Goal: Task Accomplishment & Management: Use online tool/utility

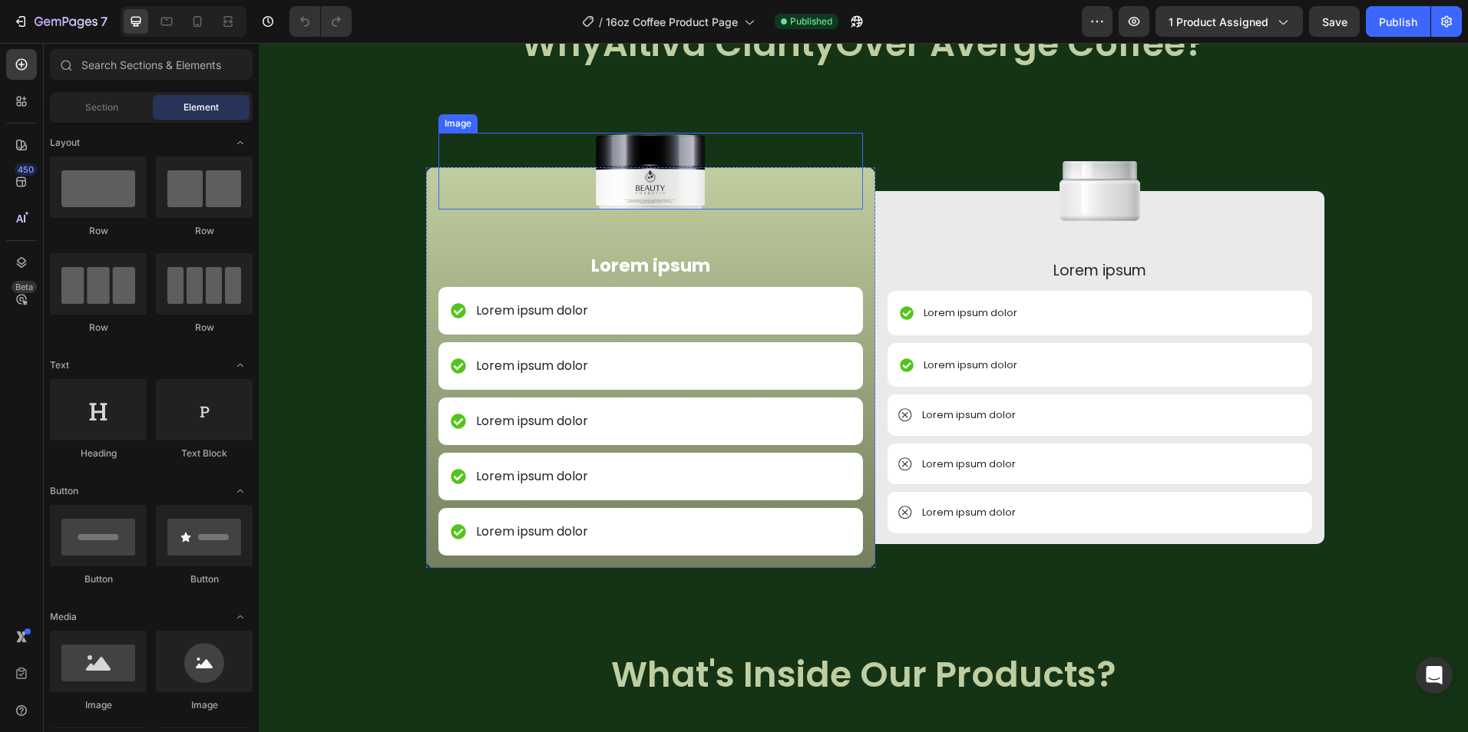
scroll to position [1765, 0]
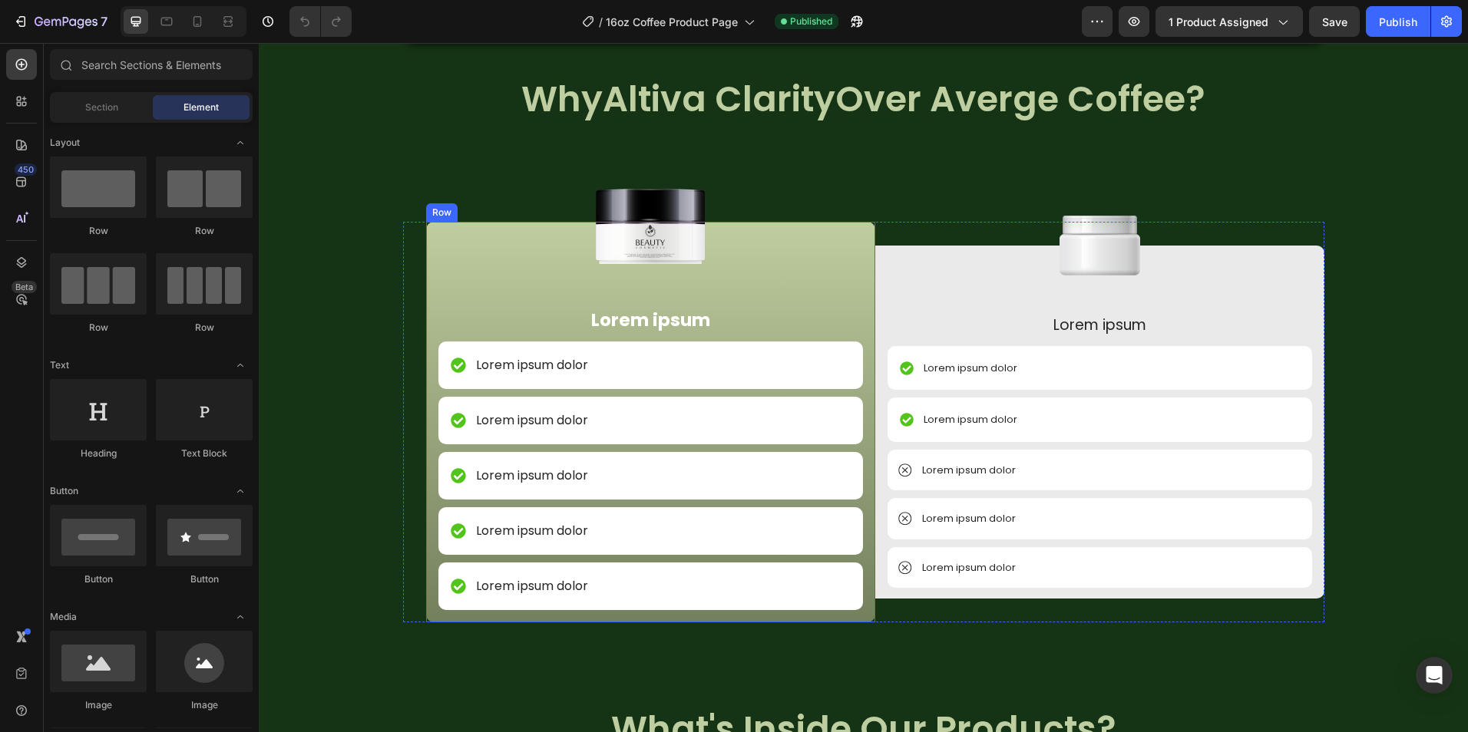
click at [647, 233] on img at bounding box center [650, 225] width 124 height 77
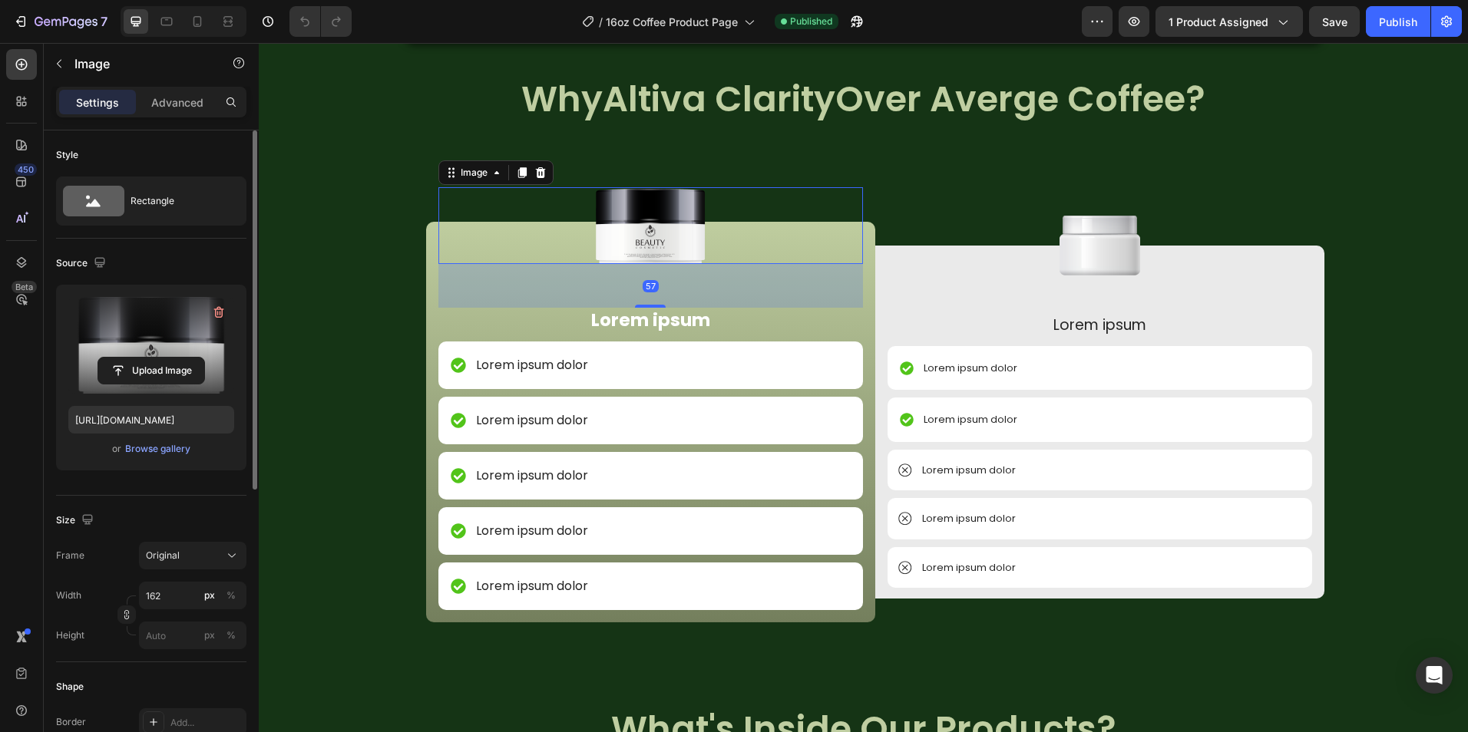
click at [196, 346] on label at bounding box center [151, 345] width 166 height 97
click at [196, 358] on input "file" at bounding box center [151, 371] width 106 height 26
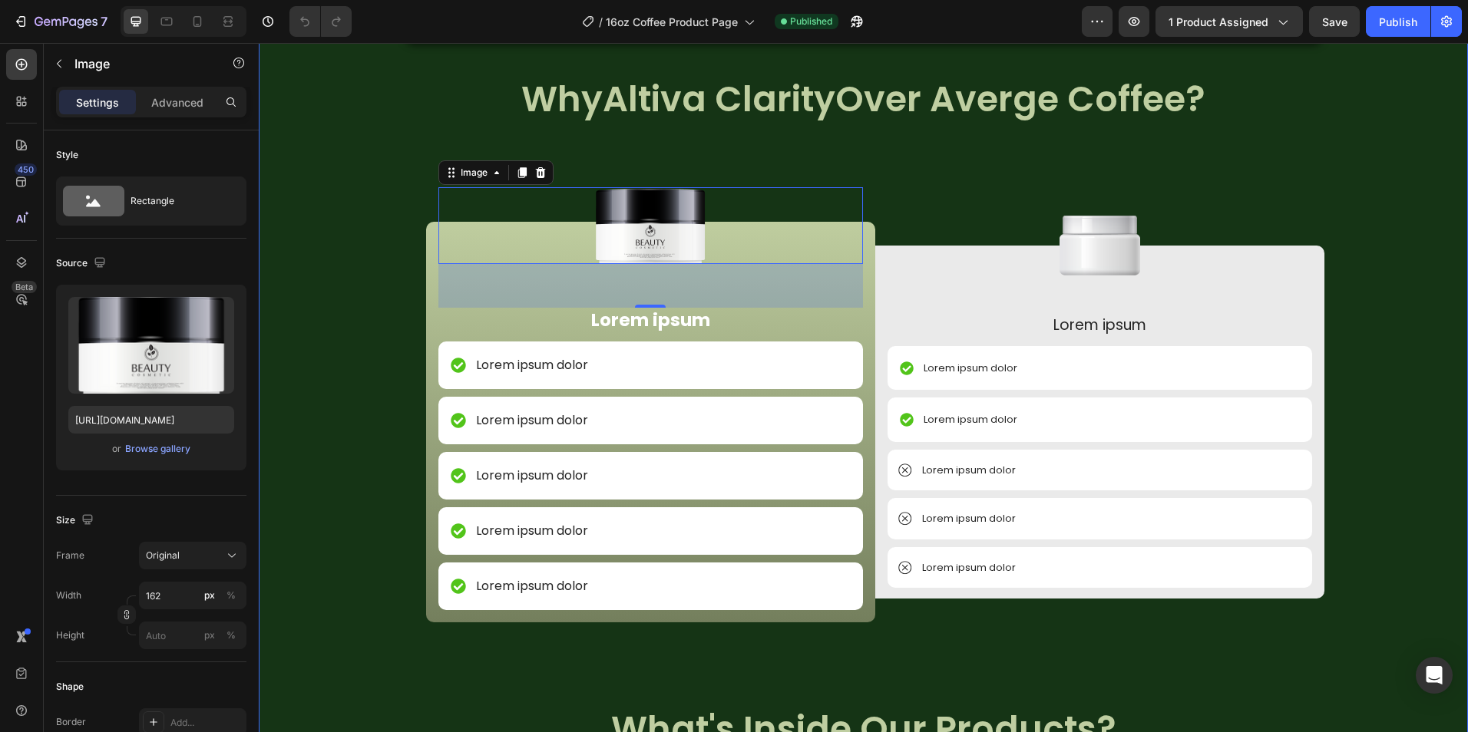
click at [941, 150] on div "Image NON GMO Text Block Row Image FDA Compliant Text Block Row Image Gluten Fr…" at bounding box center [863, 724] width 1209 height 1309
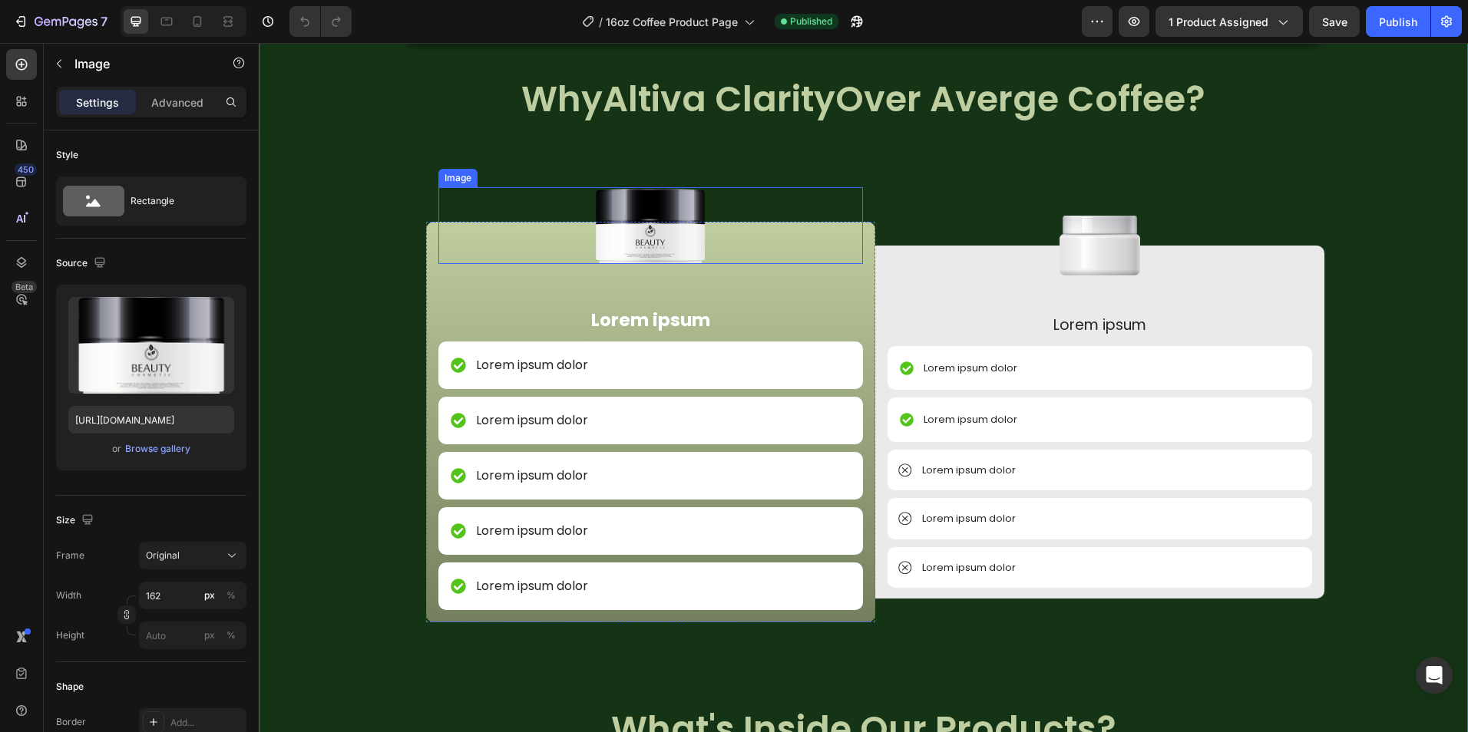
click at [654, 206] on img at bounding box center [650, 225] width 124 height 77
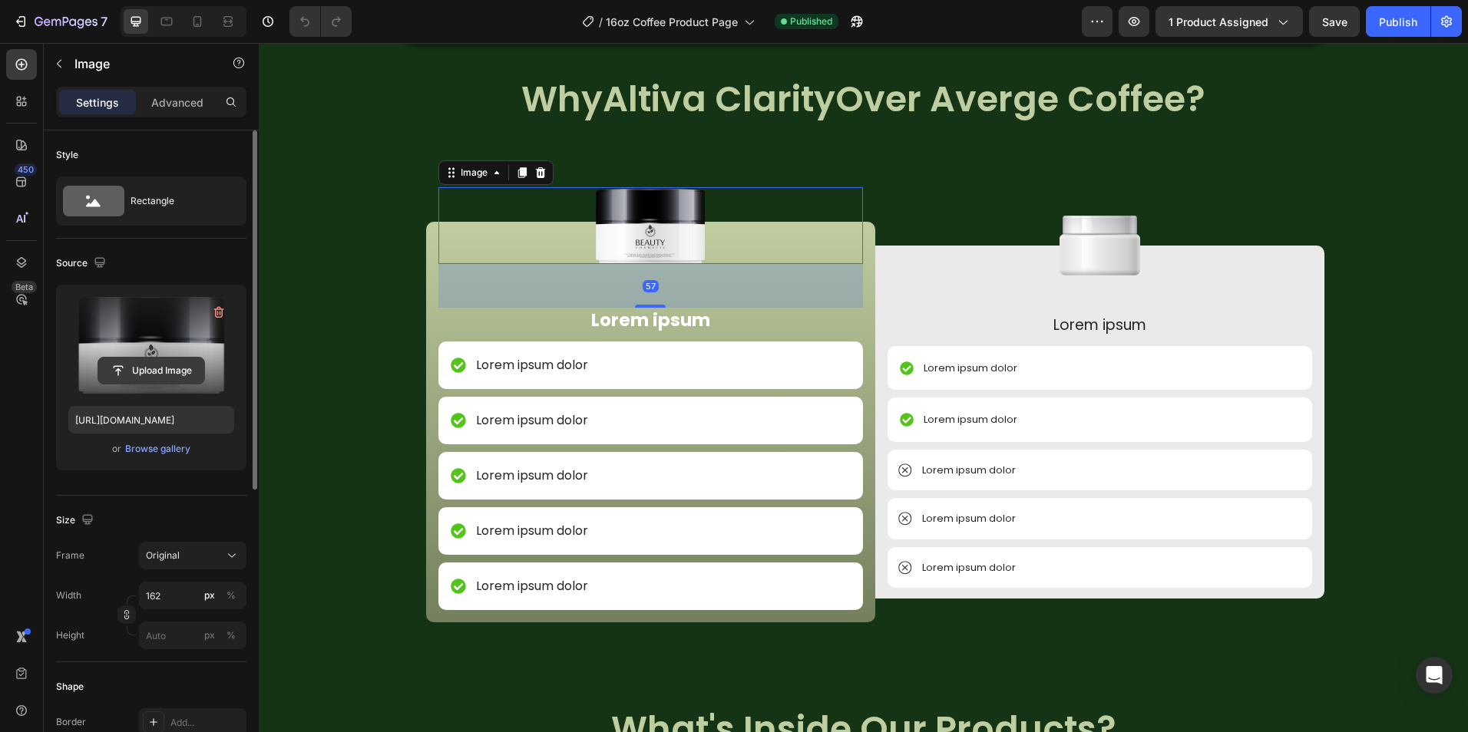
click at [98, 362] on input "file" at bounding box center [151, 371] width 106 height 26
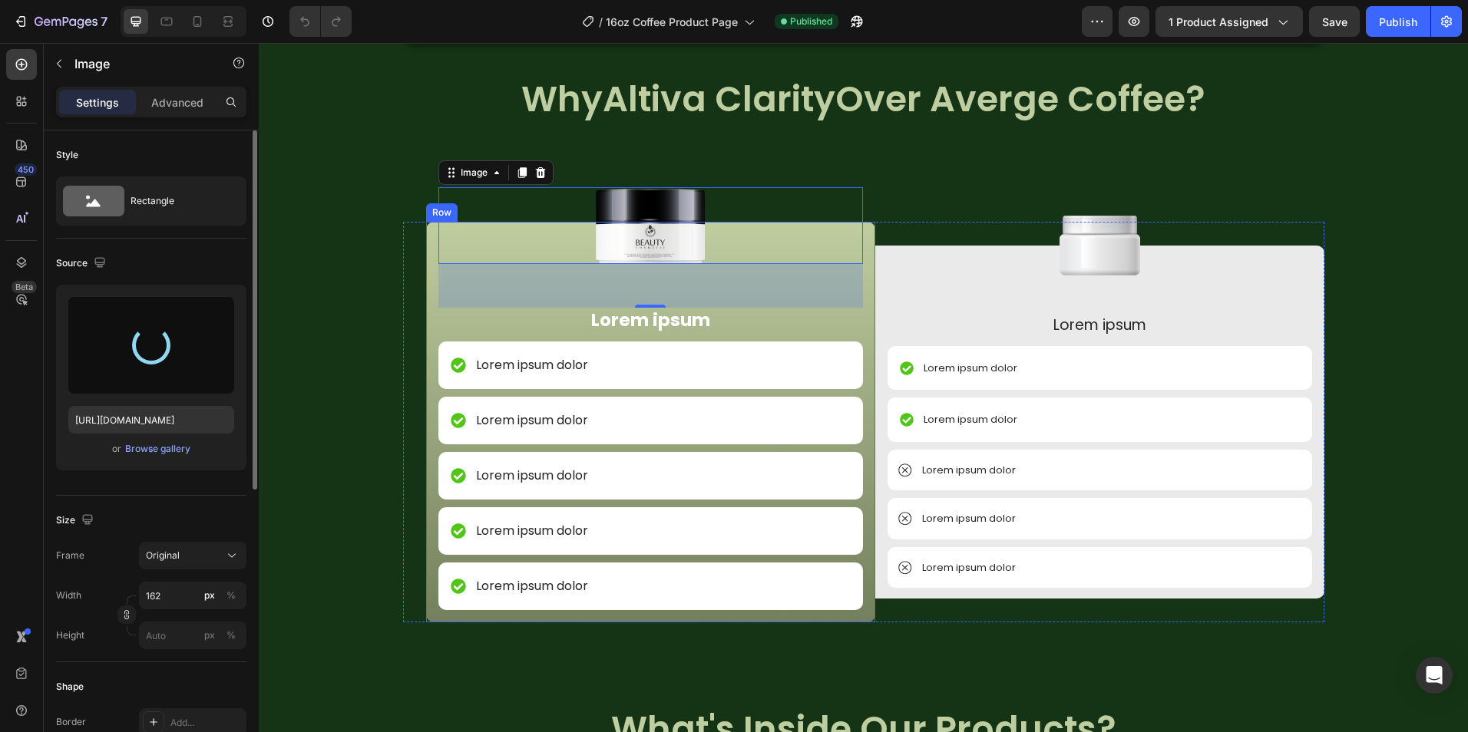
type input "https://cdn.shopify.com/s/files/1/0759/0428/6949/files/gempages_574770813719282…"
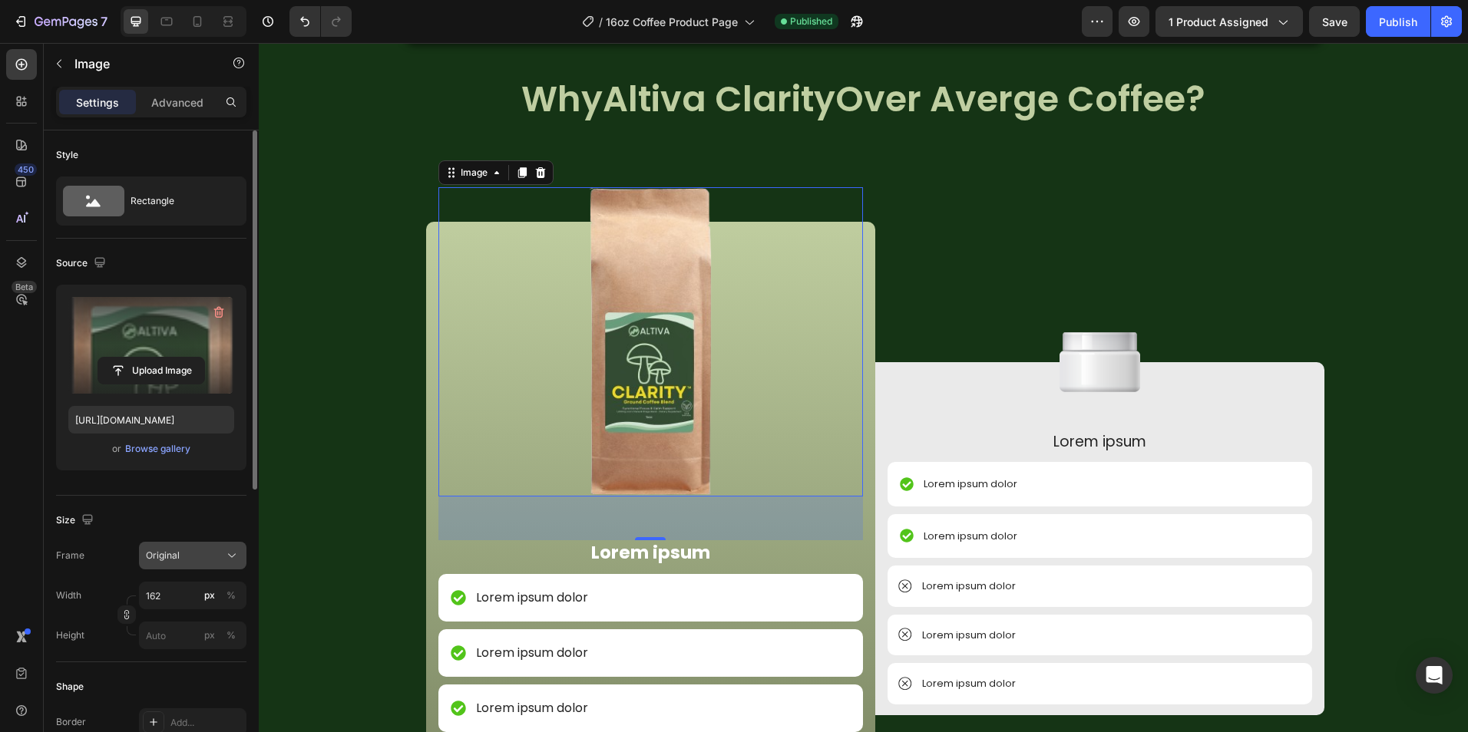
click at [183, 559] on div "Original" at bounding box center [183, 556] width 75 height 14
click at [191, 538] on div "Size Frame Original Square Vertical Horizontal Original Custom Width 162 px % H…" at bounding box center [151, 579] width 190 height 167
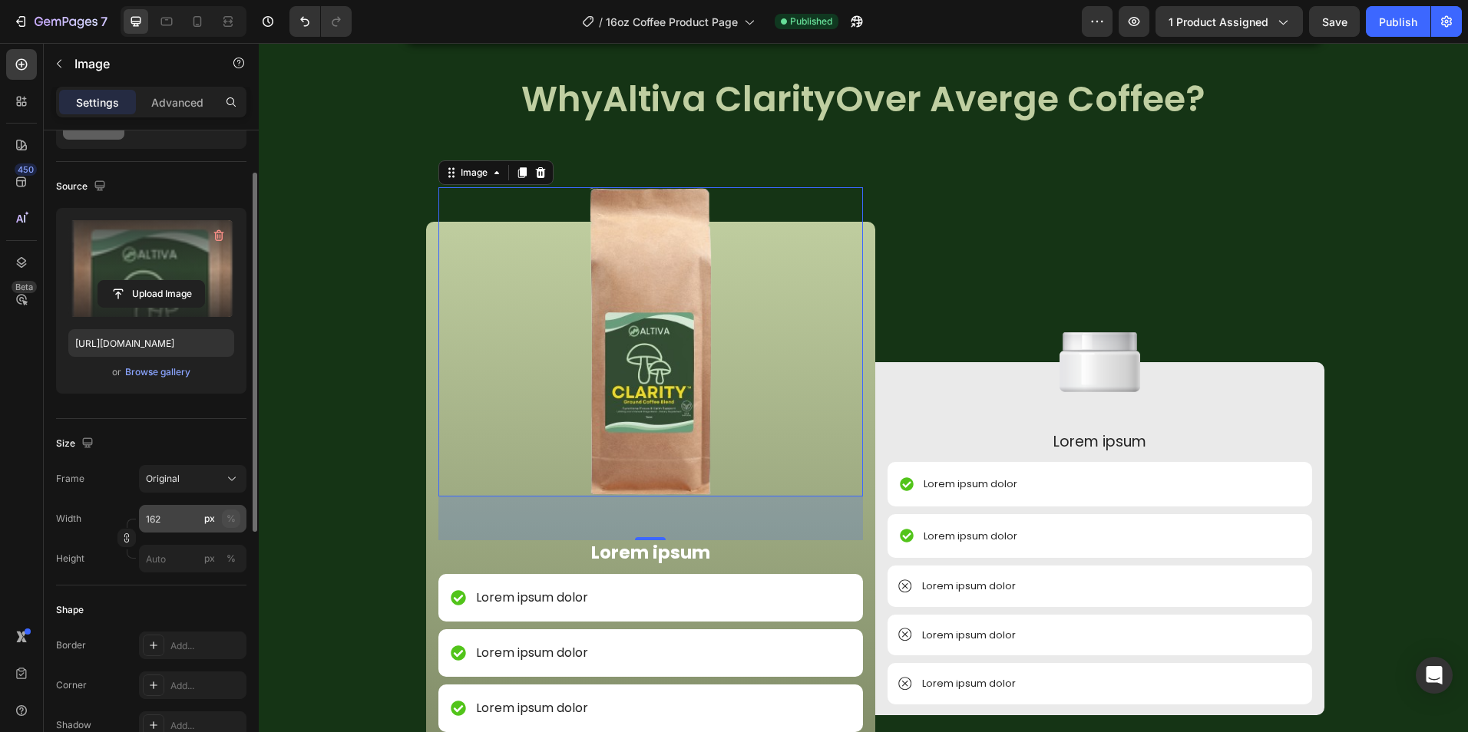
click at [230, 519] on div "%" at bounding box center [230, 519] width 9 height 14
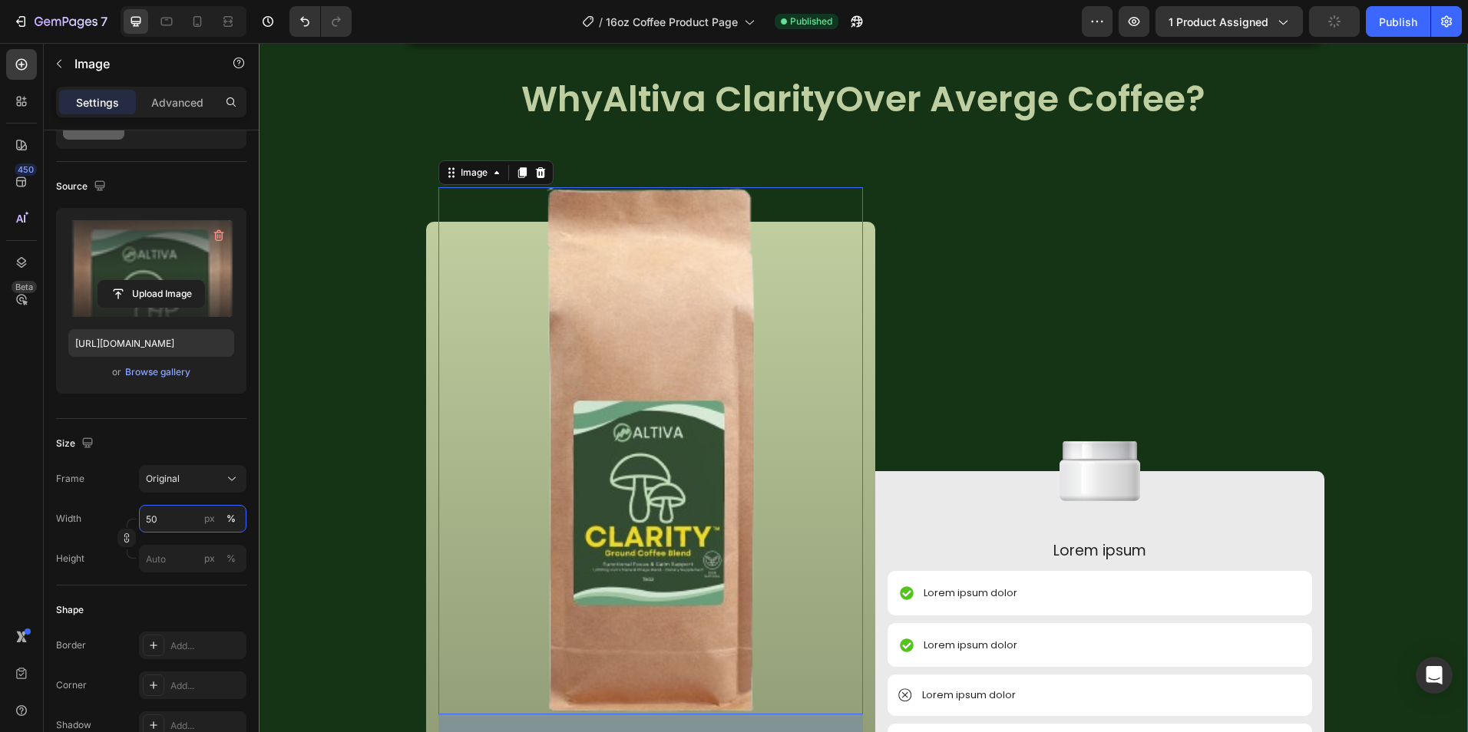
type input "5"
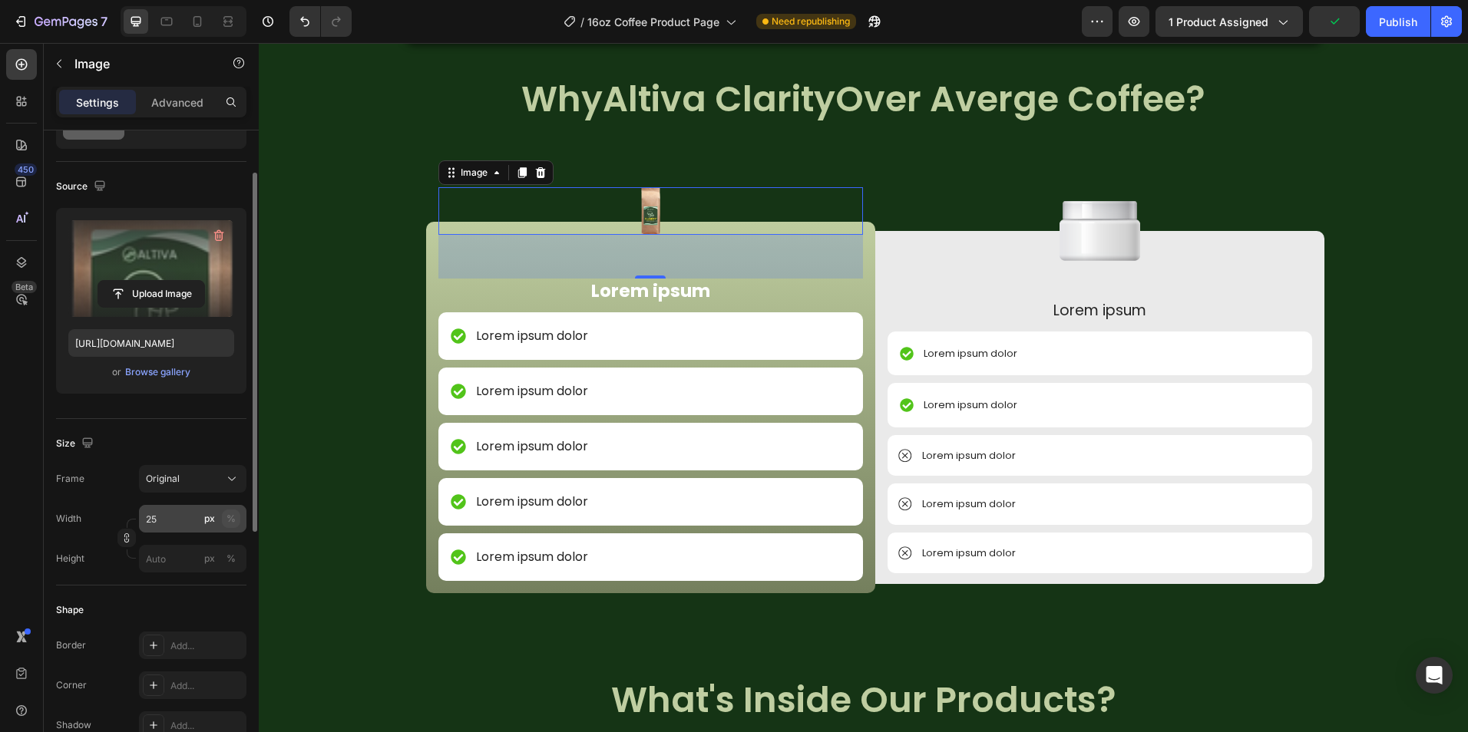
click at [233, 523] on div "%" at bounding box center [230, 519] width 9 height 14
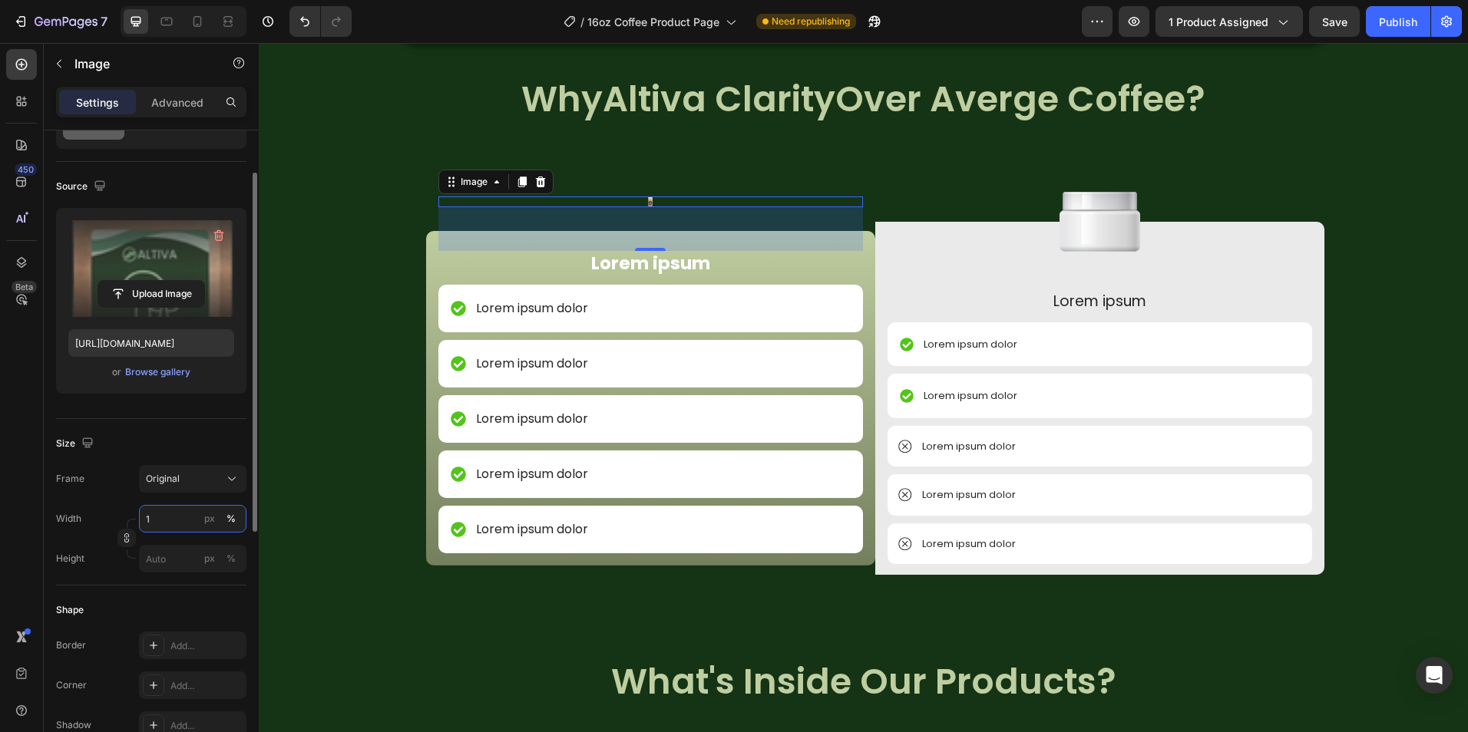
type input "15"
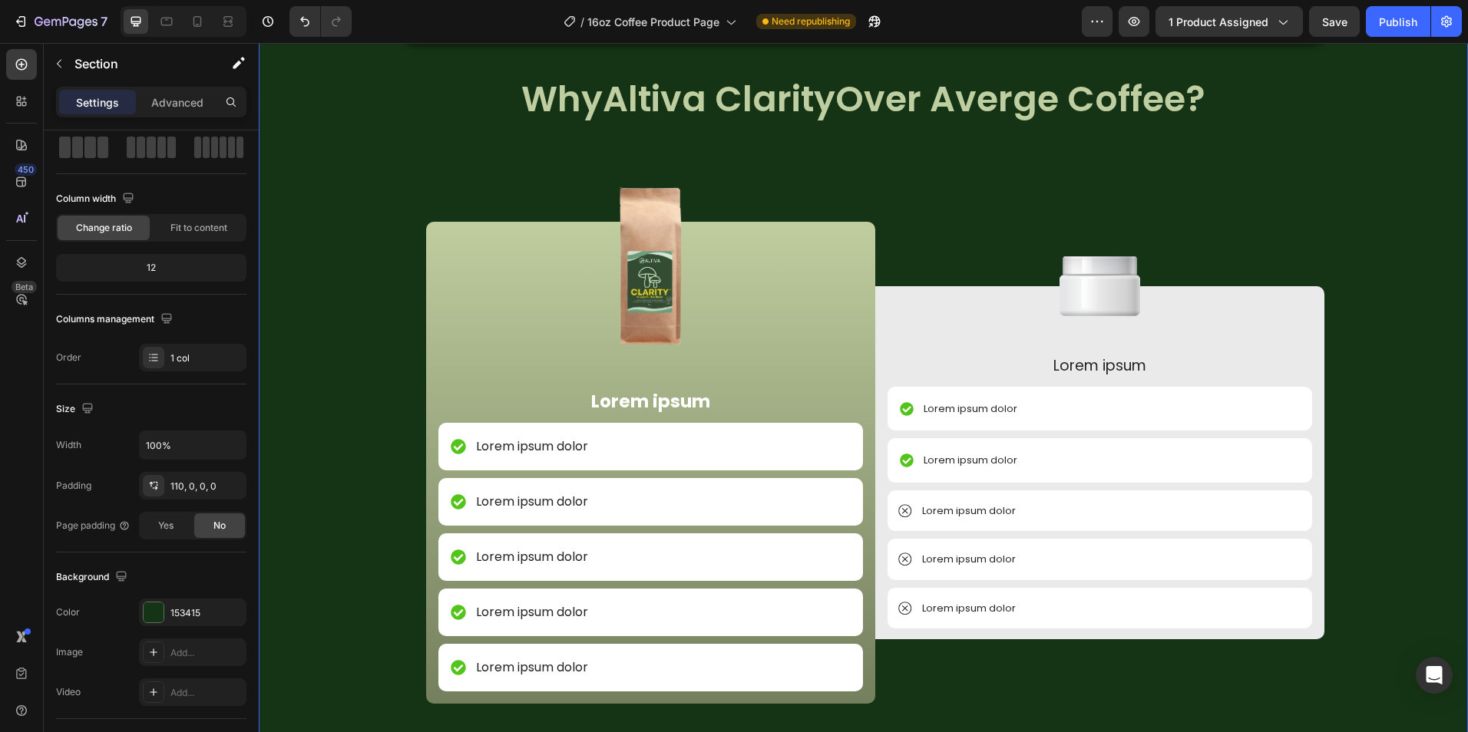
scroll to position [0, 0]
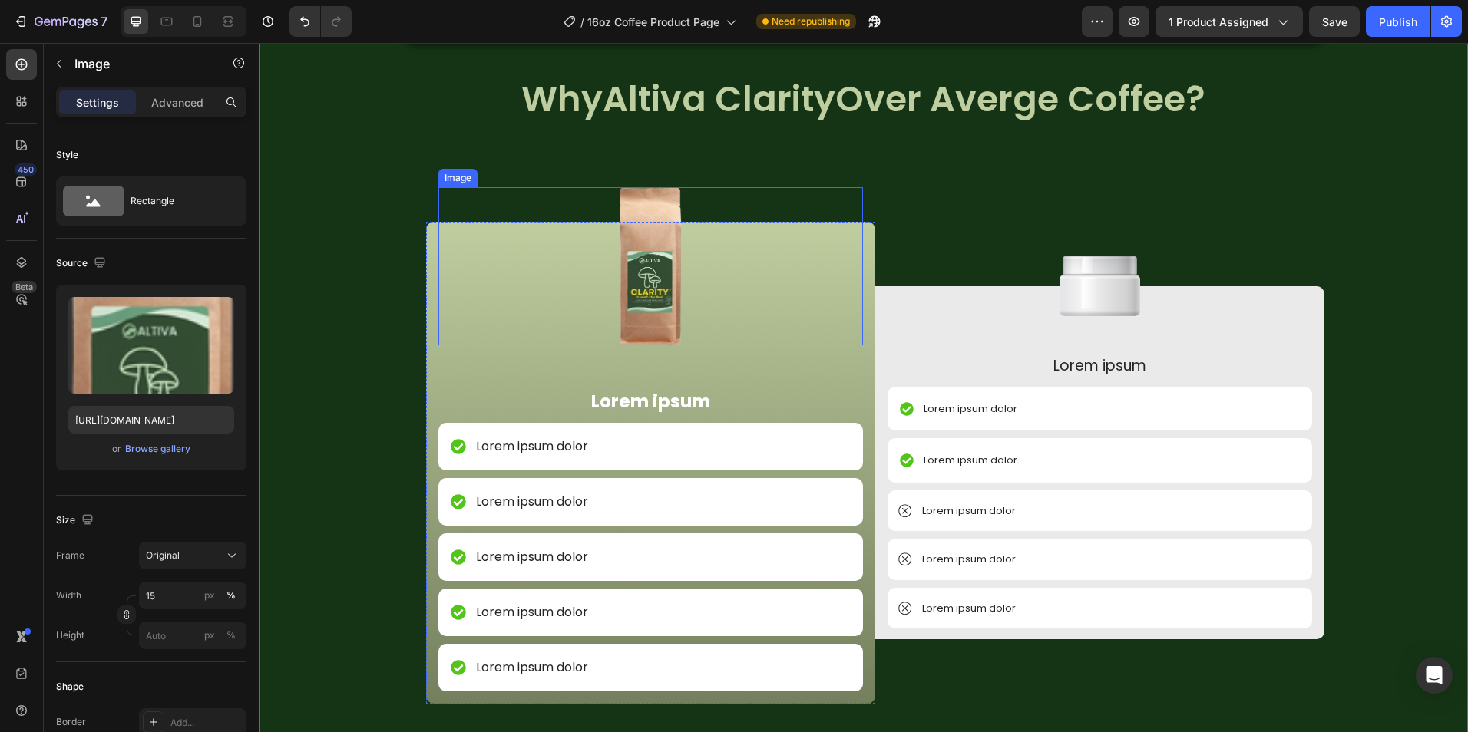
click at [665, 256] on img at bounding box center [651, 266] width 64 height 158
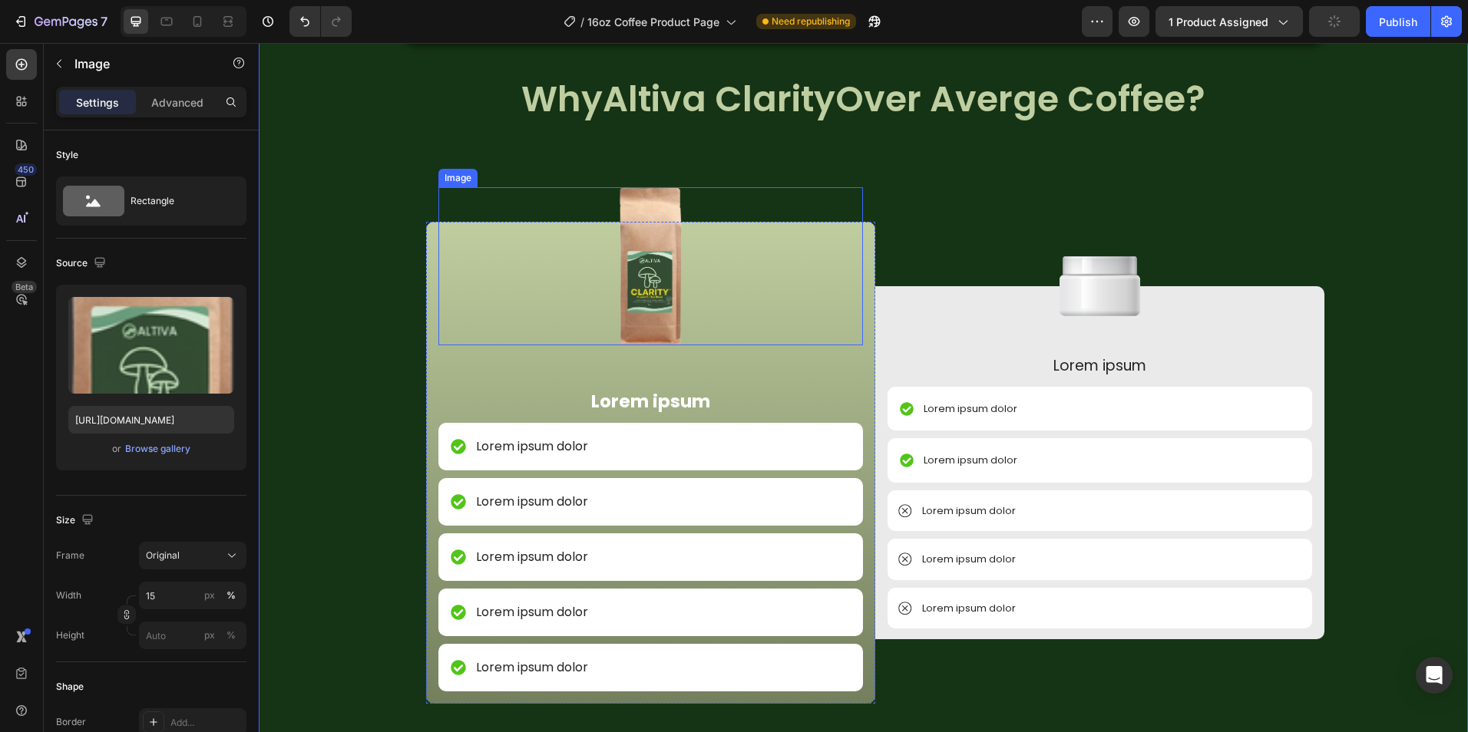
click at [684, 327] on div at bounding box center [650, 266] width 424 height 158
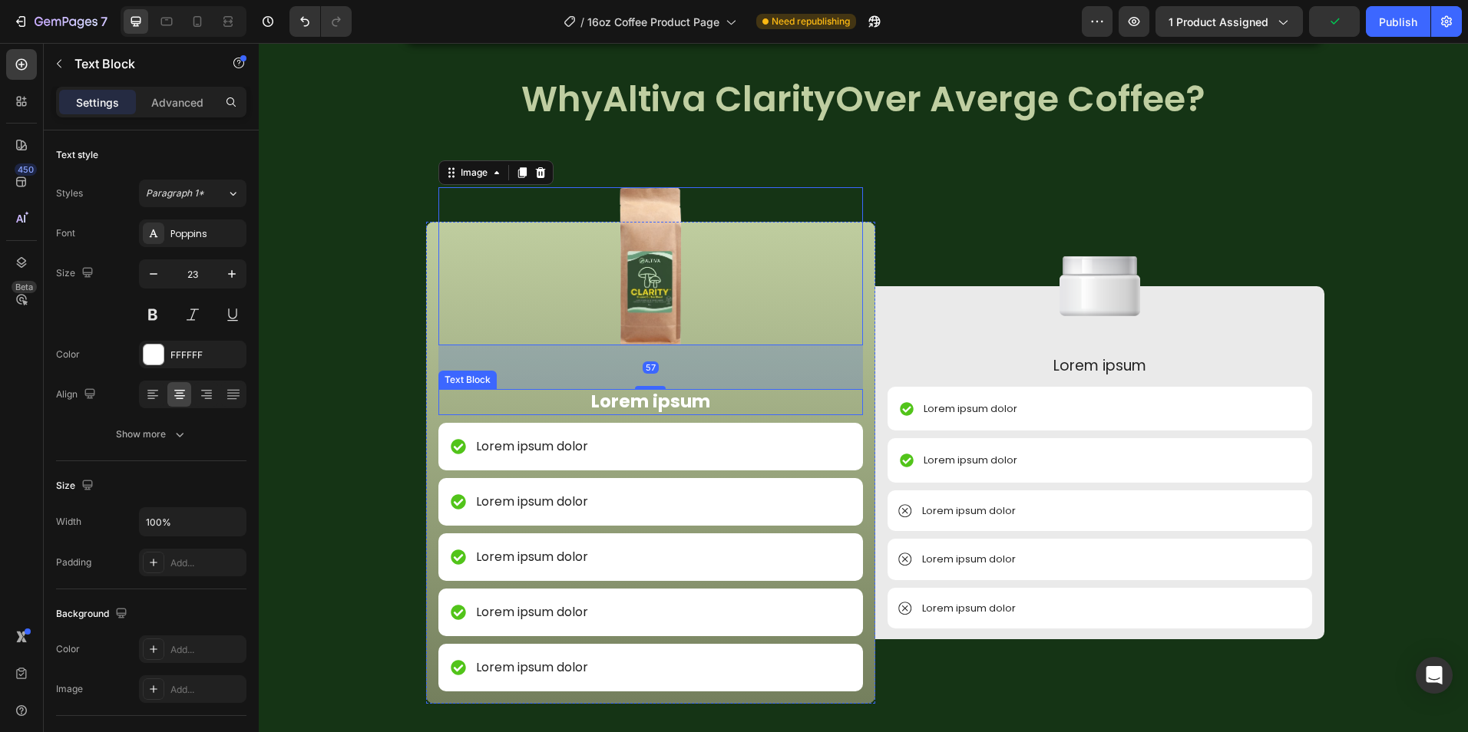
click at [645, 391] on p "Lorem ipsum" at bounding box center [650, 402] width 421 height 23
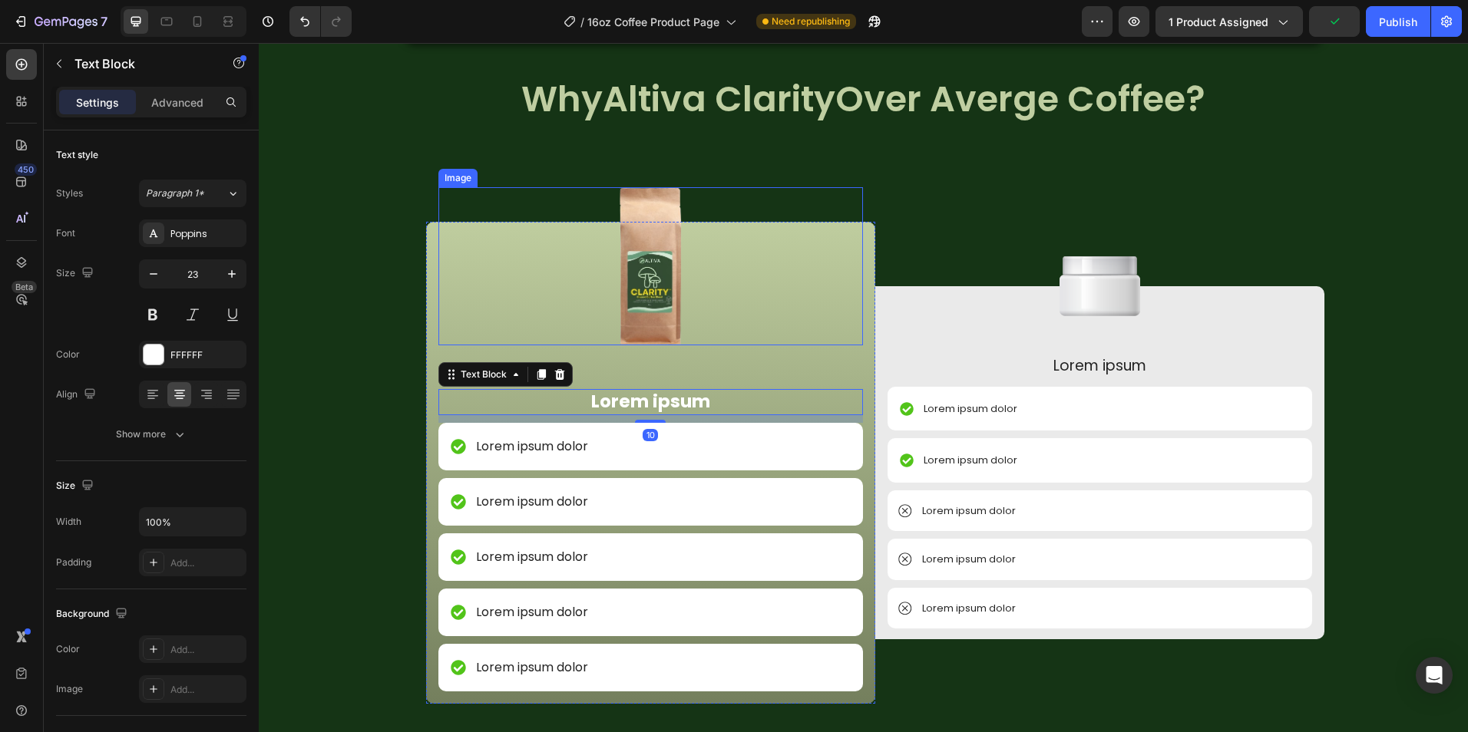
click at [646, 335] on img at bounding box center [651, 266] width 64 height 158
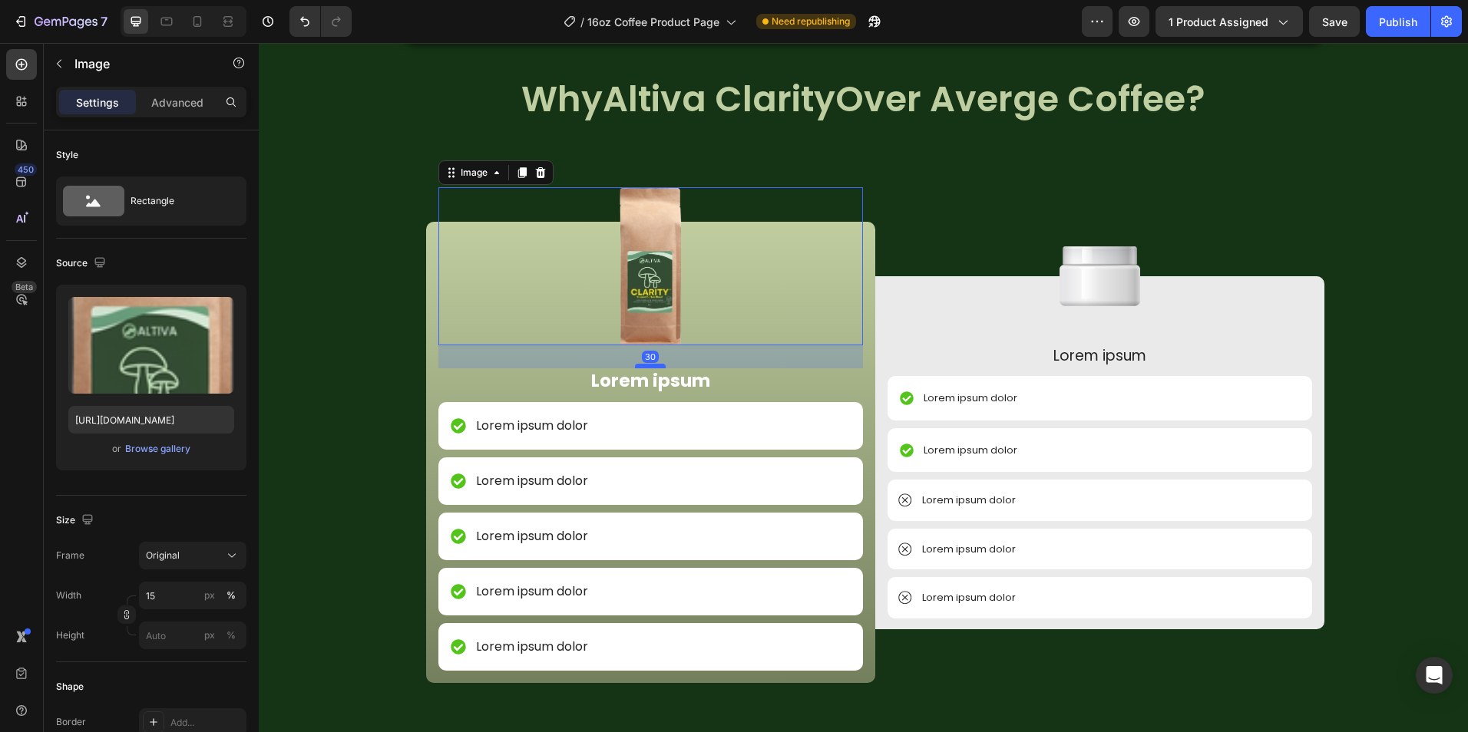
drag, startPoint x: 649, startPoint y: 388, endPoint x: 655, endPoint y: 368, distance: 21.6
click at [655, 368] on div at bounding box center [650, 366] width 31 height 5
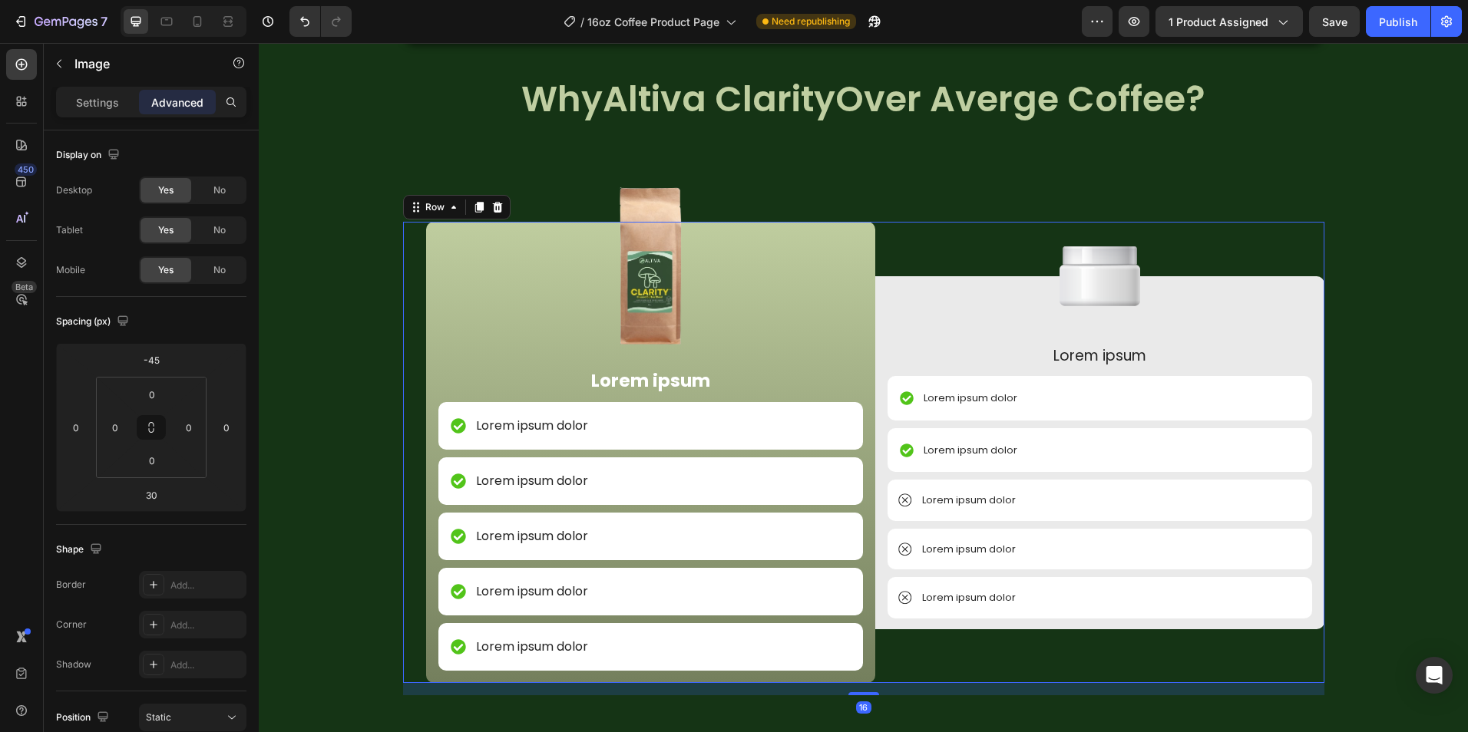
click at [899, 223] on div "Image Lorem ipsum Text Block Lorem ipsum dolor Item List Lorem ipsum dolor Item…" at bounding box center [1099, 452] width 449 height 461
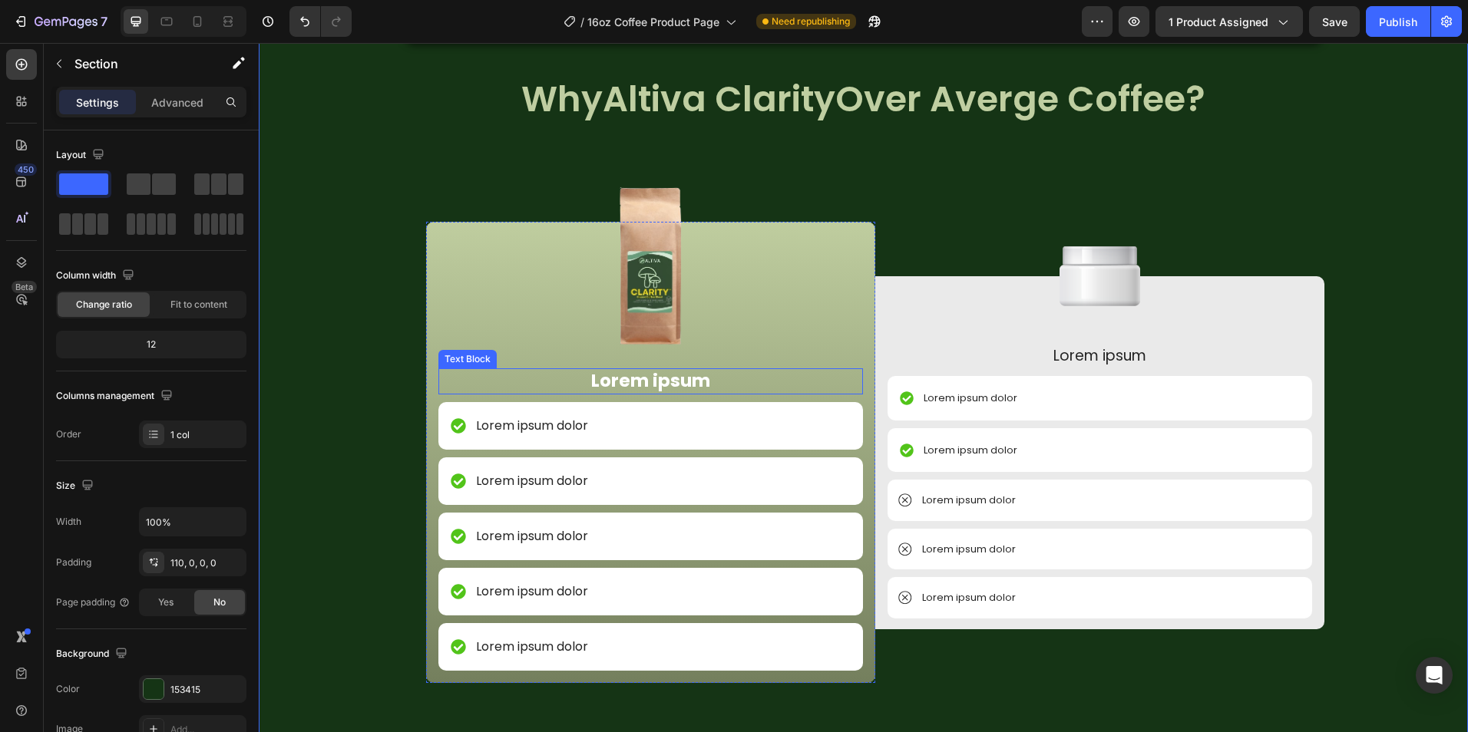
click at [629, 380] on p "Lorem ipsum" at bounding box center [650, 381] width 421 height 23
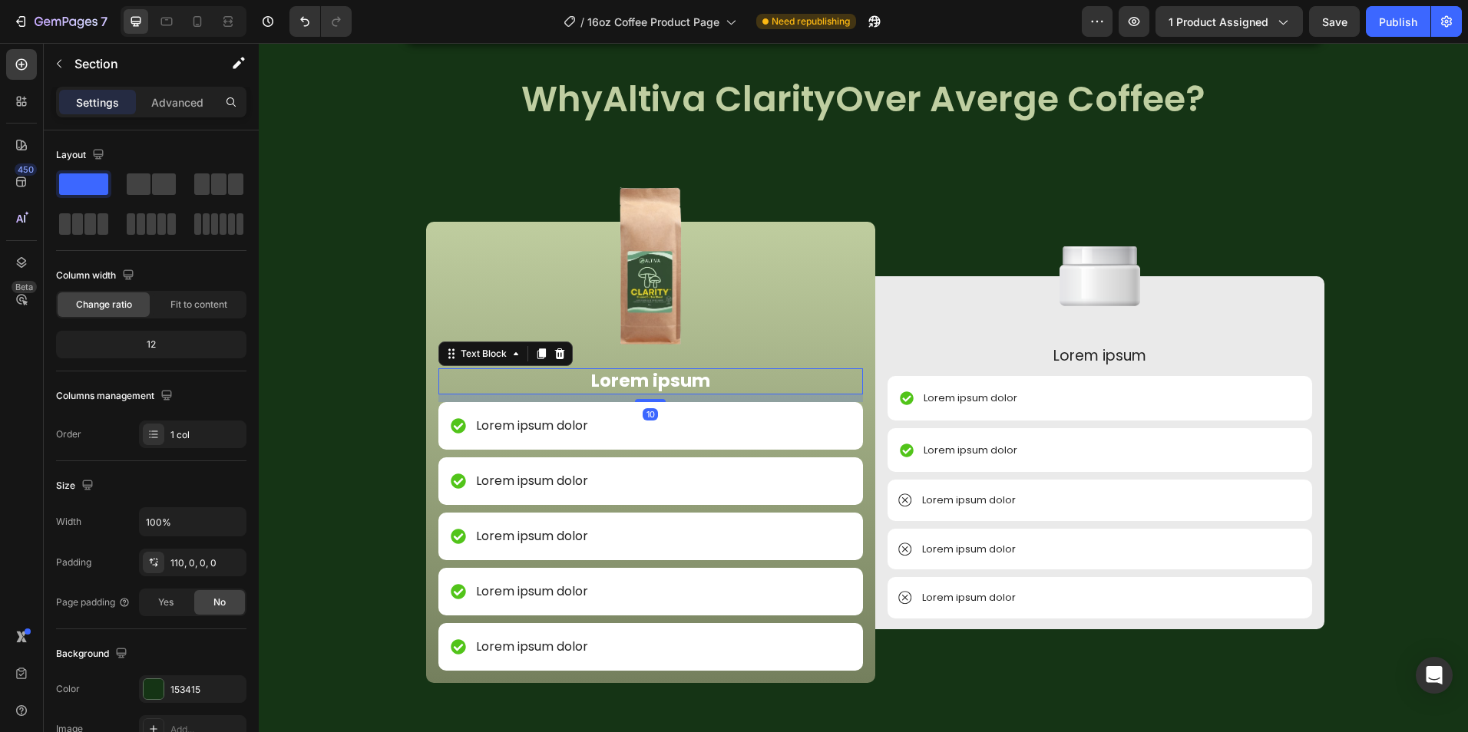
click at [630, 380] on p "Lorem ipsum" at bounding box center [650, 381] width 421 height 23
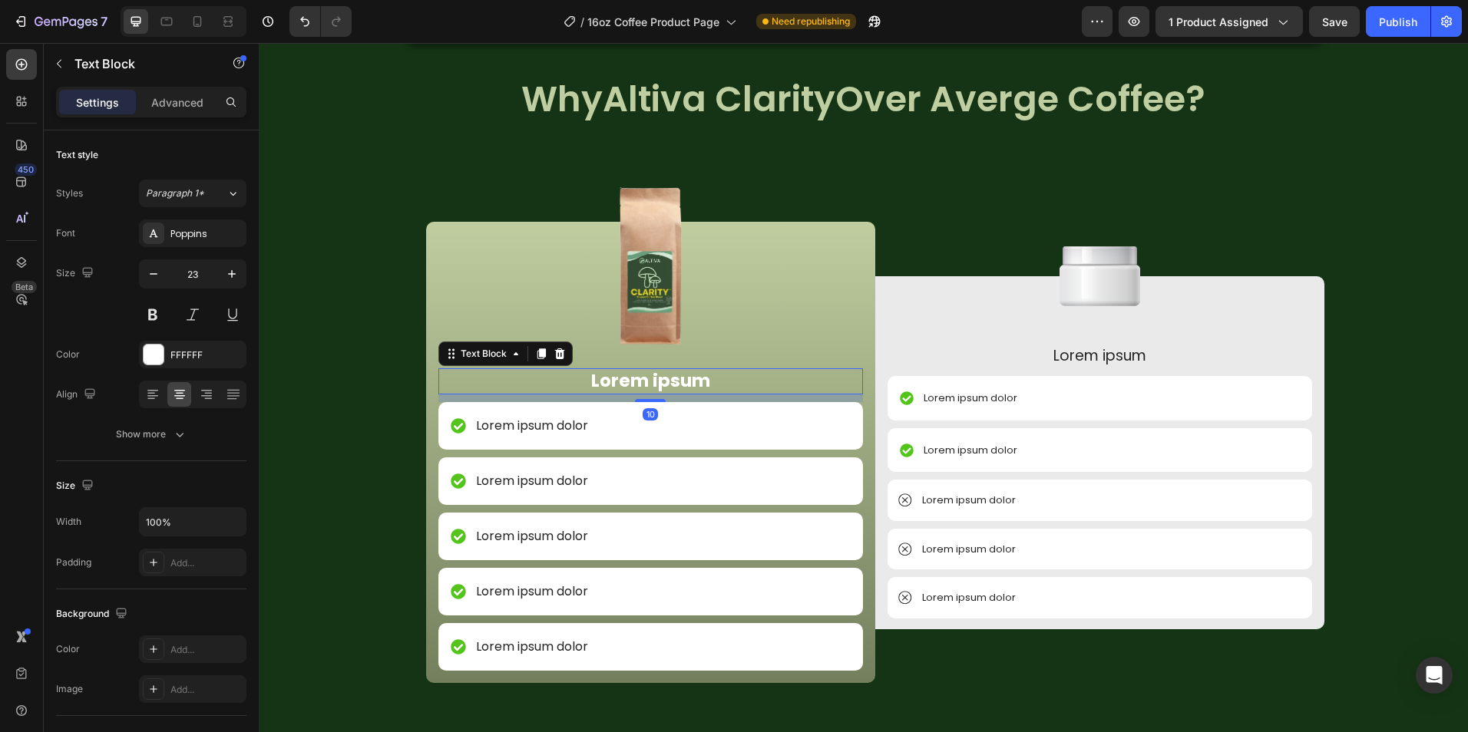
click at [630, 380] on p "Lorem ipsum" at bounding box center [650, 381] width 421 height 23
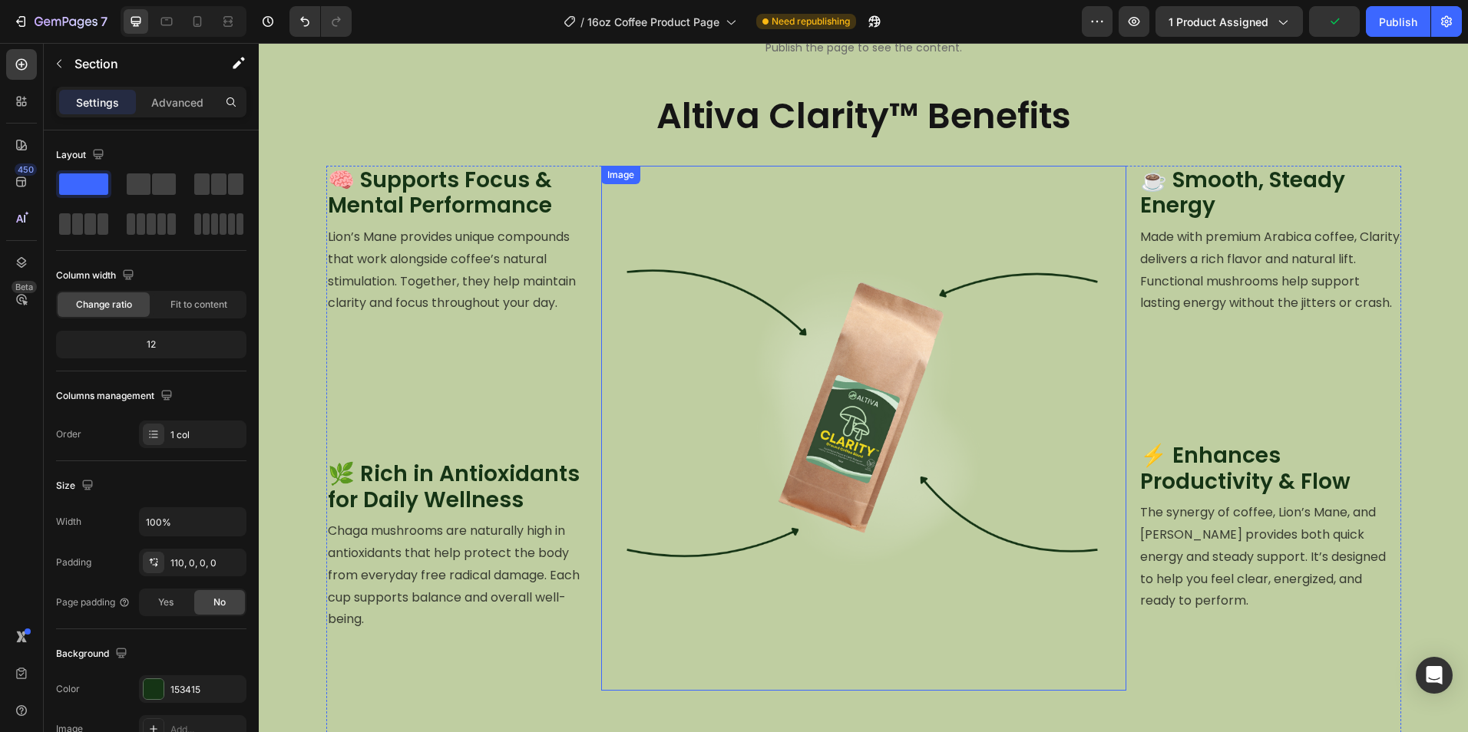
scroll to position [921, 0]
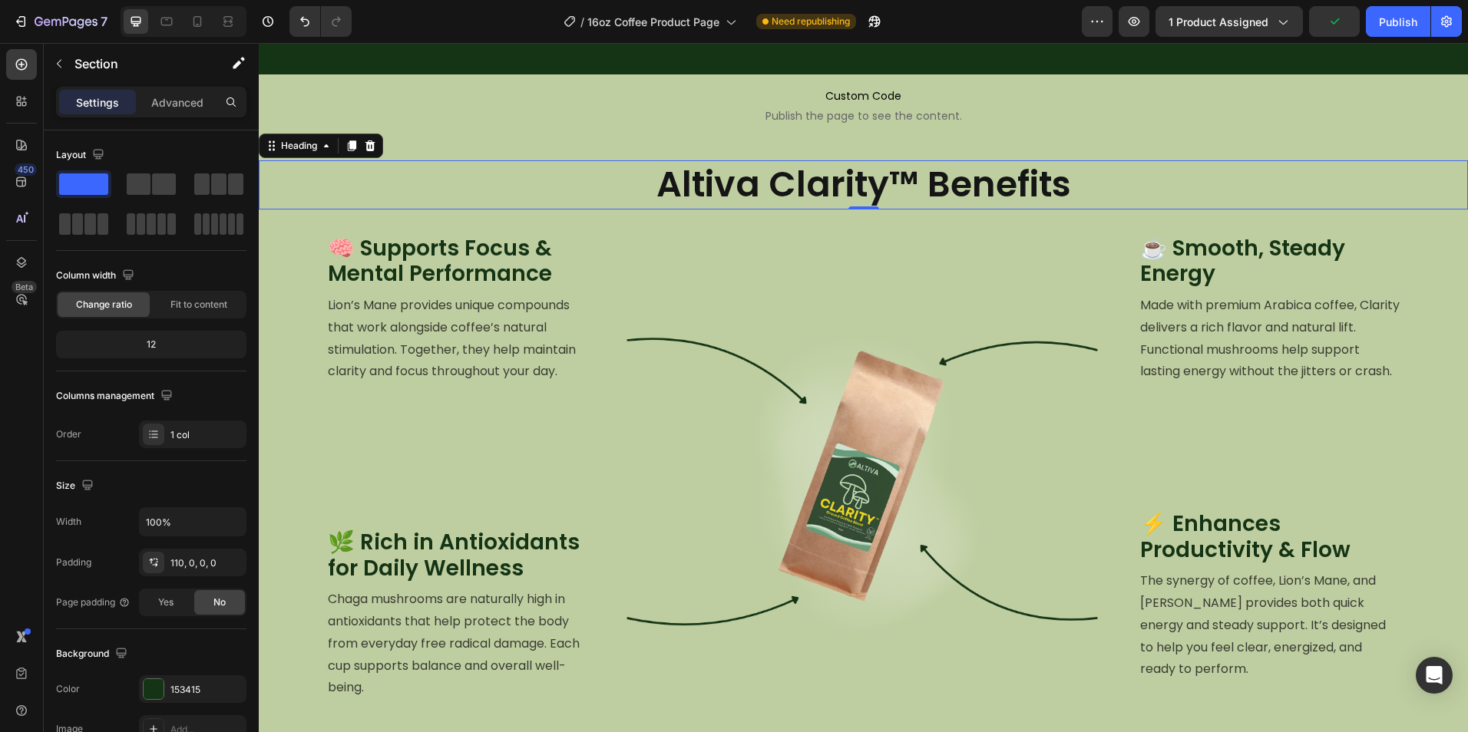
click at [894, 167] on h2 "Altiva Clarity™ Benefits" at bounding box center [863, 184] width 1209 height 49
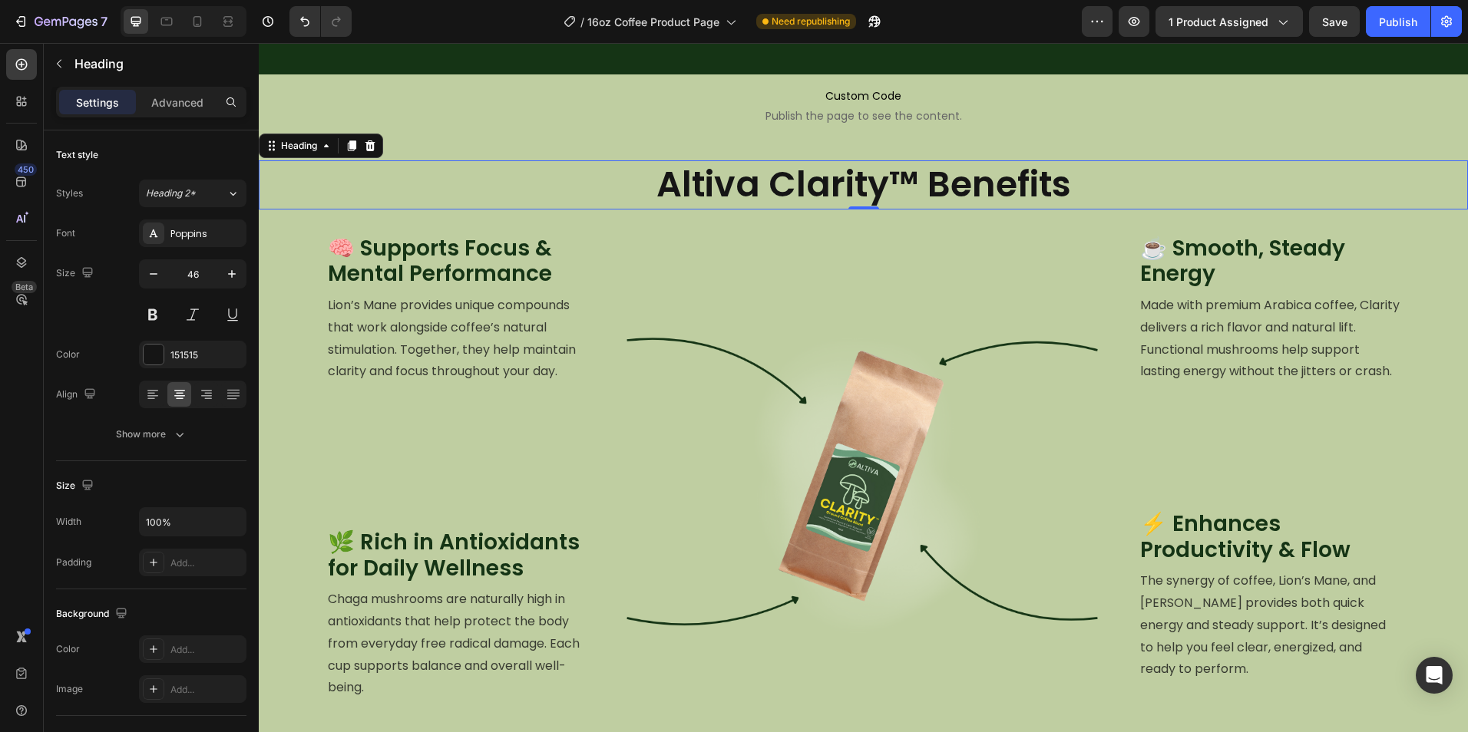
click at [899, 188] on h2 "Altiva Clarity™ Benefits" at bounding box center [863, 184] width 1209 height 49
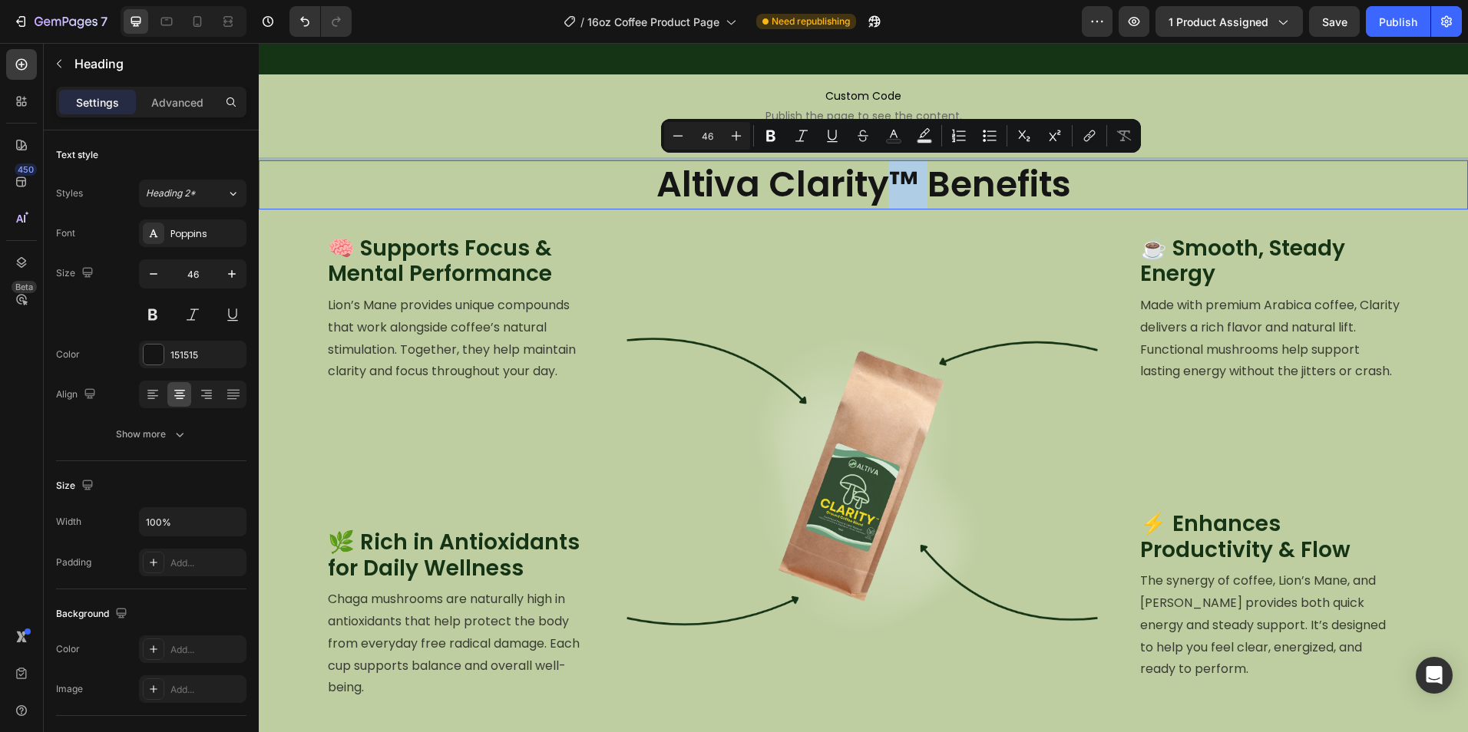
click at [894, 187] on p "Altiva Clarity™ Benefits" at bounding box center [863, 185] width 1206 height 46
click at [898, 187] on p "Altiva Clarity™ Benefits" at bounding box center [863, 185] width 1206 height 46
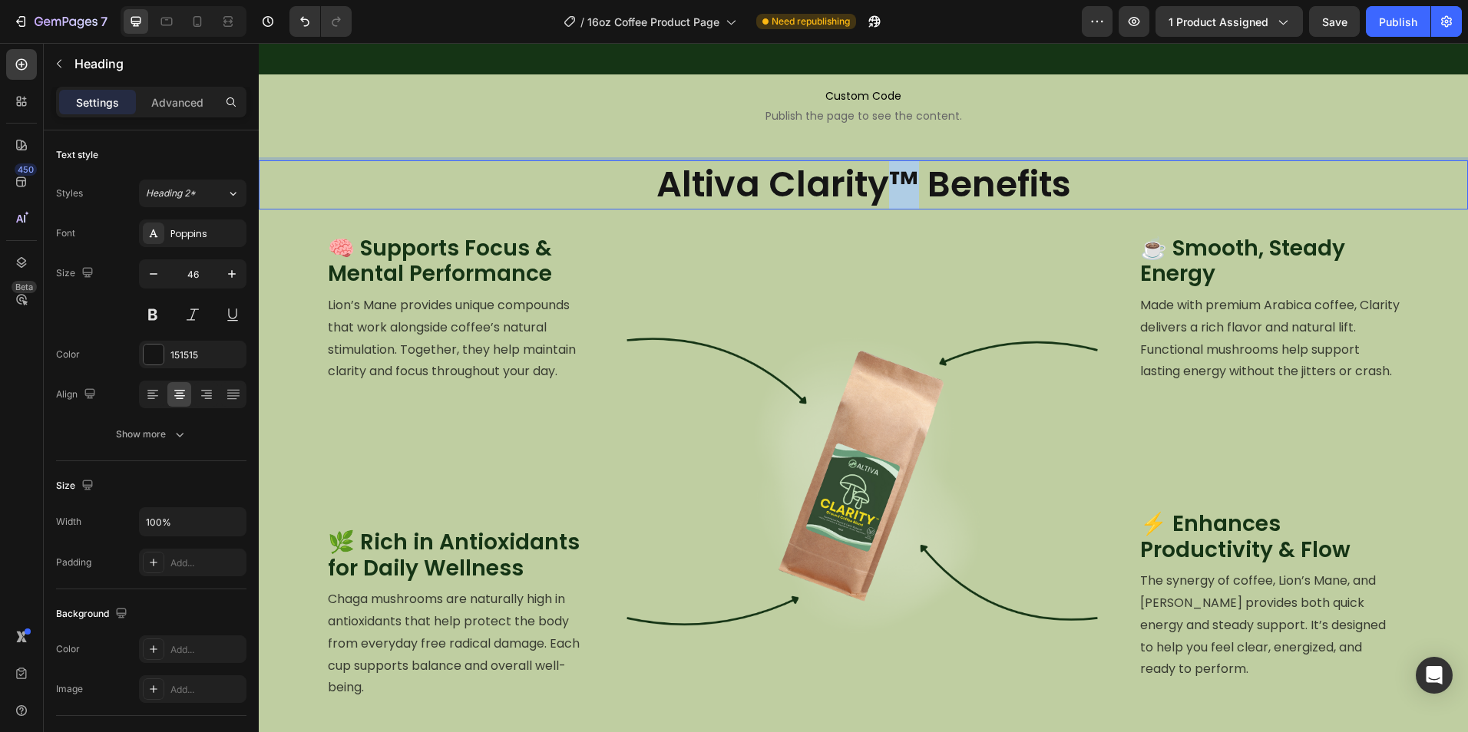
drag, startPoint x: 888, startPoint y: 185, endPoint x: 900, endPoint y: 185, distance: 11.5
click at [900, 185] on p "Altiva Clarity™ Benefits" at bounding box center [863, 185] width 1206 height 46
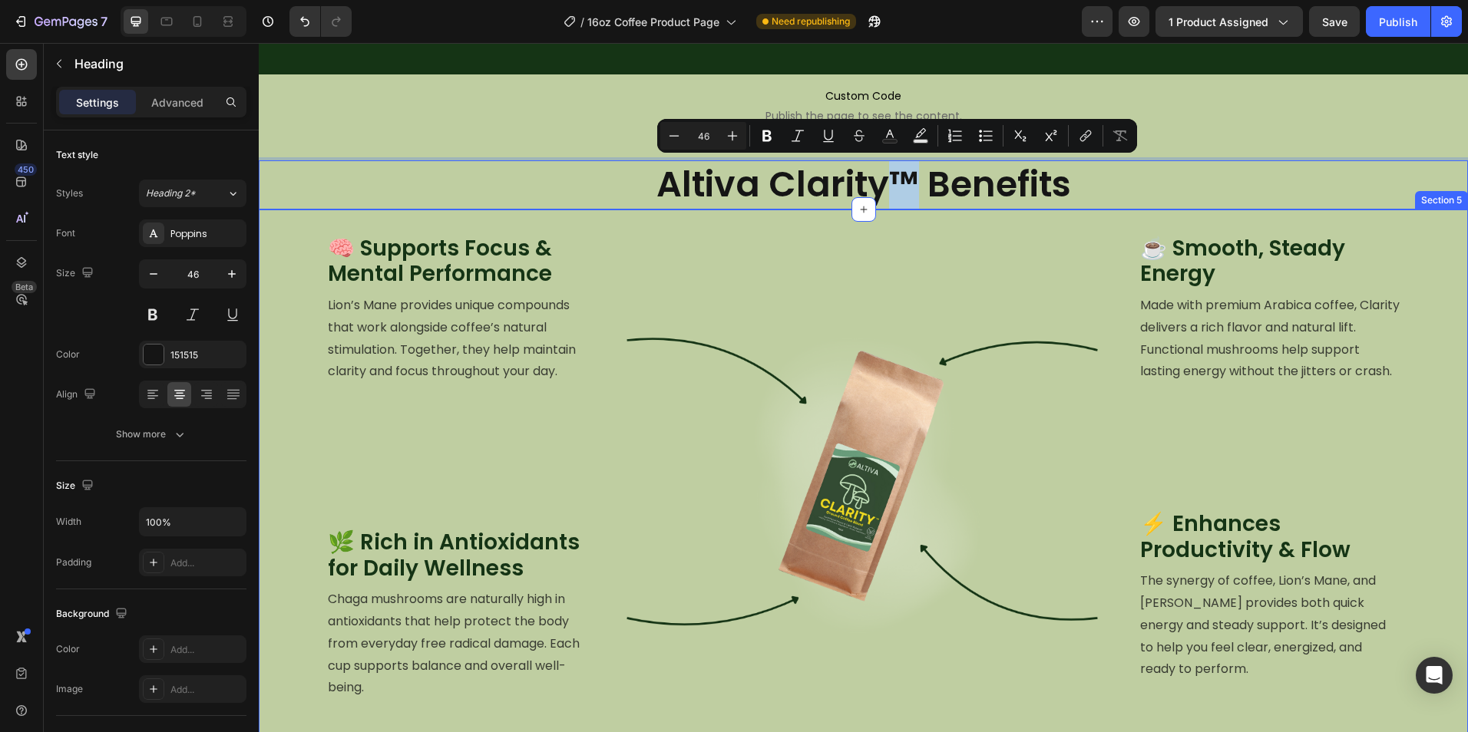
copy p "™"
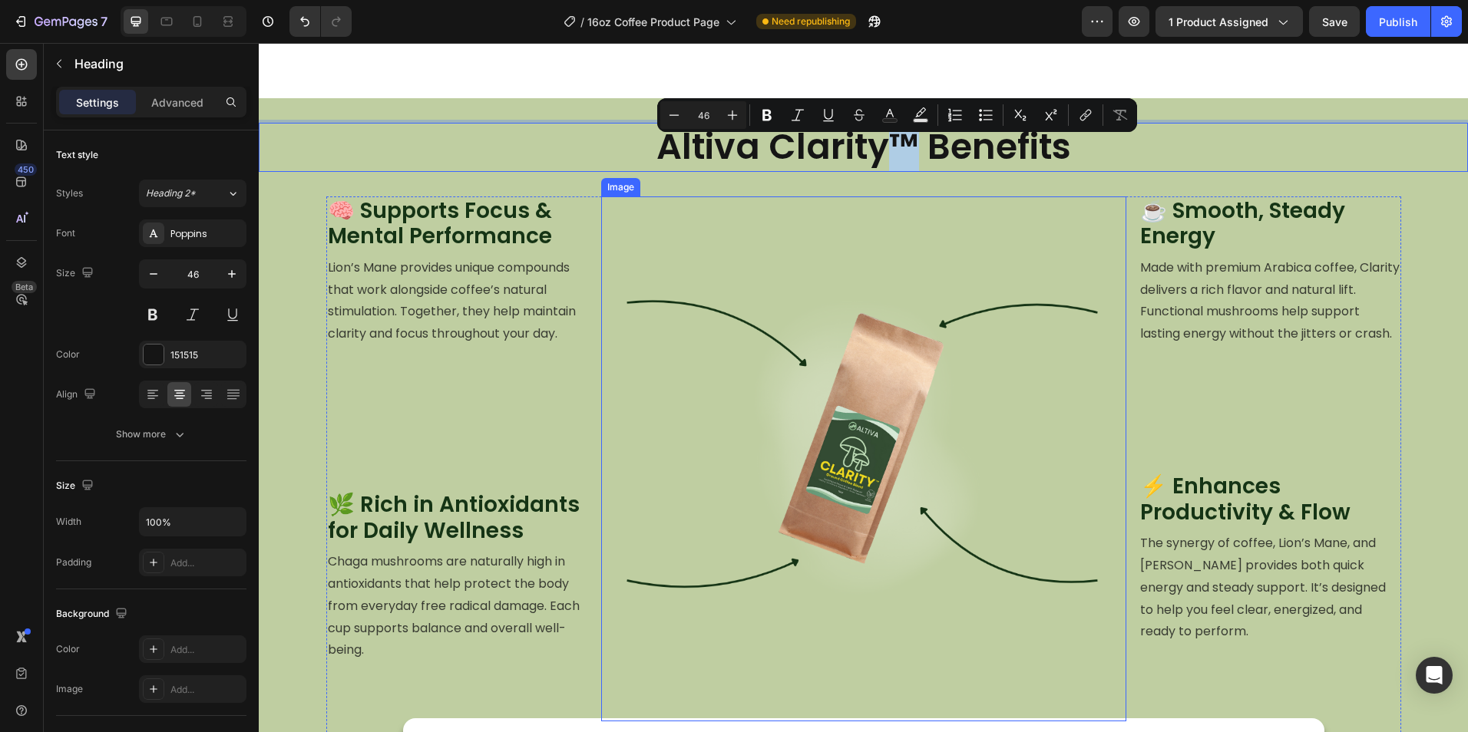
type input "16"
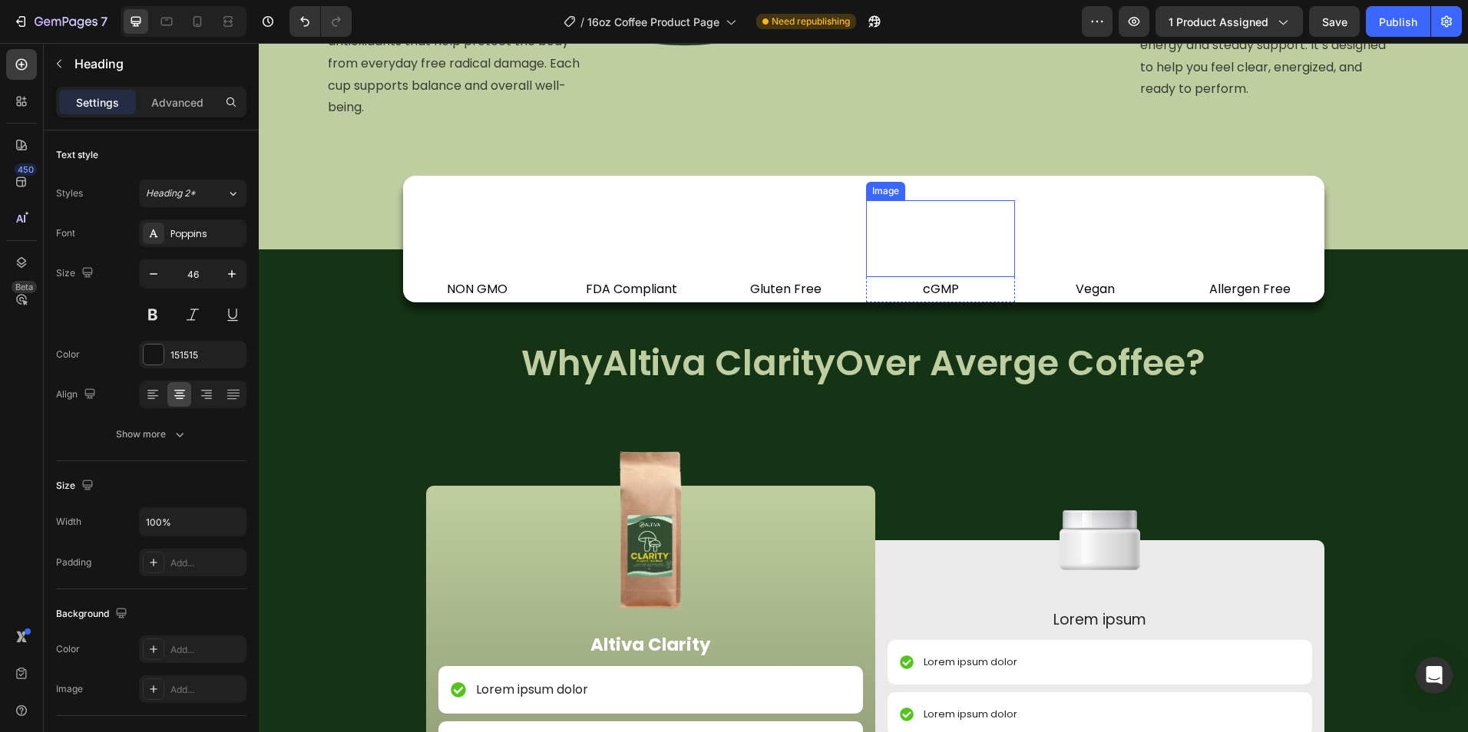
scroll to position [1535, 0]
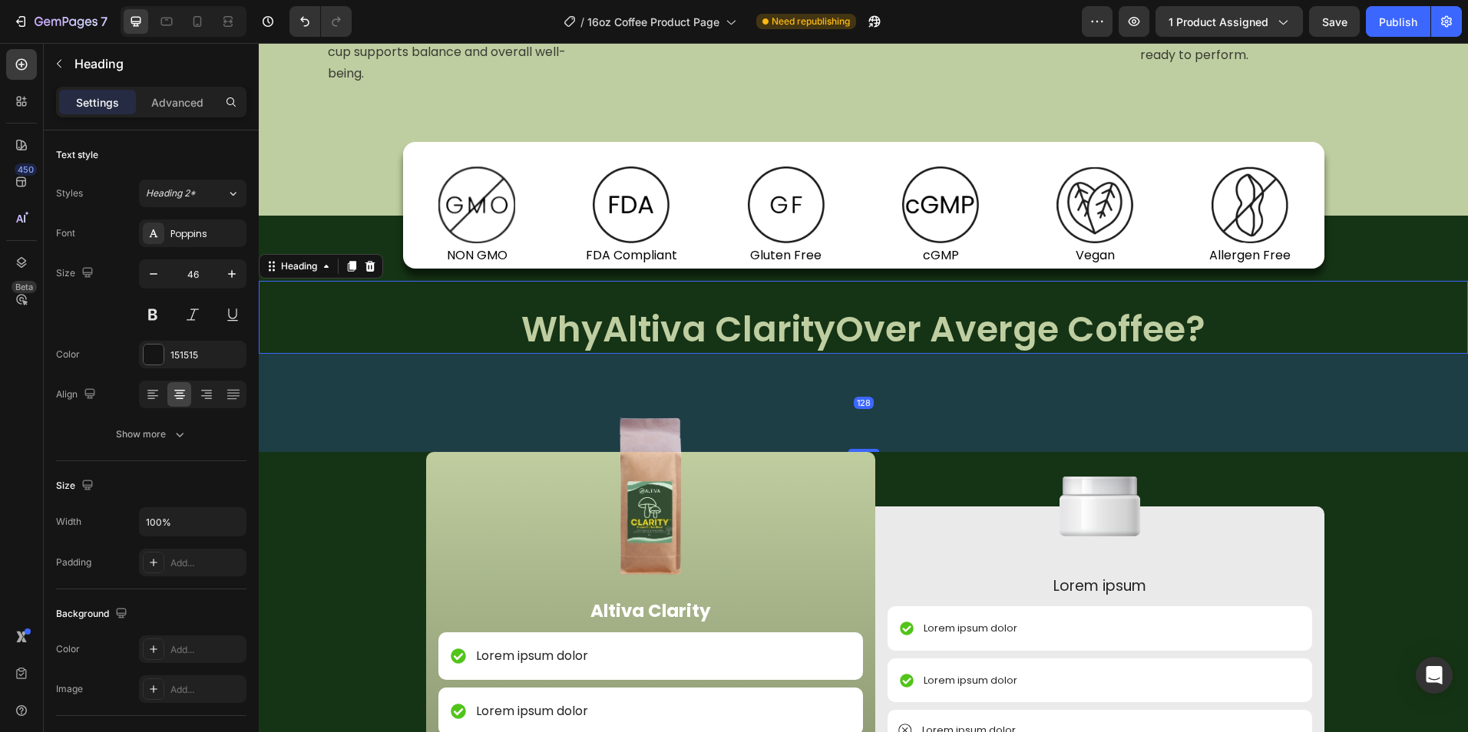
click at [820, 325] on span "Altiva Clarity" at bounding box center [719, 329] width 233 height 49
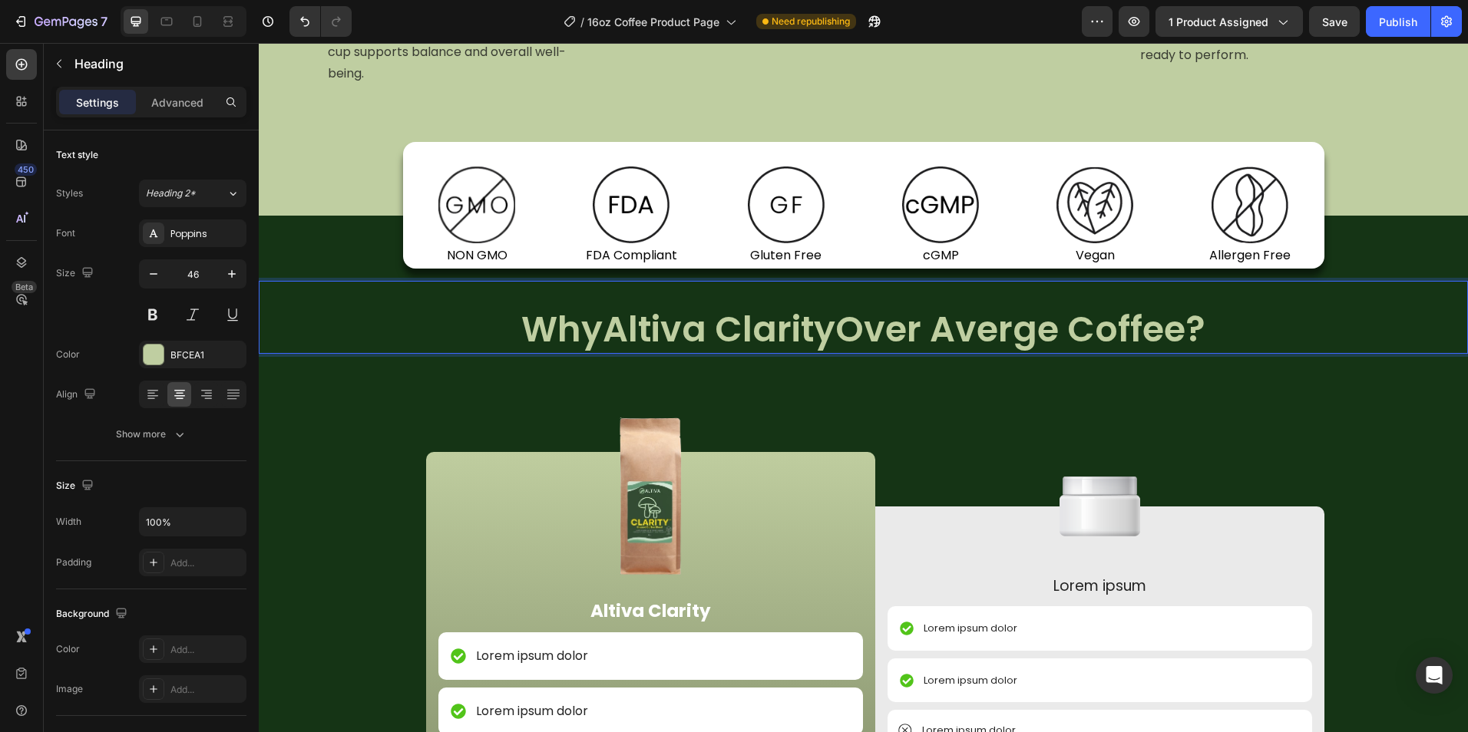
click at [830, 321] on p "Why Altiva Clarity Over Averge Coffee?" at bounding box center [863, 330] width 1206 height 46
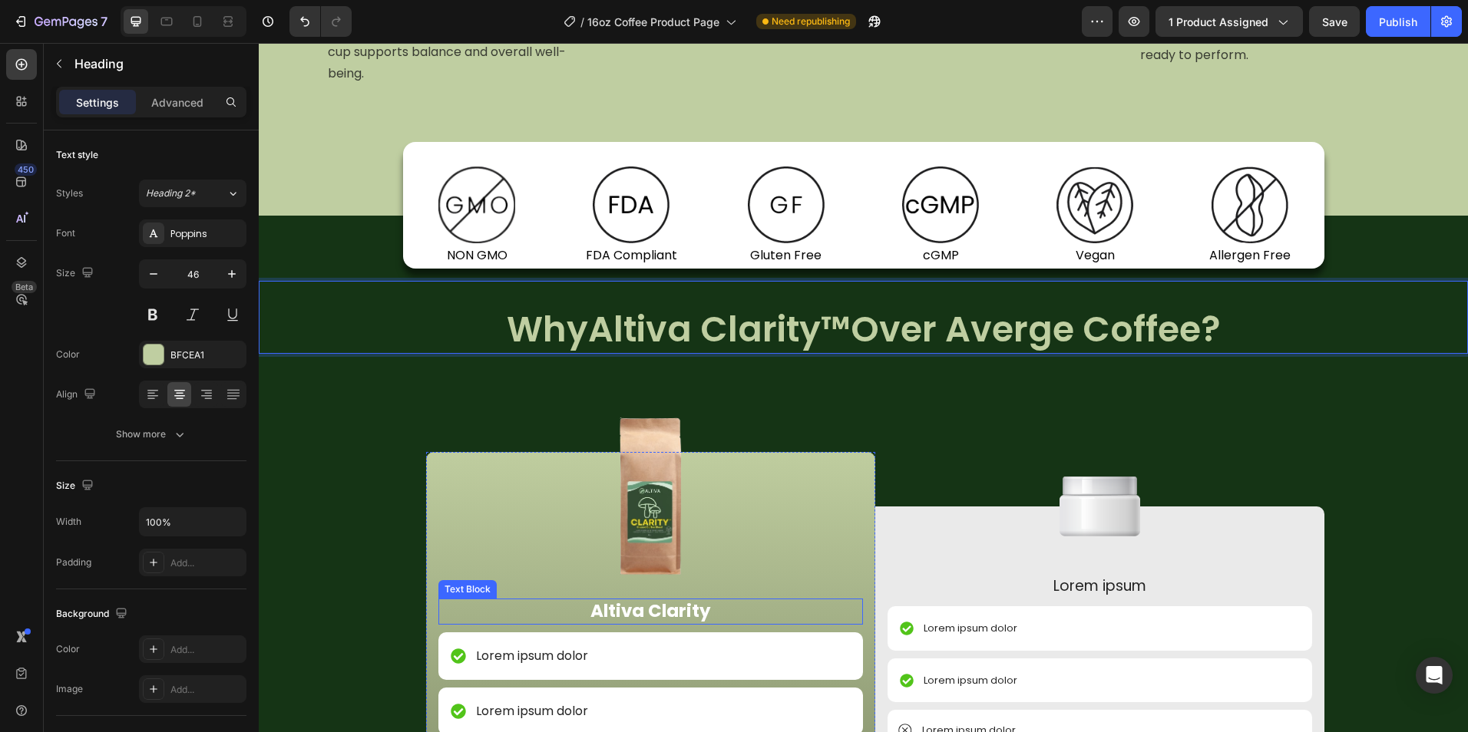
click at [695, 616] on p "Altiva Clarity" at bounding box center [650, 611] width 421 height 23
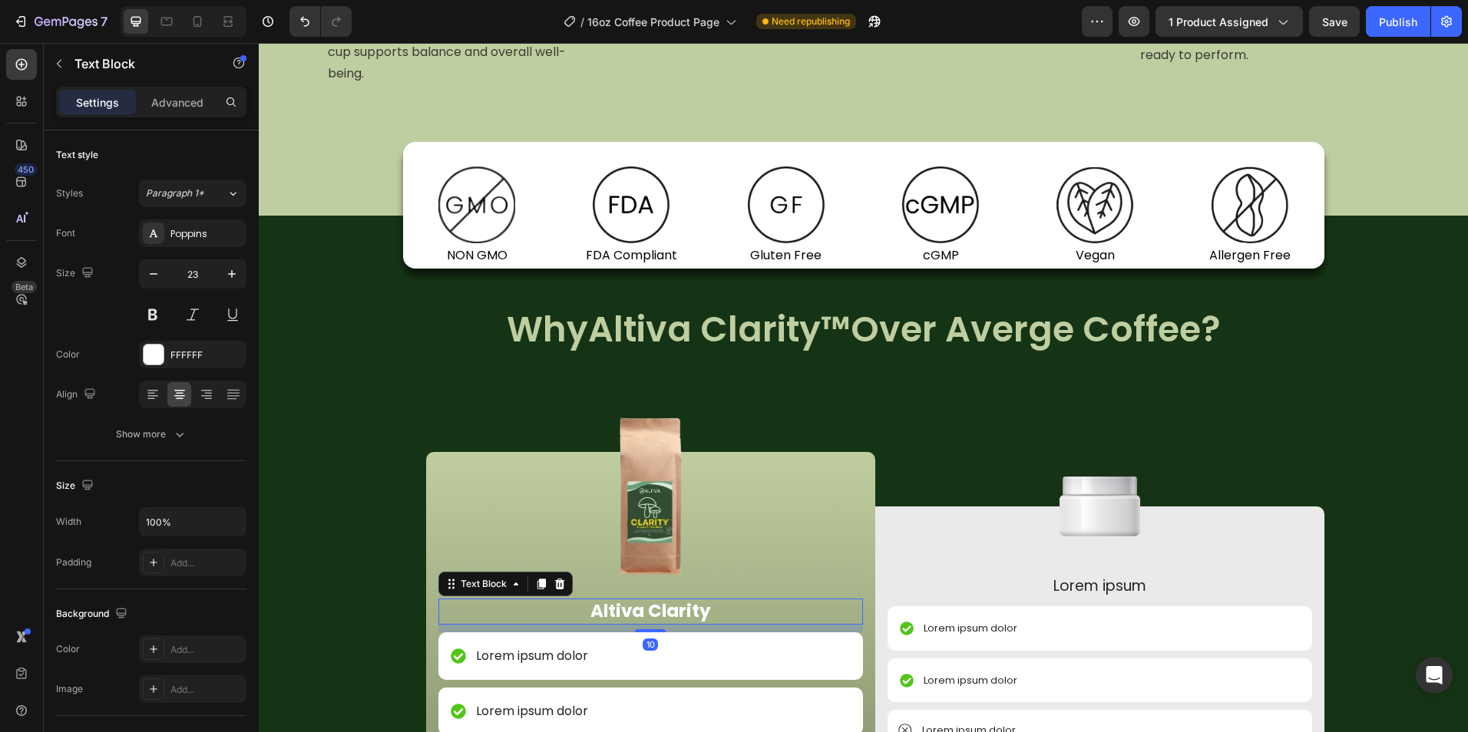
click at [701, 605] on p "Altiva Clarity" at bounding box center [650, 611] width 421 height 23
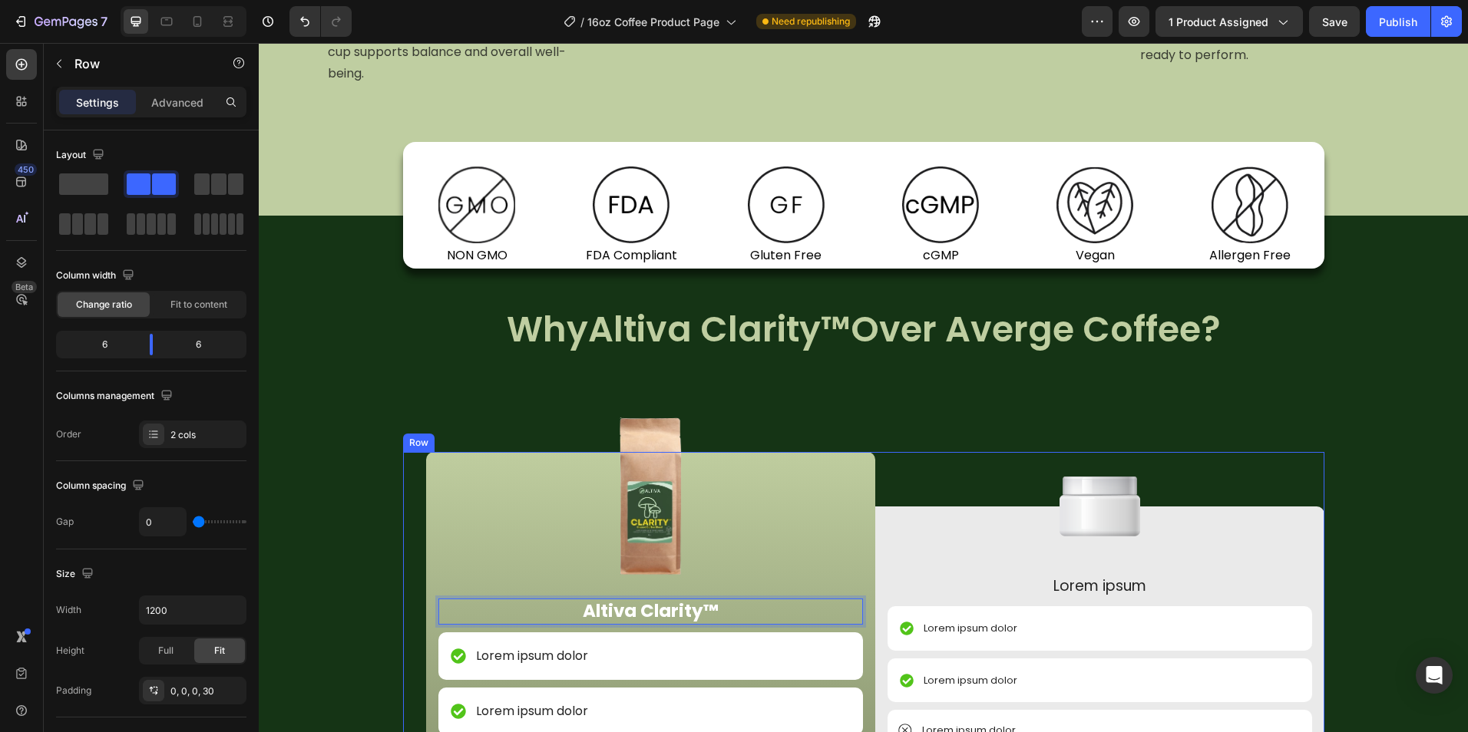
click at [877, 470] on div "Image Lorem ipsum Text Block Lorem ipsum dolor Item List Lorem ipsum dolor Item…" at bounding box center [1099, 682] width 449 height 461
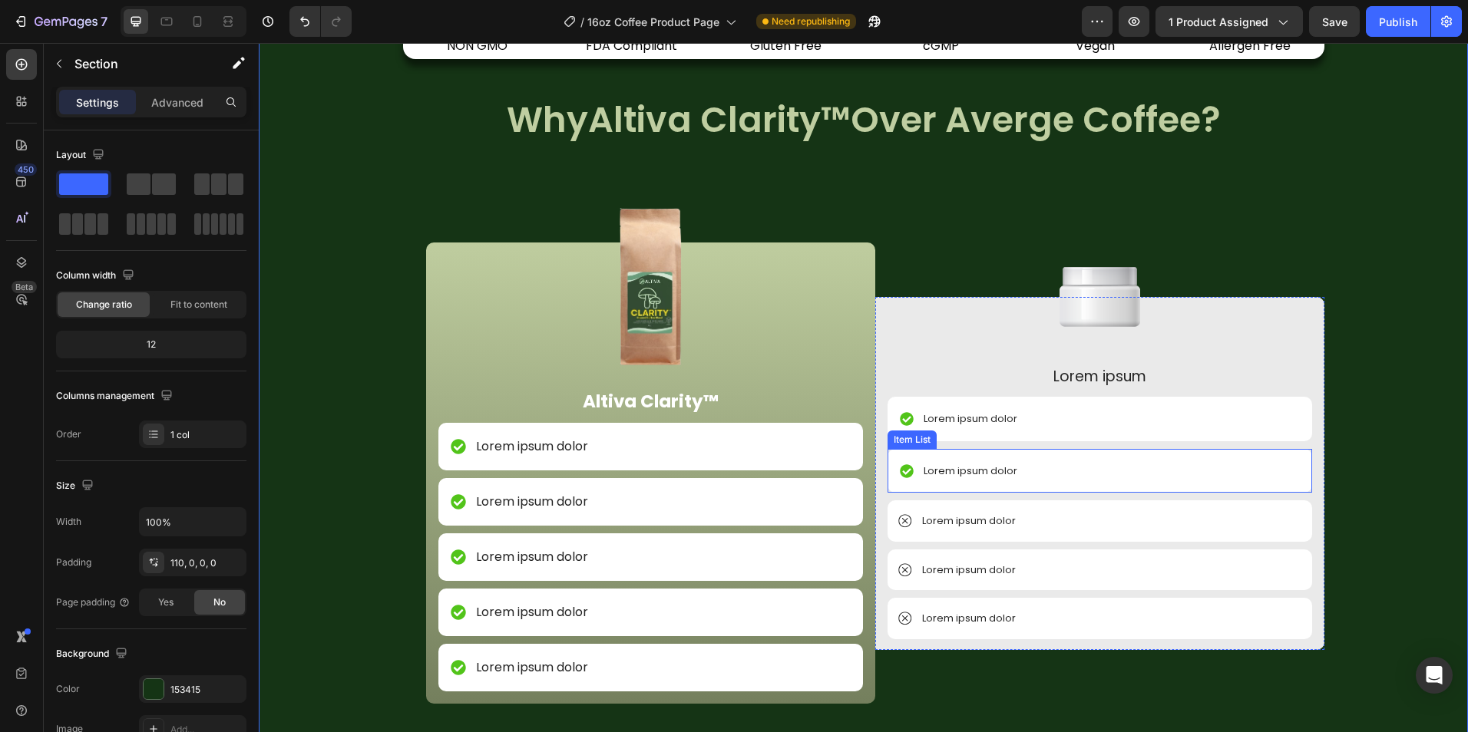
scroll to position [1765, 0]
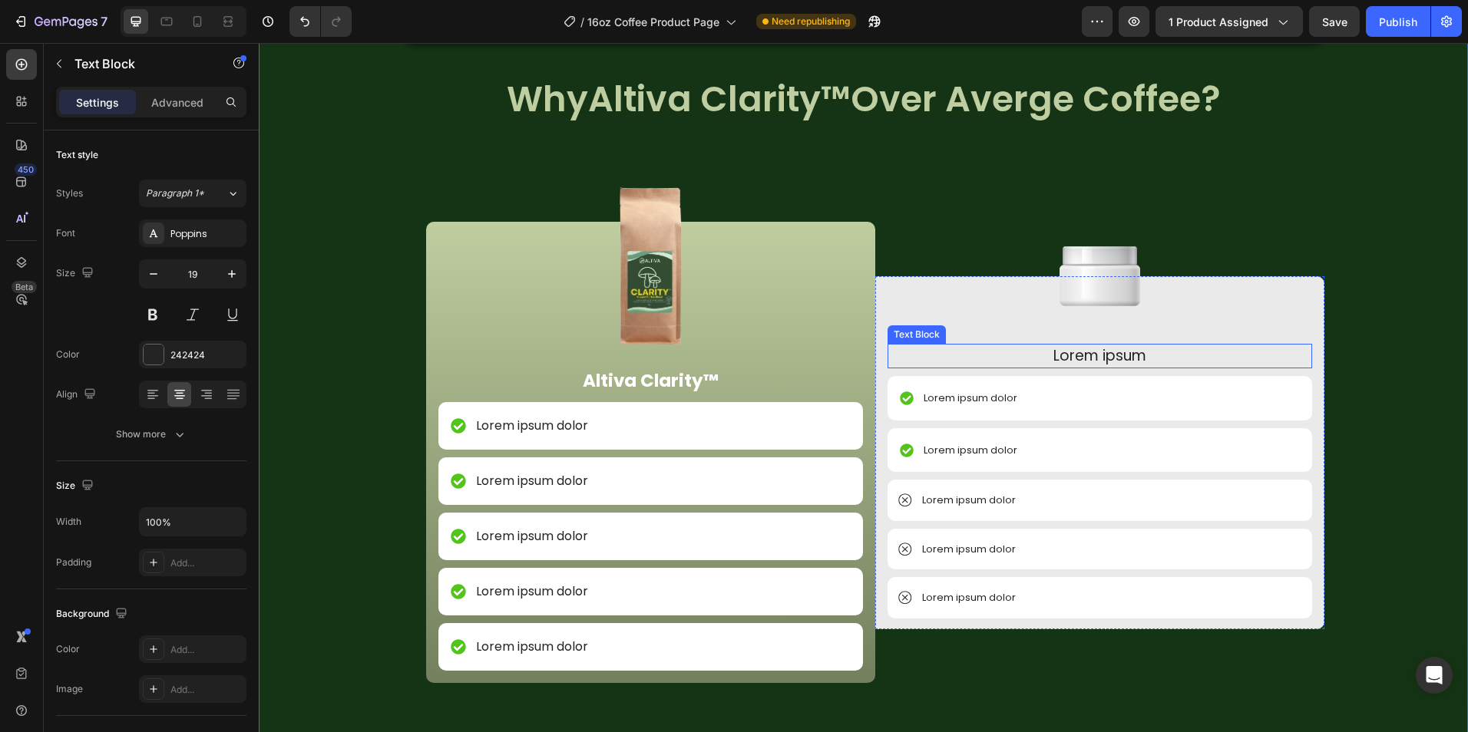
click at [1082, 352] on p "Lorem ipsum" at bounding box center [1099, 356] width 421 height 22
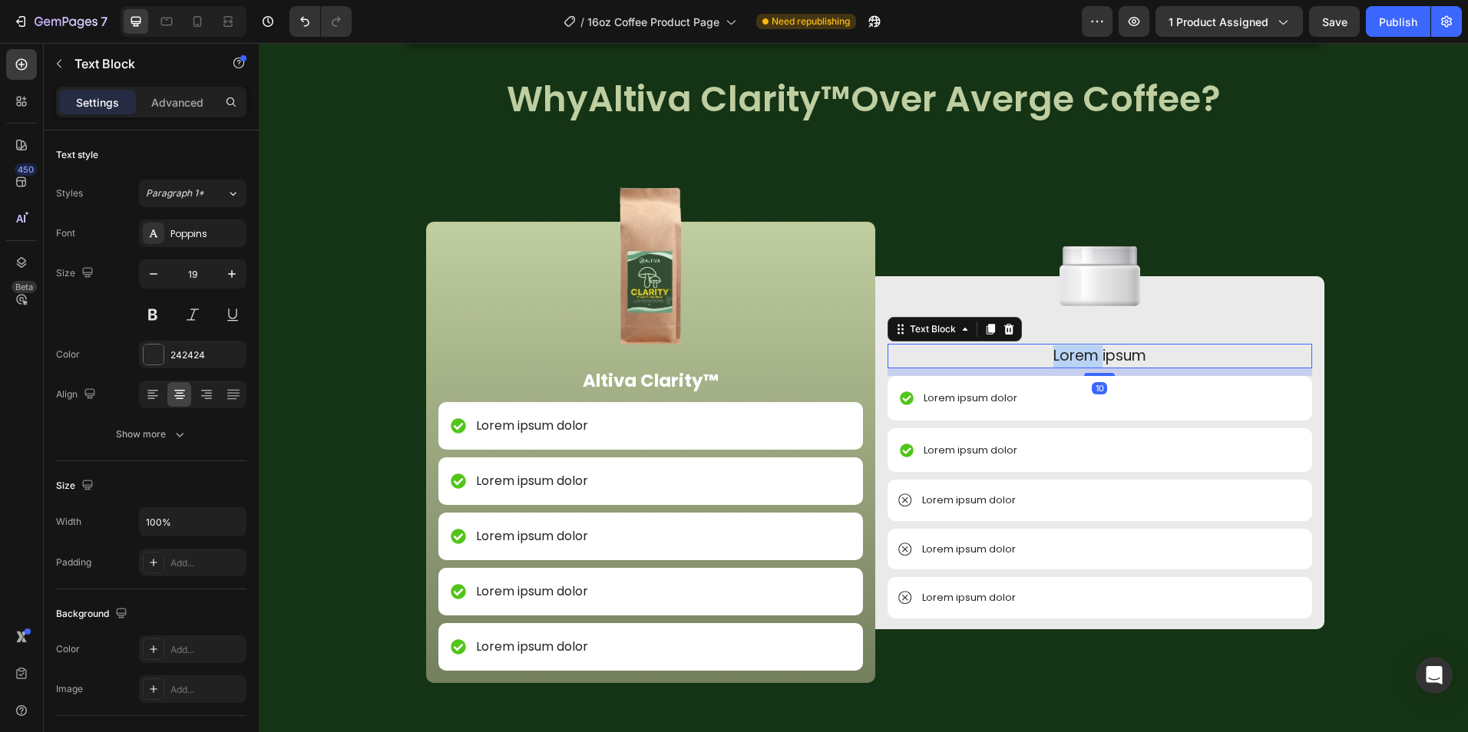
click at [1082, 352] on p "Lorem ipsum" at bounding box center [1099, 356] width 421 height 22
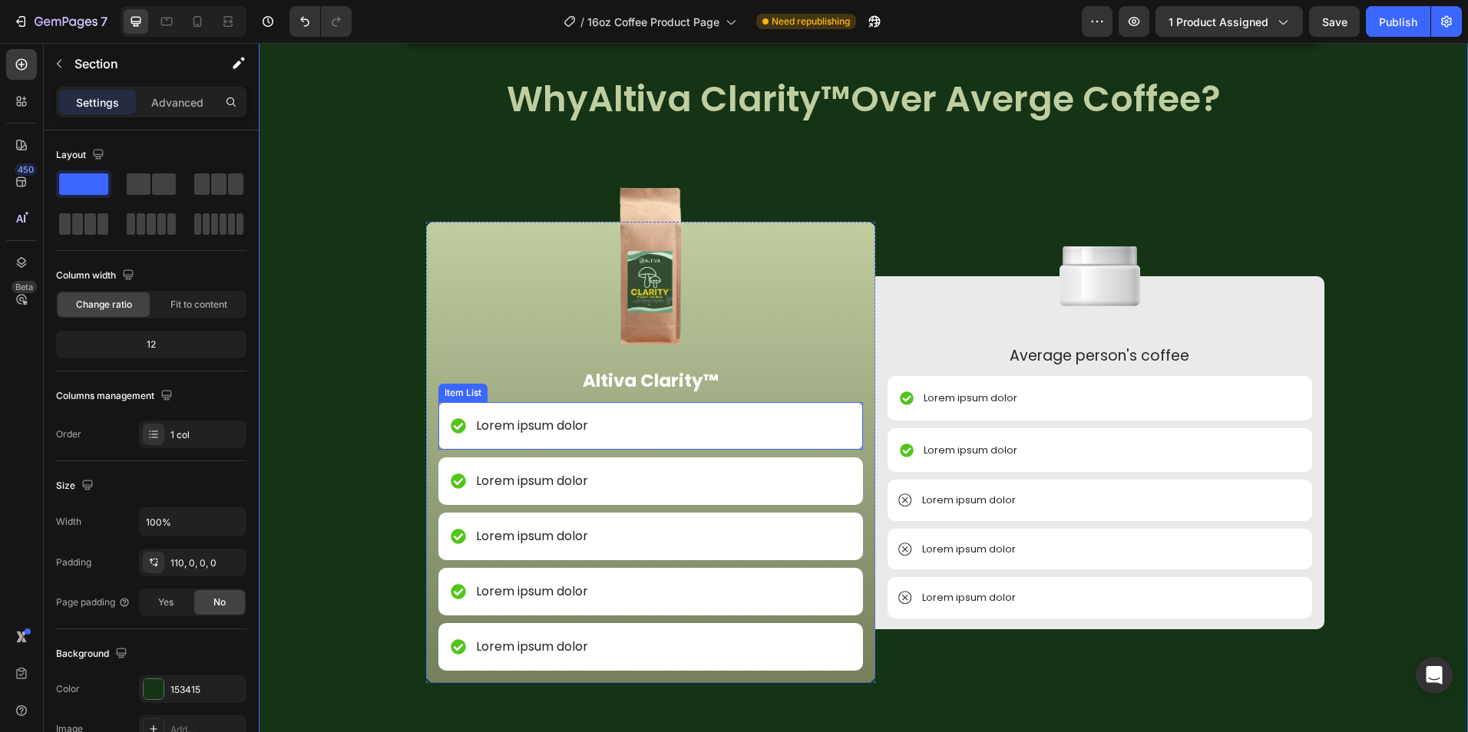
click at [599, 431] on div "Lorem ipsum dolor" at bounding box center [650, 426] width 424 height 48
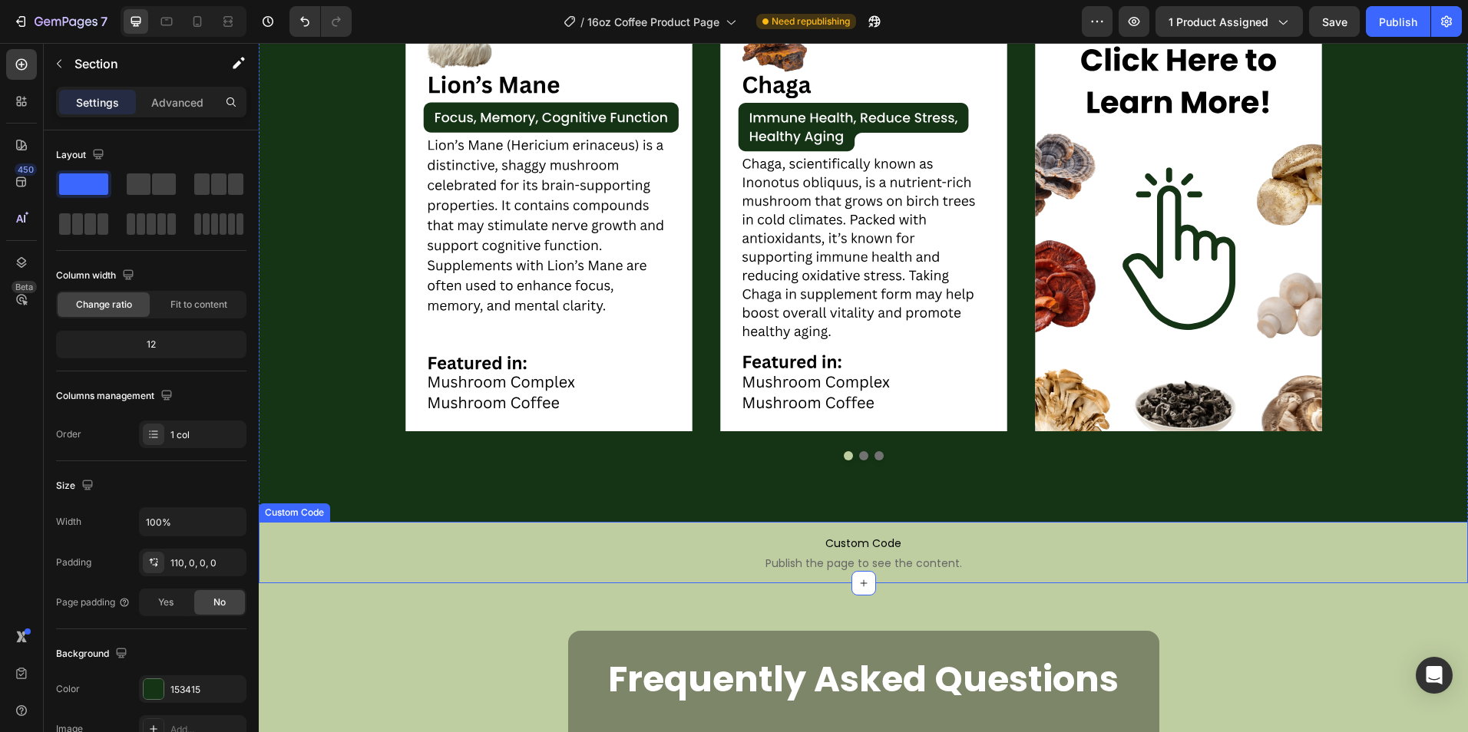
scroll to position [2226, 0]
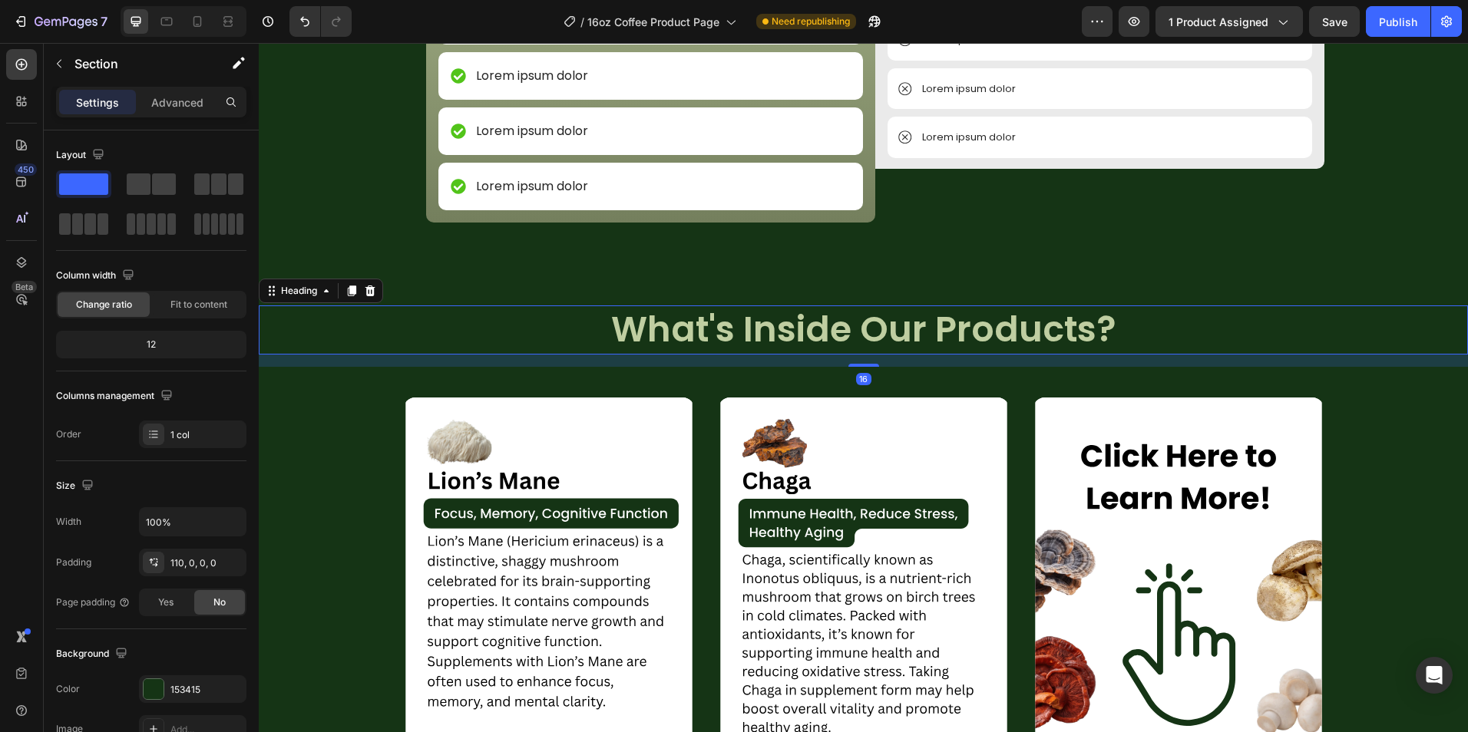
click at [1081, 335] on h2 "What's Inside Our Products?" at bounding box center [863, 329] width 1209 height 49
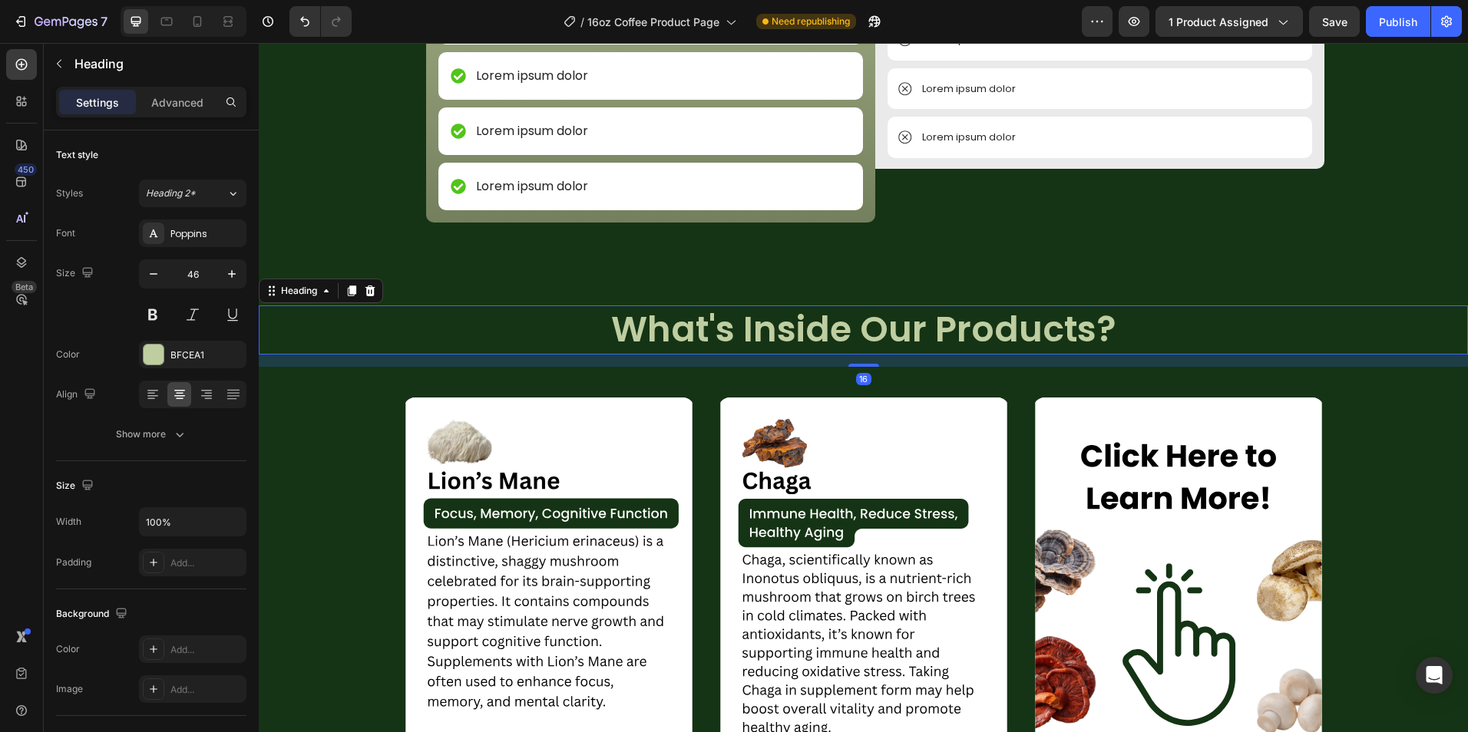
click at [1088, 335] on h2 "What's Inside Our Products?" at bounding box center [863, 329] width 1209 height 49
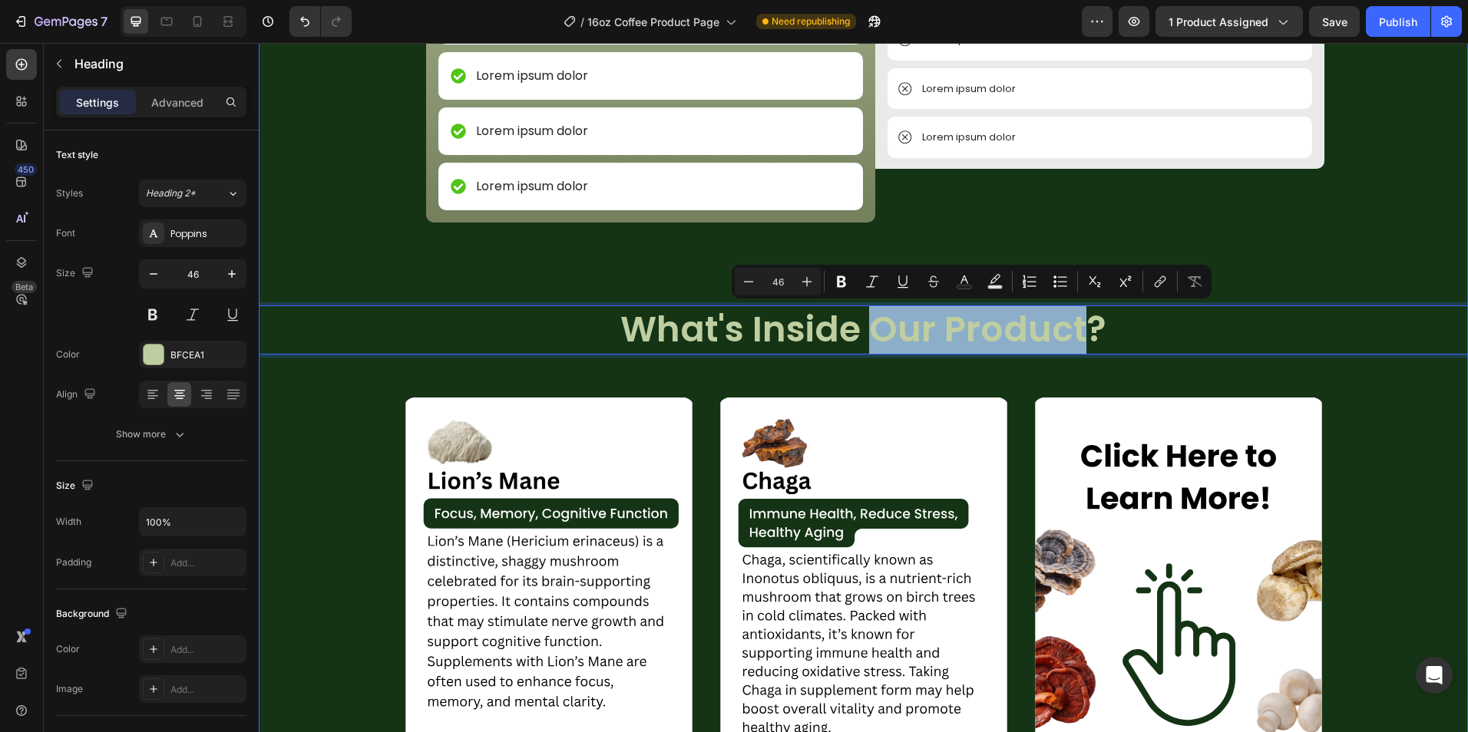
drag, startPoint x: 1074, startPoint y: 338, endPoint x: 867, endPoint y: 356, distance: 207.3
click at [867, 356] on div "Image NON GMO Text Block Row Image FDA Compliant Text Block Row Image Gluten Fr…" at bounding box center [863, 294] width 1209 height 1370
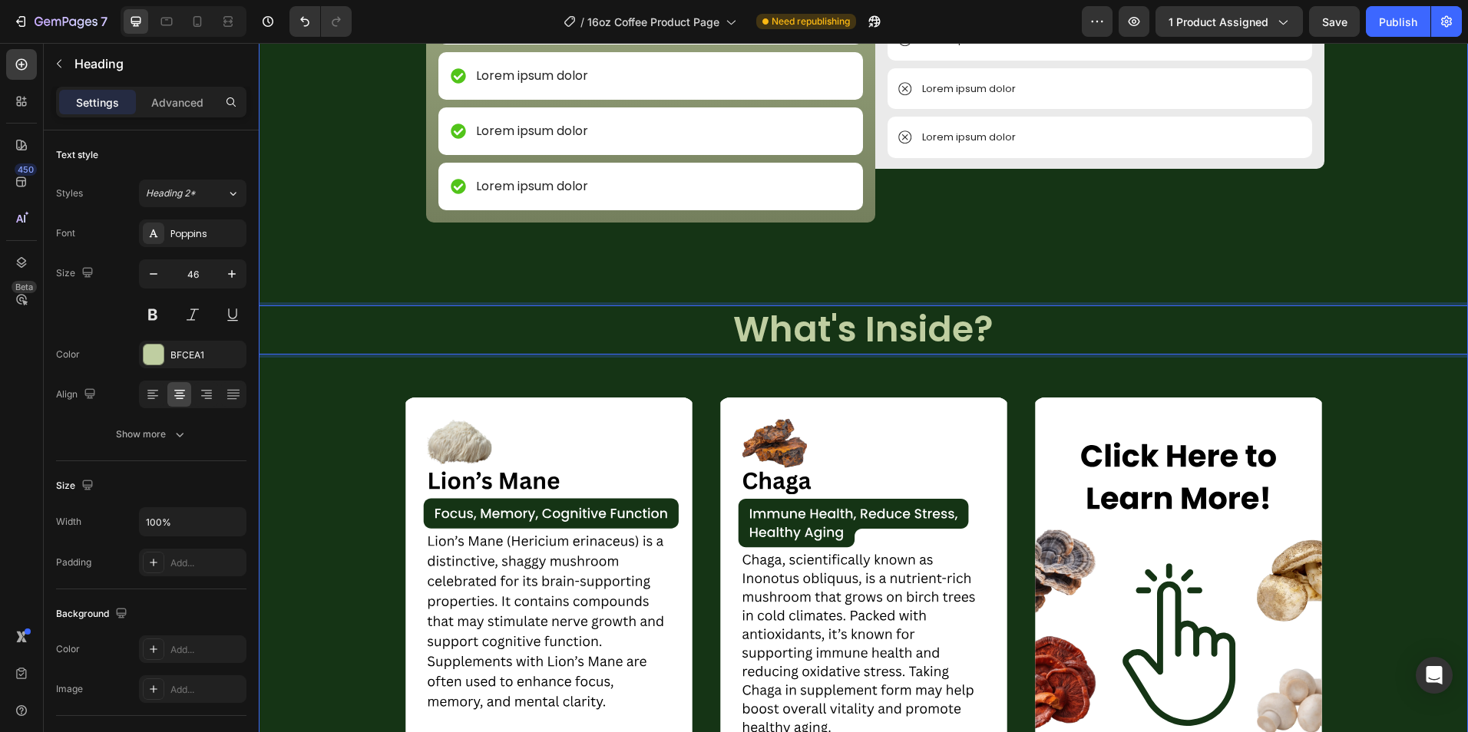
click at [1061, 256] on div "Image NON GMO Text Block Row Image FDA Compliant Text Block Row Image Gluten Fr…" at bounding box center [863, 294] width 1209 height 1370
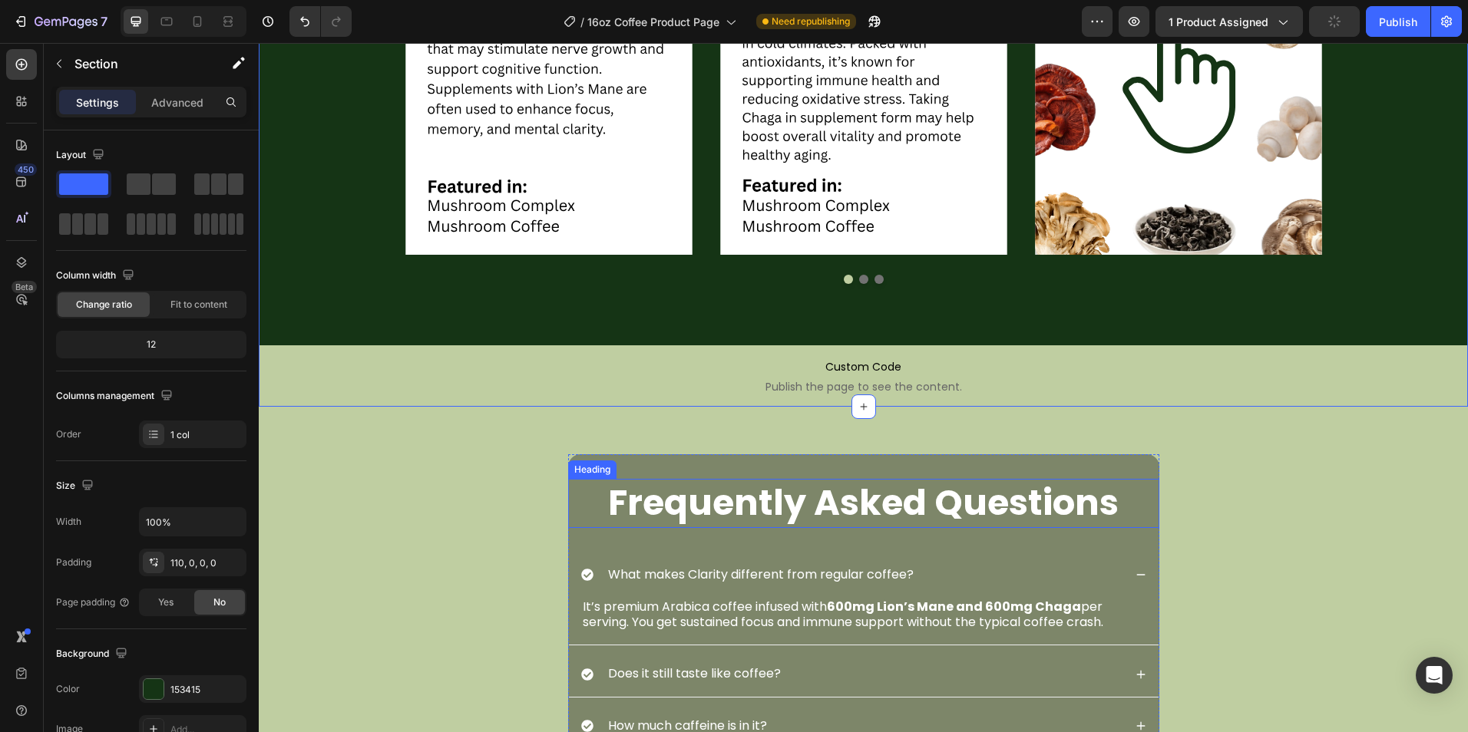
scroll to position [2763, 0]
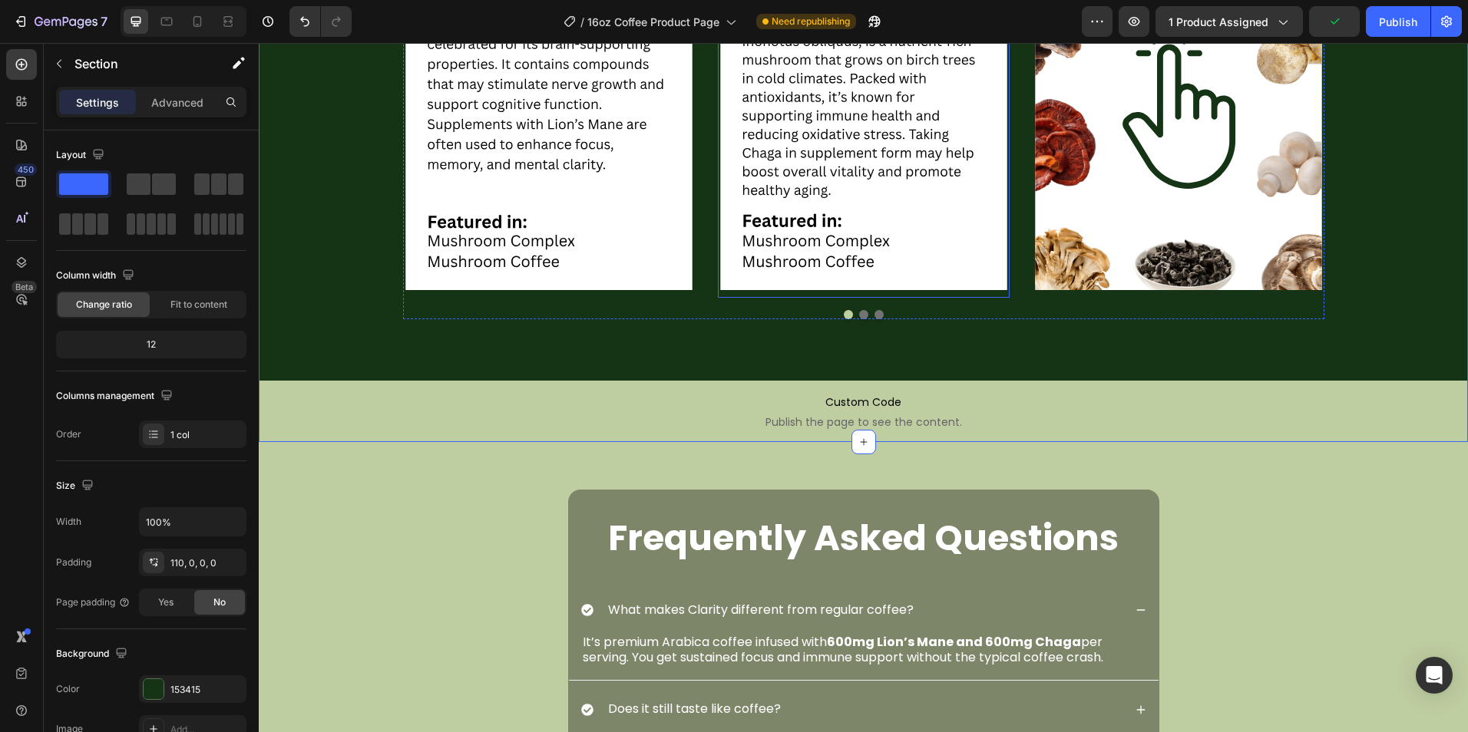
click at [998, 296] on img at bounding box center [864, 78] width 292 height 437
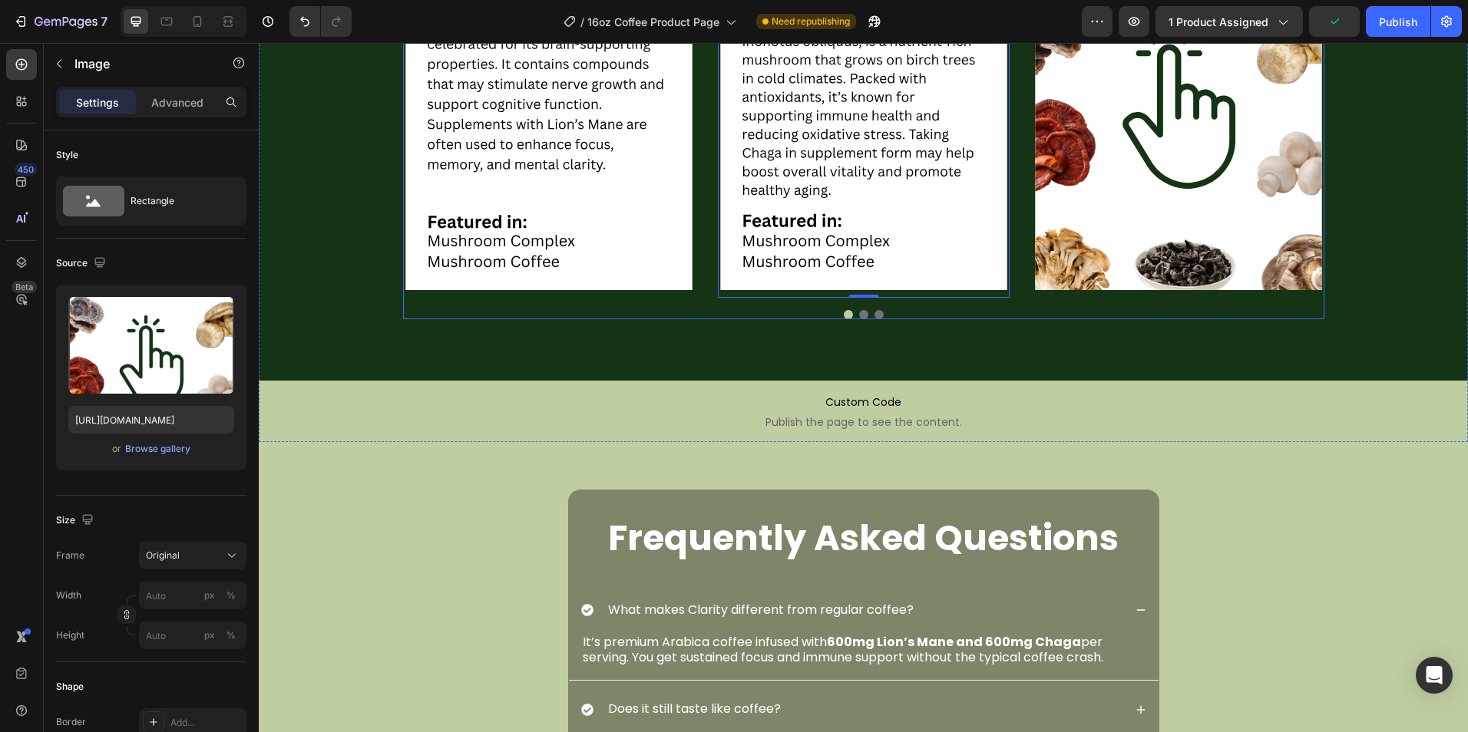
click at [1032, 293] on img at bounding box center [1178, 78] width 292 height 437
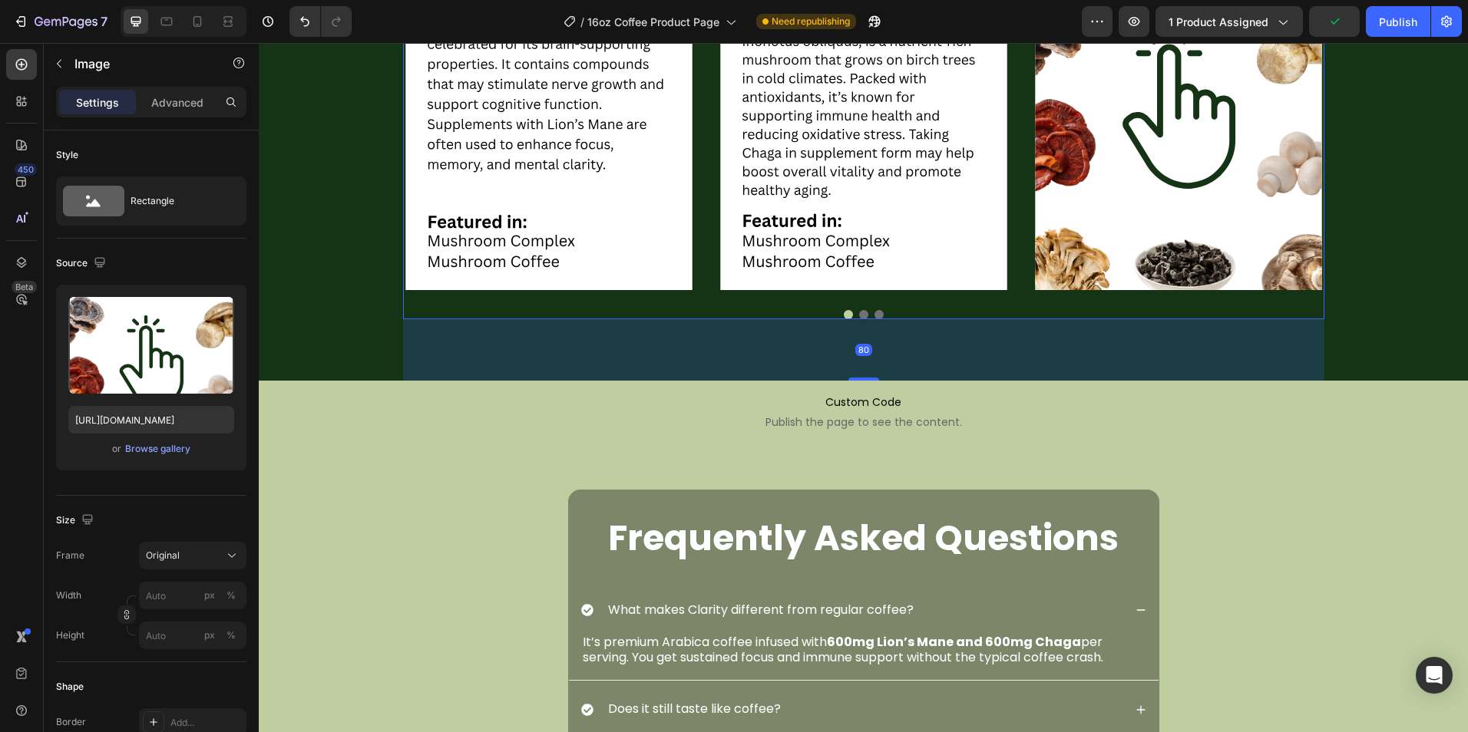
click at [1026, 303] on div "Image Image Image Carousel 80" at bounding box center [863, 89] width 921 height 459
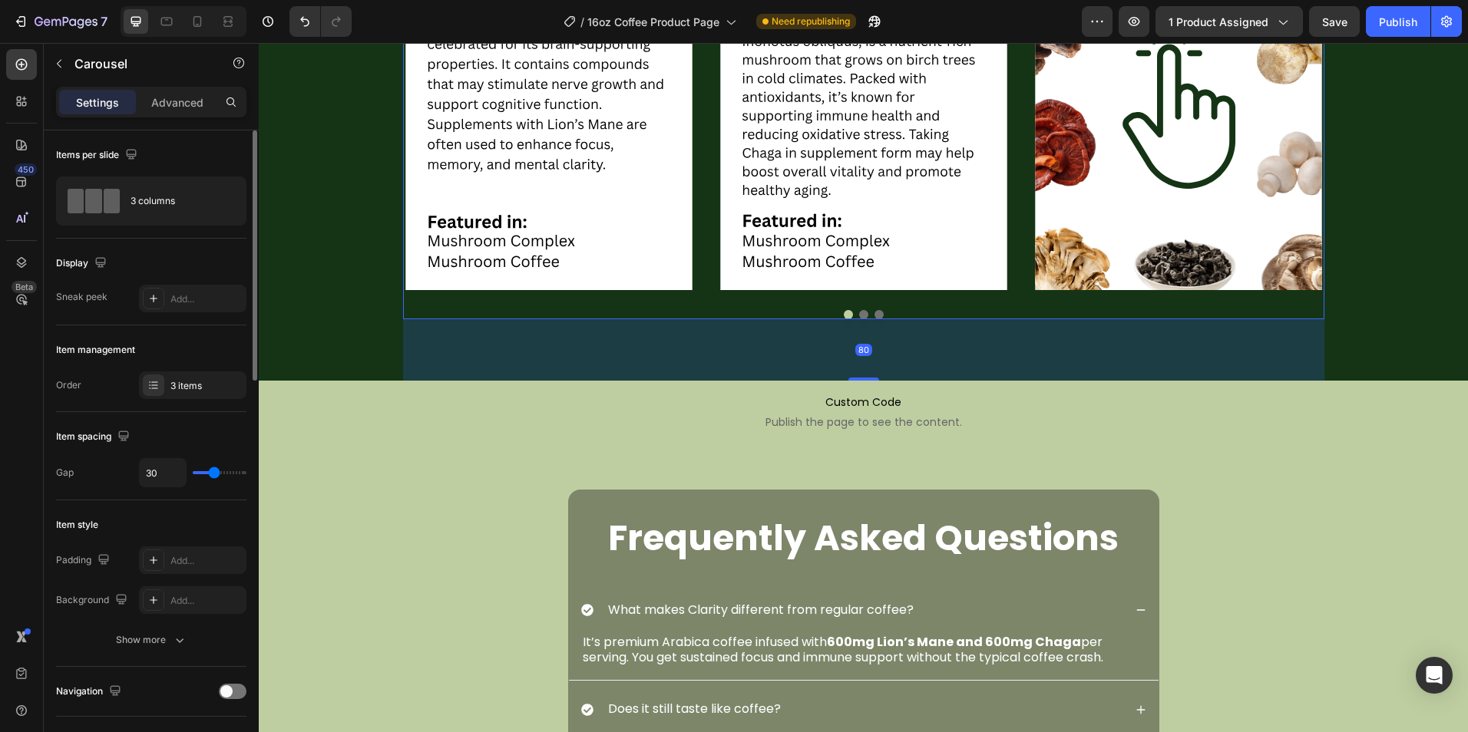
scroll to position [154, 0]
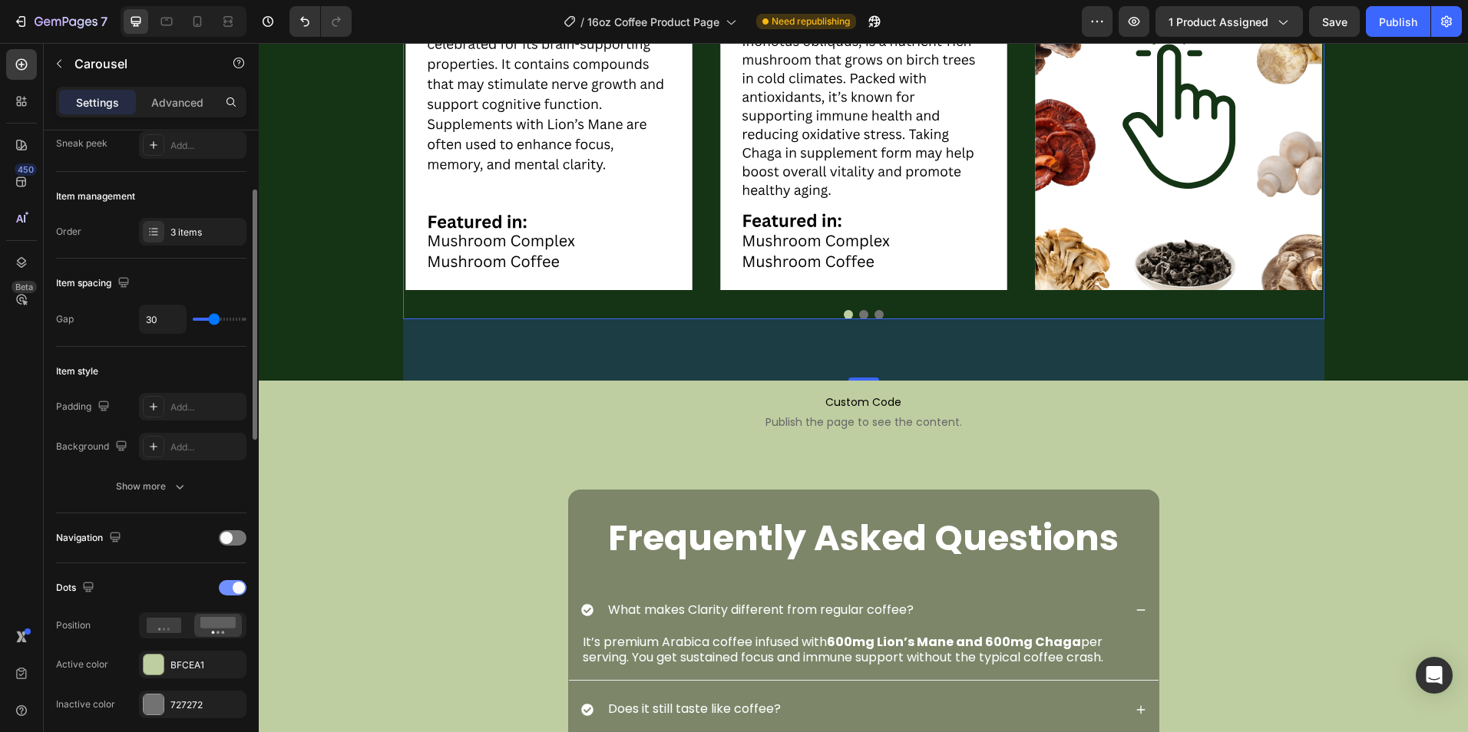
click at [234, 581] on div at bounding box center [233, 587] width 28 height 15
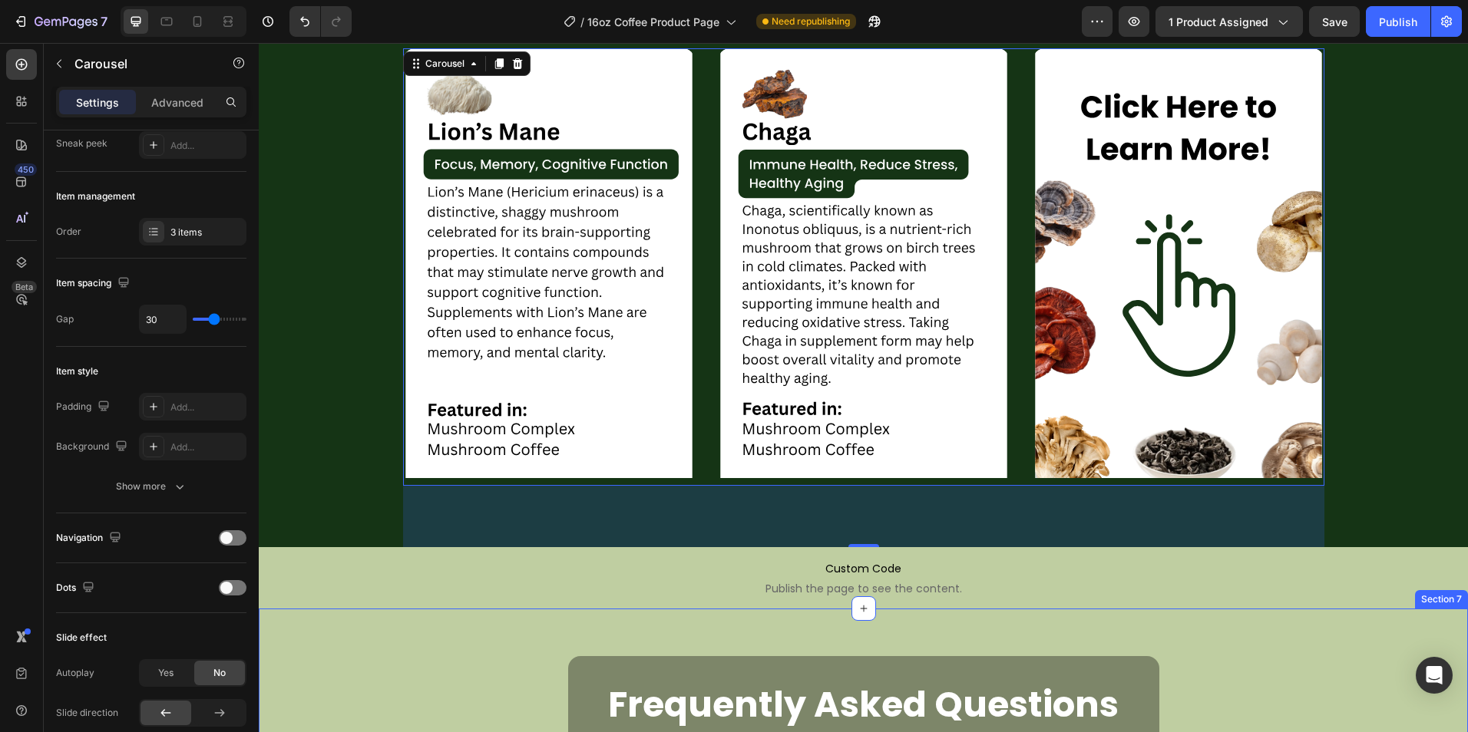
scroll to position [2456, 0]
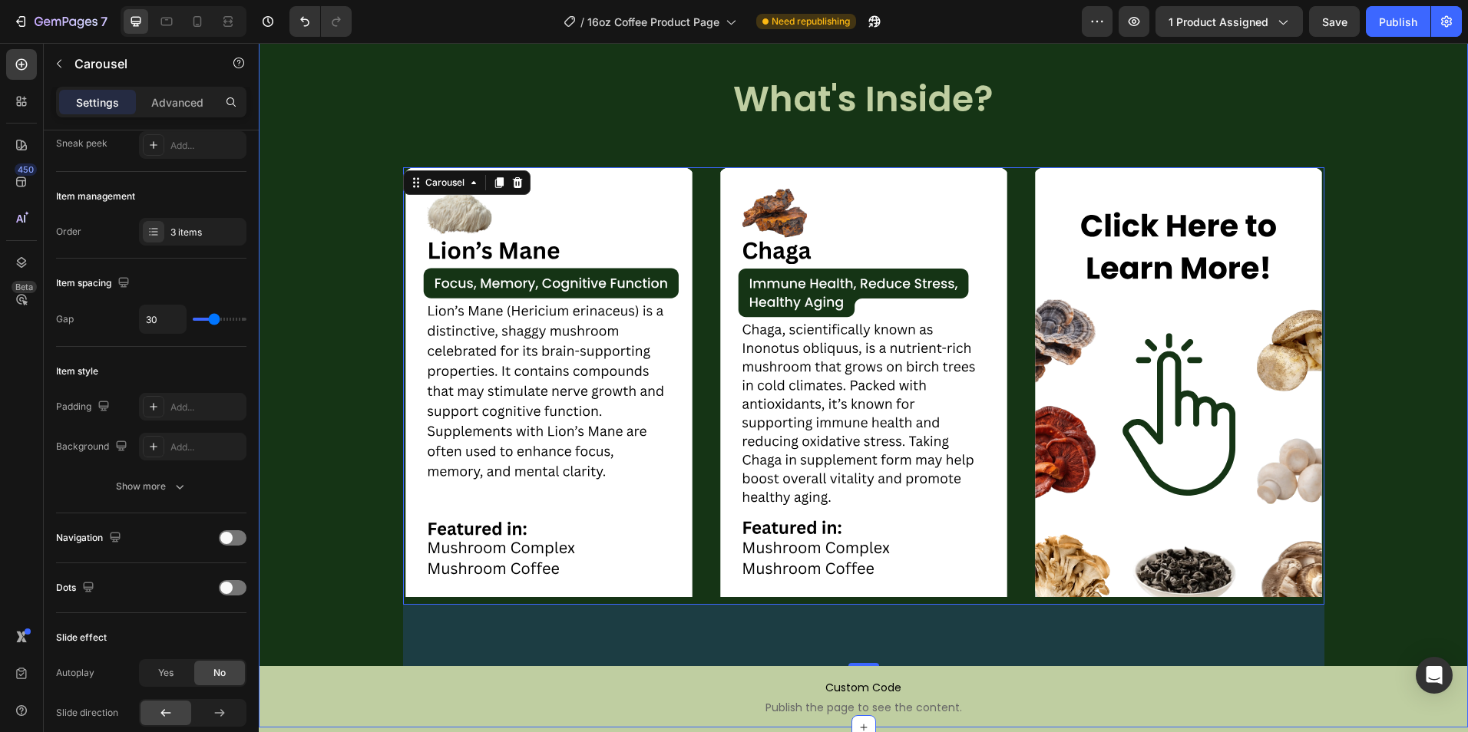
click at [336, 451] on div "Image Image Image Carousel 80" at bounding box center [863, 402] width 1209 height 530
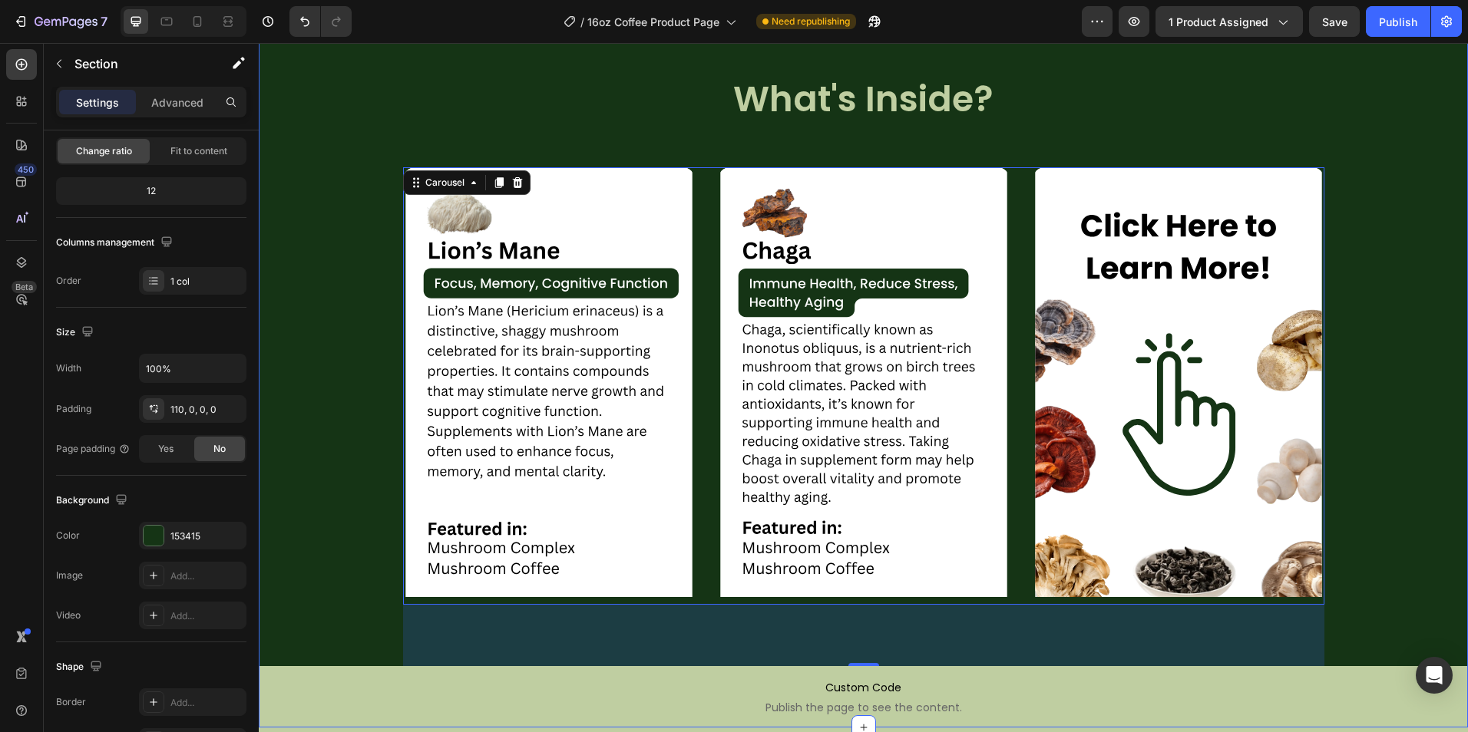
scroll to position [0, 0]
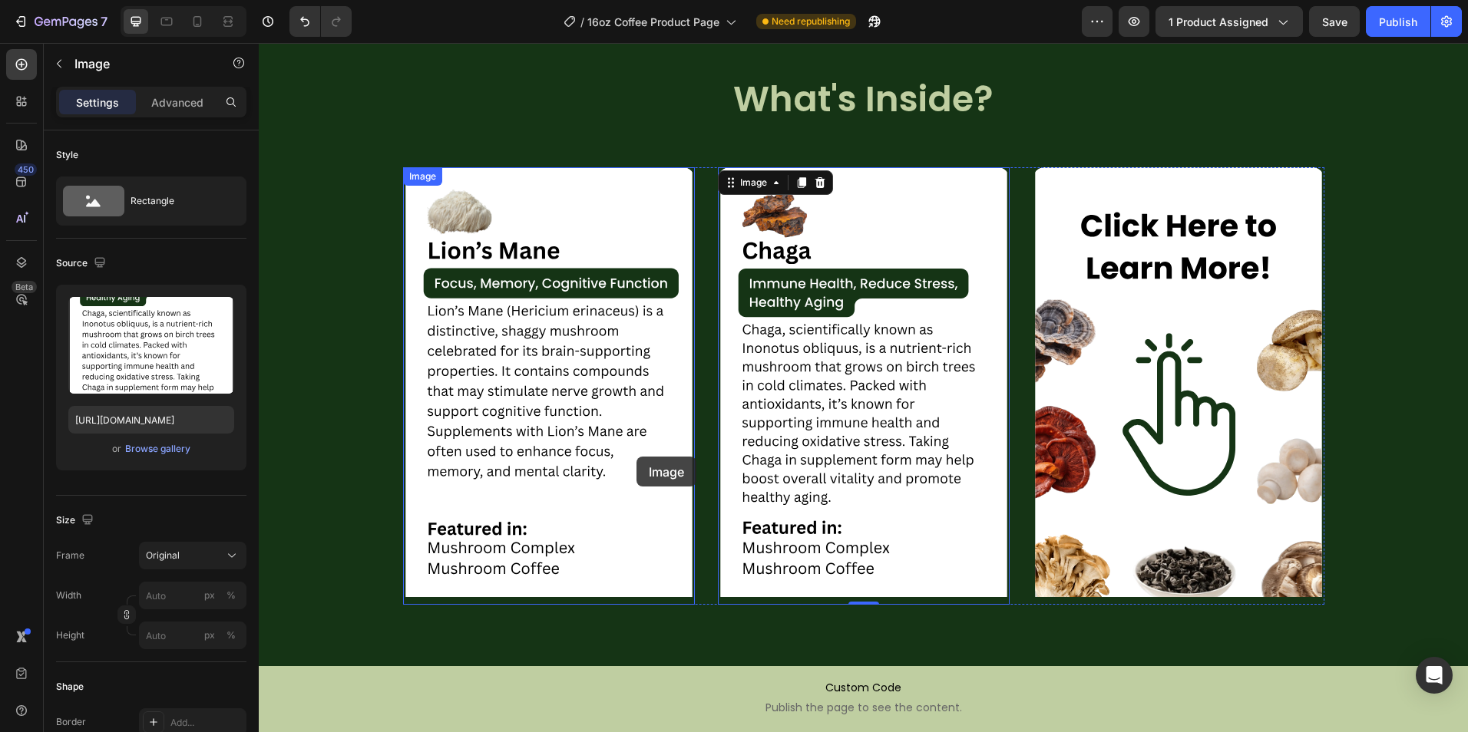
drag, startPoint x: 720, startPoint y: 451, endPoint x: 624, endPoint y: 457, distance: 96.1
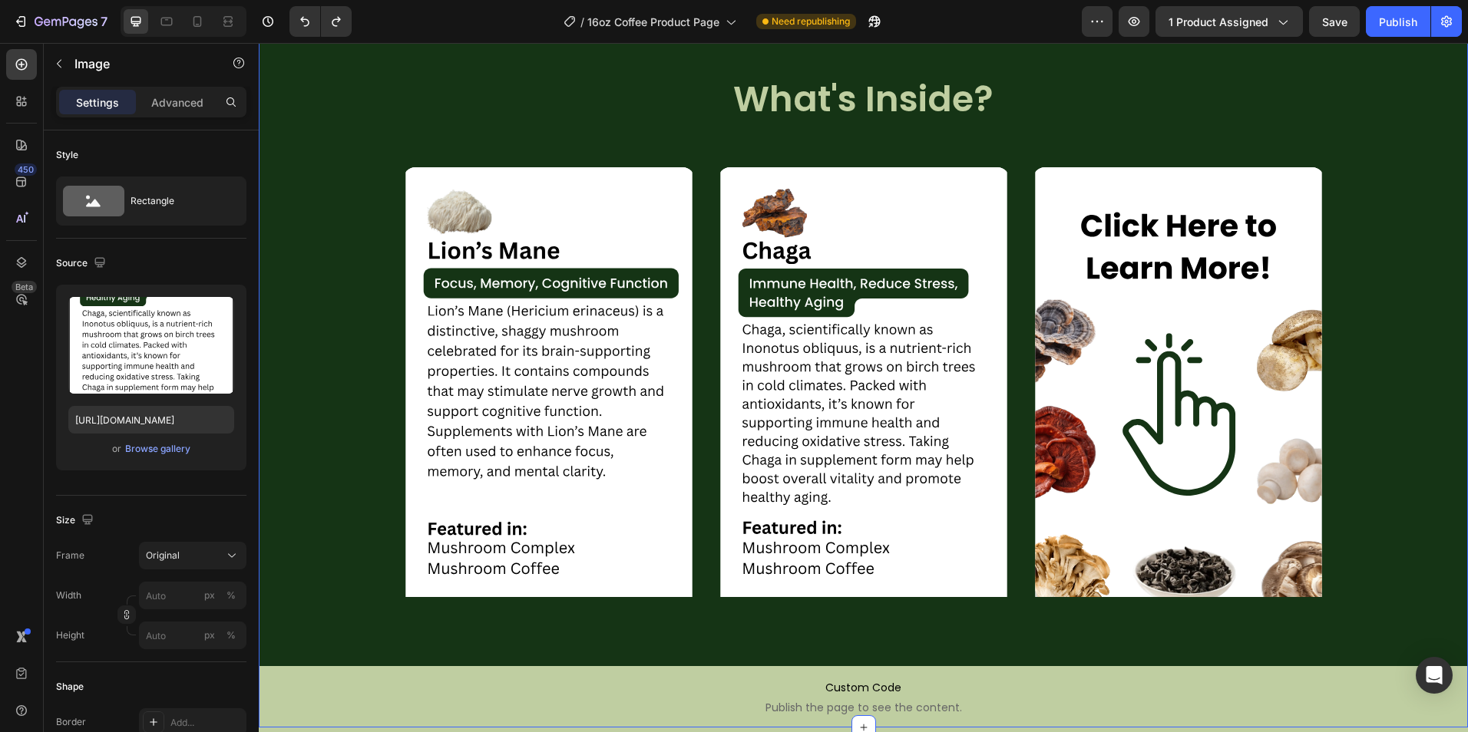
click at [376, 277] on div "Image Image Image Carousel" at bounding box center [863, 402] width 1209 height 530
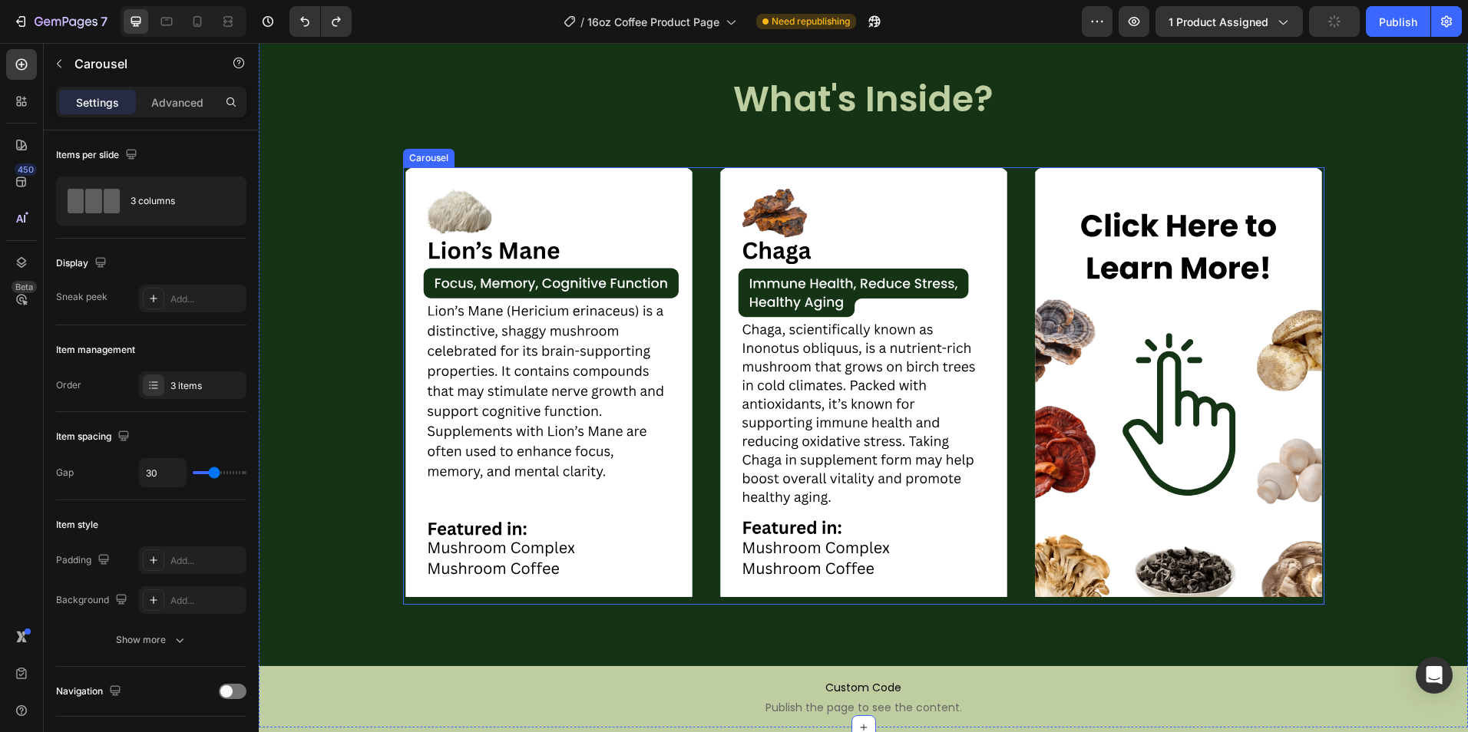
click at [702, 197] on div "Image Image Image" at bounding box center [863, 385] width 921 height 437
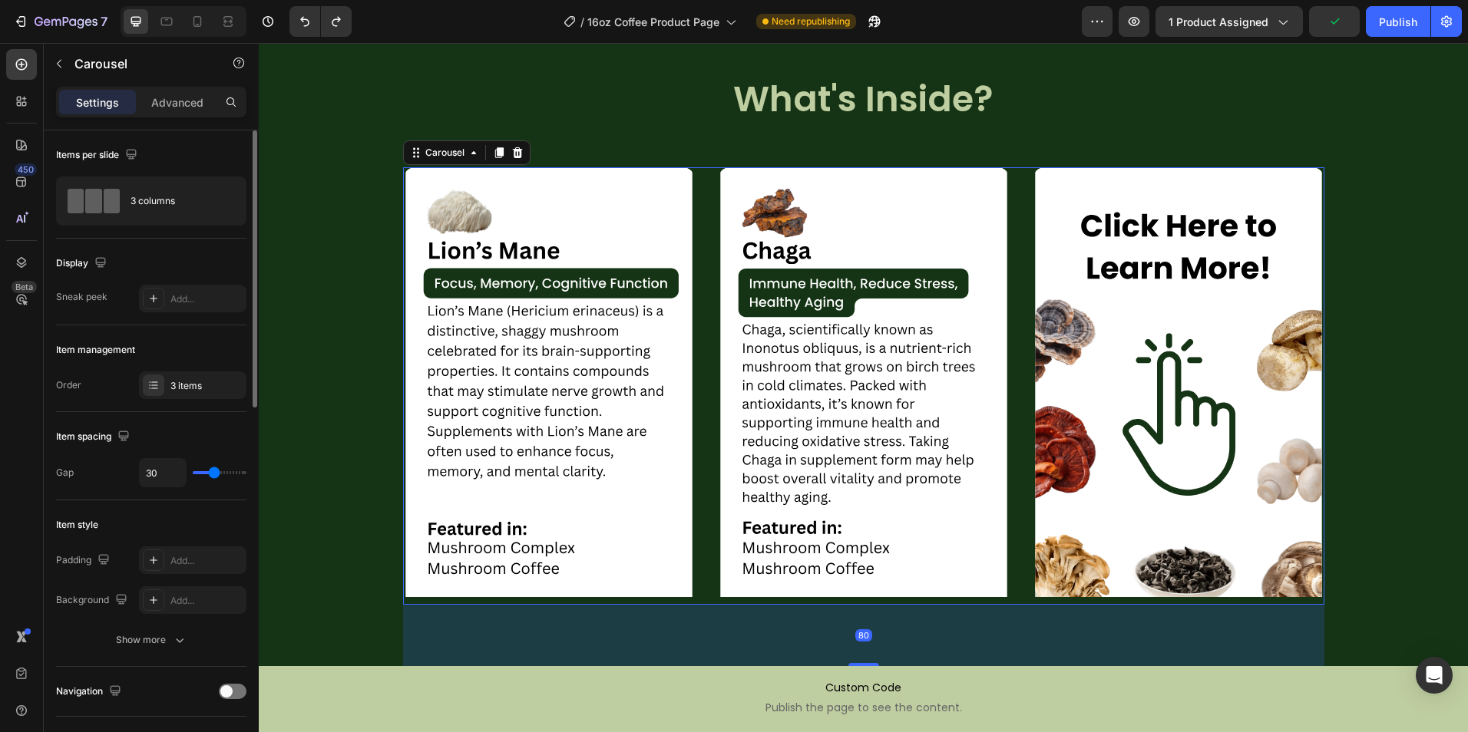
scroll to position [154, 0]
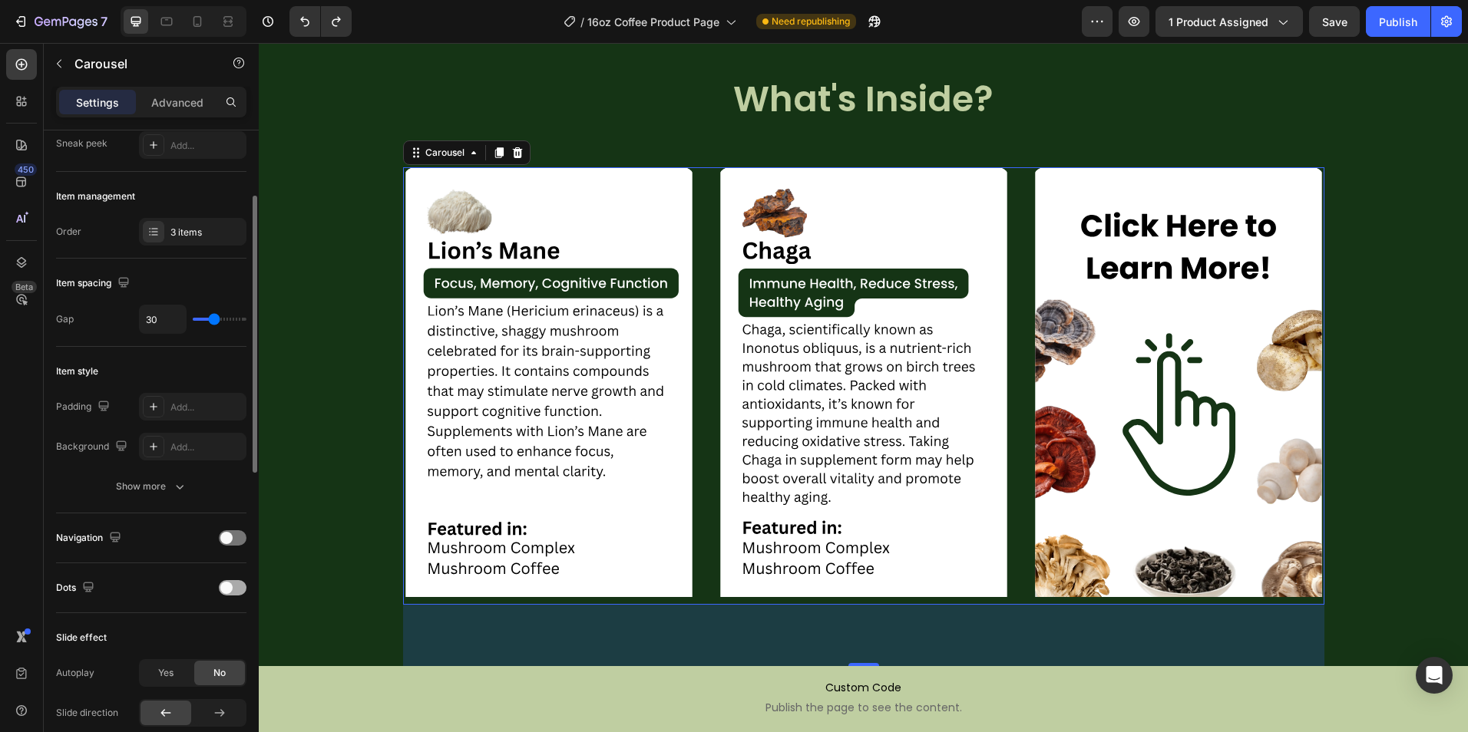
drag, startPoint x: 235, startPoint y: 587, endPoint x: 91, endPoint y: 540, distance: 151.0
click at [235, 587] on div at bounding box center [233, 587] width 28 height 15
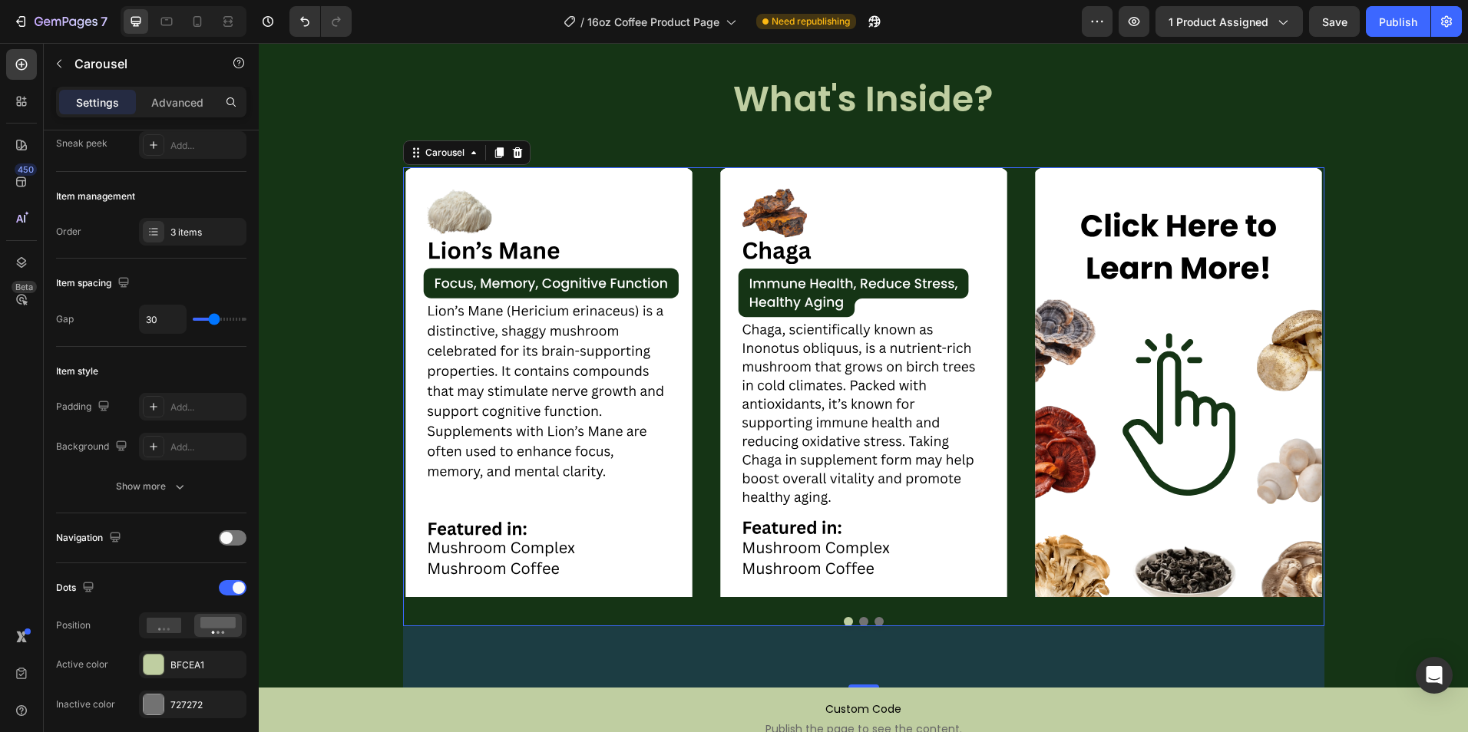
click at [859, 623] on button "Dot" at bounding box center [863, 621] width 9 height 9
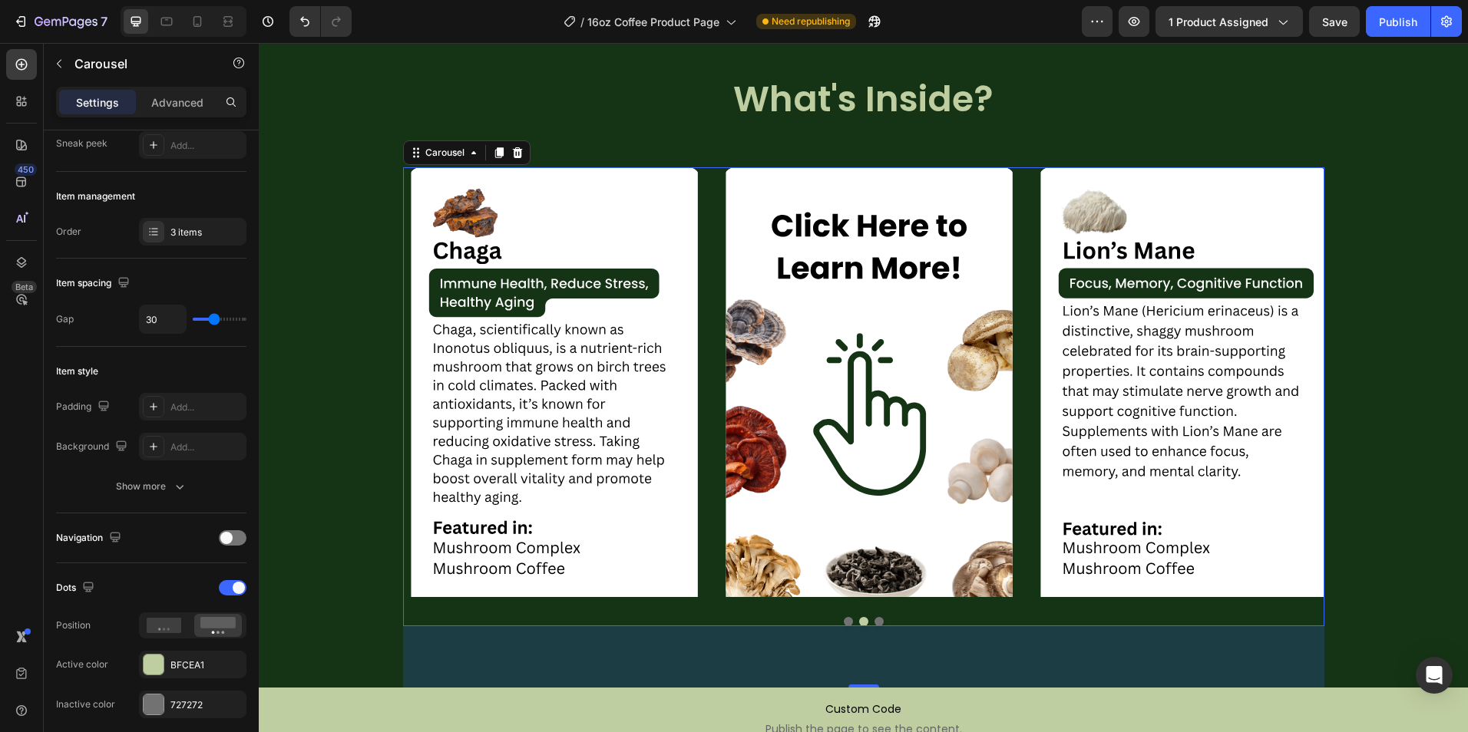
click at [874, 625] on button "Dot" at bounding box center [878, 621] width 9 height 9
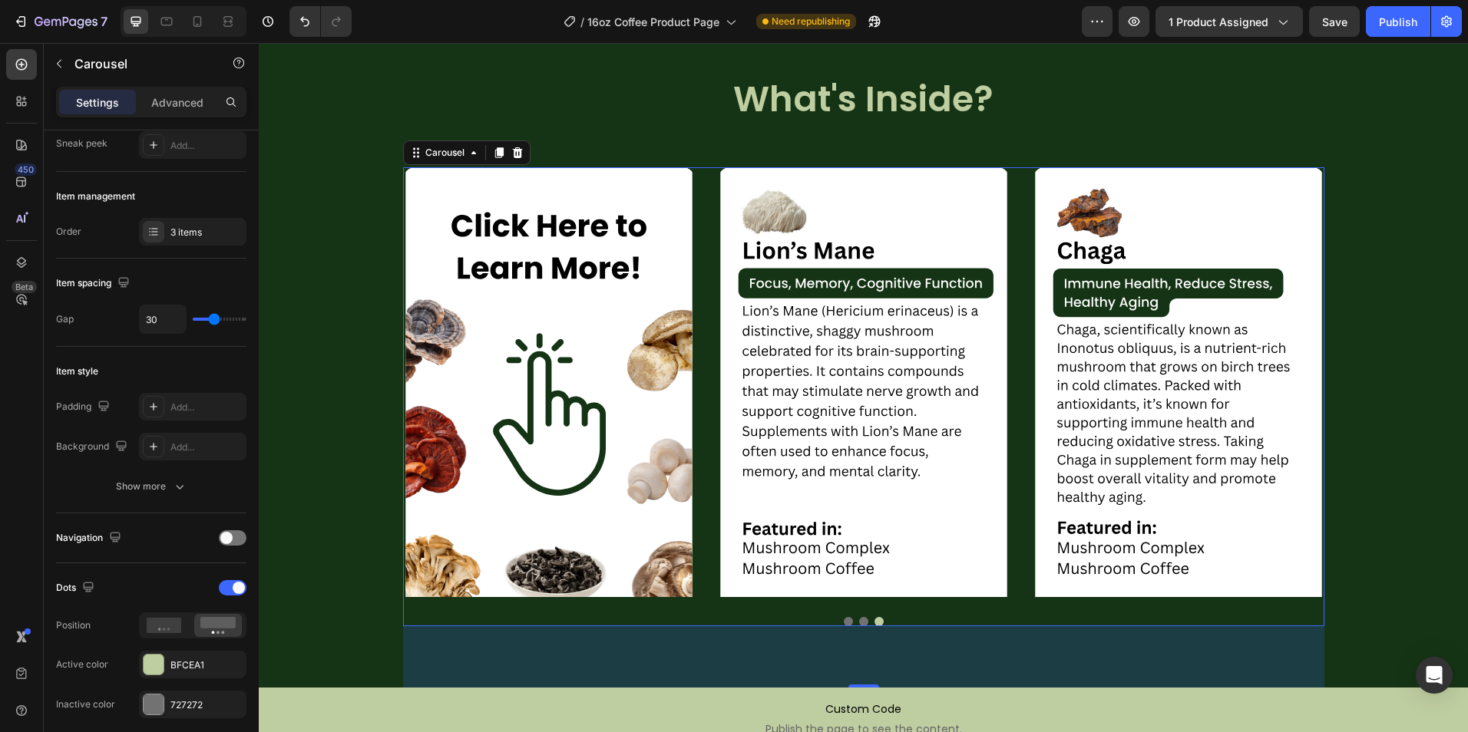
click at [844, 617] on button "Dot" at bounding box center [848, 621] width 9 height 9
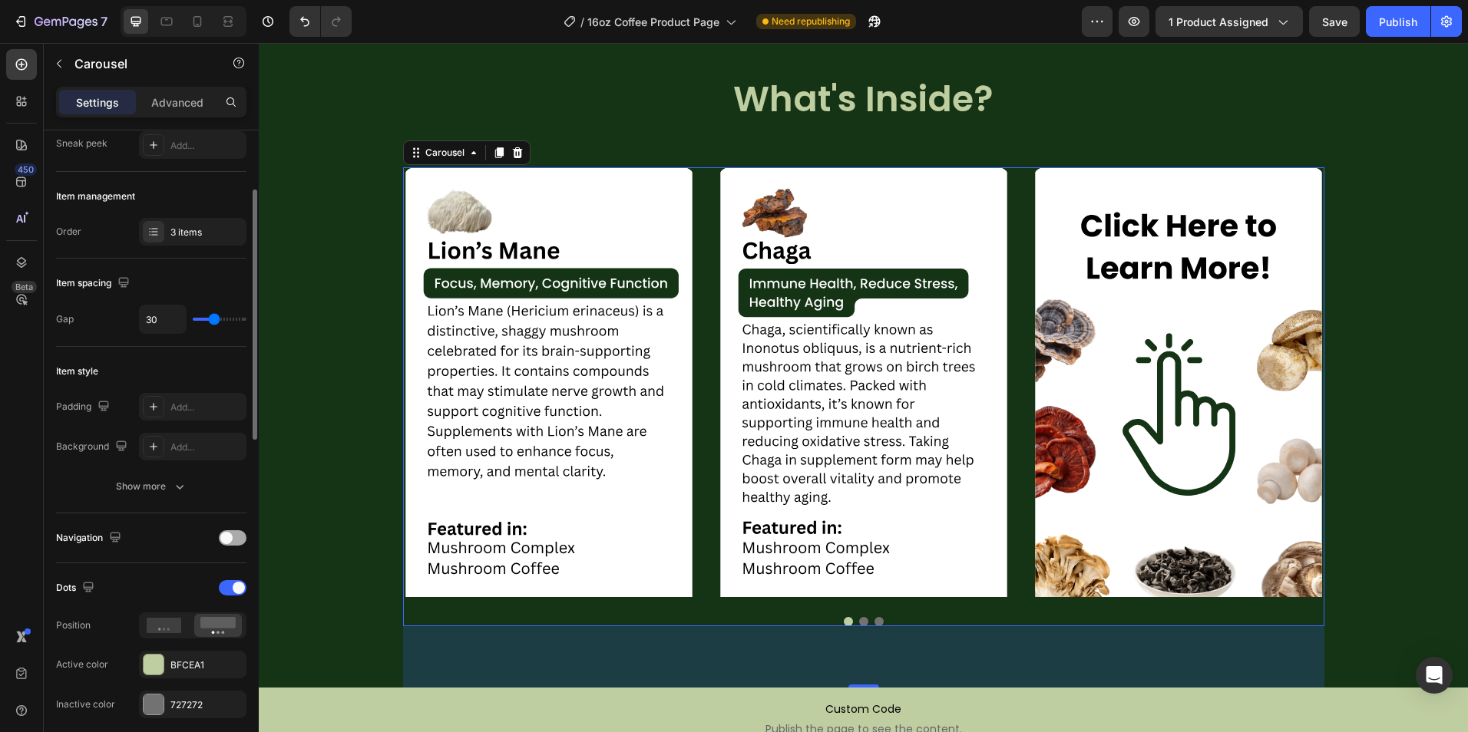
click at [229, 536] on span at bounding box center [226, 538] width 12 height 12
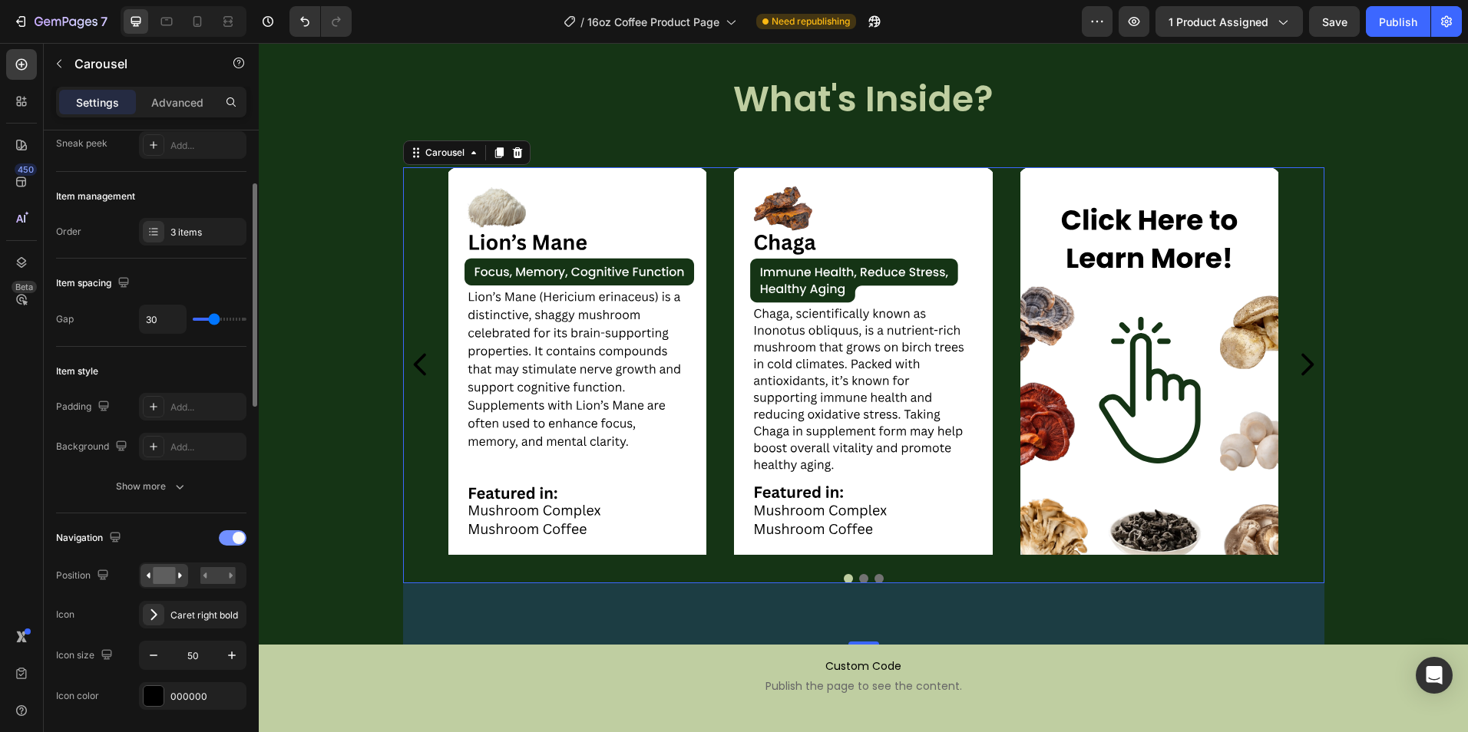
click at [232, 537] on div at bounding box center [233, 537] width 28 height 15
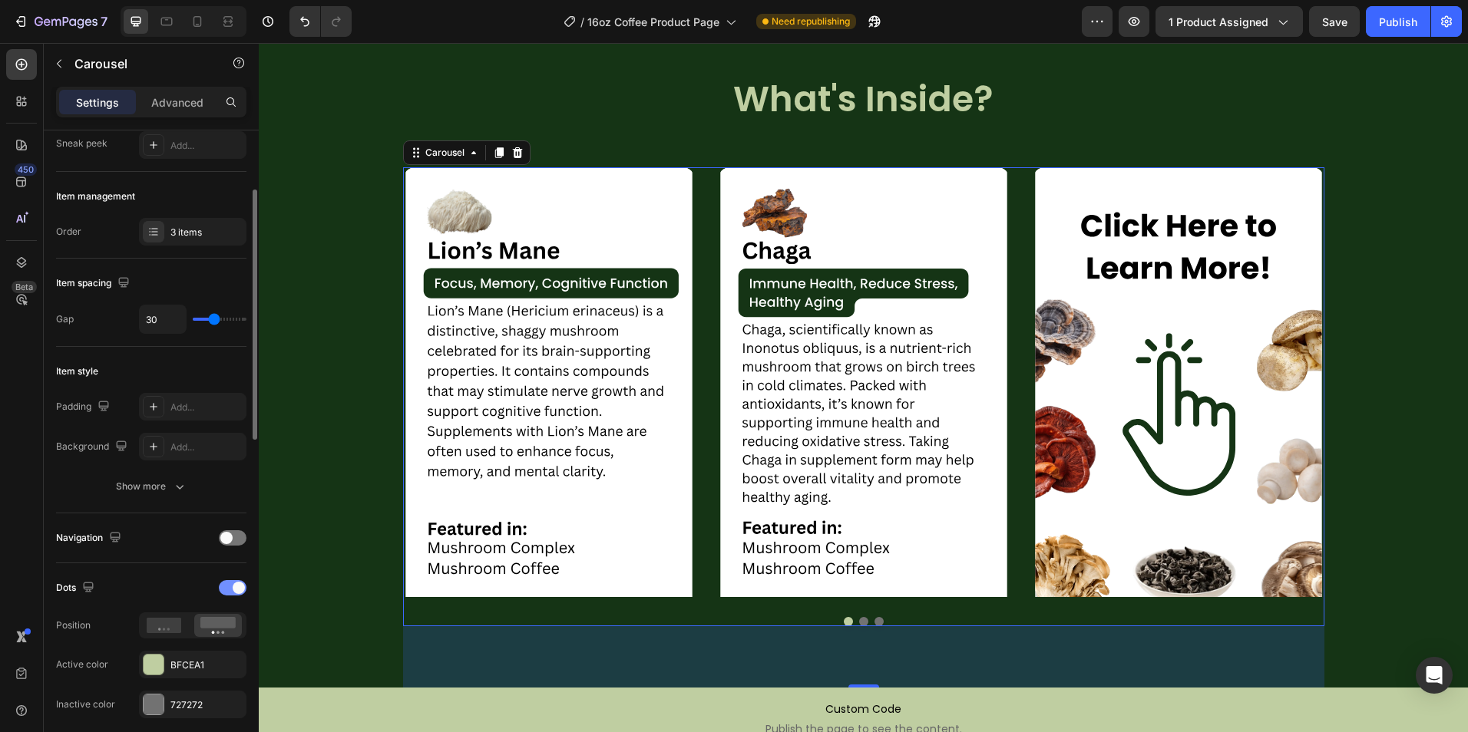
click at [225, 588] on div at bounding box center [233, 587] width 28 height 15
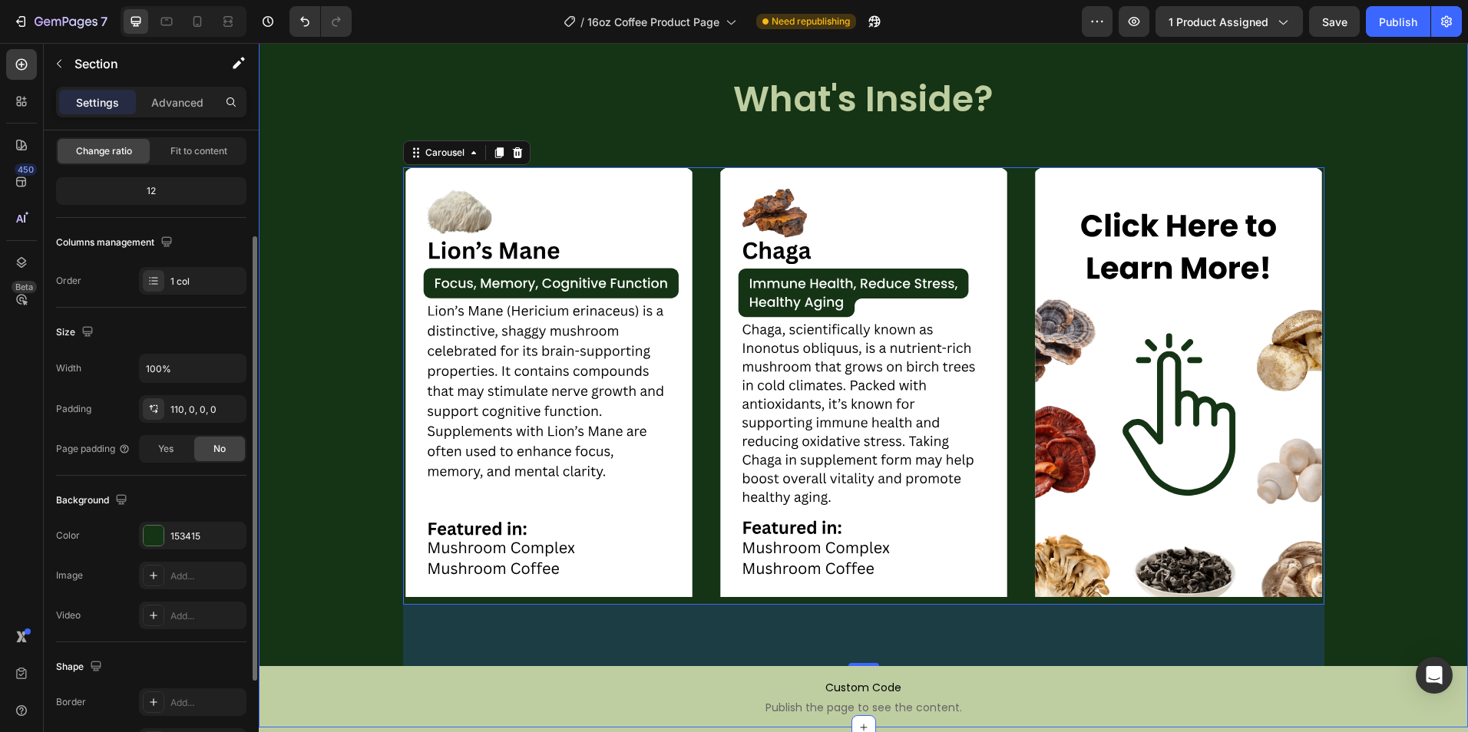
click at [376, 645] on div "Image Image Image Carousel 80" at bounding box center [863, 402] width 1209 height 530
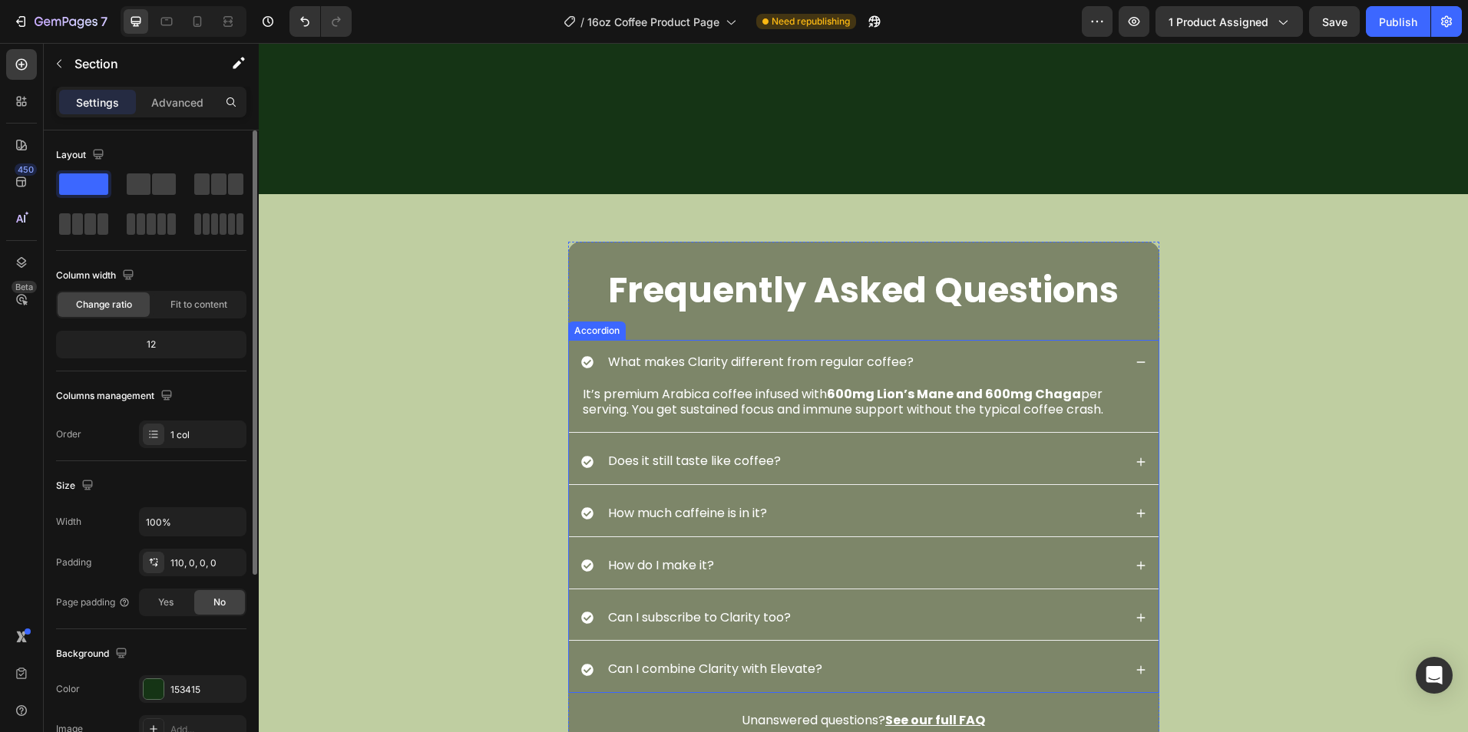
scroll to position [3224, 0]
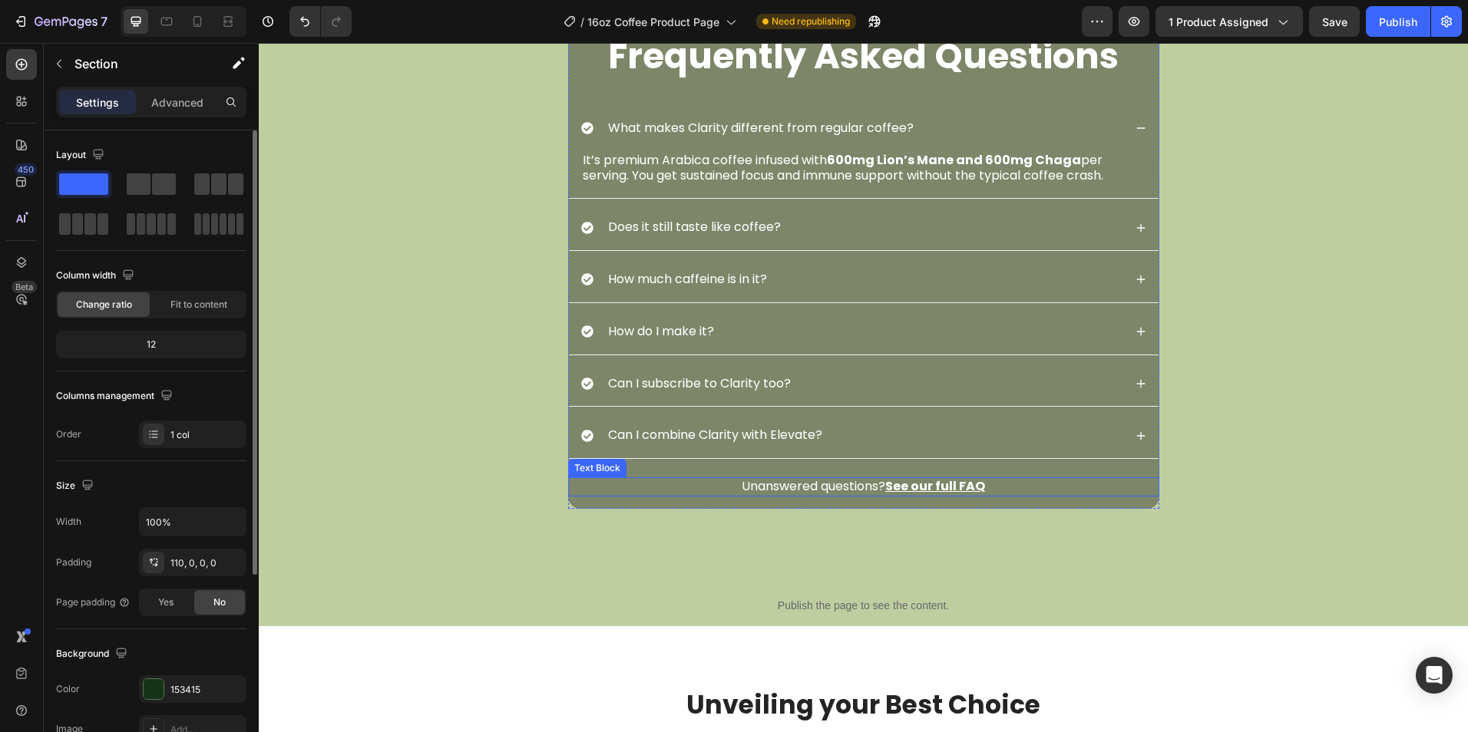
click at [601, 485] on p "Unanswered questions? See our full FAQ" at bounding box center [864, 487] width 588 height 16
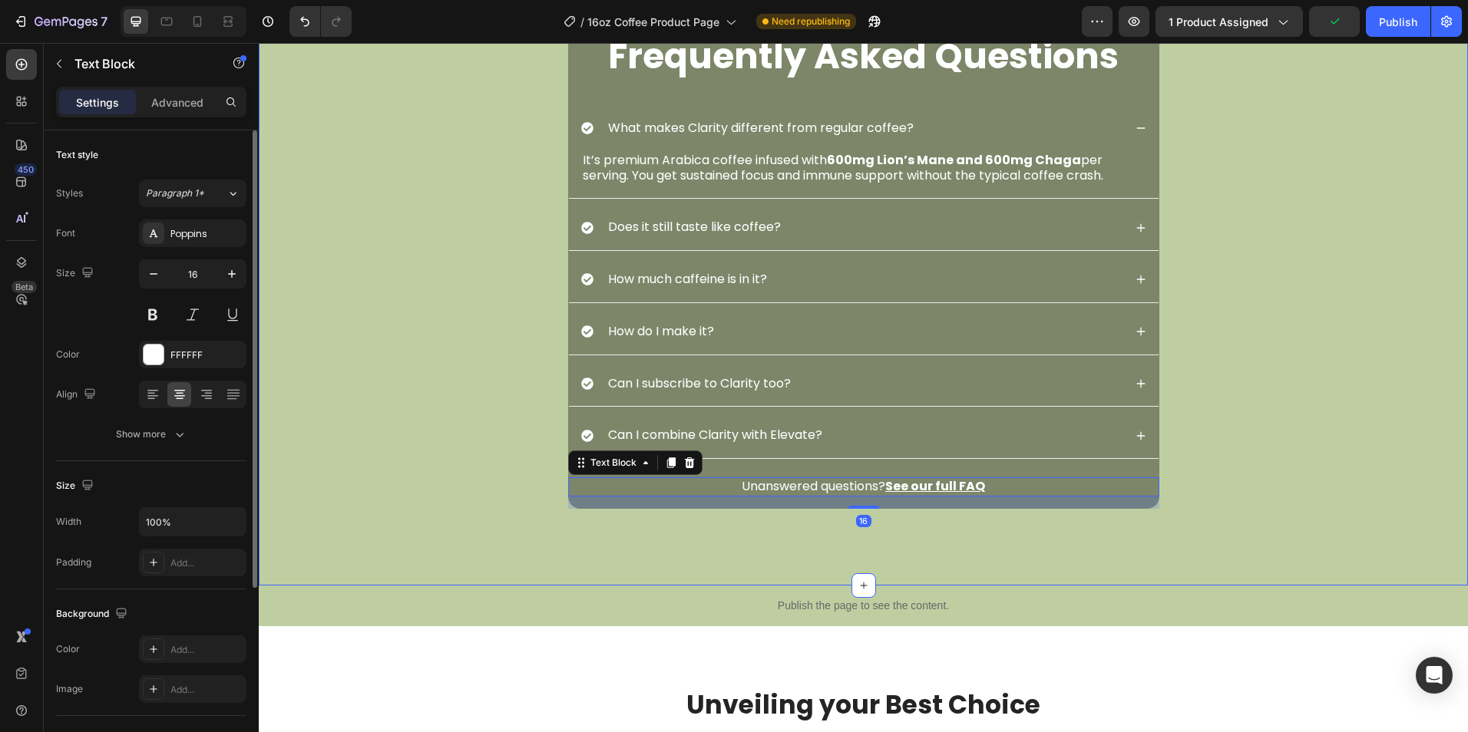
click at [604, 509] on div "16" at bounding box center [863, 503] width 591 height 12
click at [606, 507] on div "16" at bounding box center [863, 503] width 591 height 12
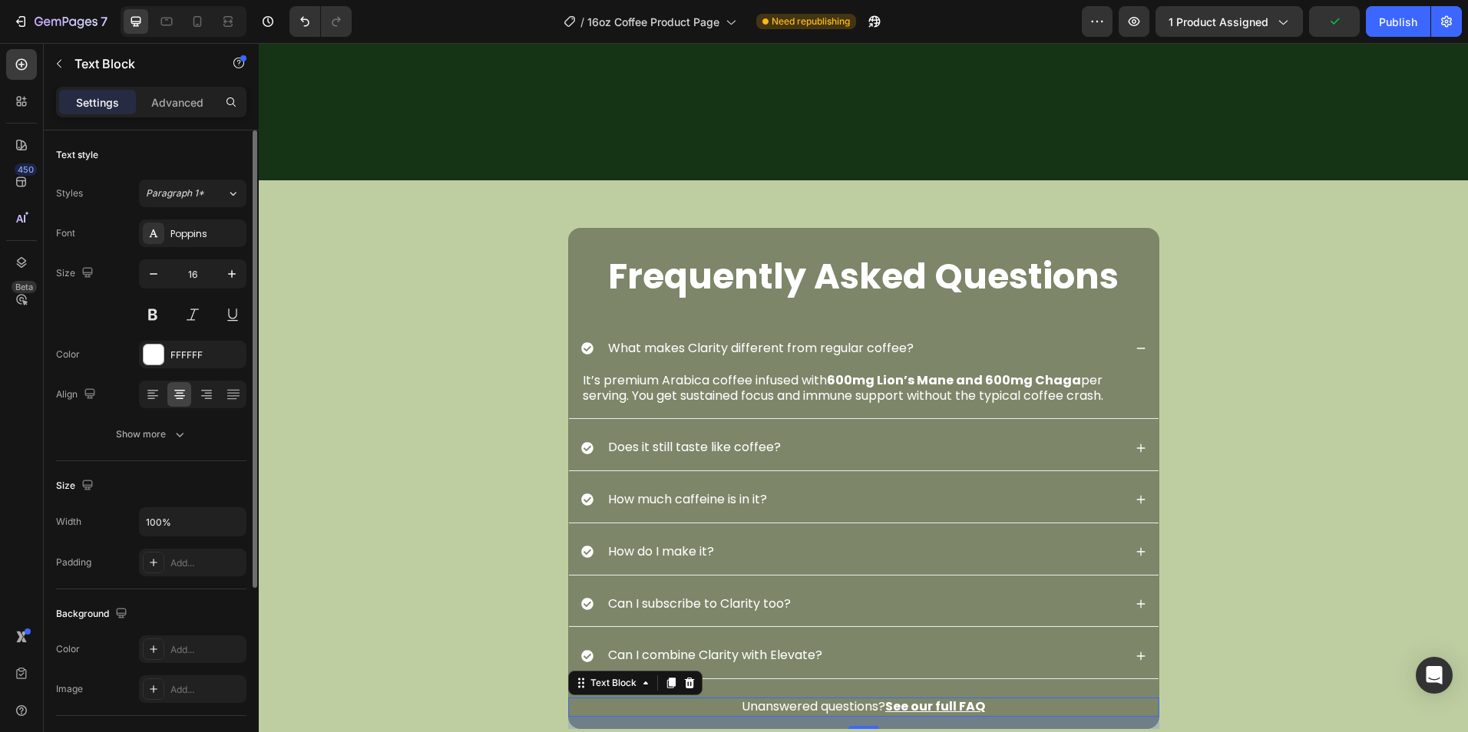
scroll to position [2993, 0]
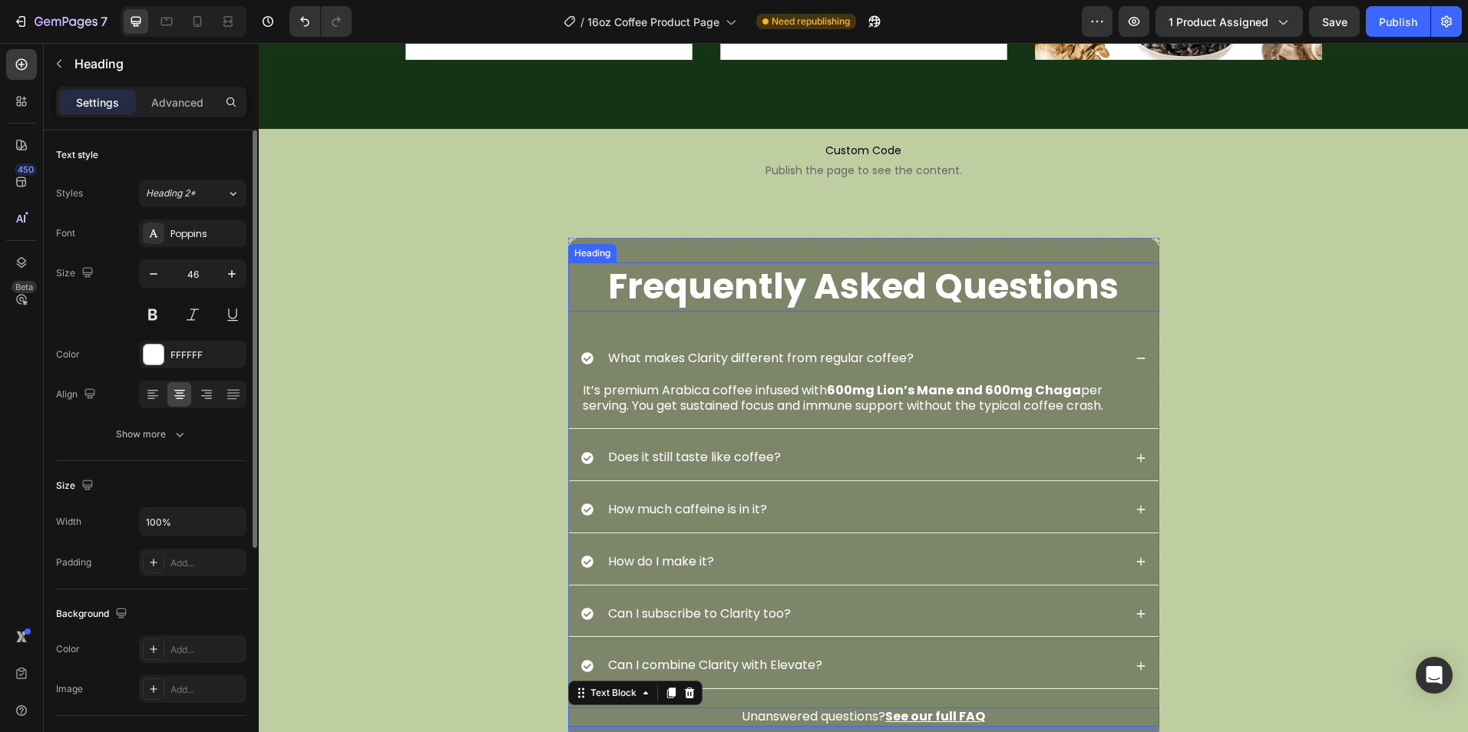
click at [573, 289] on h2 "Frequently Asked Questions" at bounding box center [863, 286] width 591 height 49
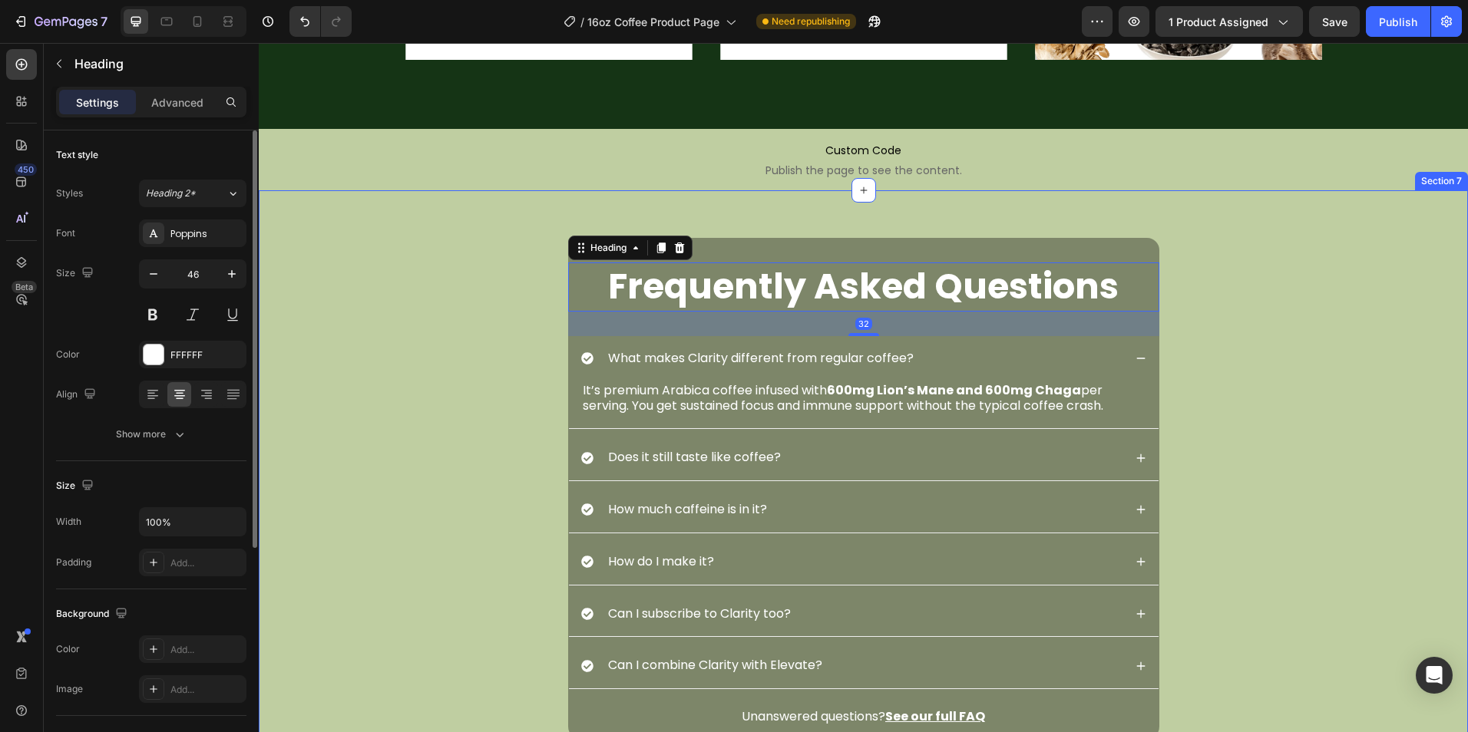
click at [804, 217] on div "FAQs Heading Frequently Asked Questions Heading 32 What makes Clarity different…" at bounding box center [863, 477] width 1209 height 524
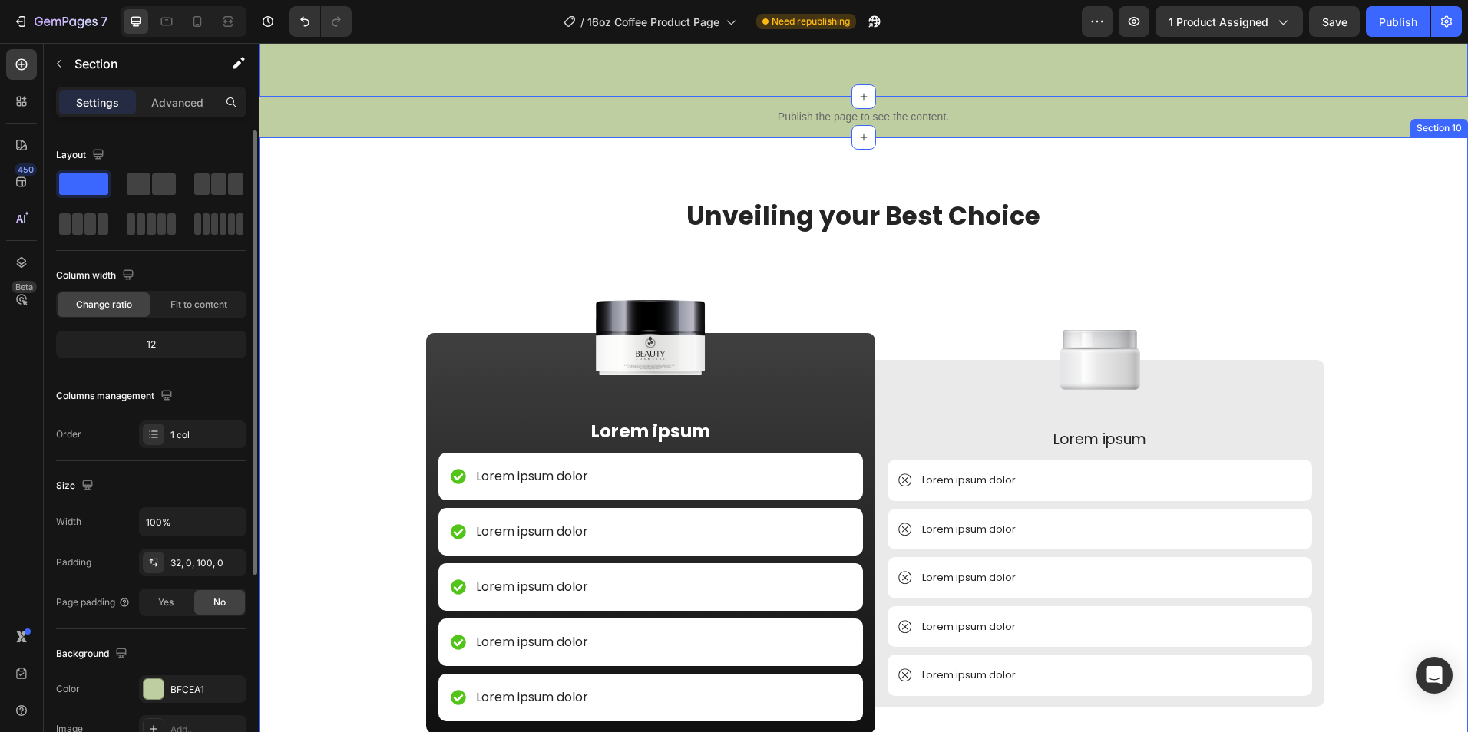
scroll to position [3761, 0]
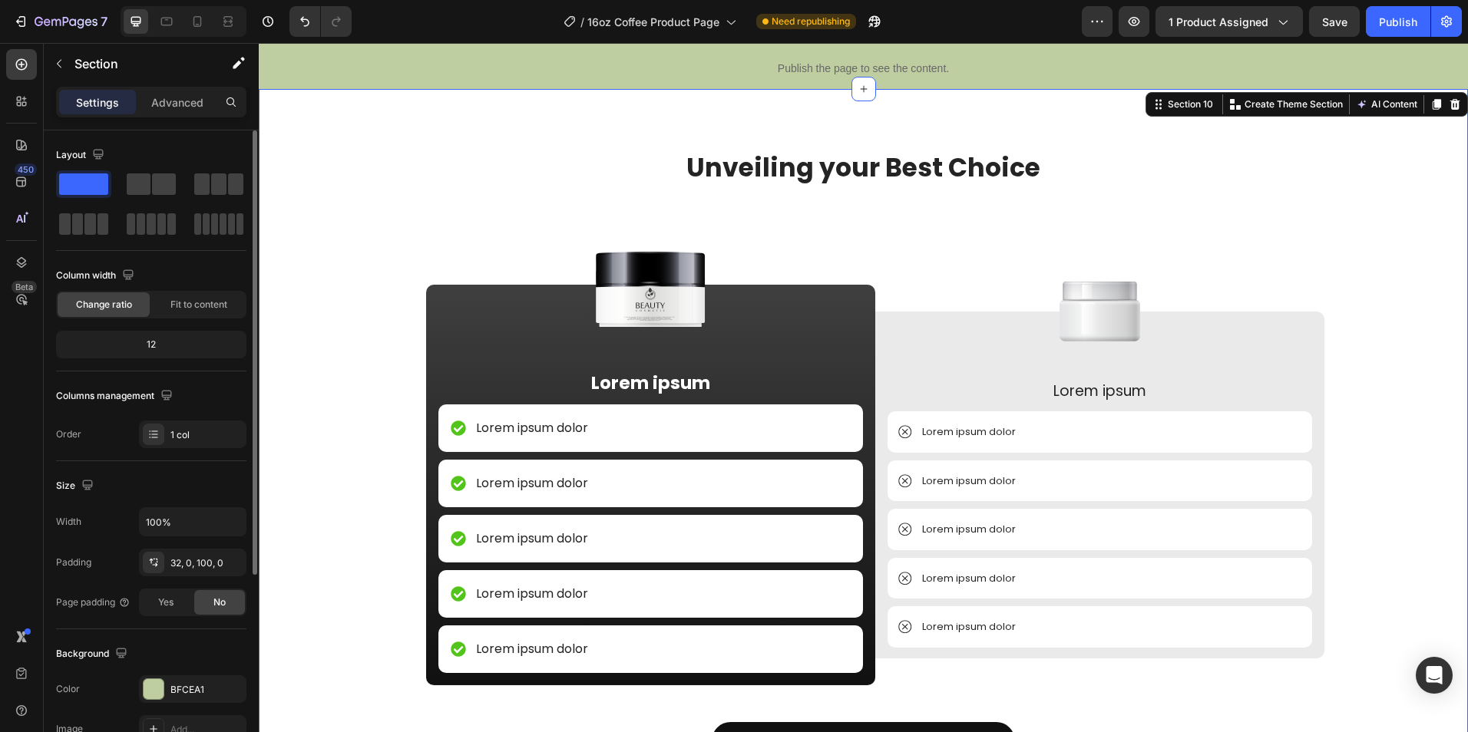
click at [354, 101] on div "Unveiling your Best Choice Heading Image Lorem ipsum Text Block Lorem ipsum dol…" at bounding box center [863, 467] width 1209 height 756
click at [1447, 95] on div at bounding box center [1454, 104] width 18 height 18
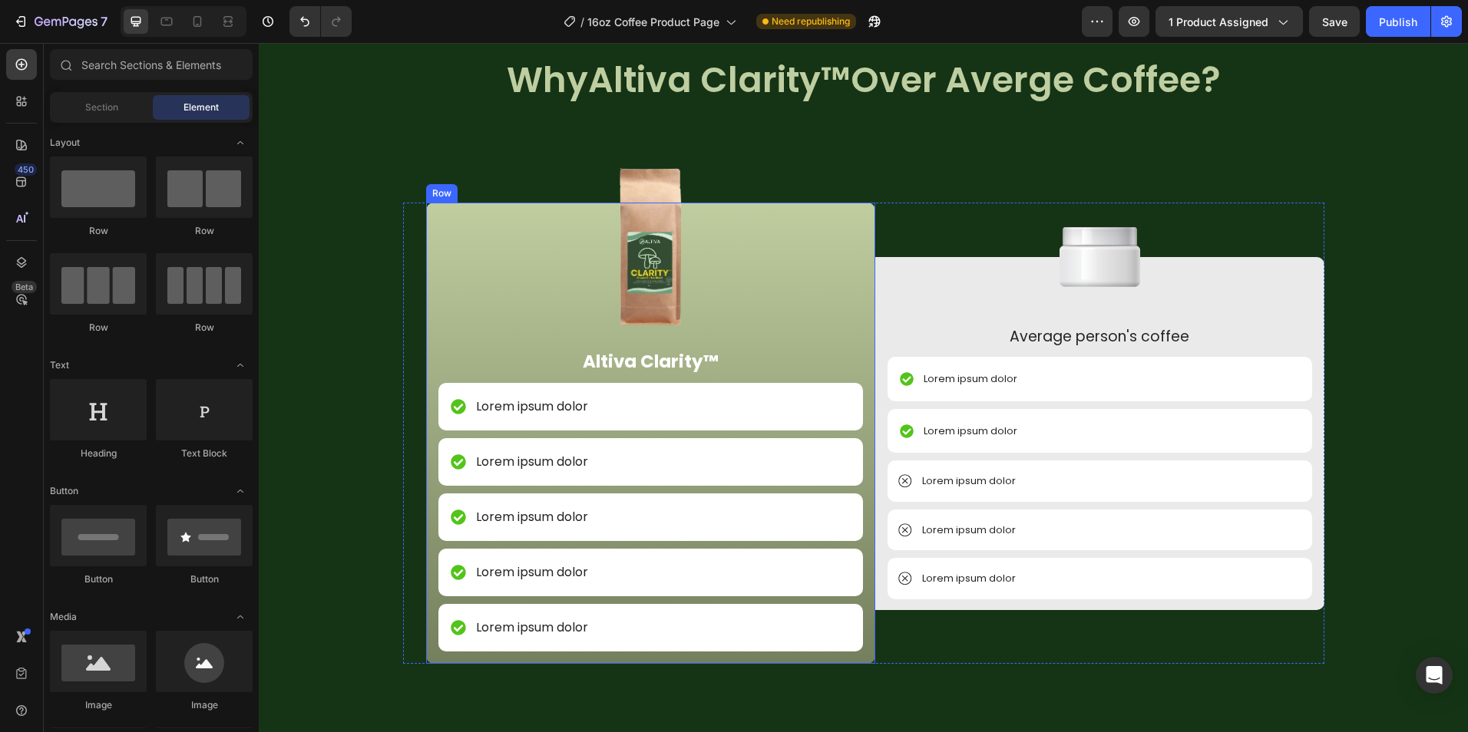
scroll to position [1804, 0]
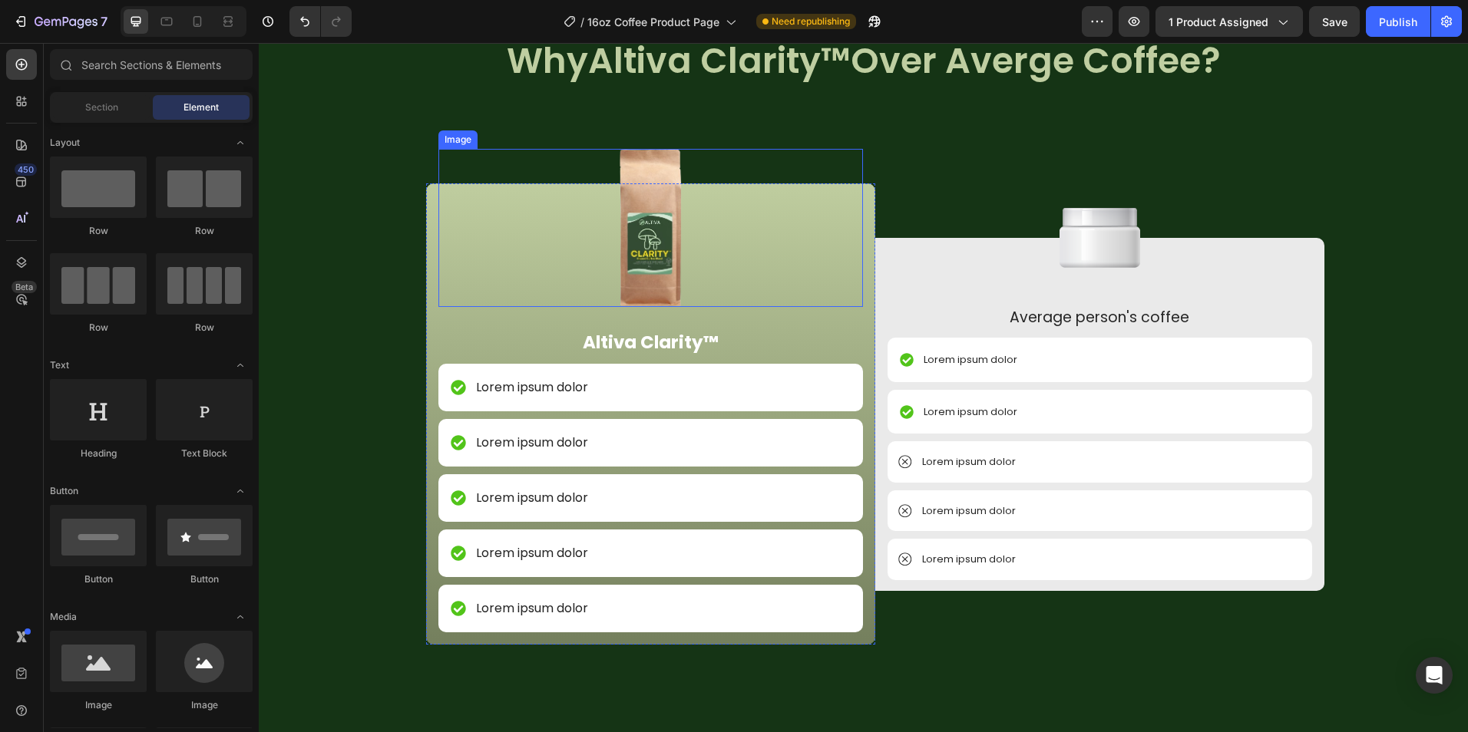
click at [665, 206] on img at bounding box center [651, 228] width 64 height 158
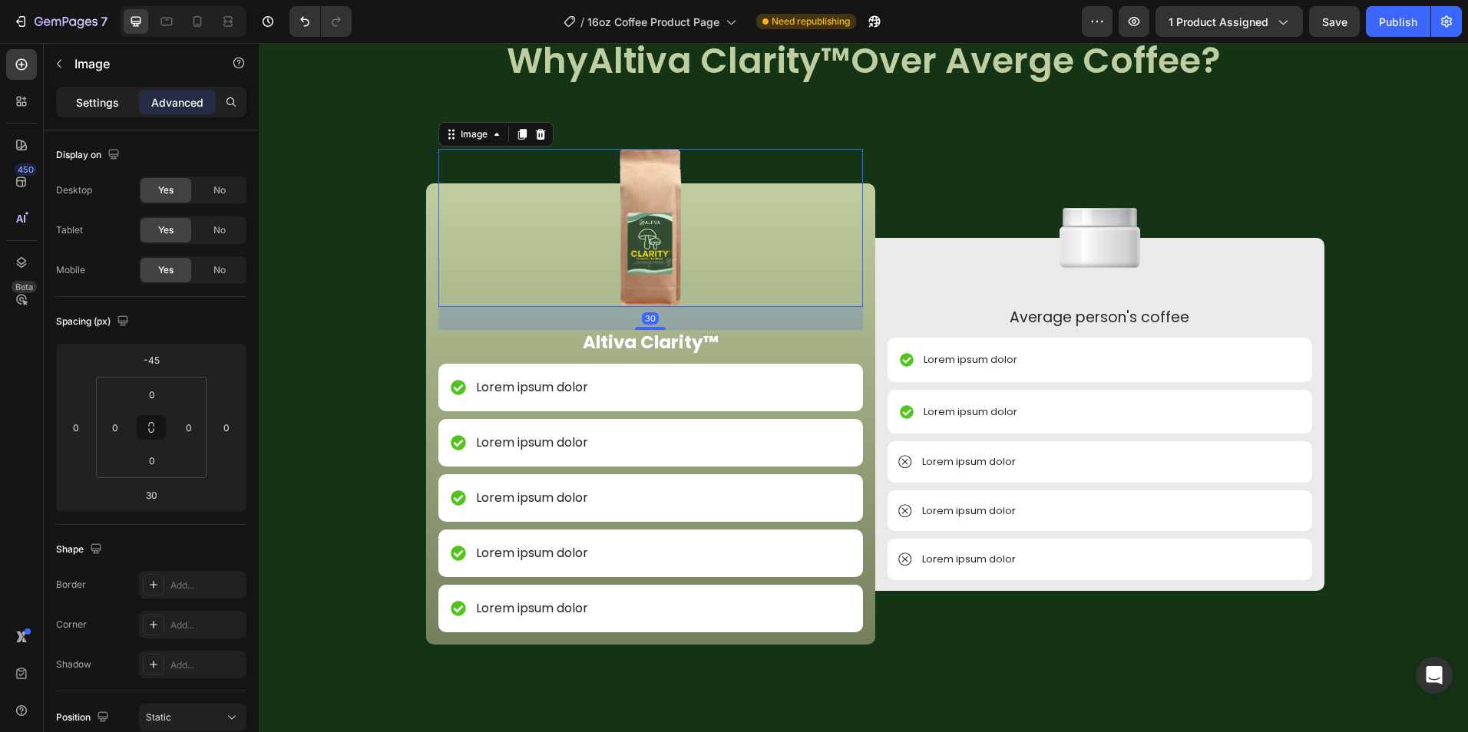
click at [90, 103] on p "Settings" at bounding box center [97, 102] width 43 height 16
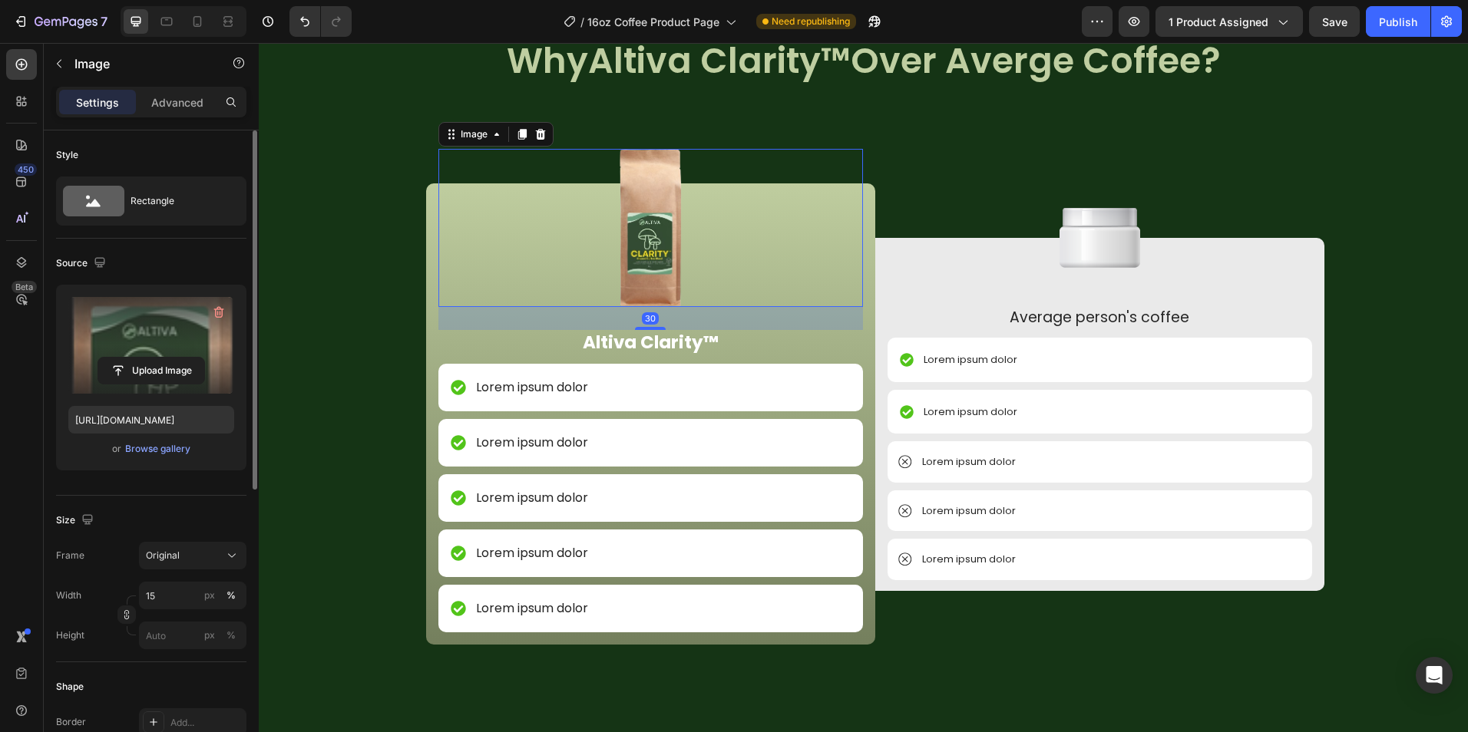
click at [158, 348] on label at bounding box center [151, 345] width 166 height 97
click at [158, 358] on input "file" at bounding box center [151, 371] width 106 height 26
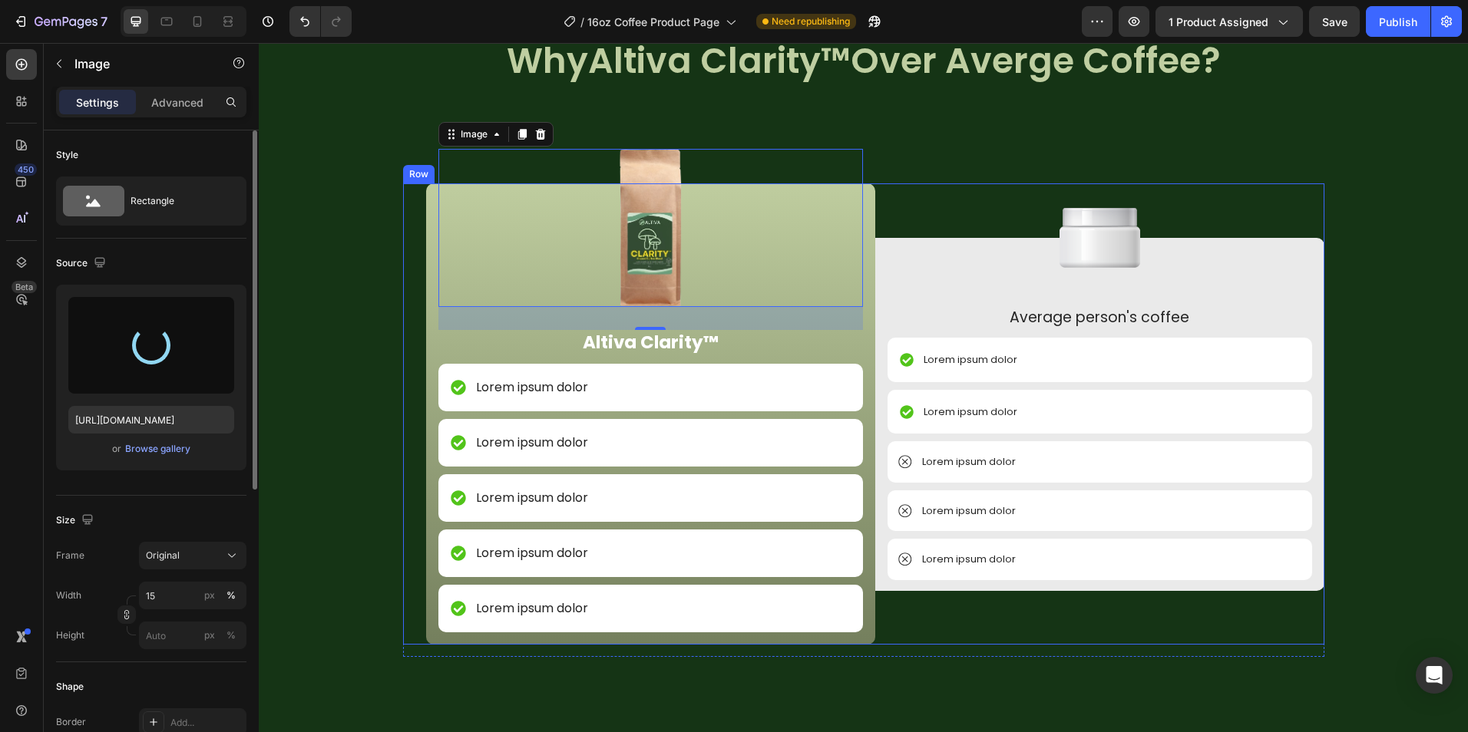
type input "https://cdn.shopify.com/s/files/1/0759/0428/6949/files/gempages_574770813719282…"
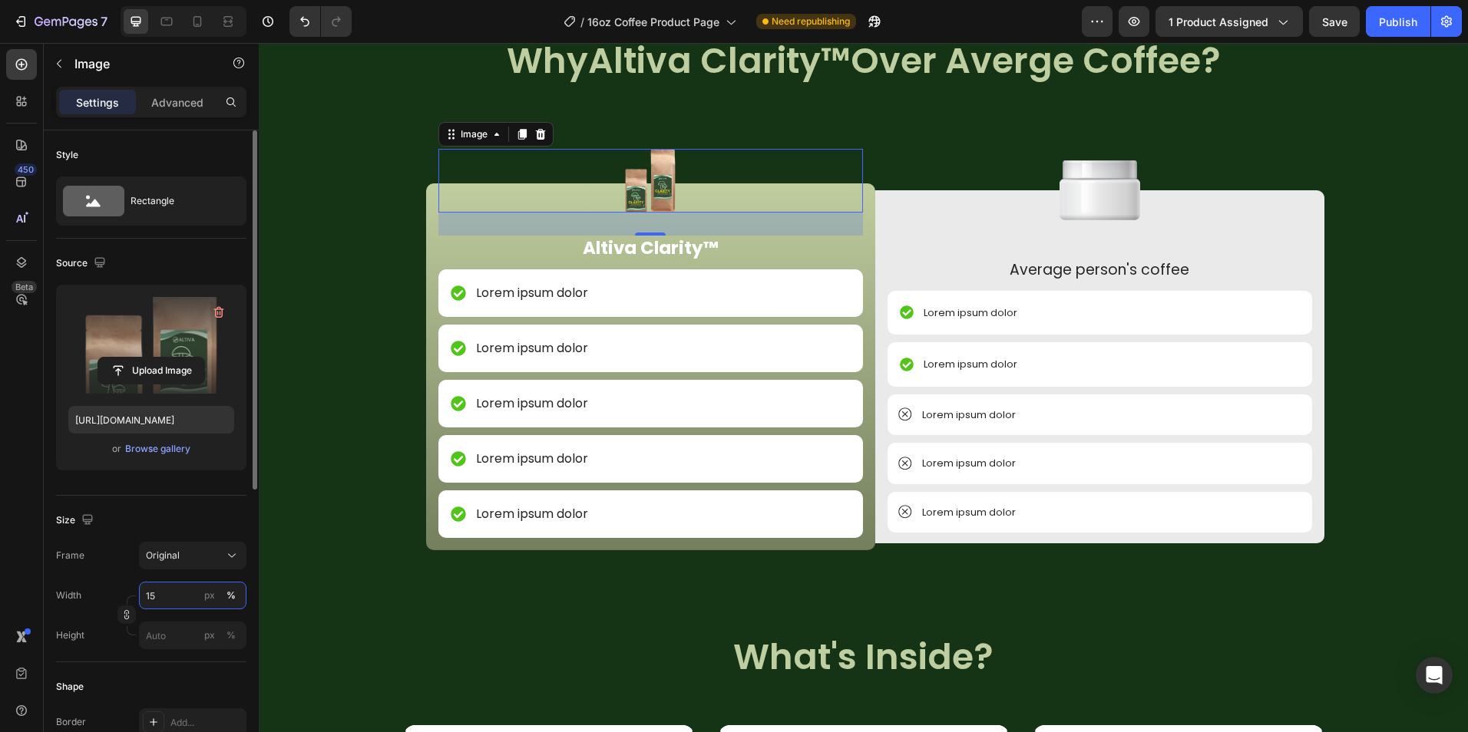
click at [177, 589] on input "15" at bounding box center [192, 596] width 107 height 28
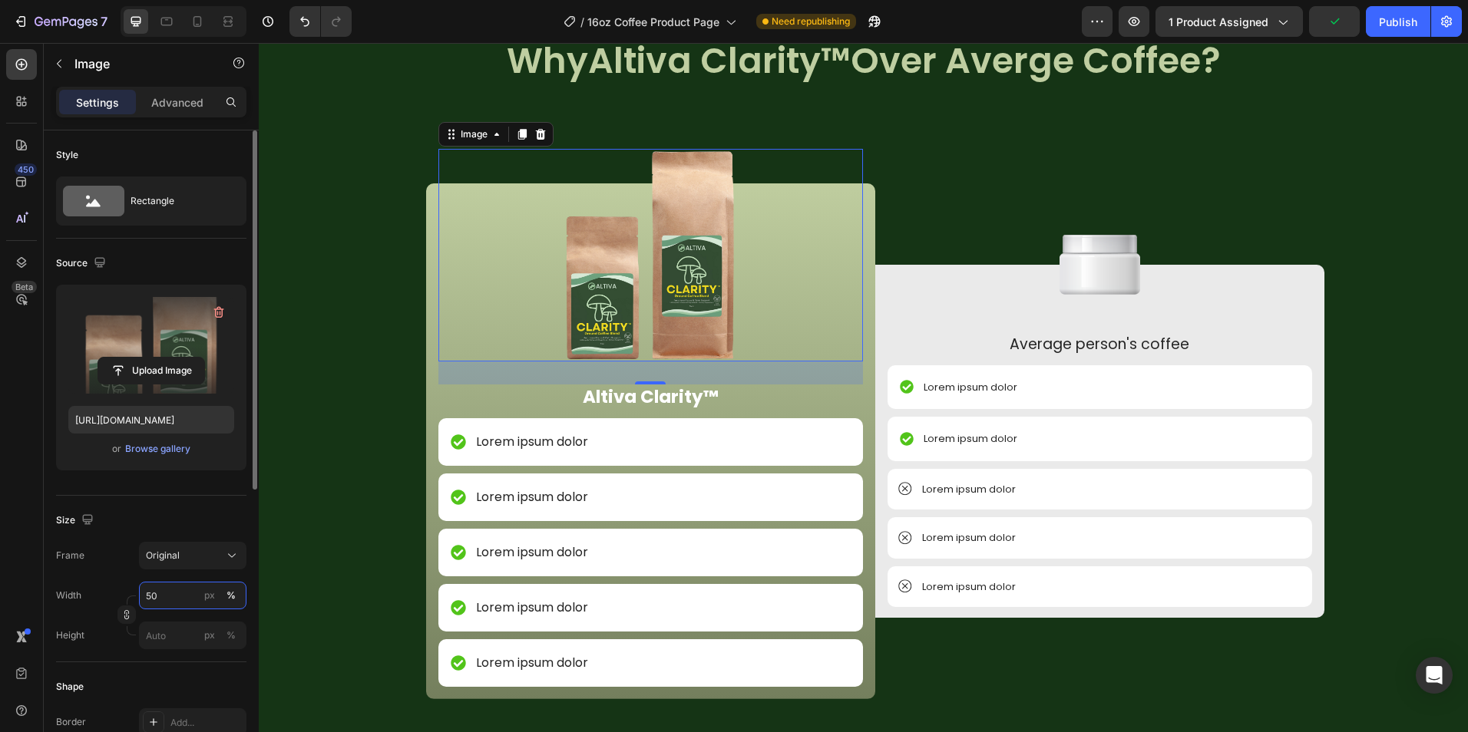
type input "5"
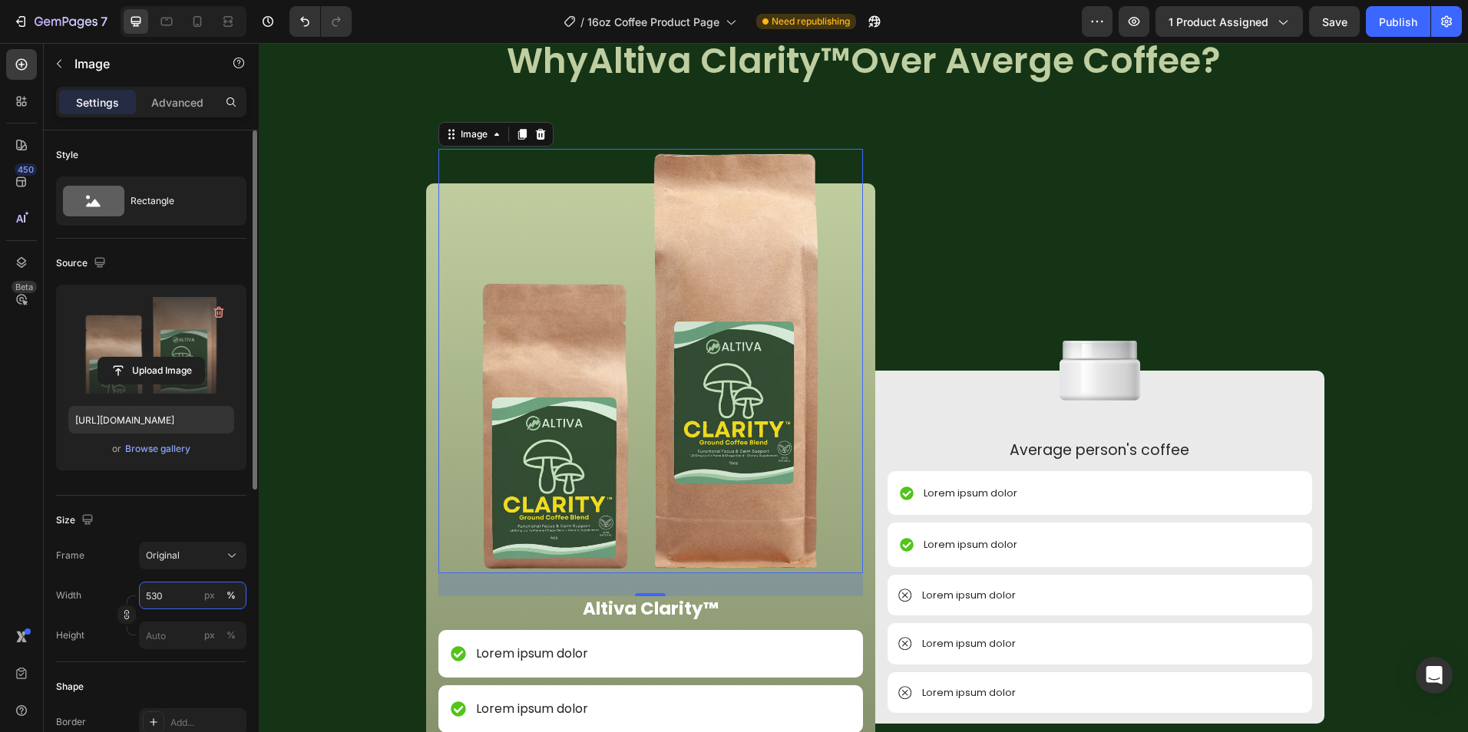
drag, startPoint x: 192, startPoint y: 593, endPoint x: 55, endPoint y: 593, distance: 136.6
click at [58, 593] on div "Width 530 px %" at bounding box center [151, 596] width 190 height 28
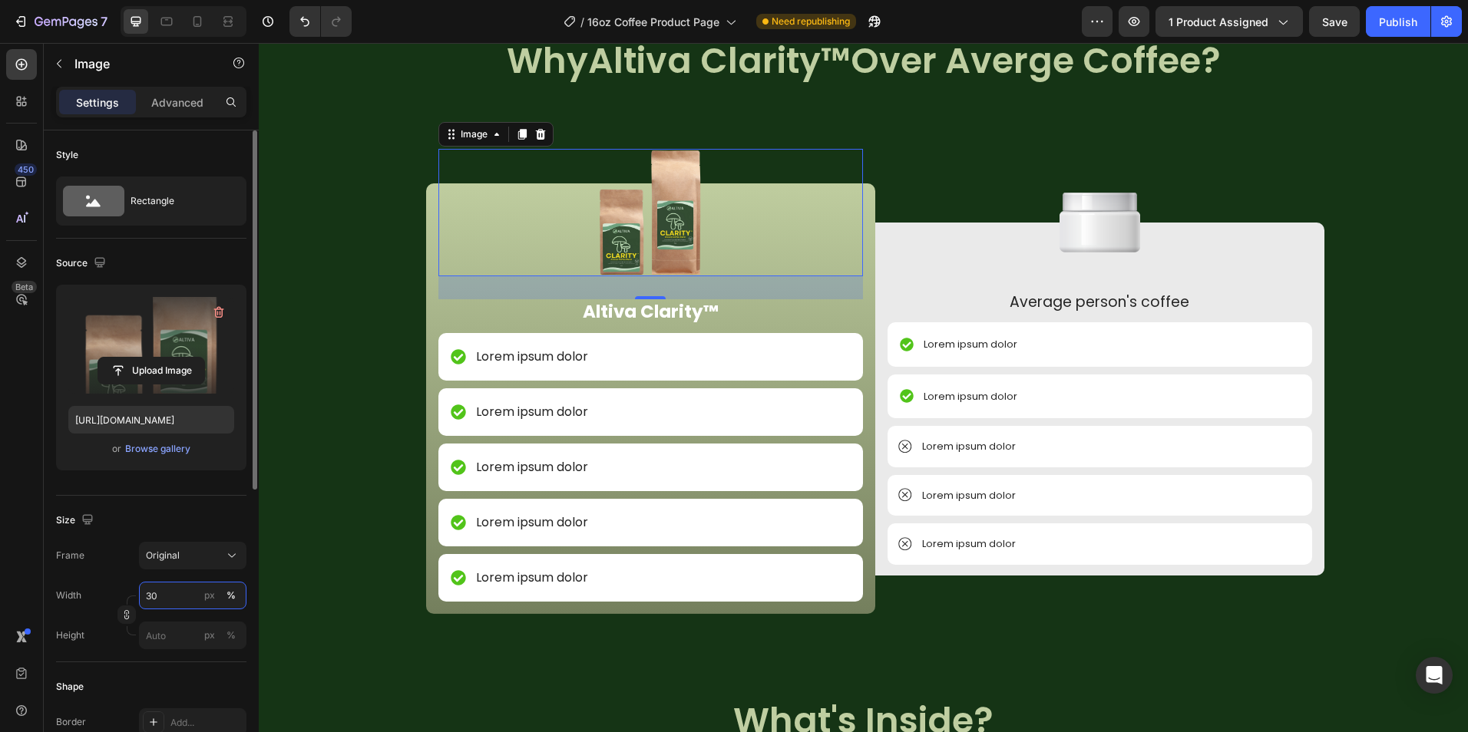
type input "3"
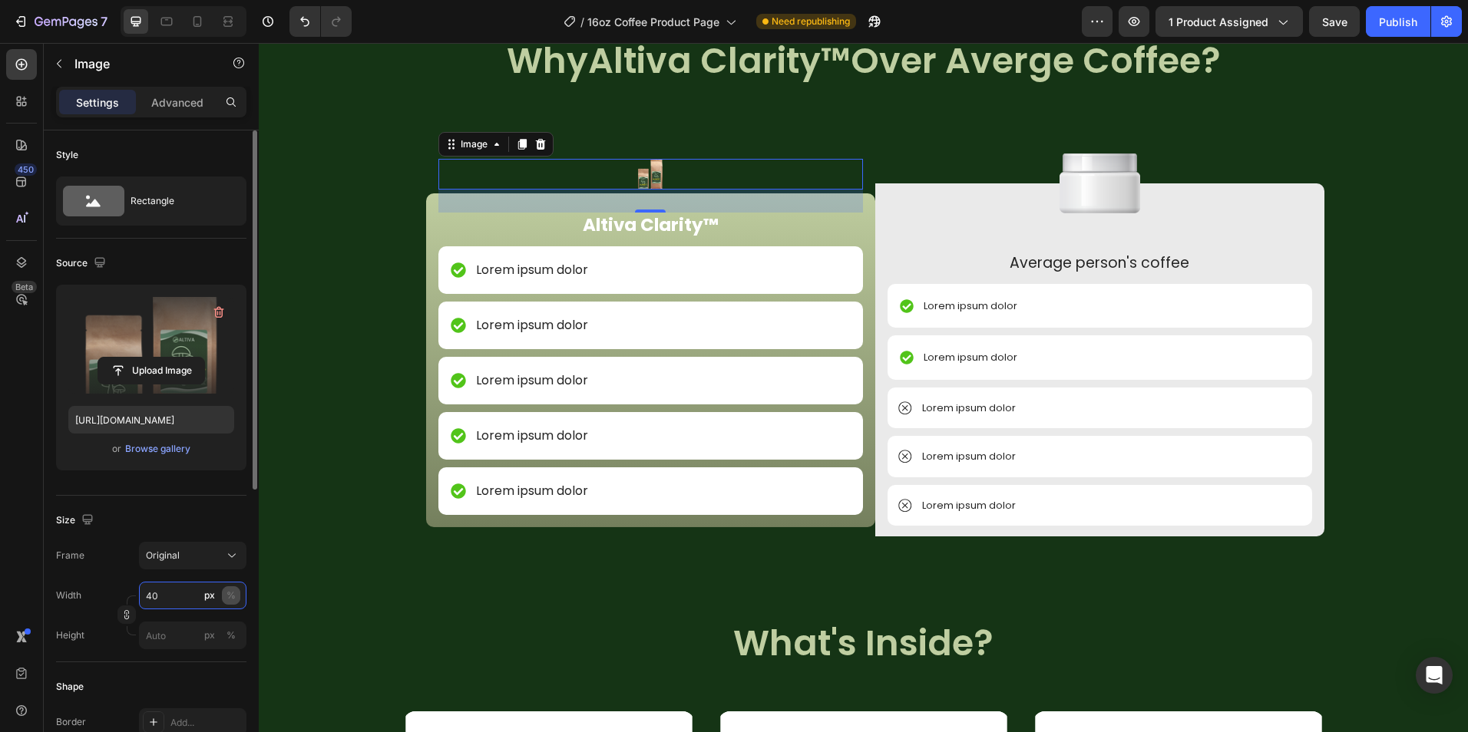
type input "40"
click at [238, 589] on button "%" at bounding box center [231, 595] width 18 height 18
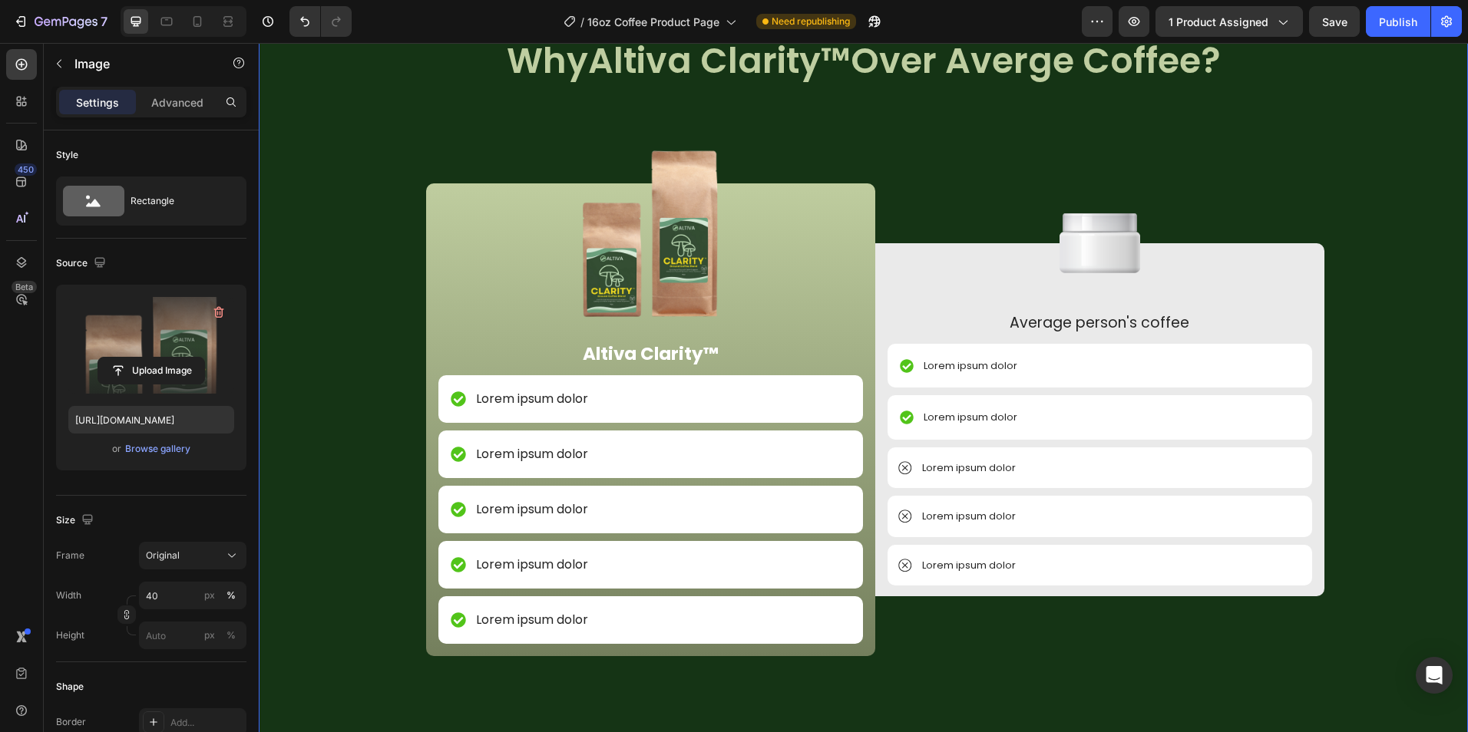
click at [327, 576] on div "Image NON GMO Text Block Row Image FDA Compliant Text Block Row Image Gluten Fr…" at bounding box center [863, 711] width 1209 height 1360
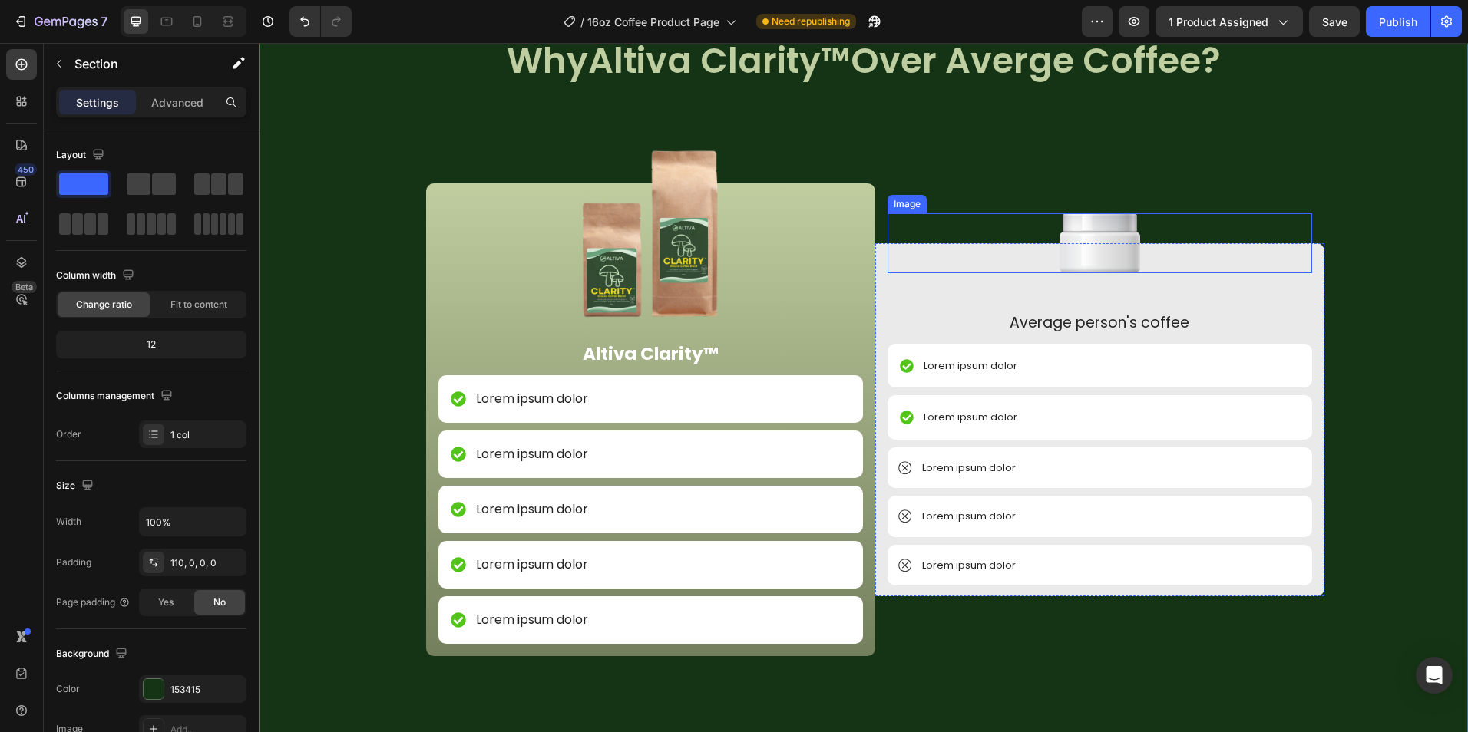
click at [1146, 245] on div at bounding box center [1099, 243] width 424 height 60
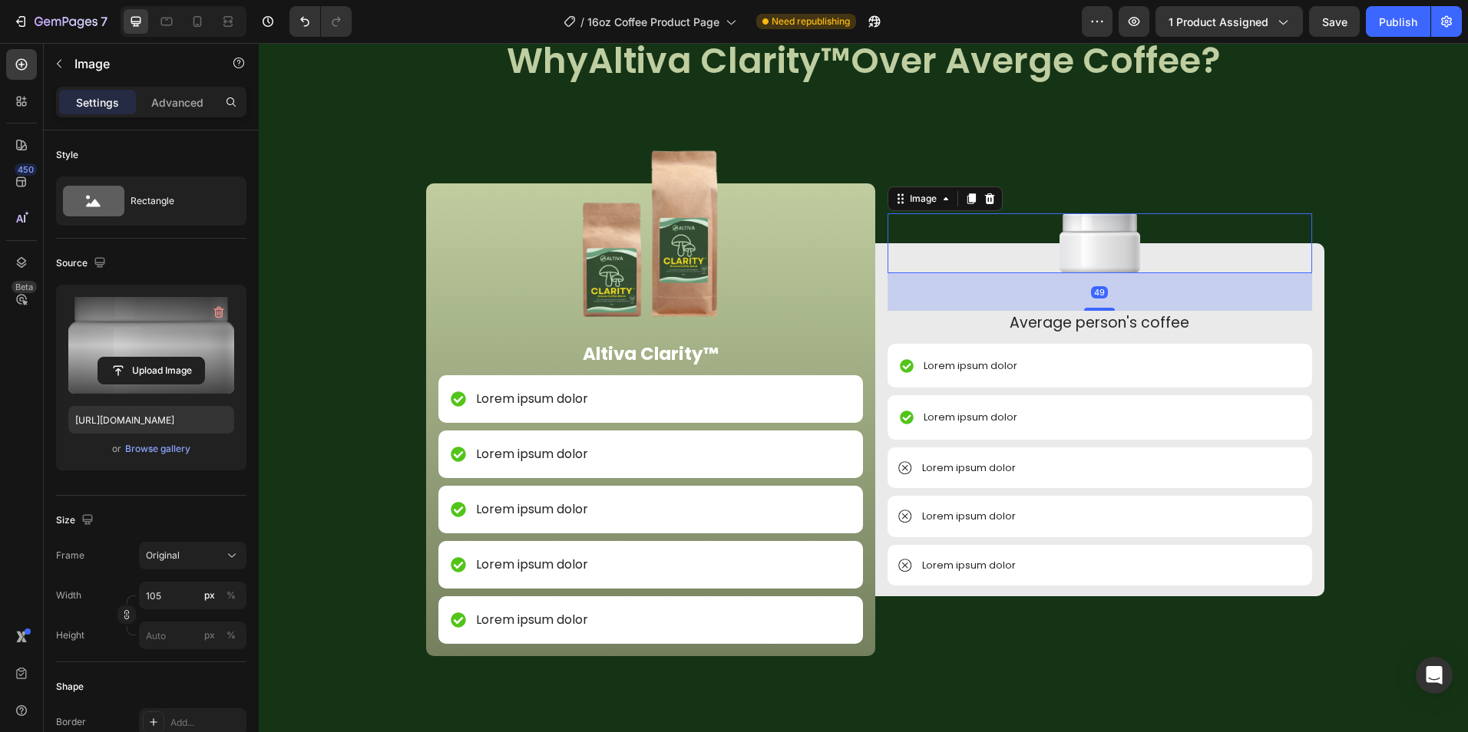
click at [72, 370] on div "Upload Image" at bounding box center [151, 371] width 166 height 28
click at [106, 363] on input "file" at bounding box center [151, 371] width 106 height 26
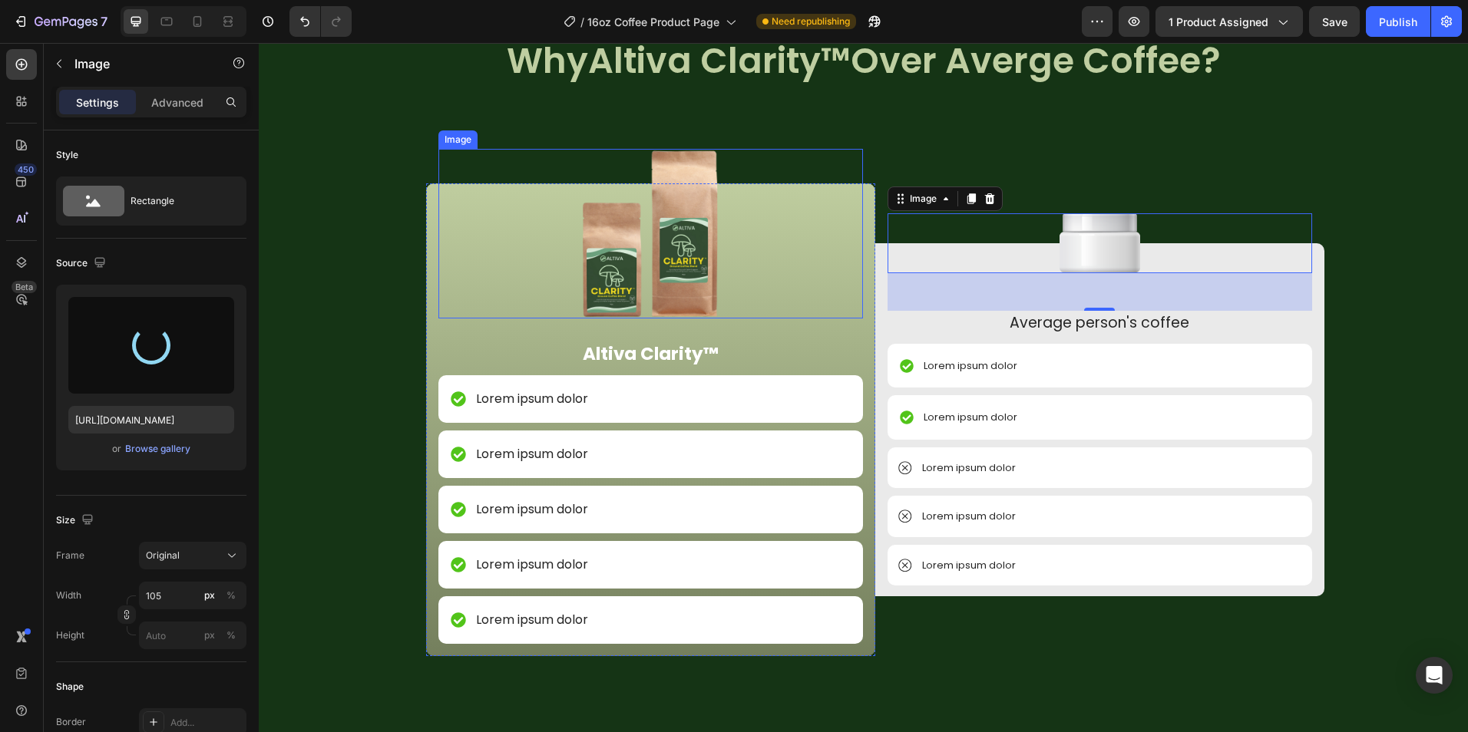
click at [686, 208] on img at bounding box center [650, 234] width 170 height 170
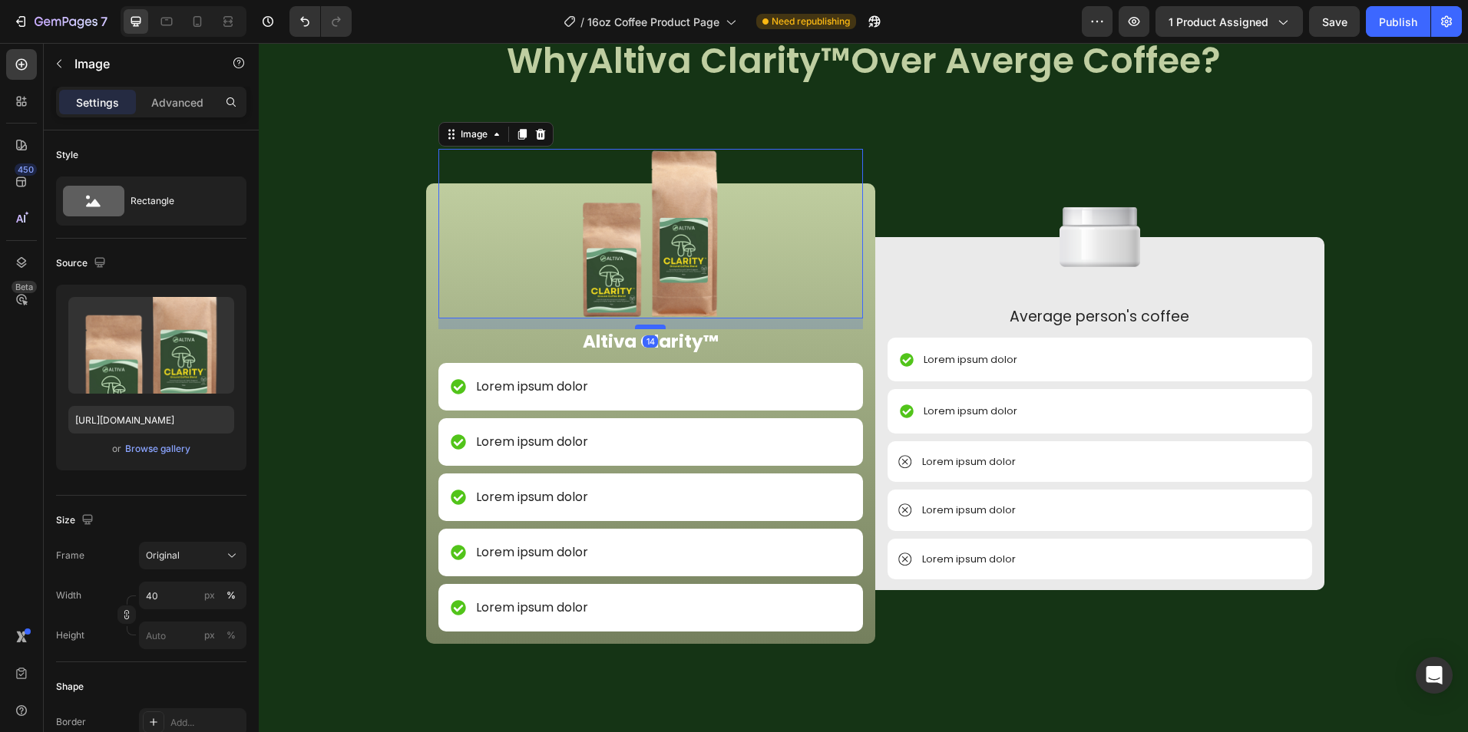
drag, startPoint x: 642, startPoint y: 340, endPoint x: 644, endPoint y: 328, distance: 12.5
click at [644, 328] on div at bounding box center [650, 327] width 31 height 5
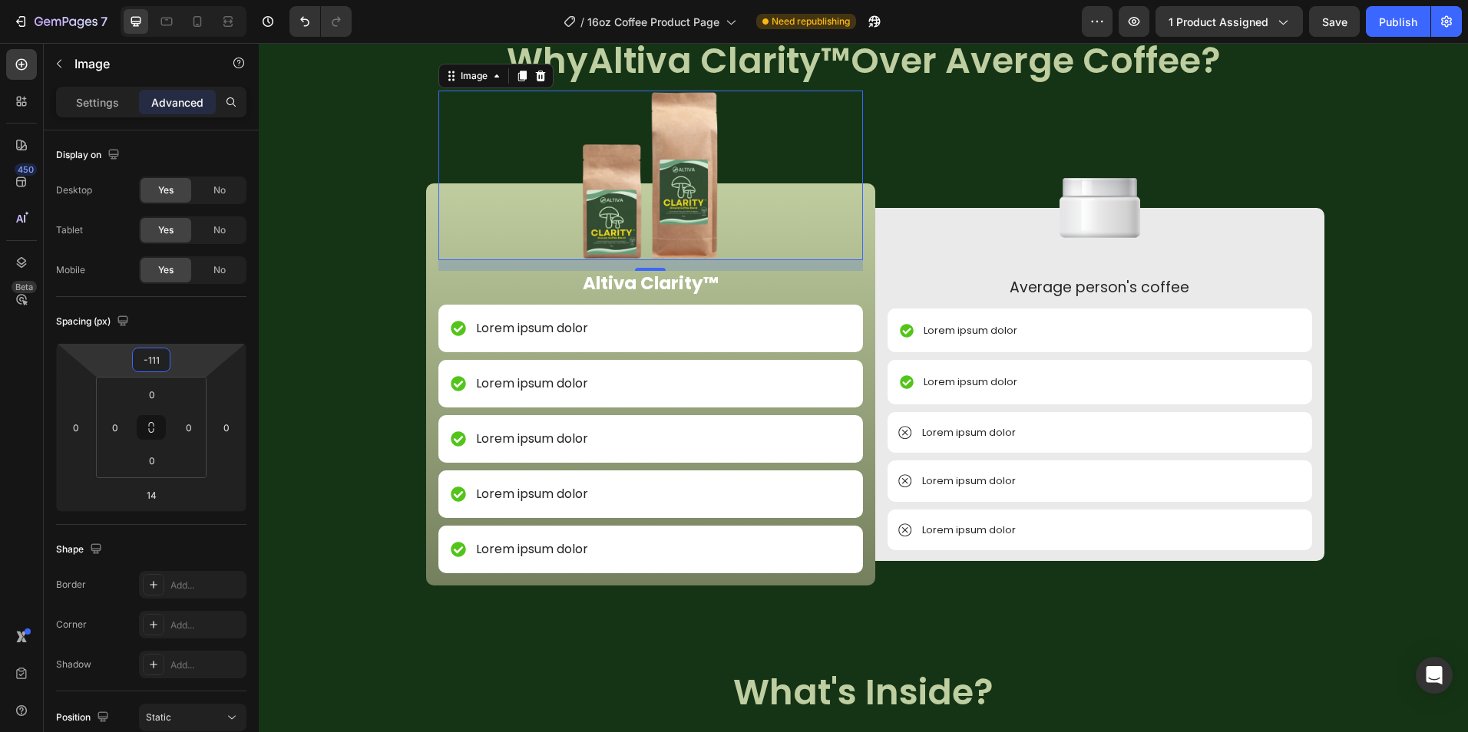
type input "-109"
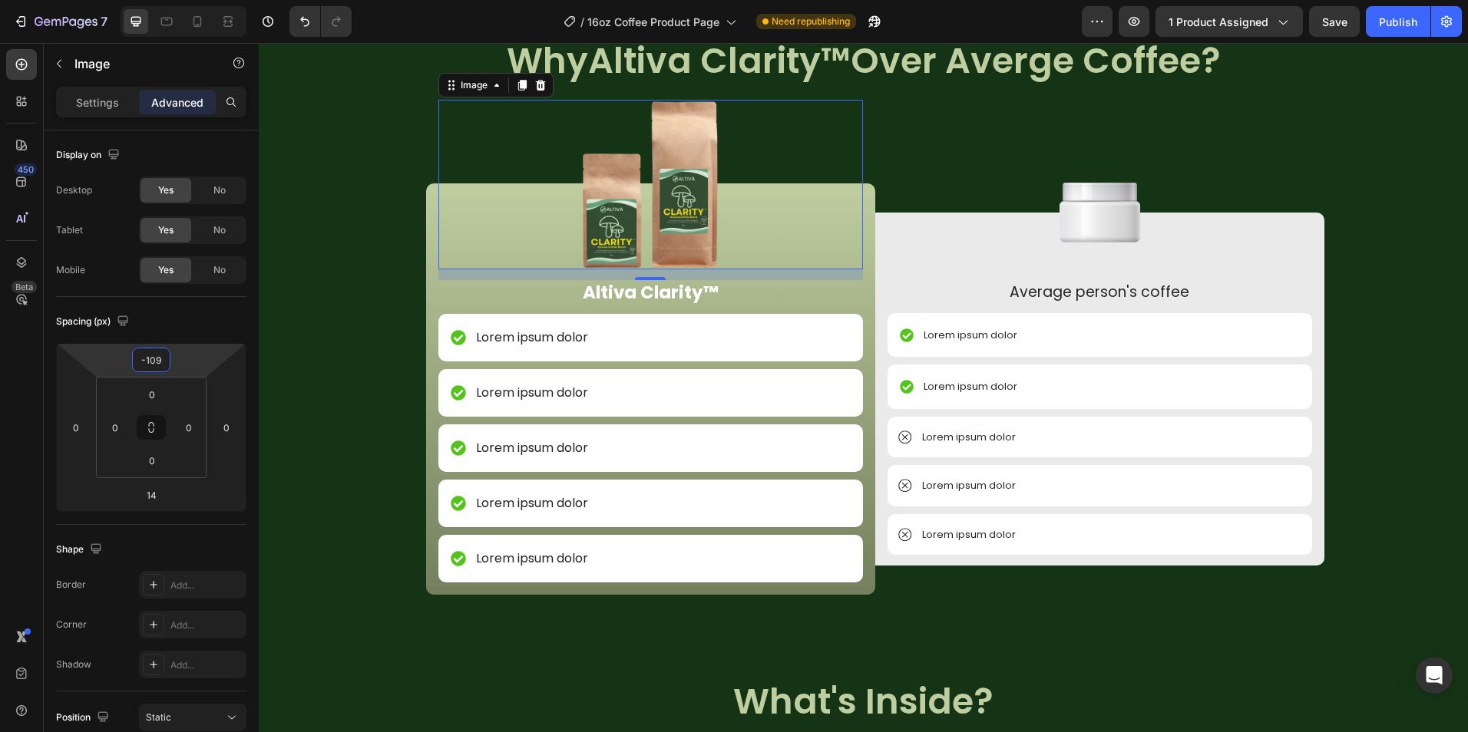
drag, startPoint x: 180, startPoint y: 357, endPoint x: 177, endPoint y: 382, distance: 25.5
click at [177, 0] on html "7 Version history / 16oz Coffee Product Page Need republishing Preview 1 produc…" at bounding box center [734, 0] width 1468 height 0
click at [905, 138] on div "Image NON GMO Text Block Row Image FDA Compliant Text Block Row Image Gluten Fr…" at bounding box center [863, 680] width 1209 height 1299
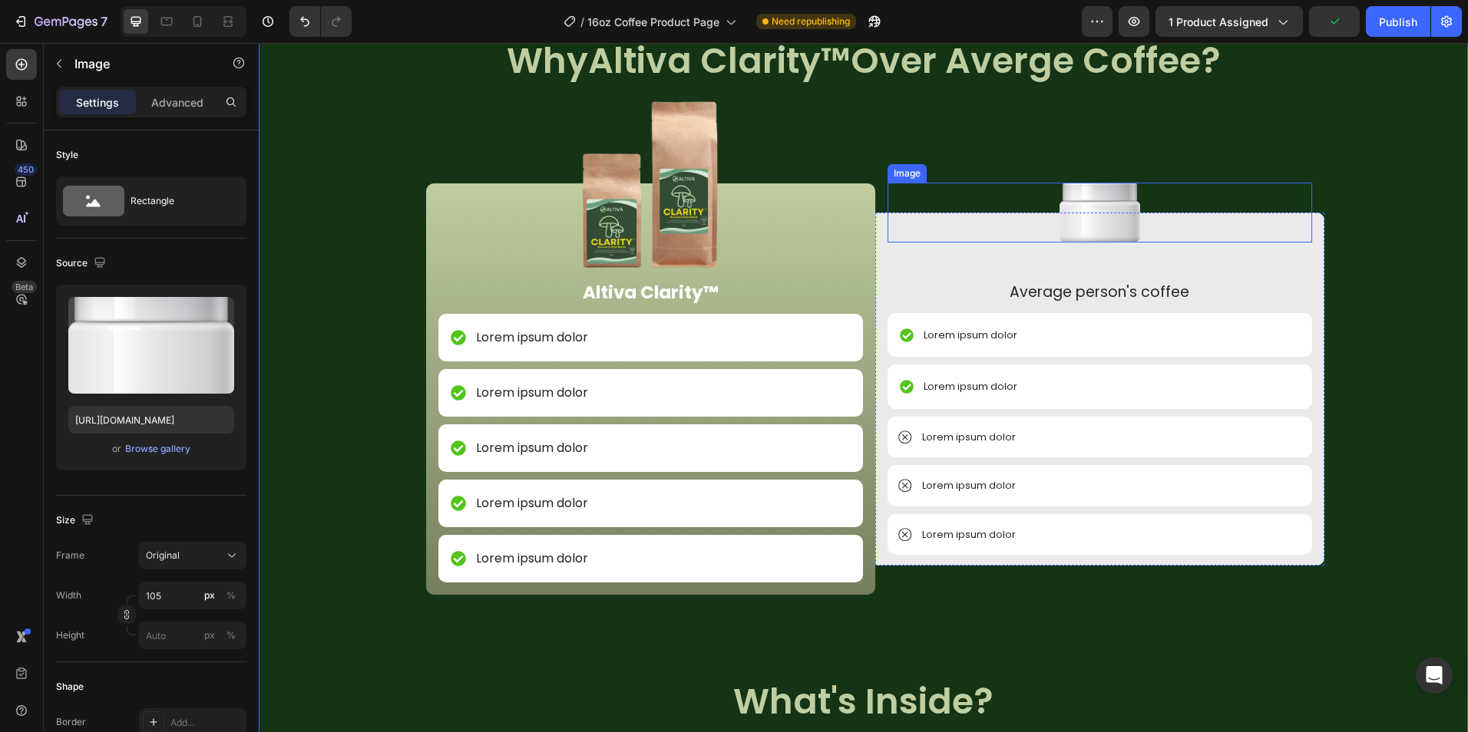
click at [1105, 229] on img at bounding box center [1099, 213] width 81 height 60
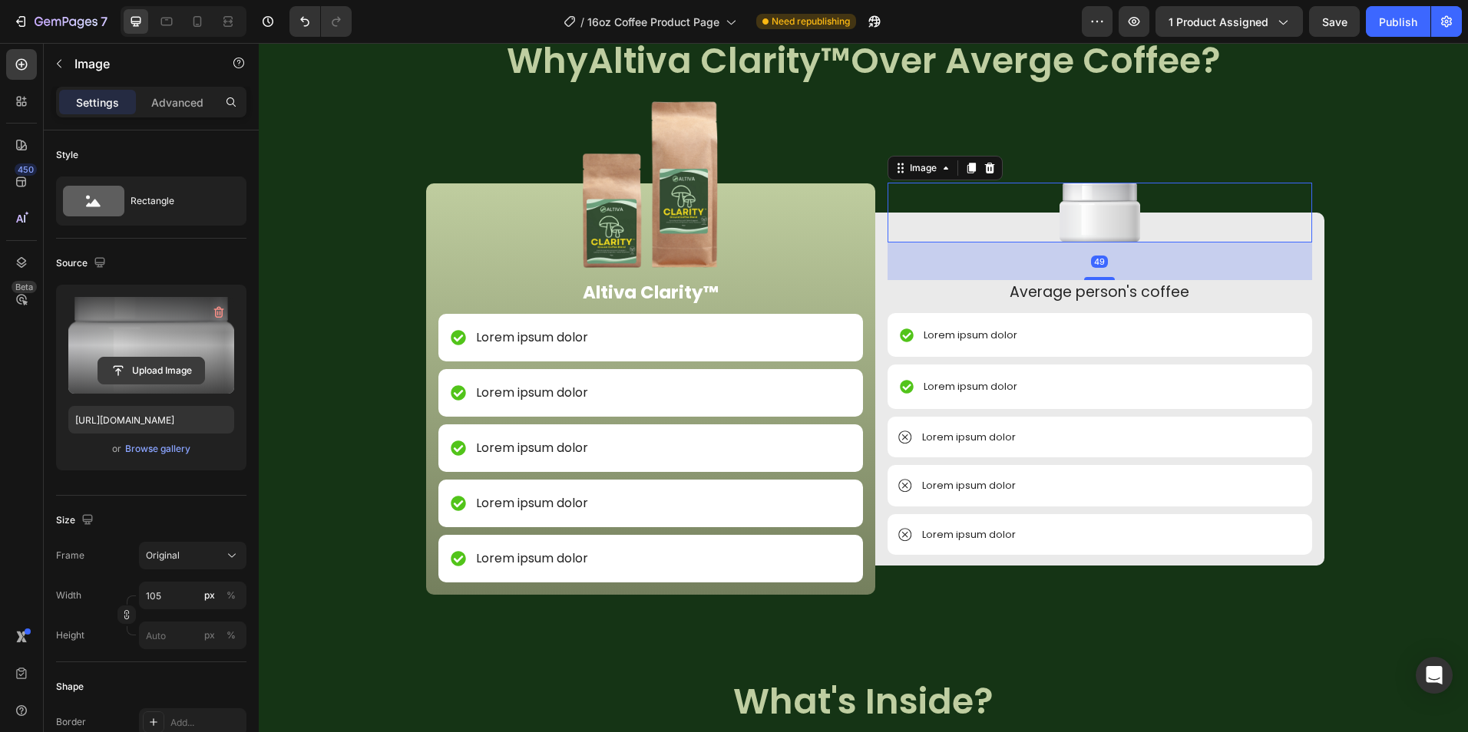
click at [183, 368] on input "file" at bounding box center [151, 371] width 106 height 26
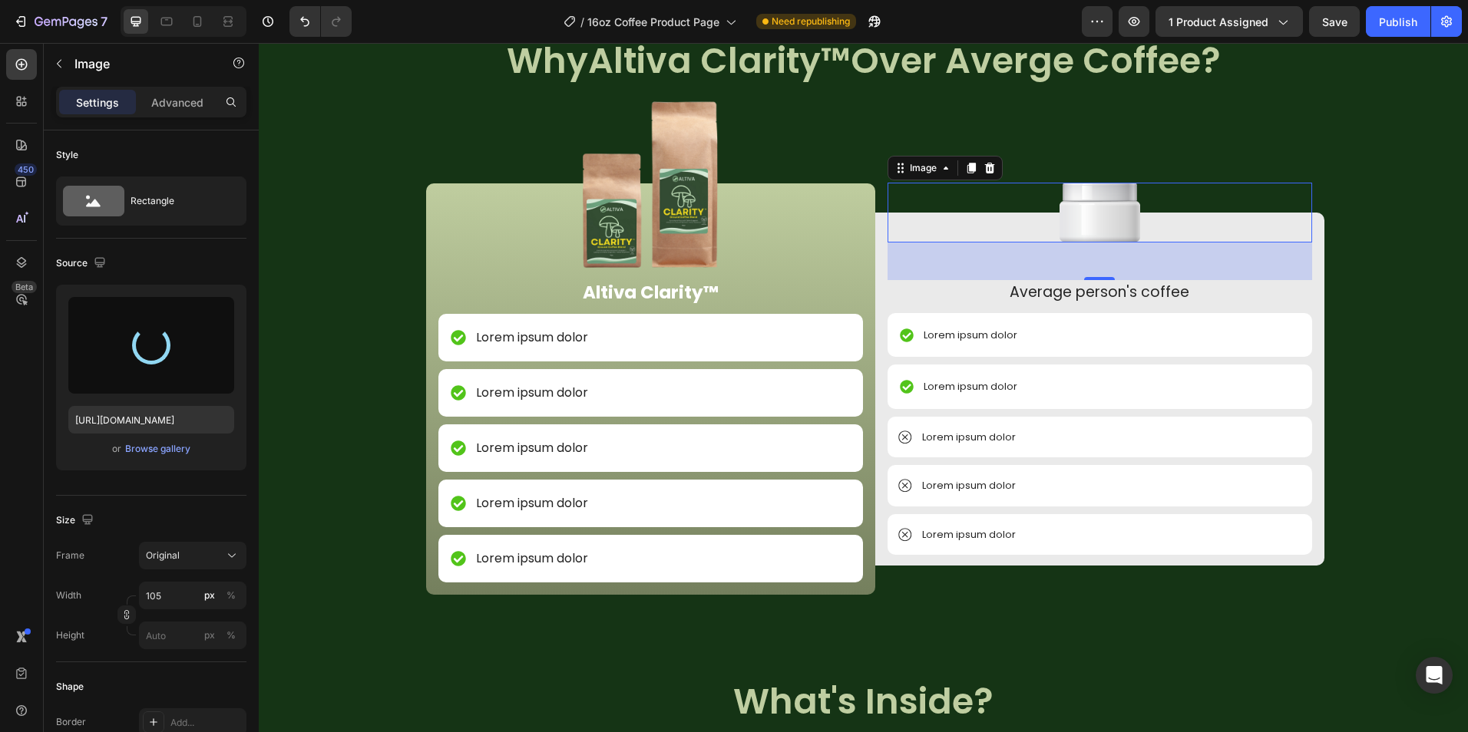
type input "https://cdn.shopify.com/s/files/1/0759/0428/6949/files/gempages_574770813719282…"
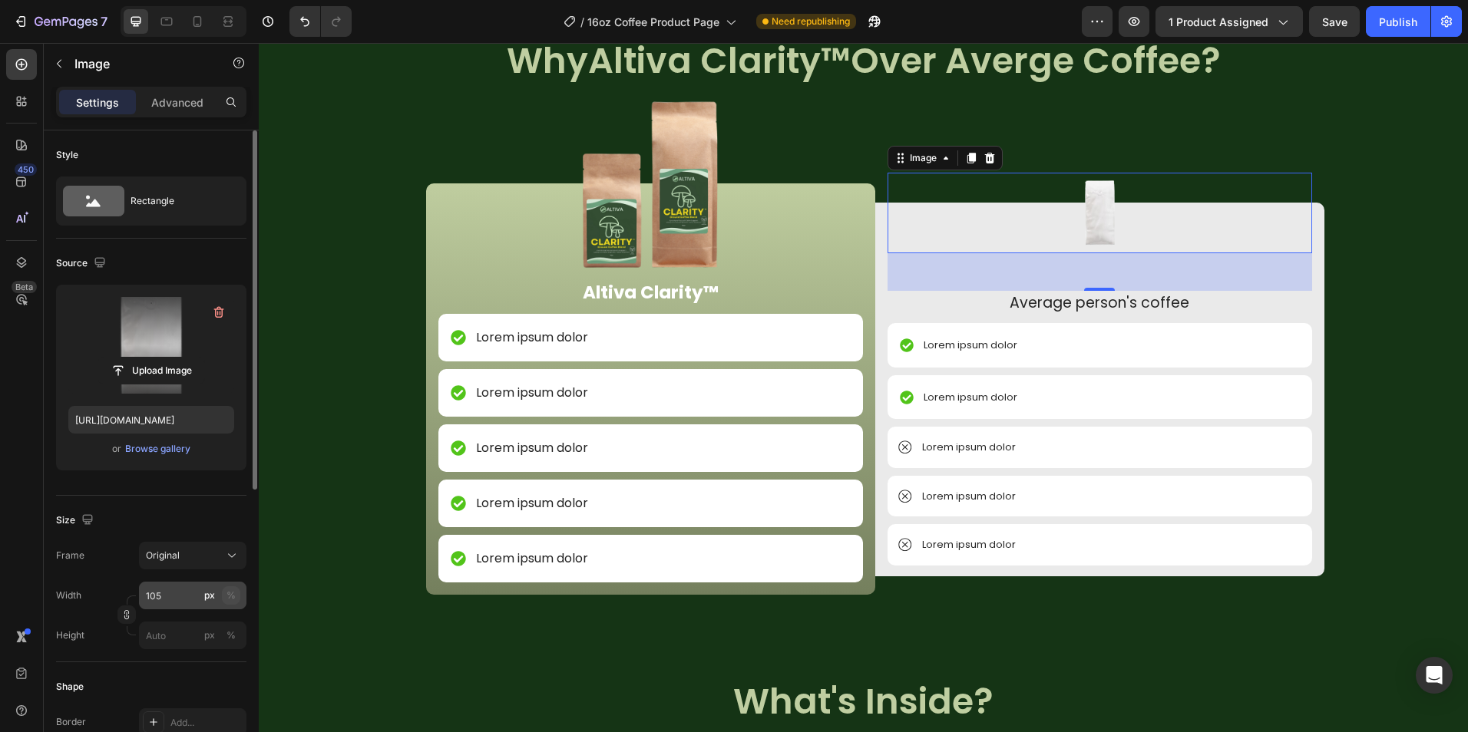
click at [236, 594] on button "%" at bounding box center [231, 595] width 18 height 18
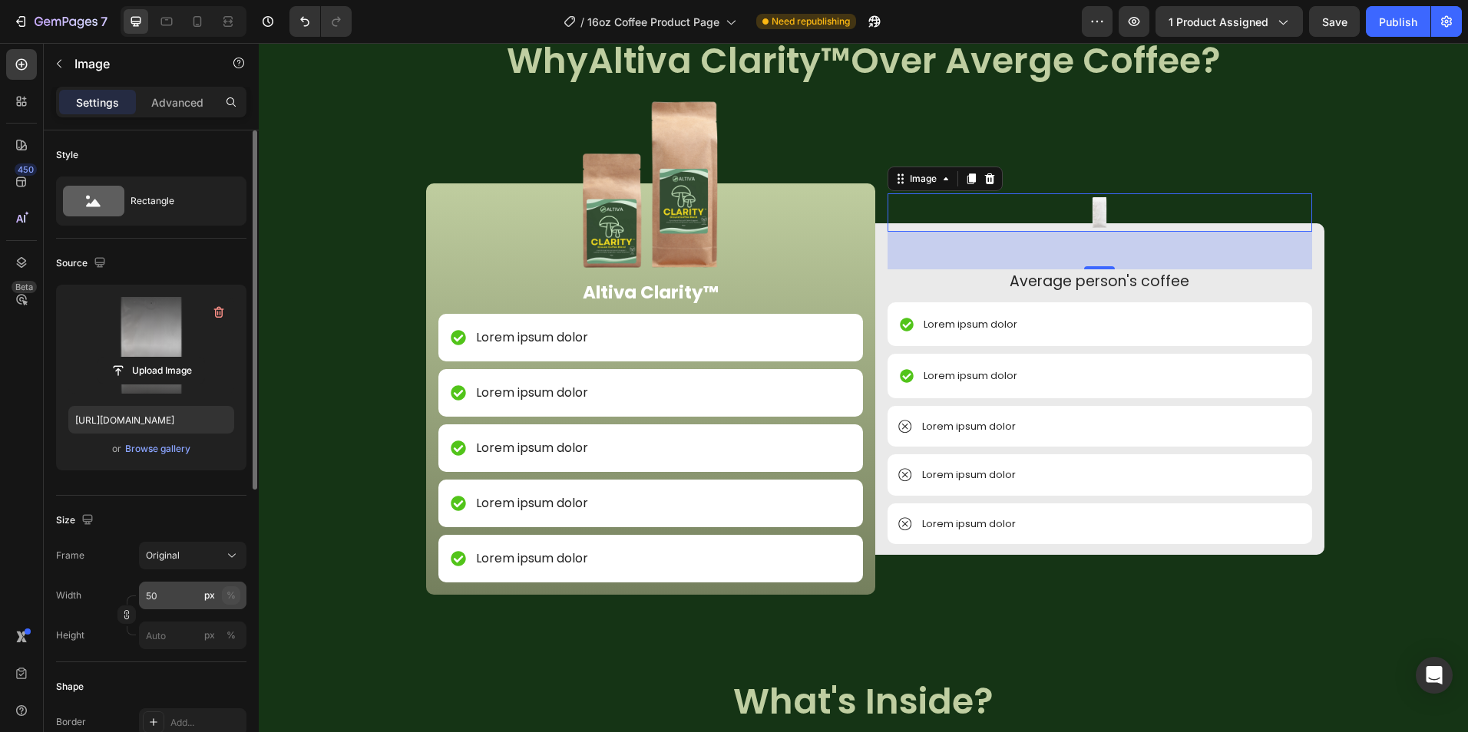
click at [237, 599] on button "%" at bounding box center [231, 595] width 18 height 18
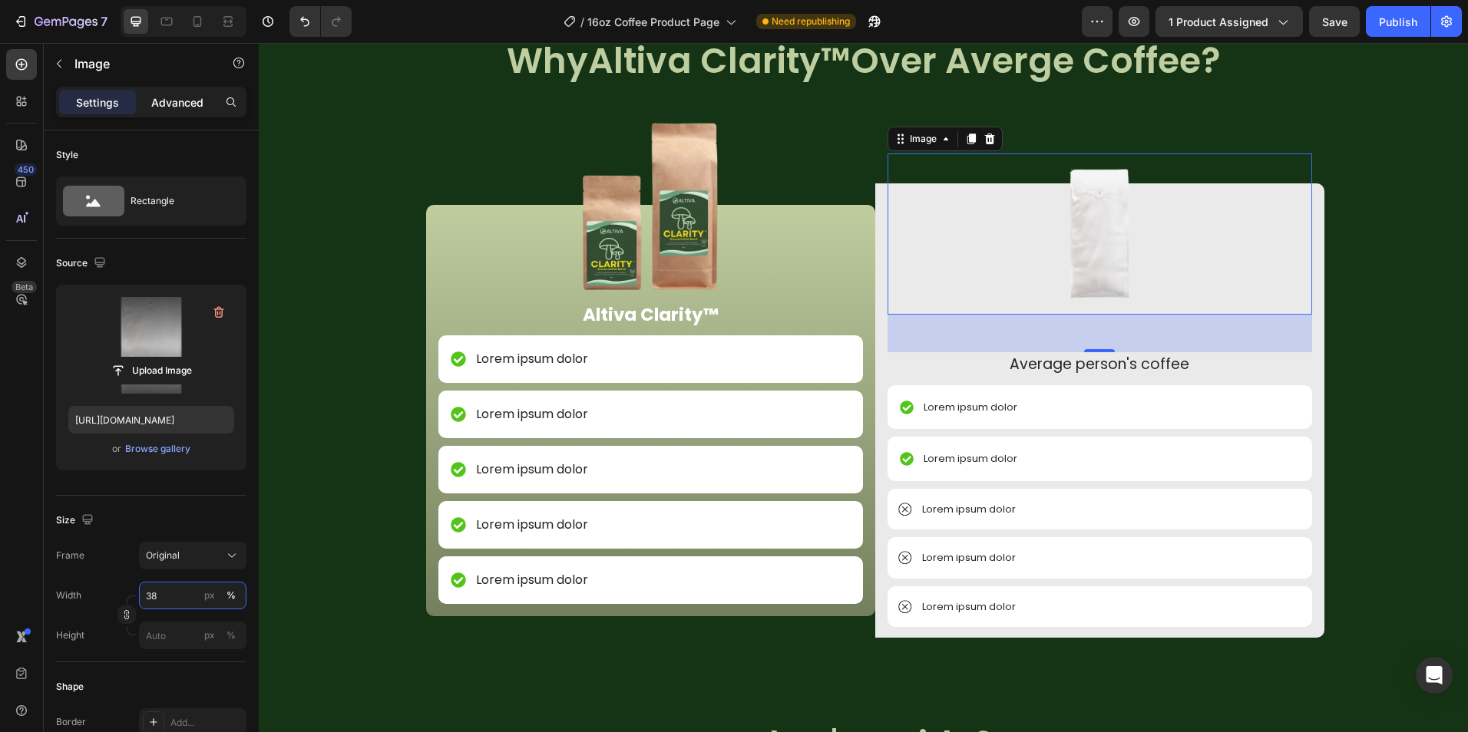
type input "38"
click at [170, 107] on p "Advanced" at bounding box center [177, 102] width 52 height 16
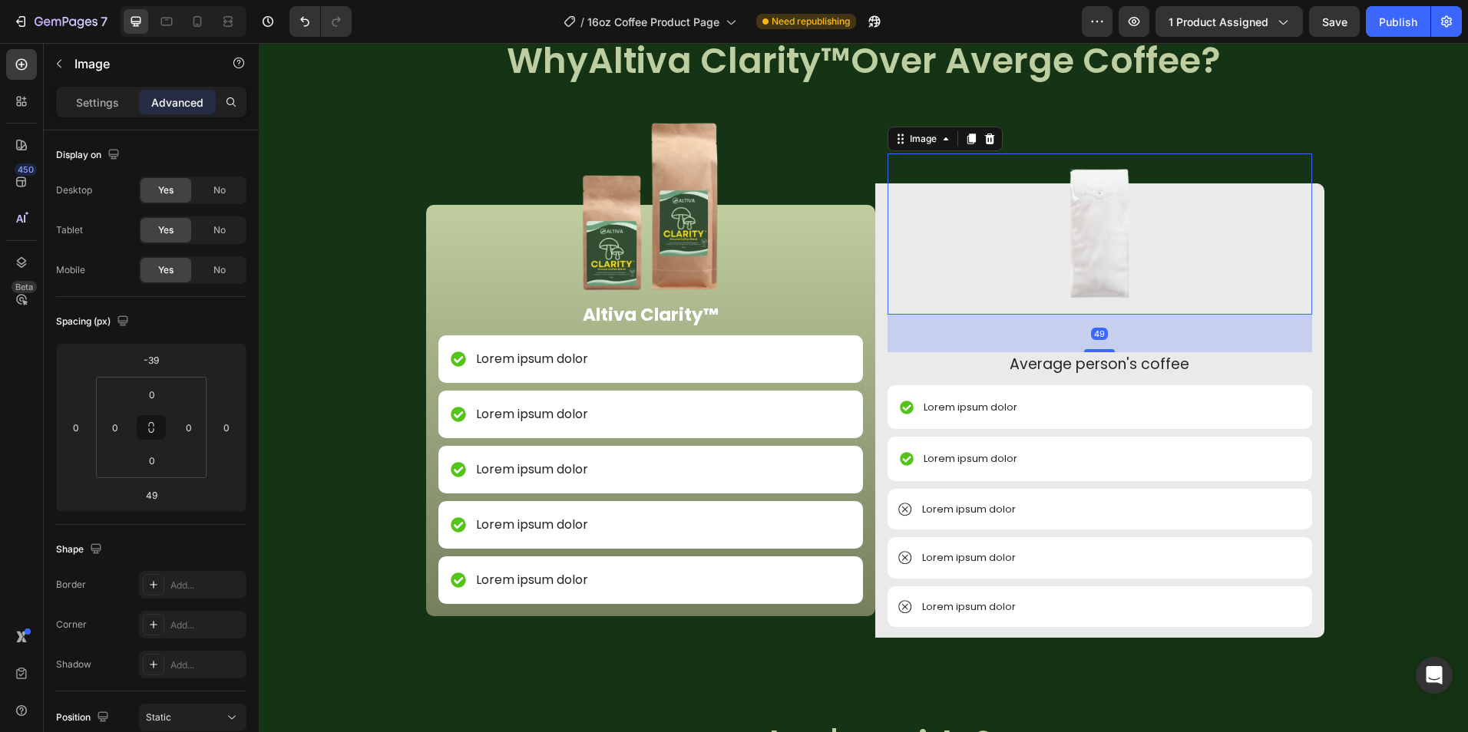
click at [0, 0] on div "Spacing (px) -39 0 49 0 0 0 0 0" at bounding box center [0, 0] width 0 height 0
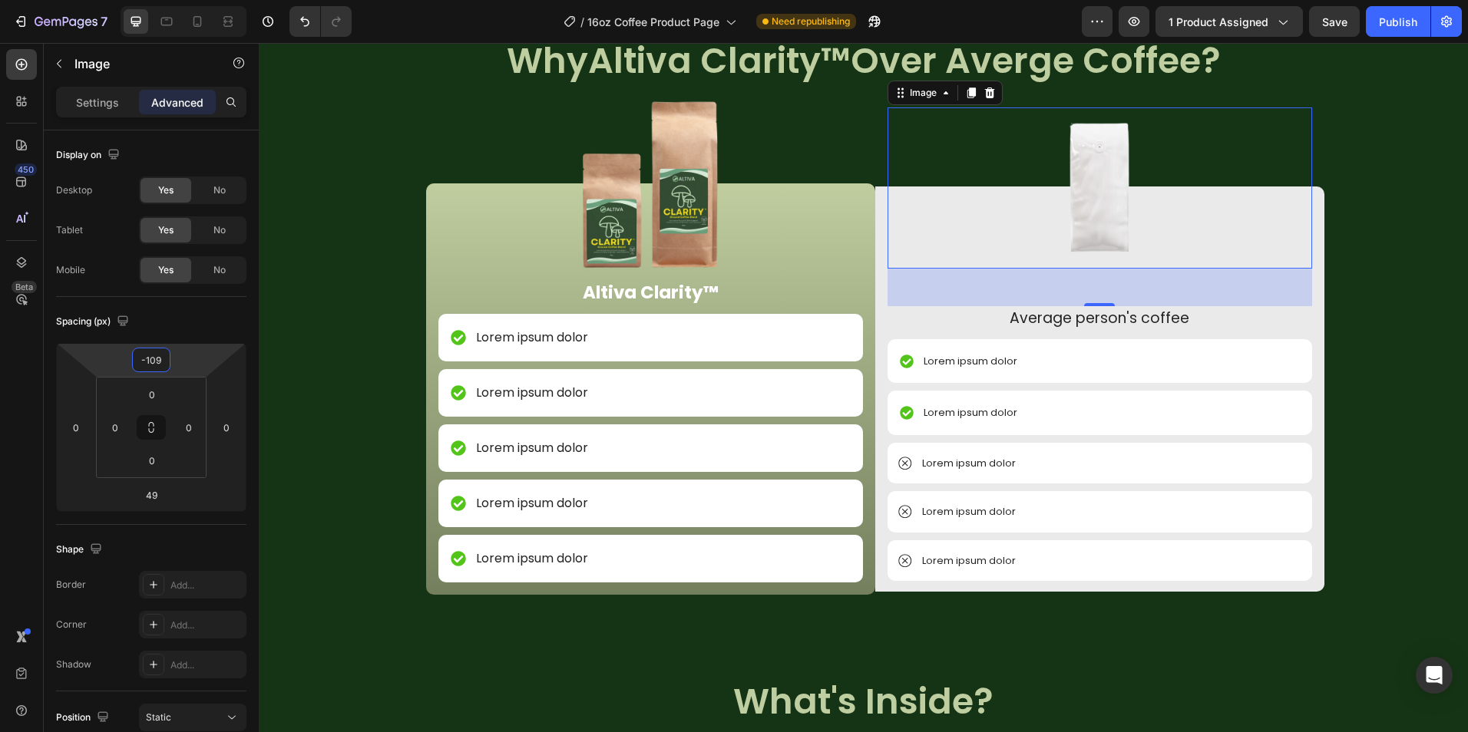
type input "-111"
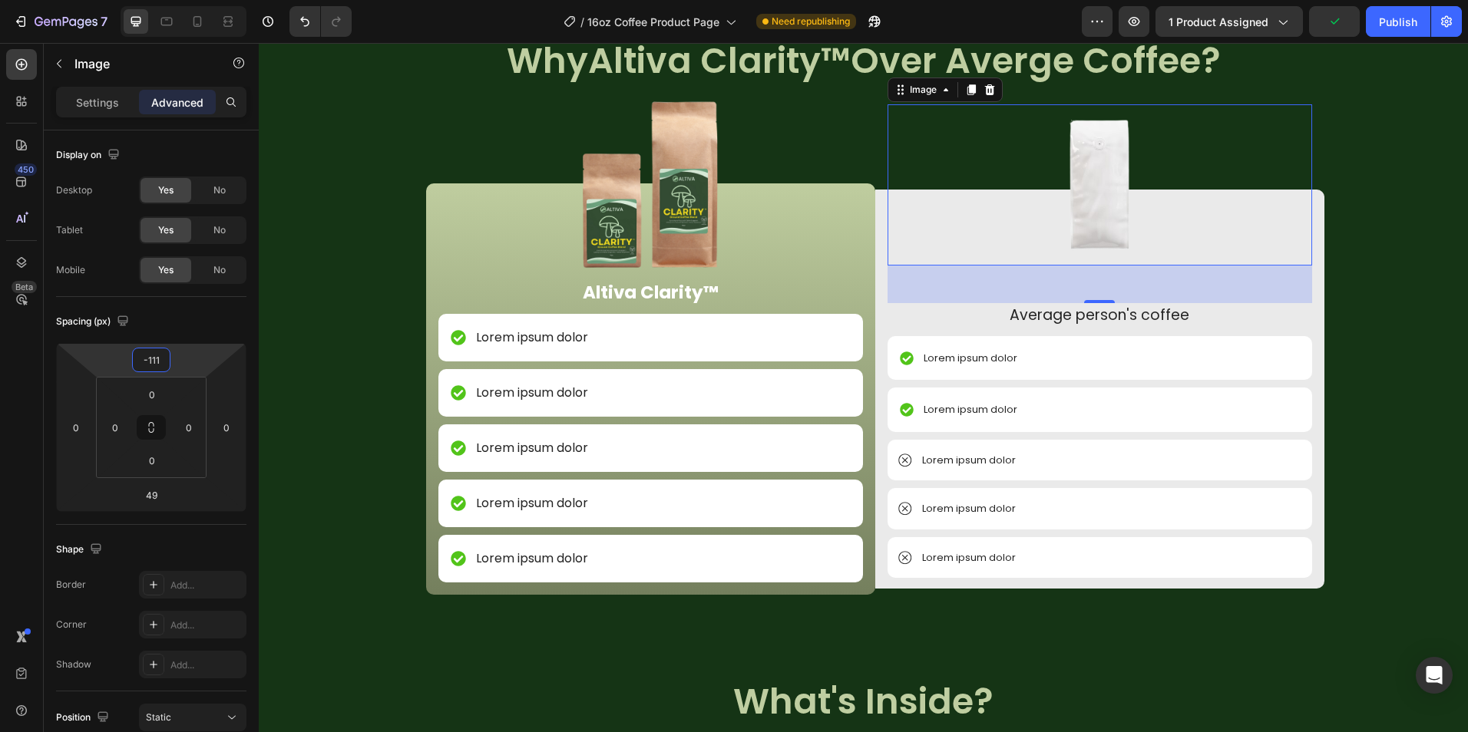
drag, startPoint x: 180, startPoint y: 351, endPoint x: 178, endPoint y: 378, distance: 27.7
click at [178, 0] on html "7 Version history / 16oz Coffee Product Page Need republishing Preview 1 produc…" at bounding box center [734, 0] width 1468 height 0
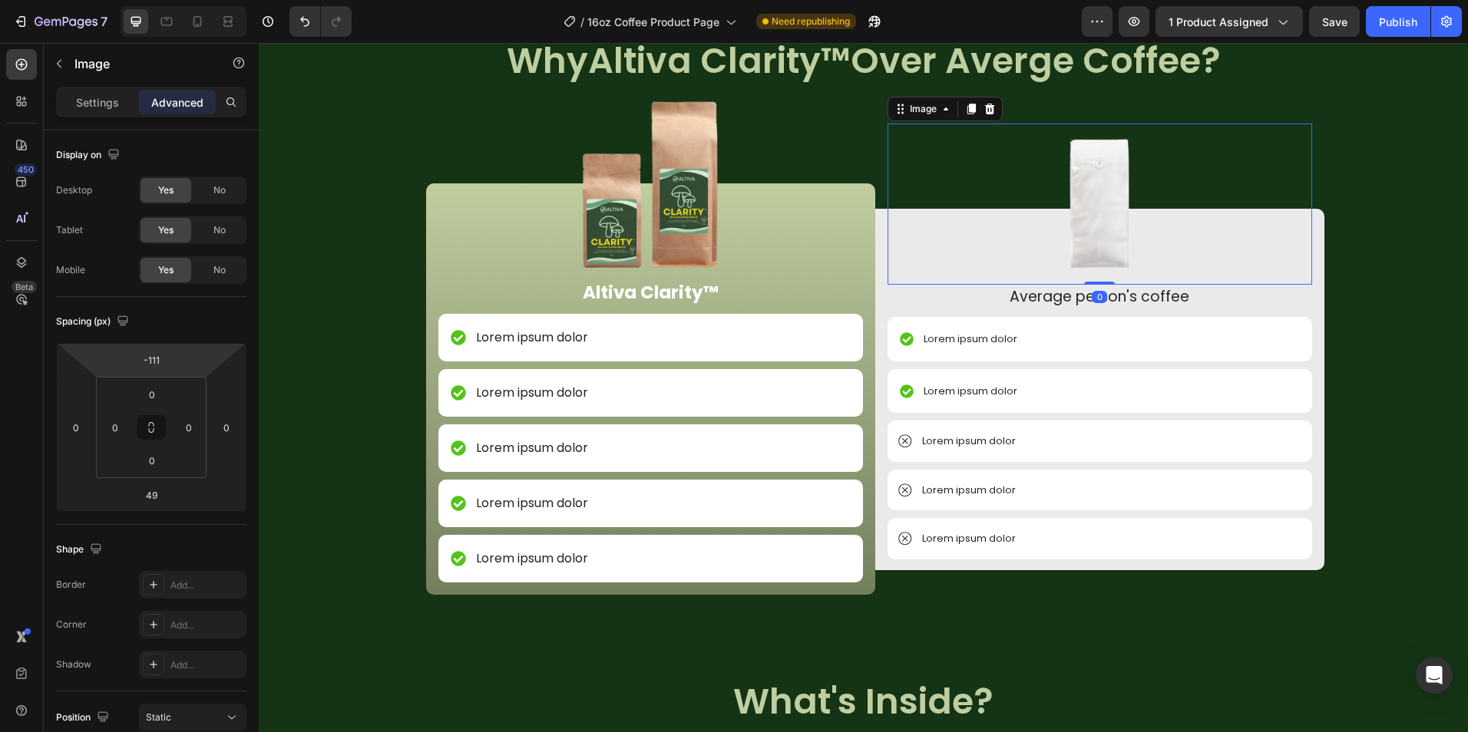
drag, startPoint x: 1088, startPoint y: 303, endPoint x: 1104, endPoint y: 260, distance: 46.2
click at [1104, 260] on div "Image 0" at bounding box center [1099, 204] width 424 height 161
type input "0"
click at [1415, 256] on div "Image NON GMO Text Block Row Image FDA Compliant Text Block Row Image Gluten Fr…" at bounding box center [863, 680] width 1209 height 1299
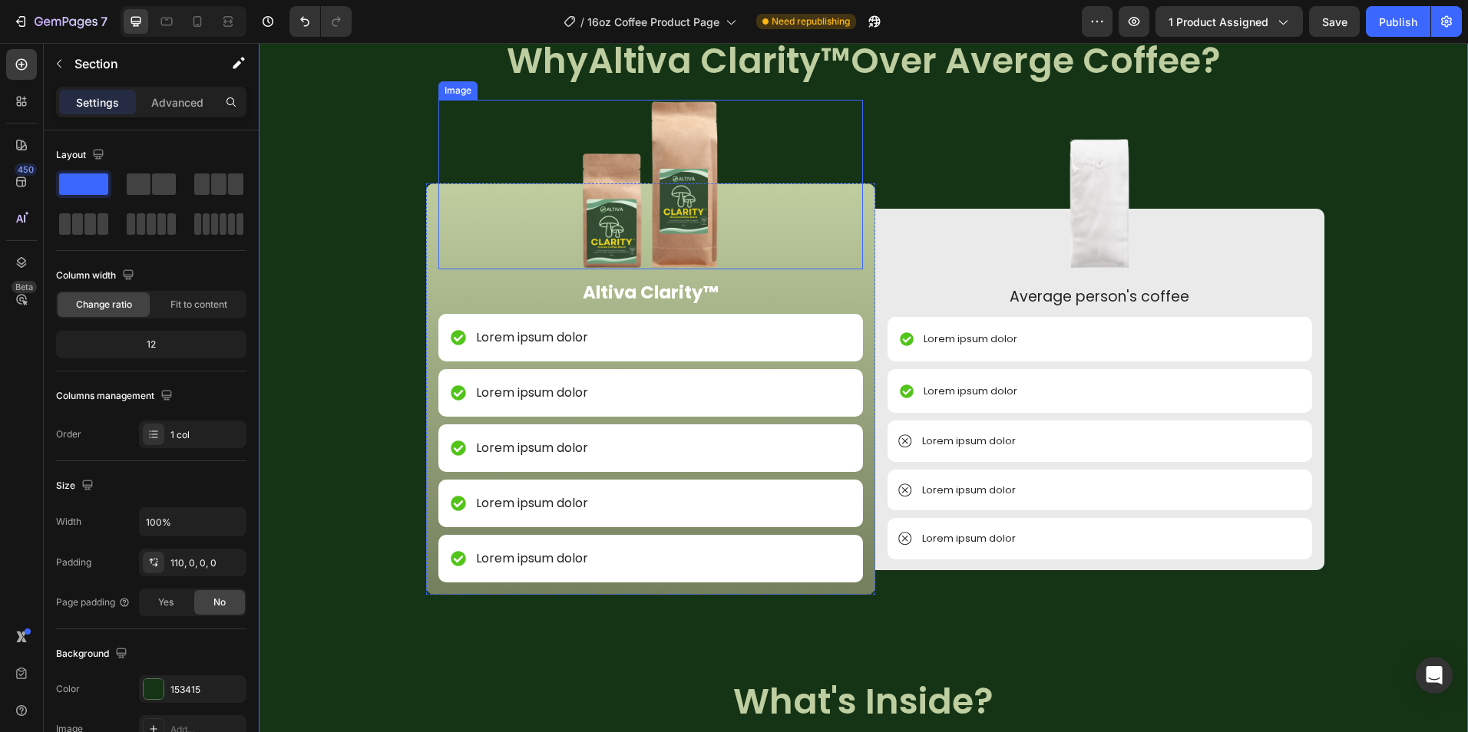
click at [664, 261] on img at bounding box center [650, 185] width 170 height 170
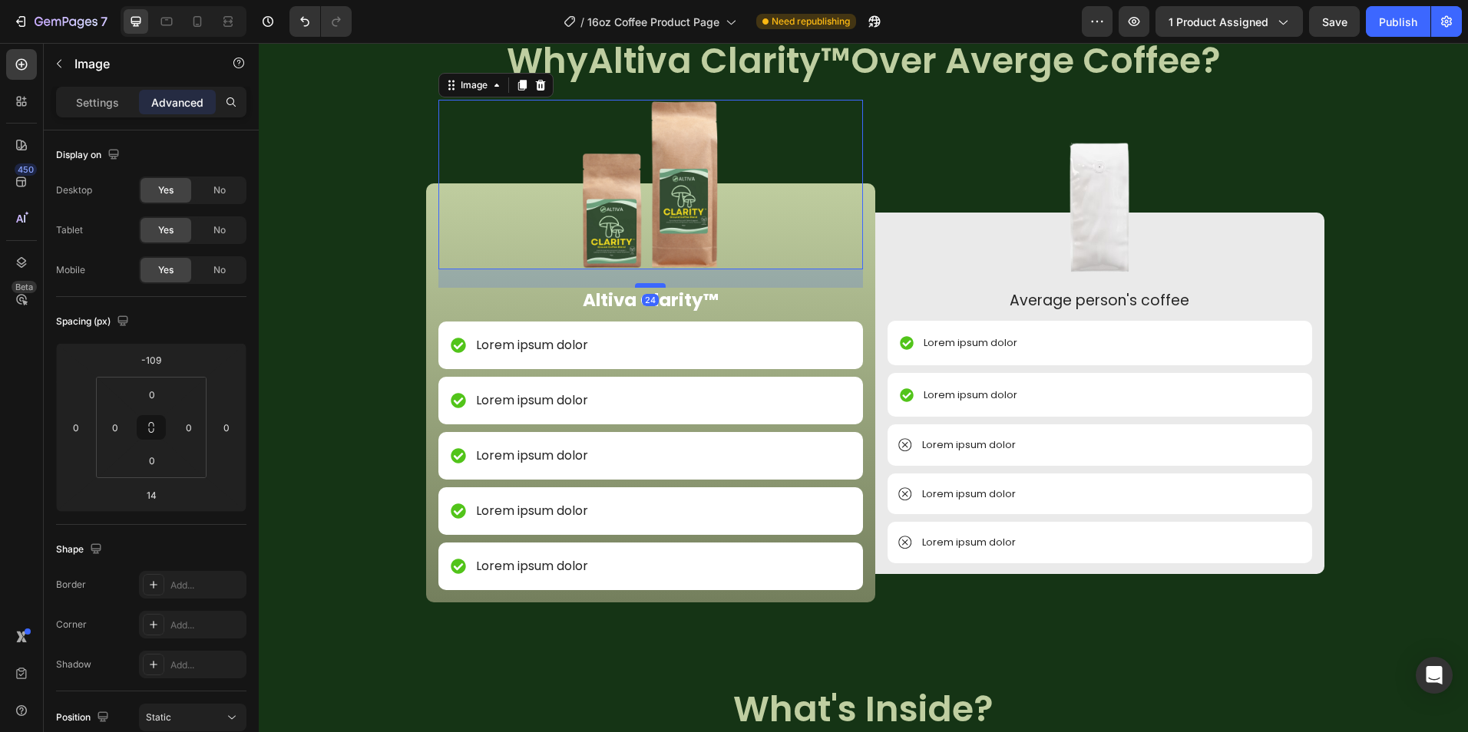
drag, startPoint x: 652, startPoint y: 277, endPoint x: 651, endPoint y: 285, distance: 7.8
click at [651, 285] on div at bounding box center [650, 285] width 31 height 5
type input "24"
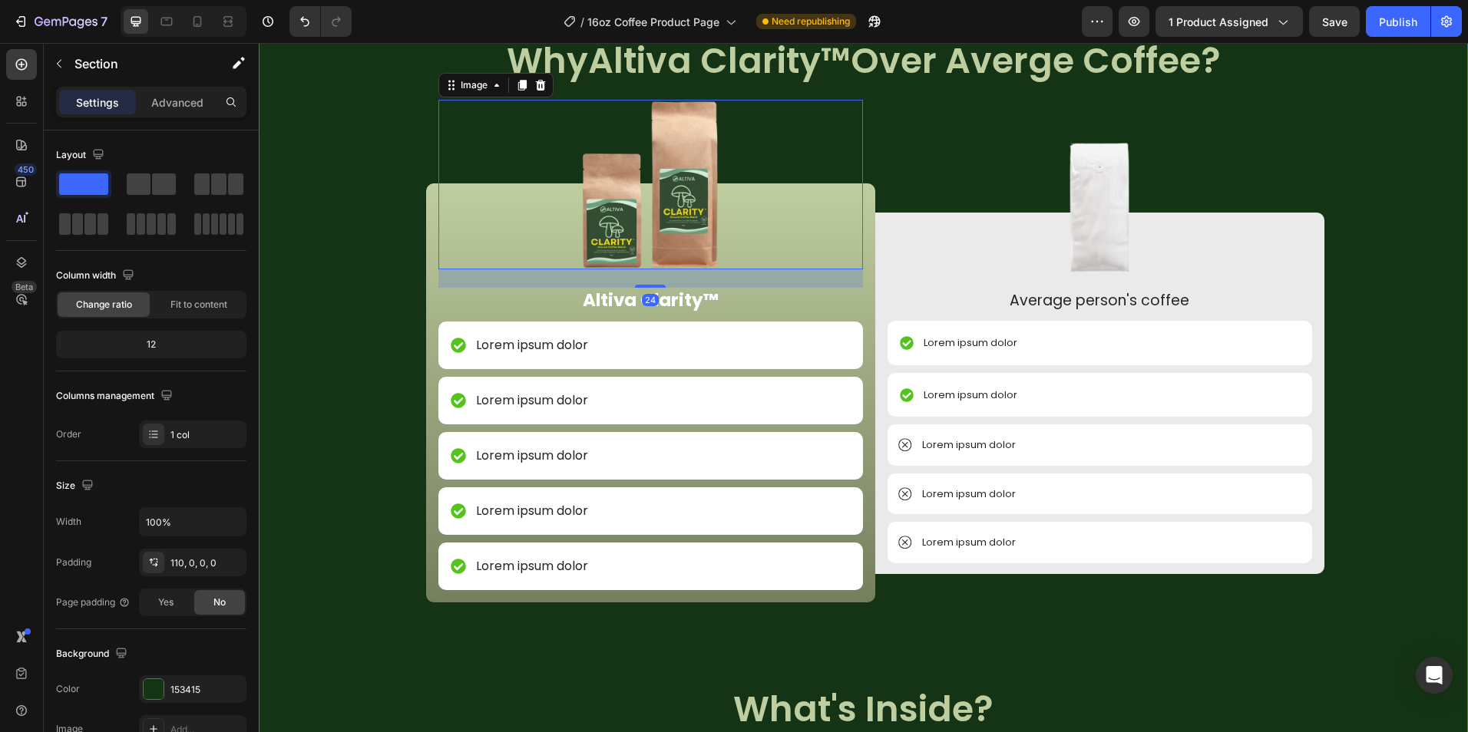
click at [1428, 239] on div "Image NON GMO Text Block Row Image FDA Compliant Text Block Row Image Gluten Fr…" at bounding box center [863, 684] width 1209 height 1306
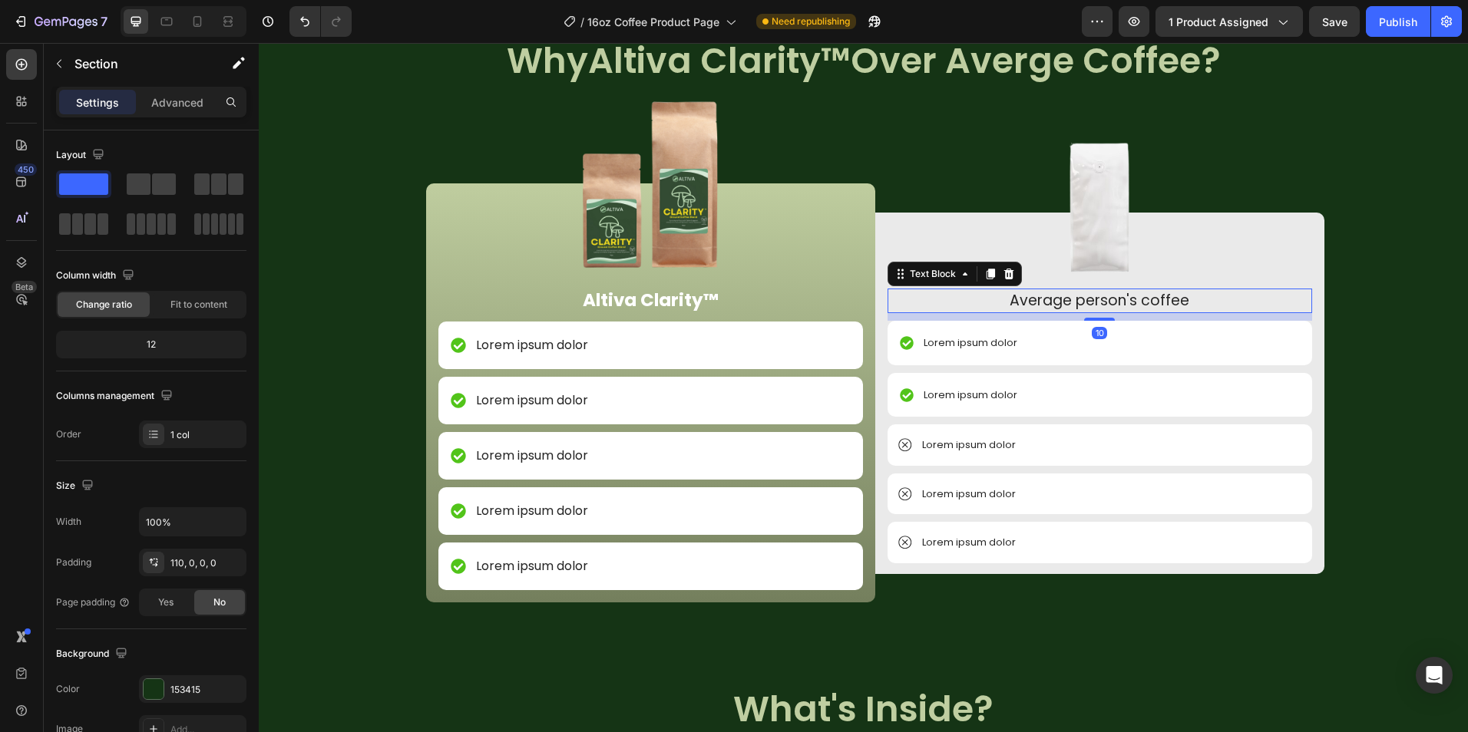
click at [1107, 307] on p "Average person's coffee" at bounding box center [1099, 301] width 421 height 22
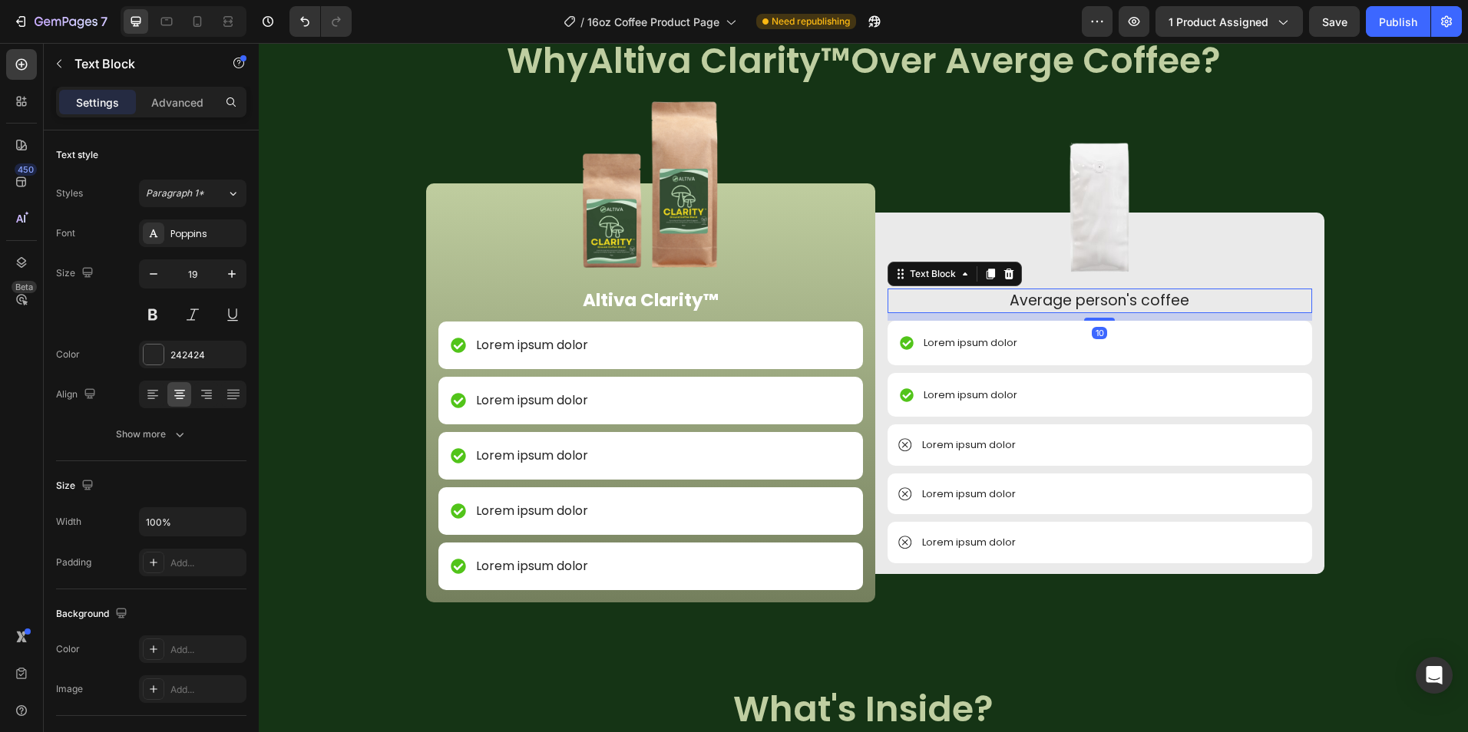
click at [1105, 307] on p "Average person's coffee" at bounding box center [1099, 301] width 421 height 22
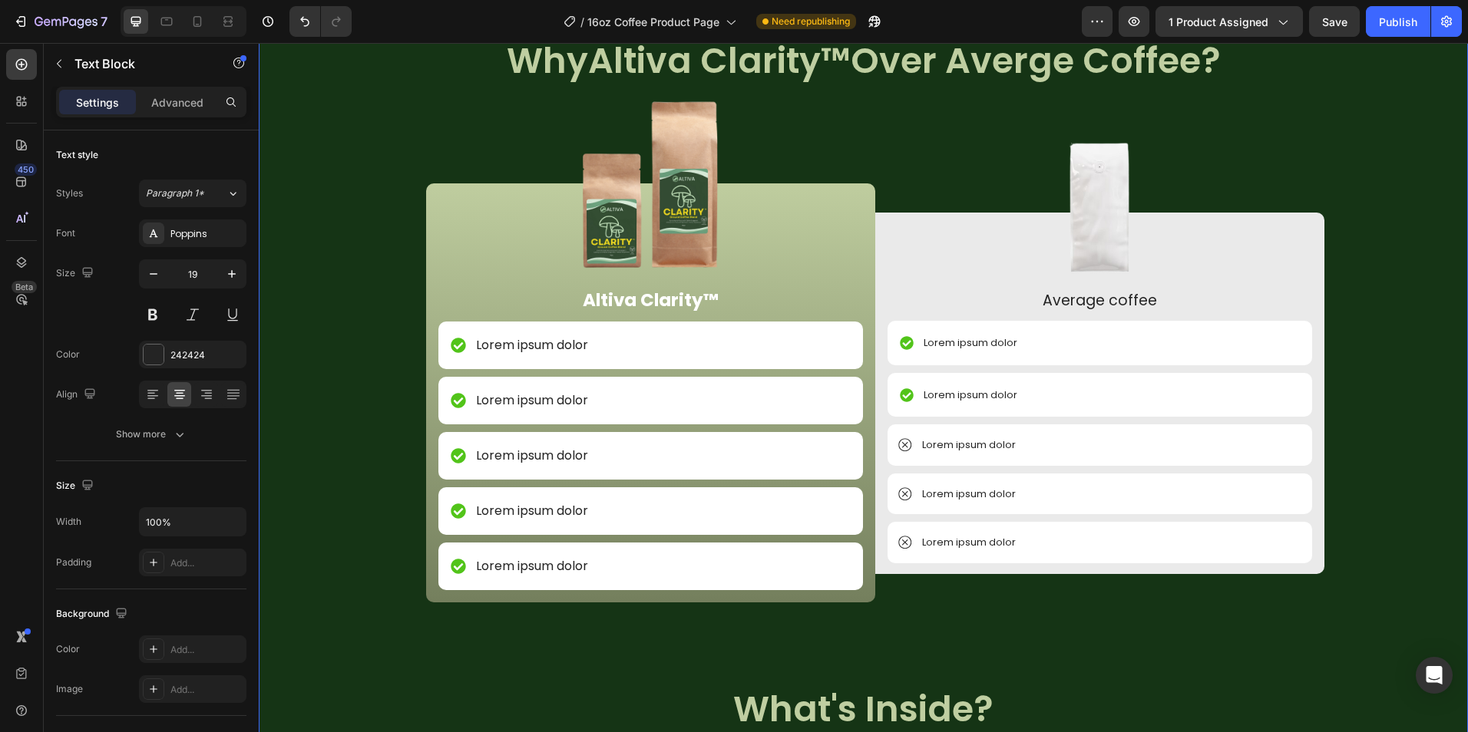
click at [1428, 267] on div "Image NON GMO Text Block Row Image FDA Compliant Text Block Row Image Gluten Fr…" at bounding box center [863, 684] width 1209 height 1306
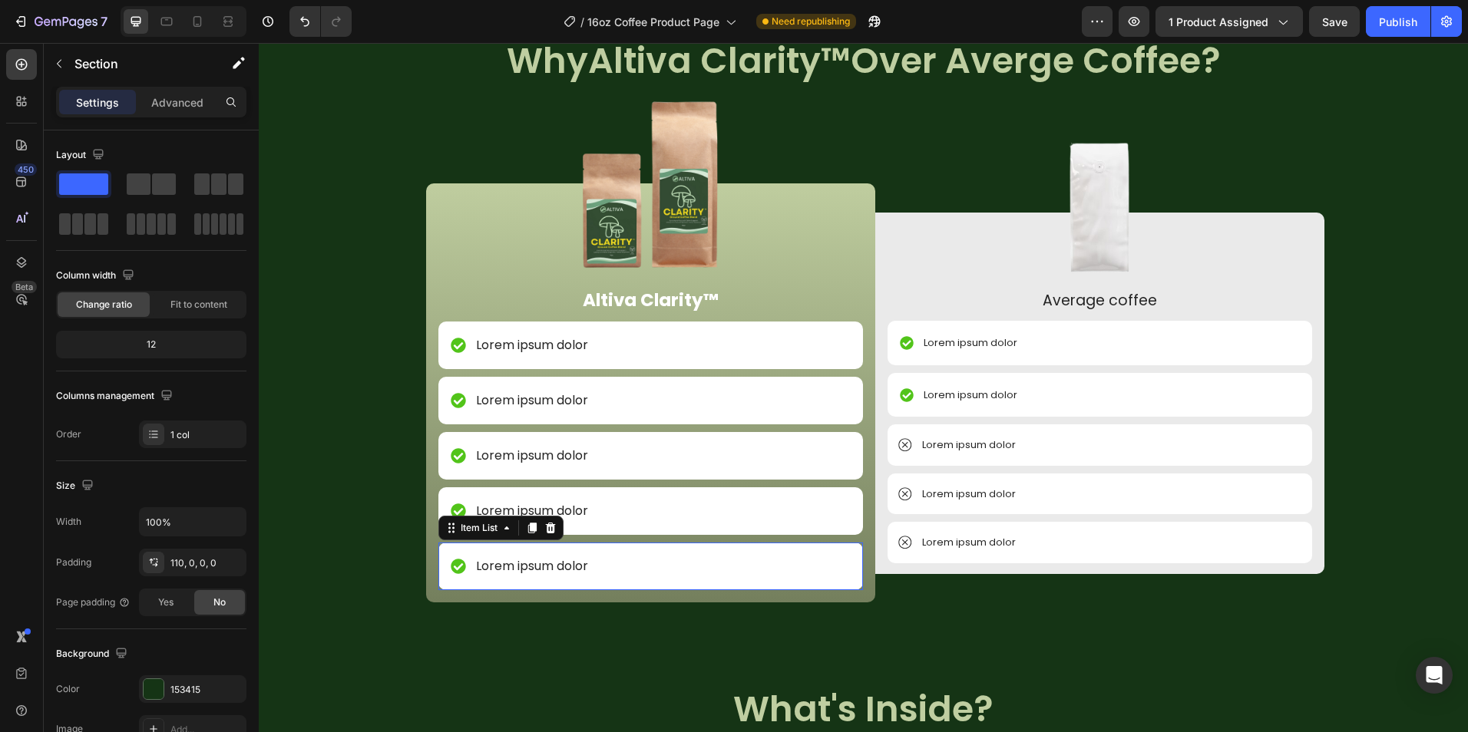
click at [530, 560] on p "Lorem ipsum dolor" at bounding box center [532, 566] width 112 height 18
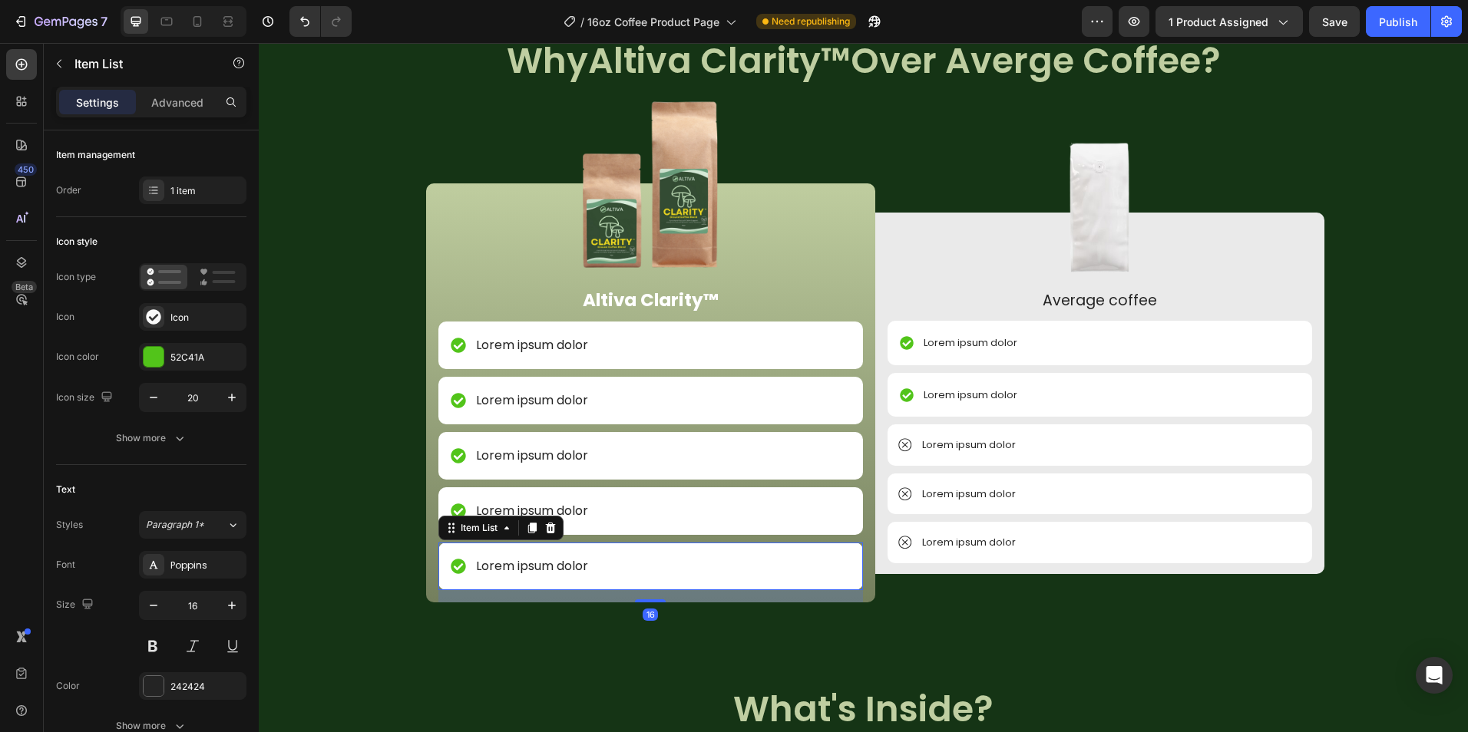
click at [530, 560] on p "Lorem ipsum dolor" at bounding box center [532, 566] width 112 height 18
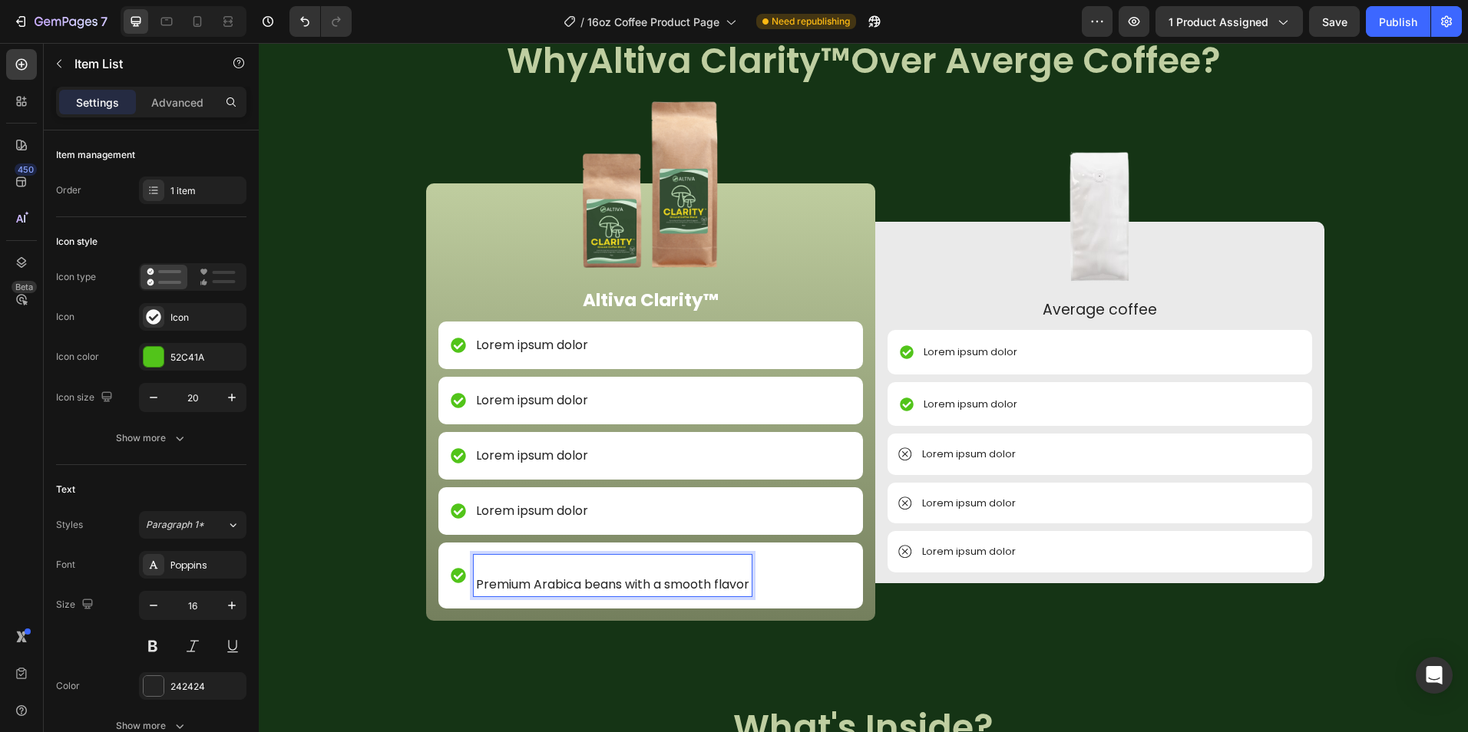
click at [476, 585] on p "Premium Arabica beans with a smooth flavor" at bounding box center [612, 585] width 273 height 18
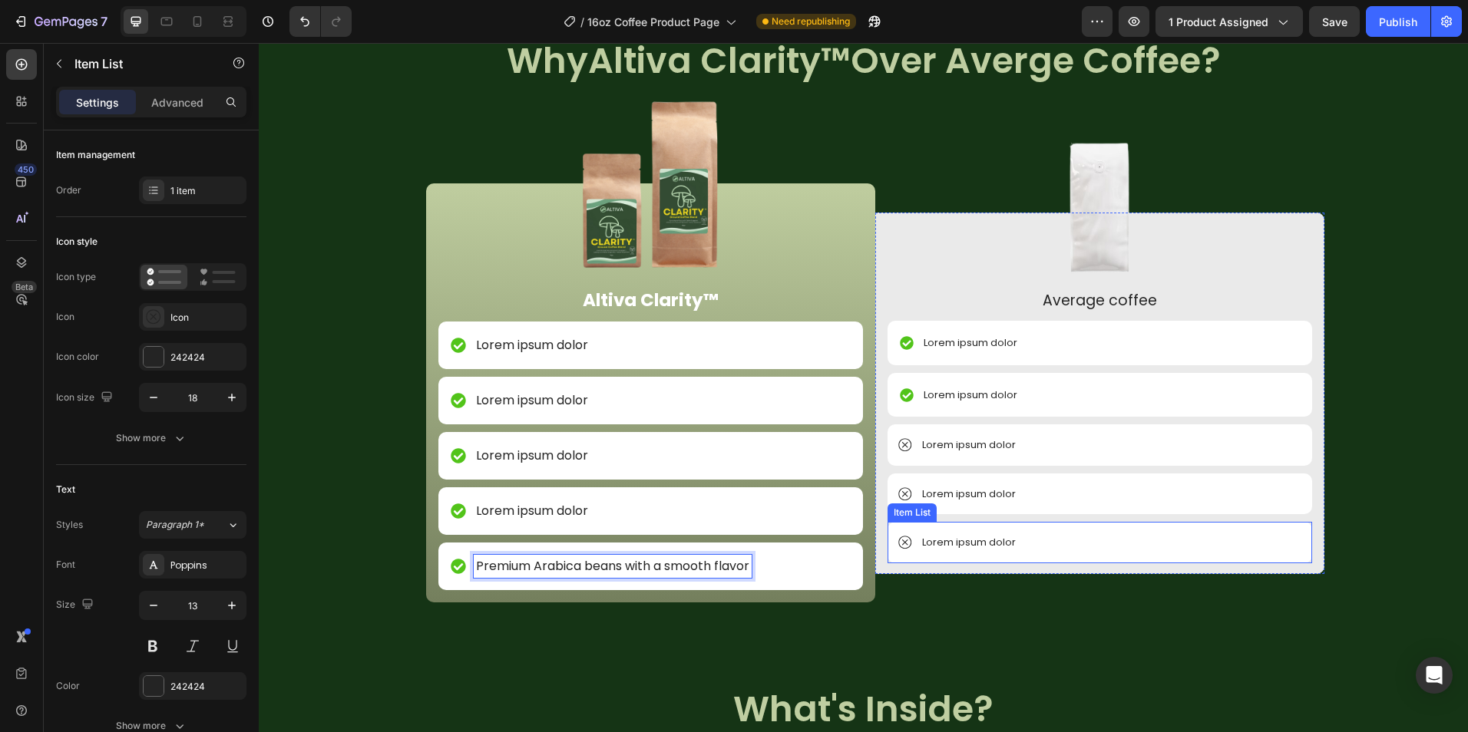
click at [1000, 546] on p "Lorem ipsum dolor" at bounding box center [969, 542] width 94 height 15
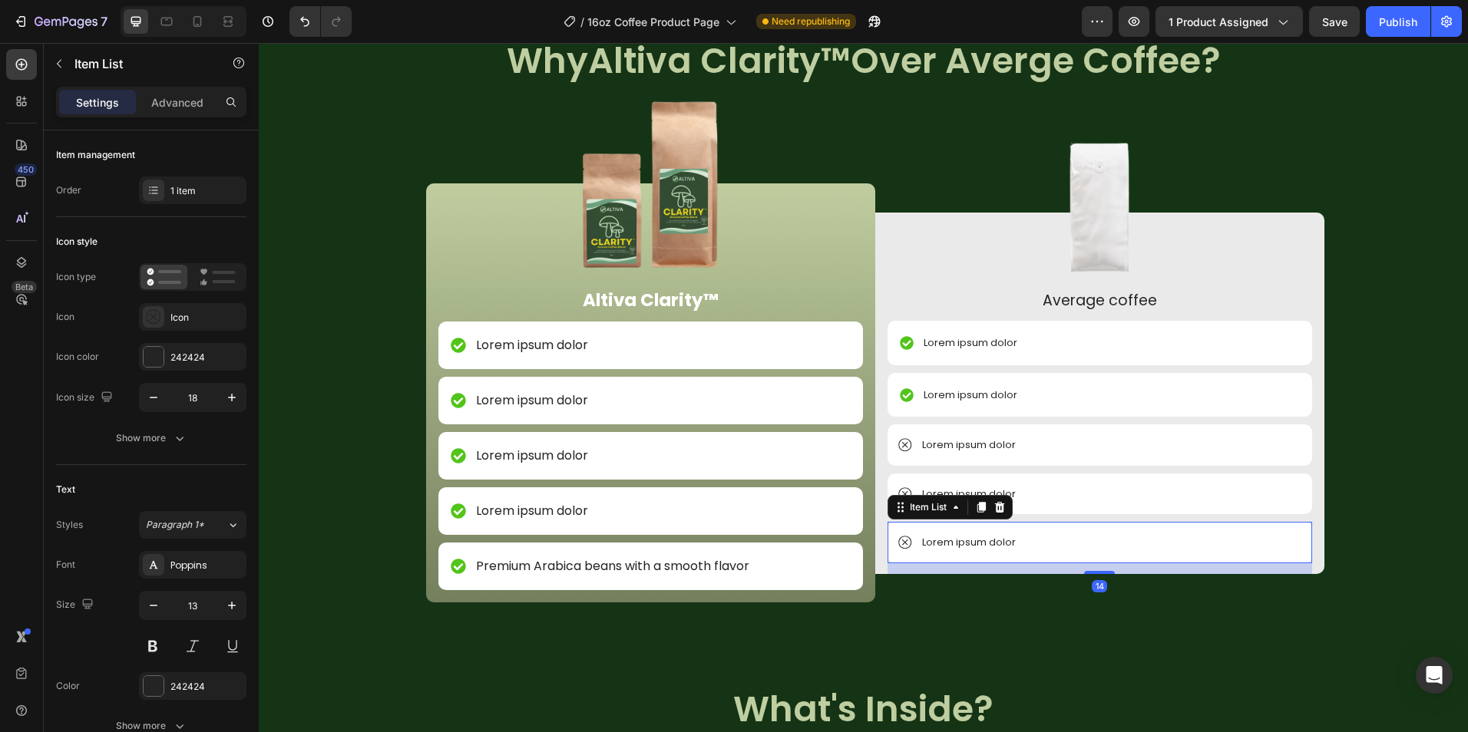
click at [1000, 546] on p "Lorem ipsum dolor" at bounding box center [969, 542] width 94 height 15
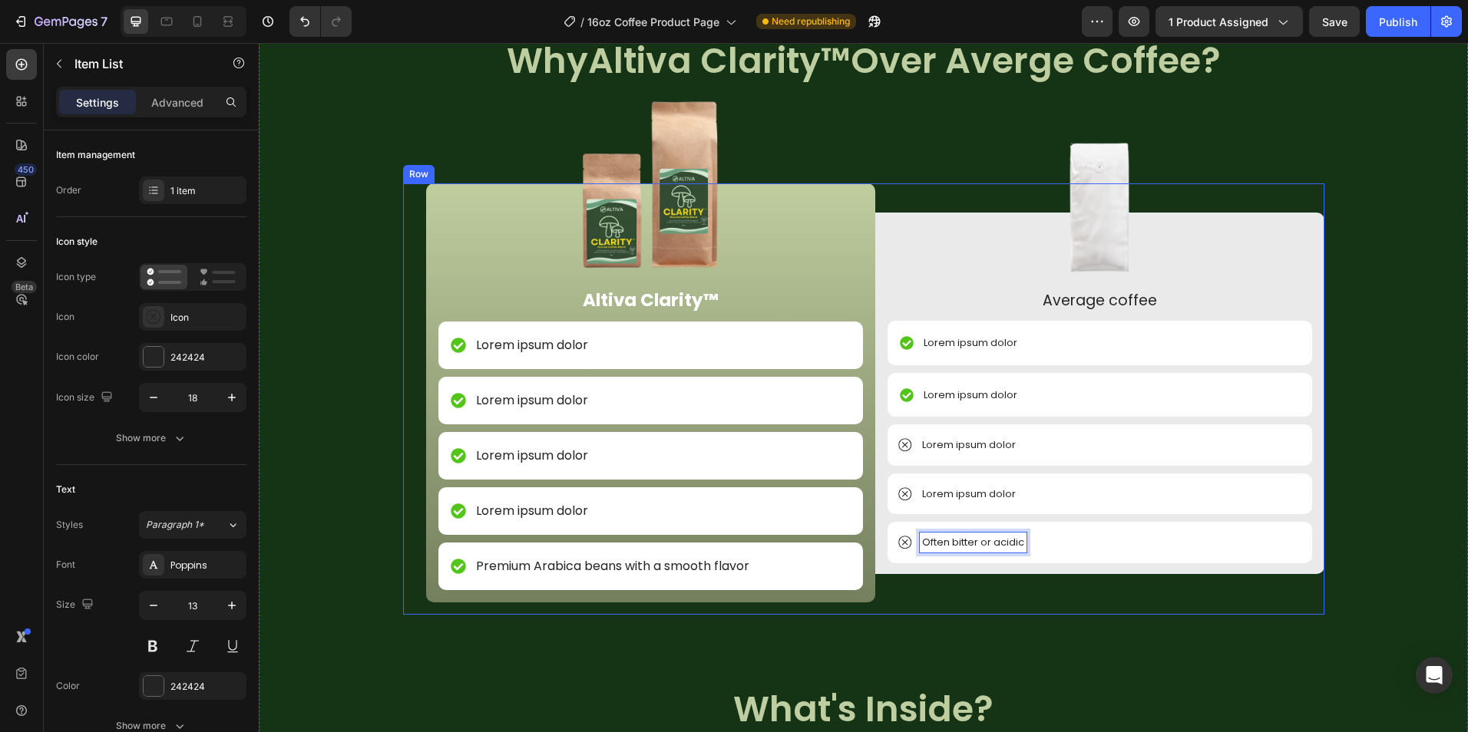
click at [986, 610] on div "Image Altiva Clarity™ Text Block Lorem ipsum dolor Item List Lorem ipsum dolor …" at bounding box center [863, 398] width 921 height 431
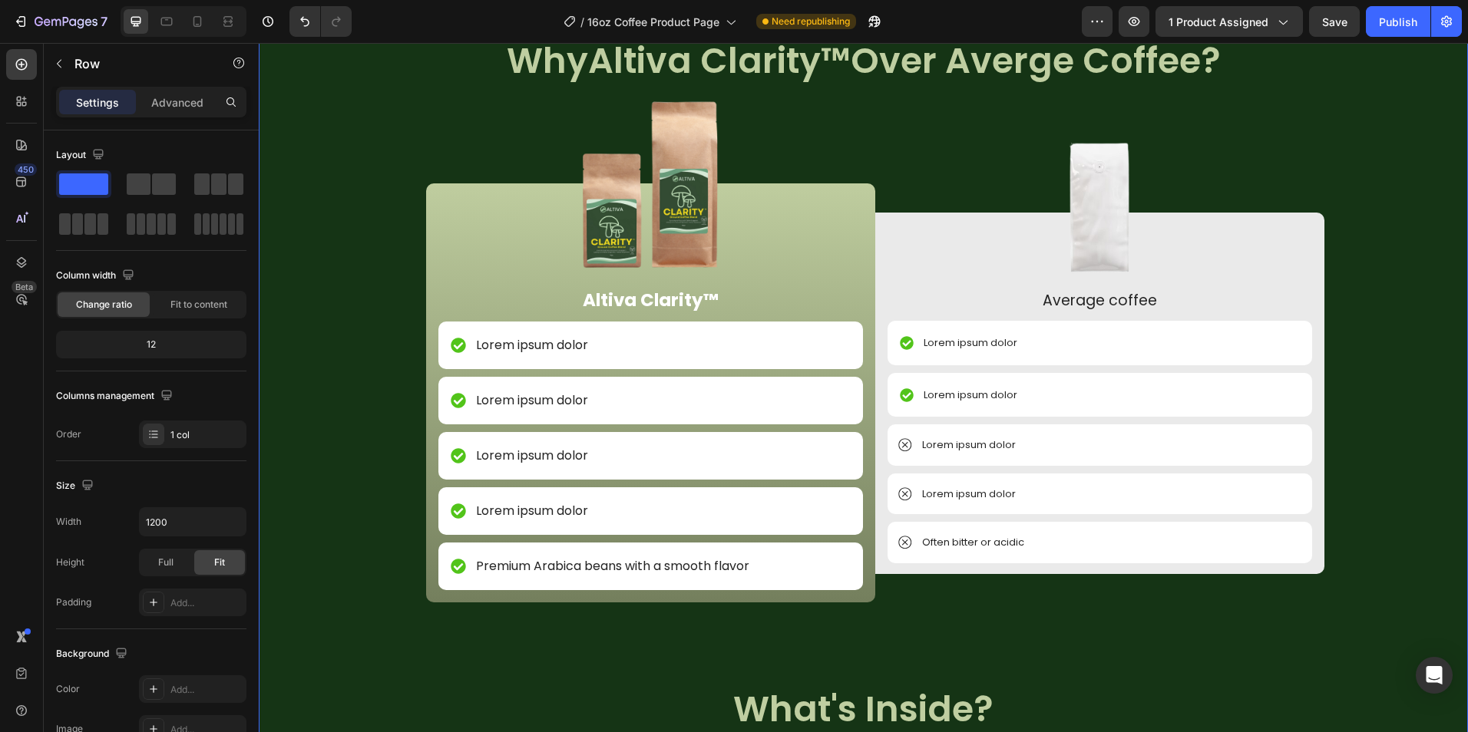
click at [977, 655] on div "Image NON GMO Text Block Row Image FDA Compliant Text Block Row Image Gluten Fr…" at bounding box center [863, 684] width 1209 height 1306
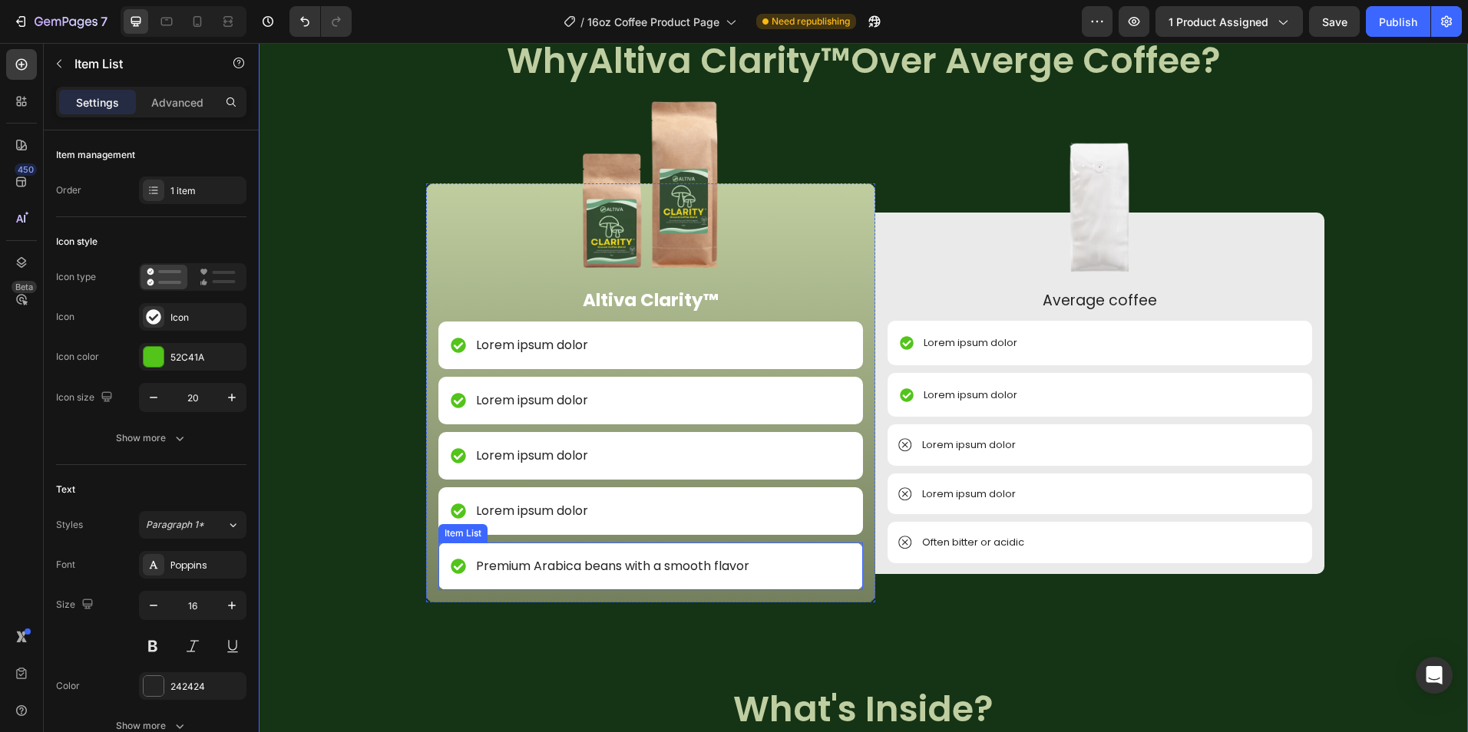
click at [587, 570] on p "Premium Arabica beans with a smooth flavor" at bounding box center [612, 566] width 273 height 18
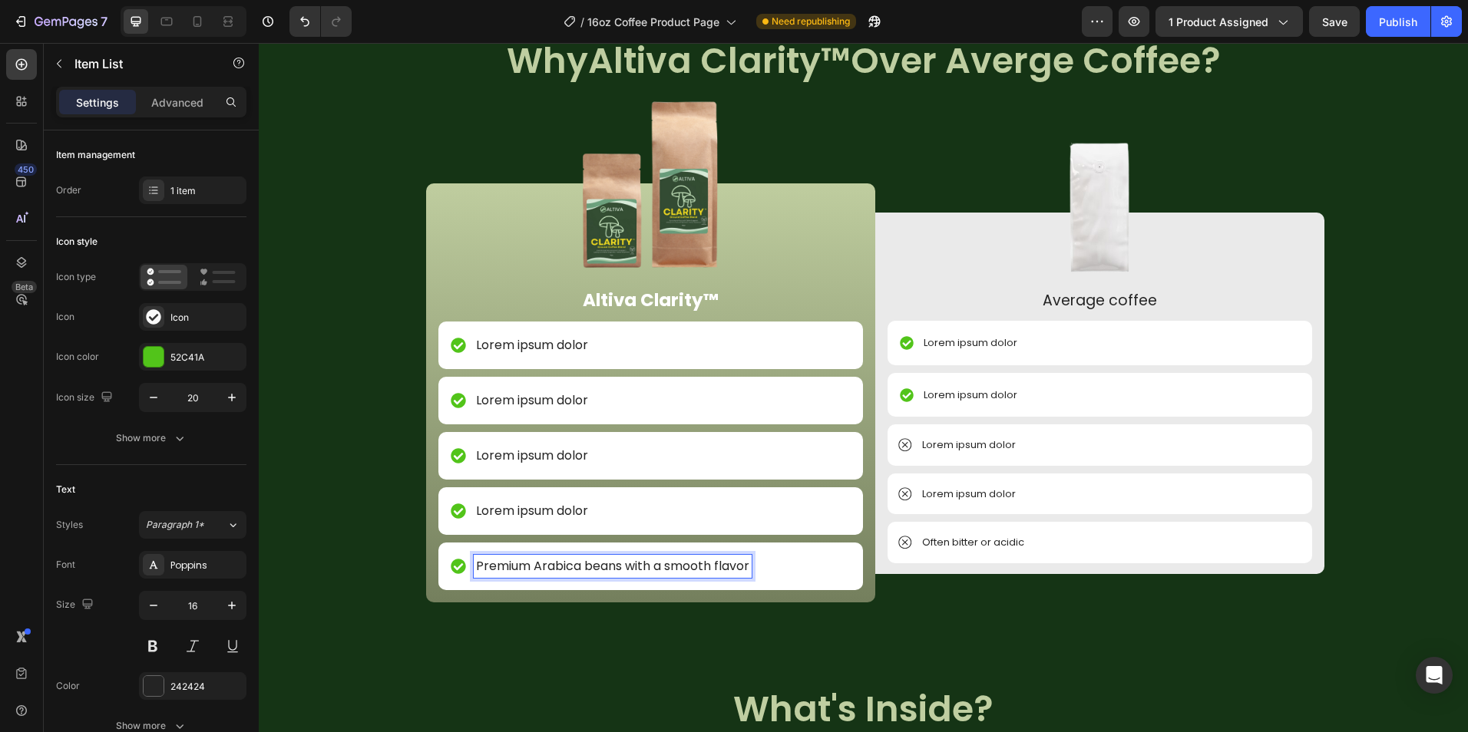
click at [612, 570] on p "Premium Arabica beans with a smooth flavor" at bounding box center [612, 566] width 273 height 18
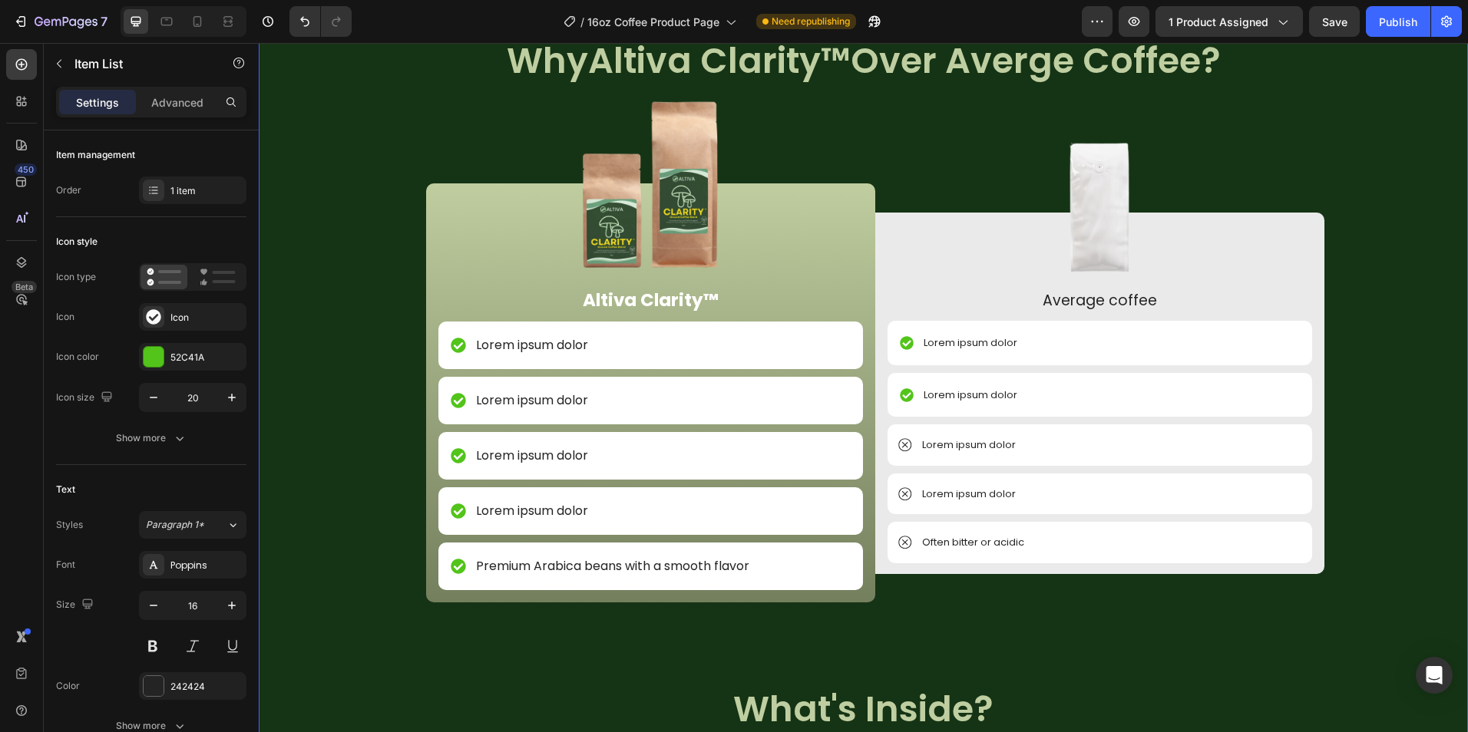
click at [591, 682] on div "Image NON GMO Text Block Row Image FDA Compliant Text Block Row Image Gluten Fr…" at bounding box center [863, 684] width 1209 height 1306
click at [543, 342] on p "Lorem ipsum dolor" at bounding box center [532, 345] width 112 height 18
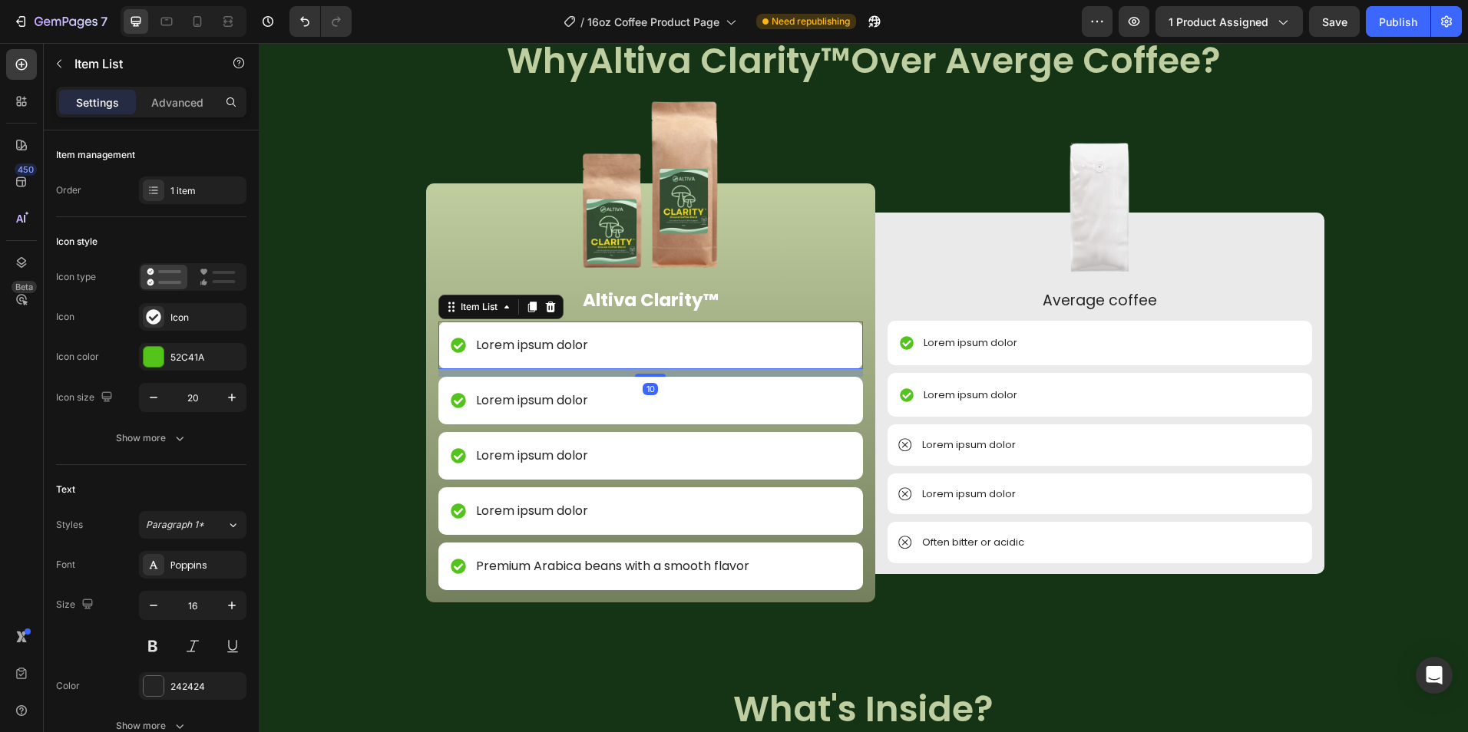
click at [543, 342] on p "Lorem ipsum dolor" at bounding box center [532, 345] width 112 height 18
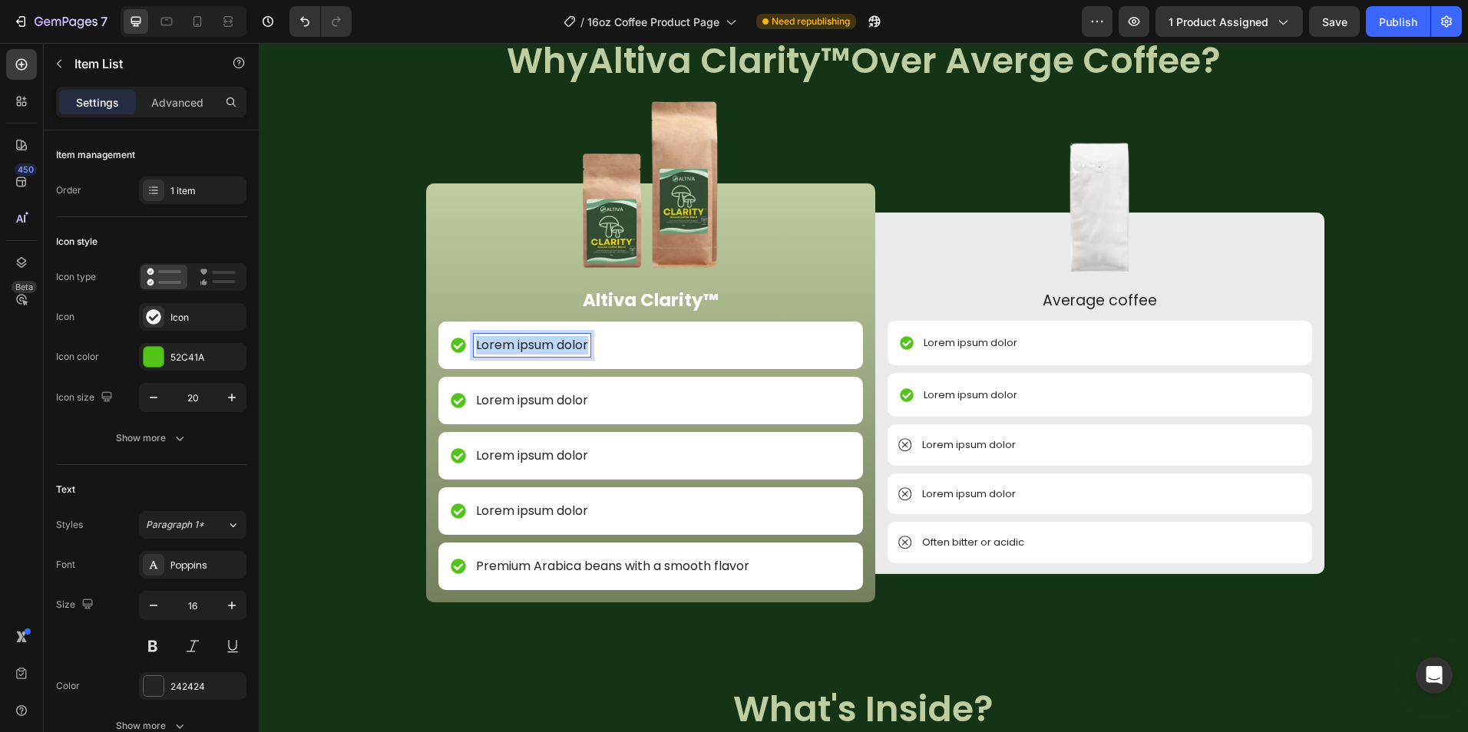
click at [543, 342] on p "Lorem ipsum dolor" at bounding box center [532, 345] width 112 height 18
click at [555, 404] on p "Lorem ipsum dolor" at bounding box center [532, 400] width 112 height 18
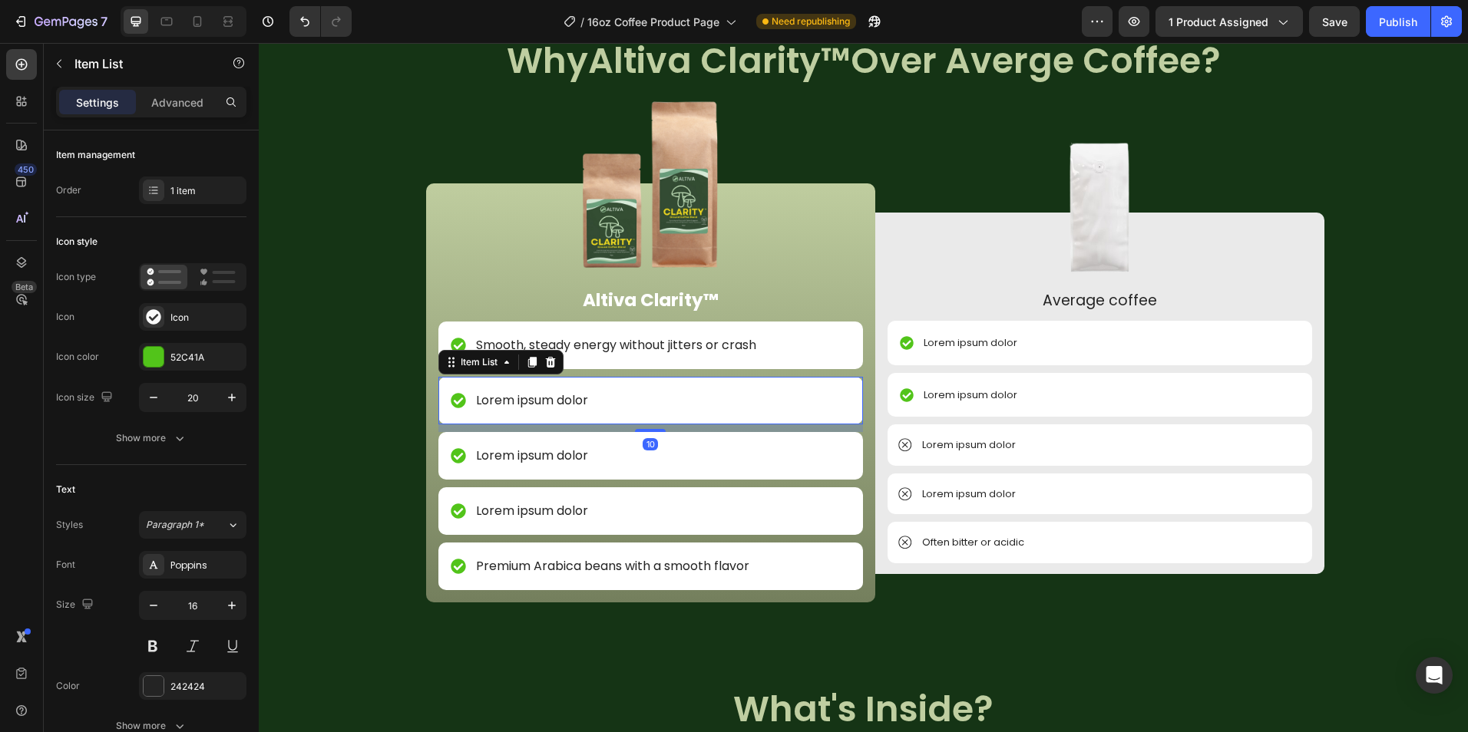
click at [555, 404] on p "Lorem ipsum dolor" at bounding box center [532, 400] width 112 height 18
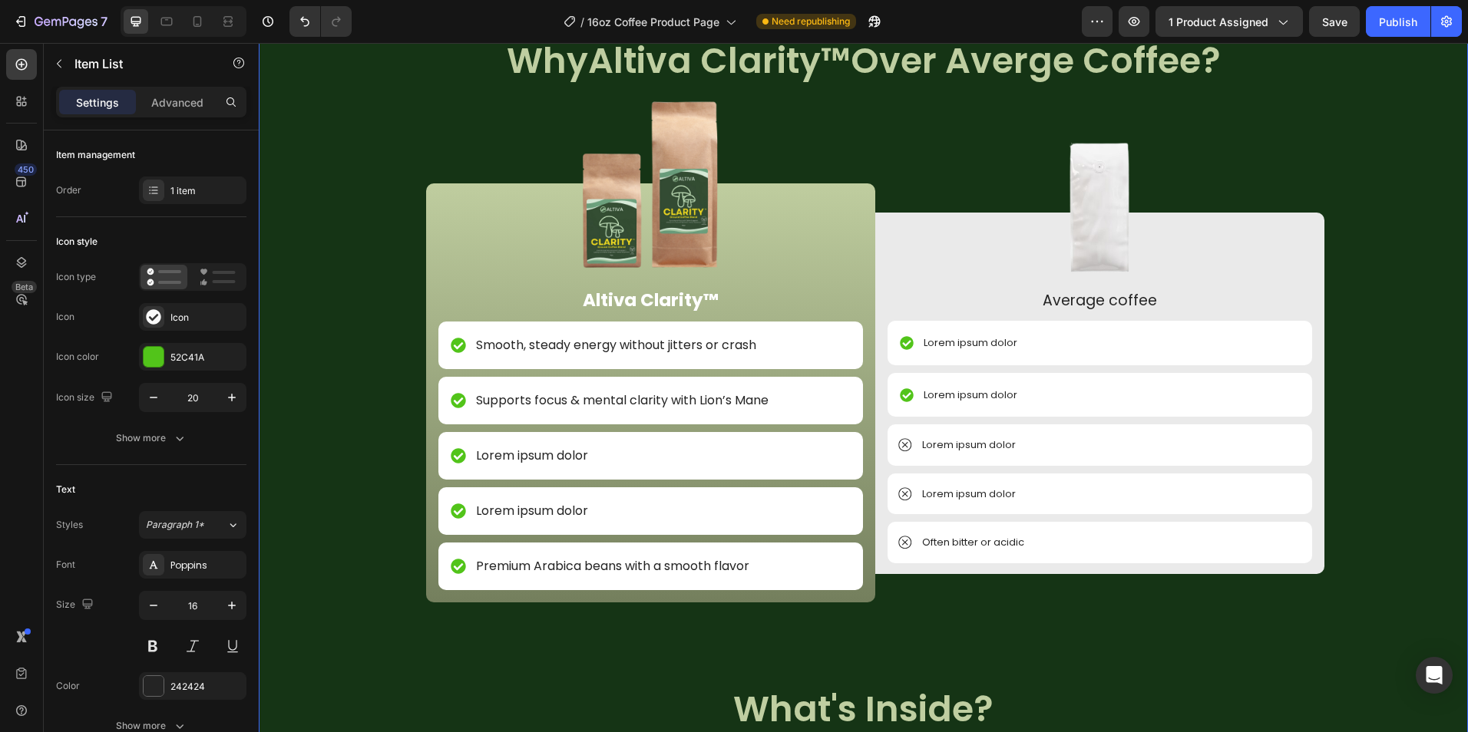
click at [382, 568] on div "Image NON GMO Text Block Row Image FDA Compliant Text Block Row Image Gluten Fr…" at bounding box center [863, 684] width 1209 height 1306
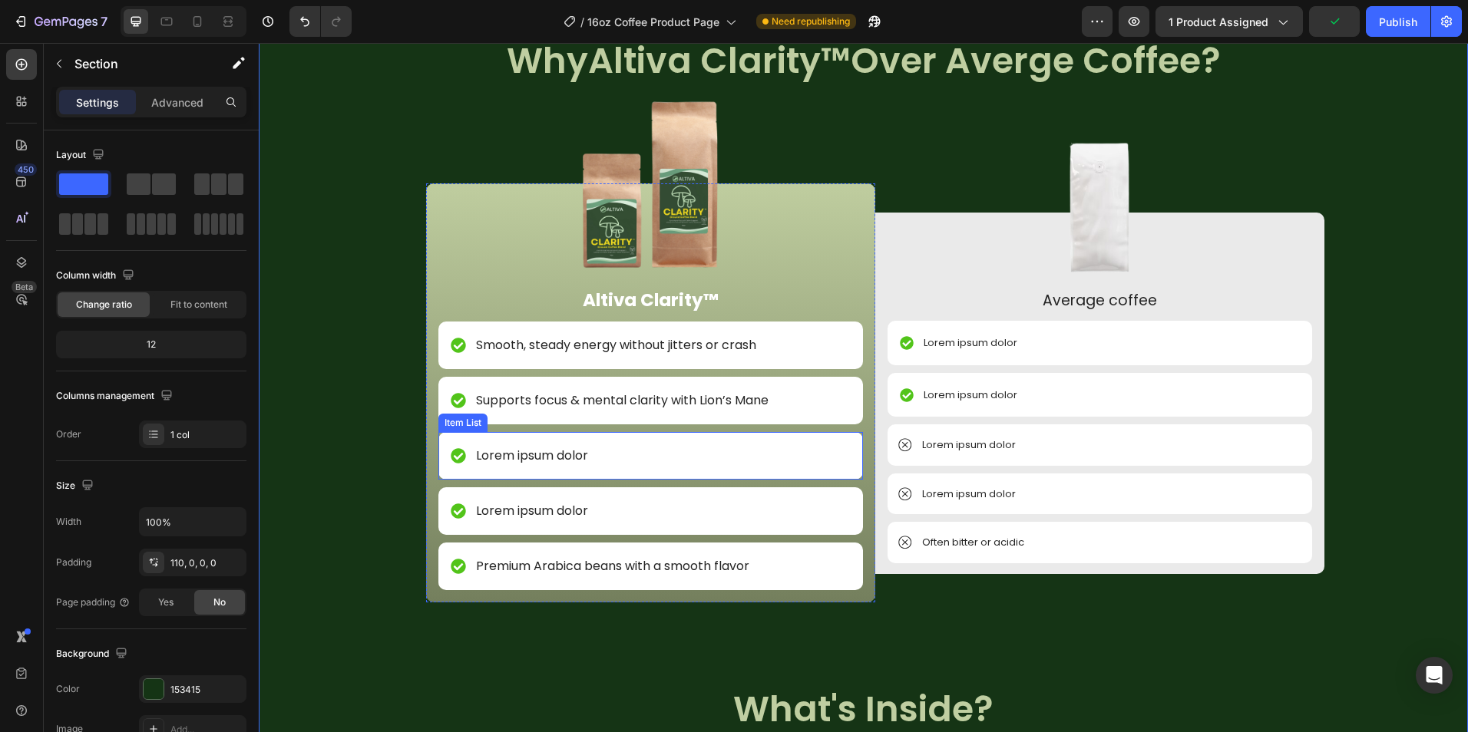
click at [546, 451] on p "Lorem ipsum dolor" at bounding box center [532, 456] width 112 height 18
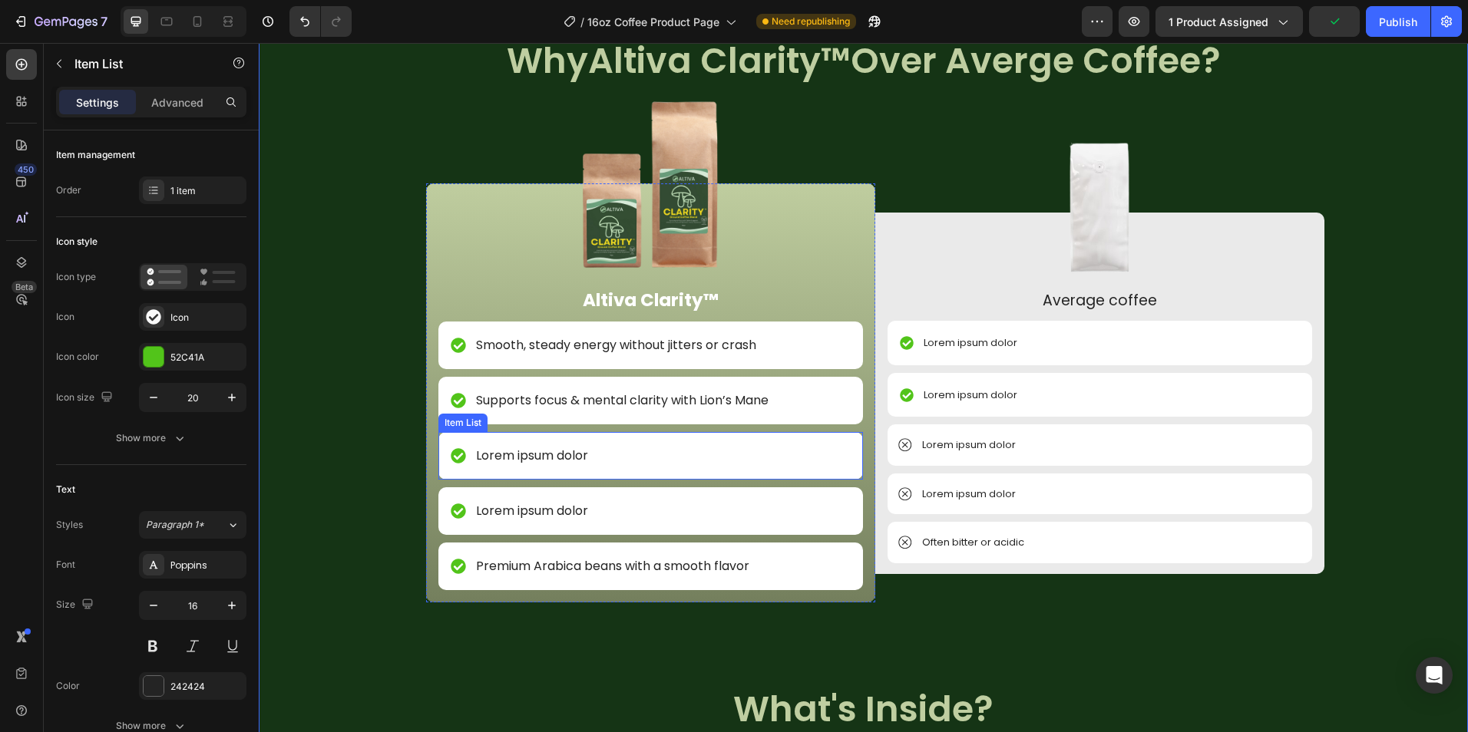
click at [546, 451] on p "Lorem ipsum dolor" at bounding box center [532, 456] width 112 height 18
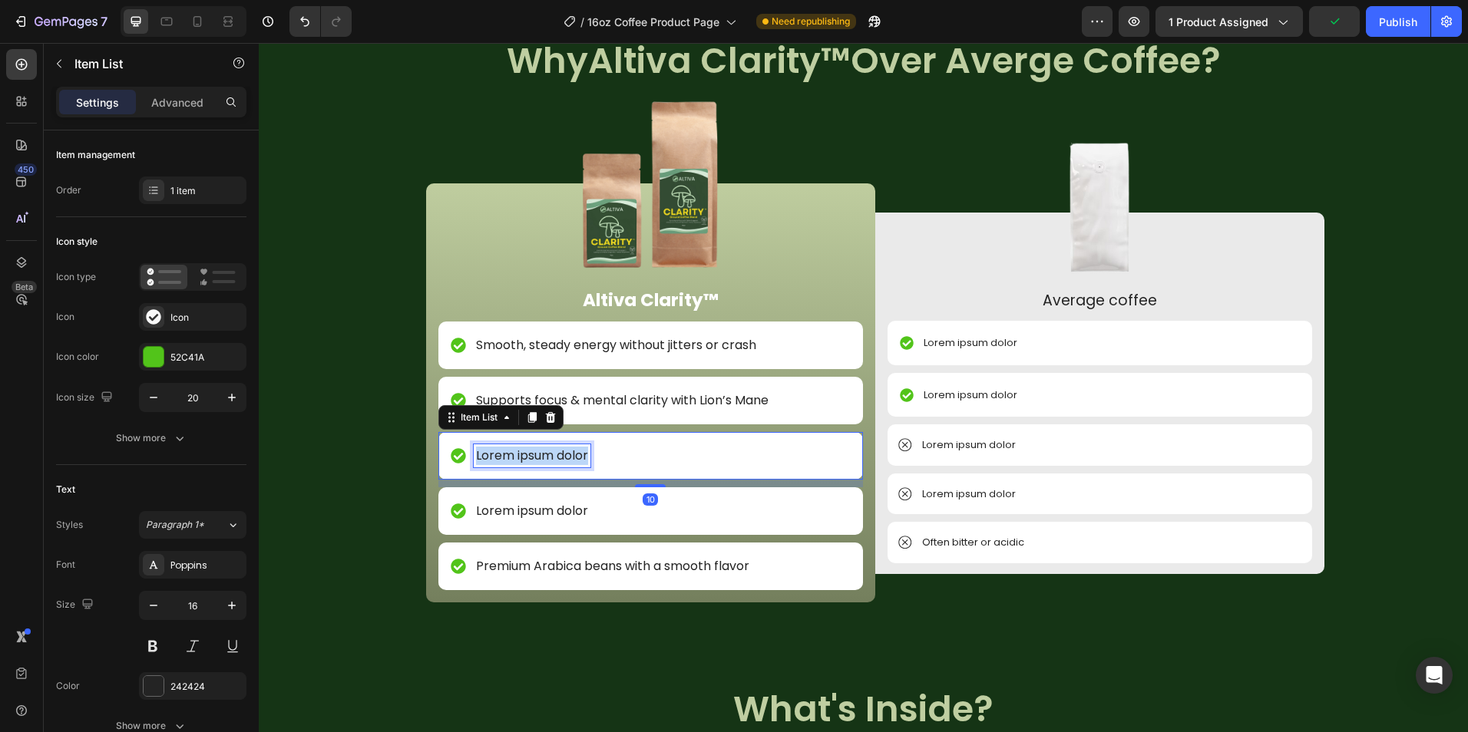
click at [546, 451] on p "Lorem ipsum dolor" at bounding box center [532, 456] width 112 height 18
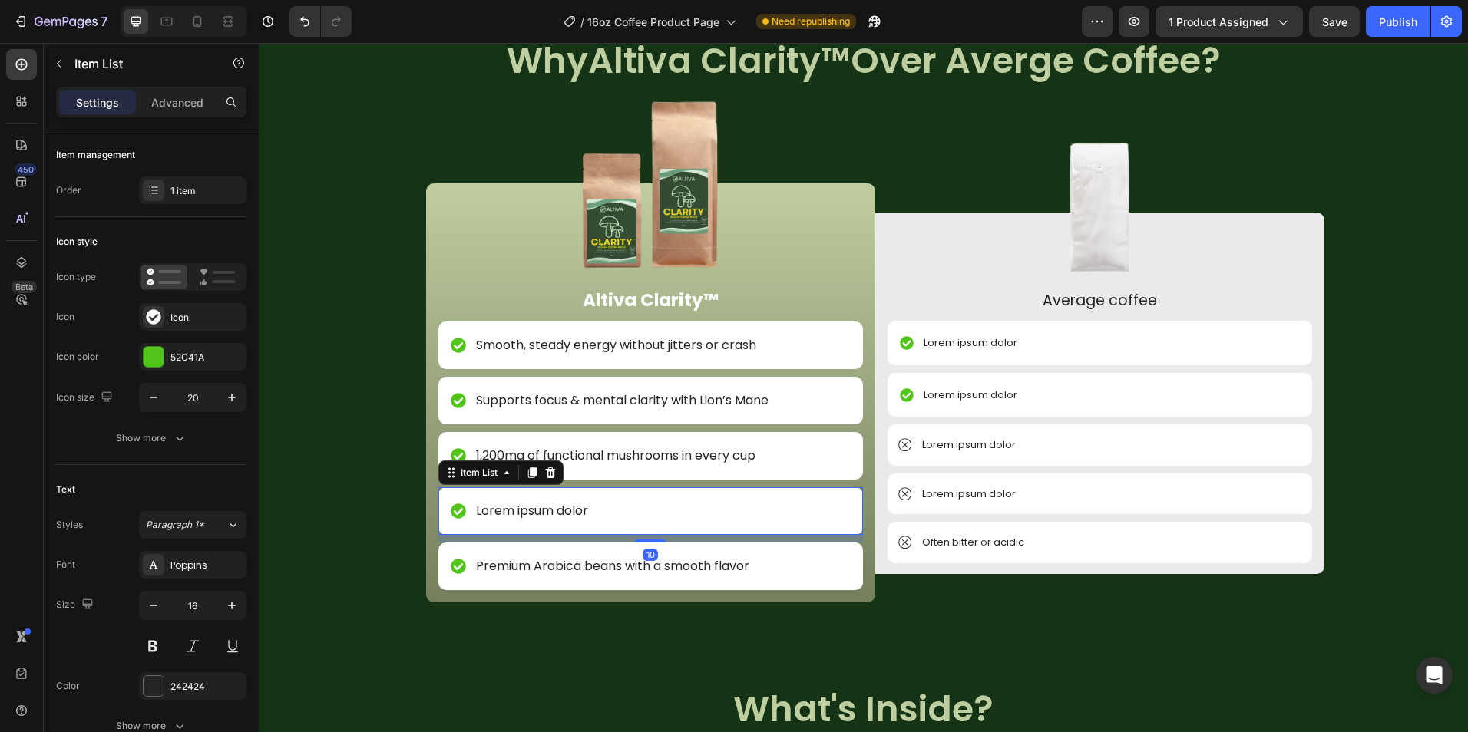
click at [574, 510] on p "Lorem ipsum dolor" at bounding box center [532, 511] width 112 height 18
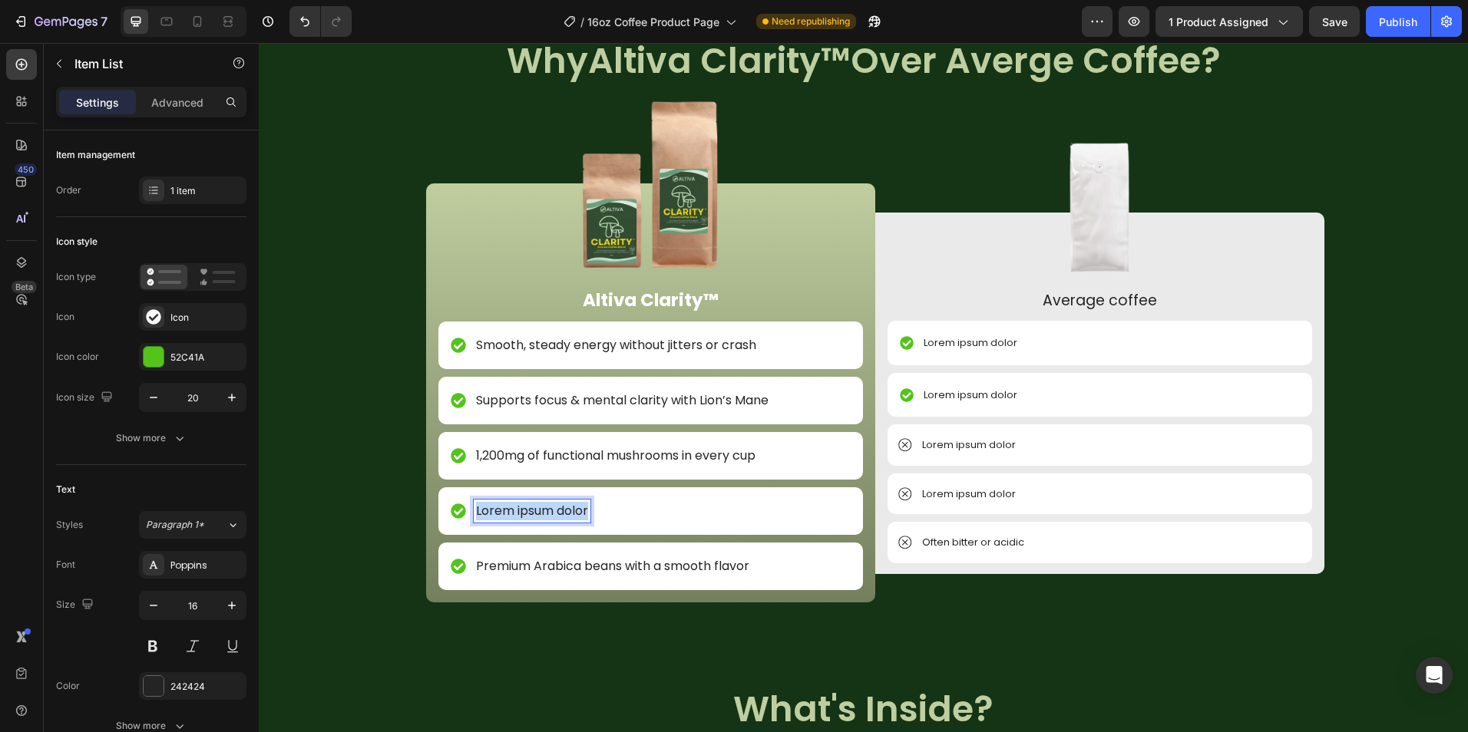
click at [574, 510] on p "Lorem ipsum dolor" at bounding box center [532, 511] width 112 height 18
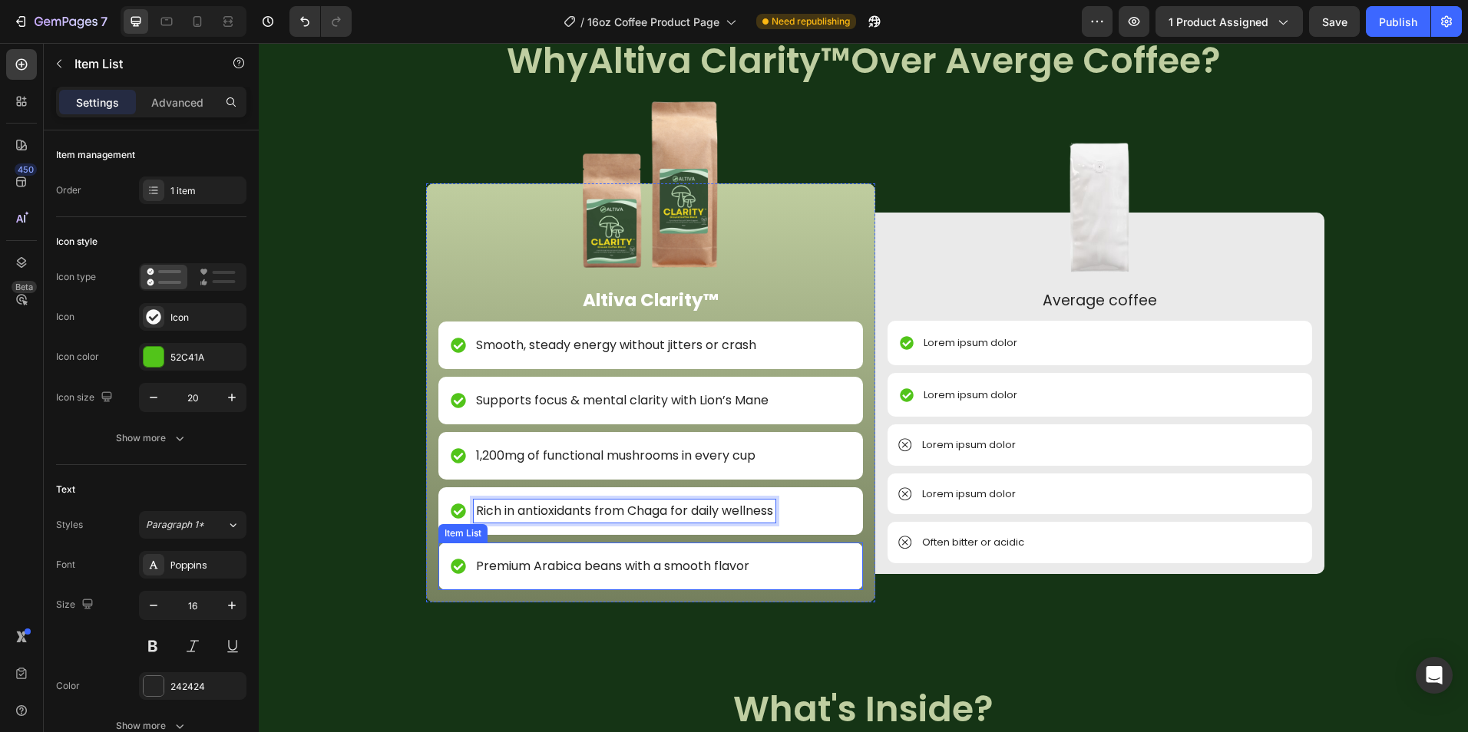
click at [595, 567] on p "Premium Arabica beans with a smooth flavor" at bounding box center [612, 566] width 273 height 18
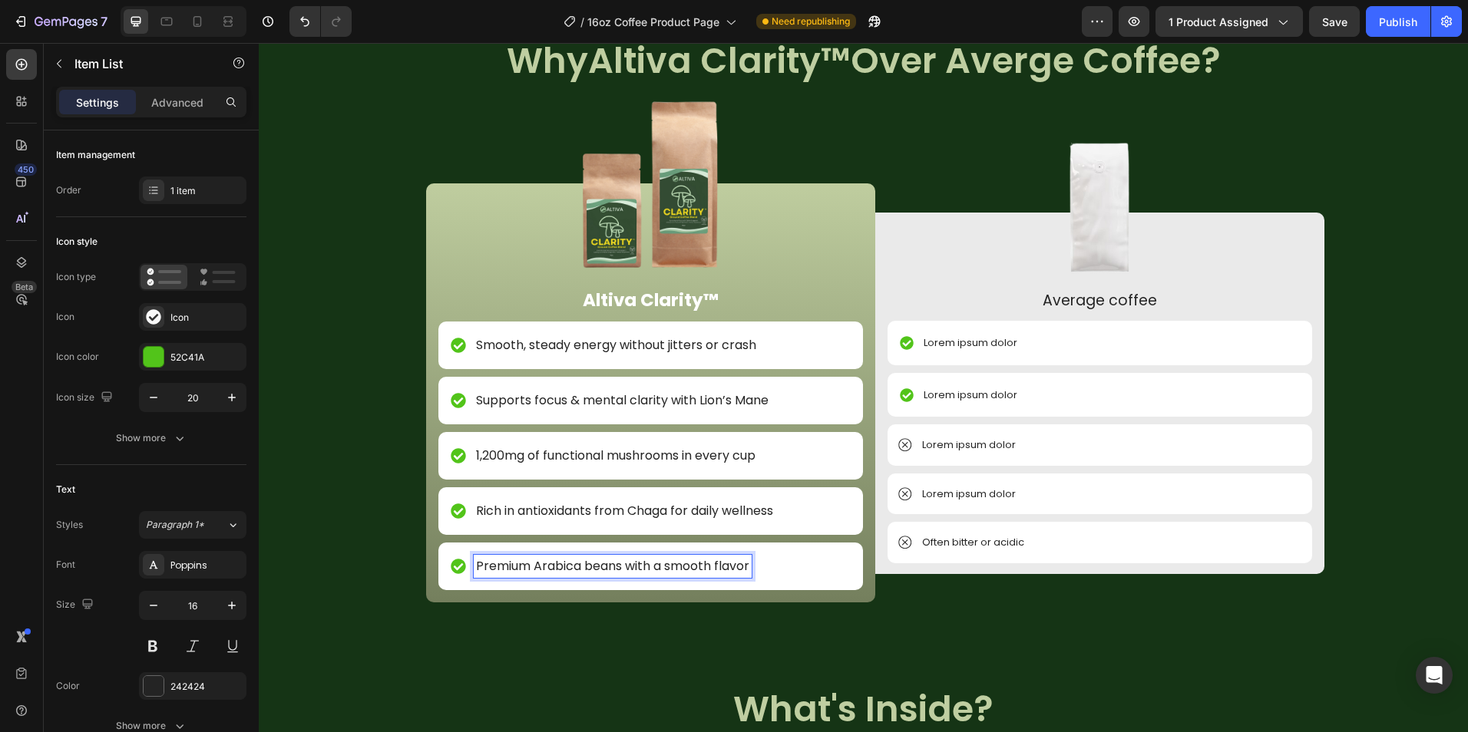
click at [611, 567] on p "Premium Arabica beans with a smooth flavor" at bounding box center [612, 566] width 273 height 18
drag, startPoint x: 616, startPoint y: 570, endPoint x: 581, endPoint y: 576, distance: 35.8
click at [581, 576] on p "Premium Arabica beans with a smooth flavor" at bounding box center [612, 566] width 273 height 18
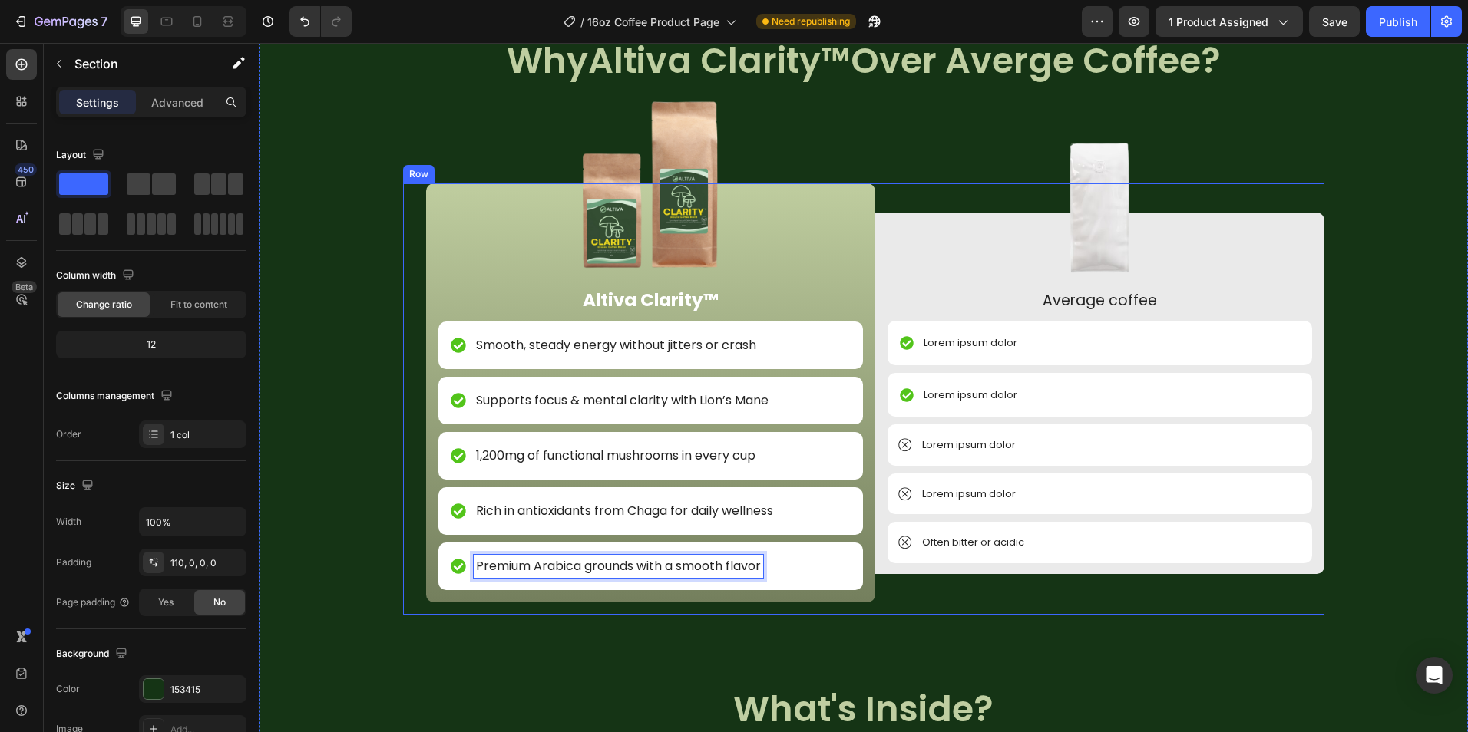
click at [616, 622] on div "Image NON GMO Text Block Row Image FDA Compliant Text Block Row Image Gluten Fr…" at bounding box center [863, 684] width 1209 height 1306
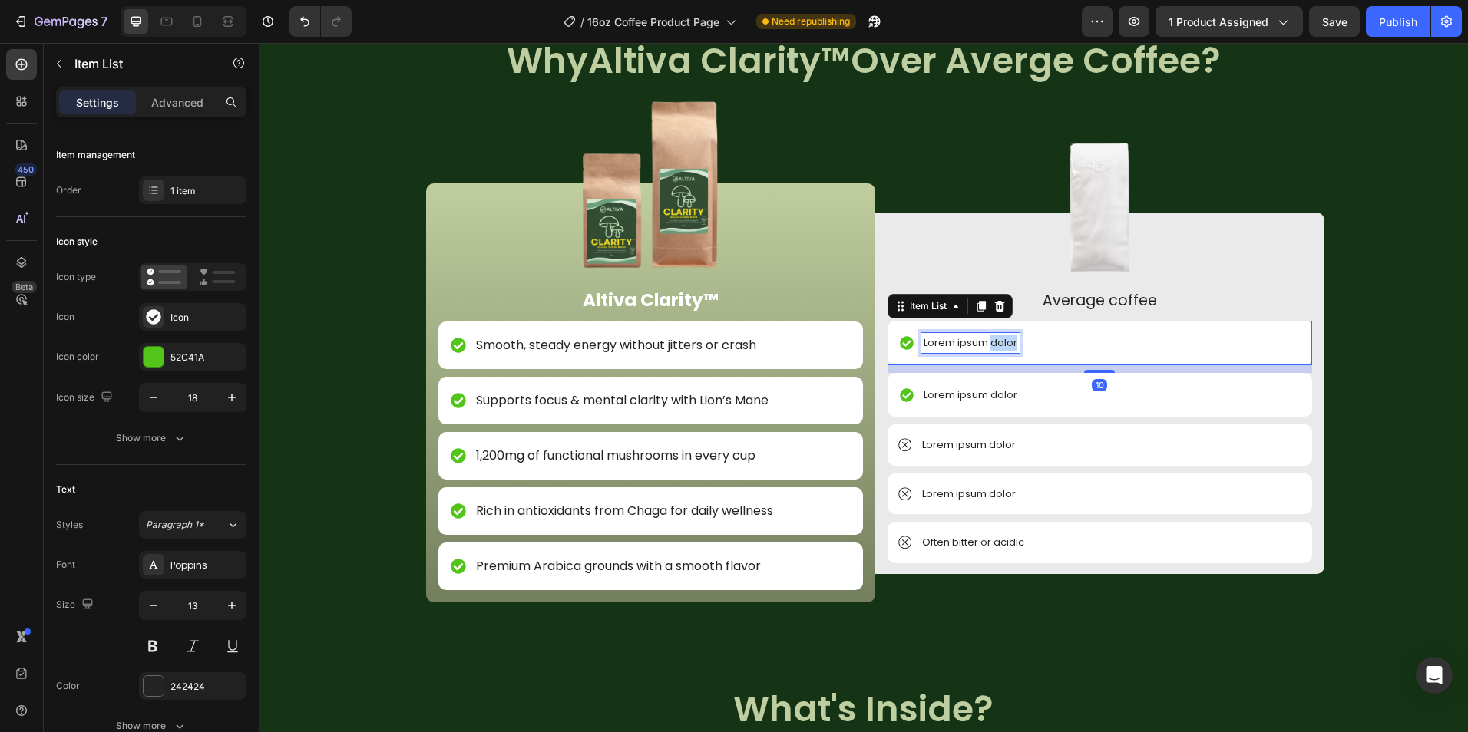
click at [984, 348] on p "Lorem ipsum dolor" at bounding box center [970, 342] width 94 height 15
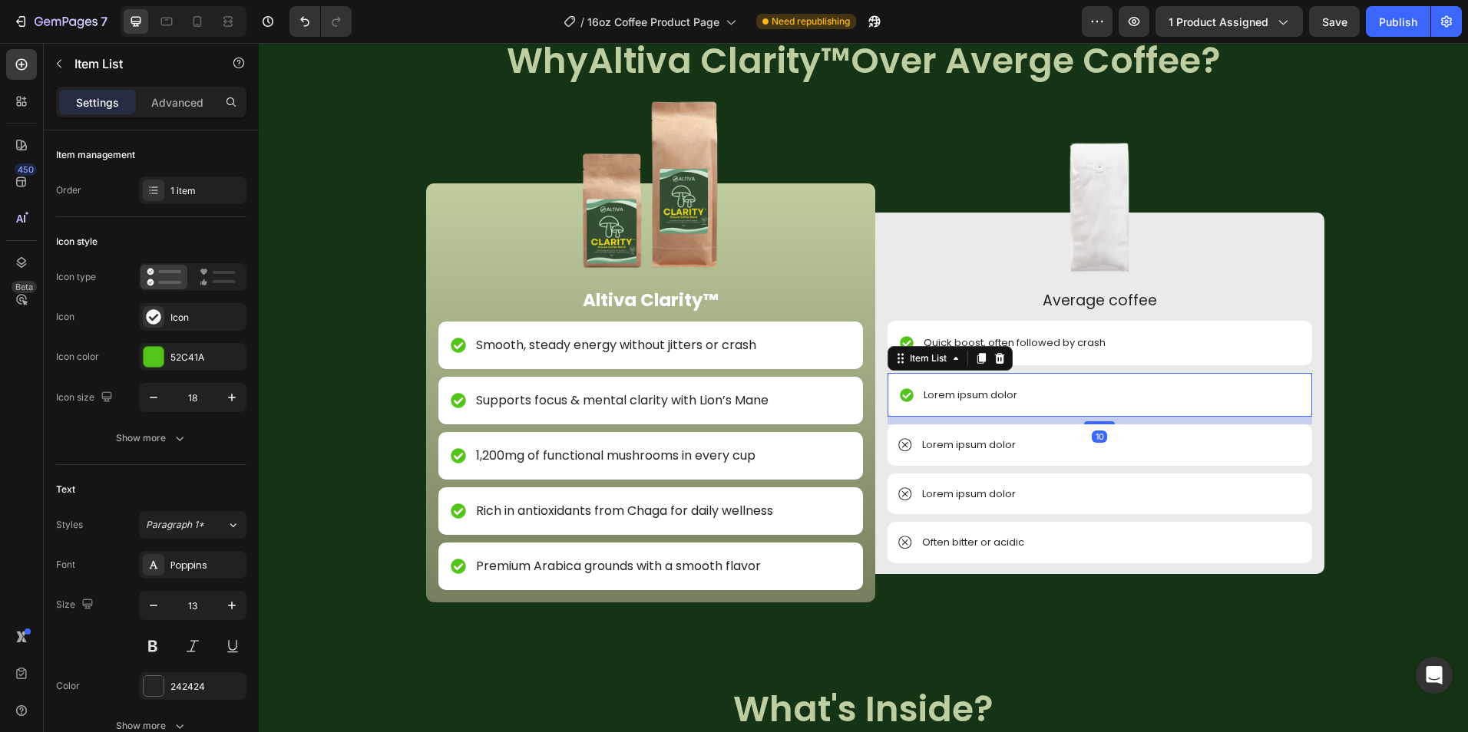
click at [970, 395] on p "Lorem ipsum dolor" at bounding box center [970, 395] width 94 height 15
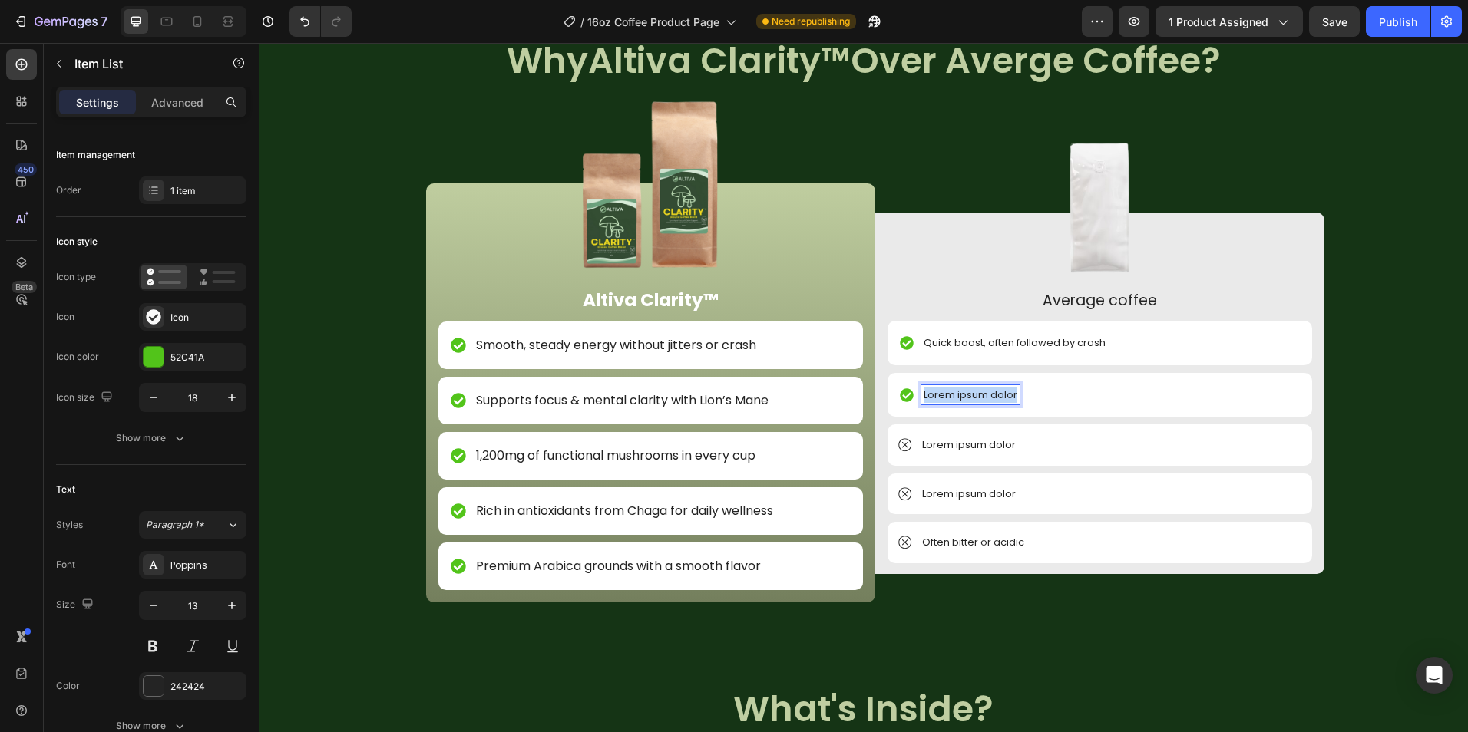
click at [970, 395] on p "Lorem ipsum dolor" at bounding box center [970, 395] width 94 height 15
click at [1025, 341] on p "Quick boost, often followed by crash" at bounding box center [1014, 342] width 182 height 15
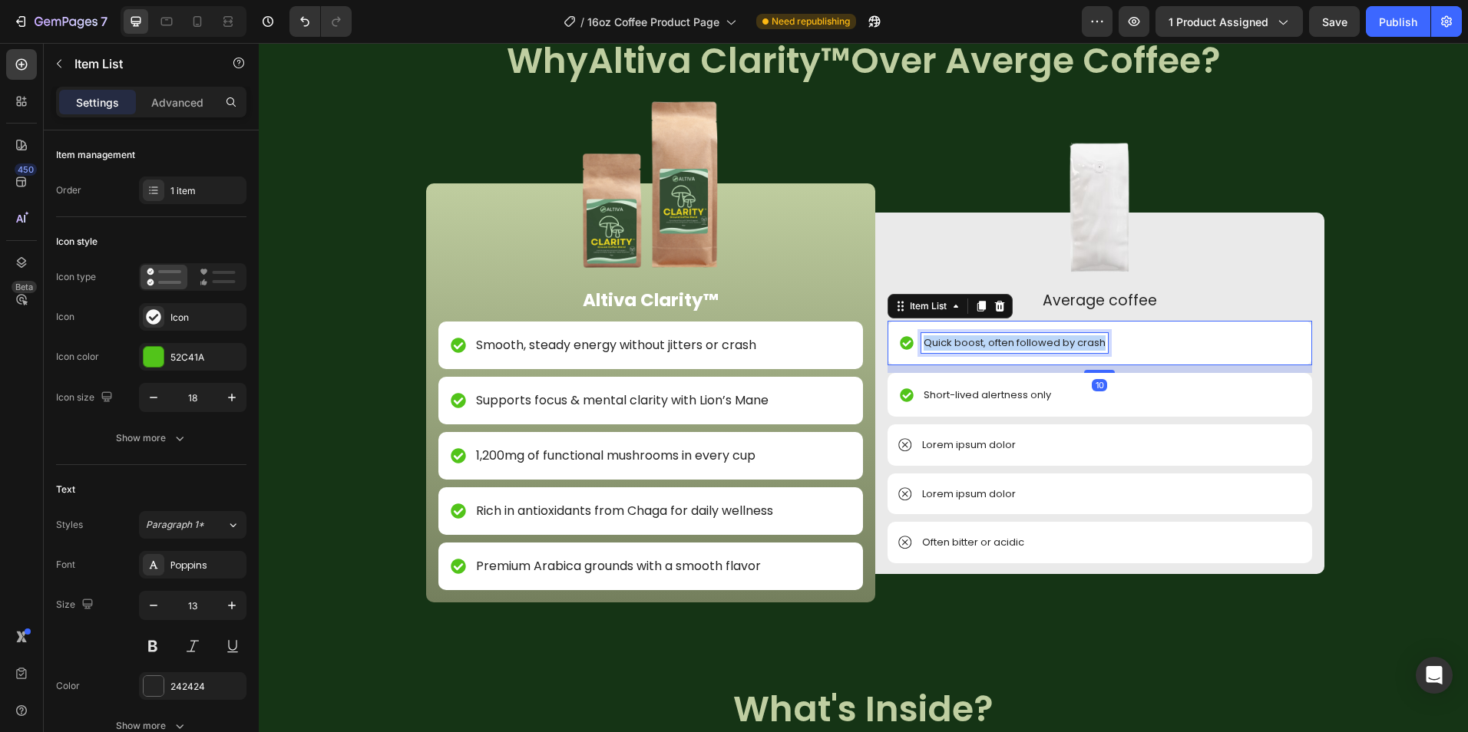
click at [1025, 341] on p "Quick boost, often followed by crash" at bounding box center [1014, 342] width 182 height 15
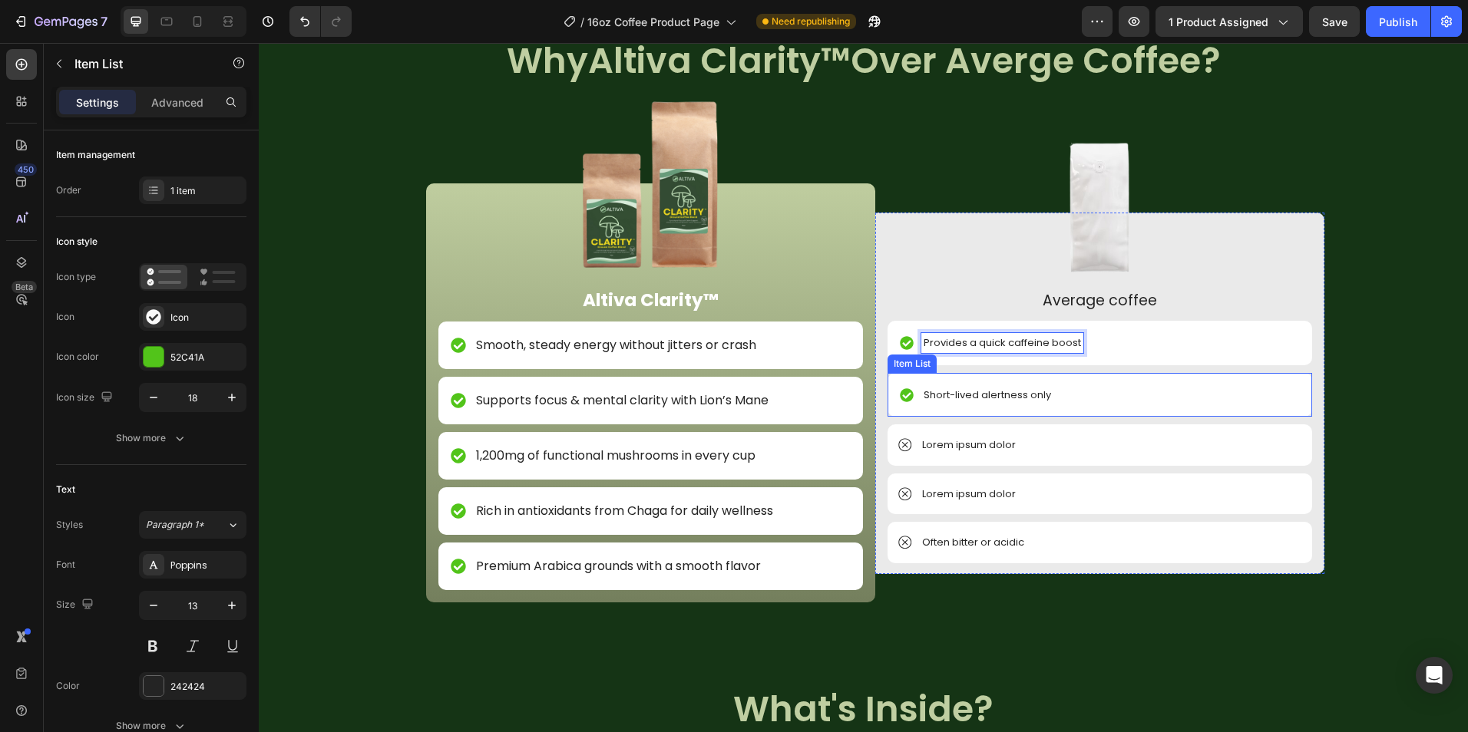
click at [987, 390] on p "Short-lived alertness only" at bounding box center [986, 395] width 127 height 15
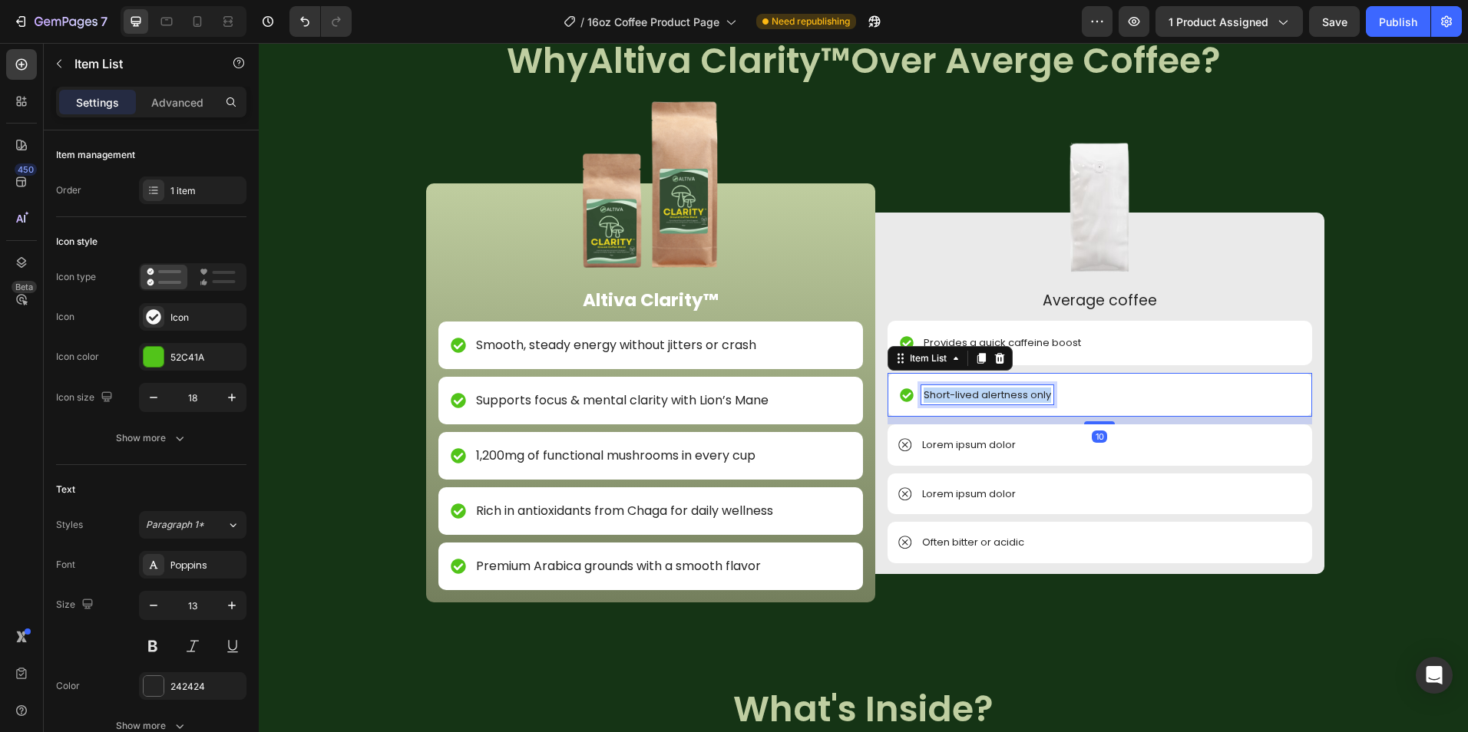
click at [987, 390] on p "Short-lived alertness only" at bounding box center [986, 395] width 127 height 15
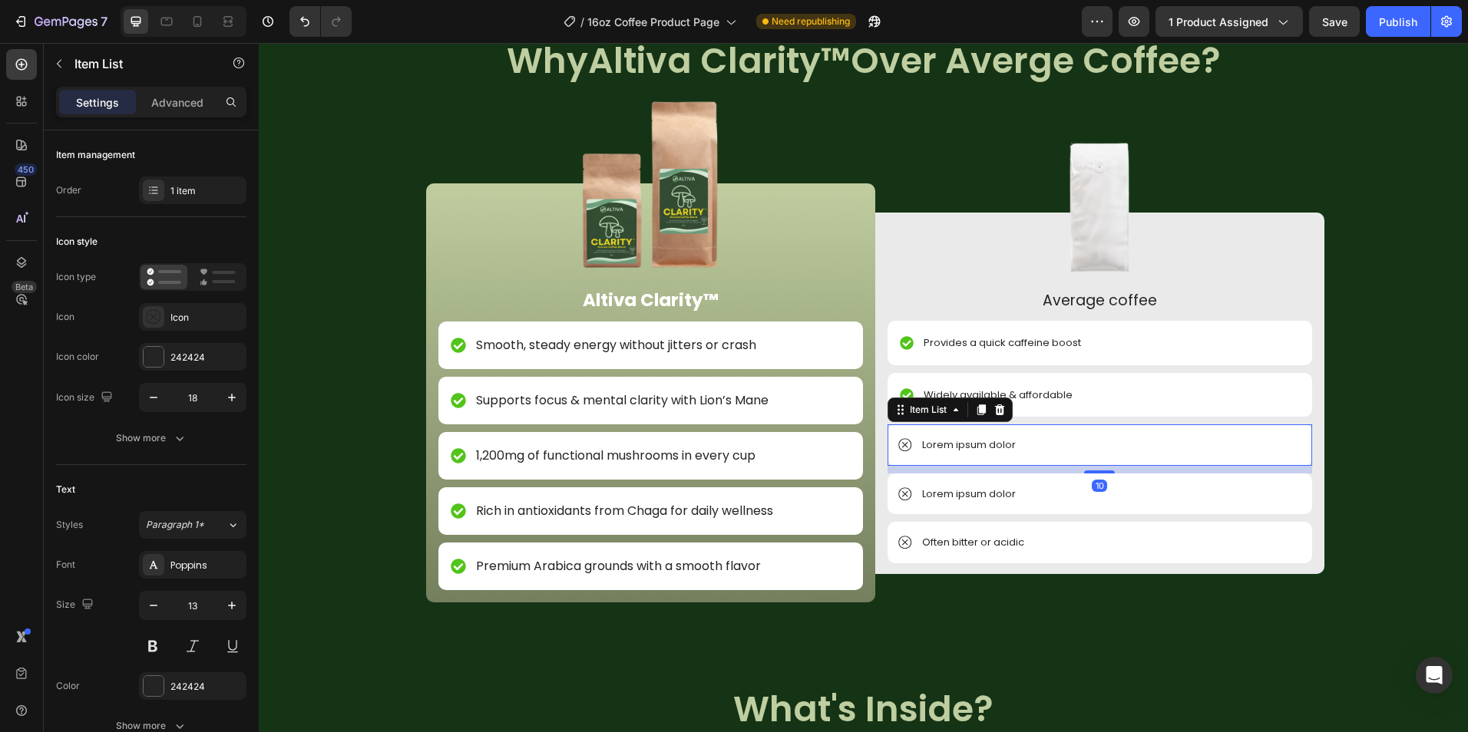
click at [973, 448] on p "Lorem ipsum dolor" at bounding box center [969, 444] width 94 height 15
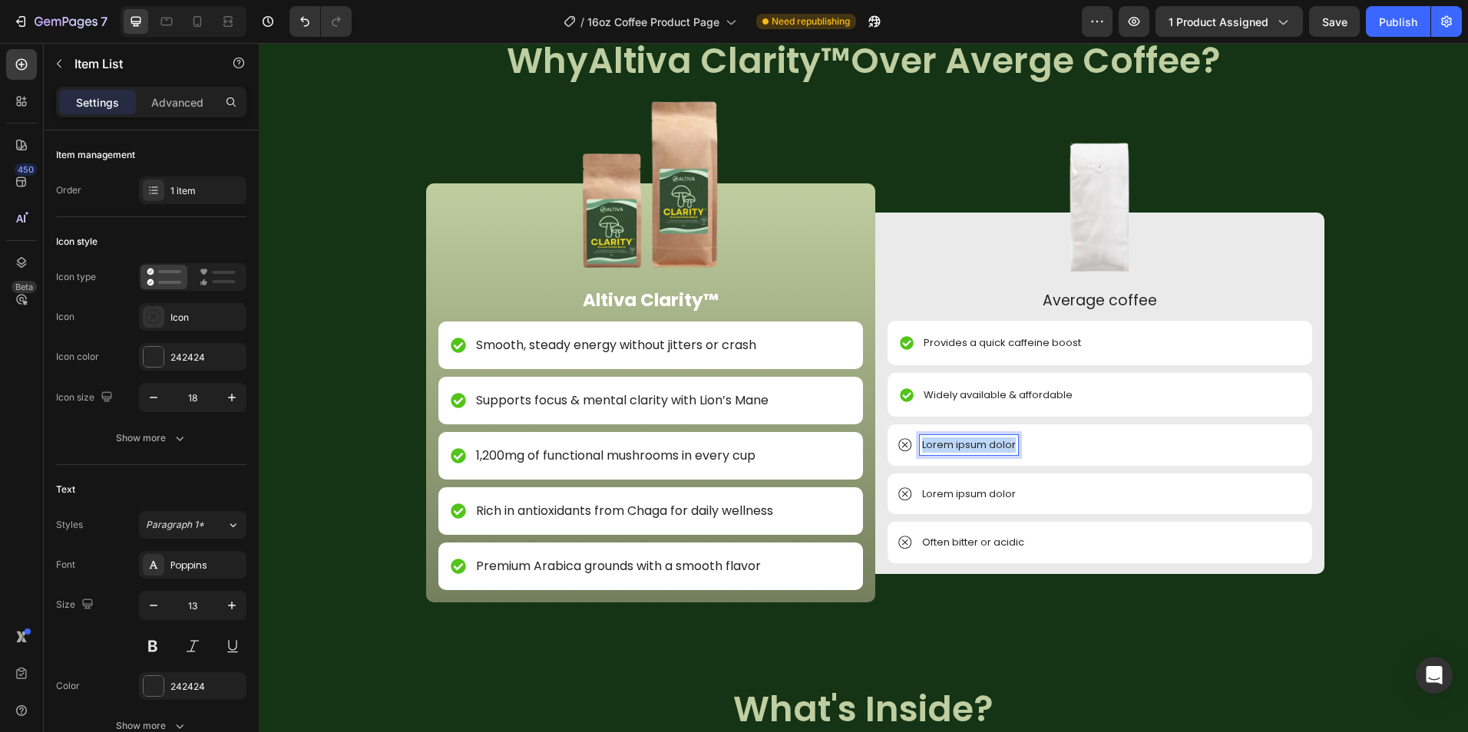
click at [973, 448] on p "Lorem ipsum dolor" at bounding box center [969, 444] width 94 height 15
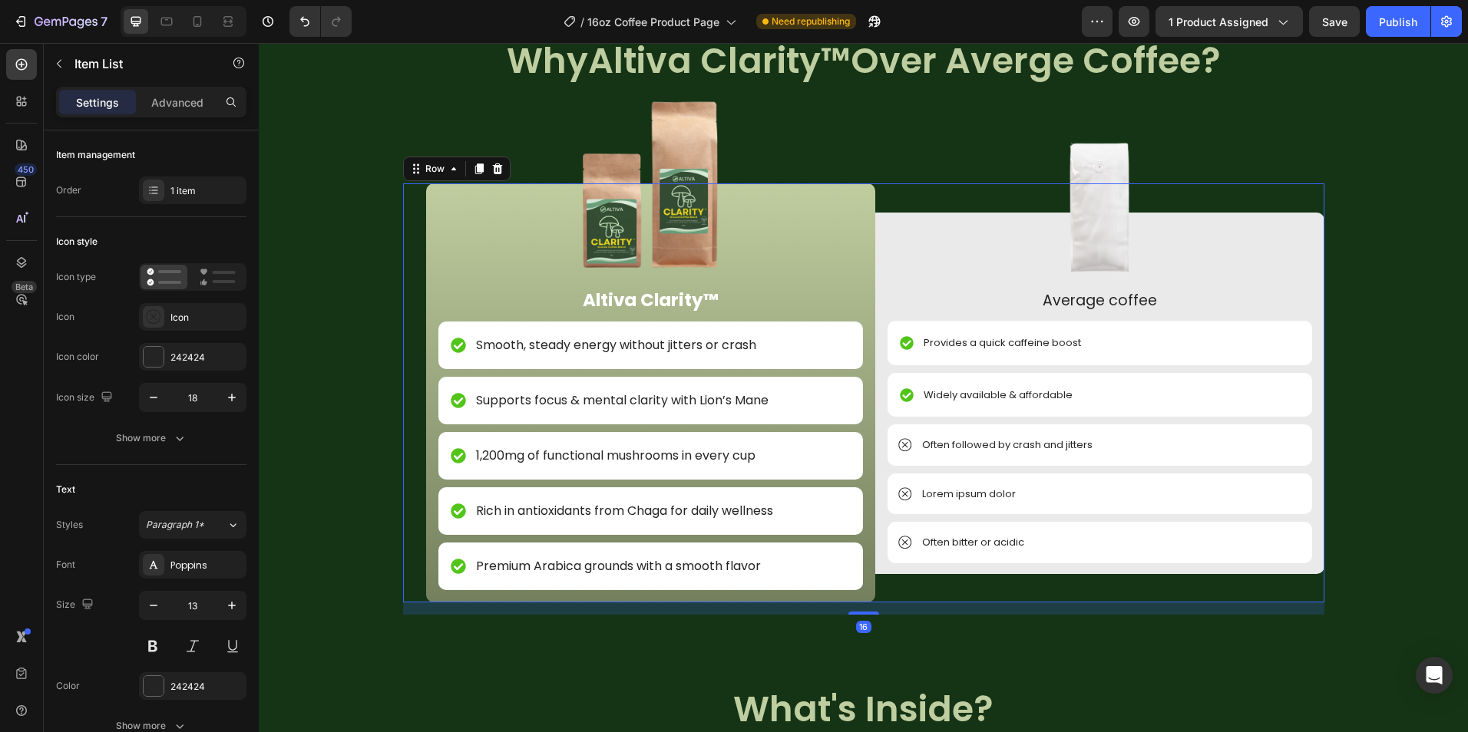
click at [403, 537] on div "Image Altiva Clarity™ Text Block Smooth, steady energy without jitters or crash…" at bounding box center [863, 392] width 921 height 419
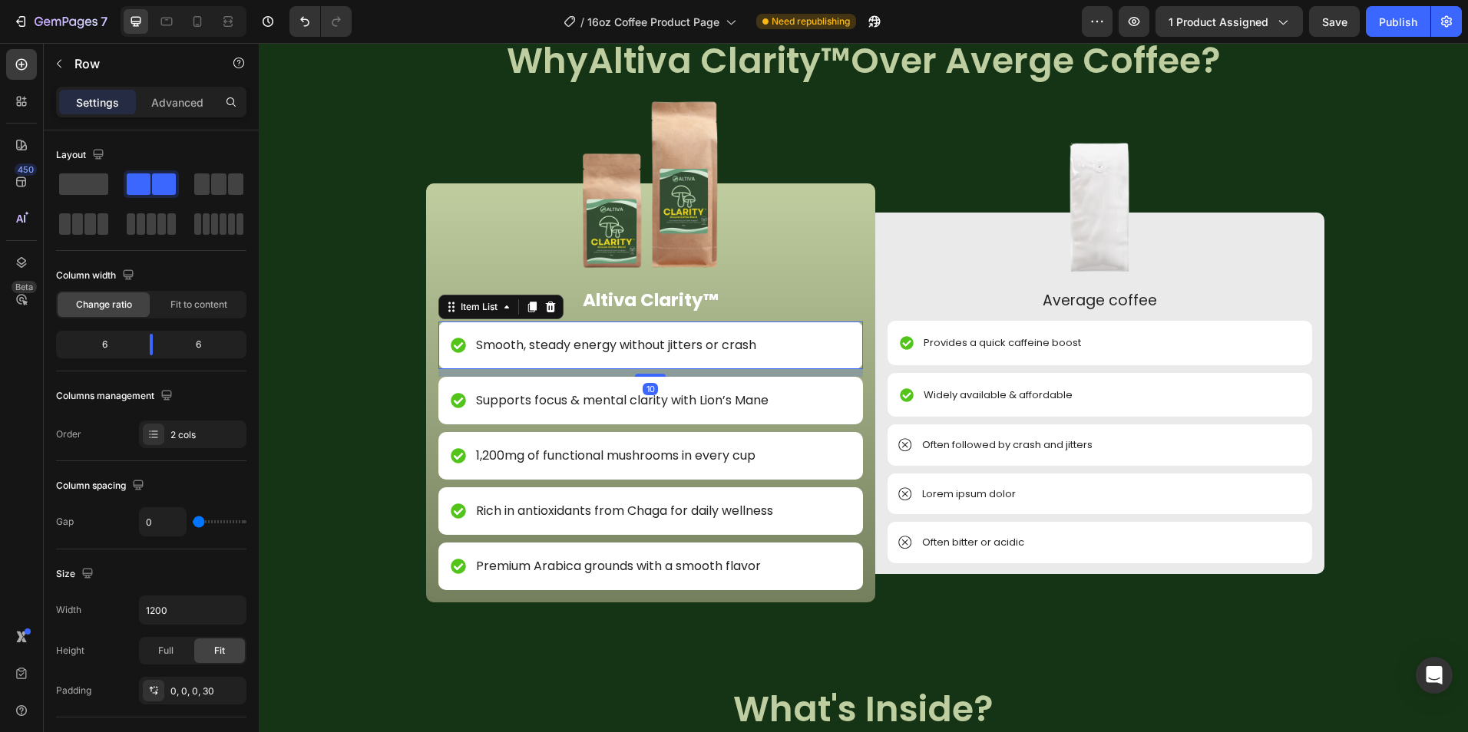
click at [749, 349] on p "Smooth, steady energy without jitters or crash" at bounding box center [616, 345] width 280 height 18
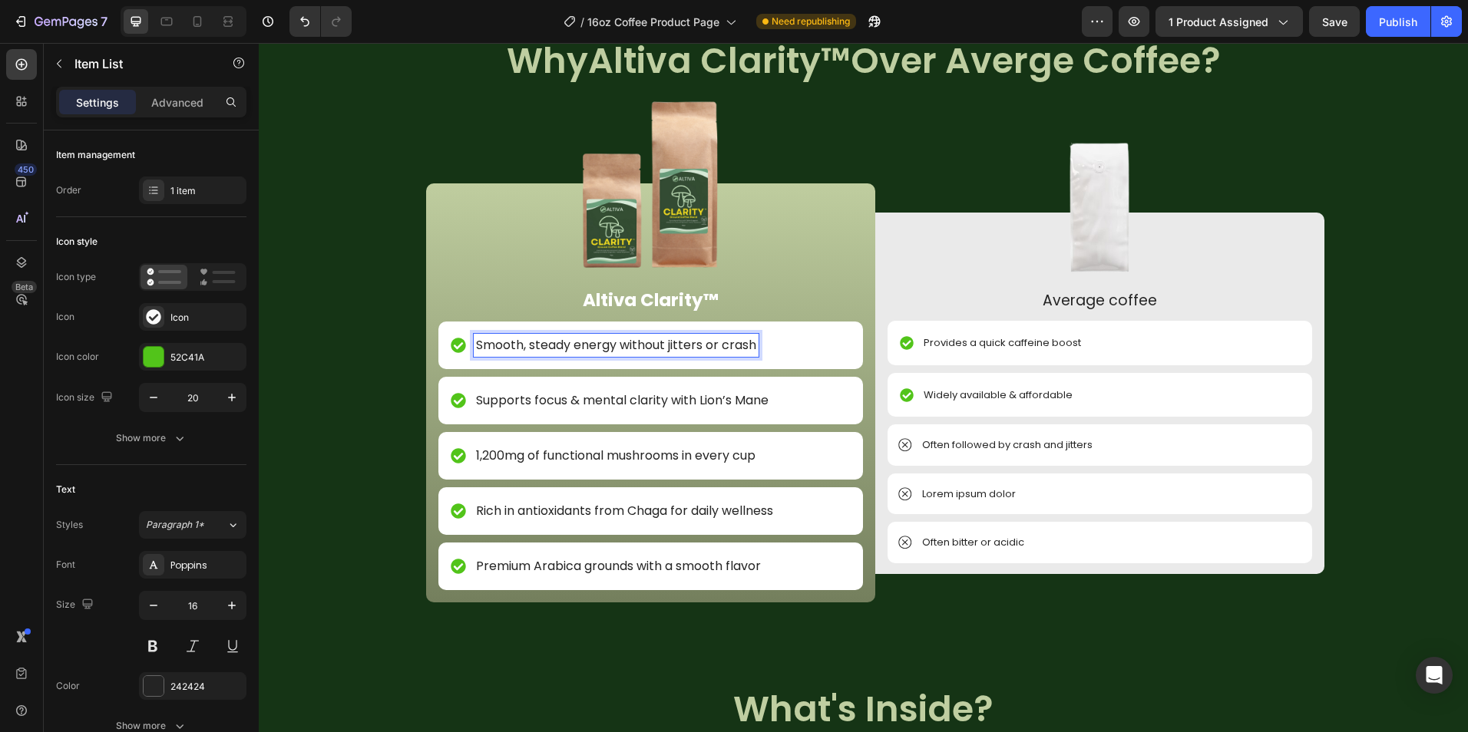
click at [749, 348] on p "Smooth, steady energy without jitters or crash" at bounding box center [616, 345] width 280 height 18
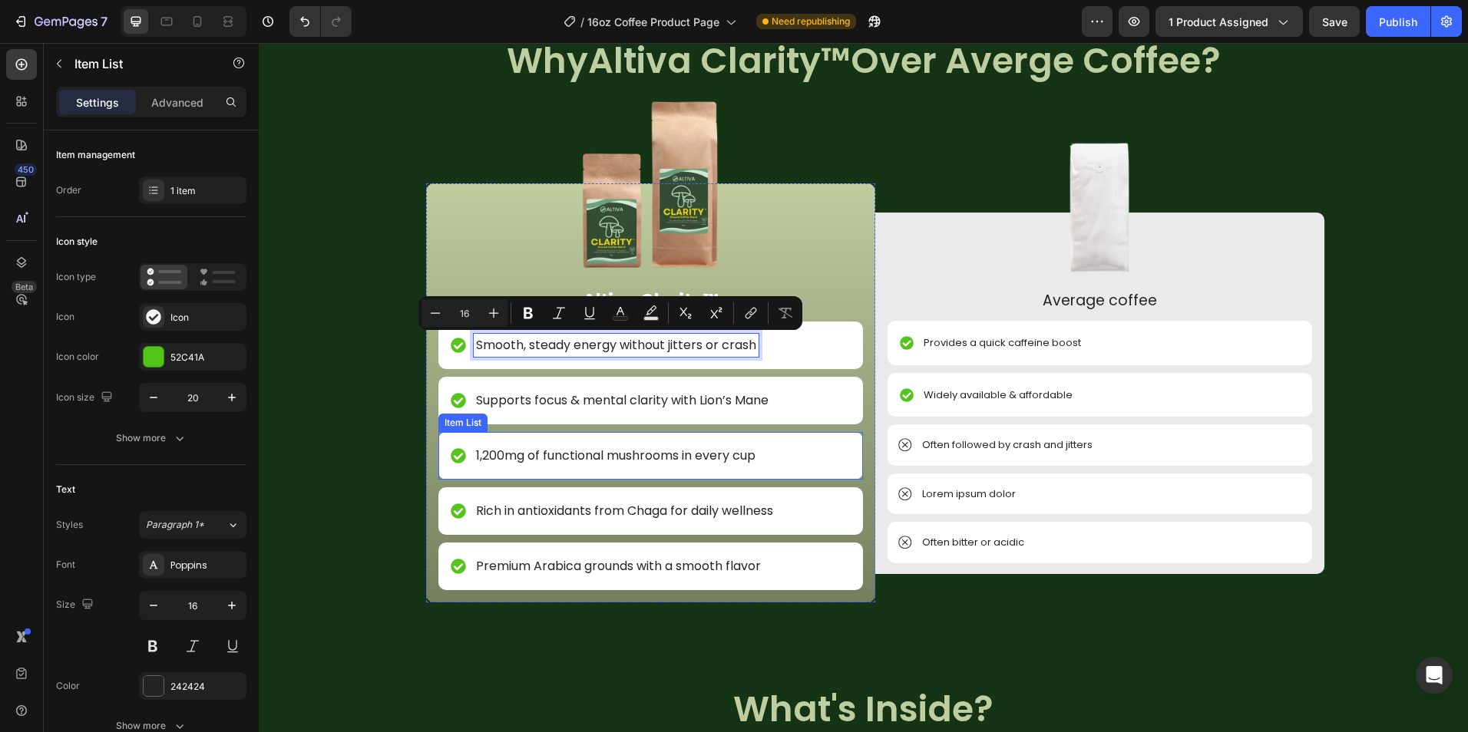
click at [746, 456] on p "1,200mg of functional mushrooms in every cup" at bounding box center [615, 456] width 279 height 18
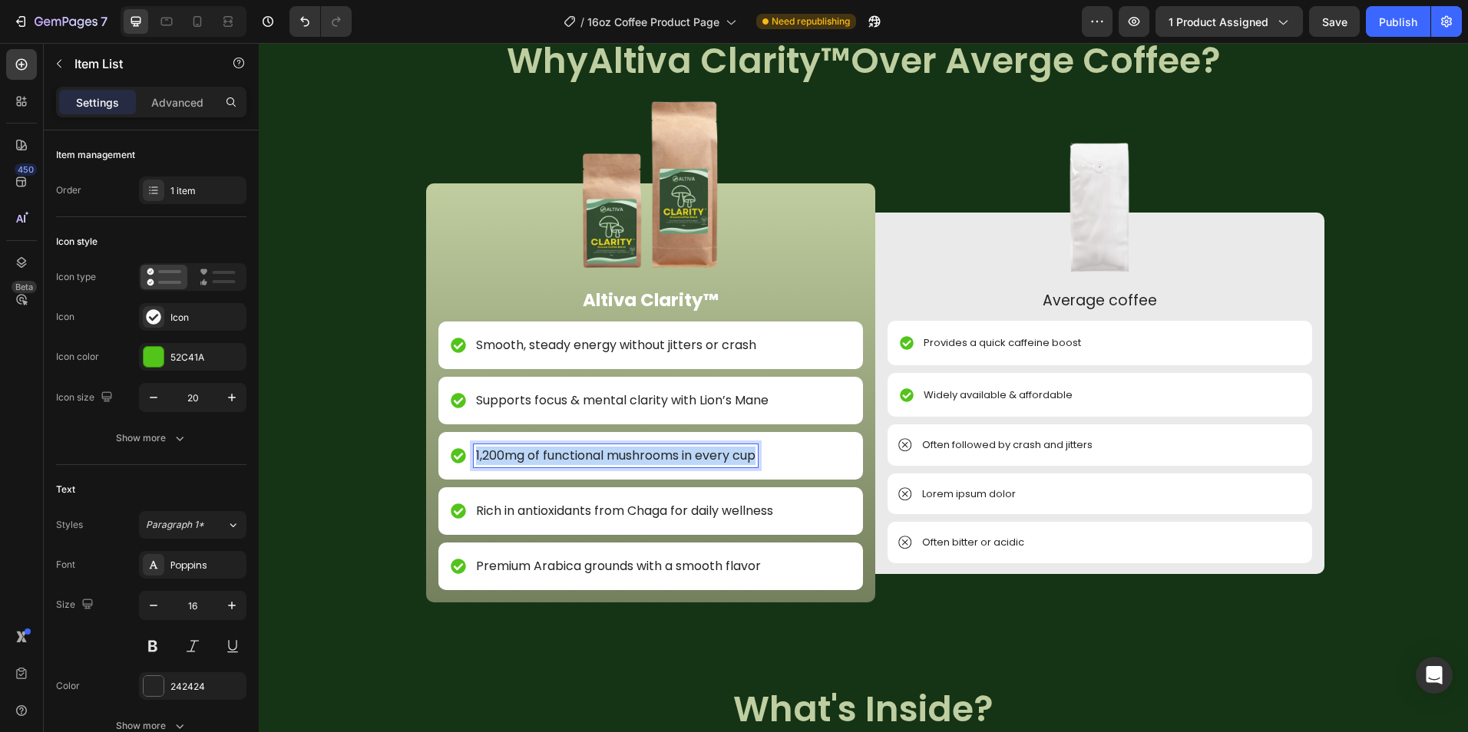
click at [746, 456] on p "1,200mg of functional mushrooms in every cup" at bounding box center [615, 456] width 279 height 18
click at [609, 342] on p "Smooth, steady energy without jitters or crash" at bounding box center [616, 345] width 280 height 18
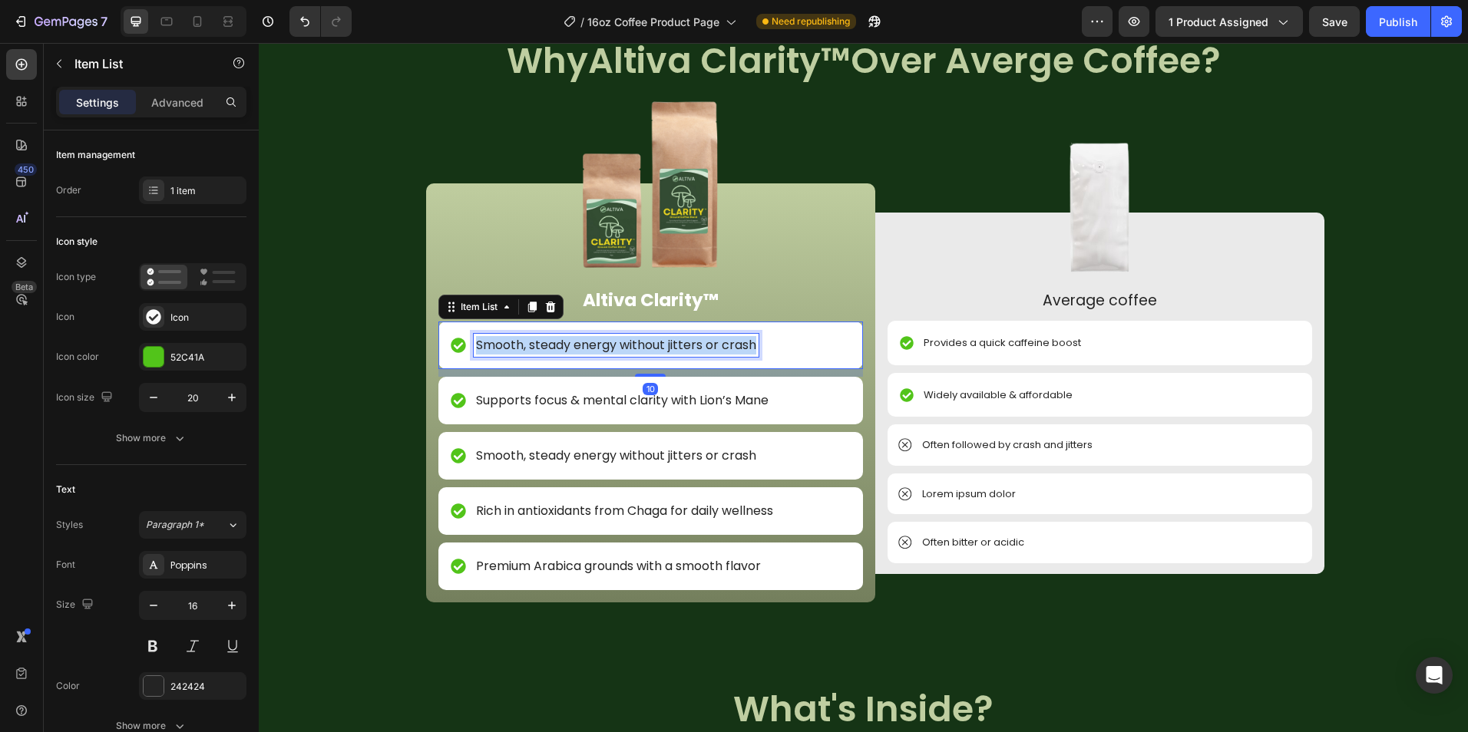
click at [609, 342] on p "Smooth, steady energy without jitters or crash" at bounding box center [616, 345] width 280 height 18
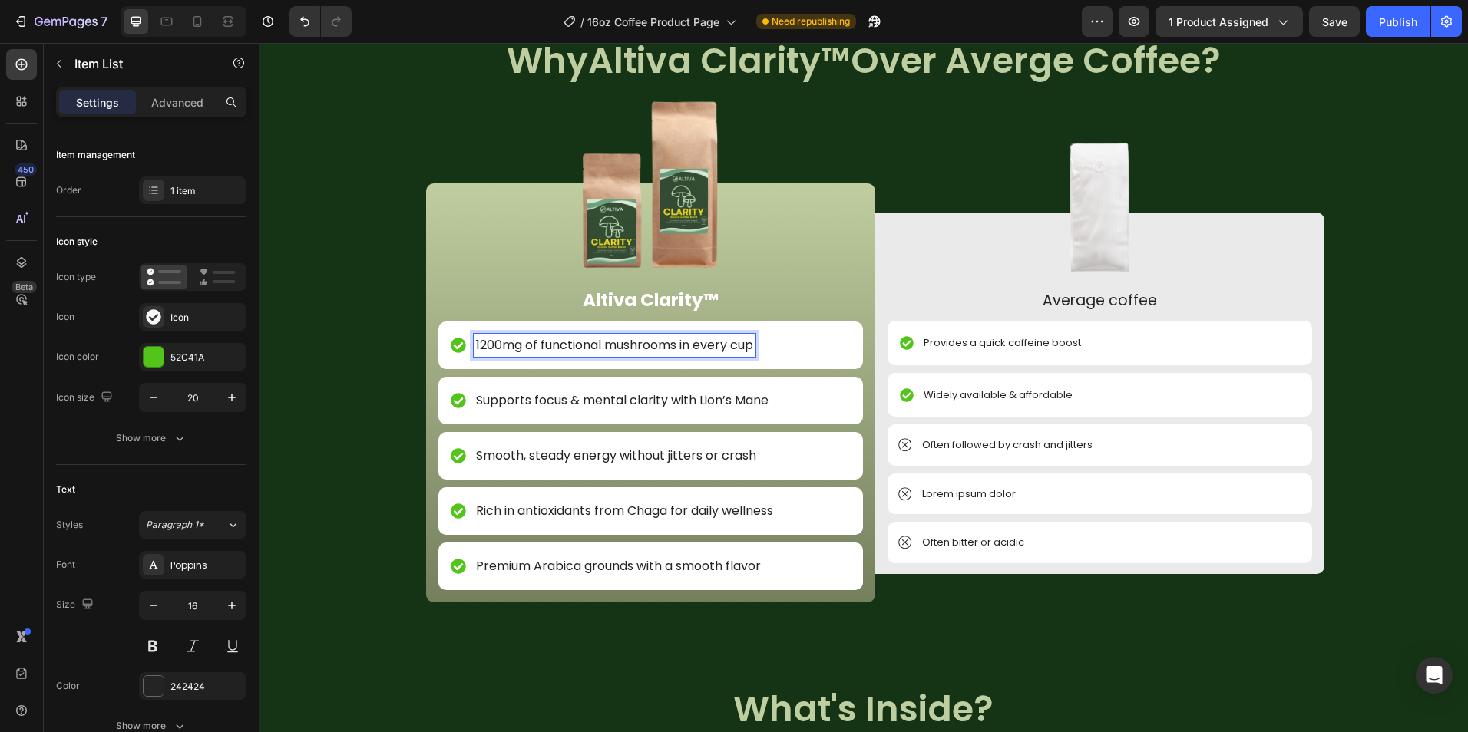
click at [426, 333] on div "Image Altiva Clarity™ Text Block 1200mg of functional mushrooms in every cup It…" at bounding box center [650, 392] width 449 height 419
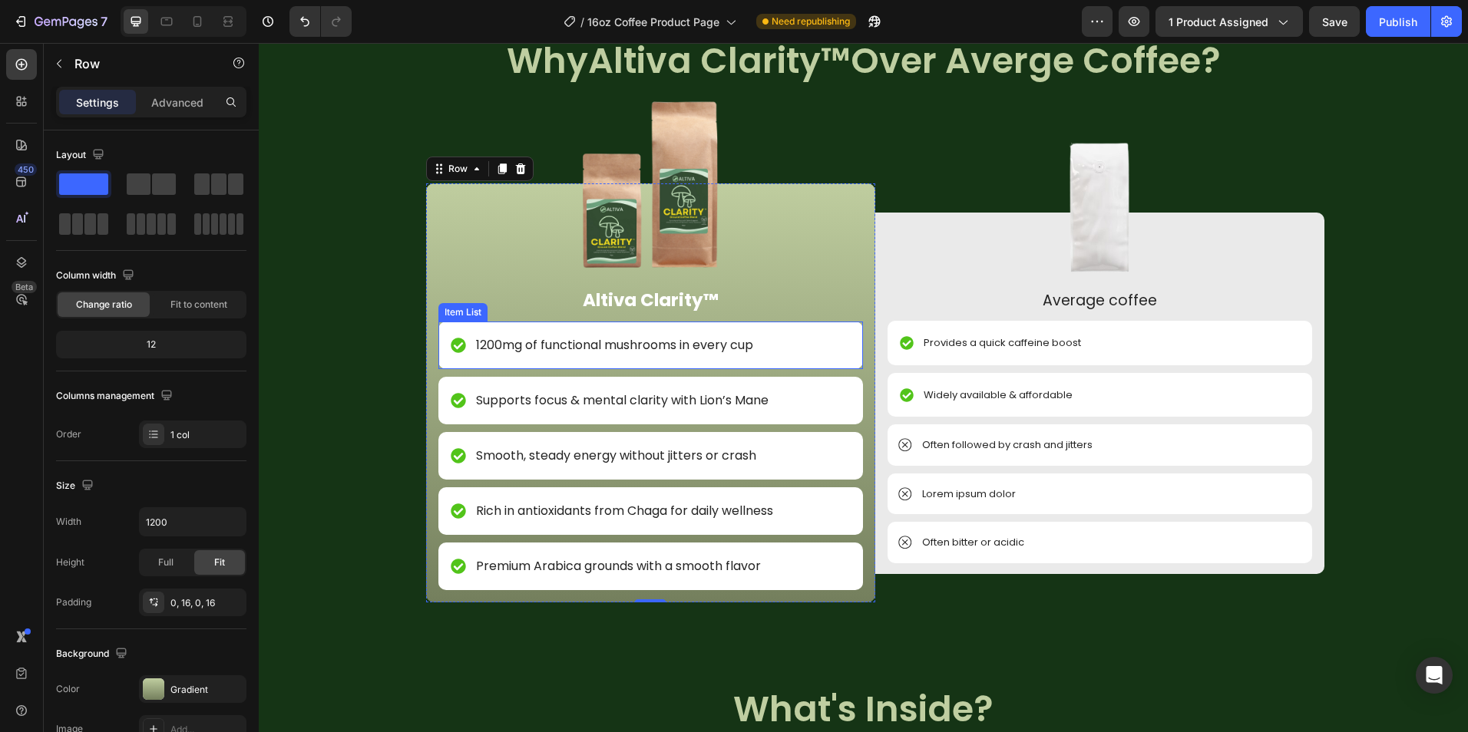
click at [477, 350] on p "1200mg of functional mushrooms in every cup" at bounding box center [614, 345] width 277 height 18
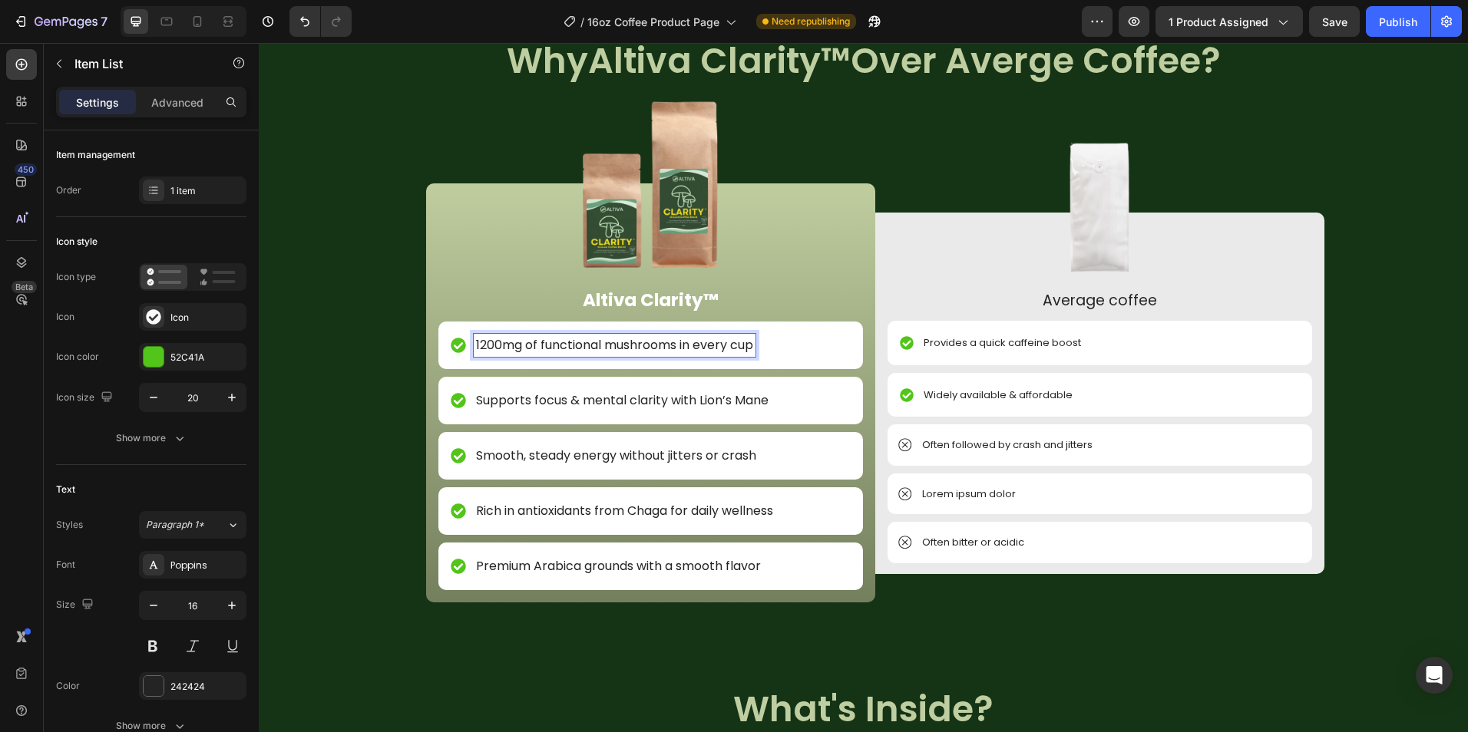
click at [476, 345] on p "1200mg of functional mushrooms in every cup" at bounding box center [614, 345] width 277 height 18
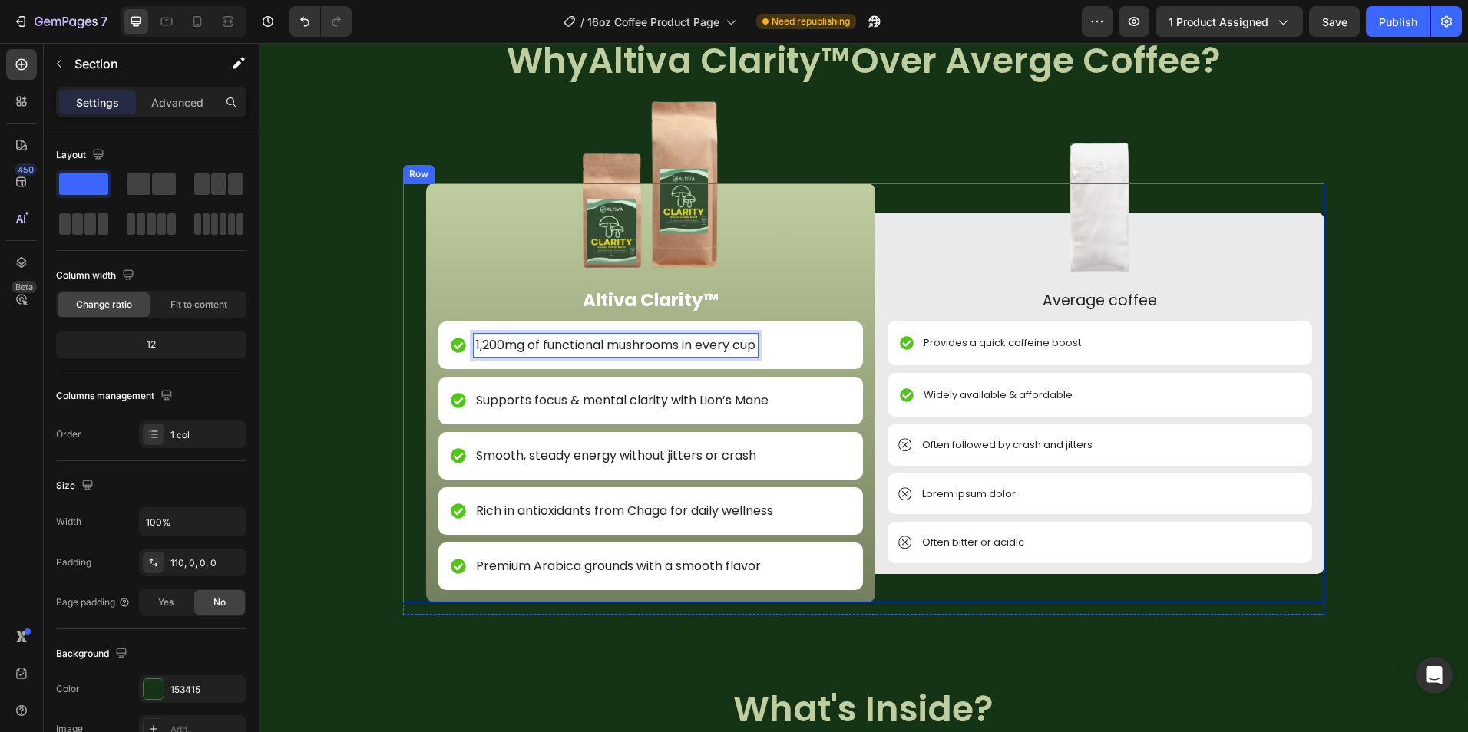
click at [395, 398] on div "Image NON GMO Text Block Row Image FDA Compliant Text Block Row Image Gluten Fr…" at bounding box center [863, 684] width 1209 height 1306
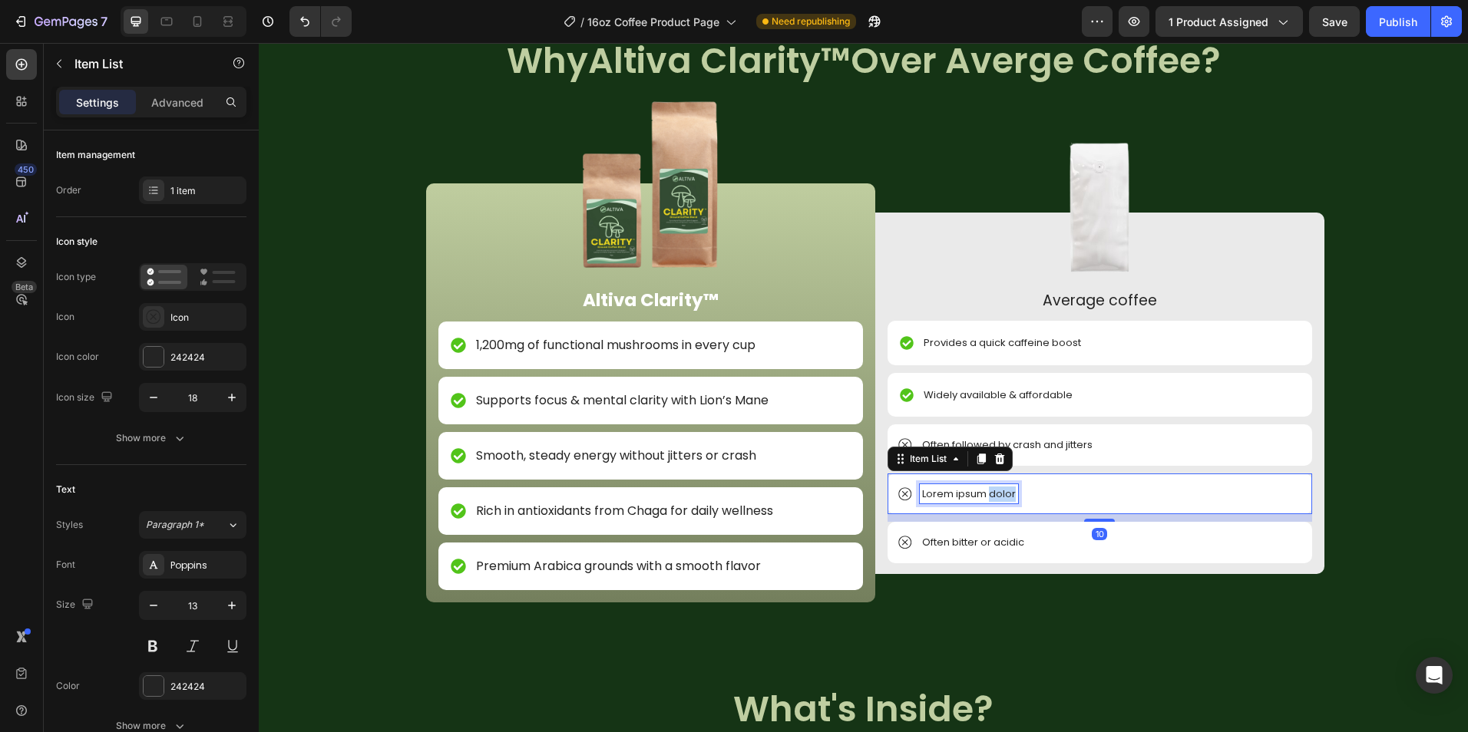
scroll to position [1779, 0]
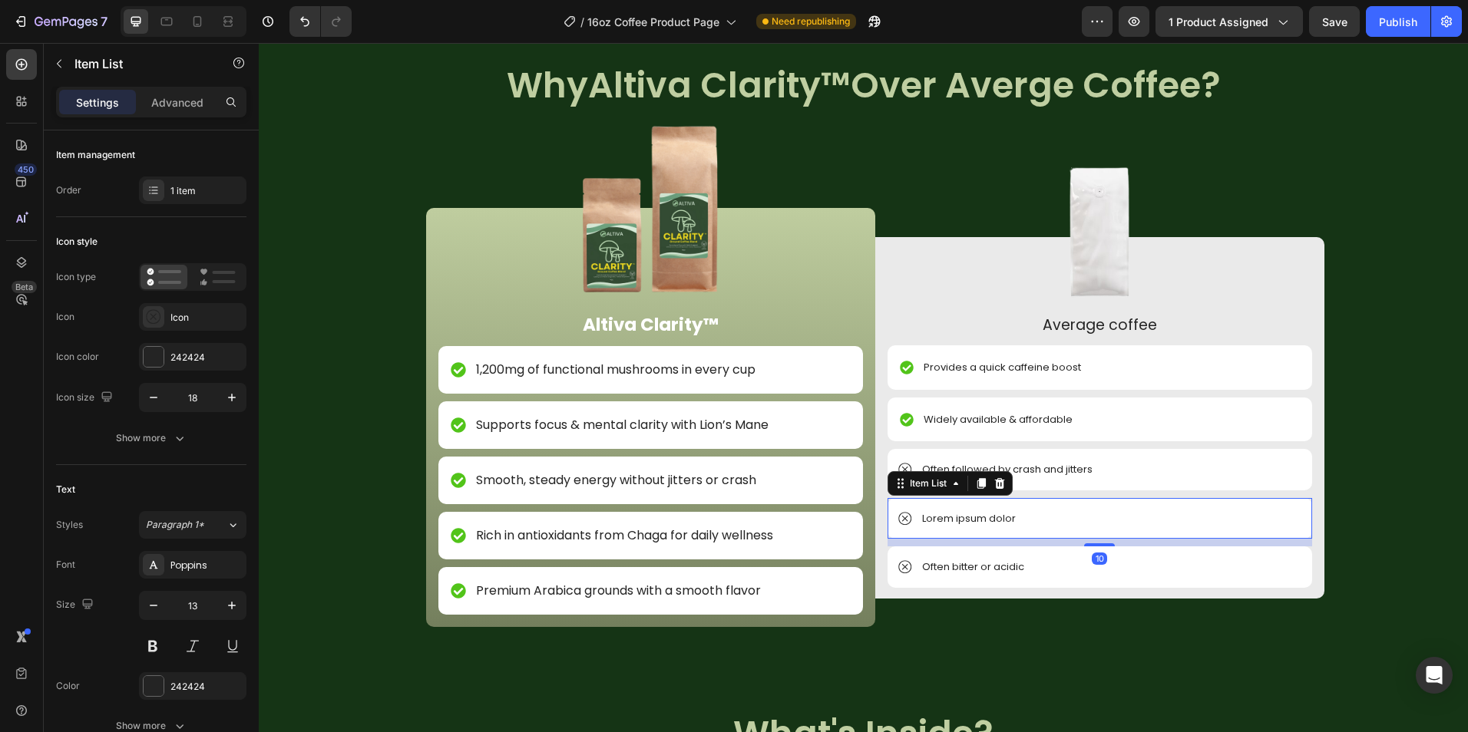
click at [988, 494] on div "Item List" at bounding box center [949, 483] width 125 height 25
click at [976, 517] on p "Lorem ipsum dolor" at bounding box center [969, 518] width 94 height 15
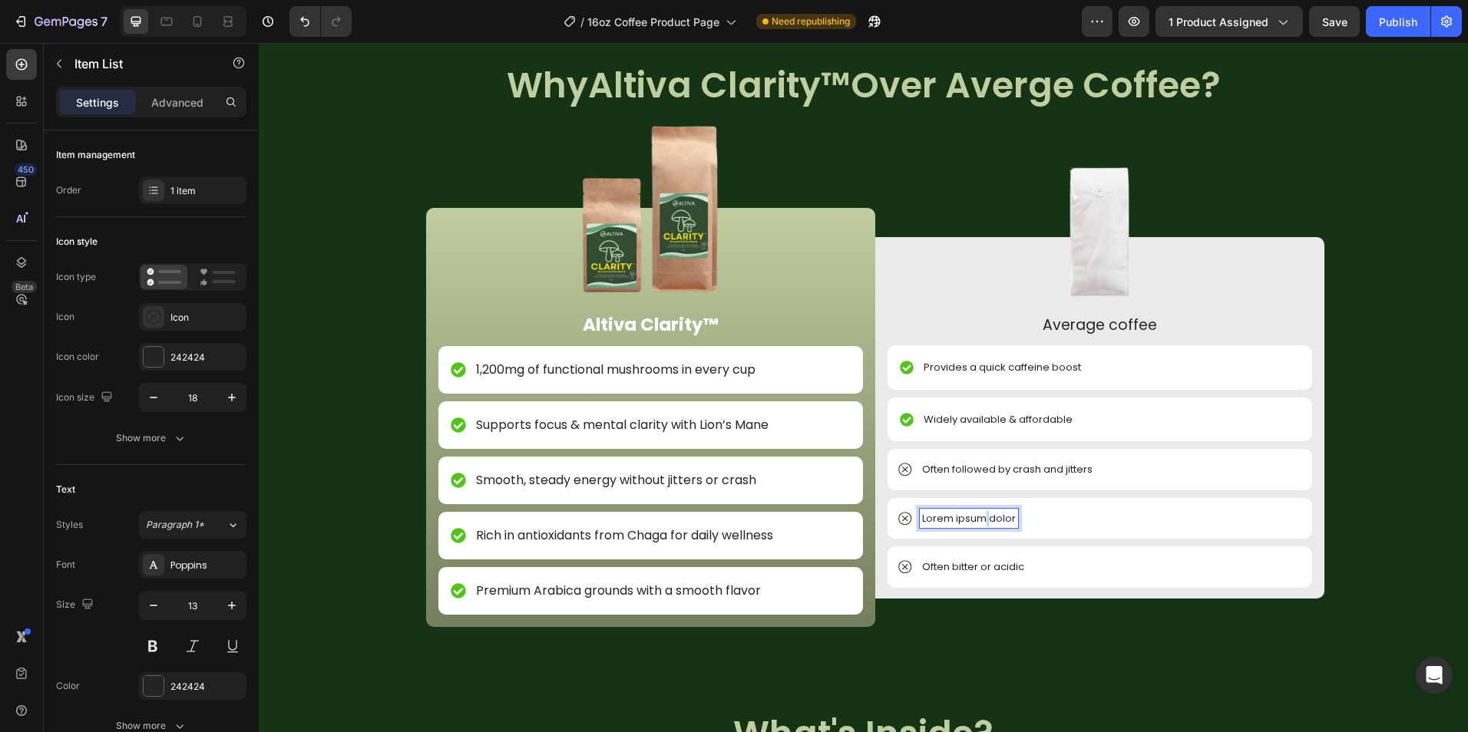
click at [976, 517] on p "Lorem ipsum dolor" at bounding box center [969, 518] width 94 height 15
click at [962, 575] on div "Often bitter or acidic" at bounding box center [973, 567] width 107 height 20
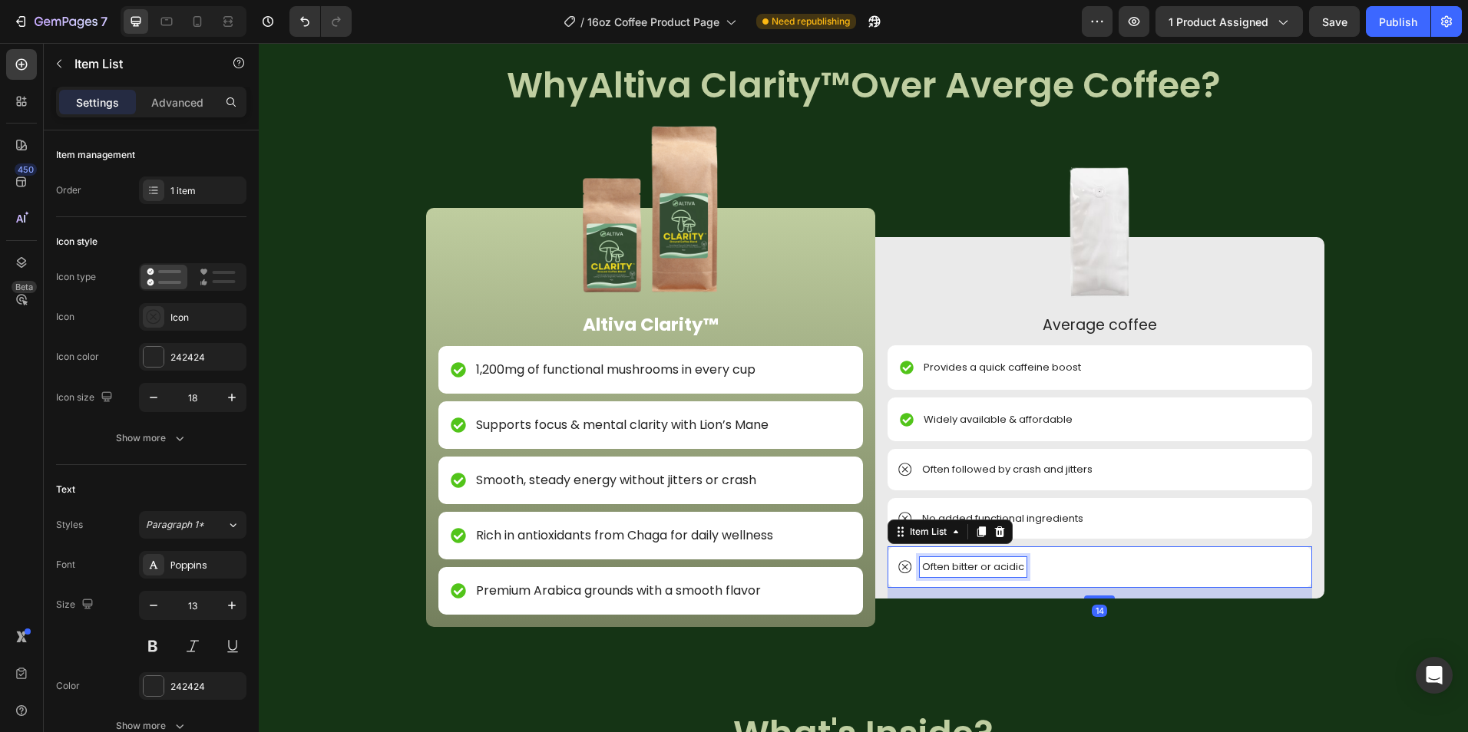
click at [962, 575] on div "Often bitter or acidic" at bounding box center [973, 567] width 107 height 20
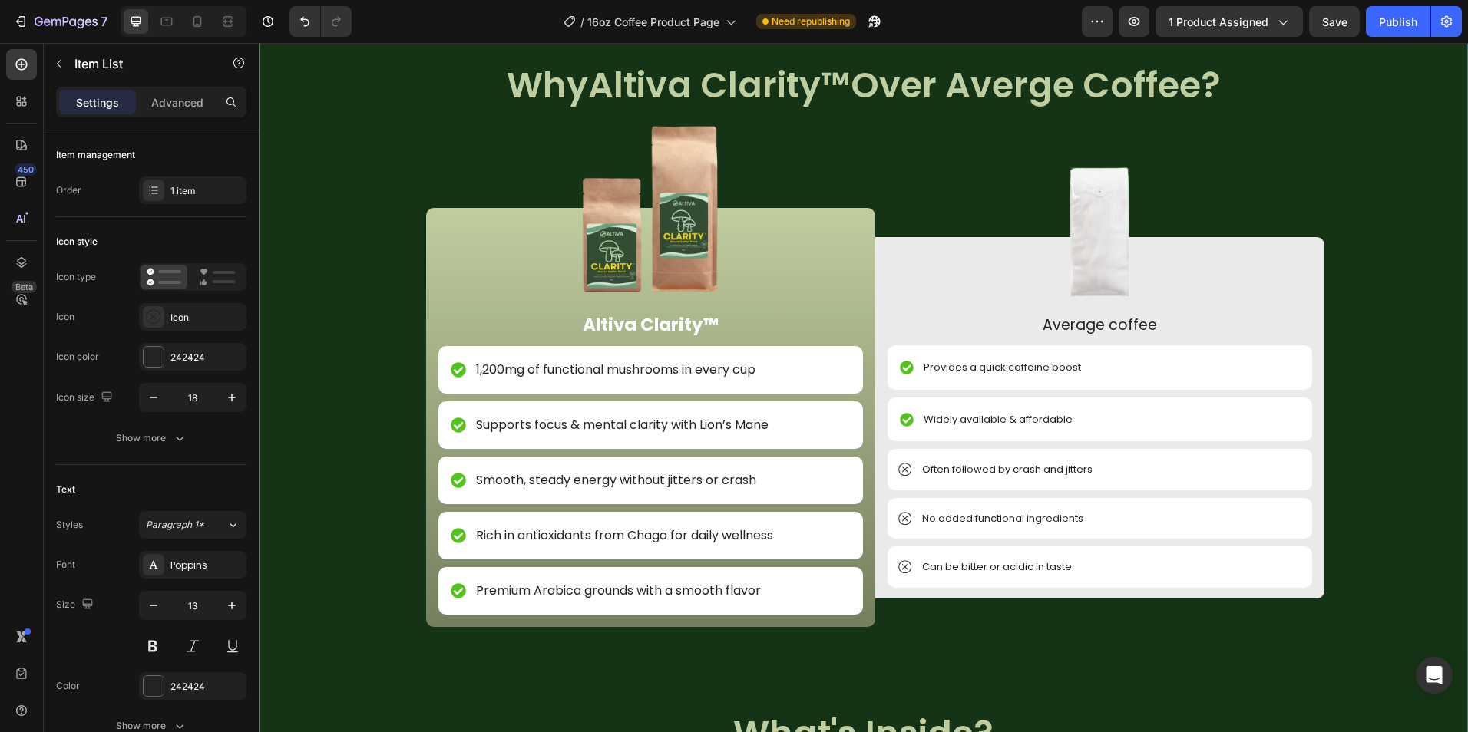
click at [976, 645] on div "Image NON GMO Text Block Row Image FDA Compliant Text Block Row Image Gluten Fr…" at bounding box center [863, 709] width 1209 height 1306
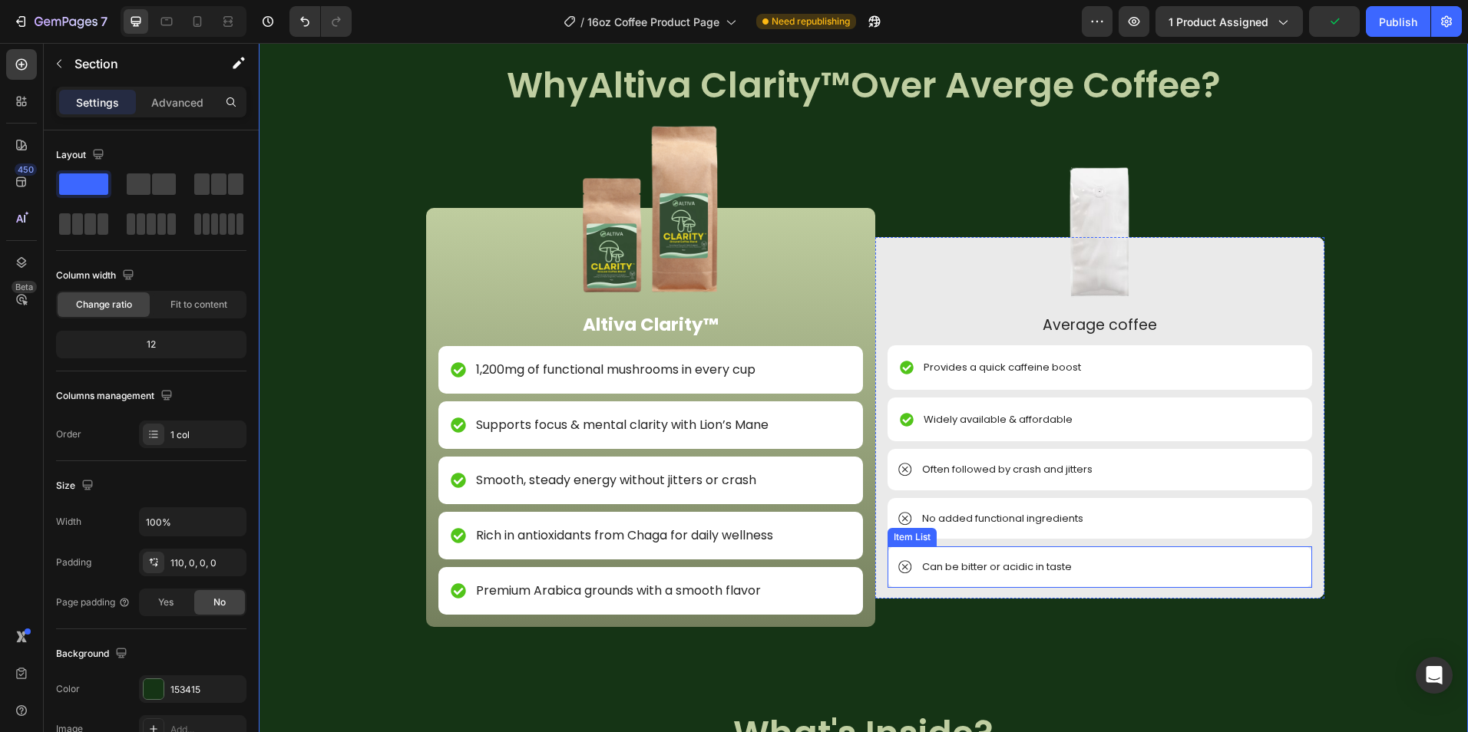
click at [1025, 572] on p "Can be bitter or acidic in taste" at bounding box center [997, 567] width 150 height 15
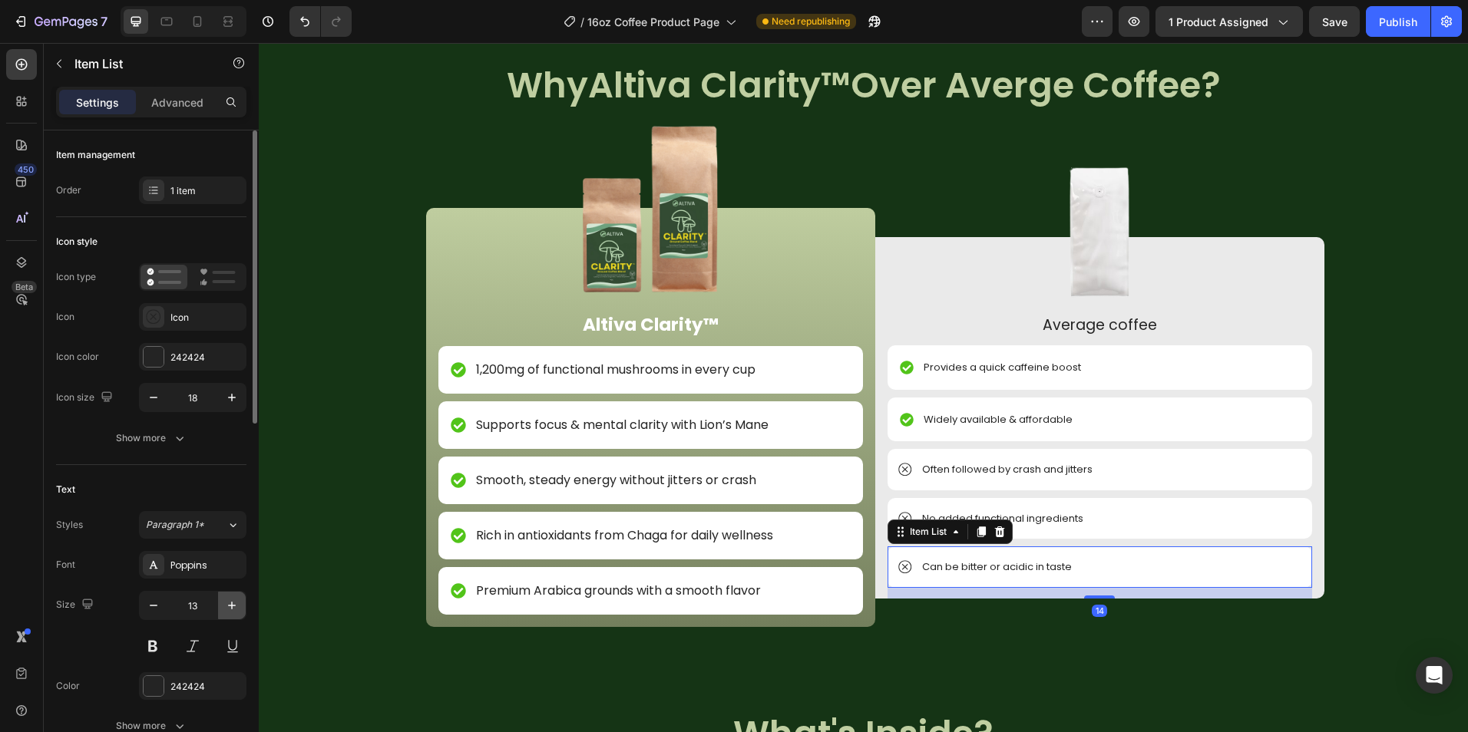
click at [229, 605] on icon "button" at bounding box center [231, 605] width 15 height 15
click at [149, 609] on icon "button" at bounding box center [153, 605] width 15 height 15
type input "13"
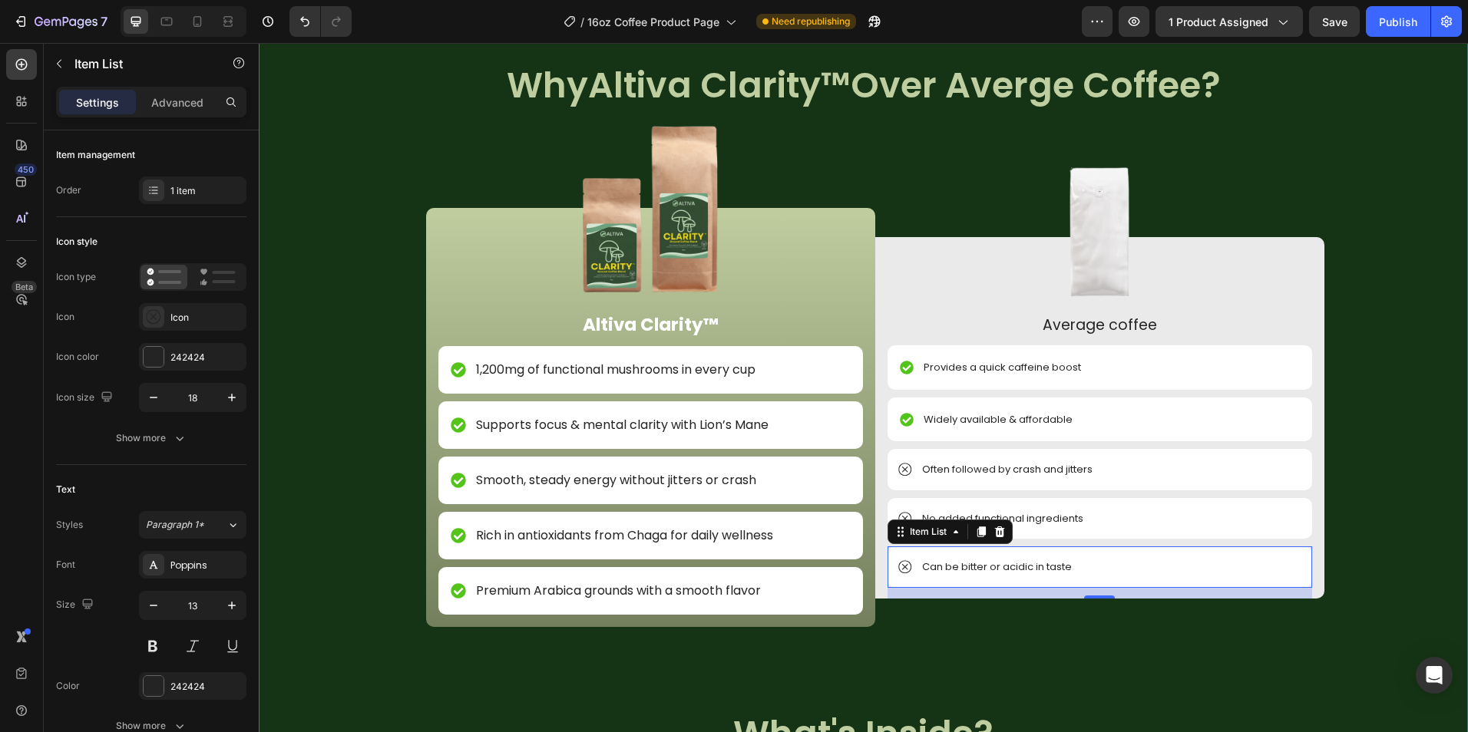
click at [997, 674] on div "Image NON GMO Text Block Row Image FDA Compliant Text Block Row Image Gluten Fr…" at bounding box center [863, 709] width 1209 height 1306
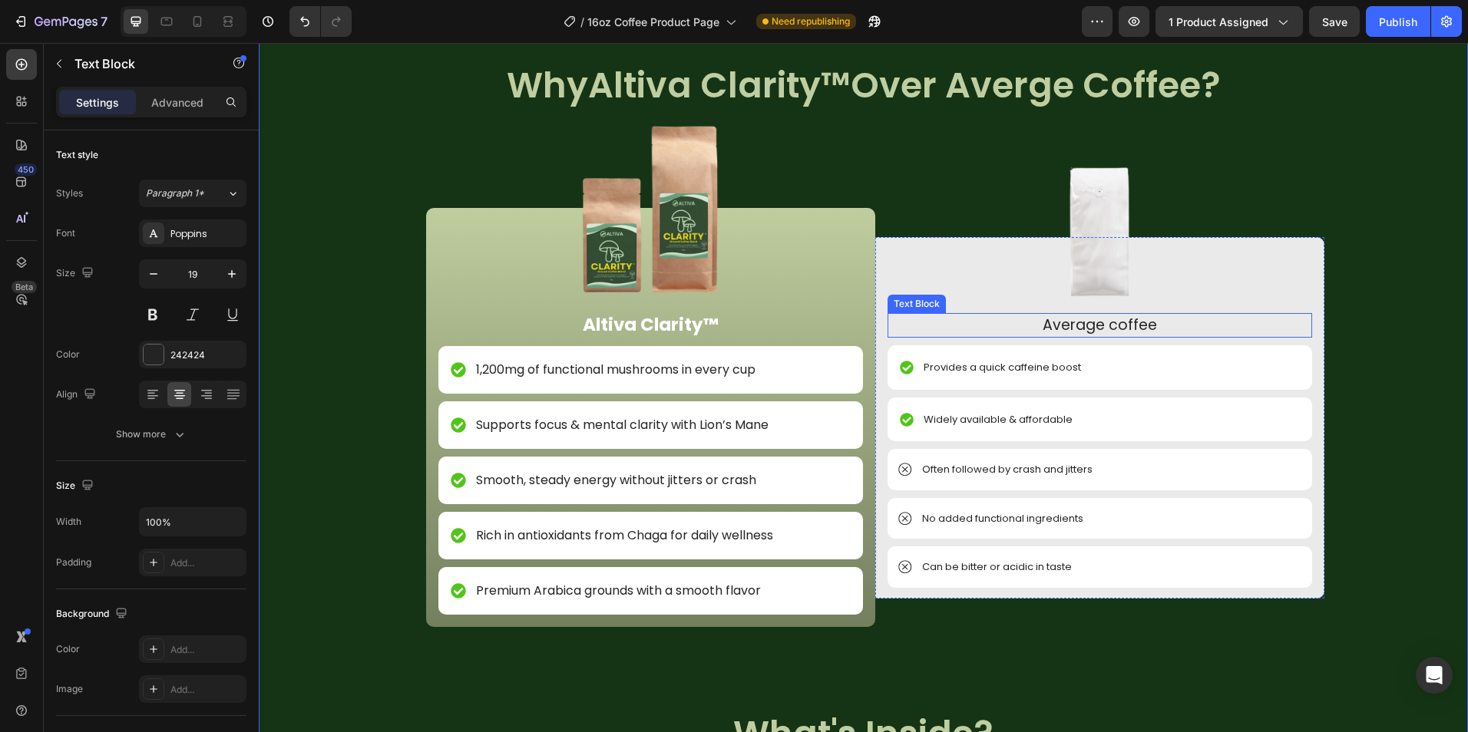
click at [1121, 330] on p "Average coffee" at bounding box center [1099, 326] width 421 height 22
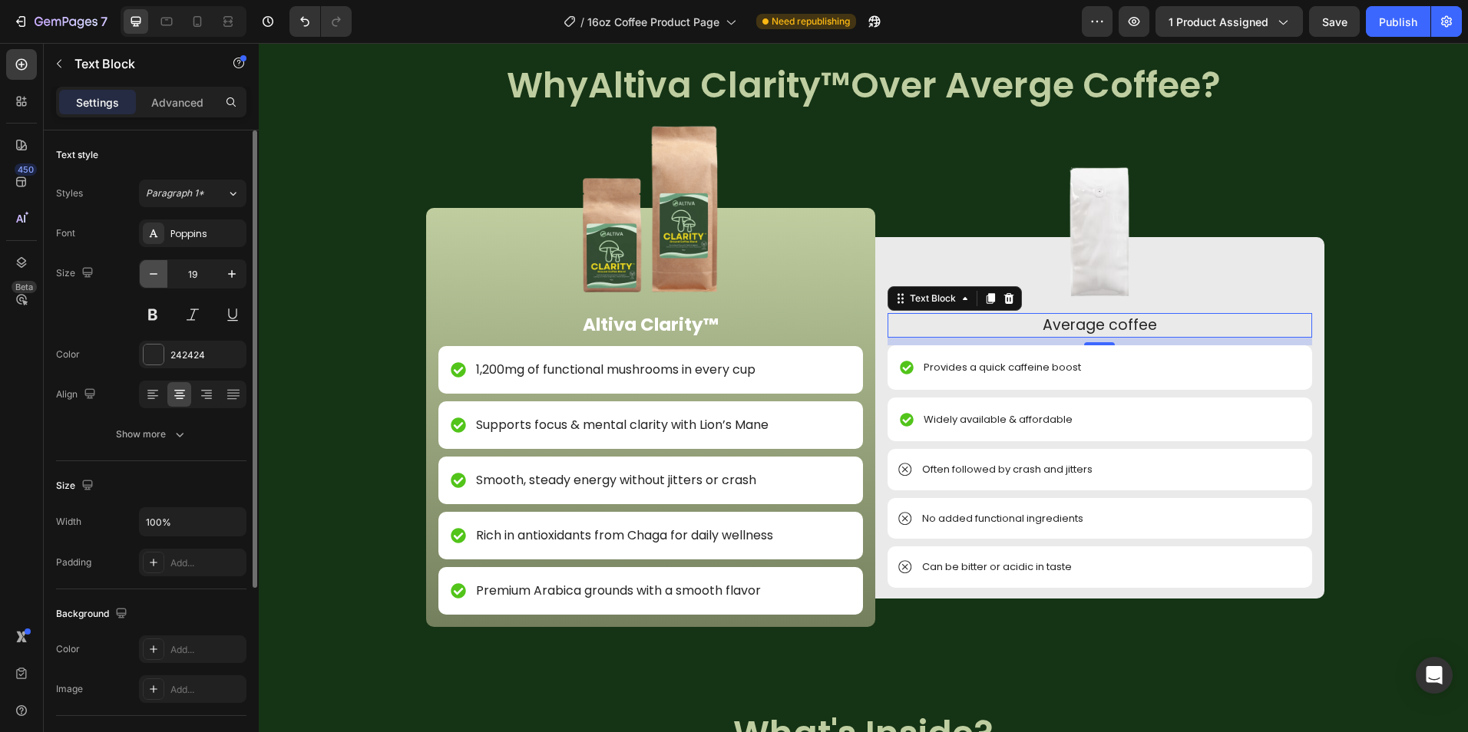
click at [153, 282] on button "button" at bounding box center [154, 274] width 28 height 28
type input "18"
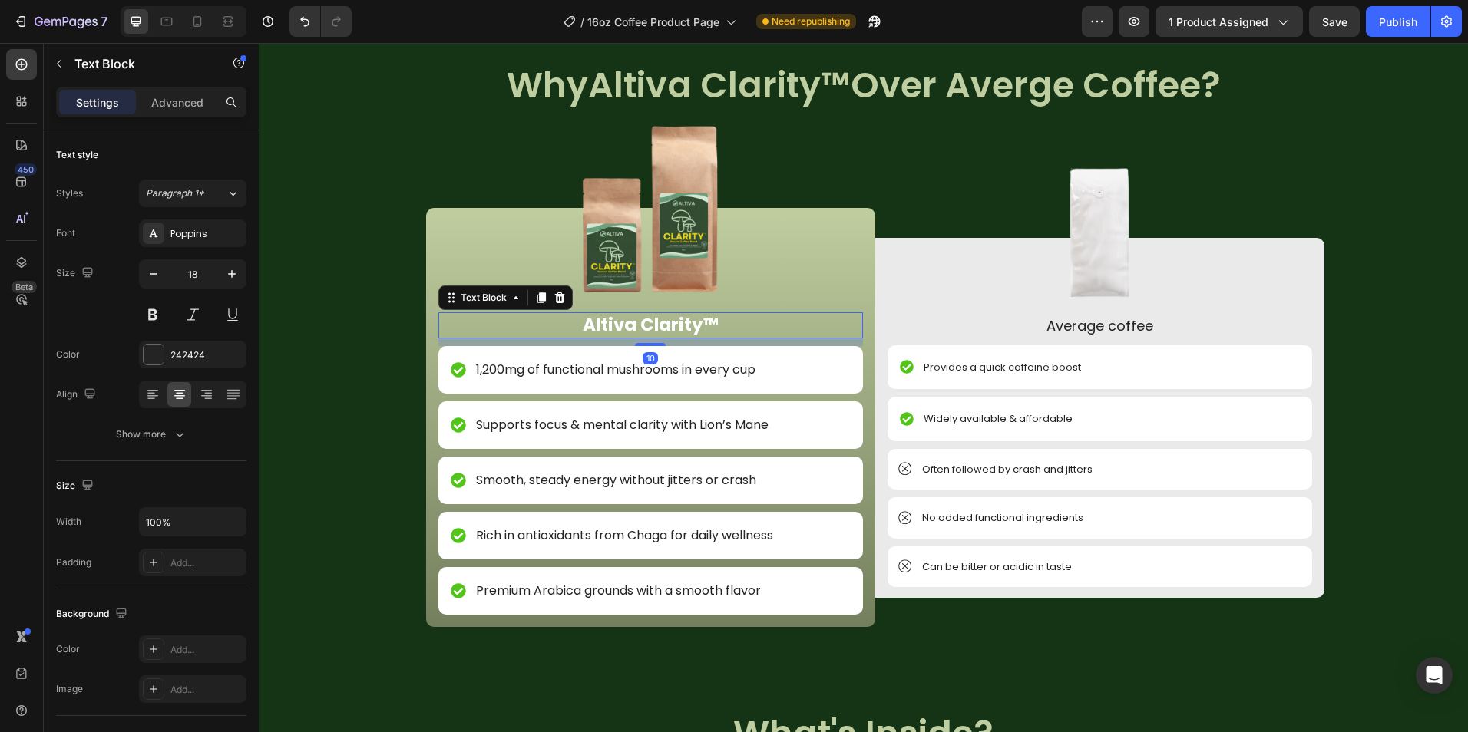
click at [717, 329] on p "Altiva Clarity™" at bounding box center [650, 325] width 421 height 23
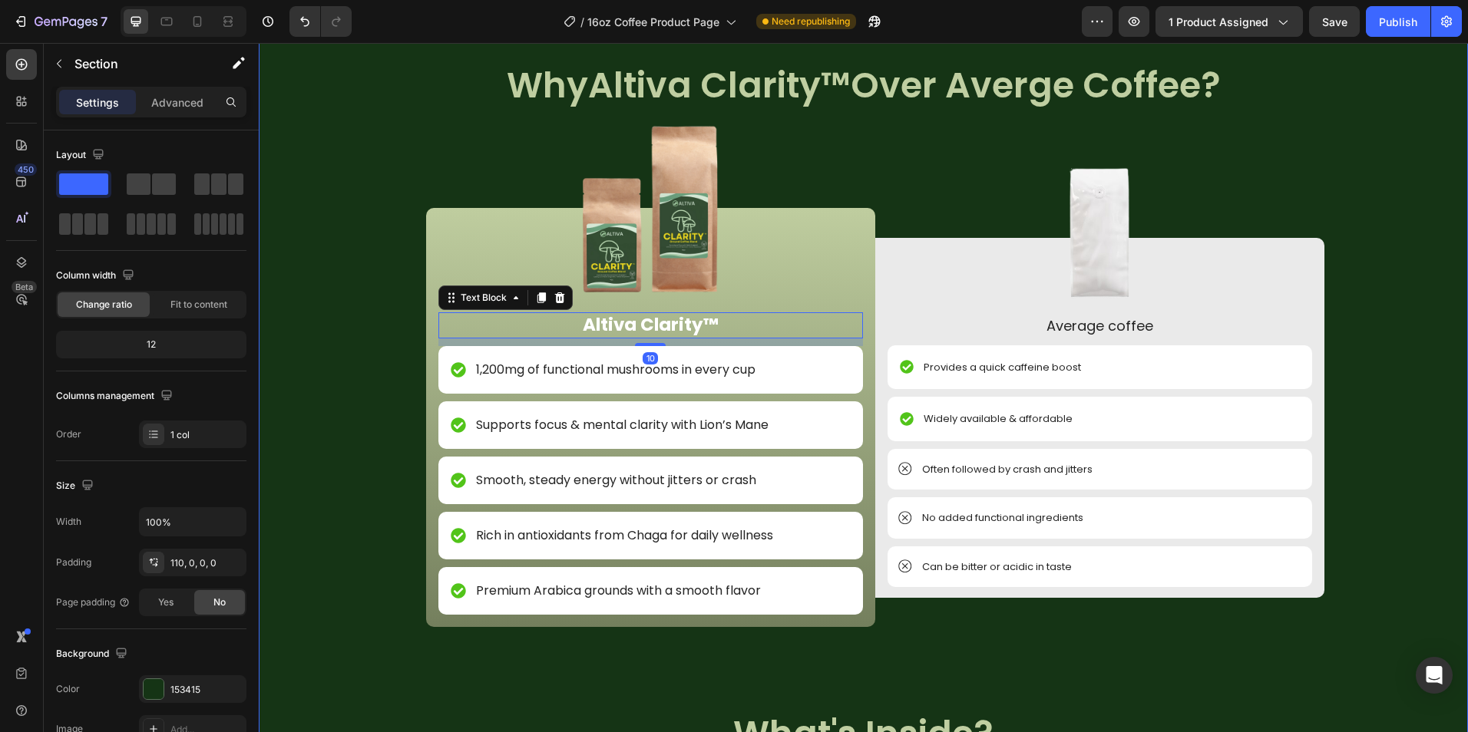
click at [943, 645] on div "Image NON GMO Text Block Row Image FDA Compliant Text Block Row Image Gluten Fr…" at bounding box center [863, 709] width 1209 height 1306
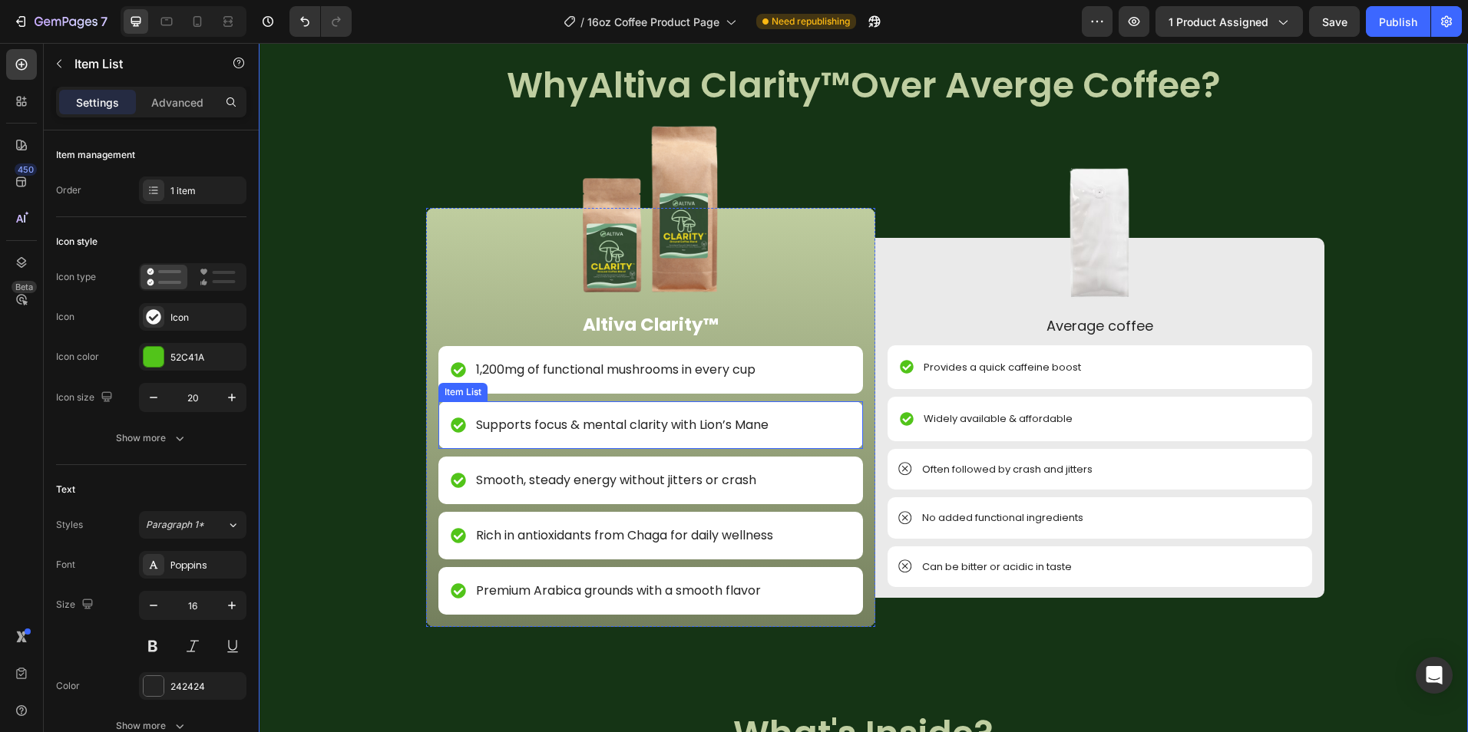
click at [781, 429] on div "Supports focus & mental clarity with Lion’s Mane" at bounding box center [650, 425] width 424 height 48
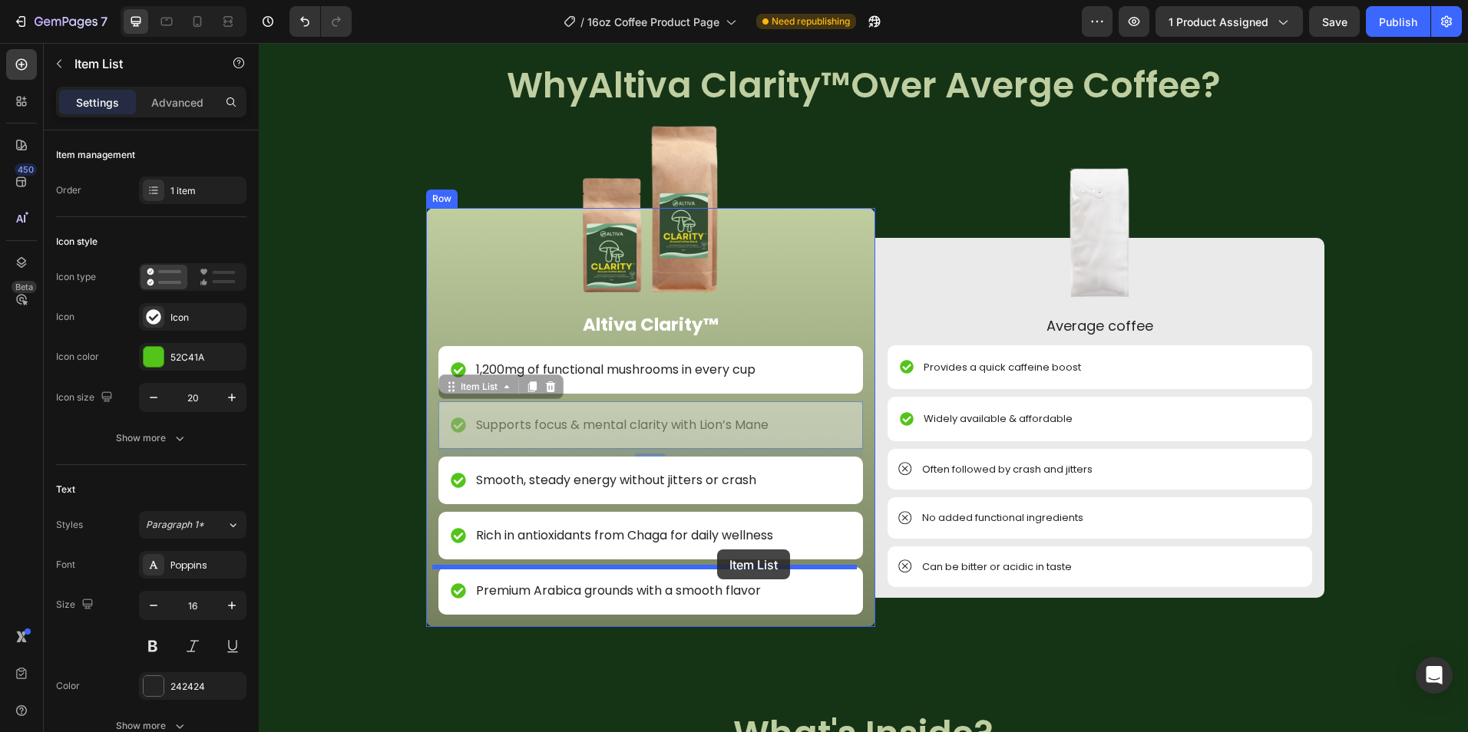
drag, startPoint x: 782, startPoint y: 421, endPoint x: 717, endPoint y: 550, distance: 144.5
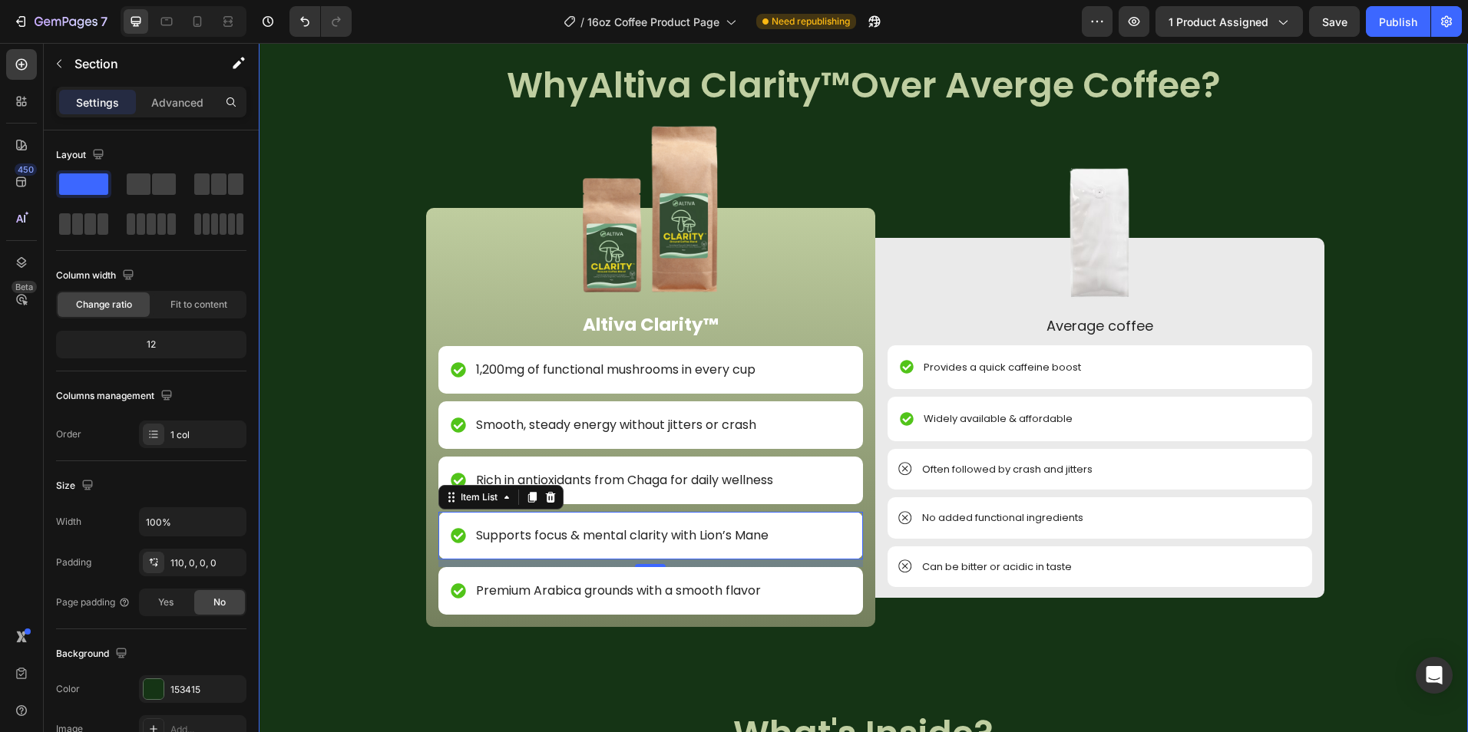
click at [1011, 659] on div "Image NON GMO Text Block Row Image FDA Compliant Text Block Row Image Gluten Fr…" at bounding box center [863, 709] width 1209 height 1306
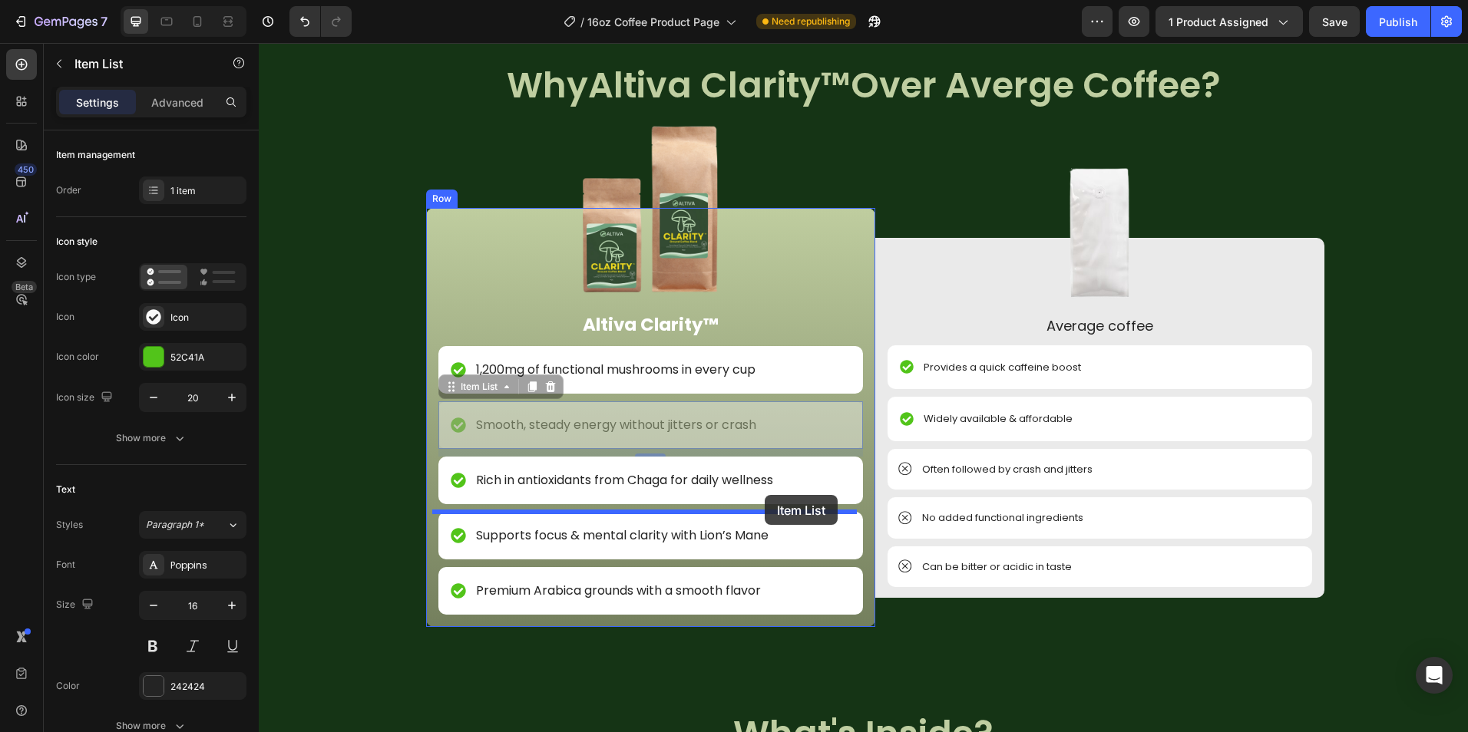
drag, startPoint x: 764, startPoint y: 426, endPoint x: 764, endPoint y: 495, distance: 69.1
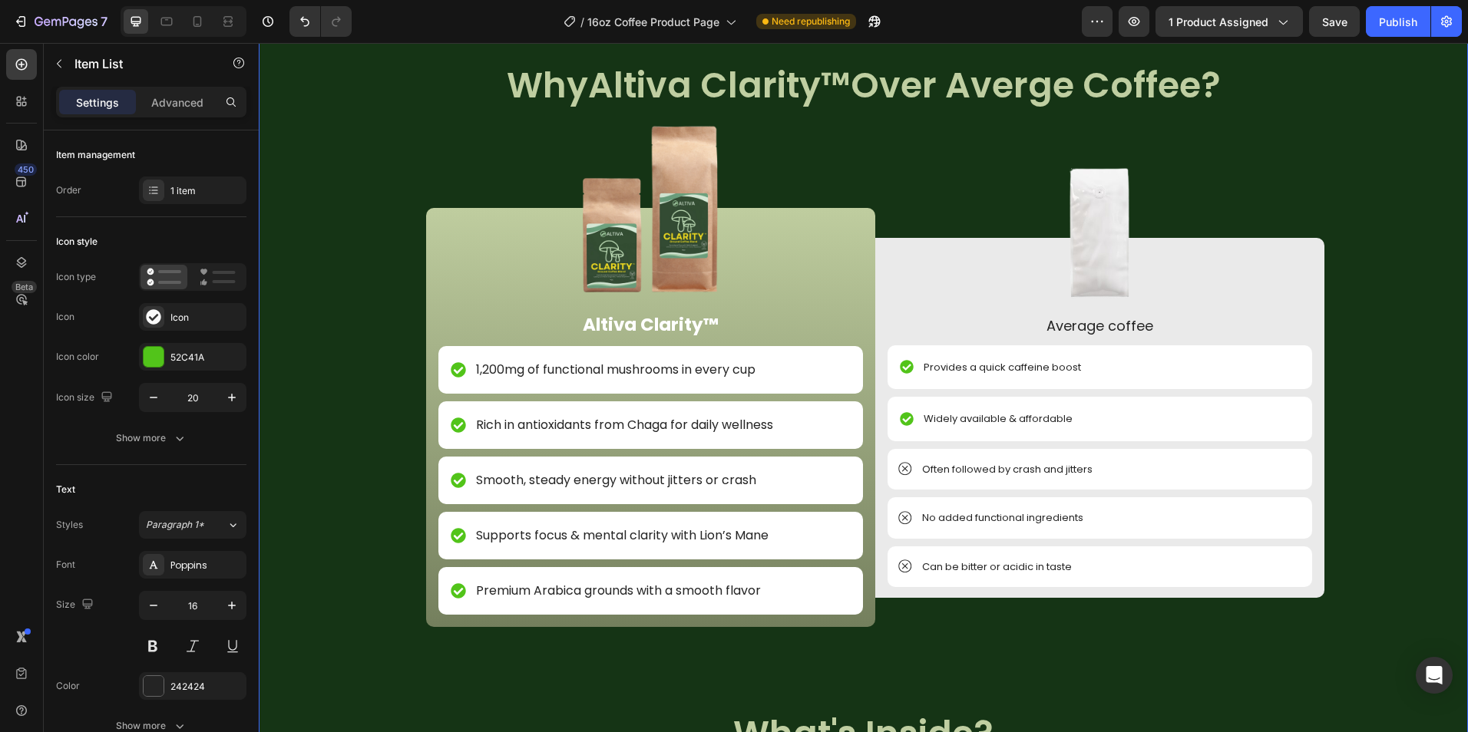
click at [961, 655] on div "Image NON GMO Text Block Row Image FDA Compliant Text Block Row Image Gluten Fr…" at bounding box center [863, 709] width 1209 height 1306
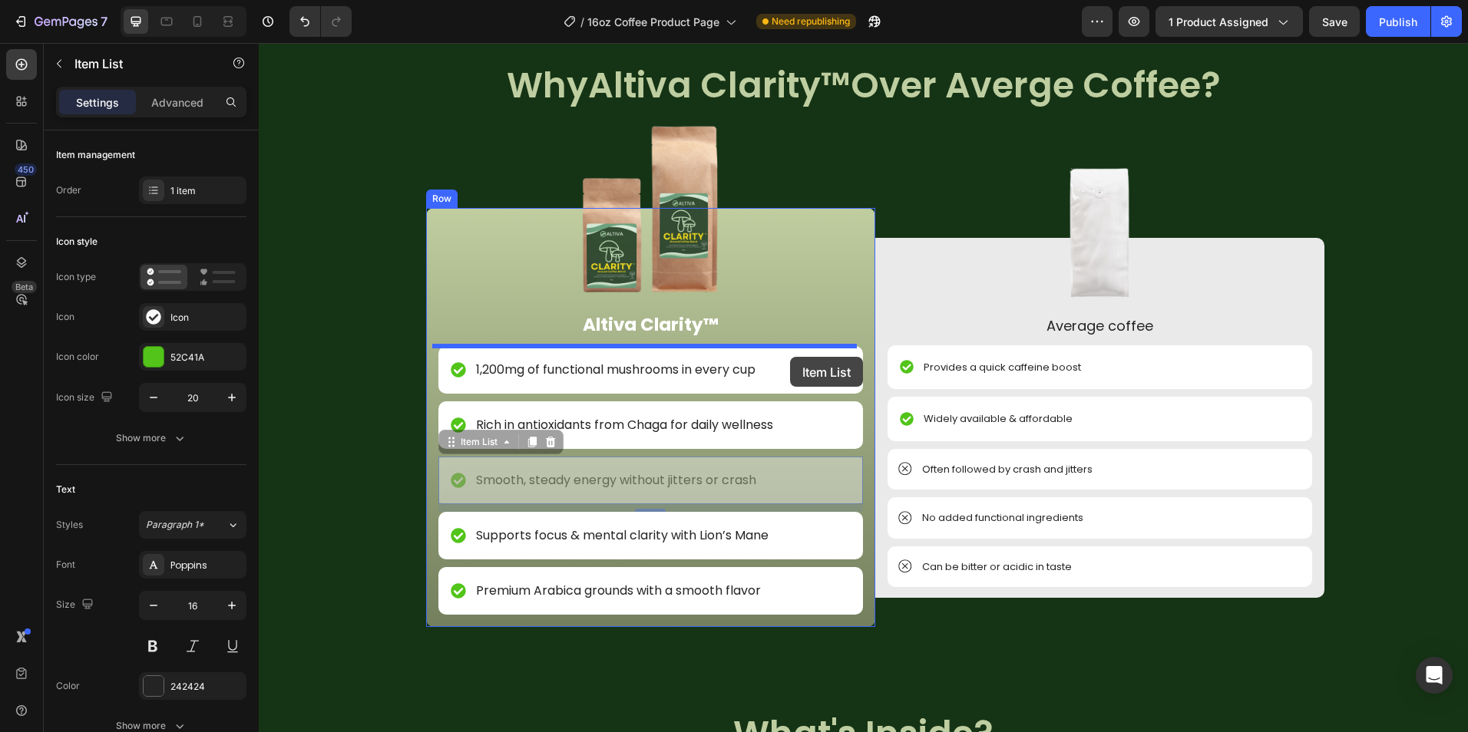
drag, startPoint x: 803, startPoint y: 488, endPoint x: 789, endPoint y: 356, distance: 132.7
click at [789, 356] on div "Header Image NON GMO Text Block Row Image FDA Compliant Text Block Row Image Gl…" at bounding box center [863, 257] width 1209 height 3986
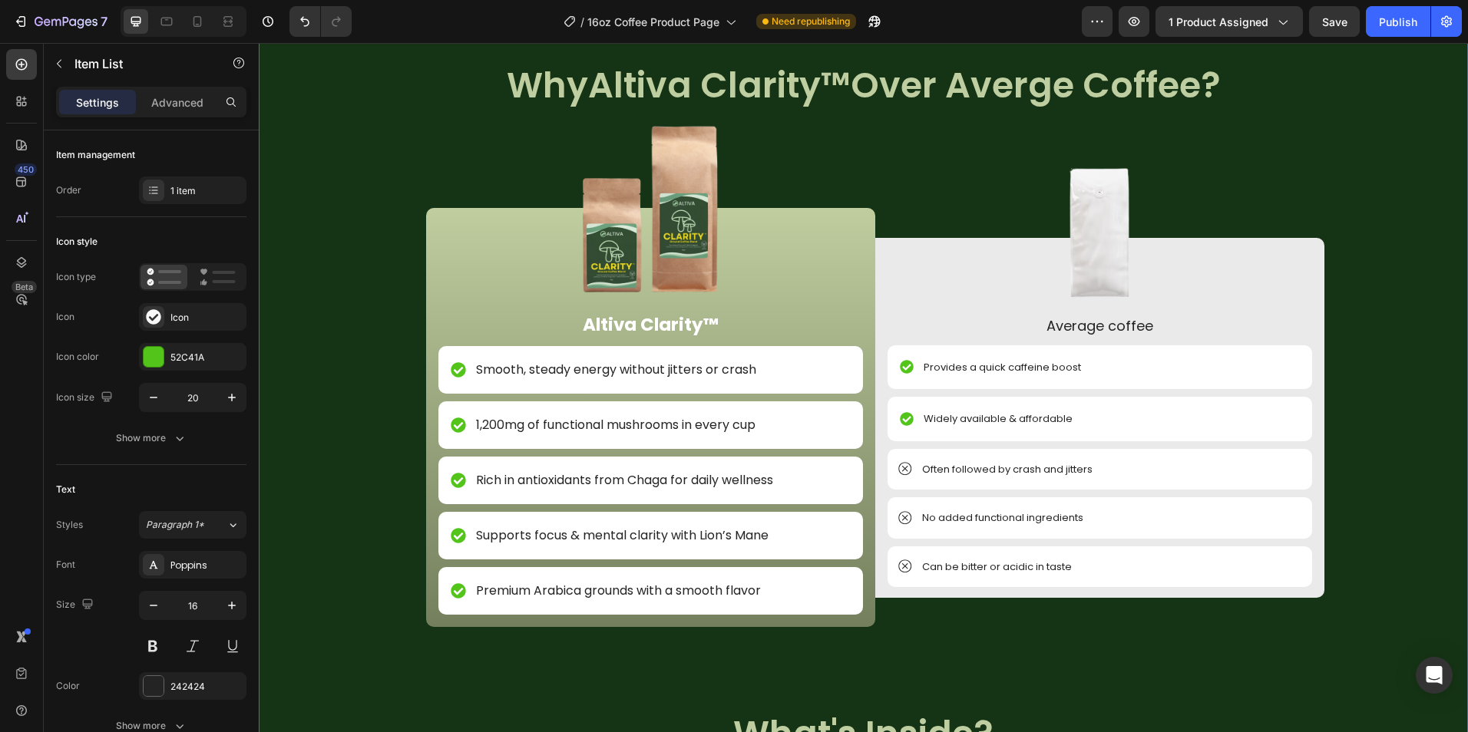
click at [953, 665] on div "Image NON GMO Text Block Row Image FDA Compliant Text Block Row Image Gluten Fr…" at bounding box center [863, 709] width 1209 height 1306
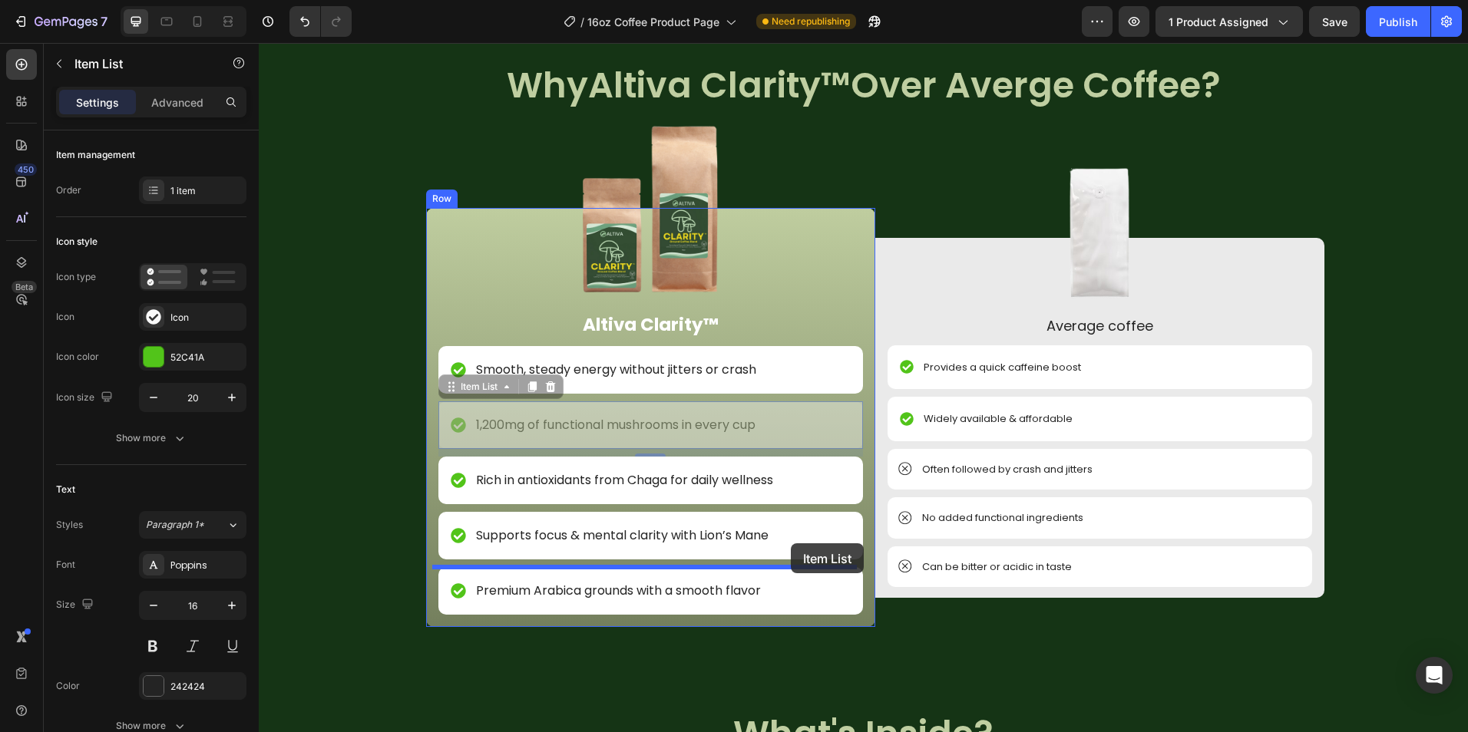
drag, startPoint x: 782, startPoint y: 425, endPoint x: 791, endPoint y: 543, distance: 118.5
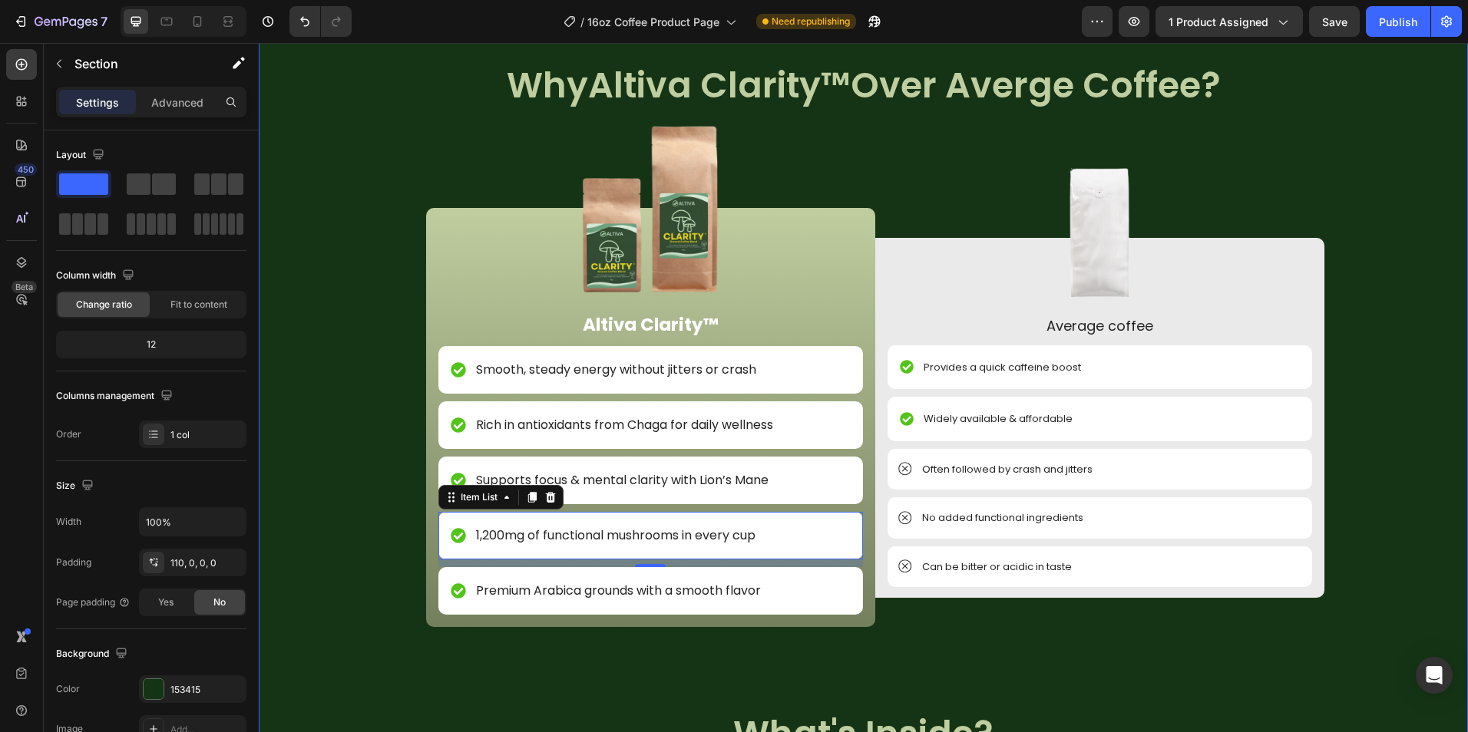
click at [890, 650] on div "Image NON GMO Text Block Row Image FDA Compliant Text Block Row Image Gluten Fr…" at bounding box center [863, 709] width 1209 height 1306
click at [822, 689] on div "Image NON GMO Text Block Row Image FDA Compliant Text Block Row Image Gluten Fr…" at bounding box center [863, 709] width 1209 height 1306
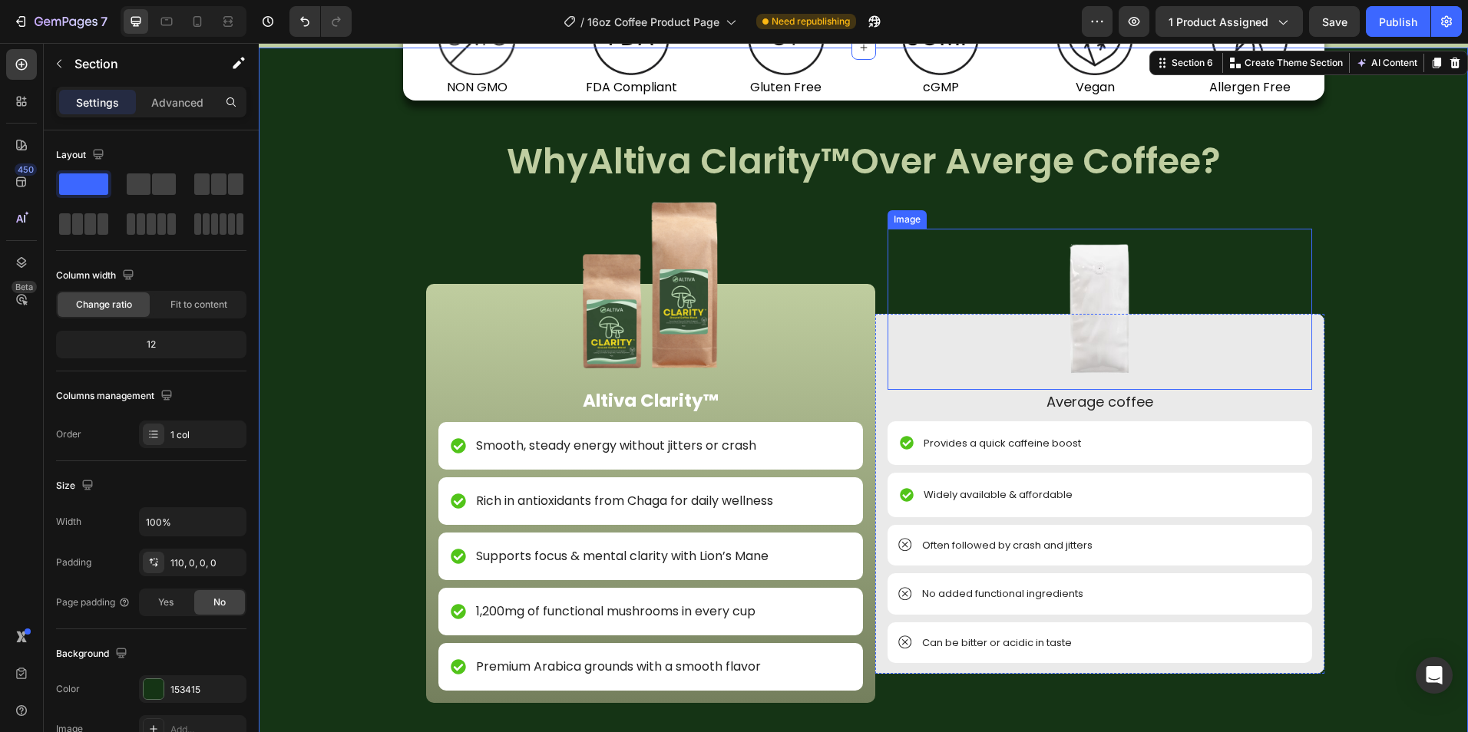
scroll to position [1702, 0]
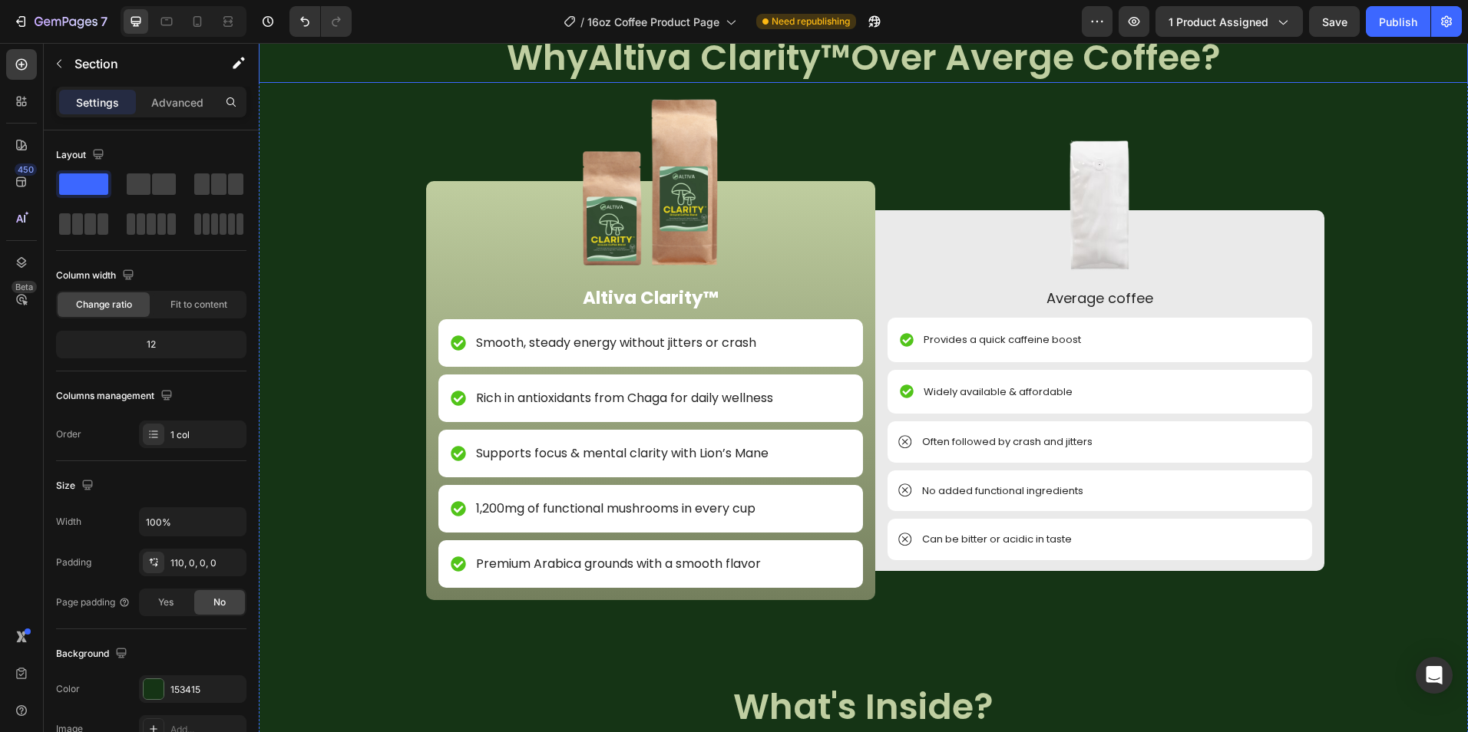
click at [857, 67] on h2 "Why Altiva Clarity™ Over Averge Coffee?" at bounding box center [863, 58] width 1209 height 49
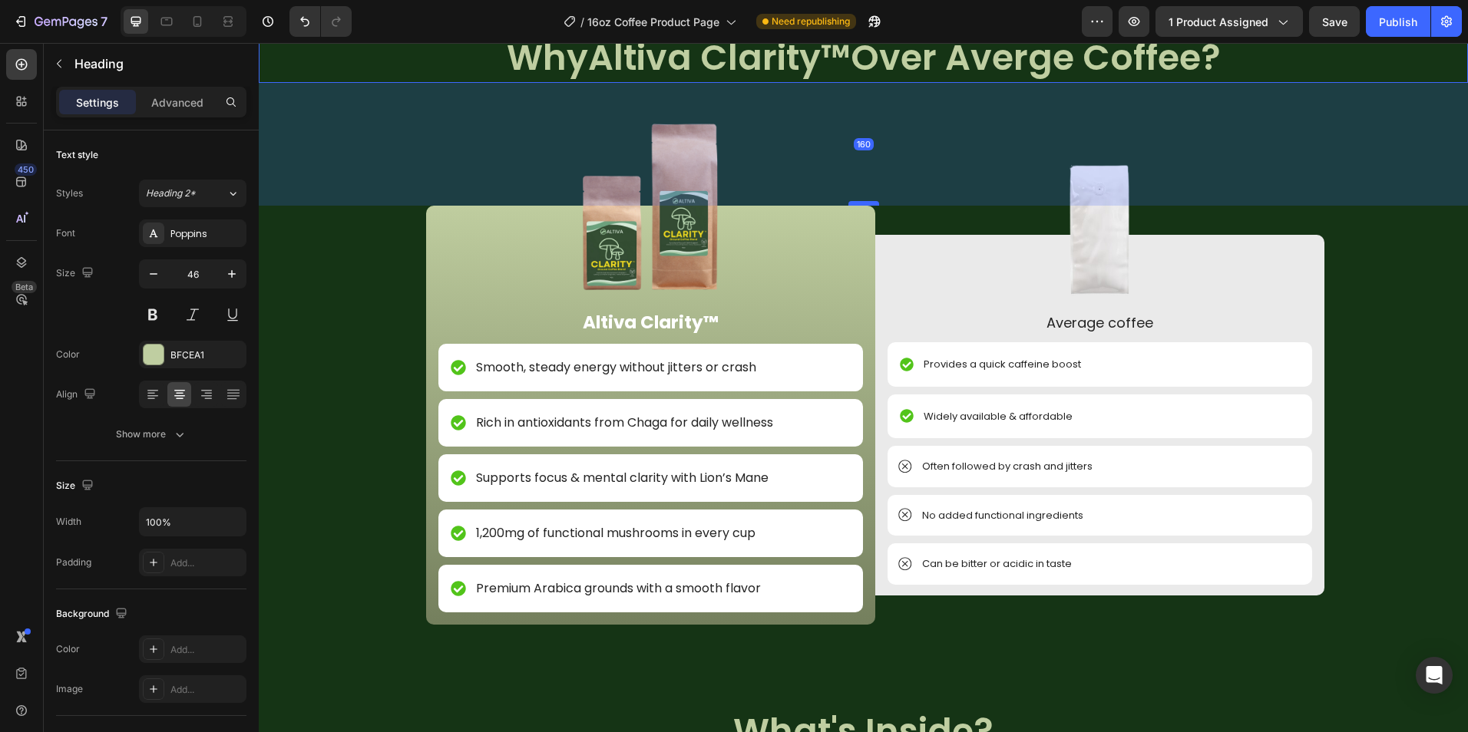
drag, startPoint x: 858, startPoint y: 178, endPoint x: 855, endPoint y: 203, distance: 24.8
click at [855, 203] on div at bounding box center [863, 203] width 31 height 5
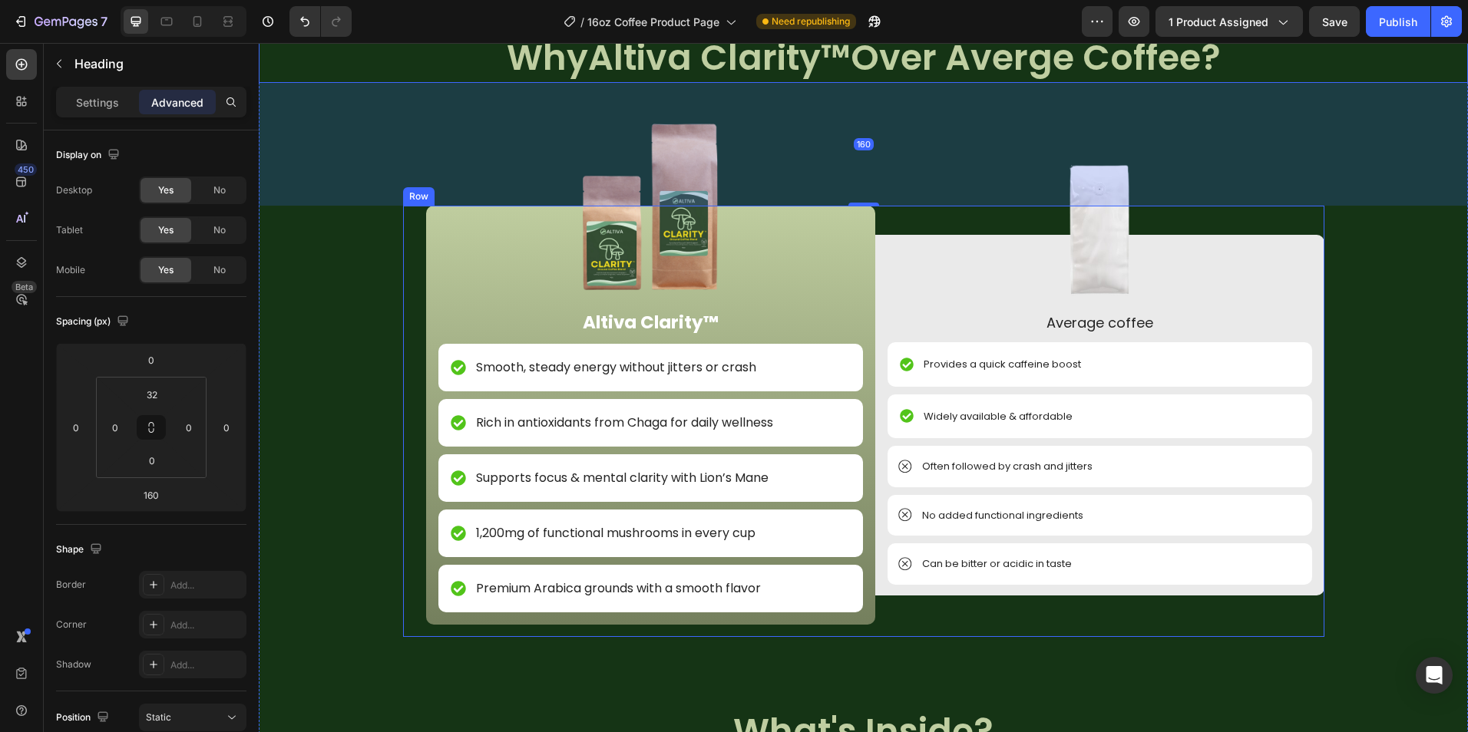
click at [931, 630] on div "Image Altiva Clarity™ Text Block Smooth, steady energy without jitters or crash…" at bounding box center [863, 421] width 921 height 431
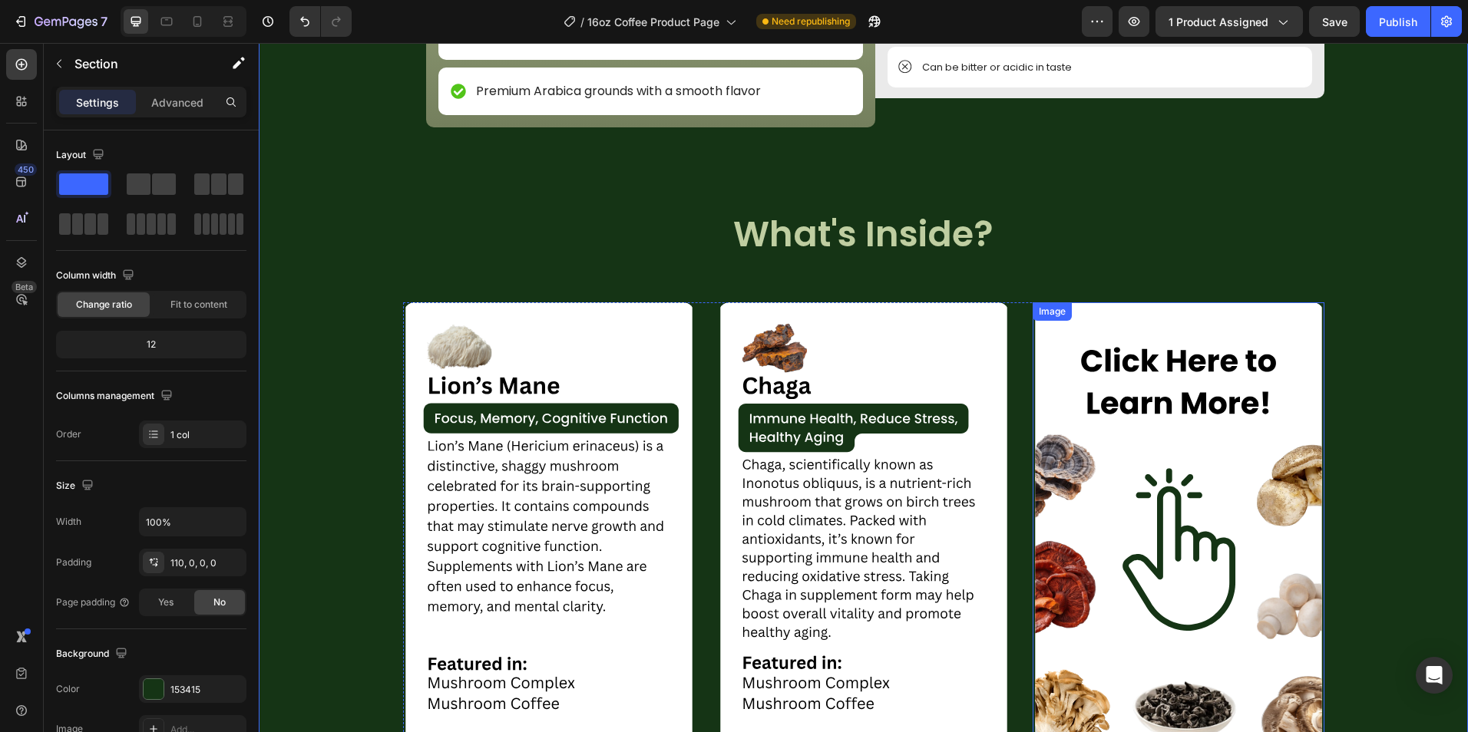
scroll to position [2547, 0]
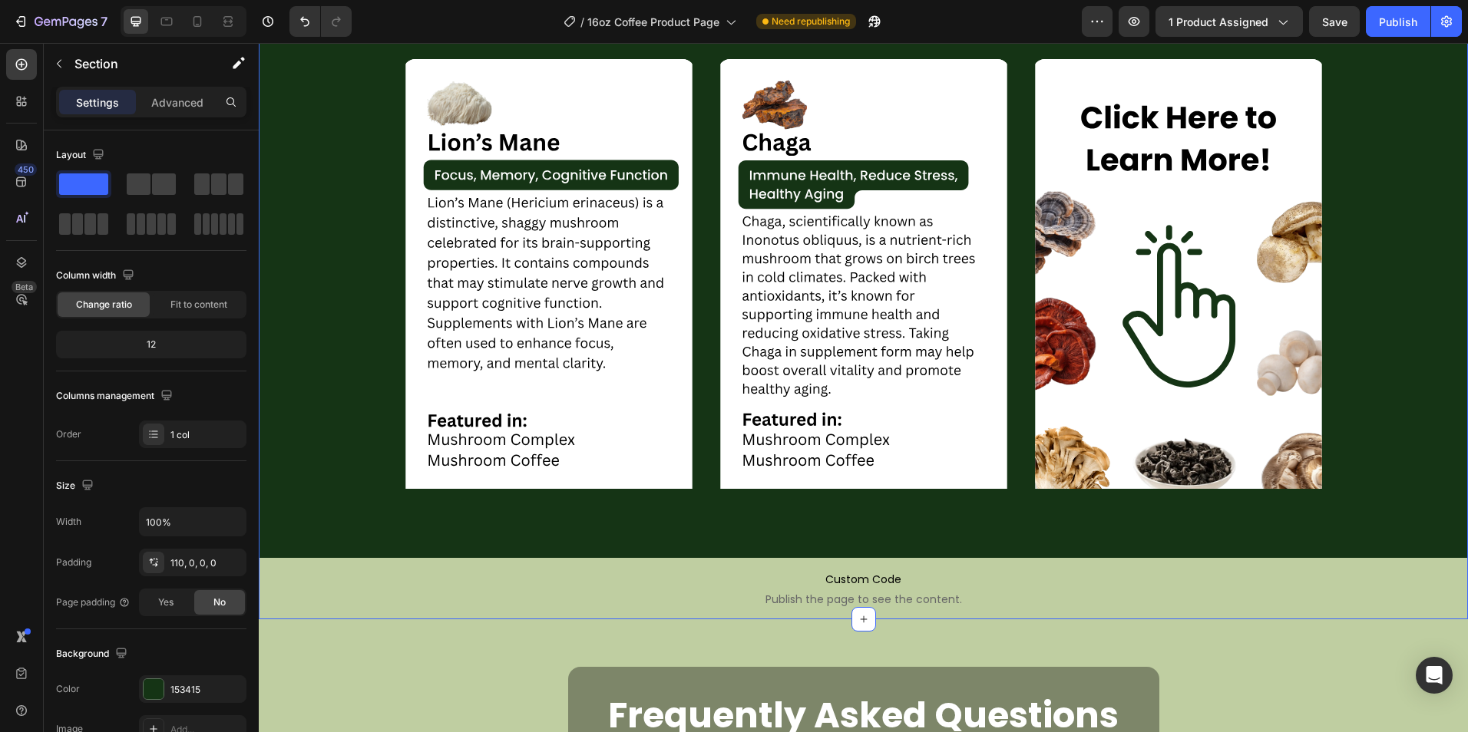
click at [1118, 543] on div "Image Image Image Carousel" at bounding box center [863, 293] width 1209 height 530
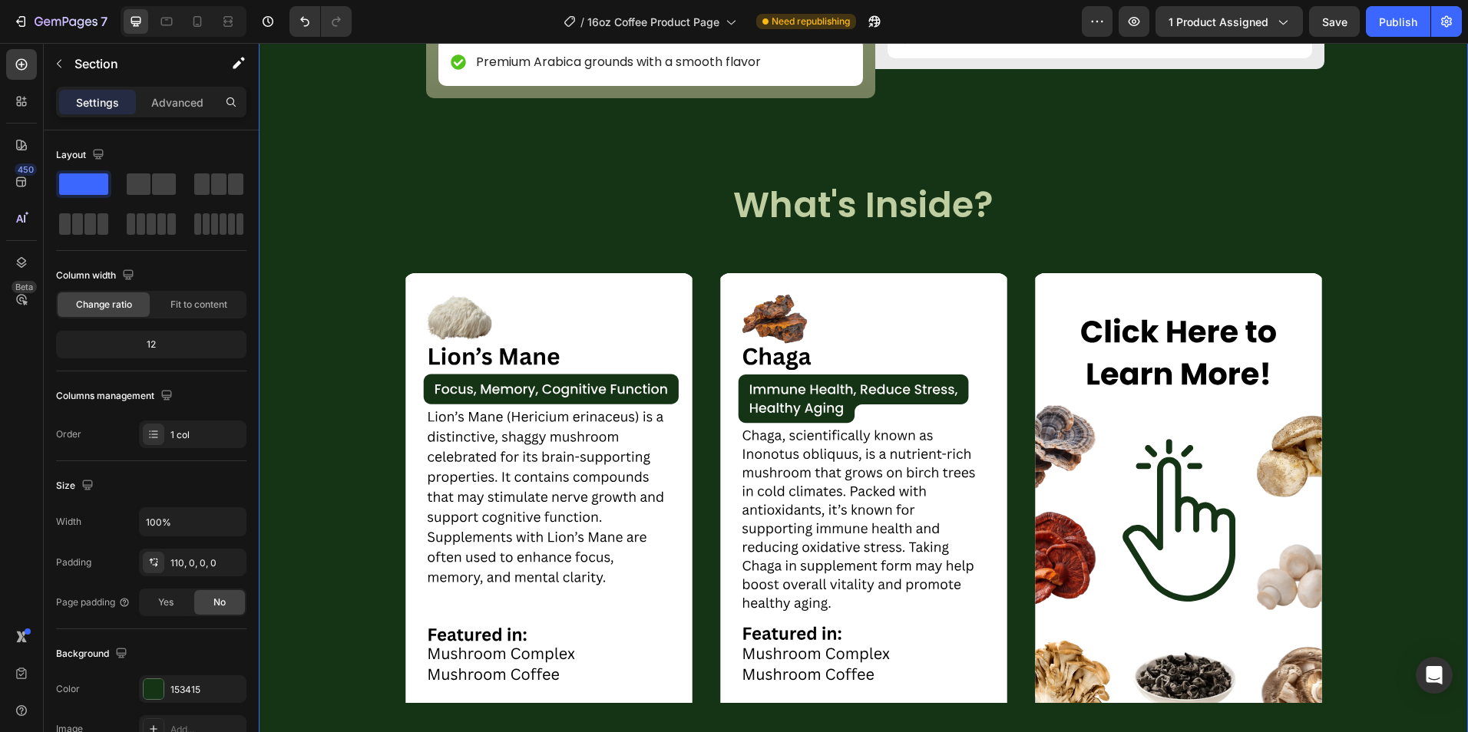
scroll to position [2316, 0]
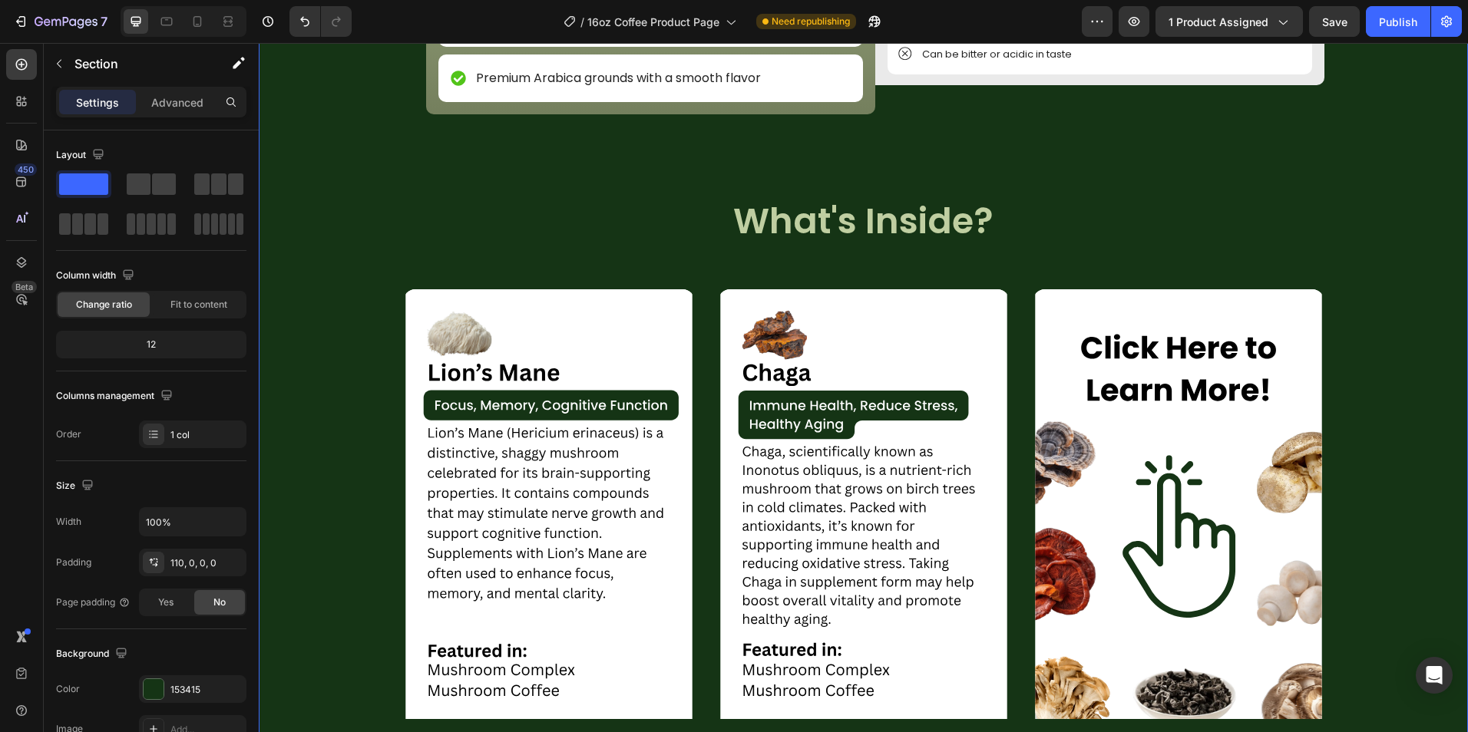
click at [591, 176] on div "Image NON GMO Text Block Row Image FDA Compliant Text Block Row Image Gluten Fr…" at bounding box center [863, 184] width 1209 height 1331
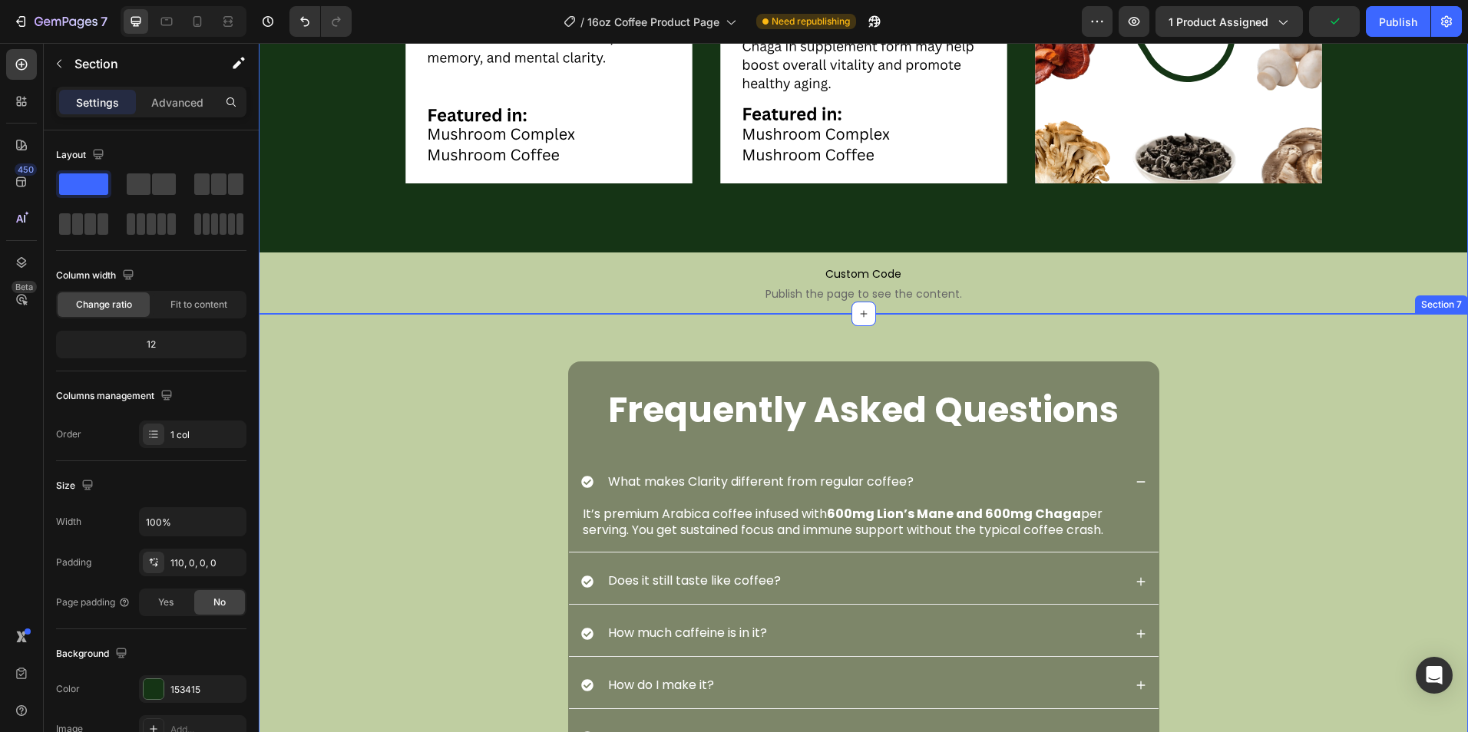
scroll to position [2854, 0]
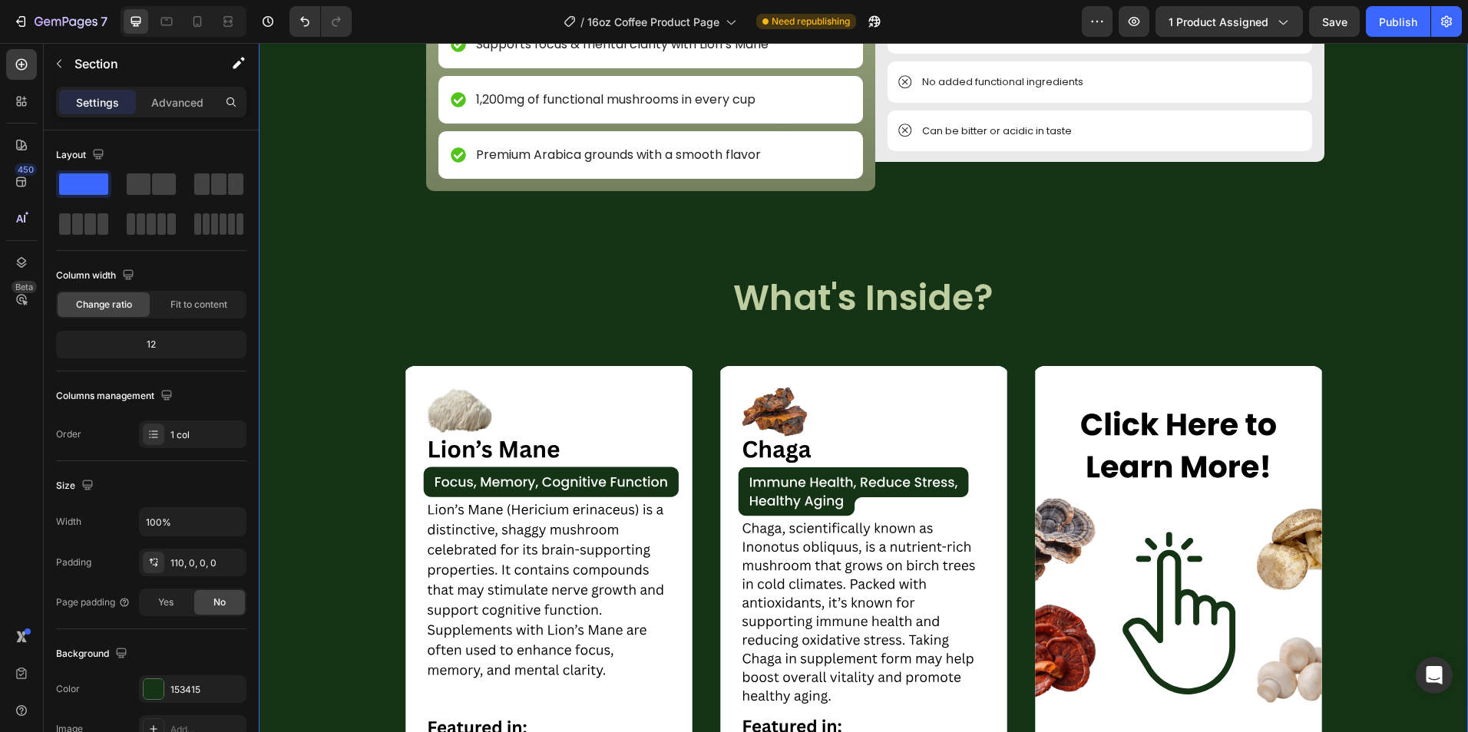
click at [518, 268] on div "Image NON GMO Text Block Row Image FDA Compliant Text Block Row Image Gluten Fr…" at bounding box center [863, 261] width 1209 height 1331
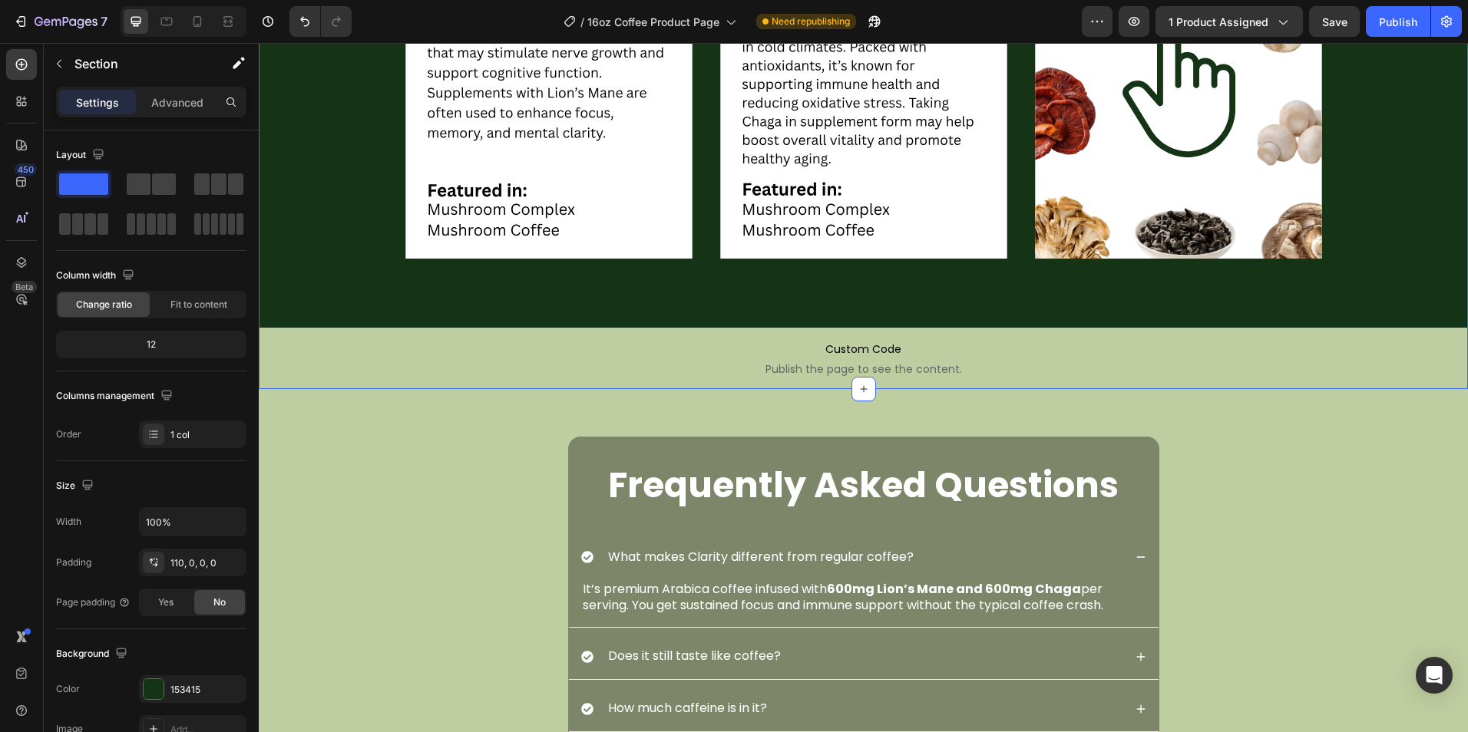
click at [864, 305] on div "Image Image Image Carousel" at bounding box center [863, 63] width 1209 height 530
click at [858, 385] on icon at bounding box center [863, 389] width 12 height 12
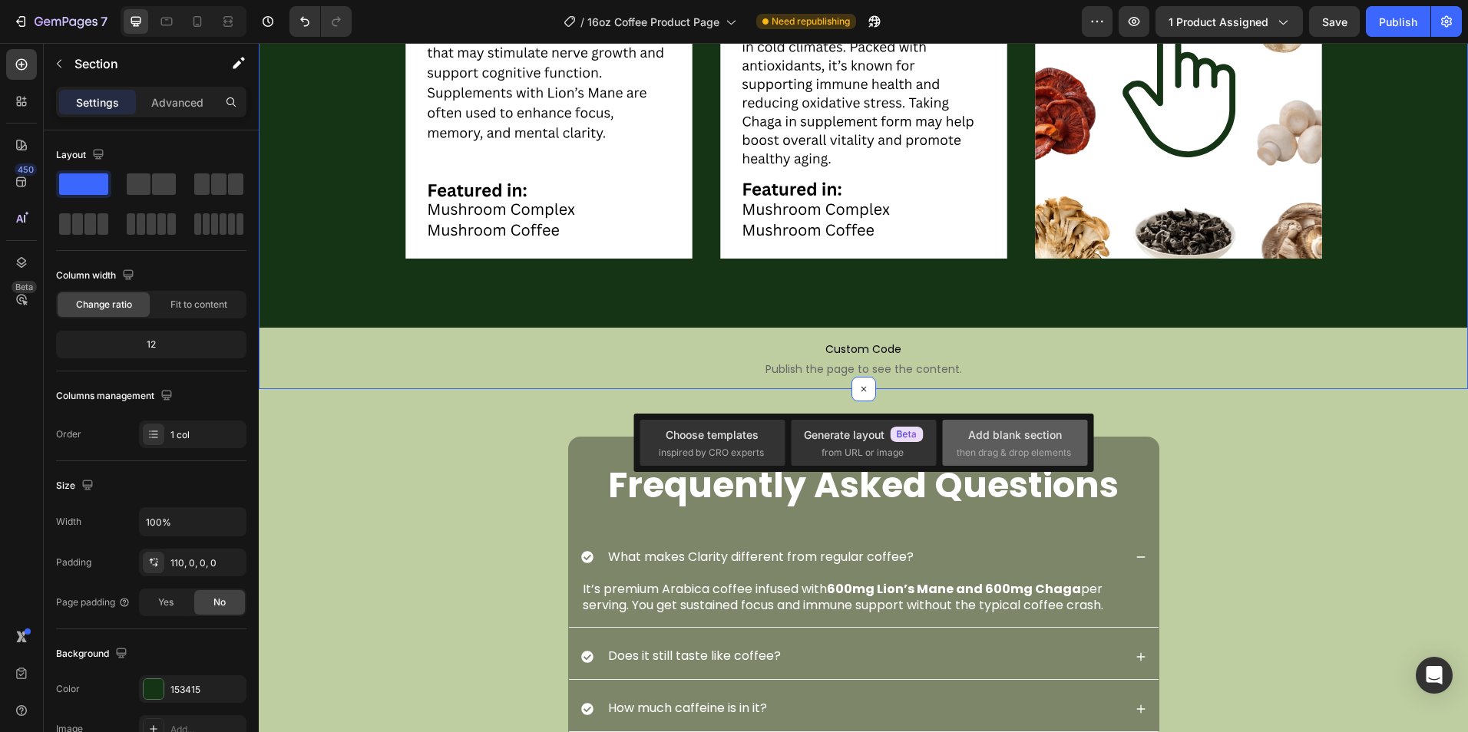
click at [1019, 441] on div "Add blank section" at bounding box center [1015, 435] width 94 height 16
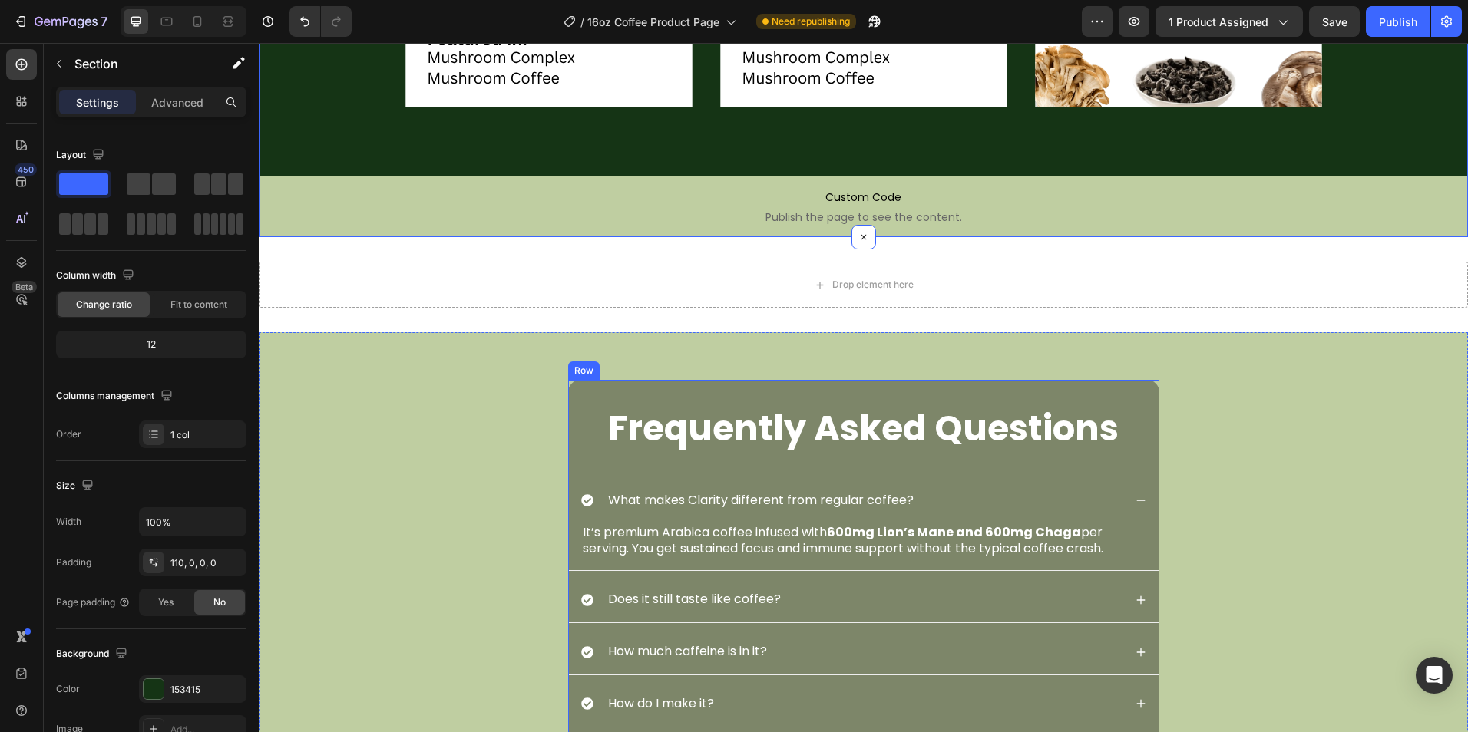
scroll to position [2930, 0]
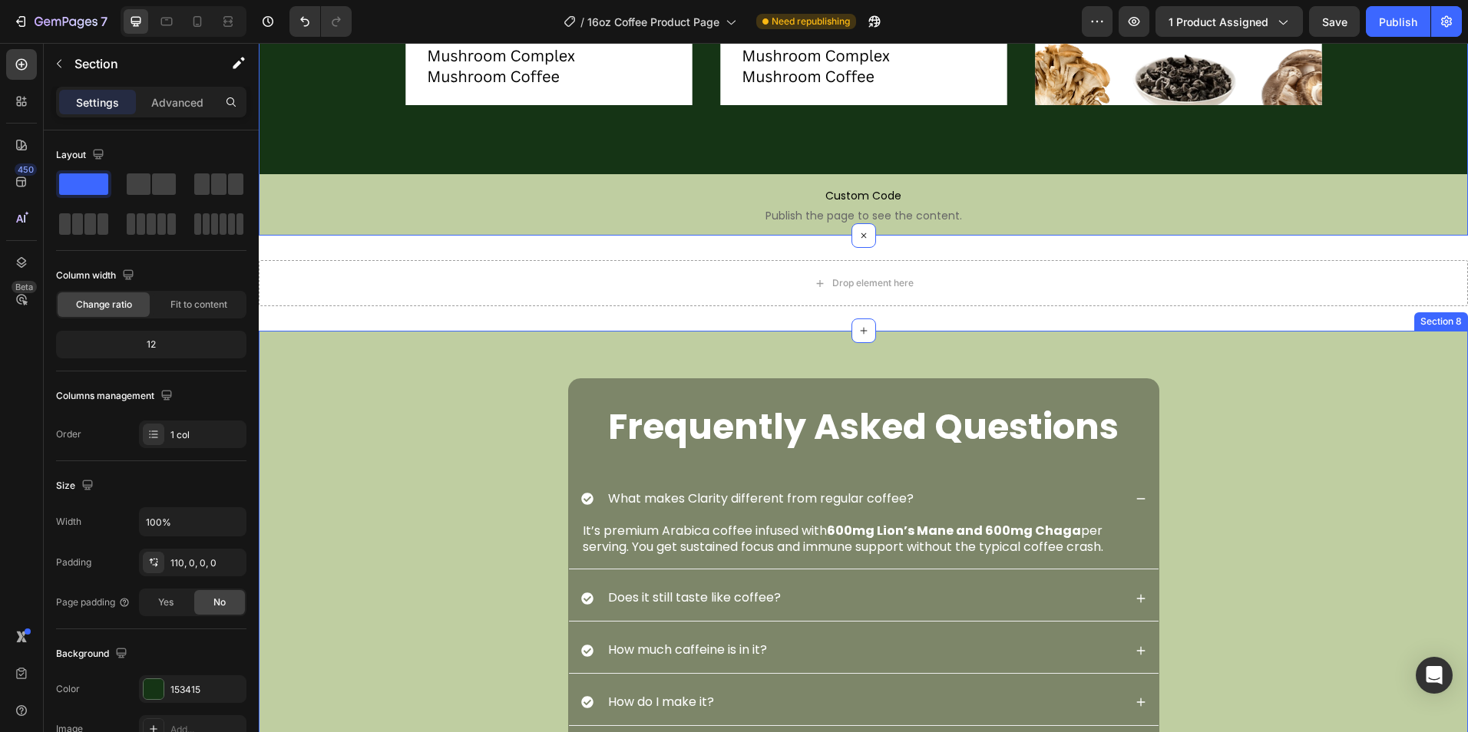
click at [723, 348] on div "FAQs Heading Frequently Asked Questions Heading What makes Clarity different fr…" at bounding box center [863, 644] width 1209 height 626
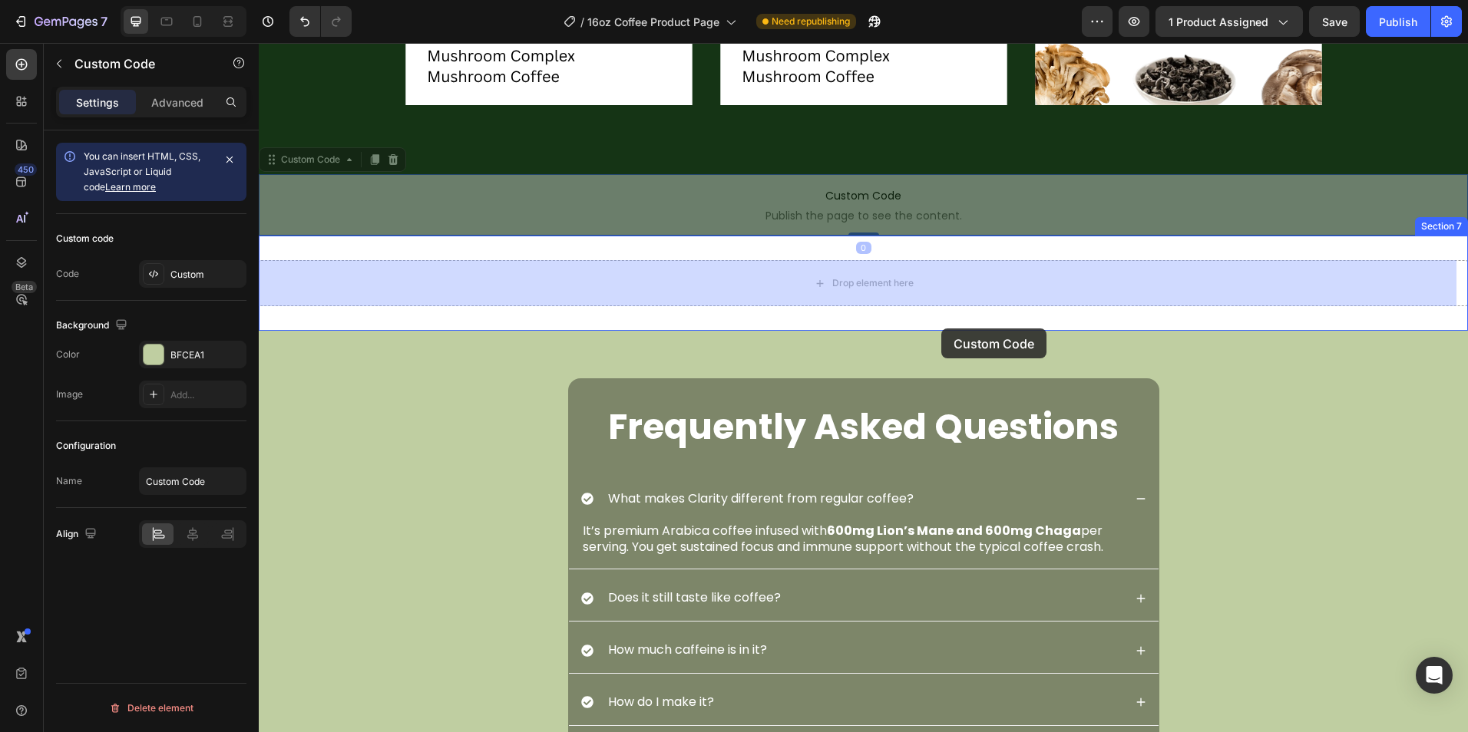
drag, startPoint x: 947, startPoint y: 189, endPoint x: 940, endPoint y: 328, distance: 139.1
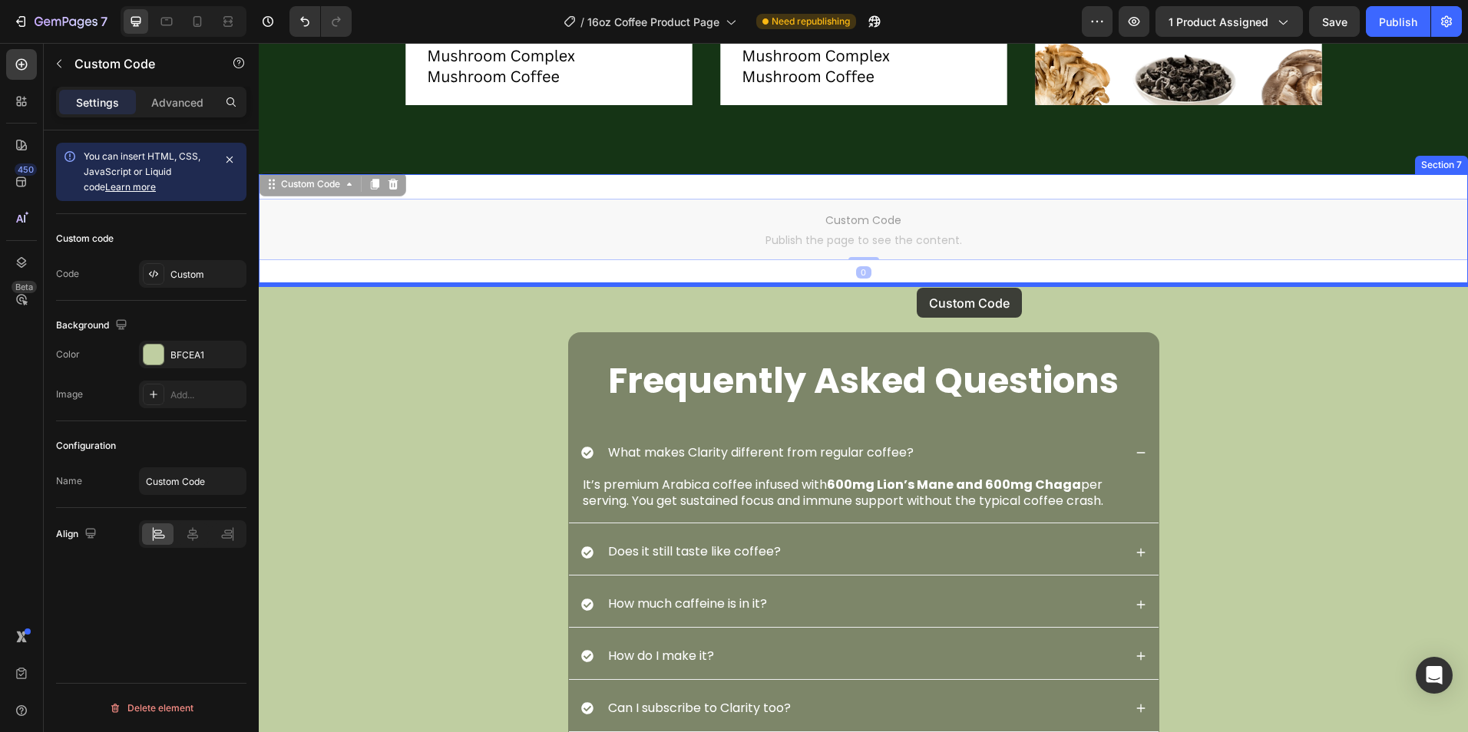
drag, startPoint x: 925, startPoint y: 233, endPoint x: 916, endPoint y: 288, distance: 55.9
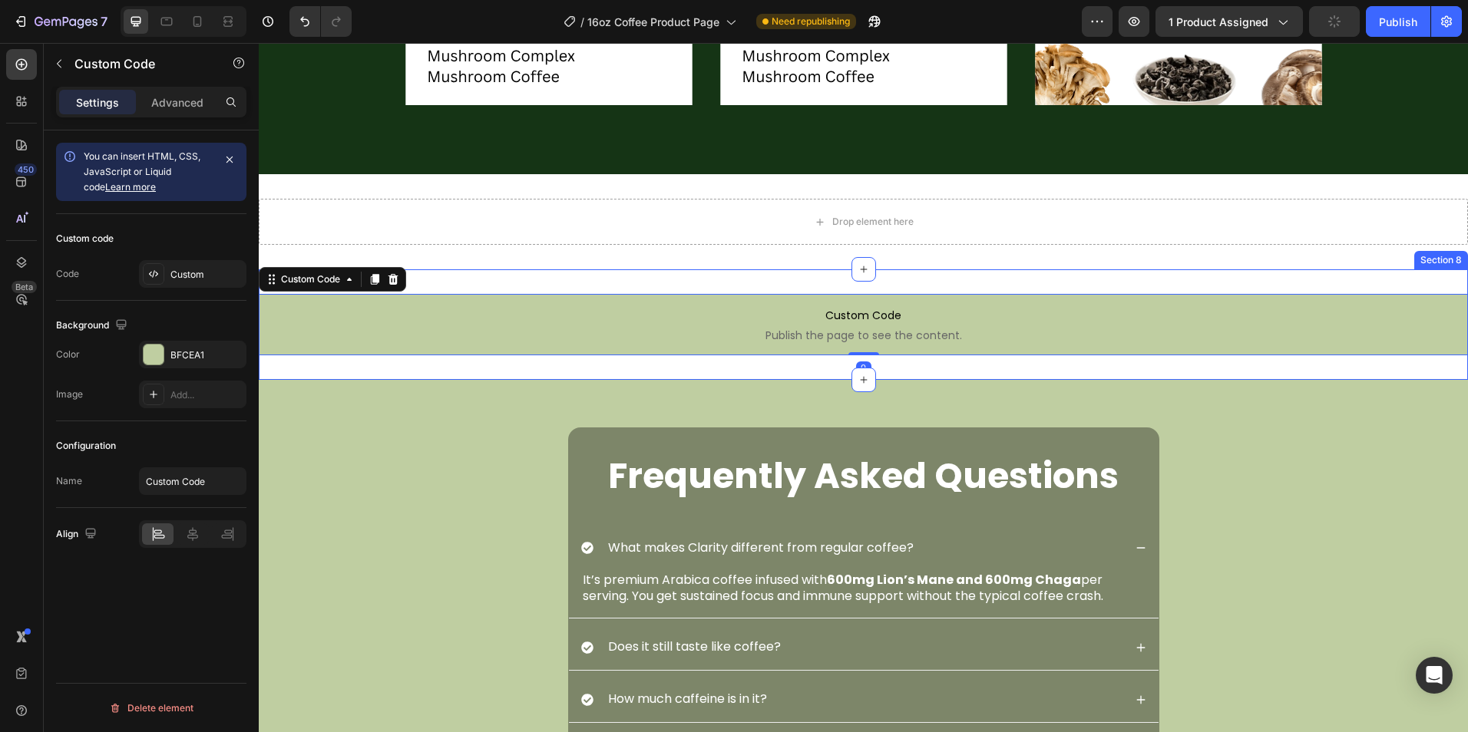
click at [982, 375] on div "Custom Code Publish the page to see the content. Custom Code 0 Section 8" at bounding box center [863, 324] width 1209 height 111
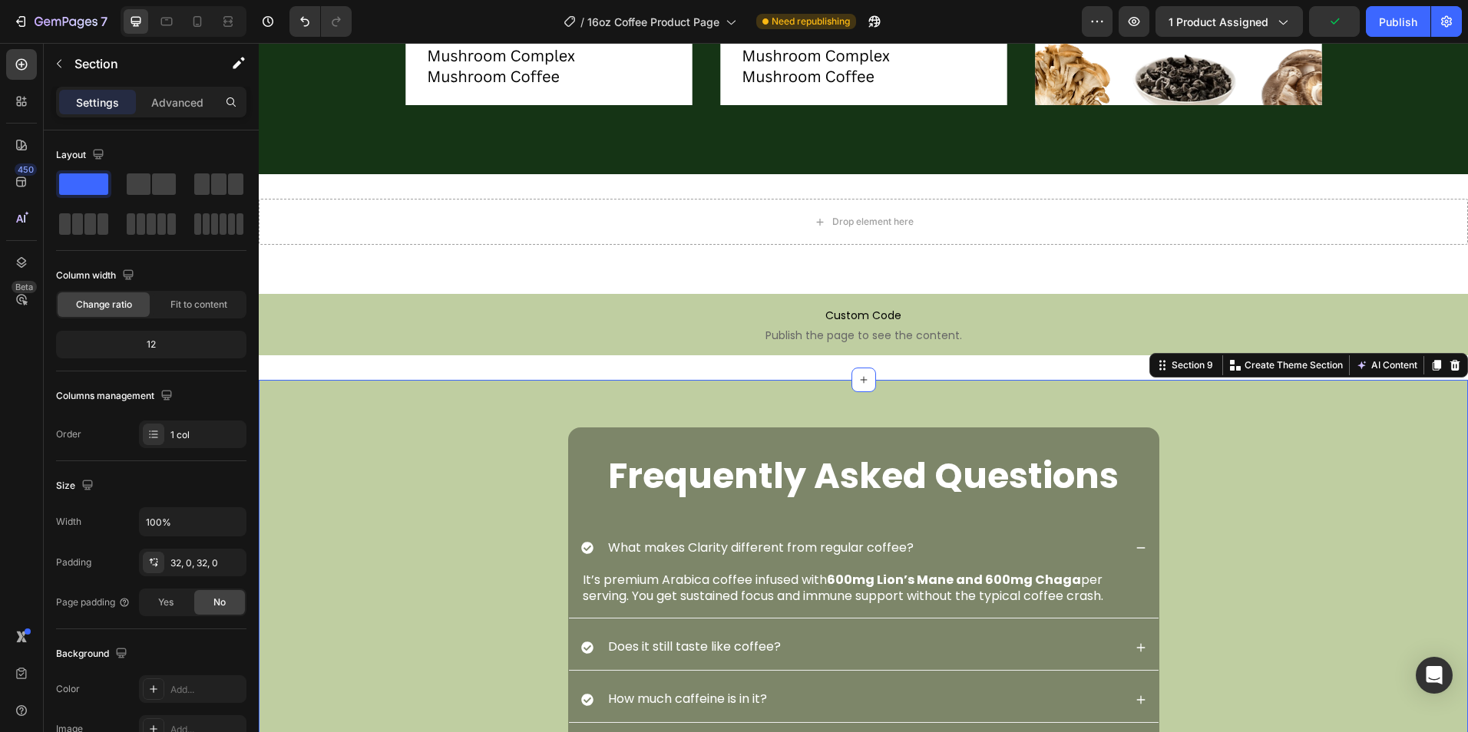
click at [1052, 415] on div "FAQs Heading Frequently Asked Questions Heading What makes Clarity different fr…" at bounding box center [863, 666] width 1209 height 524
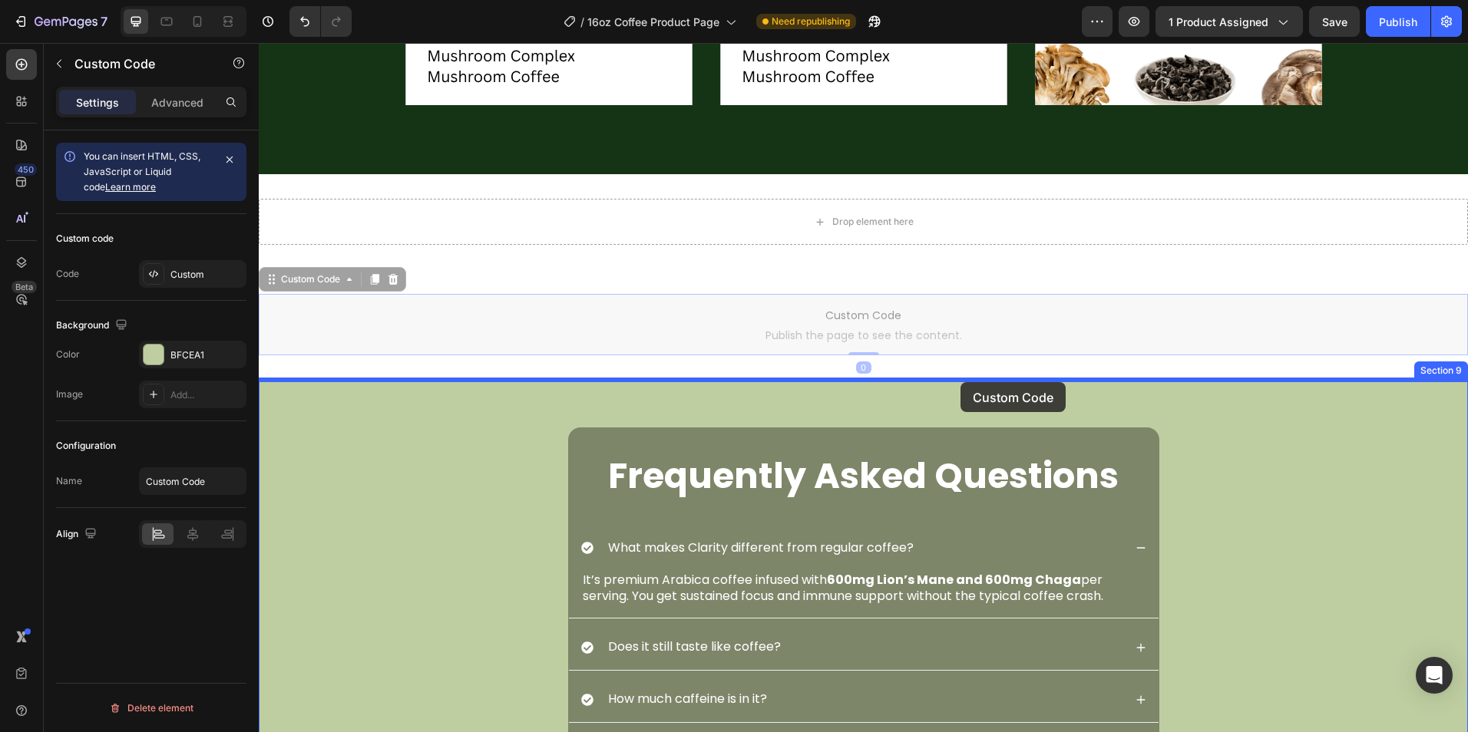
drag, startPoint x: 973, startPoint y: 325, endPoint x: 960, endPoint y: 382, distance: 59.0
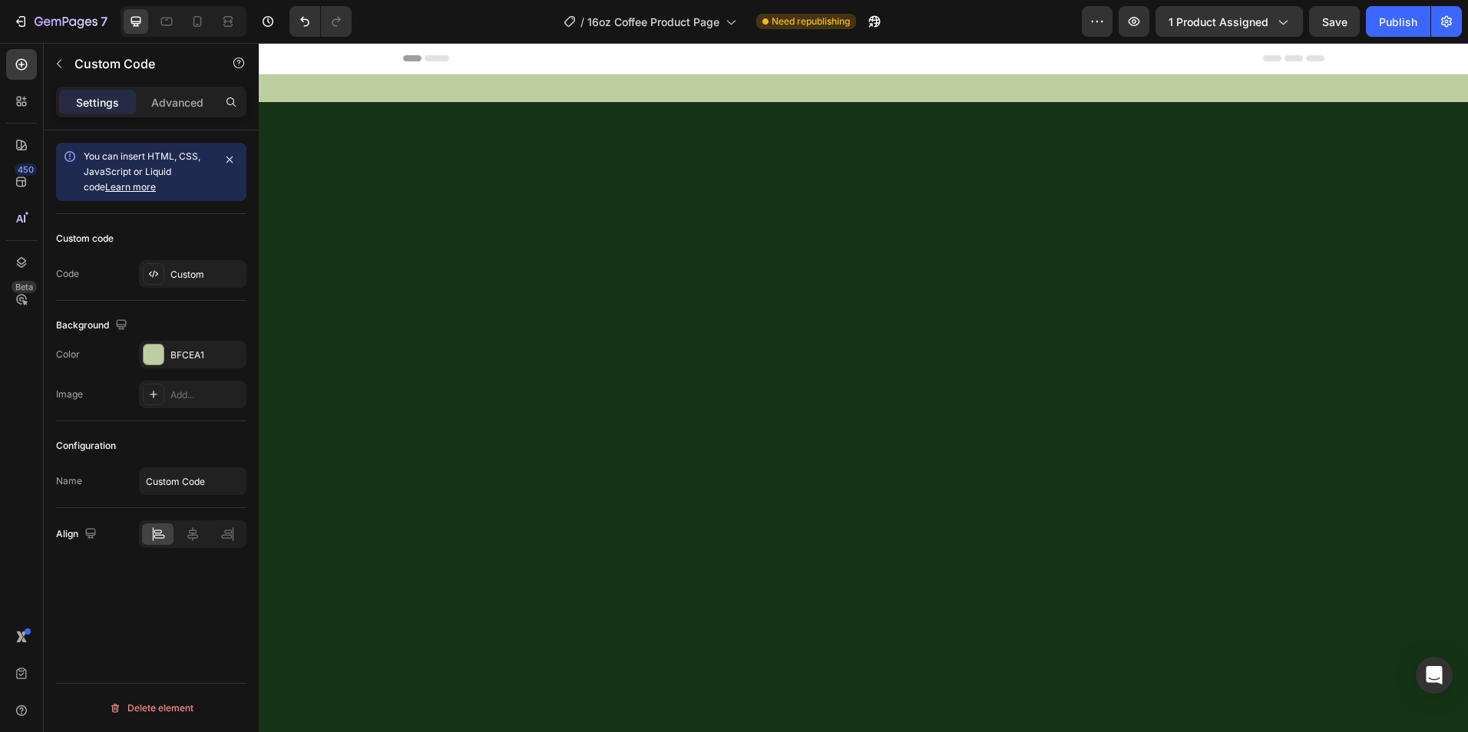
scroll to position [2930, 0]
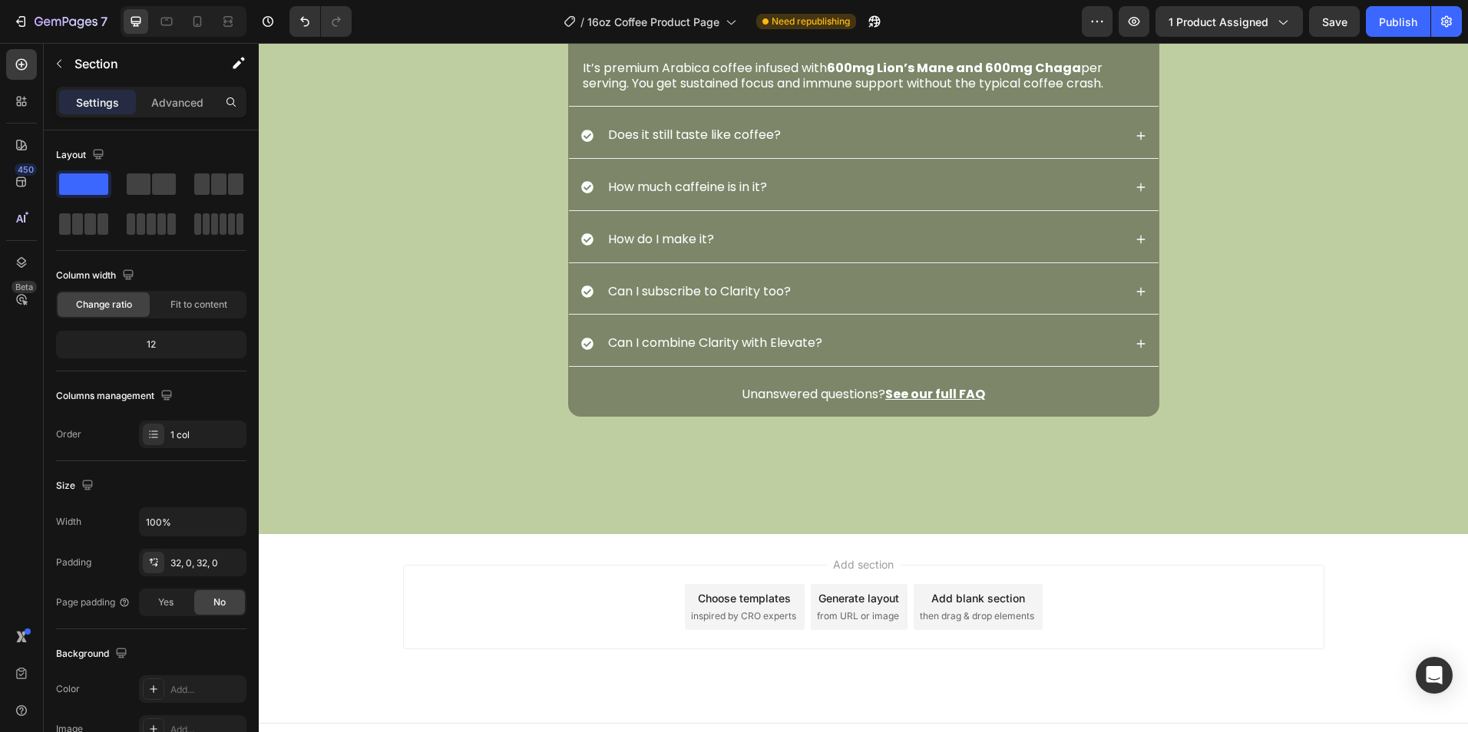
drag, startPoint x: 1445, startPoint y: 249, endPoint x: 1436, endPoint y: 254, distance: 10.3
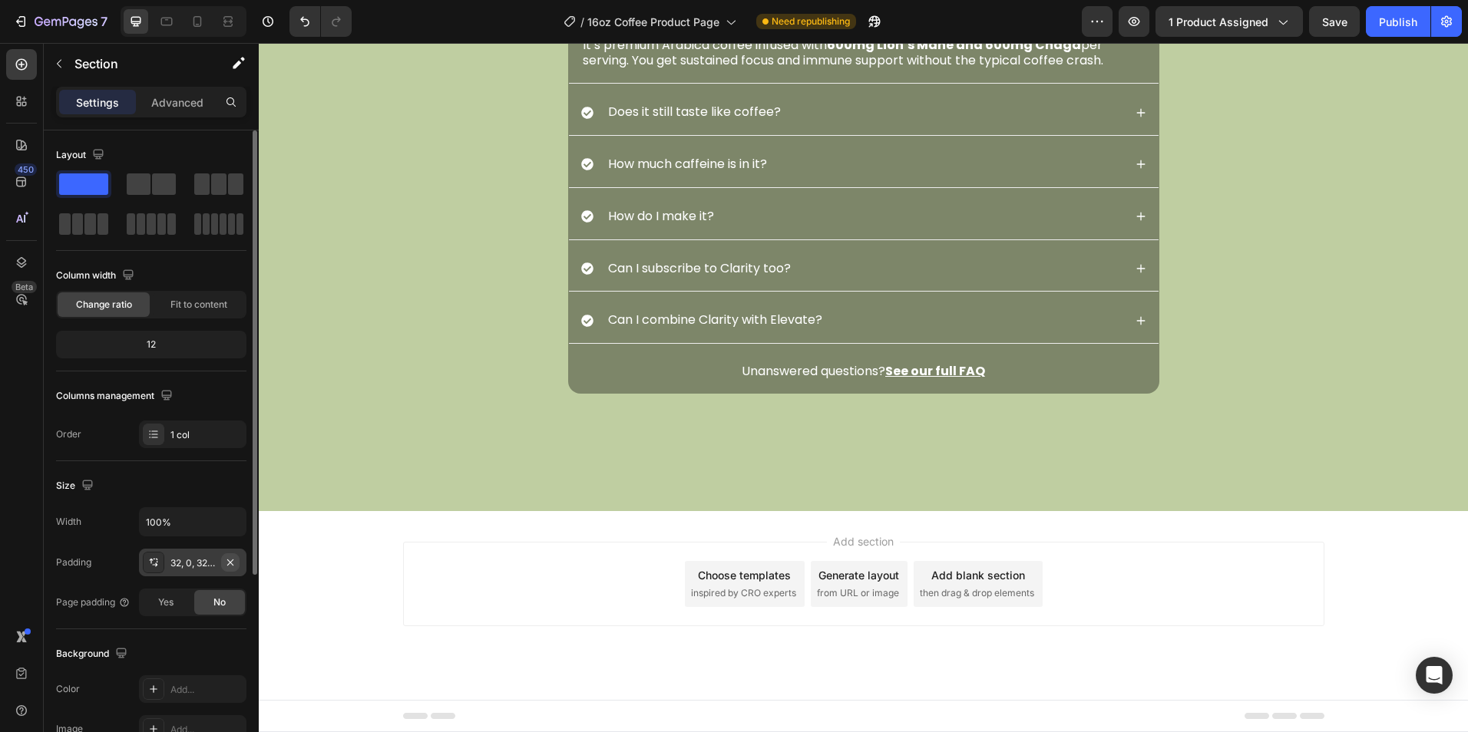
click at [230, 562] on icon "button" at bounding box center [230, 562] width 6 height 6
click at [419, 394] on div "FAQs Heading Frequently Asked Questions Heading What makes Clarity different fr…" at bounding box center [863, 132] width 1209 height 524
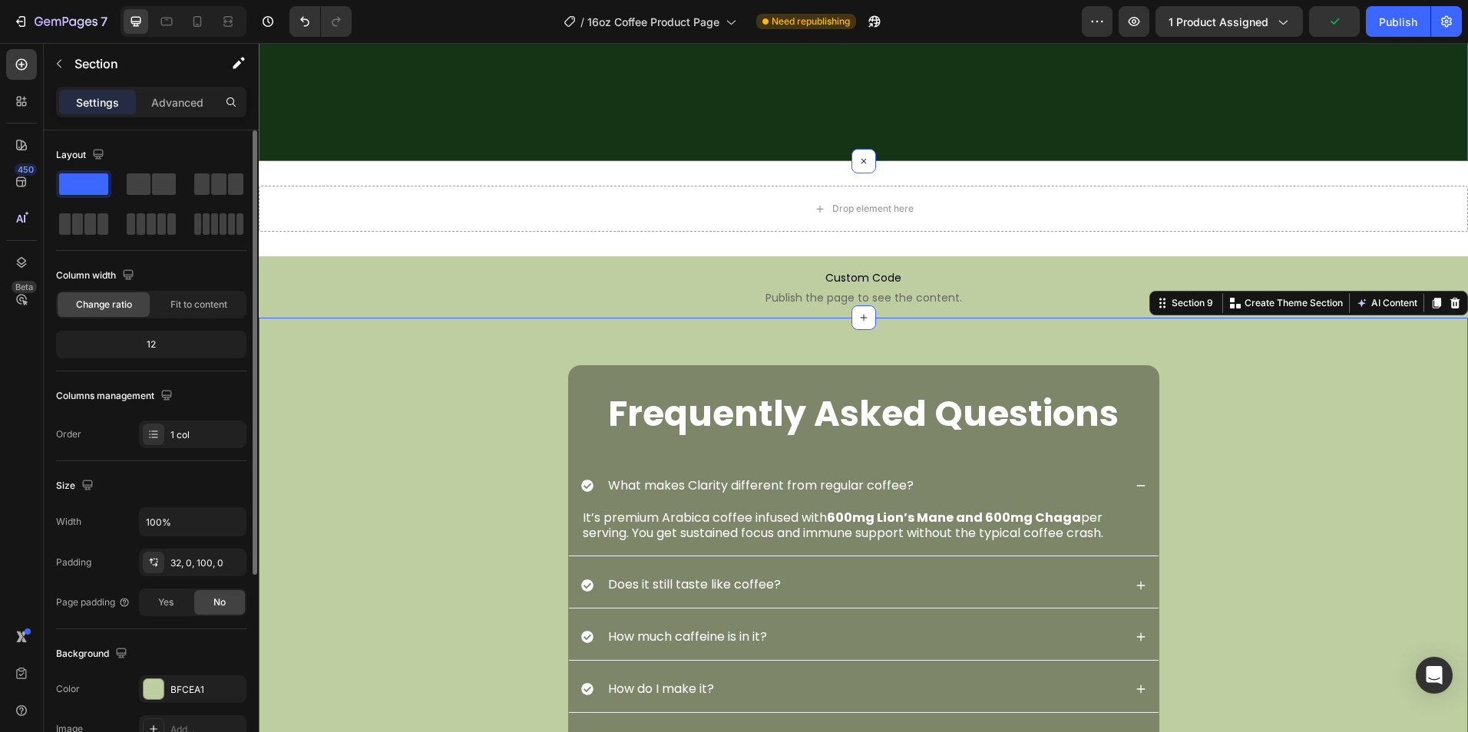
scroll to position [2316, 0]
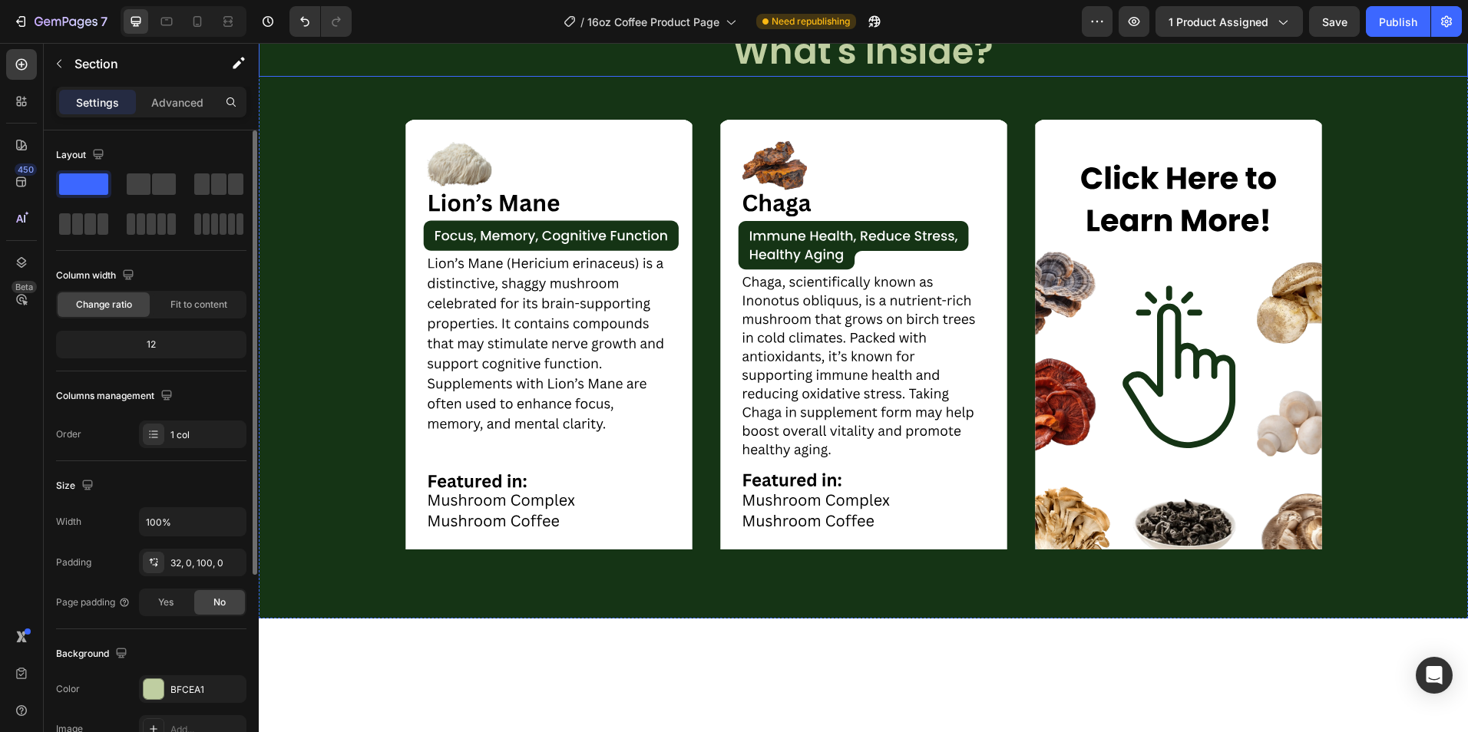
click at [417, 77] on h2 "What's Inside?" at bounding box center [863, 52] width 1209 height 49
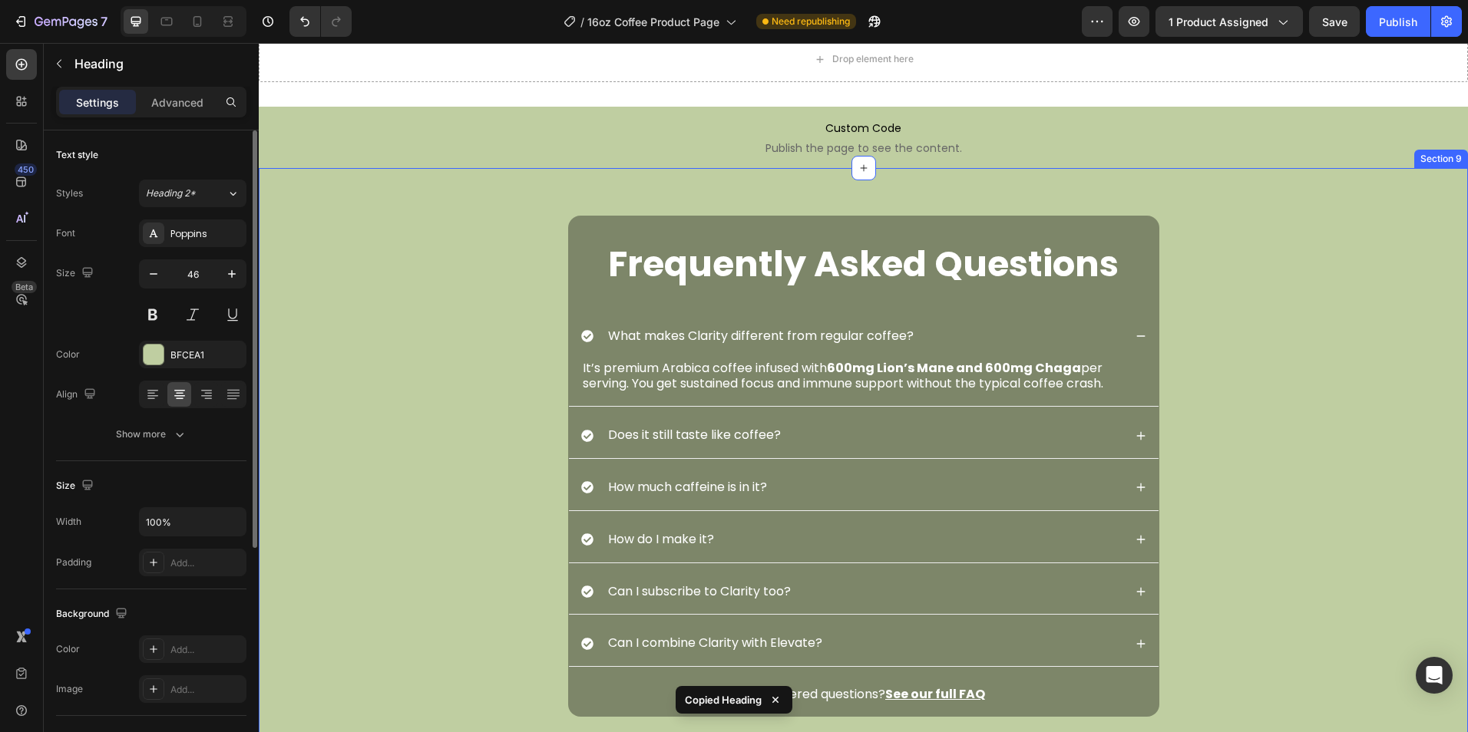
scroll to position [2930, 0]
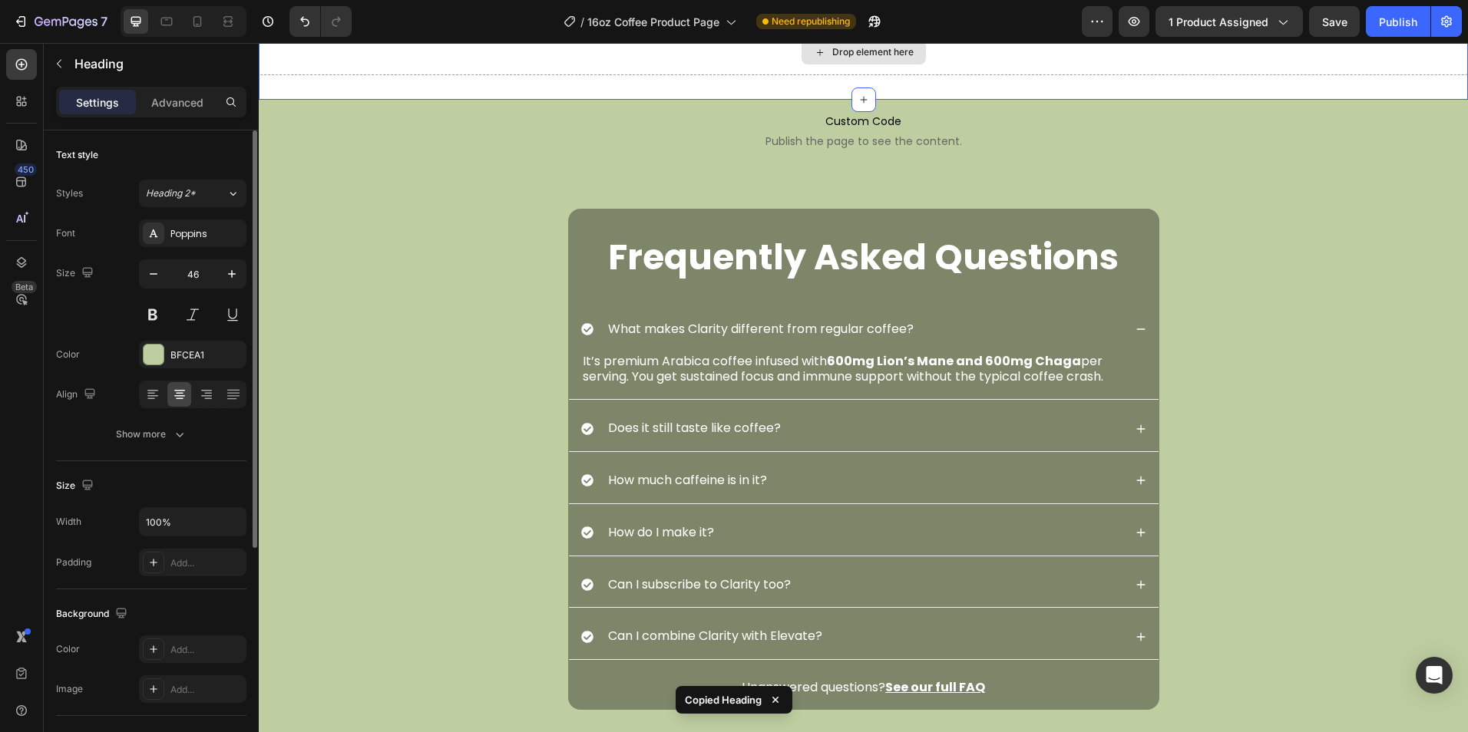
click at [664, 75] on div "Drop element here" at bounding box center [863, 52] width 1209 height 46
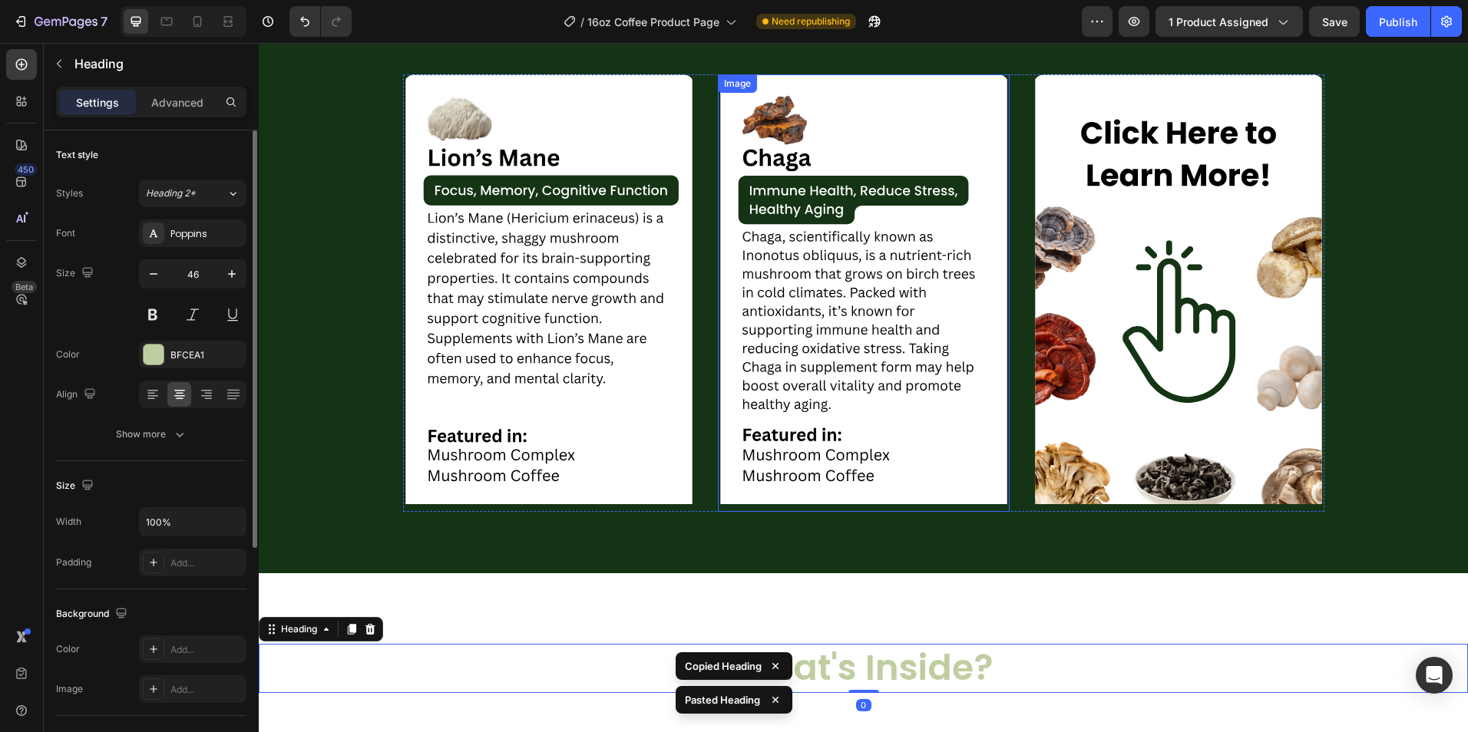
scroll to position [2316, 0]
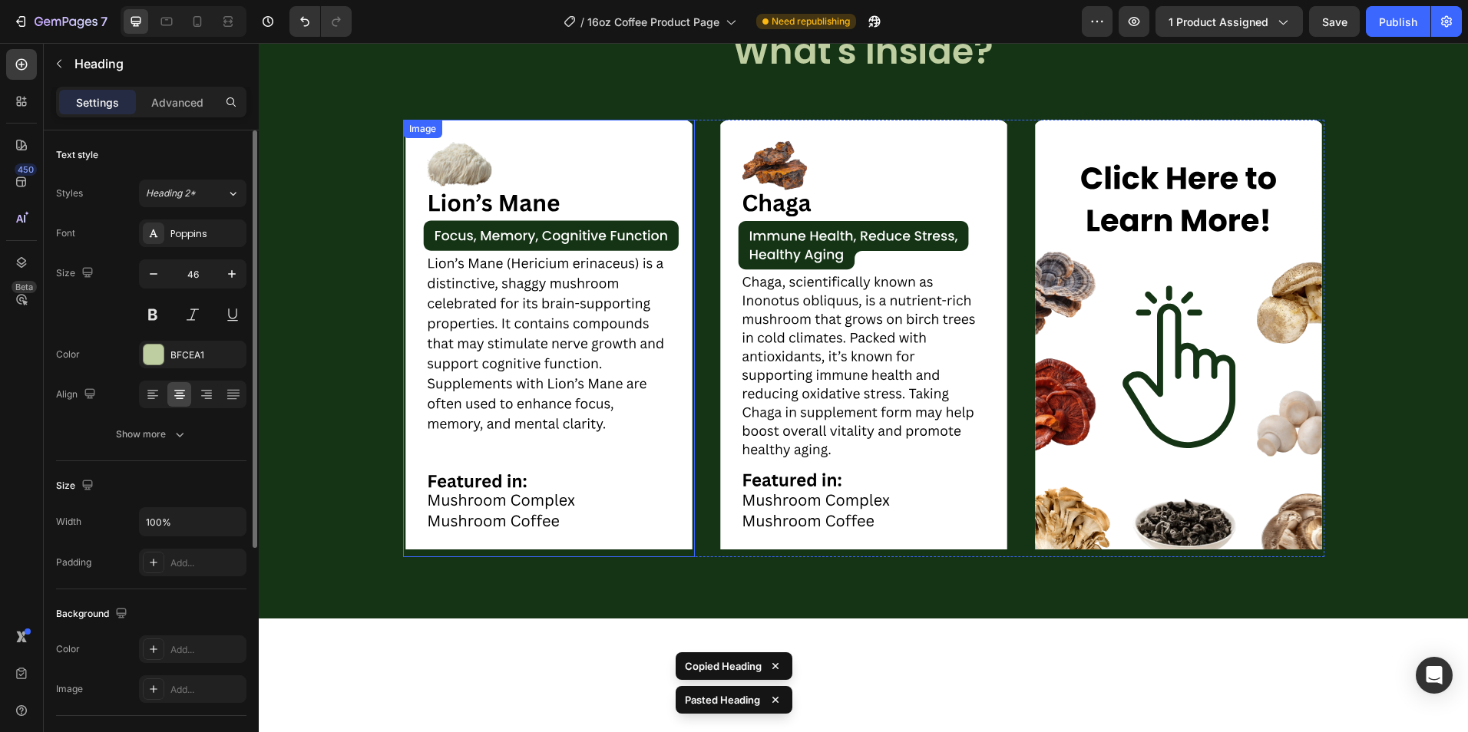
click at [433, 138] on div "Image" at bounding box center [422, 129] width 39 height 18
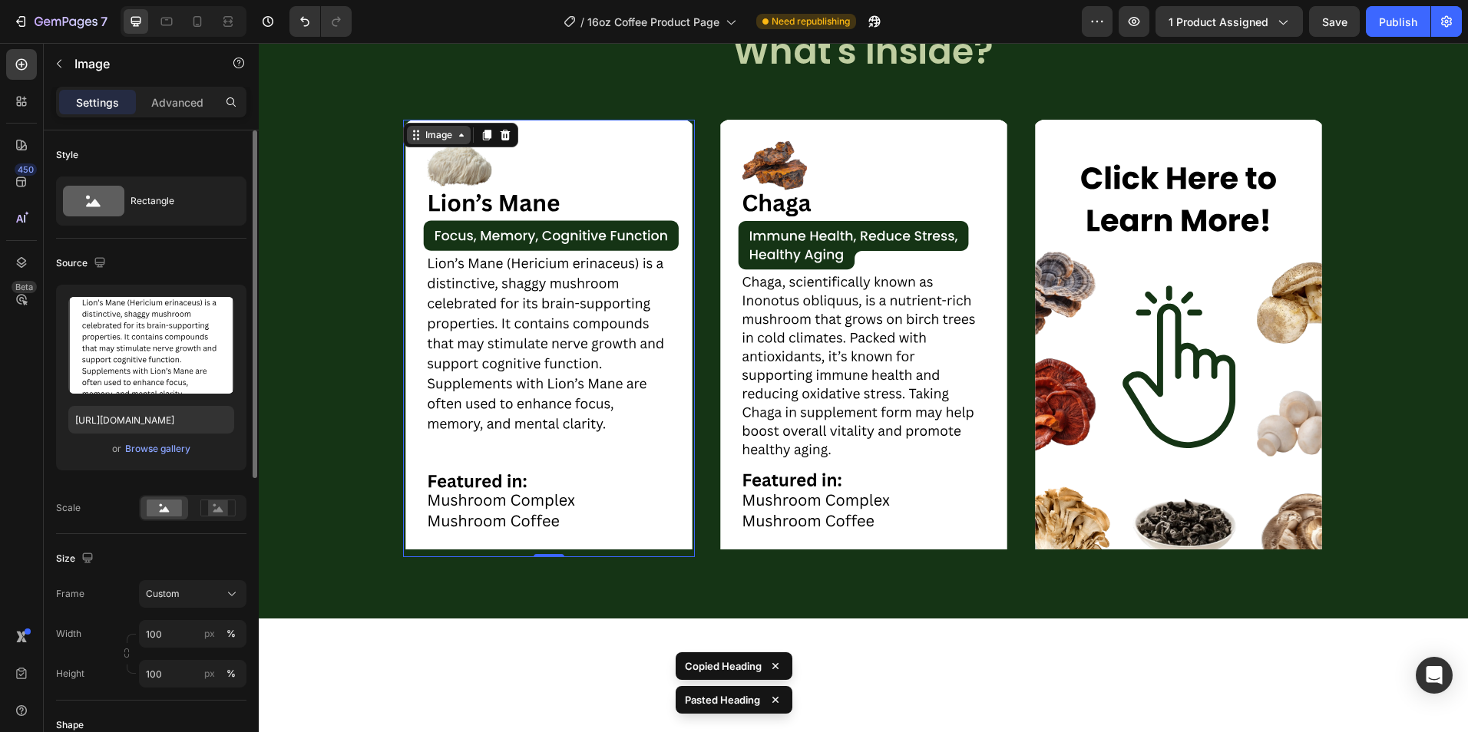
click at [432, 144] on div "Image" at bounding box center [439, 135] width 64 height 18
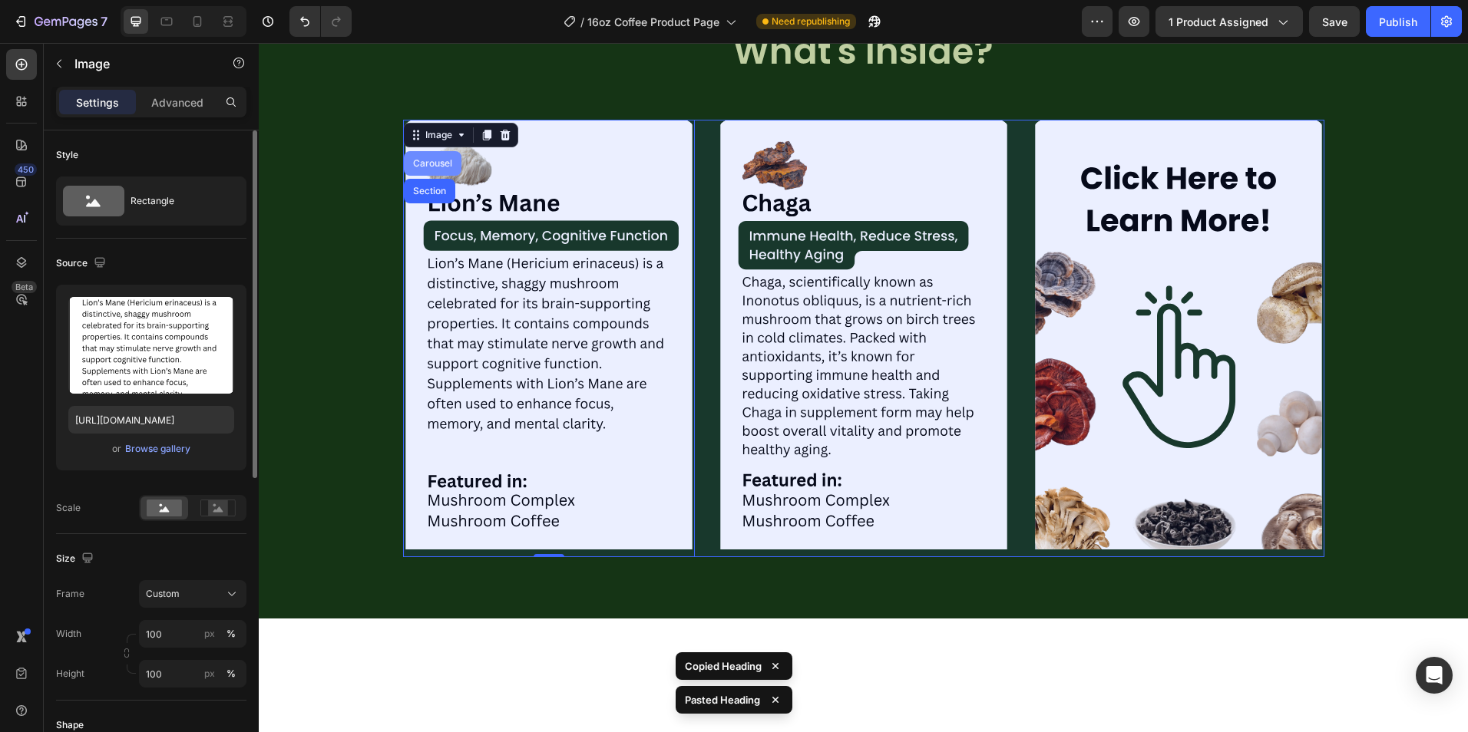
click at [436, 176] on div "Carousel" at bounding box center [433, 163] width 58 height 25
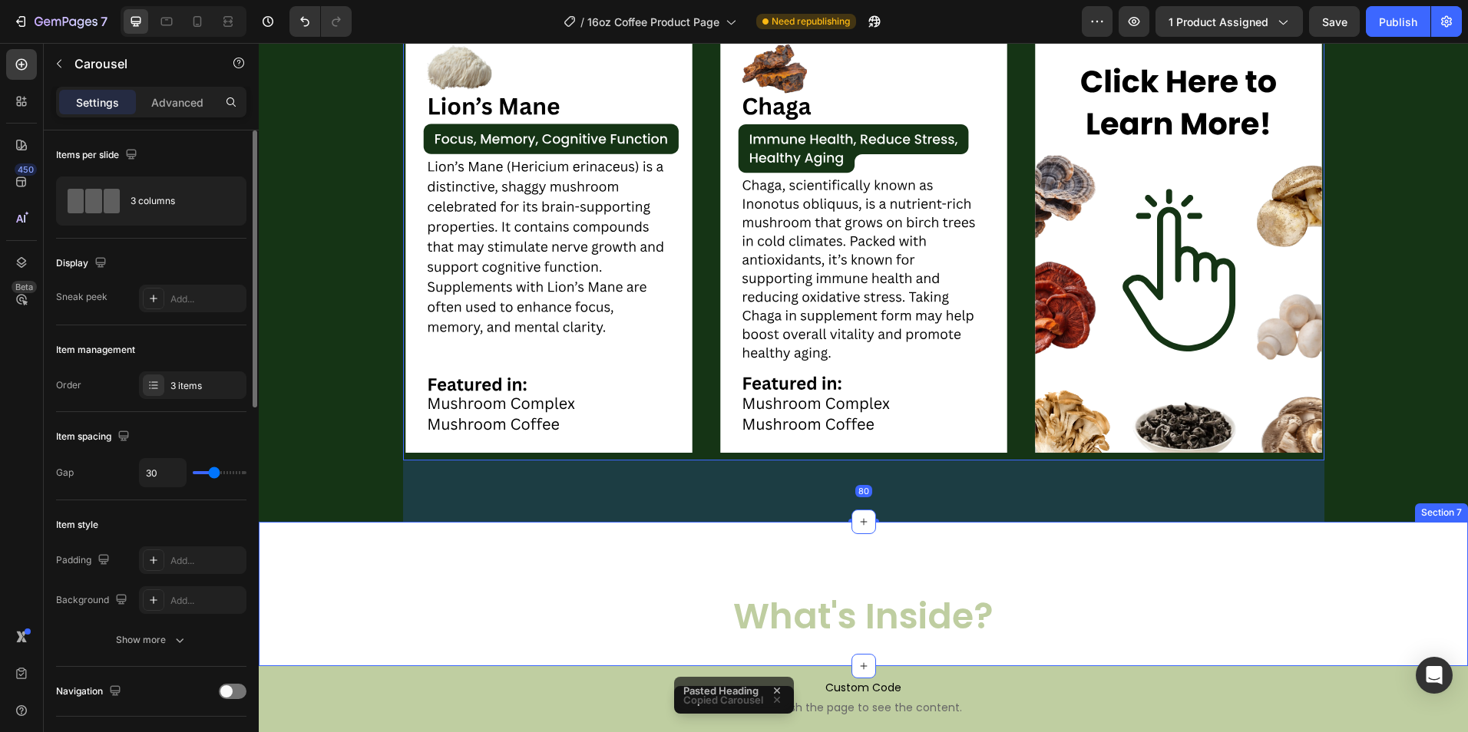
scroll to position [2777, 0]
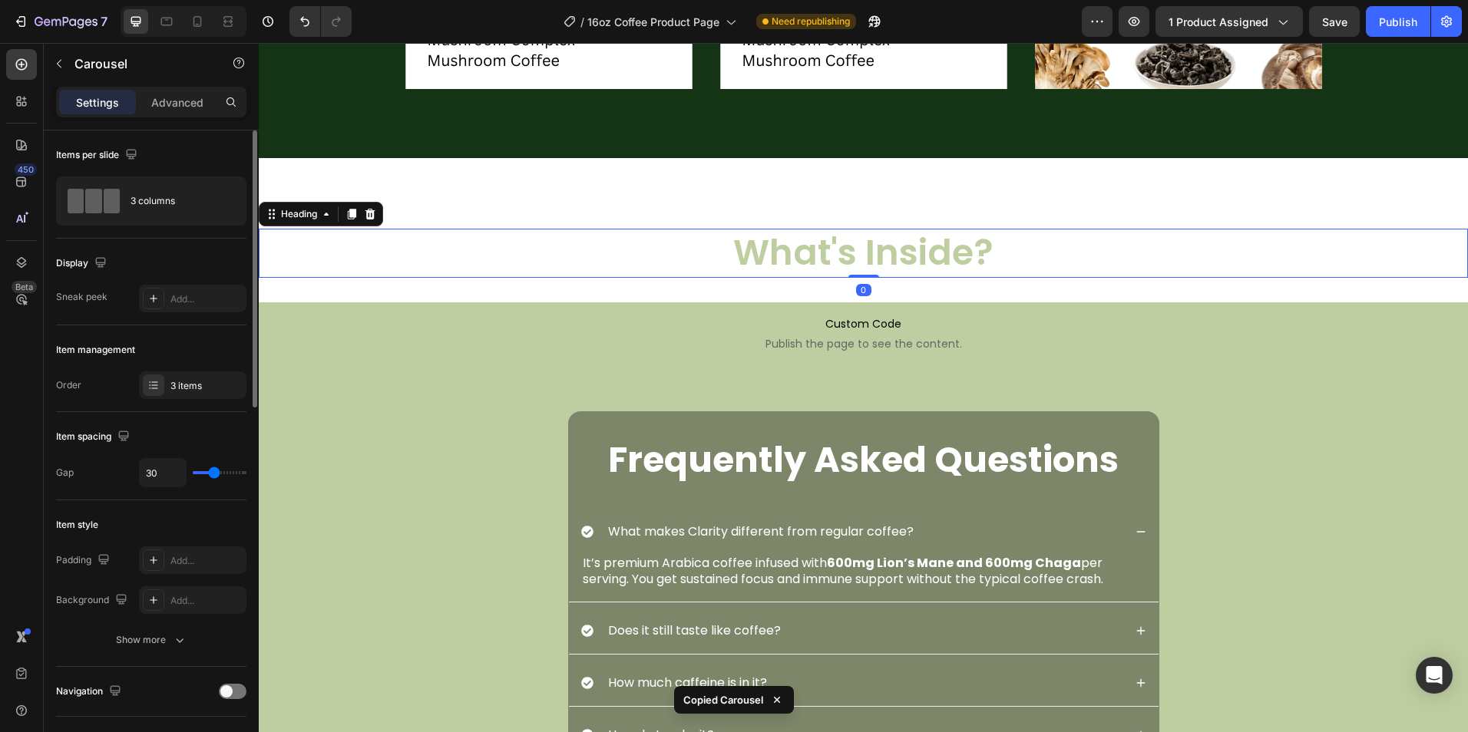
click at [751, 278] on h2 "What's Inside?" at bounding box center [863, 253] width 1209 height 49
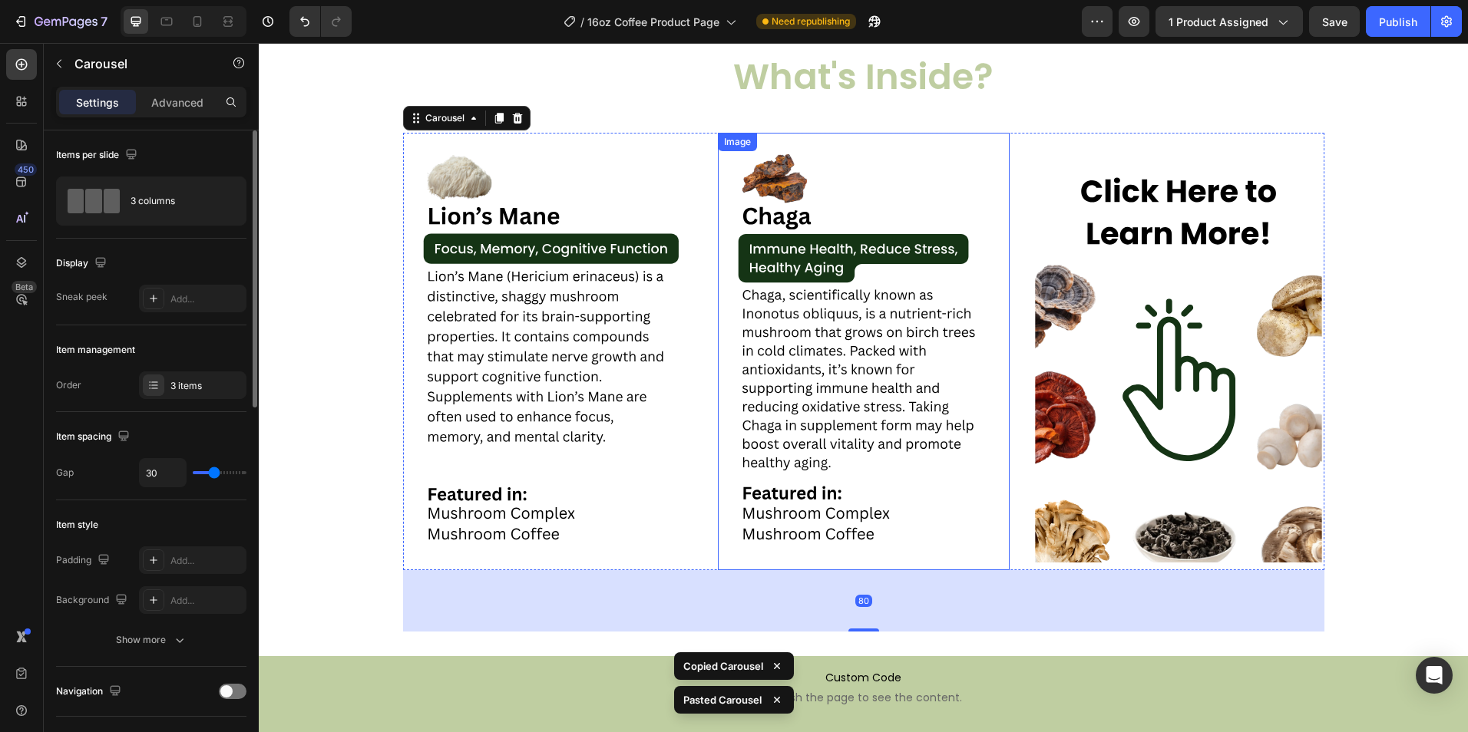
scroll to position [3158, 0]
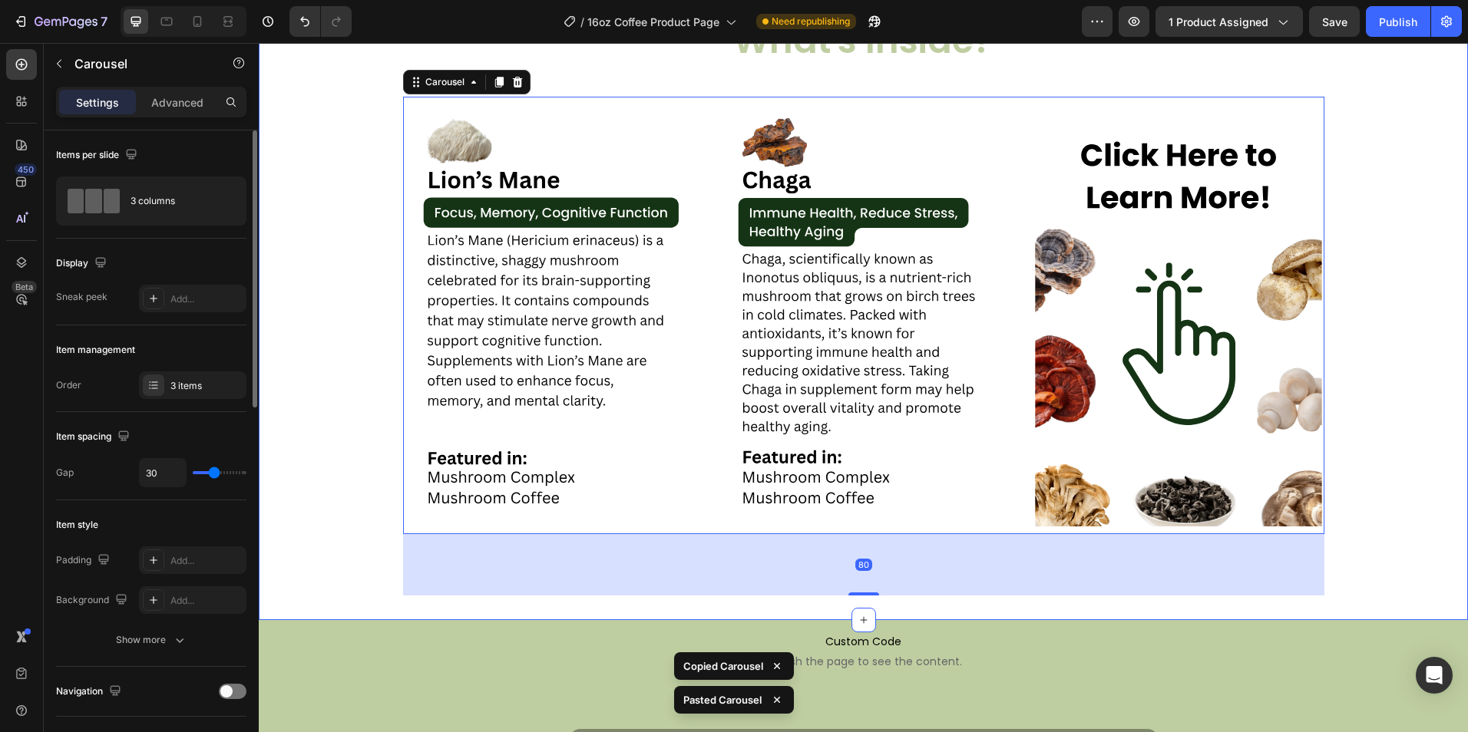
click at [375, 371] on div "Image Image Image Carousel 80" at bounding box center [863, 331] width 1209 height 530
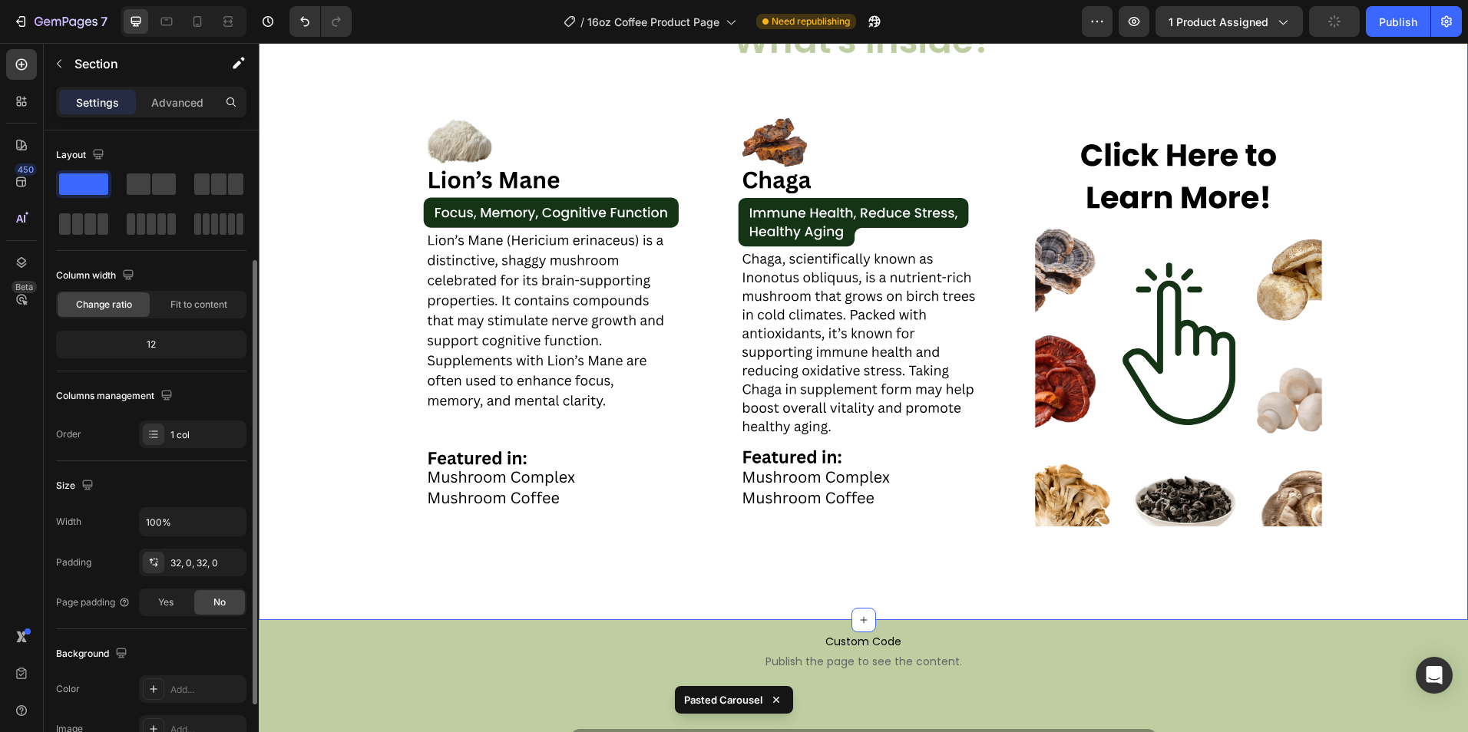
scroll to position [291, 0]
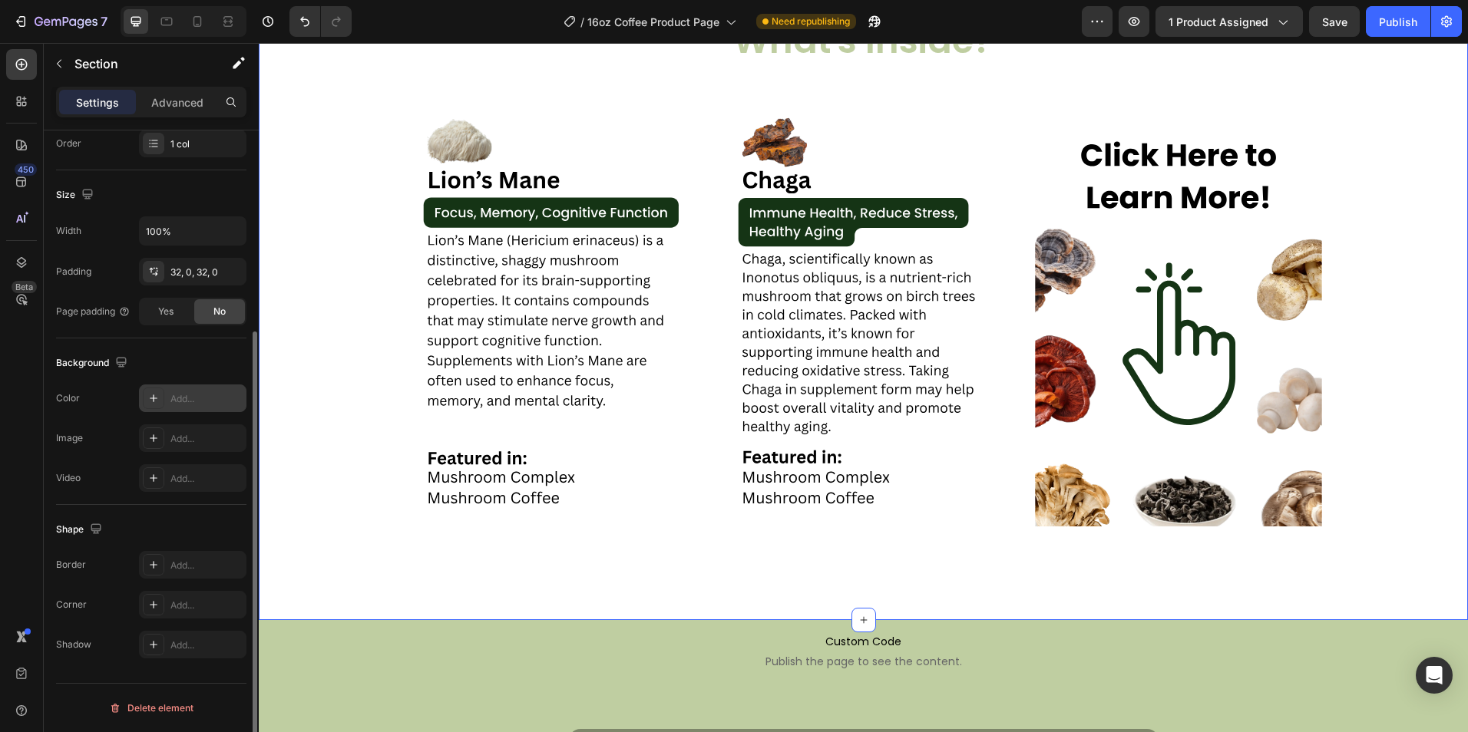
click at [166, 401] on div "Add..." at bounding box center [192, 399] width 107 height 28
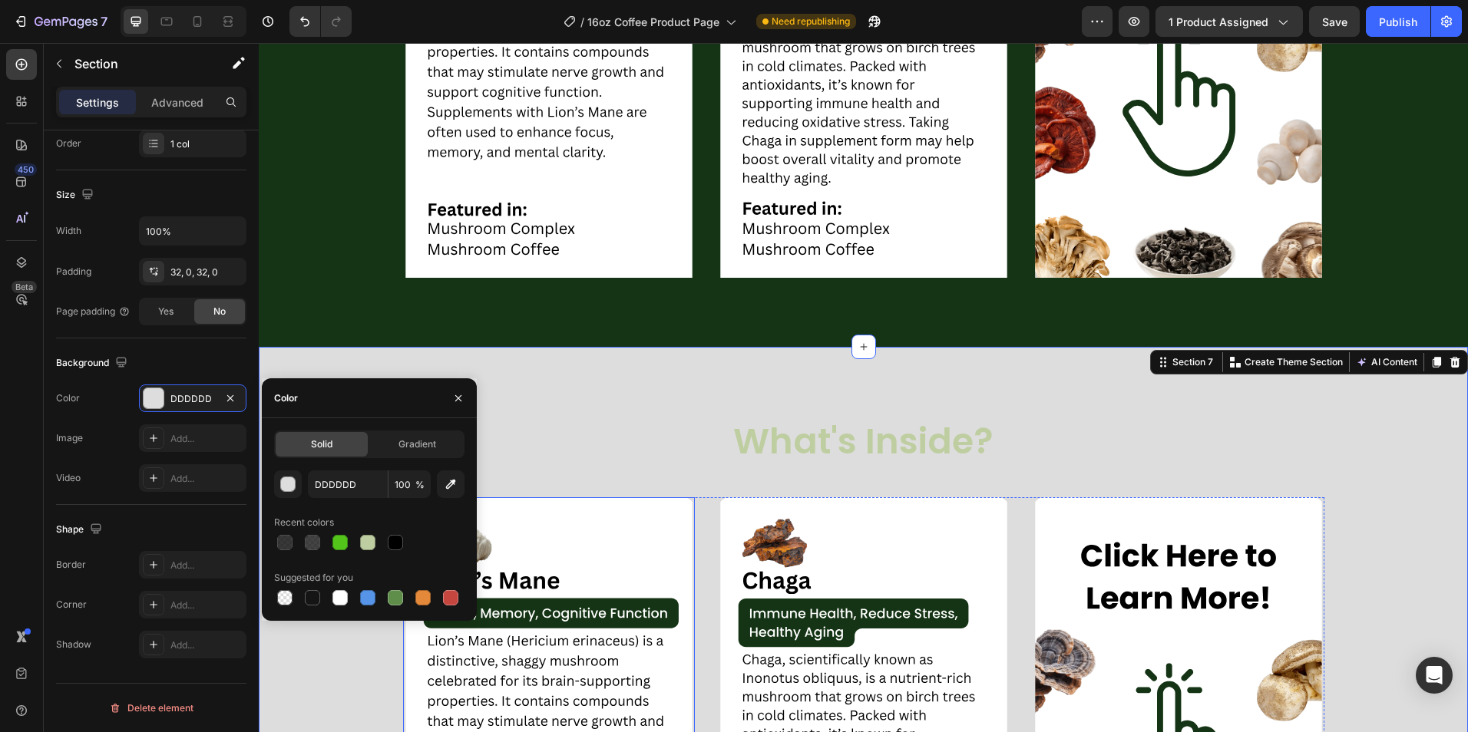
scroll to position [2544, 0]
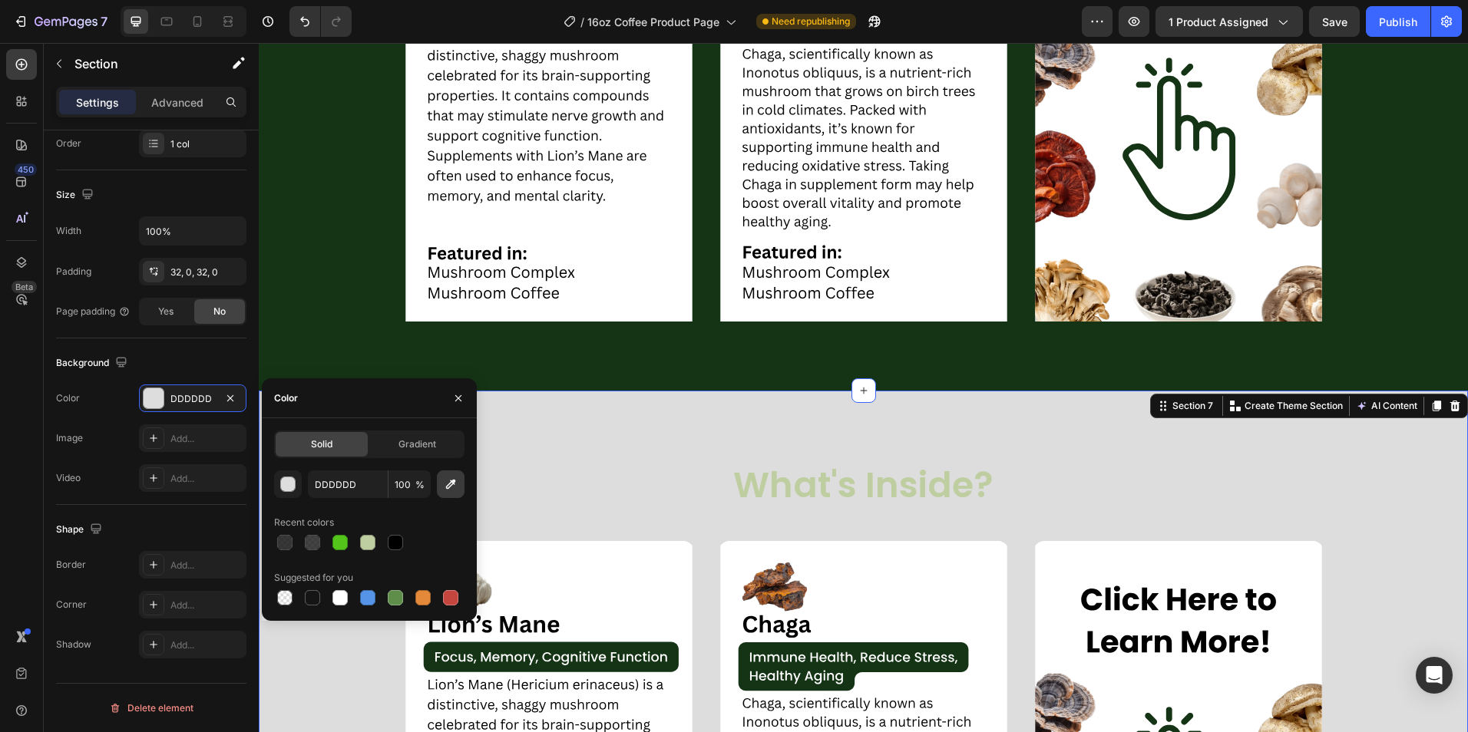
click at [451, 480] on icon "button" at bounding box center [450, 484] width 15 height 15
type input "153415"
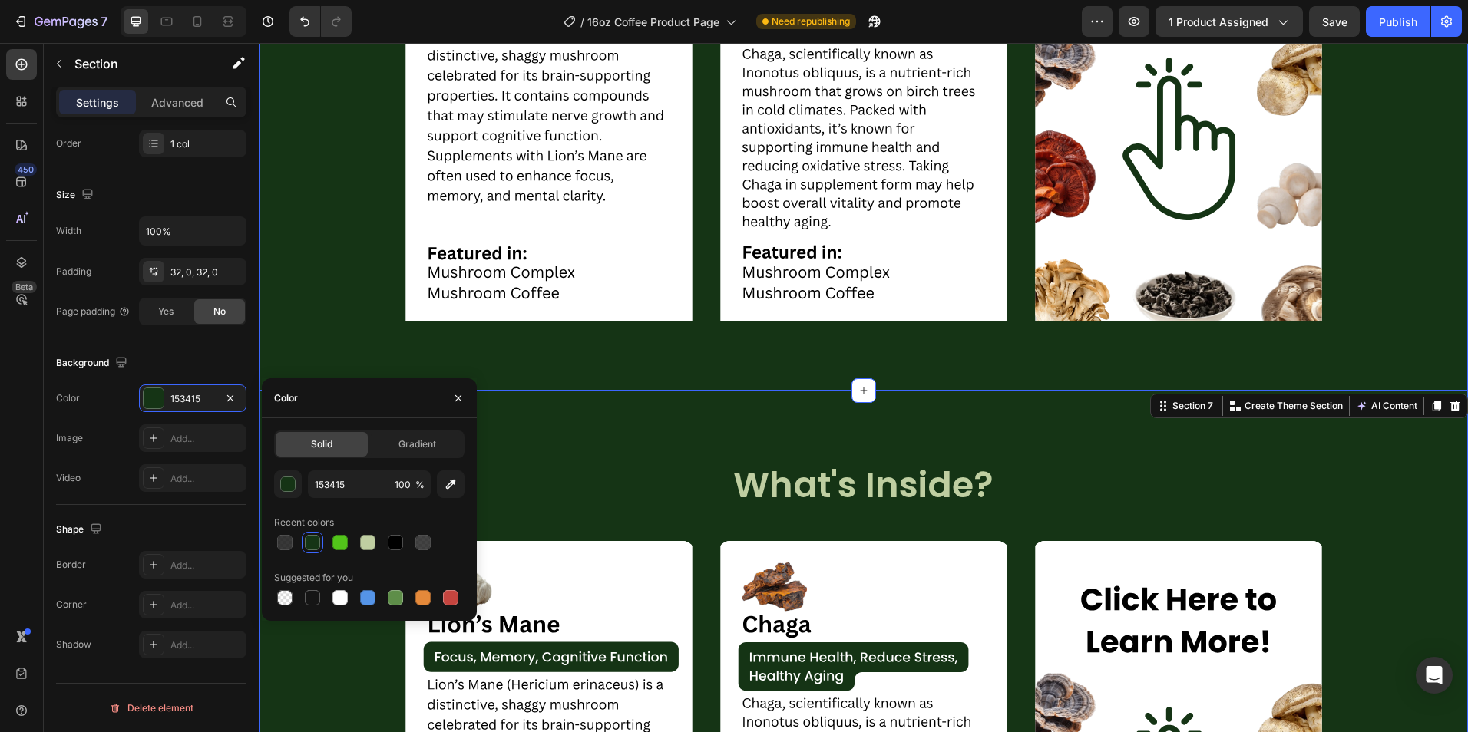
click at [626, 391] on div "Image Image Image Carousel" at bounding box center [863, 126] width 1209 height 530
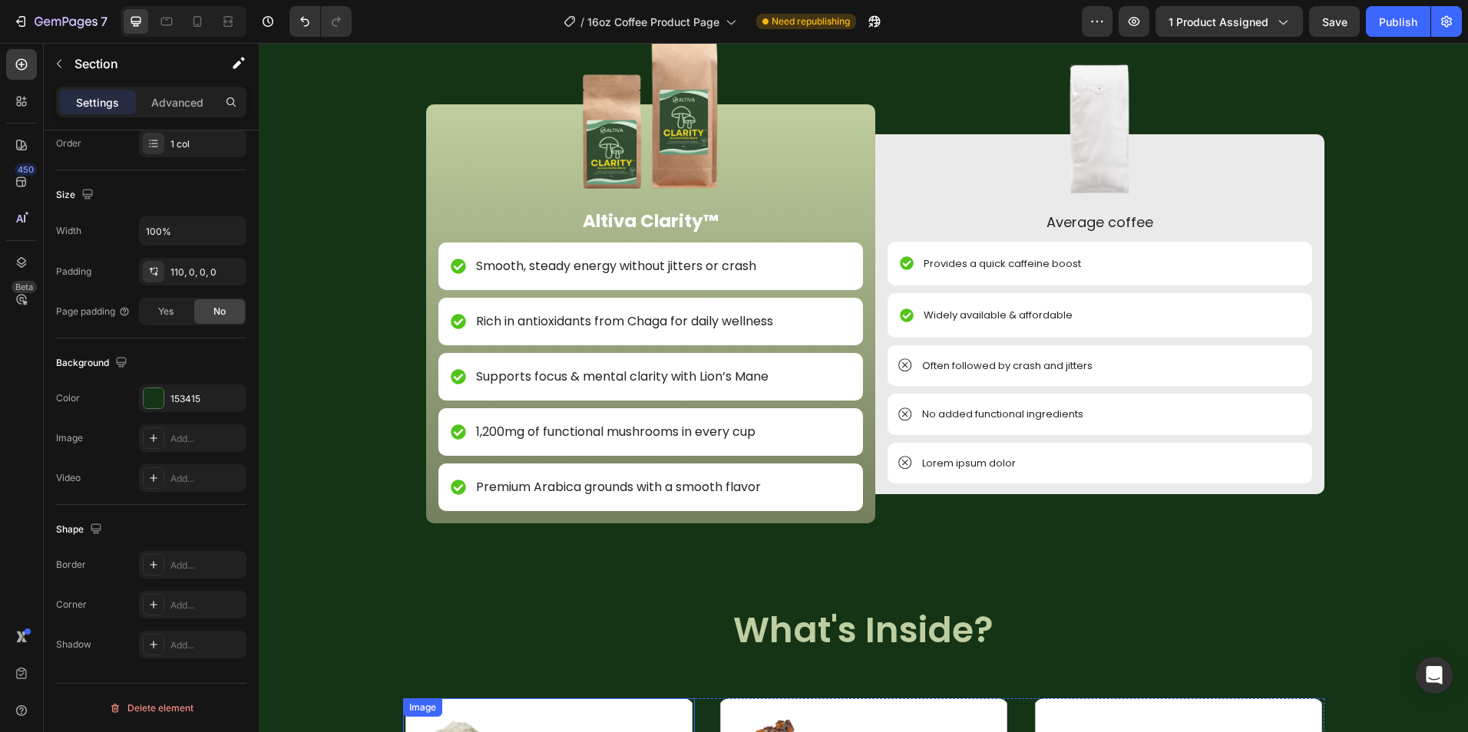
scroll to position [1854, 0]
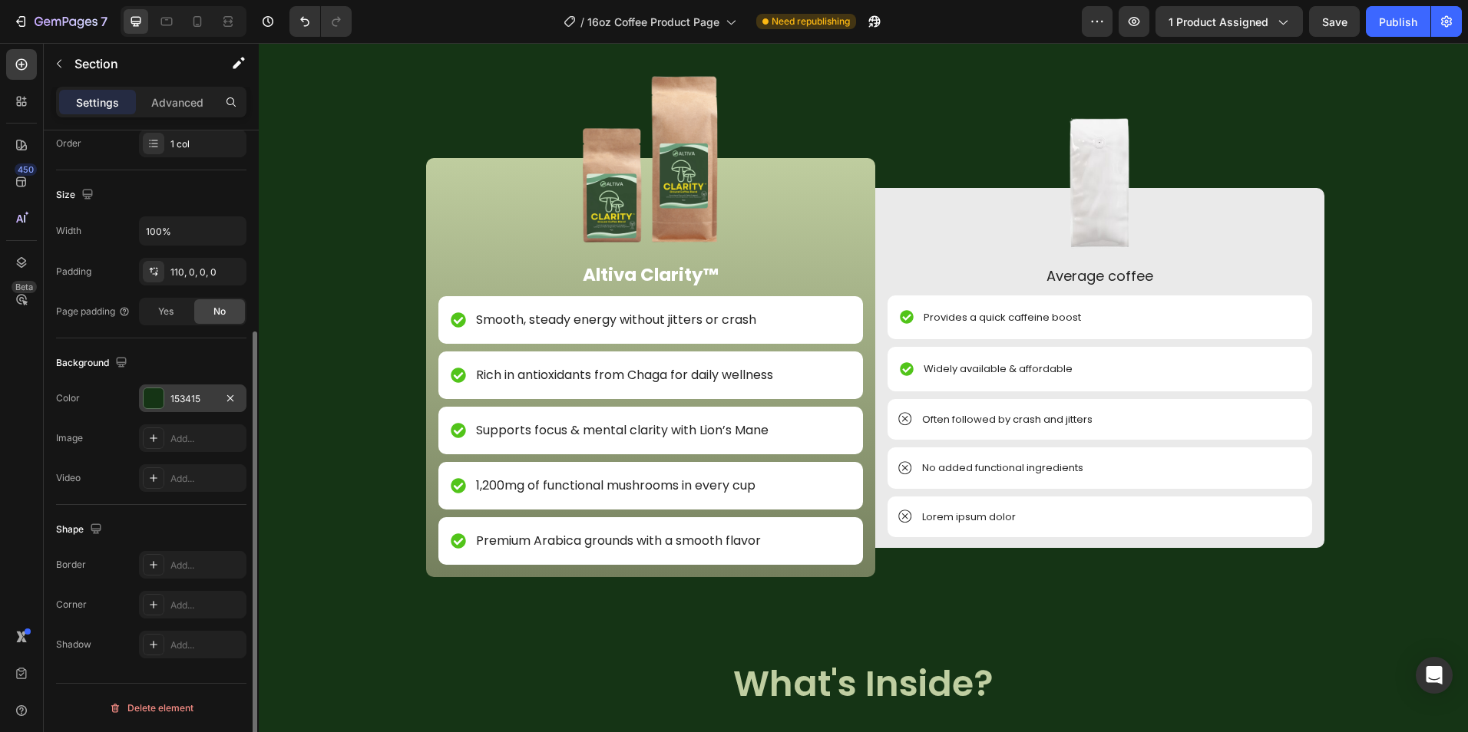
click at [145, 390] on div at bounding box center [154, 398] width 20 height 20
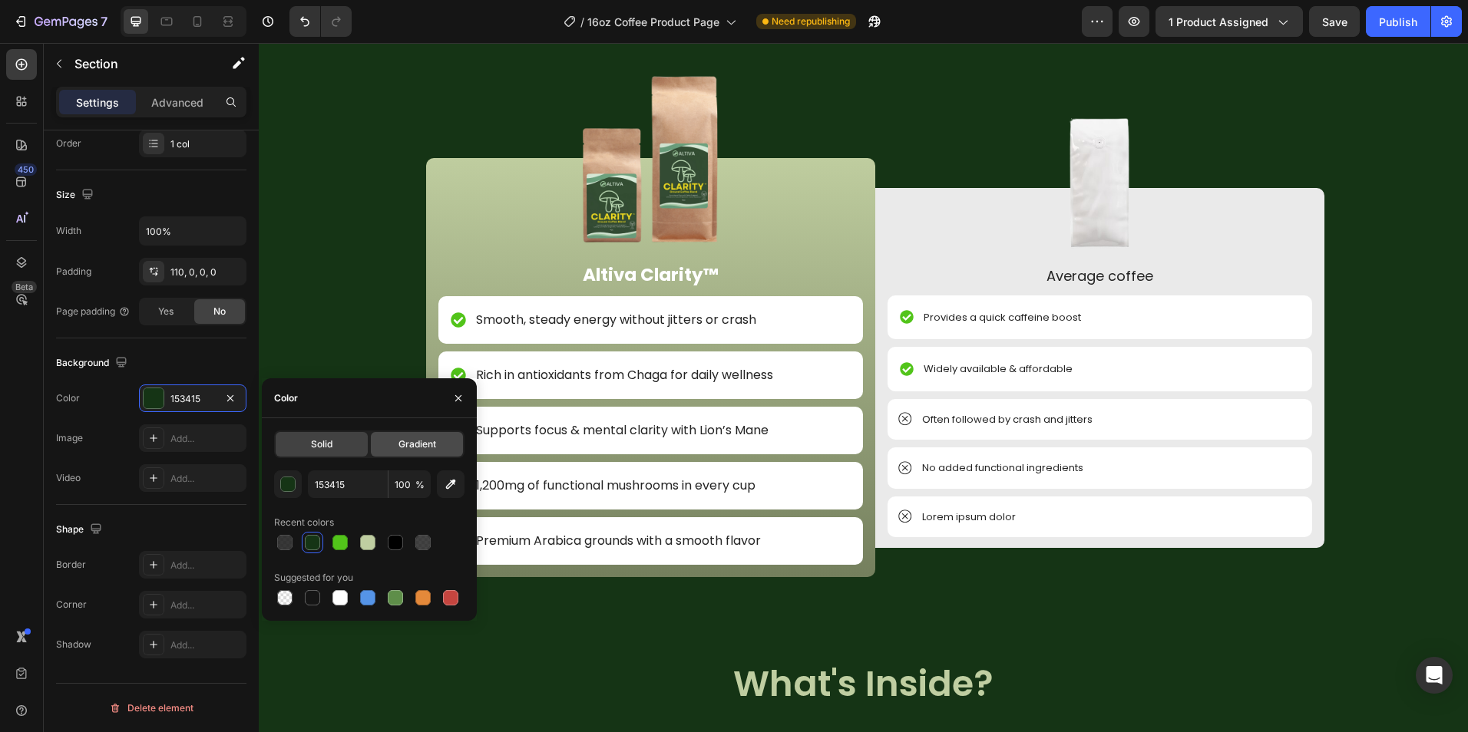
click at [398, 451] on span "Gradient" at bounding box center [417, 444] width 38 height 14
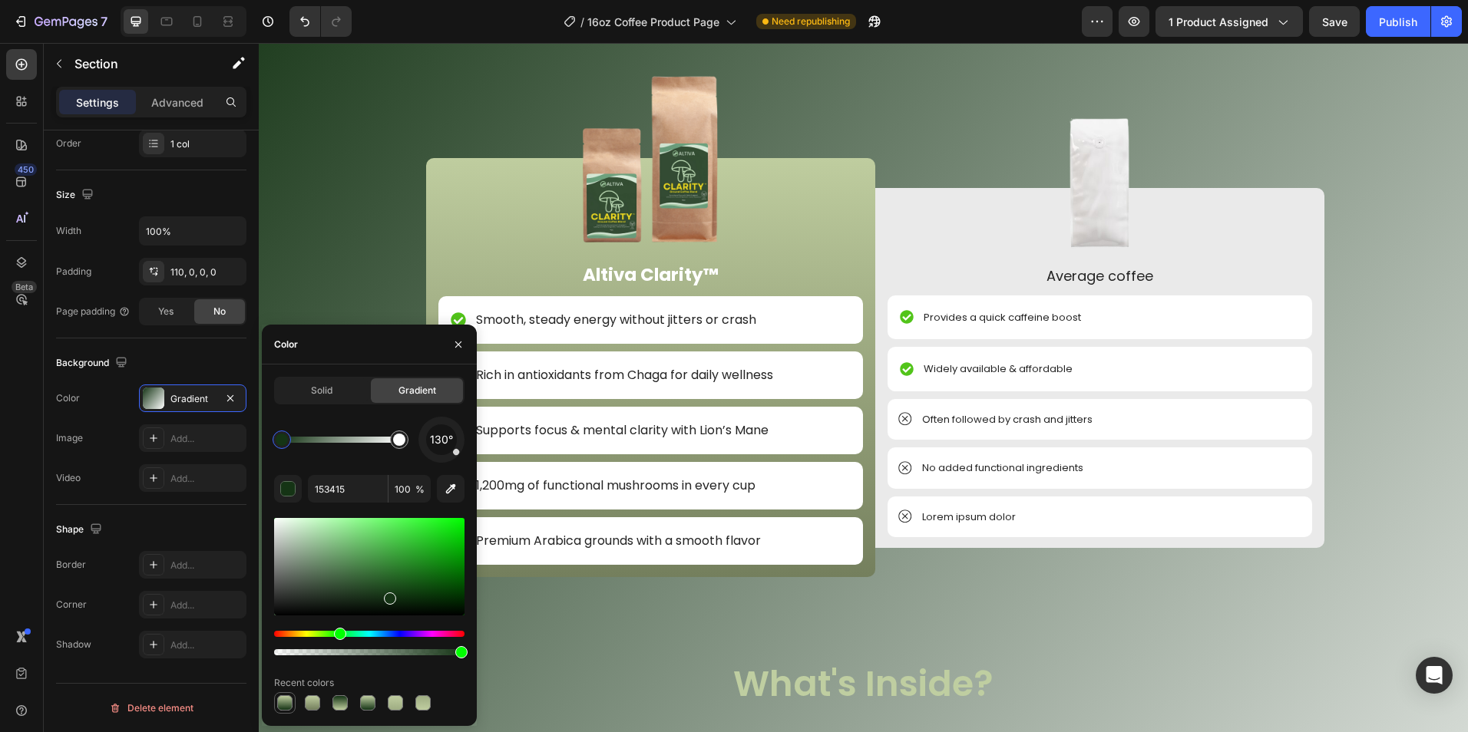
click at [282, 709] on div at bounding box center [284, 702] width 15 height 15
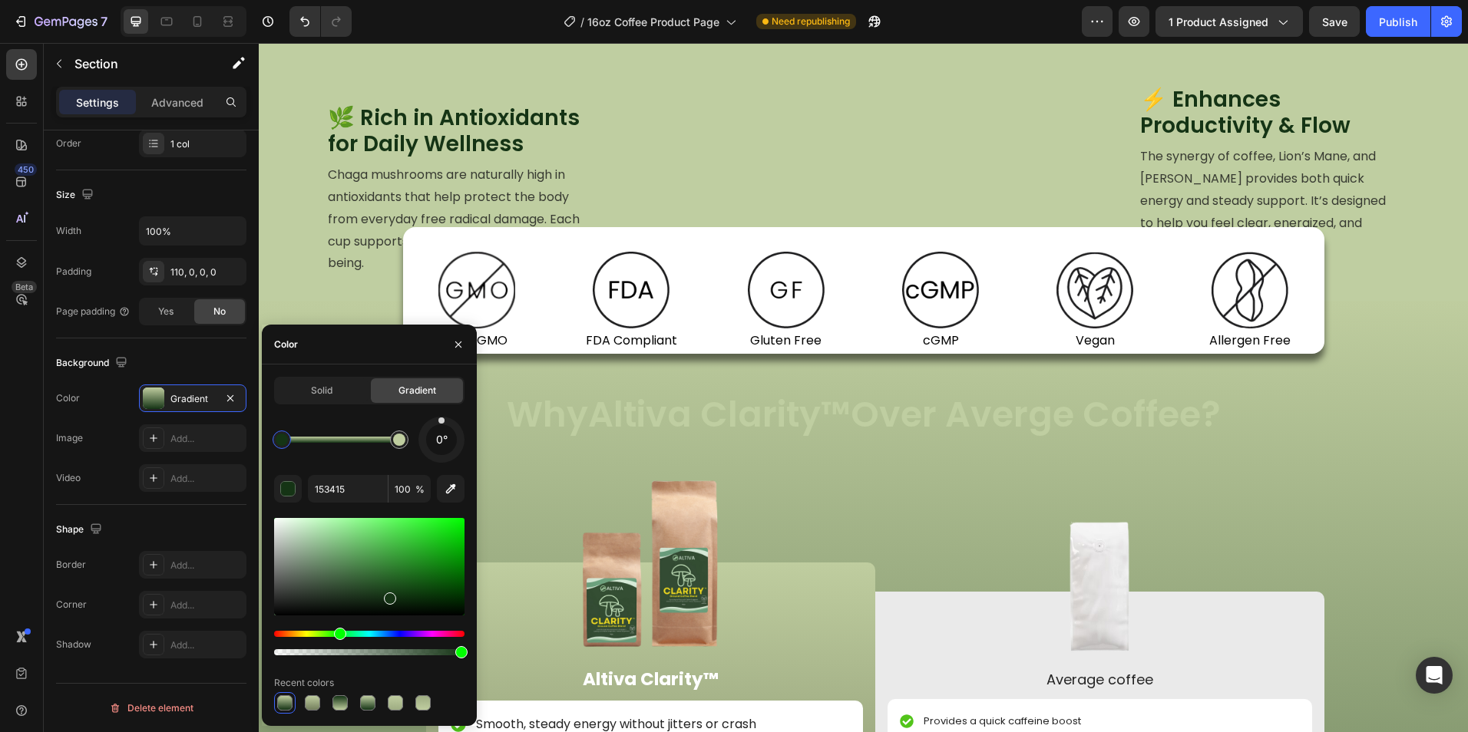
scroll to position [1316, 0]
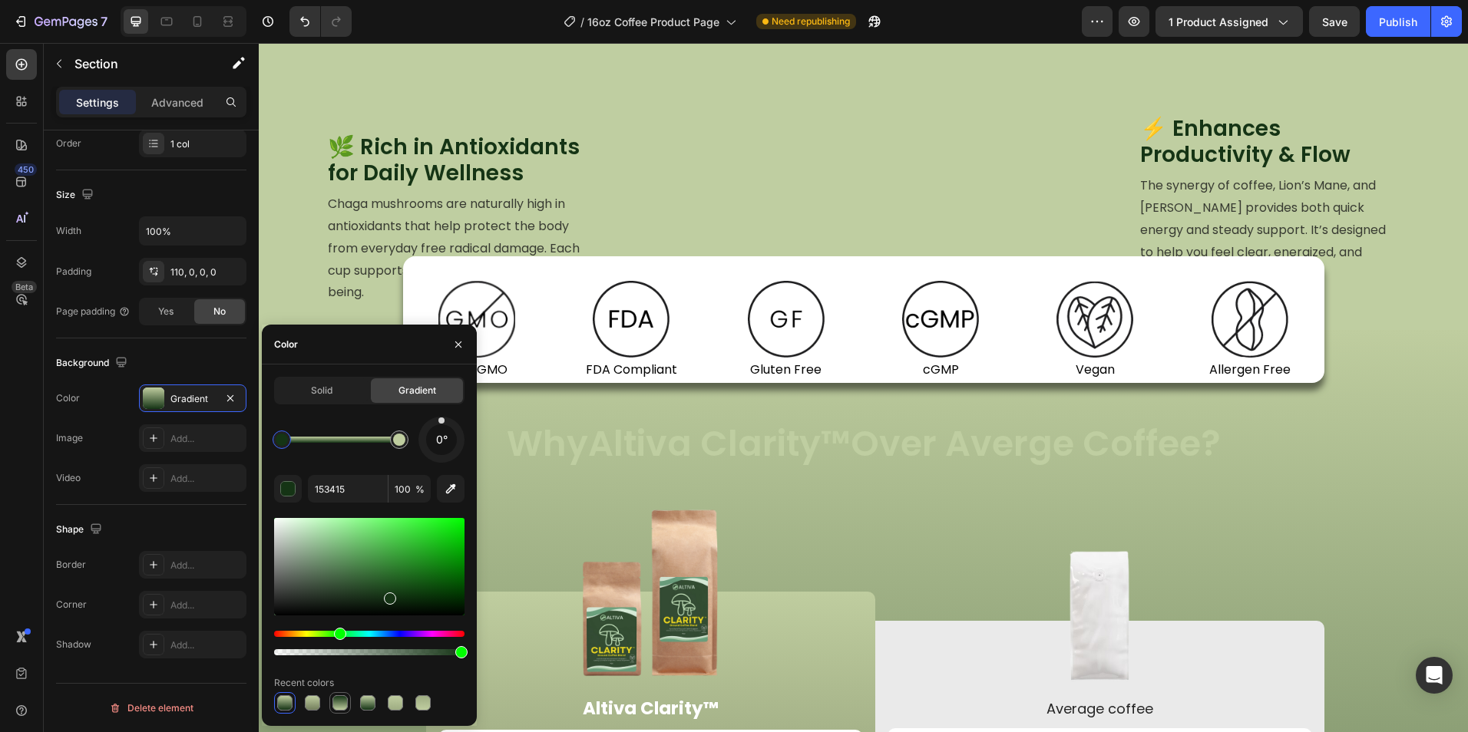
click at [340, 704] on div at bounding box center [339, 702] width 15 height 15
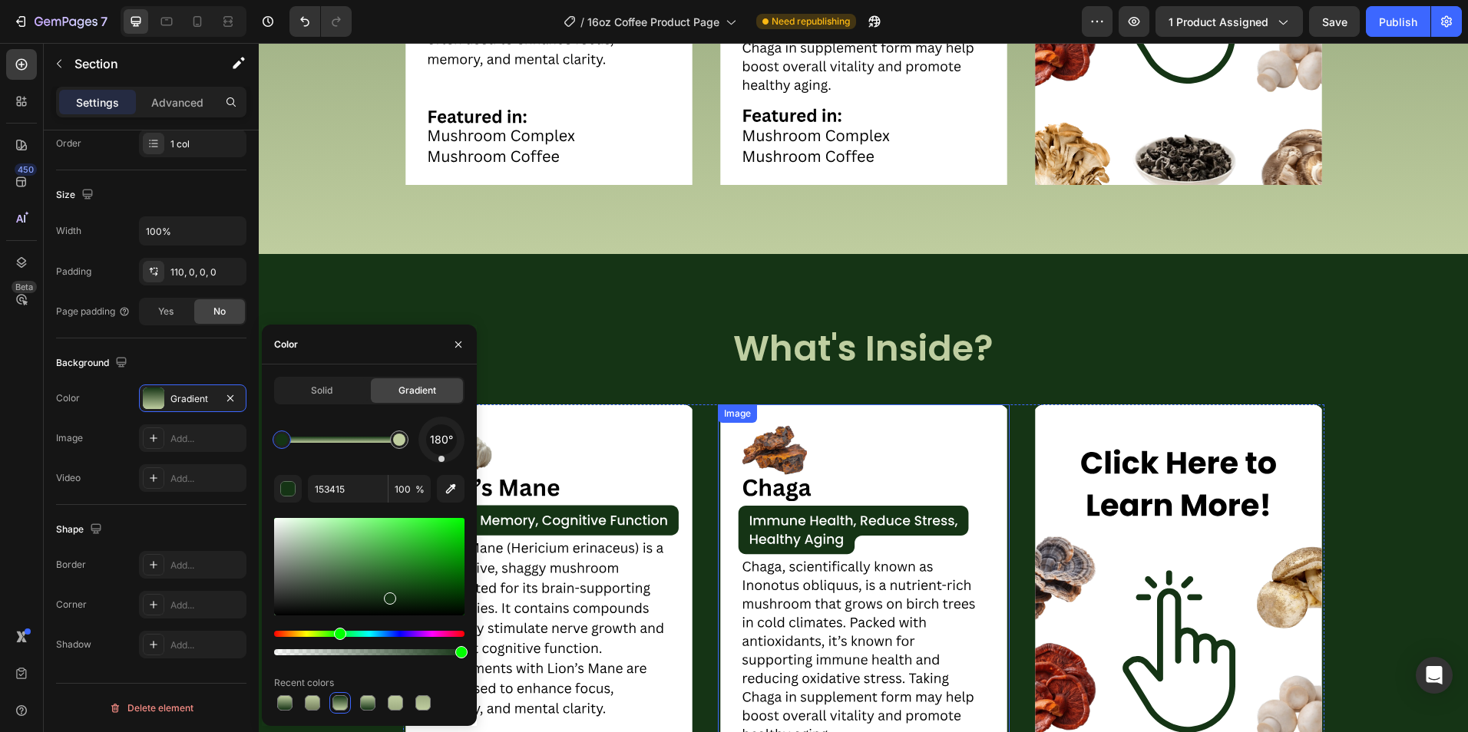
scroll to position [2851, 0]
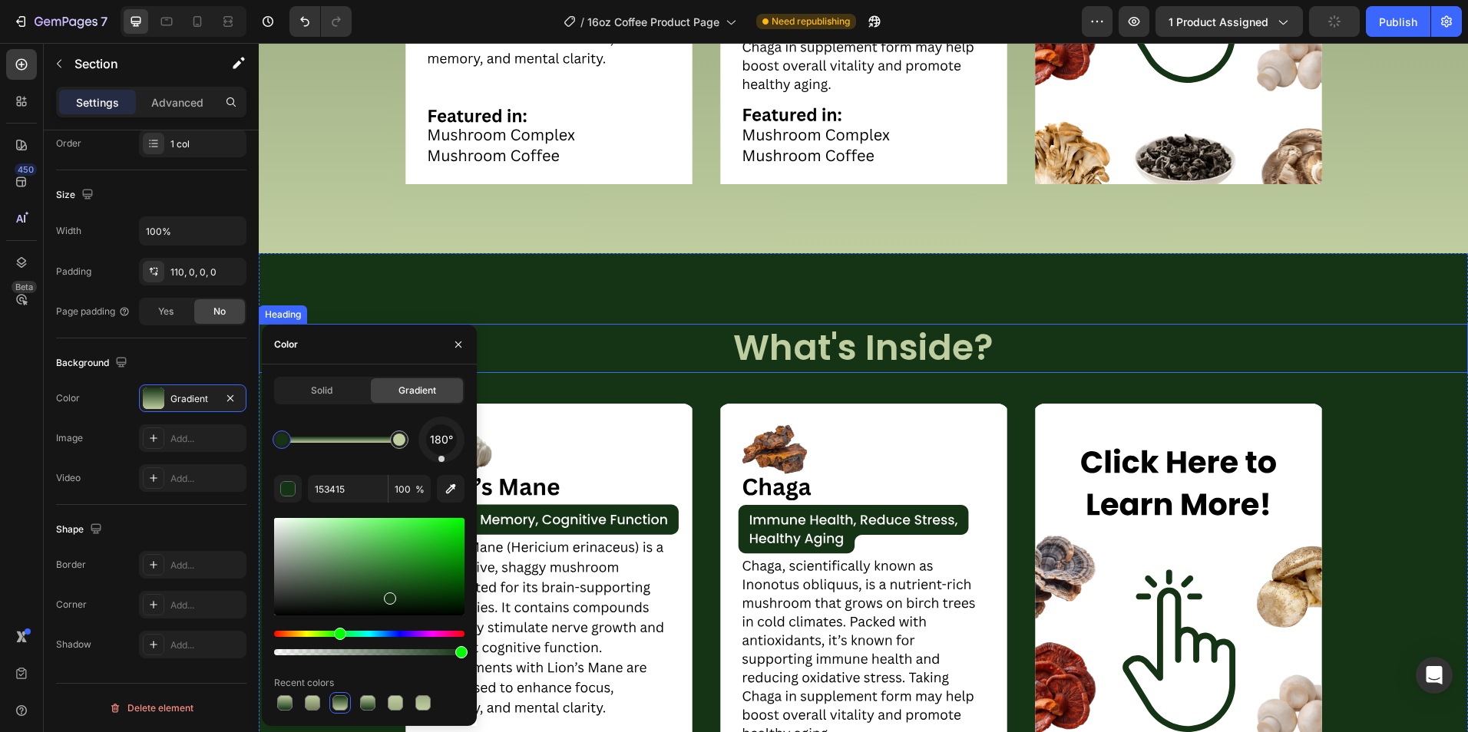
click at [675, 358] on h2 "What's Inside?" at bounding box center [863, 348] width 1209 height 49
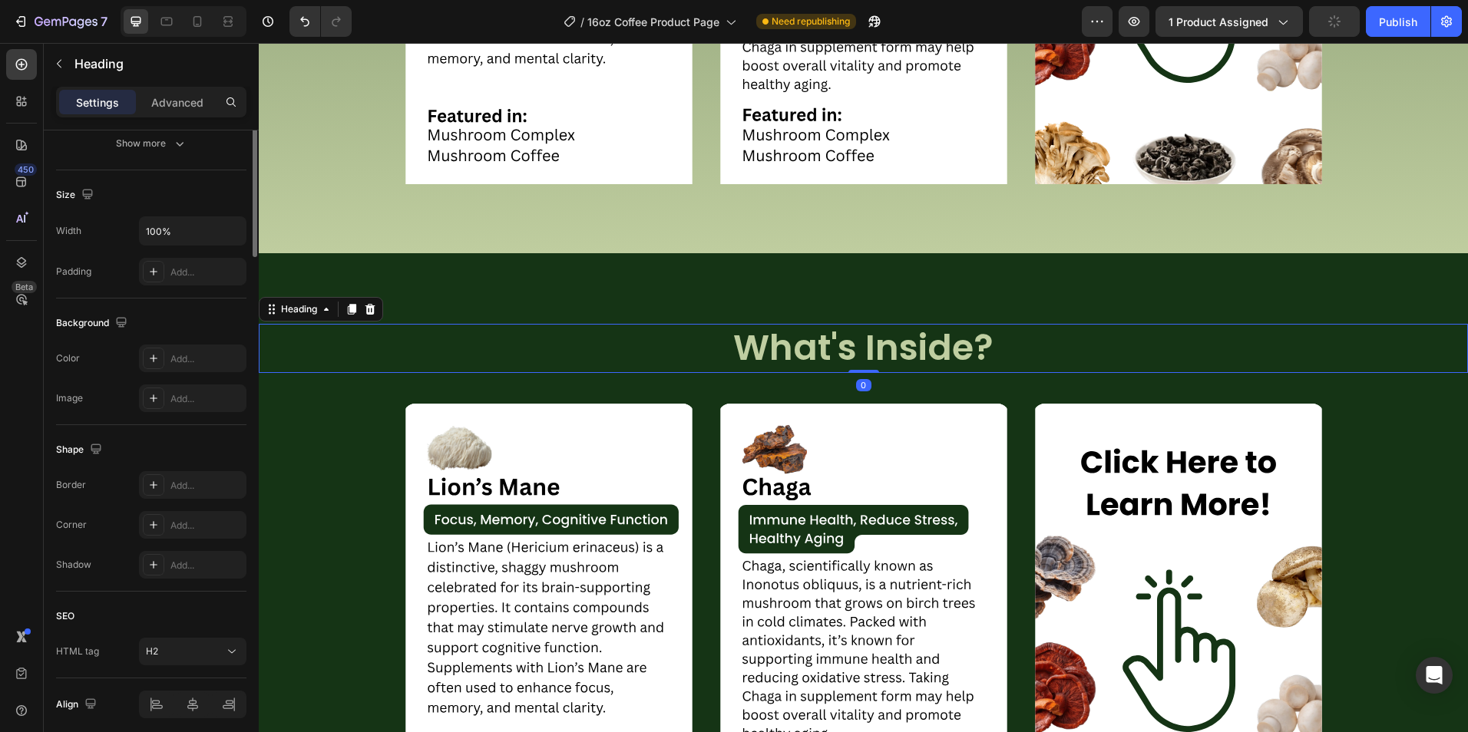
scroll to position [0, 0]
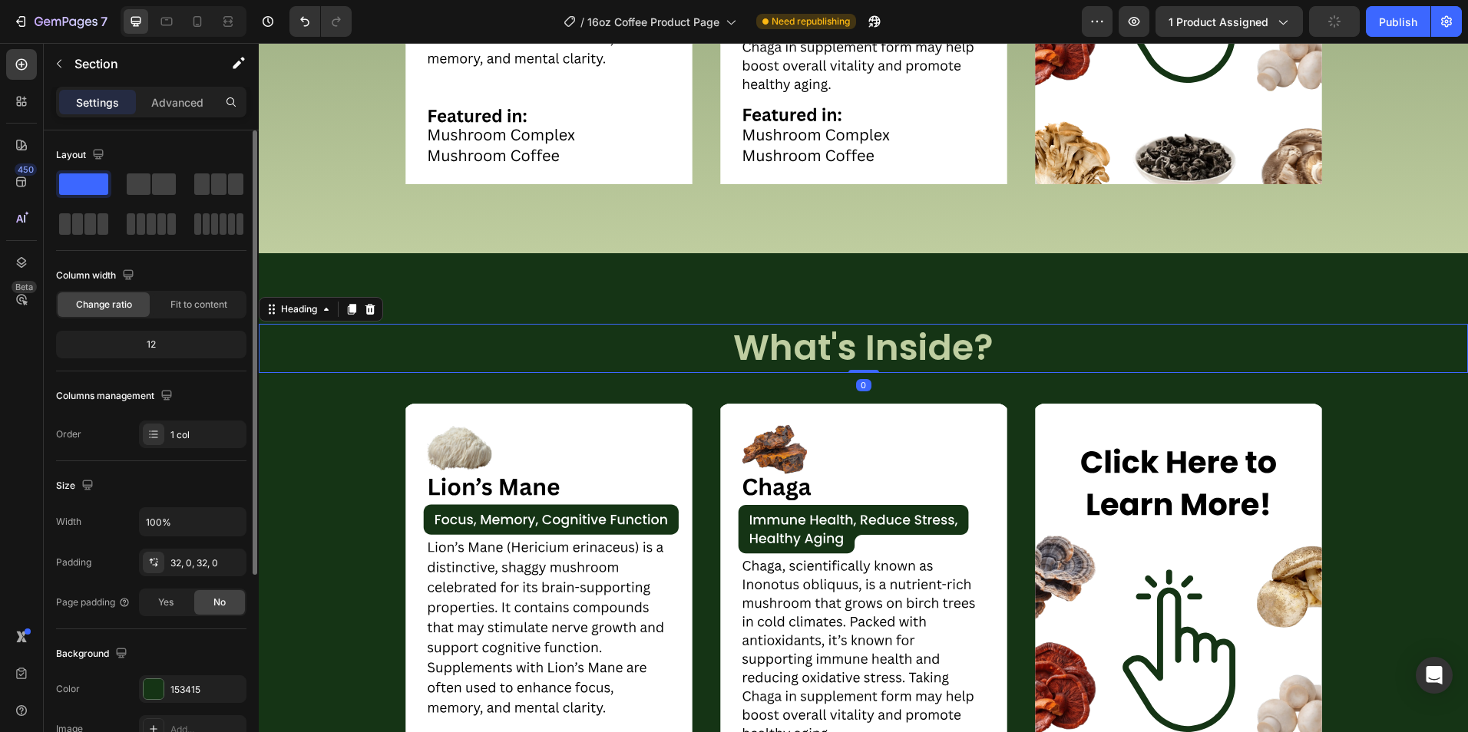
click at [515, 307] on div "What's Inside? Heading 0 Image Image Image Carousel" at bounding box center [863, 590] width 1209 height 625
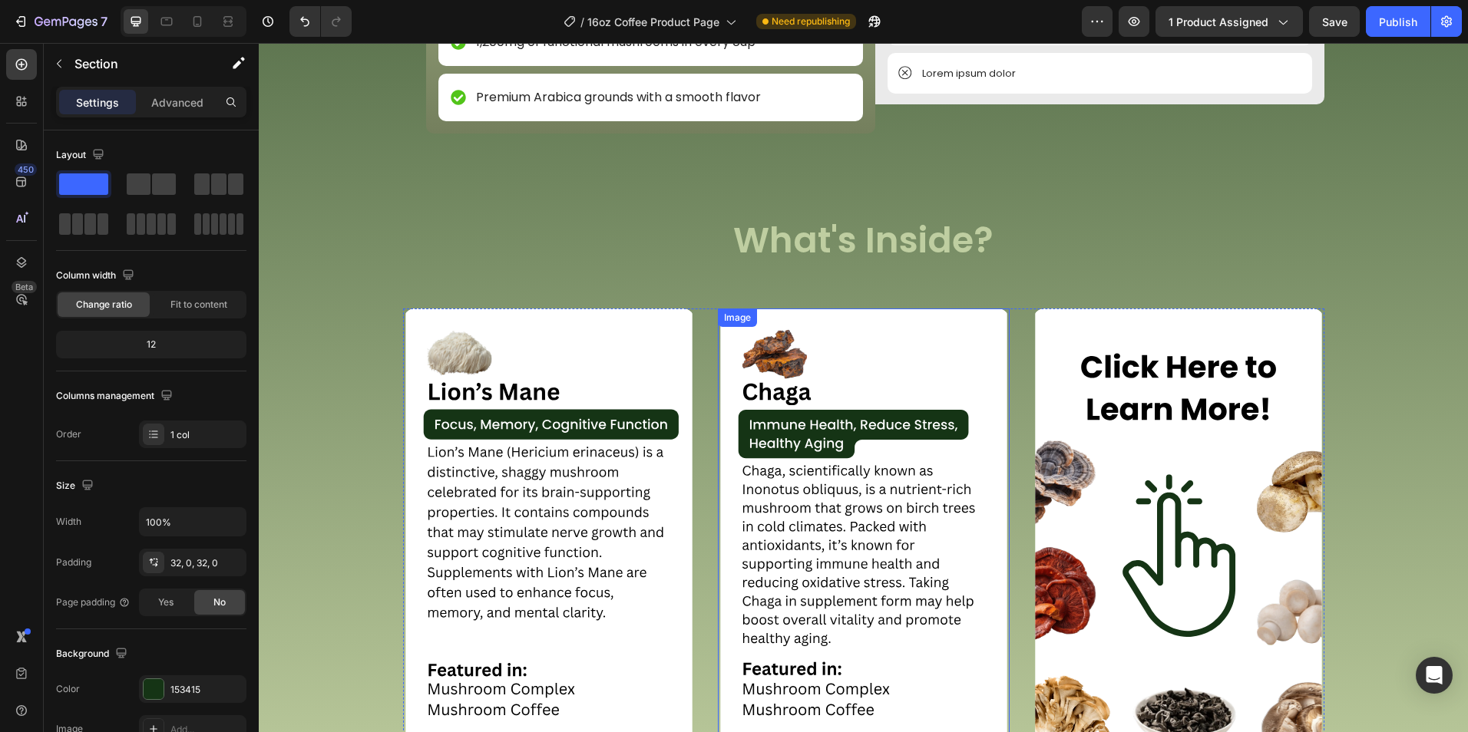
scroll to position [2391, 0]
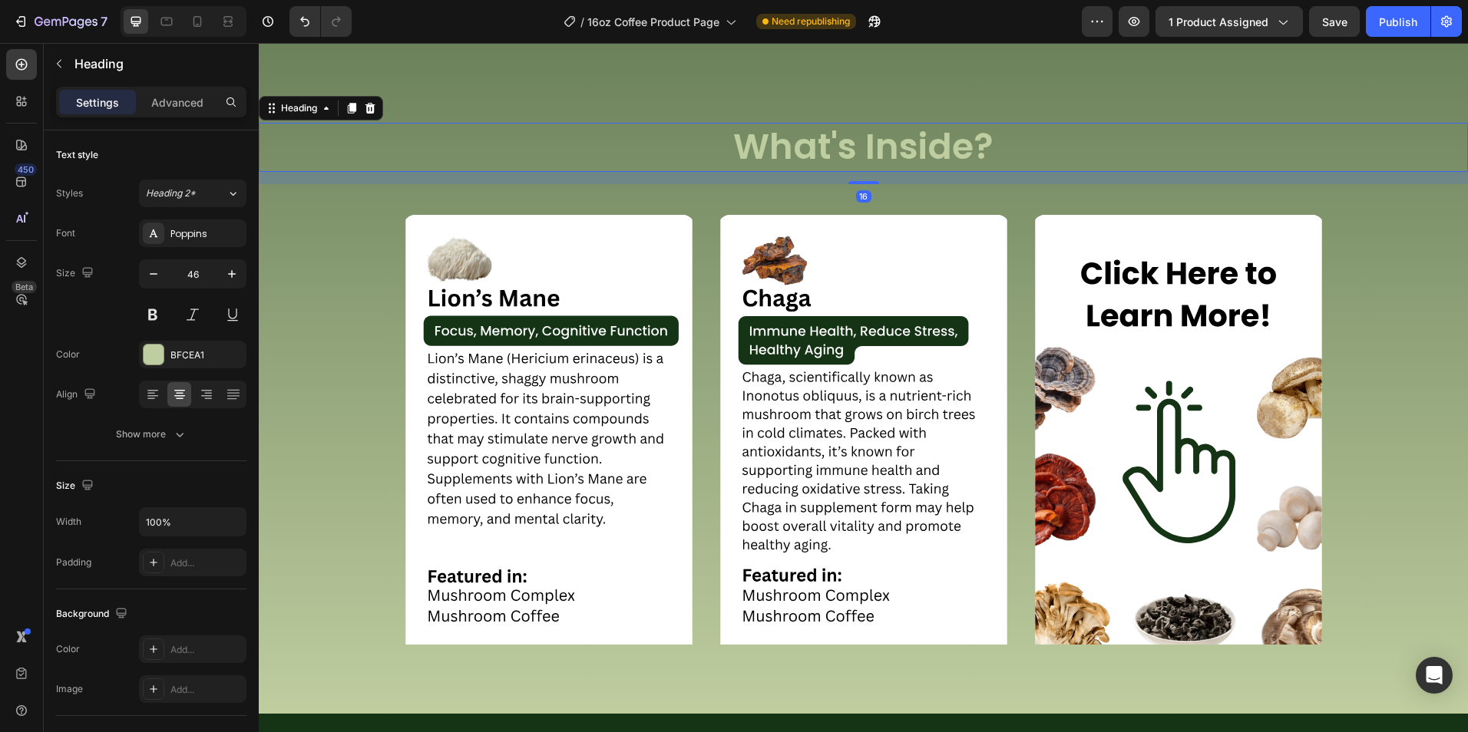
click at [770, 146] on h2 "What's Inside?" at bounding box center [863, 147] width 1209 height 49
click at [382, 108] on div "Heading" at bounding box center [321, 108] width 124 height 25
click at [371, 105] on icon at bounding box center [370, 108] width 10 height 11
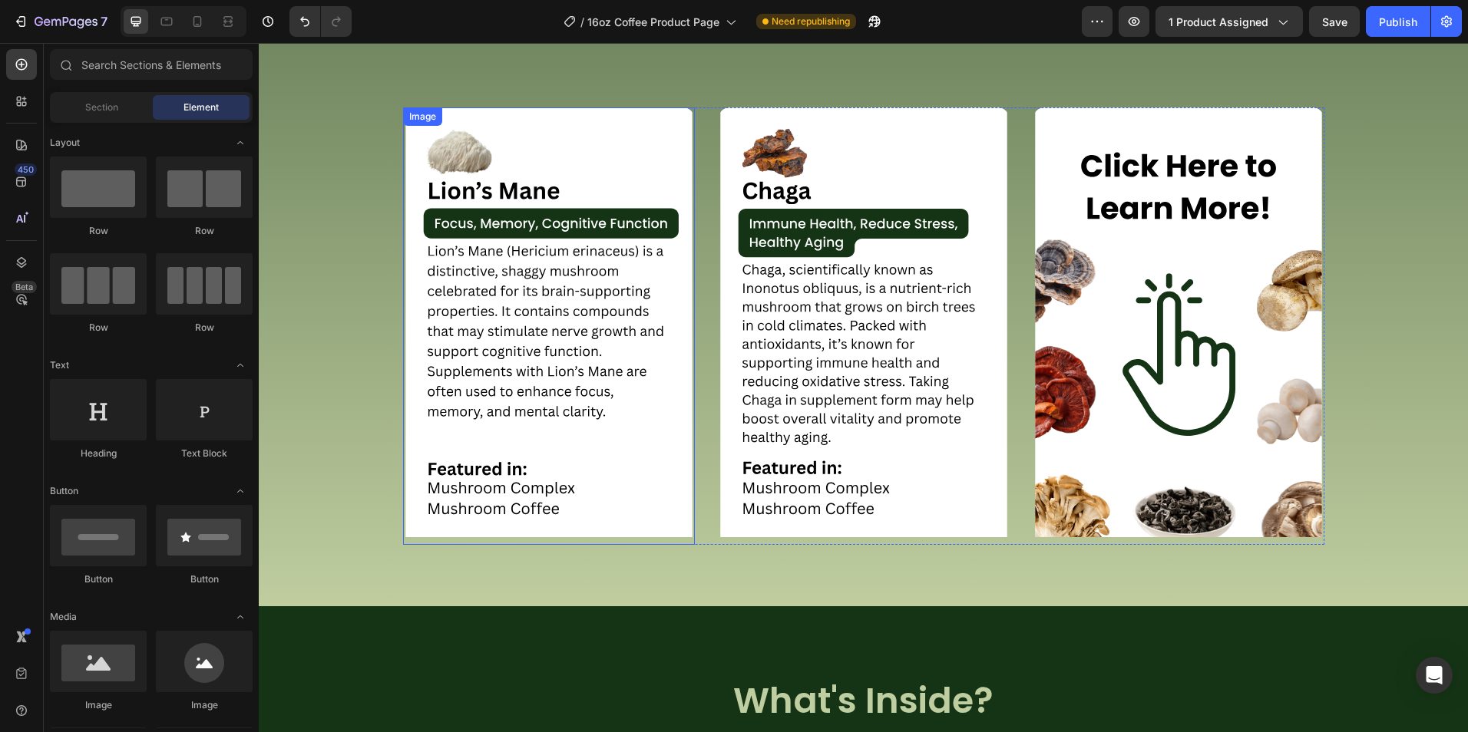
click at [424, 166] on img at bounding box center [549, 325] width 292 height 437
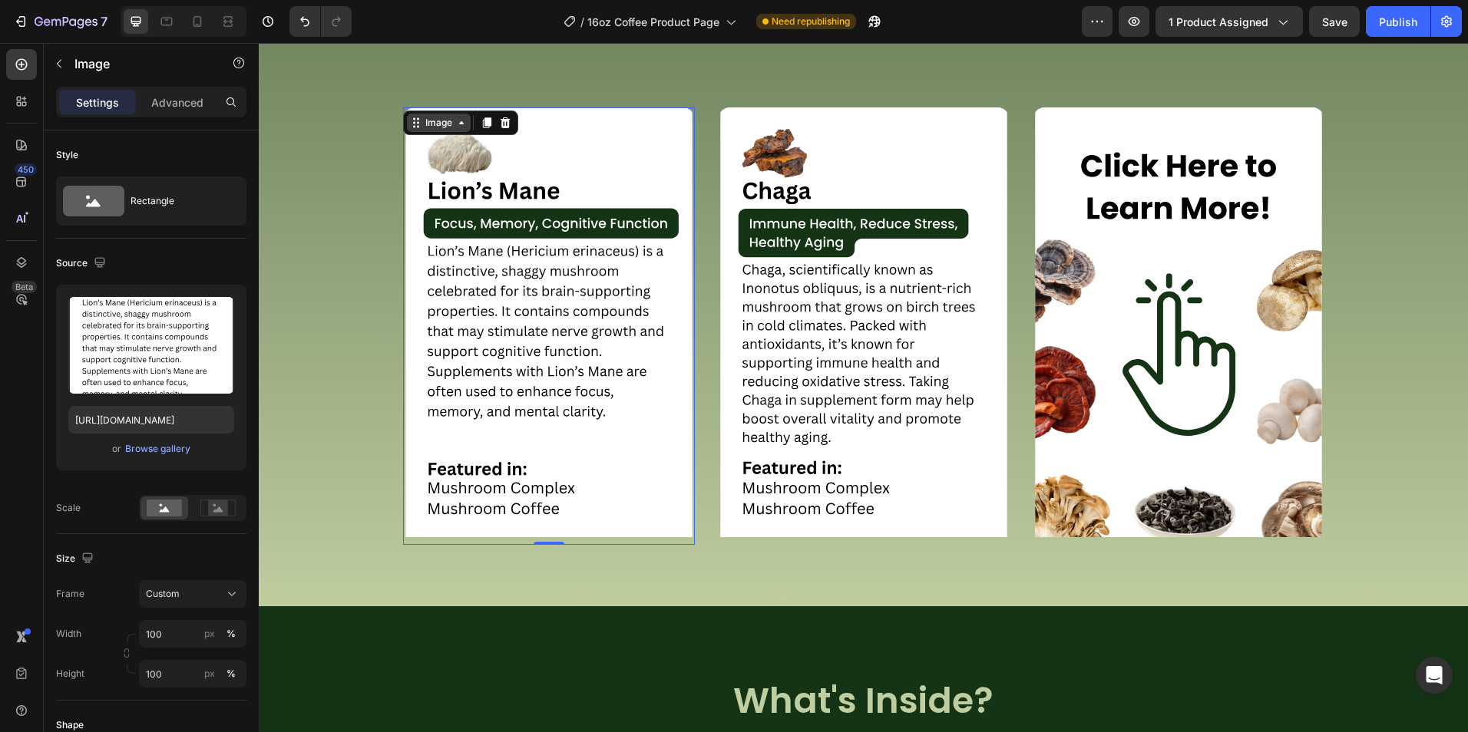
click at [428, 130] on div "Image" at bounding box center [439, 123] width 64 height 18
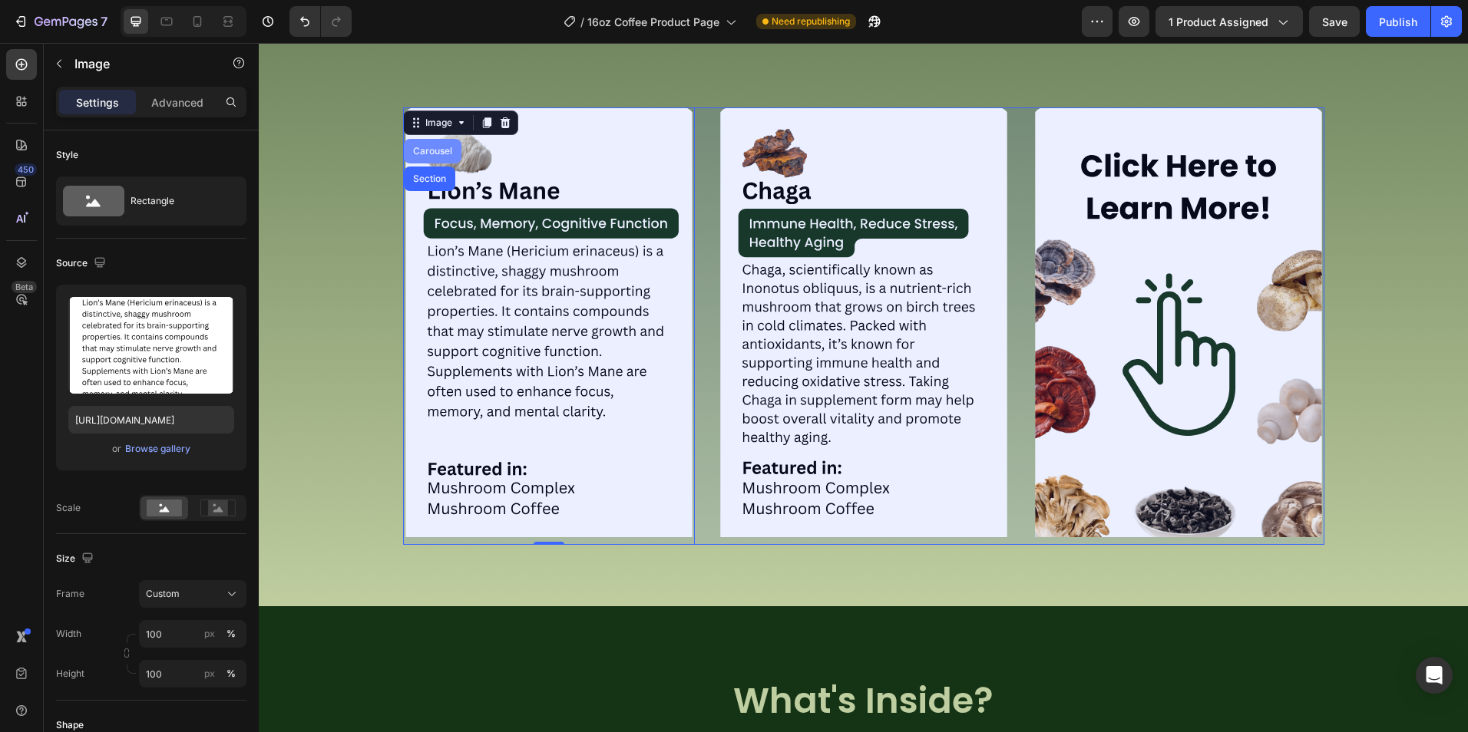
click at [434, 150] on div "Carousel" at bounding box center [432, 151] width 45 height 9
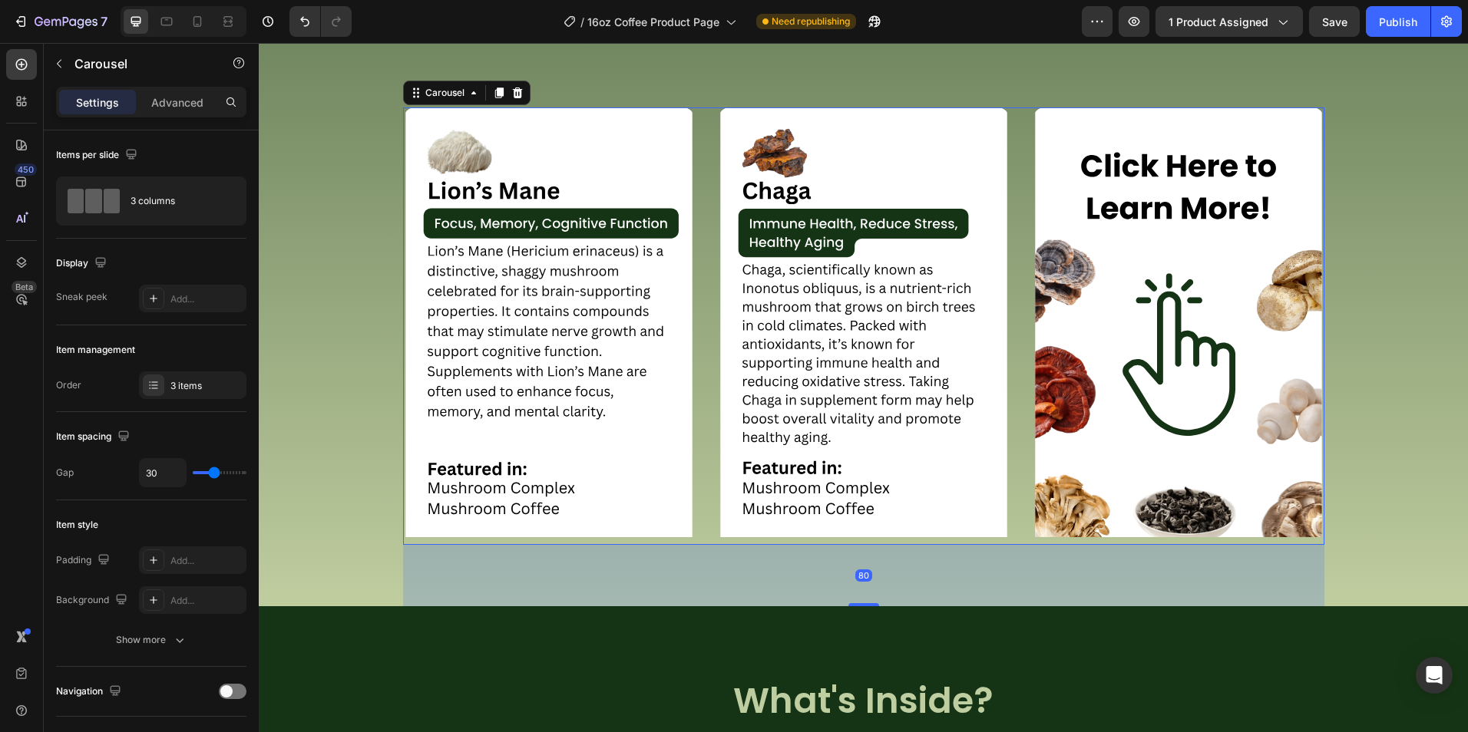
click at [511, 92] on icon at bounding box center [517, 93] width 12 height 12
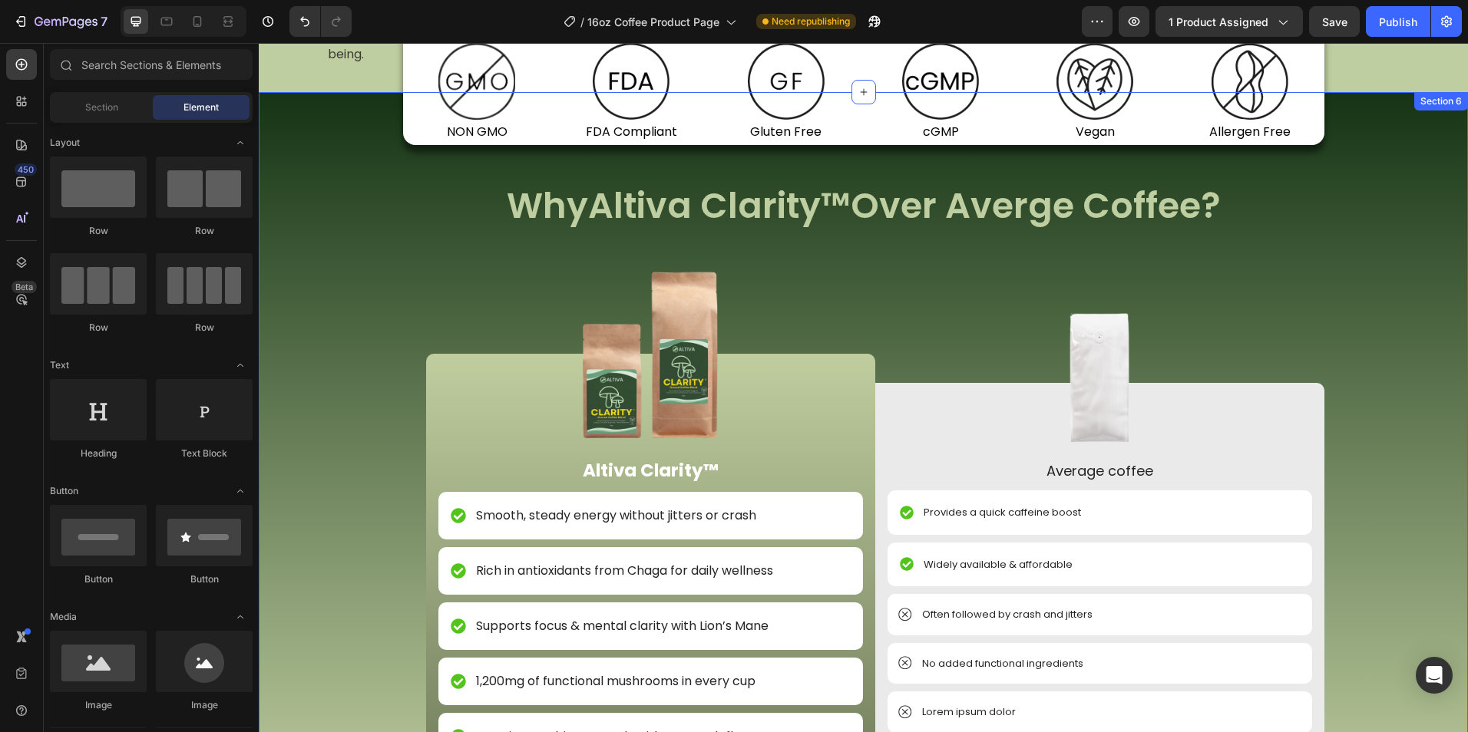
scroll to position [1547, 0]
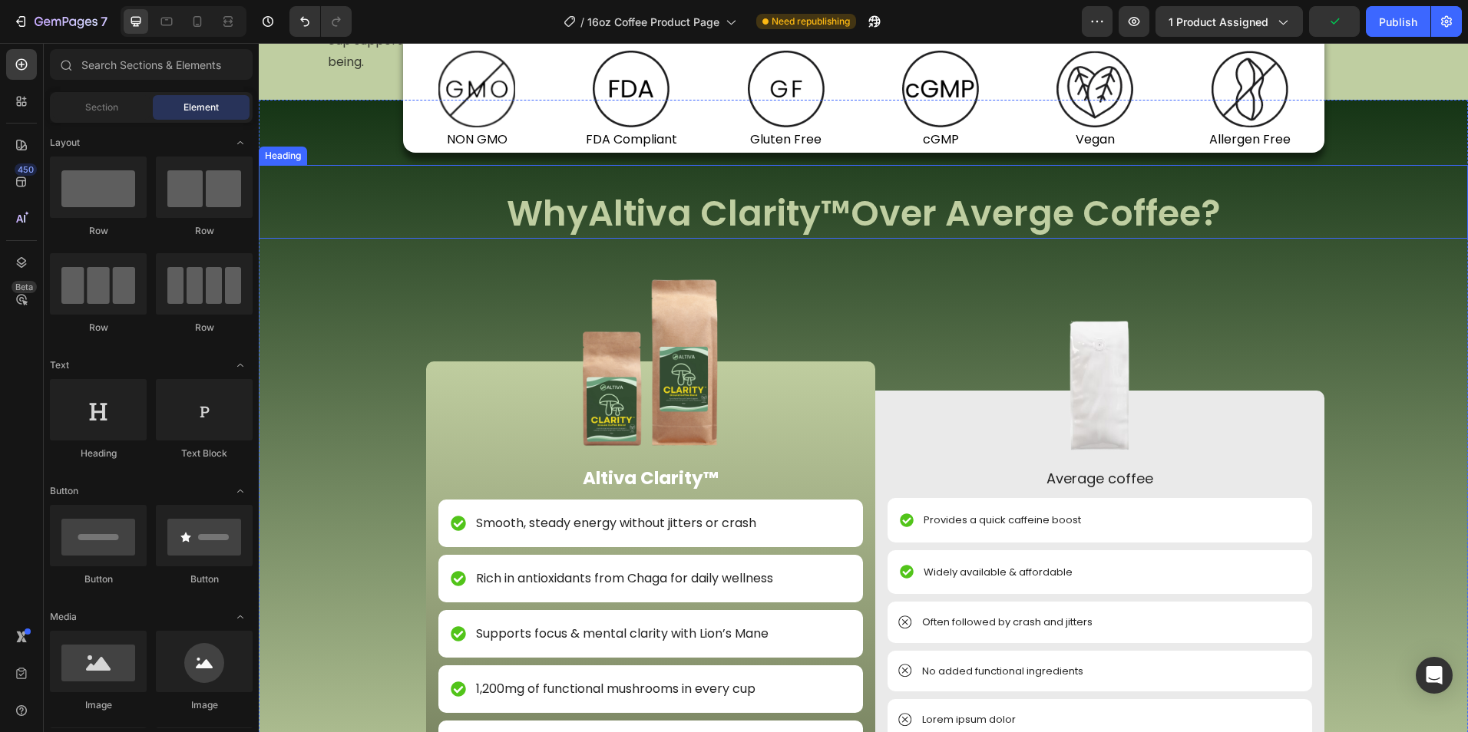
click at [1144, 239] on h2 "Why Altiva Clarity™ Over Averge Coffee?" at bounding box center [863, 214] width 1209 height 49
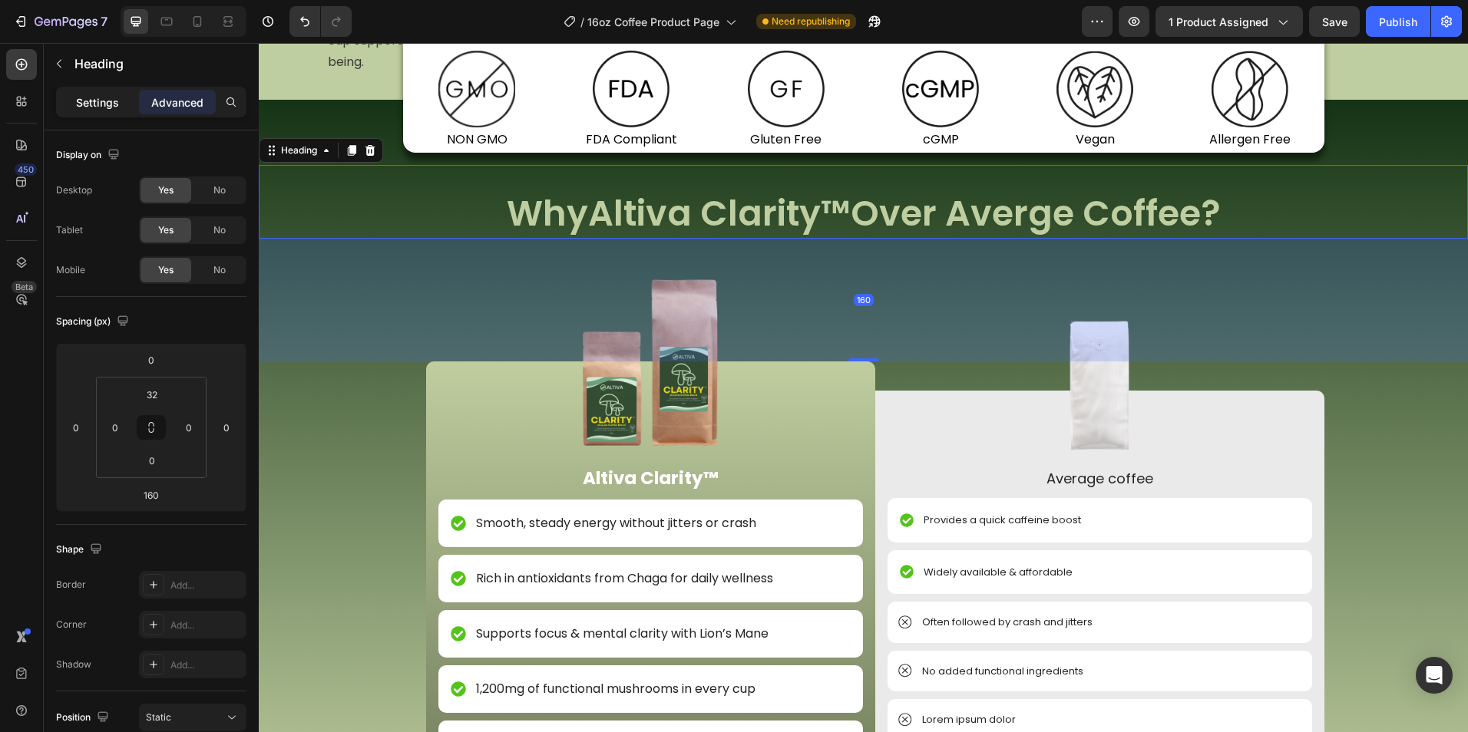
click at [108, 106] on p "Settings" at bounding box center [97, 102] width 43 height 16
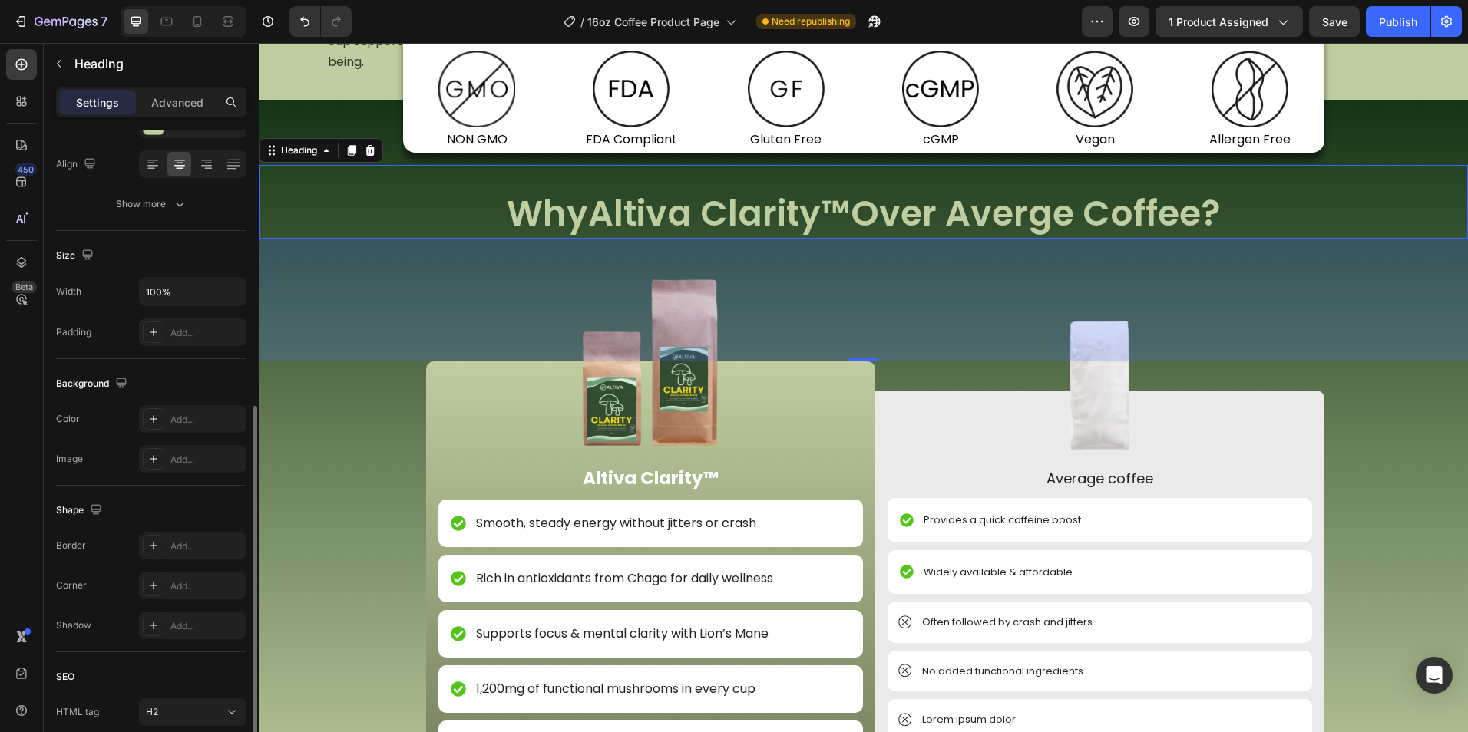
scroll to position [351, 0]
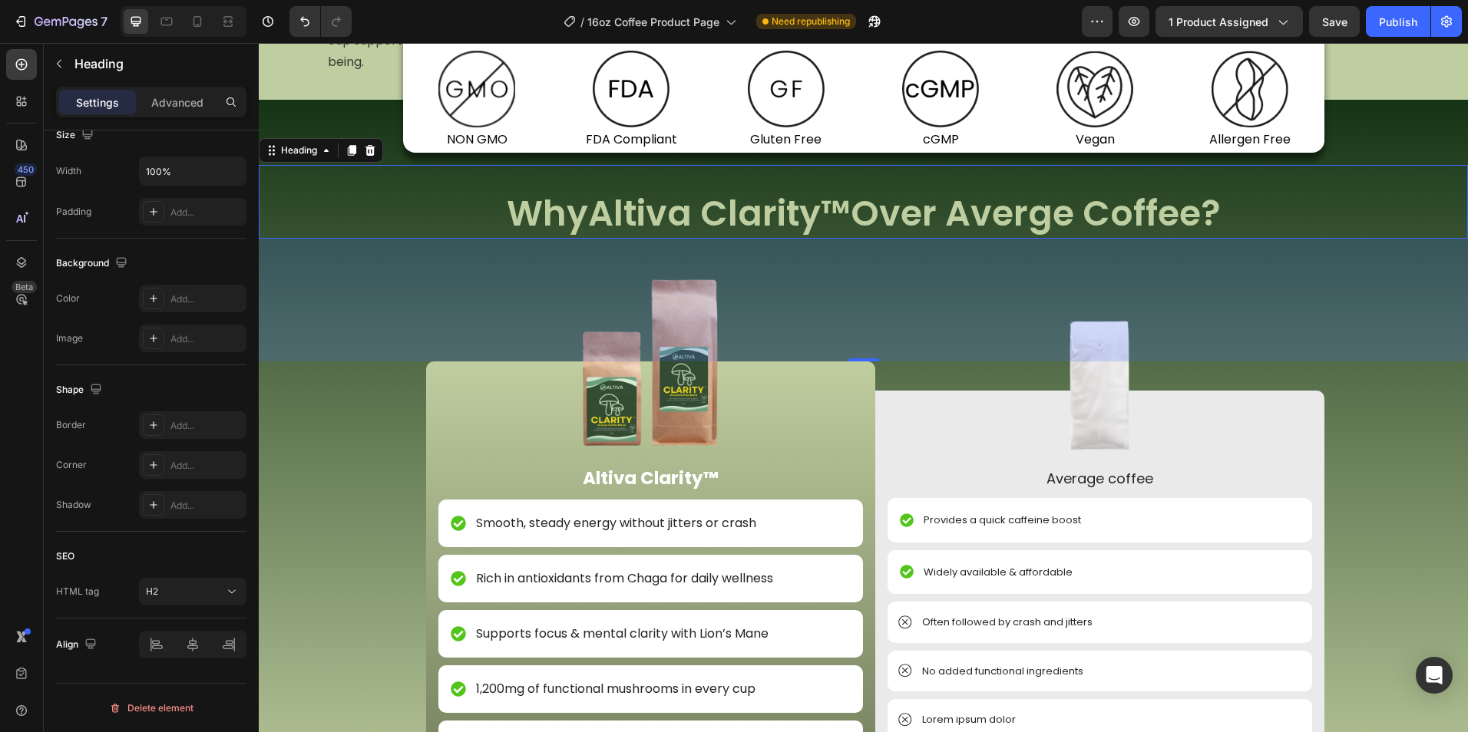
click at [385, 362] on div "160" at bounding box center [863, 300] width 1209 height 123
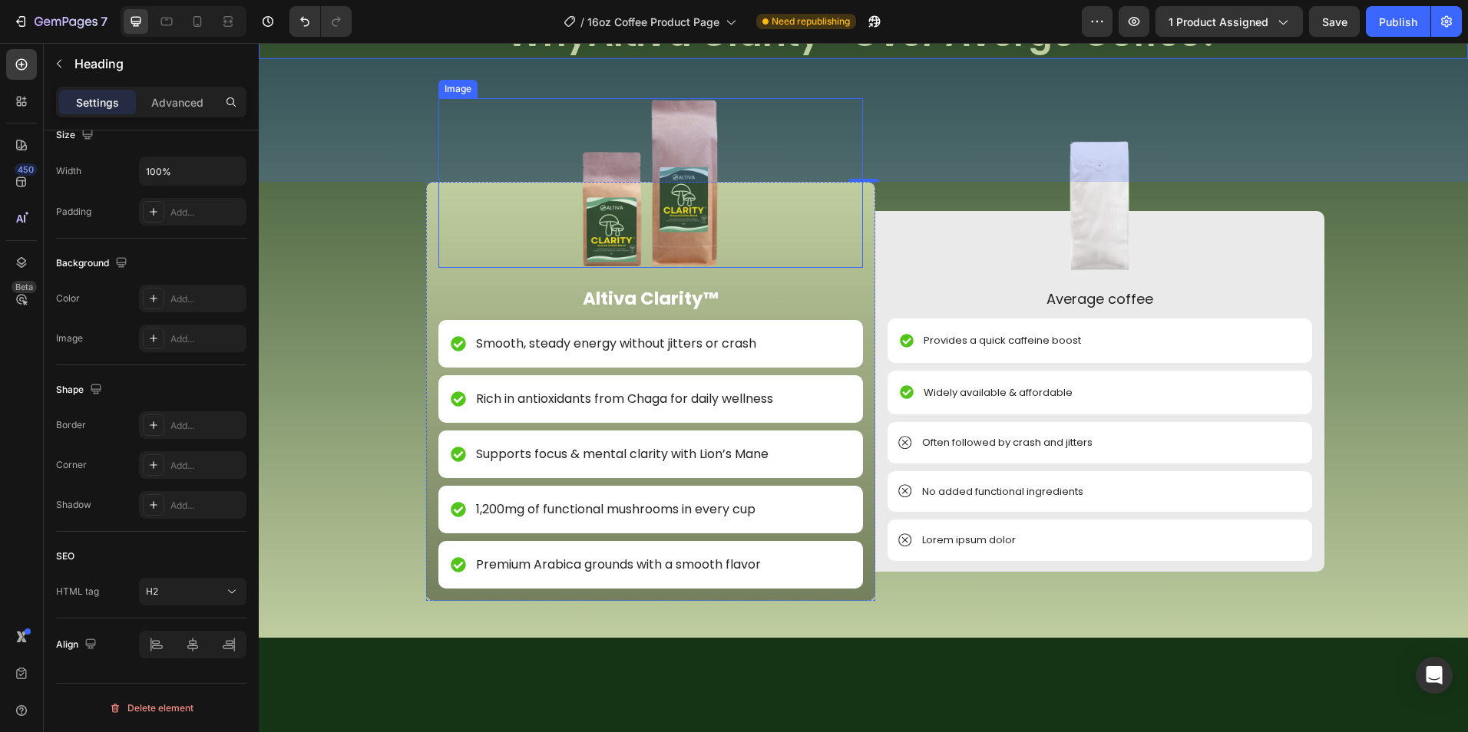
scroll to position [1777, 0]
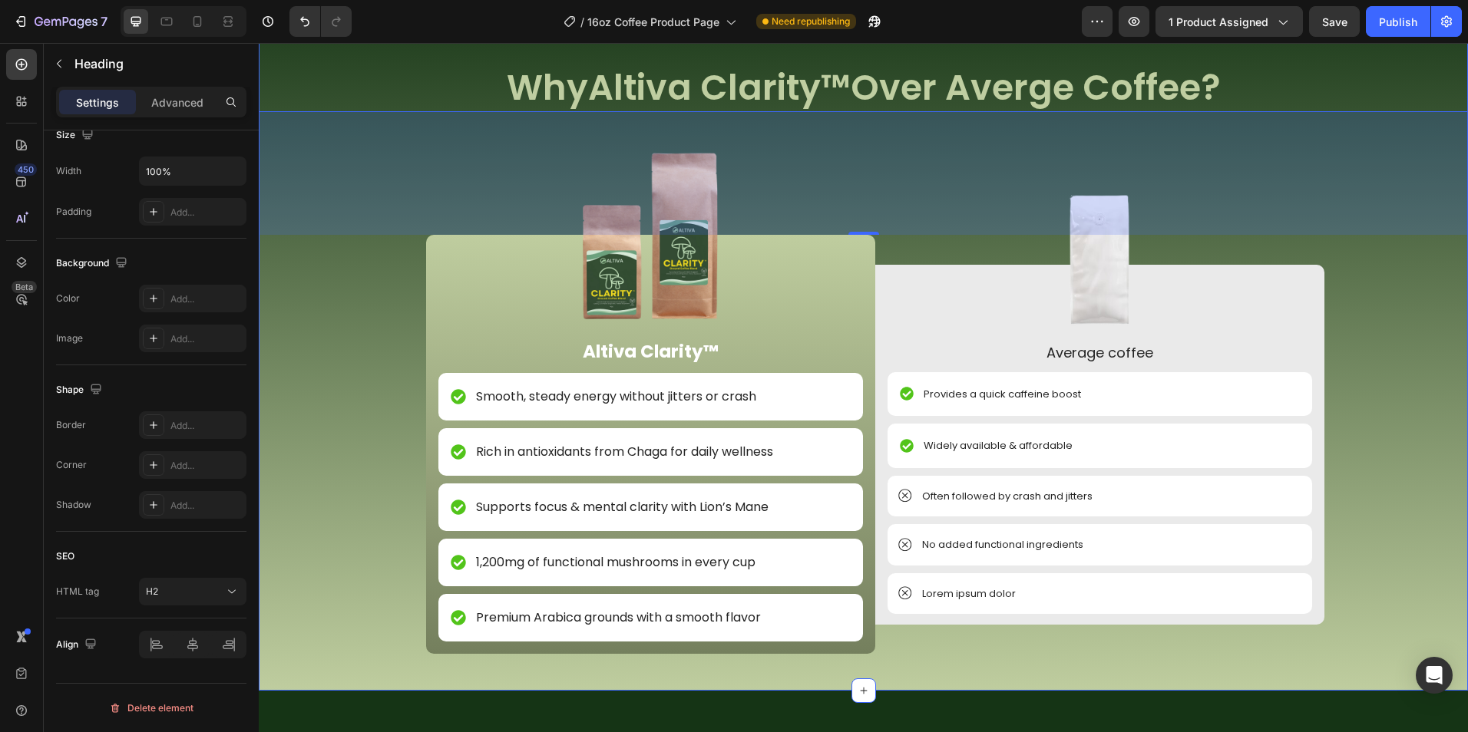
click at [384, 391] on div "Image NON GMO Text Block Row Image FDA Compliant Text Block Row Image Gluten Fr…" at bounding box center [863, 374] width 1209 height 633
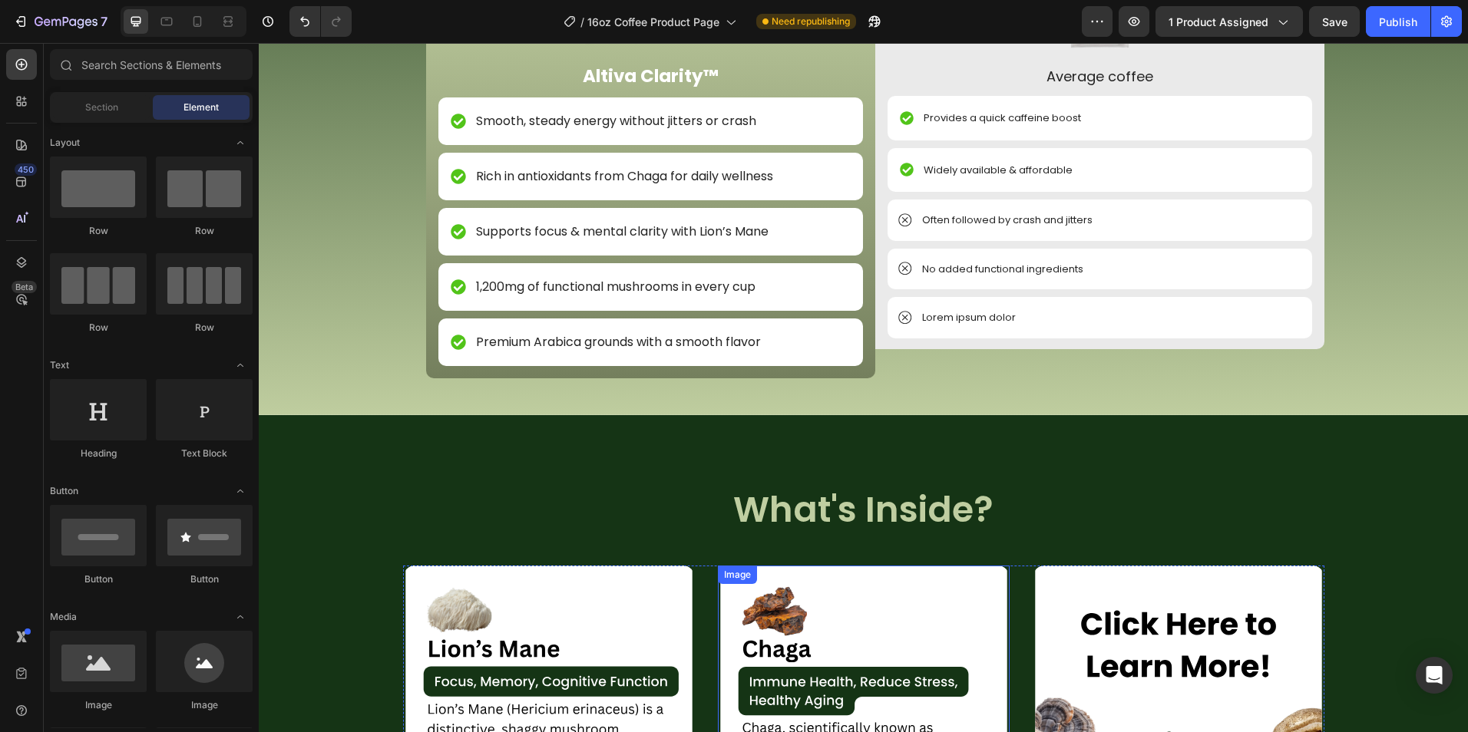
scroll to position [1631, 0]
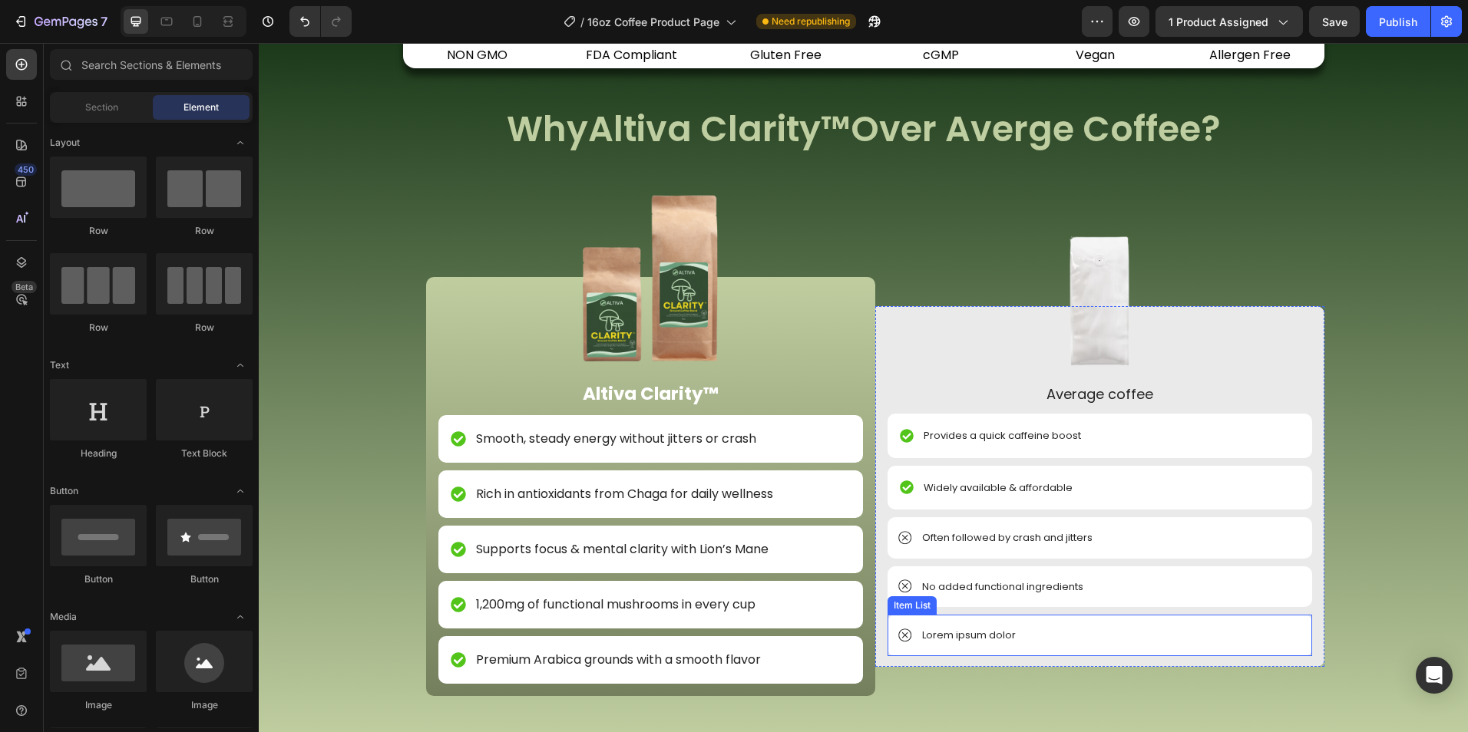
click at [962, 636] on p "Lorem ipsum dolor" at bounding box center [969, 635] width 94 height 15
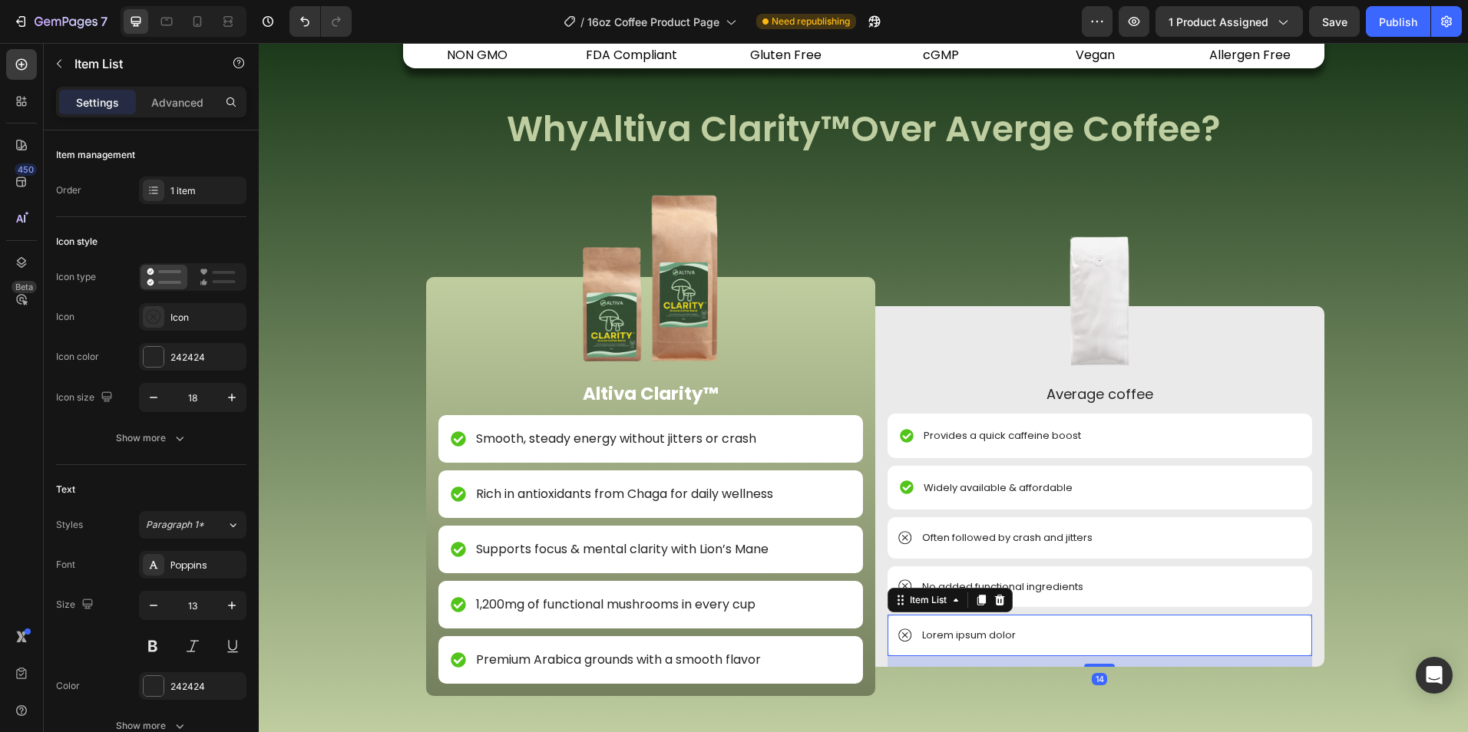
click at [962, 636] on p "Lorem ipsum dolor" at bounding box center [969, 635] width 94 height 15
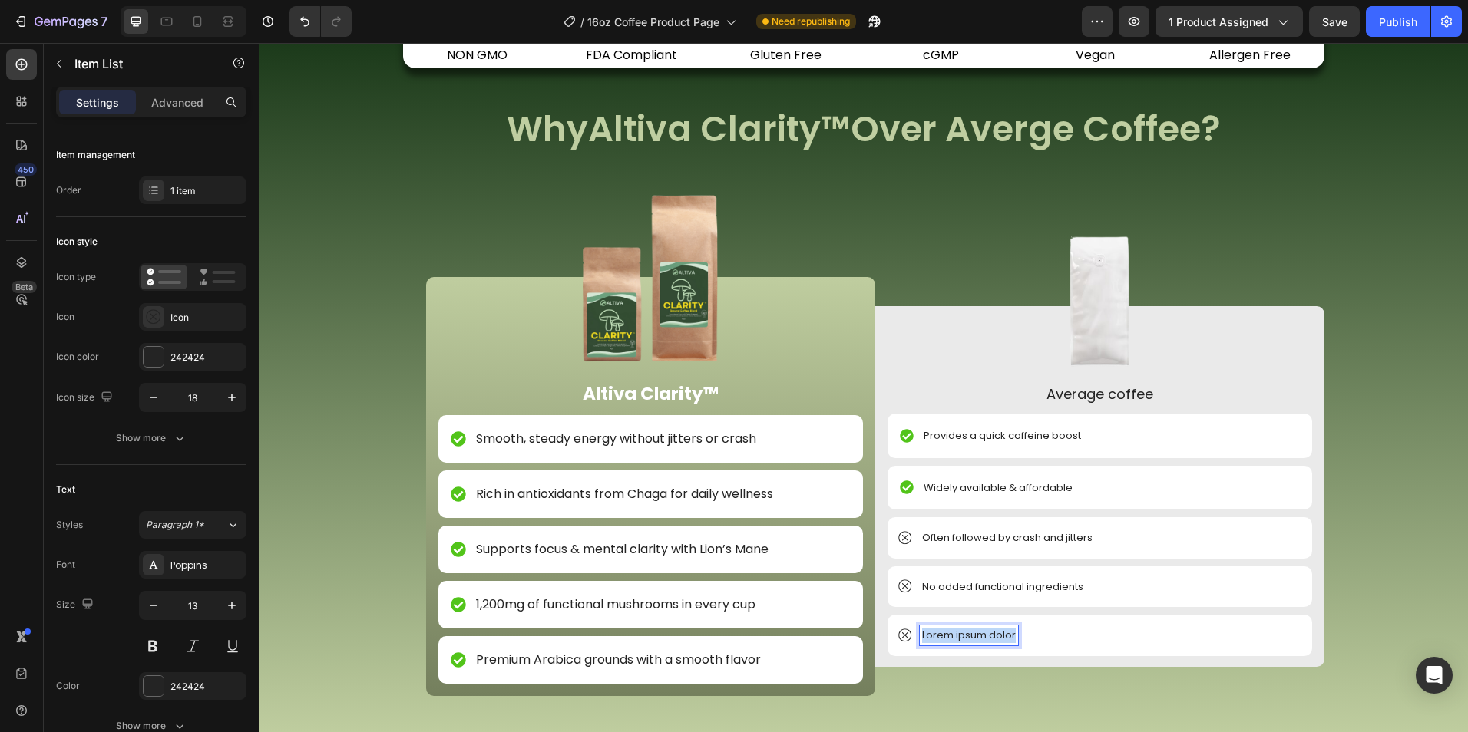
click at [962, 636] on p "Lorem ipsum dolor" at bounding box center [969, 635] width 94 height 15
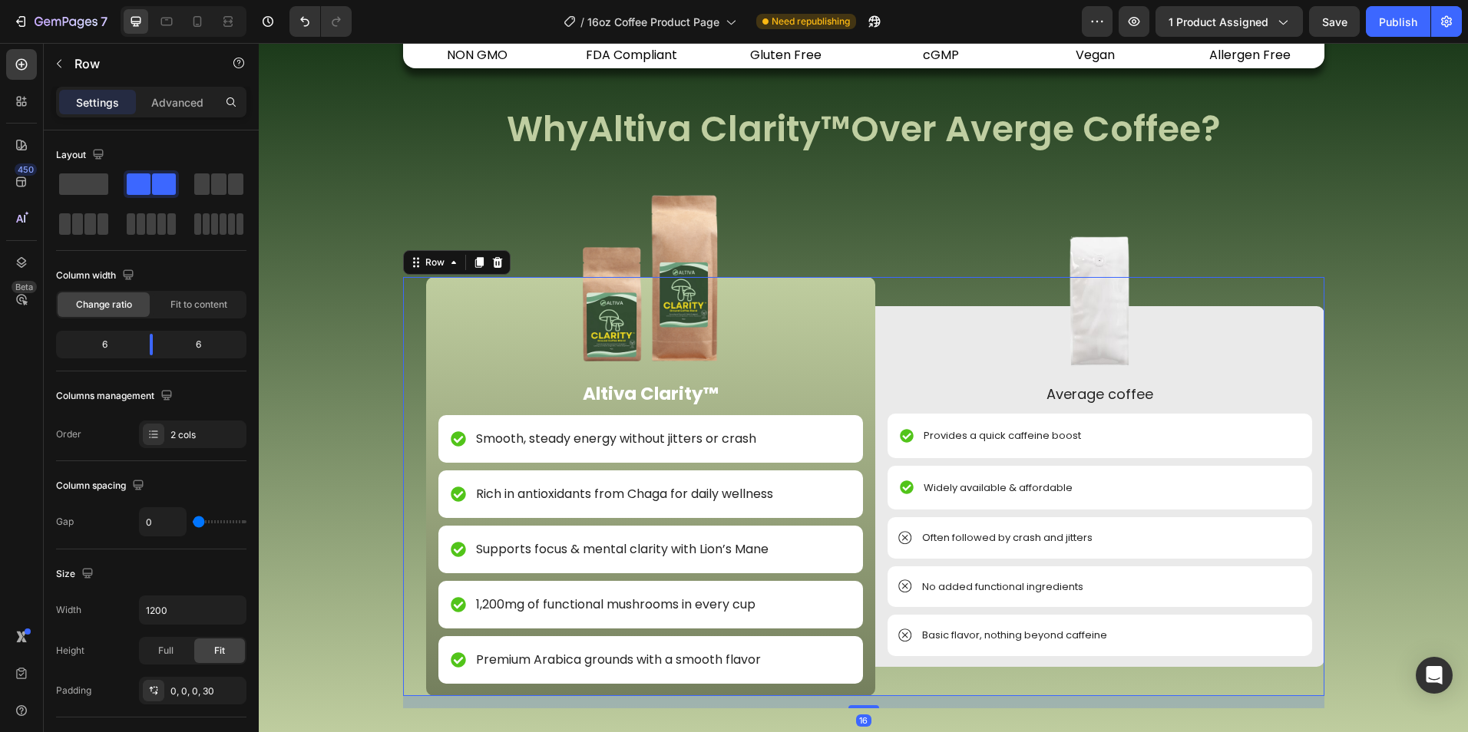
click at [950, 681] on div "Image Average coffee Text Block Provides a quick caffeine boost Item List Widel…" at bounding box center [1099, 486] width 449 height 419
click at [1019, 642] on p "Basic flavor, nothing beyond caffeine" at bounding box center [1014, 635] width 185 height 15
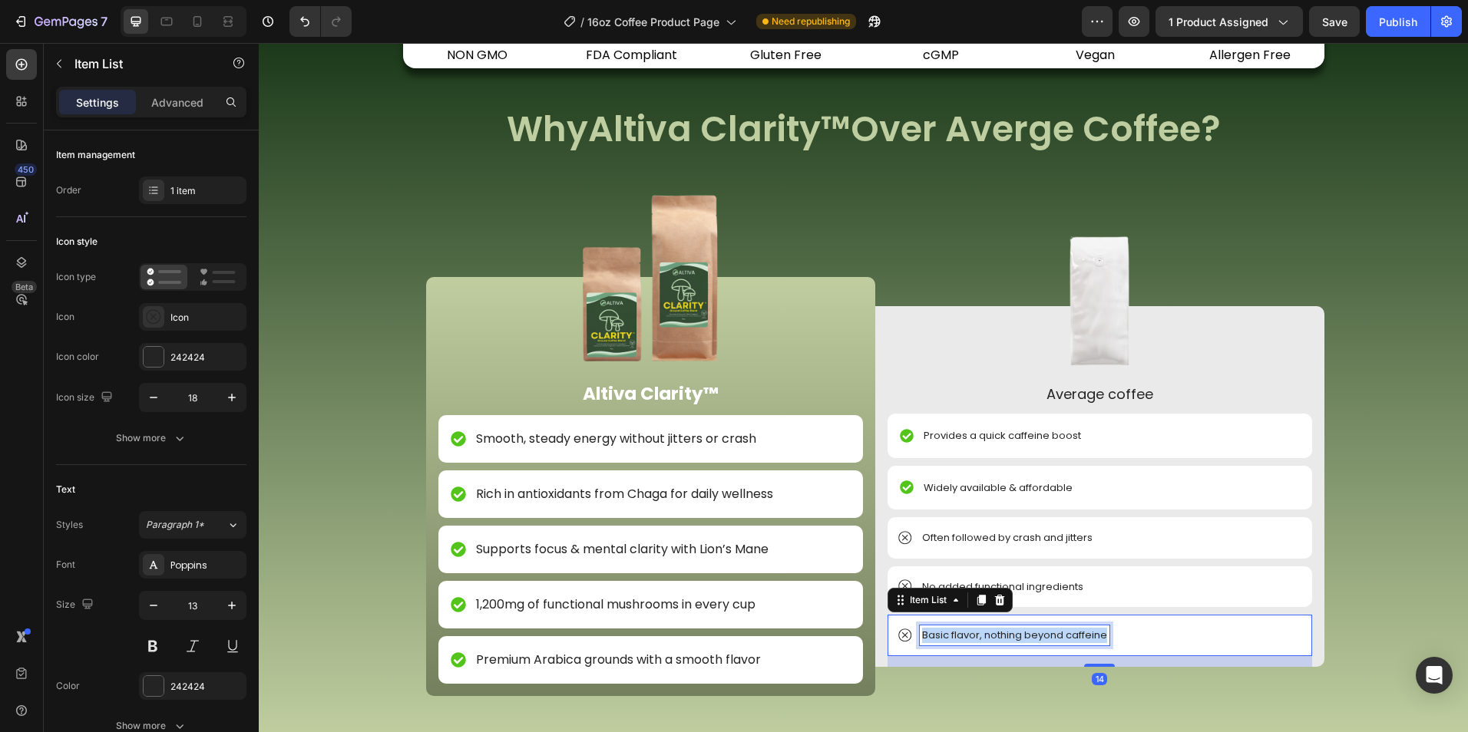
click at [1019, 642] on p "Basic flavor, nothing beyond caffeine" at bounding box center [1014, 635] width 185 height 15
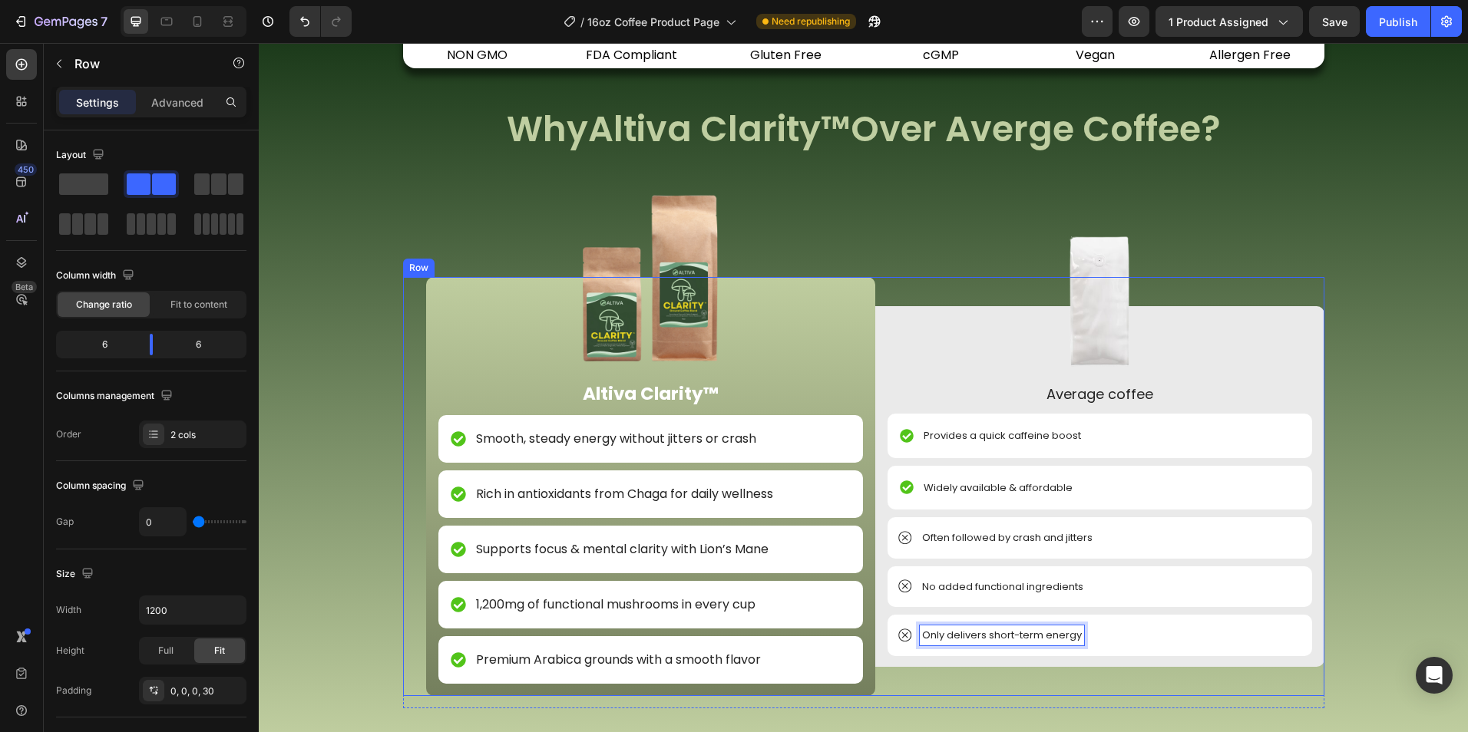
click at [998, 694] on div "Image Average coffee Text Block Provides a quick caffeine boost Item List Widel…" at bounding box center [1099, 486] width 449 height 419
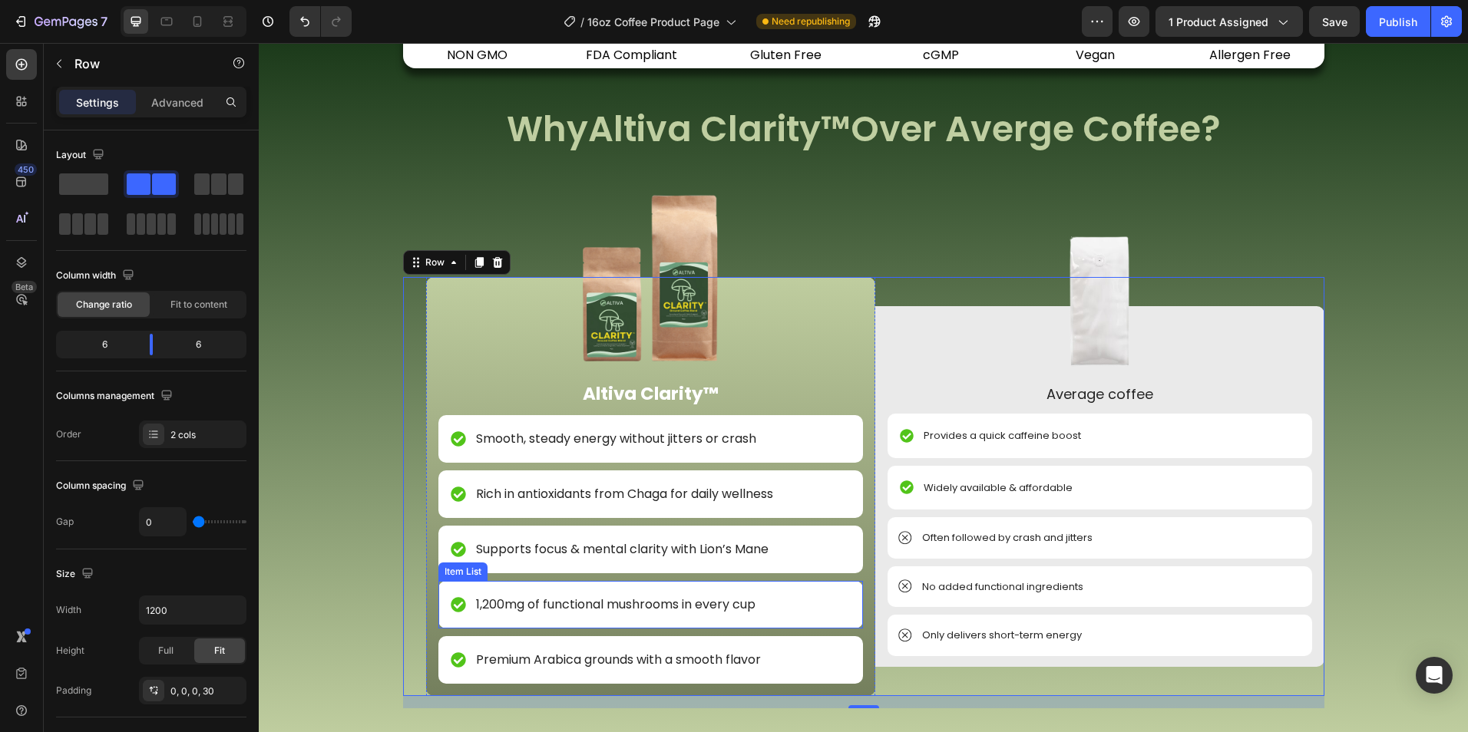
click at [716, 608] on p "1,200mg of functional mushrooms in every cup" at bounding box center [615, 605] width 279 height 18
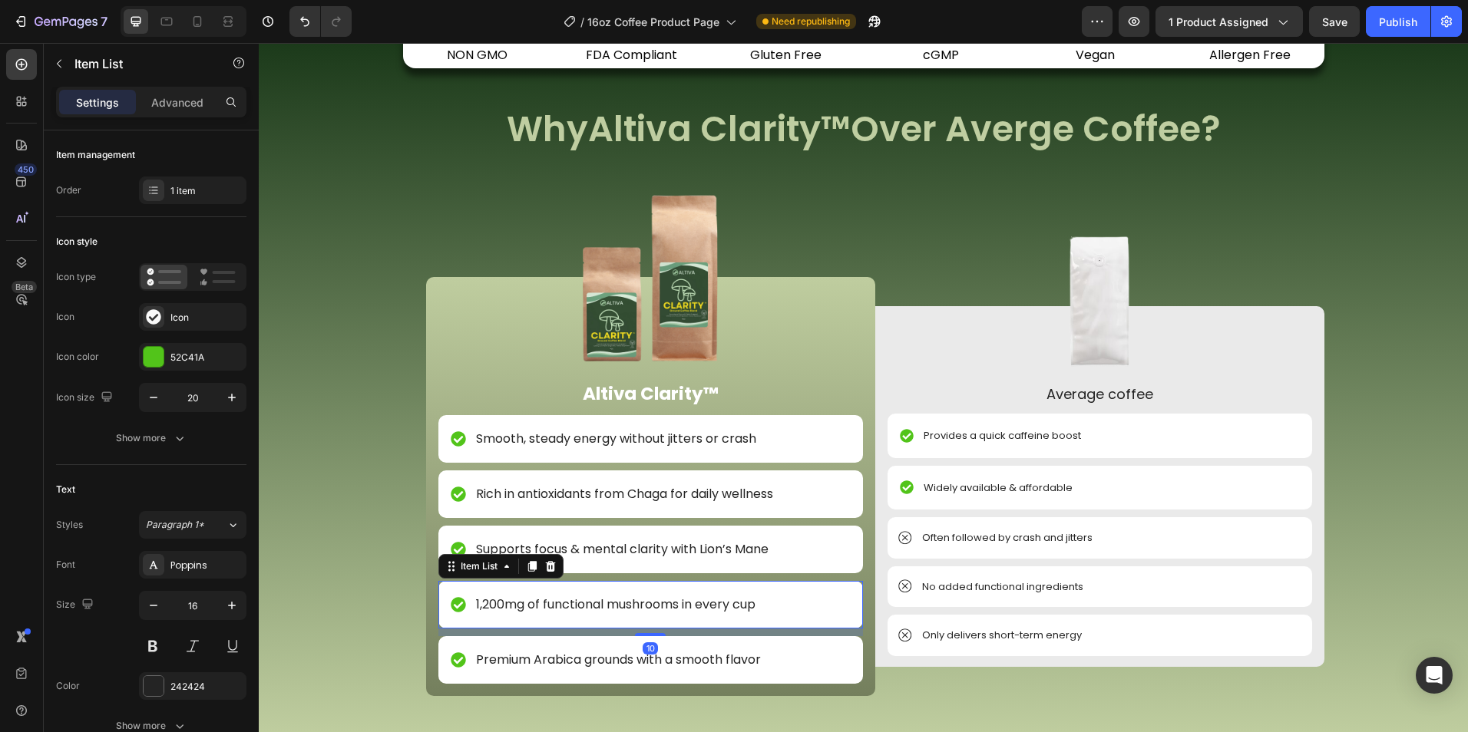
click at [719, 608] on p "1,200mg of functional mushrooms in every cup" at bounding box center [615, 605] width 279 height 18
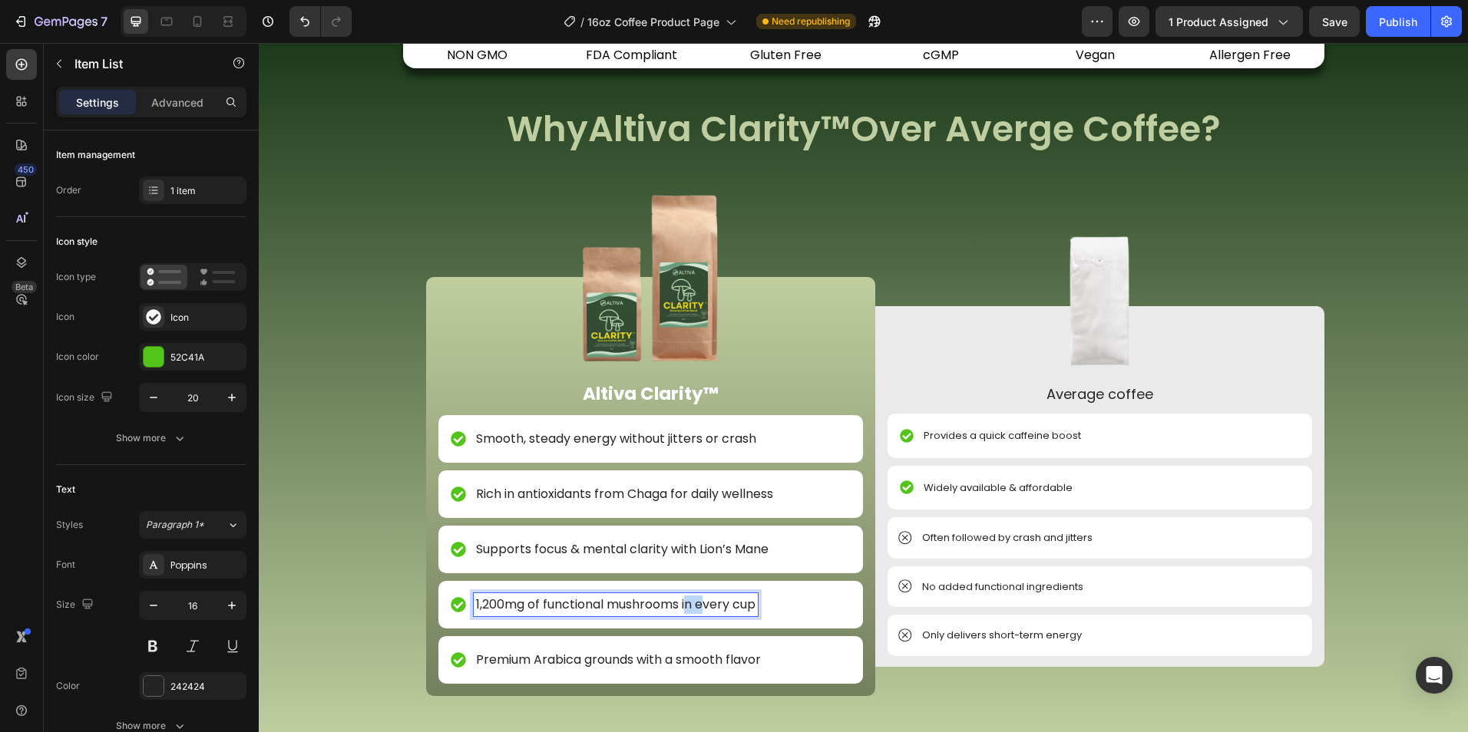
drag, startPoint x: 684, startPoint y: 608, endPoint x: 698, endPoint y: 608, distance: 14.6
click at [698, 608] on p "1,200mg of functional mushrooms in every cup" at bounding box center [615, 605] width 279 height 18
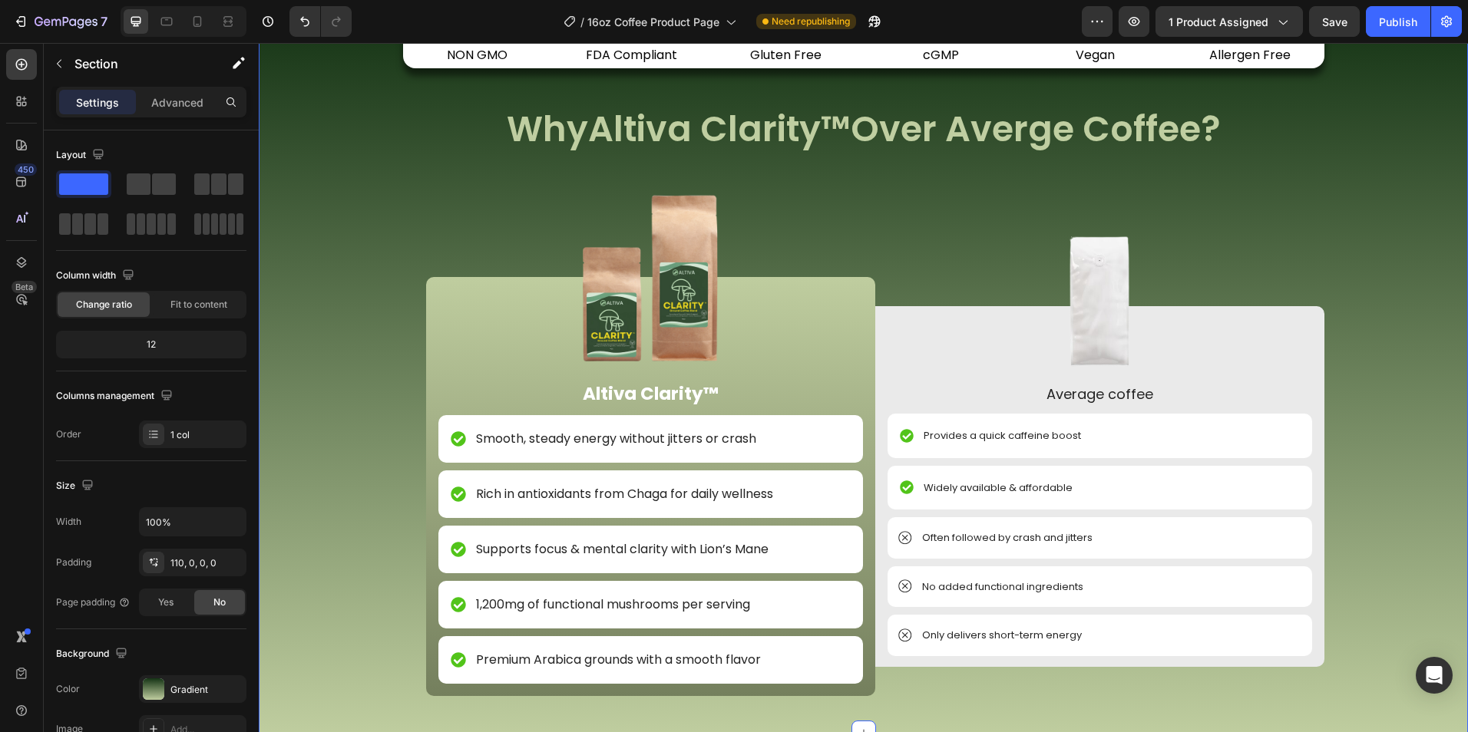
click at [364, 576] on div "Image NON GMO Text Block Row Image FDA Compliant Text Block Row Image Gluten Fr…" at bounding box center [863, 416] width 1209 height 633
click at [563, 441] on p "Smooth, steady energy without jitters or crash" at bounding box center [616, 439] width 280 height 18
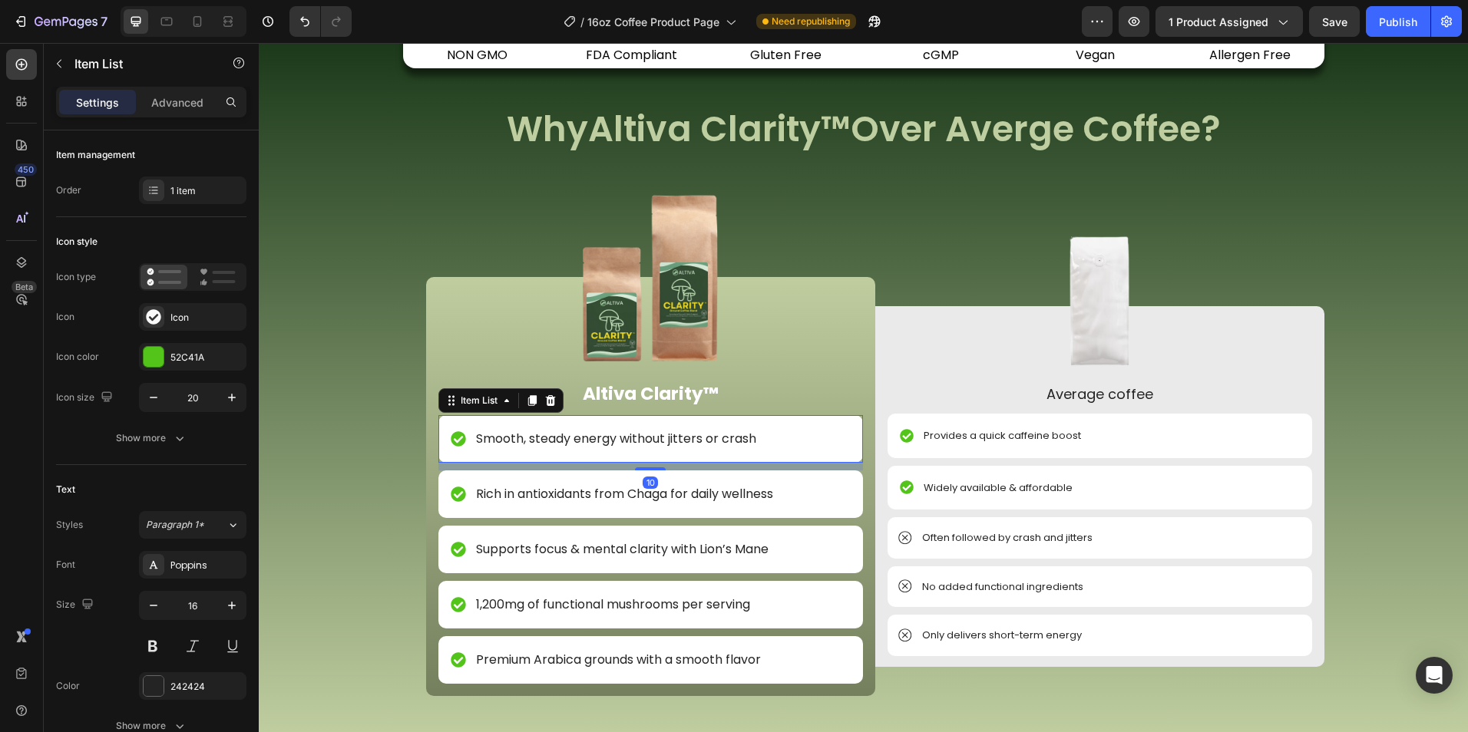
click at [563, 440] on p "Smooth, steady energy without jitters or crash" at bounding box center [616, 439] width 280 height 18
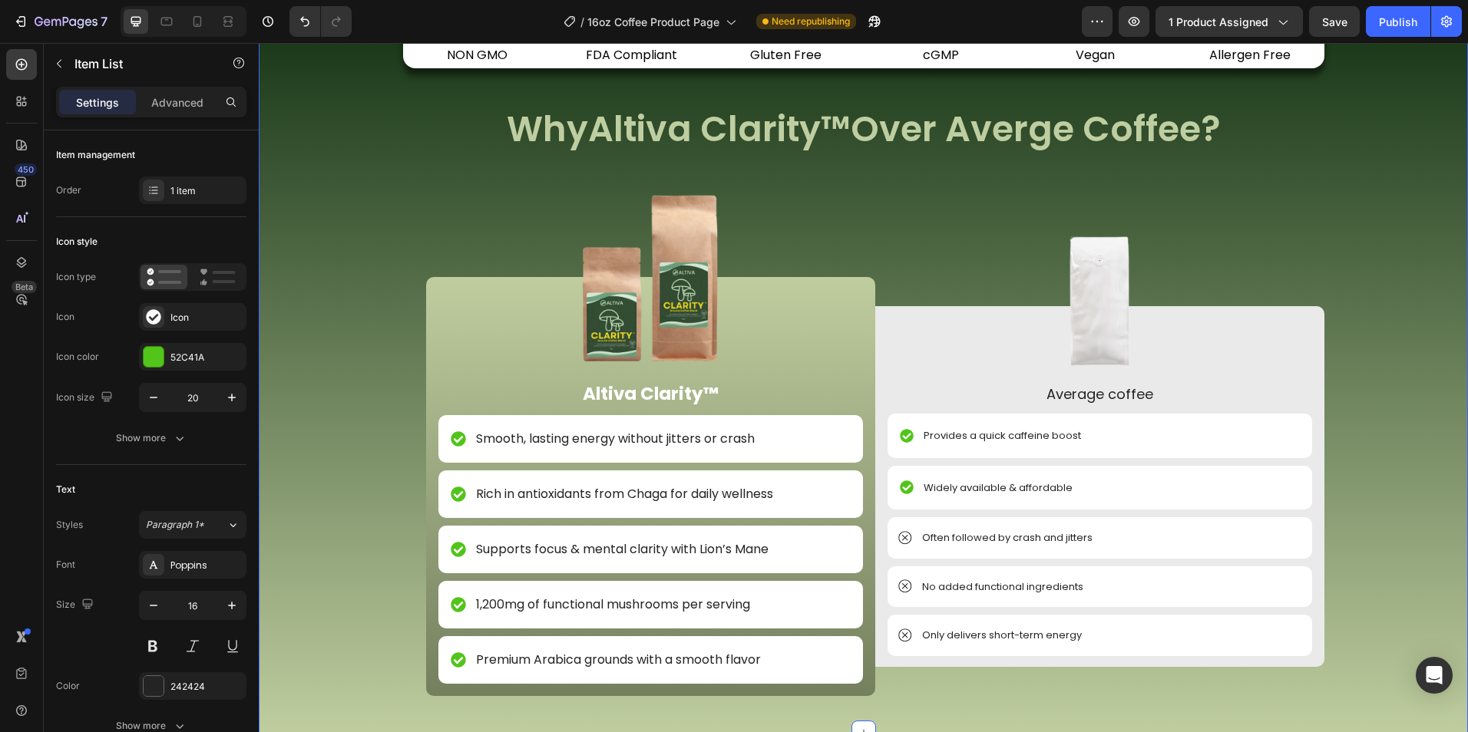
click at [394, 426] on div "Image NON GMO Text Block Row Image FDA Compliant Text Block Row Image Gluten Fr…" at bounding box center [863, 416] width 1209 height 633
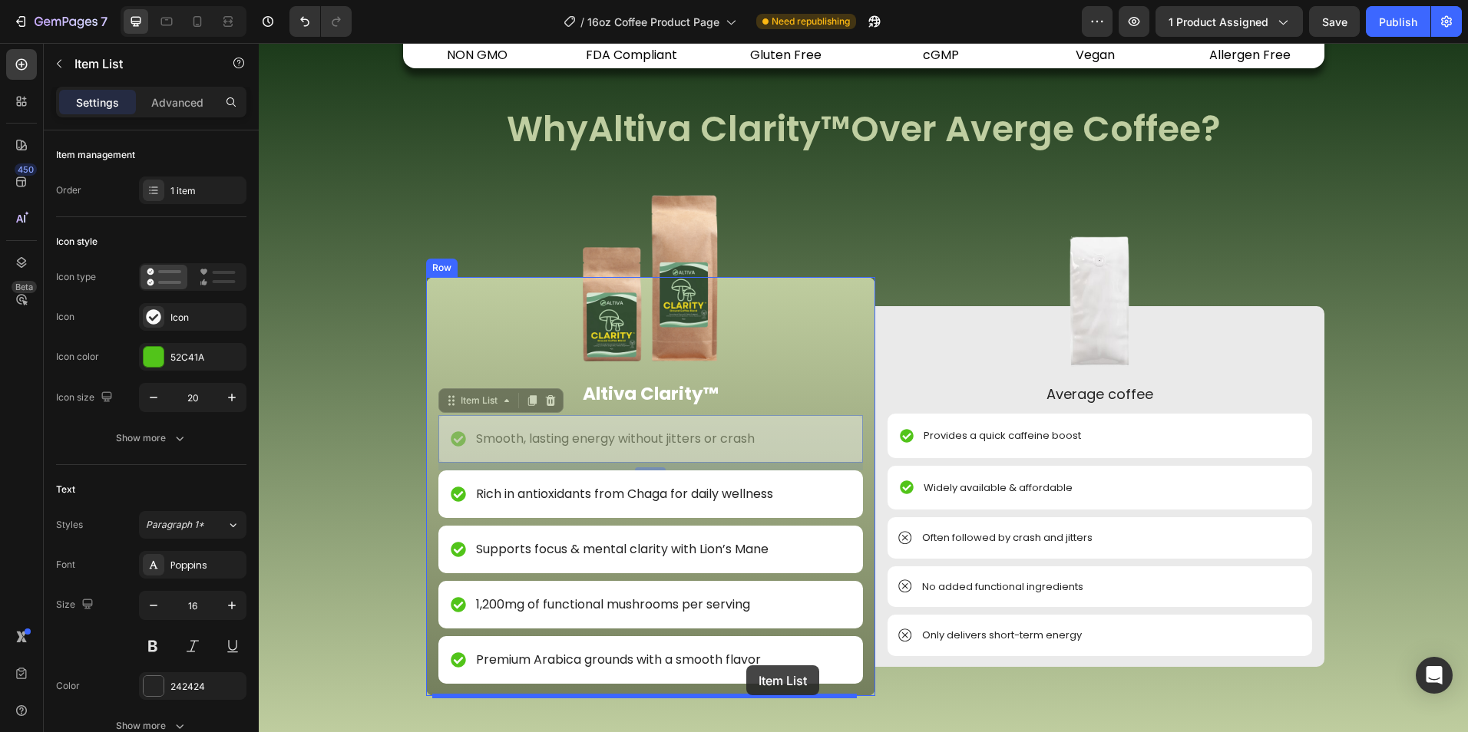
drag, startPoint x: 778, startPoint y: 439, endPoint x: 745, endPoint y: 666, distance: 229.6
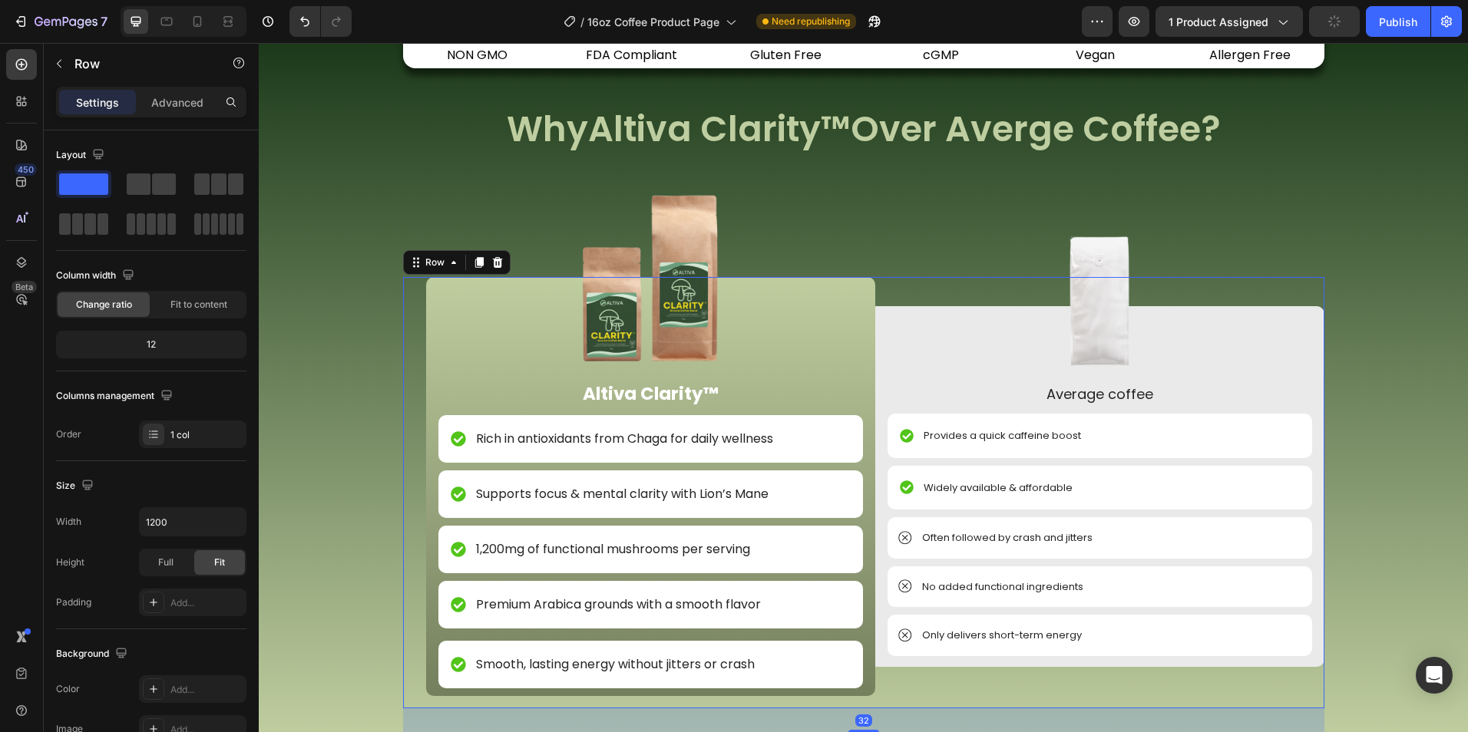
click at [1005, 704] on div "Image Altiva Clarity™ Text Block Rich in antioxidants from Chaga for daily well…" at bounding box center [863, 492] width 921 height 431
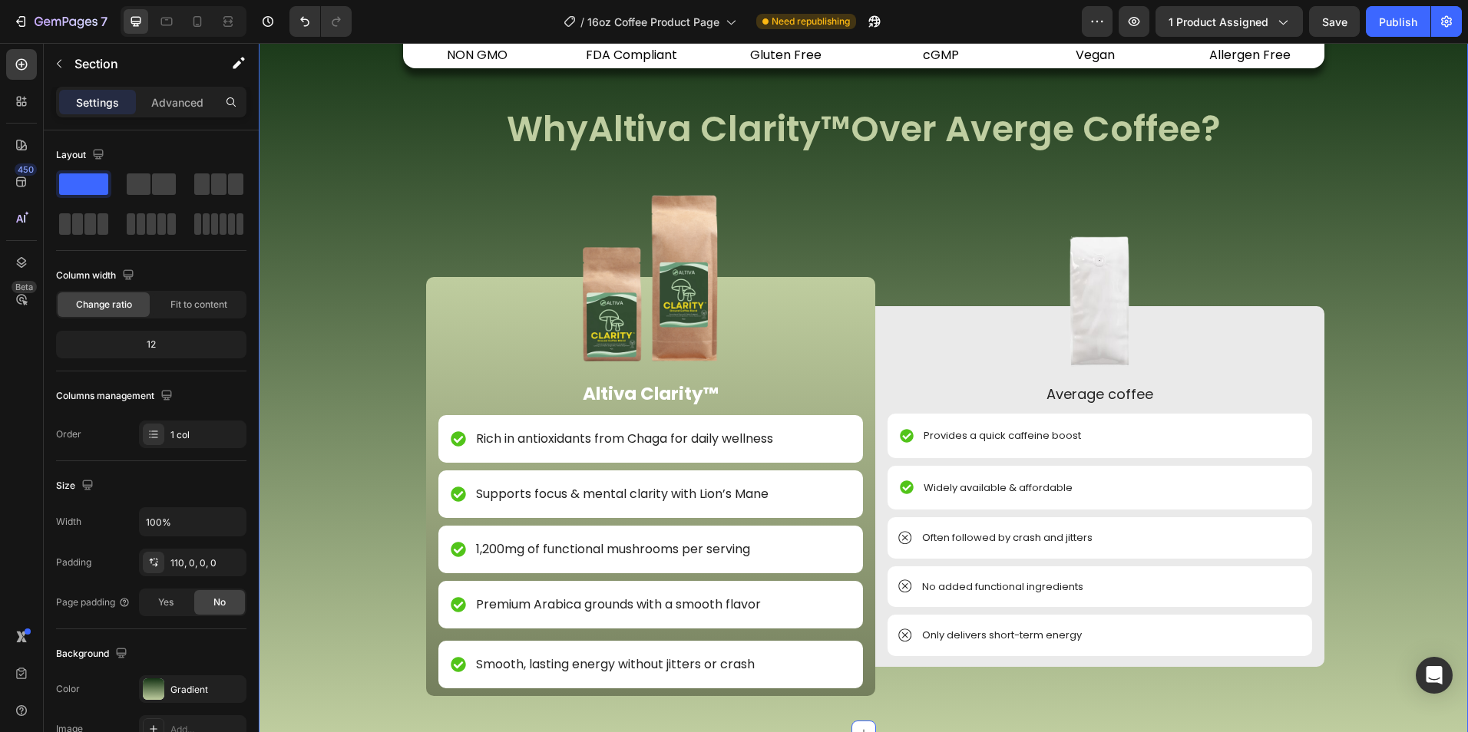
click at [1382, 614] on div "Image NON GMO Text Block Row Image FDA Compliant Text Block Row Image Gluten Fr…" at bounding box center [863, 416] width 1209 height 633
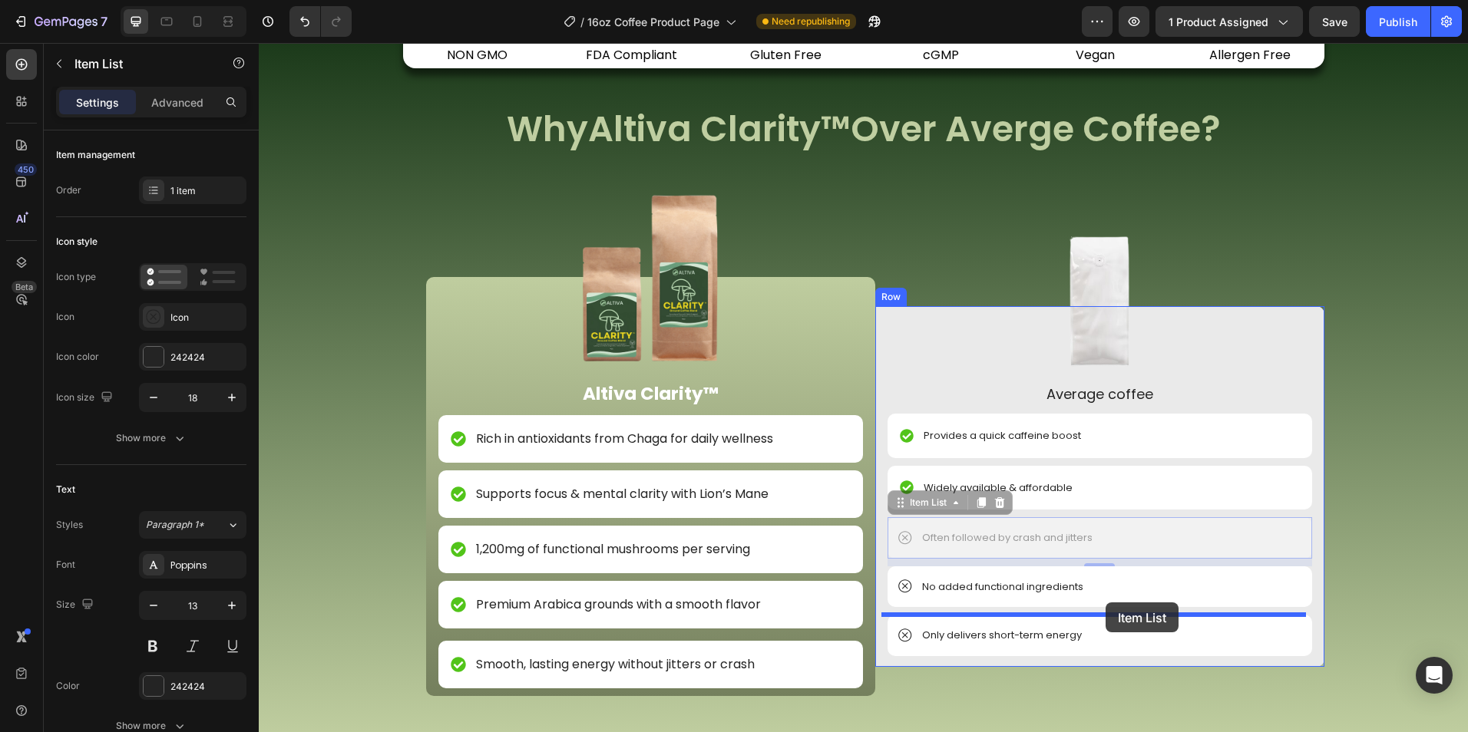
drag, startPoint x: 1106, startPoint y: 528, endPoint x: 1105, endPoint y: 603, distance: 74.5
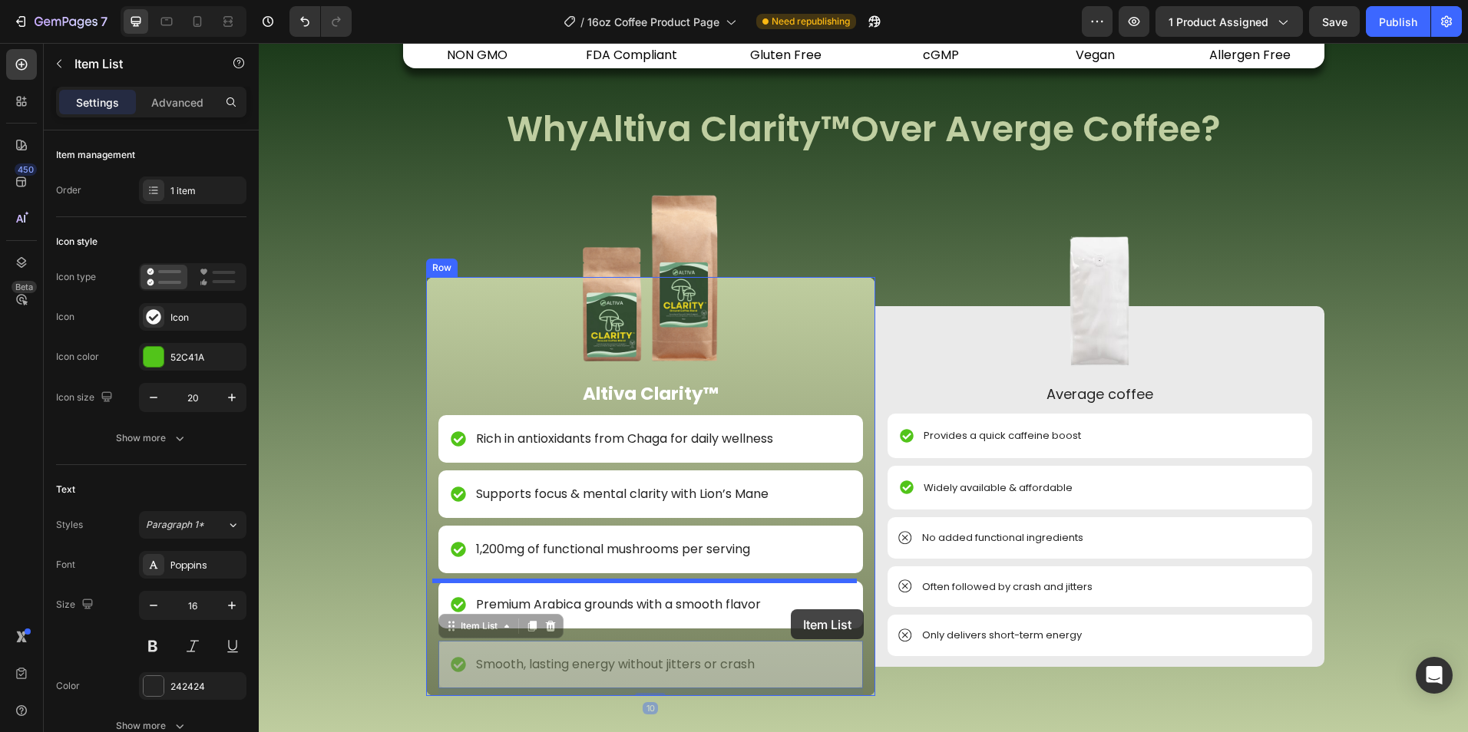
drag, startPoint x: 794, startPoint y: 658, endPoint x: 788, endPoint y: 604, distance: 54.1
click at [788, 604] on div "Header Image NON GMO Text Block Row Image FDA Compliant Text Block Row Image Gl…" at bounding box center [863, 384] width 1209 height 3944
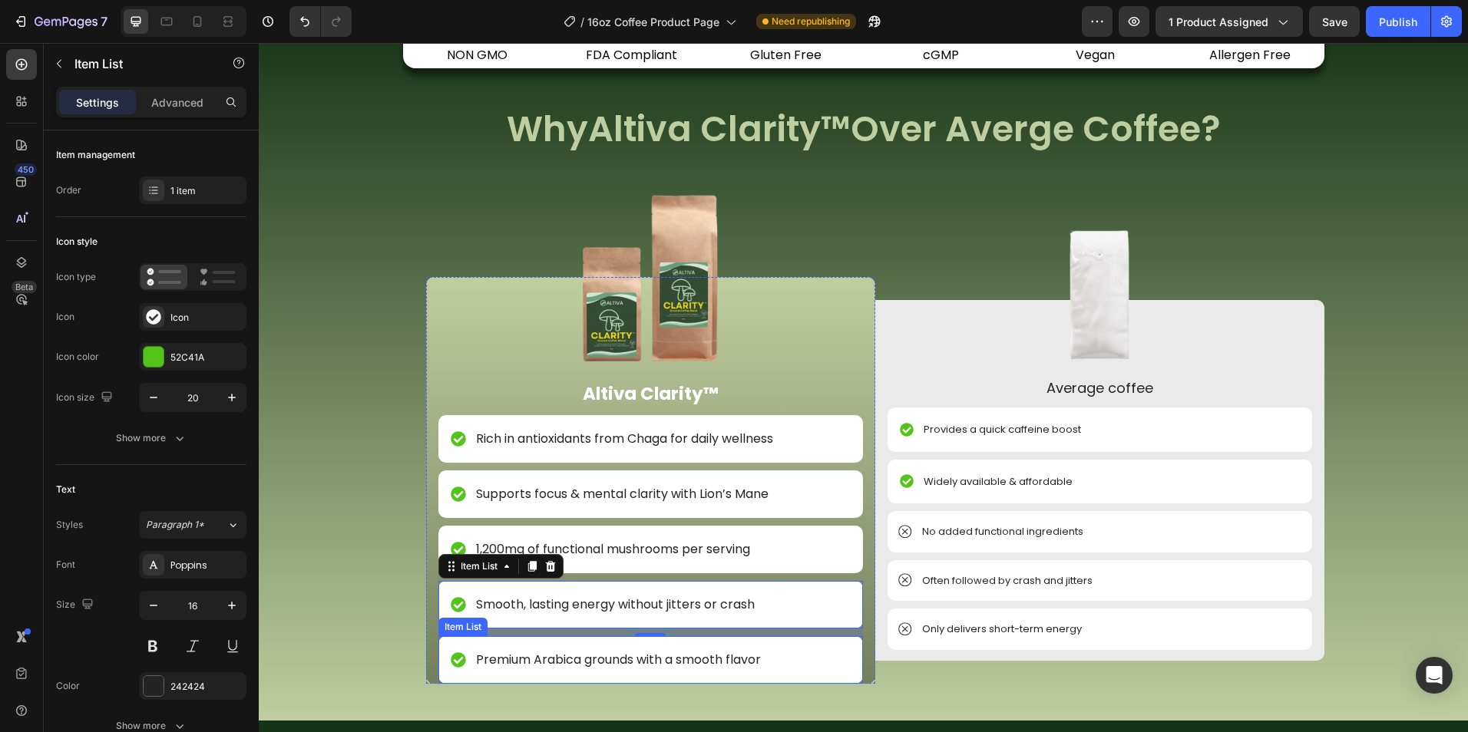
click at [817, 655] on div "Premium Arabica grounds with a smooth flavor" at bounding box center [650, 660] width 424 height 48
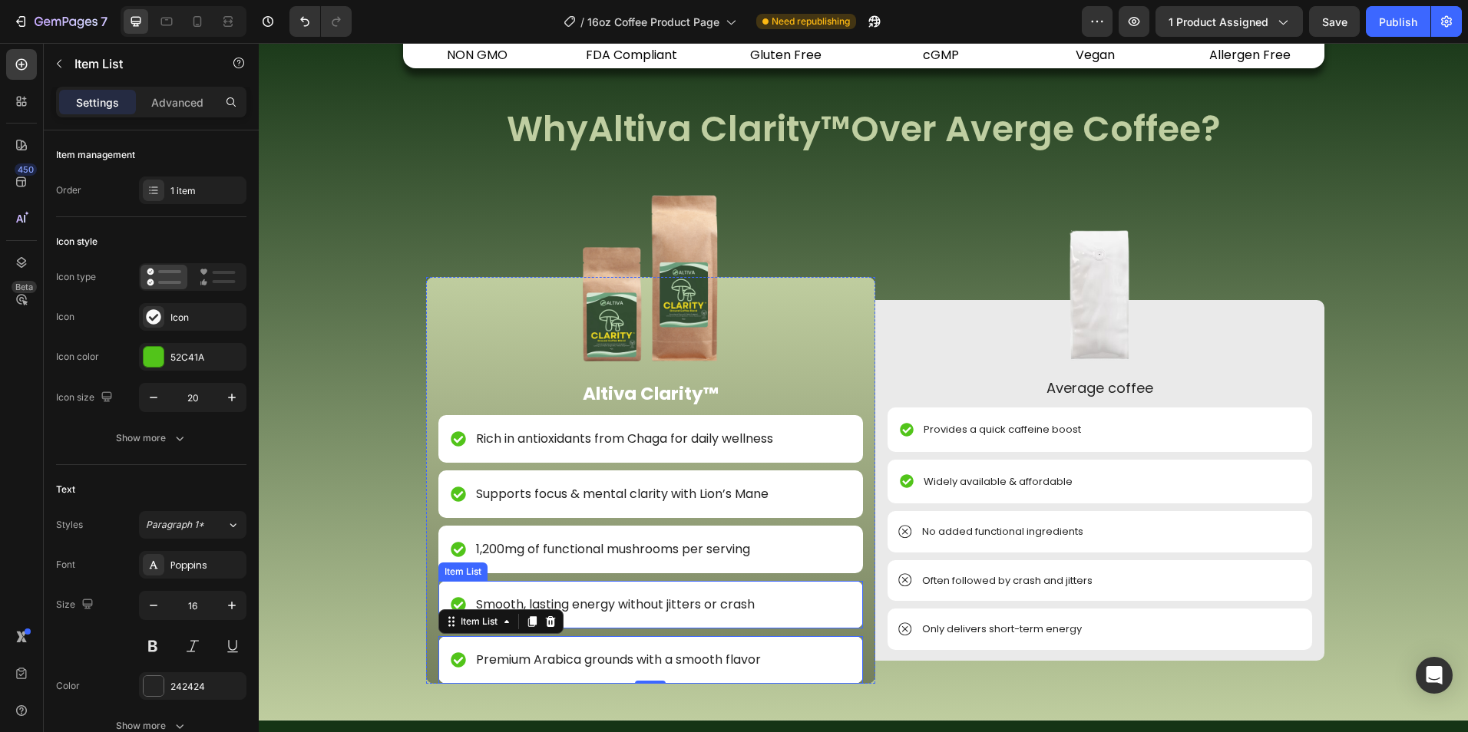
click at [820, 605] on div "Smooth, lasting energy without jitters or crash" at bounding box center [650, 605] width 424 height 48
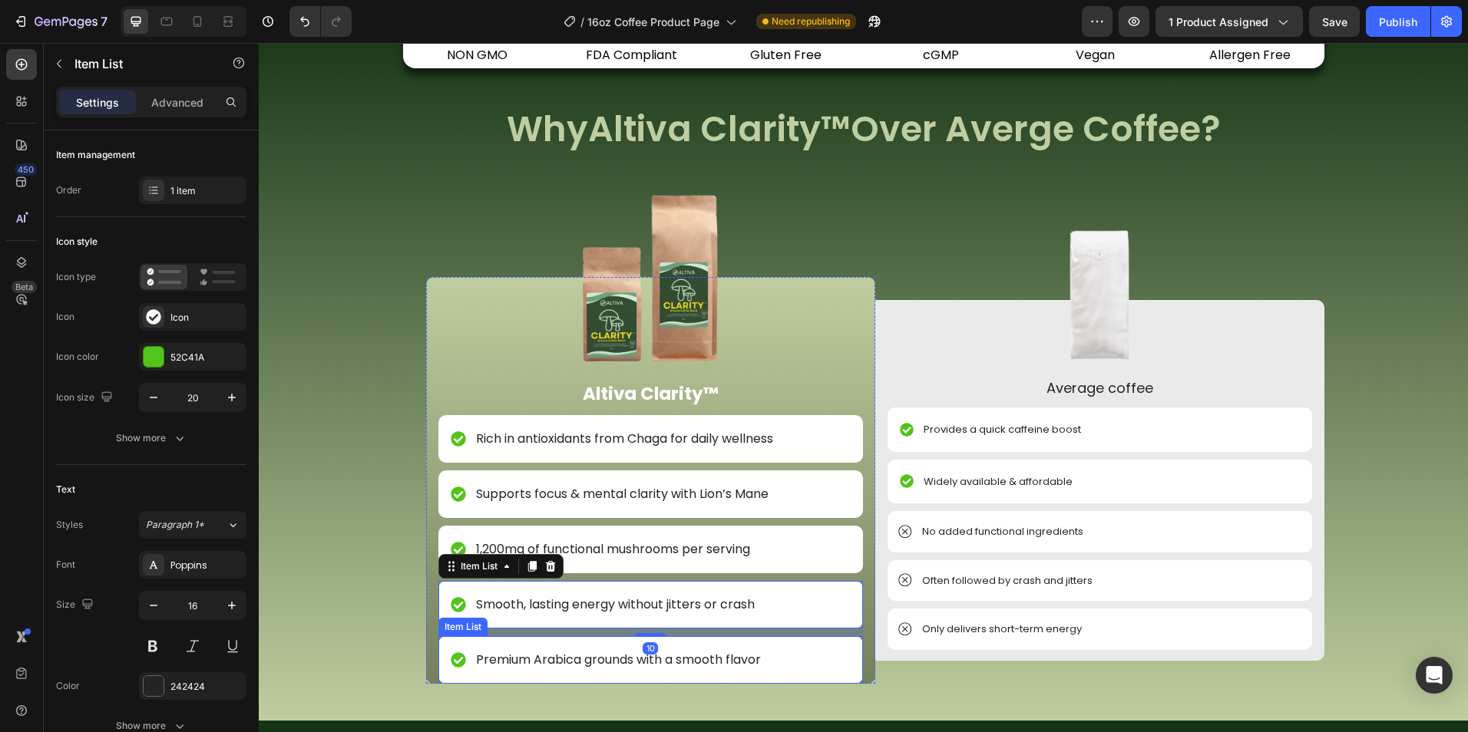
click at [698, 678] on div "Premium Arabica grounds with a smooth flavor" at bounding box center [650, 660] width 424 height 48
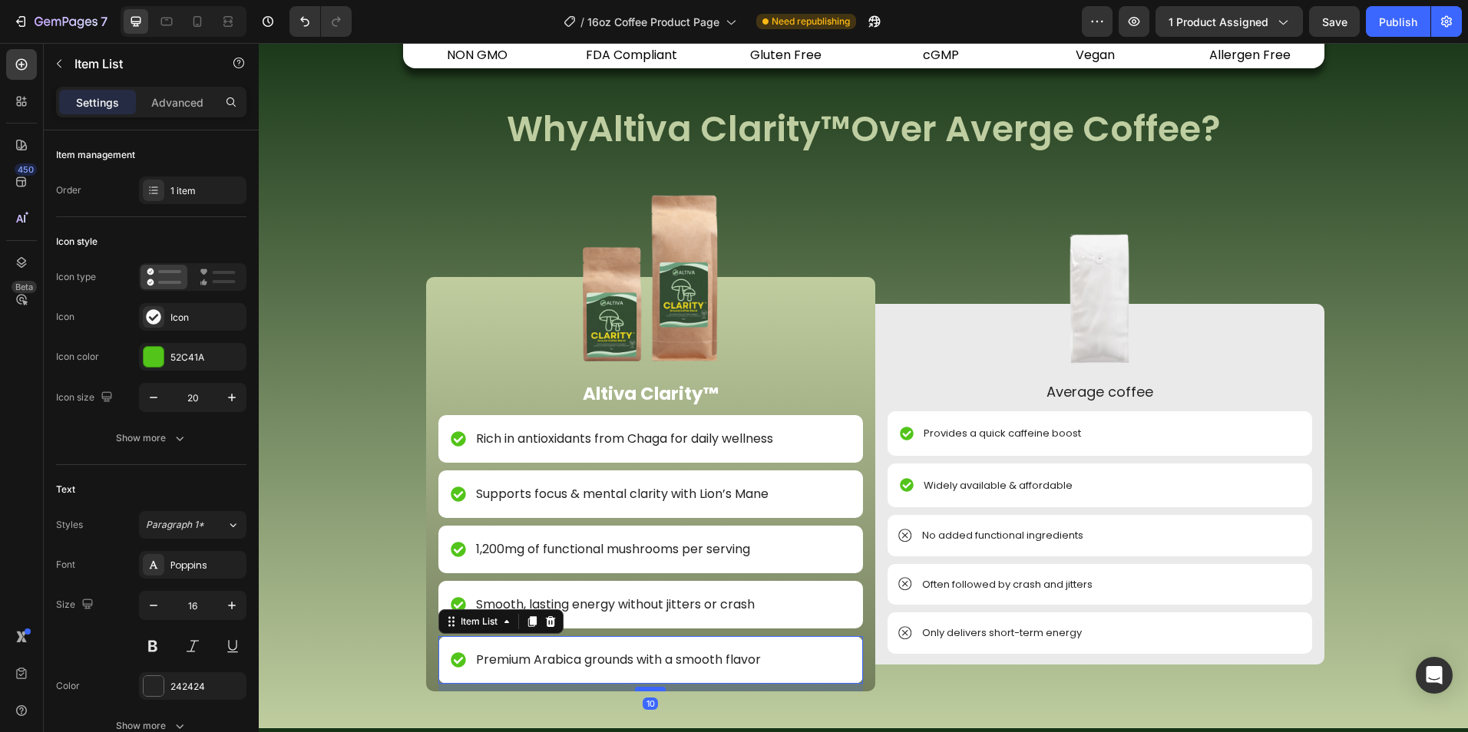
click at [644, 689] on div at bounding box center [650, 689] width 31 height 5
type input "100%"
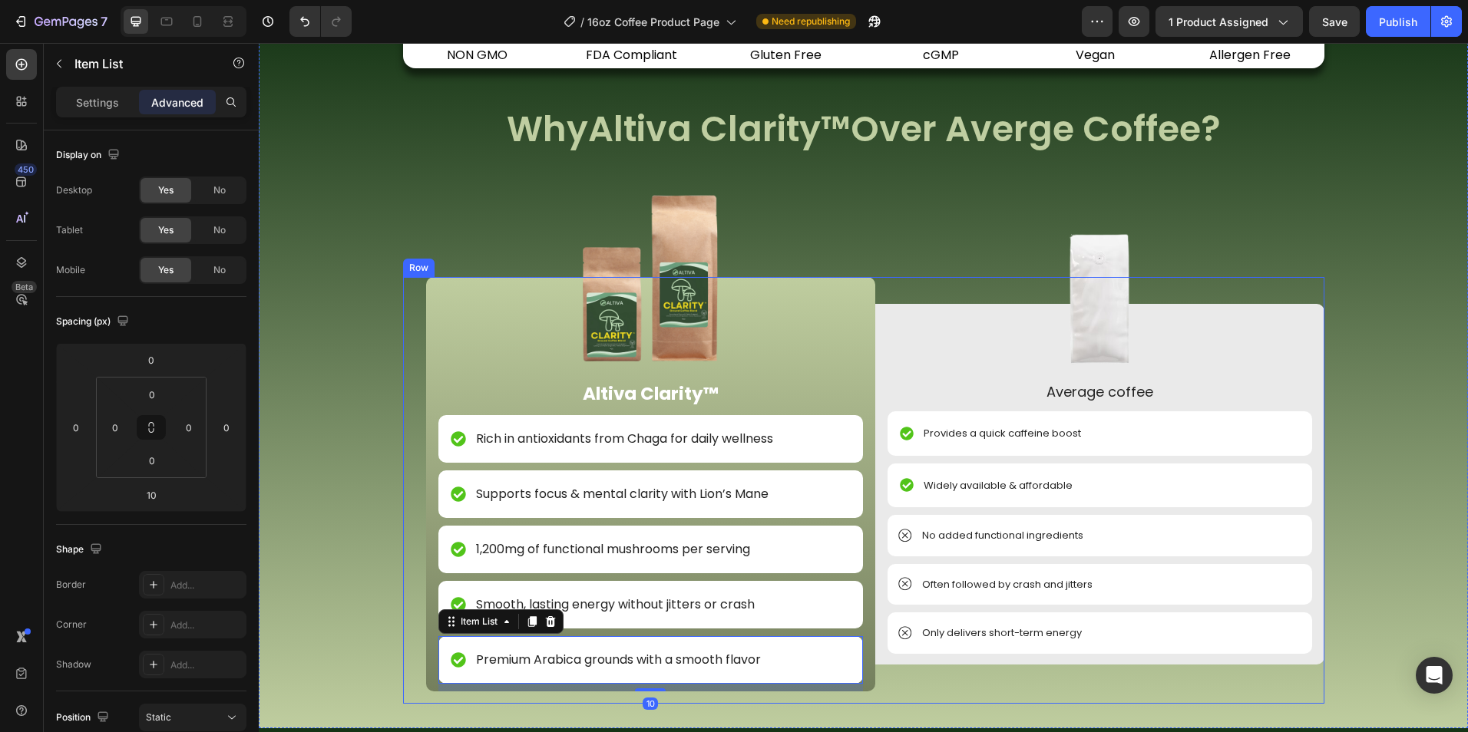
click at [906, 694] on div "Image Altiva Clarity™ Text Block Rich in antioxidants from Chaga for daily well…" at bounding box center [863, 490] width 921 height 427
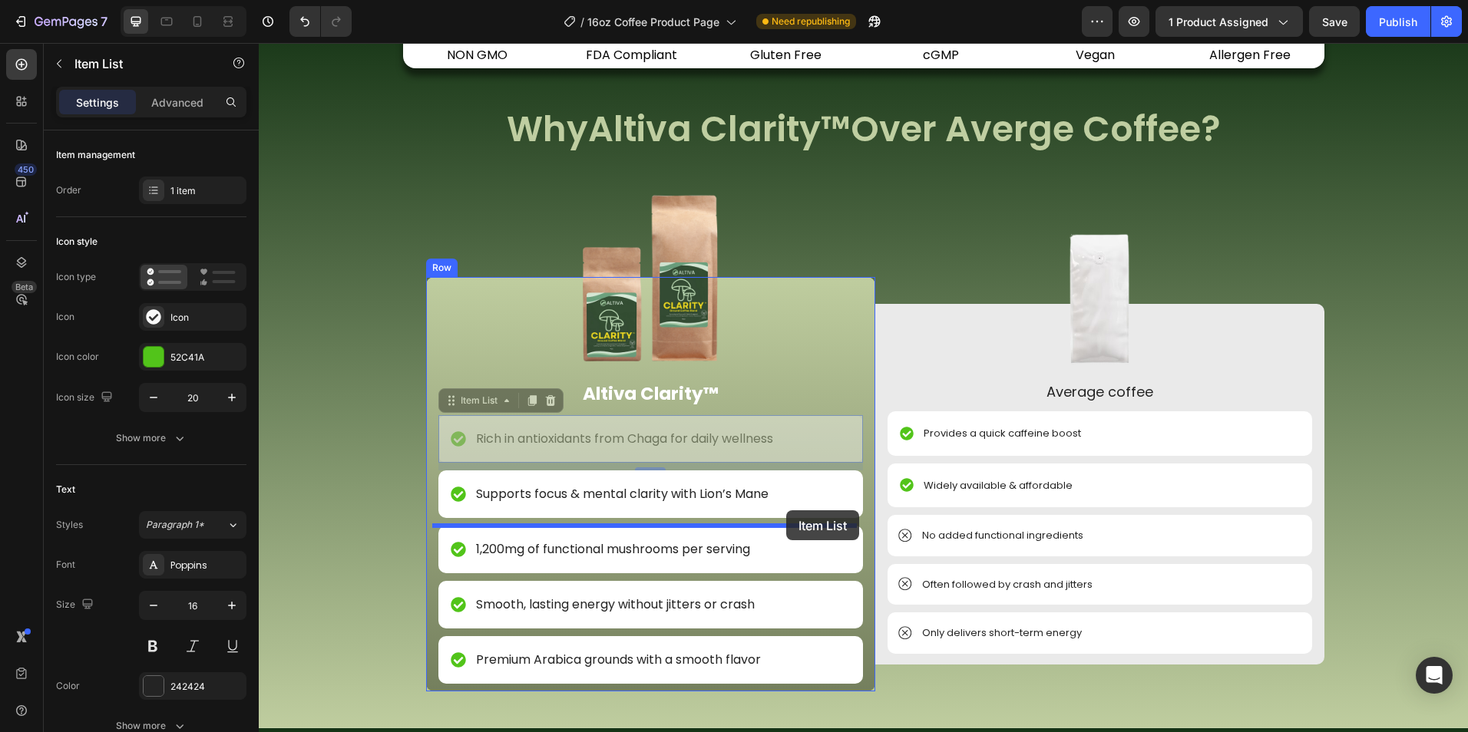
drag, startPoint x: 803, startPoint y: 441, endPoint x: 785, endPoint y: 510, distance: 71.3
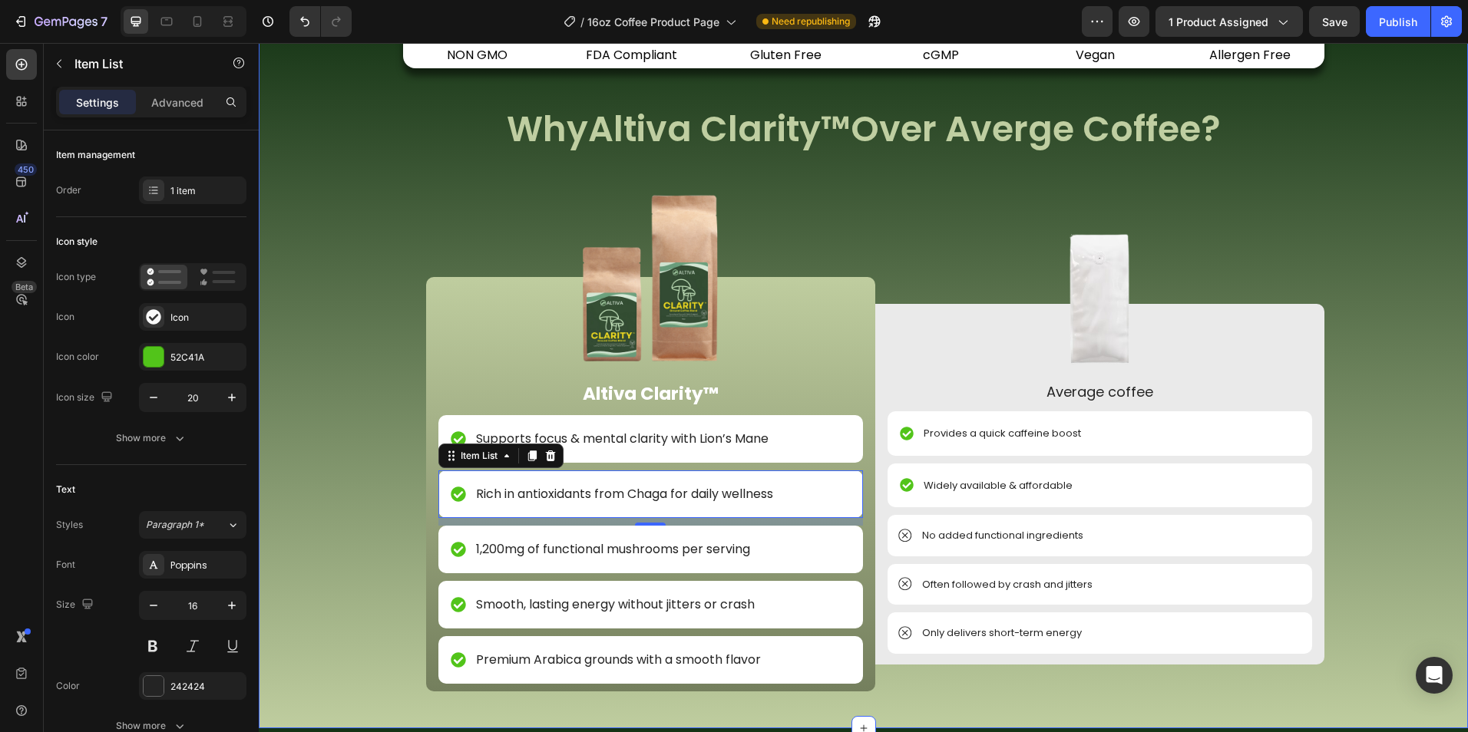
click at [1411, 581] on div "Image NON GMO Text Block Row Image FDA Compliant Text Block Row Image Gluten Fr…" at bounding box center [863, 414] width 1209 height 629
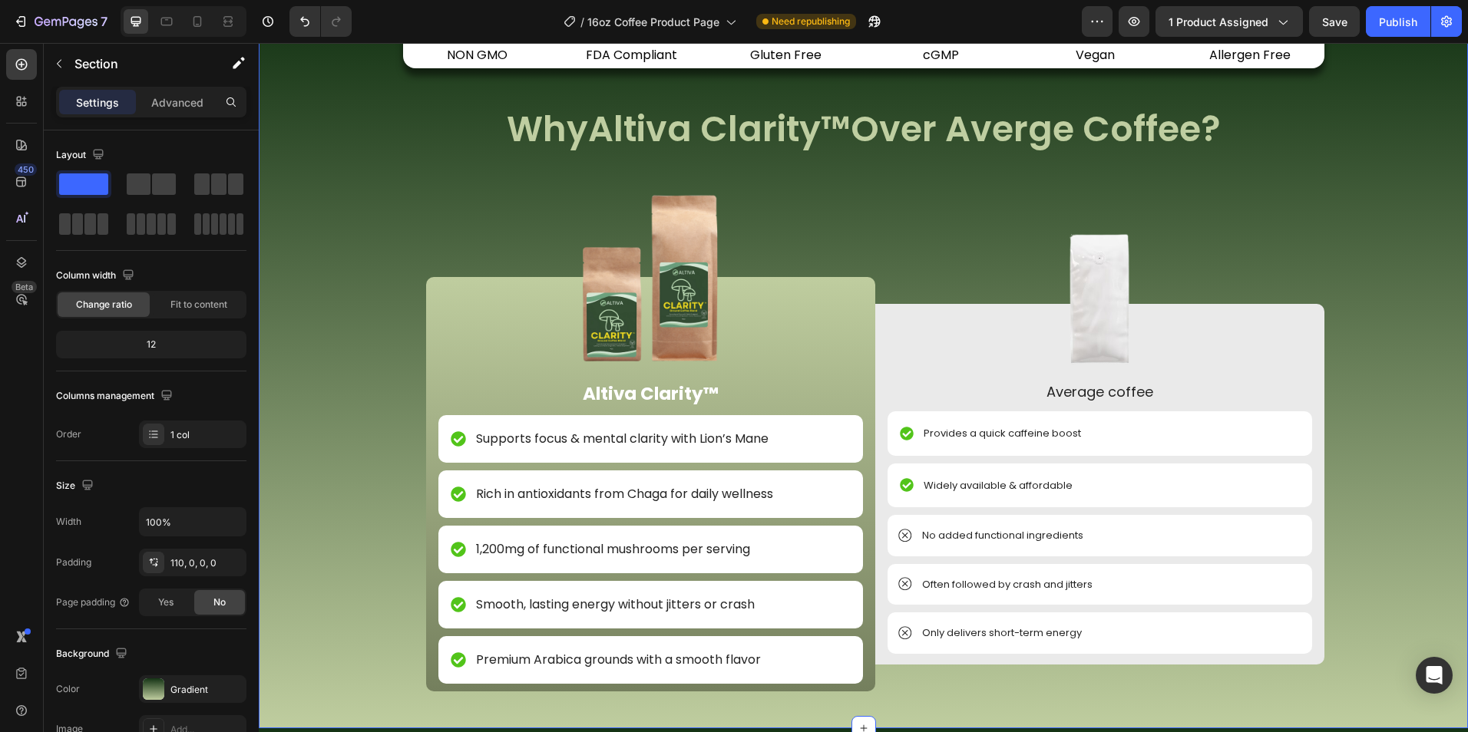
click at [325, 503] on div "Image NON GMO Text Block Row Image FDA Compliant Text Block Row Image Gluten Fr…" at bounding box center [863, 414] width 1209 height 629
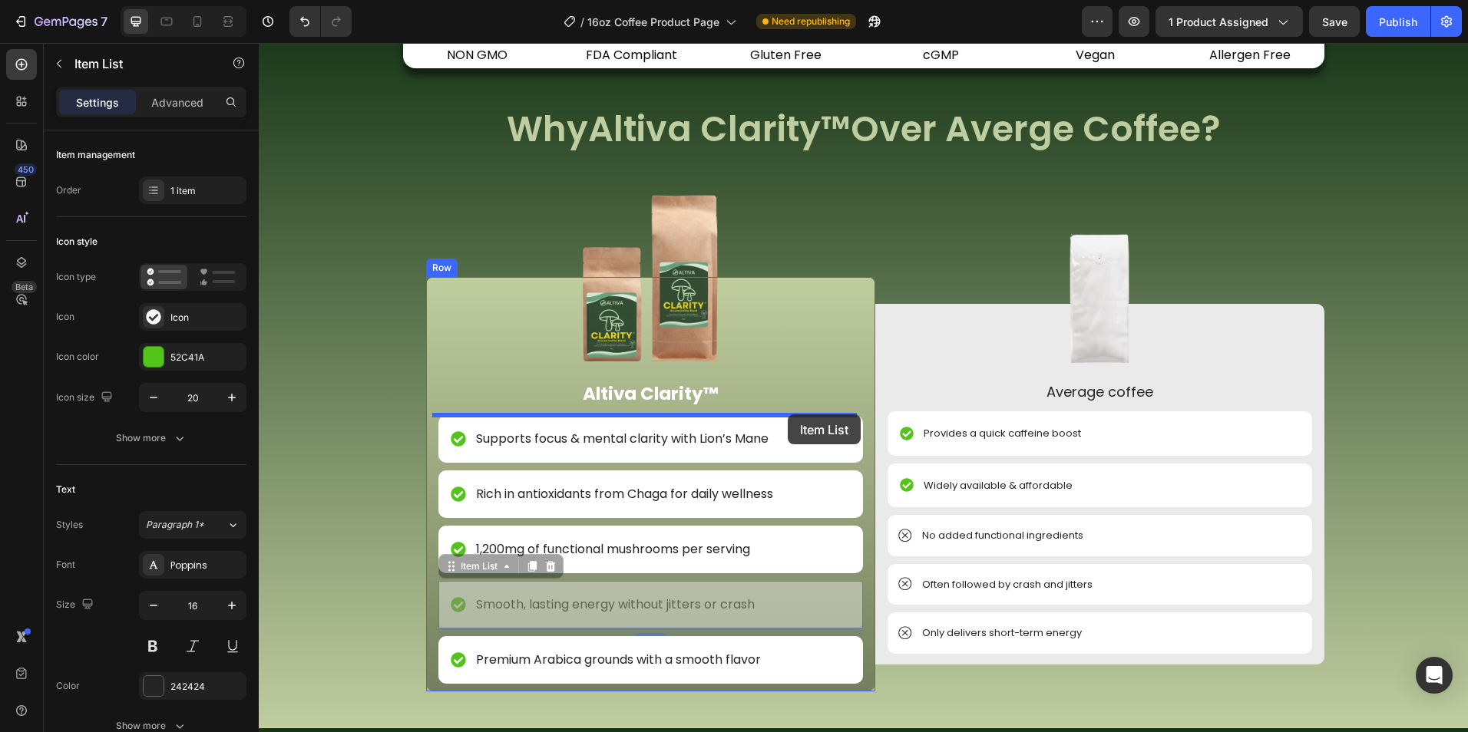
drag, startPoint x: 799, startPoint y: 606, endPoint x: 787, endPoint y: 414, distance: 191.5
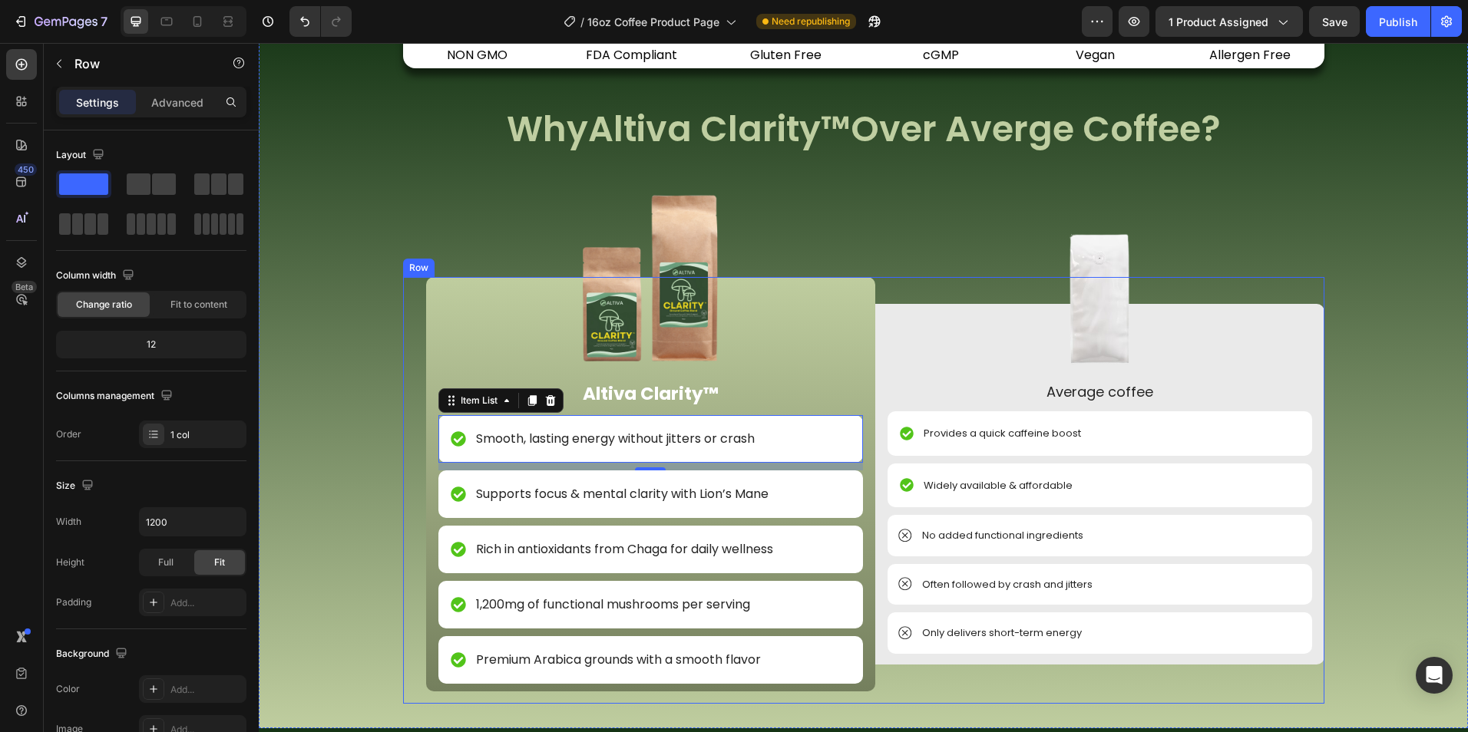
click at [959, 696] on div "Image Altiva Clarity™ Text Block Smooth, lasting energy without jitters or cras…" at bounding box center [863, 490] width 921 height 427
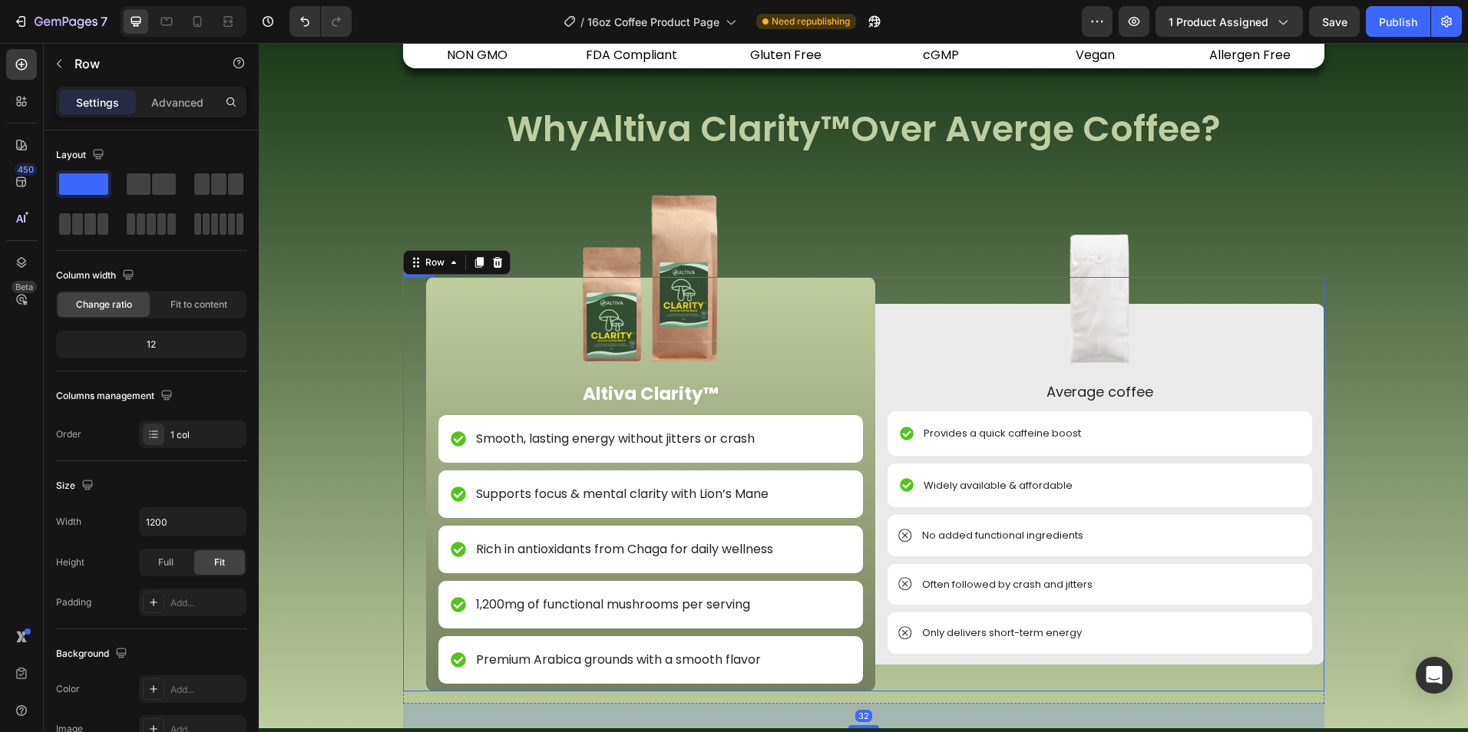
click at [403, 633] on div "Image Altiva Clarity™ Text Block Smooth, lasting energy without jitters or cras…" at bounding box center [863, 484] width 921 height 414
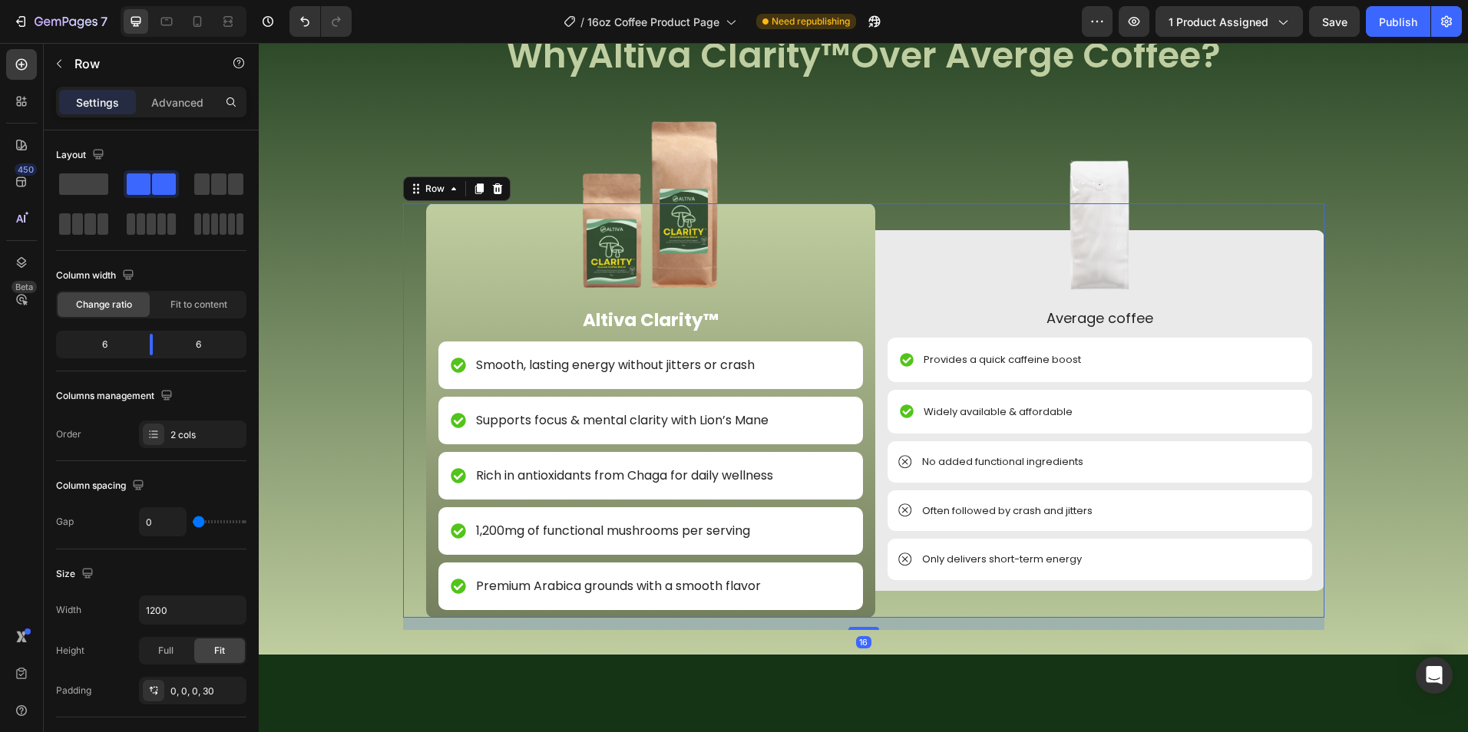
scroll to position [1708, 0]
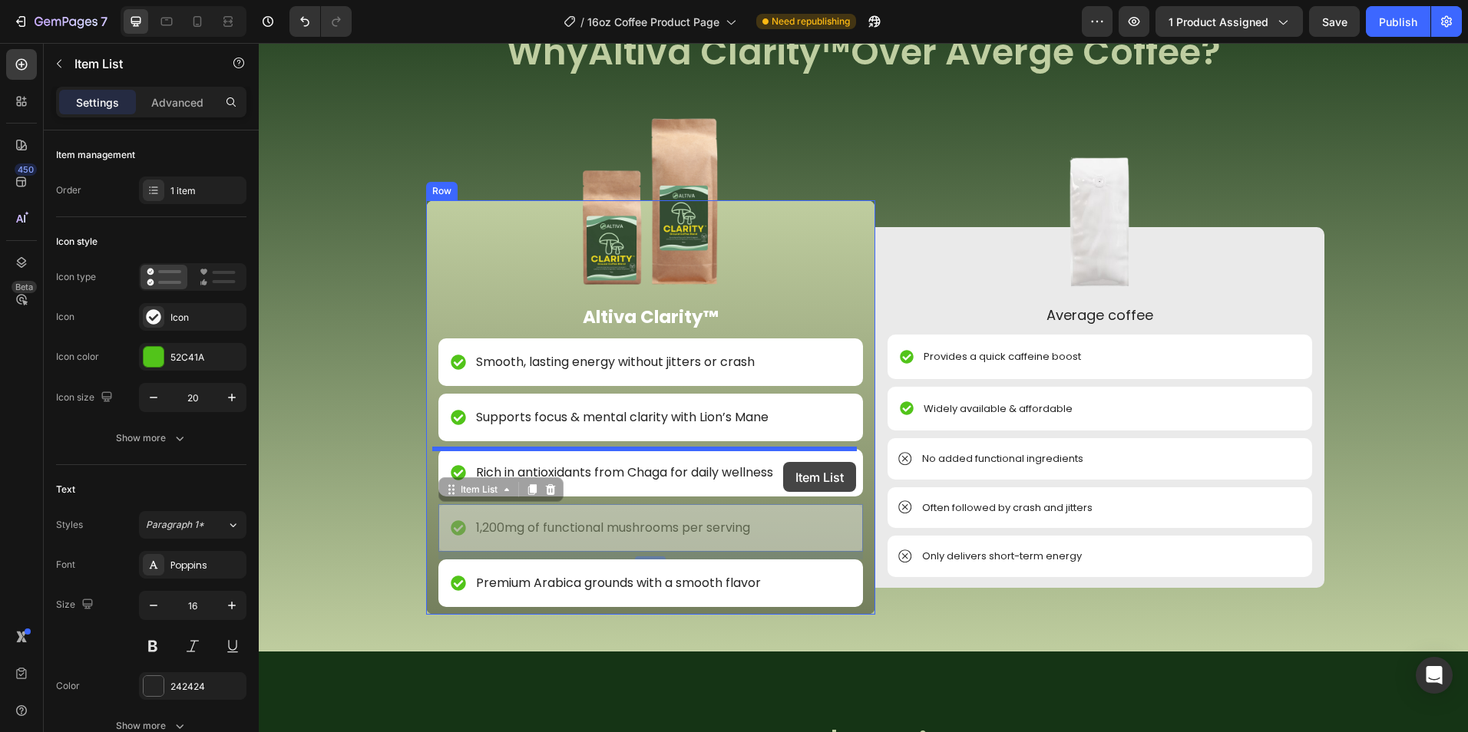
drag, startPoint x: 783, startPoint y: 517, endPoint x: 783, endPoint y: 462, distance: 55.3
click at [783, 462] on div "Header Image NON GMO Text Block Row Image FDA Compliant Text Block Row Image Gl…" at bounding box center [863, 304] width 1209 height 3939
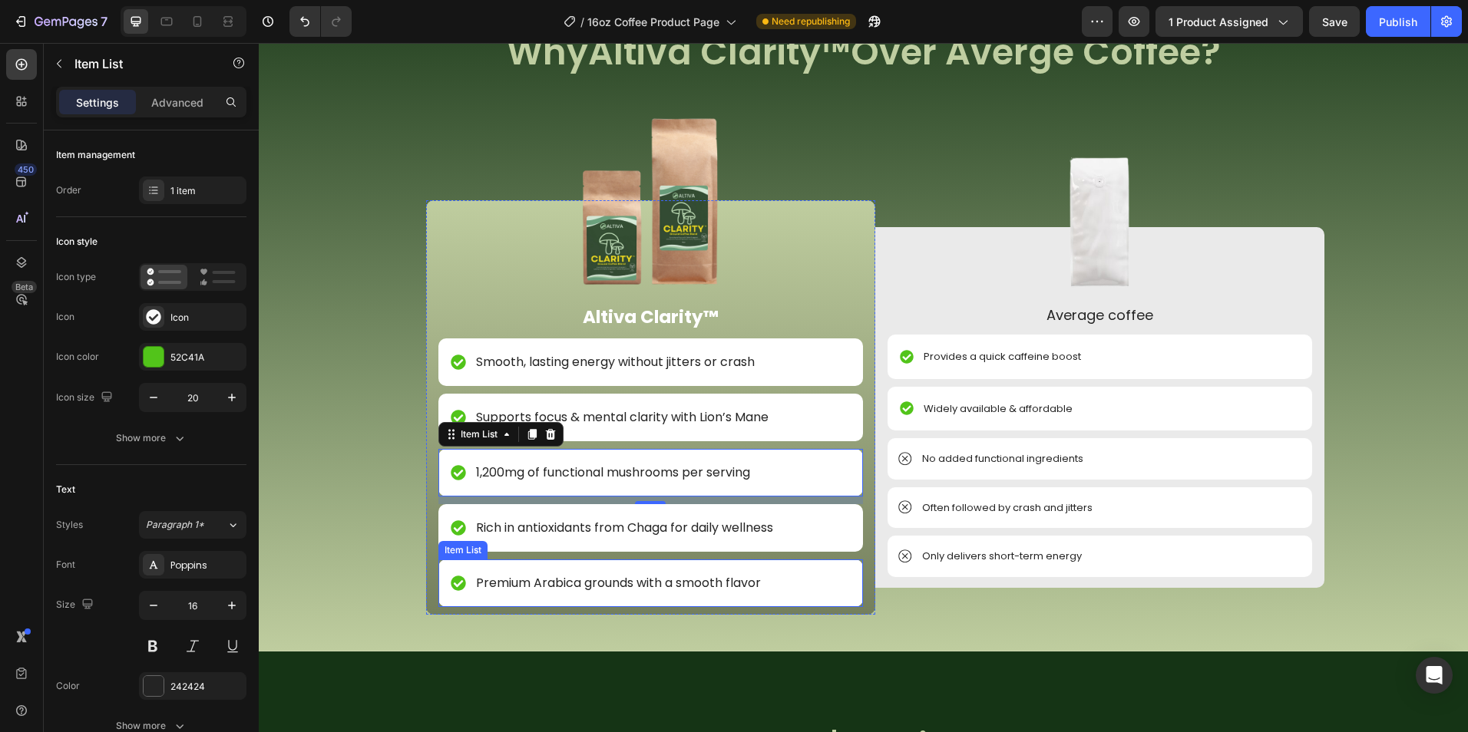
click at [526, 588] on p "Premium Arabica grounds with a smooth flavor" at bounding box center [618, 583] width 285 height 18
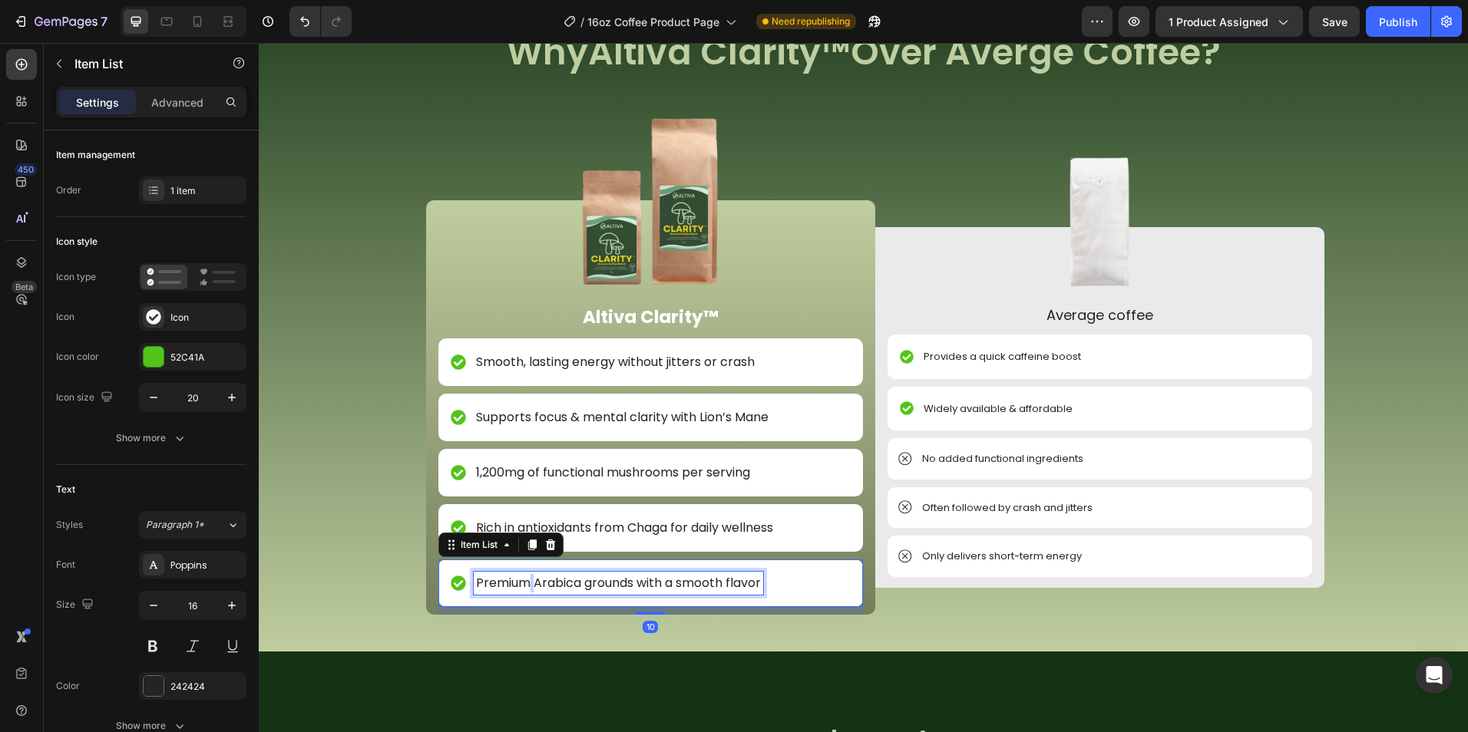
click at [526, 588] on p "Premium Arabica grounds with a smooth flavor" at bounding box center [618, 583] width 285 height 18
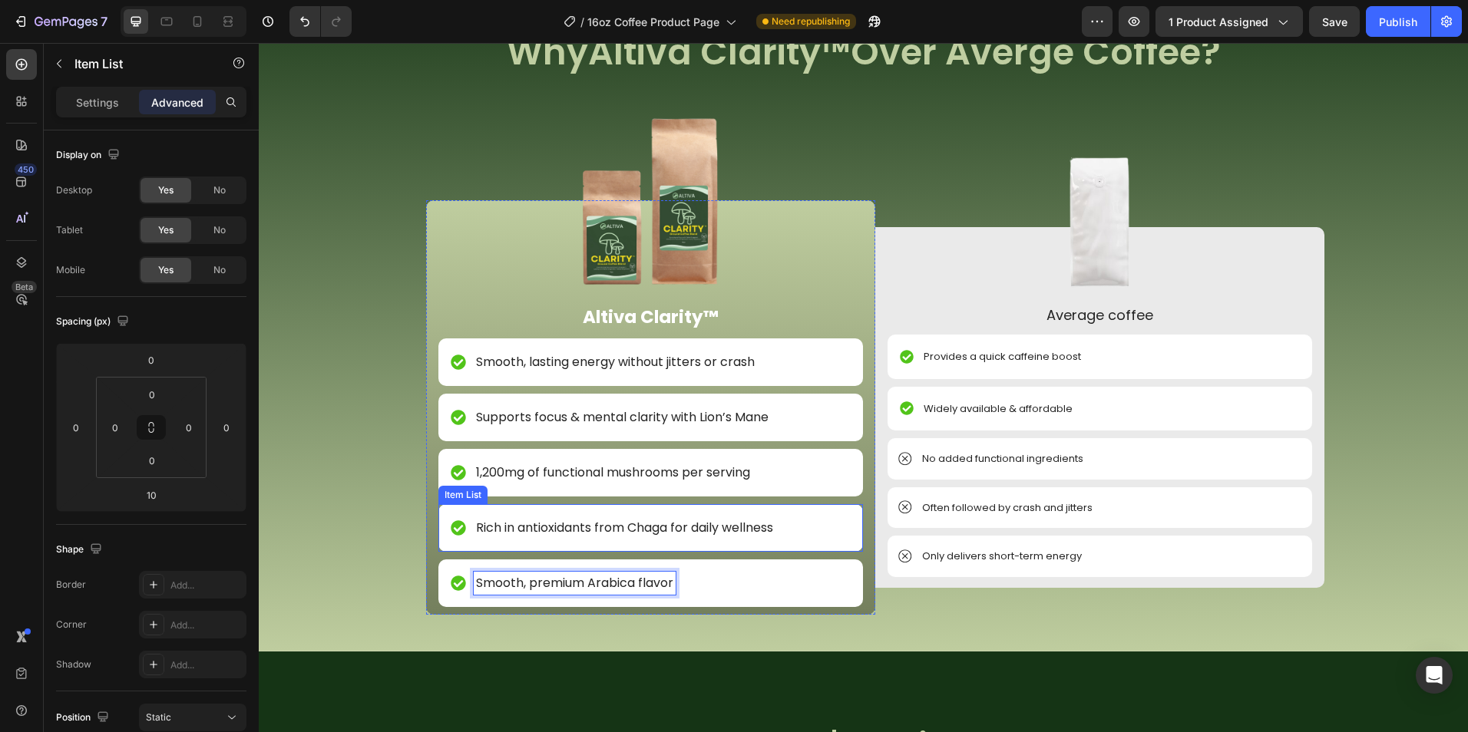
click at [629, 537] on div "Rich in antioxidants from Chaga for daily wellness" at bounding box center [625, 528] width 302 height 23
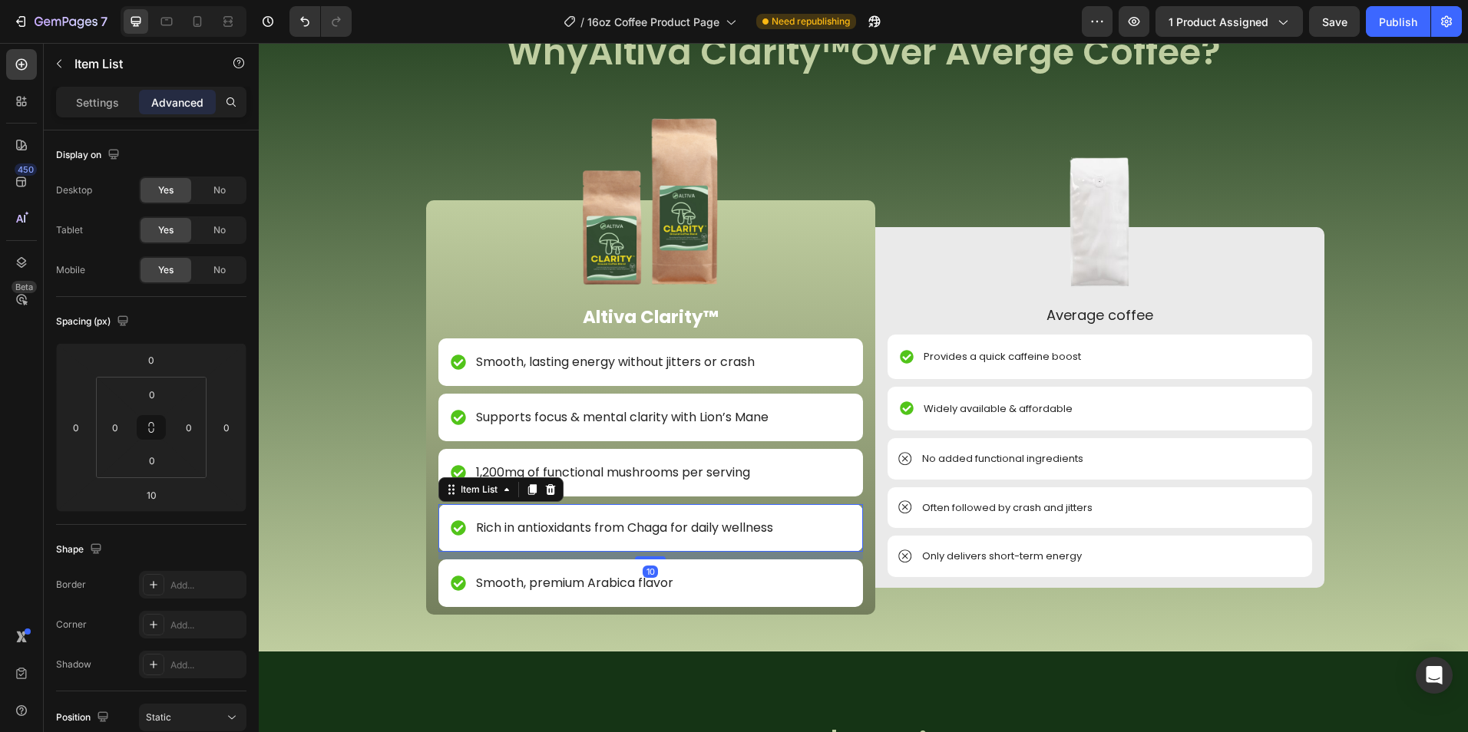
click at [629, 537] on div "Rich in antioxidants from Chaga for daily wellness" at bounding box center [625, 528] width 302 height 23
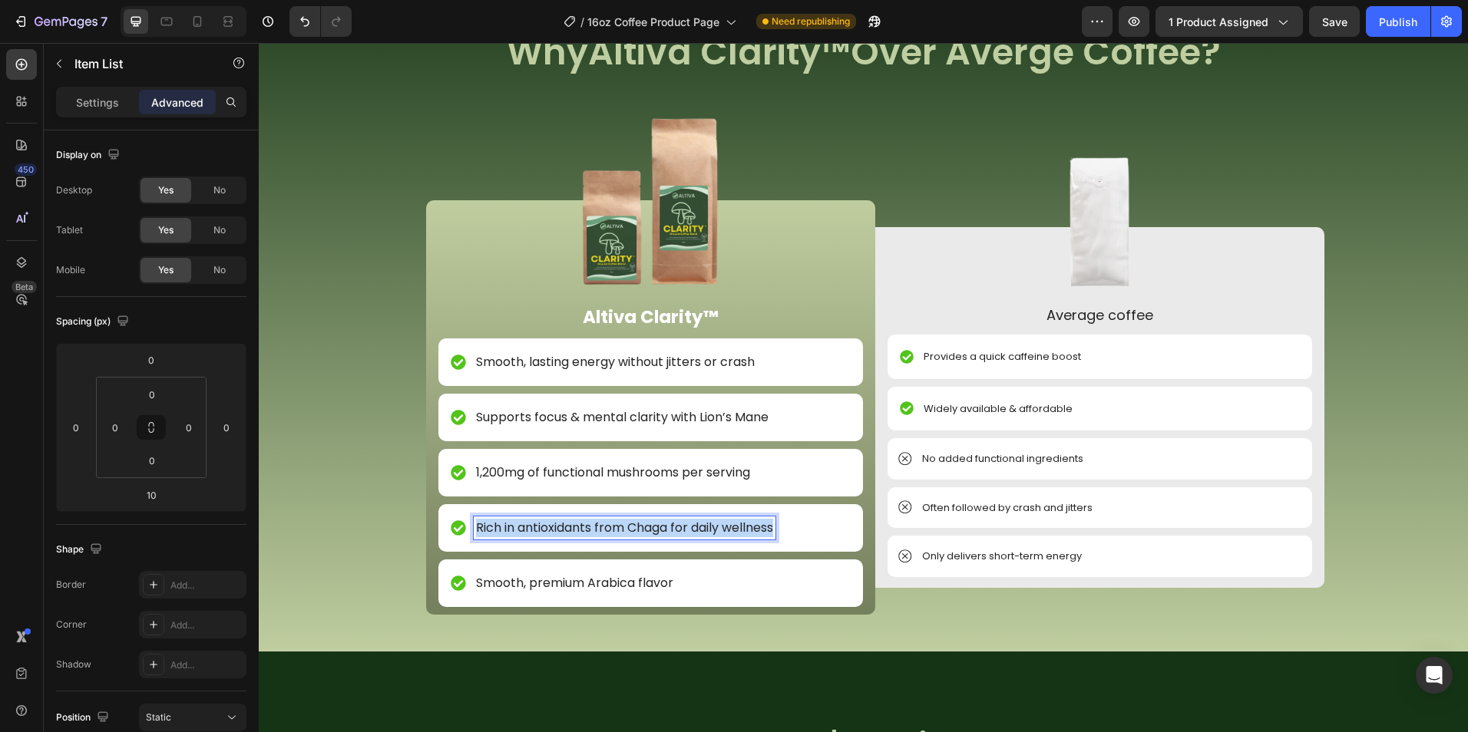
click at [629, 537] on div "Rich in antioxidants from Chaga for daily wellness" at bounding box center [625, 528] width 302 height 23
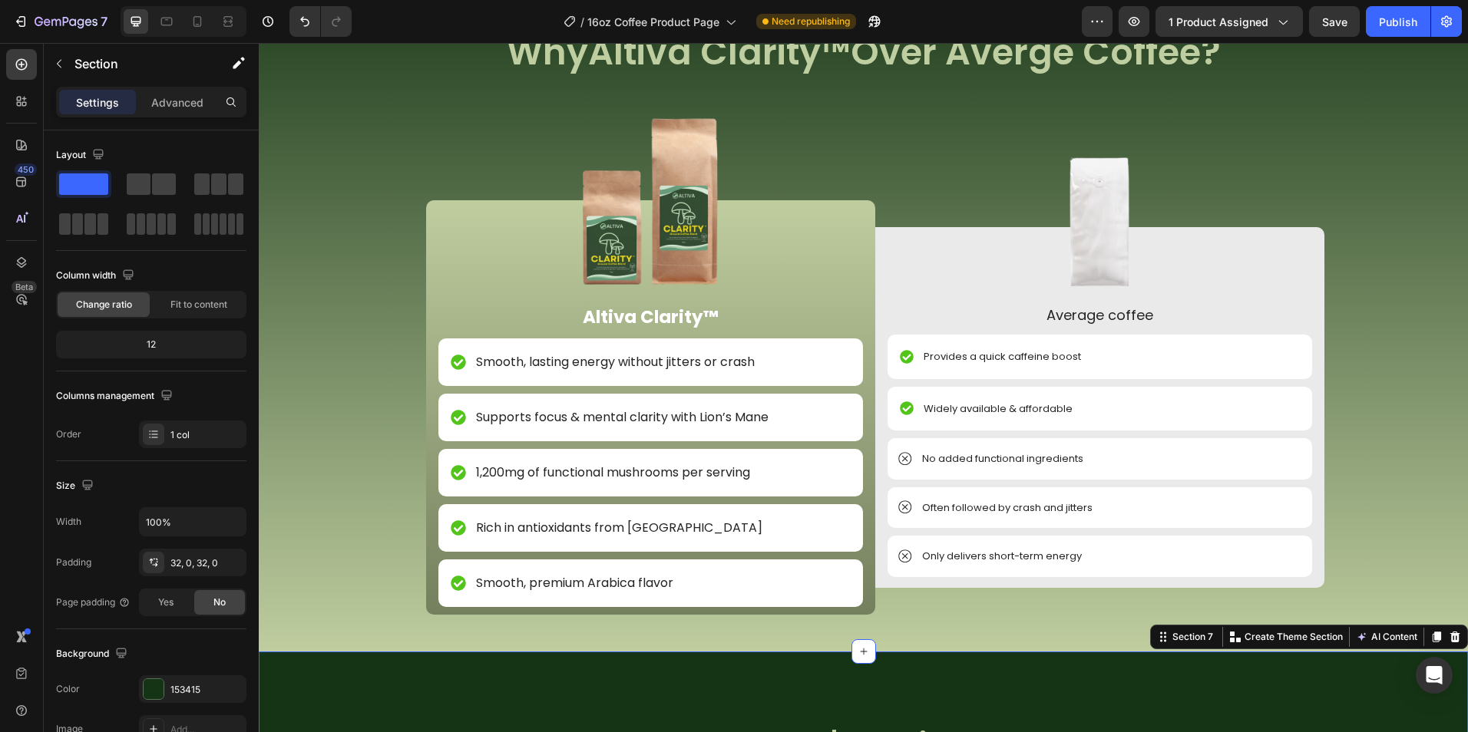
click at [675, 420] on p "Supports focus & mental clarity with Lion’s Mane" at bounding box center [622, 417] width 292 height 18
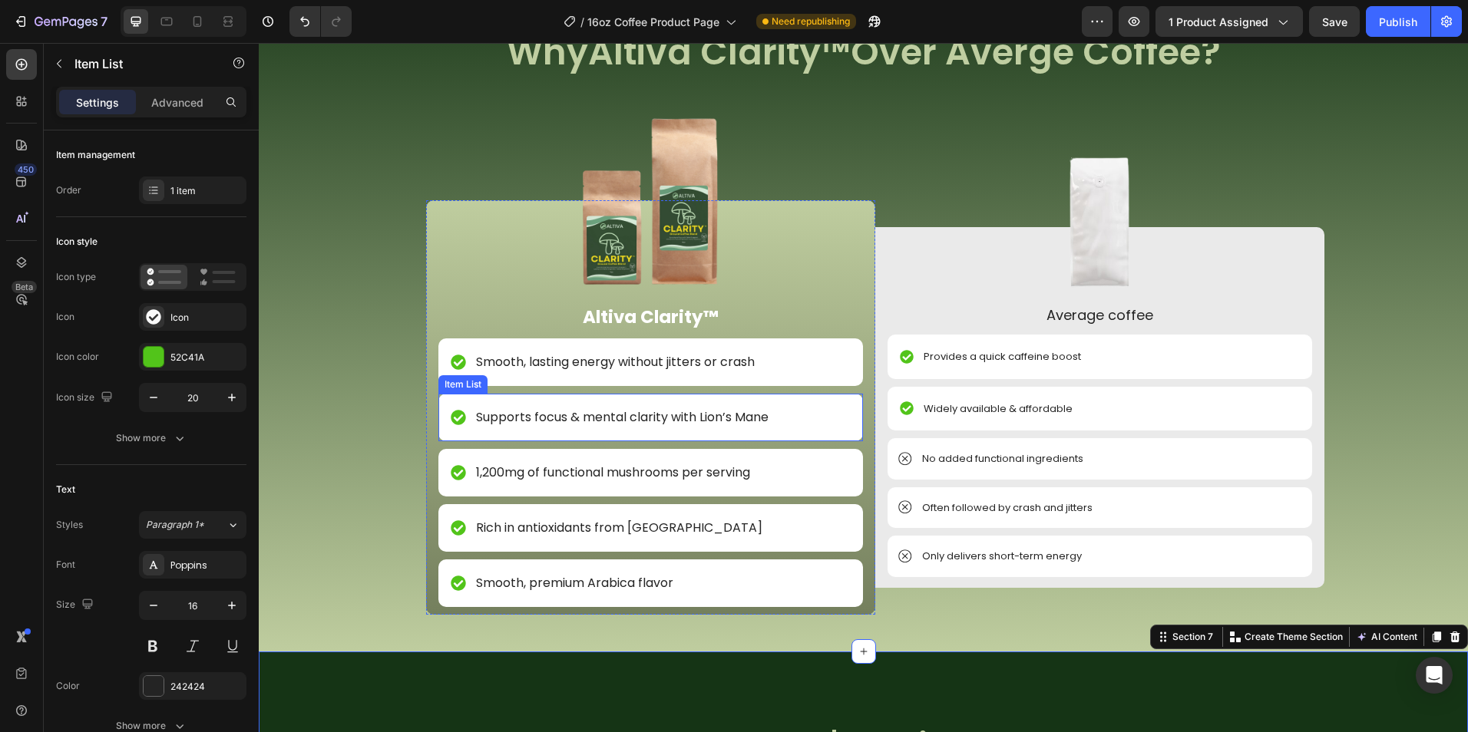
click at [675, 420] on p "Supports focus & mental clarity with Lion’s Mane" at bounding box center [622, 417] width 292 height 18
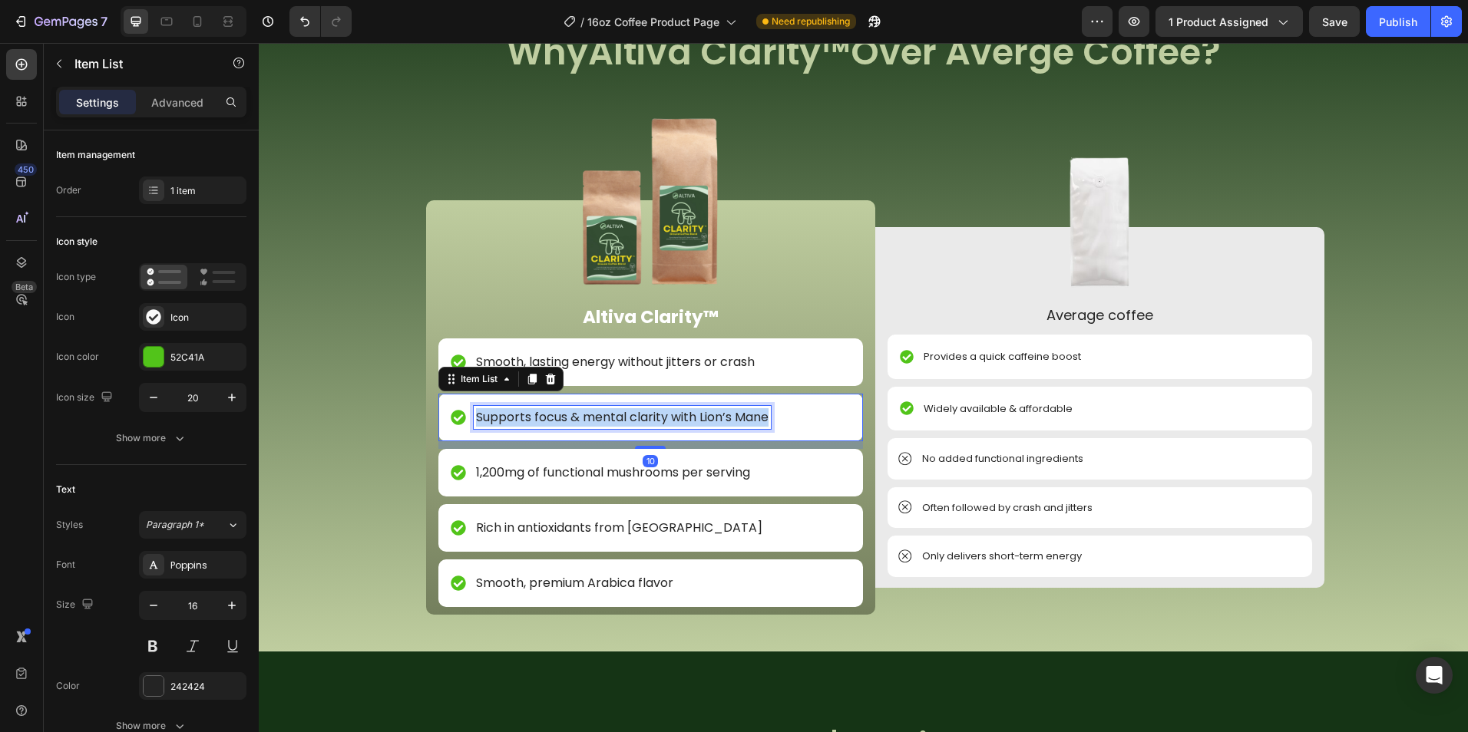
click at [675, 420] on p "Supports focus & mental clarity with Lion’s Mane" at bounding box center [622, 417] width 292 height 18
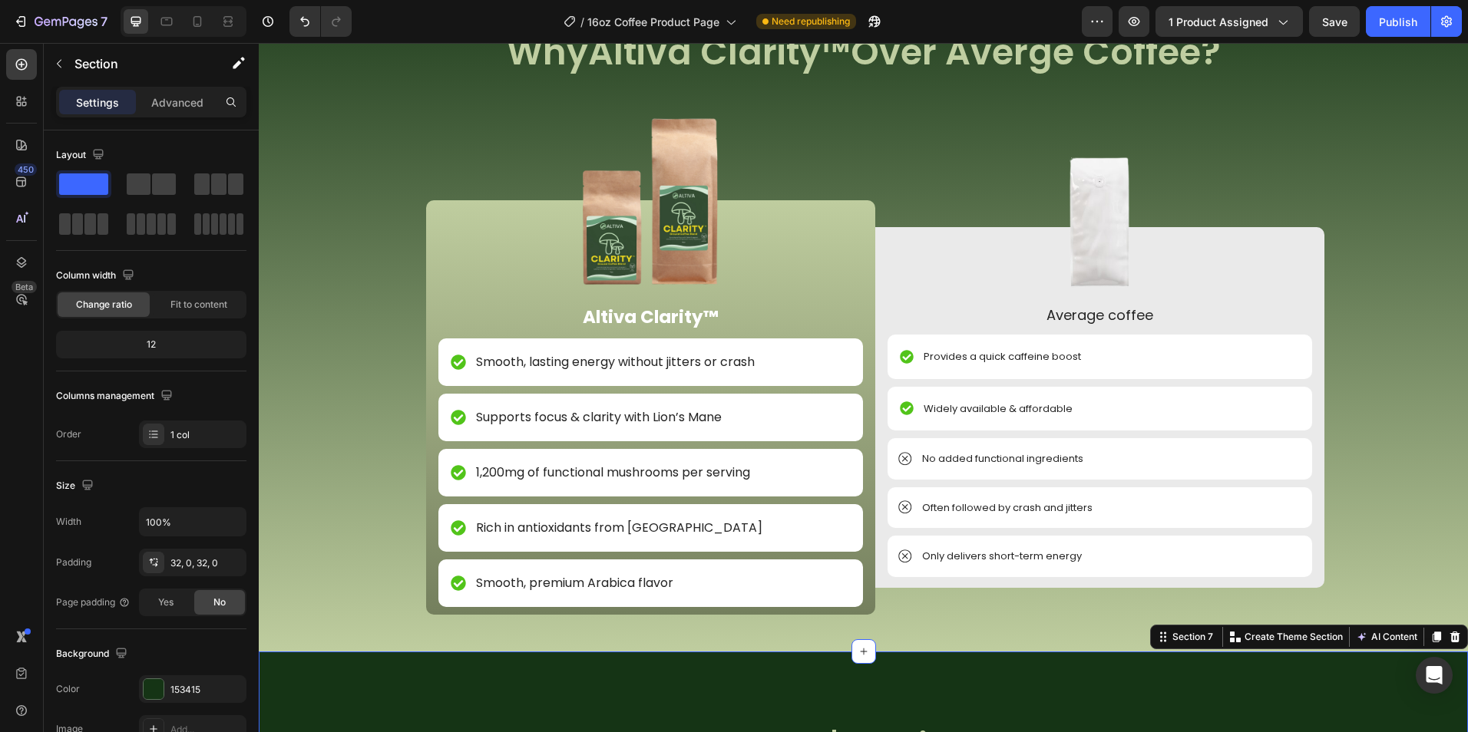
click at [523, 359] on p "Smooth, lasting energy without jitters or crash" at bounding box center [615, 362] width 279 height 18
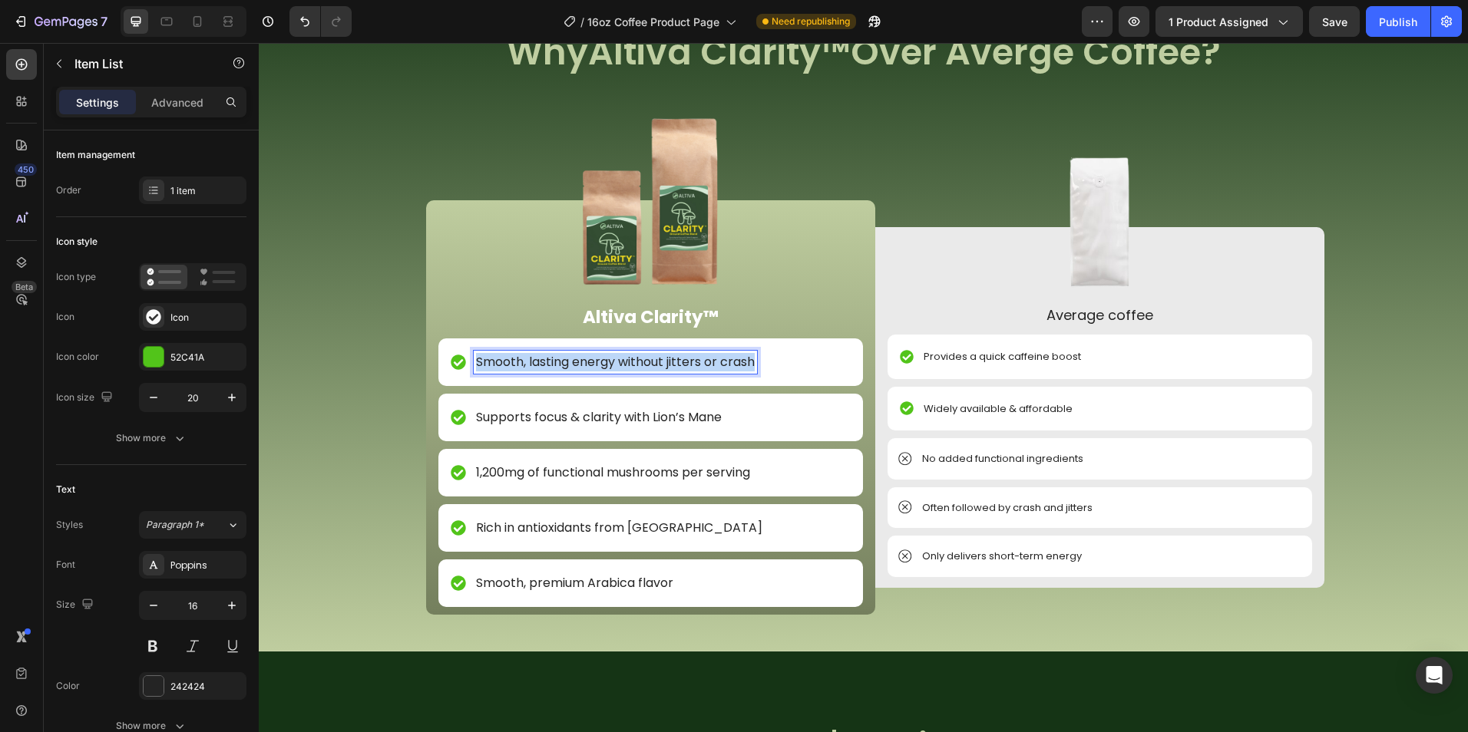
click at [523, 359] on p "Smooth, lasting energy without jitters or crash" at bounding box center [615, 362] width 279 height 18
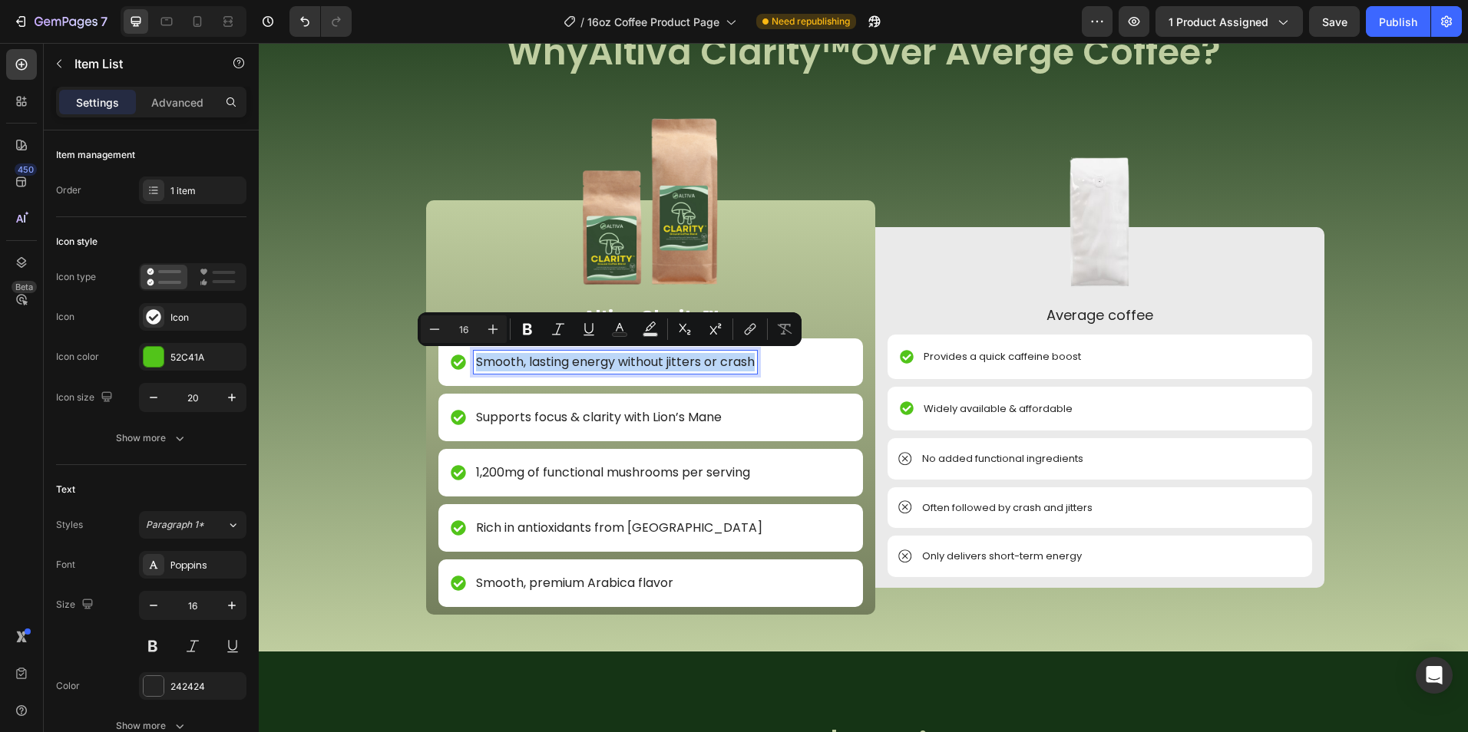
click at [523, 359] on p "Smooth, lasting energy without jitters or crash" at bounding box center [615, 362] width 279 height 18
click at [528, 360] on p "Smooth, lasting energy without jitters or crash" at bounding box center [615, 362] width 279 height 18
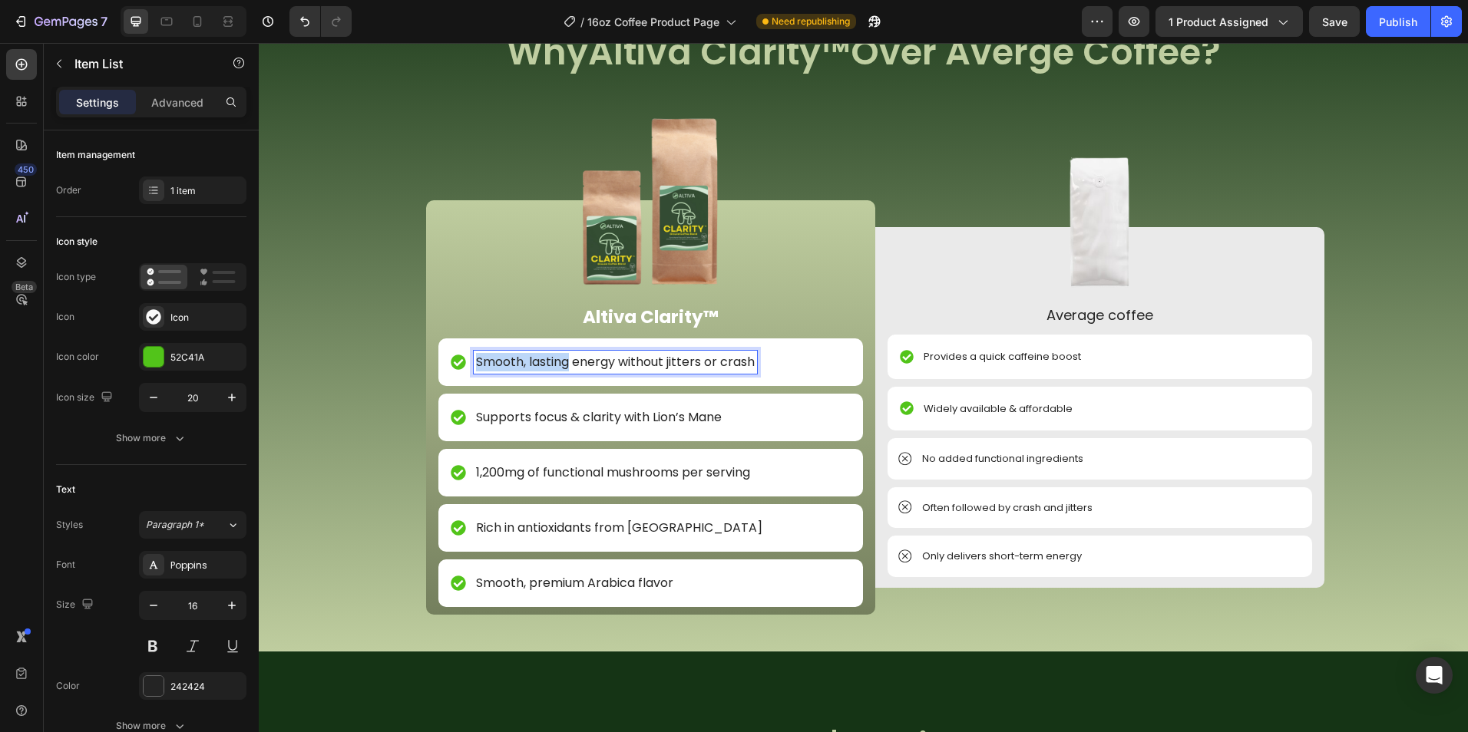
drag, startPoint x: 528, startPoint y: 360, endPoint x: 481, endPoint y: 362, distance: 46.8
click at [481, 362] on p "Smooth, lasting energy without jitters or crash" at bounding box center [615, 362] width 279 height 18
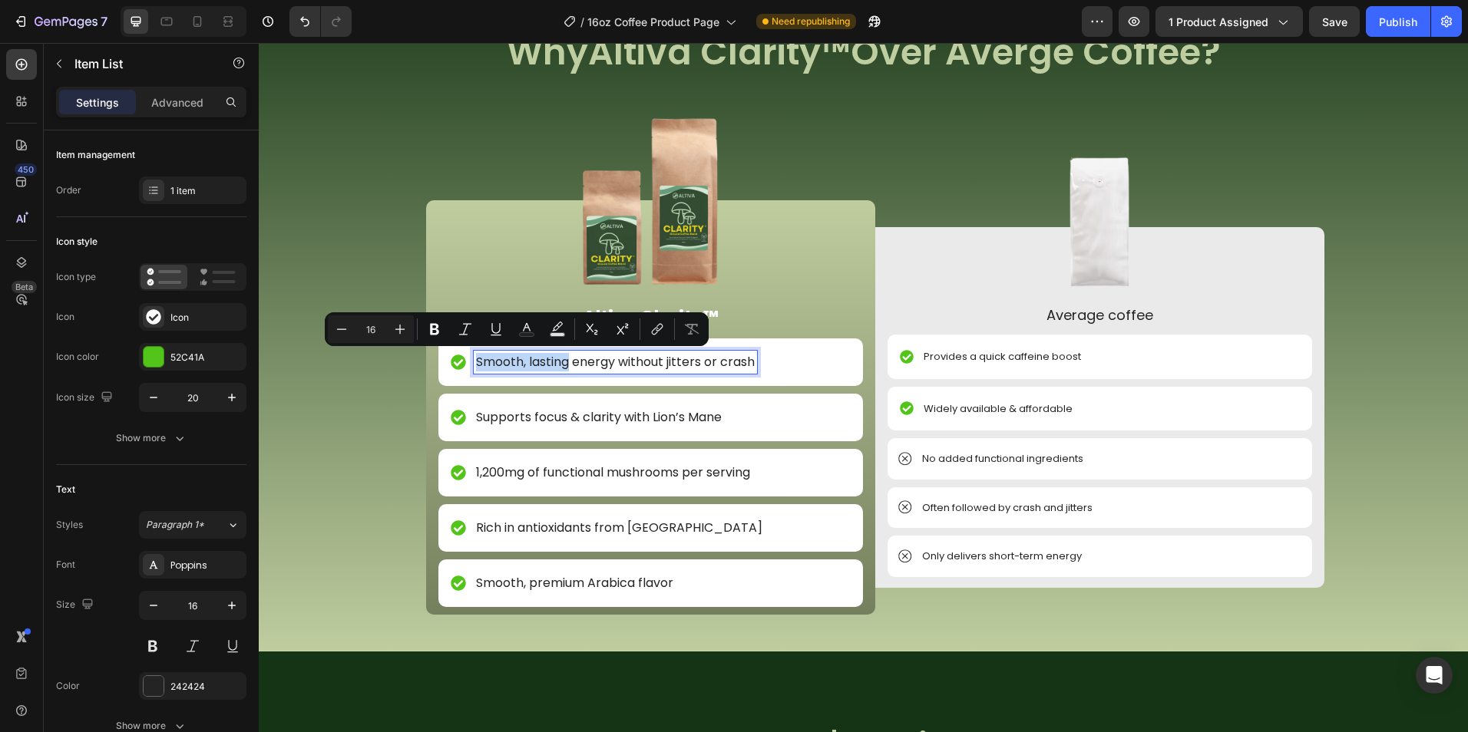
click at [546, 362] on p "Smooth, lasting energy without jitters or crash" at bounding box center [615, 362] width 279 height 18
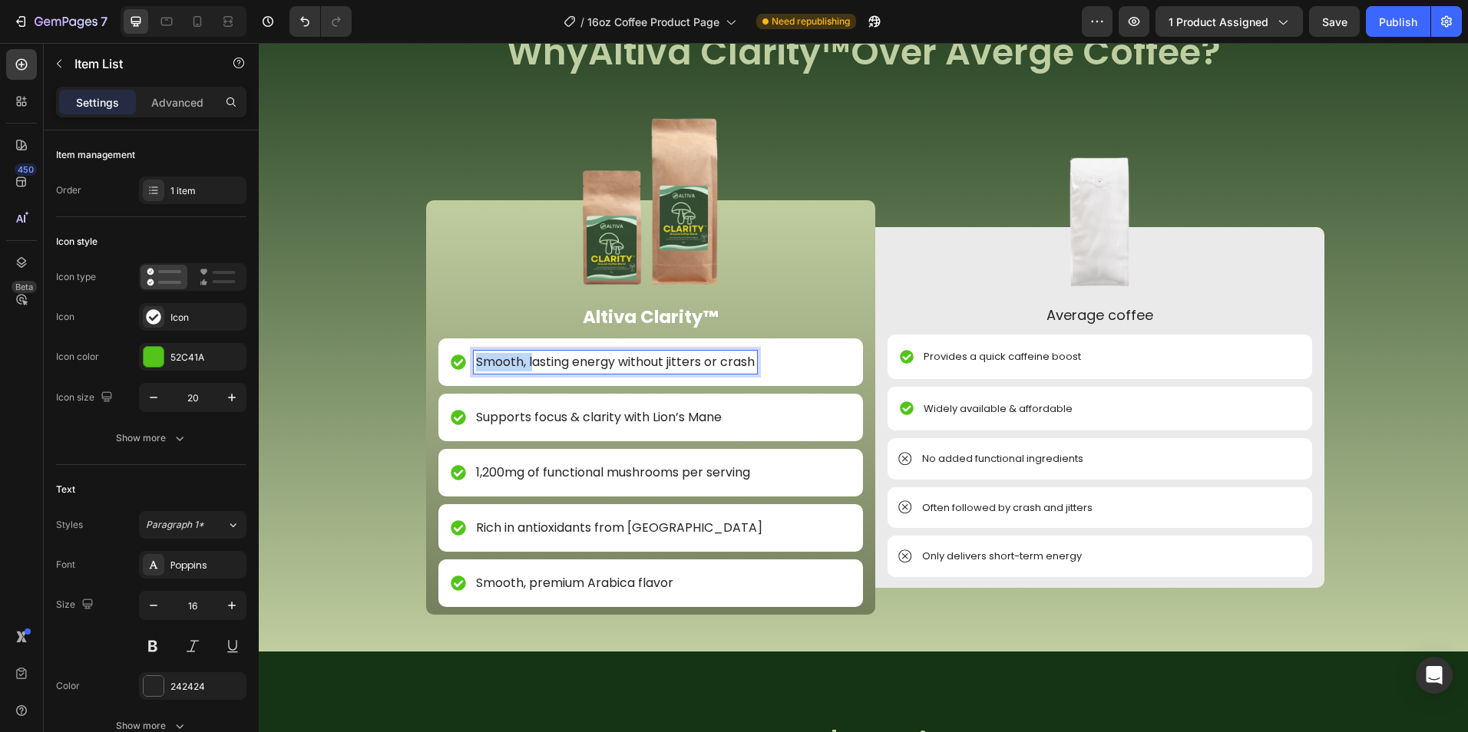
drag, startPoint x: 528, startPoint y: 362, endPoint x: 467, endPoint y: 365, distance: 60.7
click at [474, 365] on div "Smooth, lasting energy without jitters or crash" at bounding box center [615, 362] width 283 height 23
click at [369, 325] on div "Image NON GMO Text Block Row Image FDA Compliant Text Block Row Image Gluten Fr…" at bounding box center [863, 337] width 1209 height 629
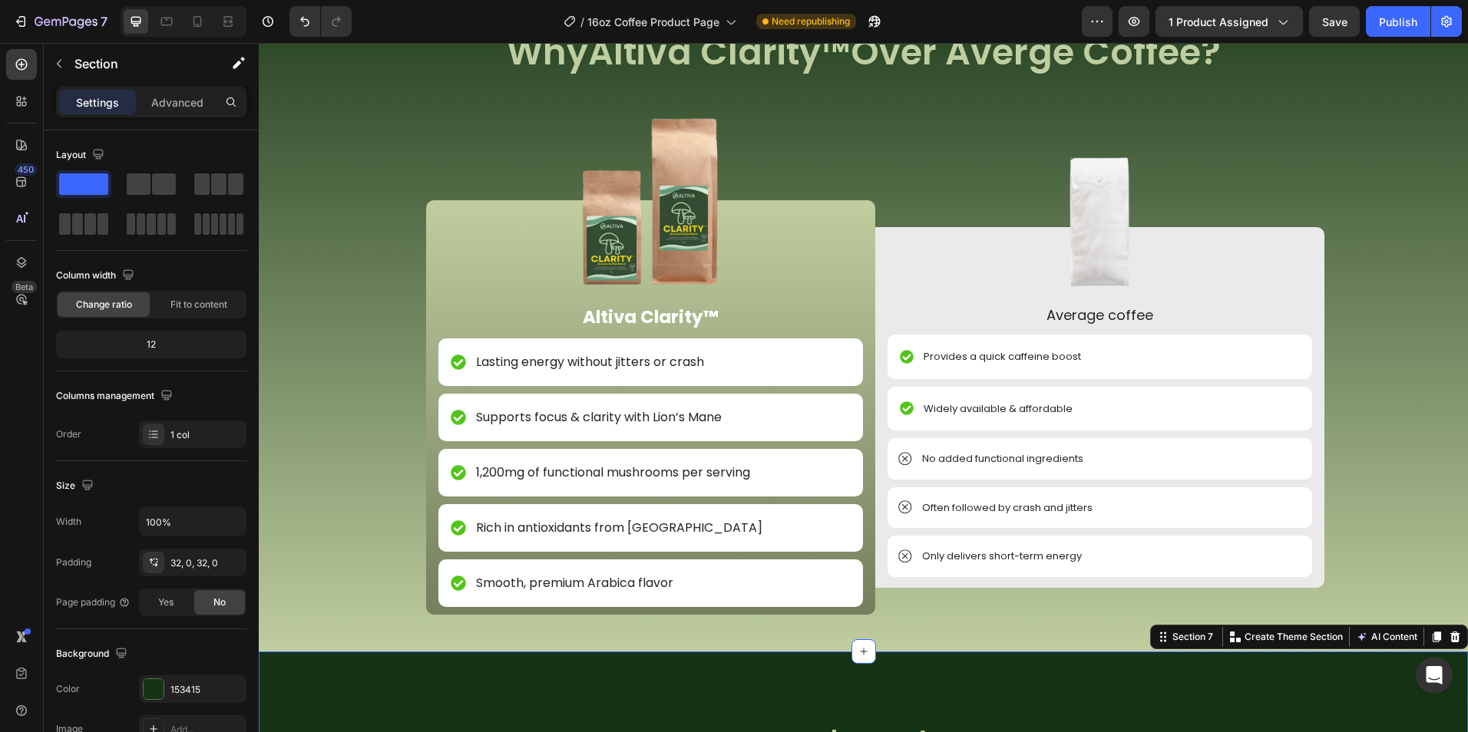
click at [193, 15] on icon at bounding box center [197, 21] width 15 height 15
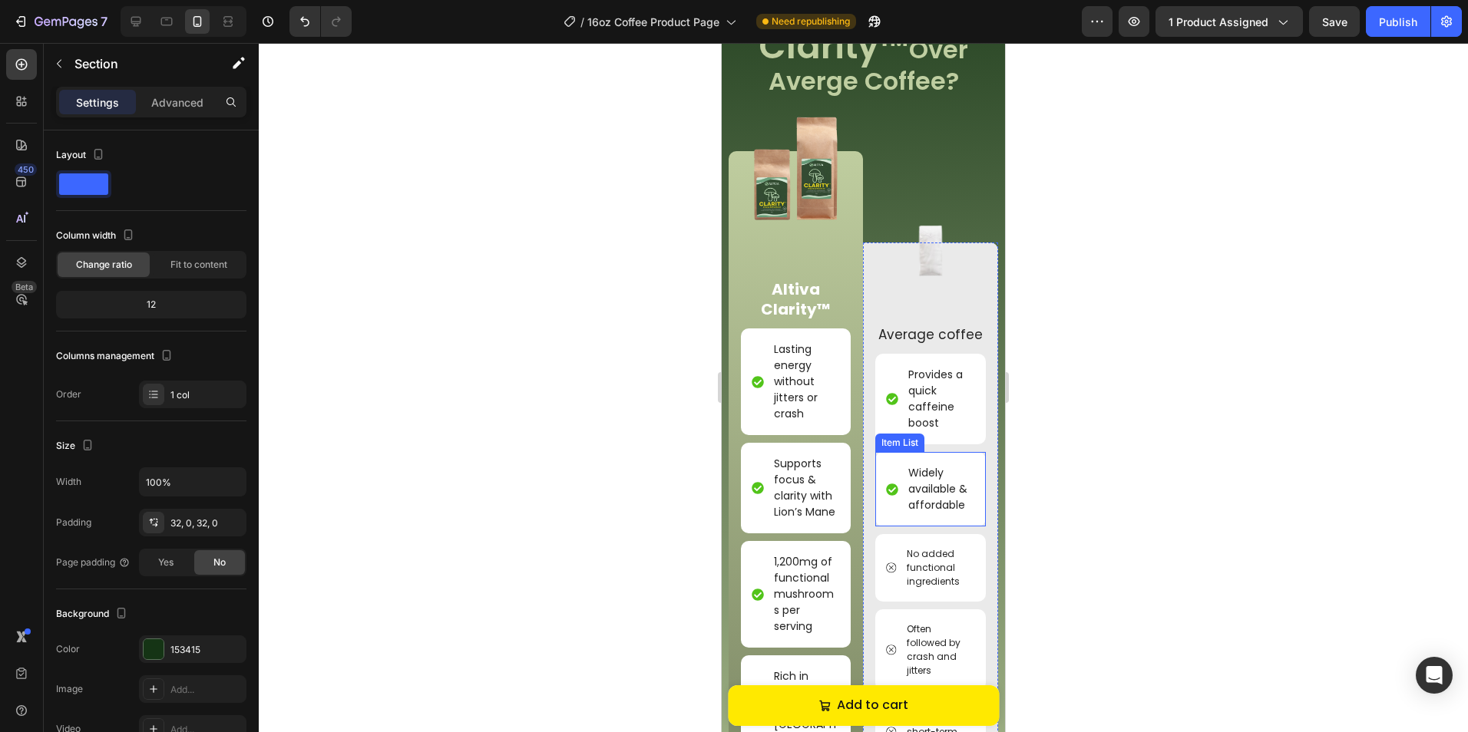
scroll to position [1138, 0]
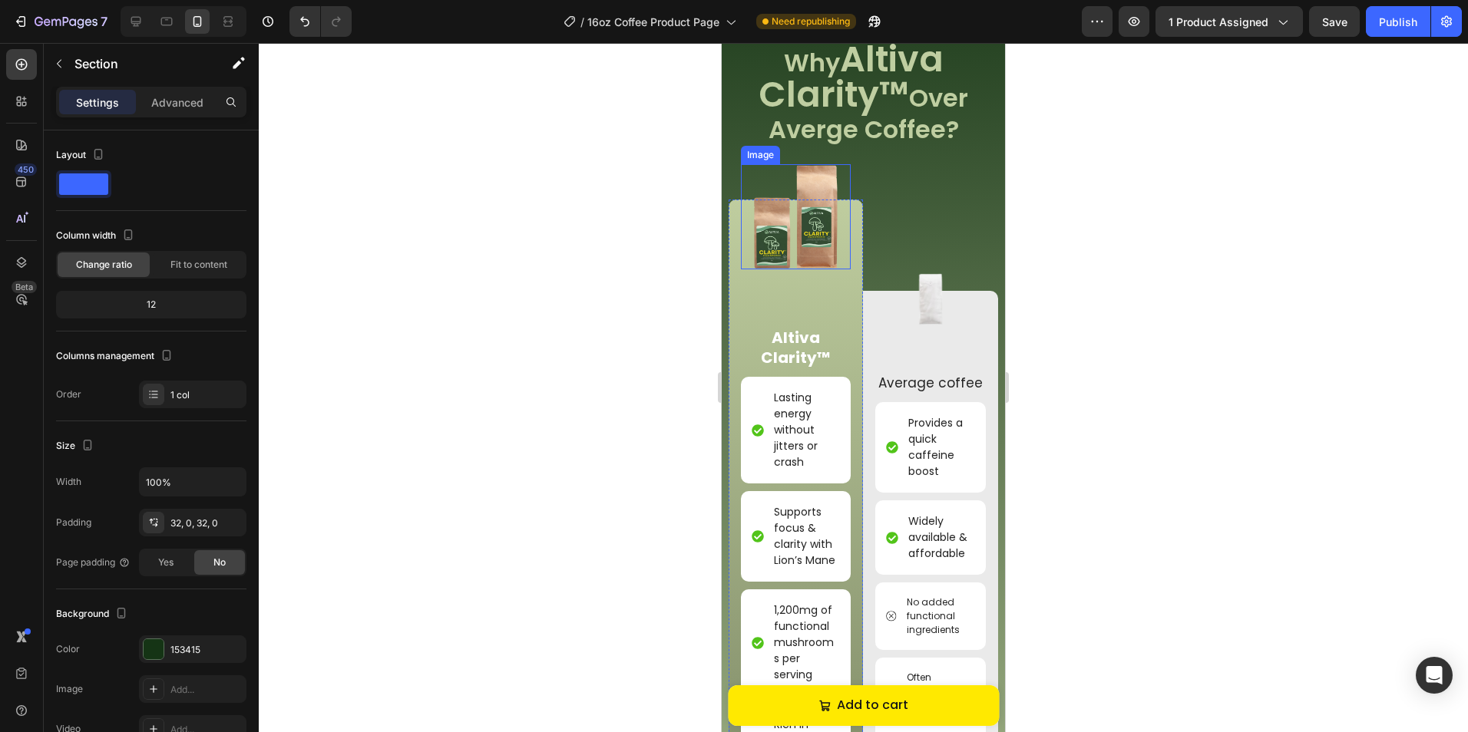
click at [834, 246] on img at bounding box center [795, 216] width 105 height 105
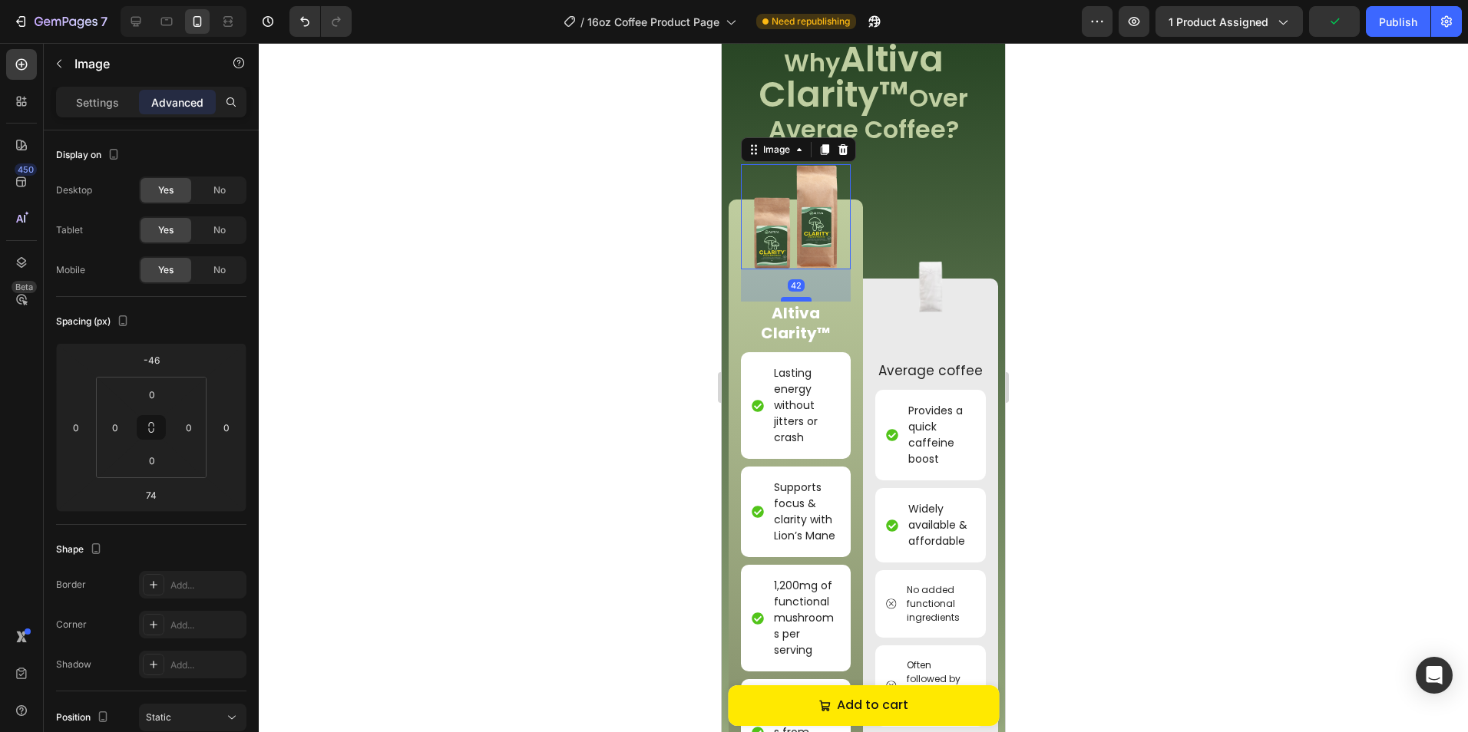
drag, startPoint x: 800, startPoint y: 322, endPoint x: 802, endPoint y: 297, distance: 24.7
click at [802, 297] on div at bounding box center [796, 299] width 31 height 5
type input "42"
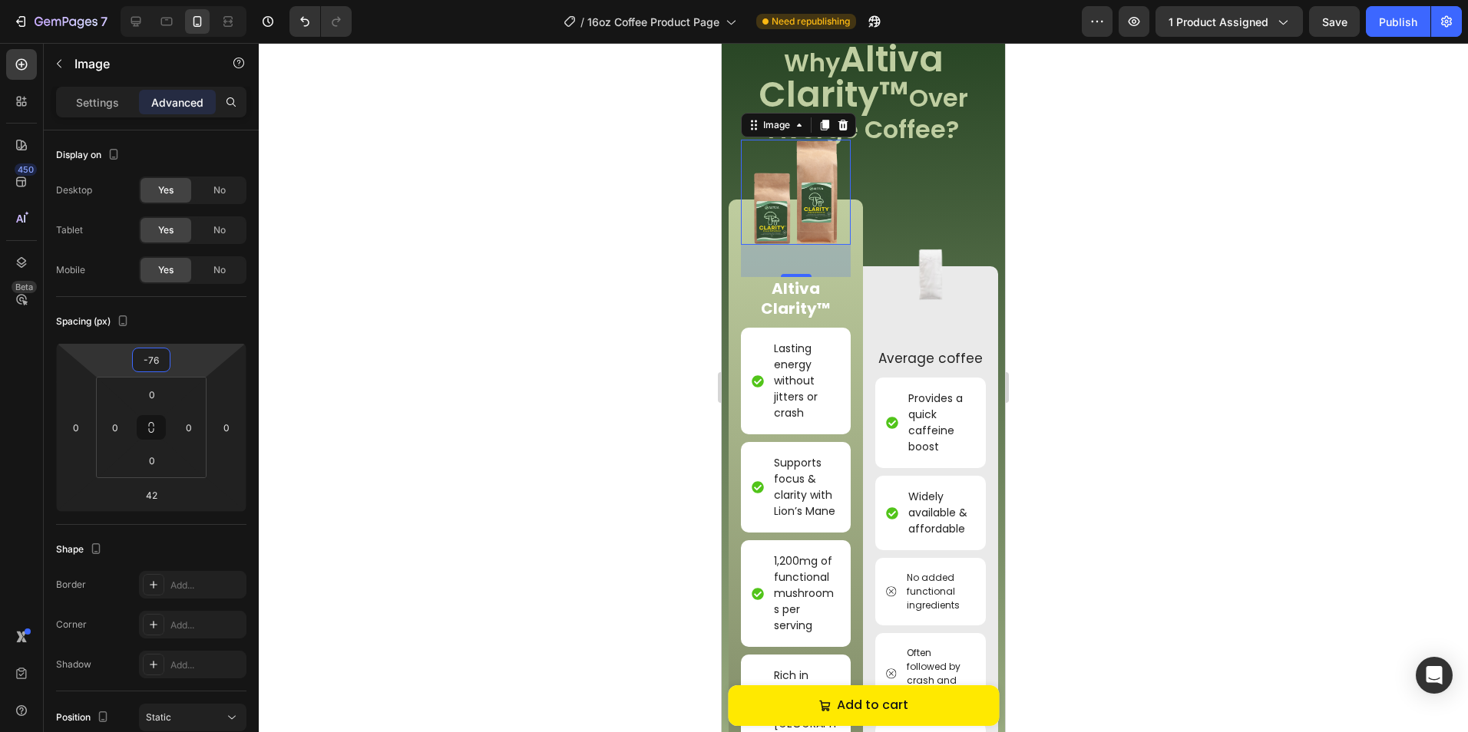
type input "-74"
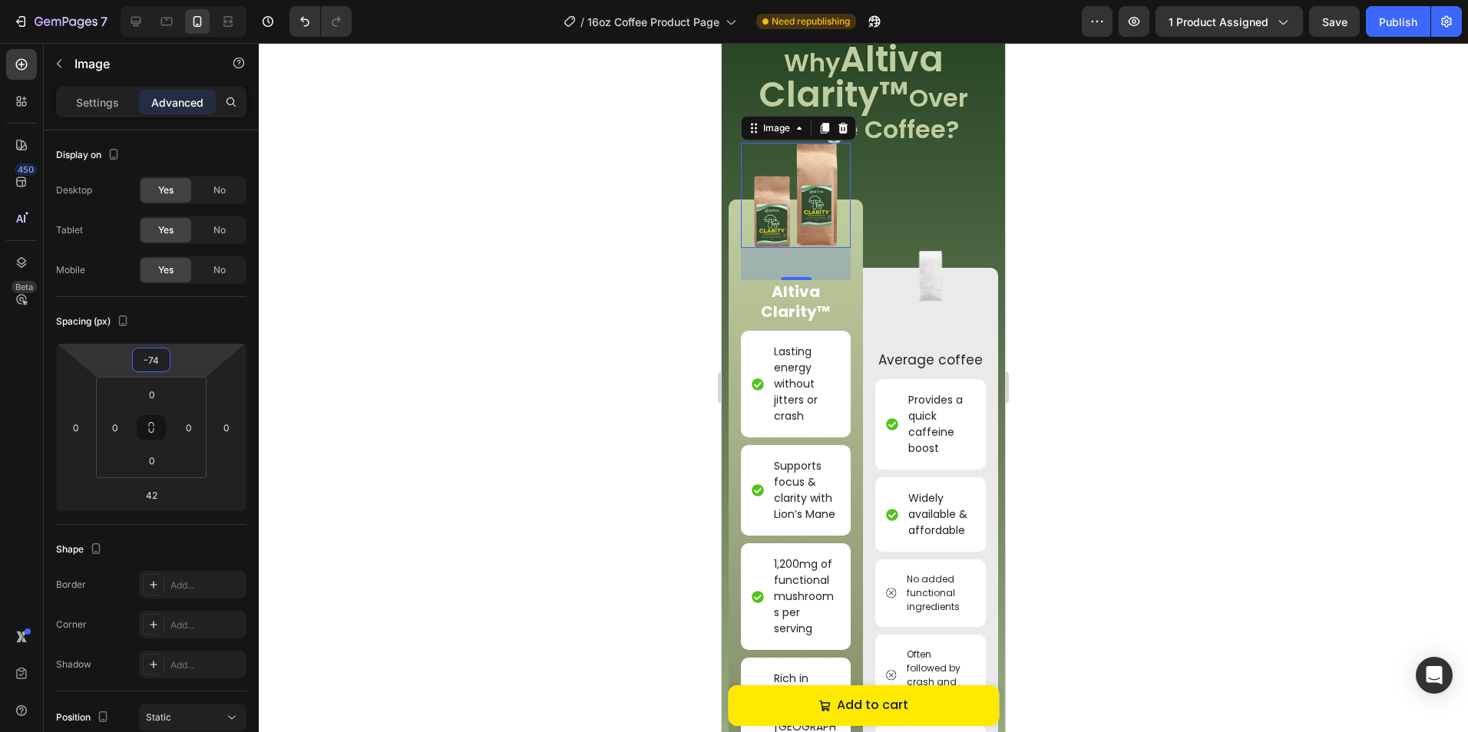
drag, startPoint x: 181, startPoint y: 341, endPoint x: 173, endPoint y: 363, distance: 23.8
click at [173, 0] on html "7 Version history / 16oz Coffee Product Page Need republishing Preview 1 produc…" at bounding box center [734, 0] width 1468 height 0
click at [83, 100] on p "Settings" at bounding box center [97, 102] width 43 height 16
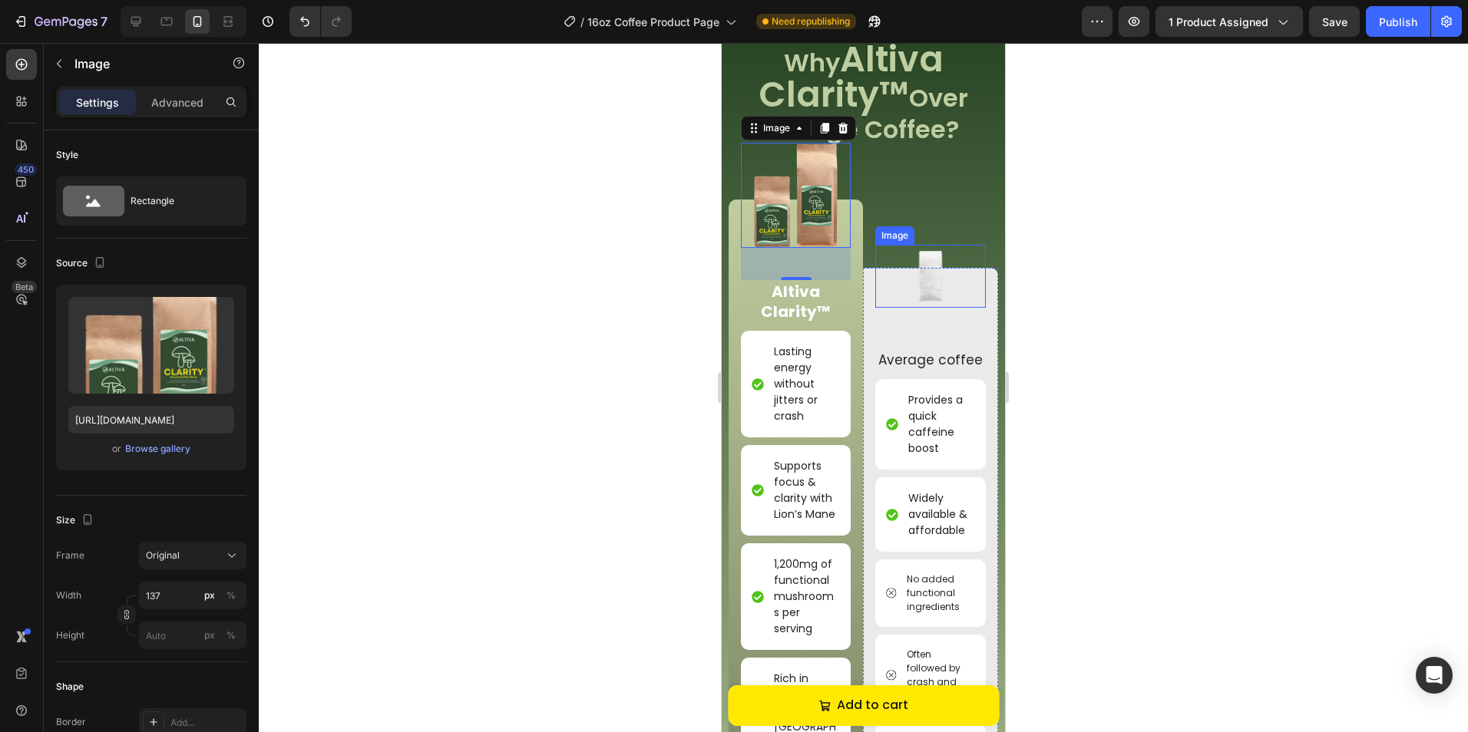
click at [921, 266] on img at bounding box center [930, 276] width 63 height 63
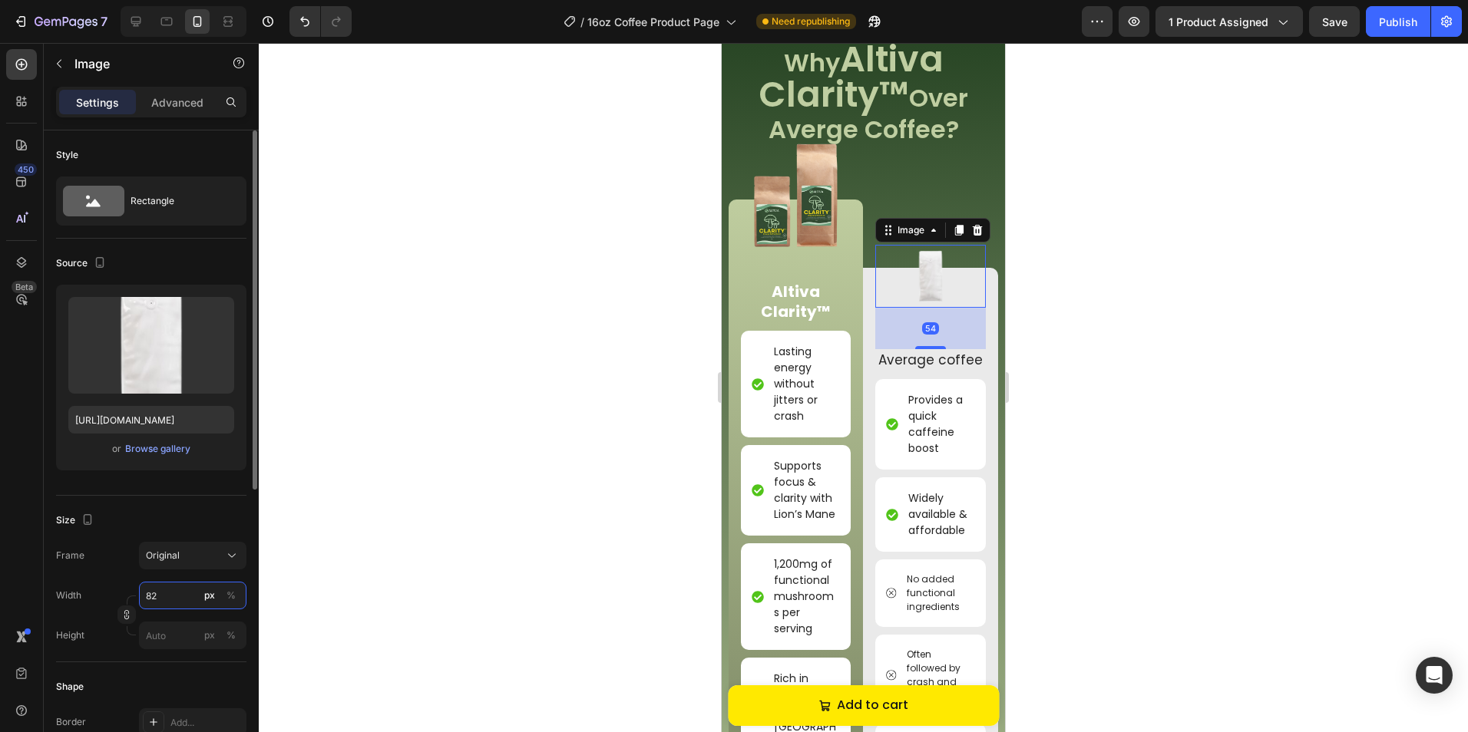
click at [164, 600] on input "82" at bounding box center [192, 596] width 107 height 28
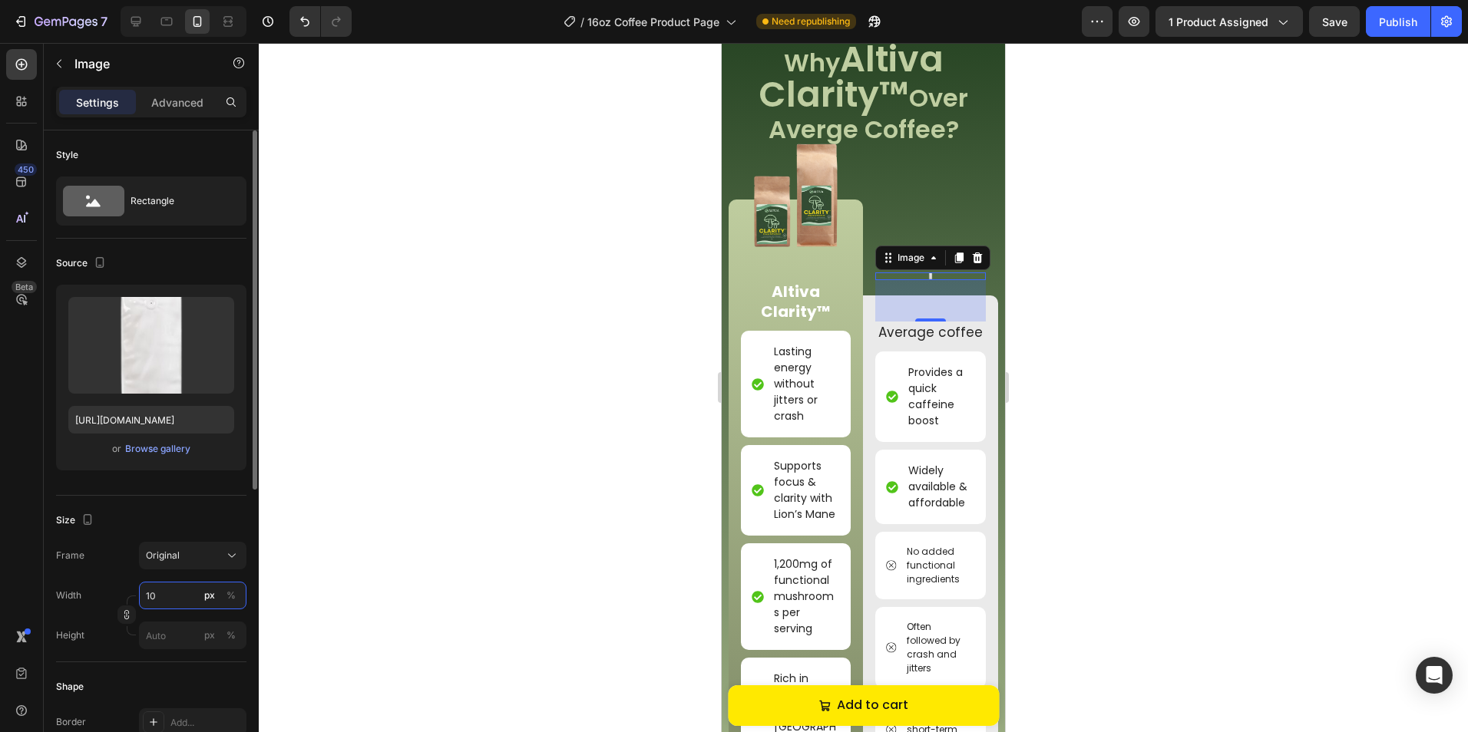
type input "100"
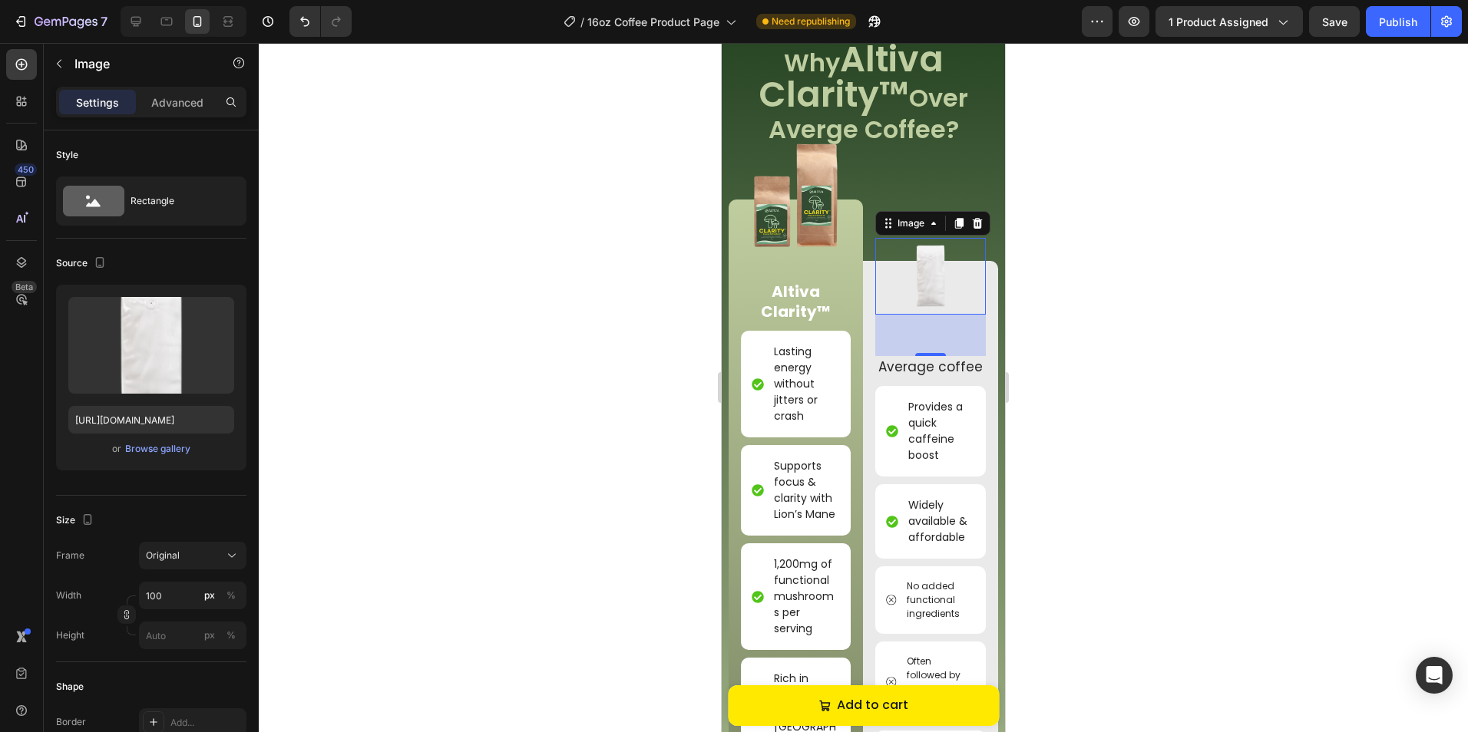
click at [1064, 449] on div at bounding box center [863, 387] width 1209 height 689
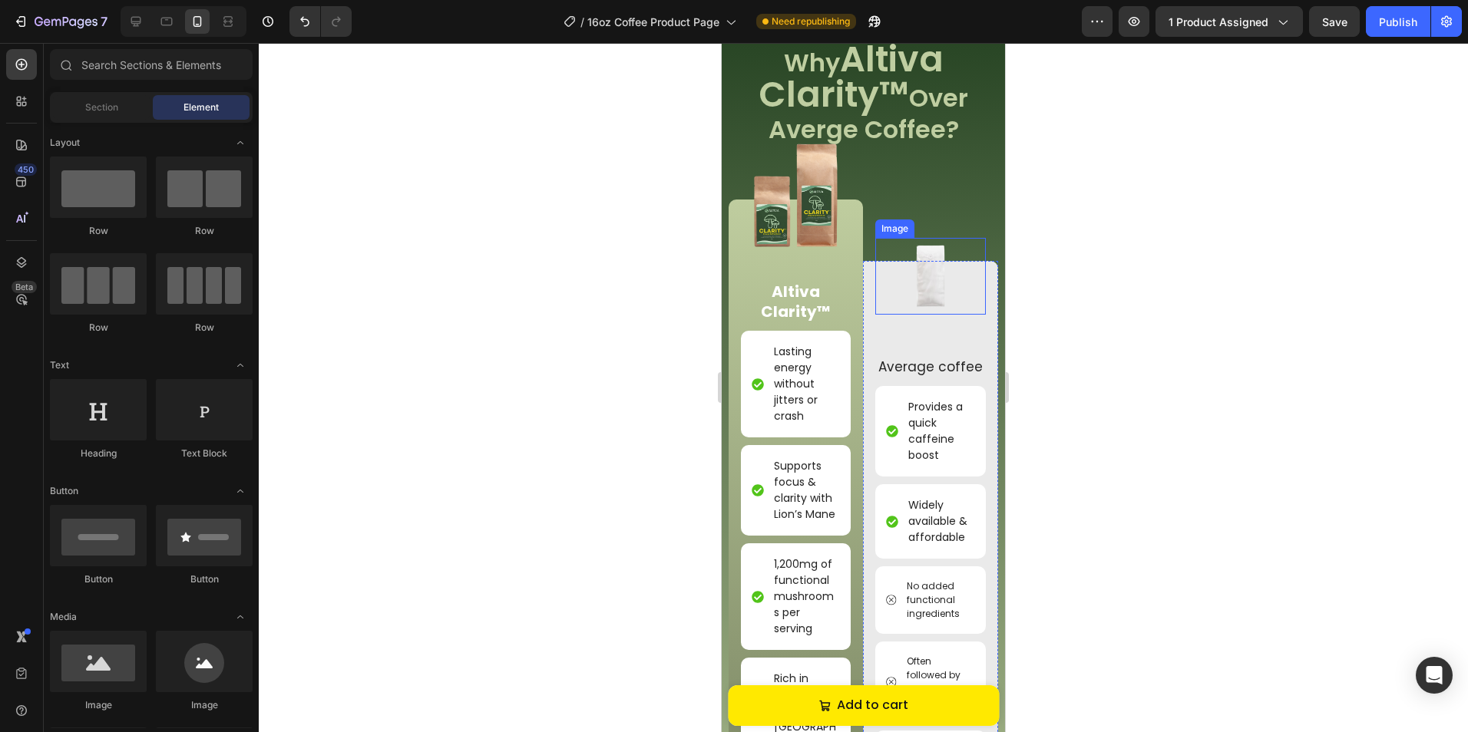
click at [928, 279] on img at bounding box center [930, 276] width 77 height 77
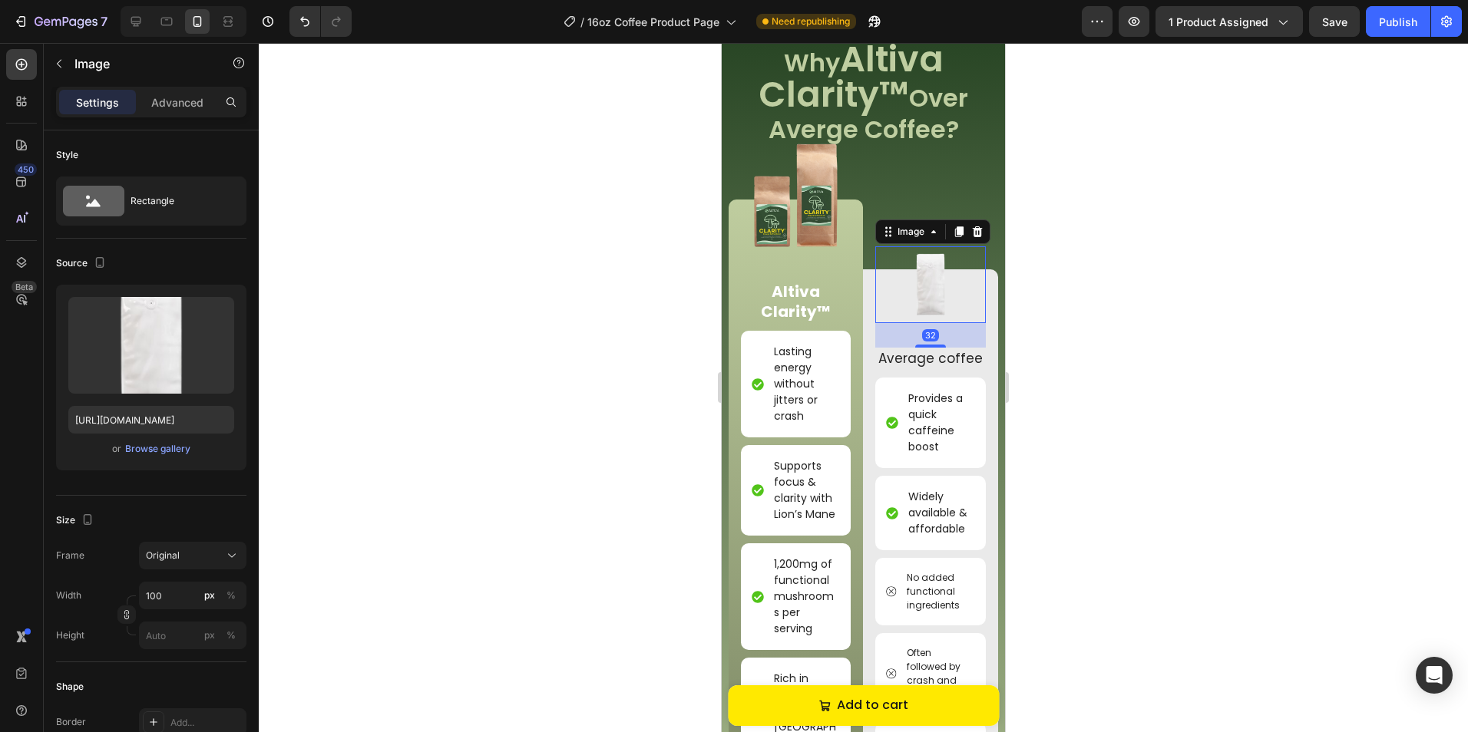
drag, startPoint x: 931, startPoint y: 341, endPoint x: 935, endPoint y: 324, distance: 17.3
click at [935, 323] on div "32" at bounding box center [930, 323] width 110 height 0
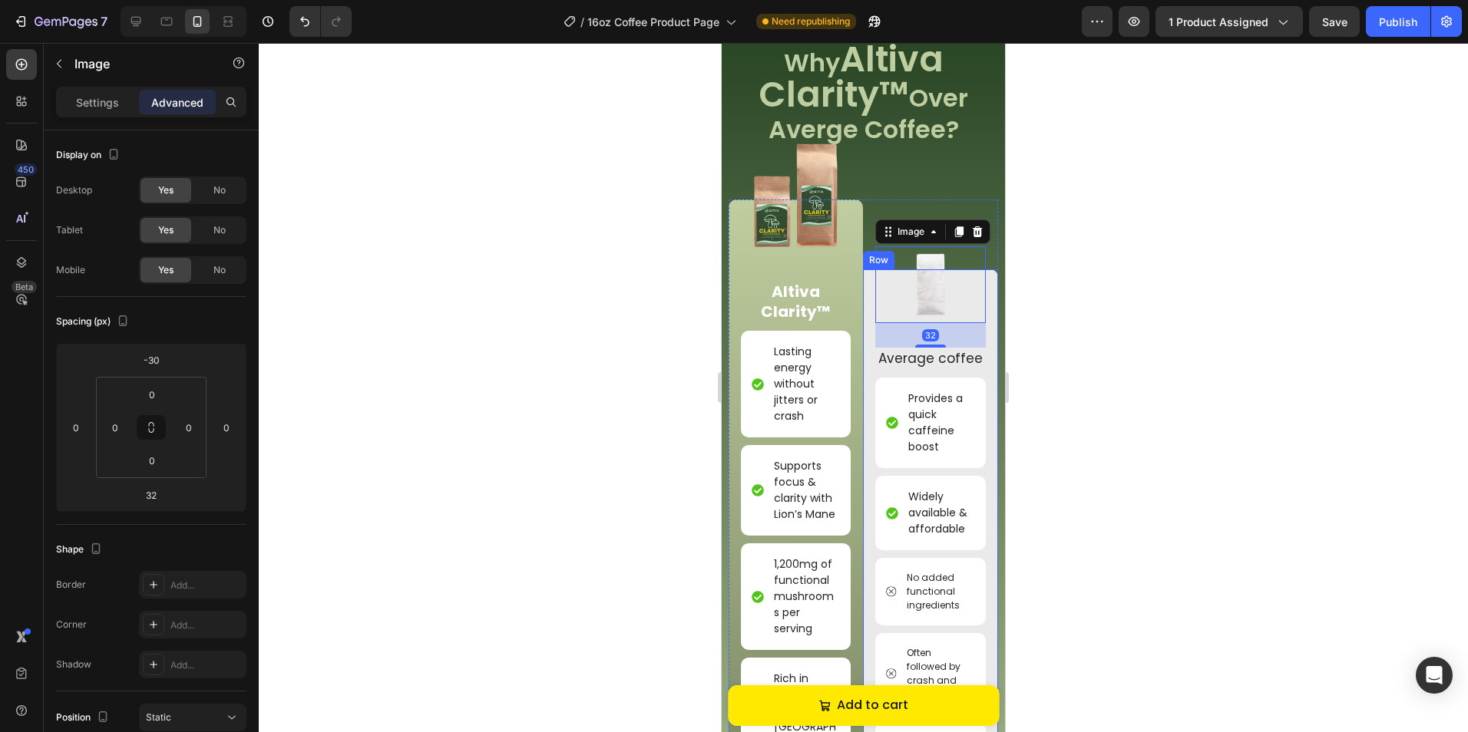
click at [979, 279] on div "Image 32 Average coffee Text Block Provides a quick caffeine boost Item List Wi…" at bounding box center [930, 535] width 134 height 532
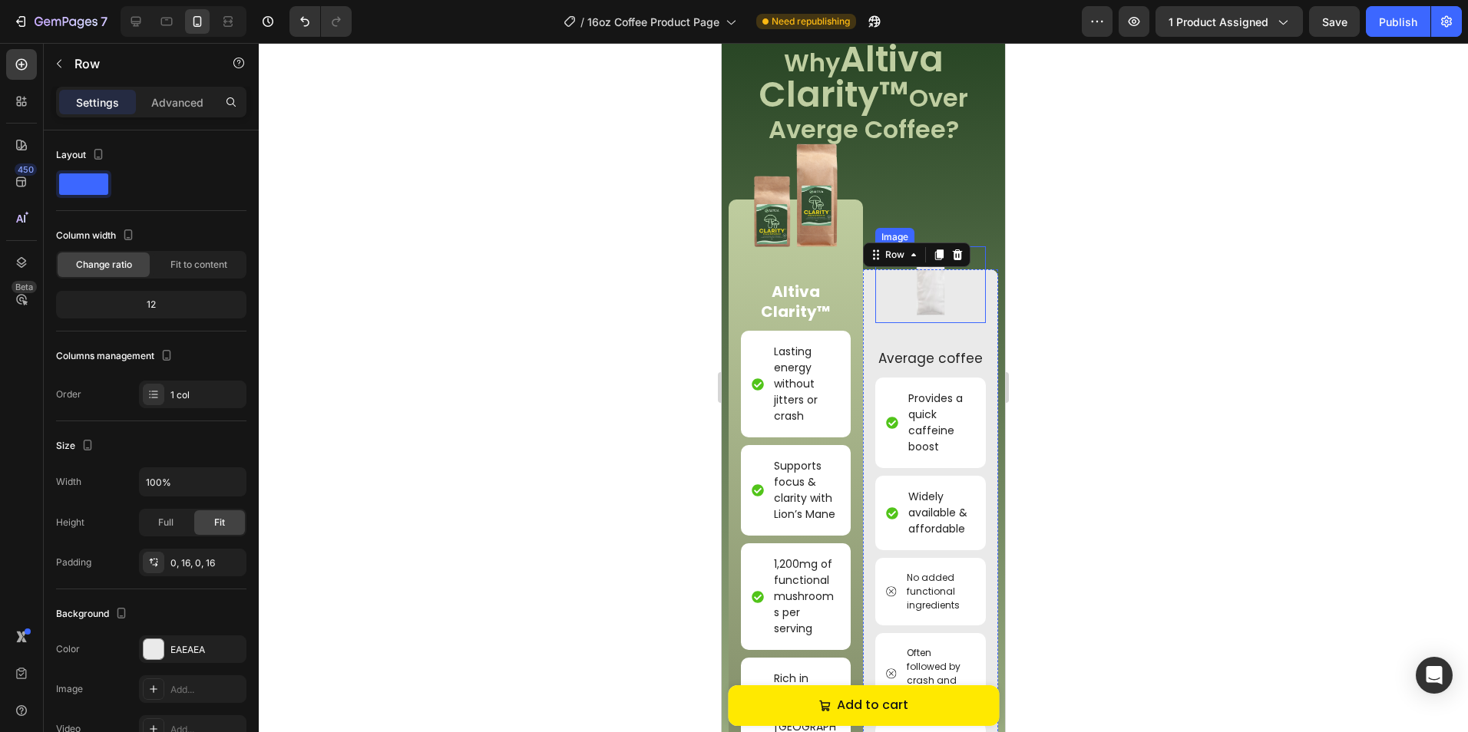
drag, startPoint x: 893, startPoint y: 304, endPoint x: 900, endPoint y: 300, distance: 7.9
click at [894, 302] on img at bounding box center [930, 284] width 77 height 77
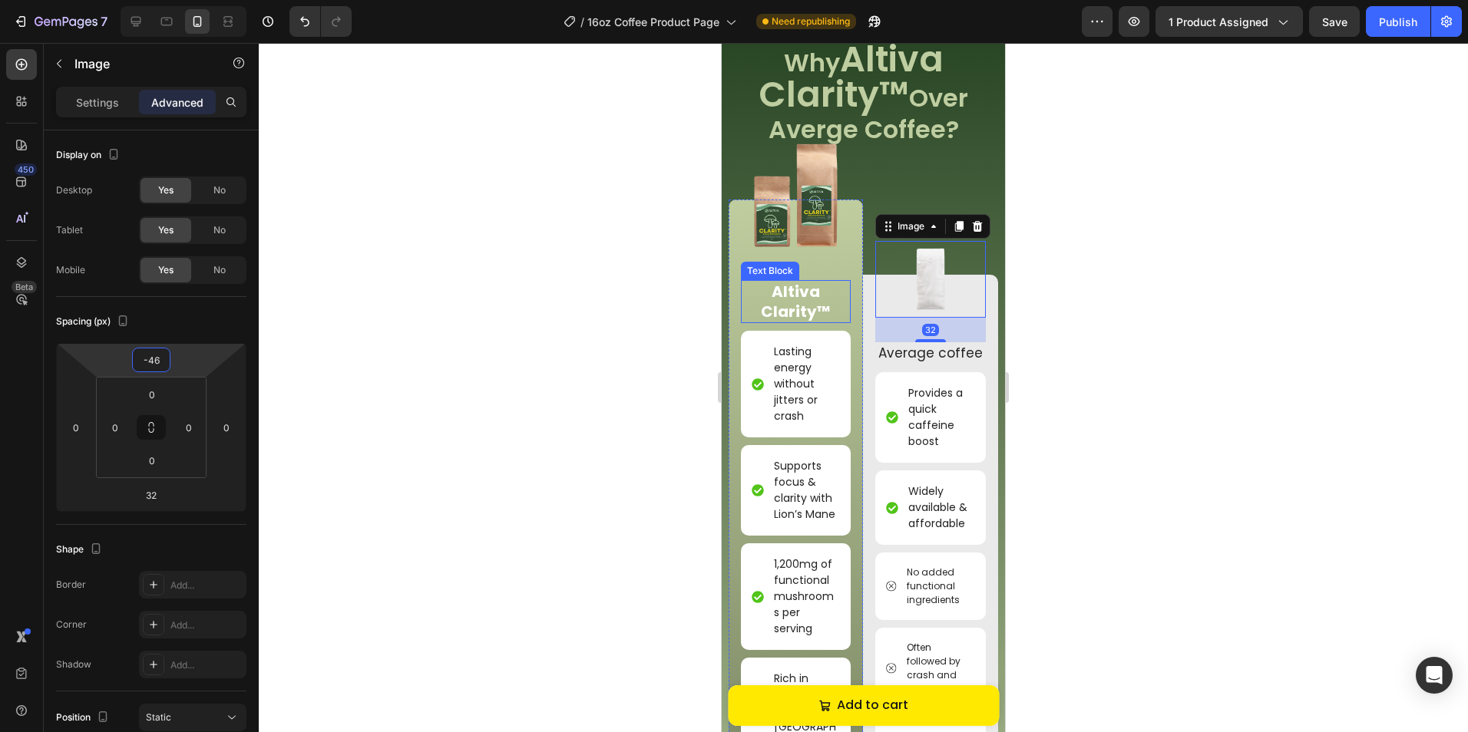
type input "-48"
click at [196, 0] on html "7 Version history / 16oz Coffee Product Page Need republishing Preview 1 produc…" at bounding box center [734, 0] width 1468 height 0
click at [1095, 295] on div at bounding box center [863, 387] width 1209 height 689
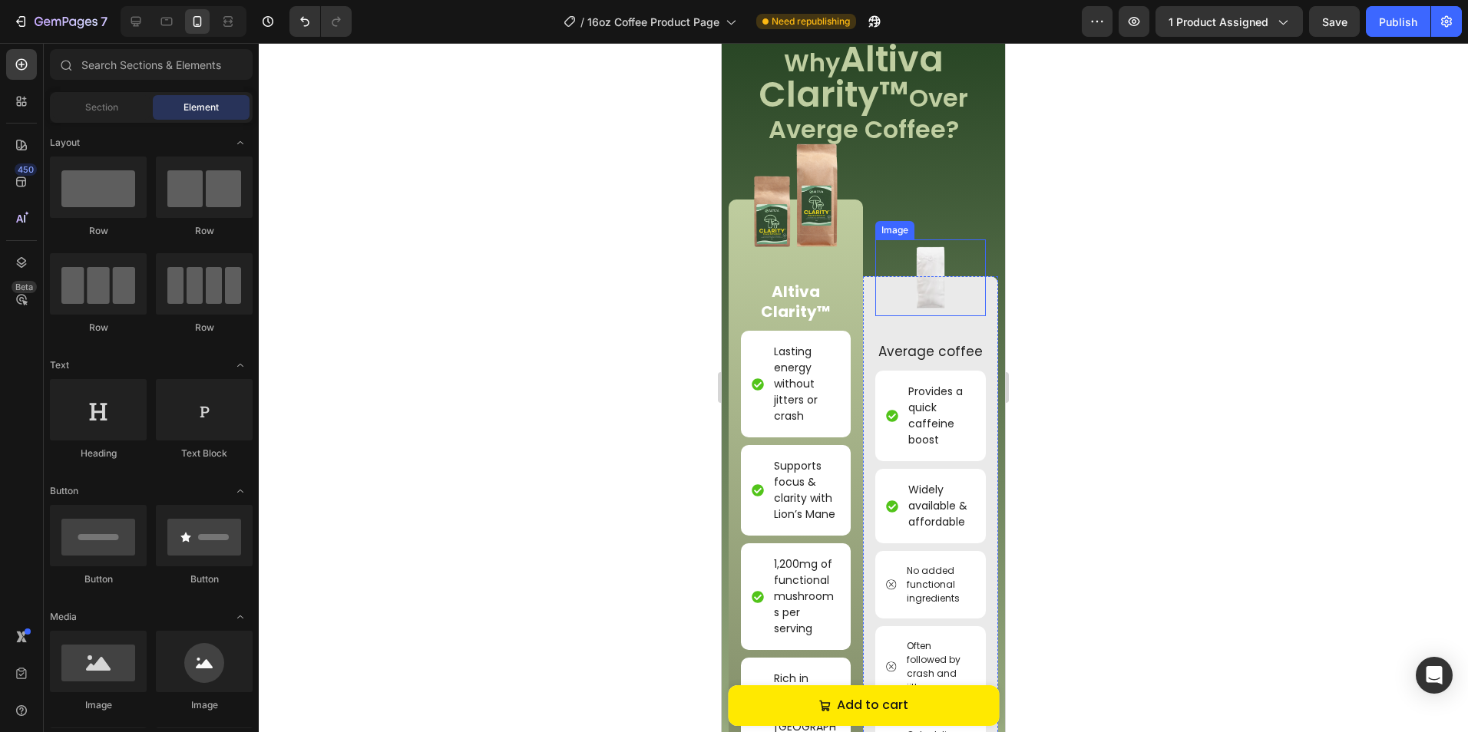
click at [943, 289] on img at bounding box center [930, 277] width 77 height 77
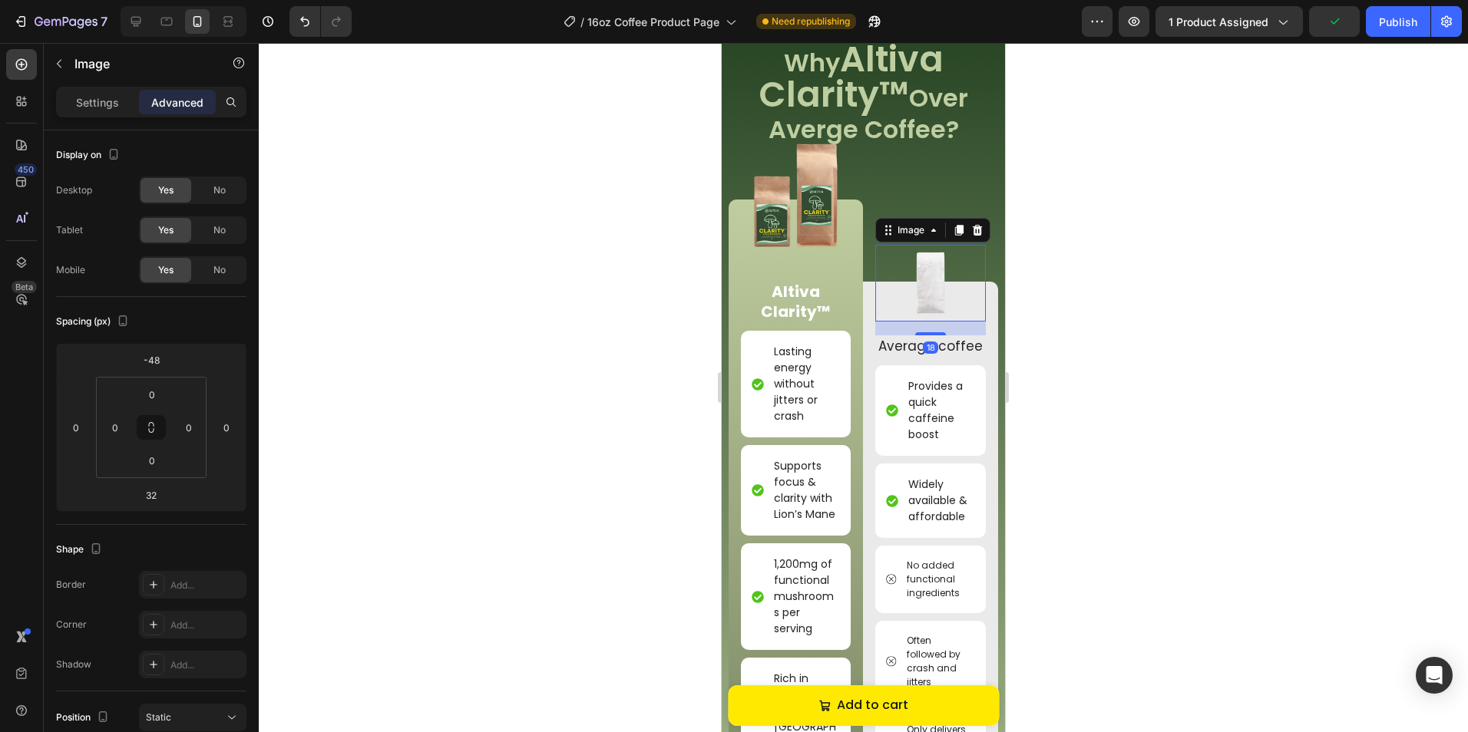
drag, startPoint x: 934, startPoint y: 327, endPoint x: 936, endPoint y: 316, distance: 10.9
click at [936, 322] on div "18" at bounding box center [930, 322] width 110 height 0
type input "18"
click at [1062, 301] on div at bounding box center [863, 387] width 1209 height 689
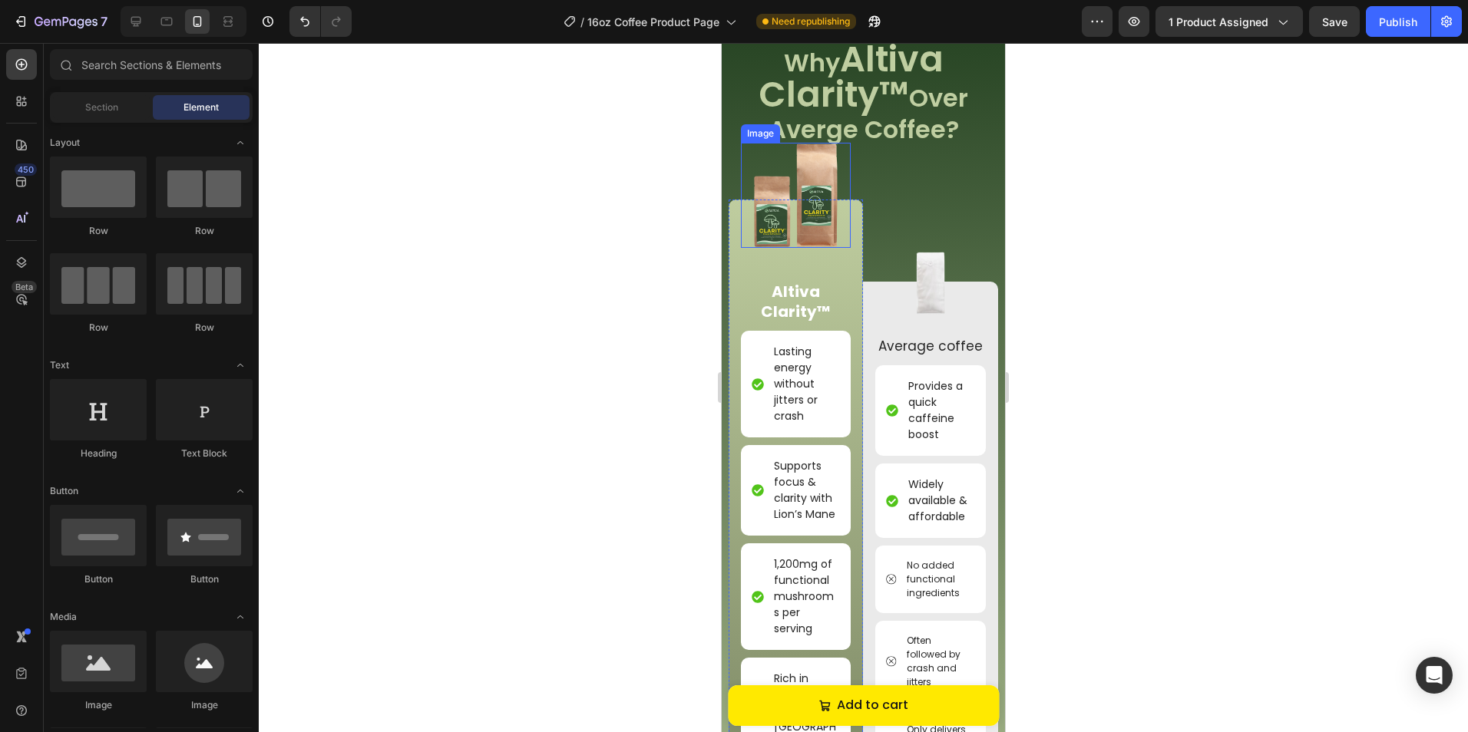
click at [799, 233] on img at bounding box center [795, 195] width 105 height 105
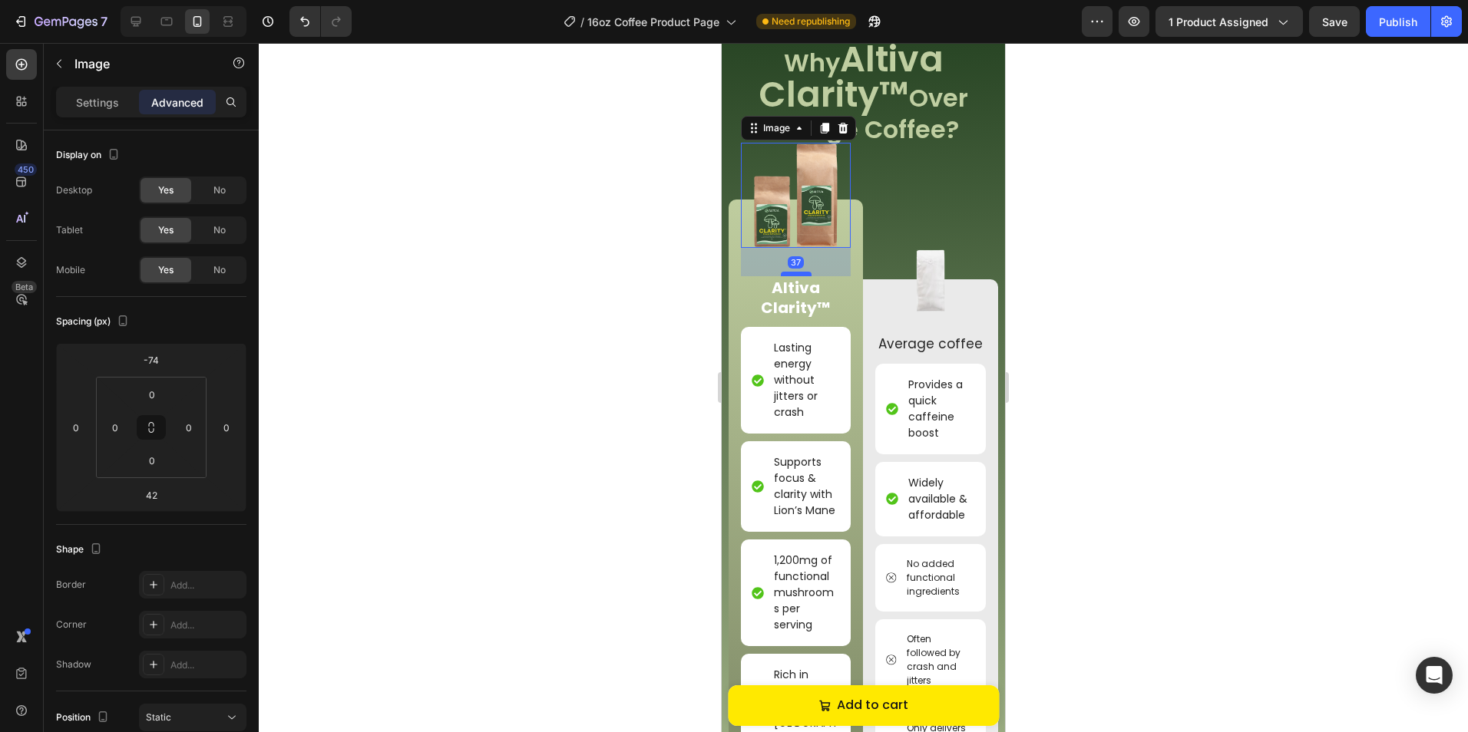
click at [797, 272] on div at bounding box center [796, 274] width 31 height 5
type input "37"
click at [1194, 291] on div at bounding box center [863, 387] width 1209 height 689
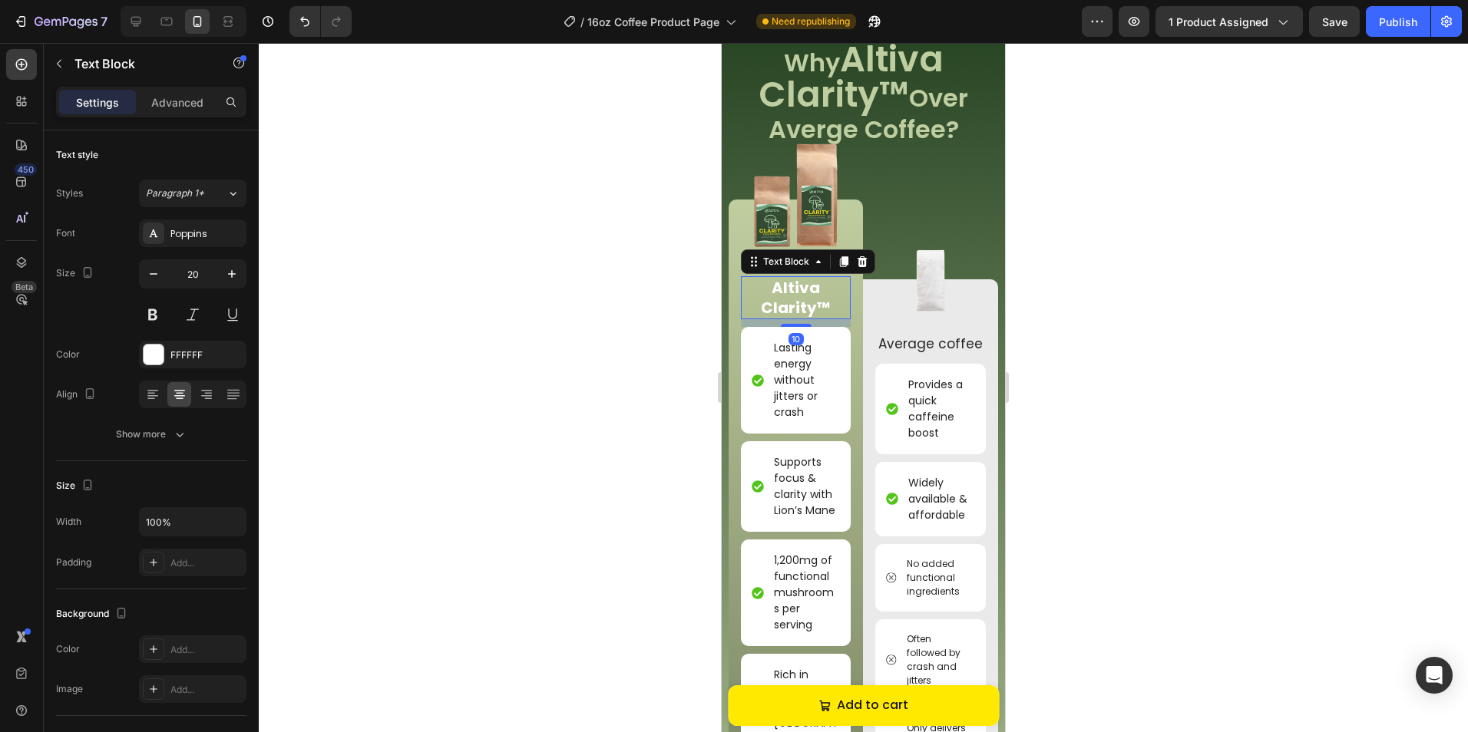
click at [769, 298] on p "Altiva Clarity™" at bounding box center [795, 298] width 107 height 40
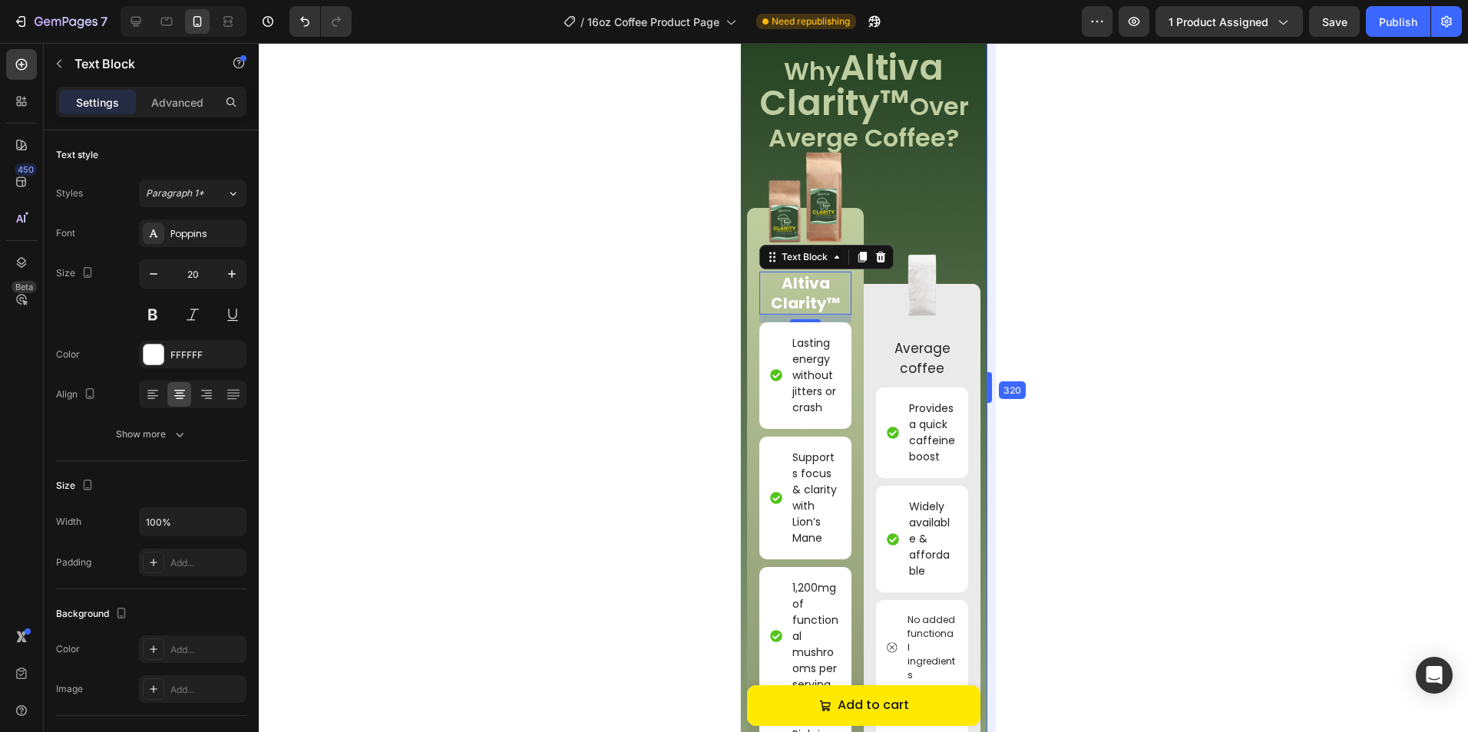
scroll to position [1141, 0]
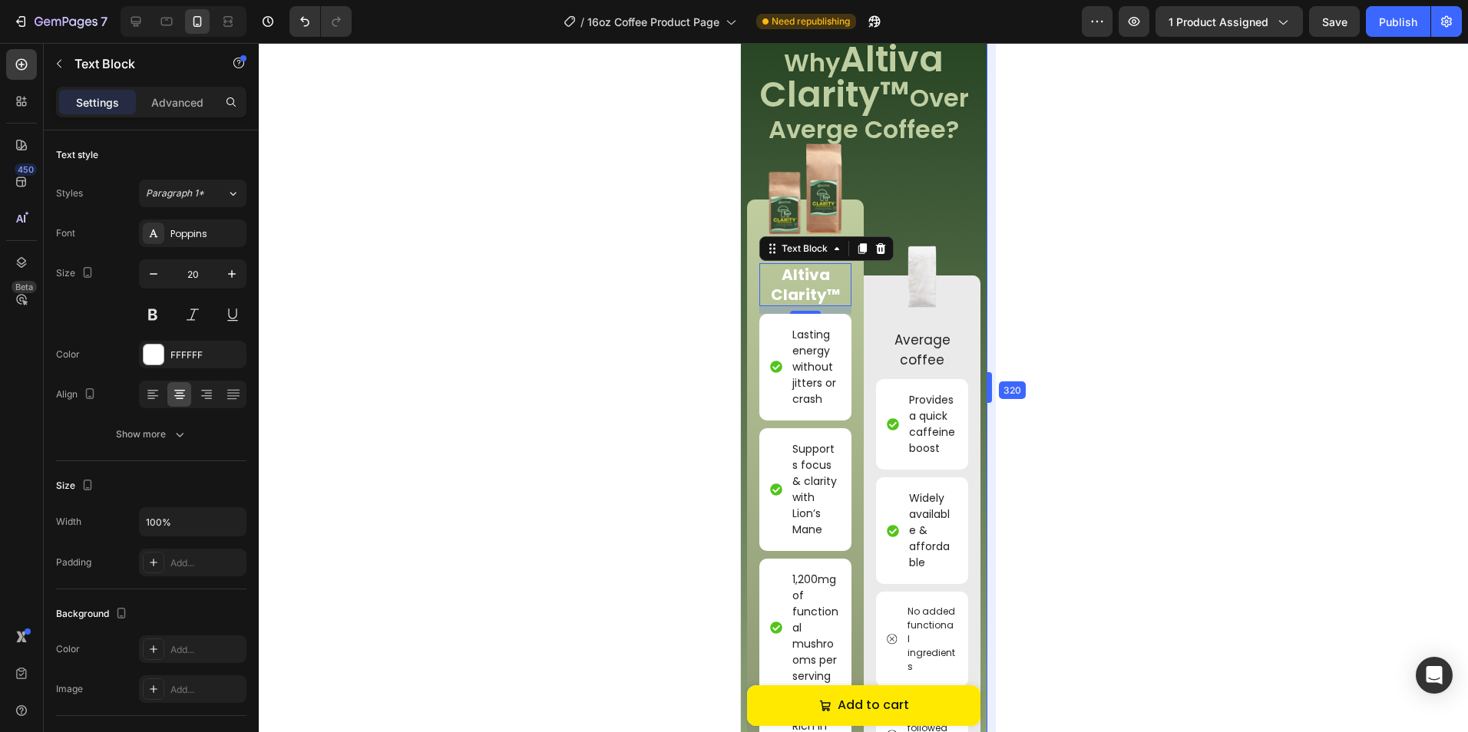
drag, startPoint x: 1012, startPoint y: 333, endPoint x: 920, endPoint y: 335, distance: 92.1
click at [1134, 328] on div at bounding box center [863, 387] width 1209 height 689
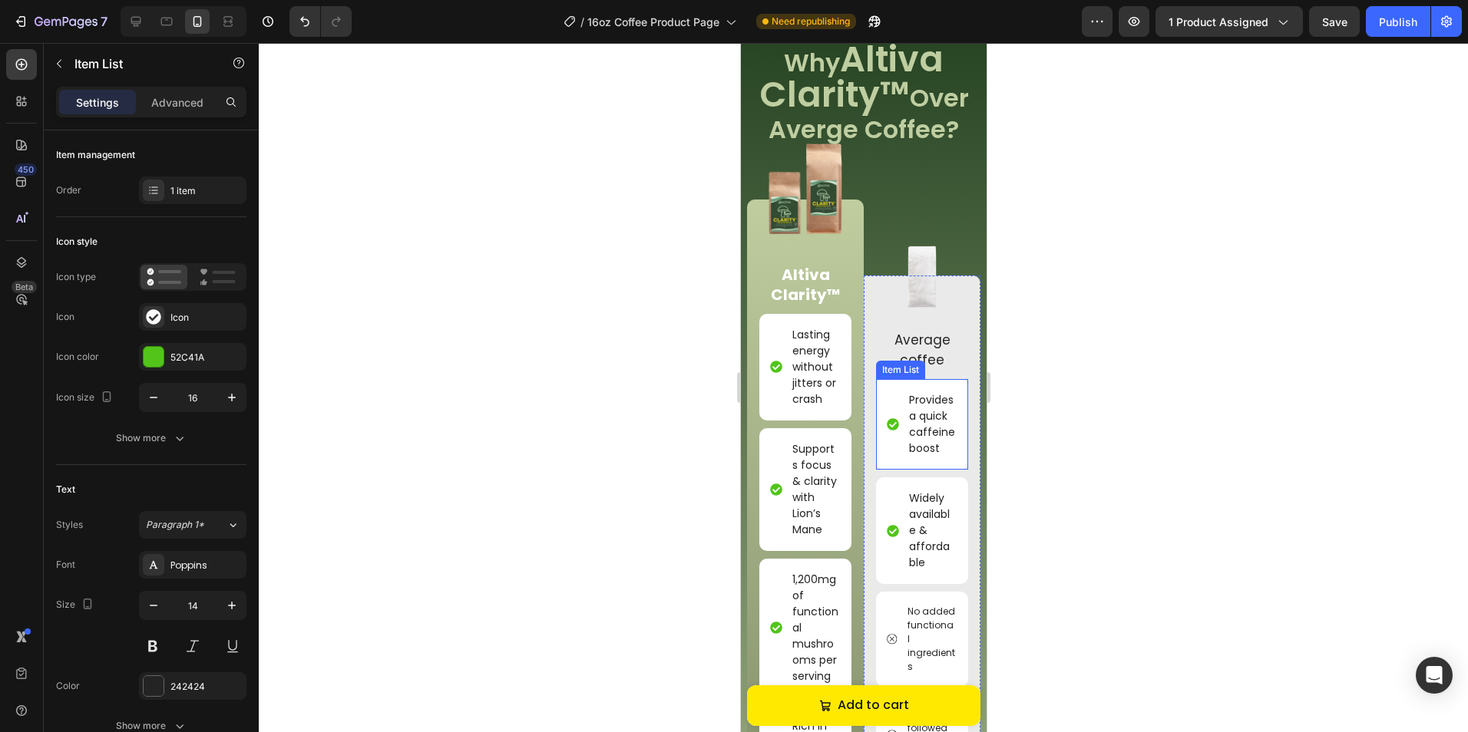
click at [923, 418] on p "Provides a quick caffeine boost" at bounding box center [931, 424] width 46 height 64
click at [1140, 424] on div at bounding box center [863, 387] width 1209 height 689
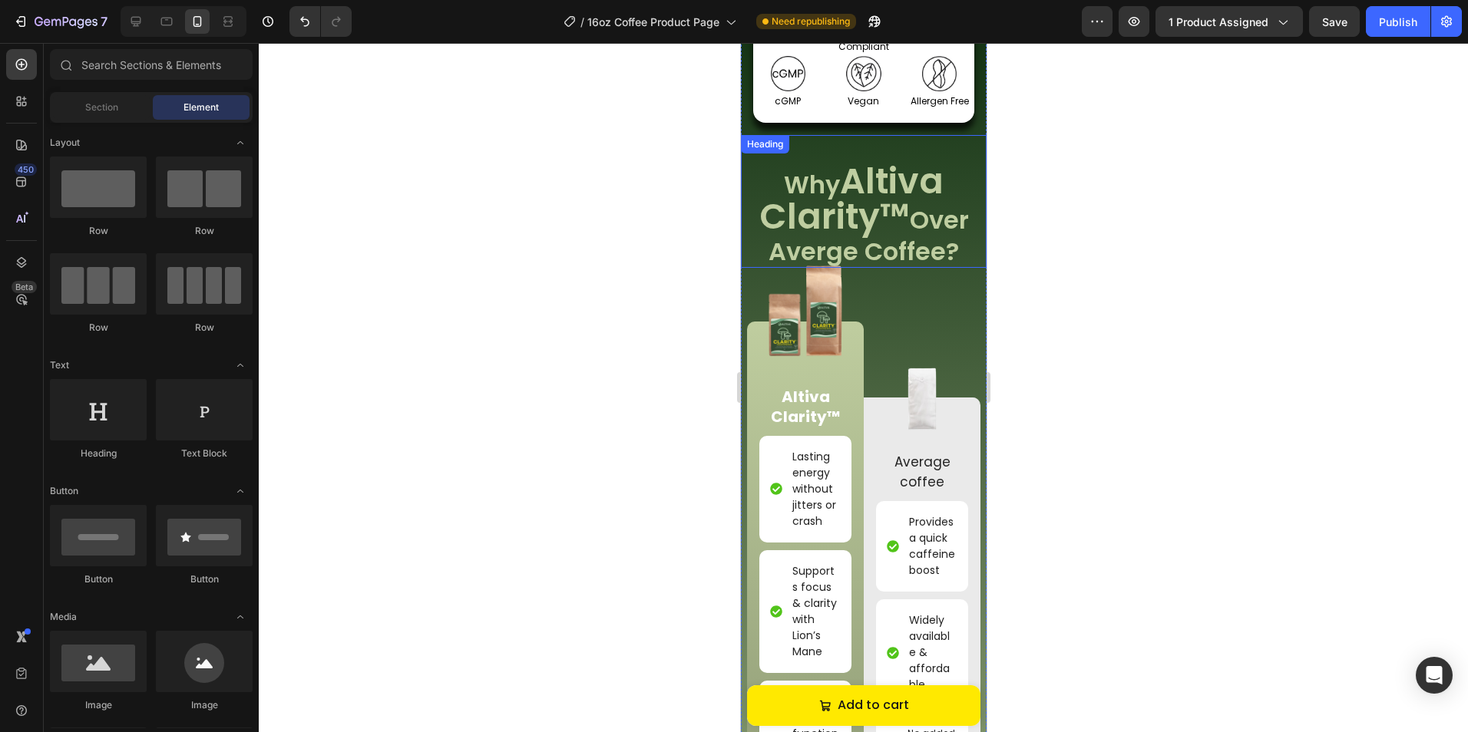
scroll to position [987, 0]
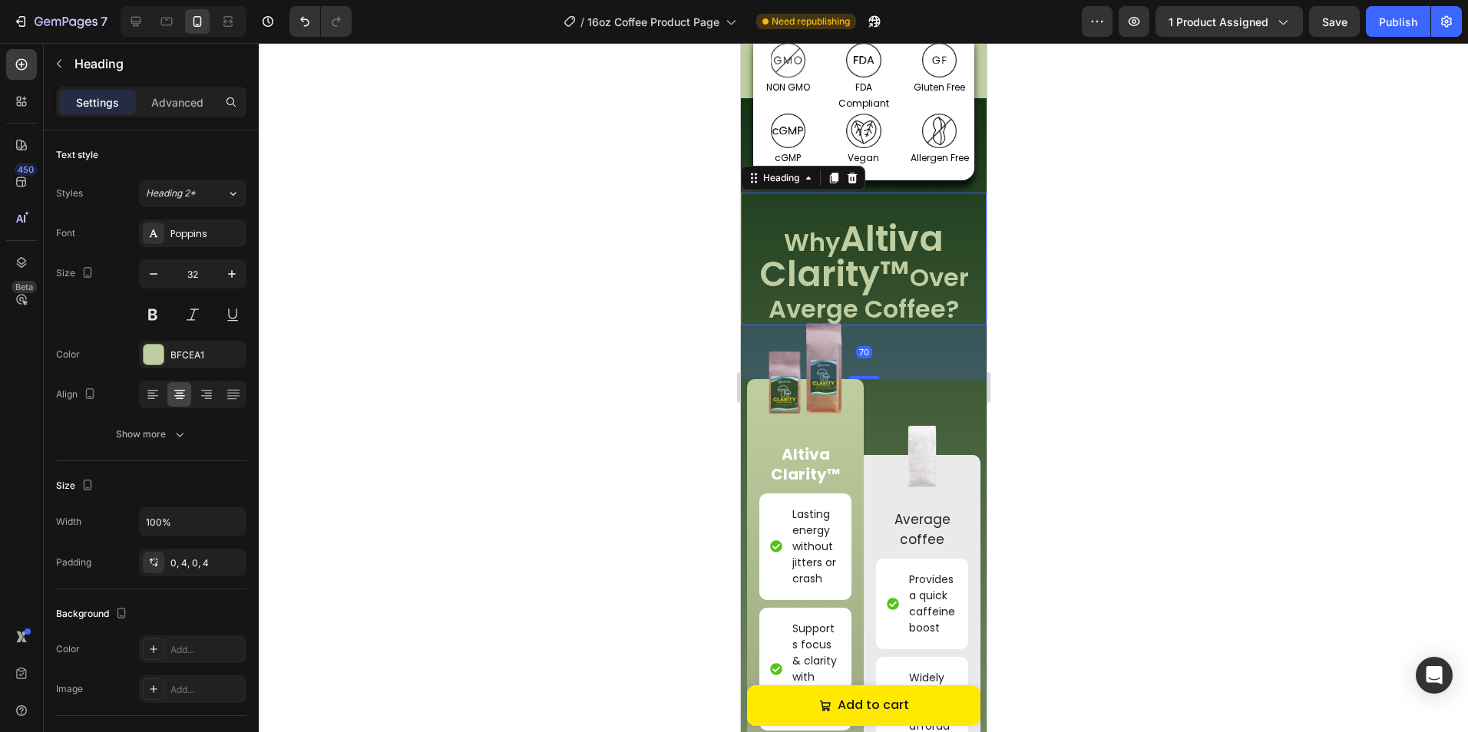
click at [893, 245] on span "Altiva Clarity™" at bounding box center [850, 256] width 185 height 84
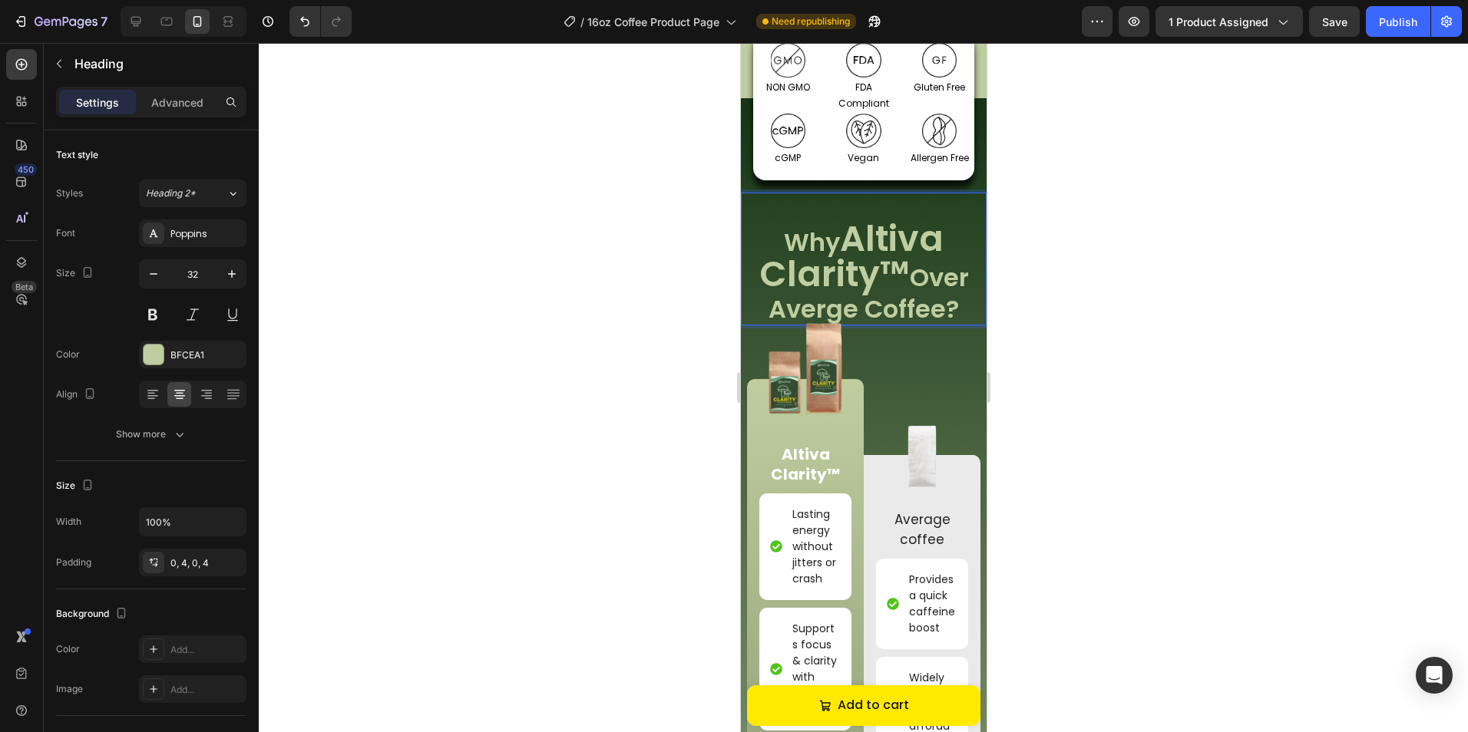
click at [949, 298] on h2 "Why Altiva Clarity™ Over Averge Coffee?" at bounding box center [863, 274] width 246 height 102
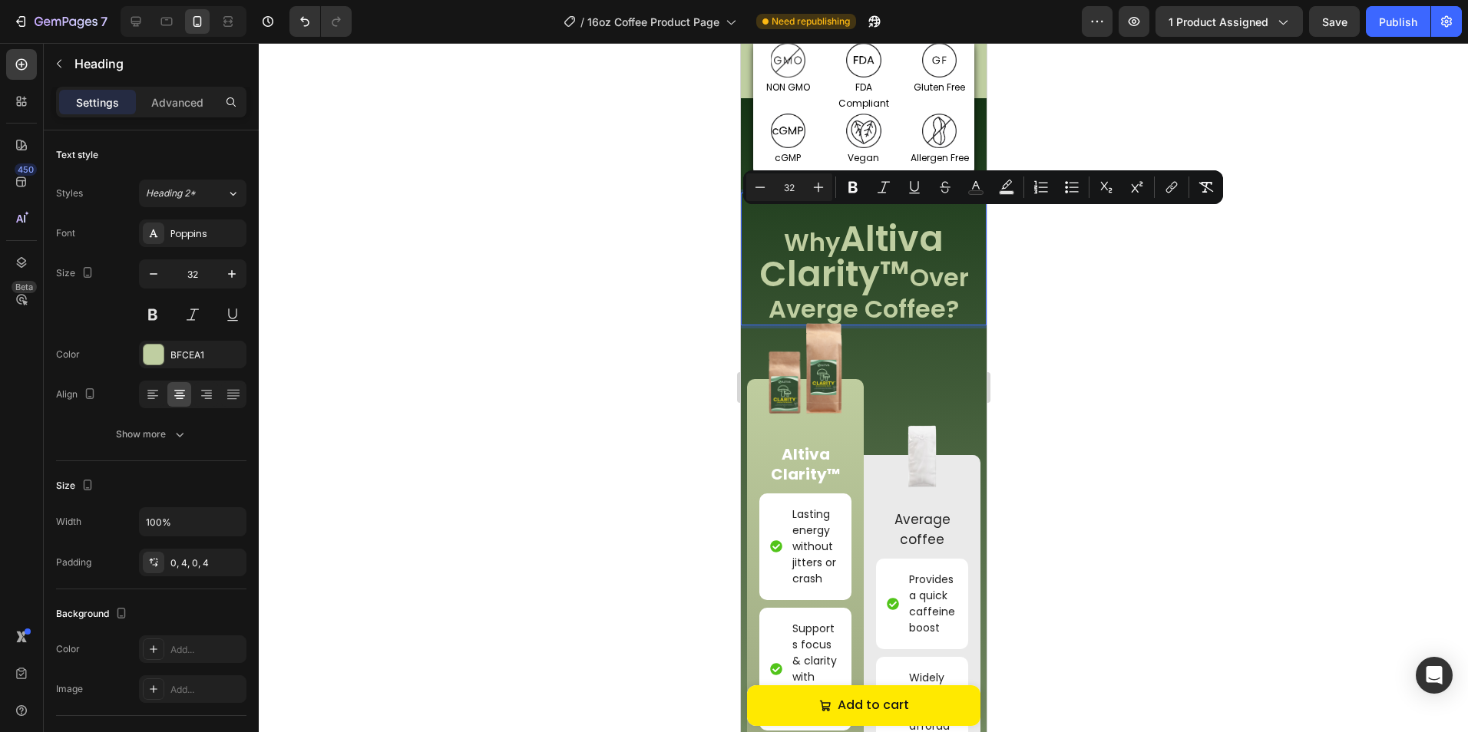
drag, startPoint x: 956, startPoint y: 303, endPoint x: 760, endPoint y: 236, distance: 206.8
click at [760, 236] on p "Why Altiva Clarity™ Over Averge Coffee?" at bounding box center [862, 274] width 239 height 102
copy p "Why Altiva Clarity™ Over Averge Coffee?"
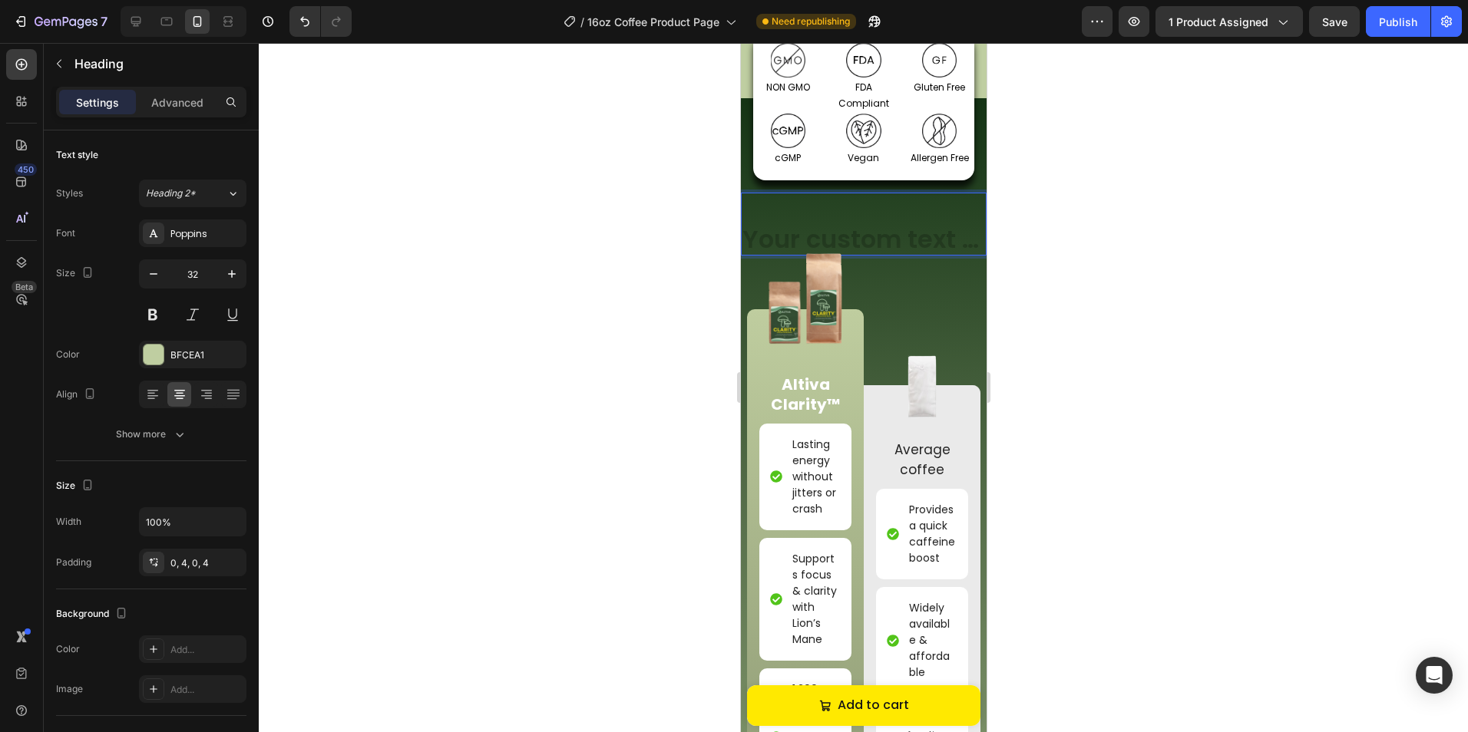
scroll to position [1, 0]
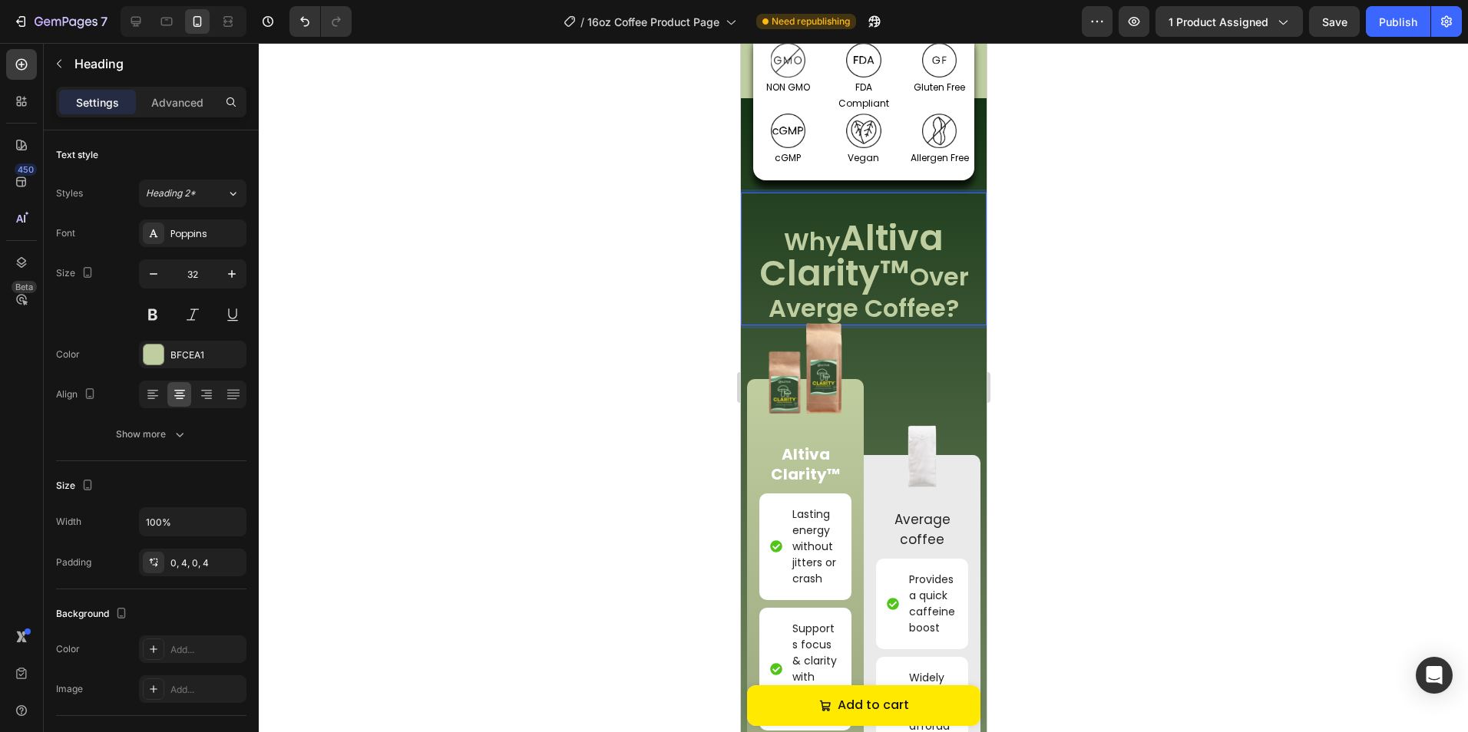
drag, startPoint x: 953, startPoint y: 307, endPoint x: 644, endPoint y: 187, distance: 331.7
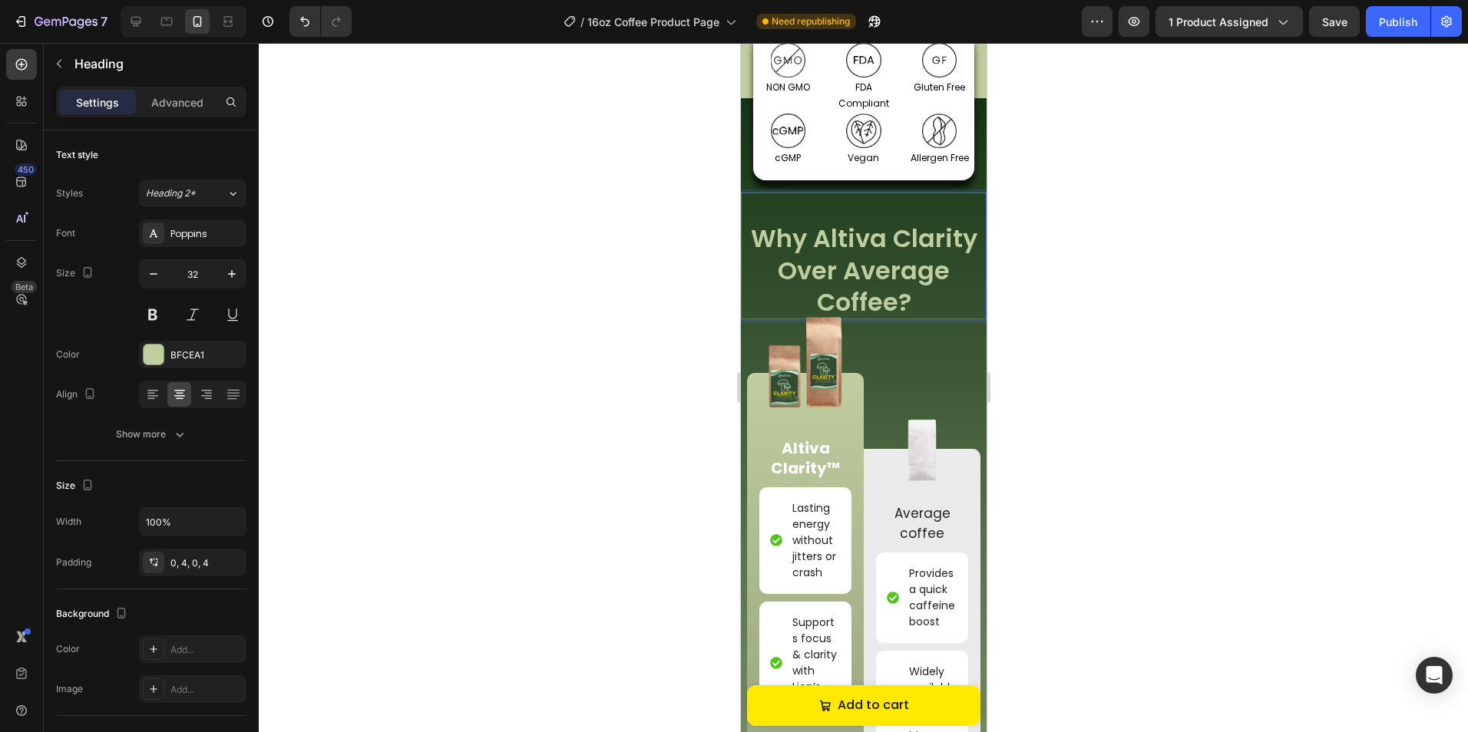
click at [1111, 155] on div at bounding box center [863, 387] width 1209 height 689
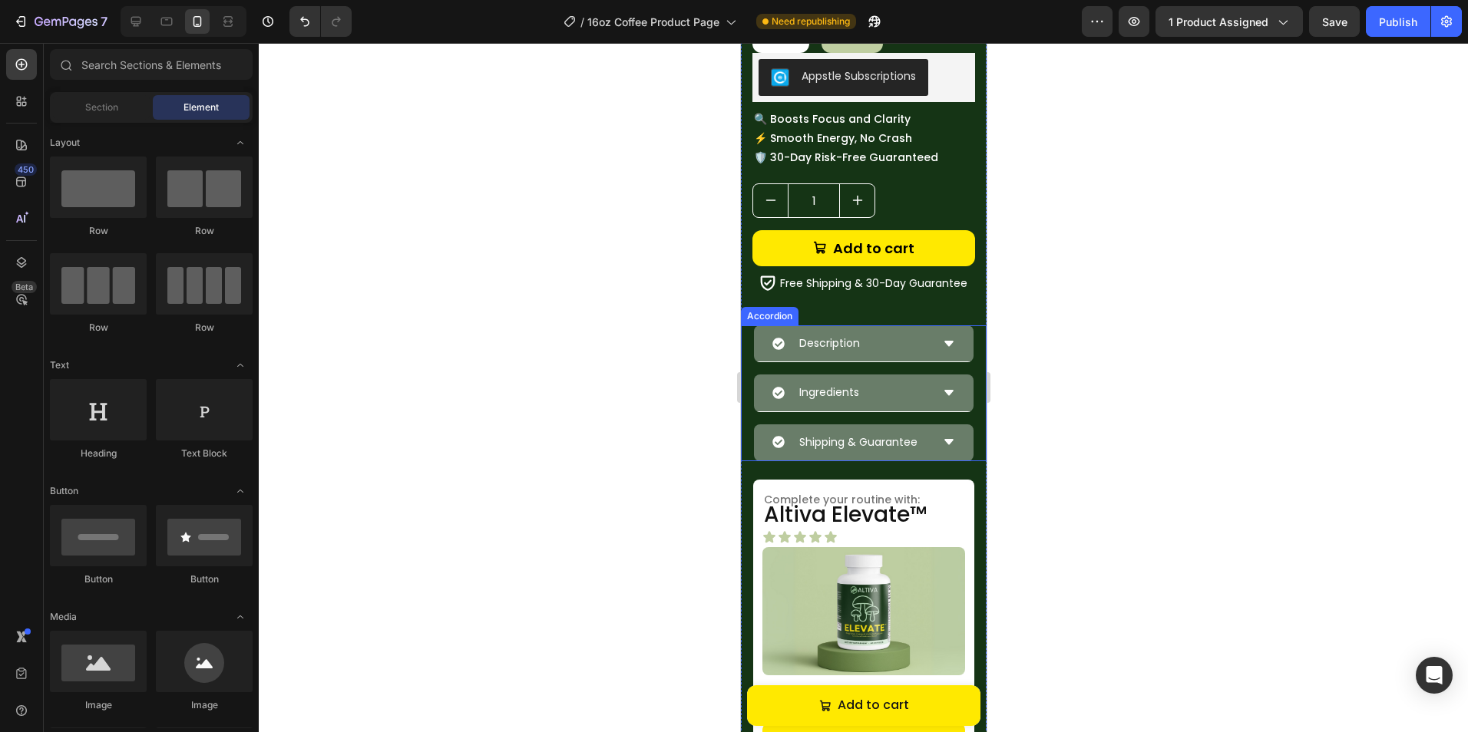
scroll to position [452, 0]
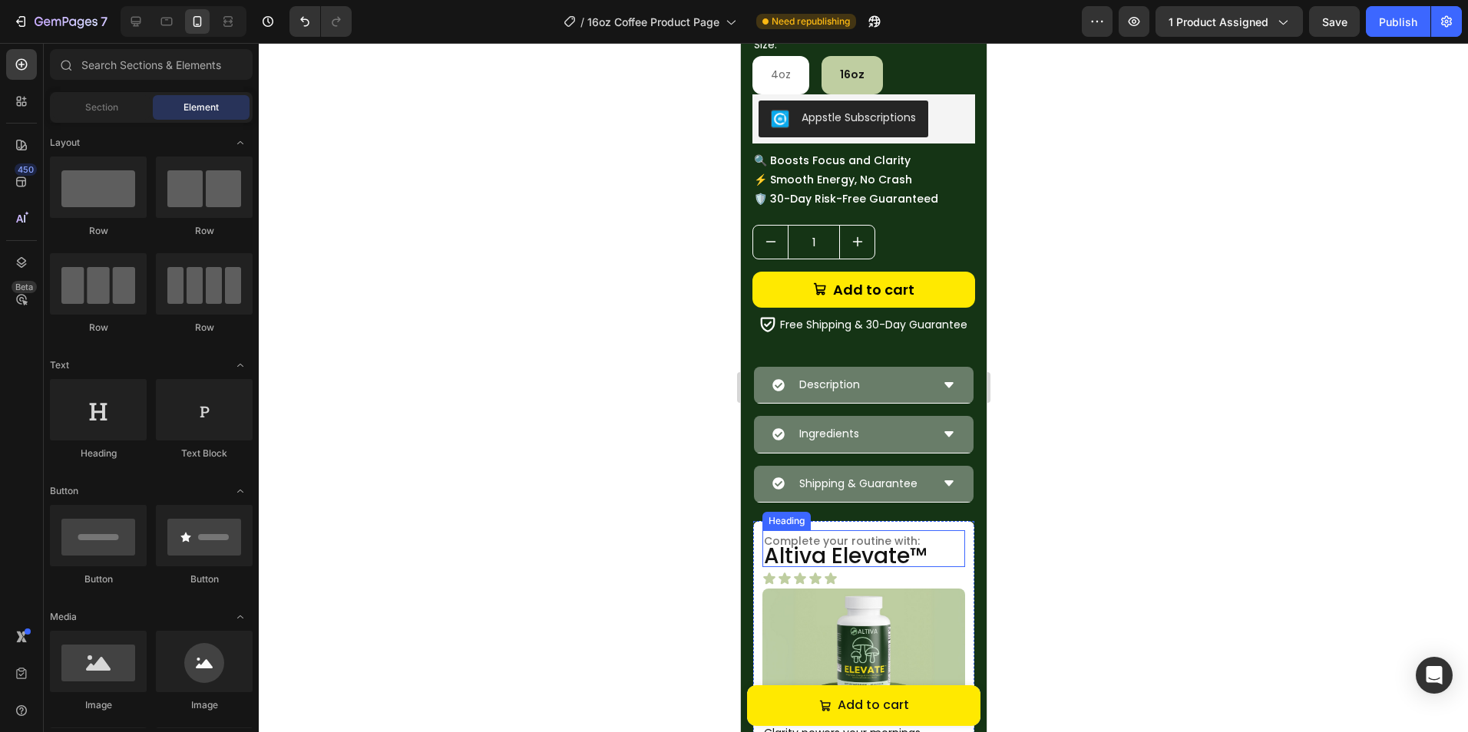
click at [923, 556] on span "Altiva Elevate™" at bounding box center [844, 556] width 163 height 30
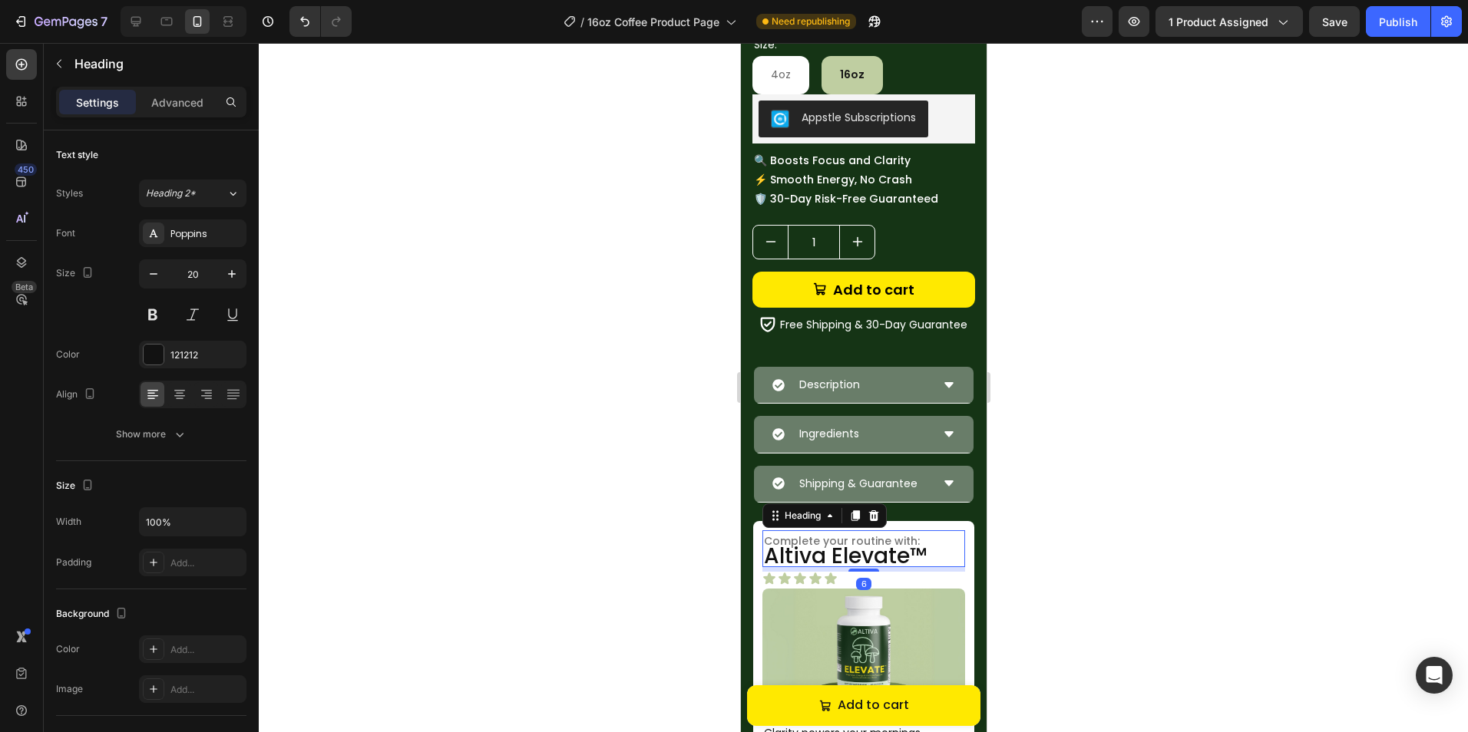
click at [916, 553] on span "Altiva Elevate™" at bounding box center [844, 556] width 163 height 30
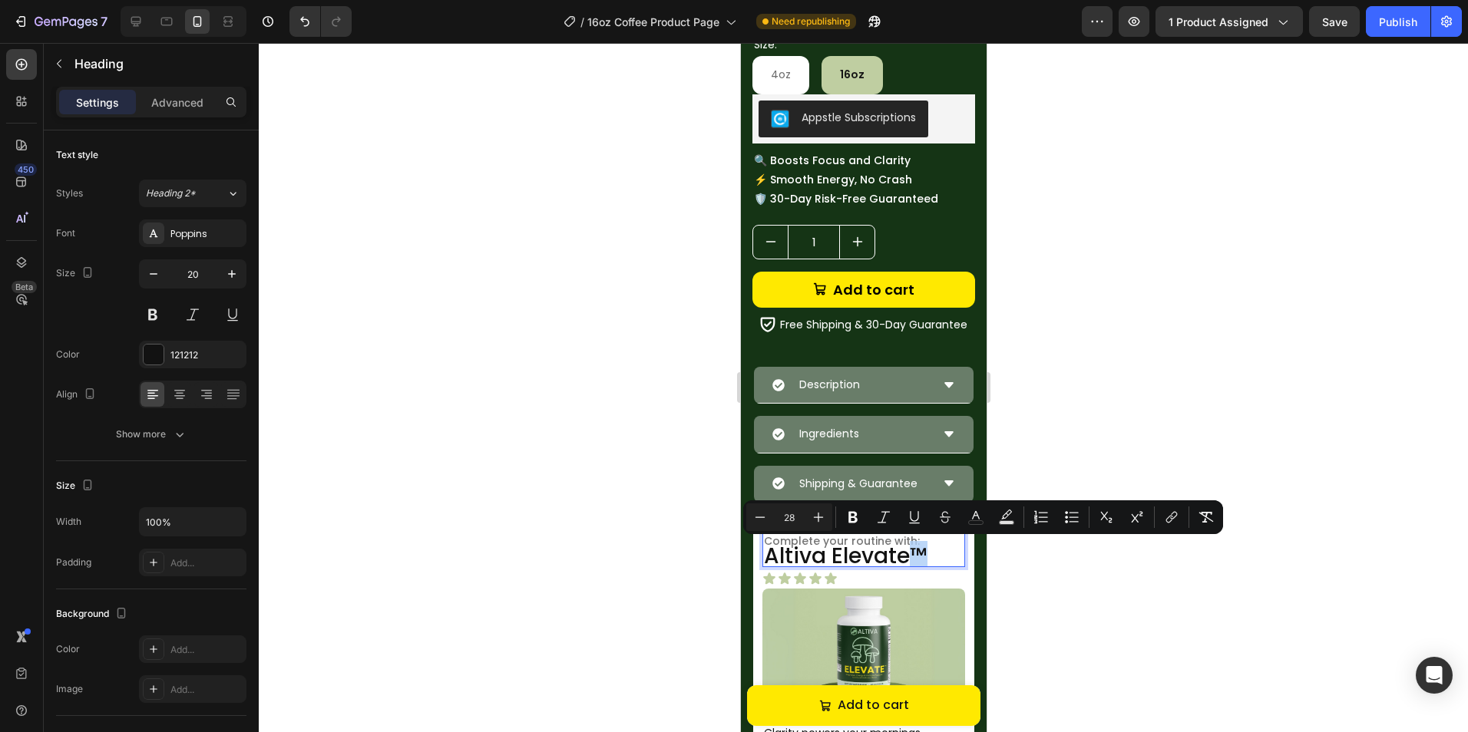
click at [918, 553] on span "Altiva Elevate™" at bounding box center [844, 556] width 163 height 30
copy span "™"
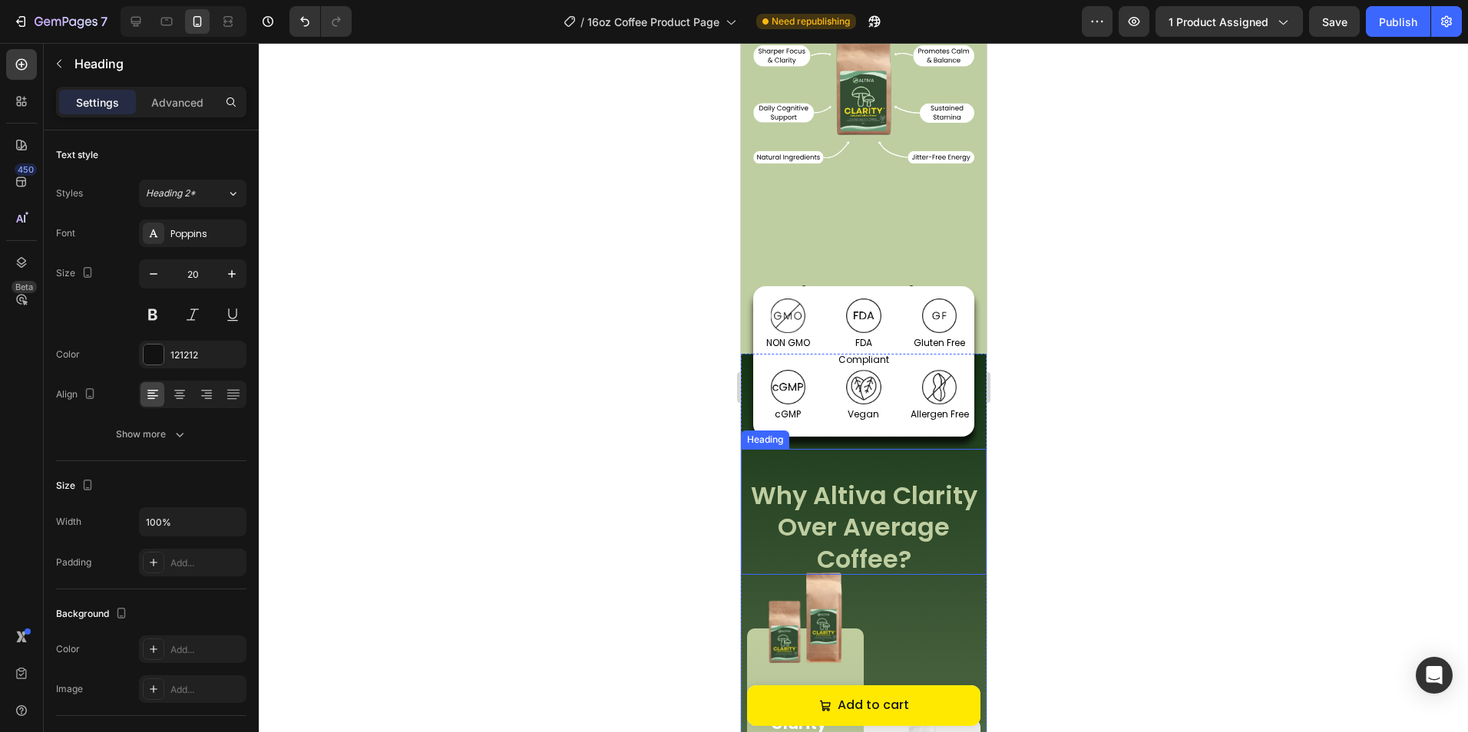
scroll to position [1450, 0]
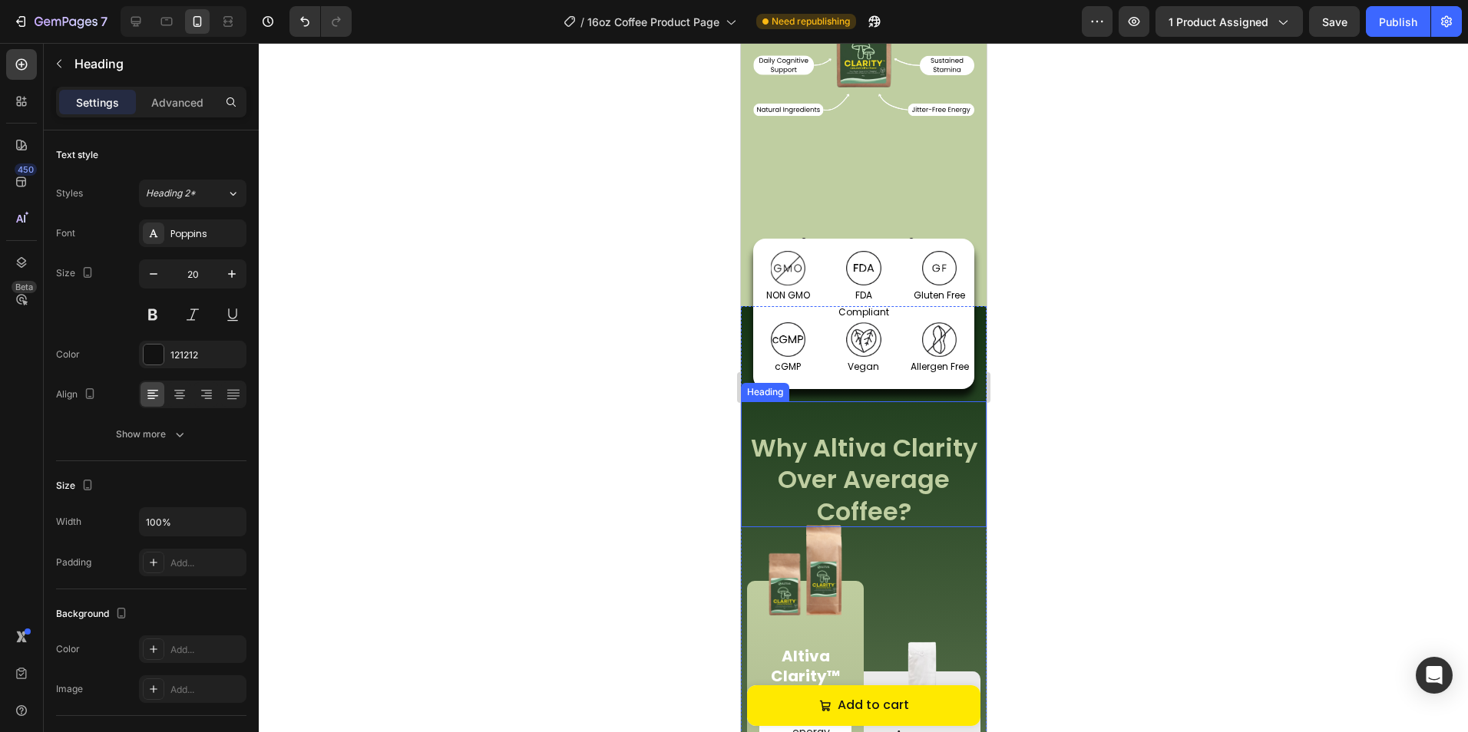
click at [933, 469] on h2 "Why Altiva Clarity Over Average Coffee?" at bounding box center [863, 480] width 246 height 96
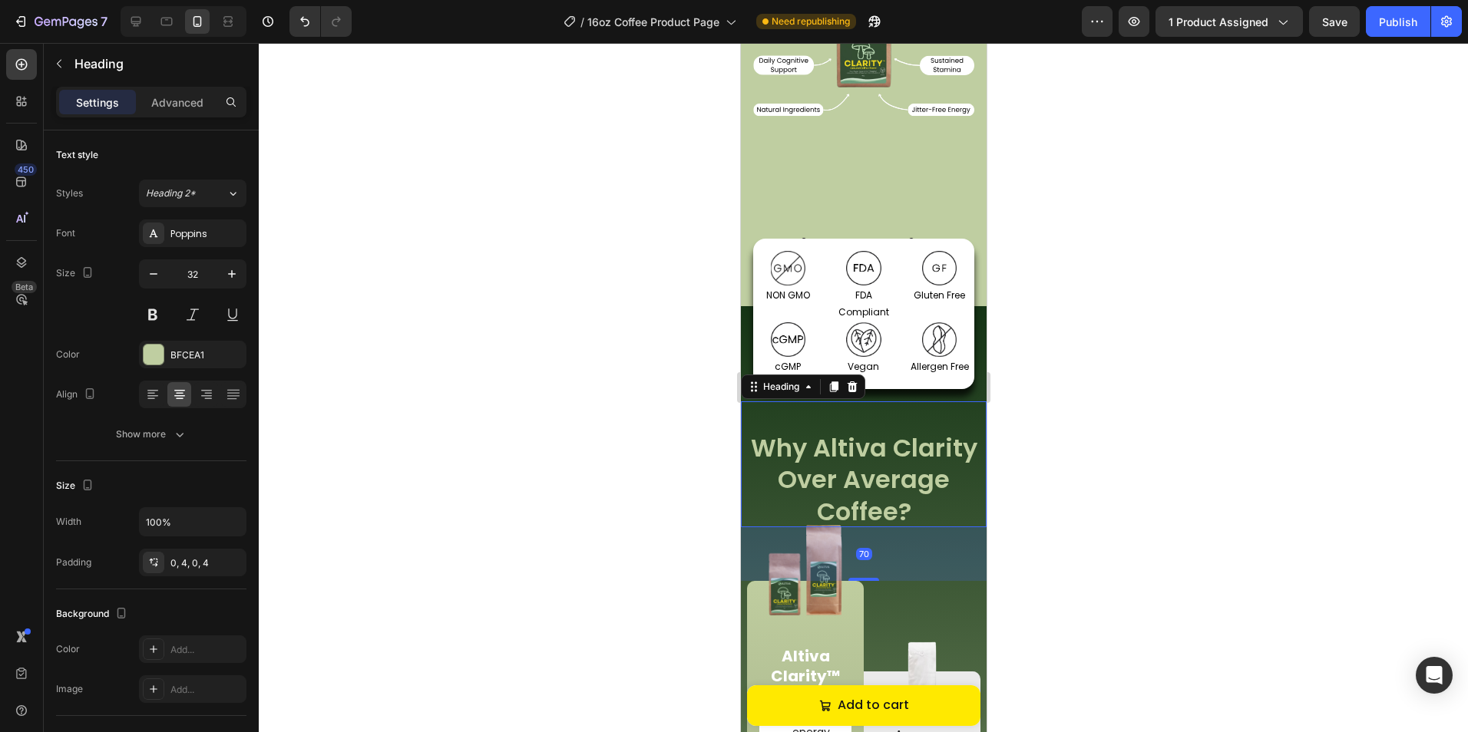
click at [962, 437] on h2 "Why Altiva Clarity Over Average Coffee?" at bounding box center [863, 480] width 246 height 96
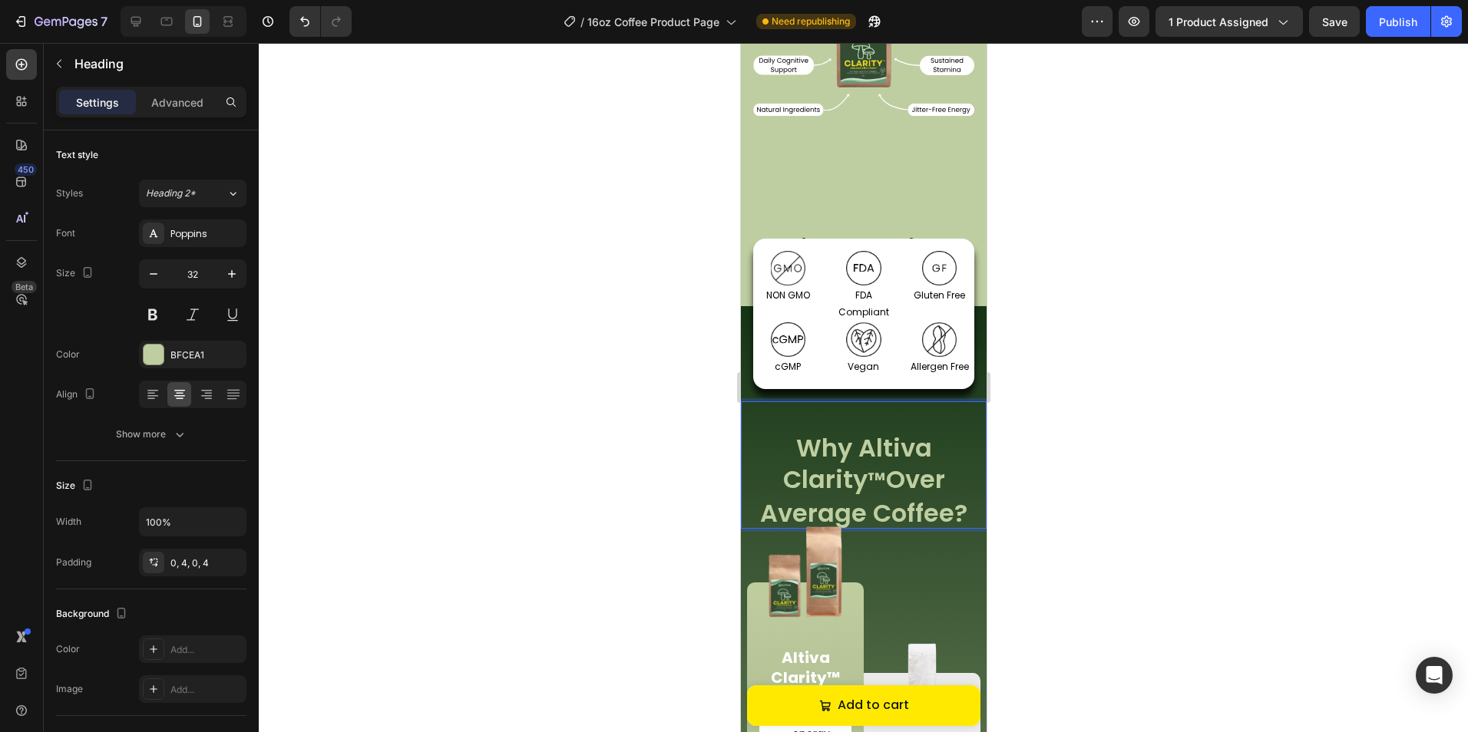
click at [1030, 465] on div at bounding box center [863, 387] width 1209 height 689
click at [962, 454] on p "Why Altiva Clarity ™ Over Average Coffee?" at bounding box center [862, 480] width 239 height 97
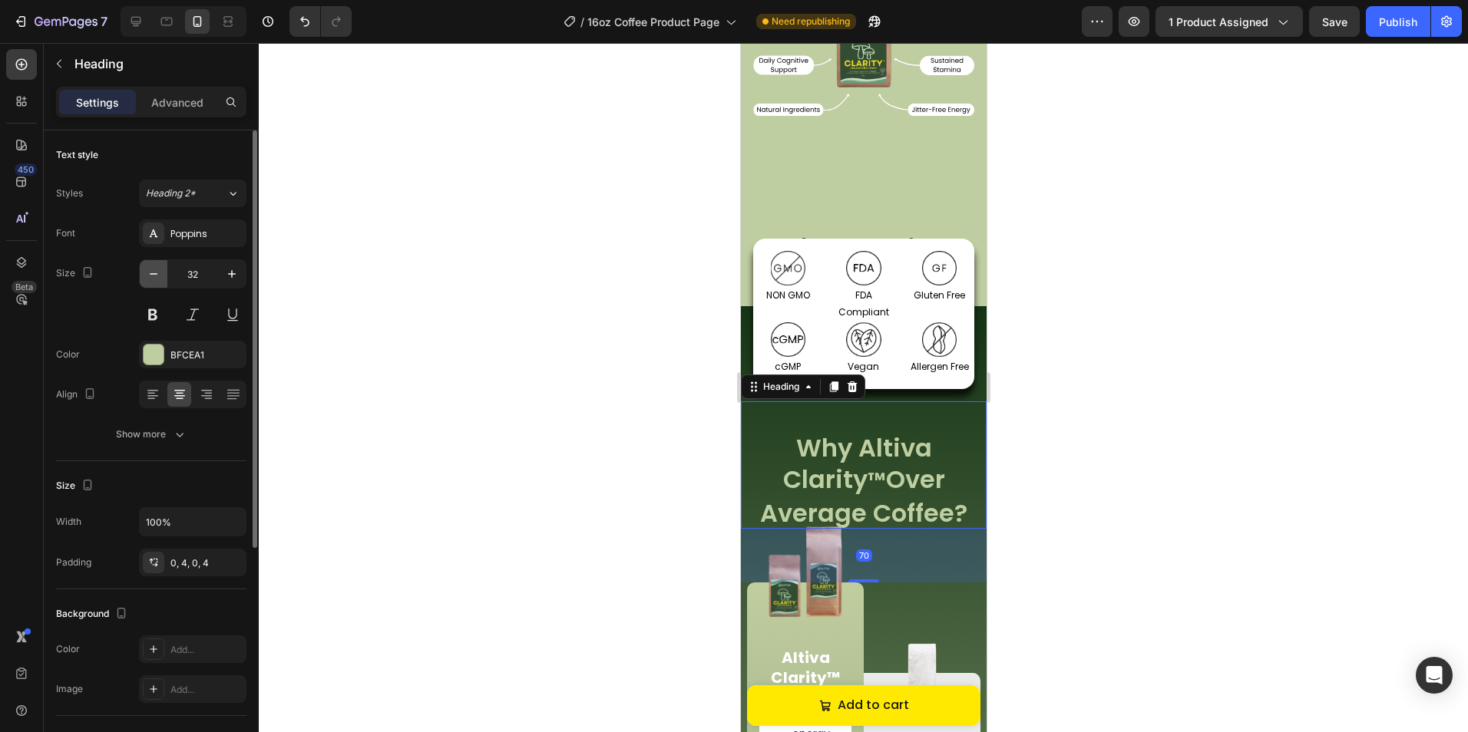
click at [164, 276] on button "button" at bounding box center [154, 274] width 28 height 28
click at [163, 276] on button "button" at bounding box center [154, 274] width 28 height 28
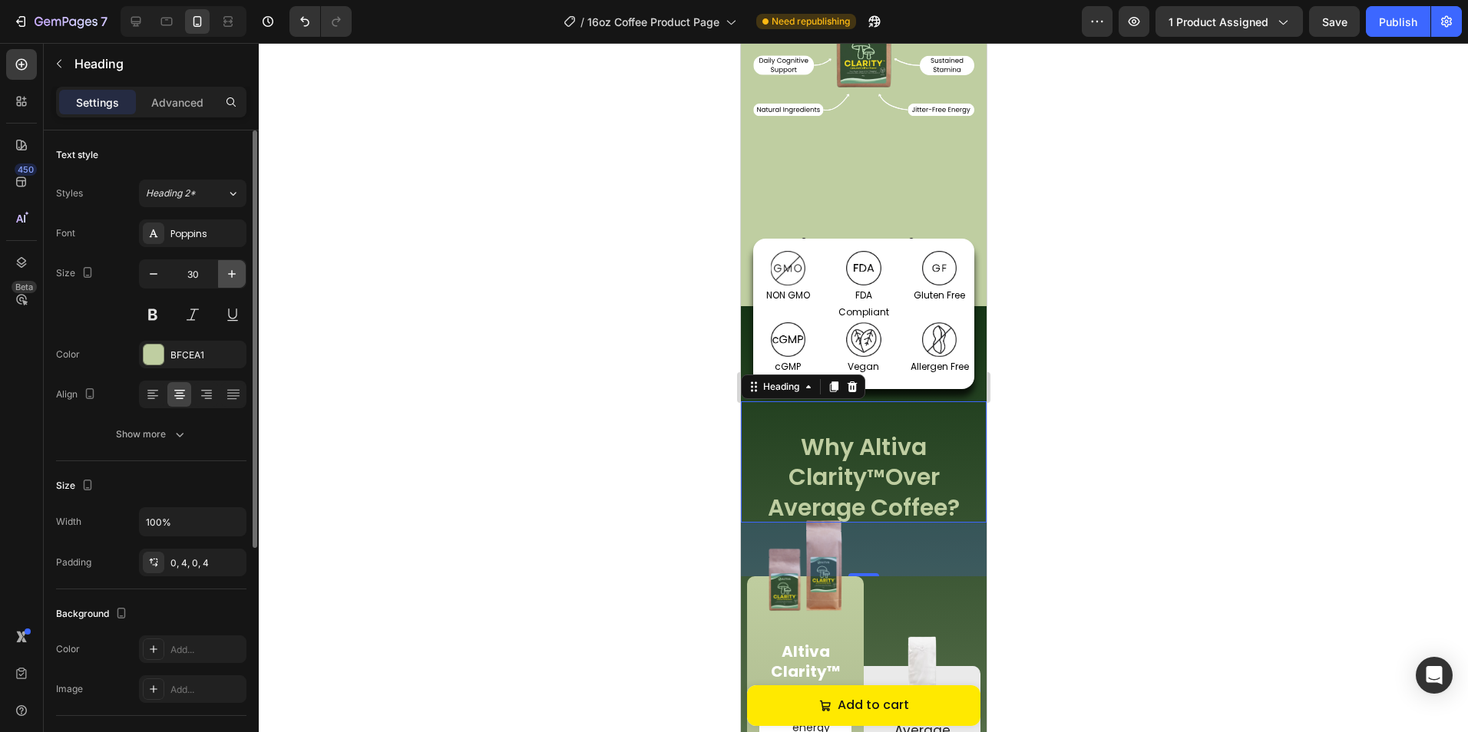
click at [232, 272] on icon "button" at bounding box center [232, 274] width 8 height 8
click at [232, 271] on icon "button" at bounding box center [232, 274] width 8 height 8
type input "32"
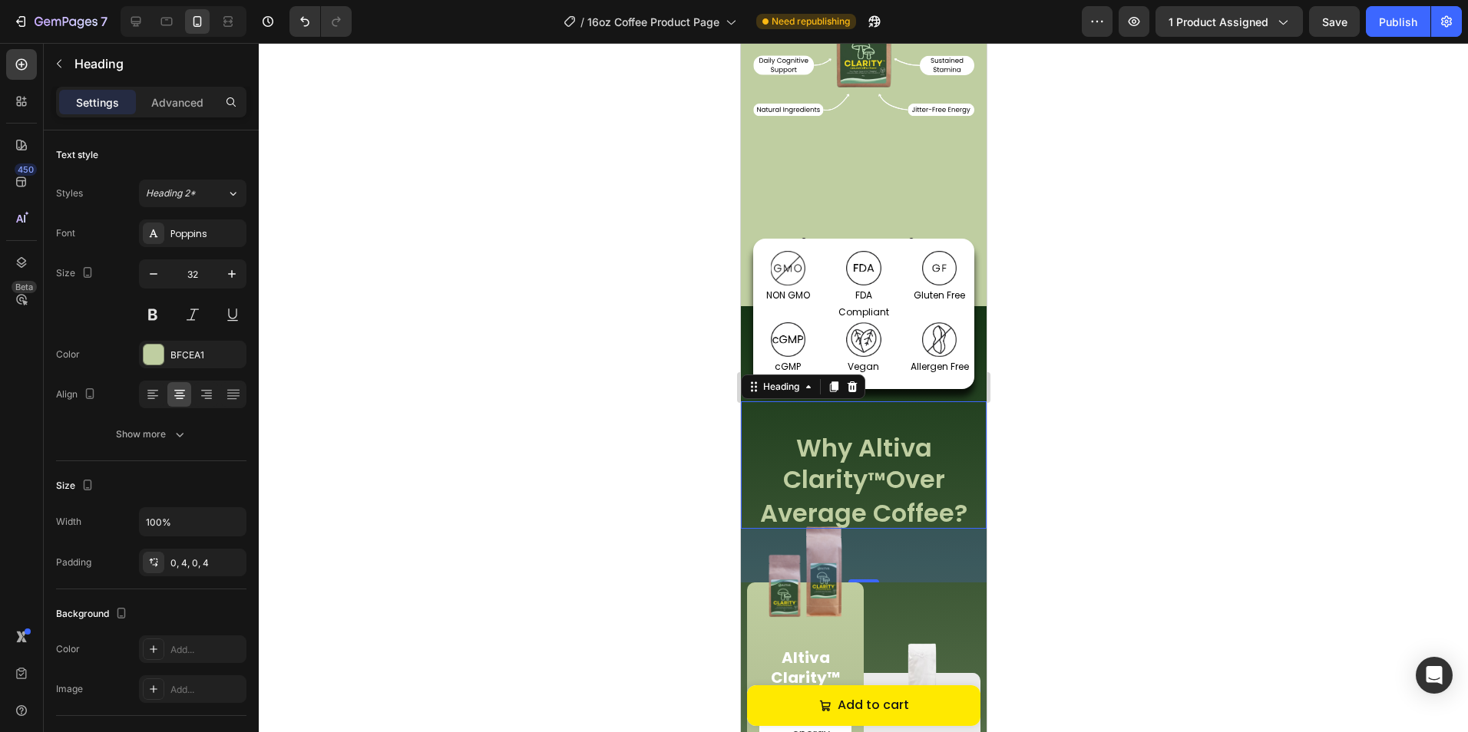
click at [450, 428] on div at bounding box center [863, 387] width 1209 height 689
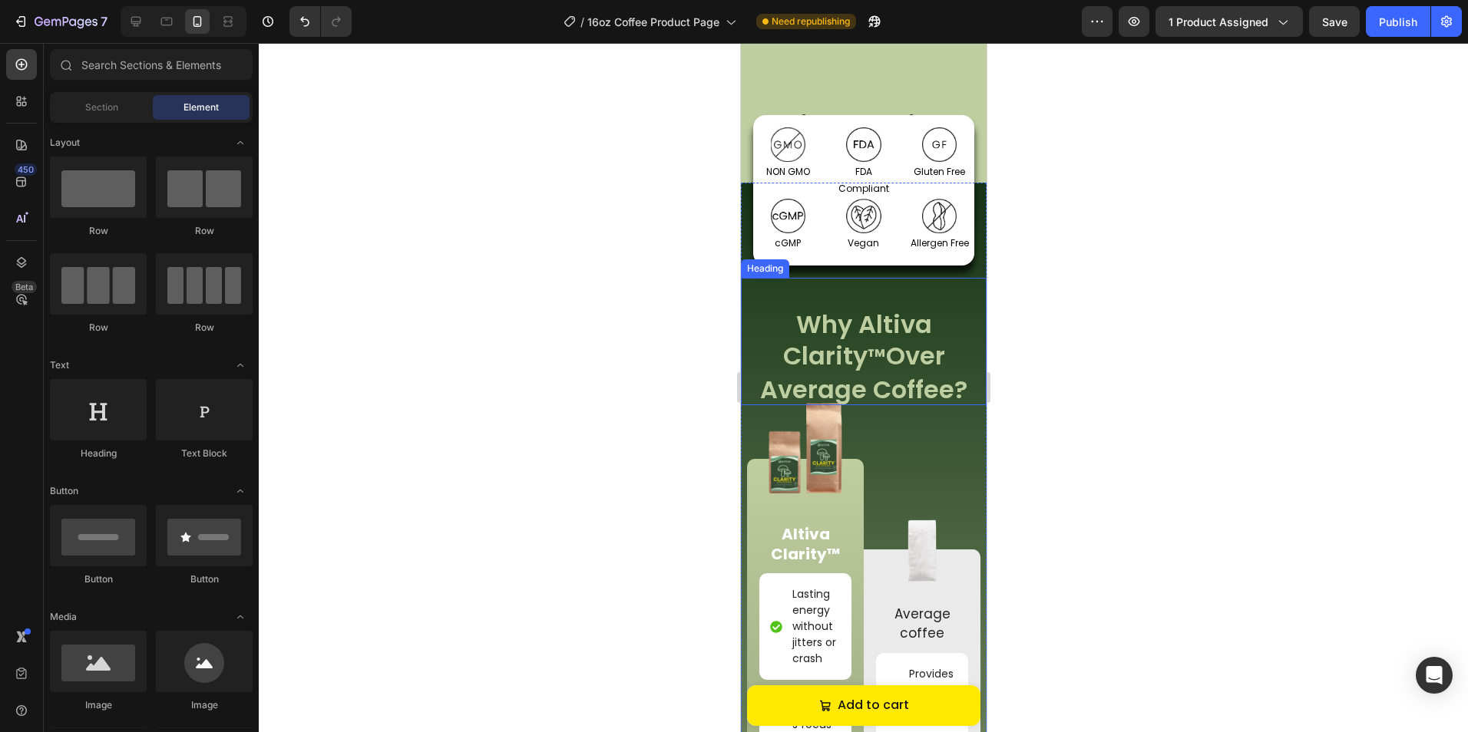
scroll to position [1603, 0]
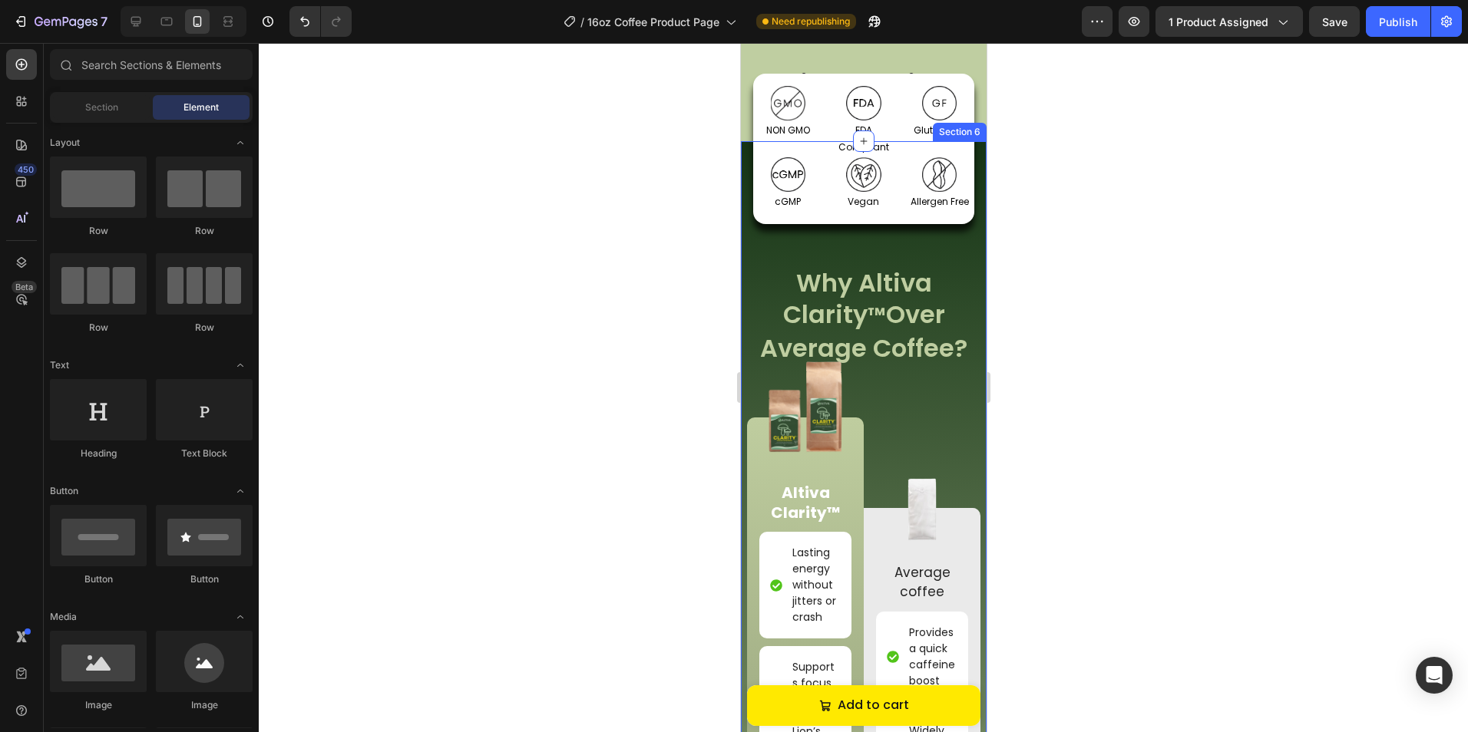
click at [903, 354] on p "Why Altiva Clarity ™ Over Average Coffee?" at bounding box center [862, 315] width 239 height 97
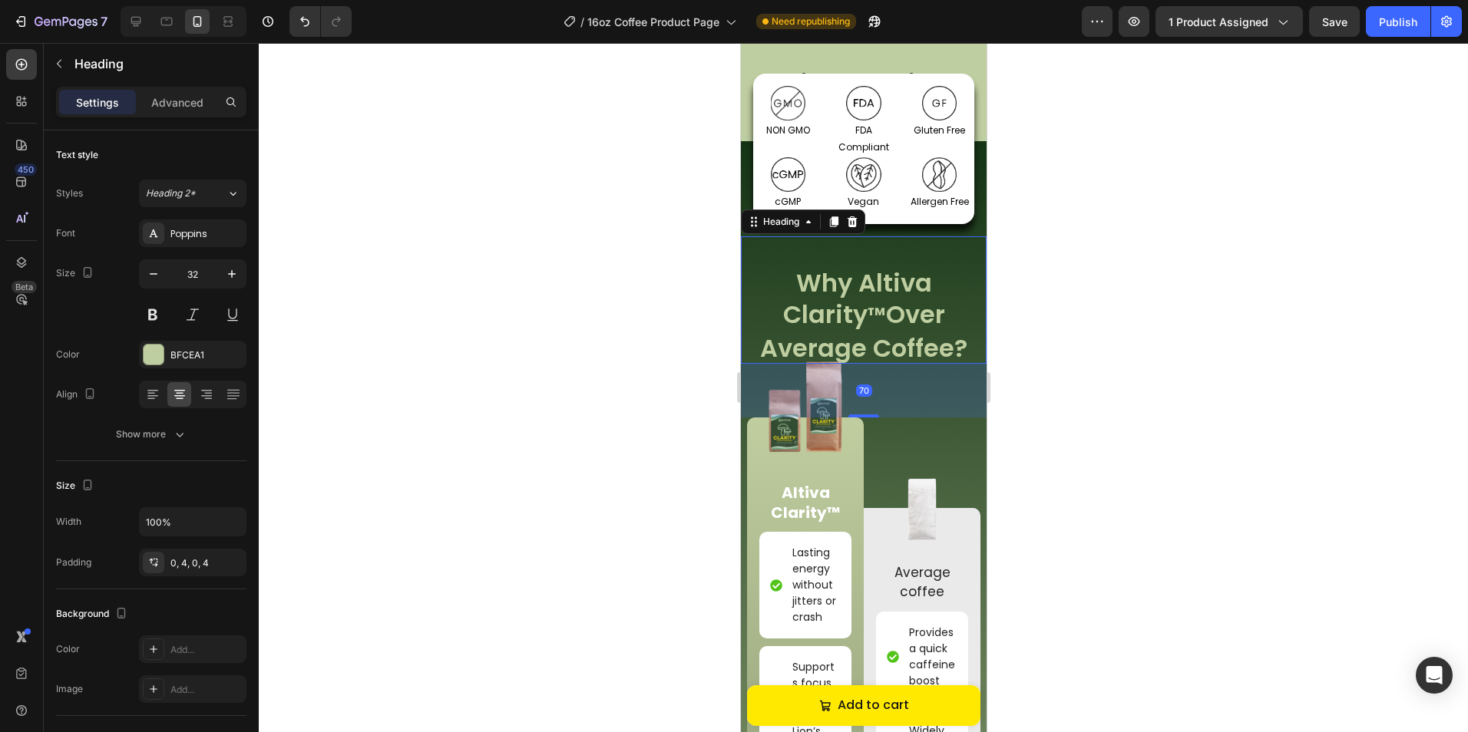
click at [861, 410] on div "70" at bounding box center [863, 391] width 246 height 54
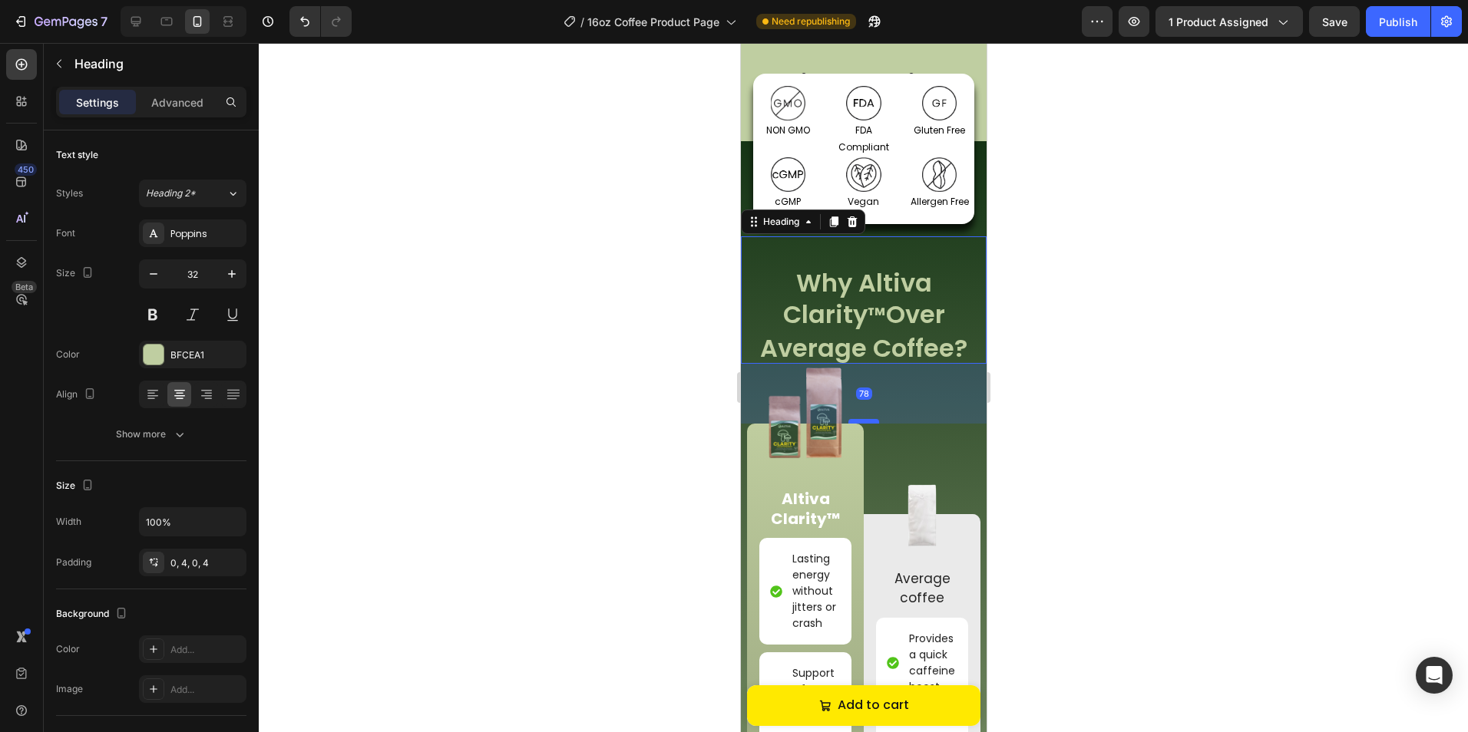
click at [860, 419] on div at bounding box center [862, 421] width 31 height 5
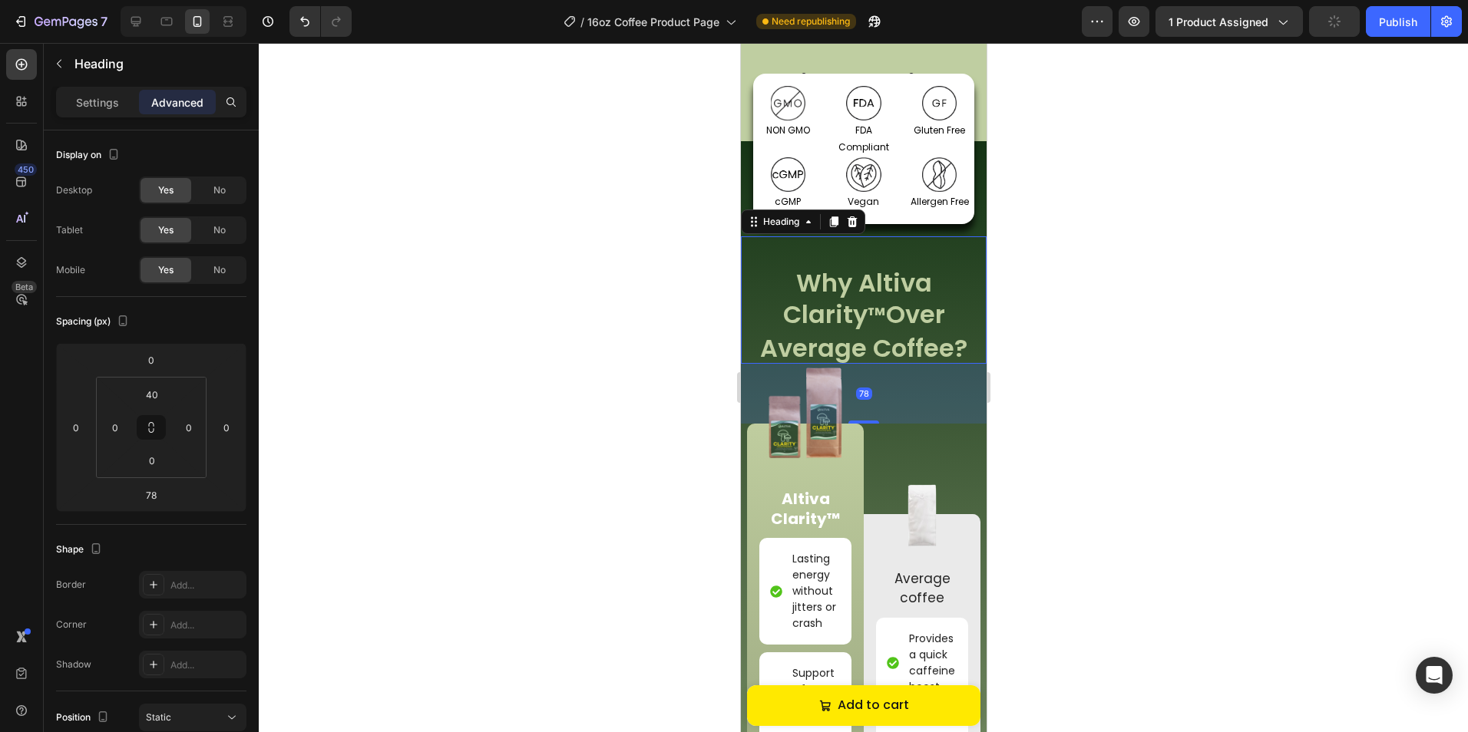
click at [1134, 457] on div at bounding box center [863, 387] width 1209 height 689
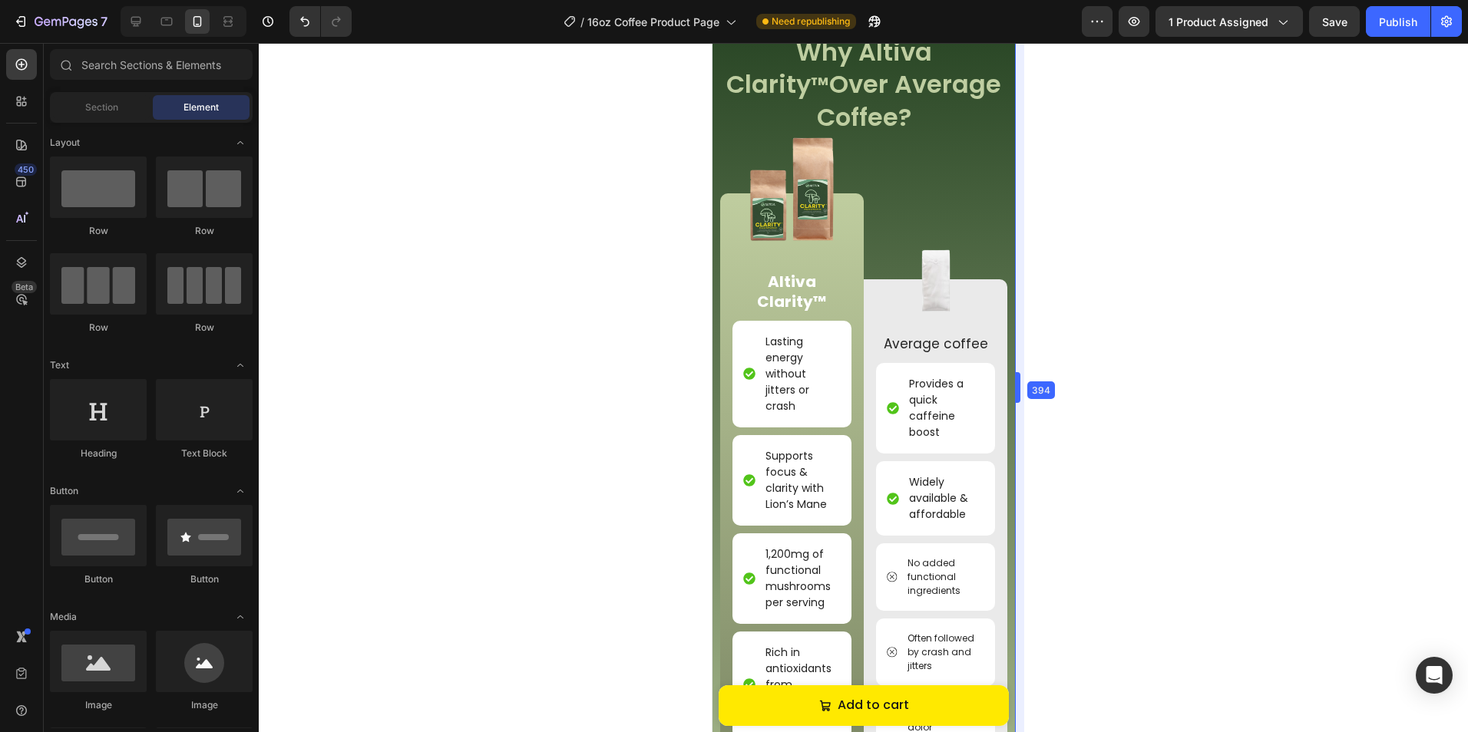
scroll to position [1837, 0]
drag, startPoint x: 993, startPoint y: 477, endPoint x: 1049, endPoint y: 479, distance: 56.1
click at [1124, 467] on div at bounding box center [863, 387] width 1209 height 689
click at [1182, 437] on div at bounding box center [863, 387] width 1209 height 689
click at [863, 279] on div "Image Average coffee Text Block Provides a quick caffeine boost Item List Widel…" at bounding box center [935, 519] width 144 height 480
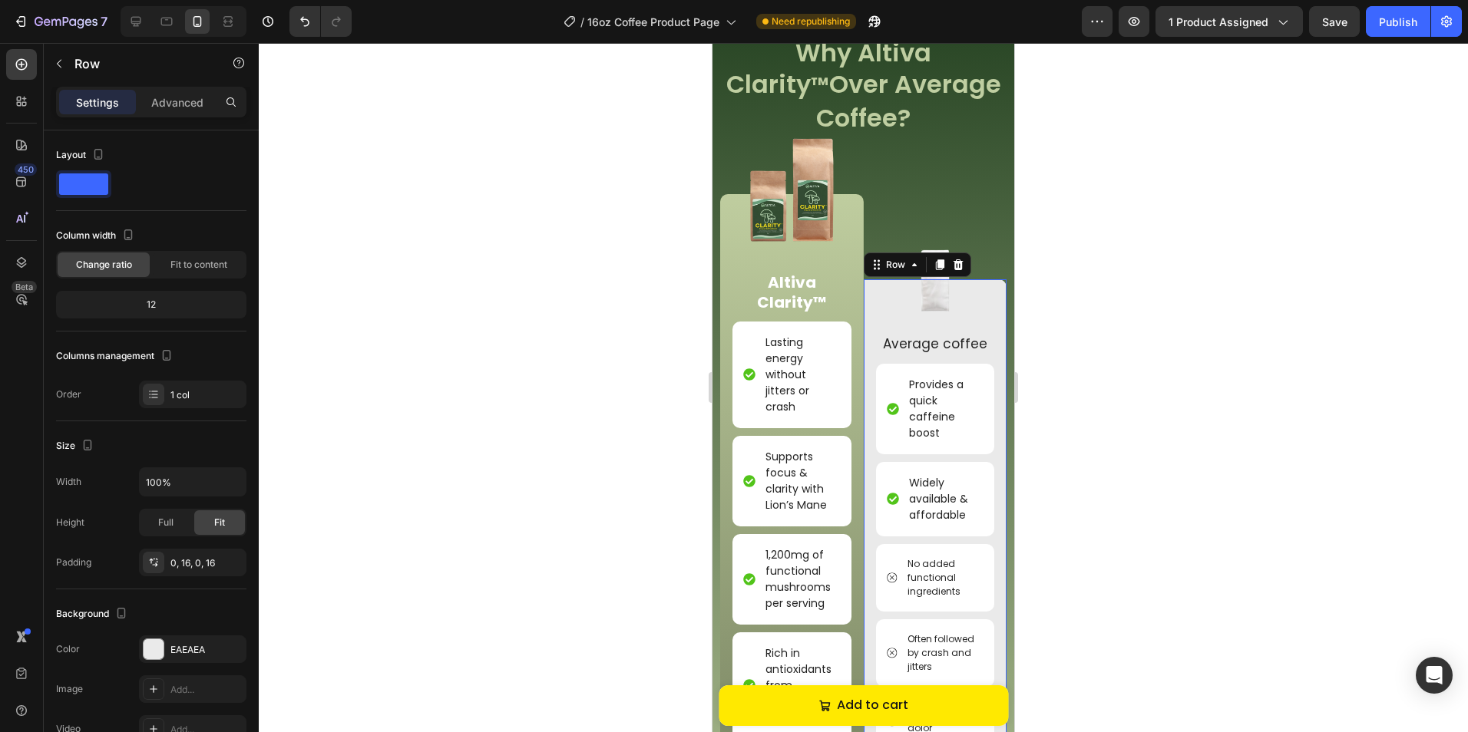
click at [1058, 253] on div at bounding box center [863, 387] width 1209 height 689
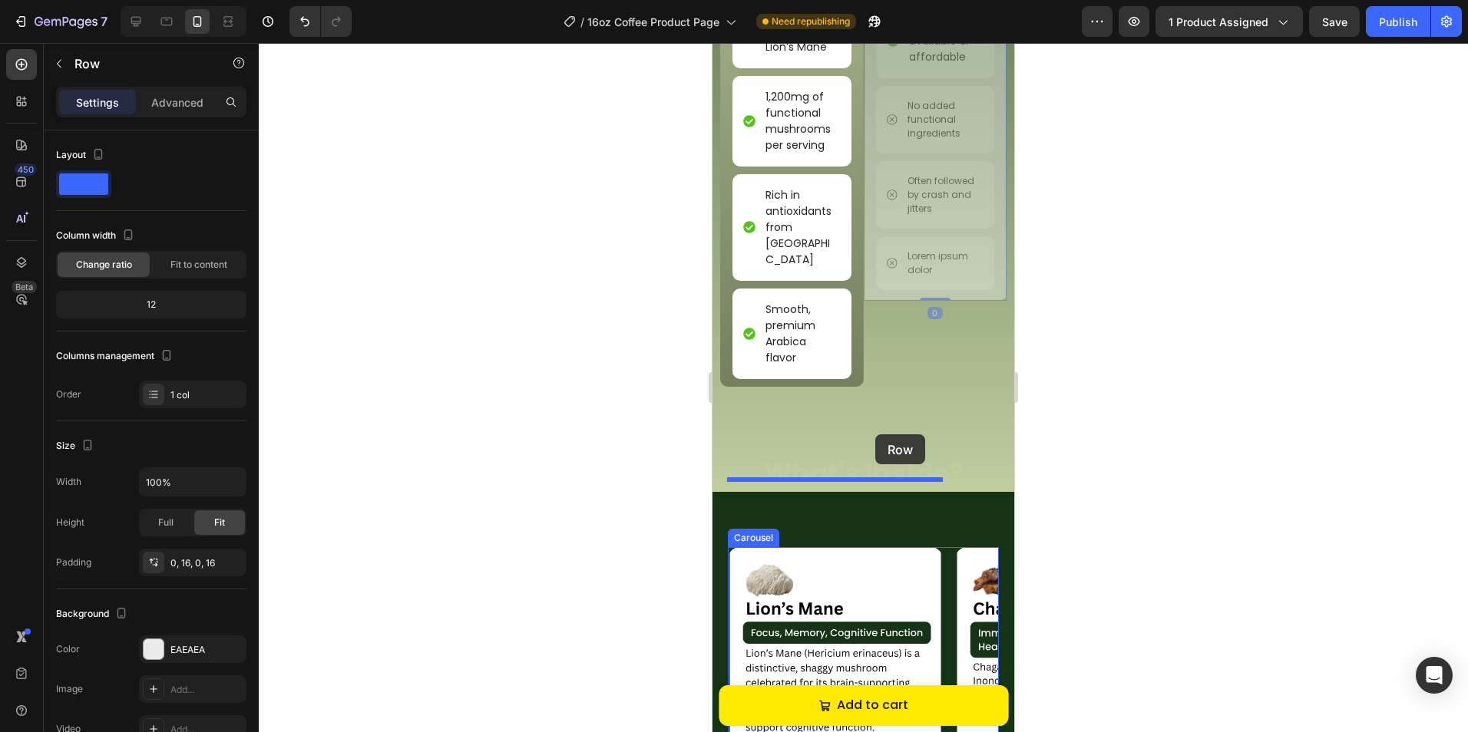
scroll to position [2297, 0]
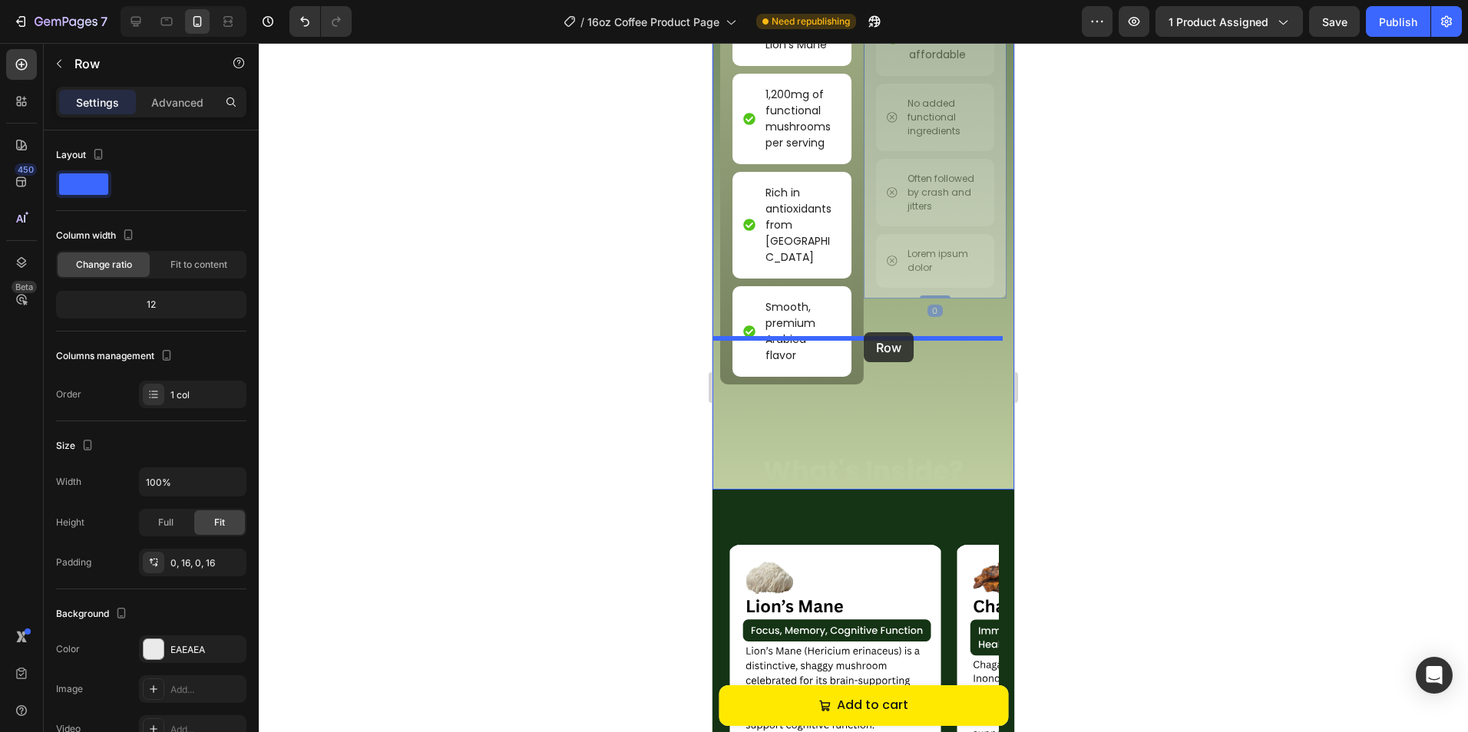
drag, startPoint x: 867, startPoint y: 258, endPoint x: 863, endPoint y: 332, distance: 74.5
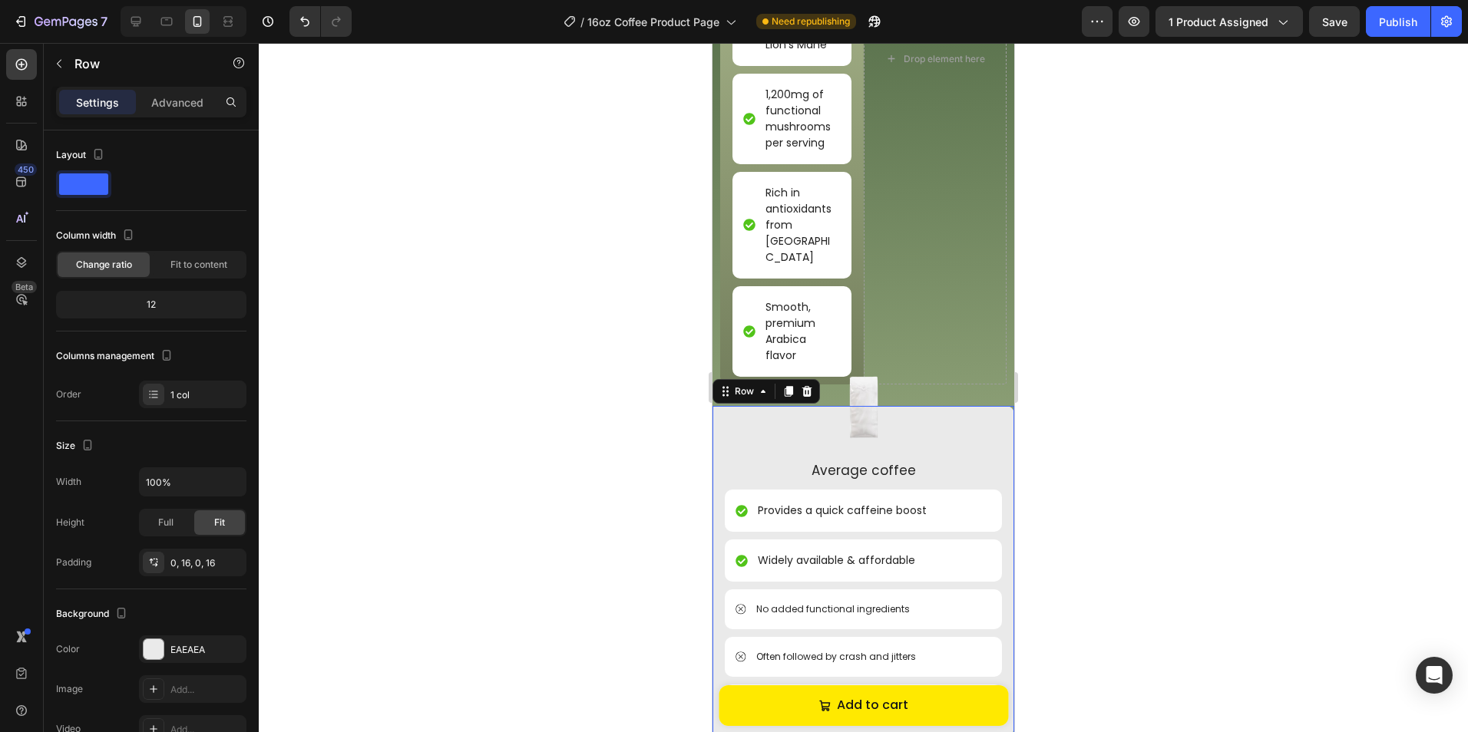
click at [1106, 335] on div at bounding box center [863, 387] width 1209 height 689
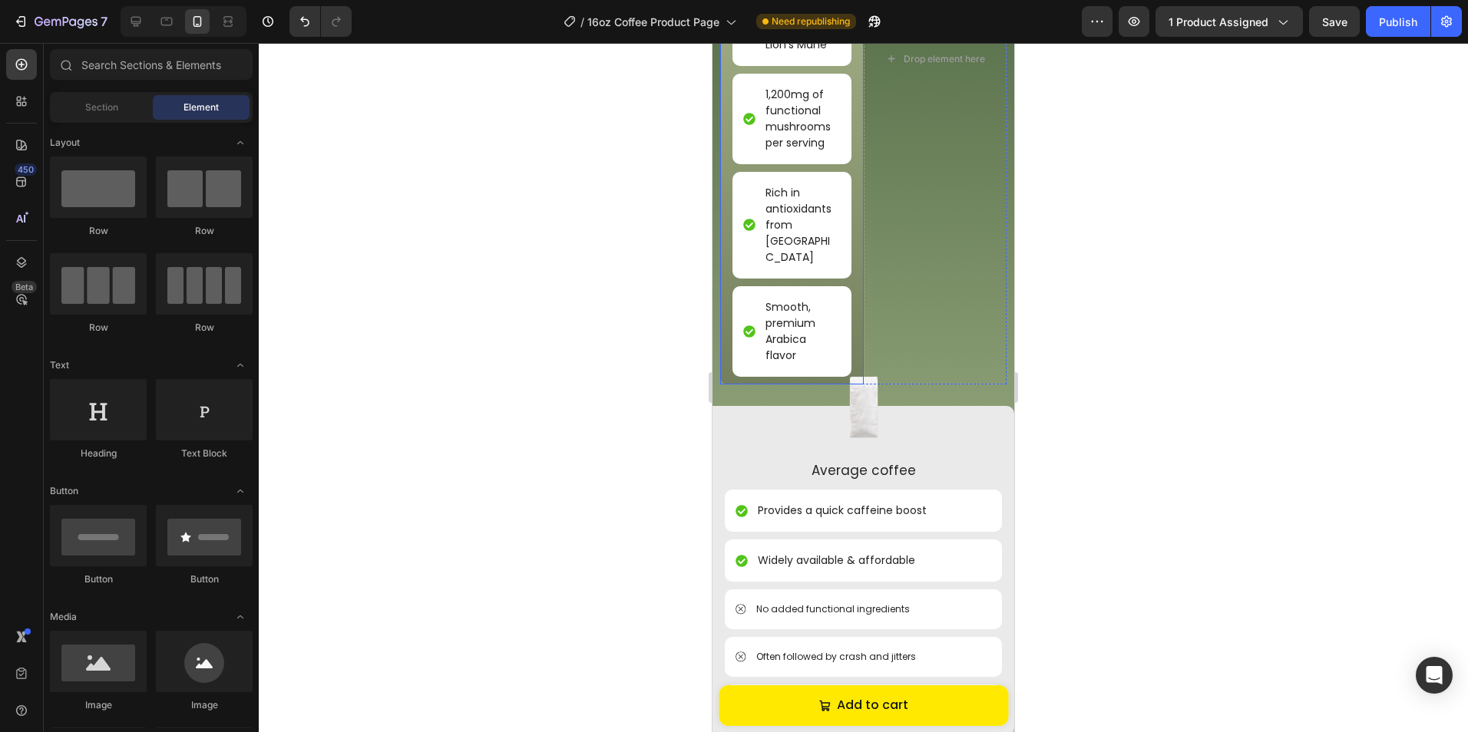
click at [864, 249] on div "Drop element here" at bounding box center [935, 59] width 144 height 651
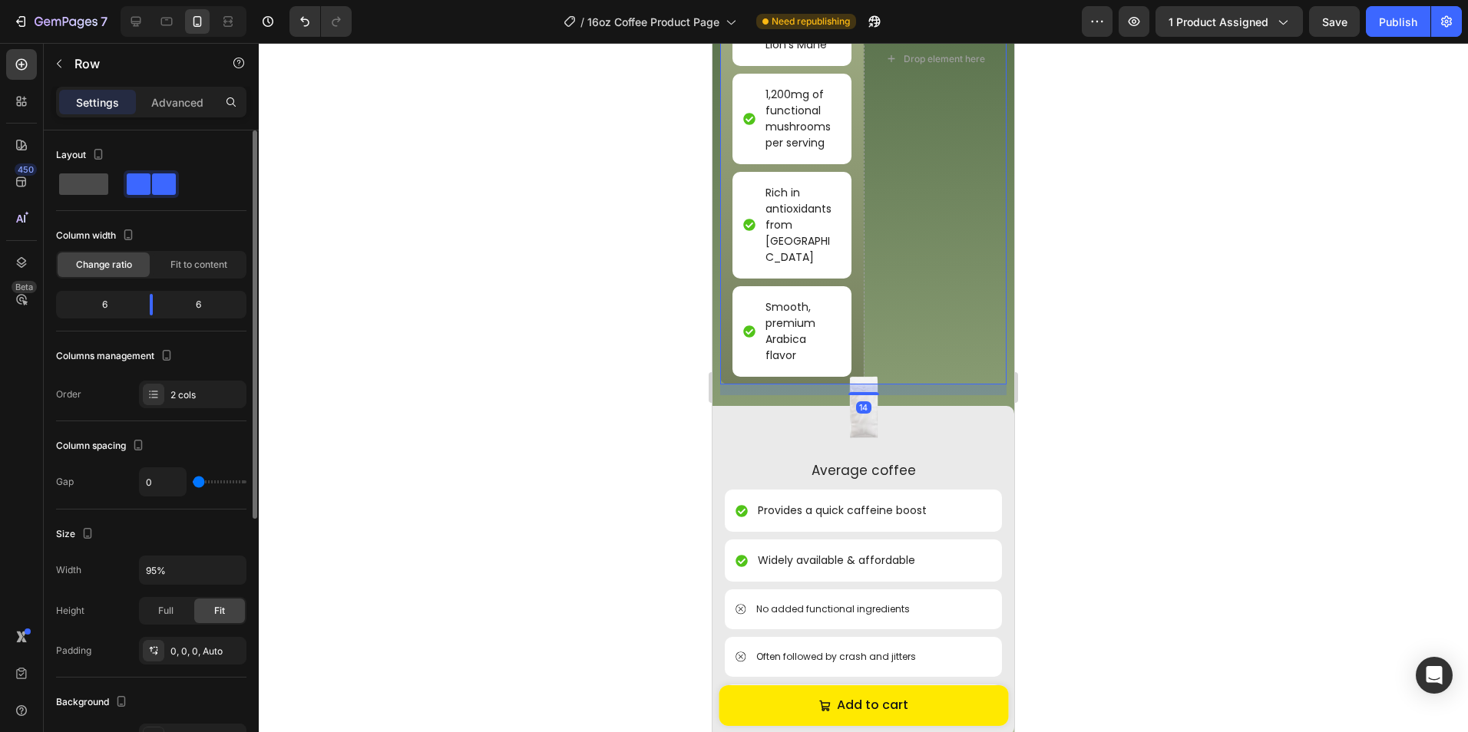
click at [70, 177] on span at bounding box center [83, 183] width 49 height 21
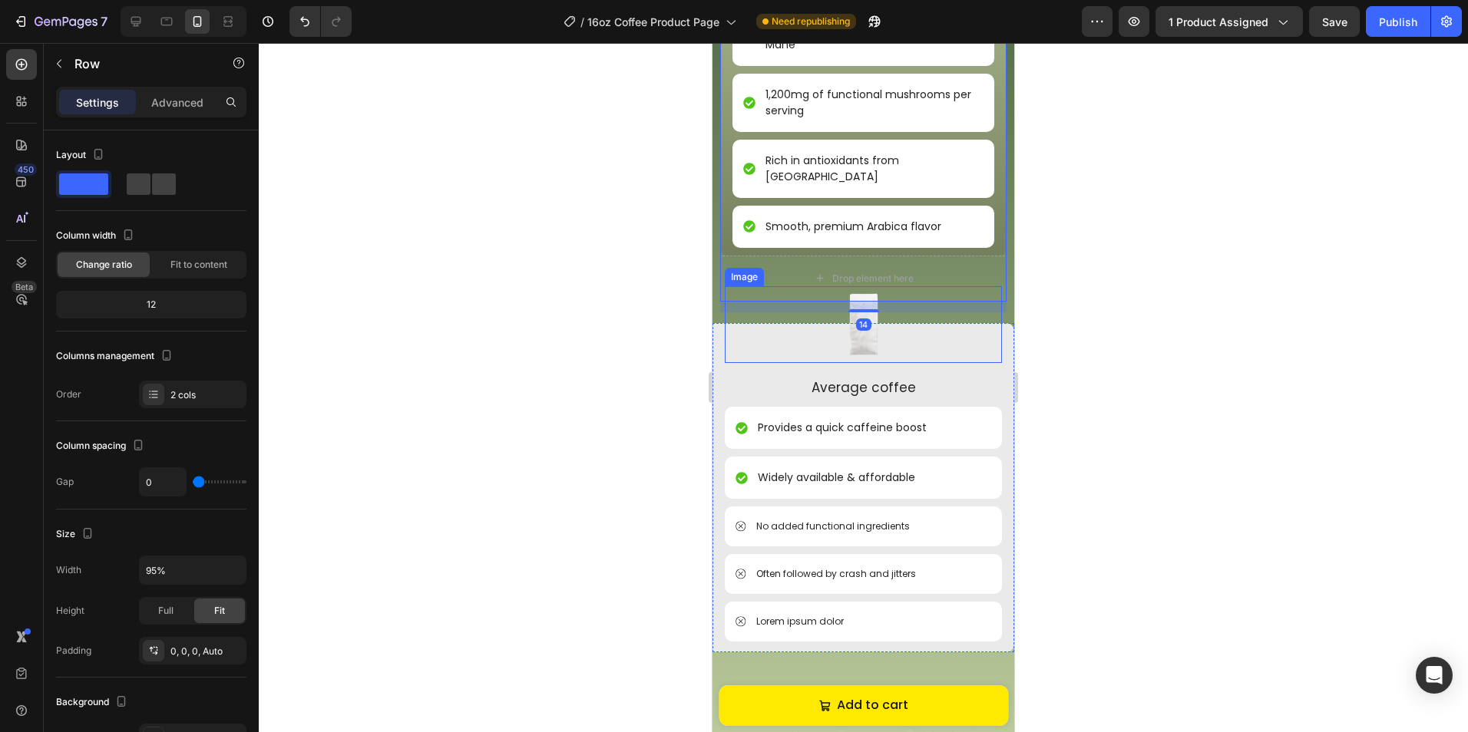
click at [1170, 296] on div at bounding box center [863, 387] width 1209 height 689
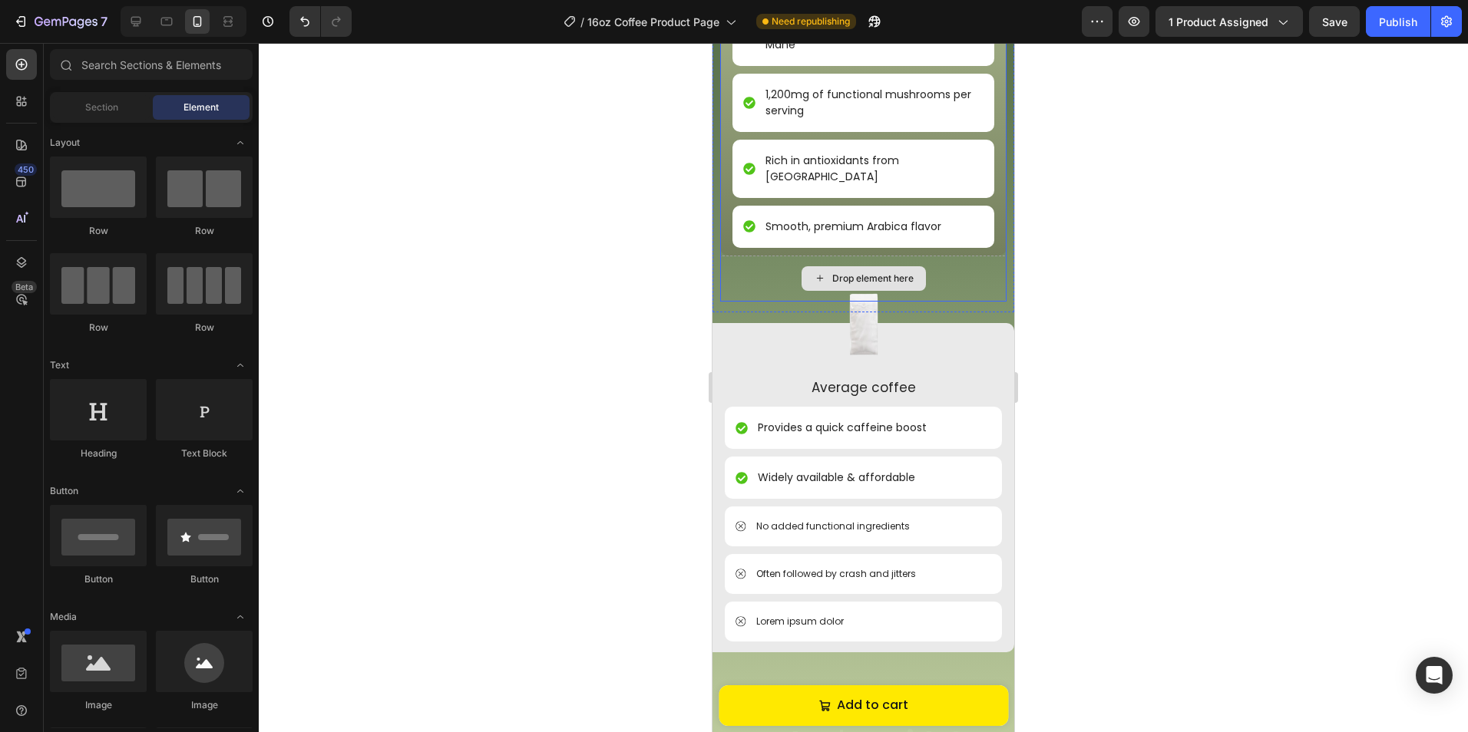
click at [949, 256] on div "Drop element here" at bounding box center [863, 279] width 286 height 46
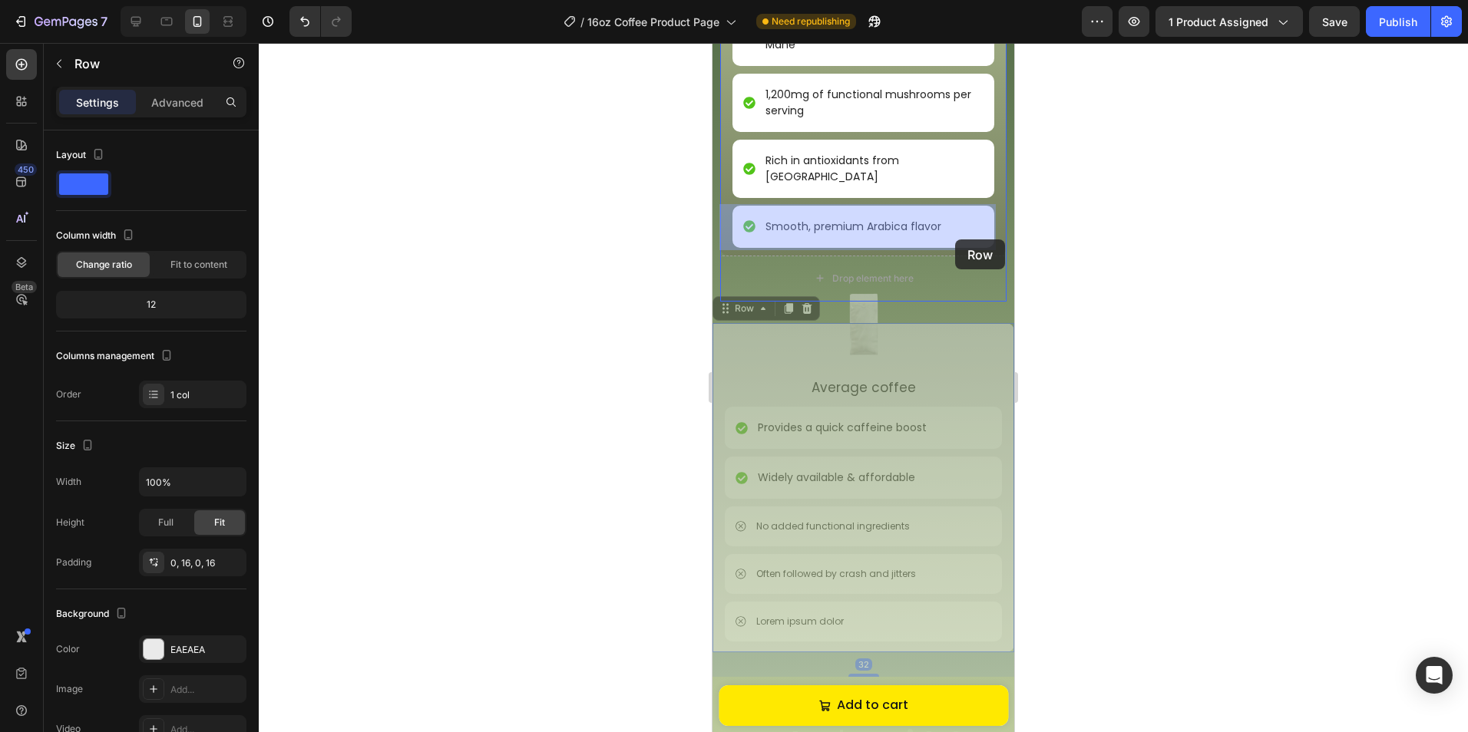
drag, startPoint x: 985, startPoint y: 318, endPoint x: 955, endPoint y: 239, distance: 83.8
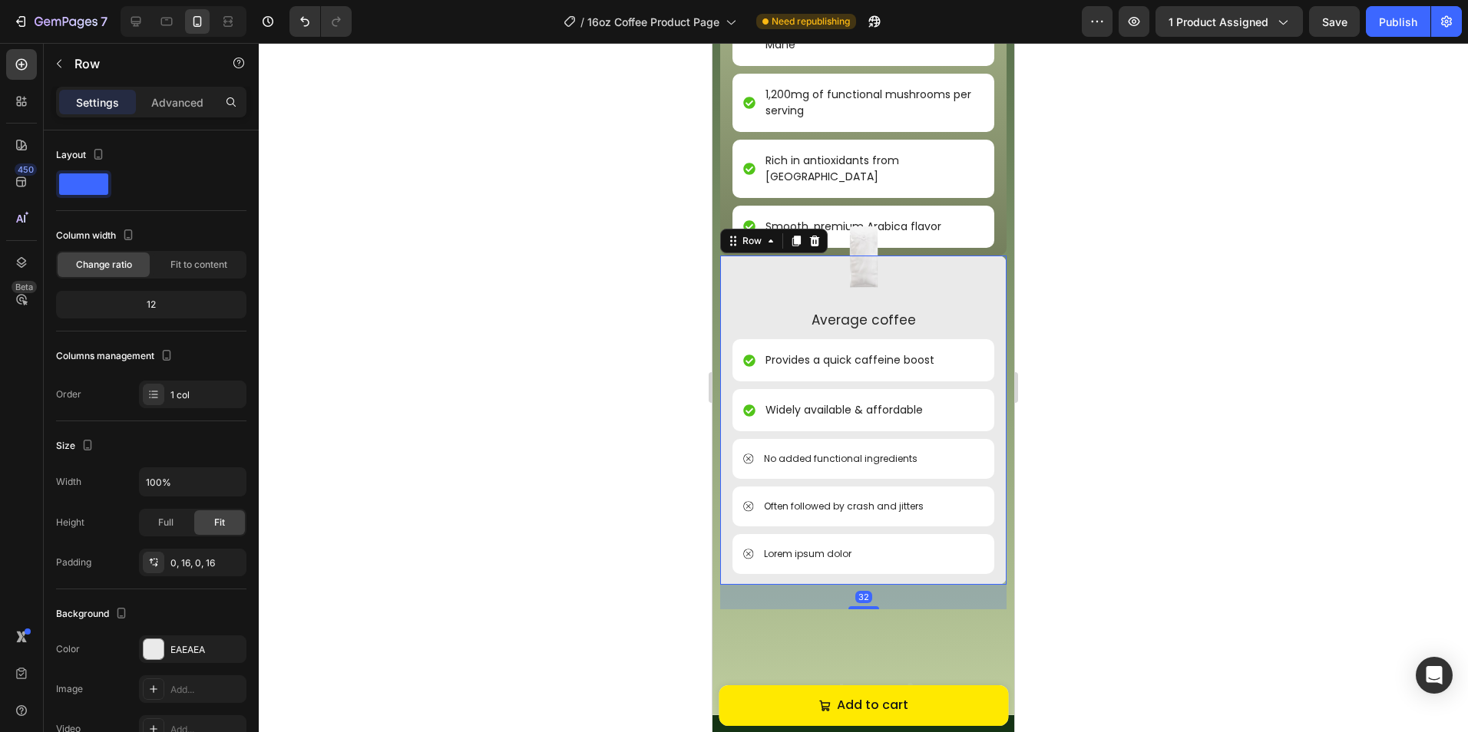
click at [1128, 314] on div at bounding box center [863, 387] width 1209 height 689
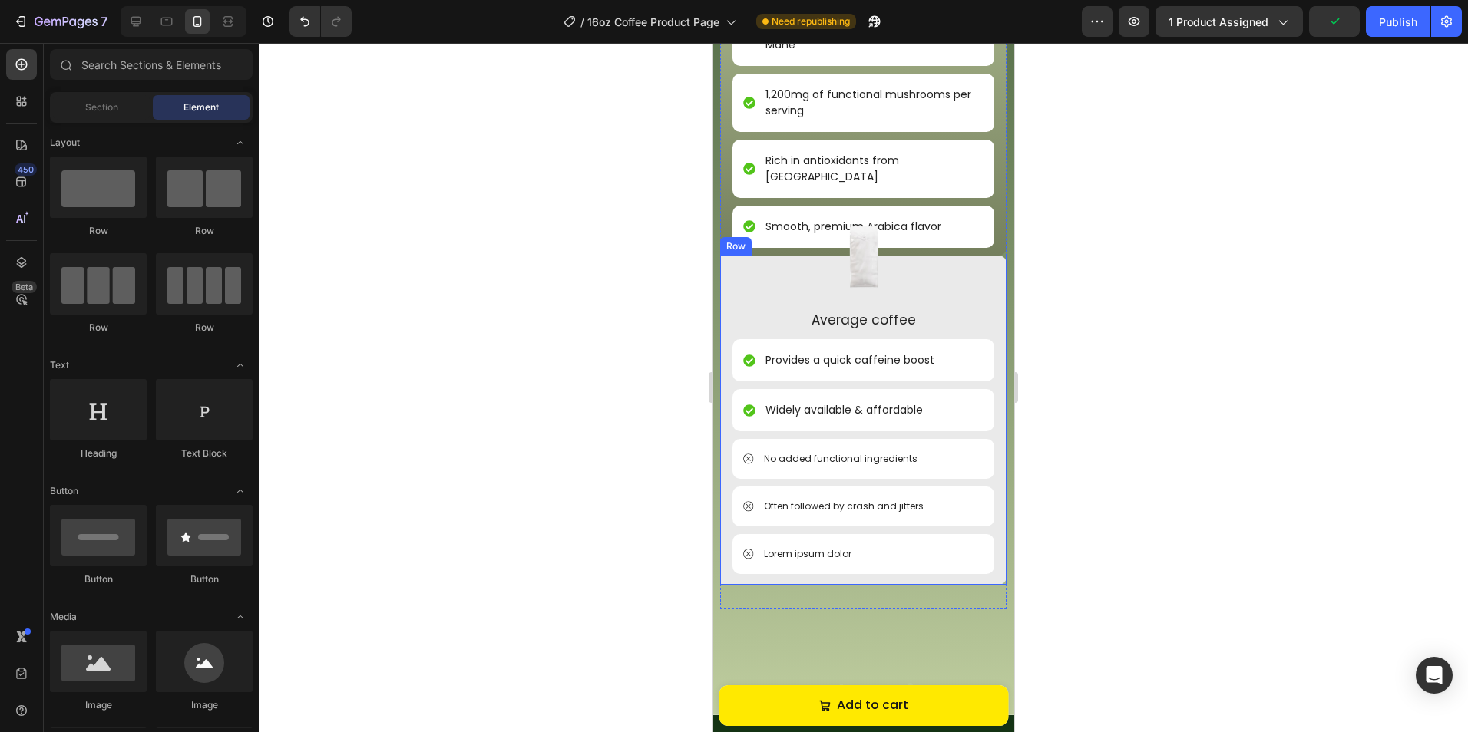
click at [974, 256] on div "Image Average coffee Text Block Provides a quick caffeine boost Item List Widel…" at bounding box center [863, 421] width 262 height 330
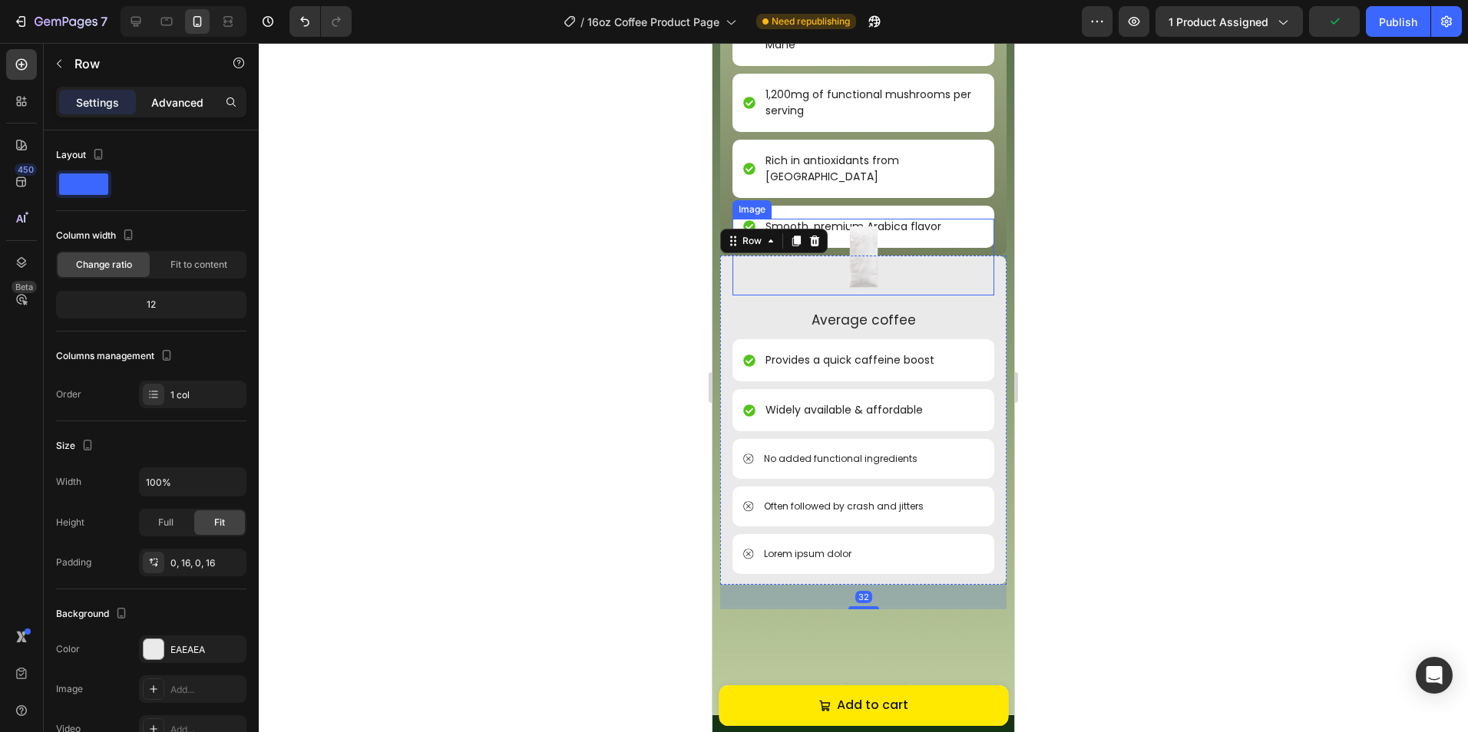
click at [168, 103] on p "Advanced" at bounding box center [177, 102] width 52 height 16
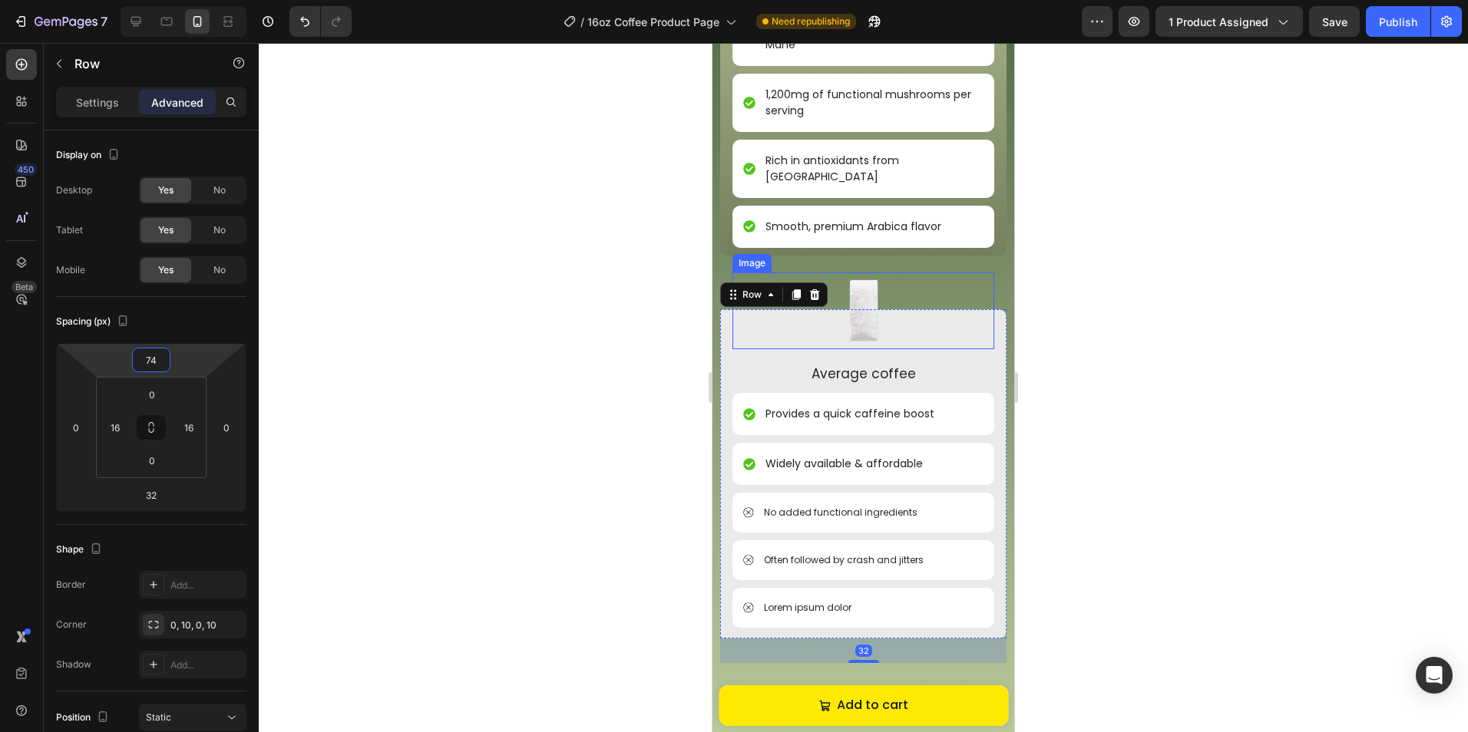
type input "76"
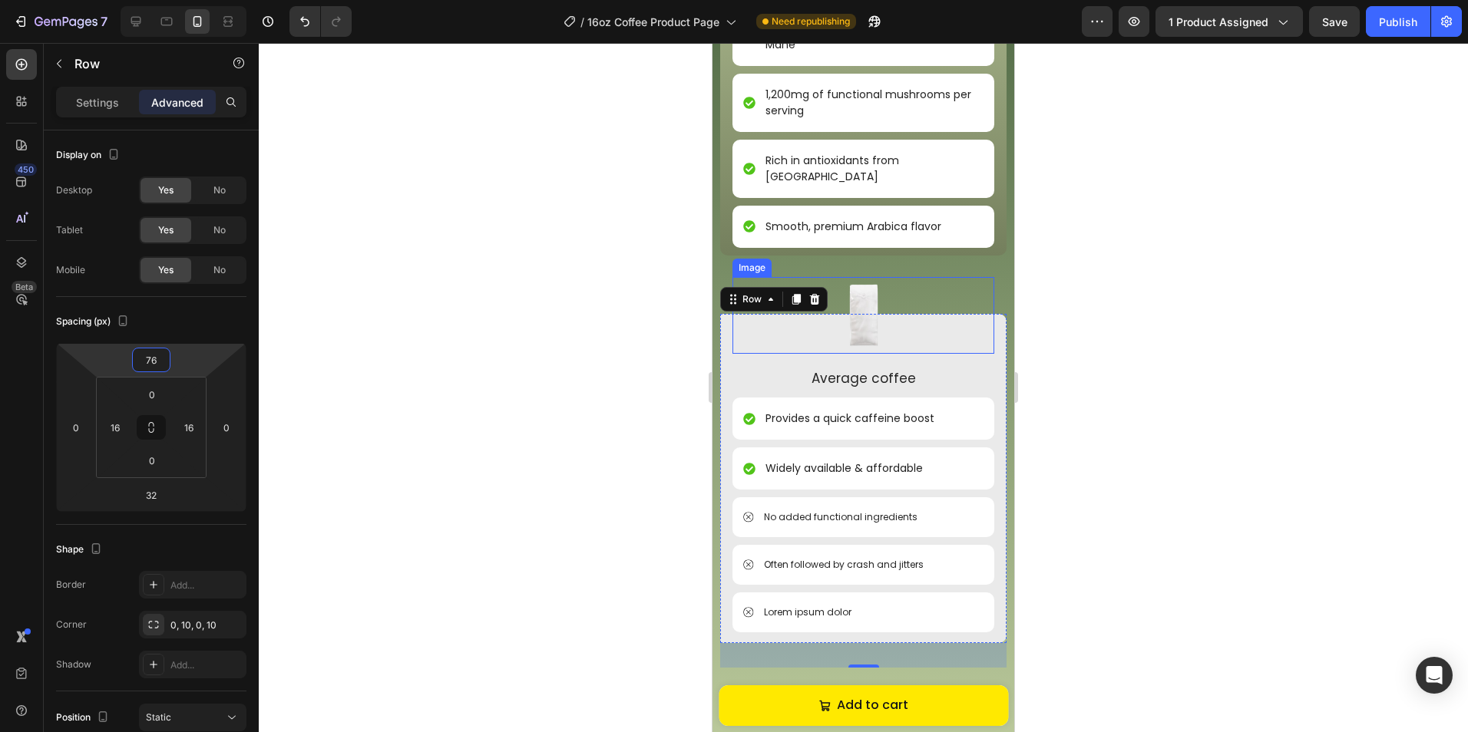
drag, startPoint x: 181, startPoint y: 365, endPoint x: 183, endPoint y: 336, distance: 29.3
click at [183, 0] on html "7 Version history / 16oz Coffee Product Page Need republishing Preview 1 produc…" at bounding box center [734, 0] width 1468 height 0
click at [1058, 451] on div at bounding box center [863, 387] width 1209 height 689
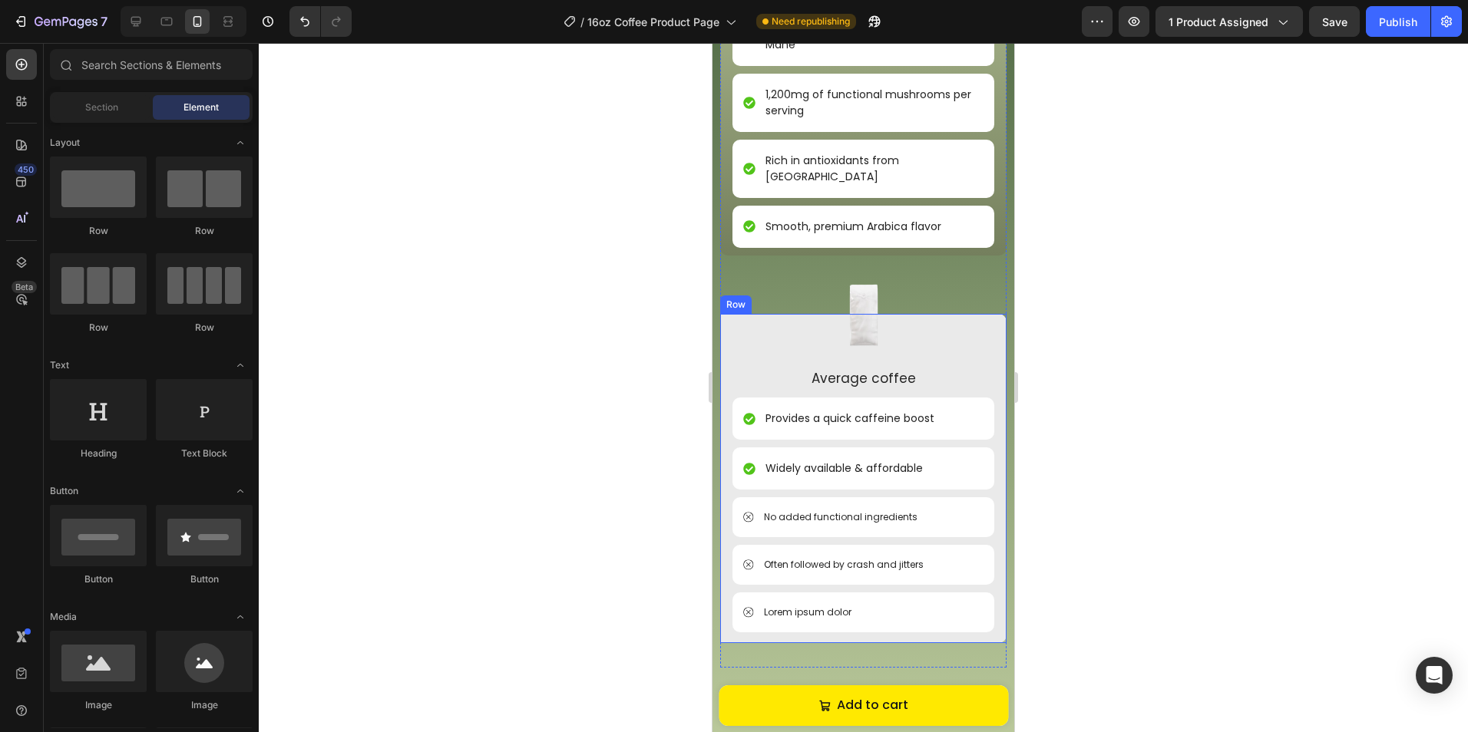
click at [993, 586] on div "Image Average coffee Text Block Provides a quick caffeine boost Item List Widel…" at bounding box center [863, 479] width 286 height 330
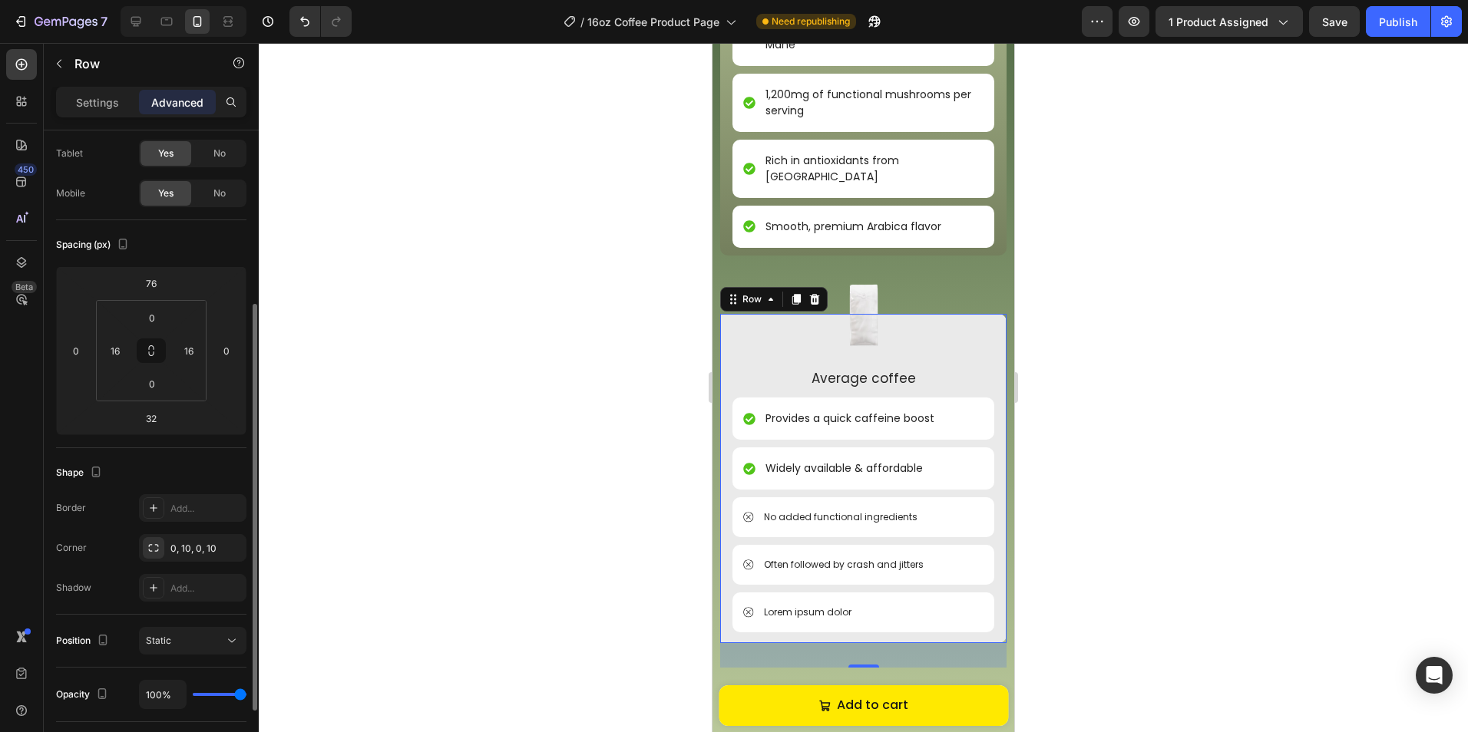
scroll to position [154, 0]
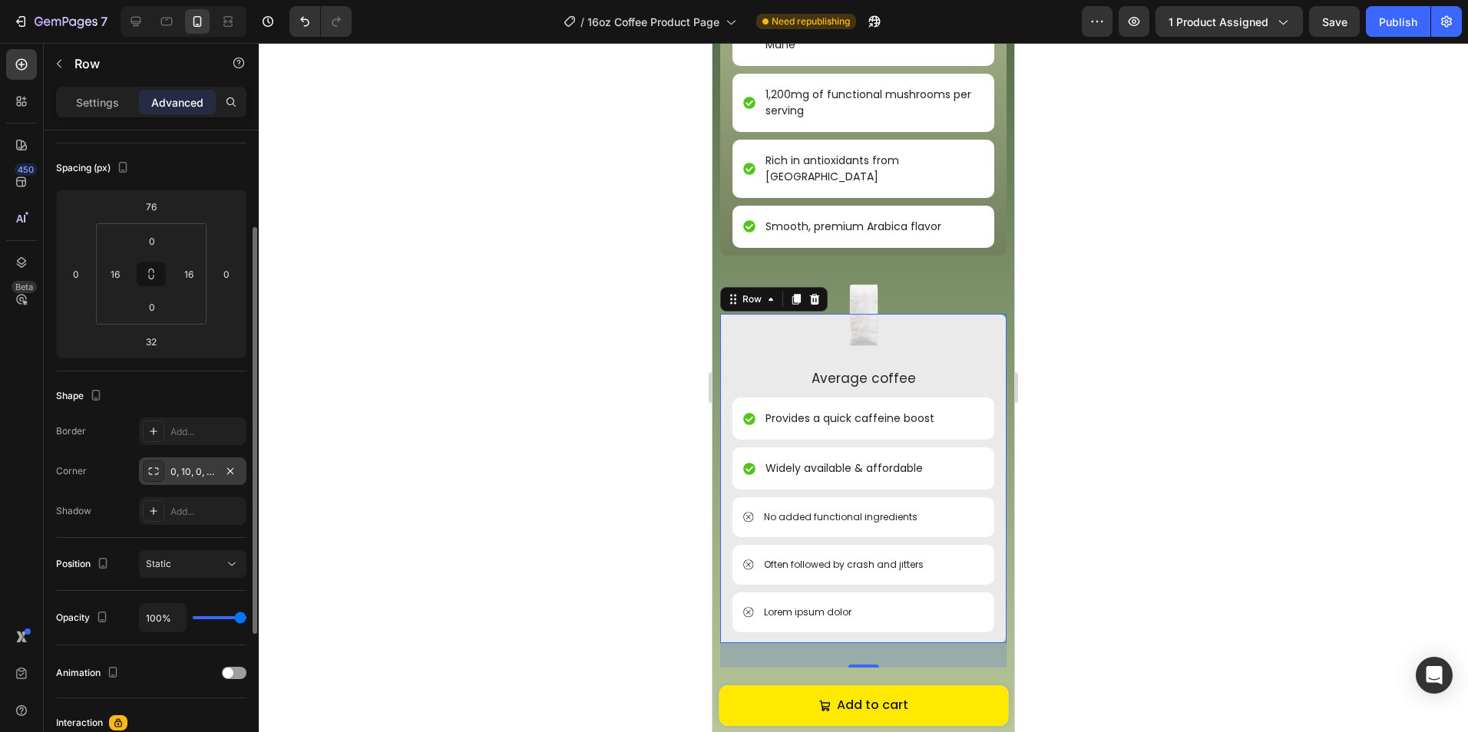
click at [206, 472] on div "0, 10, 0, 10" at bounding box center [192, 472] width 45 height 14
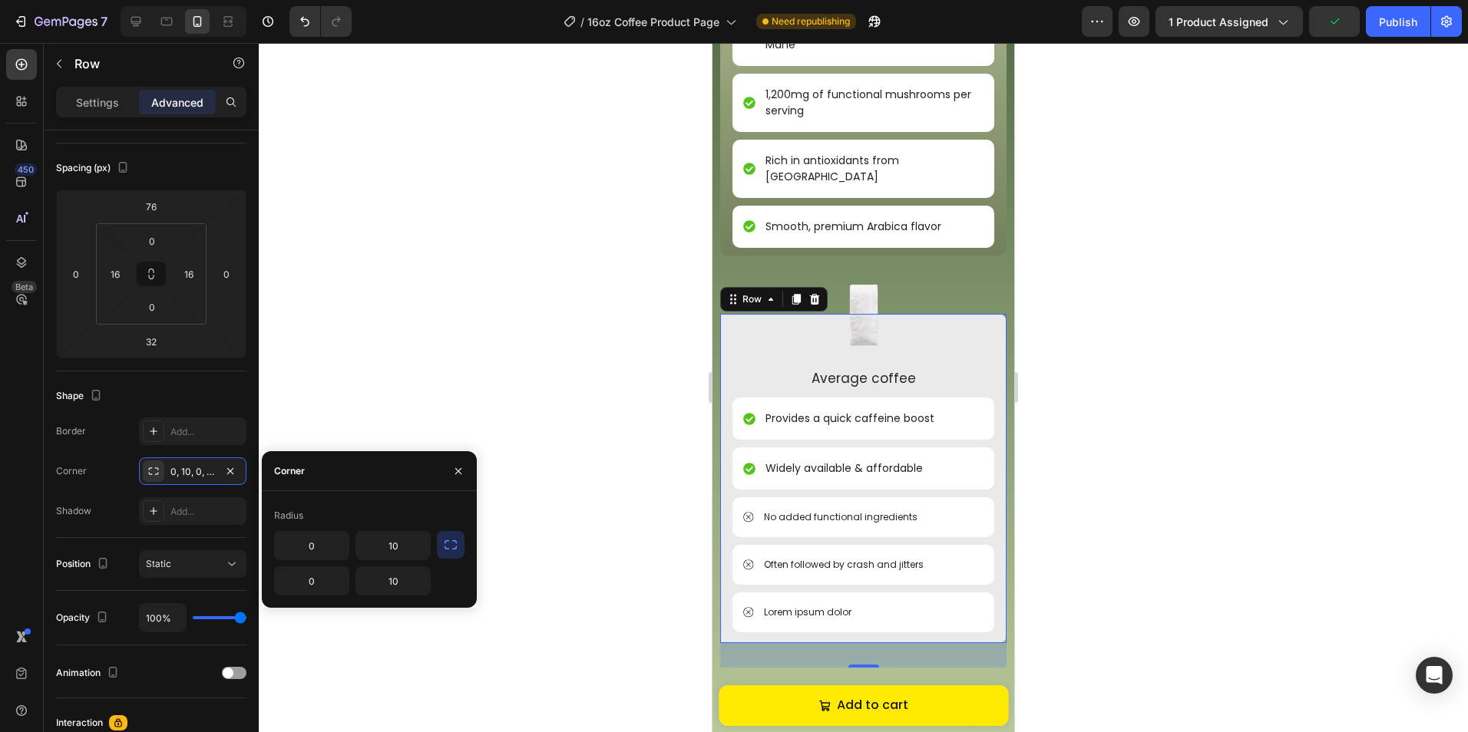
click at [447, 546] on icon "button" at bounding box center [450, 544] width 15 height 15
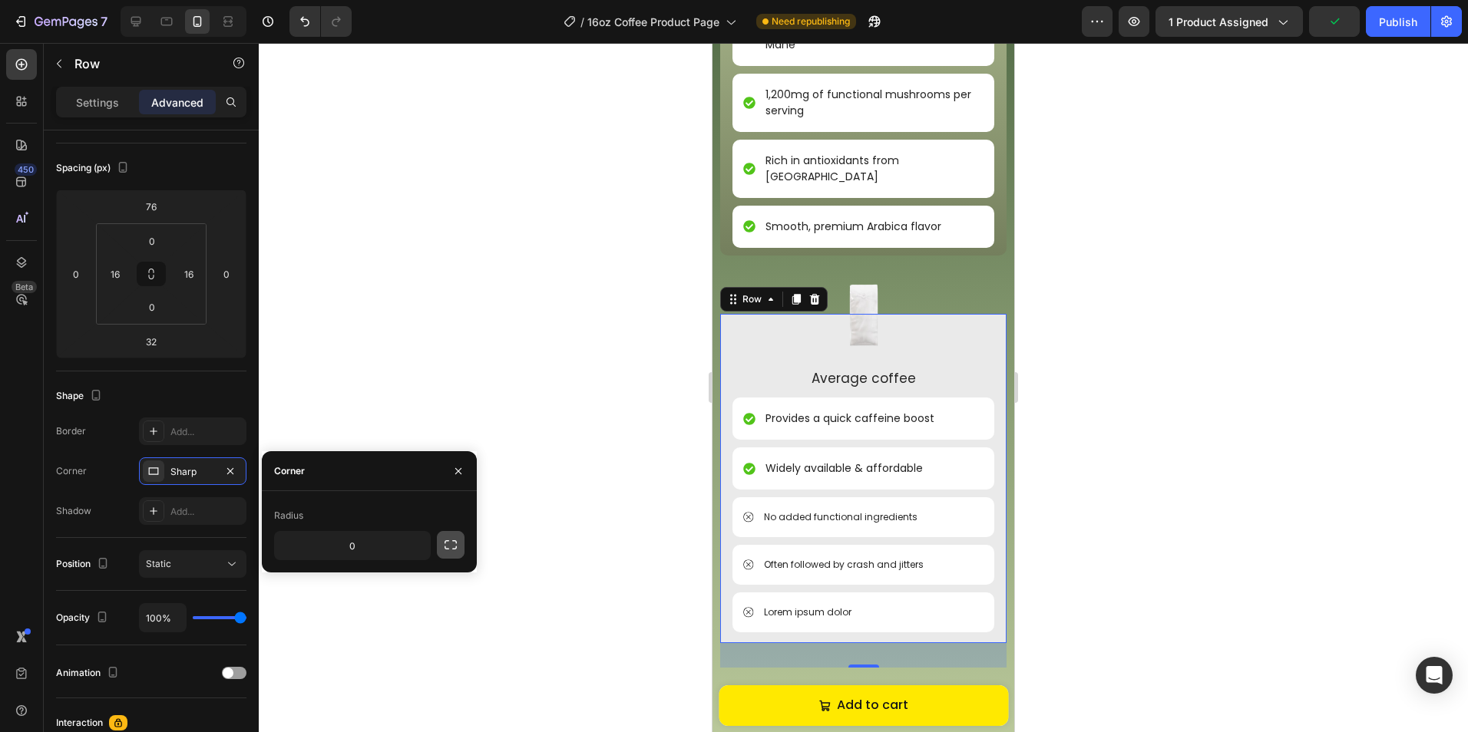
click at [454, 544] on icon "button" at bounding box center [450, 544] width 15 height 15
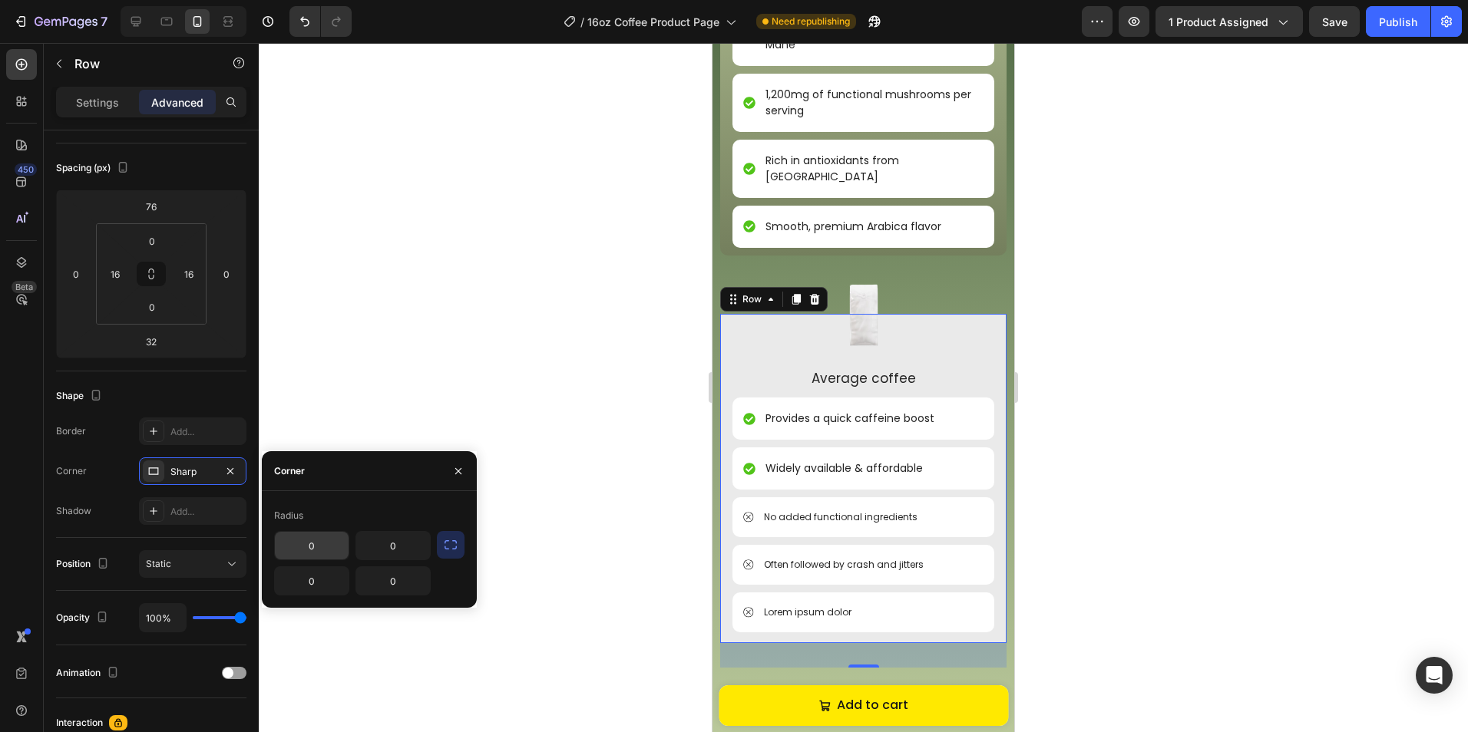
click at [329, 543] on input "0" at bounding box center [312, 546] width 74 height 28
type input "10"
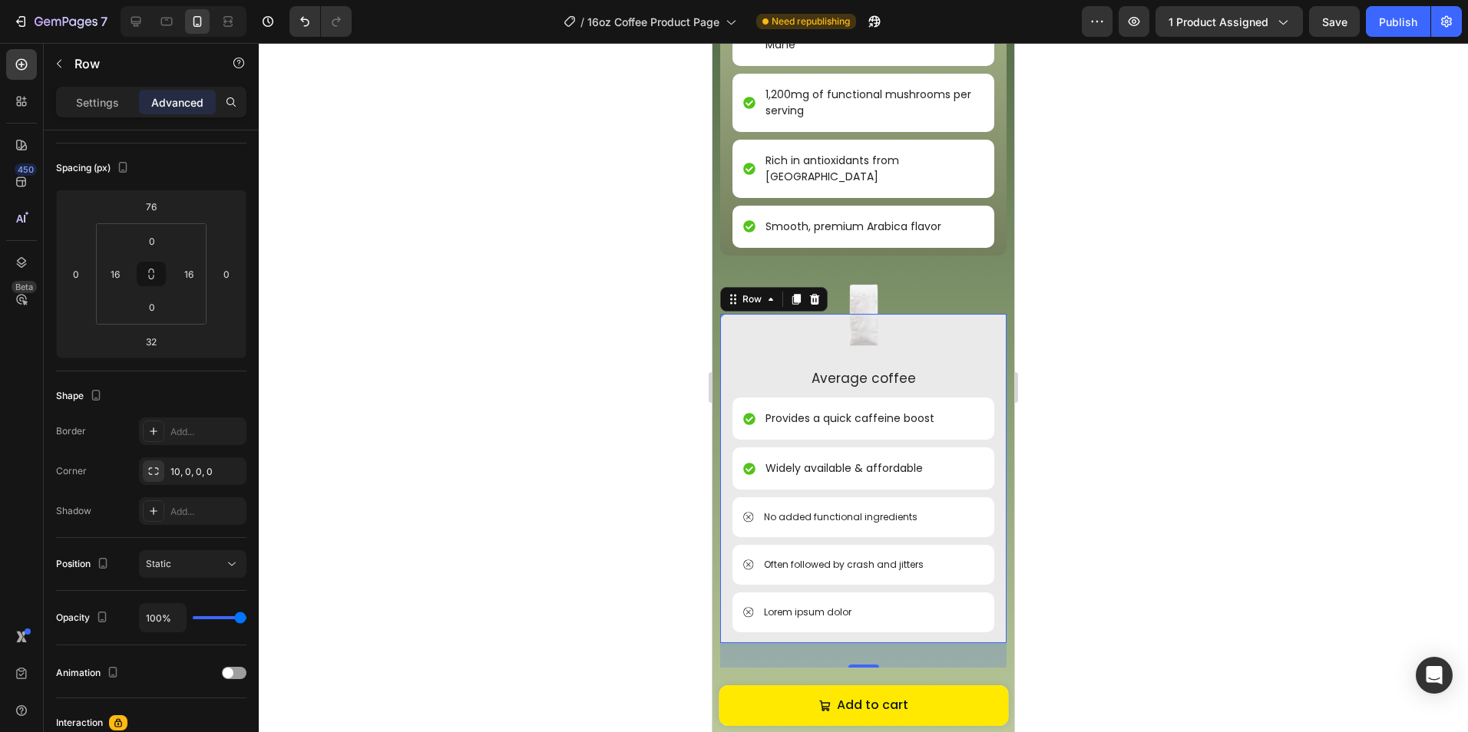
click at [509, 513] on div at bounding box center [863, 387] width 1209 height 689
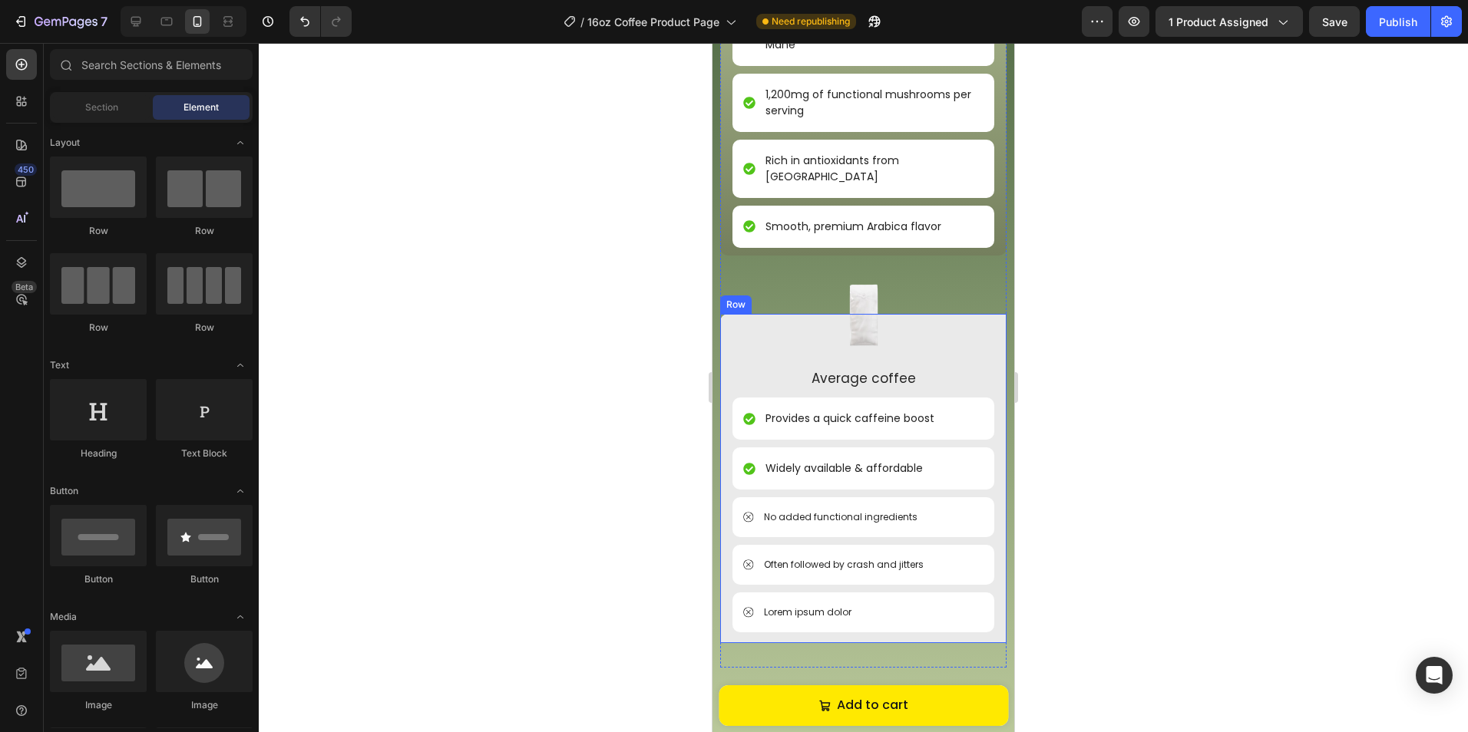
click at [966, 314] on div "Image Average coffee Text Block Provides a quick caffeine boost Item List Widel…" at bounding box center [863, 479] width 262 height 330
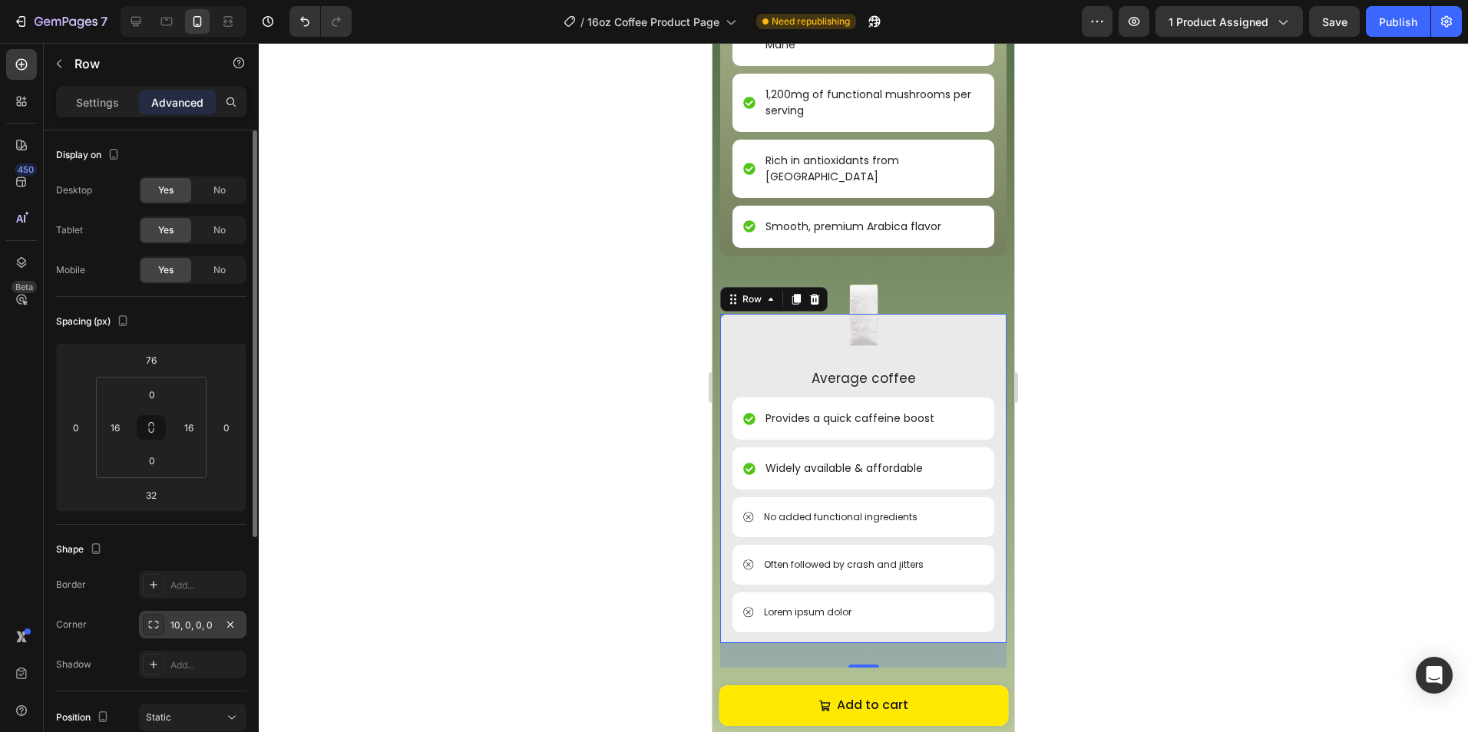
click at [178, 628] on div "10, 0, 0, 0" at bounding box center [192, 626] width 45 height 14
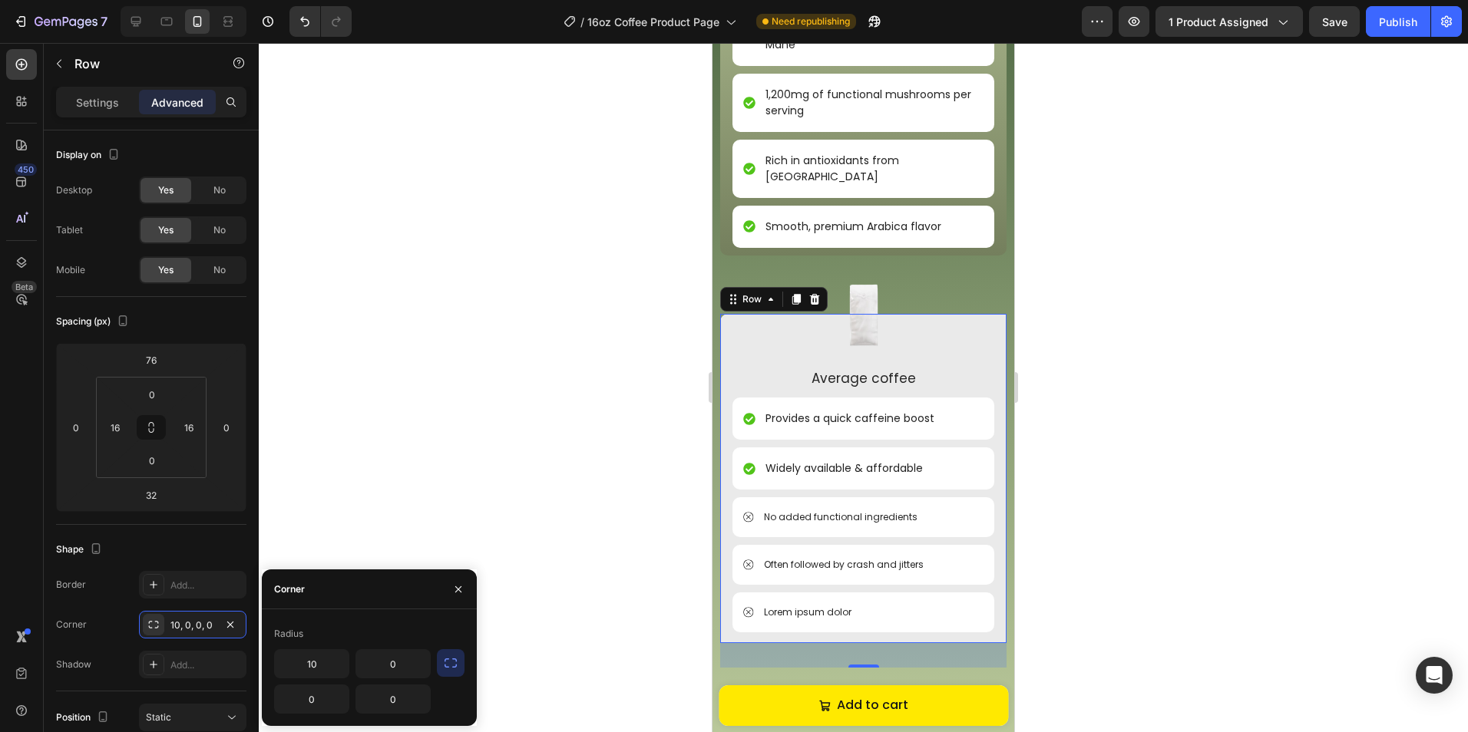
click at [444, 666] on icon "button" at bounding box center [450, 662] width 15 height 15
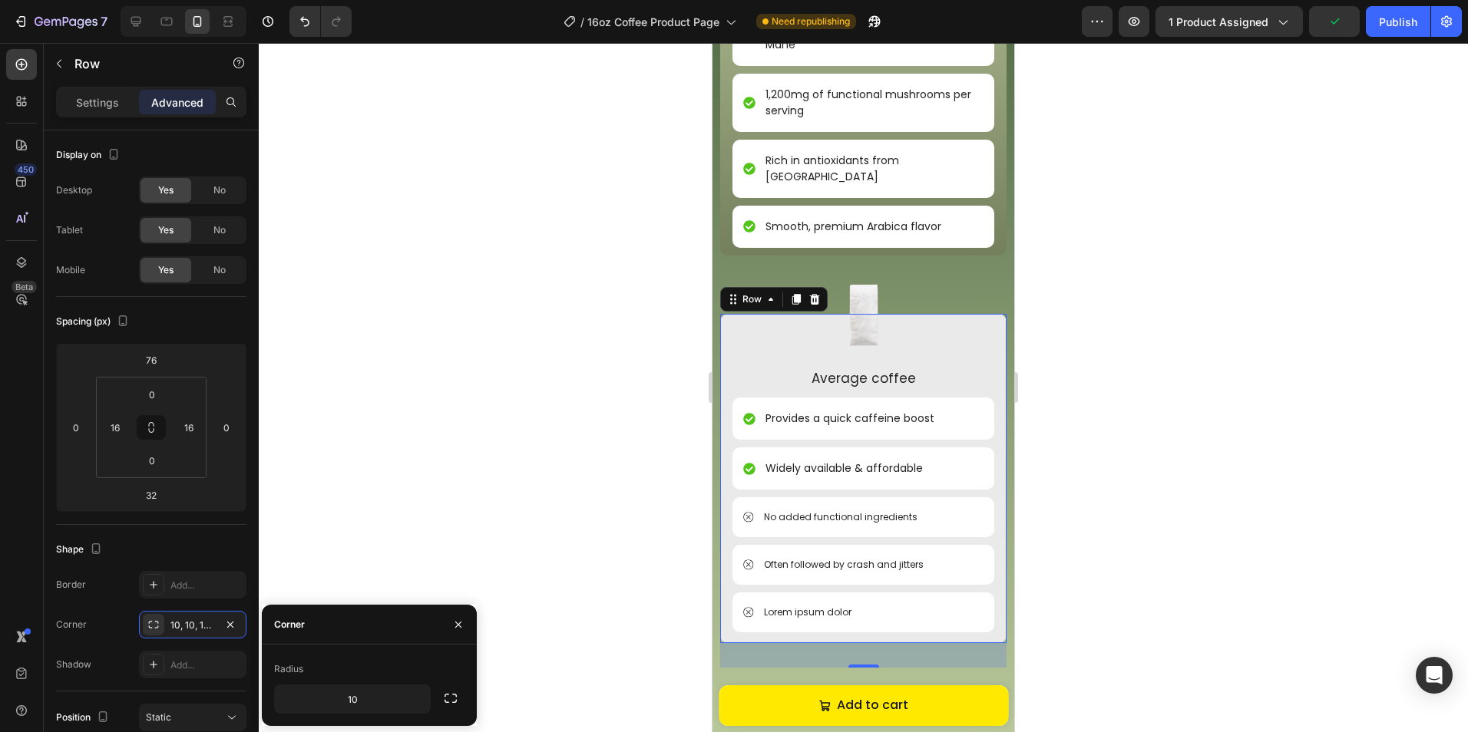
click at [471, 483] on div at bounding box center [863, 387] width 1209 height 689
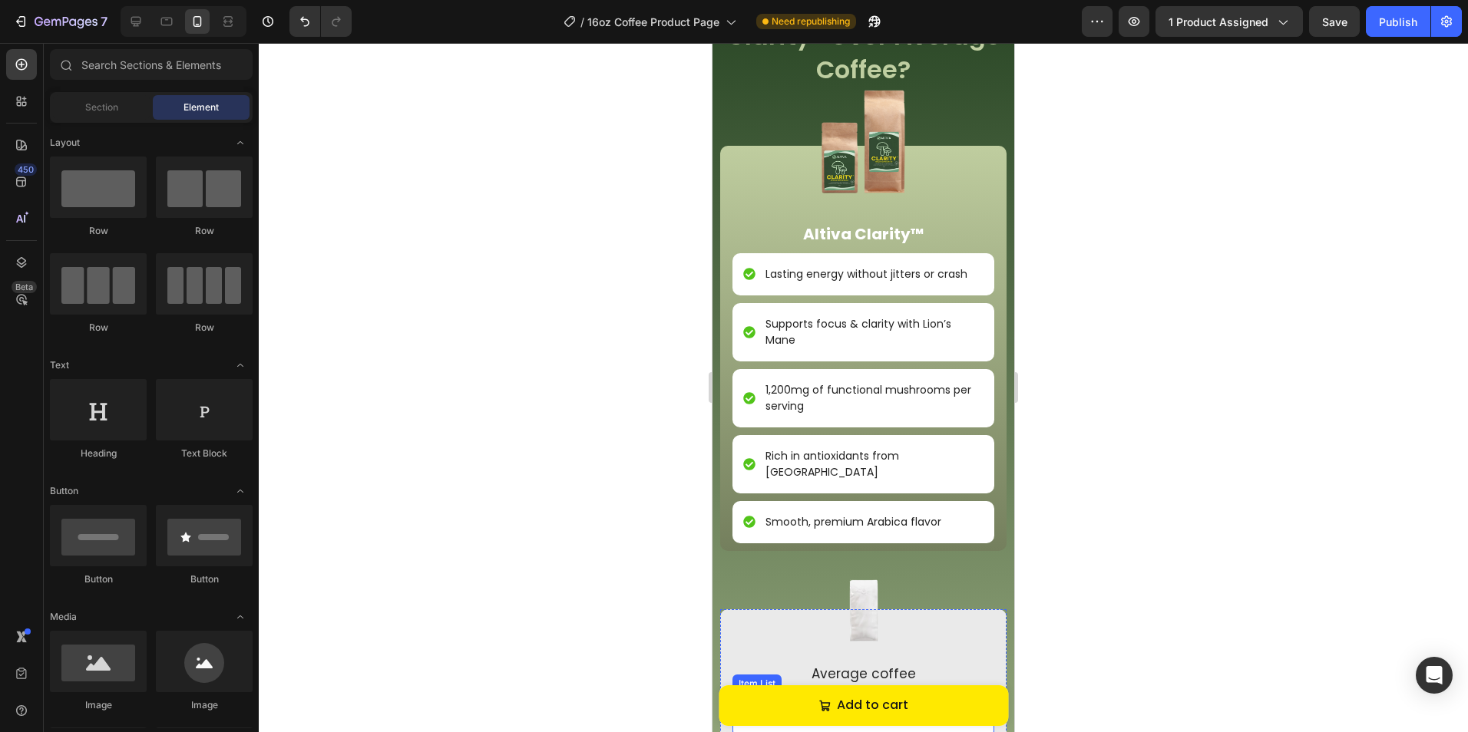
scroll to position [1874, 0]
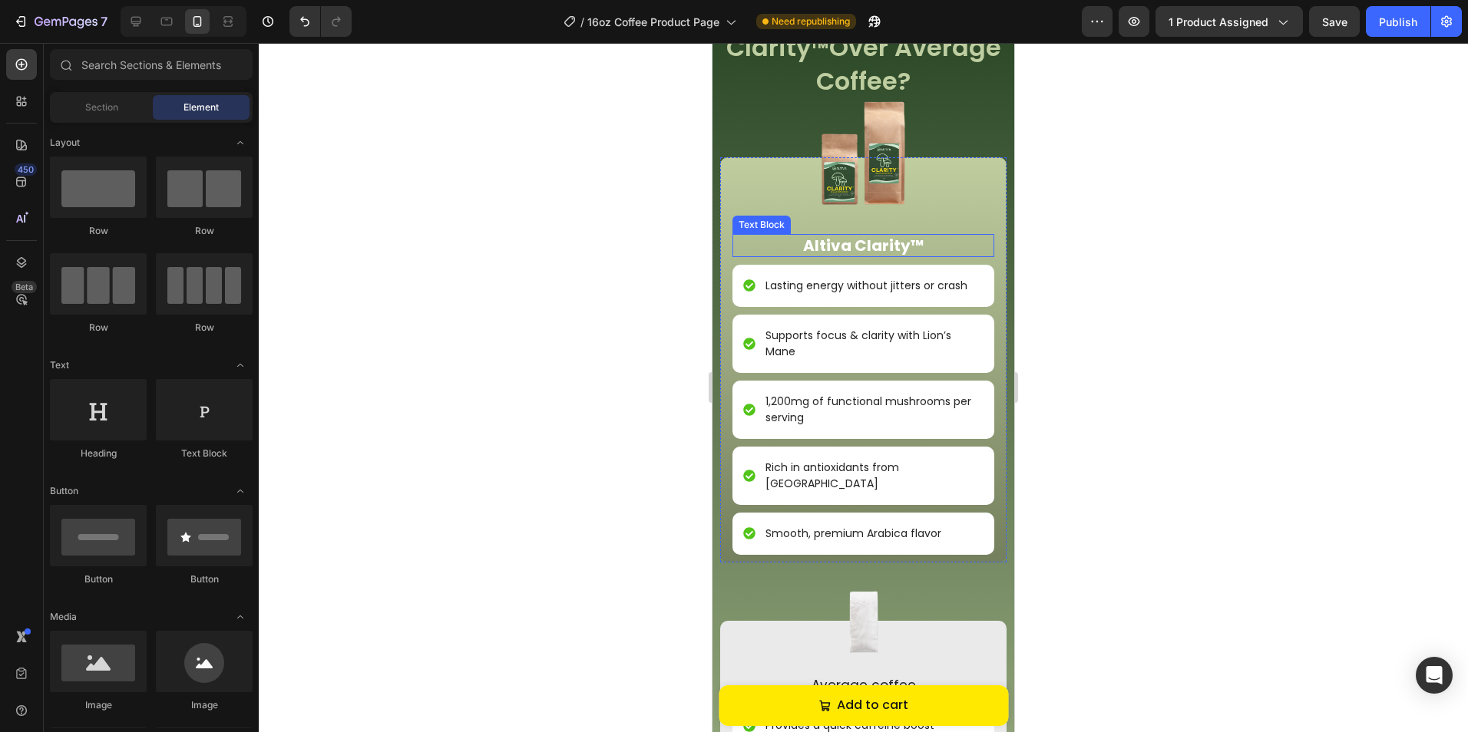
click at [755, 173] on div "Image Altiva Clarity™ Text Block Lasting energy without jitters or crash Item L…" at bounding box center [863, 359] width 262 height 405
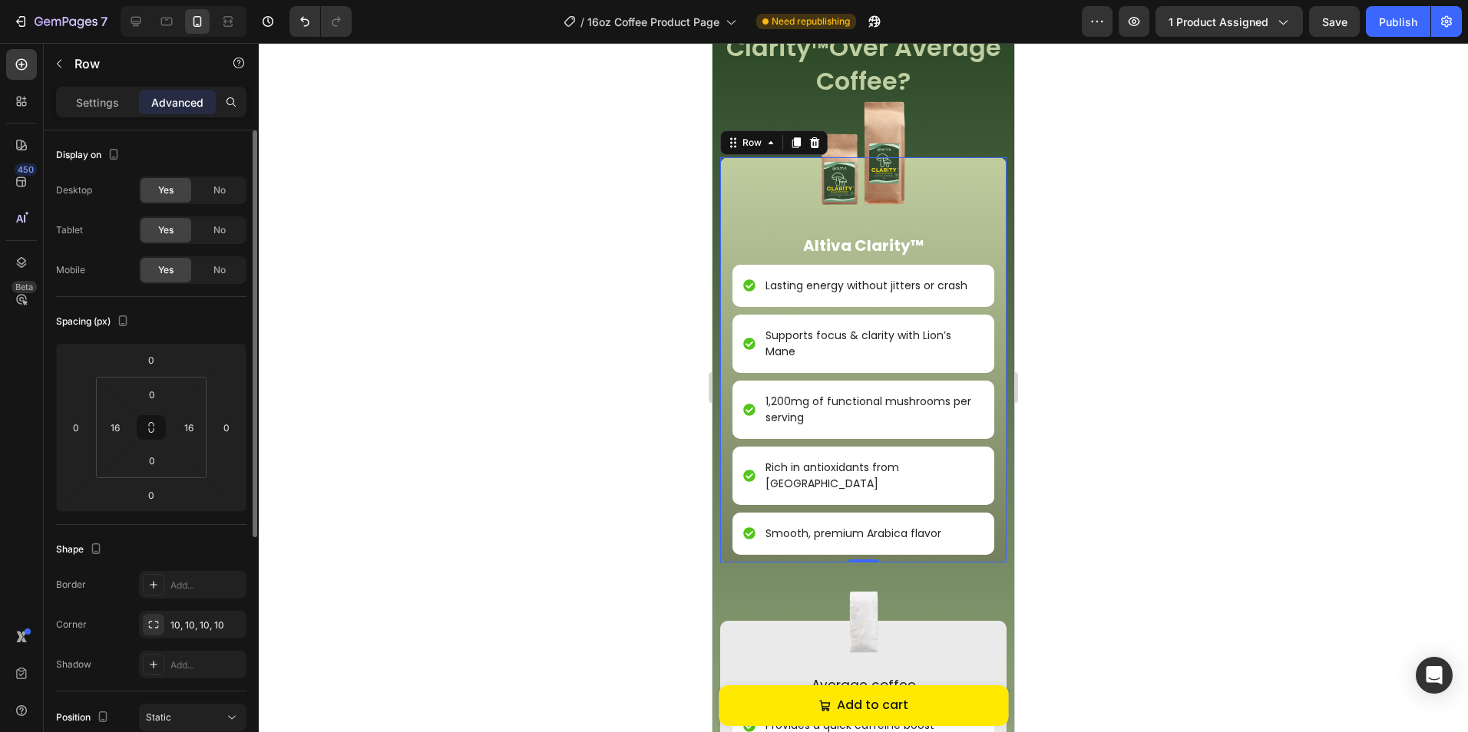
scroll to position [77, 0]
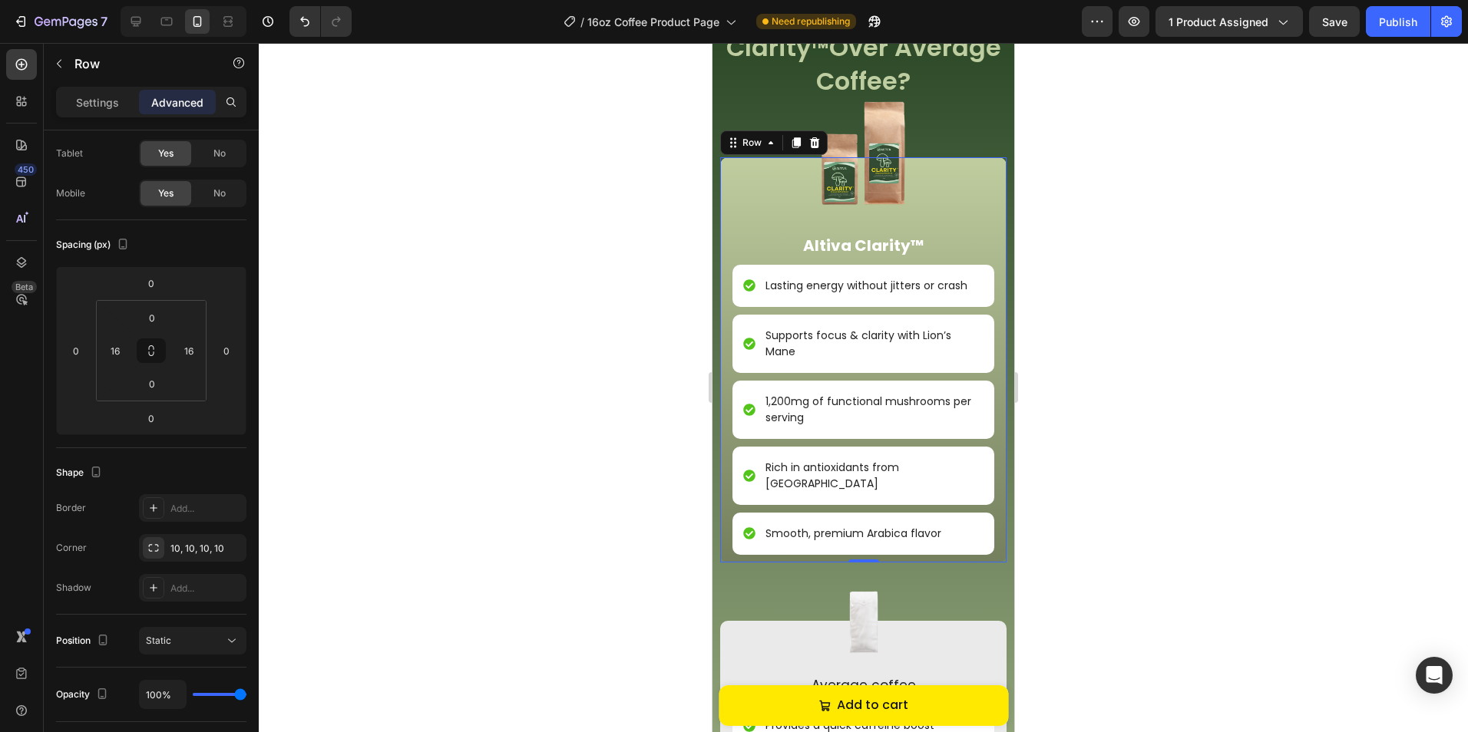
click at [545, 342] on div at bounding box center [863, 387] width 1209 height 689
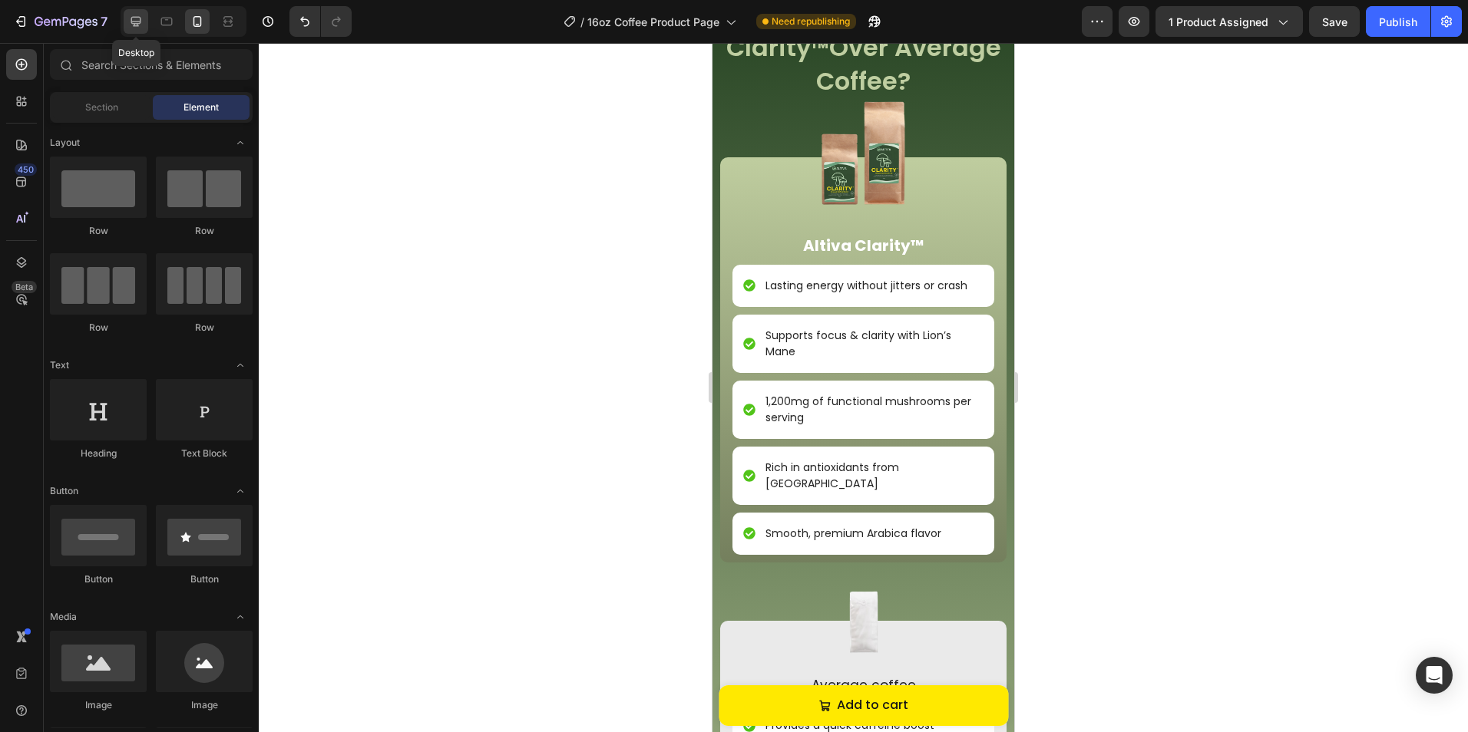
click at [134, 21] on icon at bounding box center [136, 22] width 10 height 10
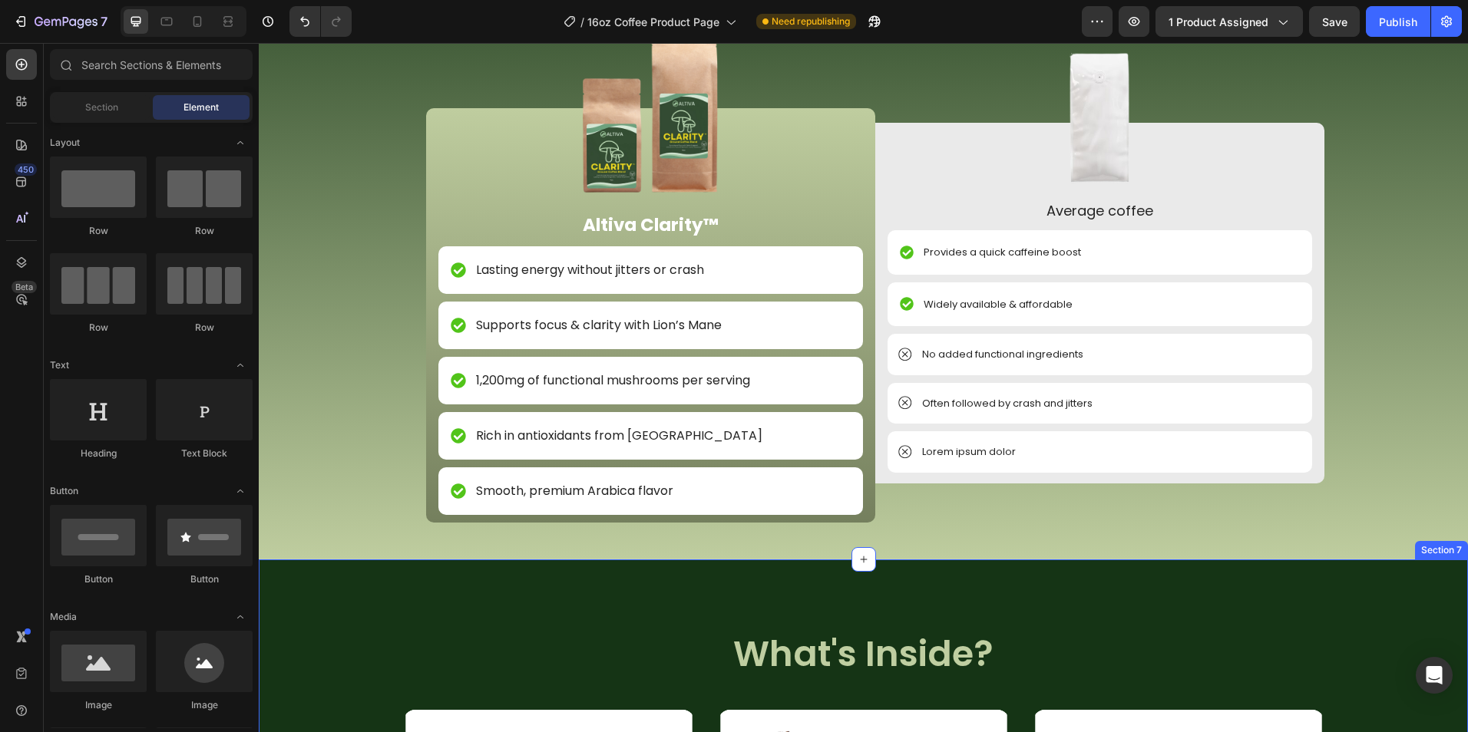
scroll to position [2481, 0]
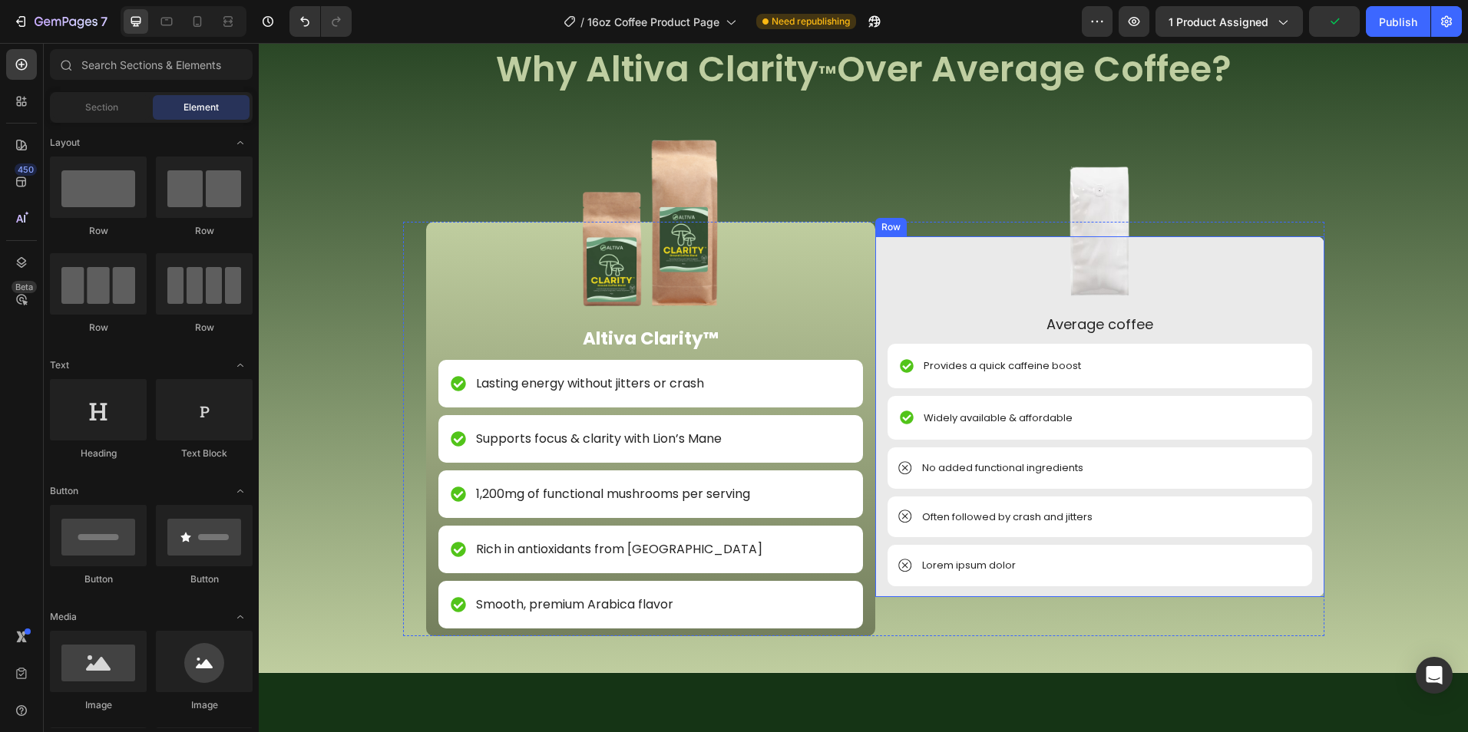
click at [887, 593] on div "Image Average coffee Text Block Provides a quick caffeine boost Item List Widel…" at bounding box center [1099, 416] width 424 height 361
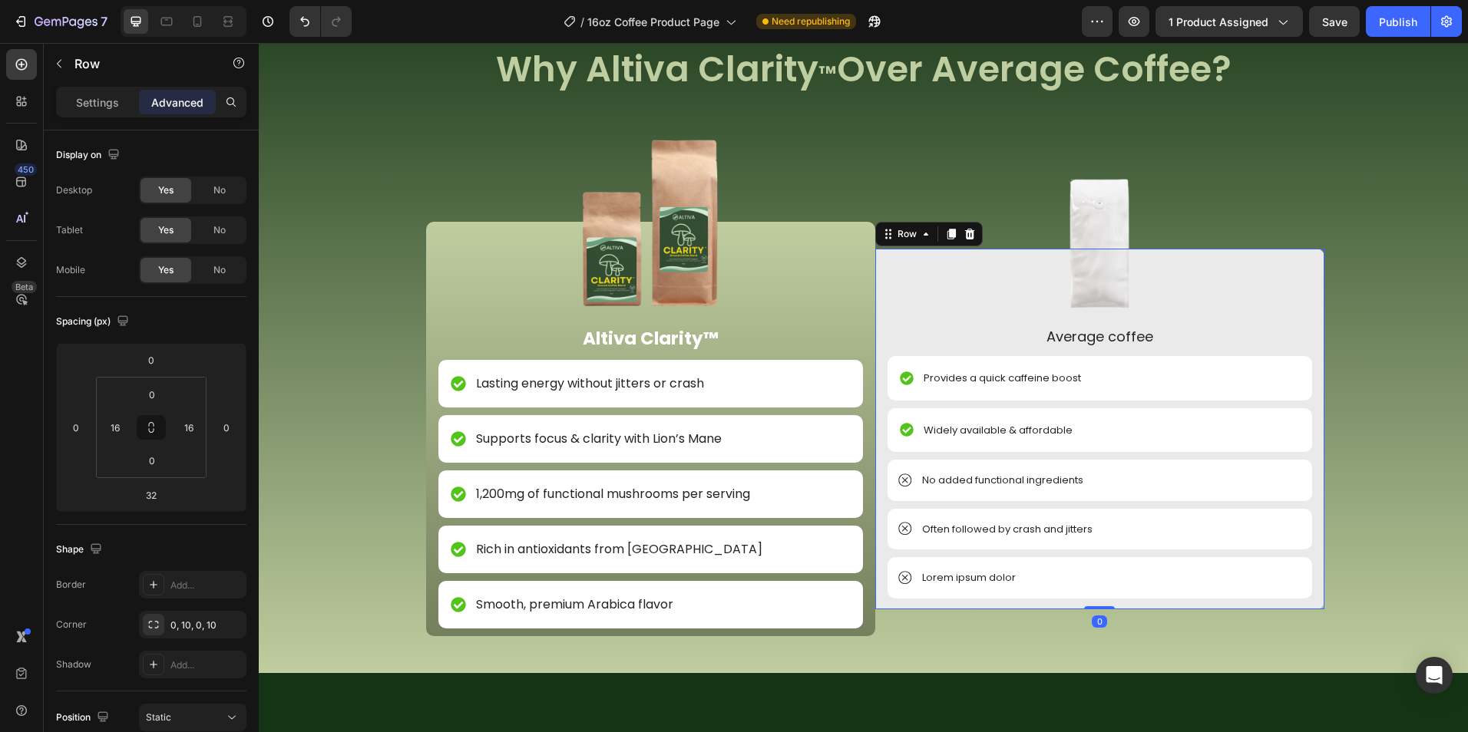
drag, startPoint x: 1091, startPoint y: 619, endPoint x: 1099, endPoint y: 593, distance: 27.4
click at [1099, 593] on div "Image Average coffee Text Block Provides a quick caffeine boost Item List Widel…" at bounding box center [1099, 429] width 449 height 361
type input "0"
click at [1367, 481] on div "Image NON GMO Text Block Row Image FDA Compliant Text Block Row Image Gluten Fr…" at bounding box center [863, 356] width 1209 height 633
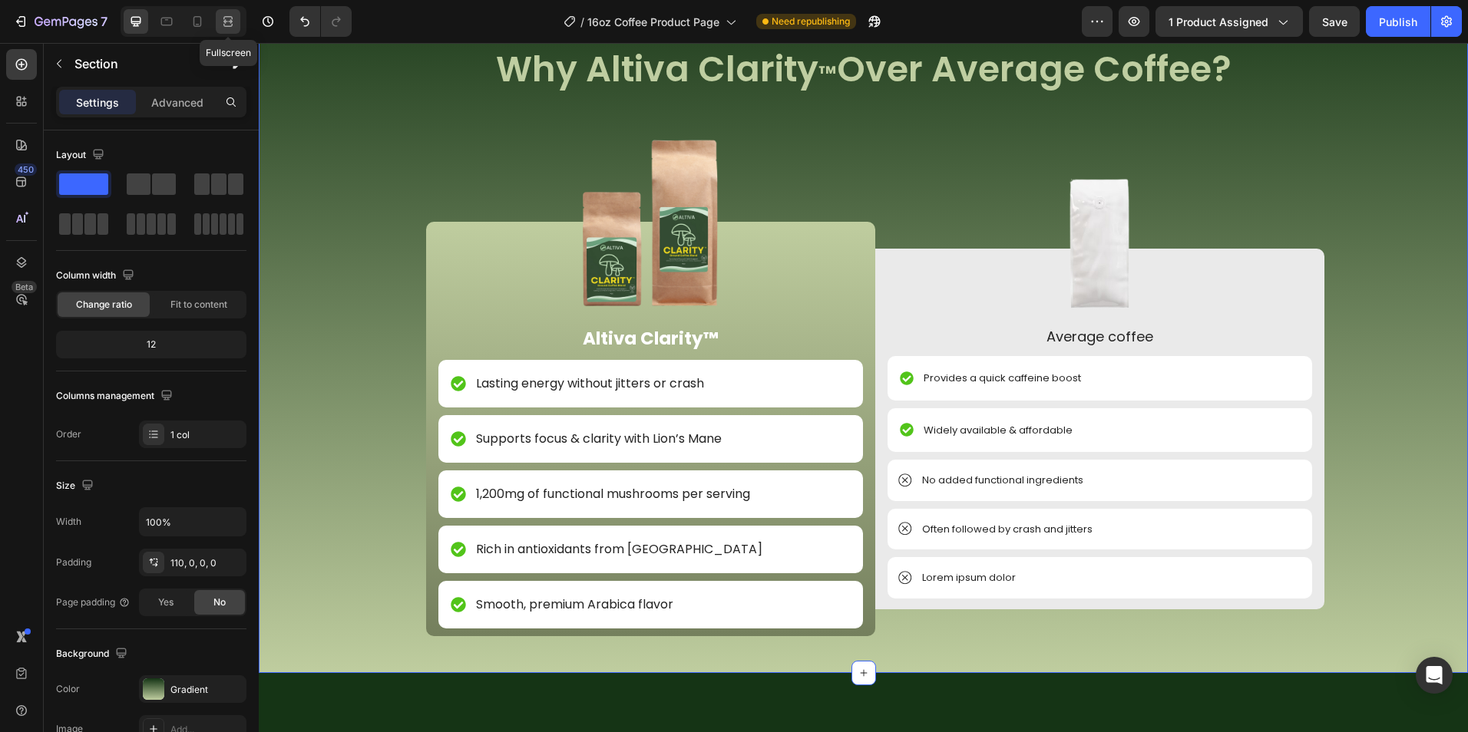
click at [222, 18] on icon at bounding box center [227, 21] width 15 height 15
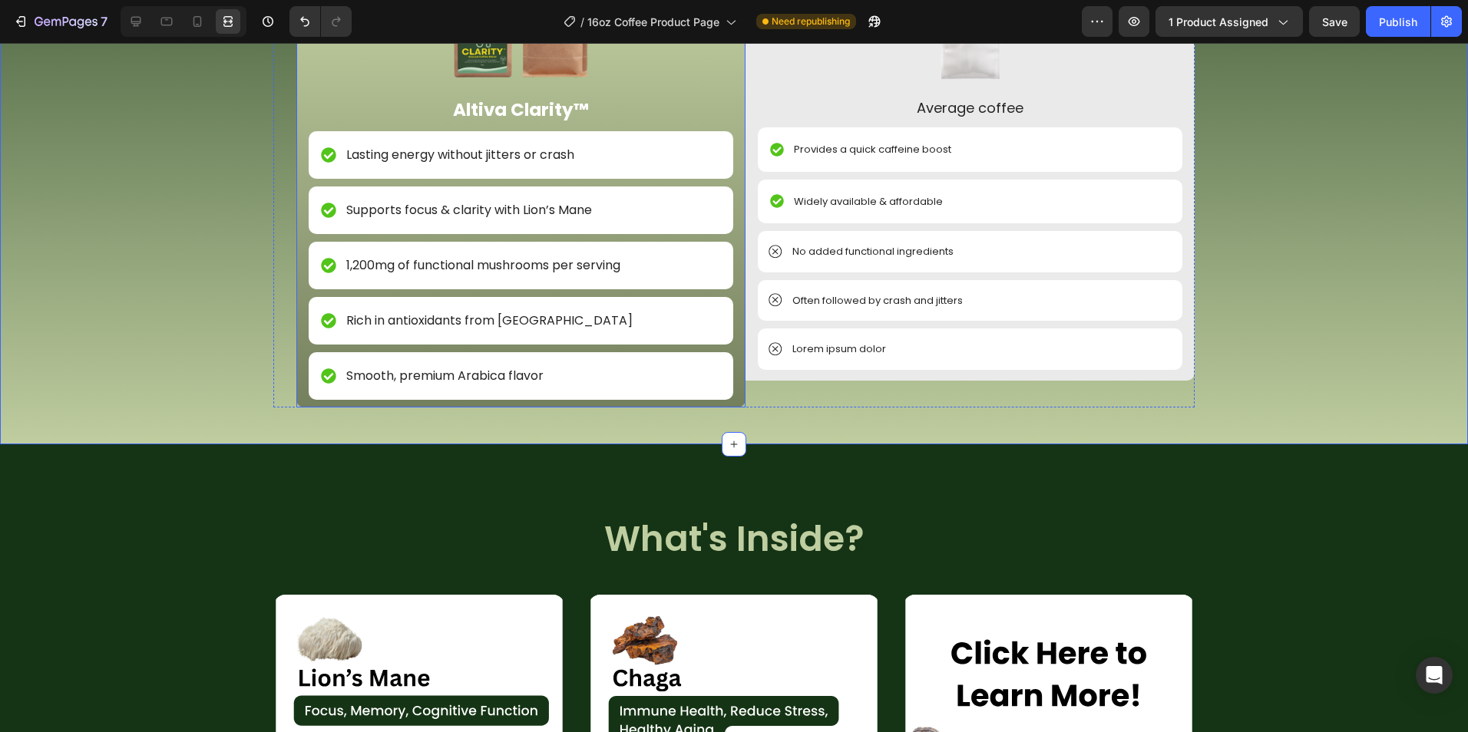
scroll to position [2711, 0]
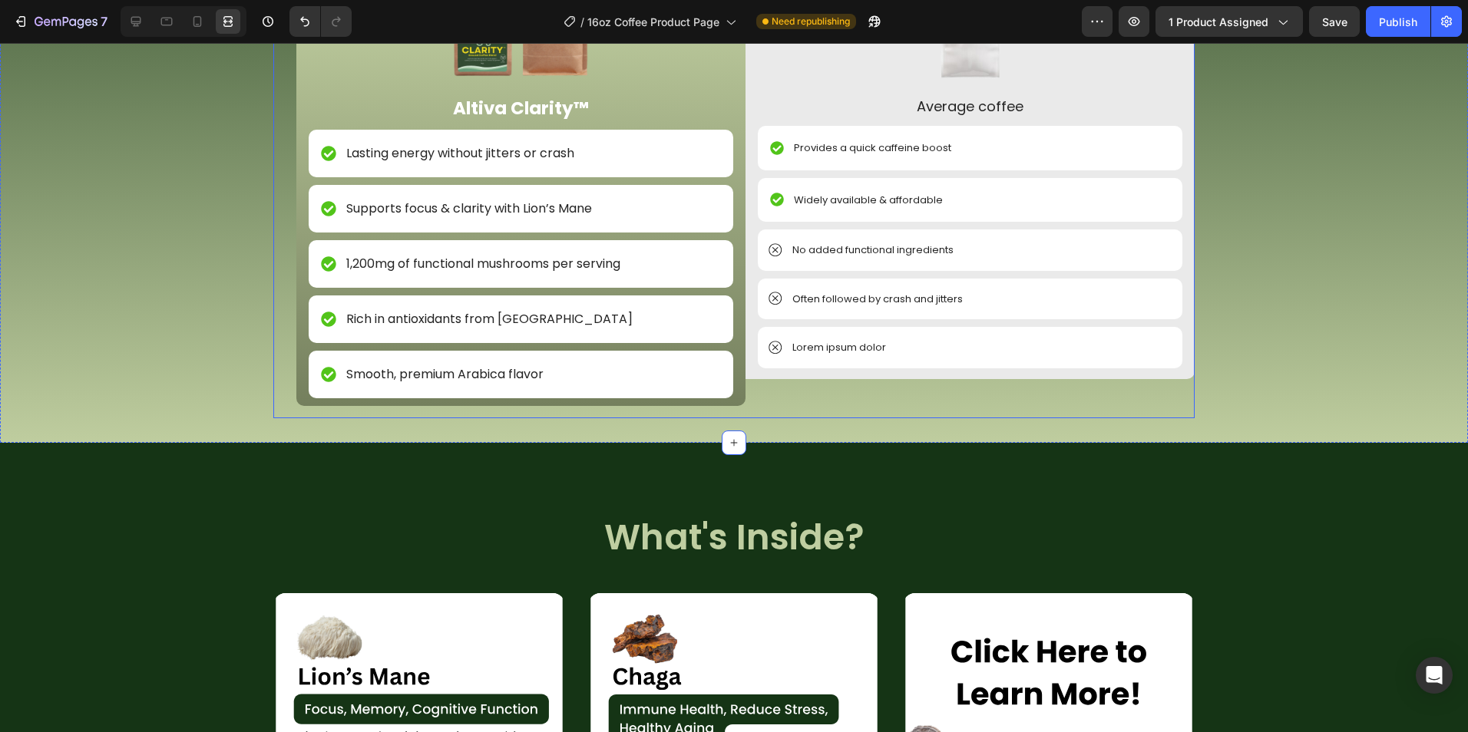
click at [791, 426] on div "Image NON GMO Text Block Row Image FDA Compliant Text Block Row Image Gluten Fr…" at bounding box center [734, 126] width 1468 height 633
click at [745, 407] on div "Image Altiva Clarity™ Text Block Lasting energy without jitters or crash Item L…" at bounding box center [733, 205] width 921 height 427
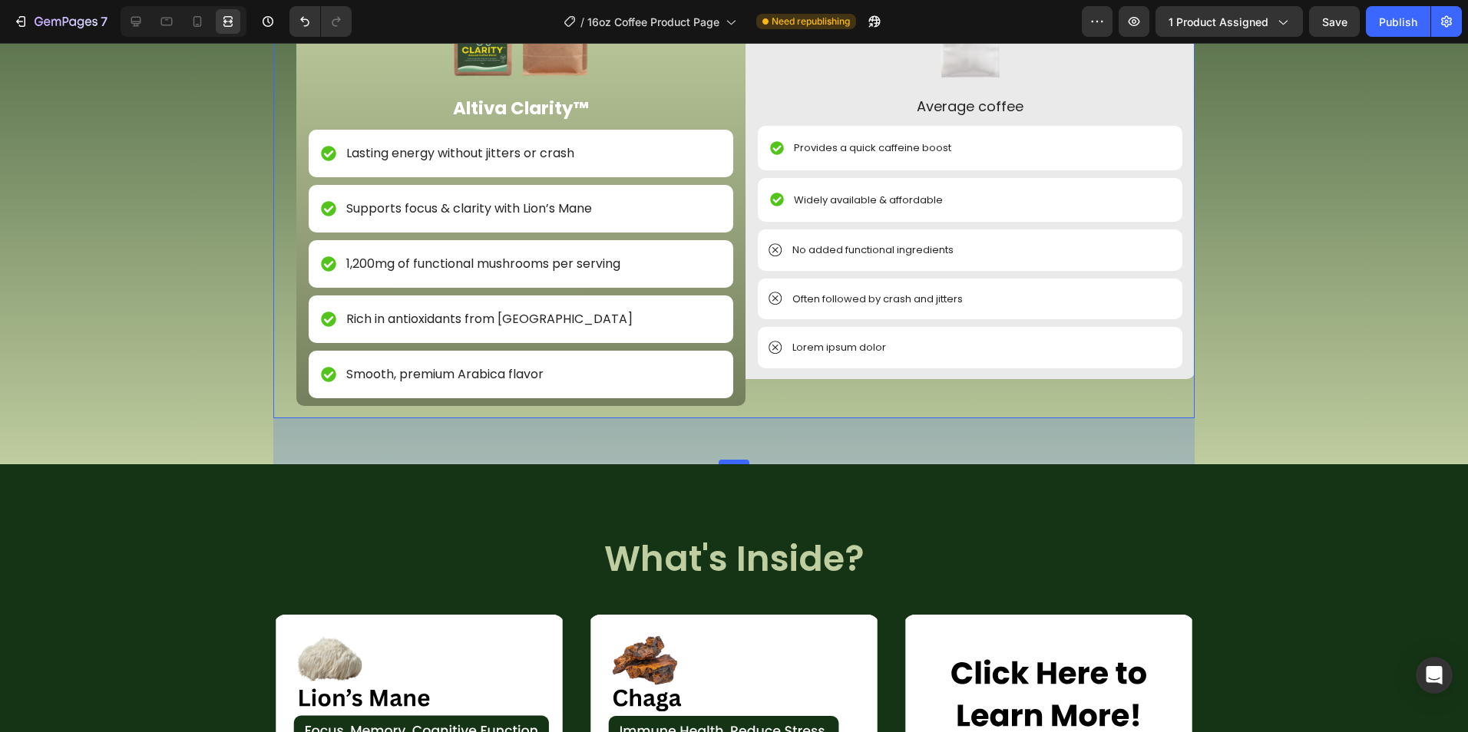
drag, startPoint x: 731, startPoint y: 439, endPoint x: 723, endPoint y: 461, distance: 23.1
click at [723, 461] on div at bounding box center [733, 462] width 31 height 5
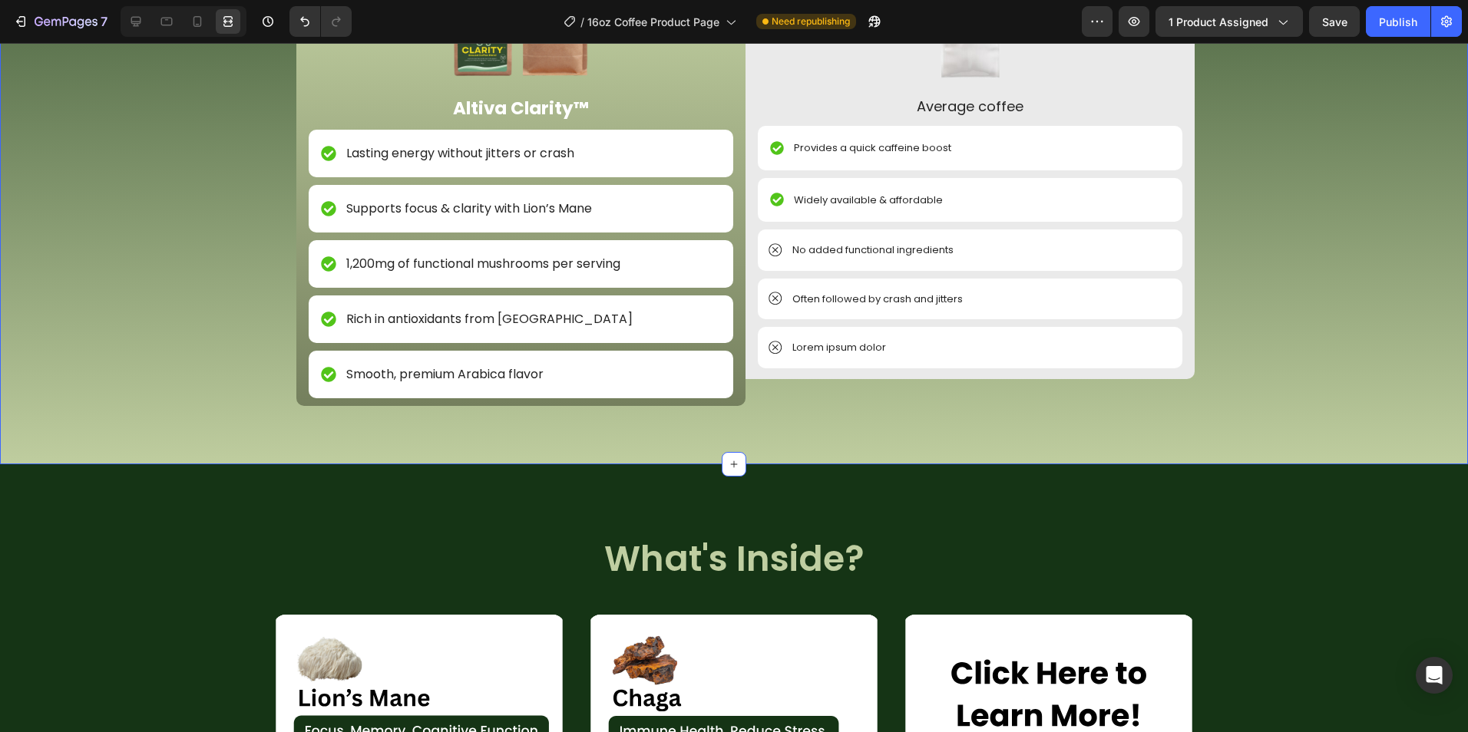
click at [1253, 395] on div "Image NON GMO Text Block Row Image FDA Compliant Text Block Row Image Gluten Fr…" at bounding box center [734, 137] width 1468 height 655
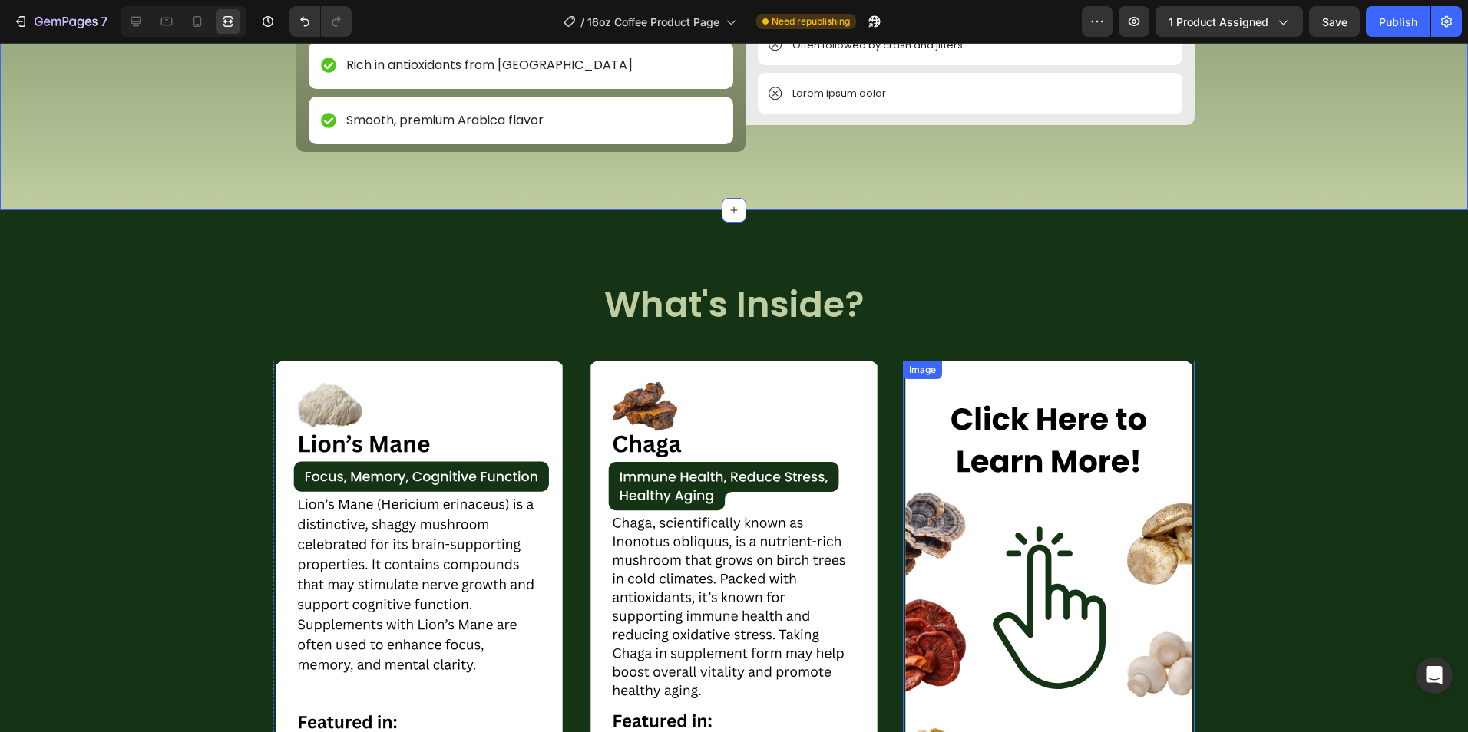
scroll to position [3018, 0]
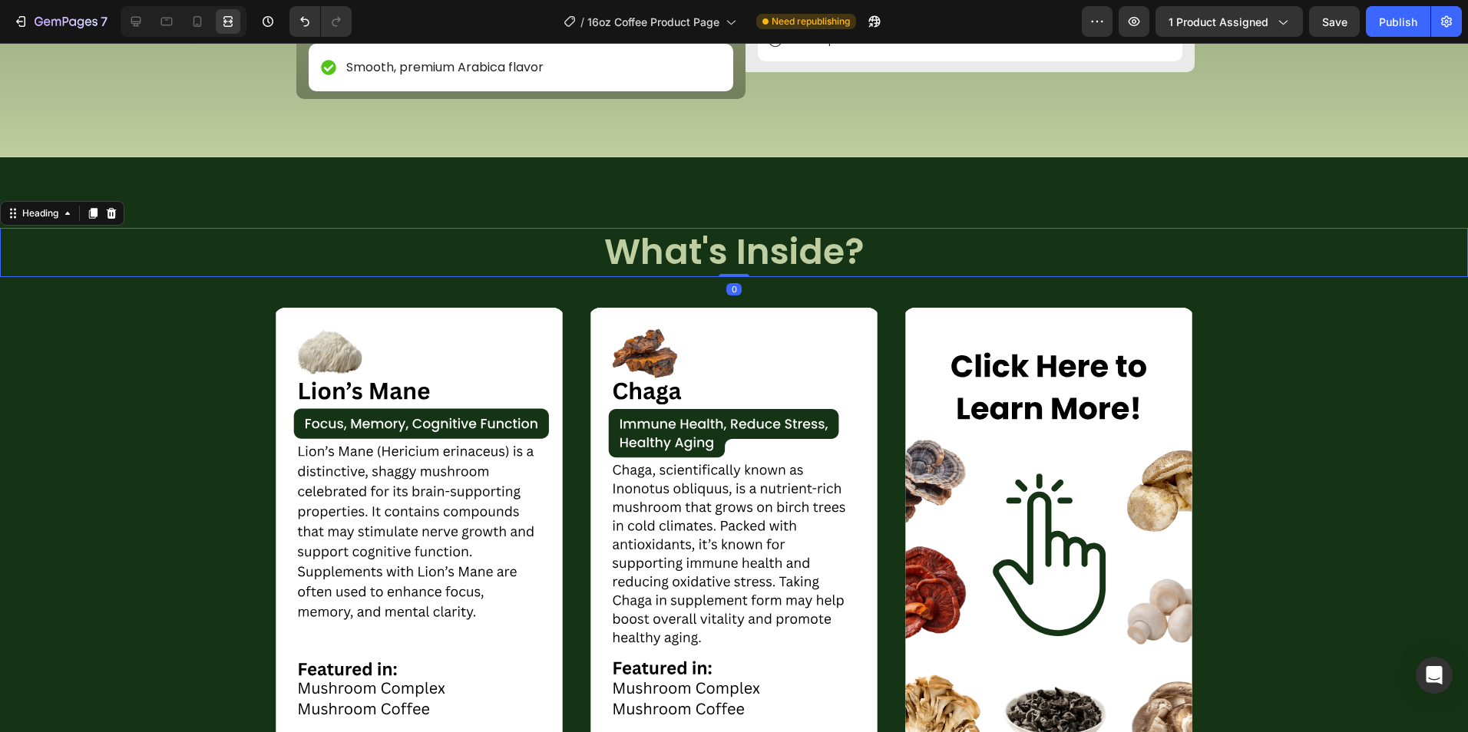
click at [966, 238] on h2 "What's Inside?" at bounding box center [734, 252] width 1468 height 49
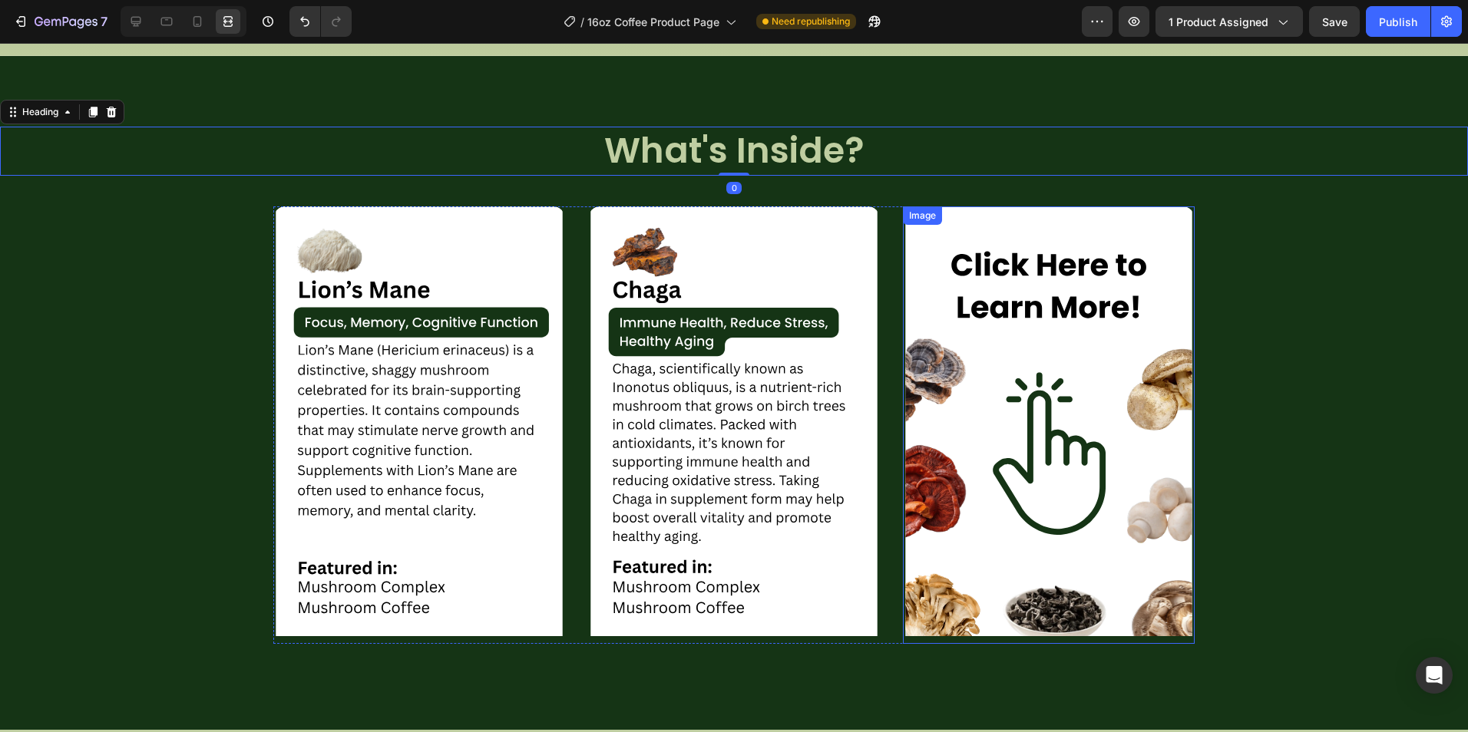
scroll to position [3248, 0]
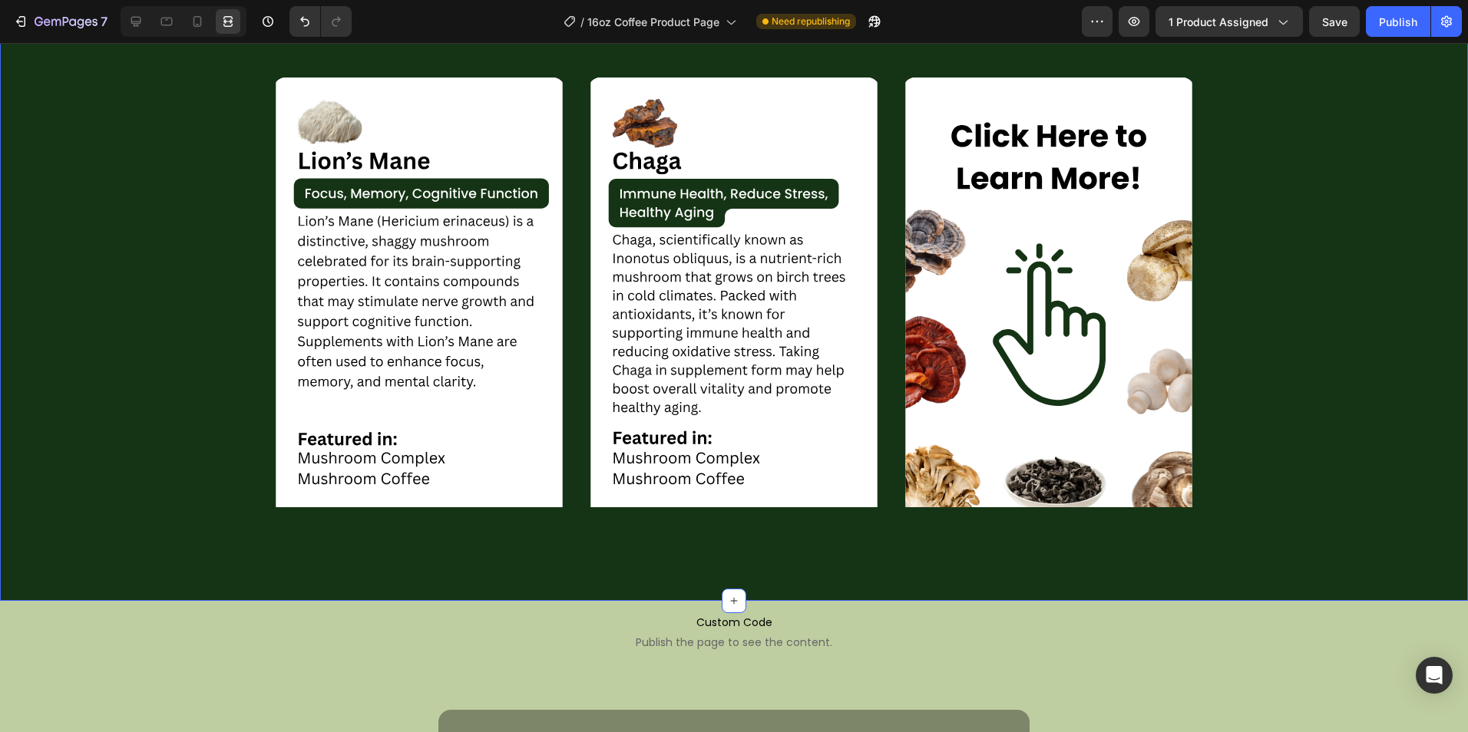
click at [164, 361] on div "Image Image Image Carousel" at bounding box center [734, 312] width 1468 height 530
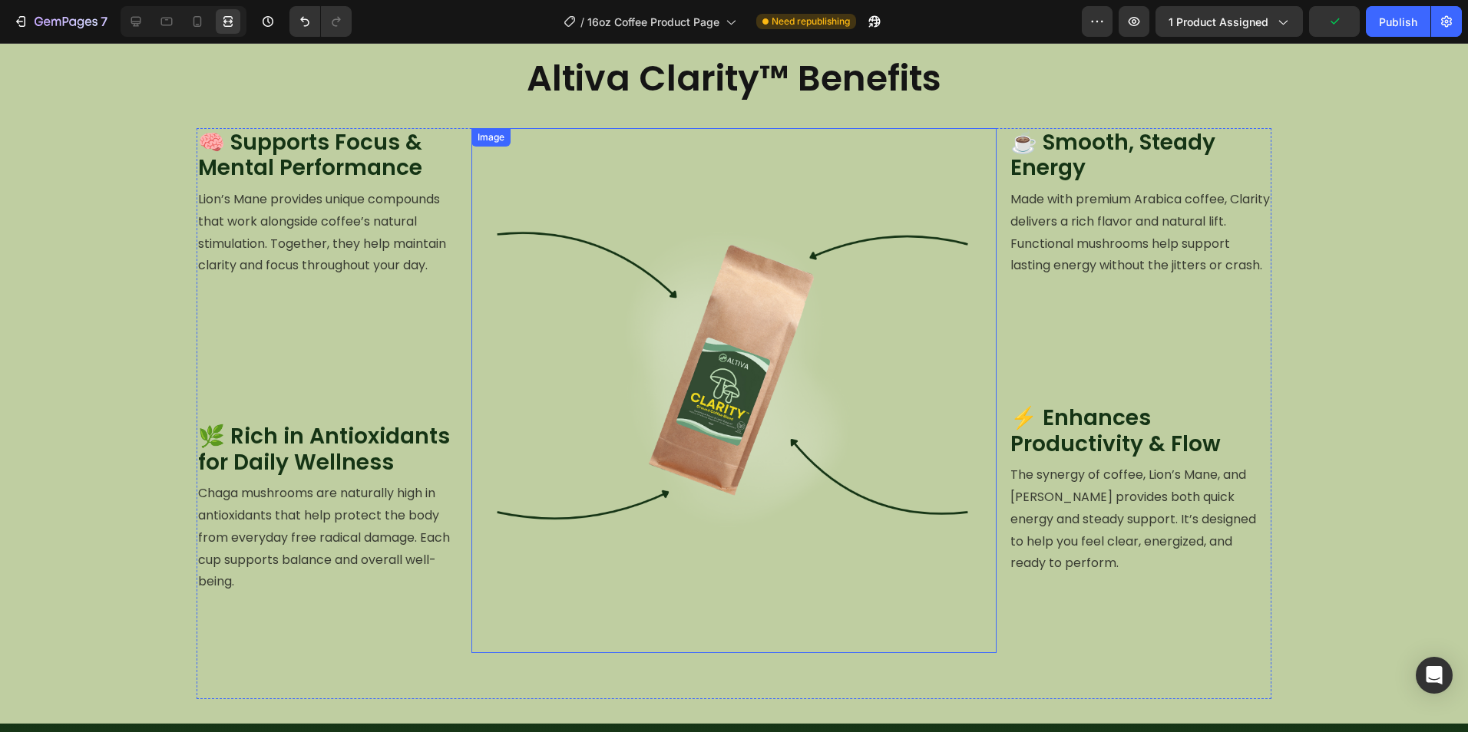
scroll to position [792, 0]
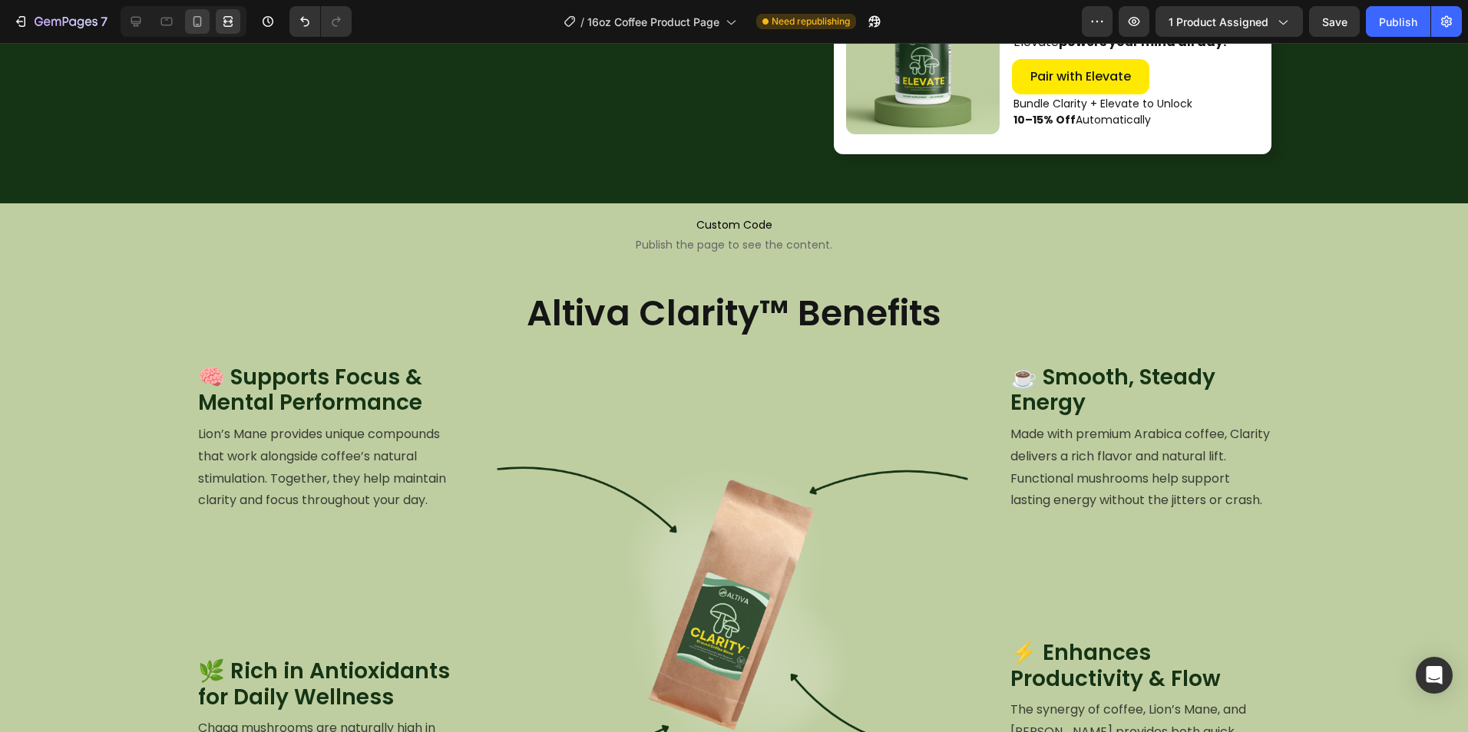
click at [194, 28] on icon at bounding box center [197, 21] width 15 height 15
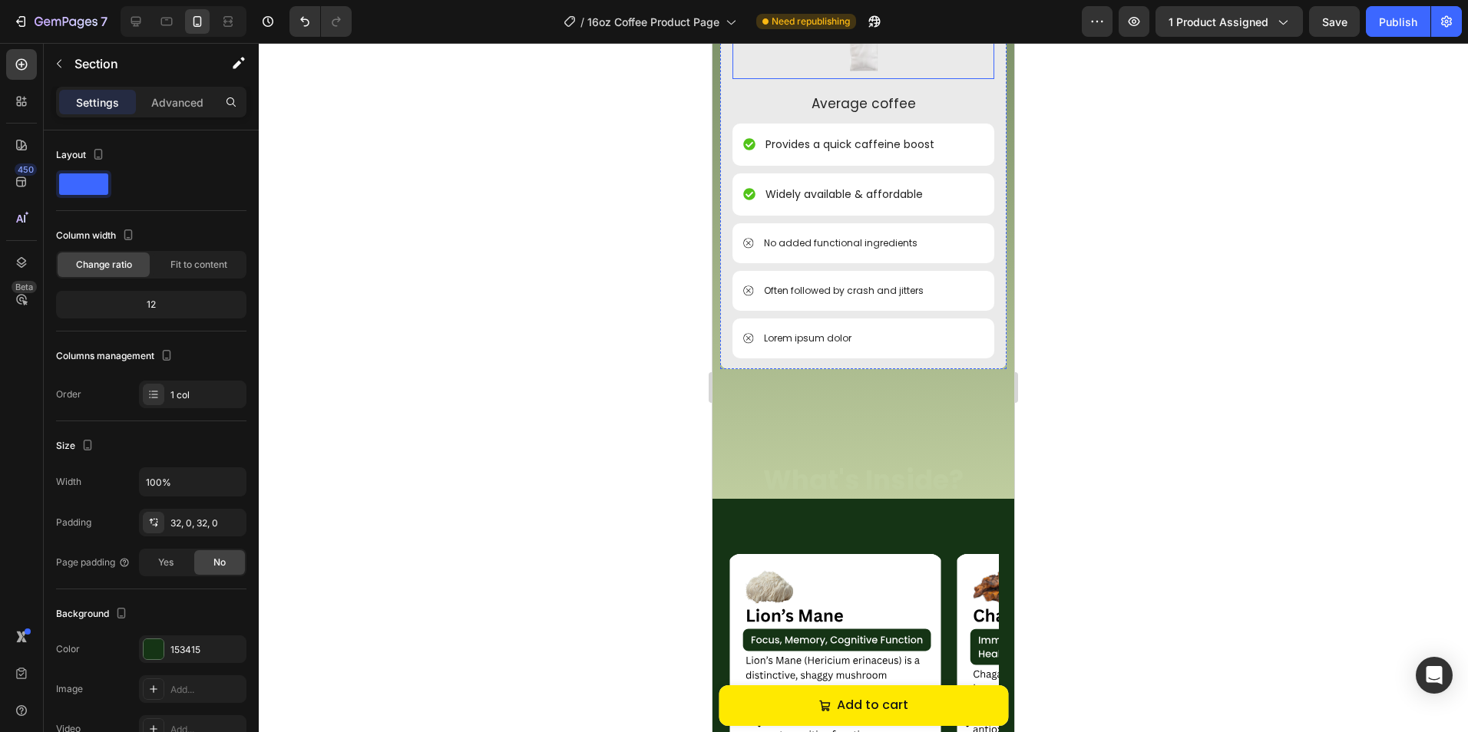
scroll to position [2555, 0]
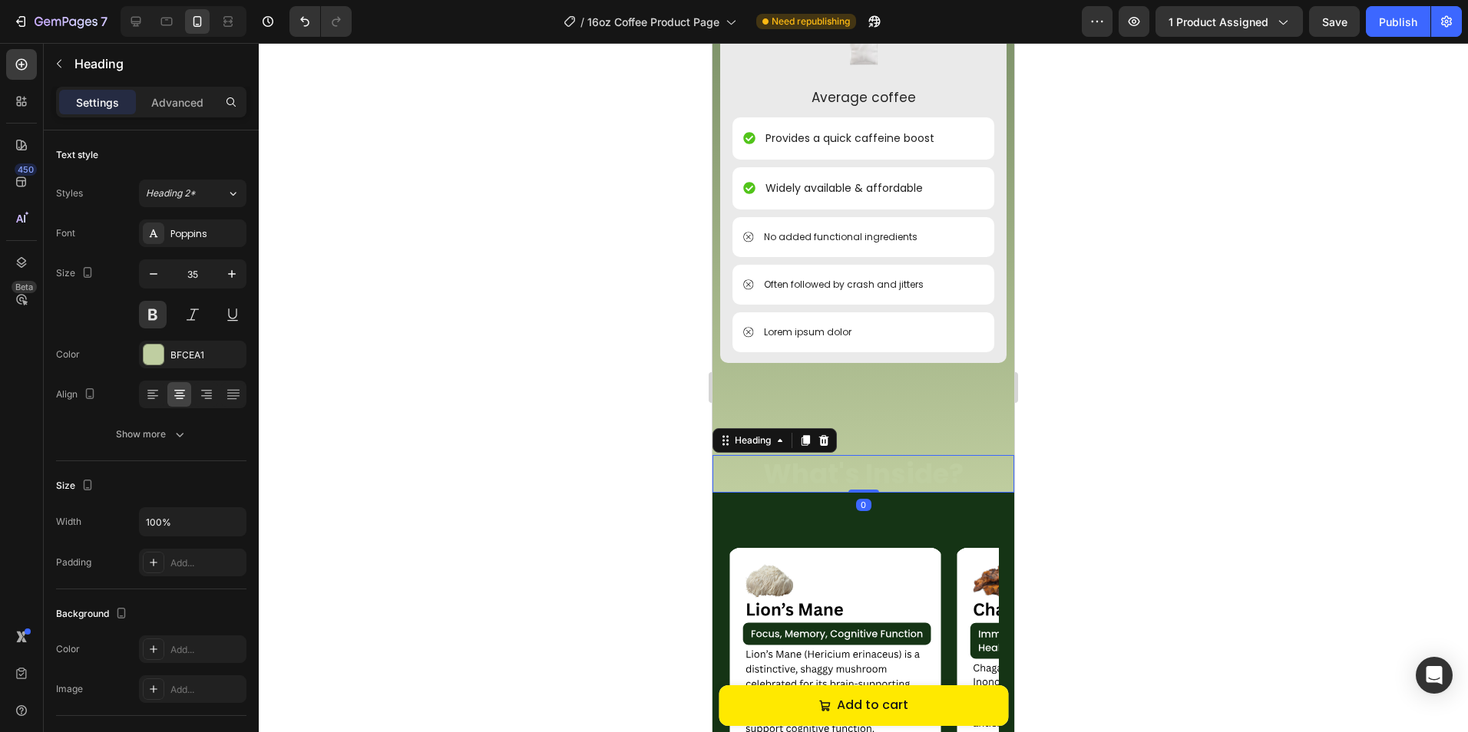
click at [863, 455] on h2 "What's Inside?" at bounding box center [863, 474] width 302 height 38
click at [761, 434] on div "Heading" at bounding box center [752, 441] width 42 height 14
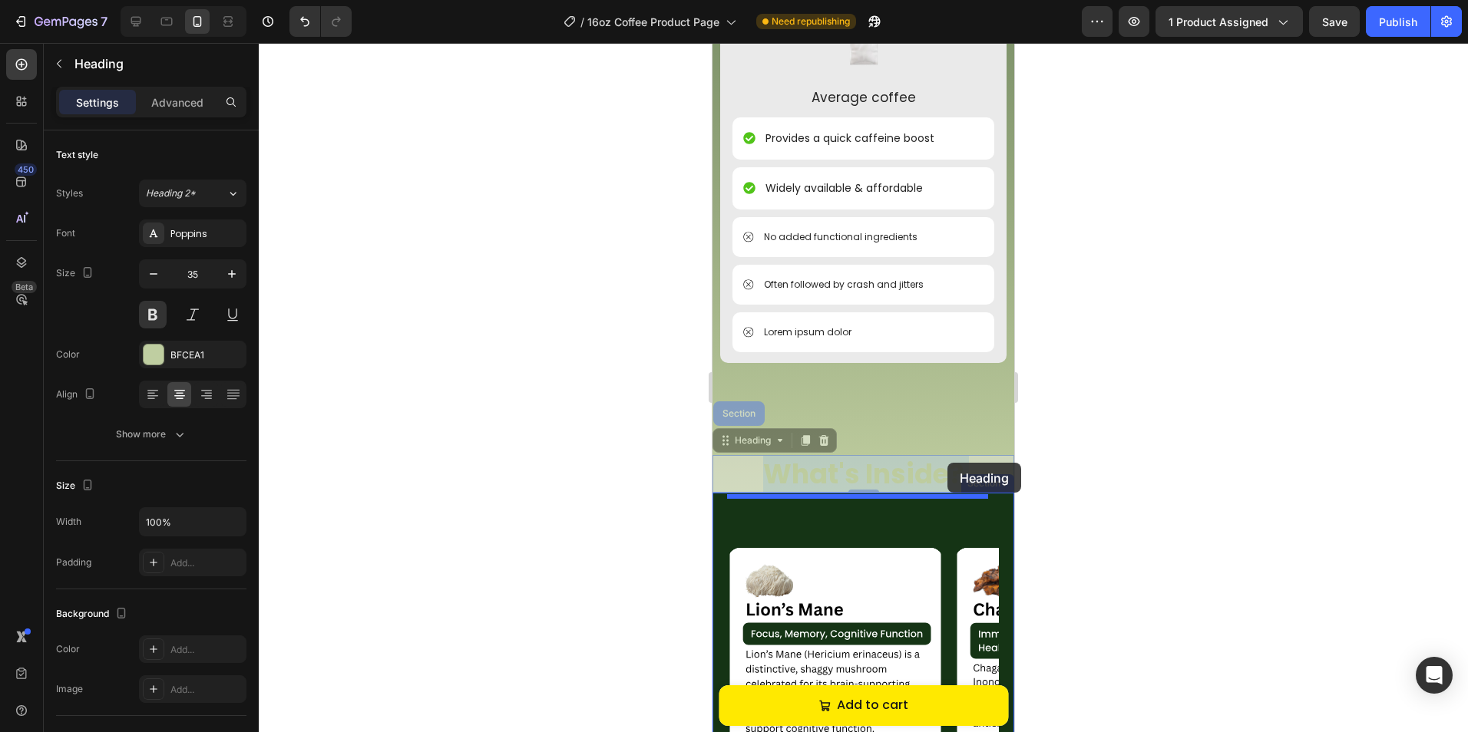
drag, startPoint x: 955, startPoint y: 418, endPoint x: 947, endPoint y: 463, distance: 45.9
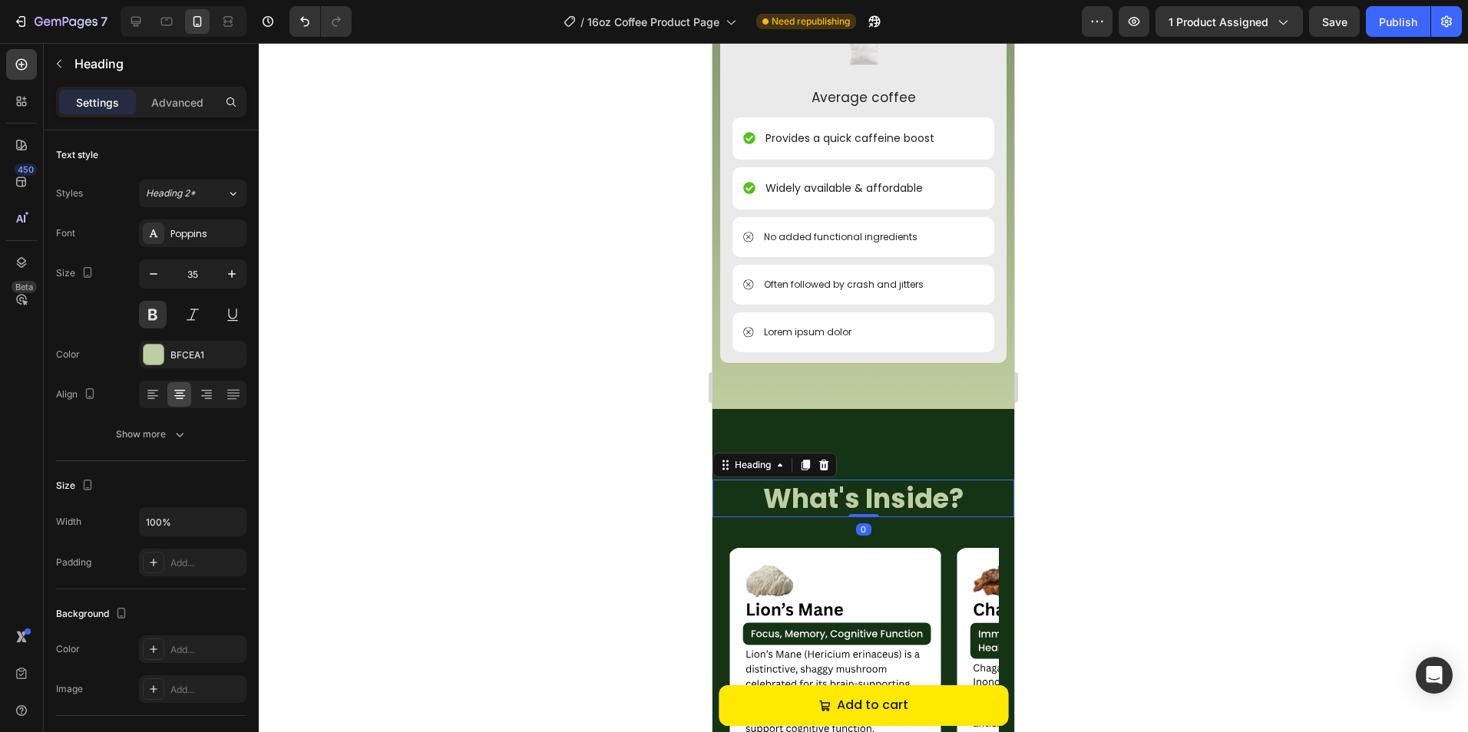
click at [1054, 447] on div at bounding box center [863, 387] width 1209 height 689
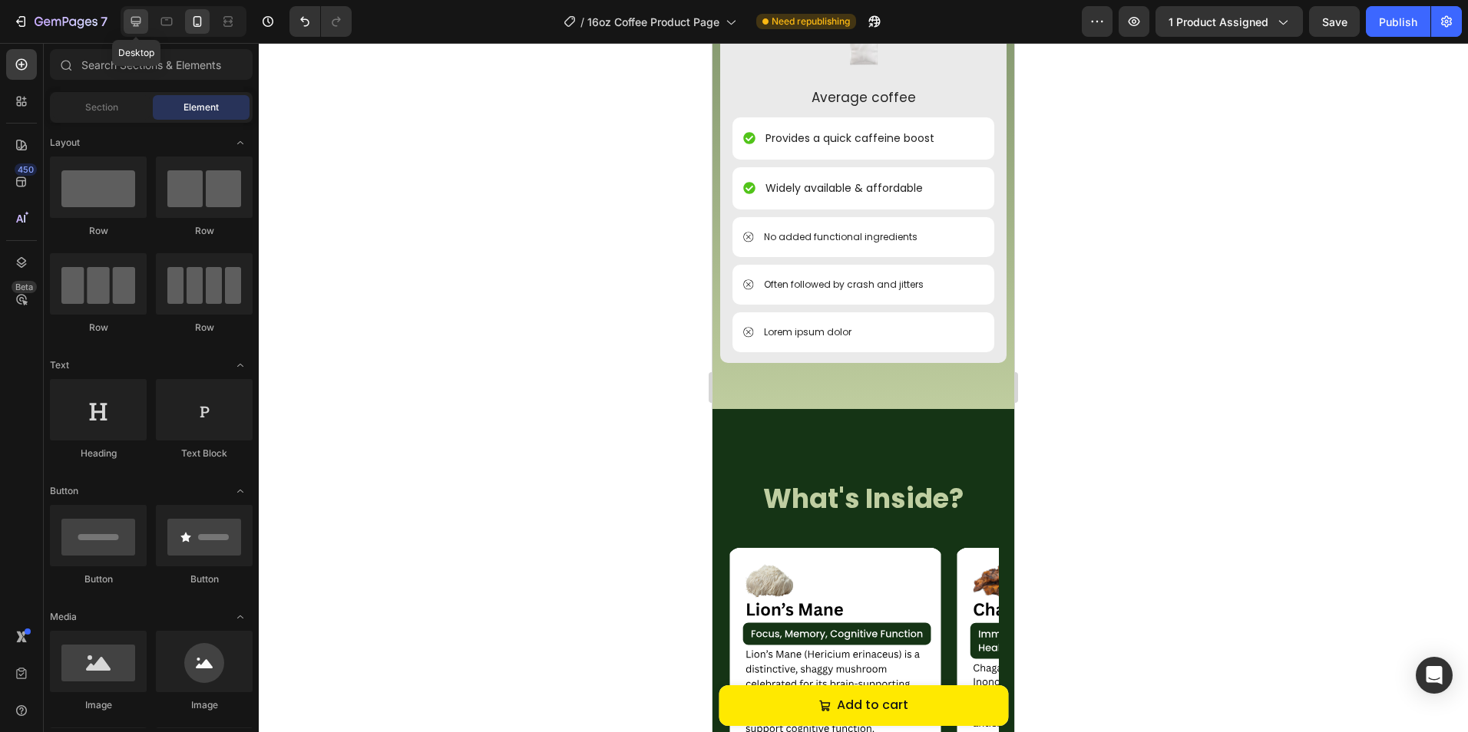
click at [139, 21] on icon at bounding box center [136, 22] width 10 height 10
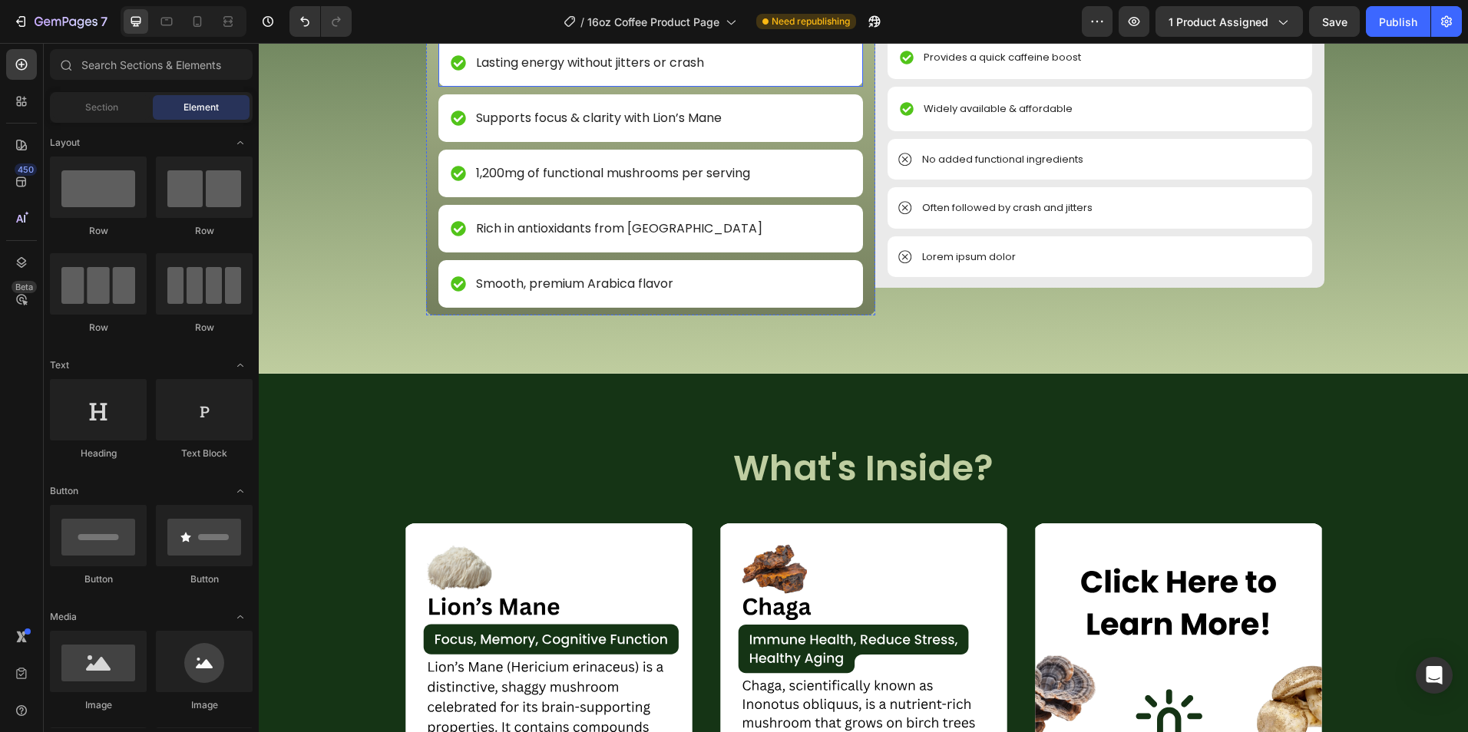
scroll to position [2937, 0]
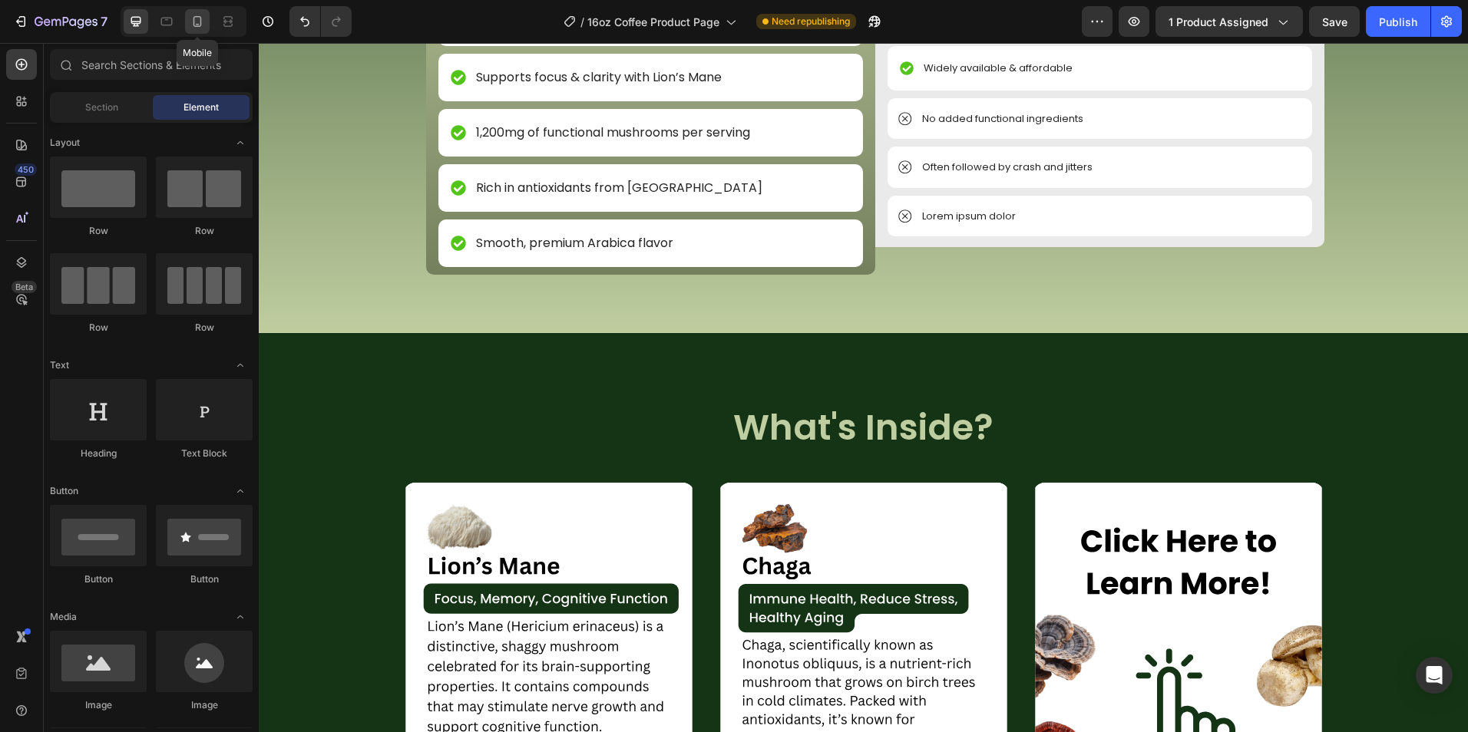
click at [190, 18] on icon at bounding box center [197, 21] width 15 height 15
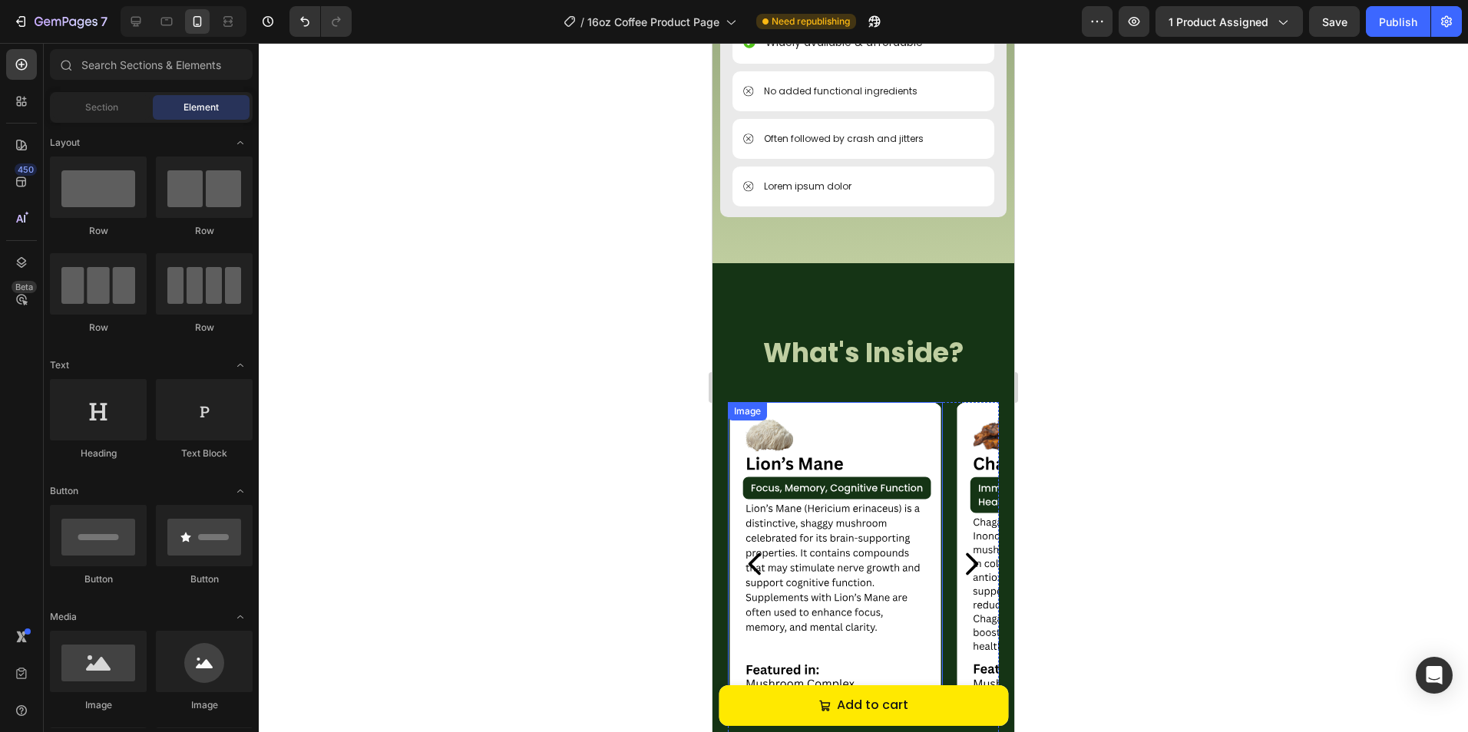
scroll to position [2704, 0]
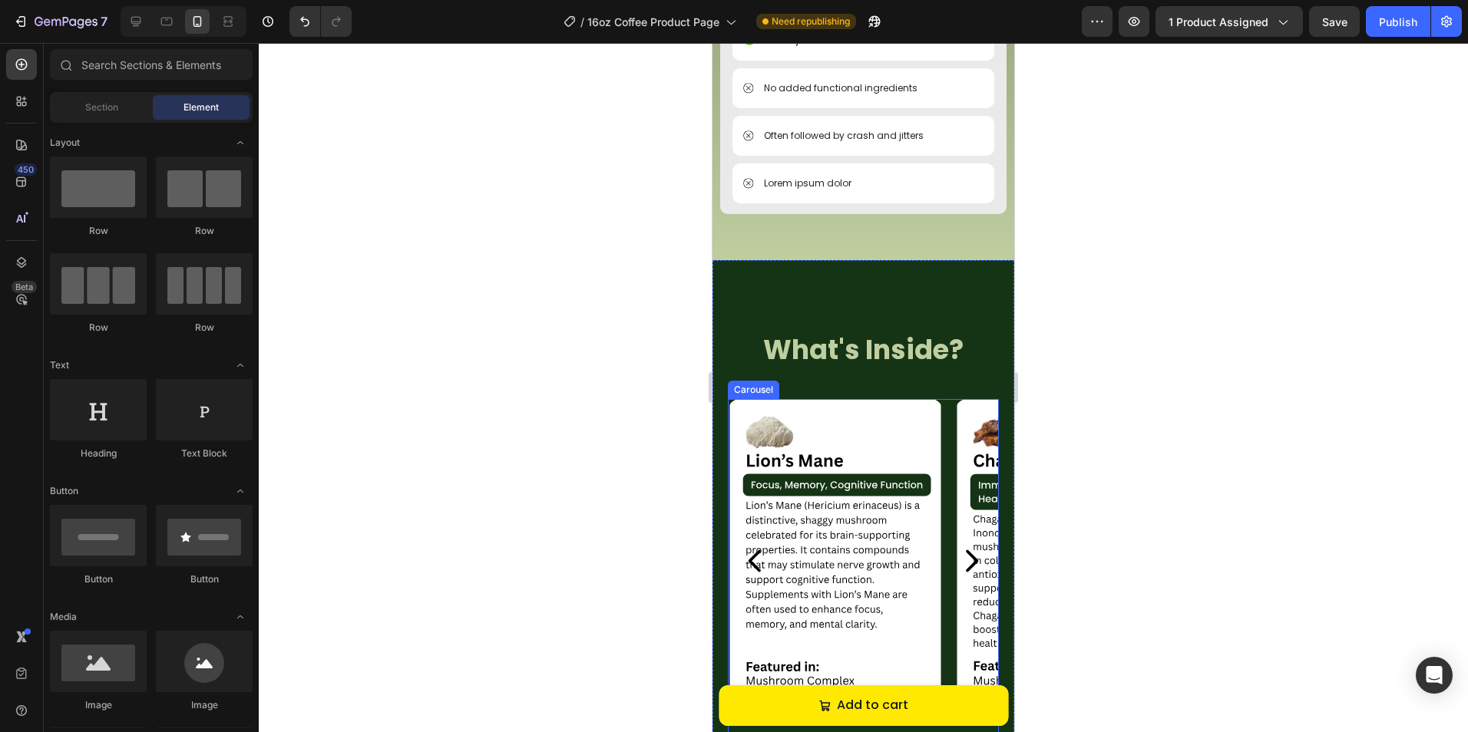
click at [956, 542] on icon "Carousel Next Arrow" at bounding box center [971, 561] width 31 height 38
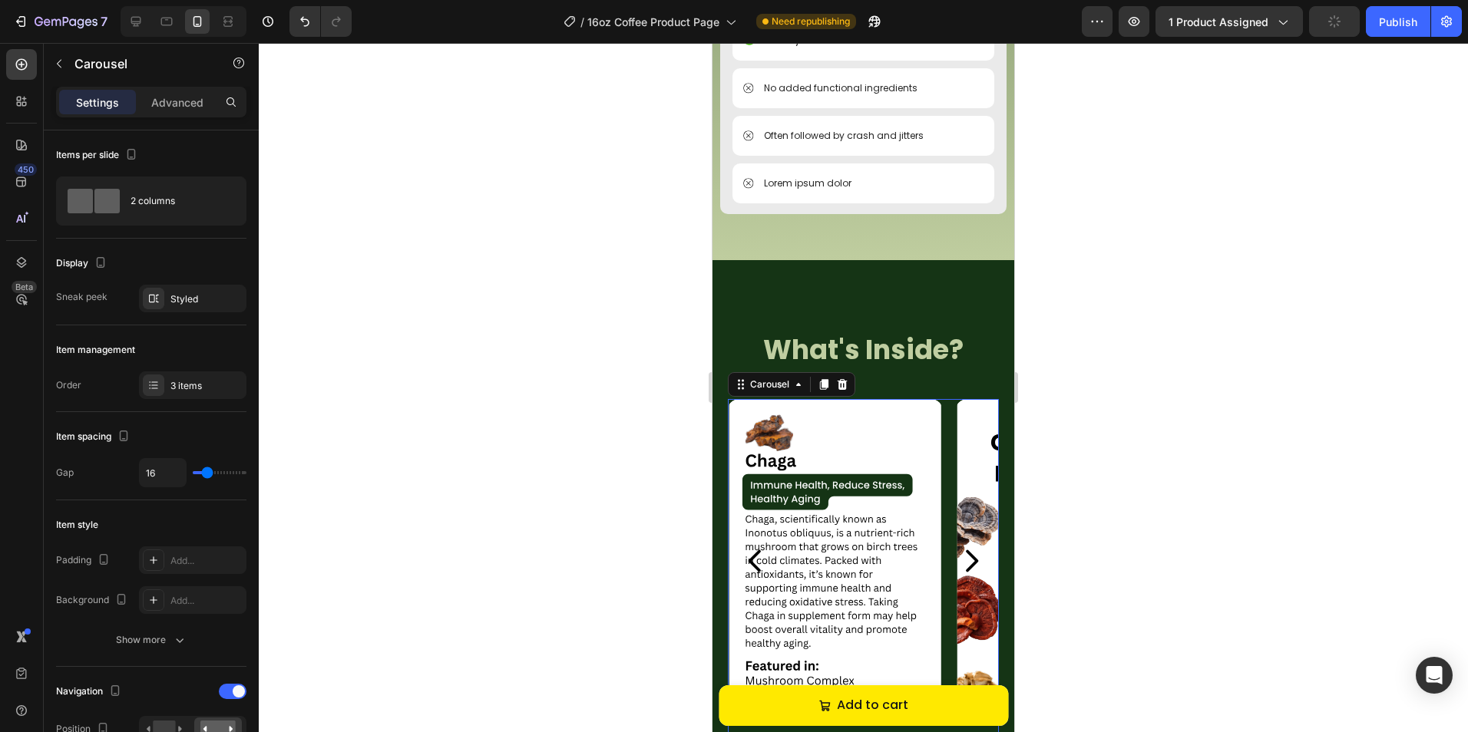
click at [956, 542] on icon "Carousel Next Arrow" at bounding box center [971, 561] width 31 height 38
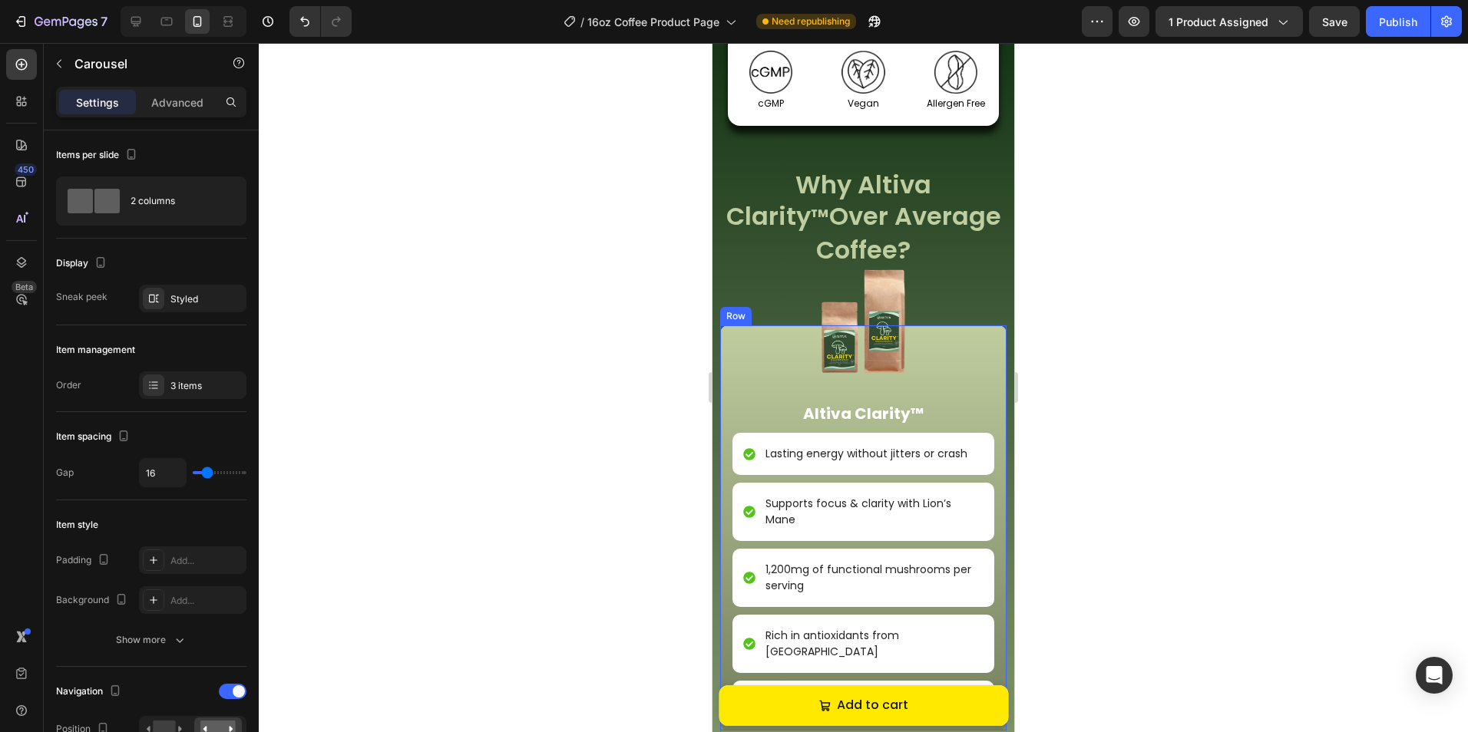
scroll to position [1783, 0]
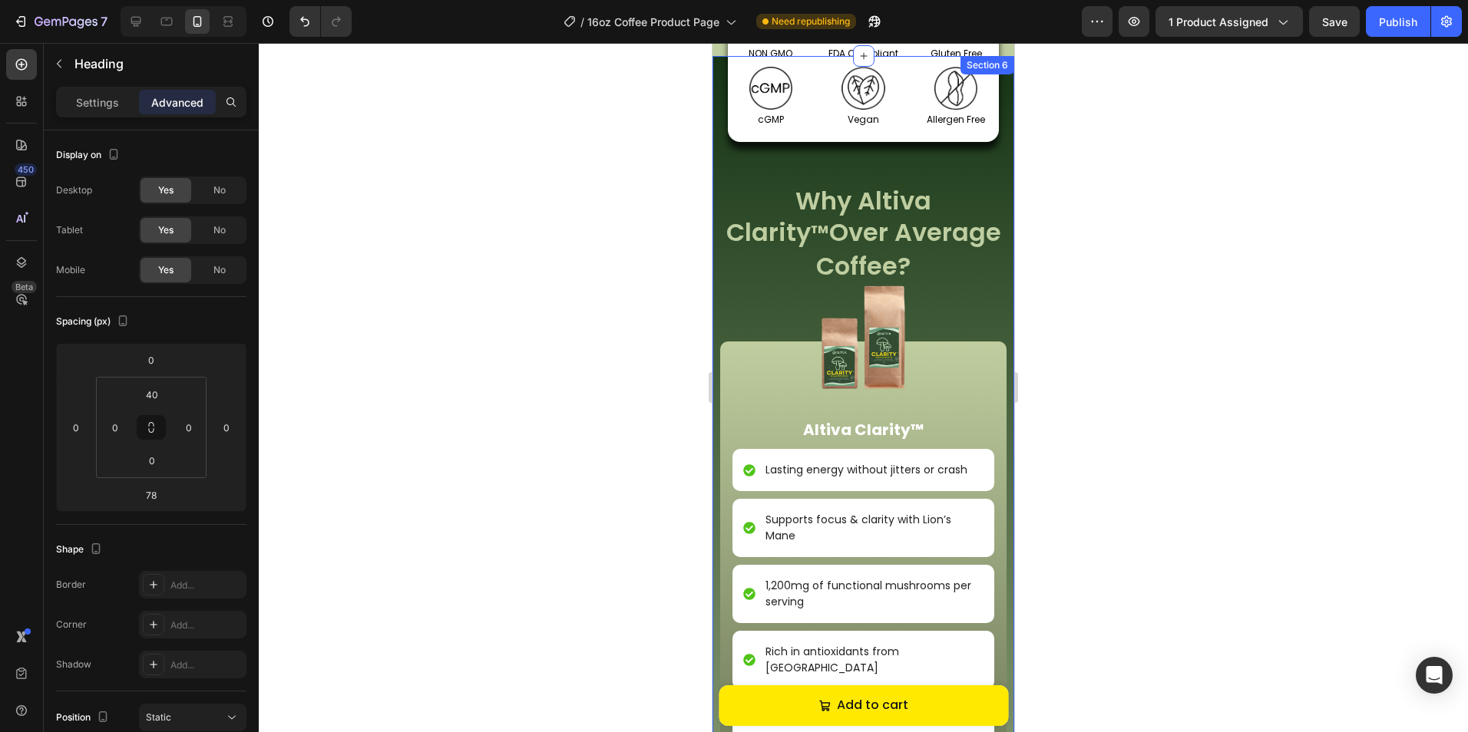
click at [955, 231] on h2 "Why Altiva Clarity ™ Over Average Coffee?" at bounding box center [863, 233] width 302 height 97
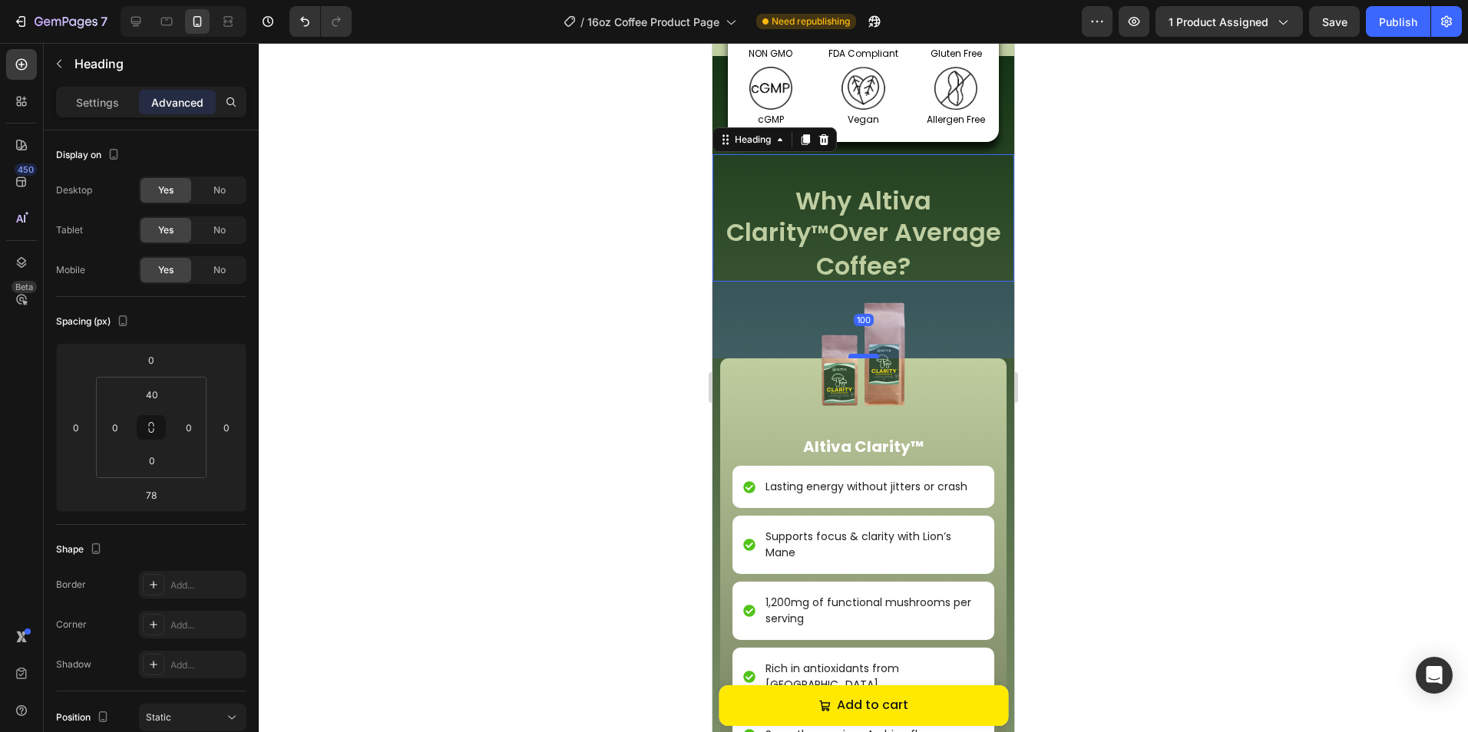
drag, startPoint x: 853, startPoint y: 305, endPoint x: 853, endPoint y: 322, distance: 16.9
click at [853, 354] on div at bounding box center [863, 356] width 31 height 5
type input "100"
click at [1024, 294] on div at bounding box center [863, 387] width 1209 height 689
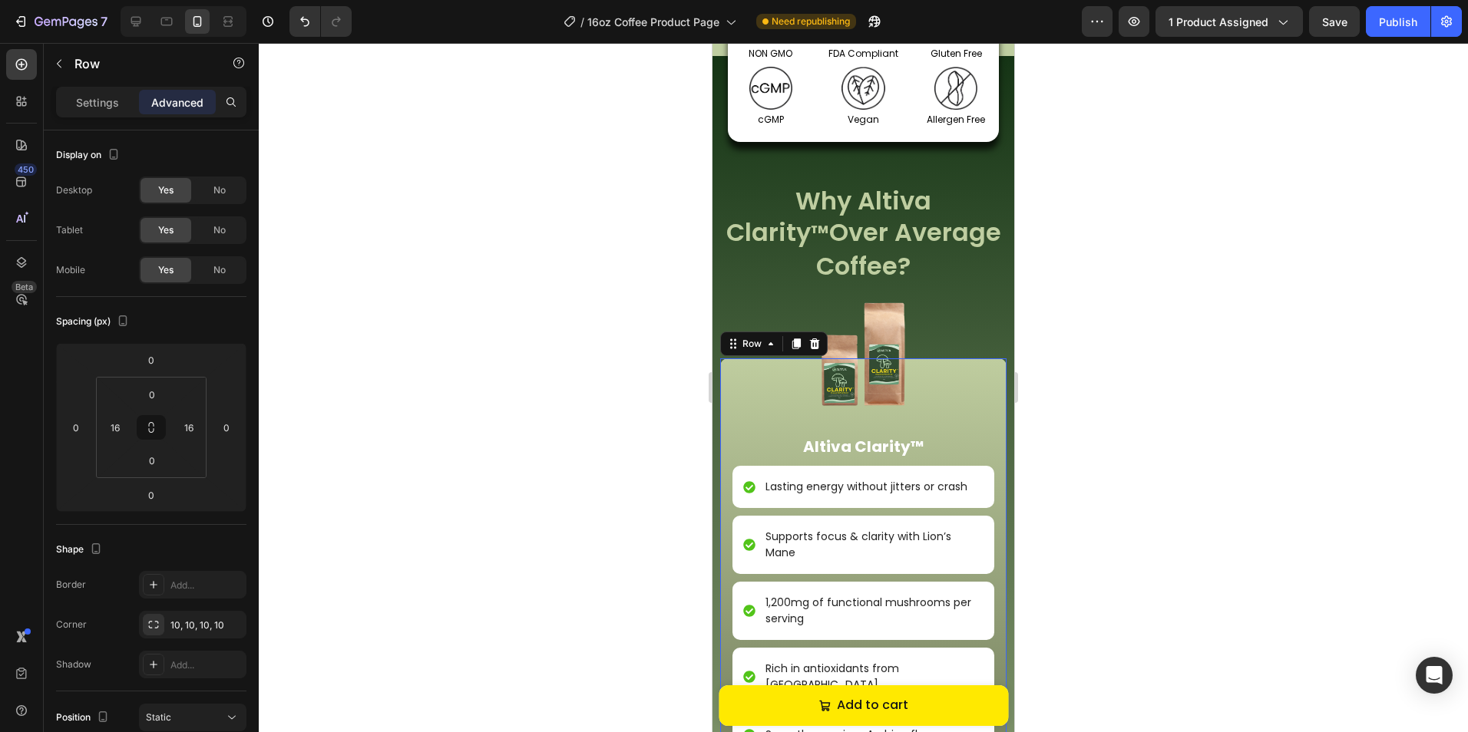
click at [982, 378] on div "Image Altiva Clarity™ Text Block Lasting energy without jitters or crash Item L…" at bounding box center [863, 560] width 262 height 405
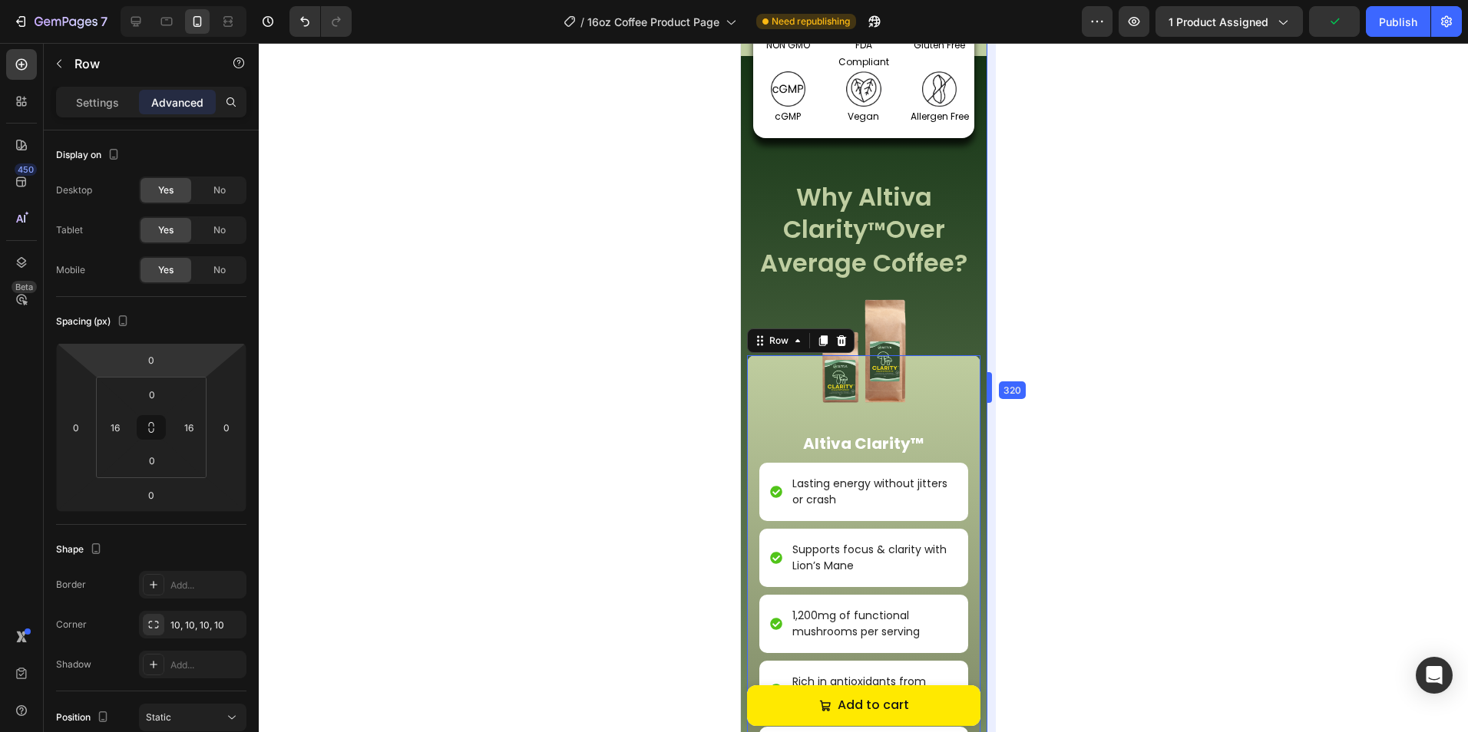
drag, startPoint x: 1017, startPoint y: 308, endPoint x: 811, endPoint y: 324, distance: 207.1
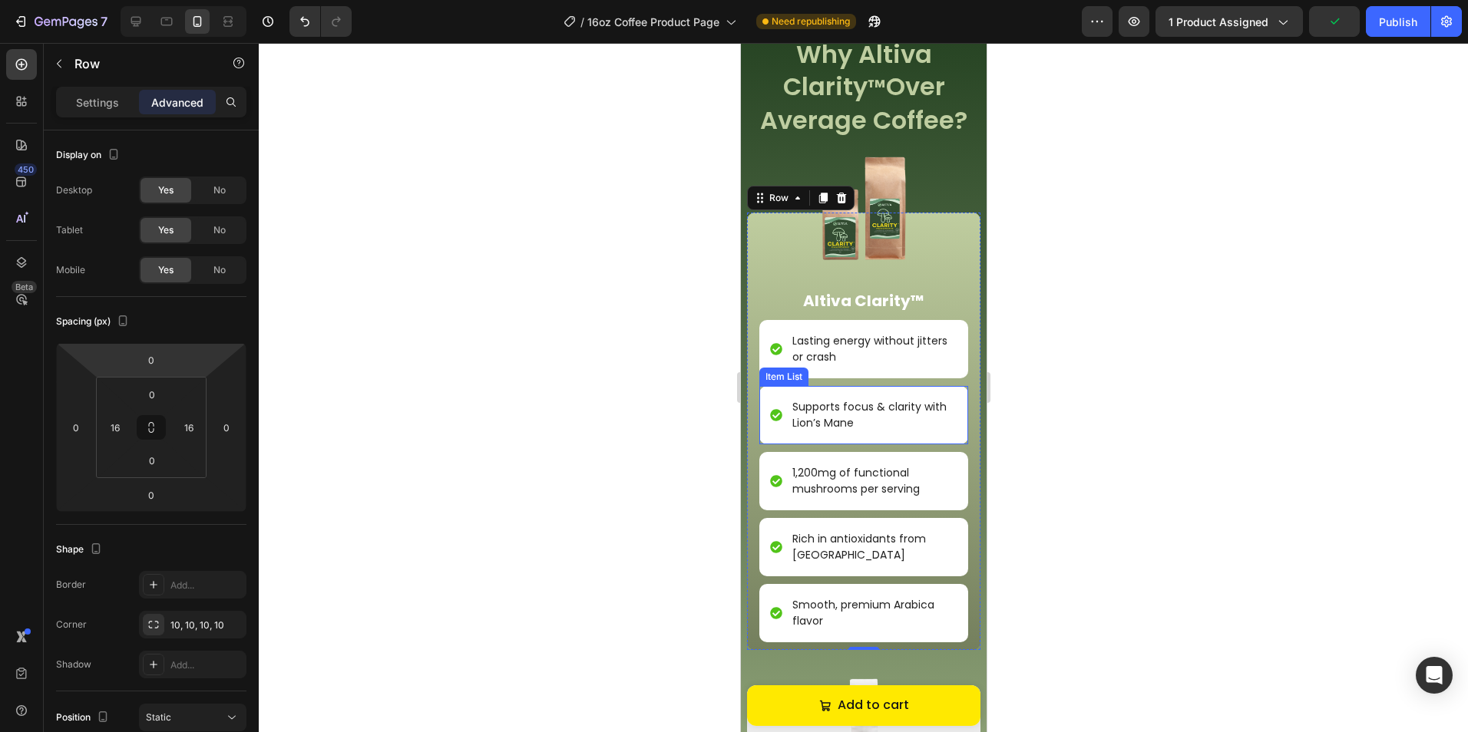
scroll to position [1936, 0]
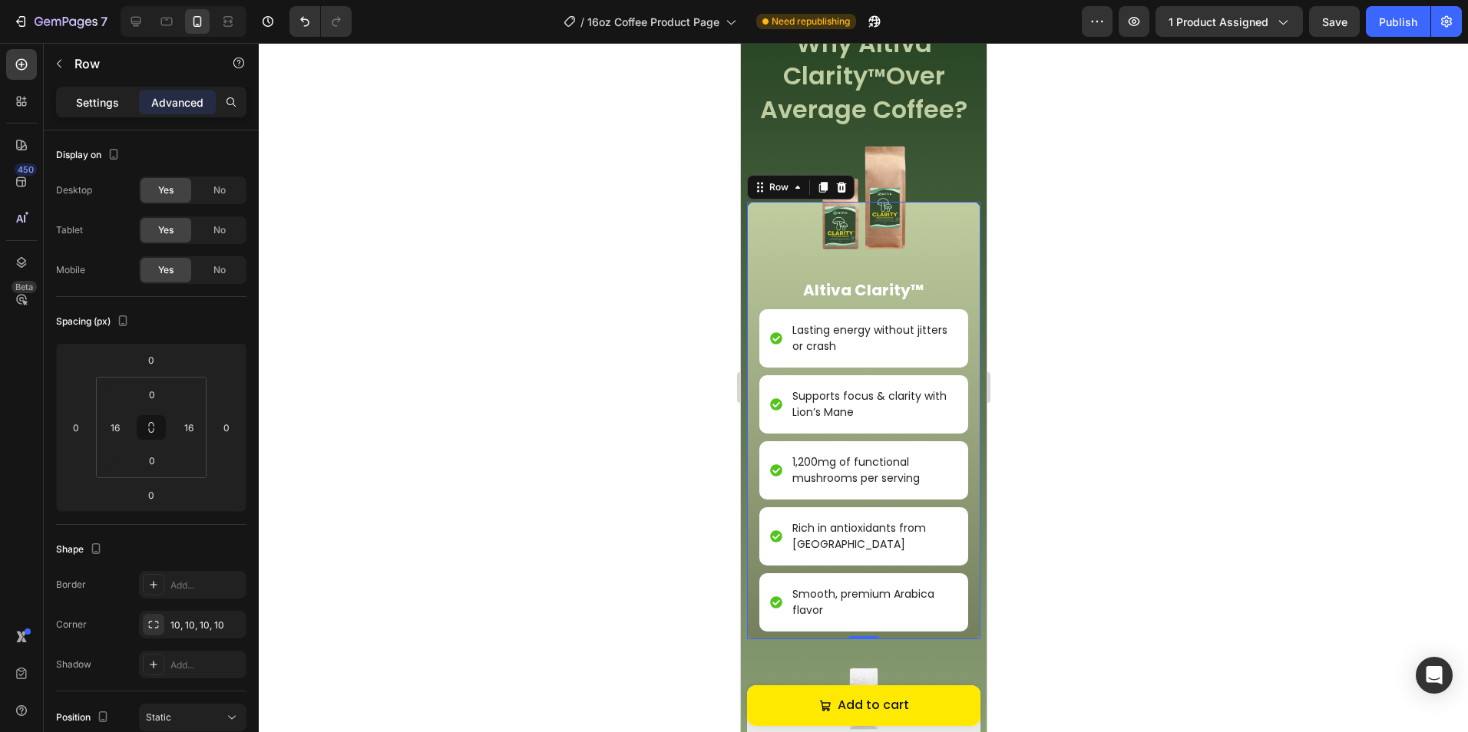
click at [109, 98] on p "Settings" at bounding box center [97, 102] width 43 height 16
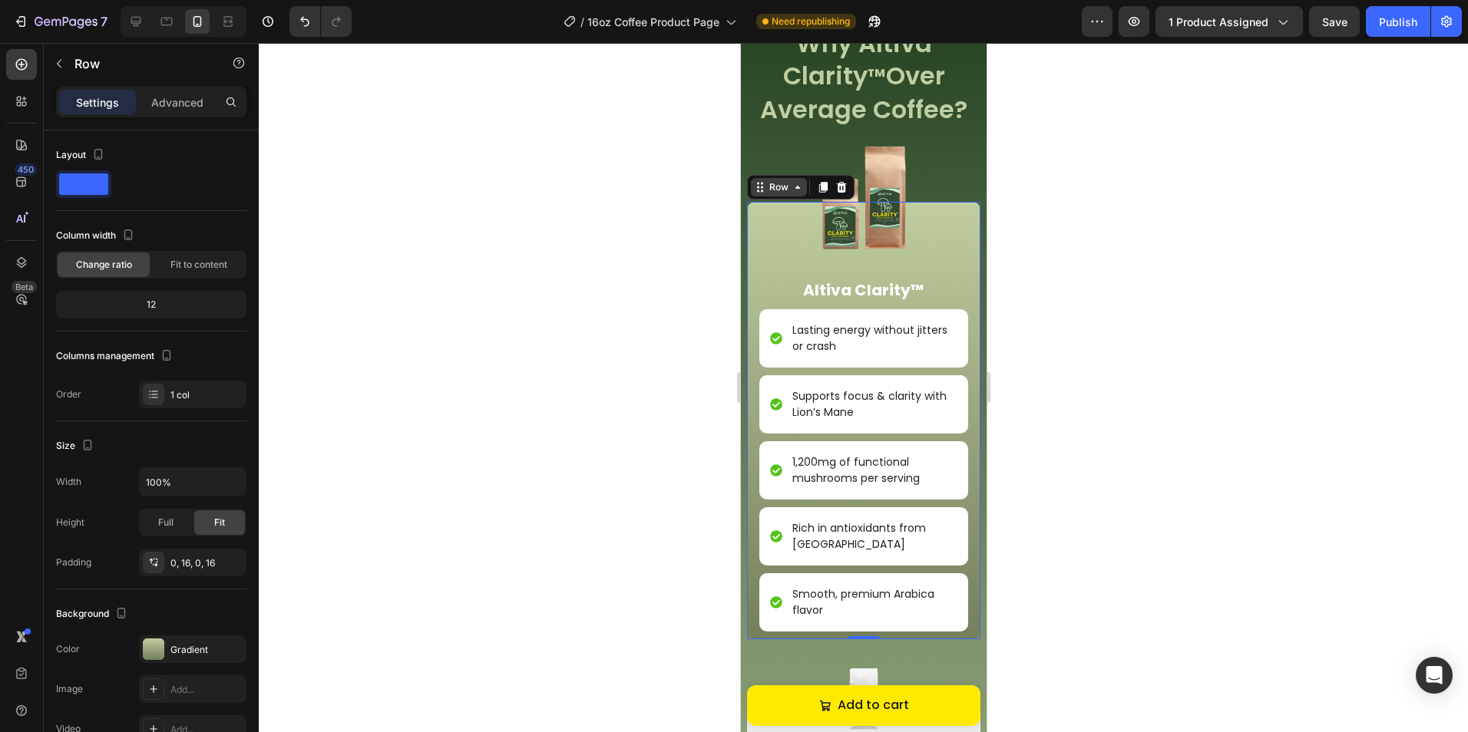
click at [773, 190] on div "Row" at bounding box center [777, 187] width 25 height 14
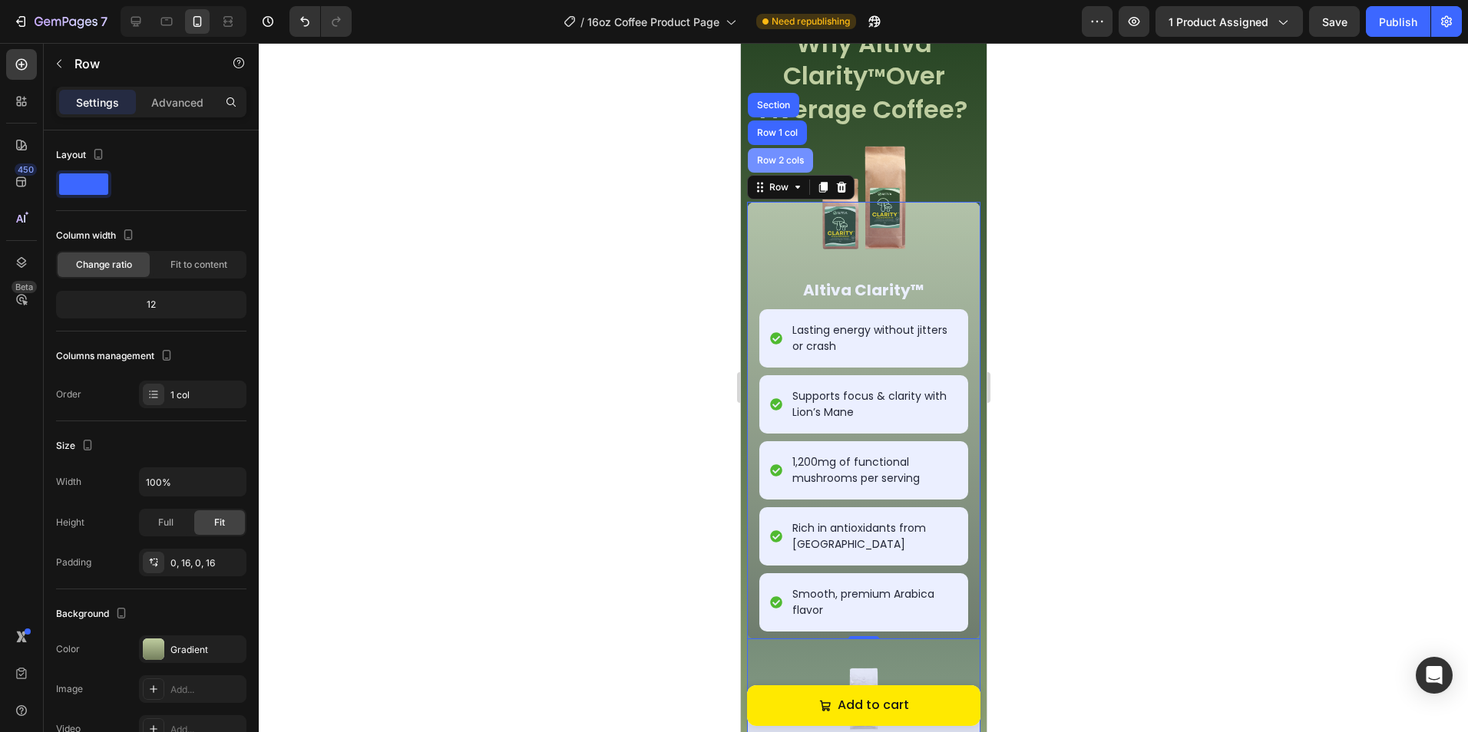
click at [780, 161] on div "Row 2 cols" at bounding box center [779, 160] width 53 height 9
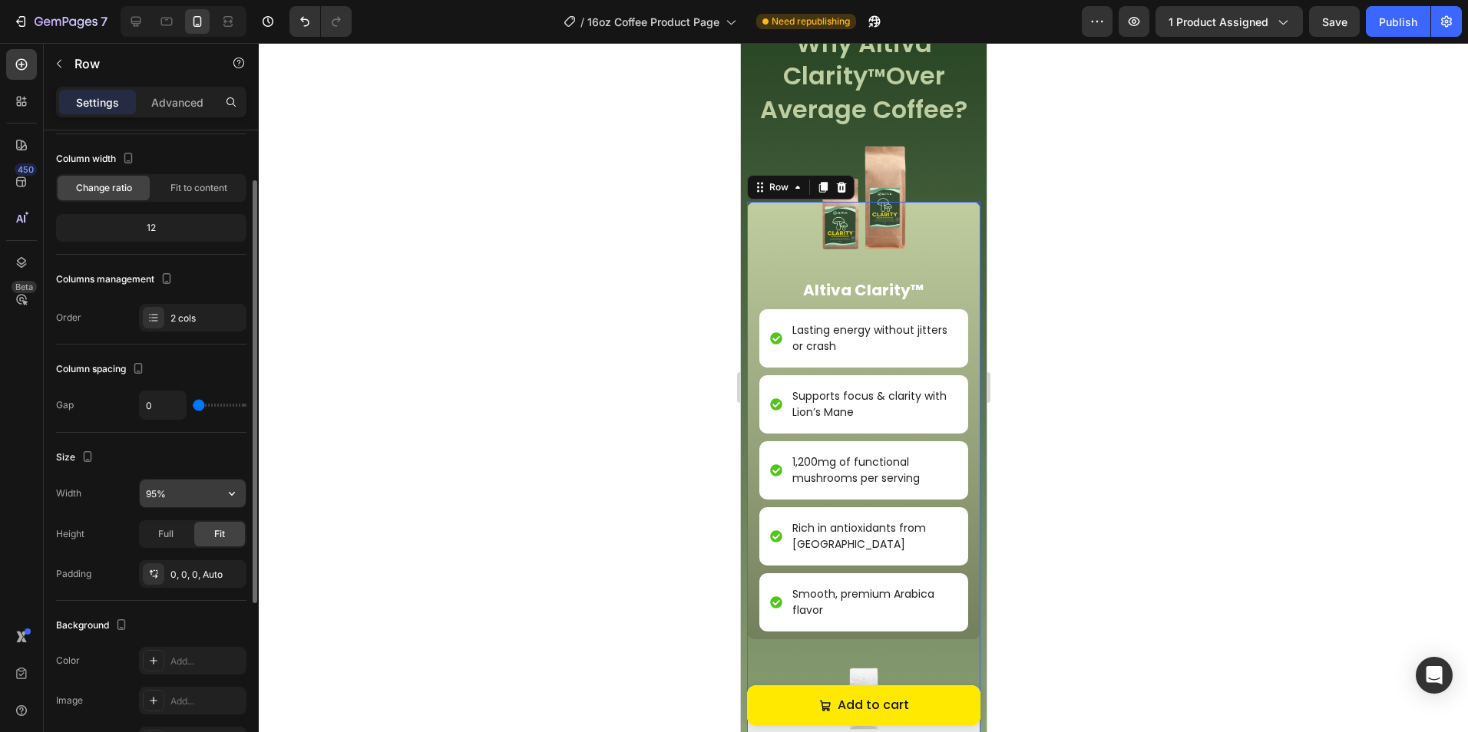
click at [174, 486] on input "95%" at bounding box center [193, 494] width 106 height 28
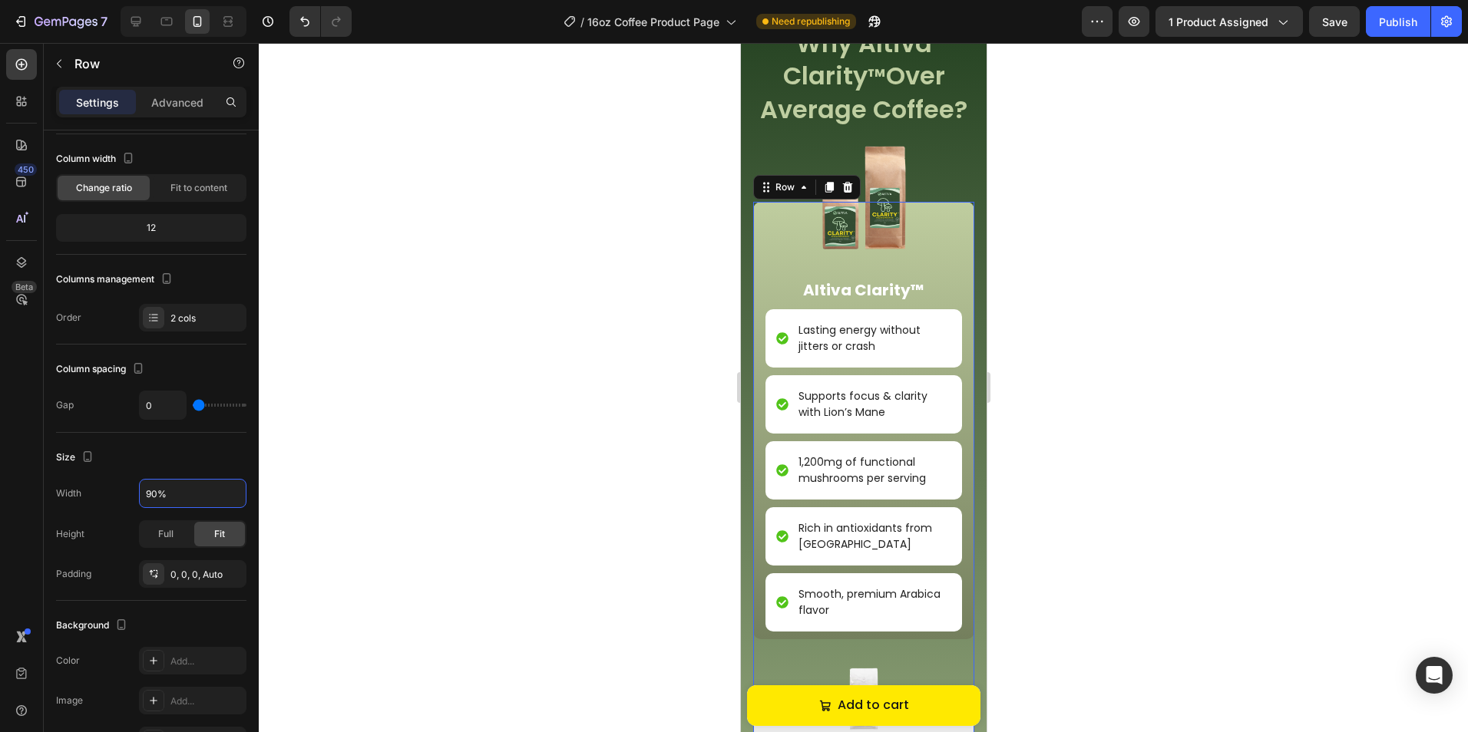
type input "90%"
click at [1004, 376] on div at bounding box center [863, 387] width 1209 height 689
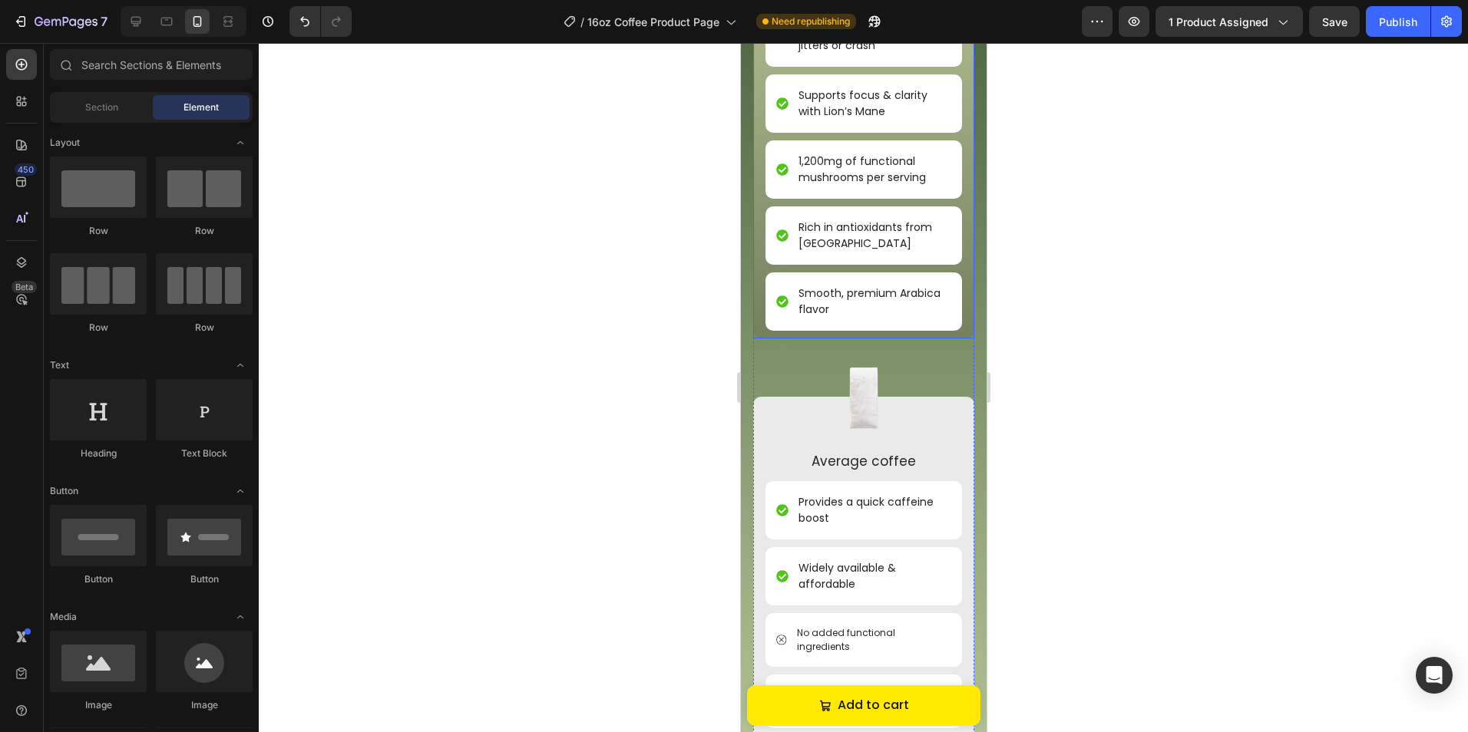
scroll to position [2244, 0]
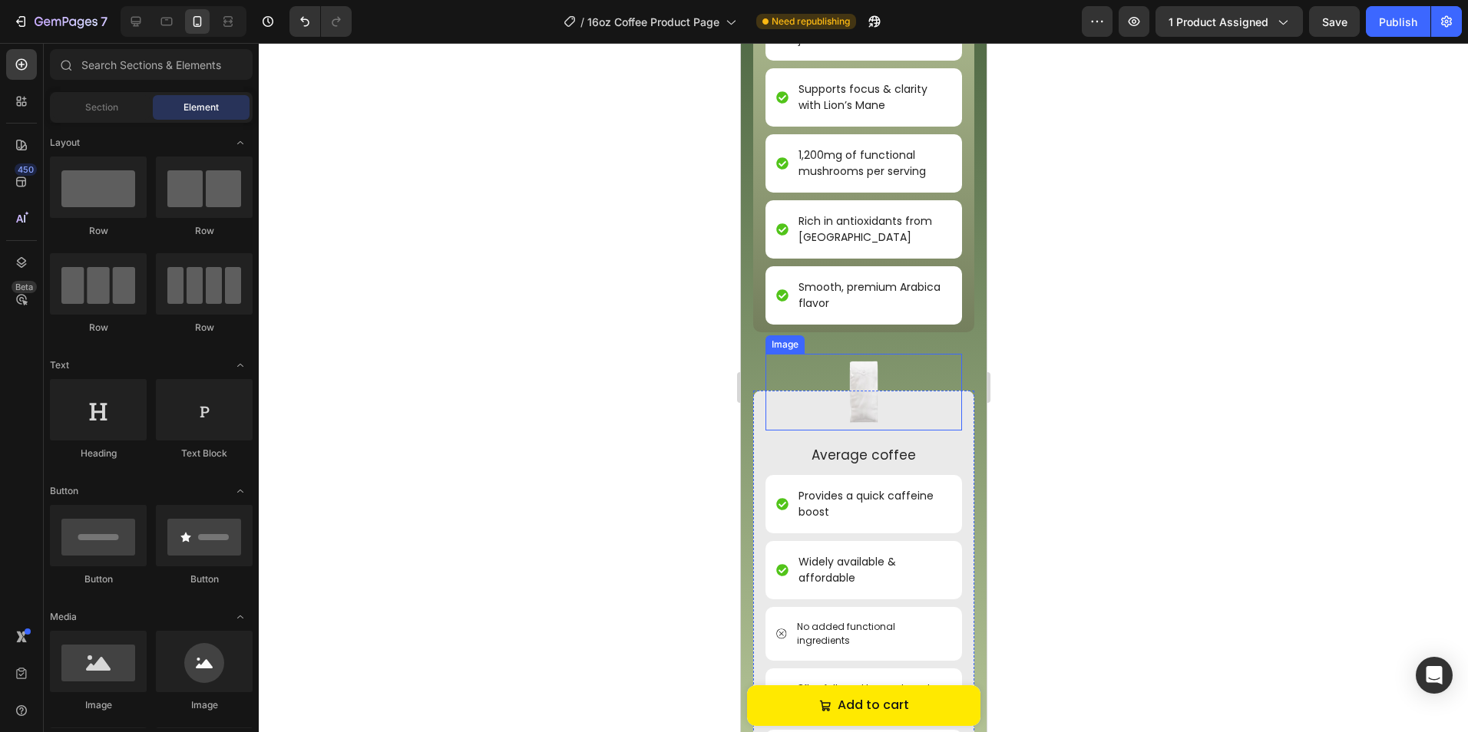
click at [942, 408] on div at bounding box center [862, 392] width 196 height 77
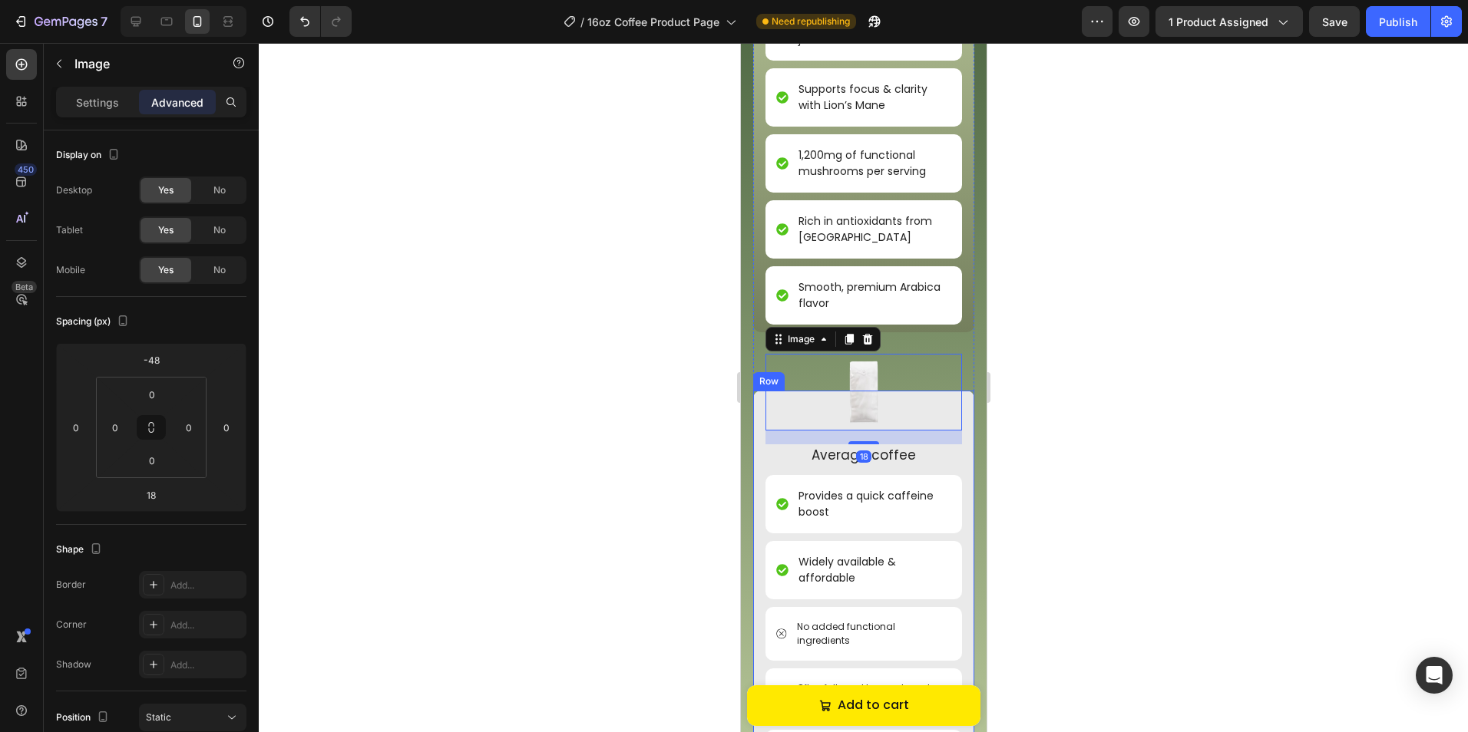
click at [957, 408] on div "Image 18 Average coffee Text Block Provides a quick caffeine boost Item List Wi…" at bounding box center [862, 586] width 221 height 390
click at [110, 112] on div "Settings" at bounding box center [97, 102] width 77 height 25
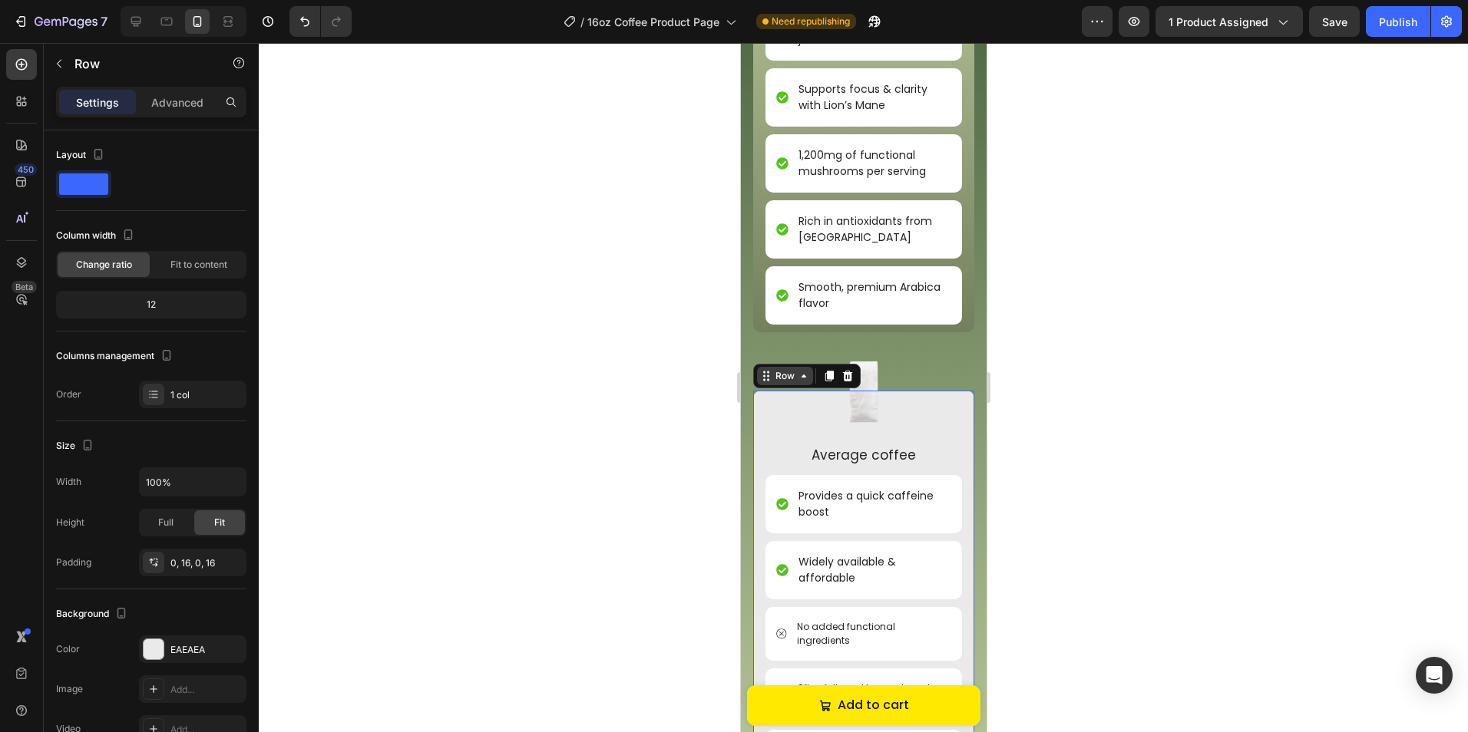
drag, startPoint x: 794, startPoint y: 381, endPoint x: 794, endPoint y: 371, distance: 10.7
click at [794, 380] on div "Row" at bounding box center [784, 376] width 56 height 18
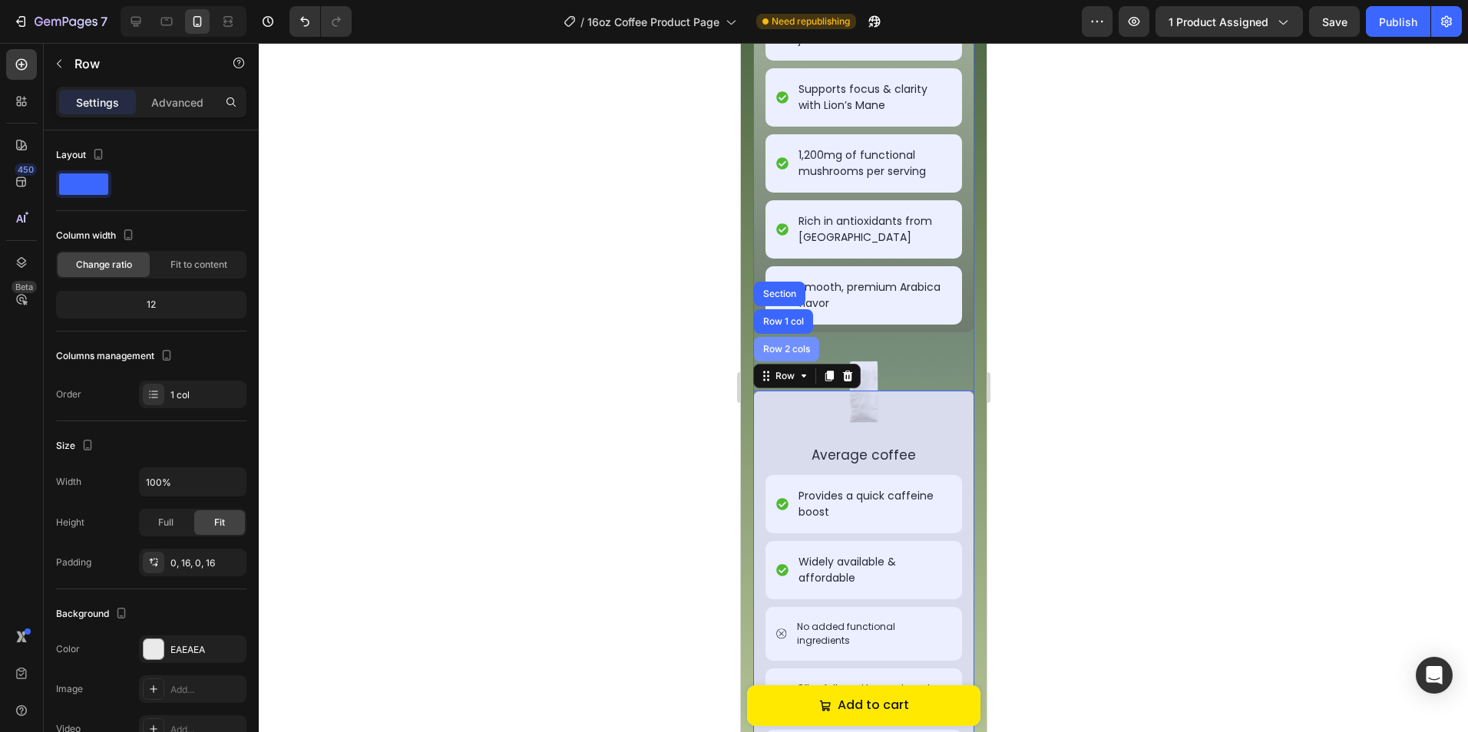
click at [791, 348] on div "Row 2 cols" at bounding box center [785, 349] width 53 height 9
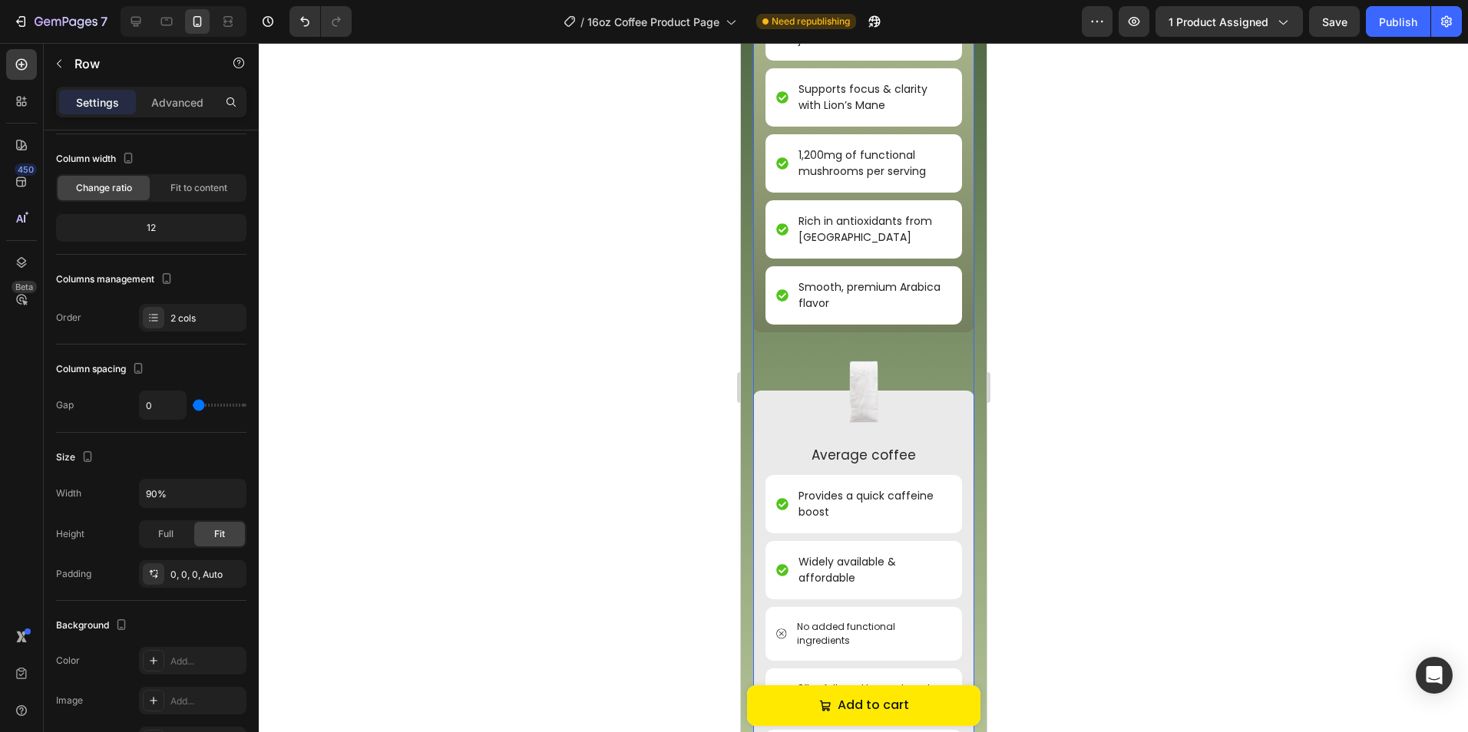
click at [1113, 393] on div at bounding box center [863, 387] width 1209 height 689
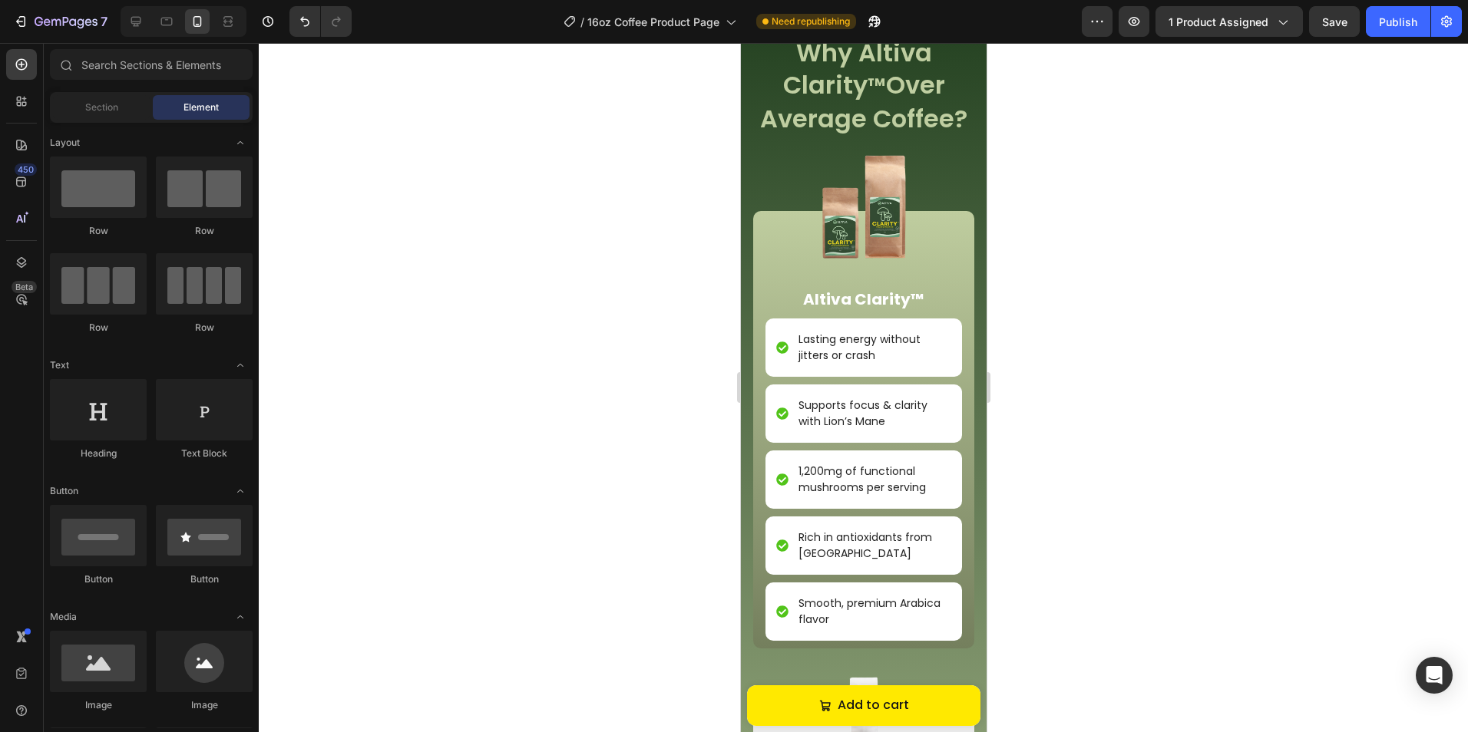
scroll to position [1943, 0]
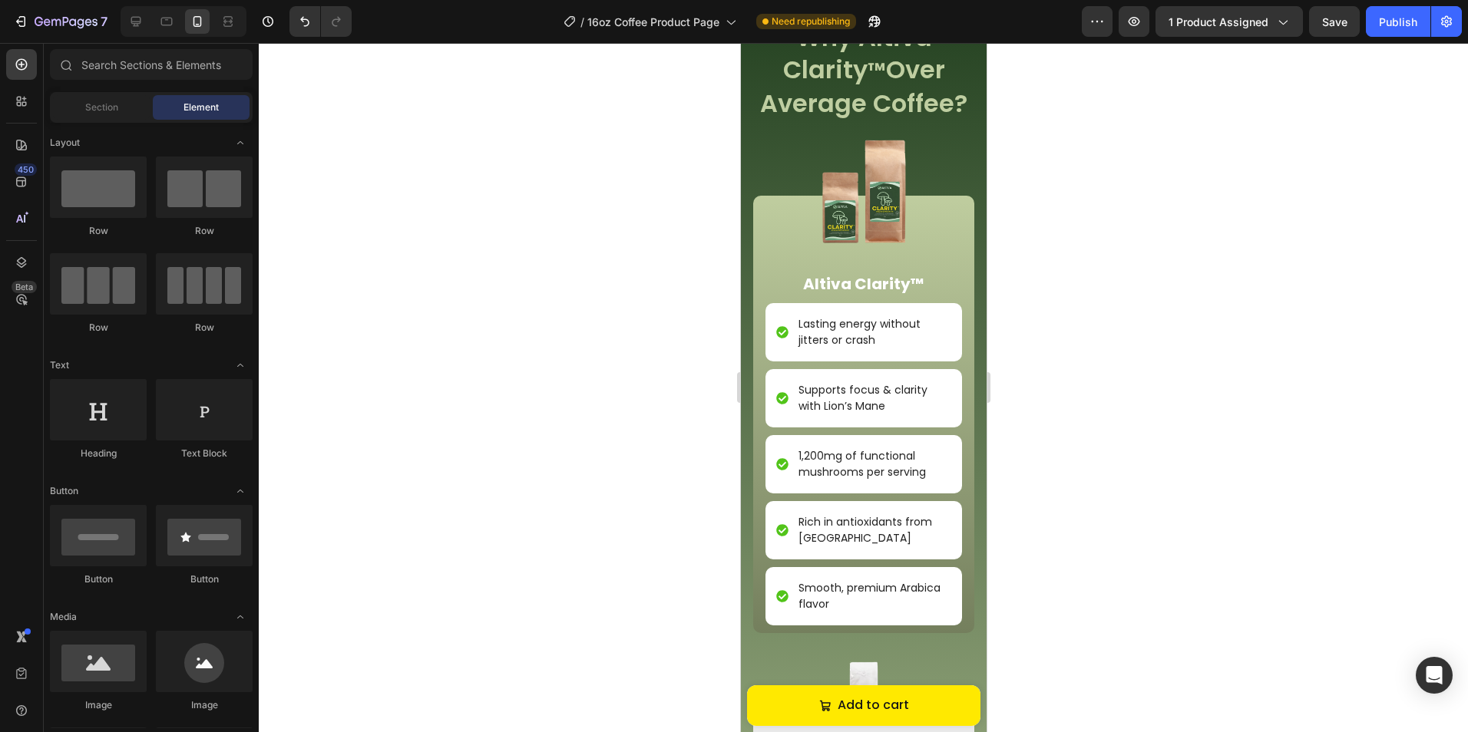
drag, startPoint x: 977, startPoint y: 444, endPoint x: 1797, endPoint y: 454, distance: 819.8
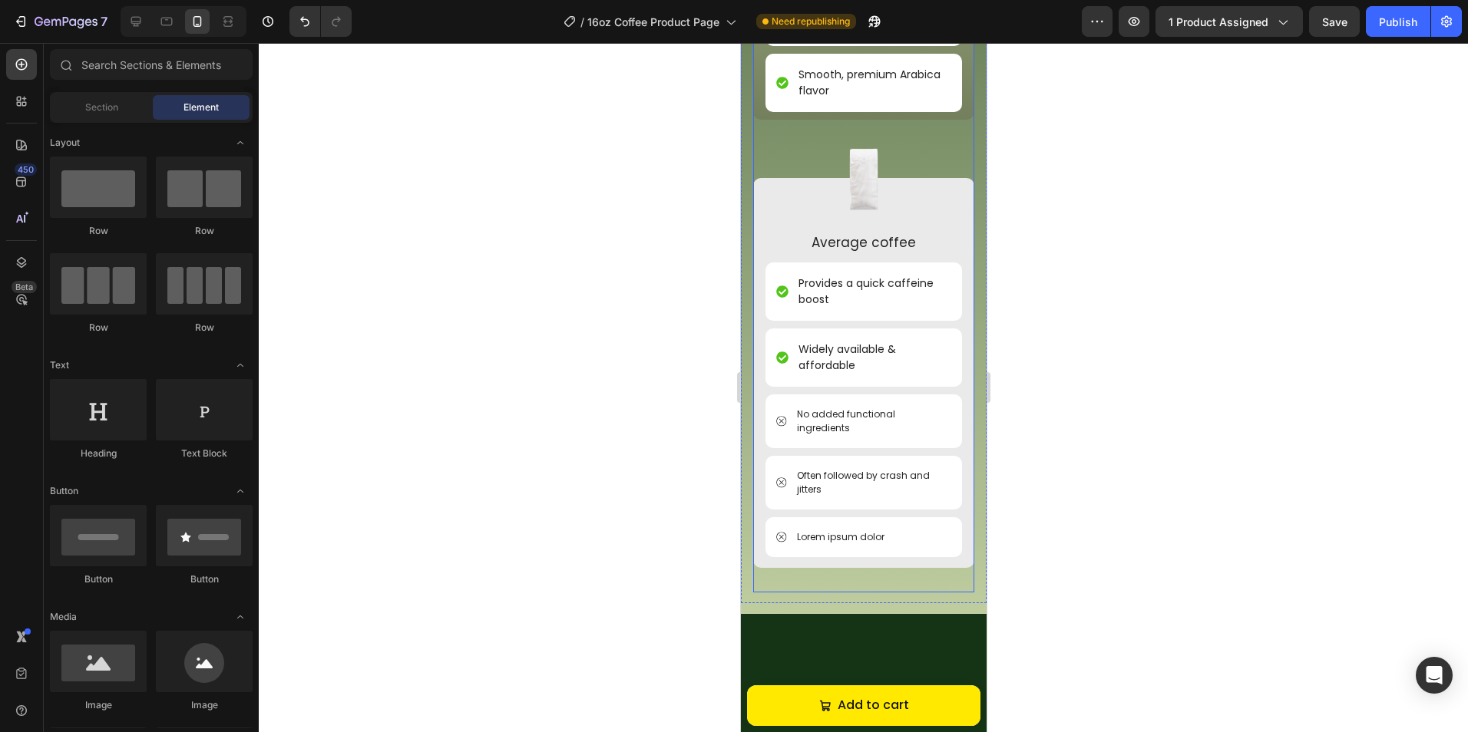
scroll to position [2480, 0]
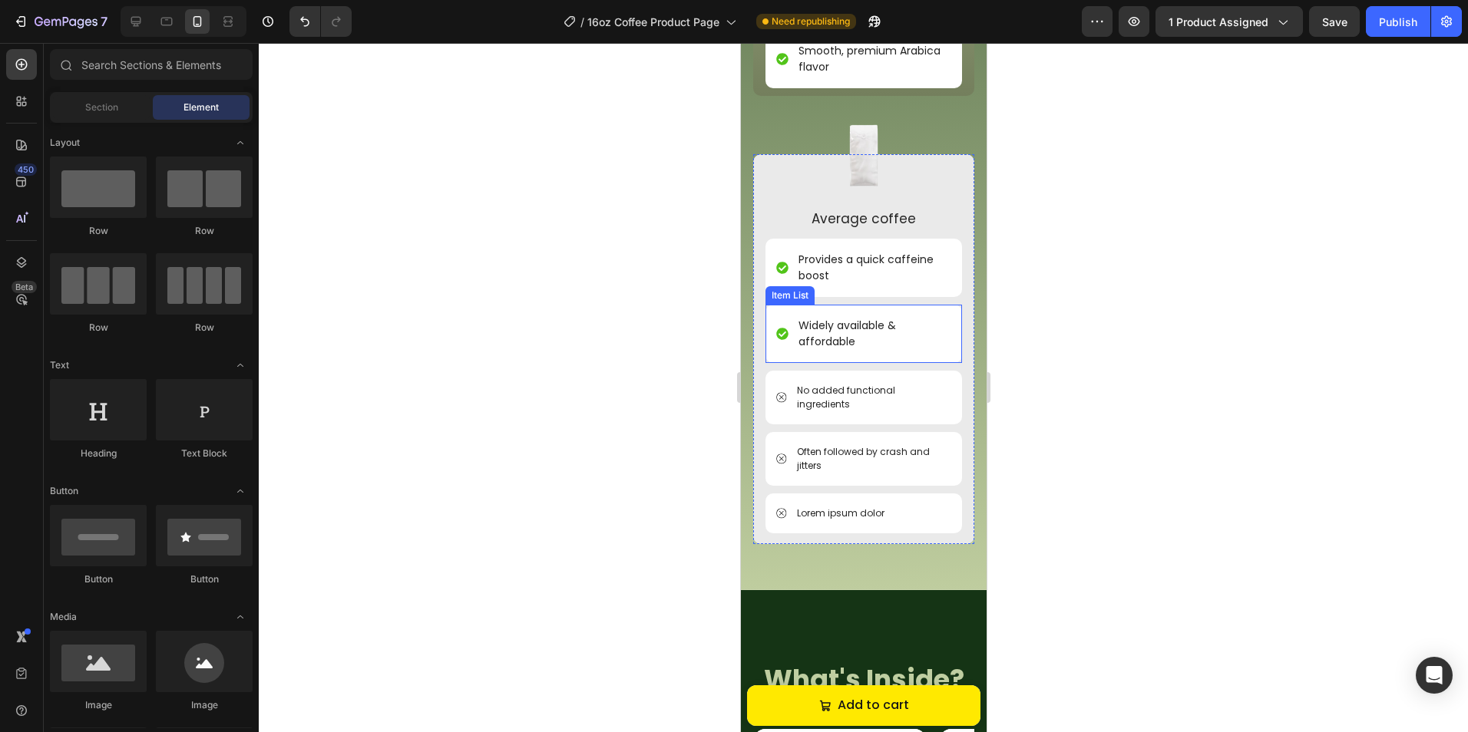
click at [878, 331] on p "Widely available & affordable" at bounding box center [872, 334] width 150 height 32
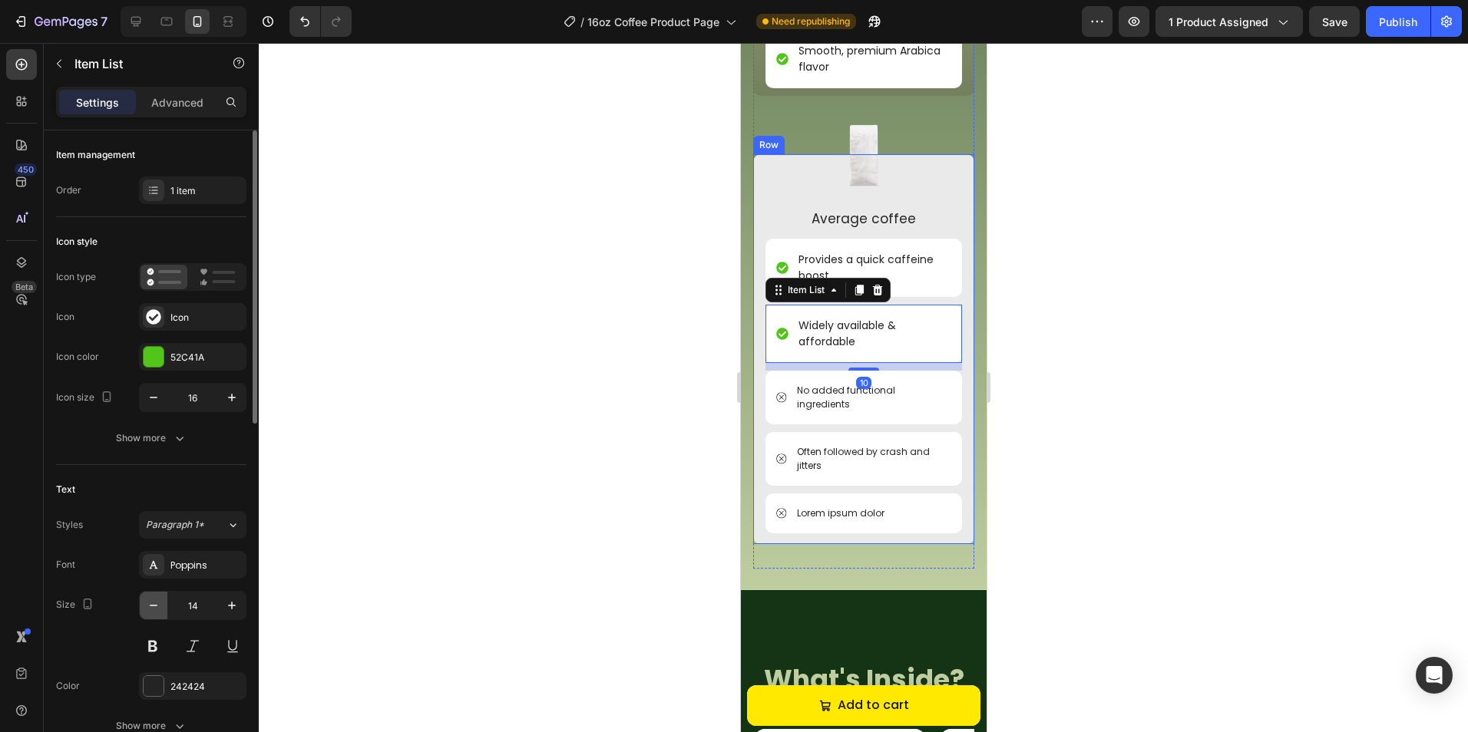
click at [160, 610] on icon "button" at bounding box center [153, 605] width 15 height 15
type input "13"
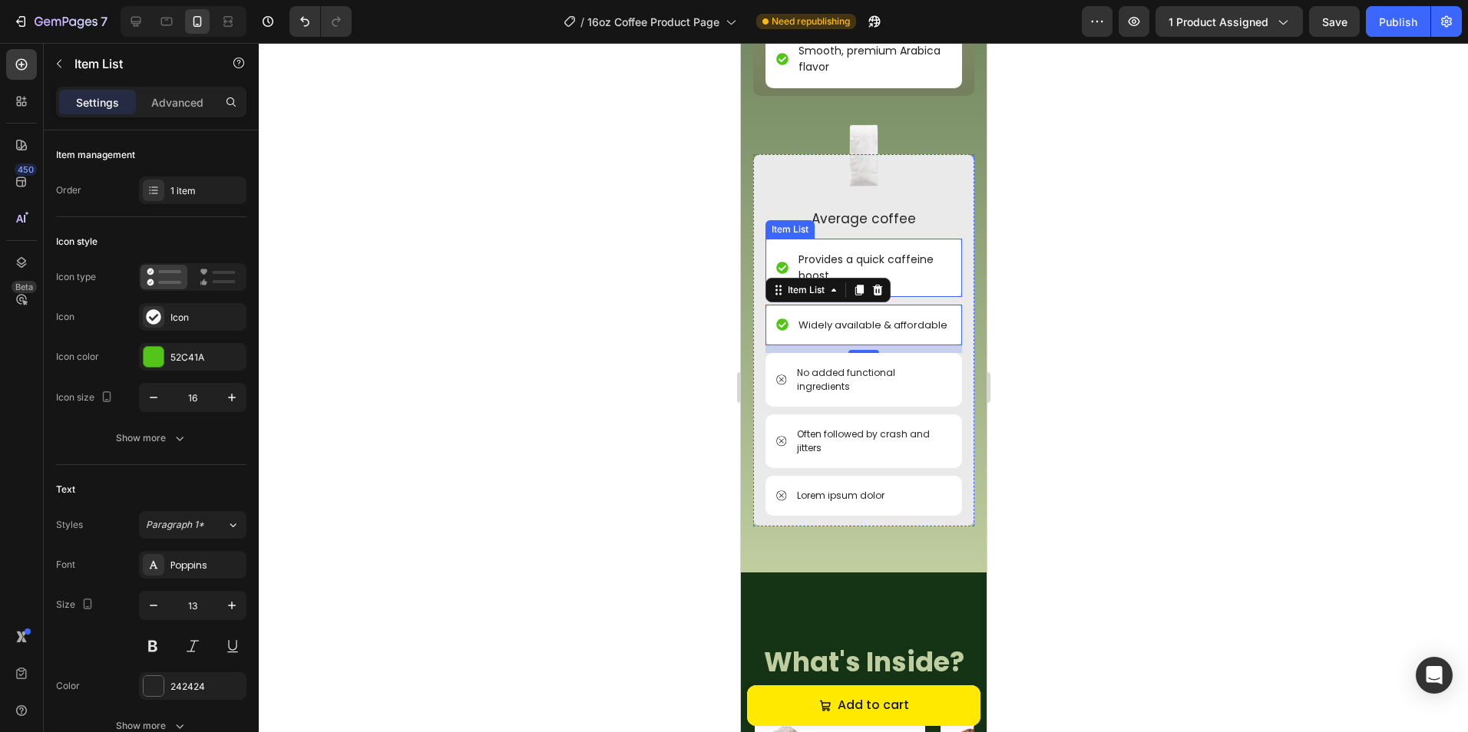
click at [877, 257] on p "Provides a quick caffeine boost" at bounding box center [872, 268] width 150 height 32
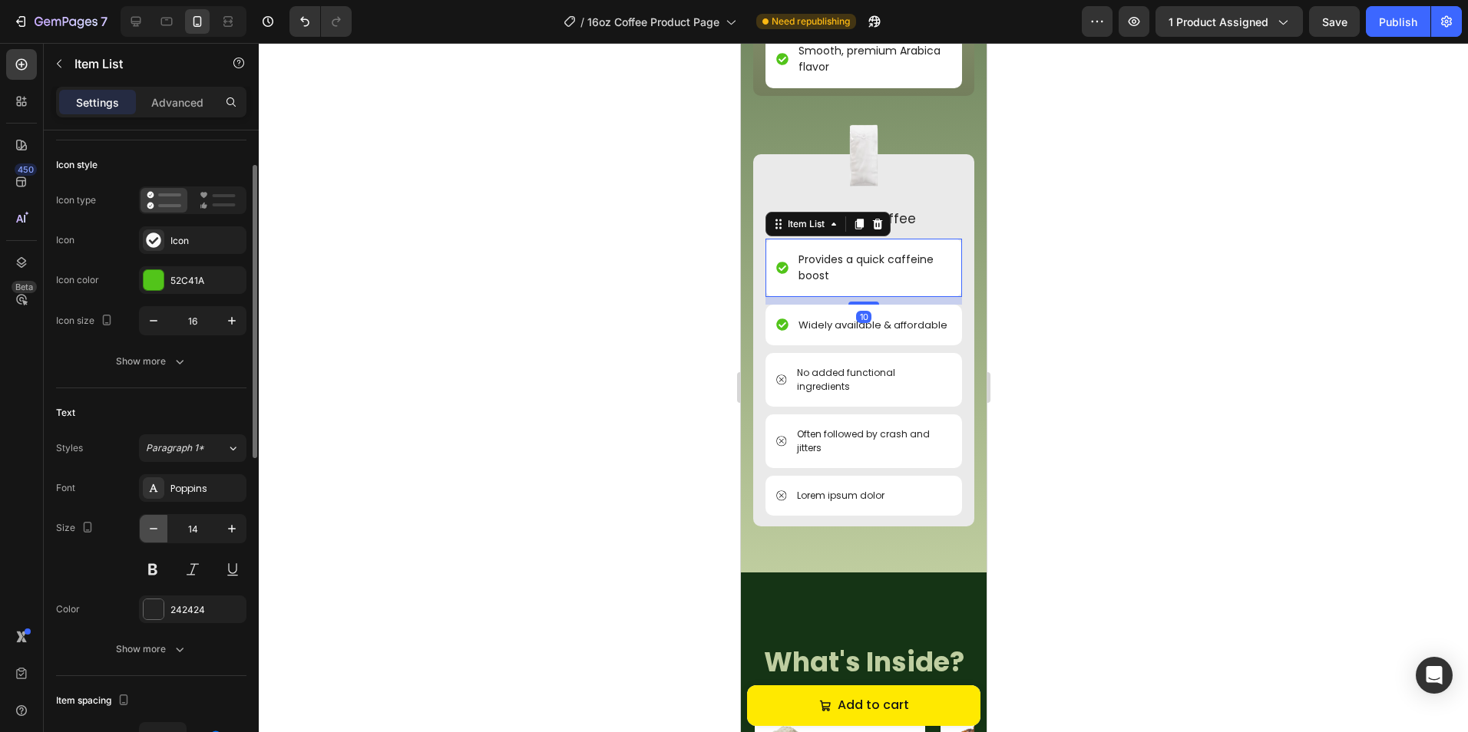
click at [152, 534] on icon "button" at bounding box center [153, 528] width 15 height 15
type input "13"
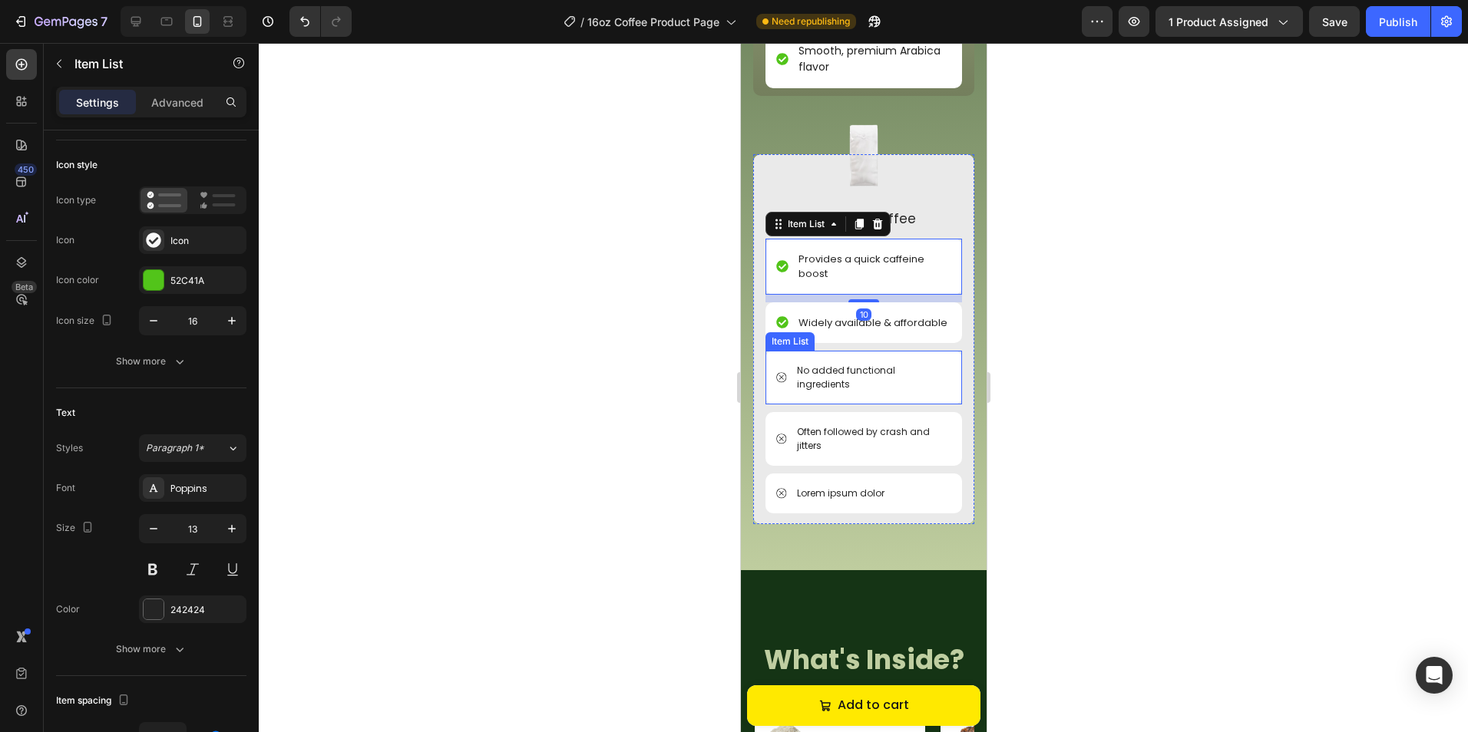
click at [866, 391] on p "No added functional ingredients" at bounding box center [872, 378] width 152 height 28
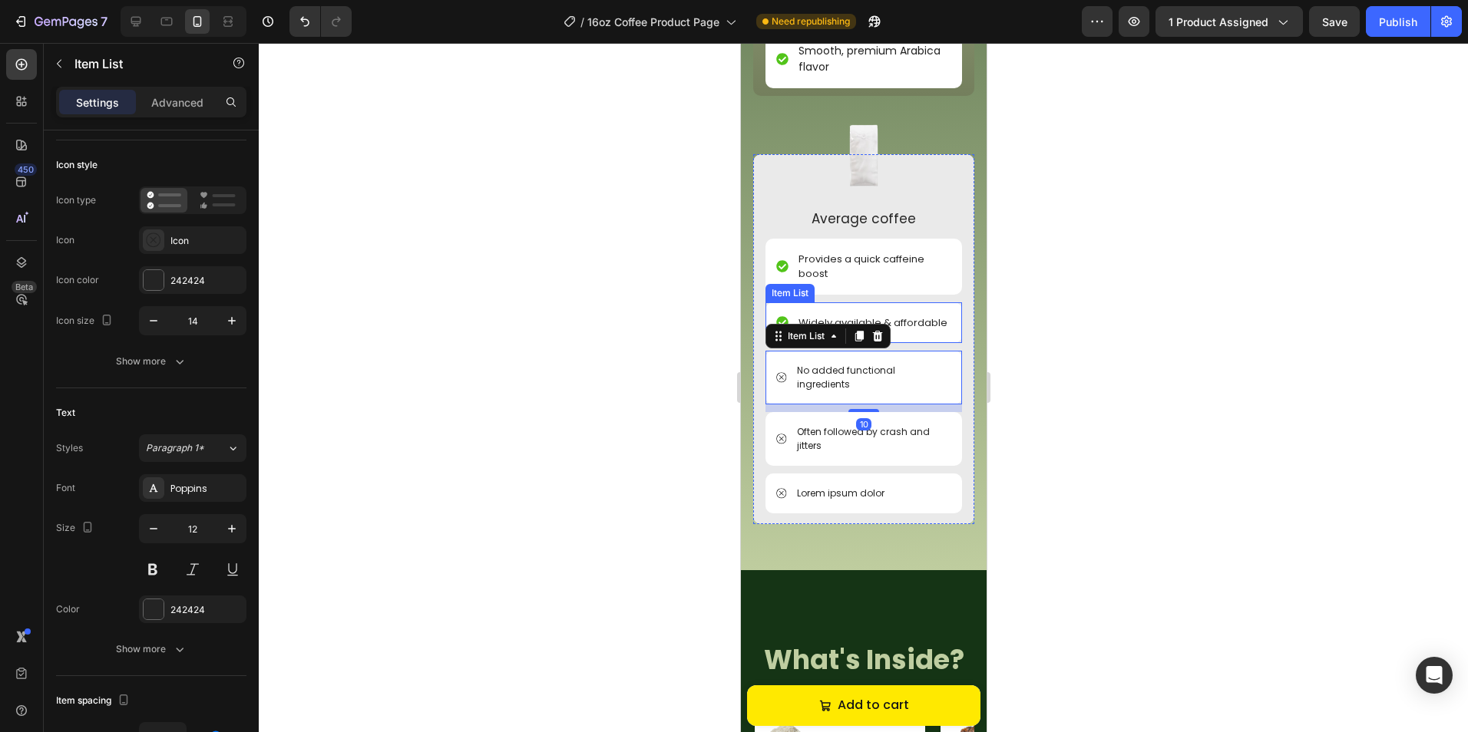
click at [857, 315] on p "Widely available & affordable" at bounding box center [871, 322] width 149 height 15
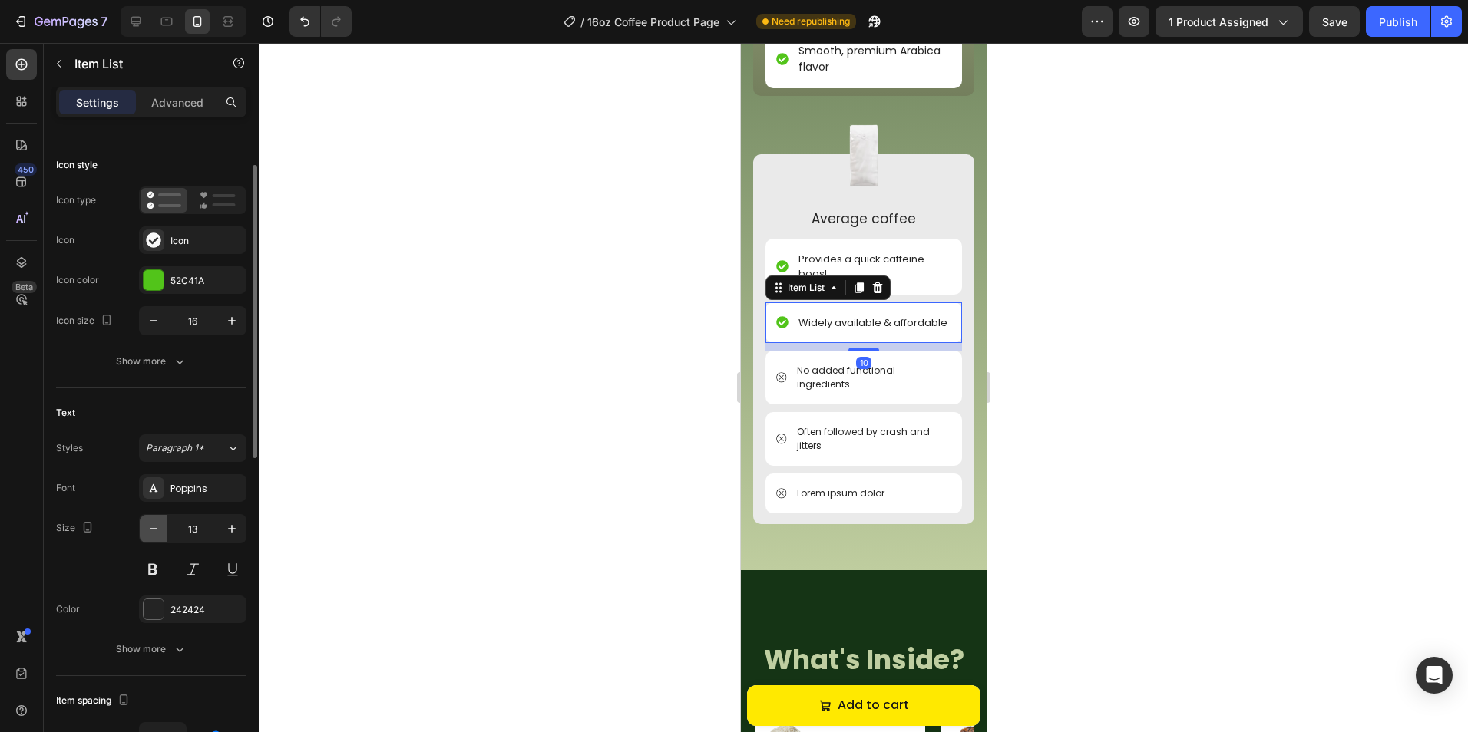
click at [159, 533] on icon "button" at bounding box center [153, 528] width 15 height 15
type input "12"
click at [887, 269] on p "Provides a quick caffeine boost" at bounding box center [872, 267] width 150 height 30
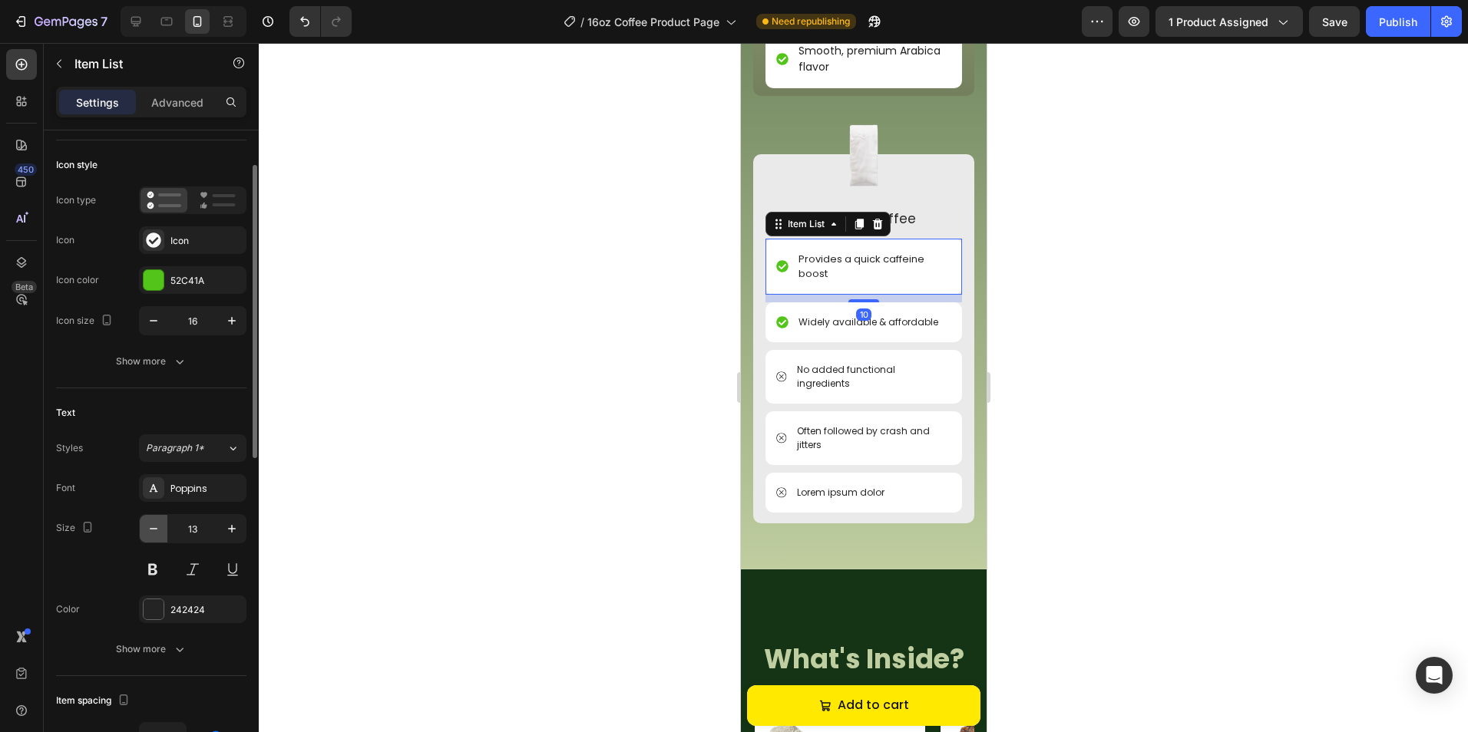
click at [157, 527] on icon "button" at bounding box center [153, 528] width 15 height 15
type input "12"
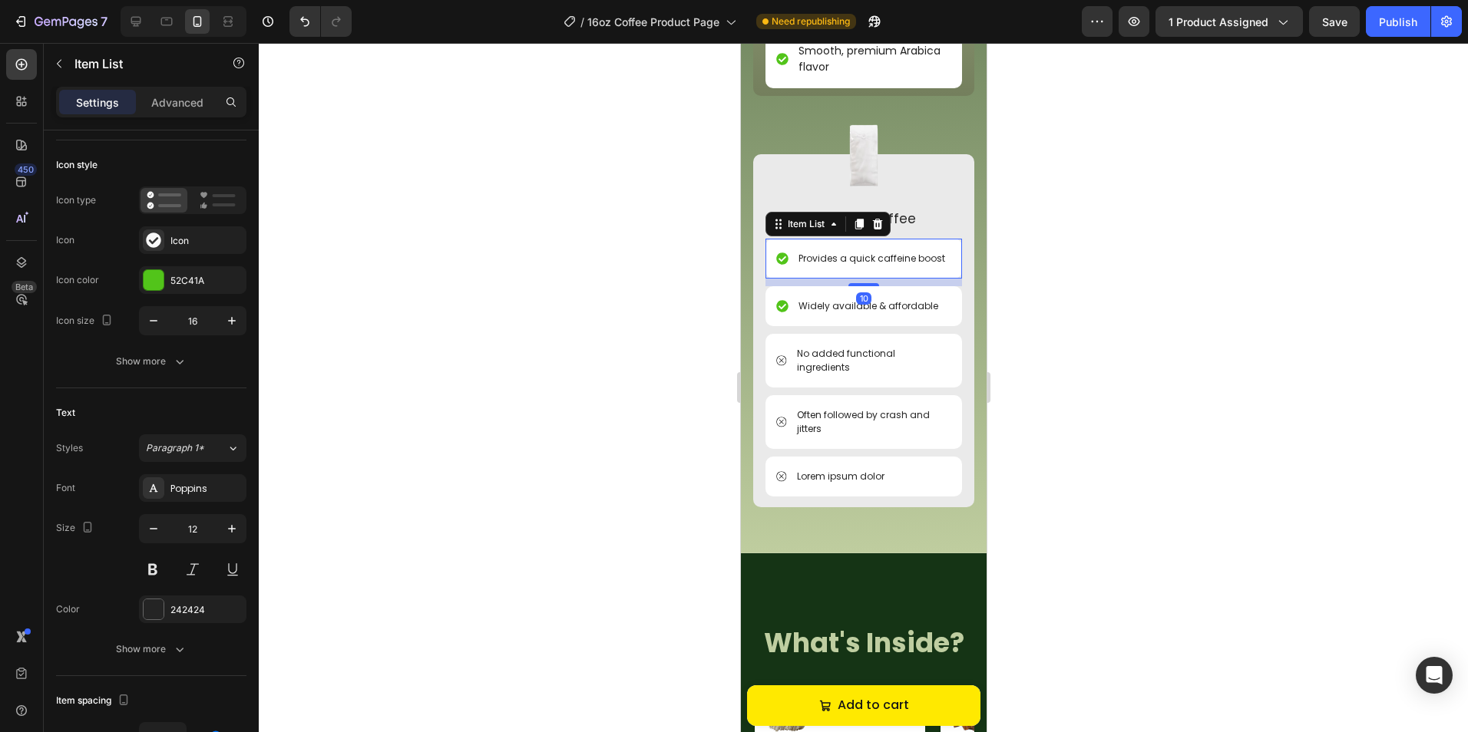
click at [571, 472] on div at bounding box center [863, 387] width 1209 height 689
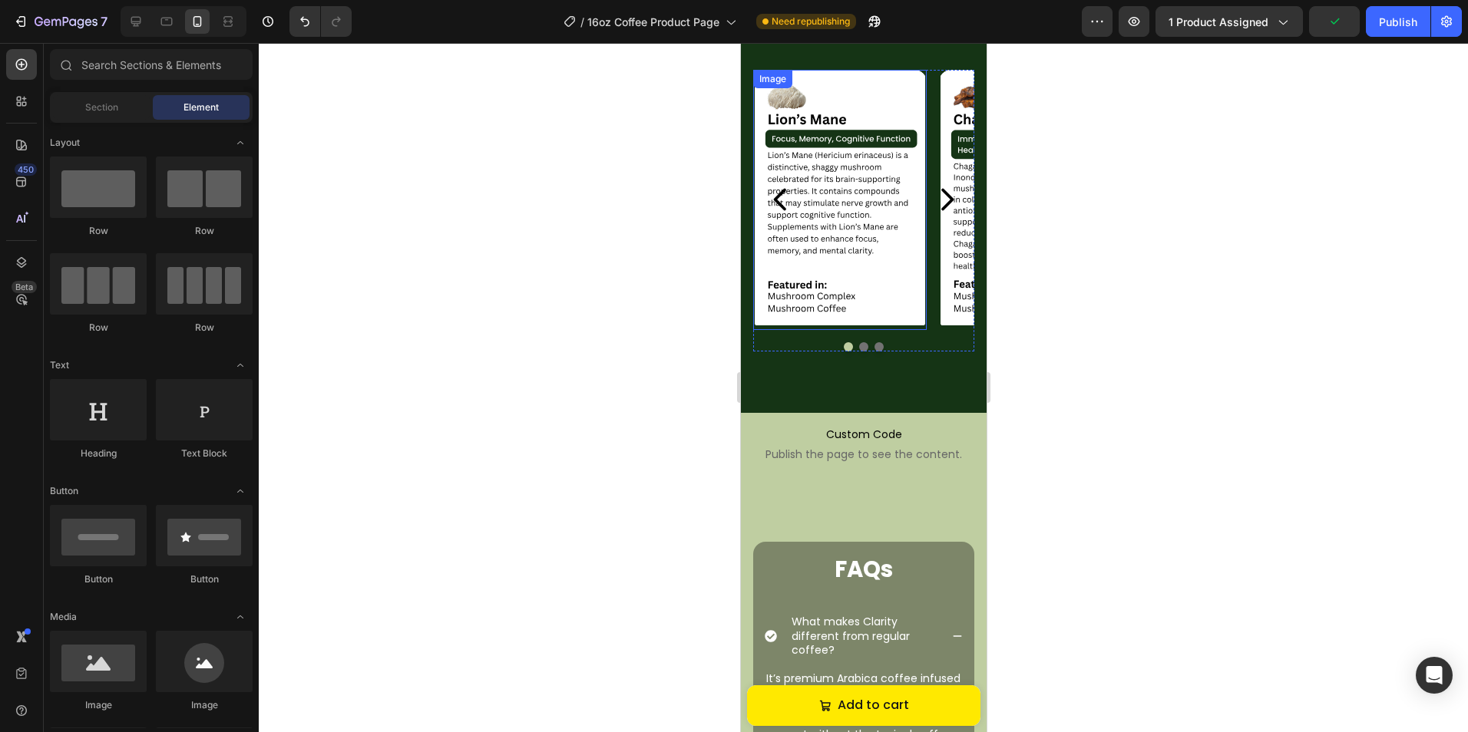
scroll to position [3247, 0]
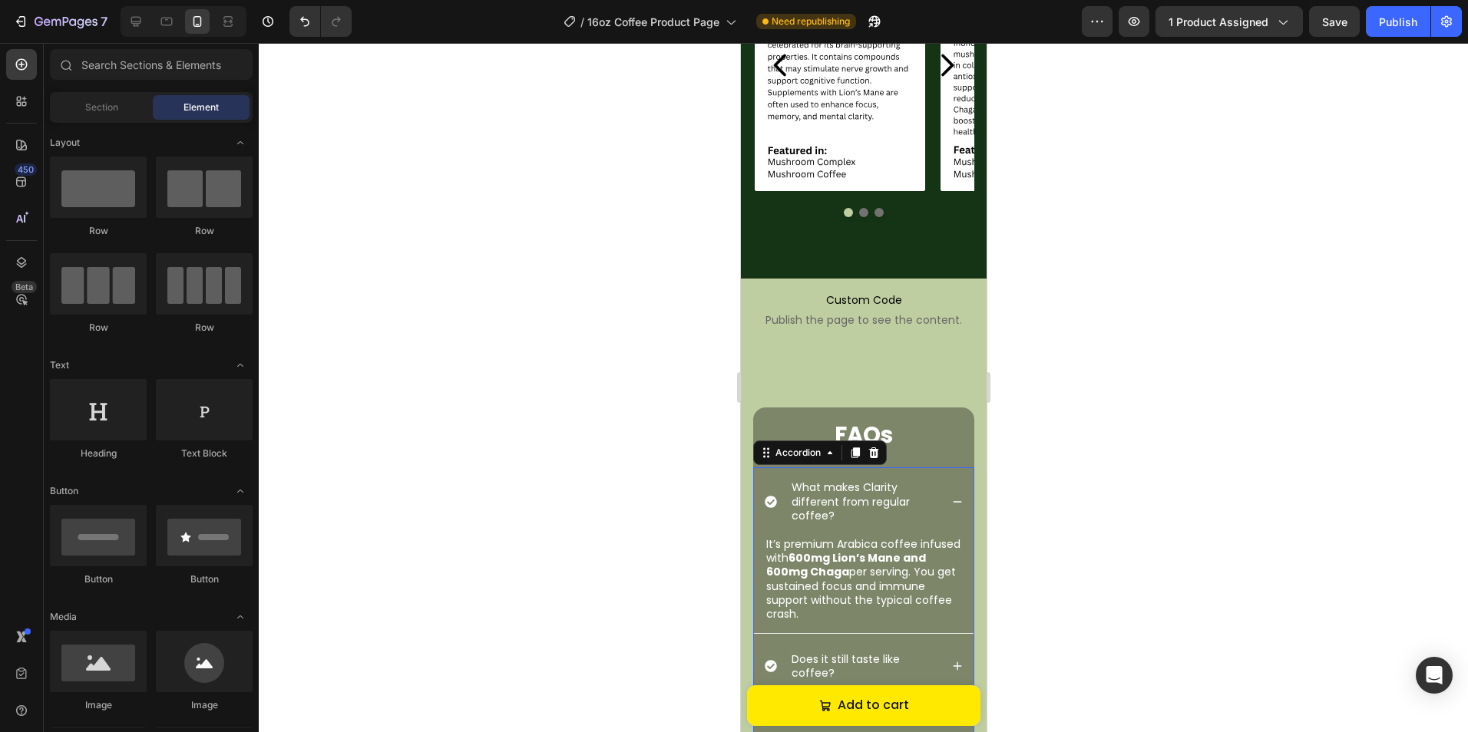
click at [855, 513] on p "What makes Clarity different from regular coffee?" at bounding box center [864, 501] width 146 height 42
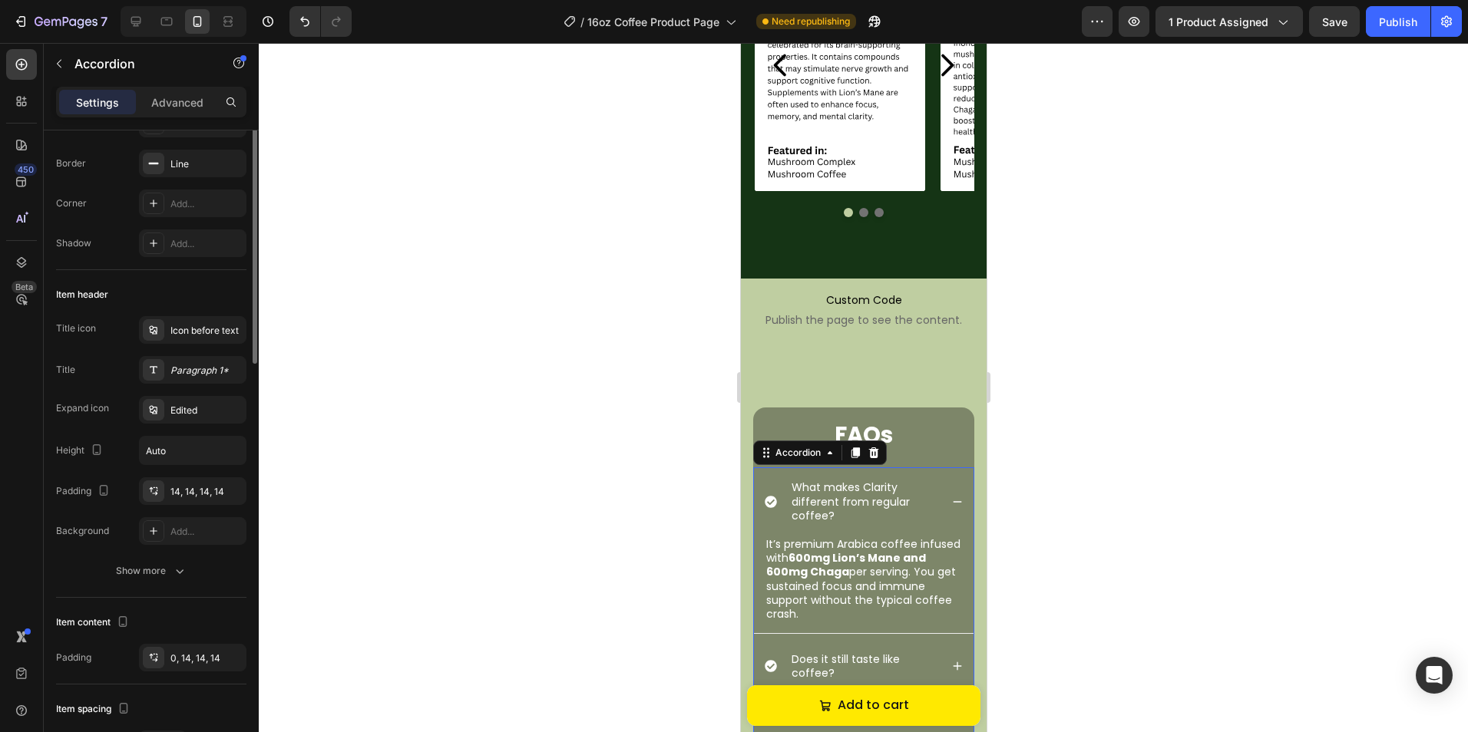
scroll to position [0, 0]
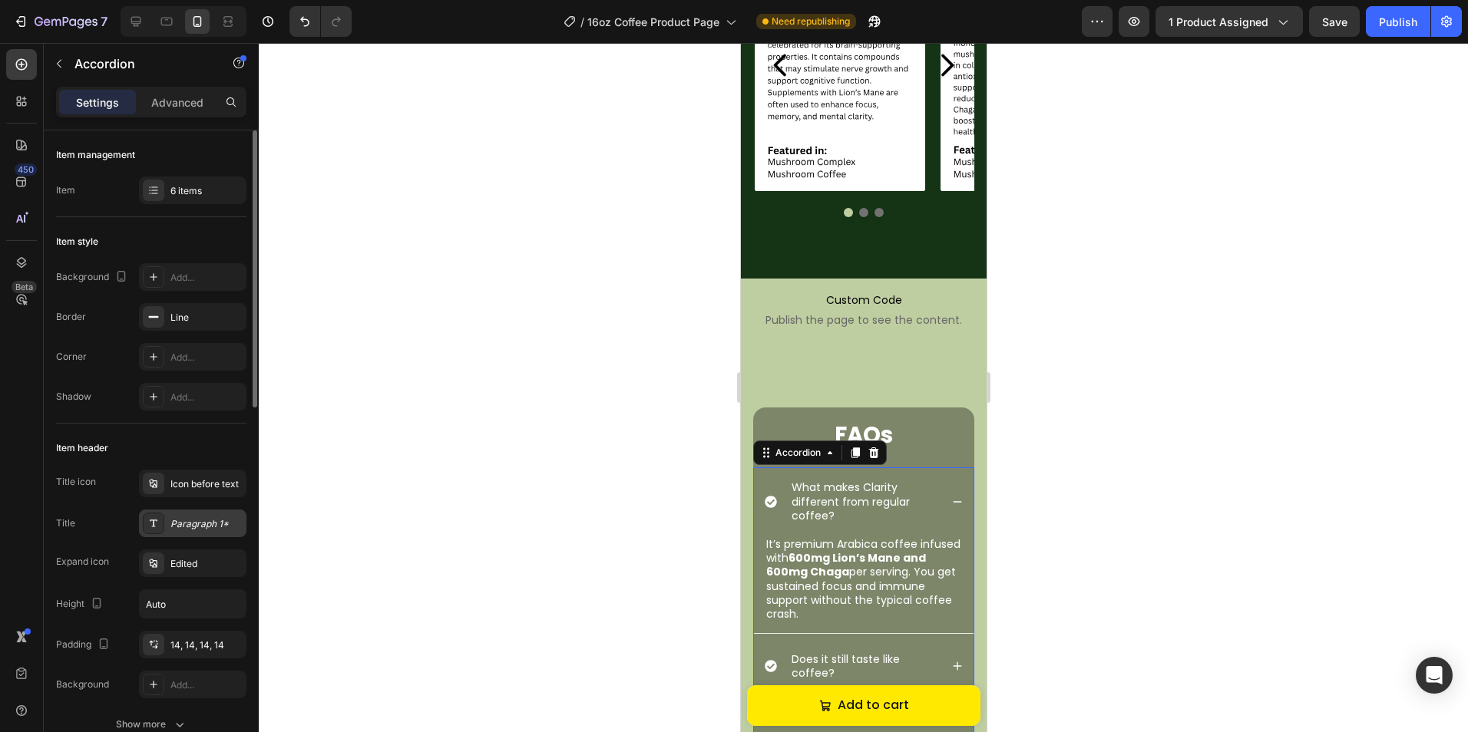
click at [175, 528] on div "Paragraph 1*" at bounding box center [206, 524] width 72 height 14
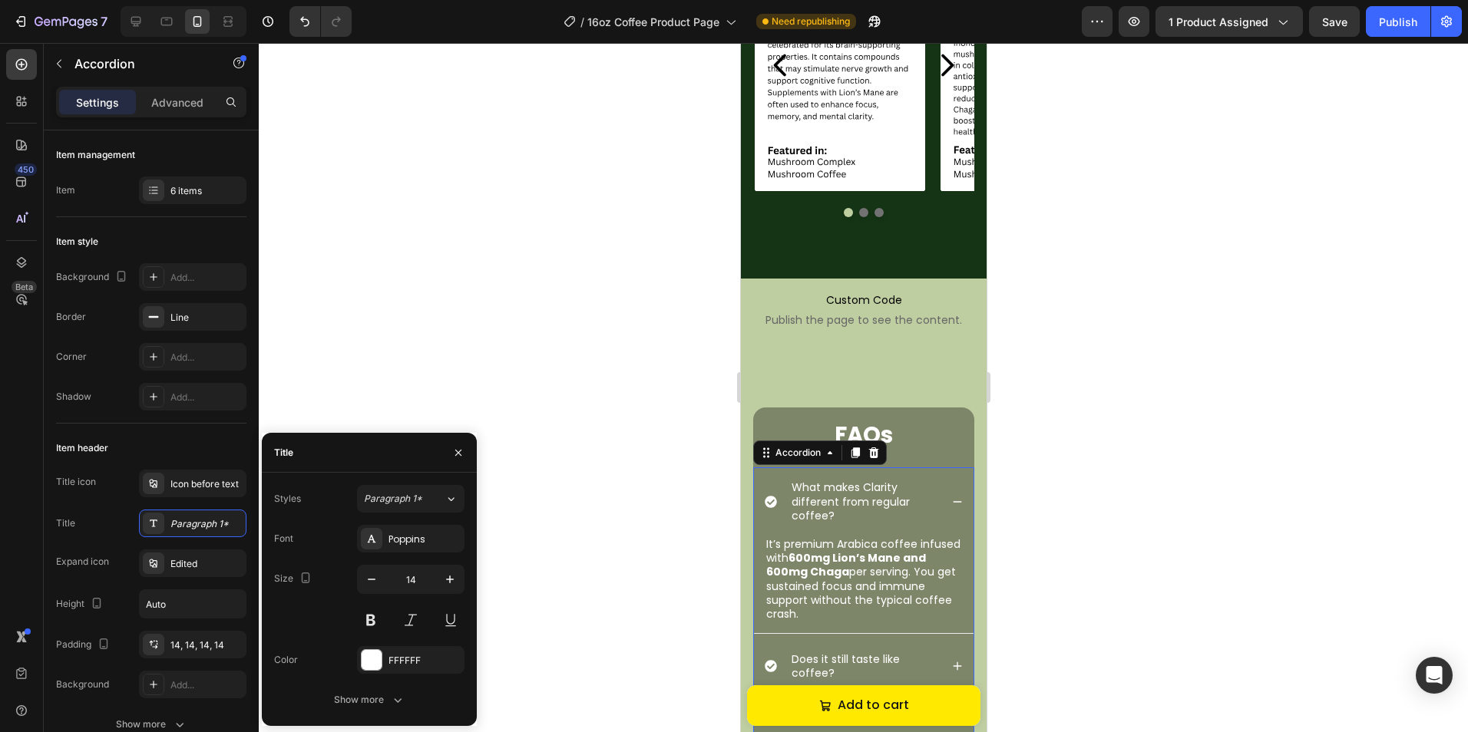
click at [420, 368] on div at bounding box center [863, 387] width 1209 height 689
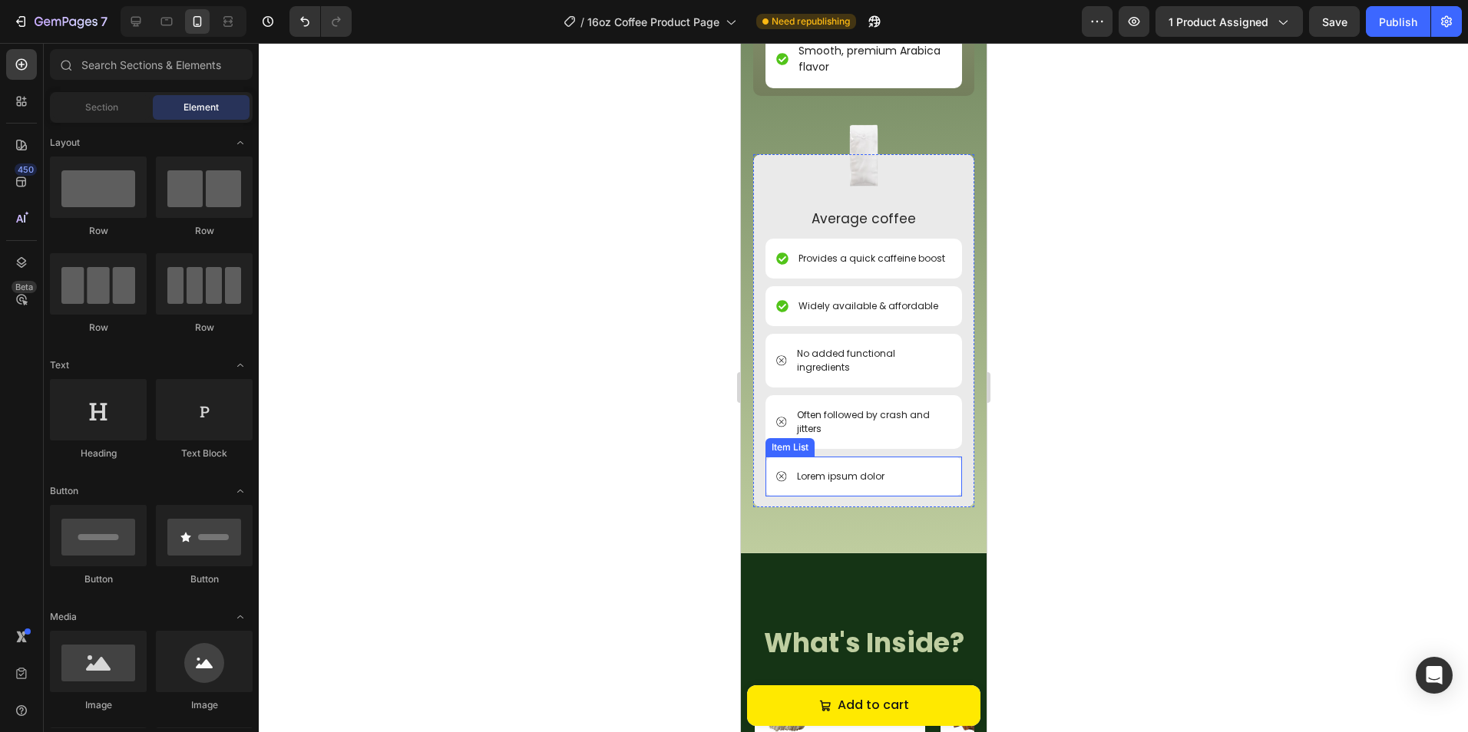
click at [855, 481] on p "Lorem ipsum dolor" at bounding box center [839, 477] width 87 height 14
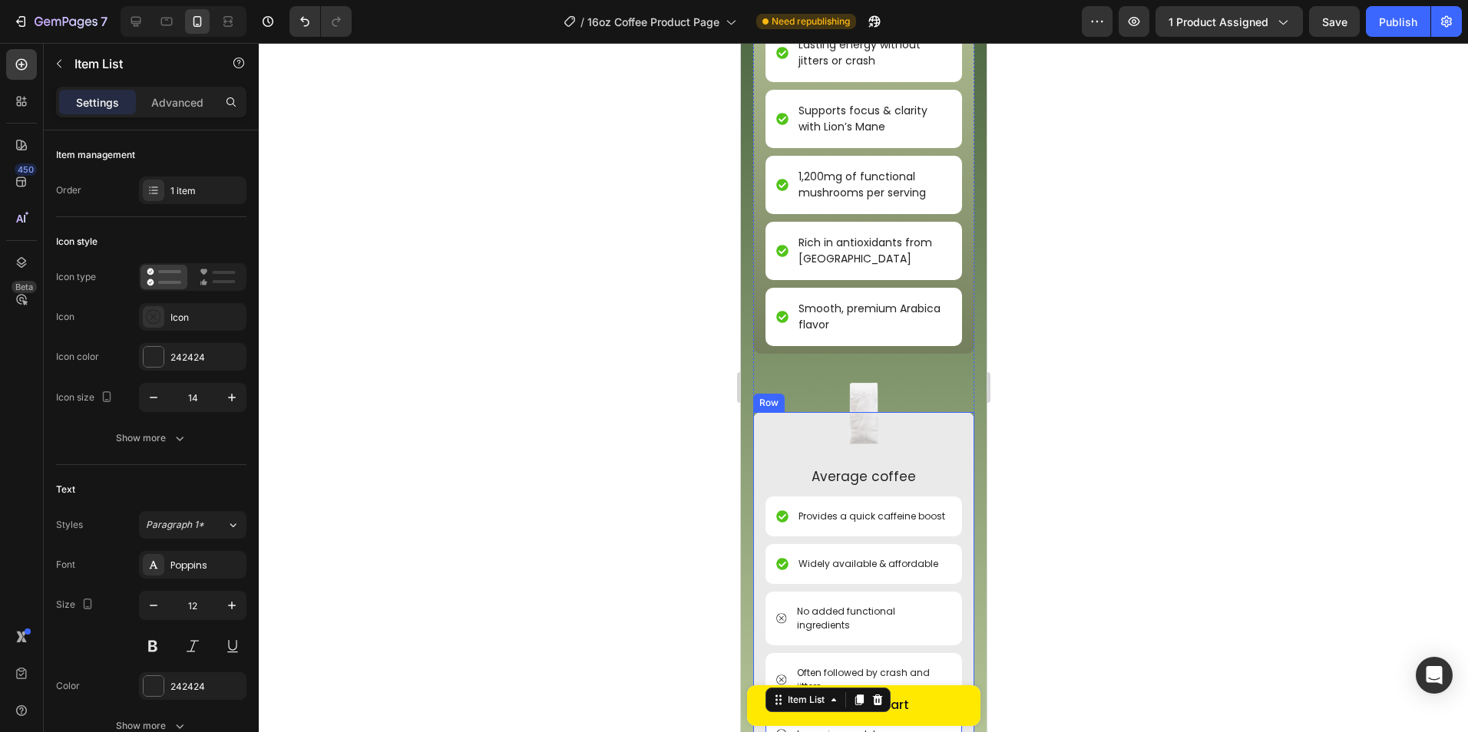
scroll to position [2173, 0]
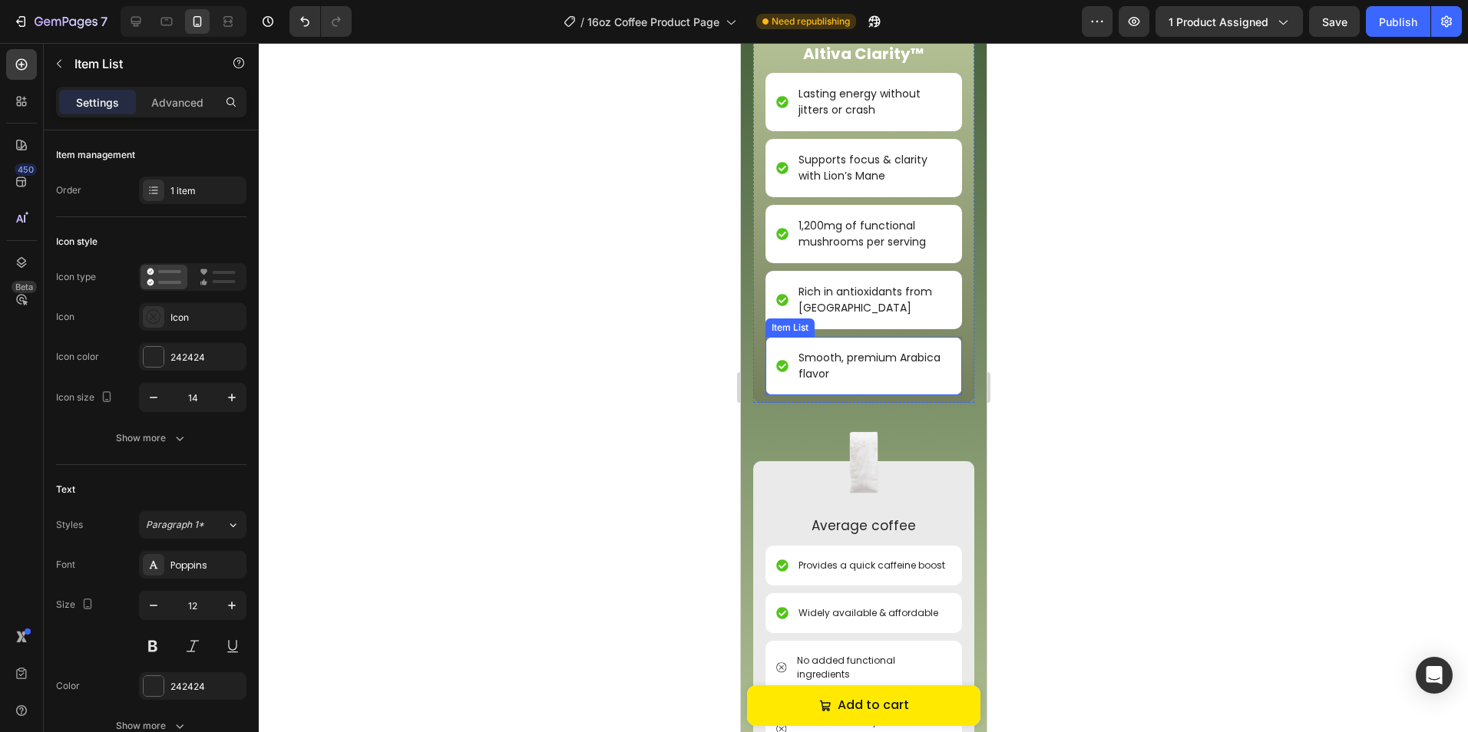
click at [859, 354] on p "Smooth, premium Arabica flavor" at bounding box center [872, 366] width 150 height 32
click at [530, 444] on div at bounding box center [863, 387] width 1209 height 689
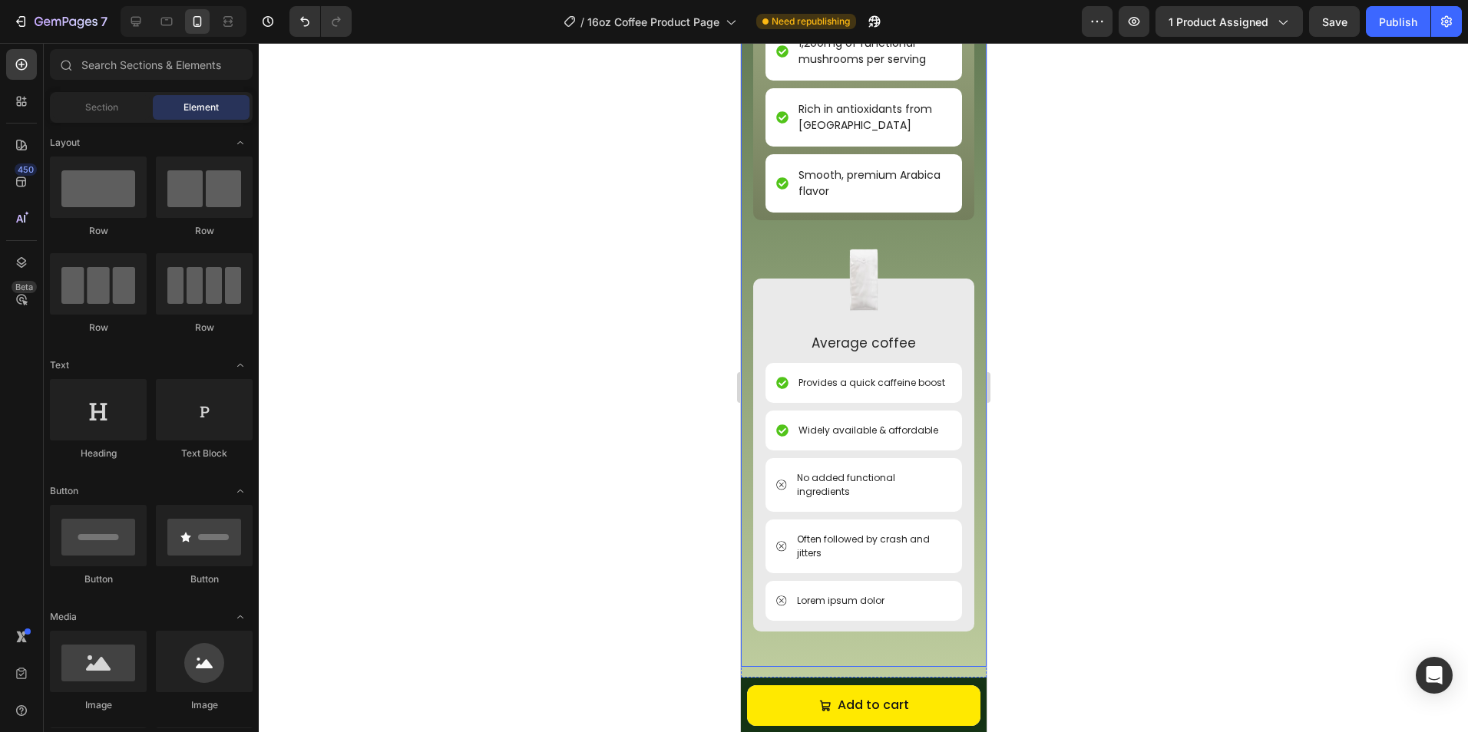
scroll to position [2403, 0]
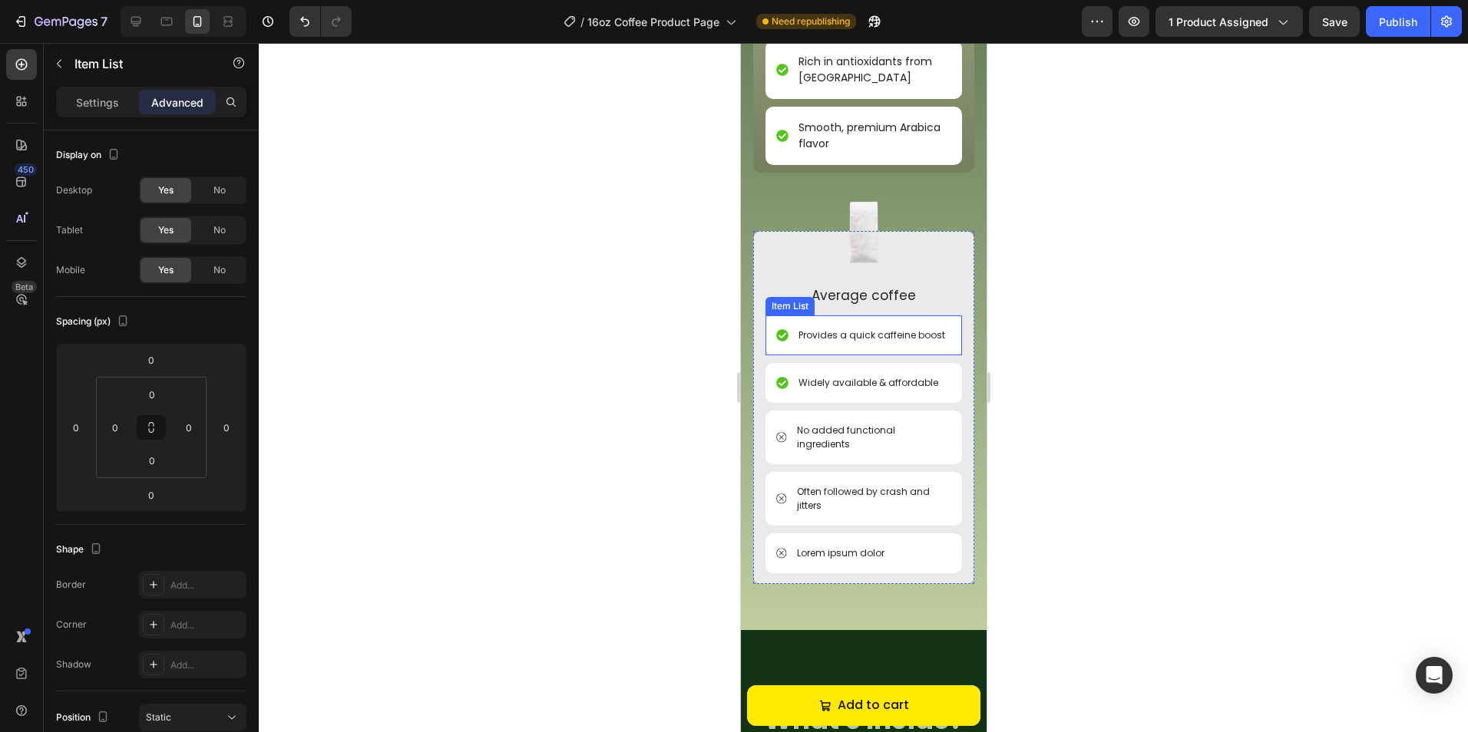
click at [849, 342] on p "Provides a quick caffeine boost" at bounding box center [870, 336] width 147 height 14
click at [97, 102] on p "Settings" at bounding box center [97, 102] width 43 height 16
type input "10"
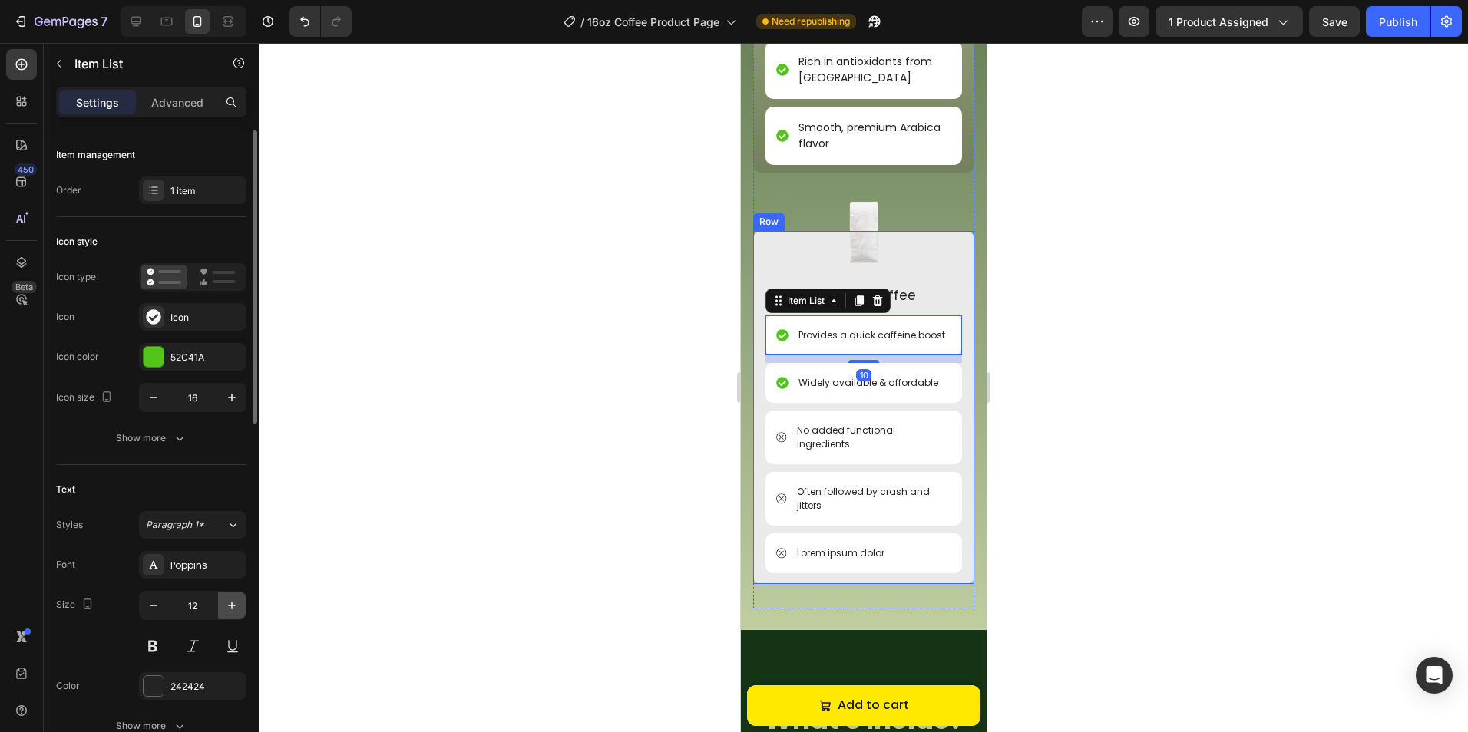
click at [233, 596] on button "button" at bounding box center [232, 606] width 28 height 28
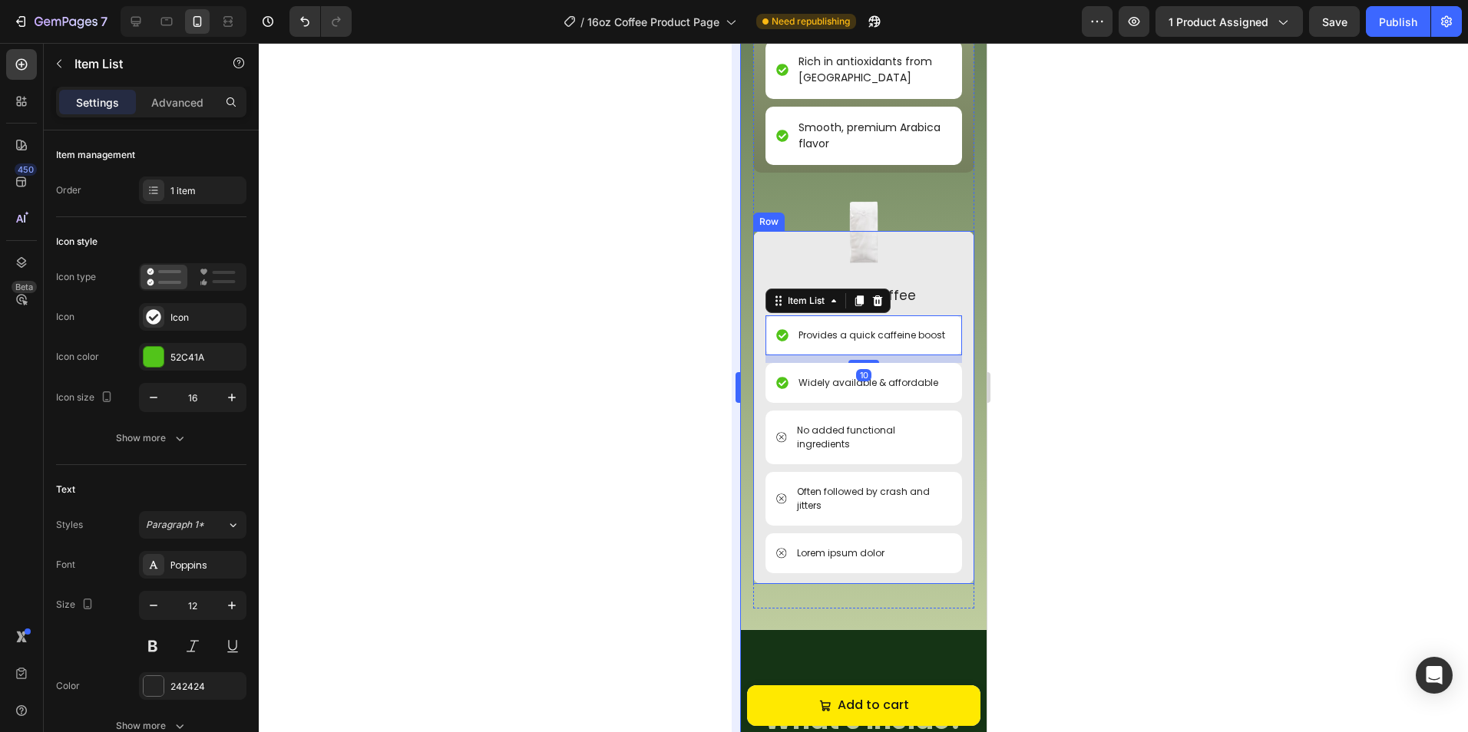
type input "13"
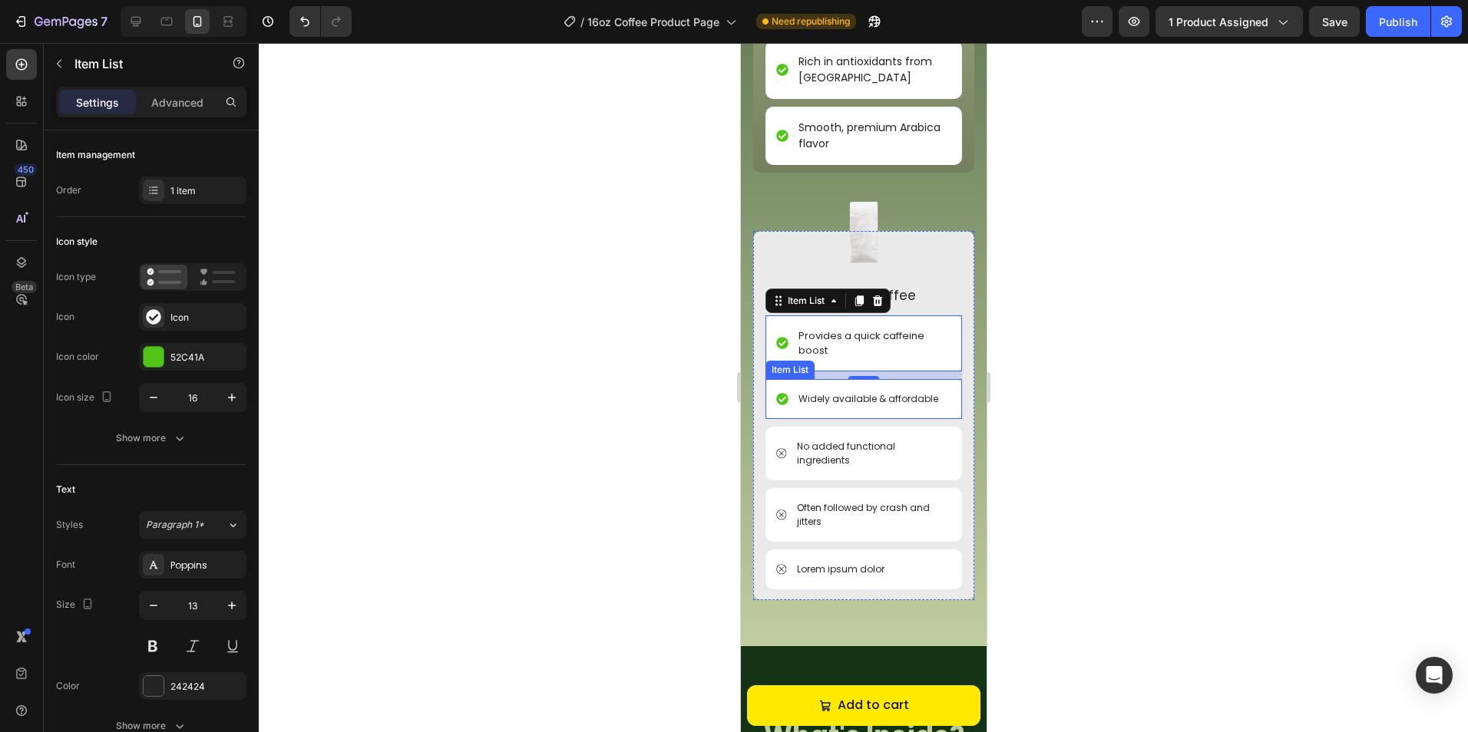
click at [869, 400] on p "Widely available & affordable" at bounding box center [867, 399] width 140 height 14
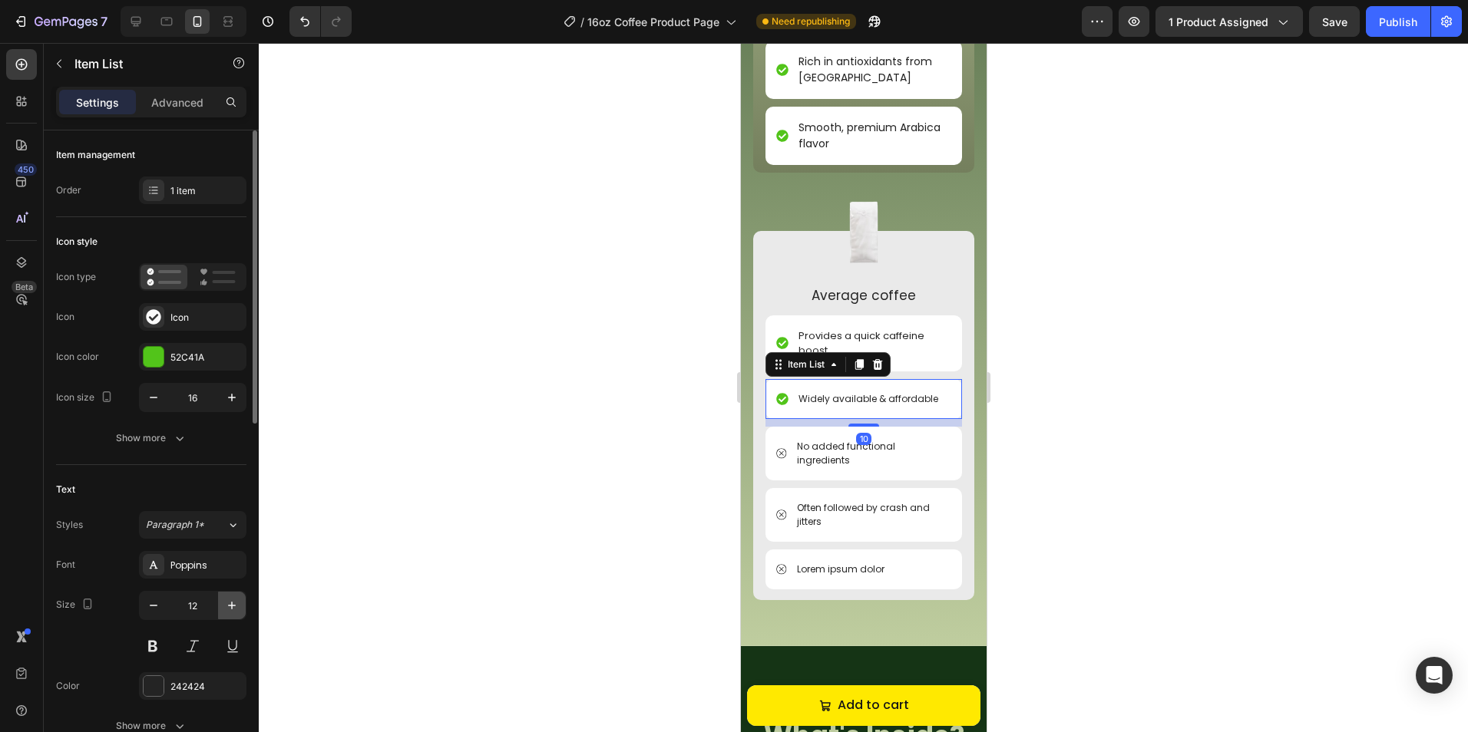
click at [231, 599] on icon "button" at bounding box center [231, 605] width 15 height 15
type input "13"
click at [865, 468] on p "No added functional ingredients" at bounding box center [872, 455] width 152 height 28
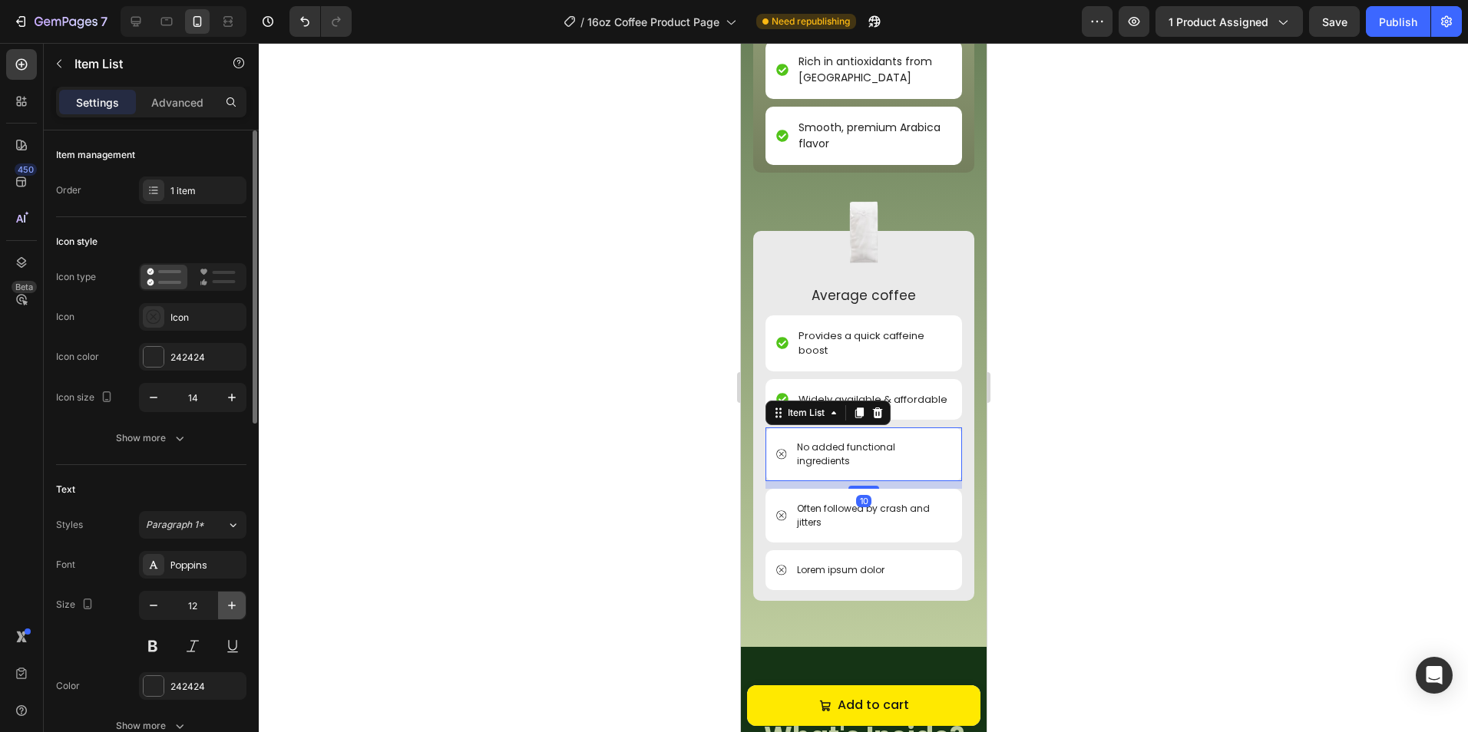
click at [233, 600] on icon "button" at bounding box center [231, 605] width 15 height 15
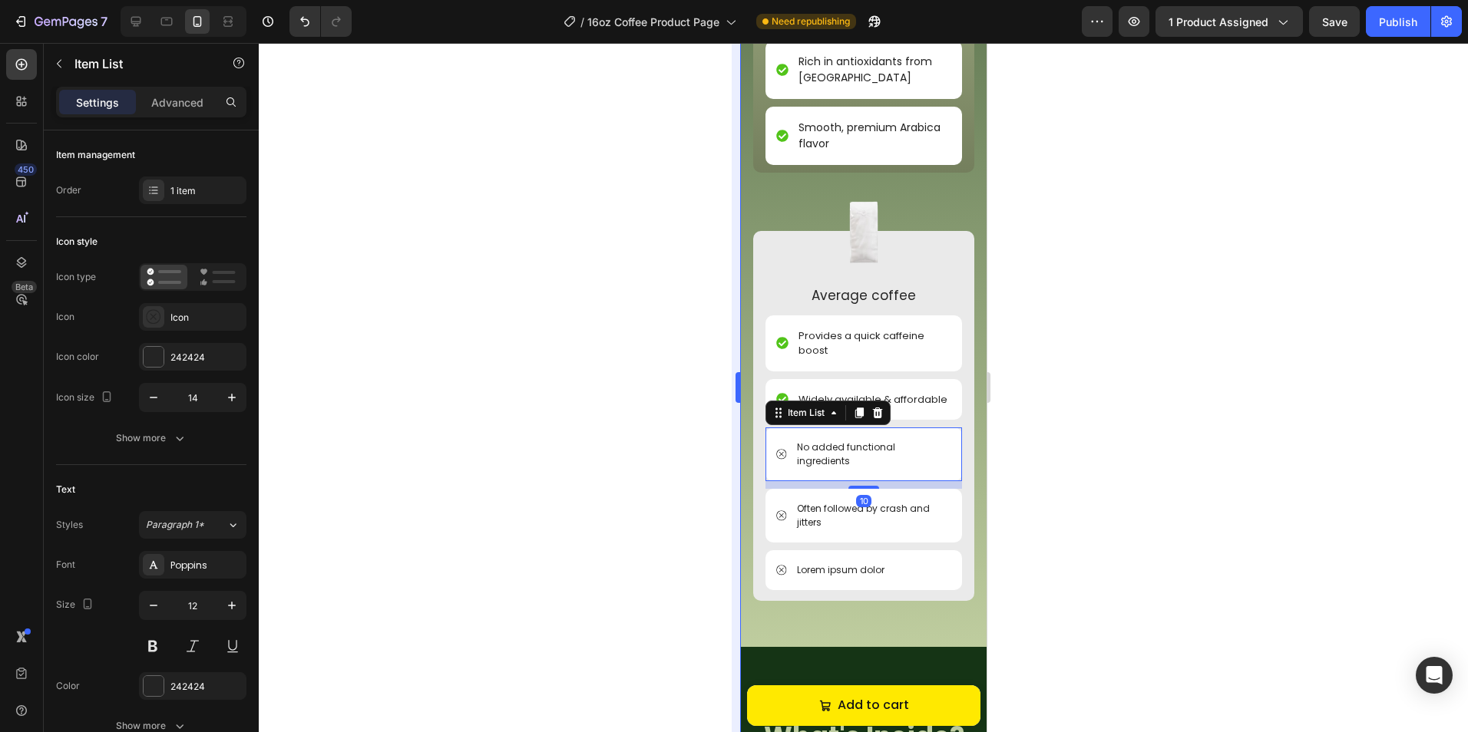
type input "13"
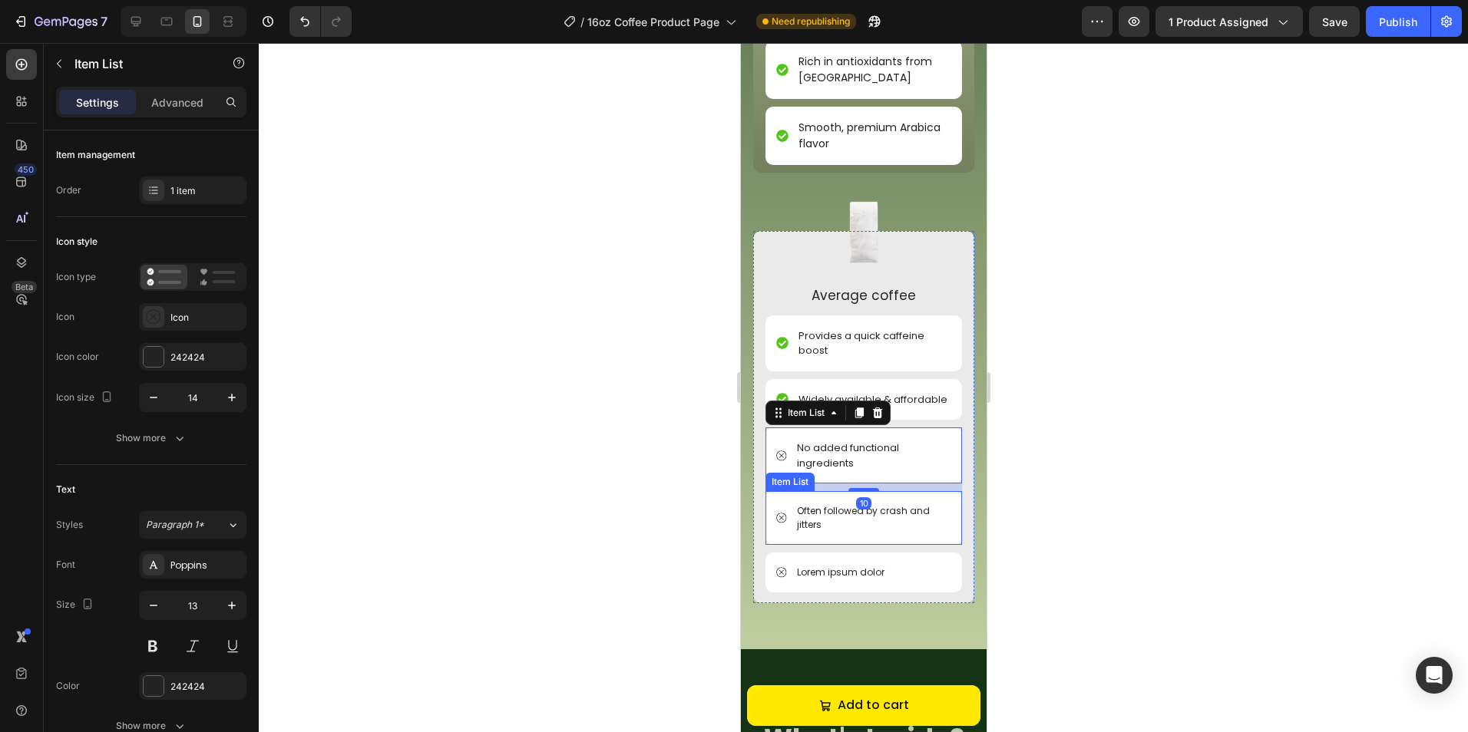
click at [878, 532] on p "Often followed by crash and jitters" at bounding box center [872, 518] width 152 height 28
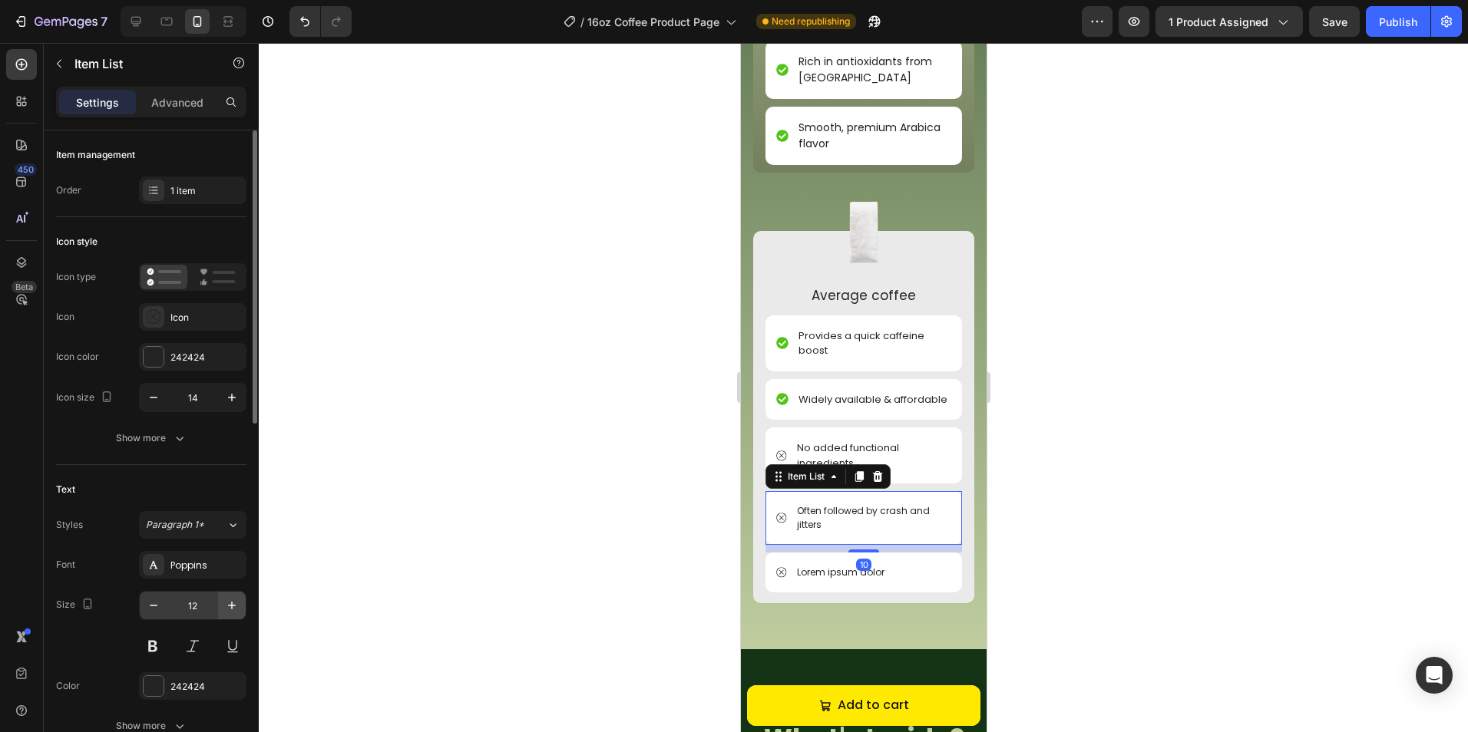
click at [242, 603] on button "button" at bounding box center [232, 606] width 28 height 28
type input "13"
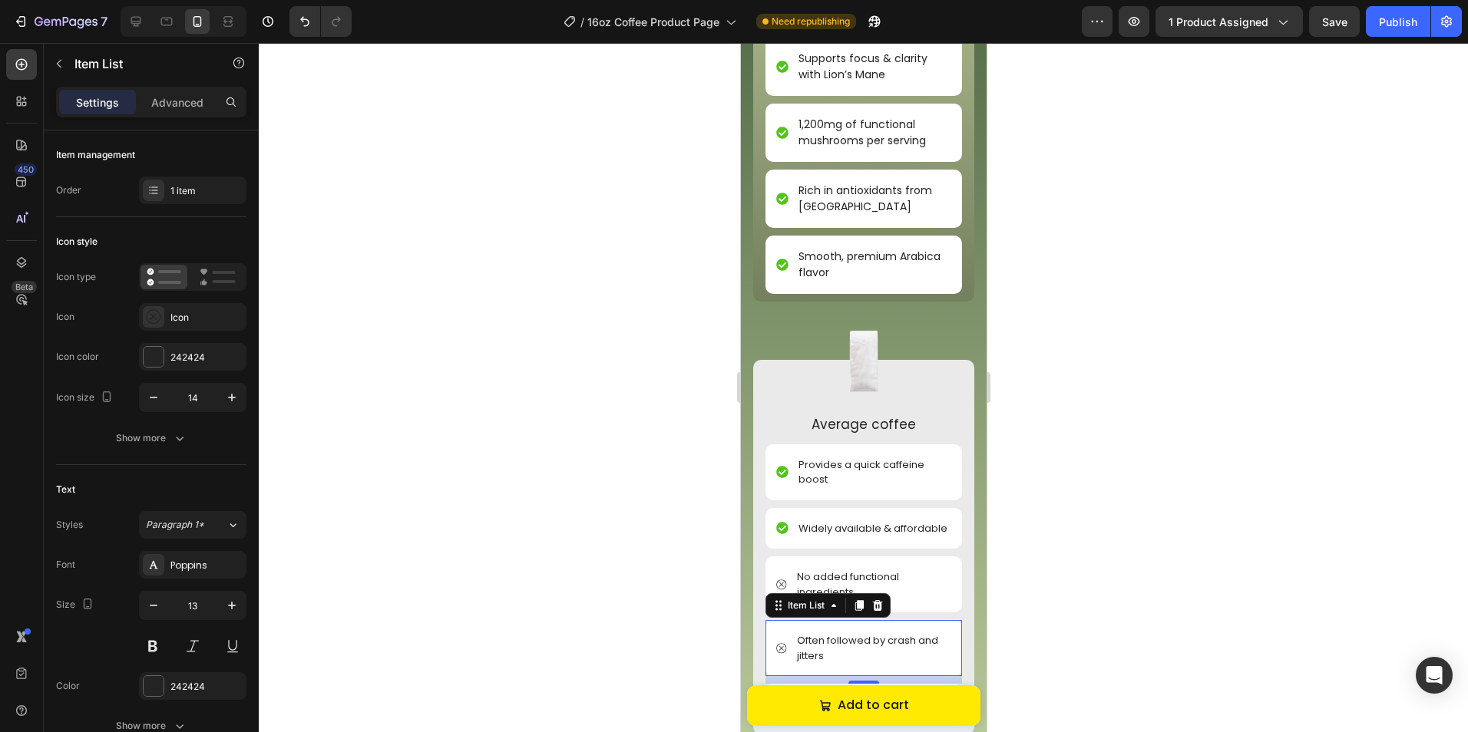
scroll to position [2173, 0]
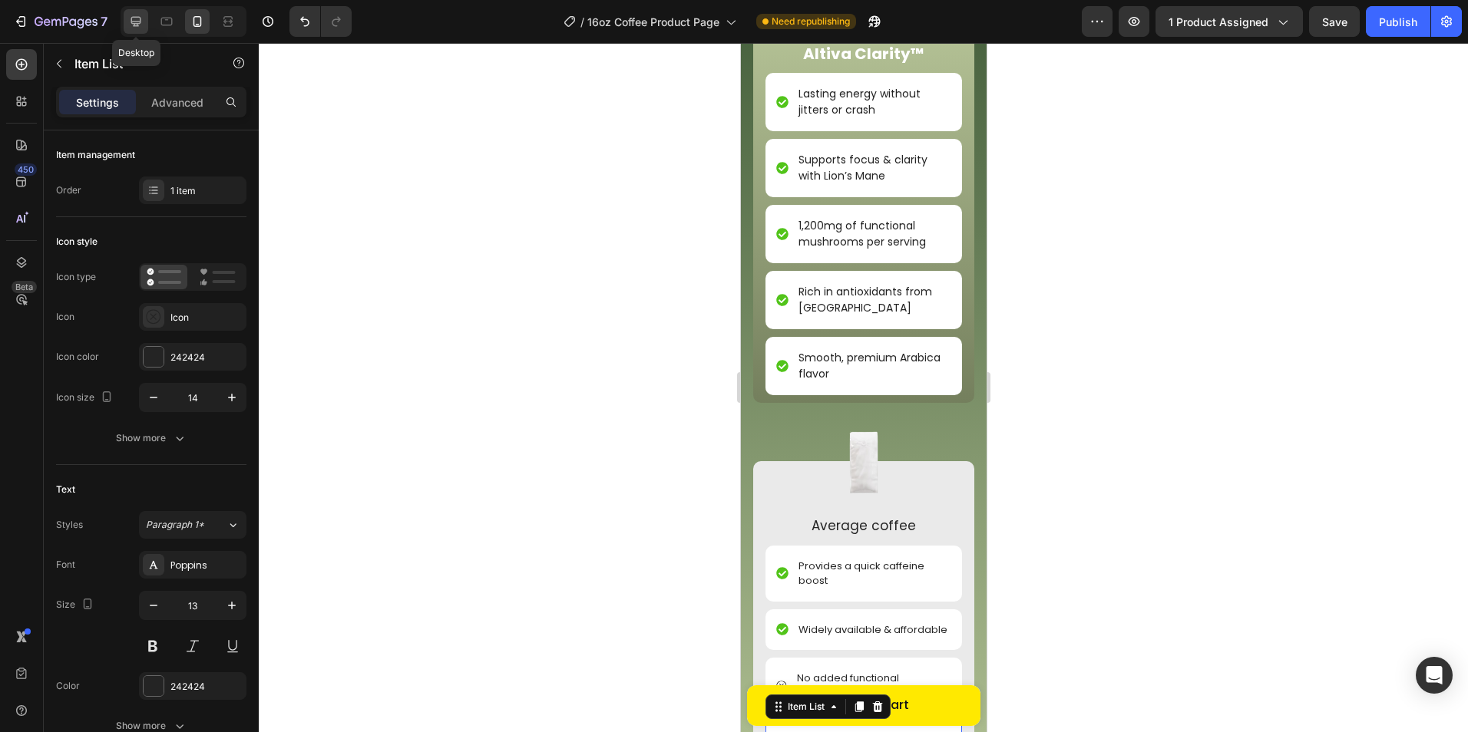
click at [134, 28] on icon at bounding box center [135, 21] width 15 height 15
type input "18"
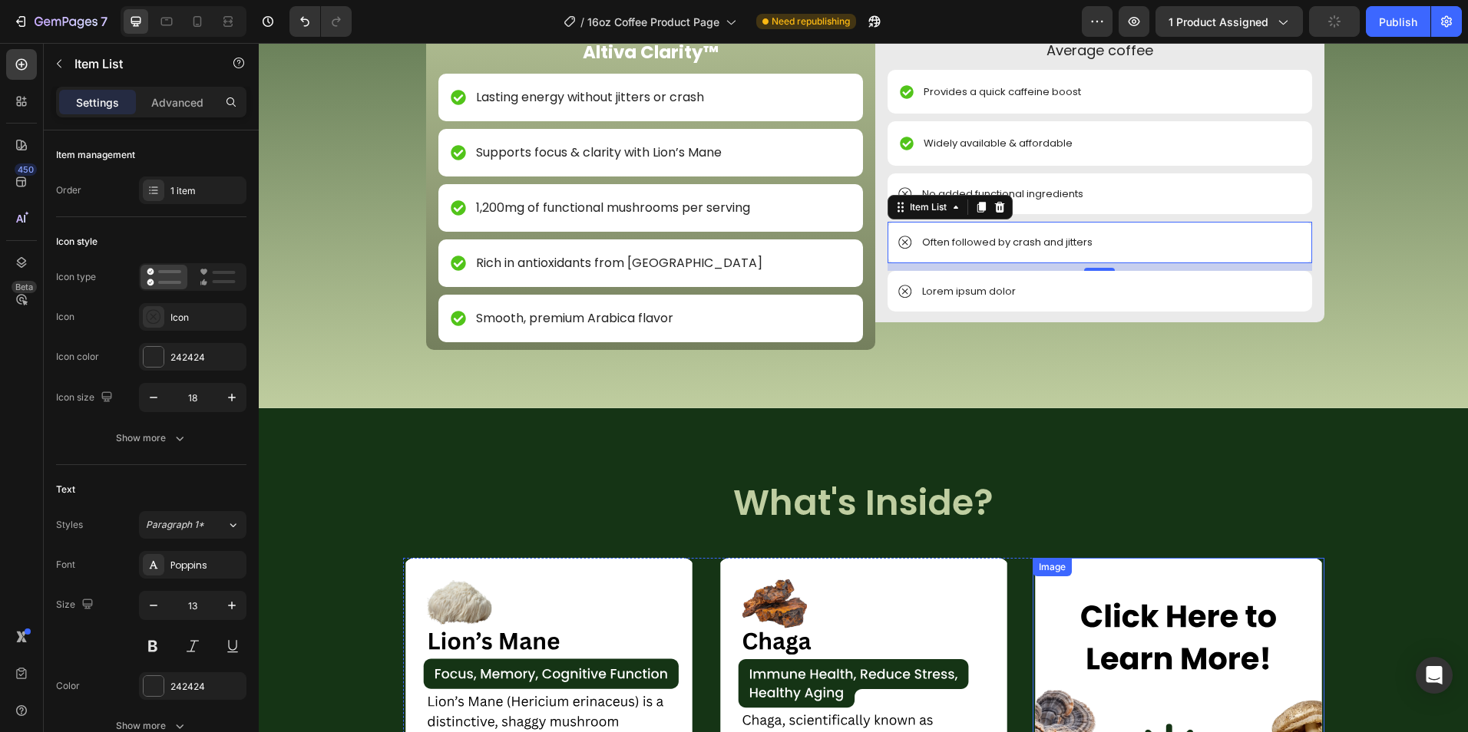
scroll to position [2833, 0]
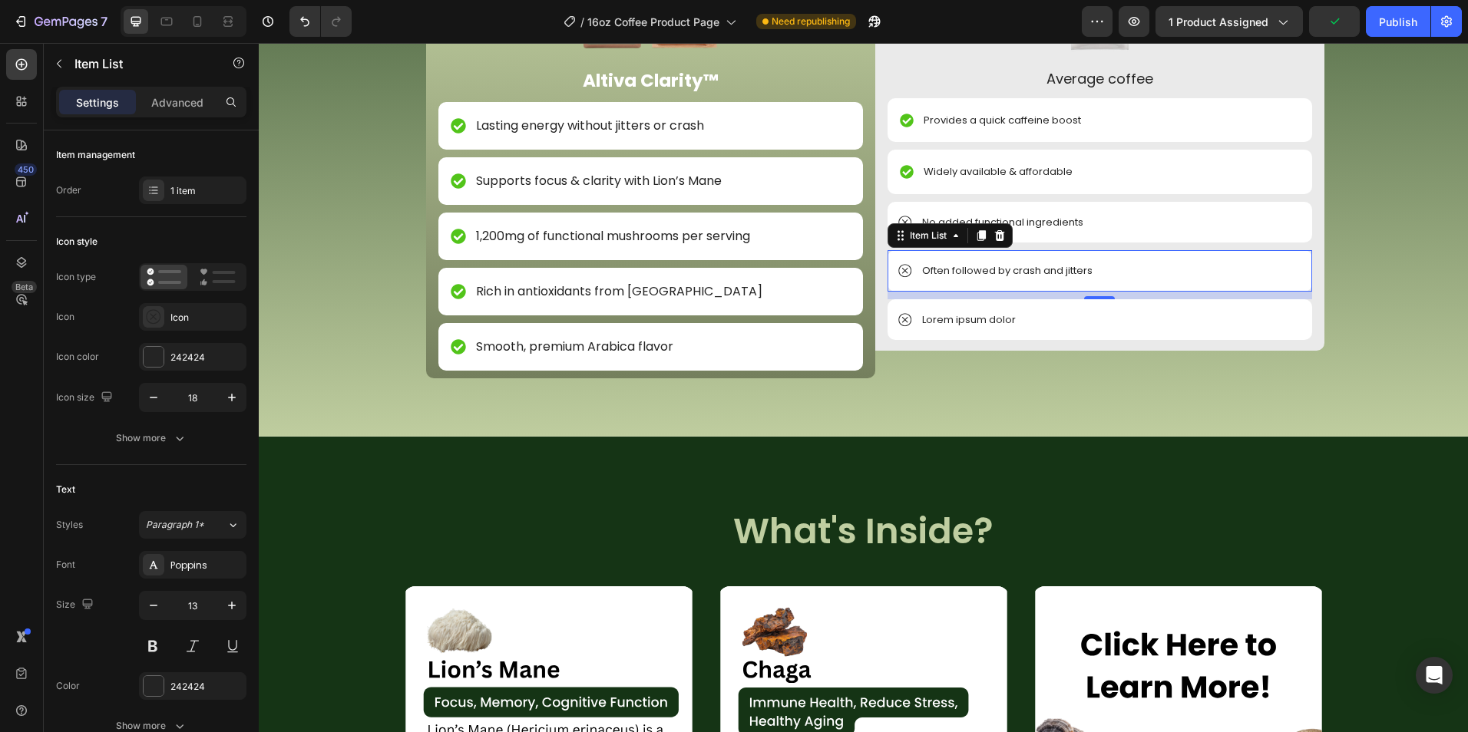
click at [989, 324] on p "Lorem ipsum dolor" at bounding box center [969, 319] width 94 height 15
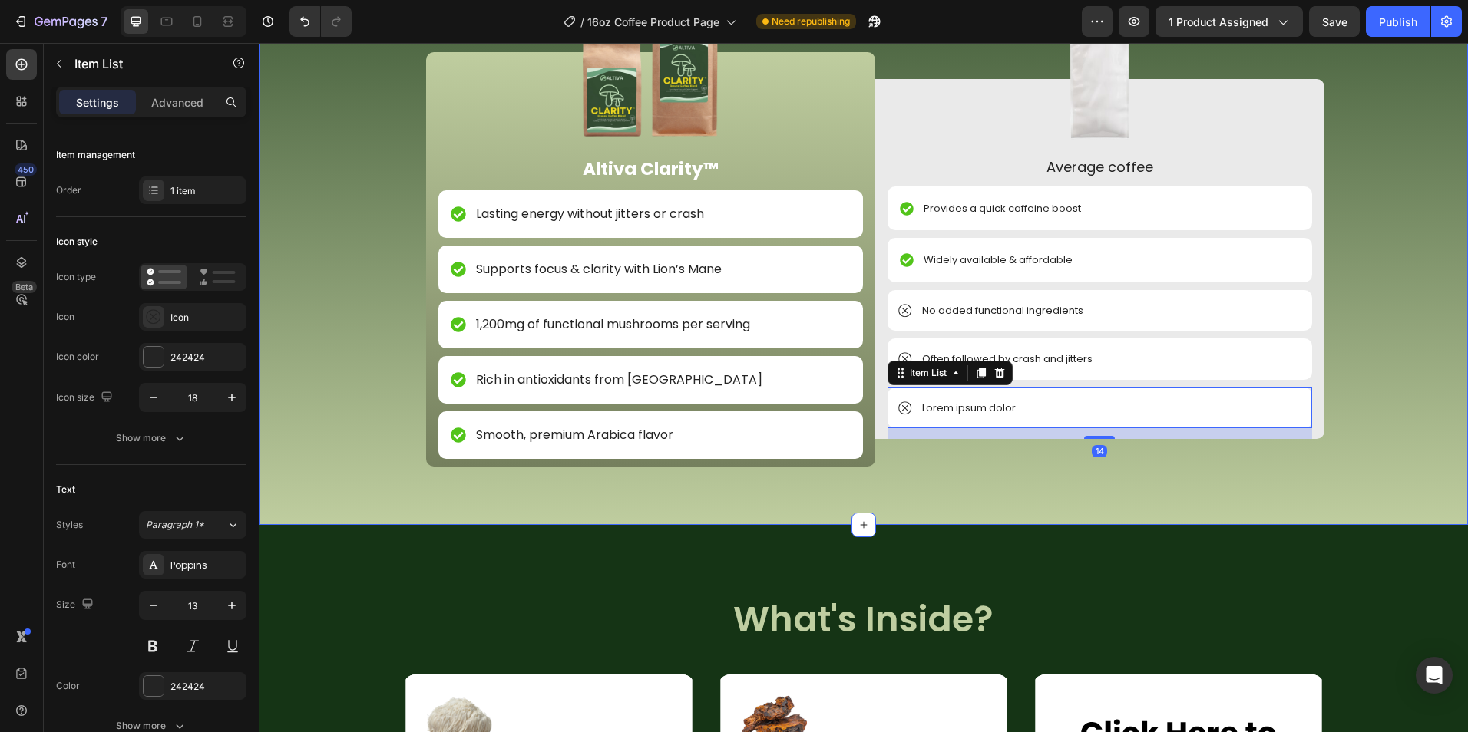
scroll to position [2679, 0]
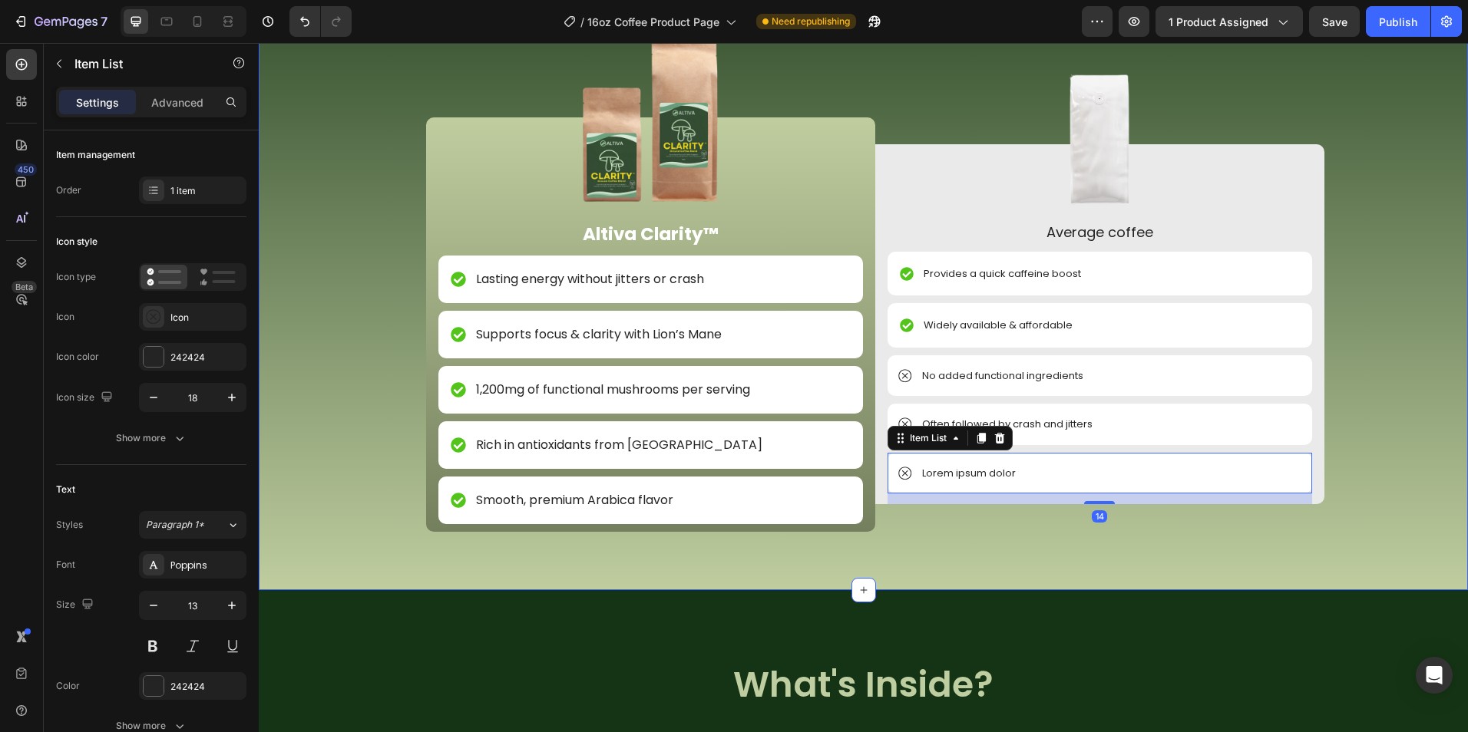
click at [1023, 562] on div "Image NON GMO Text Block Row Image FDA Compliant Text Block Row Image Gluten Fr…" at bounding box center [863, 263] width 1209 height 655
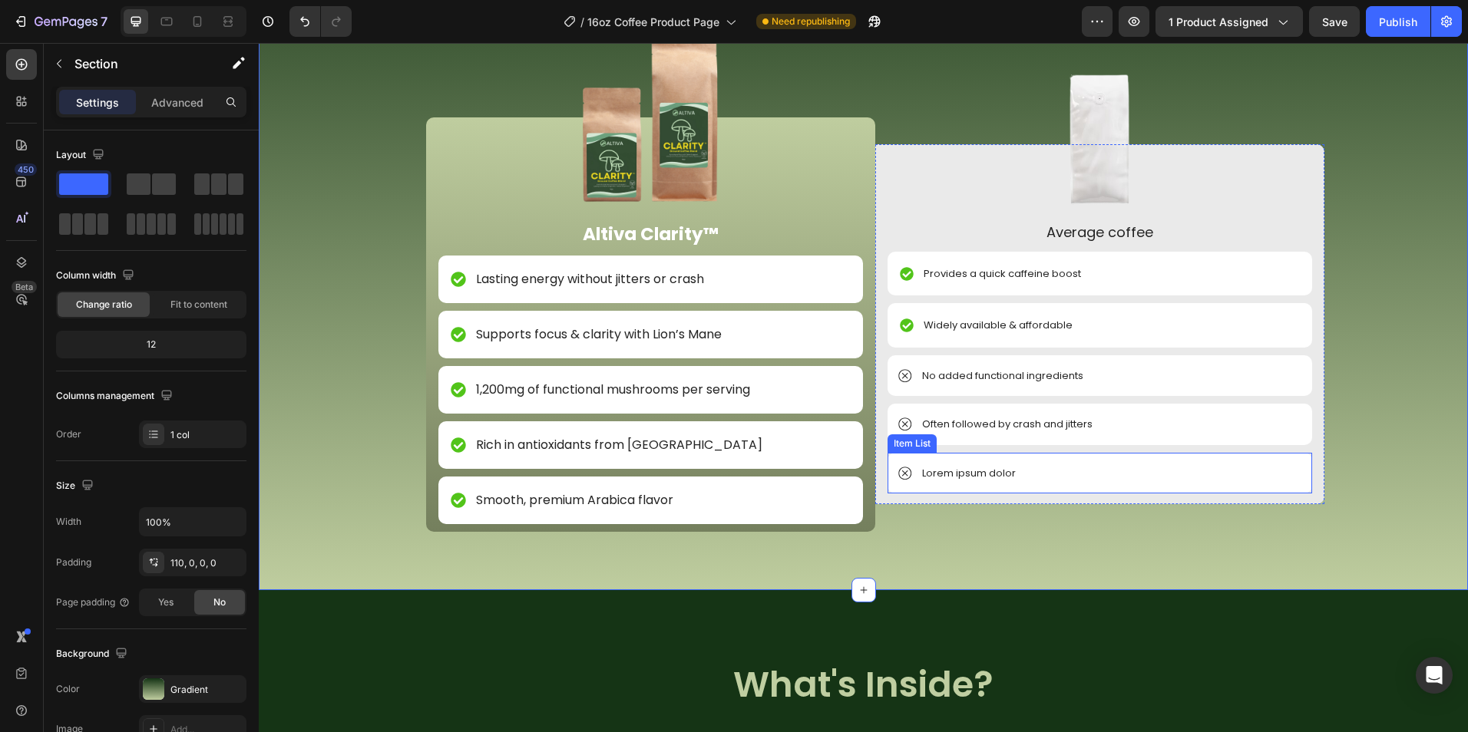
click at [970, 477] on p "Lorem ipsum dolor" at bounding box center [969, 473] width 94 height 15
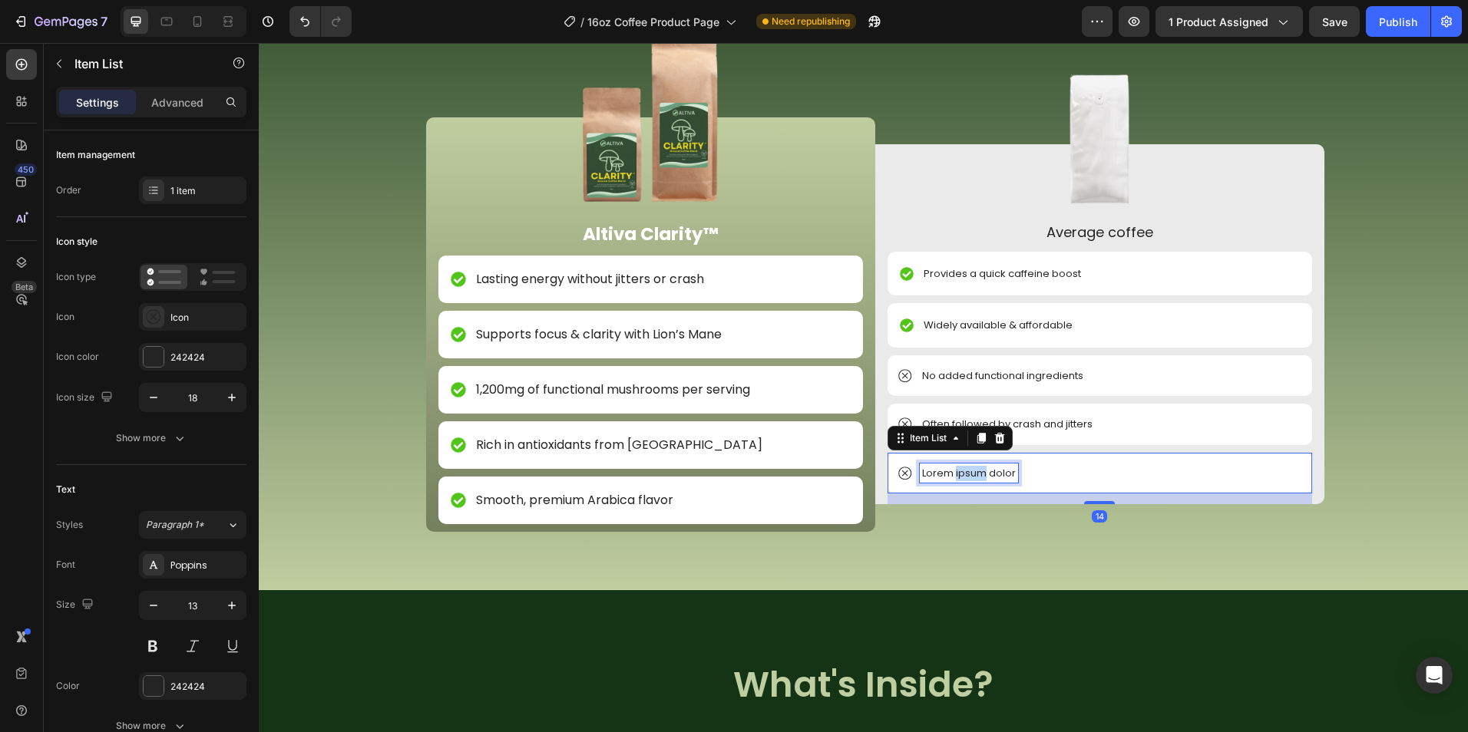
click at [969, 477] on p "Lorem ipsum dolor" at bounding box center [969, 473] width 94 height 15
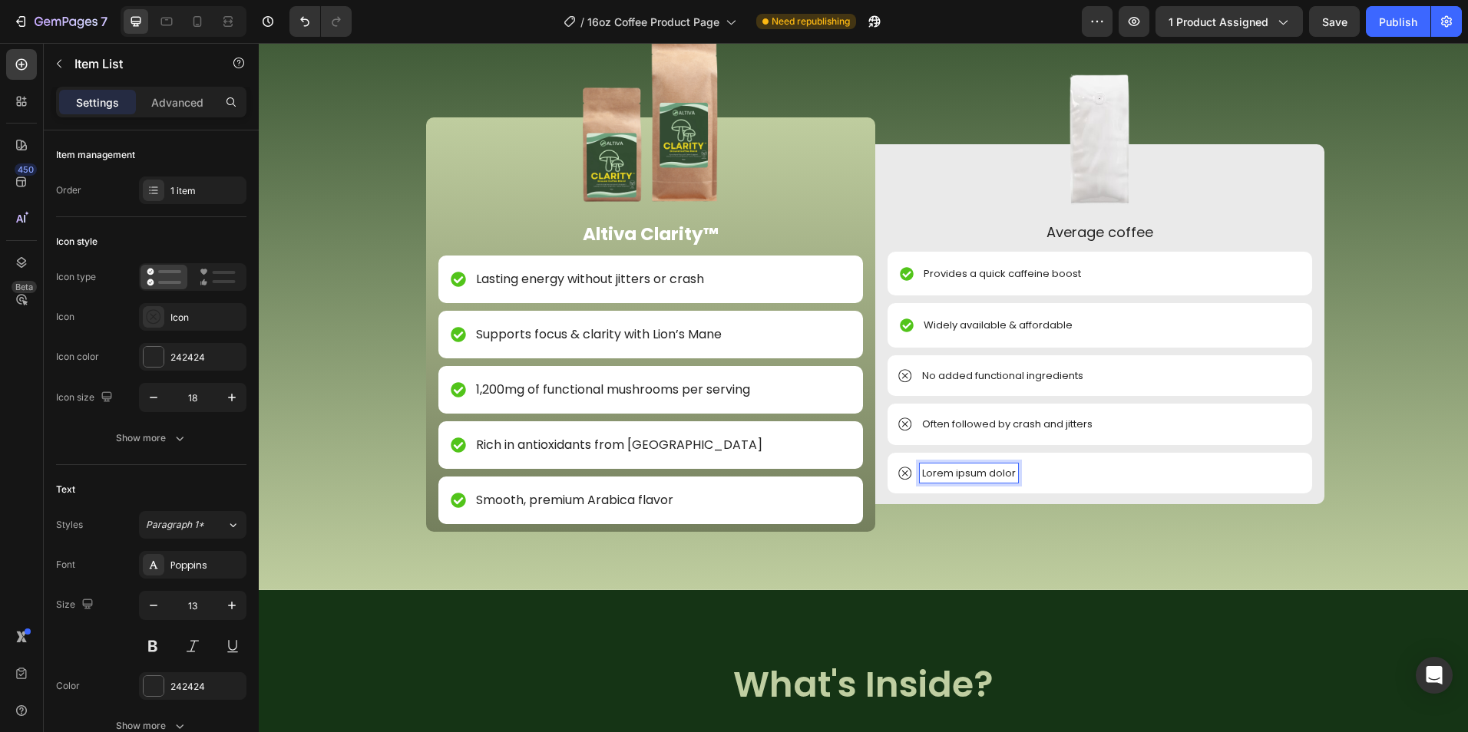
click at [1010, 477] on div "Lorem ipsum dolor" at bounding box center [969, 474] width 98 height 20
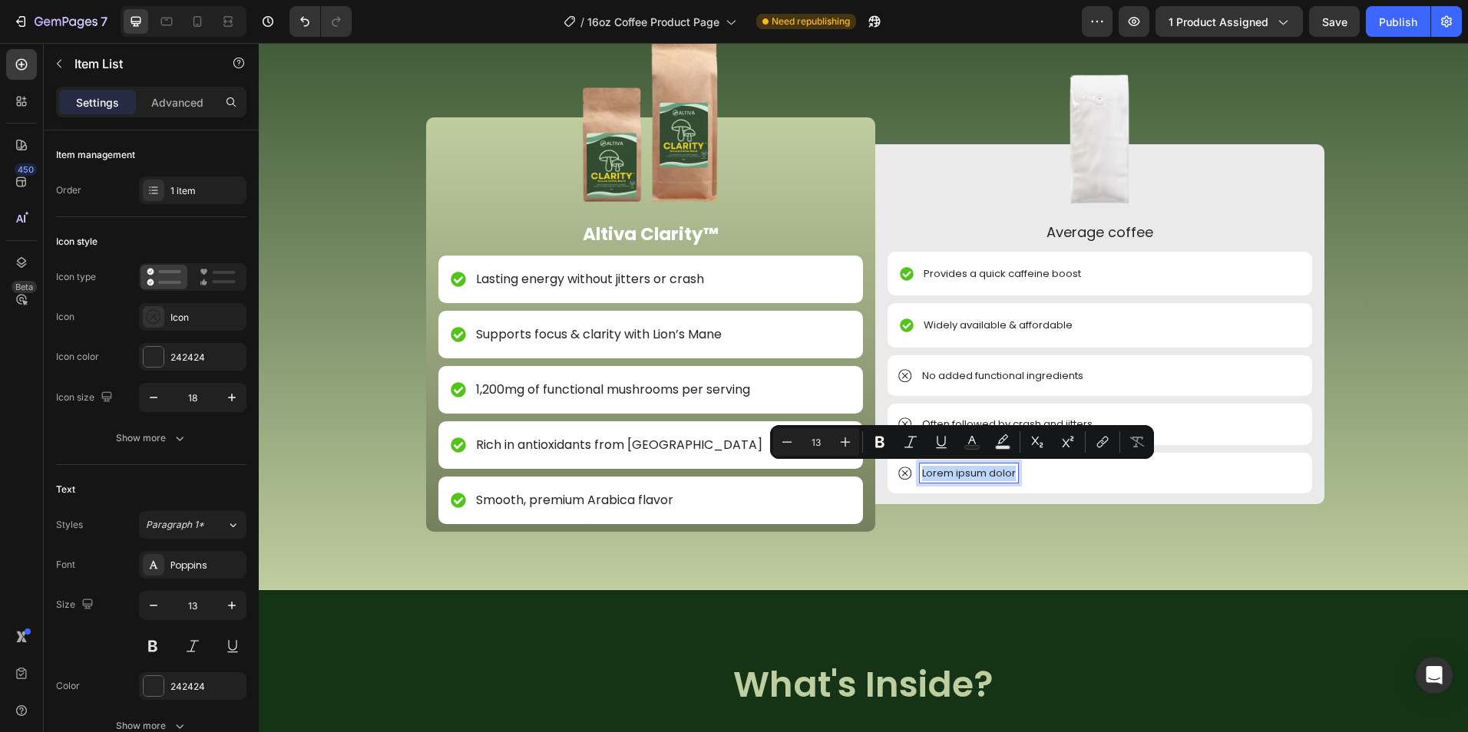
click at [1010, 477] on div "Lorem ipsum dolor" at bounding box center [969, 474] width 98 height 20
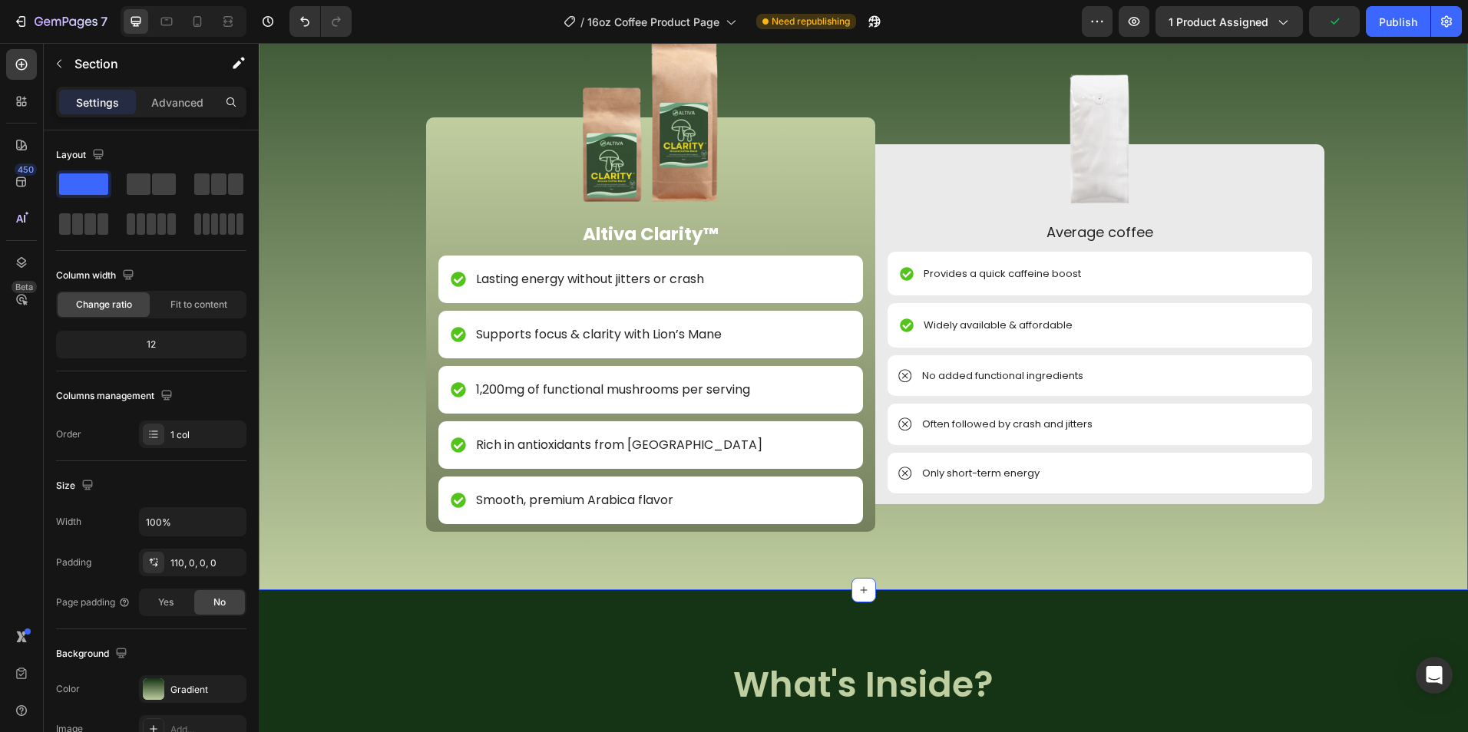
click at [926, 546] on div "Image NON GMO Text Block Row Image FDA Compliant Text Block Row Image Gluten Fr…" at bounding box center [863, 263] width 1209 height 655
click at [202, 20] on icon at bounding box center [197, 21] width 15 height 15
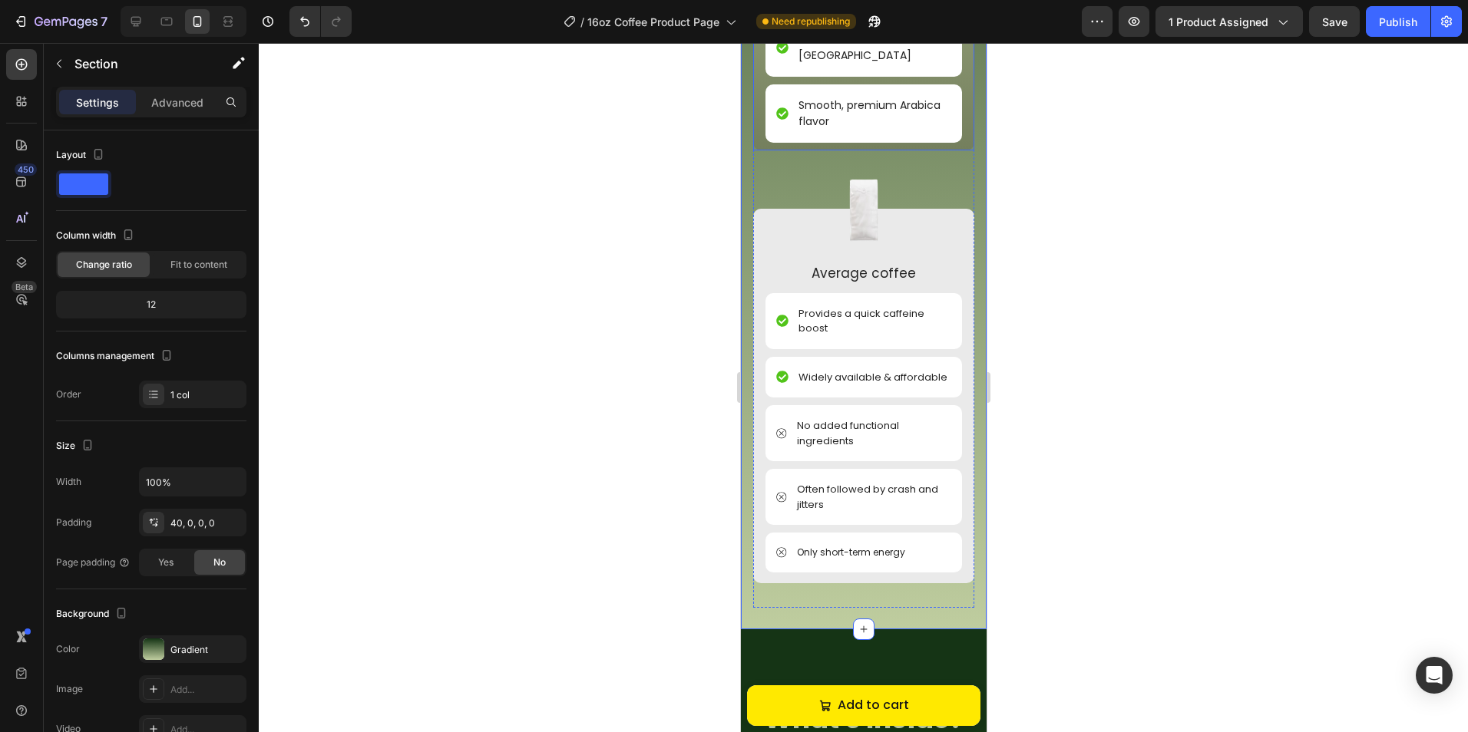
scroll to position [2433, 0]
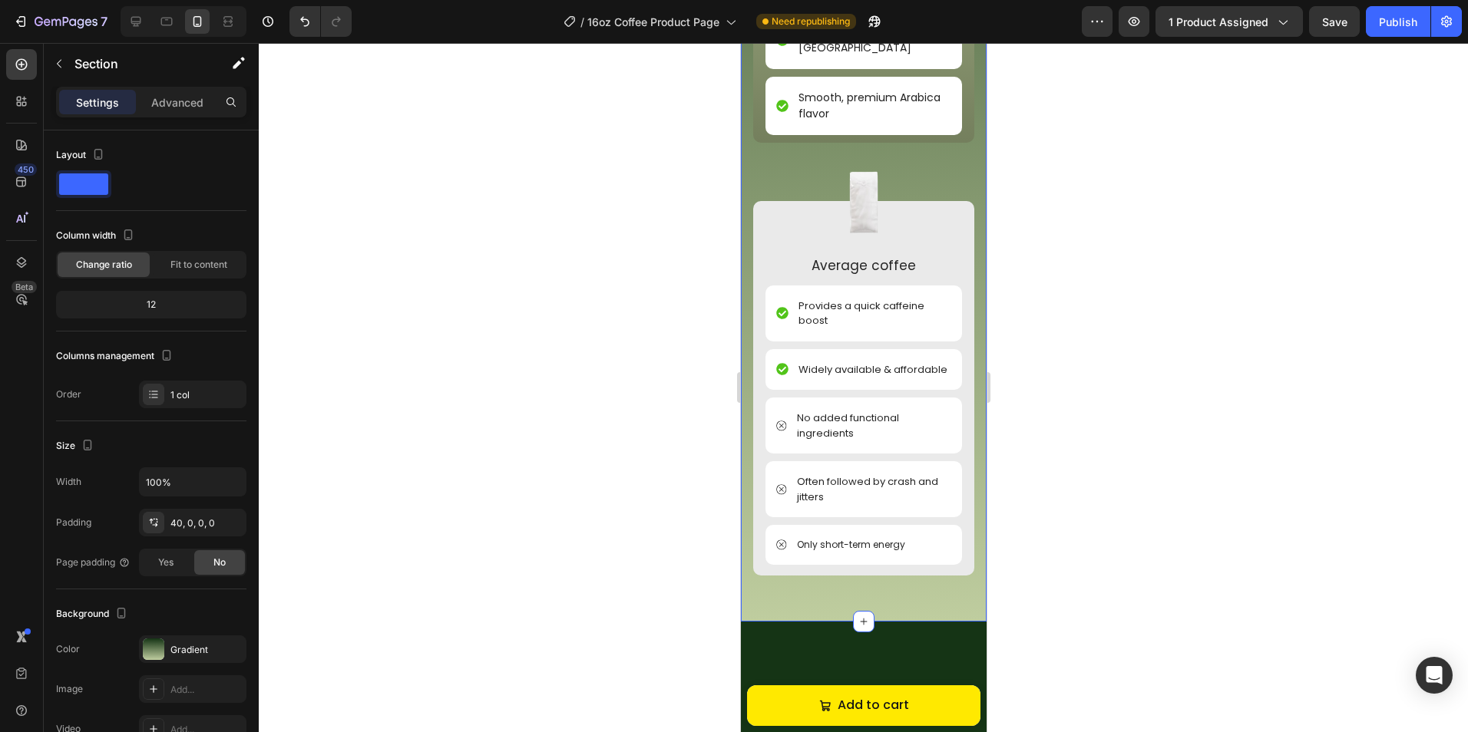
click at [1003, 464] on div at bounding box center [863, 387] width 1209 height 689
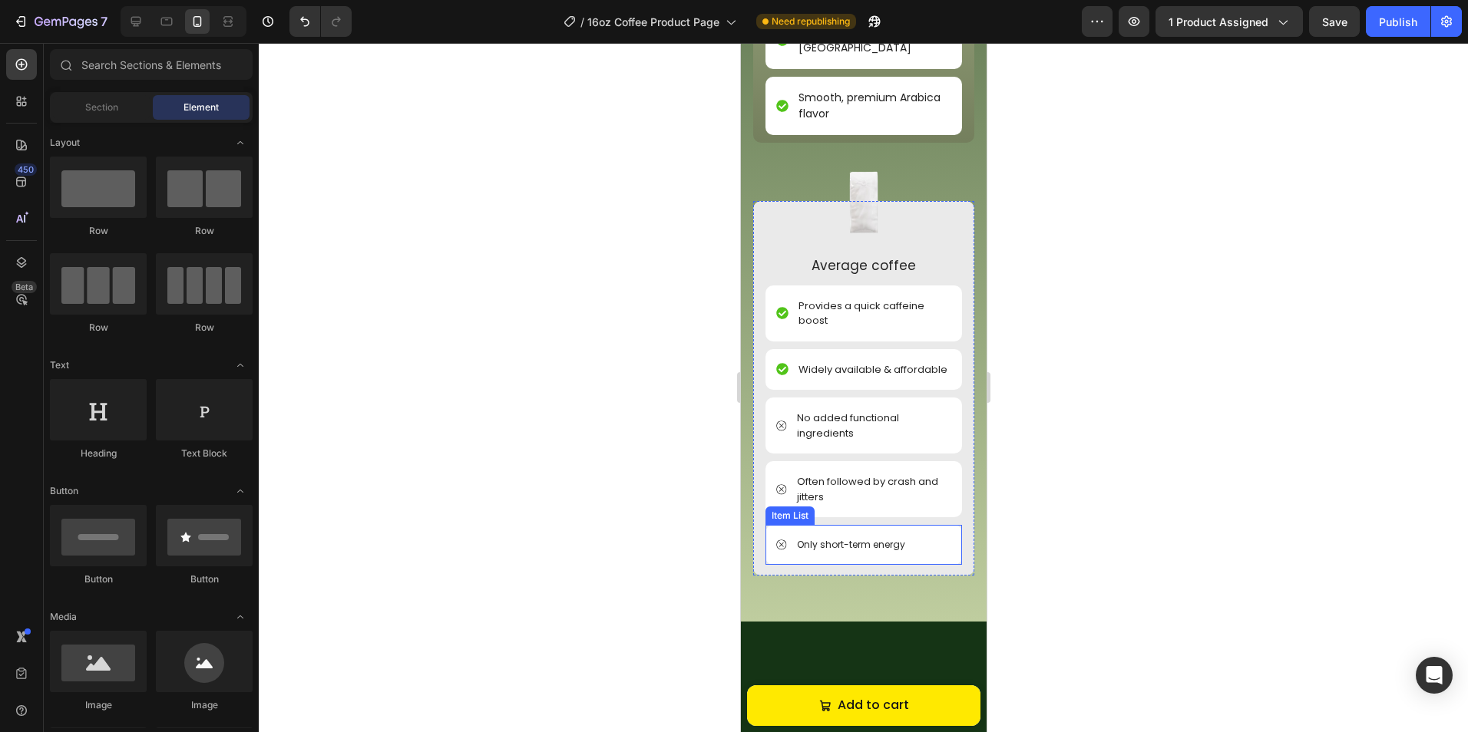
click at [903, 554] on div "Only short-term energy" at bounding box center [850, 545] width 113 height 18
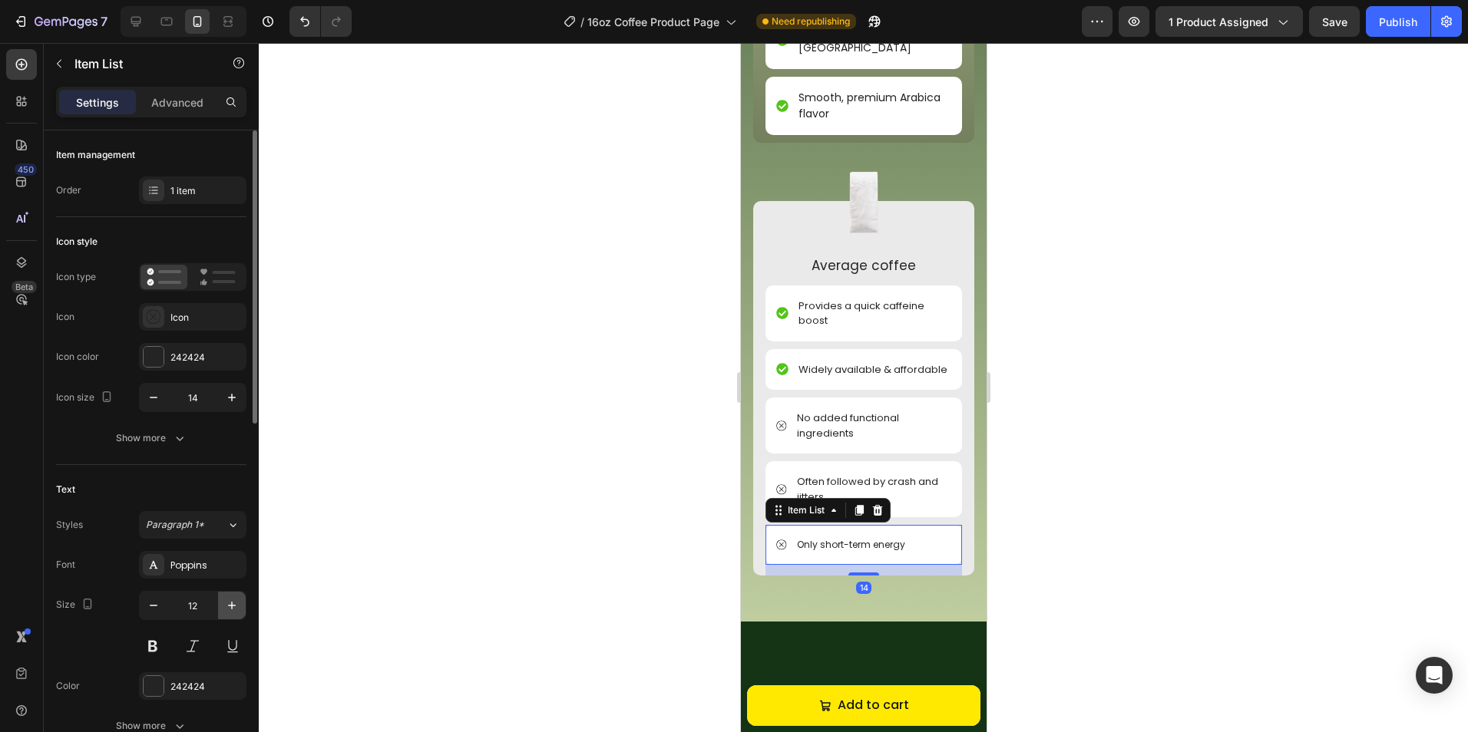
click at [229, 600] on icon "button" at bounding box center [231, 605] width 15 height 15
type input "13"
click at [606, 548] on div at bounding box center [863, 387] width 1209 height 689
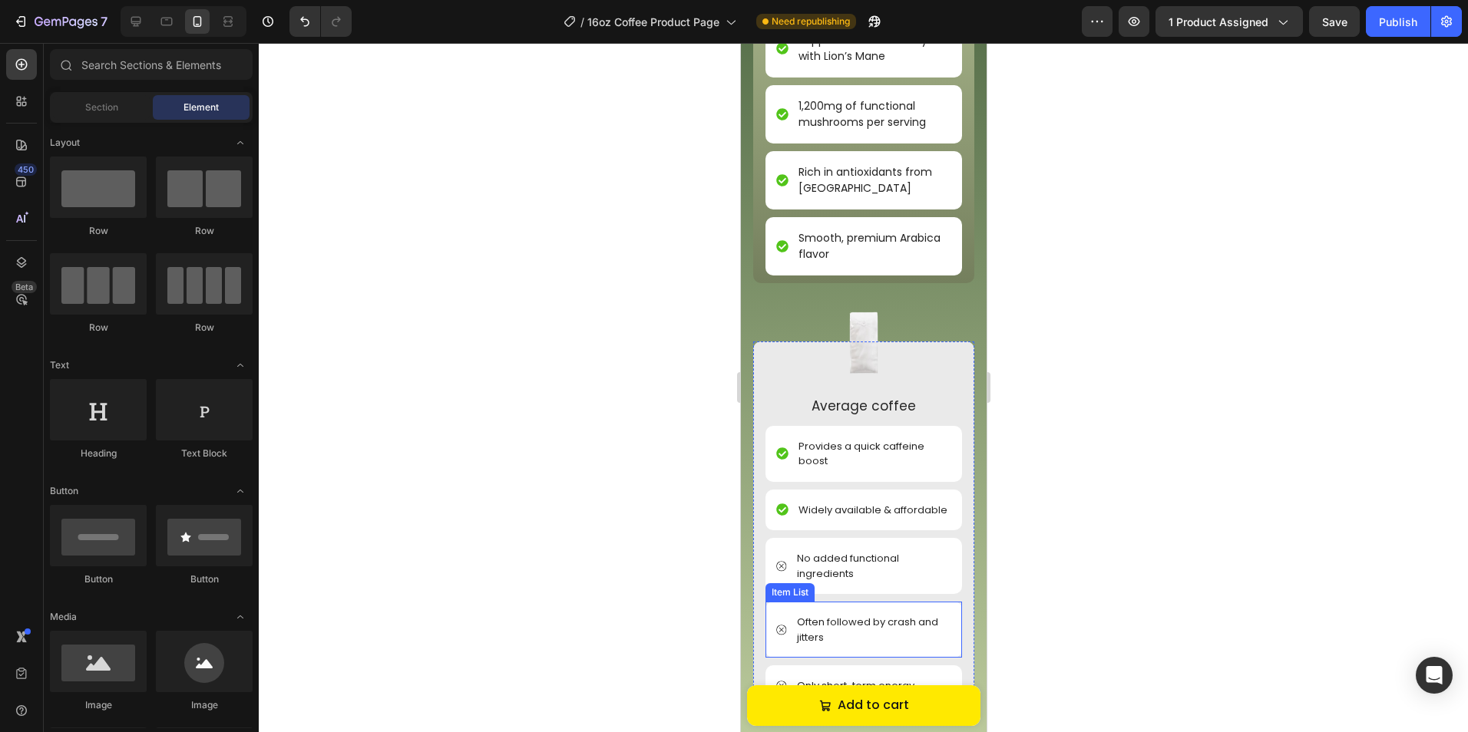
scroll to position [2280, 0]
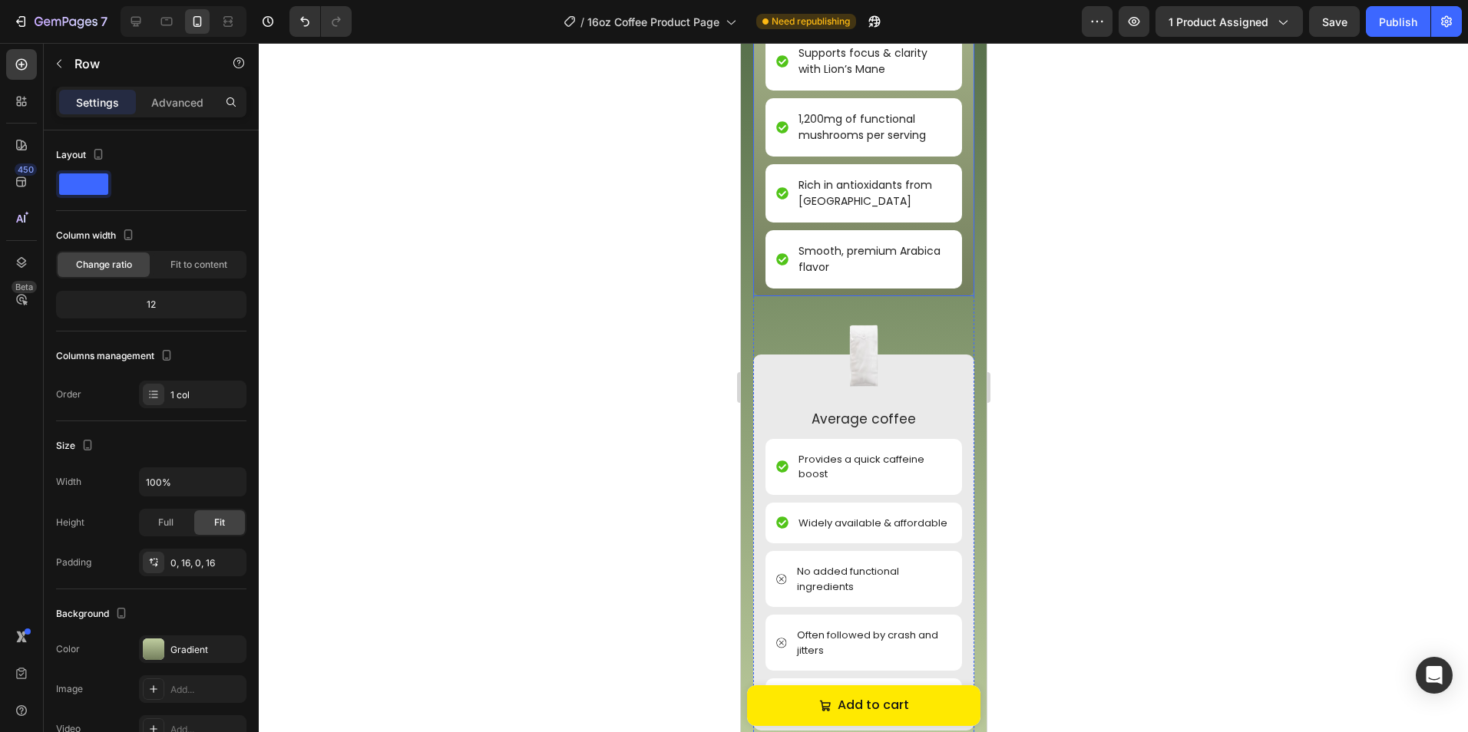
click at [955, 279] on div "Image Altiva Clarity™ Text Block Lasting energy without jitters or crash Item L…" at bounding box center [862, 77] width 221 height 437
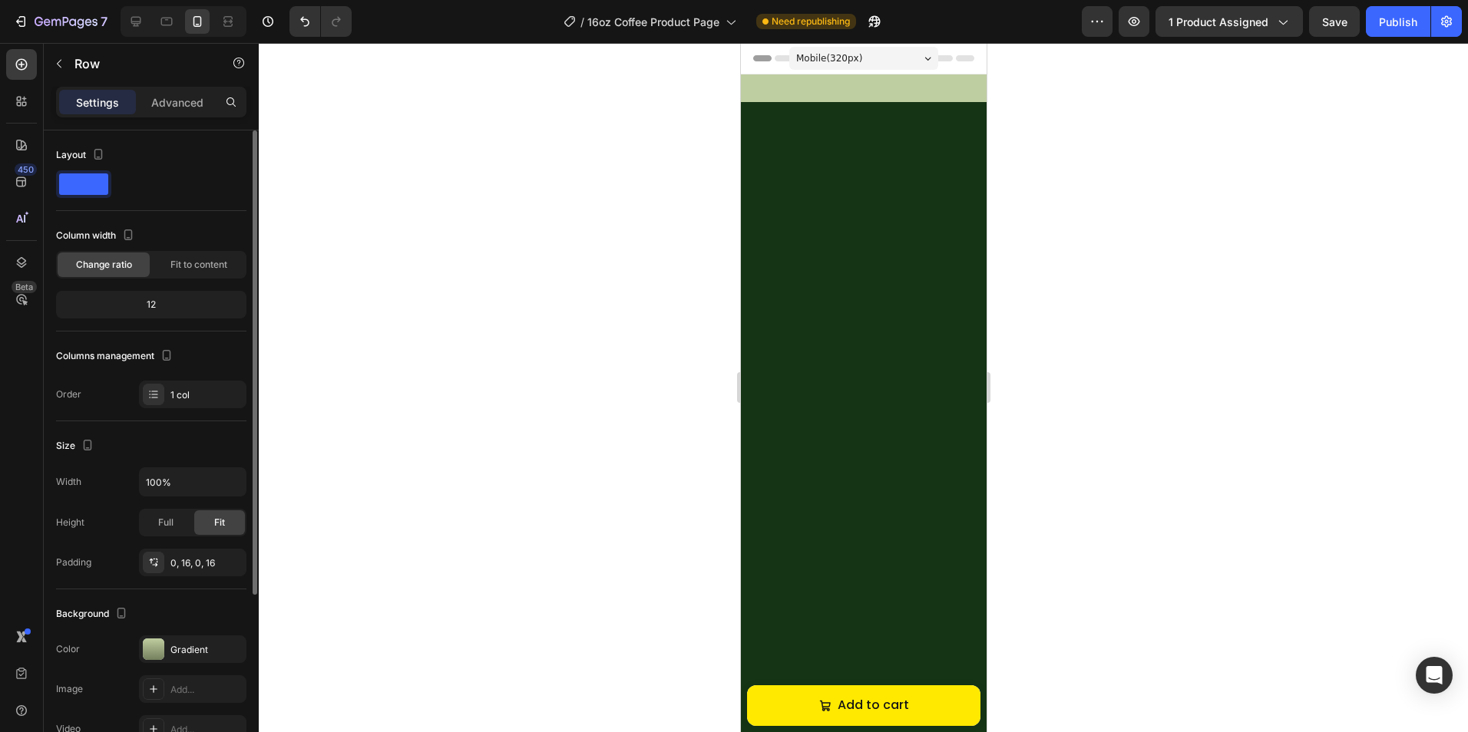
scroll to position [2280, 0]
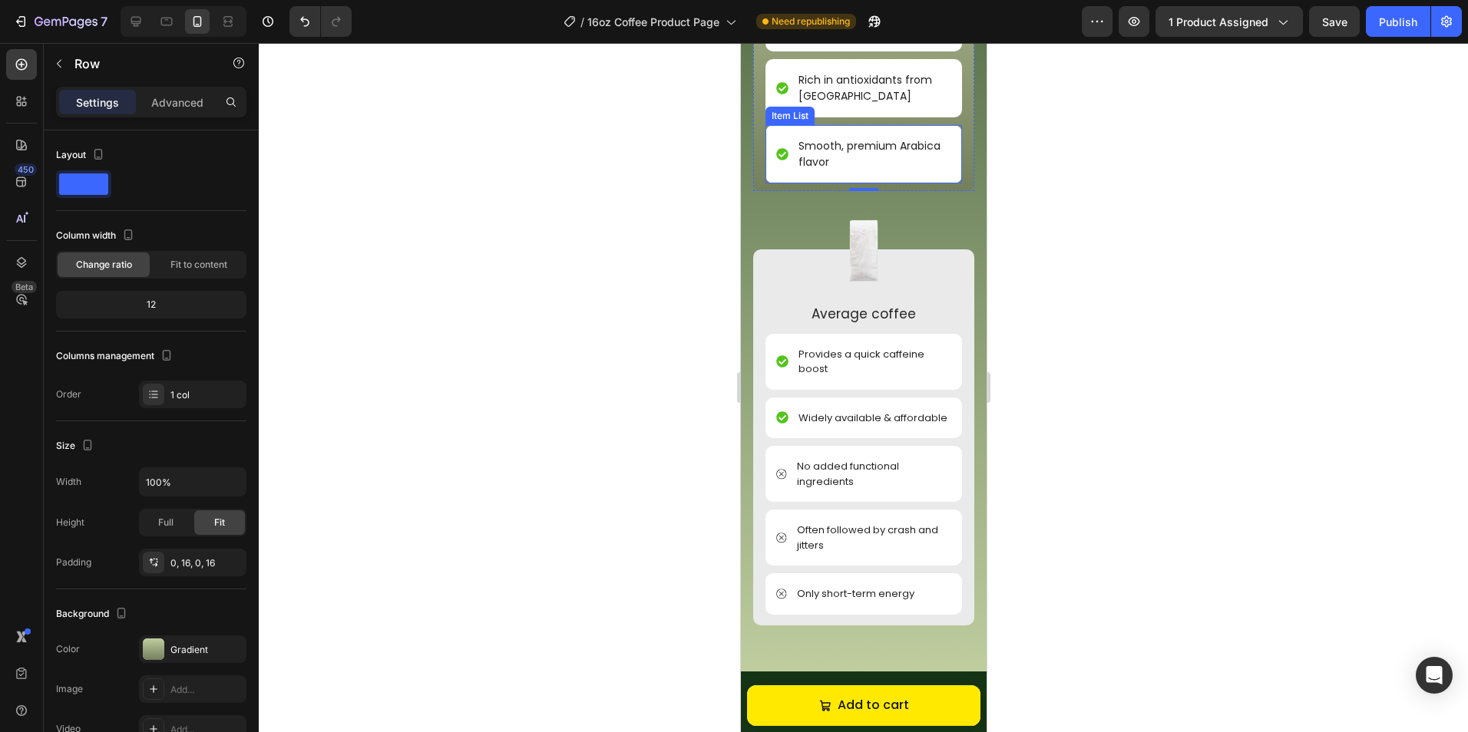
click at [863, 183] on div "Smooth, premium Arabica flavor" at bounding box center [862, 154] width 196 height 58
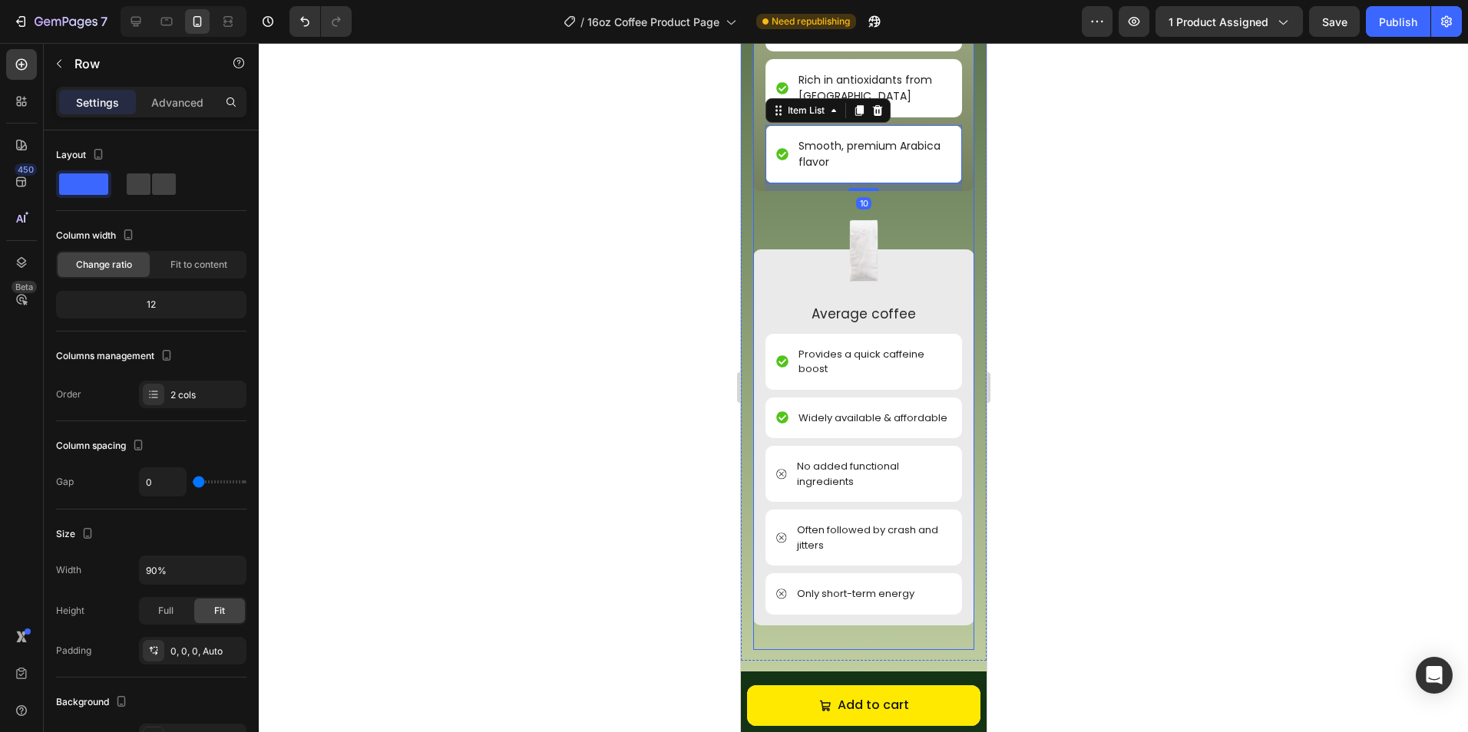
click at [857, 293] on div "Image Average coffee Text Block Provides a quick caffeine boost Item List Widel…" at bounding box center [862, 420] width 221 height 459
click at [862, 183] on div "Smooth, premium Arabica flavor" at bounding box center [862, 154] width 196 height 58
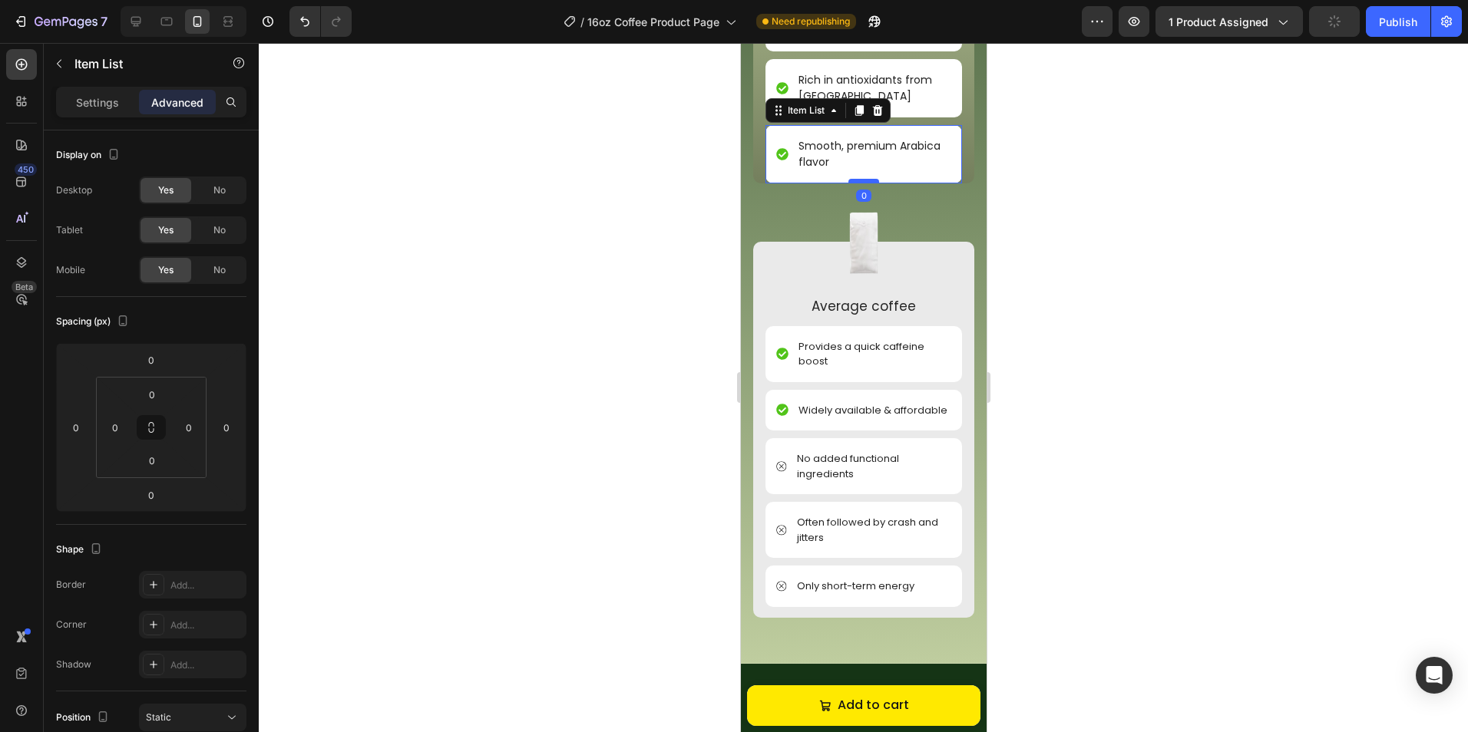
drag, startPoint x: 860, startPoint y: 291, endPoint x: 862, endPoint y: 282, distance: 9.5
click at [862, 183] on div at bounding box center [862, 181] width 31 height 5
click at [756, 183] on div "Image Altiva Clarity™ Text Block Lasting energy without jitters or crash Item L…" at bounding box center [862, 21] width 221 height 325
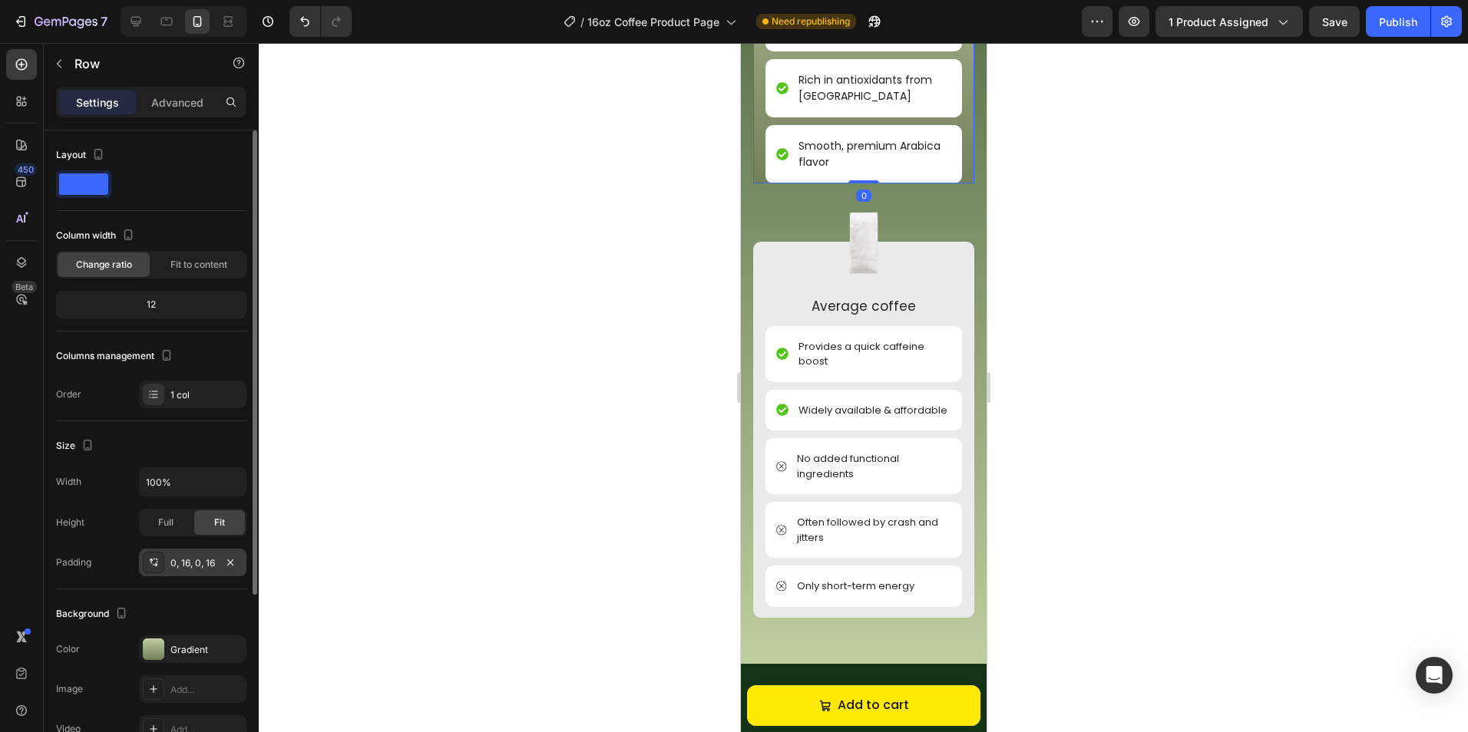
click at [199, 566] on div "0, 16, 0, 16" at bounding box center [192, 563] width 45 height 14
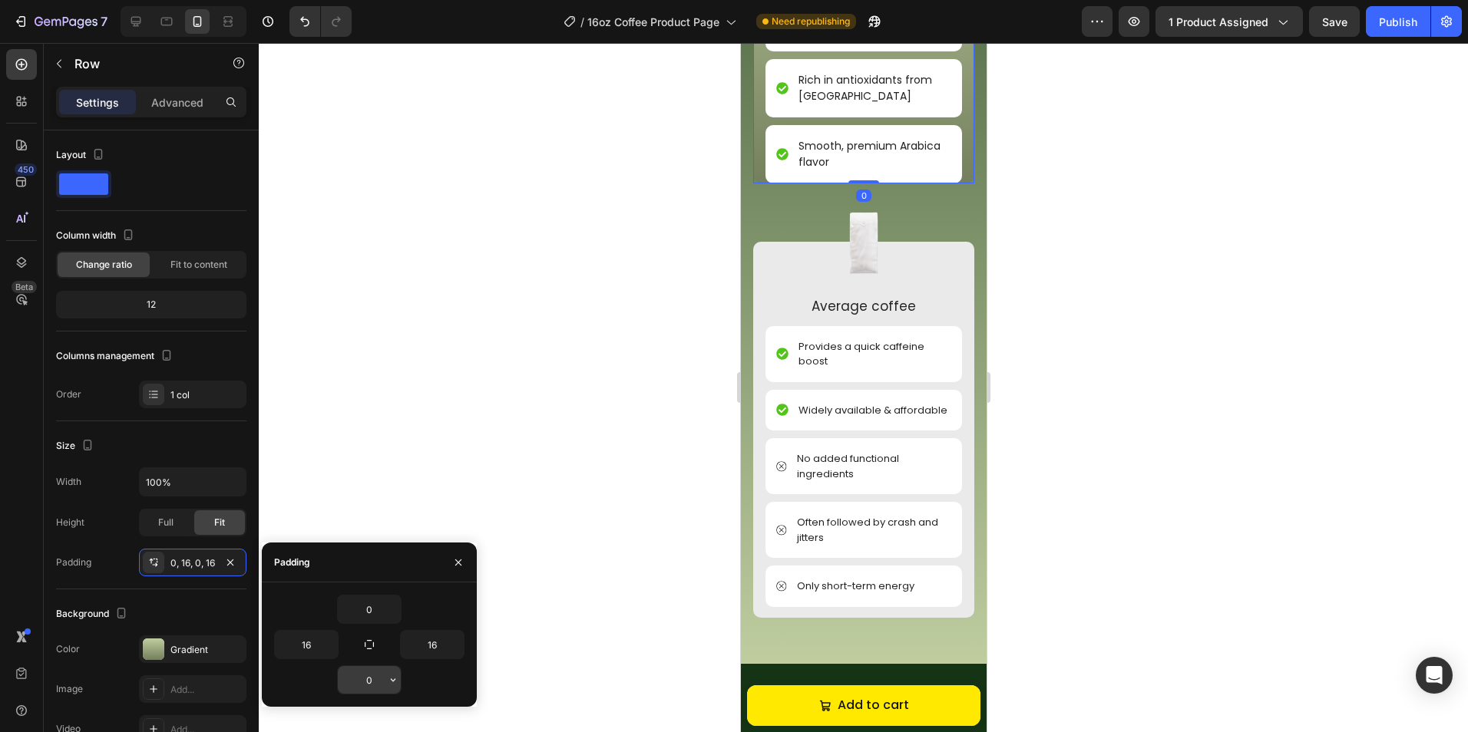
click at [391, 678] on icon "button" at bounding box center [393, 680] width 12 height 12
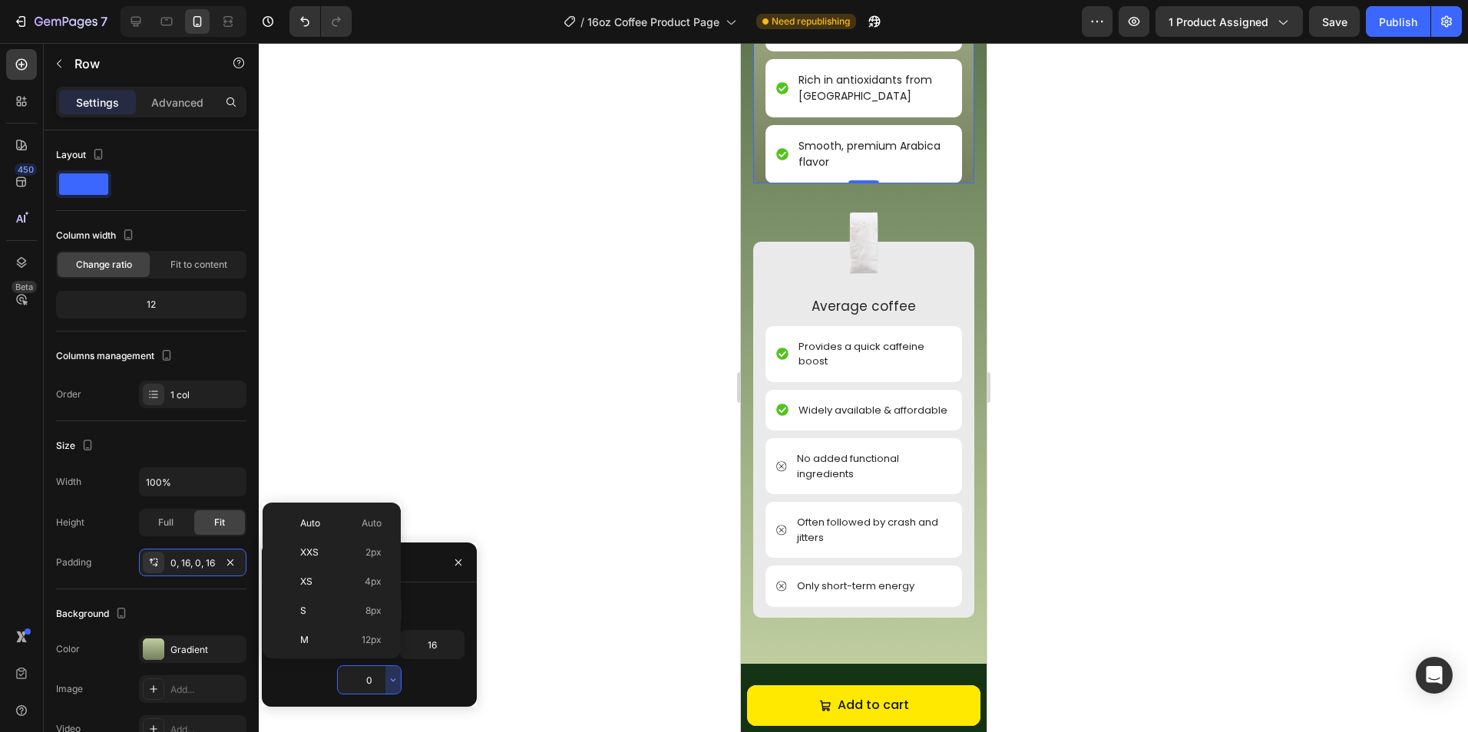
click at [362, 681] on input "0" at bounding box center [369, 680] width 63 height 28
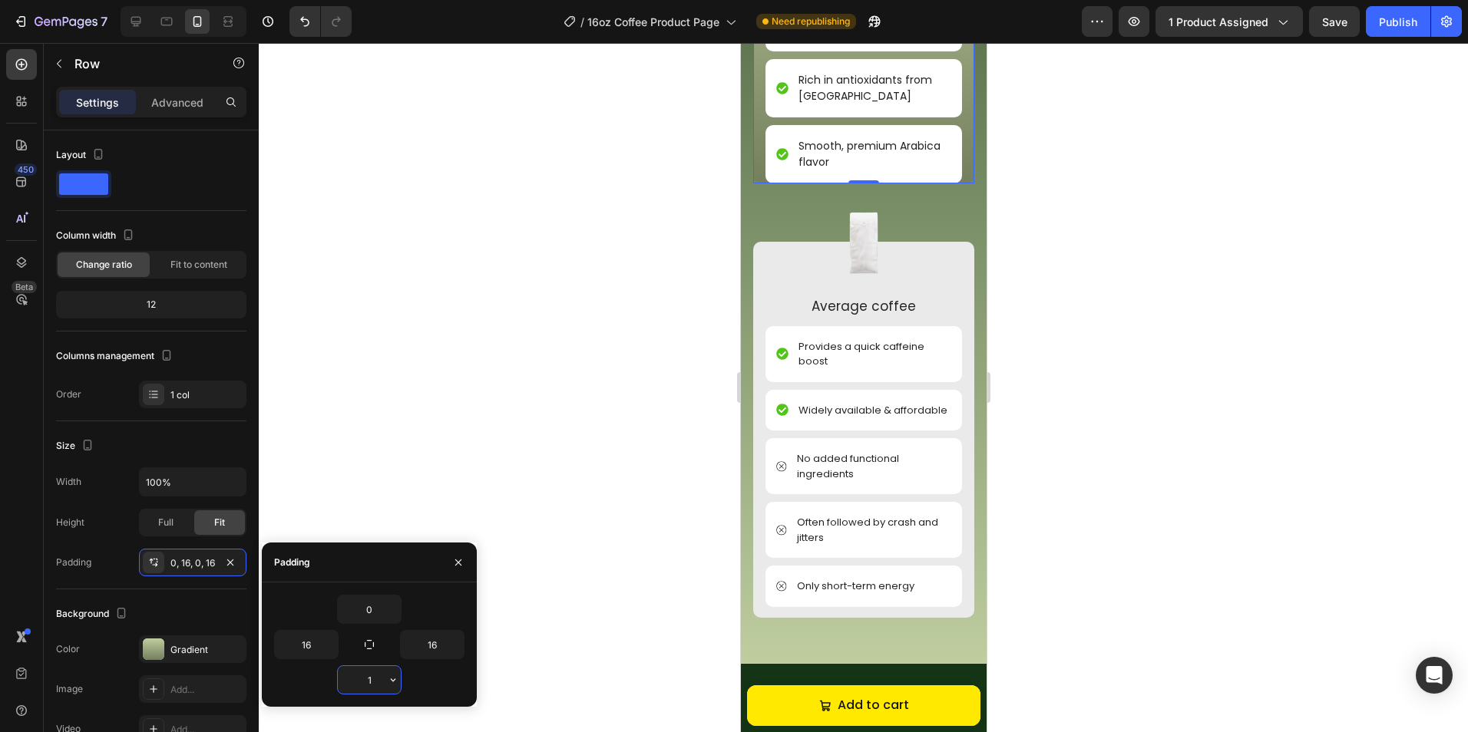
type input "16"
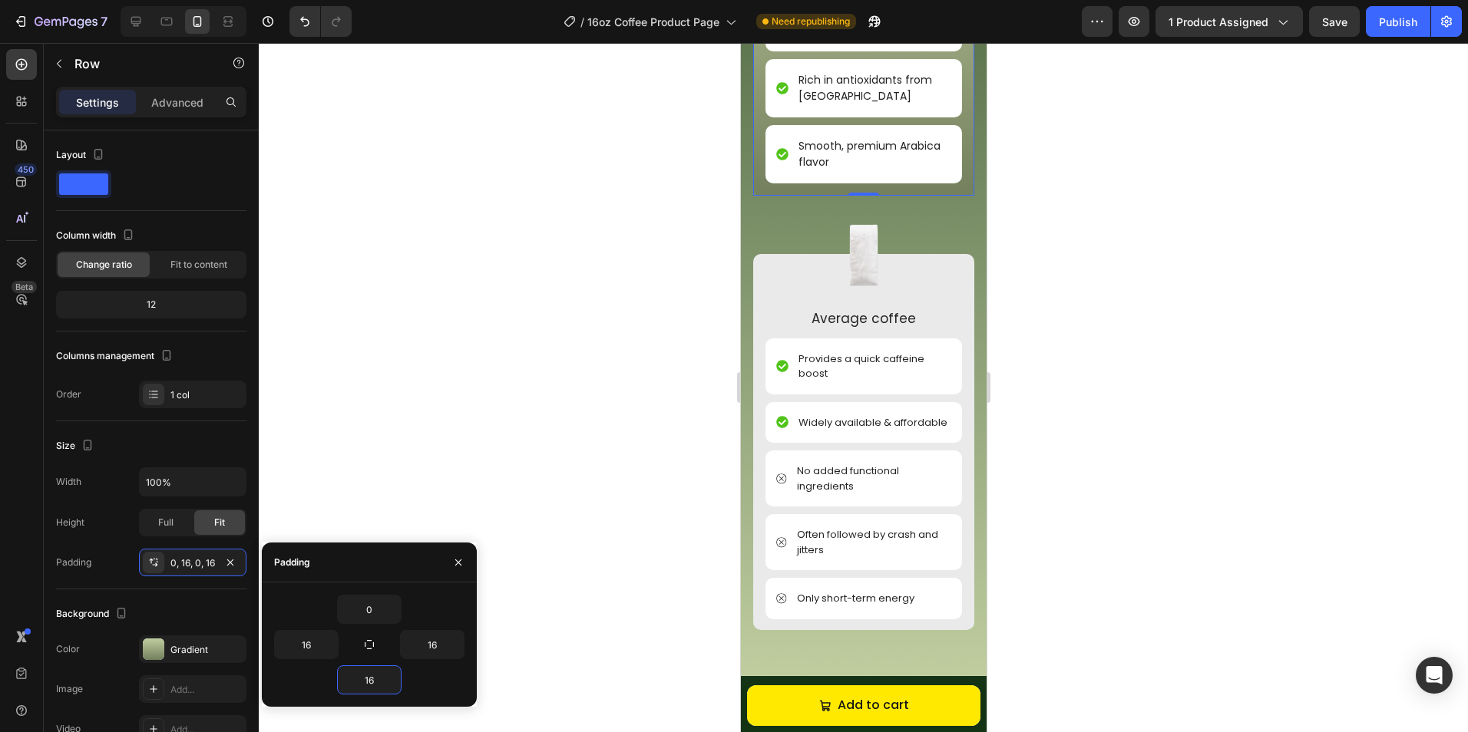
click at [540, 468] on div at bounding box center [863, 387] width 1209 height 689
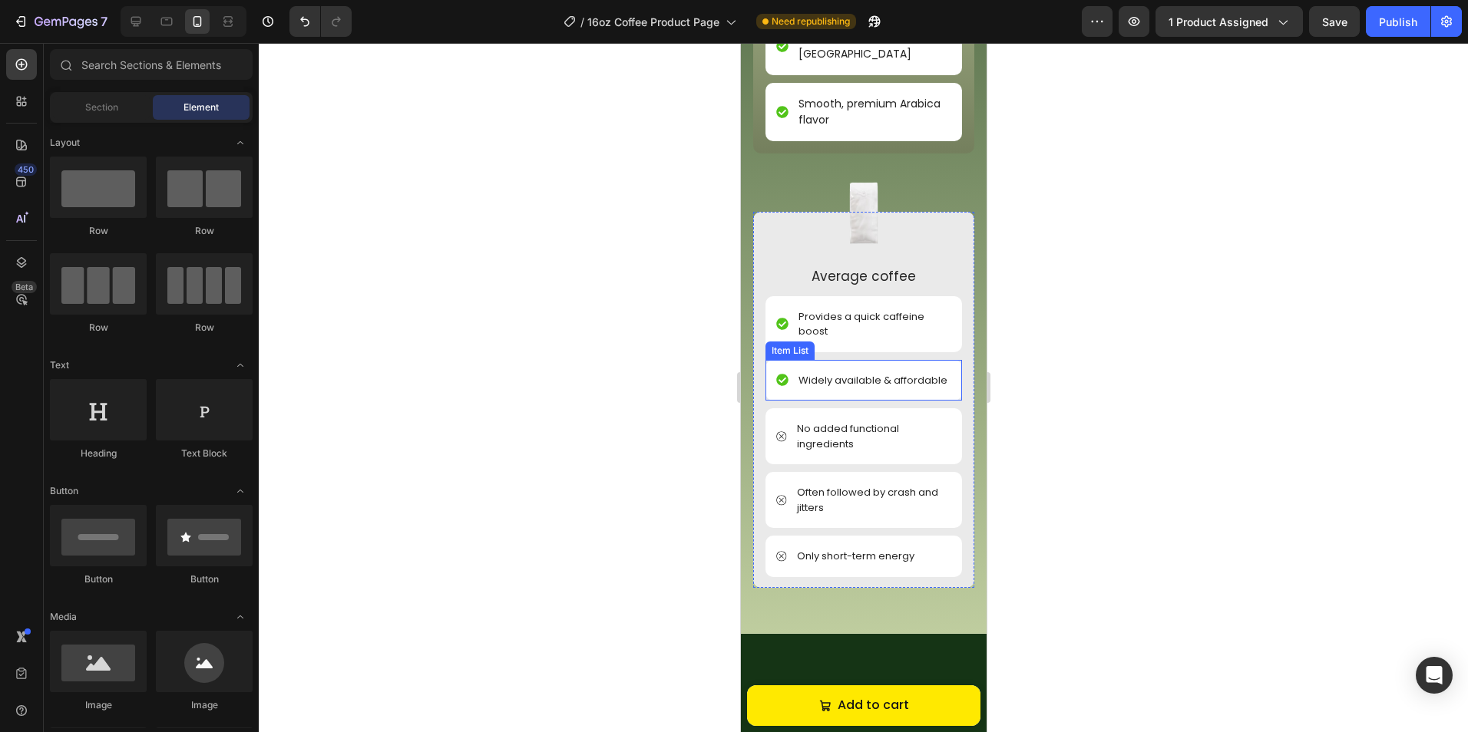
scroll to position [2587, 0]
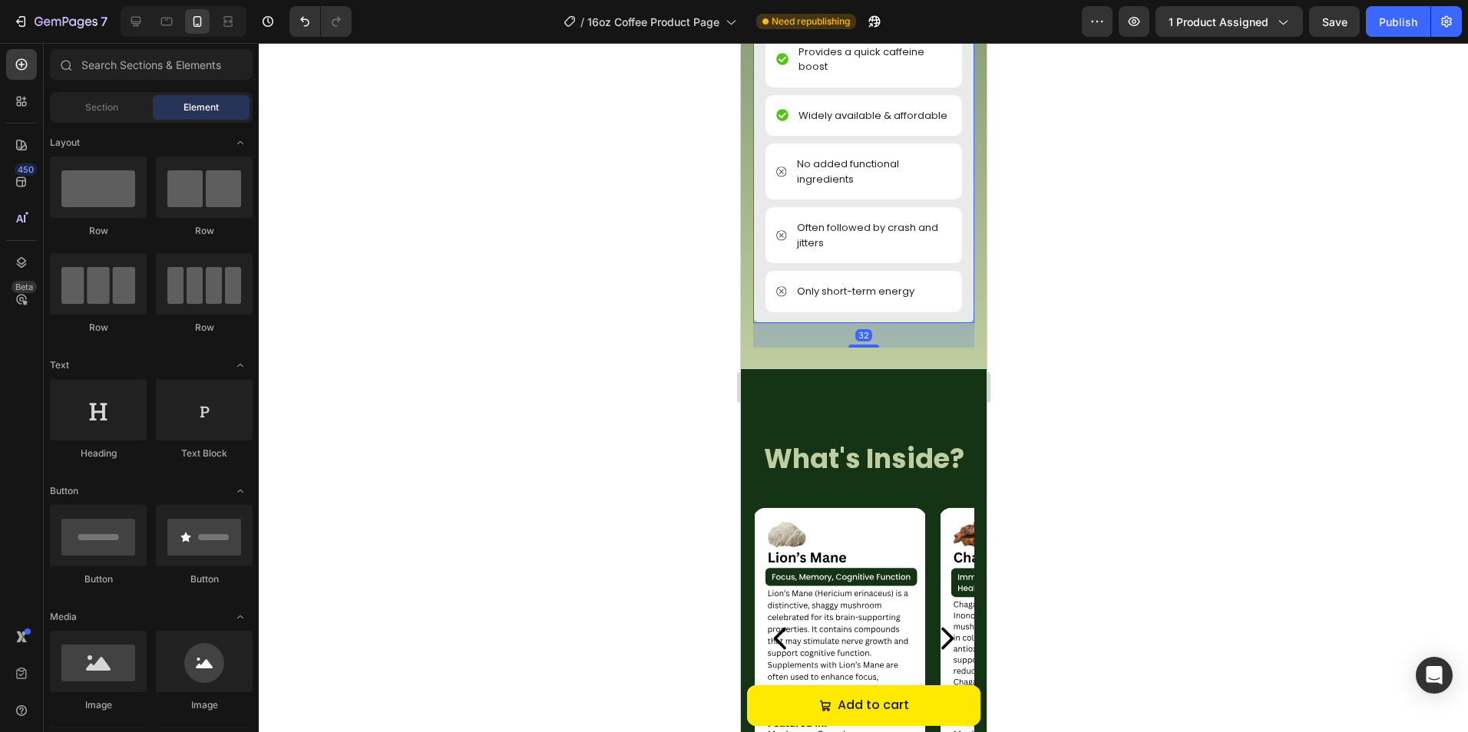
click at [850, 323] on div "Image Average coffee Text Block Provides a quick caffeine boost Item List Widel…" at bounding box center [862, 135] width 196 height 376
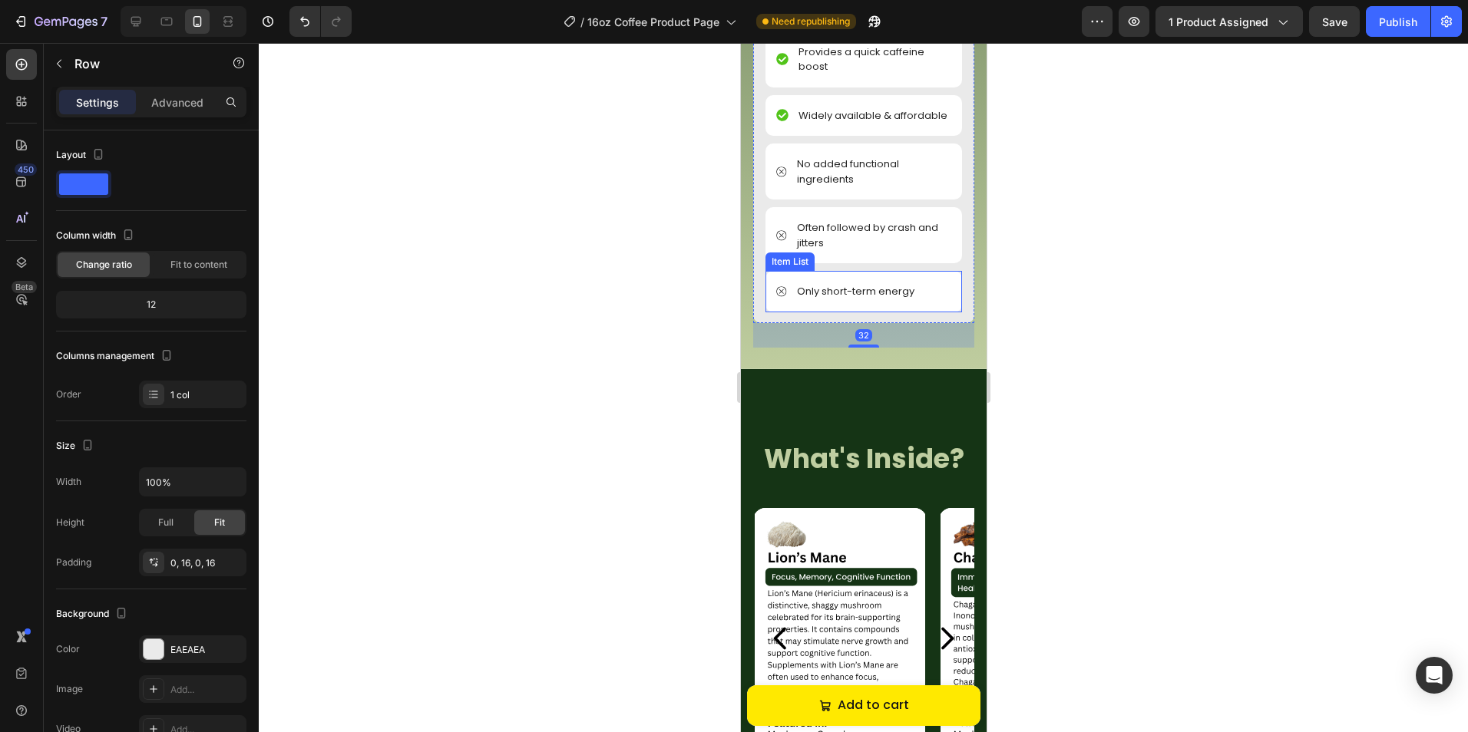
click at [871, 312] on div "Only short-term energy" at bounding box center [862, 291] width 196 height 41
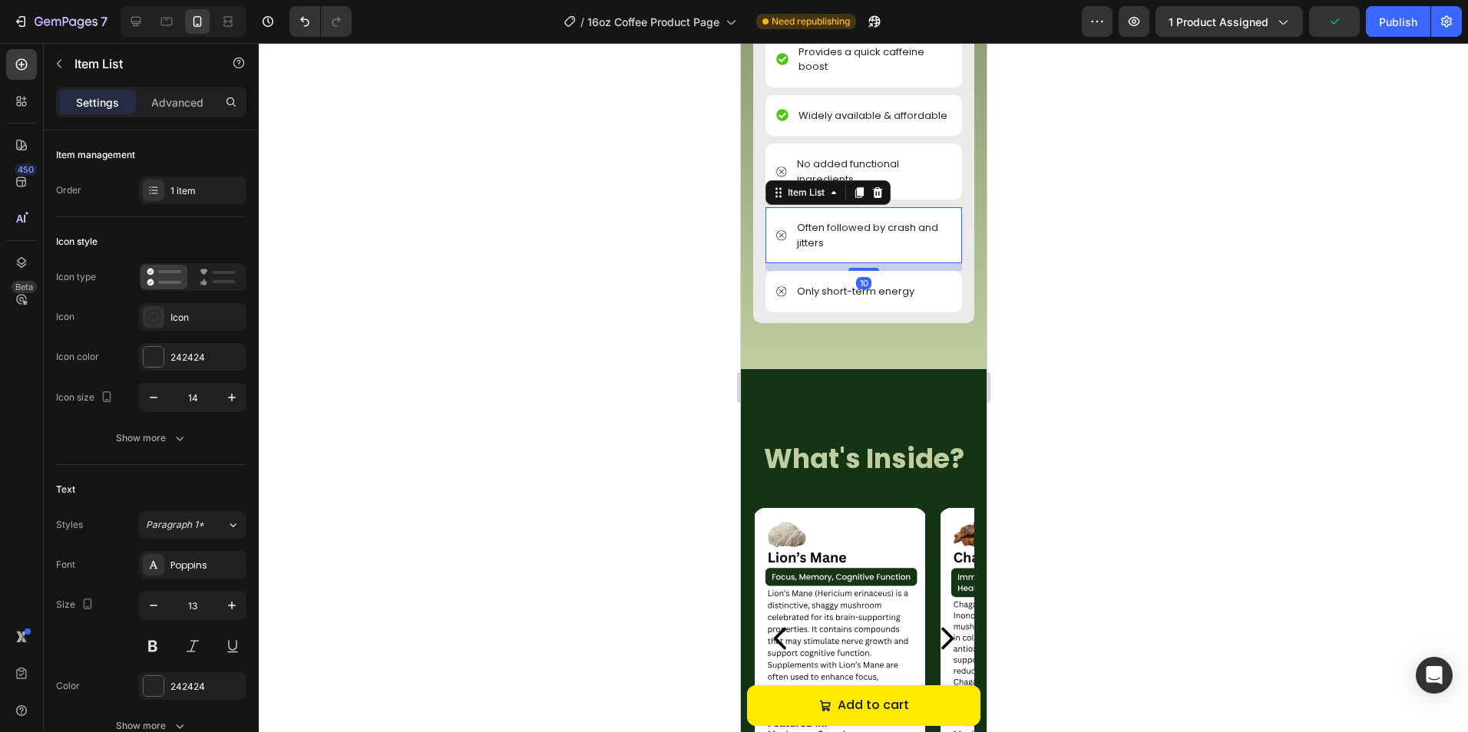
click at [923, 250] on p "Often followed by crash and jitters" at bounding box center [872, 235] width 152 height 30
click at [888, 299] on p "Only short-term energy" at bounding box center [854, 291] width 117 height 15
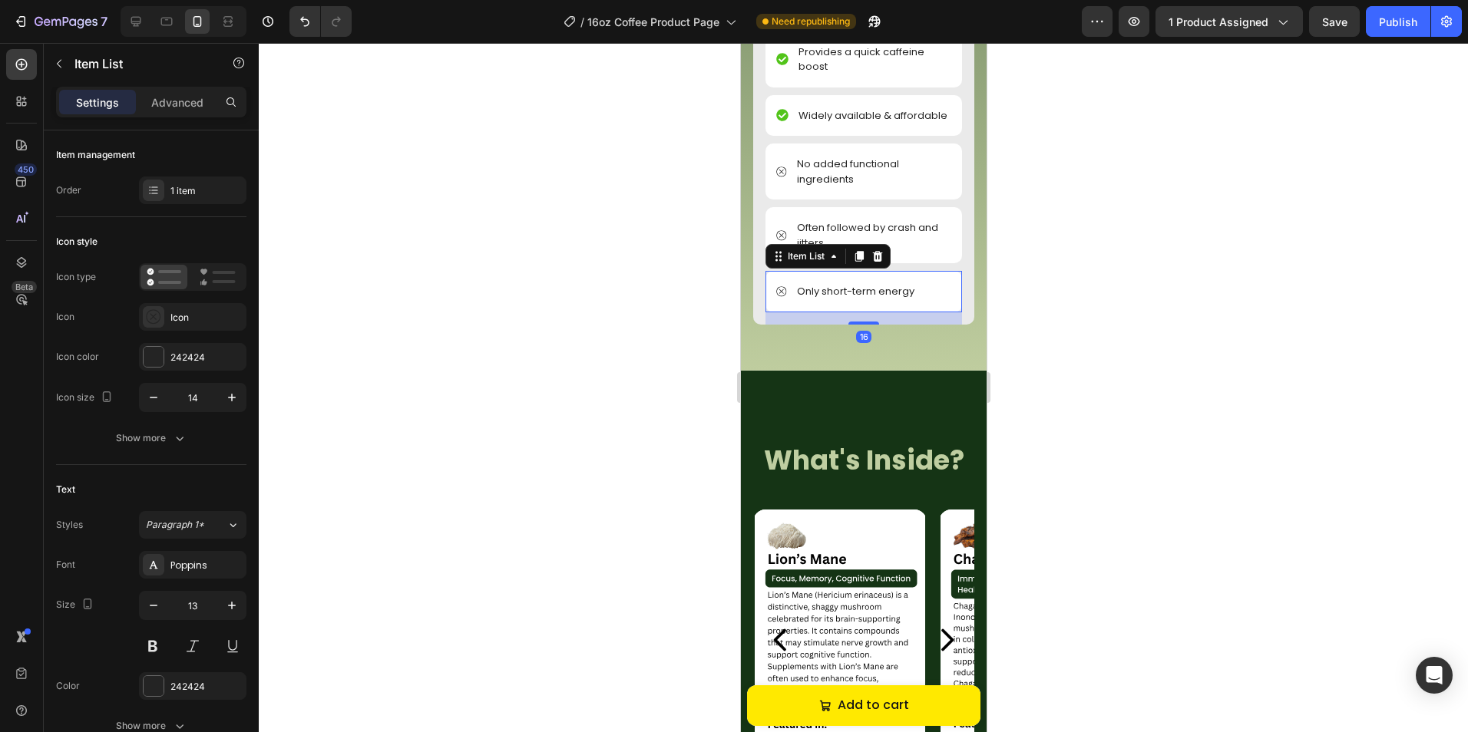
click at [853, 325] on div at bounding box center [862, 323] width 31 height 3
type input "100%"
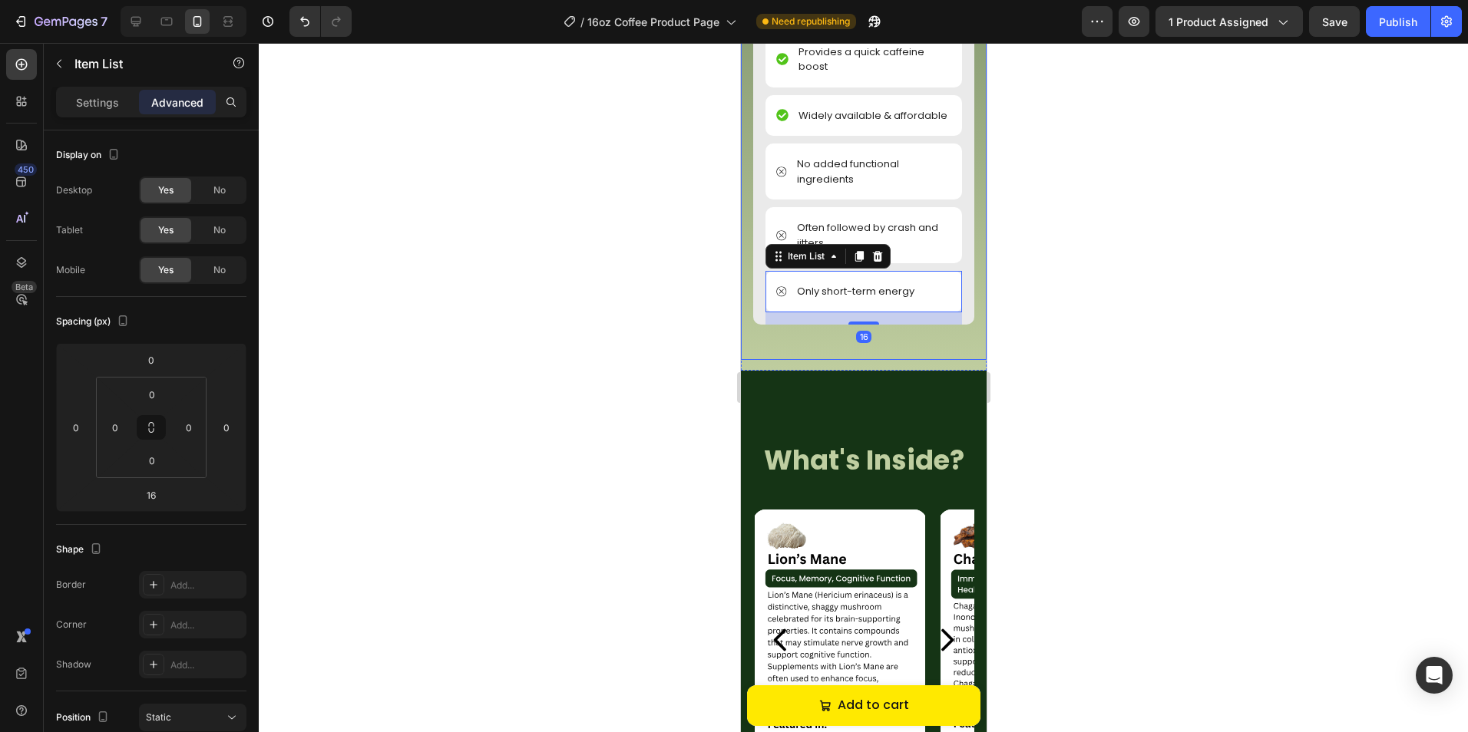
click at [1116, 443] on div at bounding box center [863, 387] width 1209 height 689
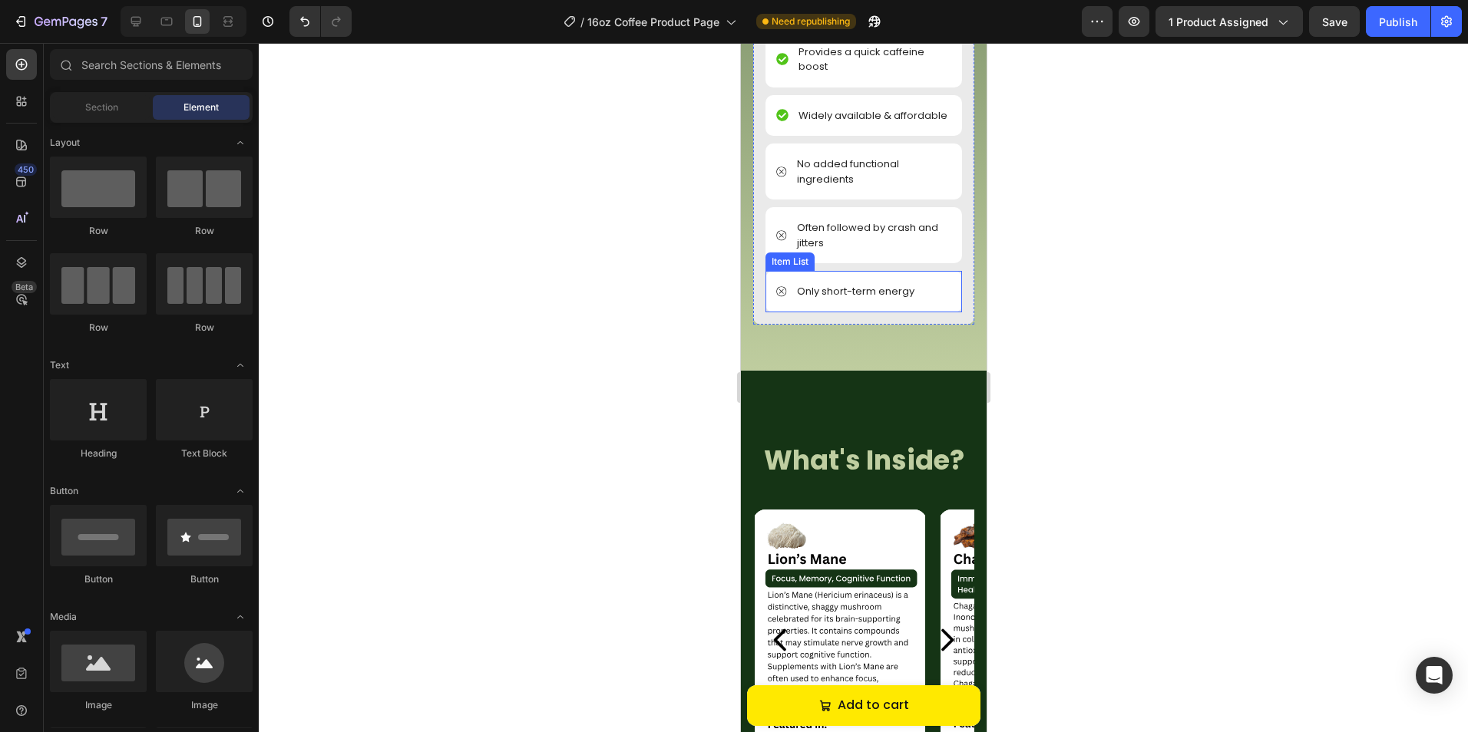
click at [915, 312] on div "Only short-term energy" at bounding box center [862, 291] width 196 height 41
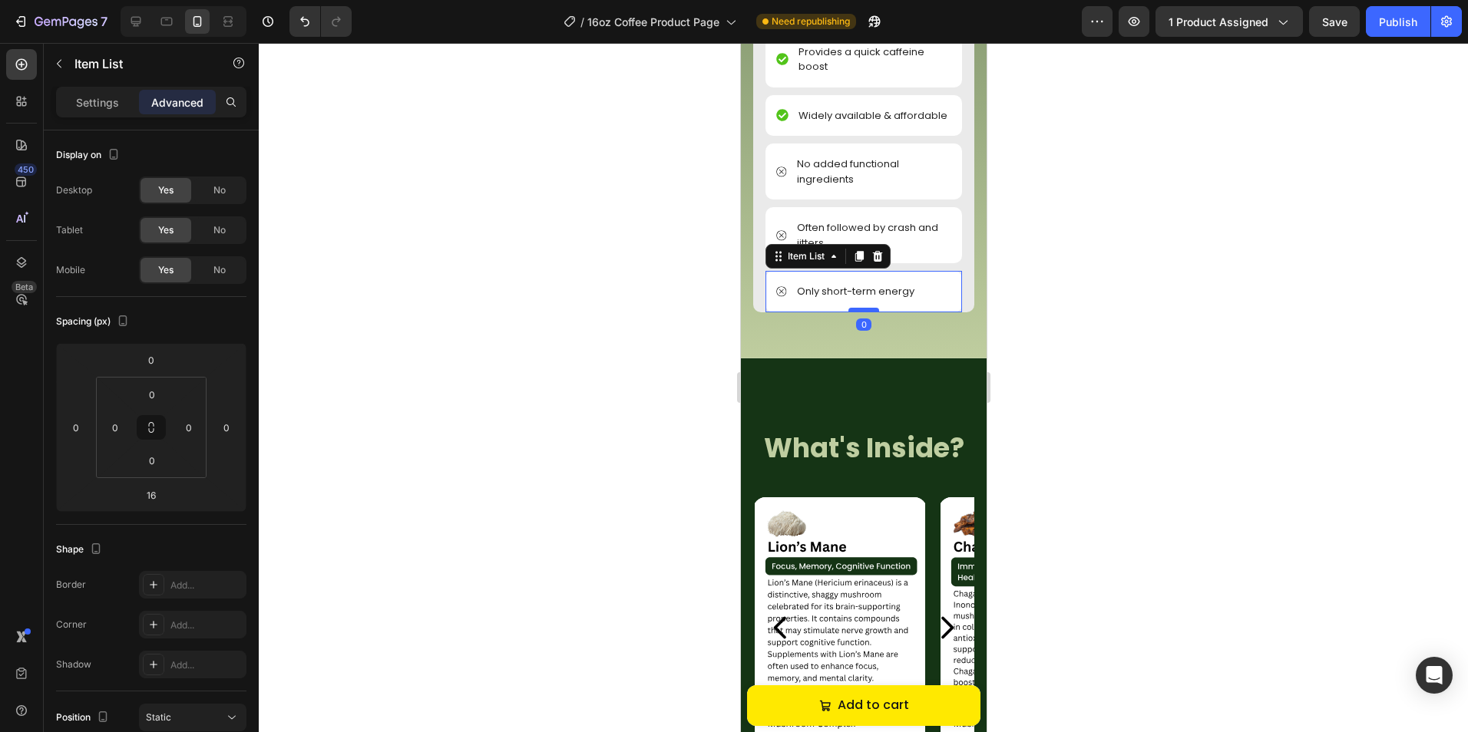
drag, startPoint x: 860, startPoint y: 441, endPoint x: 866, endPoint y: 424, distance: 17.0
click at [866, 312] on div at bounding box center [862, 310] width 31 height 5
type input "0"
click at [758, 312] on div "Image Average coffee Text Block Provides a quick caffeine boost Item List Widel…" at bounding box center [862, 129] width 221 height 365
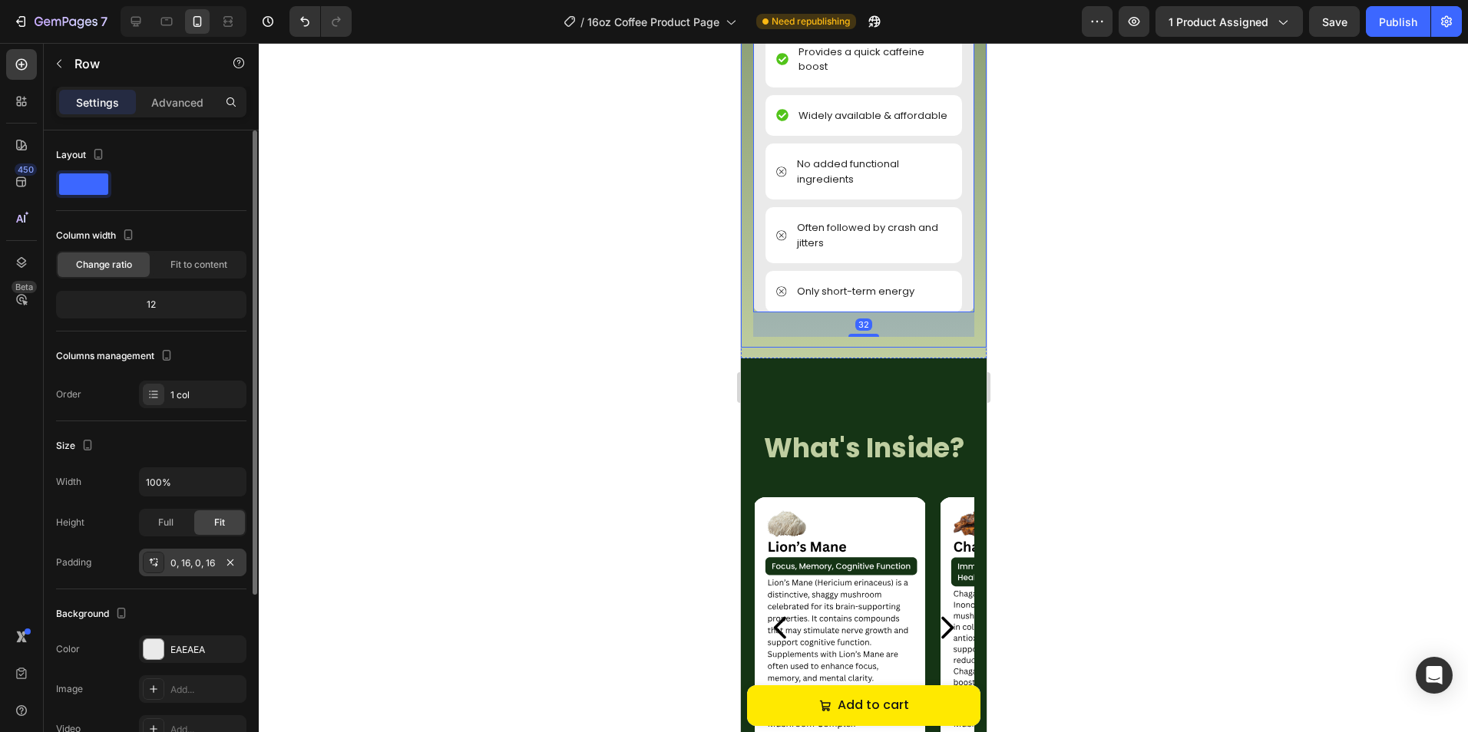
click at [179, 566] on div "0, 16, 0, 16" at bounding box center [192, 563] width 45 height 14
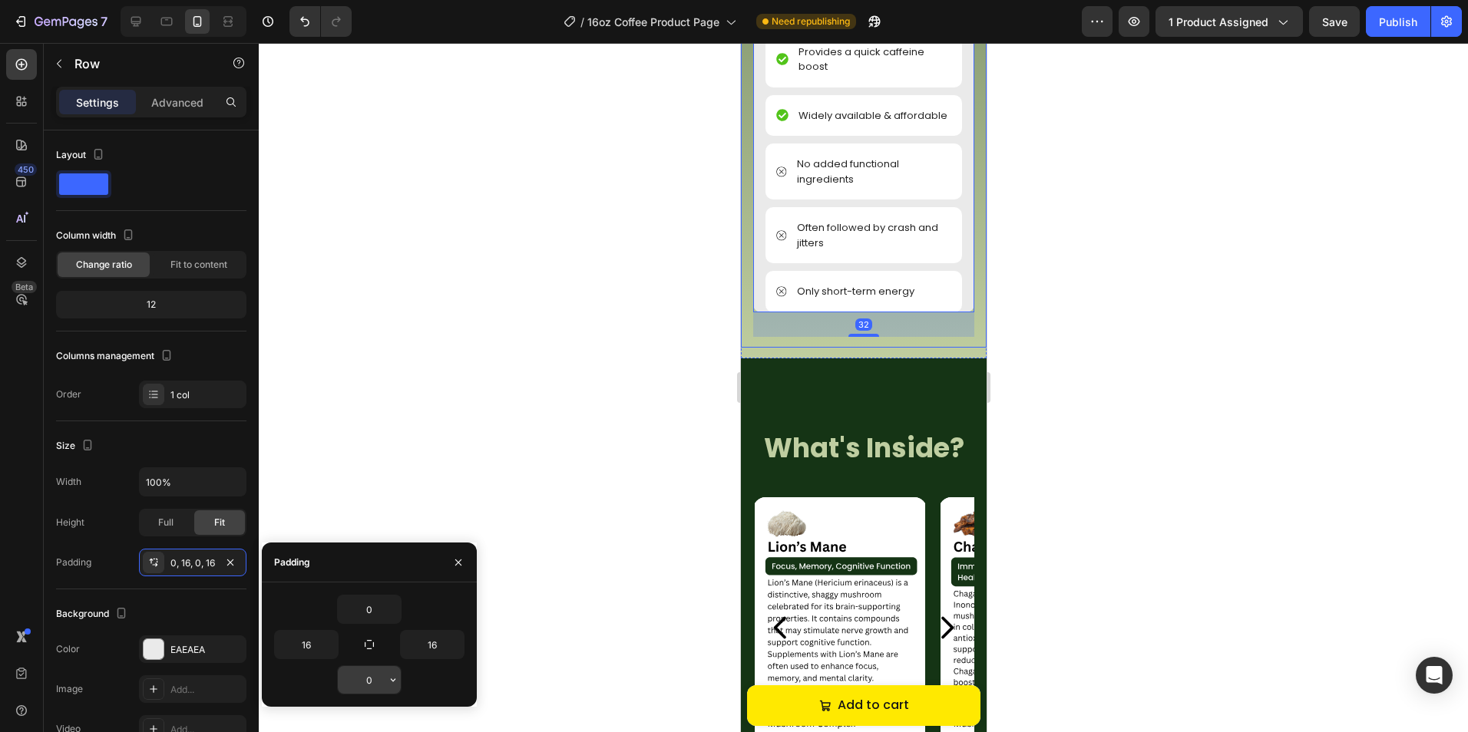
click at [375, 676] on input "0" at bounding box center [369, 680] width 63 height 28
type input "16"
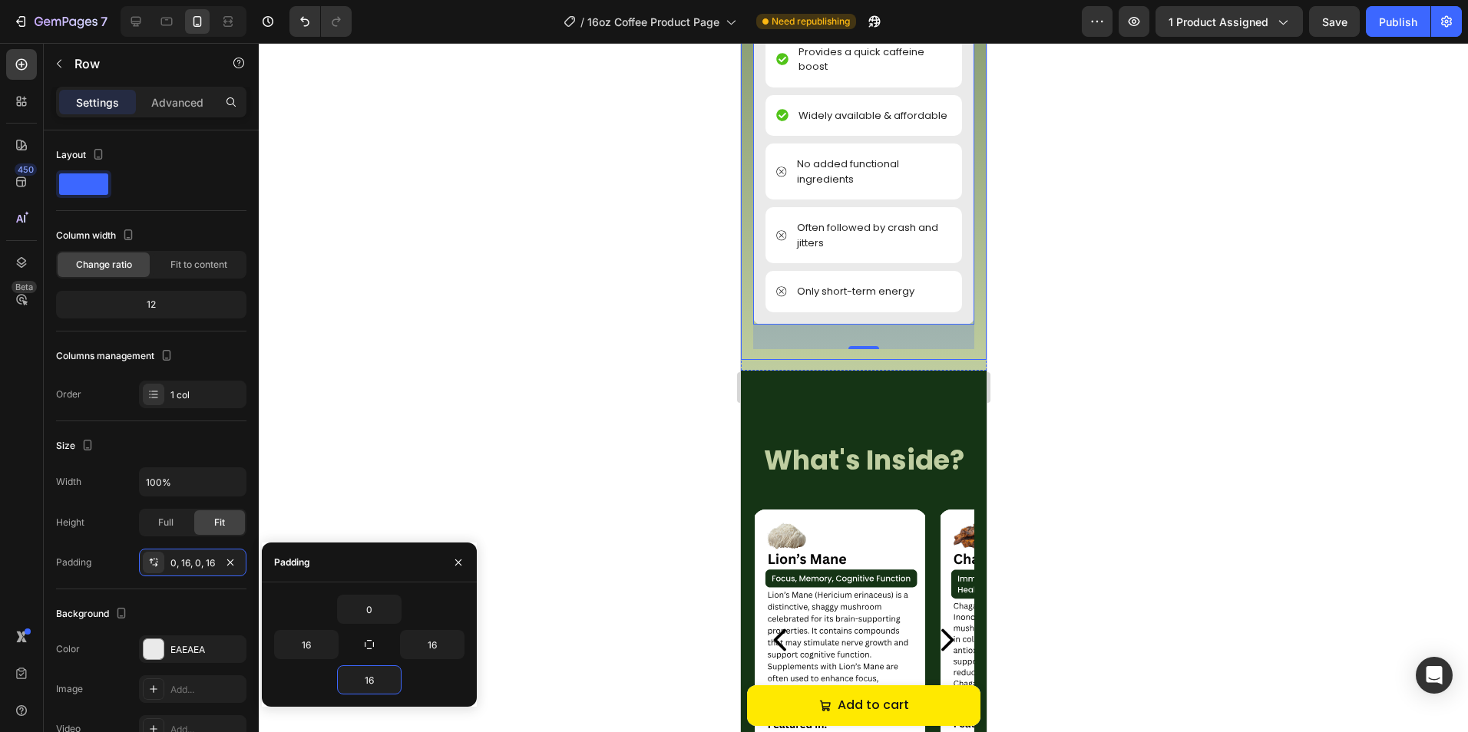
click at [515, 418] on div at bounding box center [863, 387] width 1209 height 689
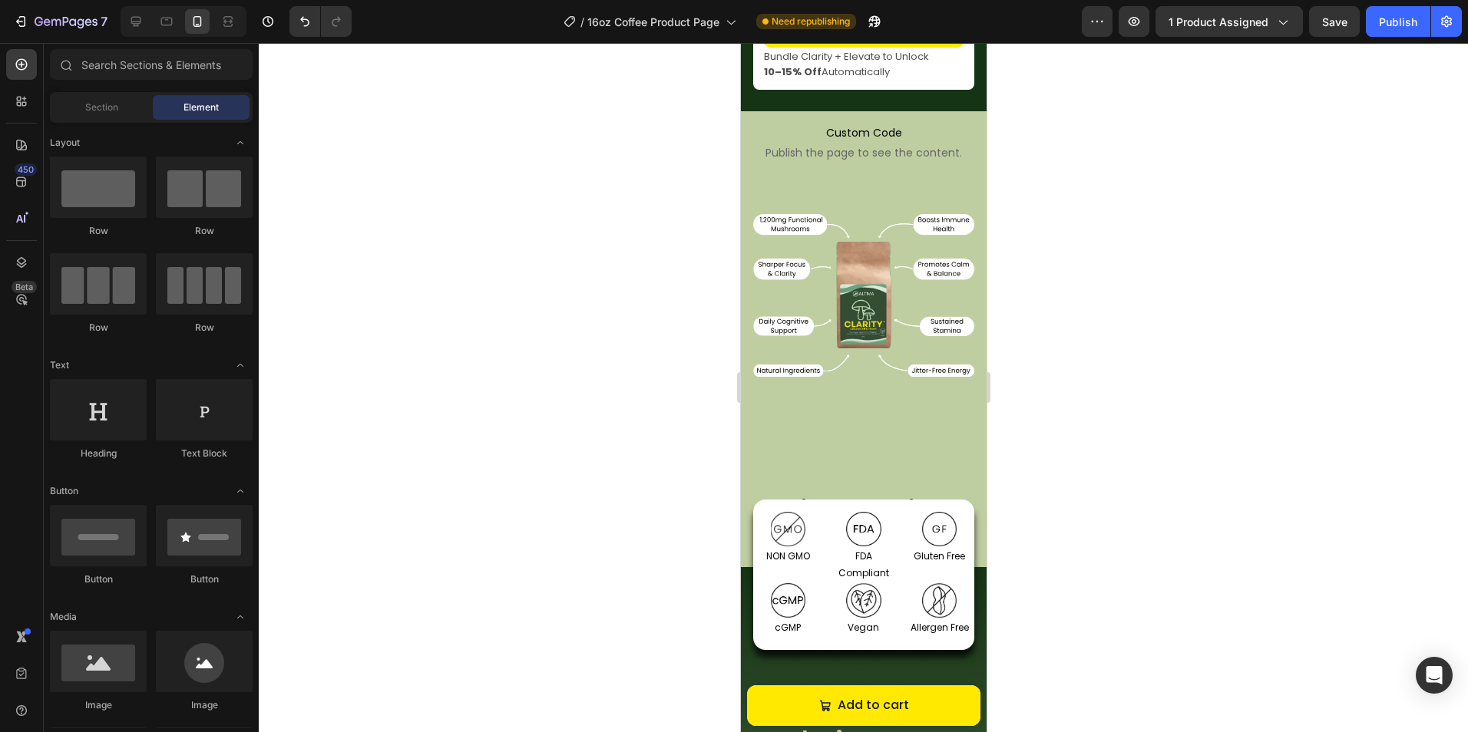
scroll to position [1205, 0]
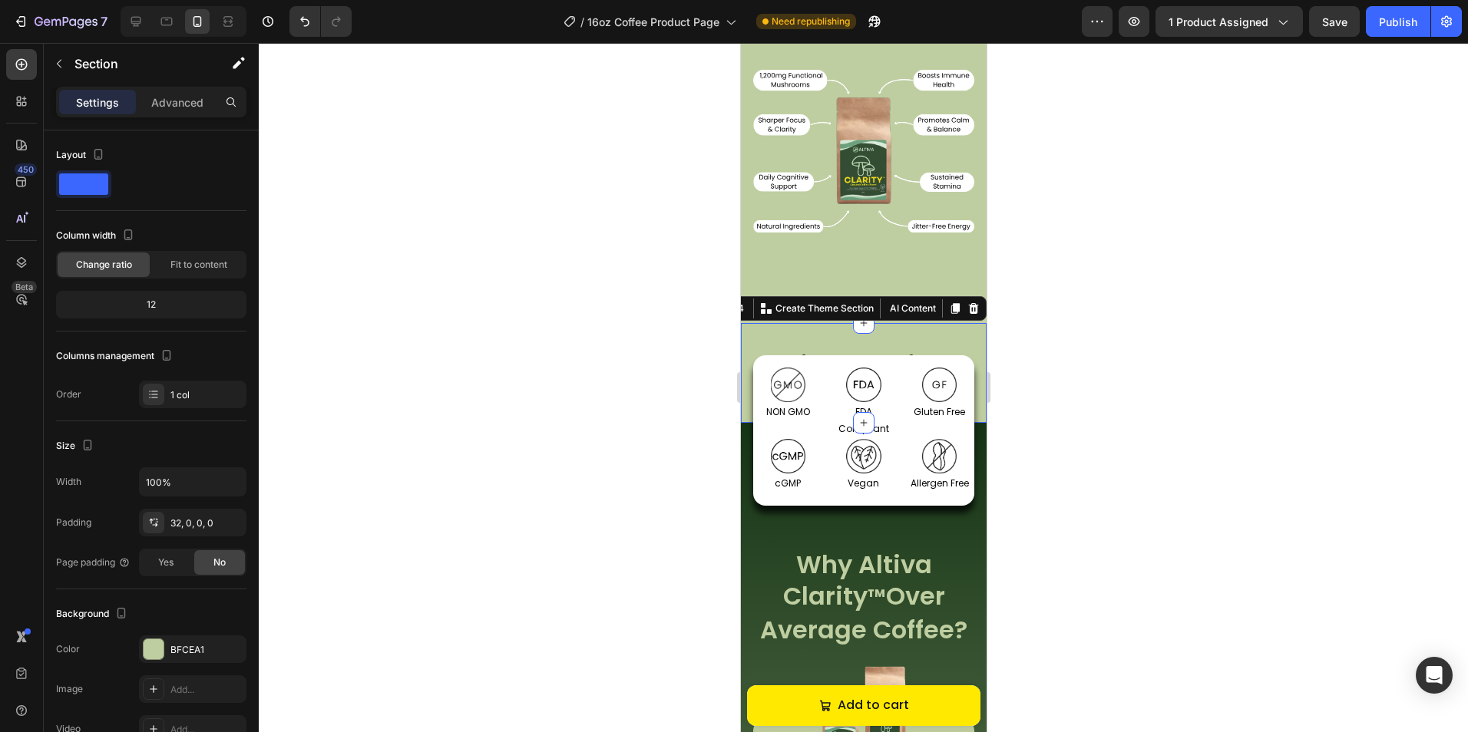
click at [917, 423] on div "Altiva Clarity™ Benefits Heading Section 4 Create Theme Section AI Content Writ…" at bounding box center [863, 373] width 246 height 100
click at [187, 107] on p "Advanced" at bounding box center [177, 102] width 52 height 16
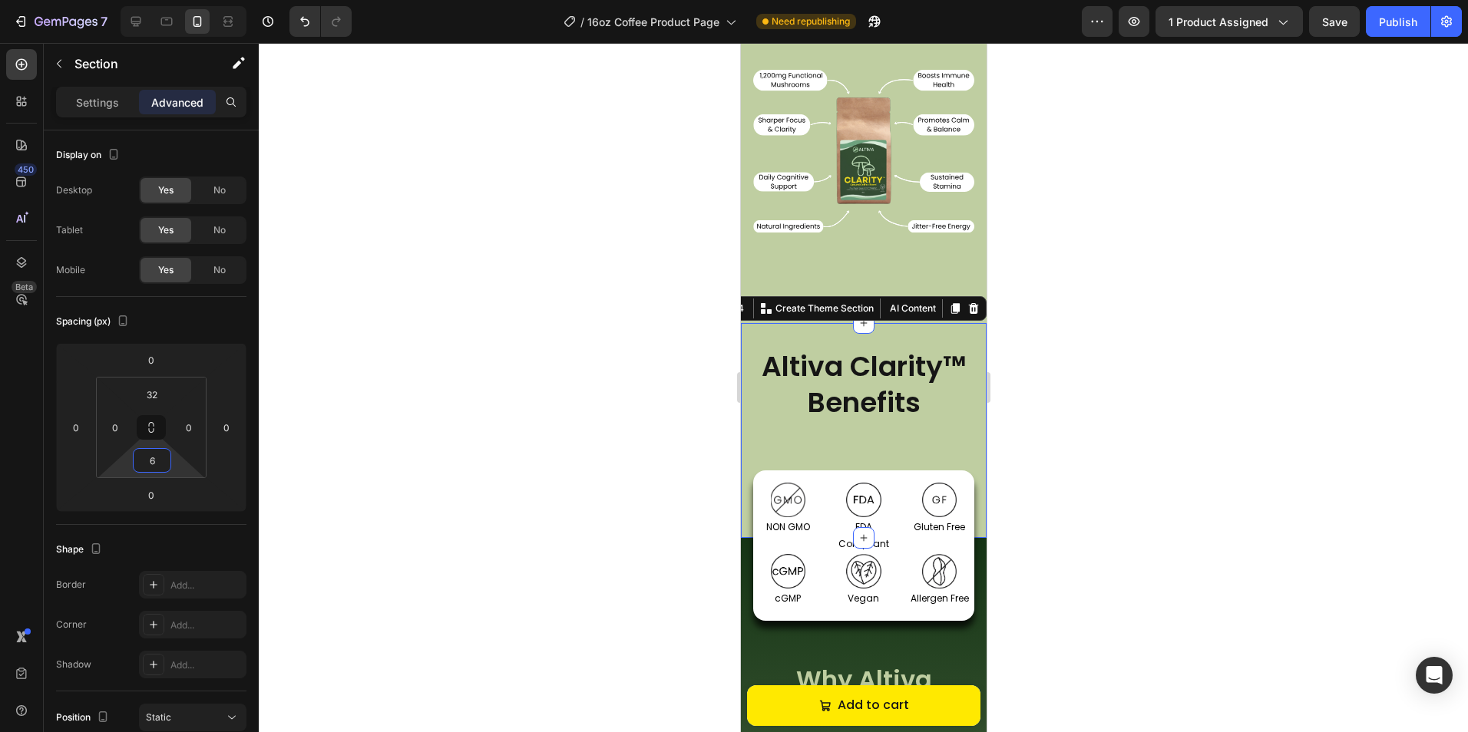
type input "0"
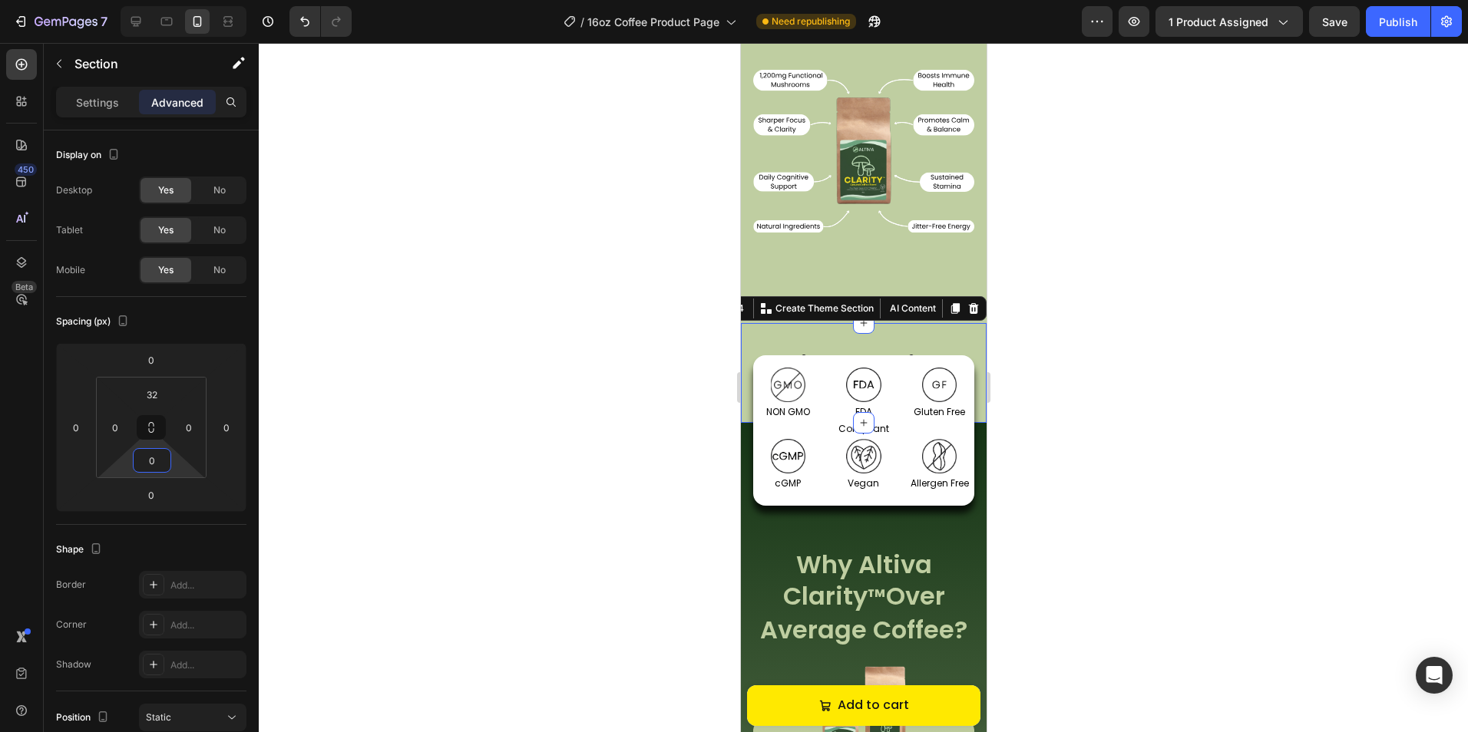
drag, startPoint x: 177, startPoint y: 457, endPoint x: 171, endPoint y: 491, distance: 34.3
click at [171, 0] on html "7 Version history / 16oz Coffee Product Page Need republishing Preview 1 produc…" at bounding box center [734, 0] width 1468 height 0
click at [521, 423] on div at bounding box center [863, 387] width 1209 height 689
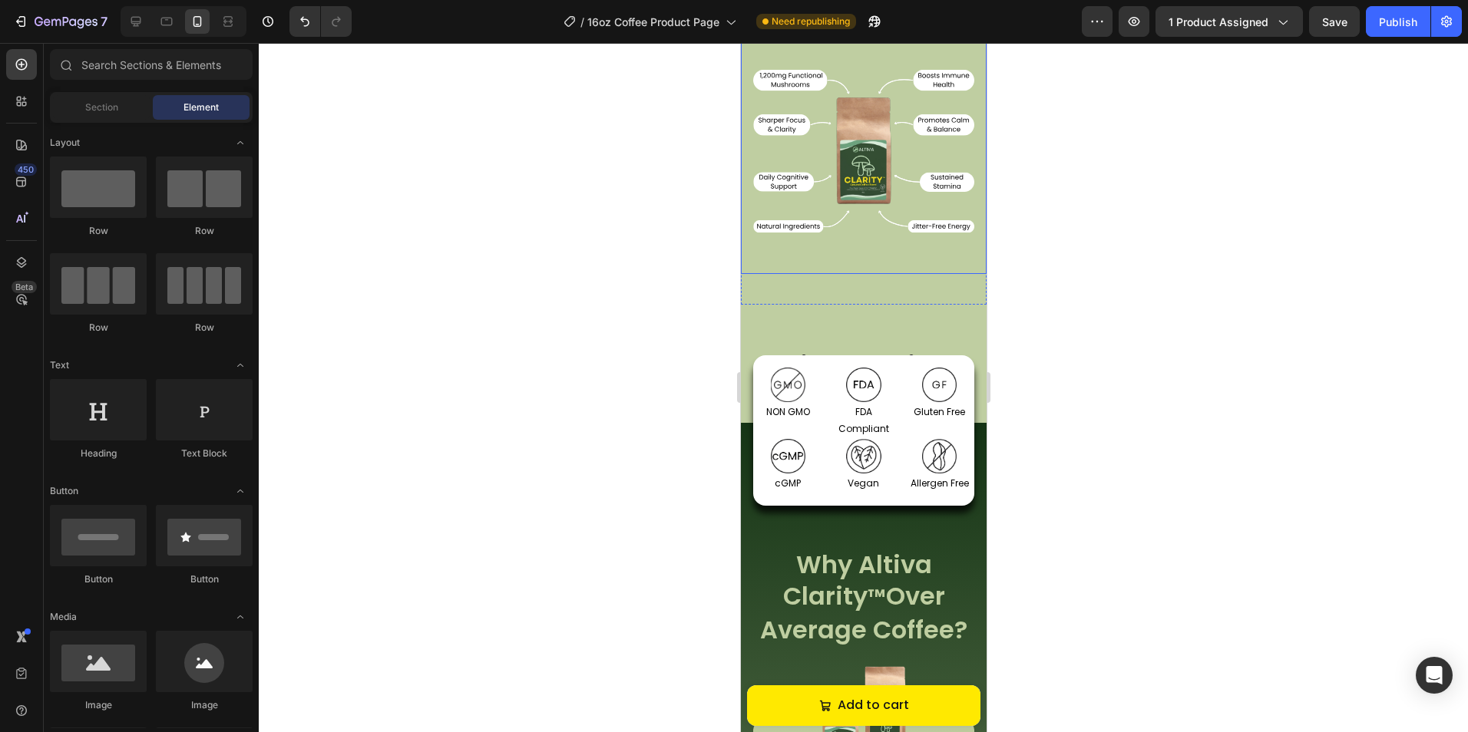
click at [933, 274] on img at bounding box center [863, 151] width 246 height 246
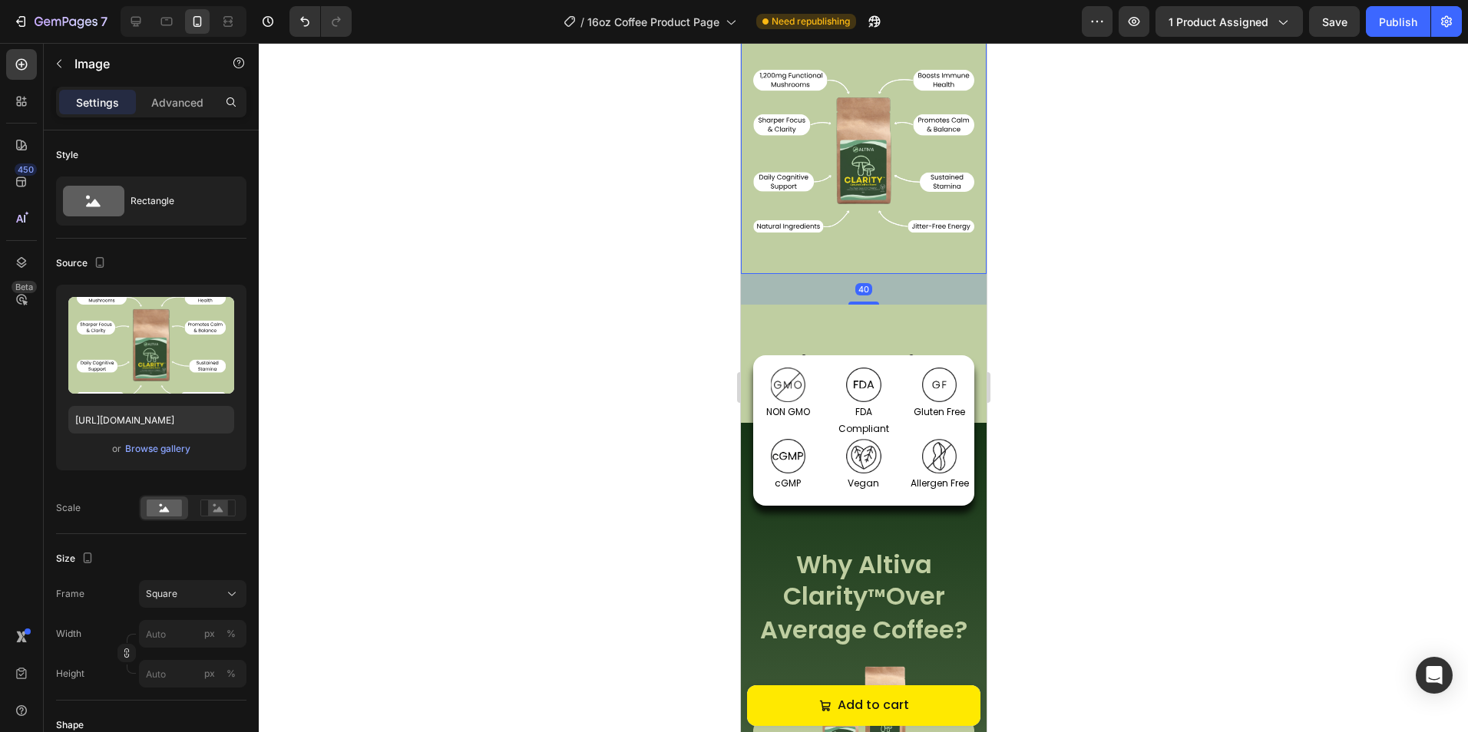
click at [1088, 248] on div at bounding box center [863, 387] width 1209 height 689
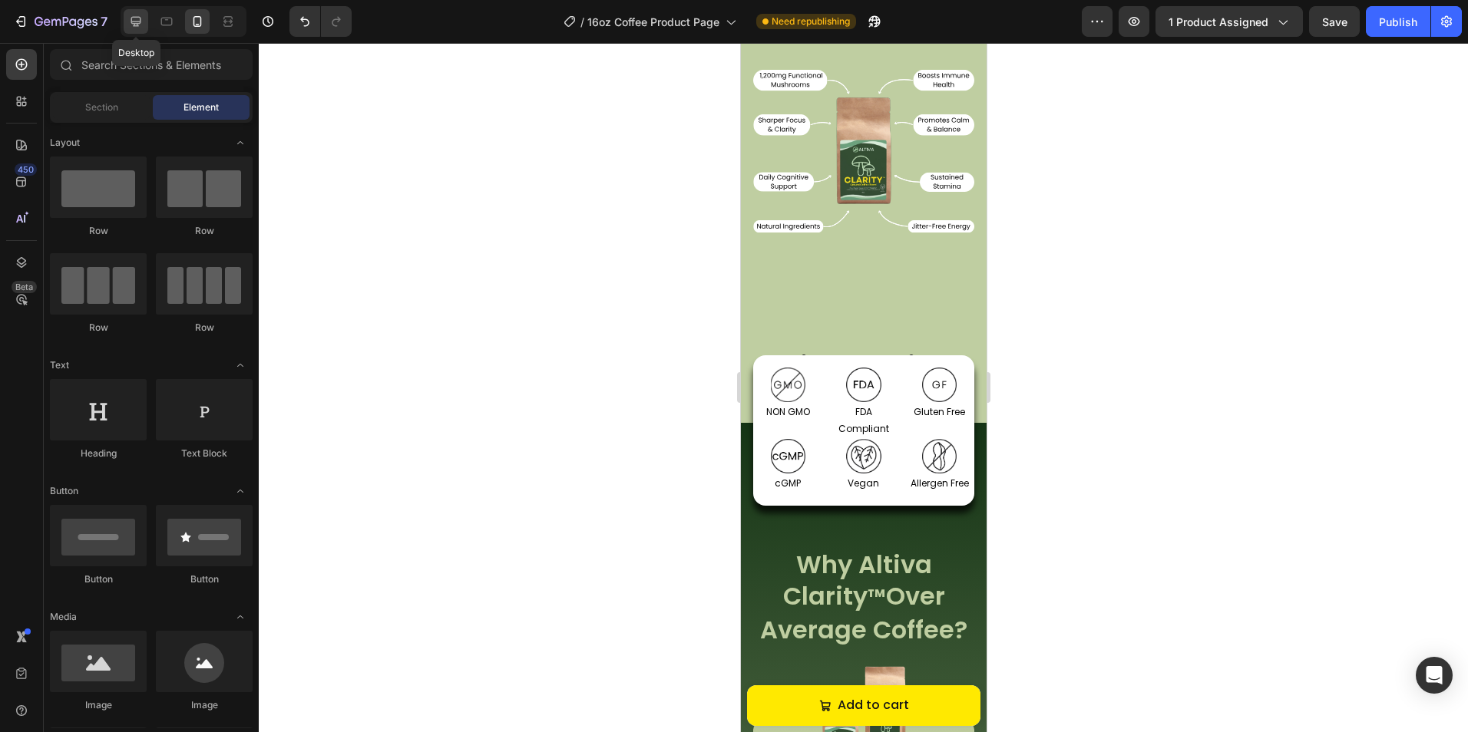
click at [137, 17] on icon at bounding box center [136, 22] width 10 height 10
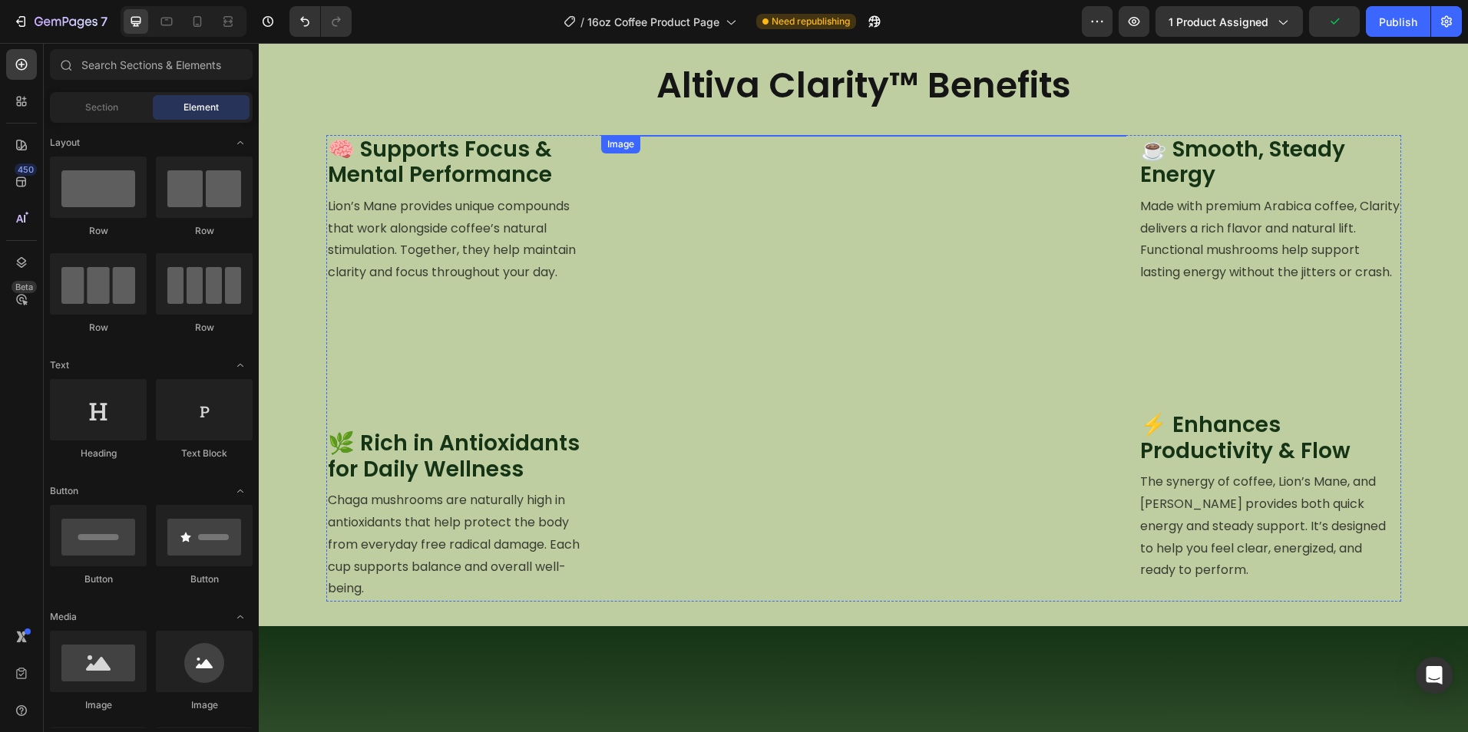
scroll to position [995, 0]
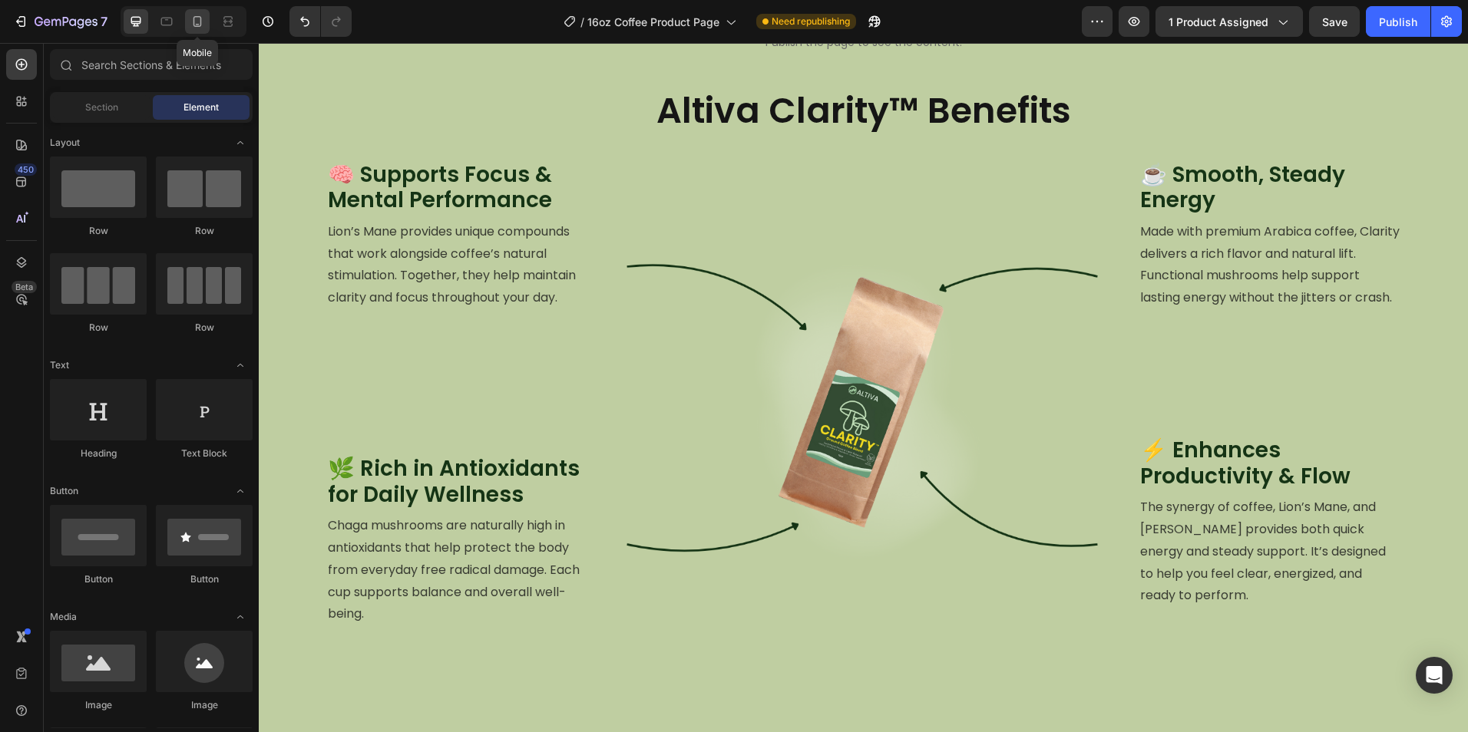
click at [205, 22] on icon at bounding box center [197, 21] width 15 height 15
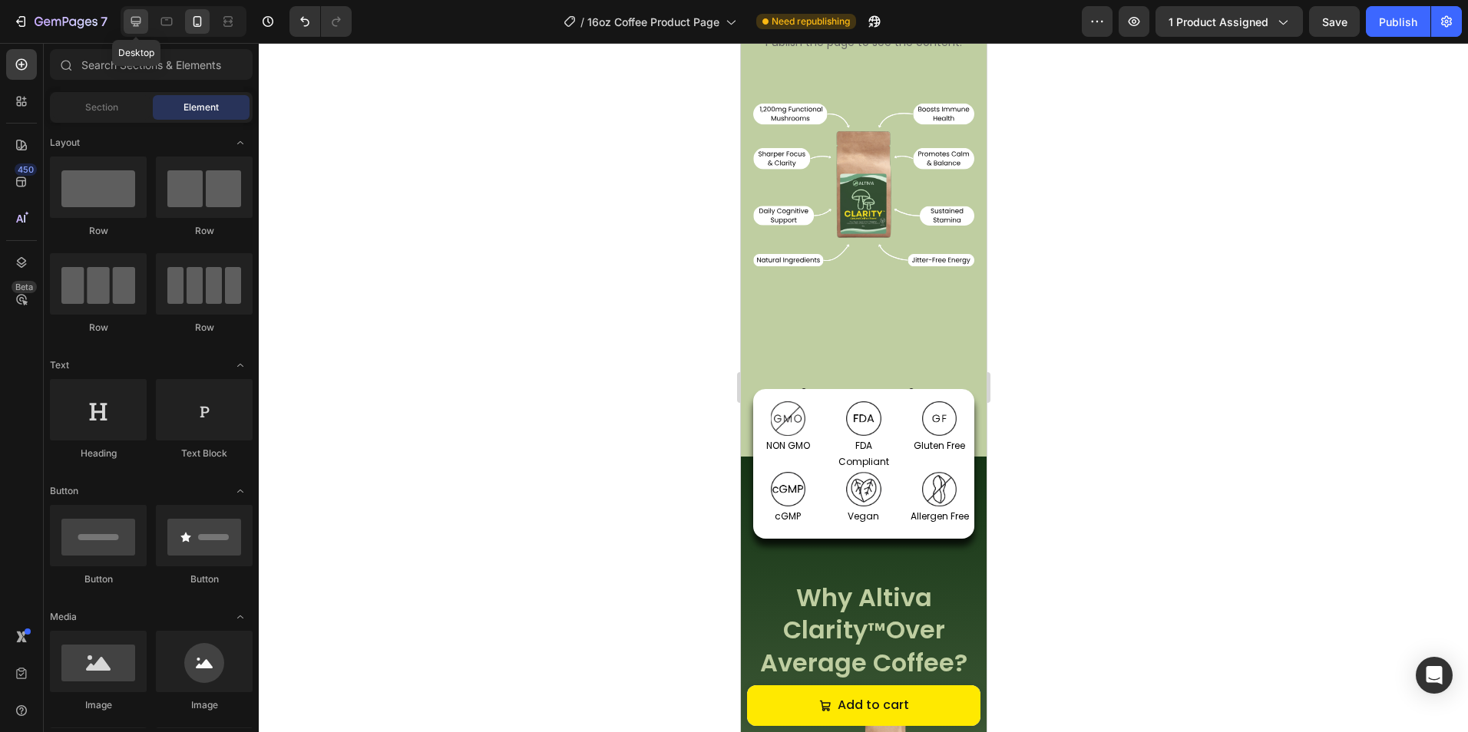
click at [134, 25] on icon at bounding box center [136, 22] width 10 height 10
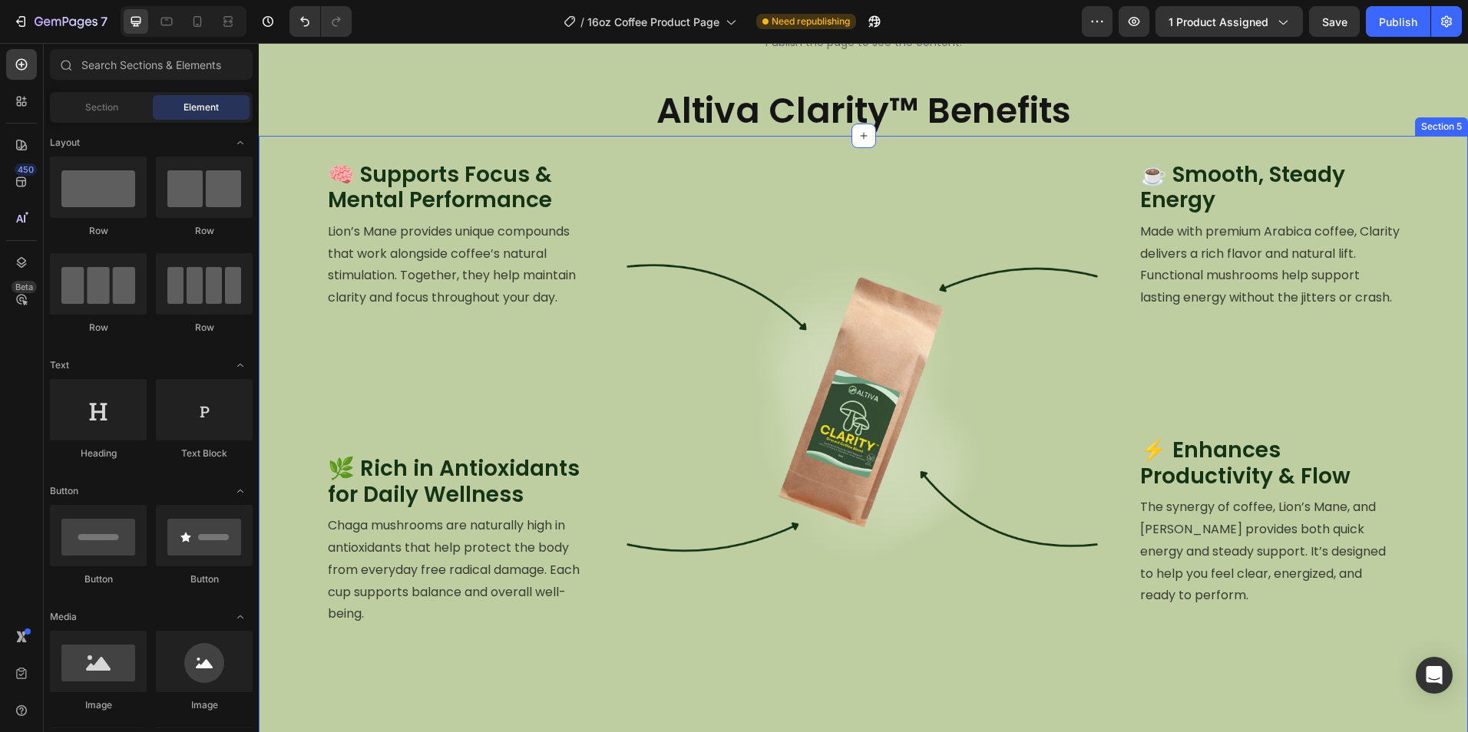
click at [537, 144] on div "🧠 Supports Focus & Mental Performance Heading Lion’s Mane provides unique compo…" at bounding box center [863, 446] width 1209 height 620
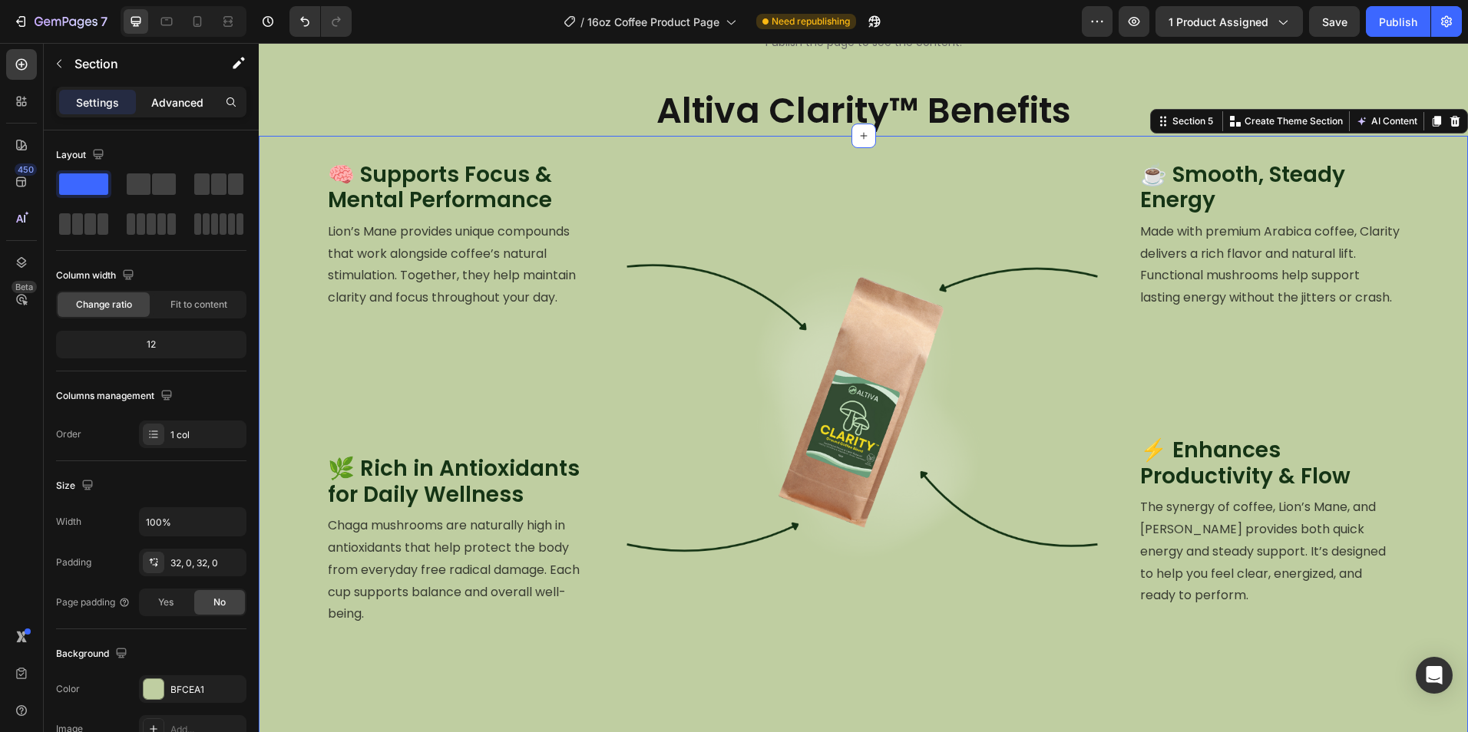
click at [175, 90] on div "Advanced" at bounding box center [177, 102] width 77 height 25
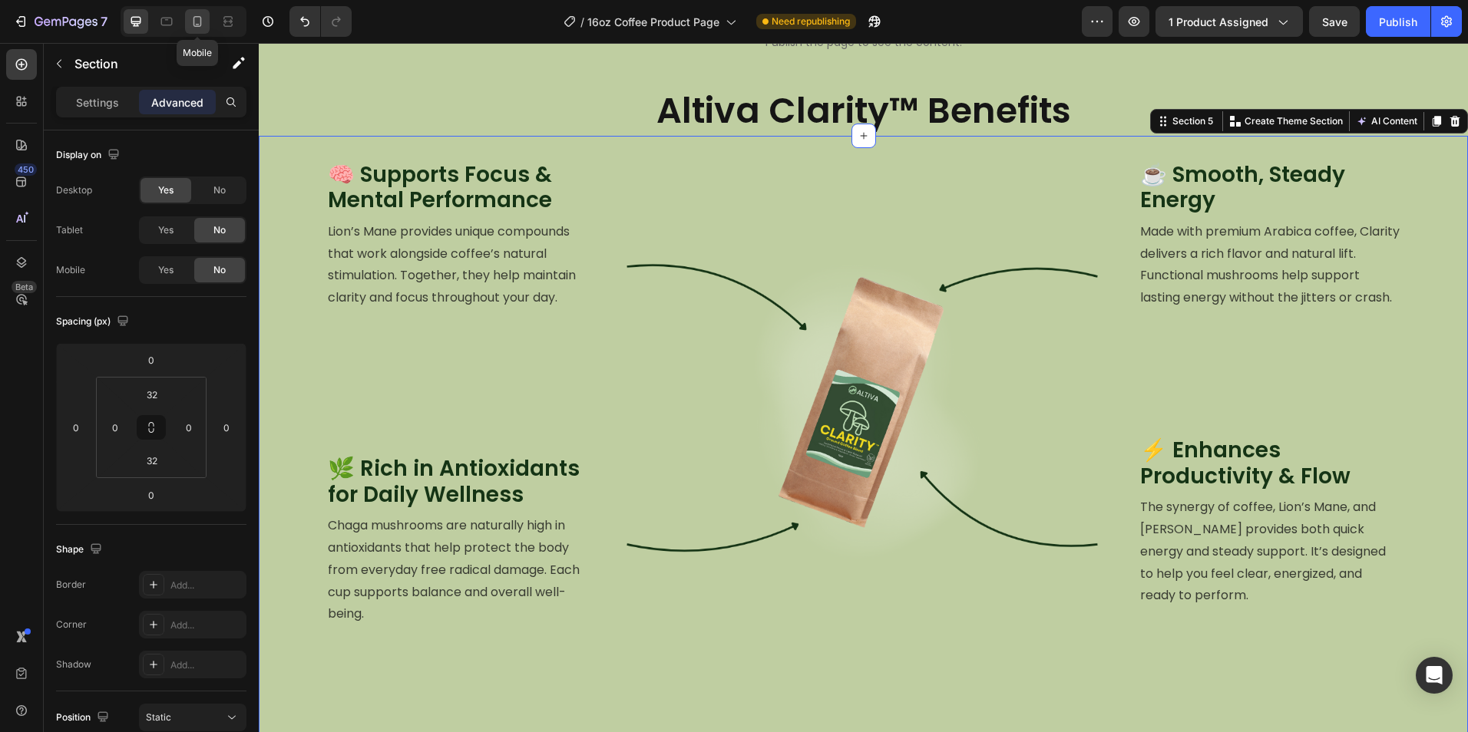
click at [201, 29] on div at bounding box center [197, 21] width 25 height 25
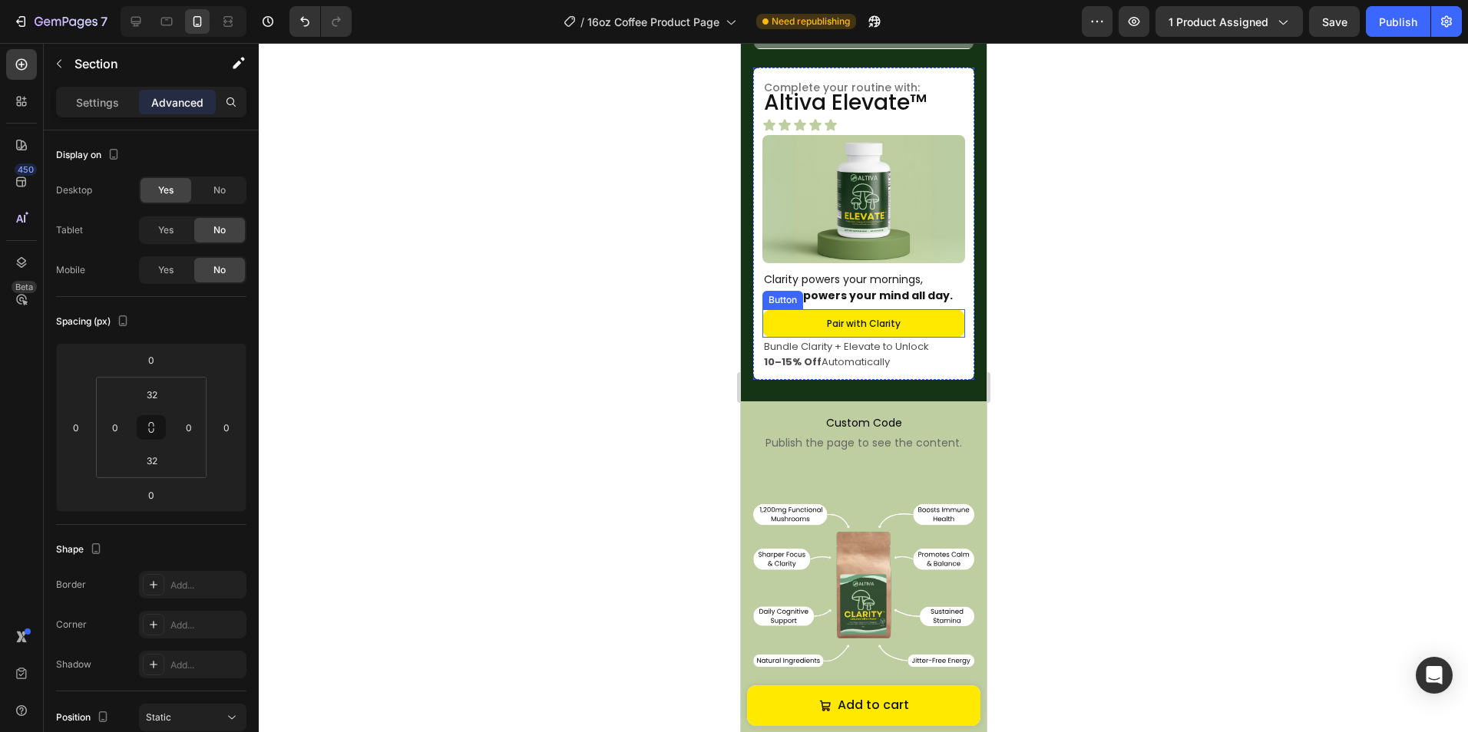
scroll to position [870, 0]
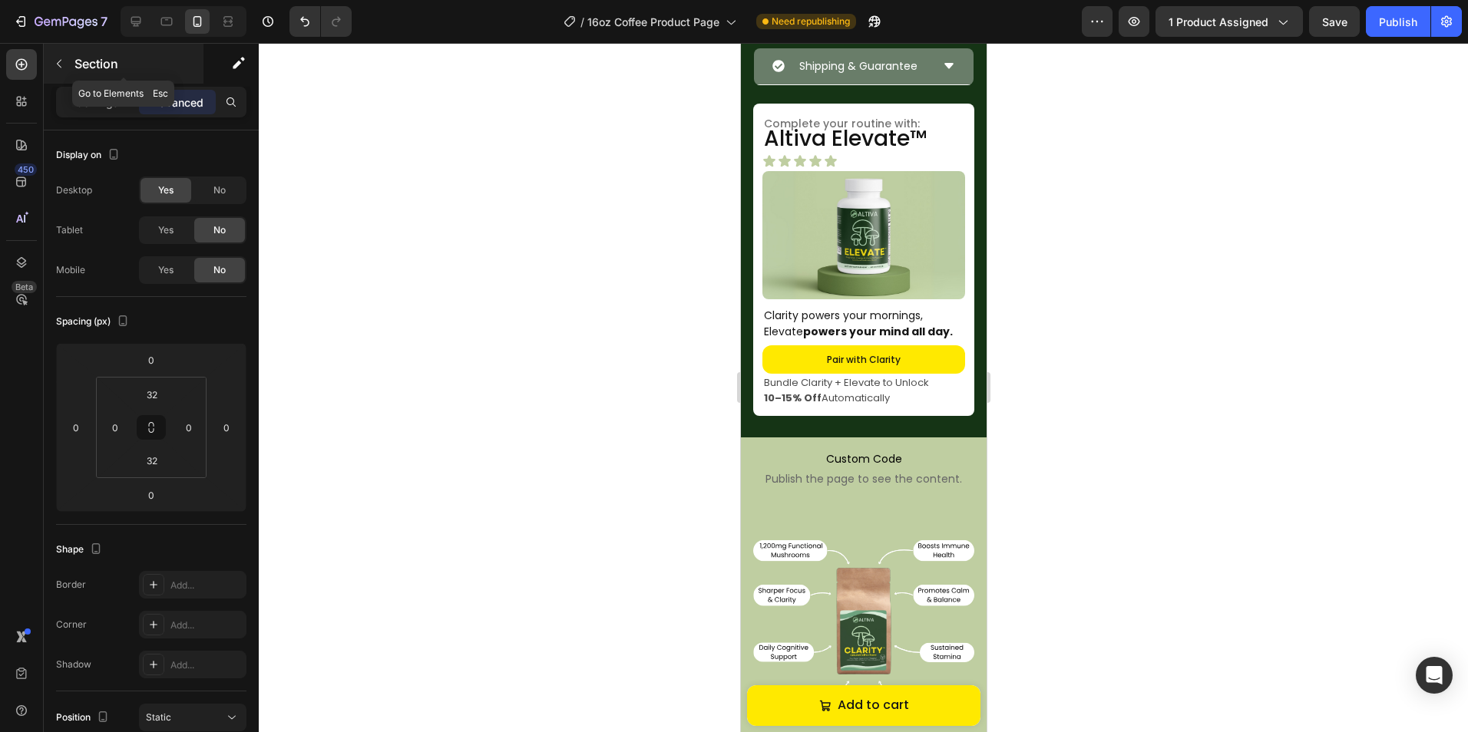
click at [63, 57] on button "button" at bounding box center [59, 63] width 25 height 25
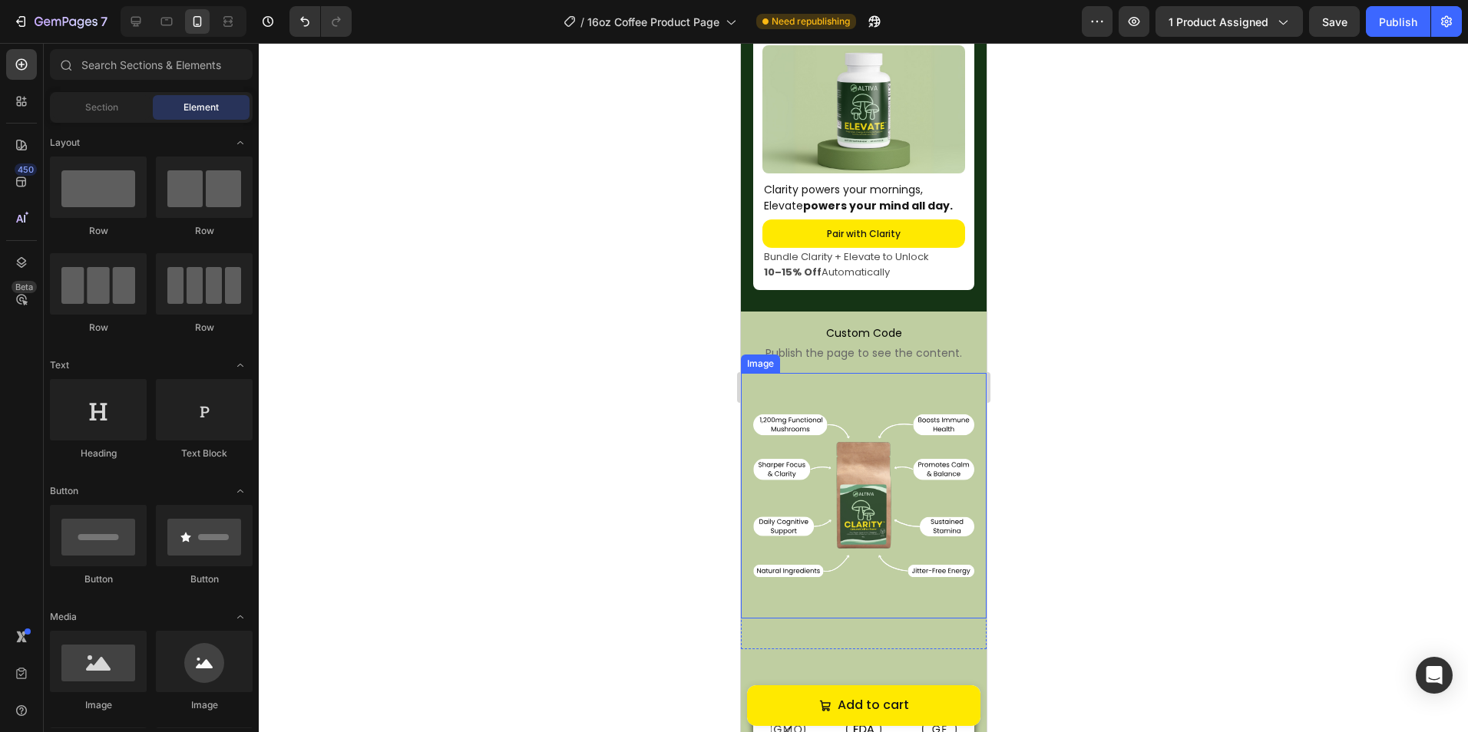
scroll to position [1177, 0]
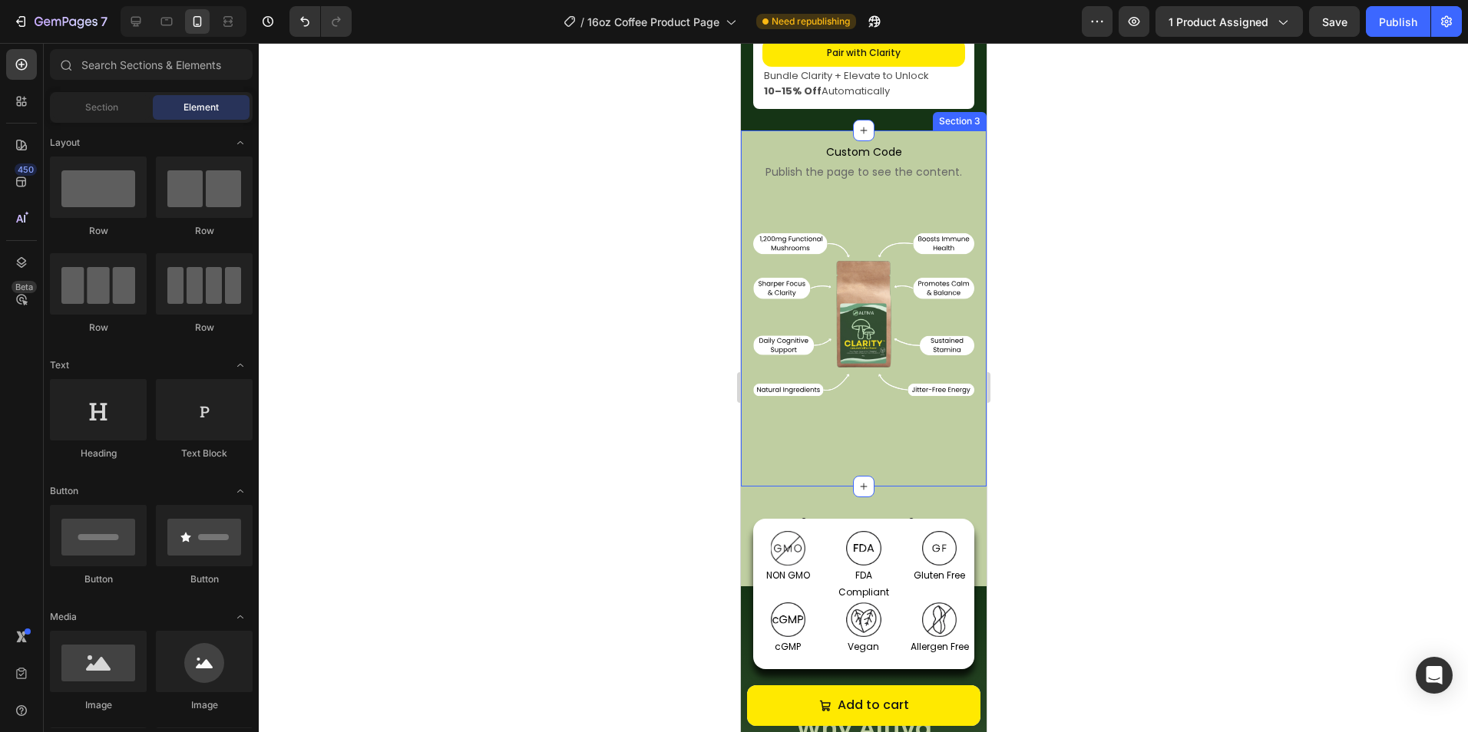
click at [906, 487] on div "Altiva Clarity™ Benefits Heading Section 4" at bounding box center [863, 537] width 246 height 100
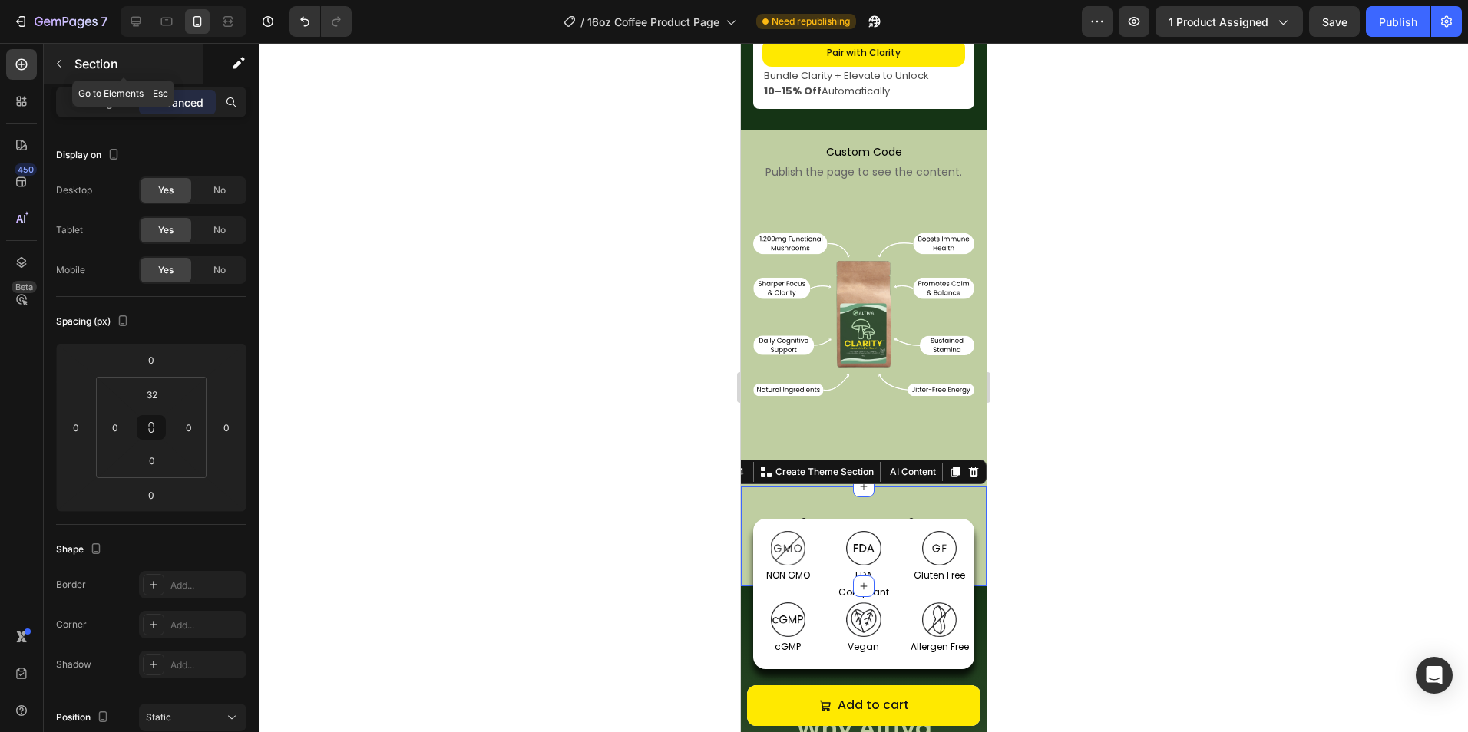
click at [76, 71] on p "Section" at bounding box center [137, 63] width 126 height 18
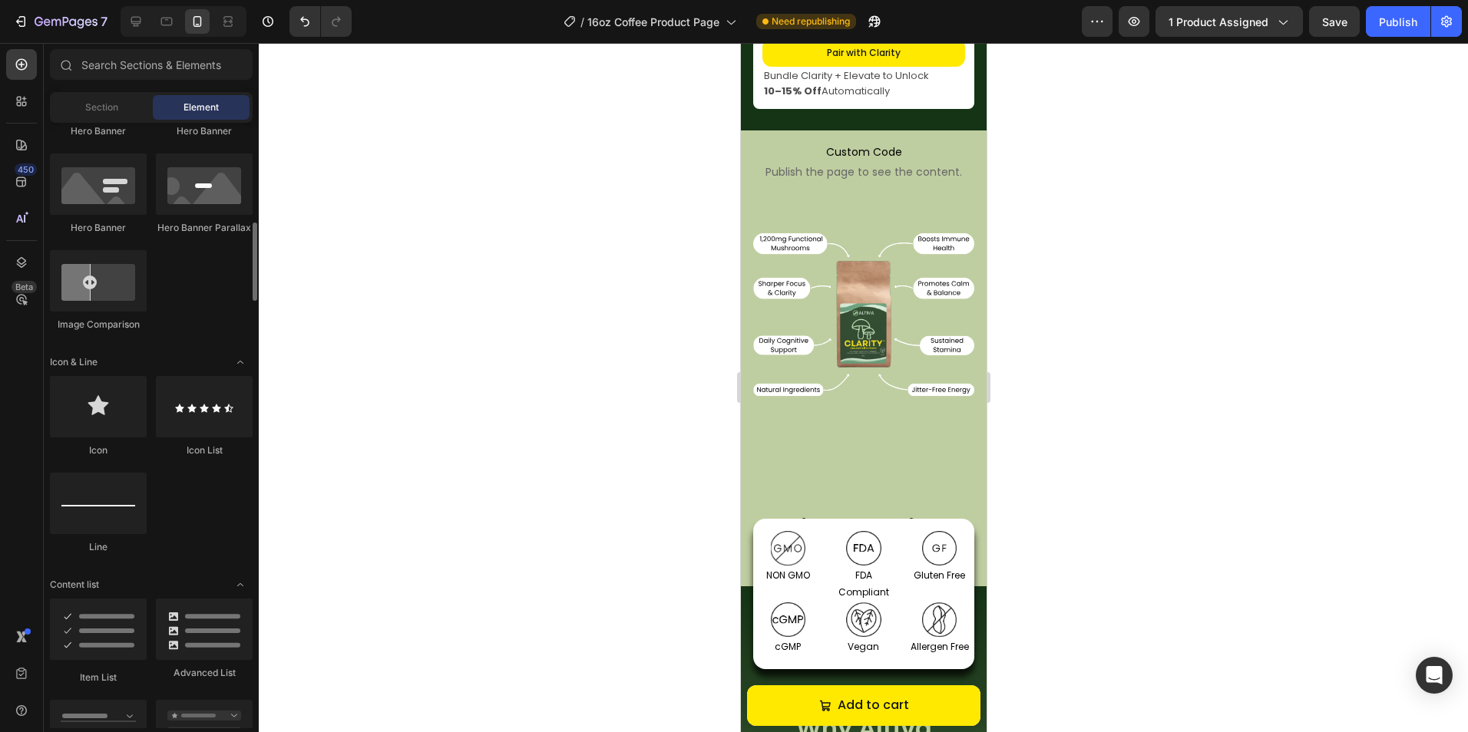
scroll to position [921, 0]
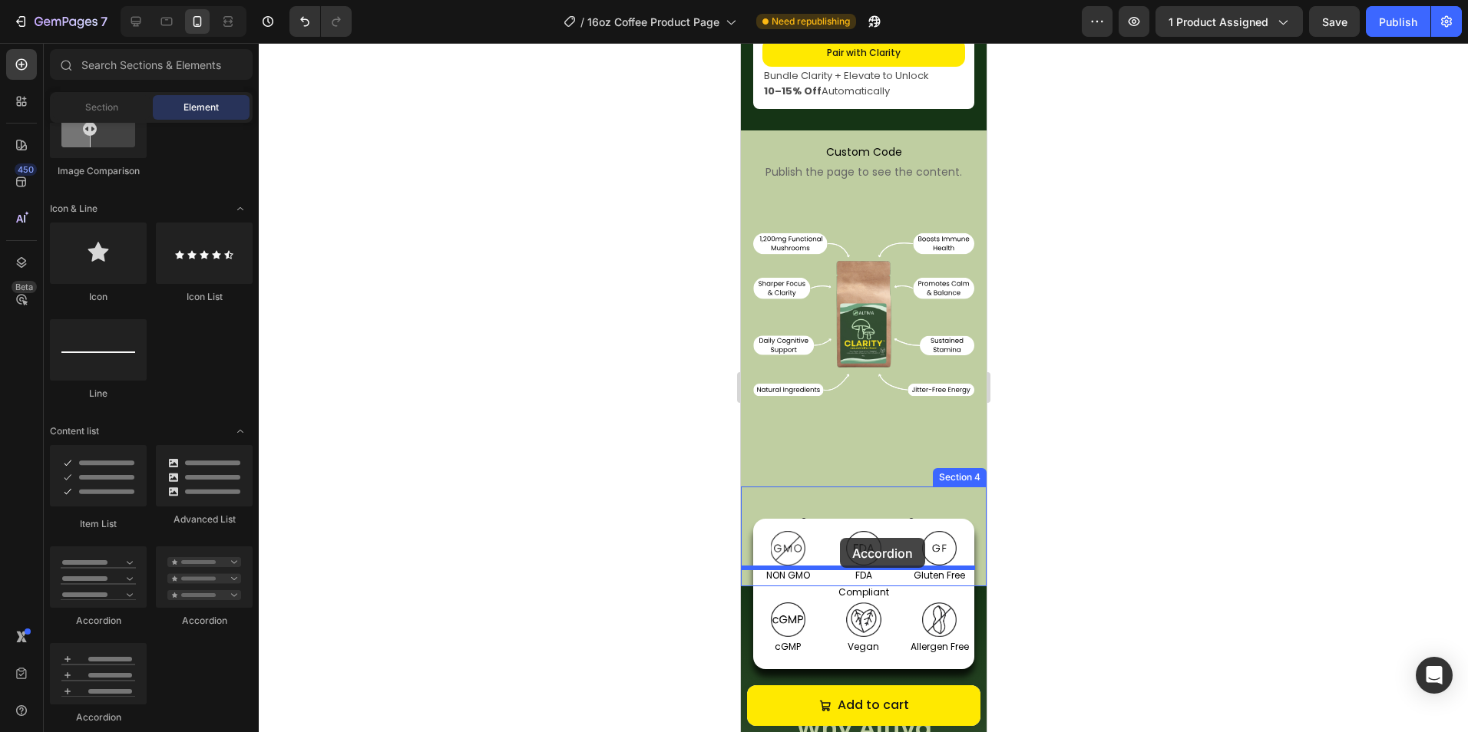
drag, startPoint x: 853, startPoint y: 632, endPoint x: 839, endPoint y: 540, distance: 93.3
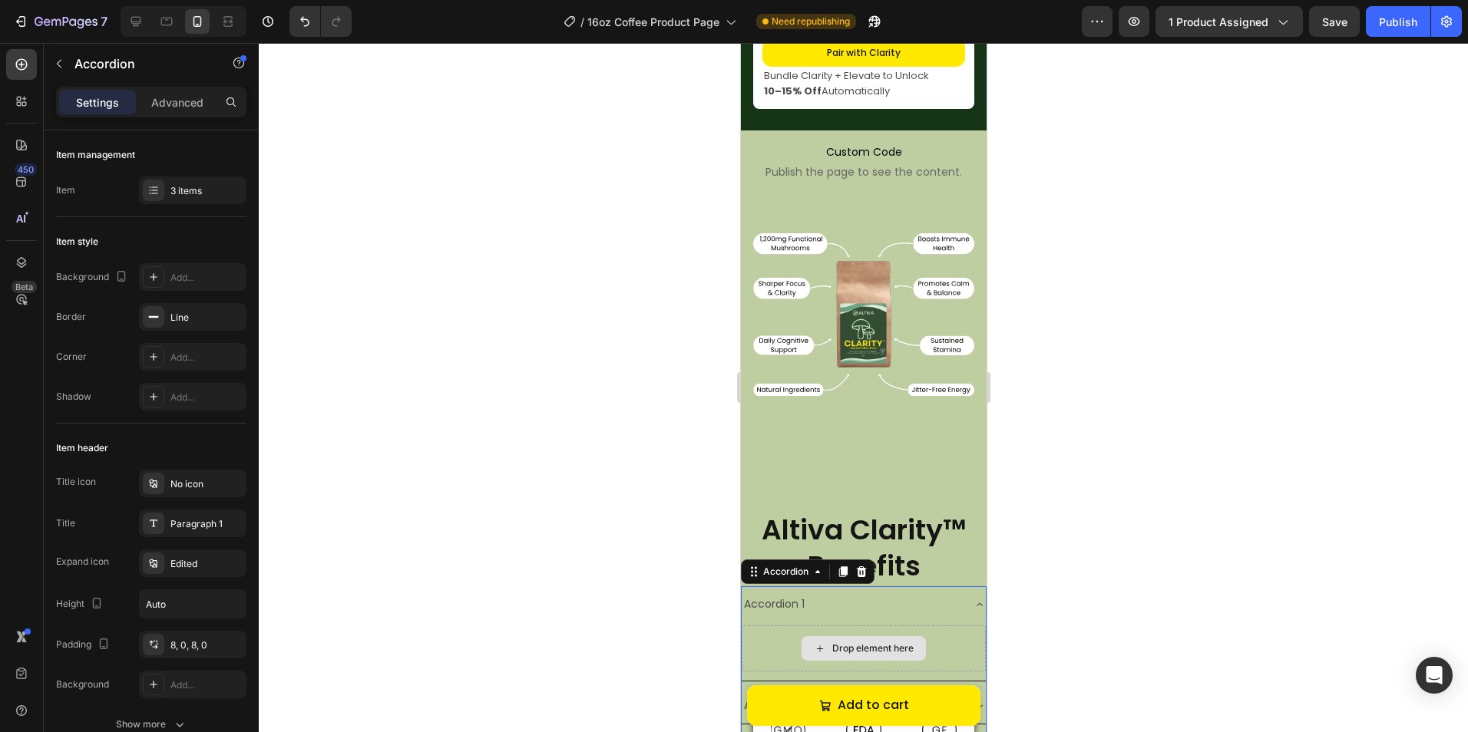
scroll to position [1407, 0]
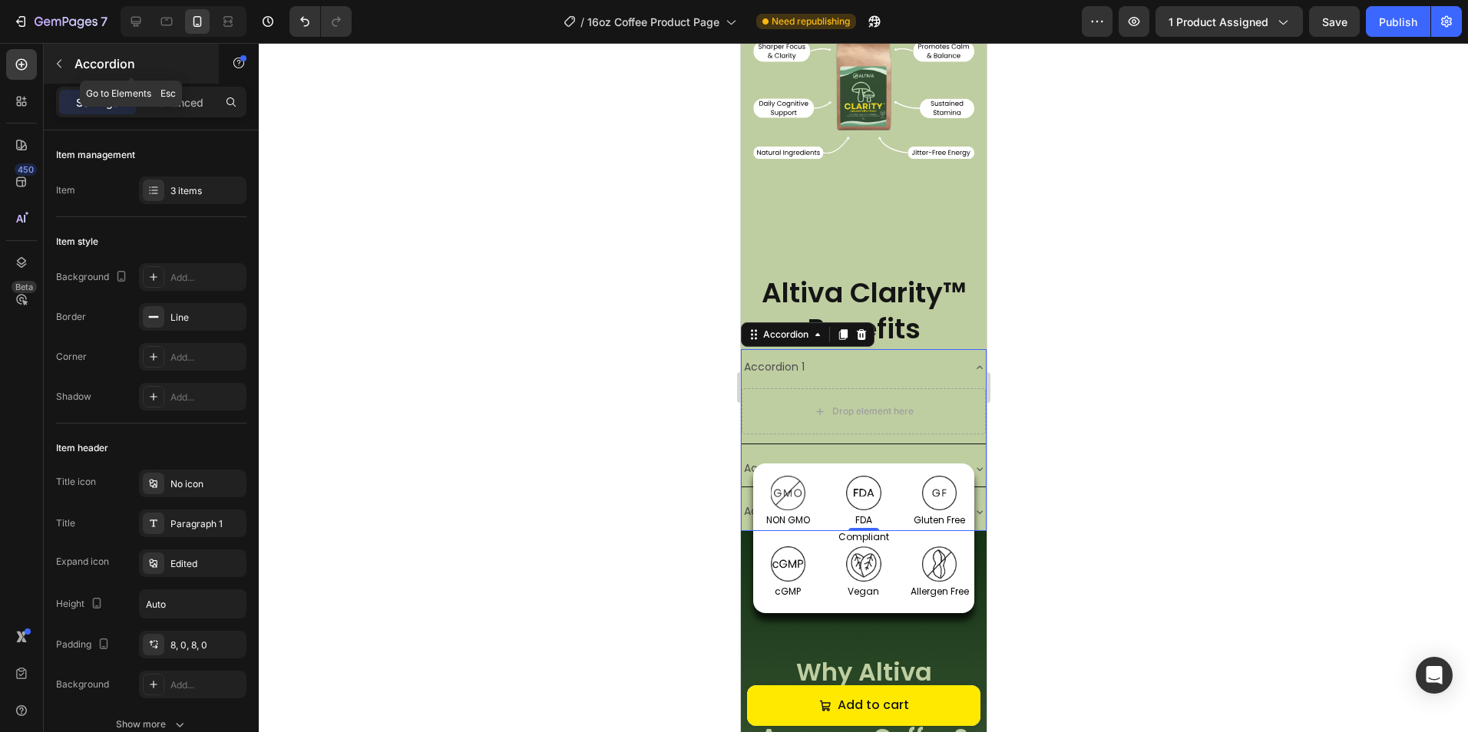
click at [58, 77] on div "Accordion" at bounding box center [131, 64] width 175 height 40
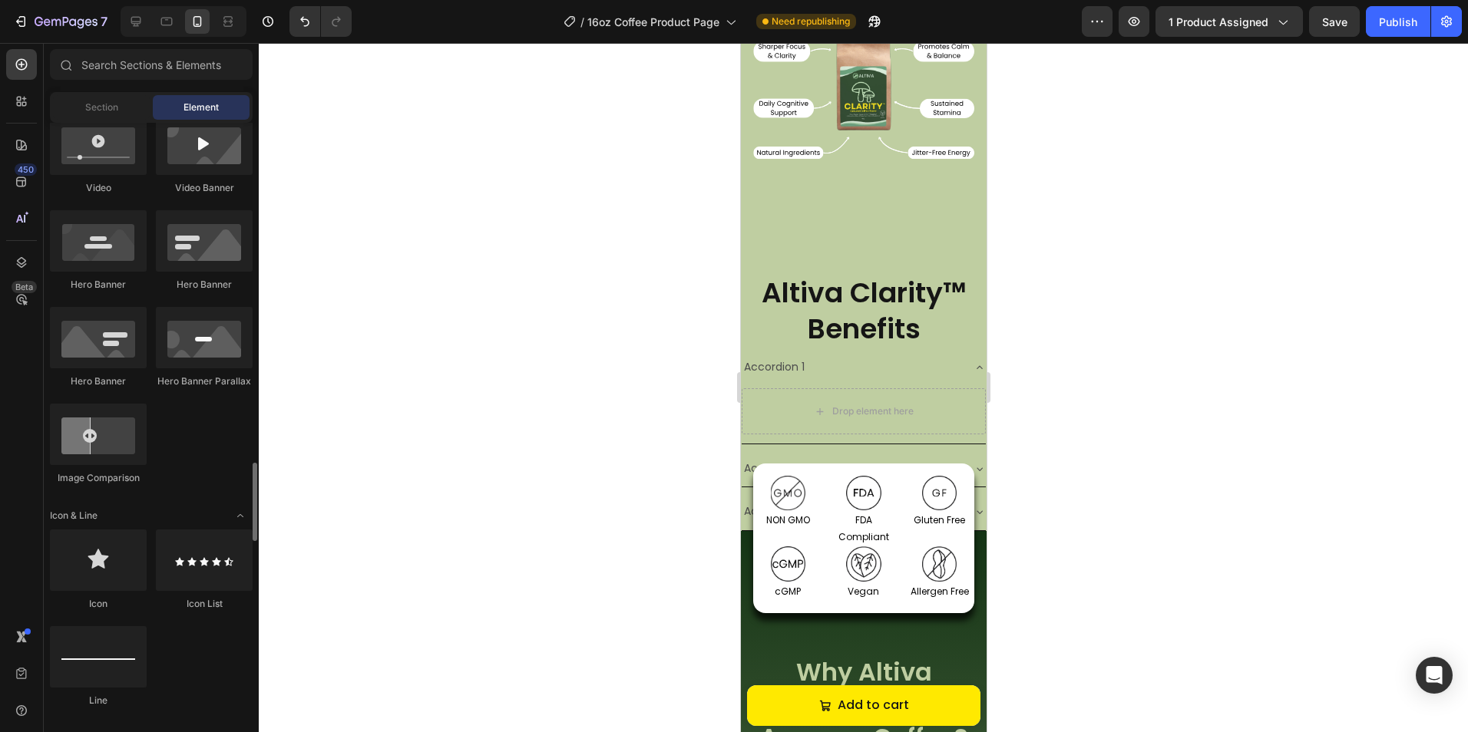
scroll to position [461, 0]
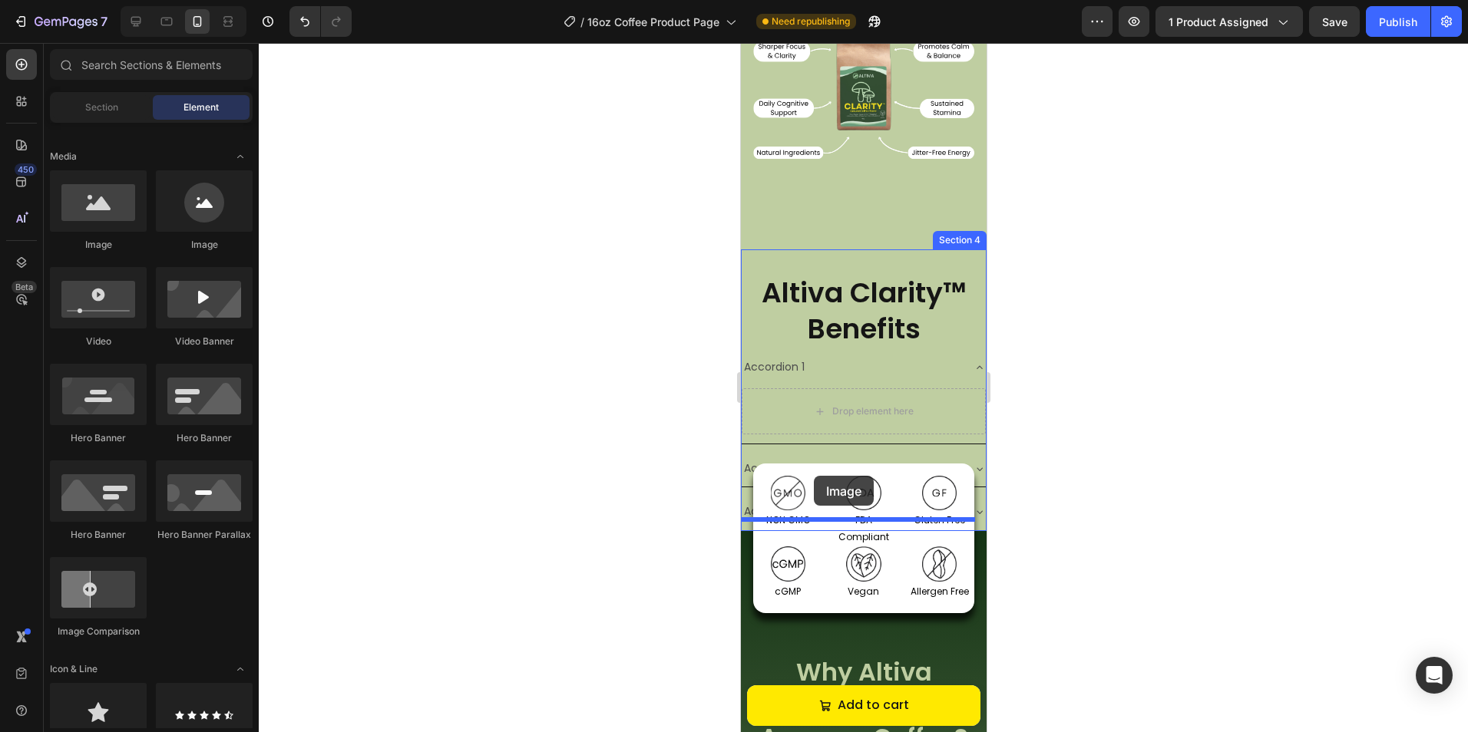
drag, startPoint x: 831, startPoint y: 263, endPoint x: 823, endPoint y: 484, distance: 221.2
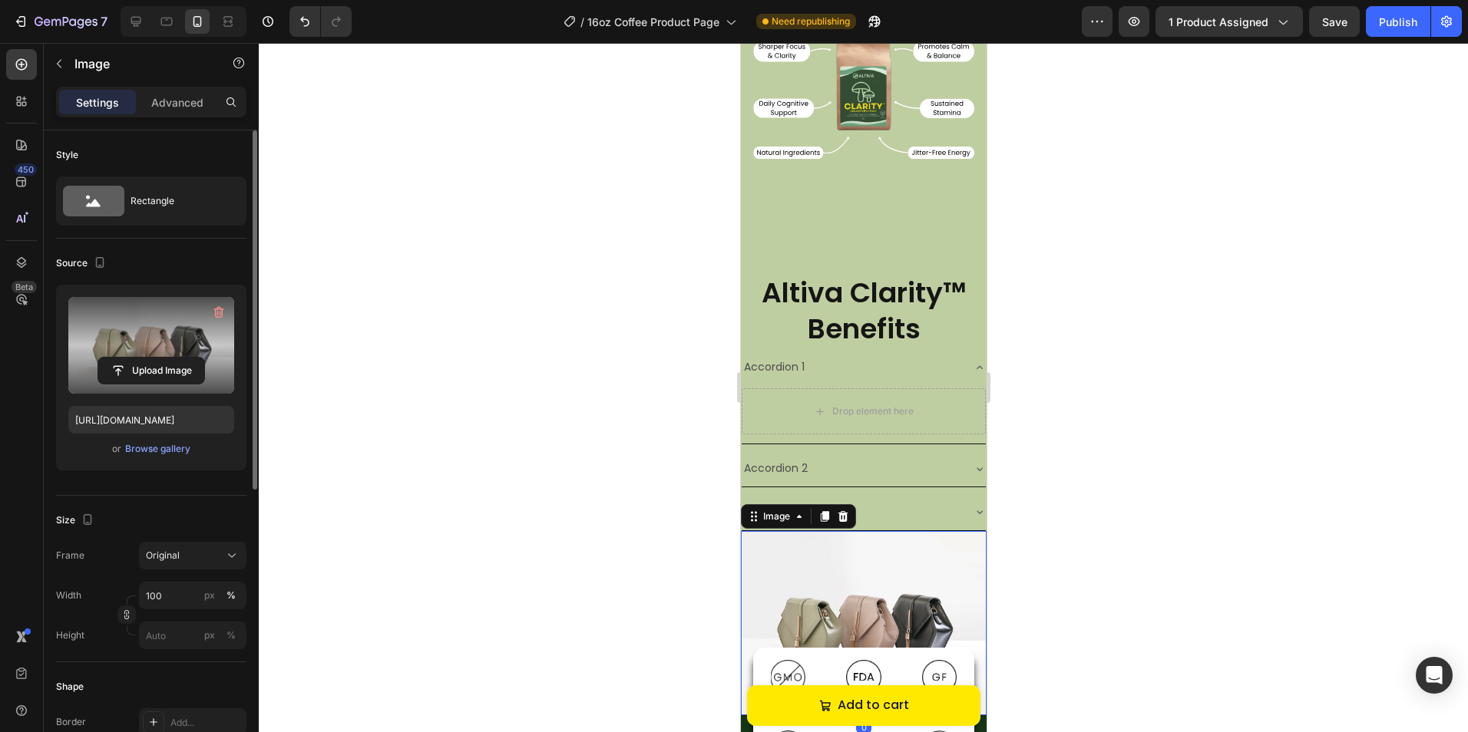
click at [135, 347] on label at bounding box center [151, 345] width 166 height 97
click at [135, 358] on input "file" at bounding box center [151, 371] width 106 height 26
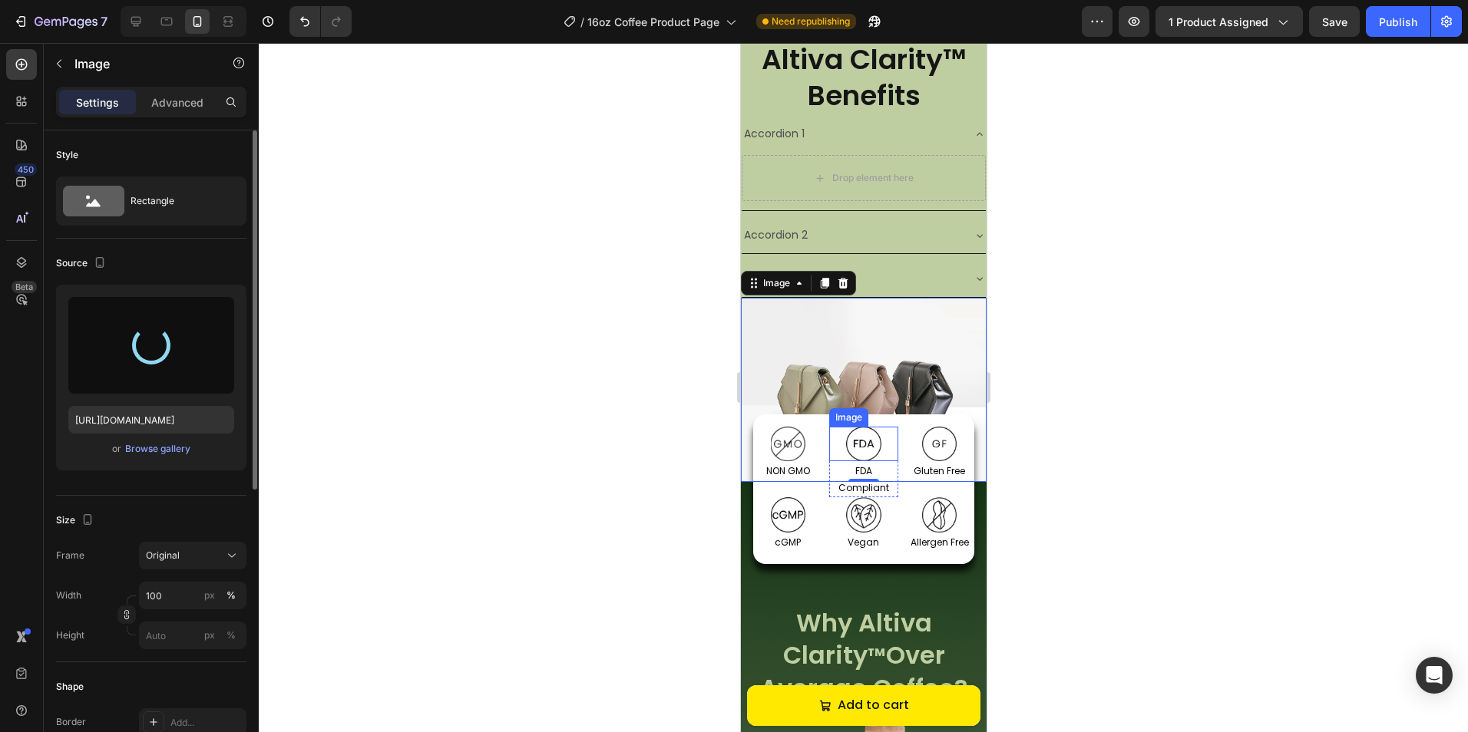
scroll to position [1637, 0]
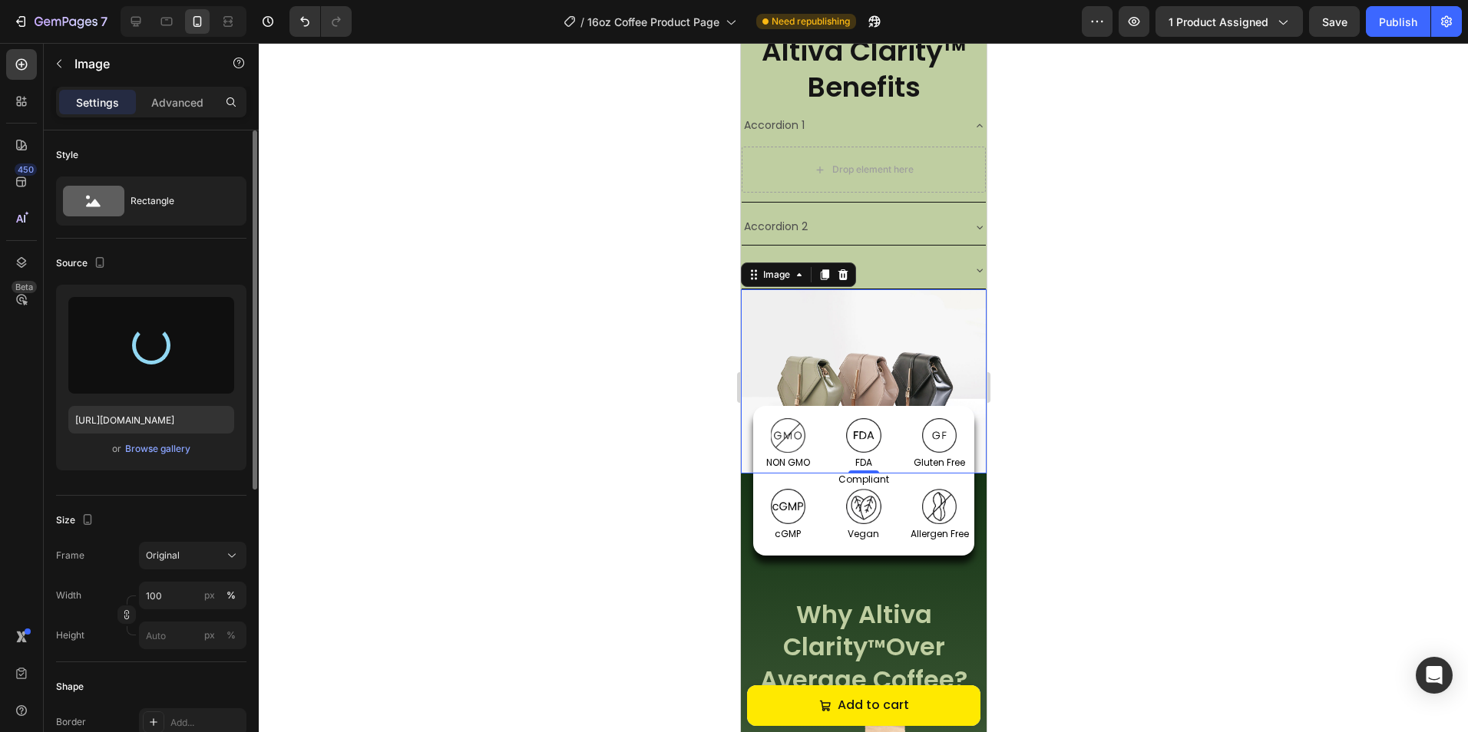
type input "[URL][DOMAIN_NAME]"
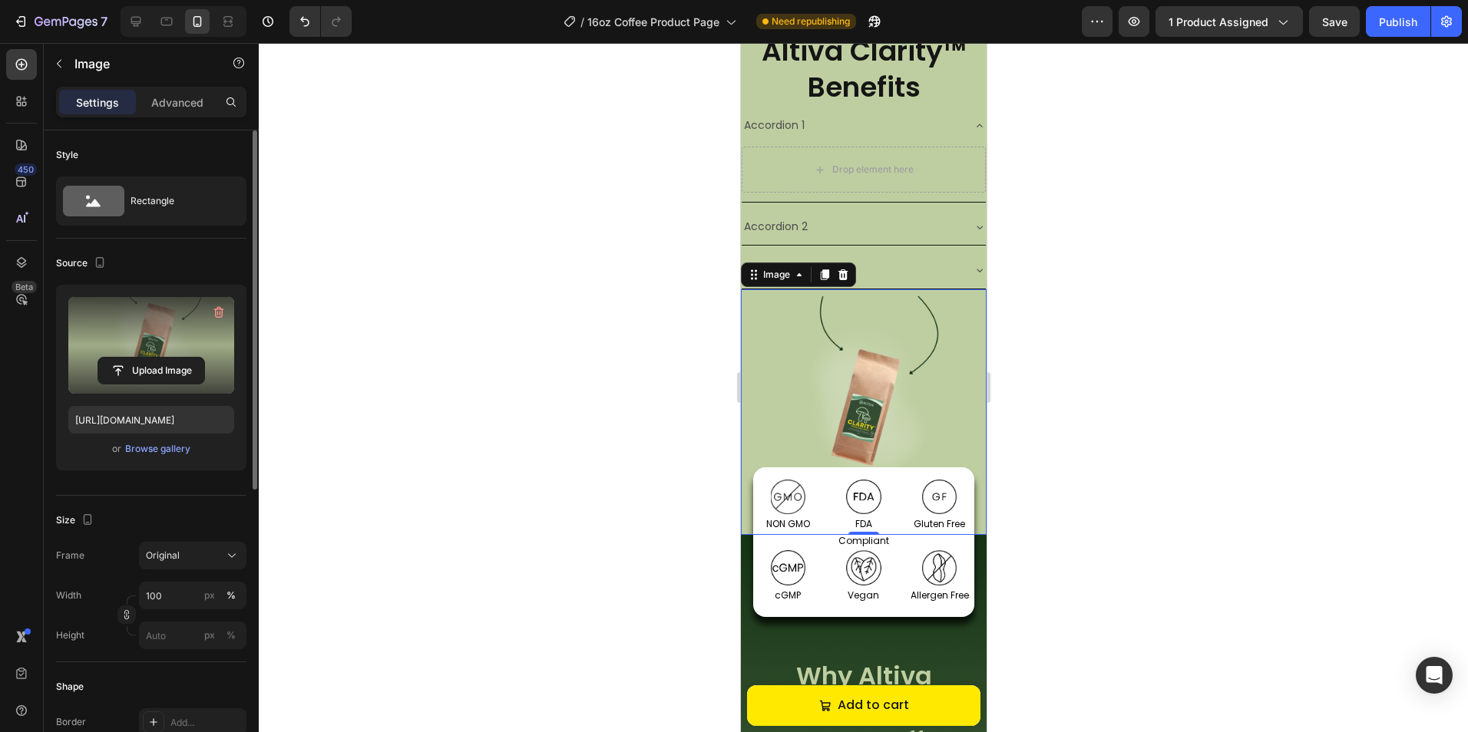
click at [1051, 370] on div at bounding box center [863, 387] width 1209 height 689
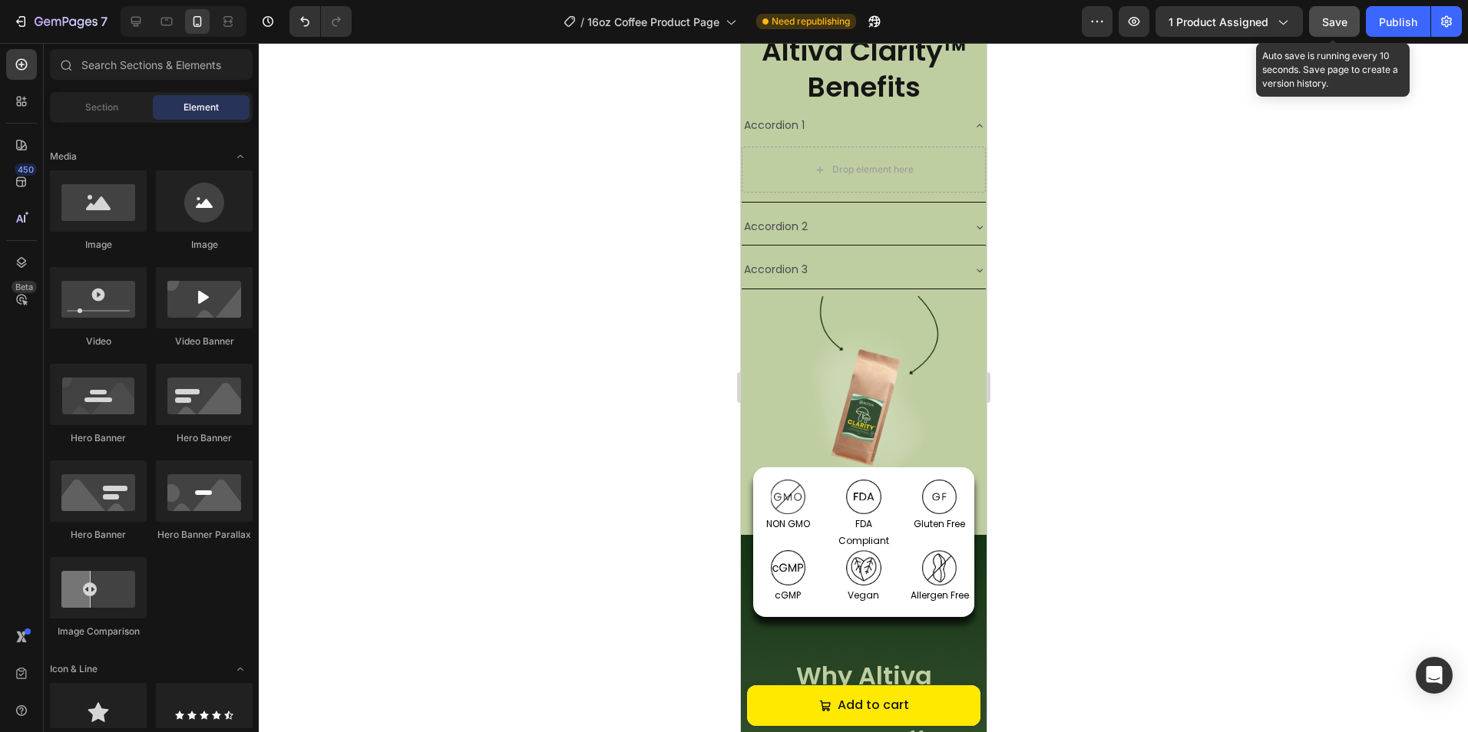
click at [1317, 25] on button "Save" at bounding box center [1334, 21] width 51 height 31
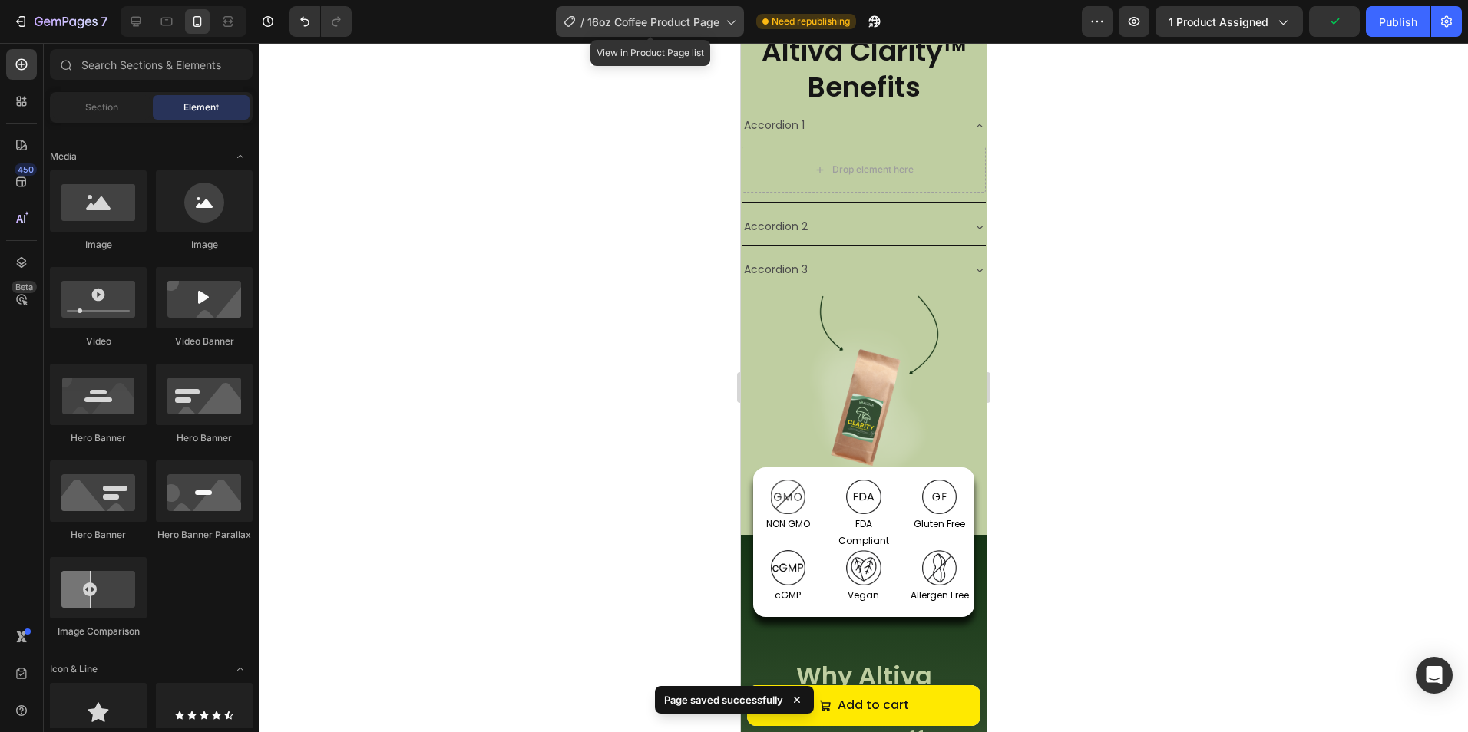
click at [695, 15] on span "16oz Coffee Product Page" at bounding box center [653, 22] width 132 height 16
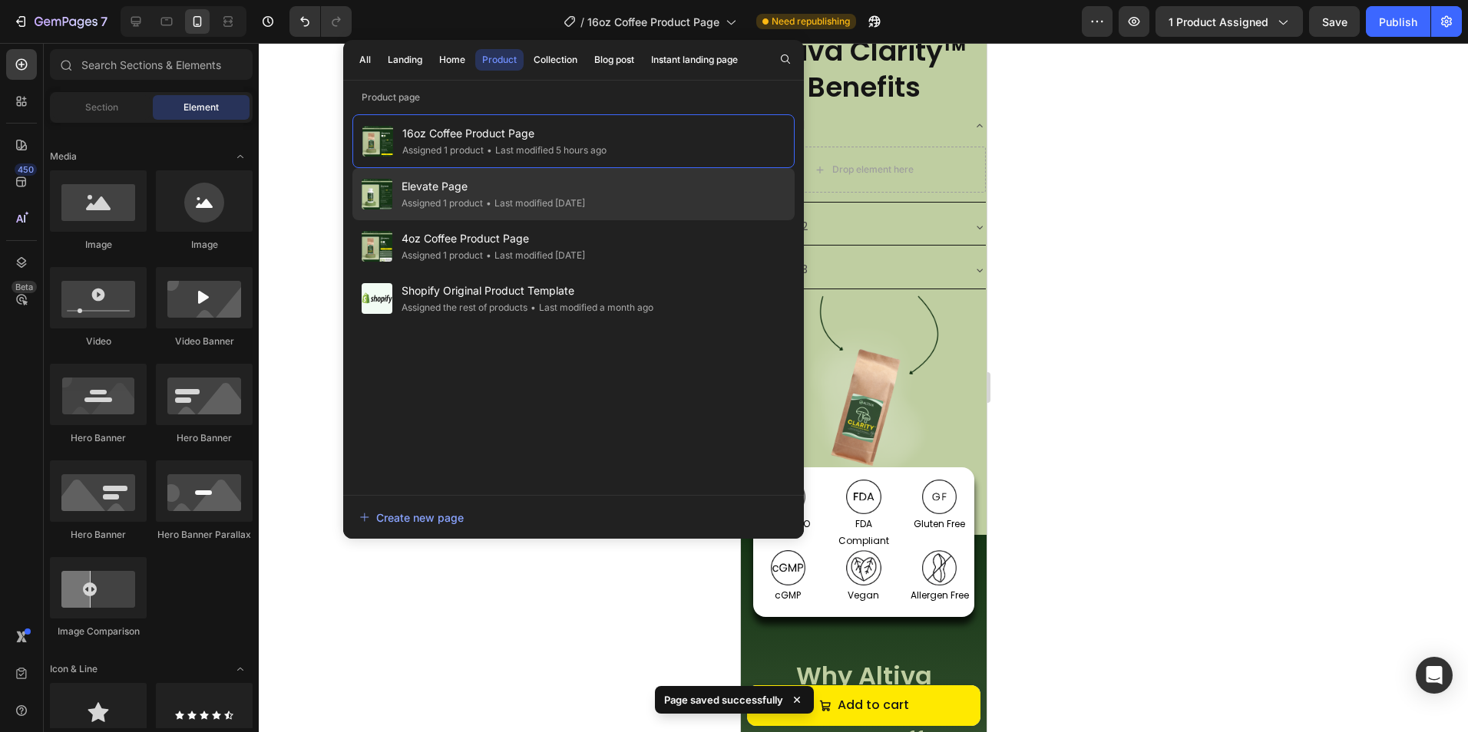
click at [520, 210] on div "• Last modified 2 days ago" at bounding box center [534, 203] width 102 height 15
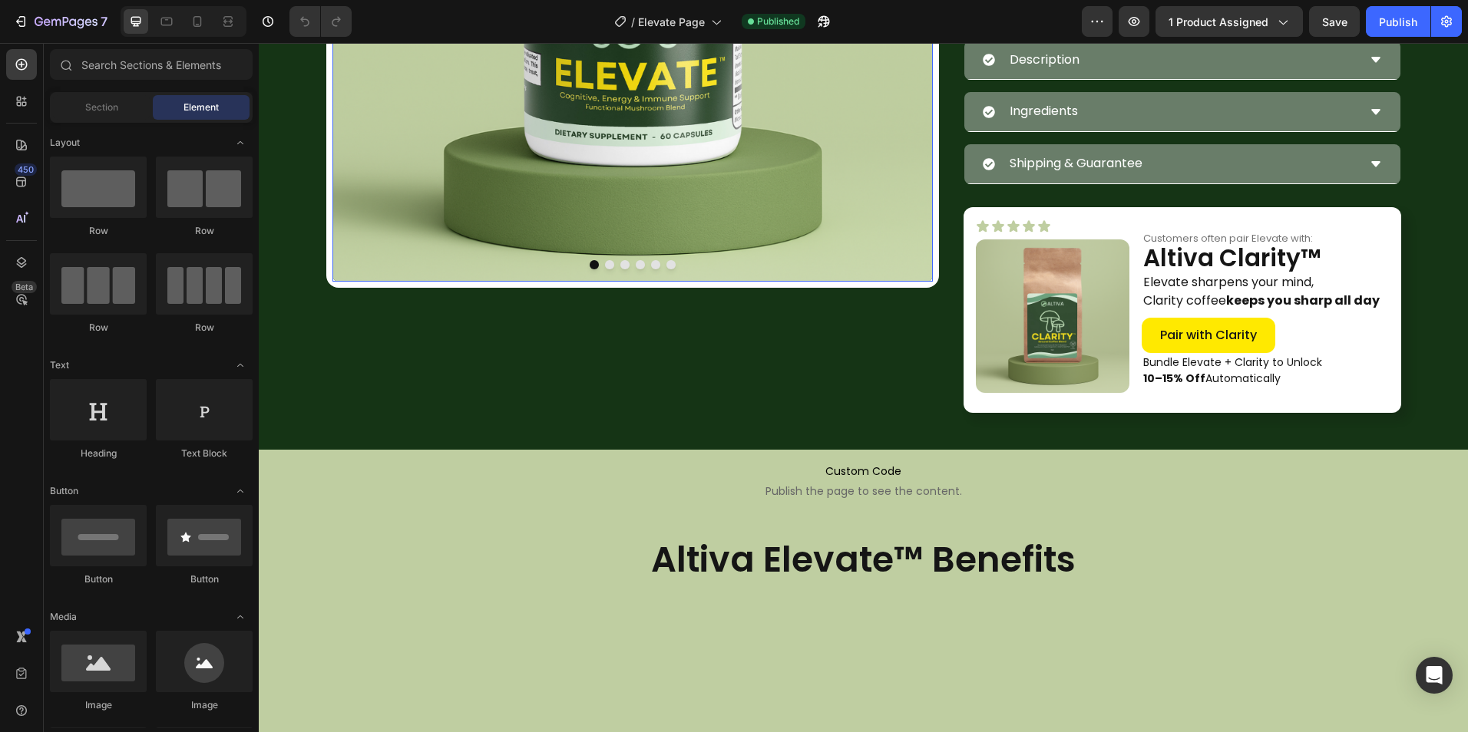
scroll to position [537, 0]
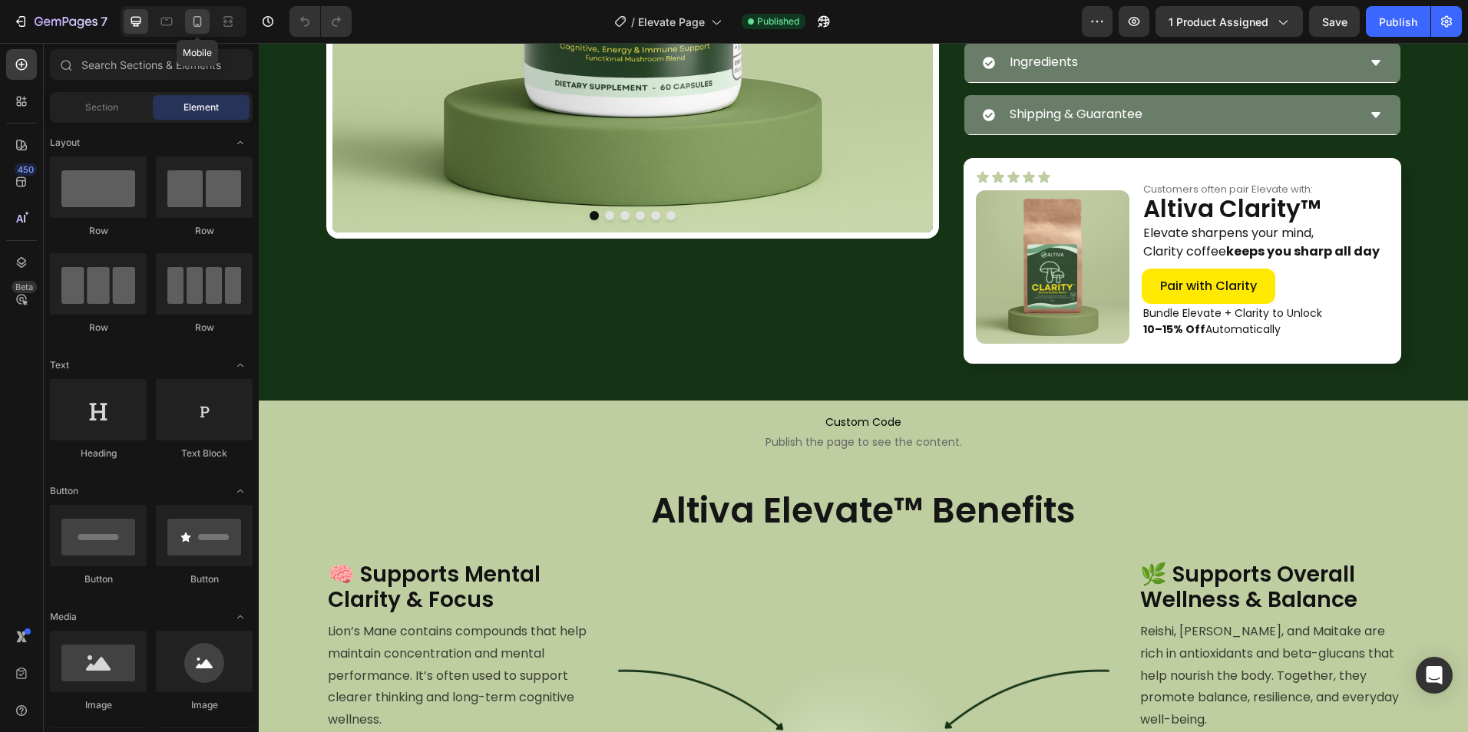
click at [206, 27] on div at bounding box center [197, 21] width 25 height 25
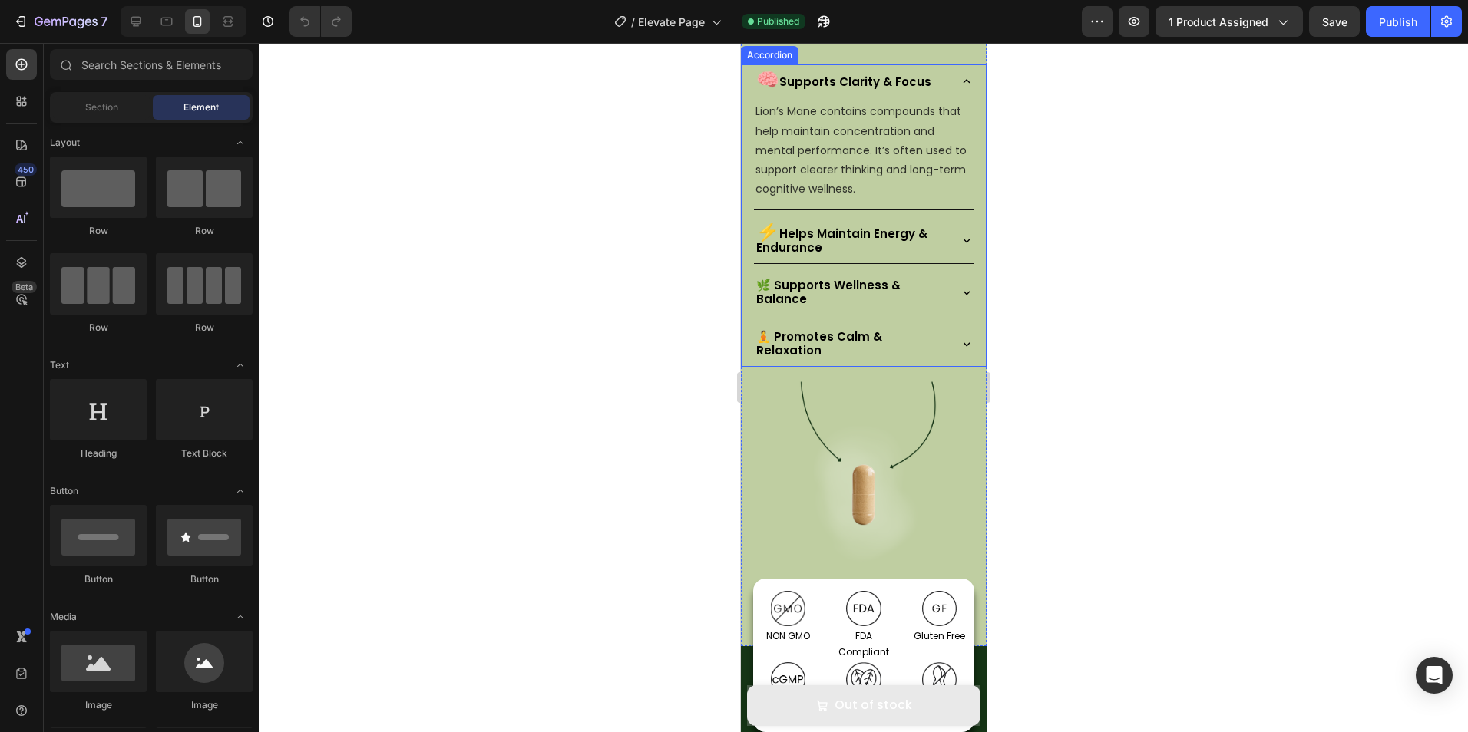
scroll to position [1154, 0]
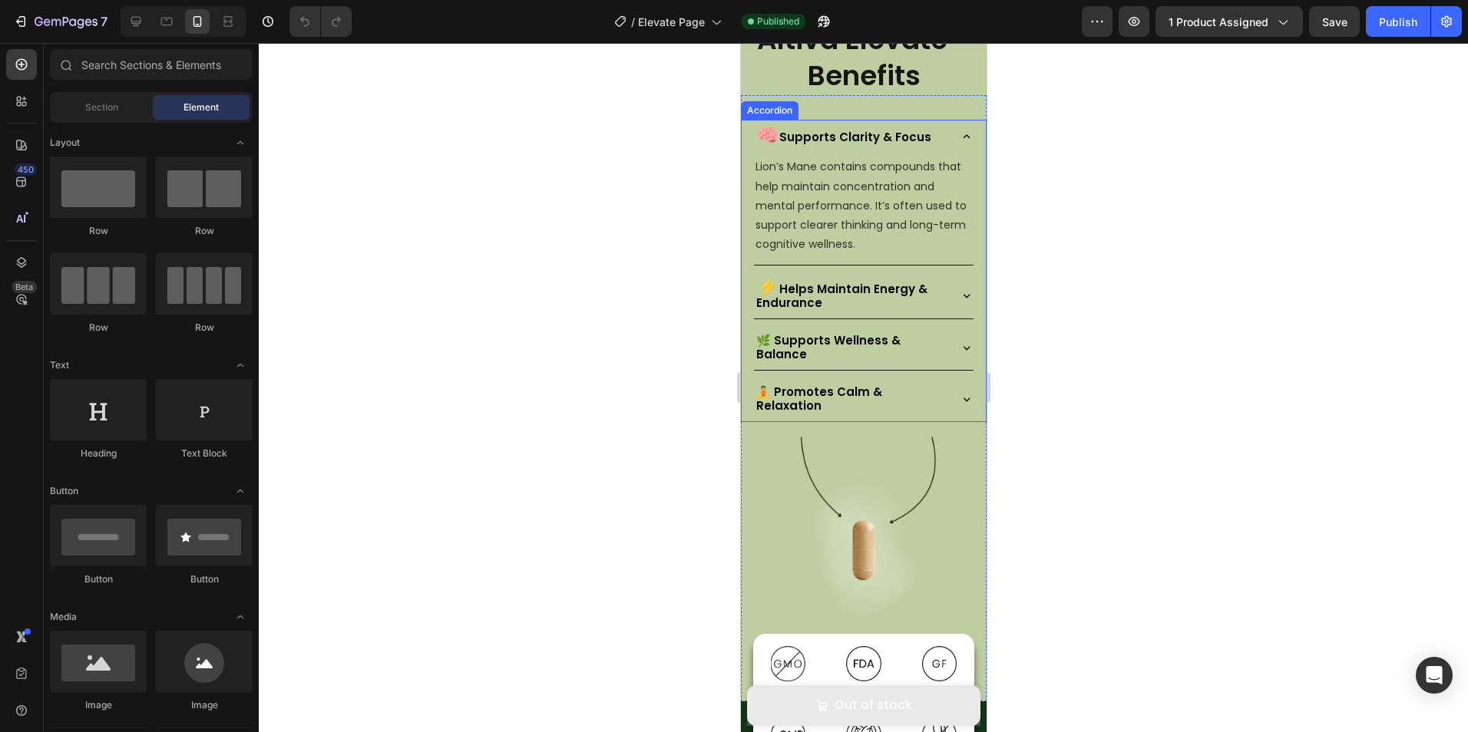
click at [959, 133] on icon at bounding box center [966, 137] width 14 height 14
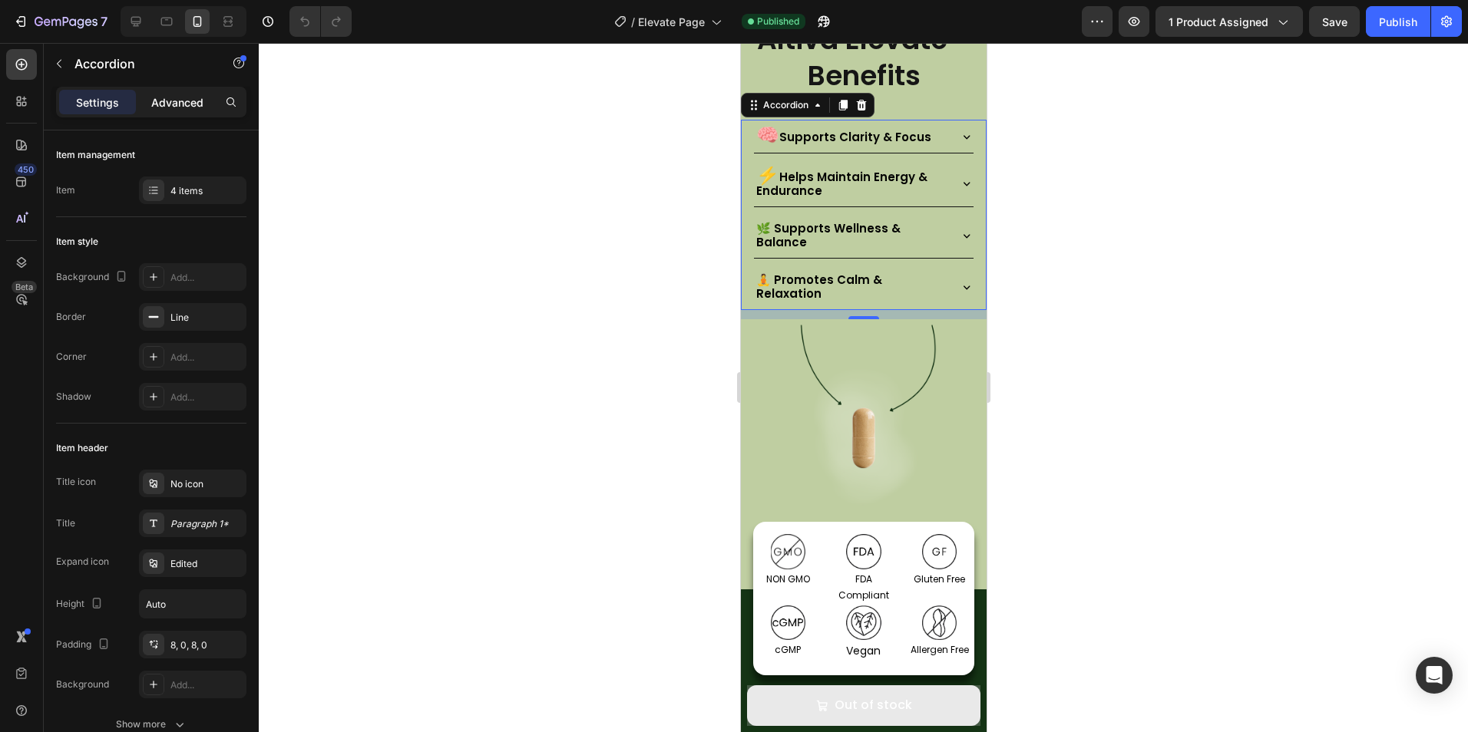
click at [185, 96] on p "Advanced" at bounding box center [177, 102] width 52 height 16
type input "100%"
type input "100"
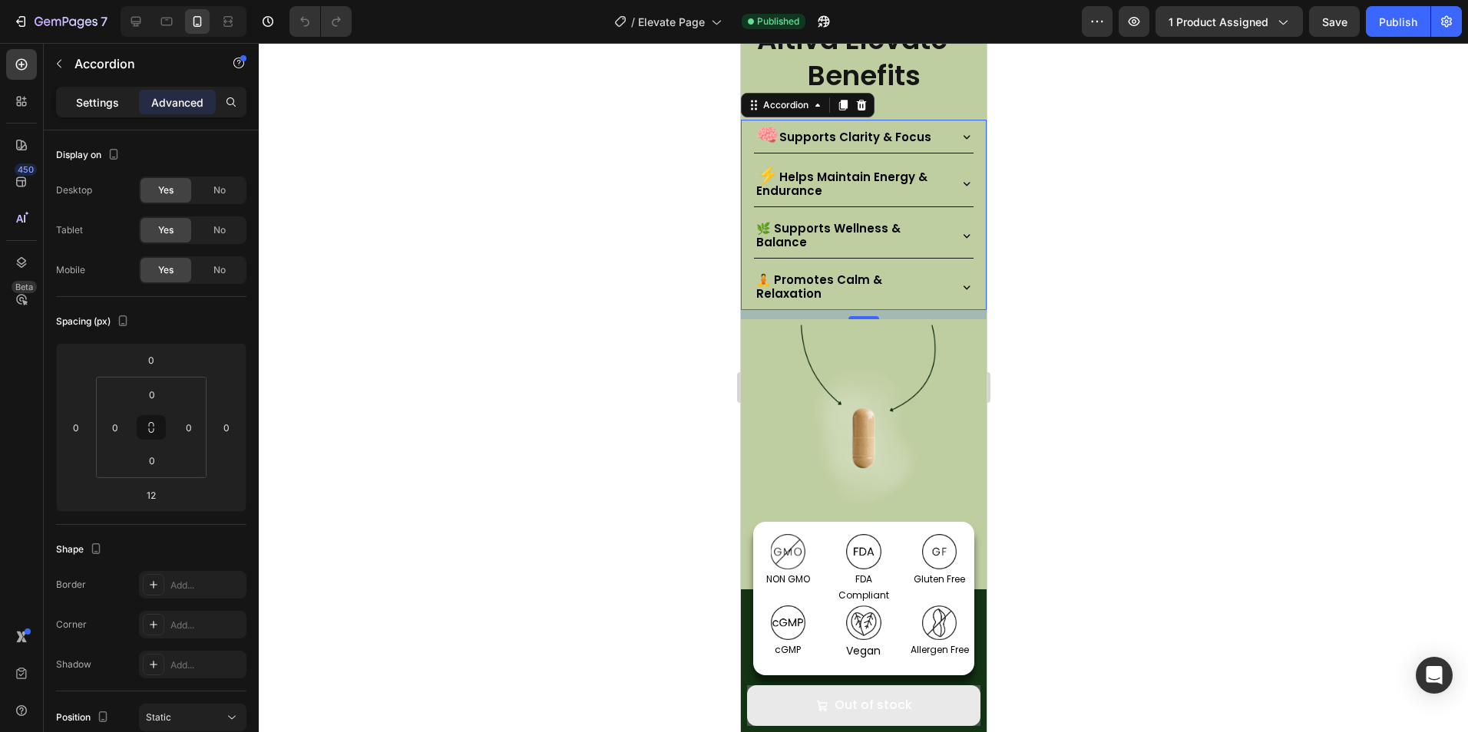
click at [97, 110] on p "Settings" at bounding box center [97, 102] width 43 height 16
type input "8"
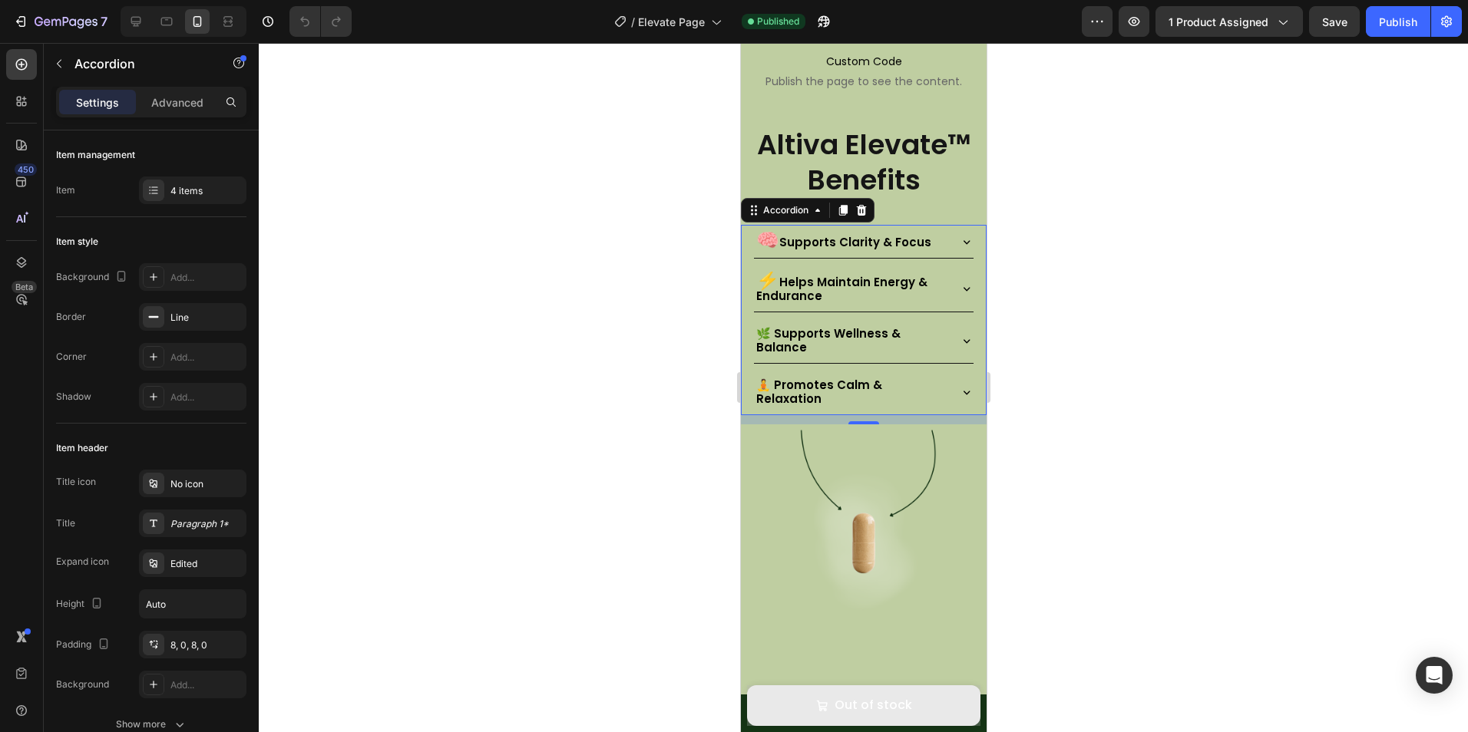
scroll to position [924, 0]
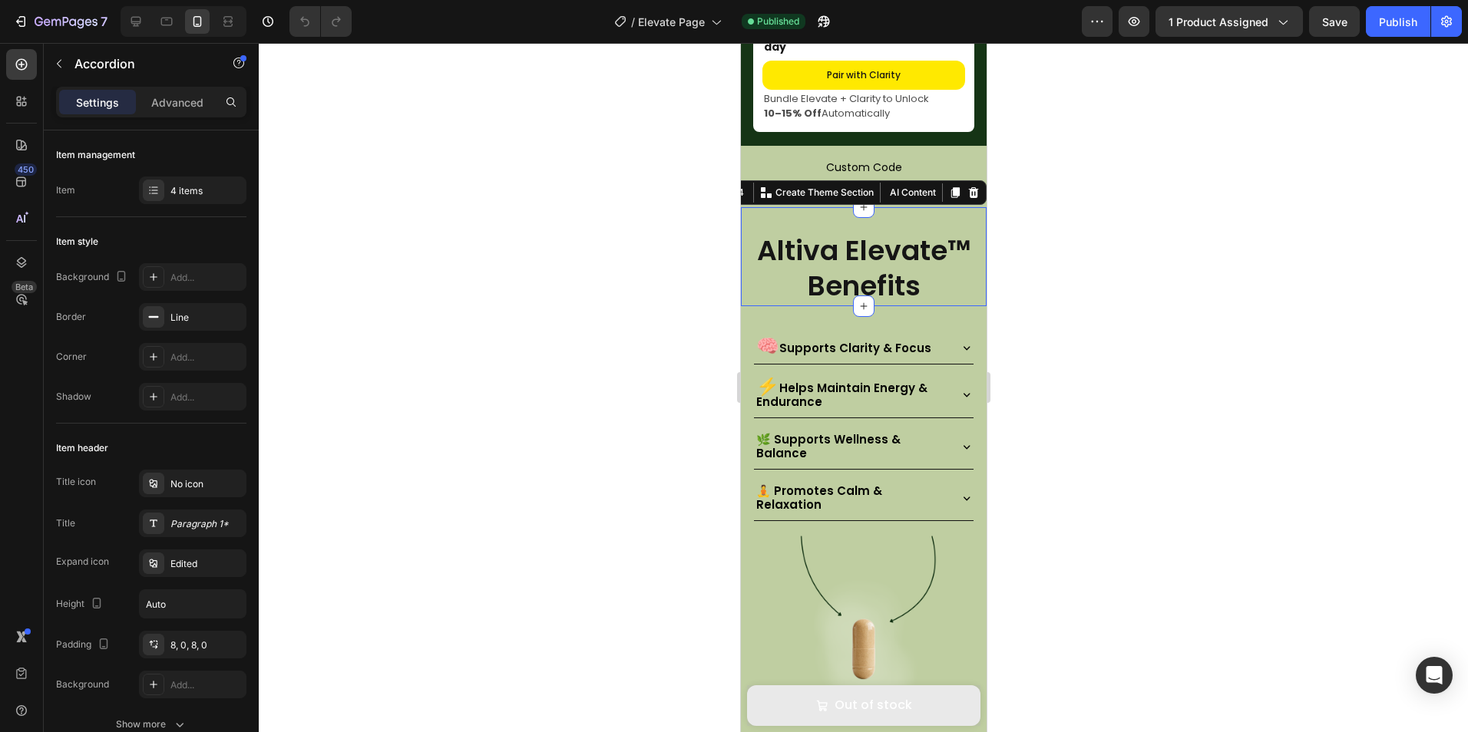
click at [756, 307] on div "Altiva Elevate™ Benefits Heading Section 4 Create Theme Section AI Content Writ…" at bounding box center [863, 257] width 246 height 100
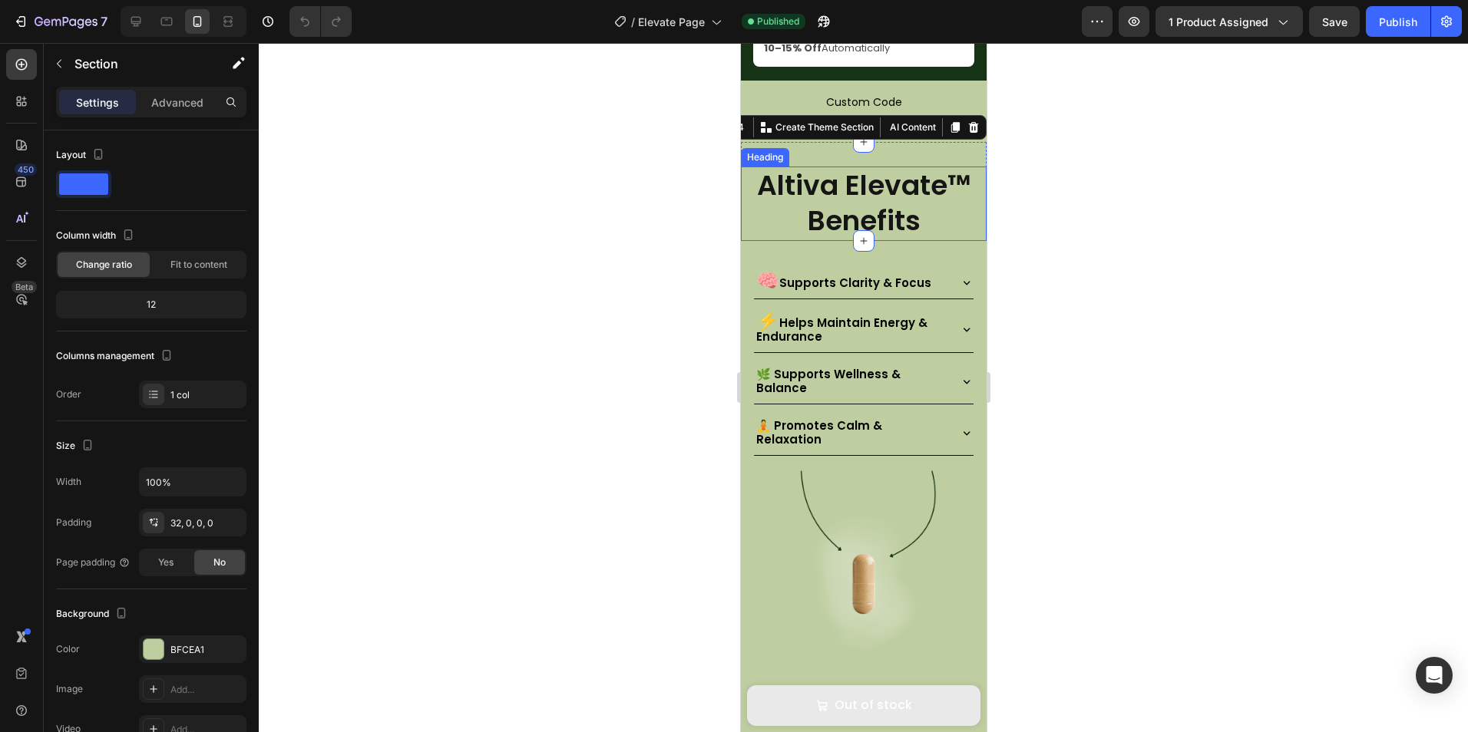
scroll to position [1001, 0]
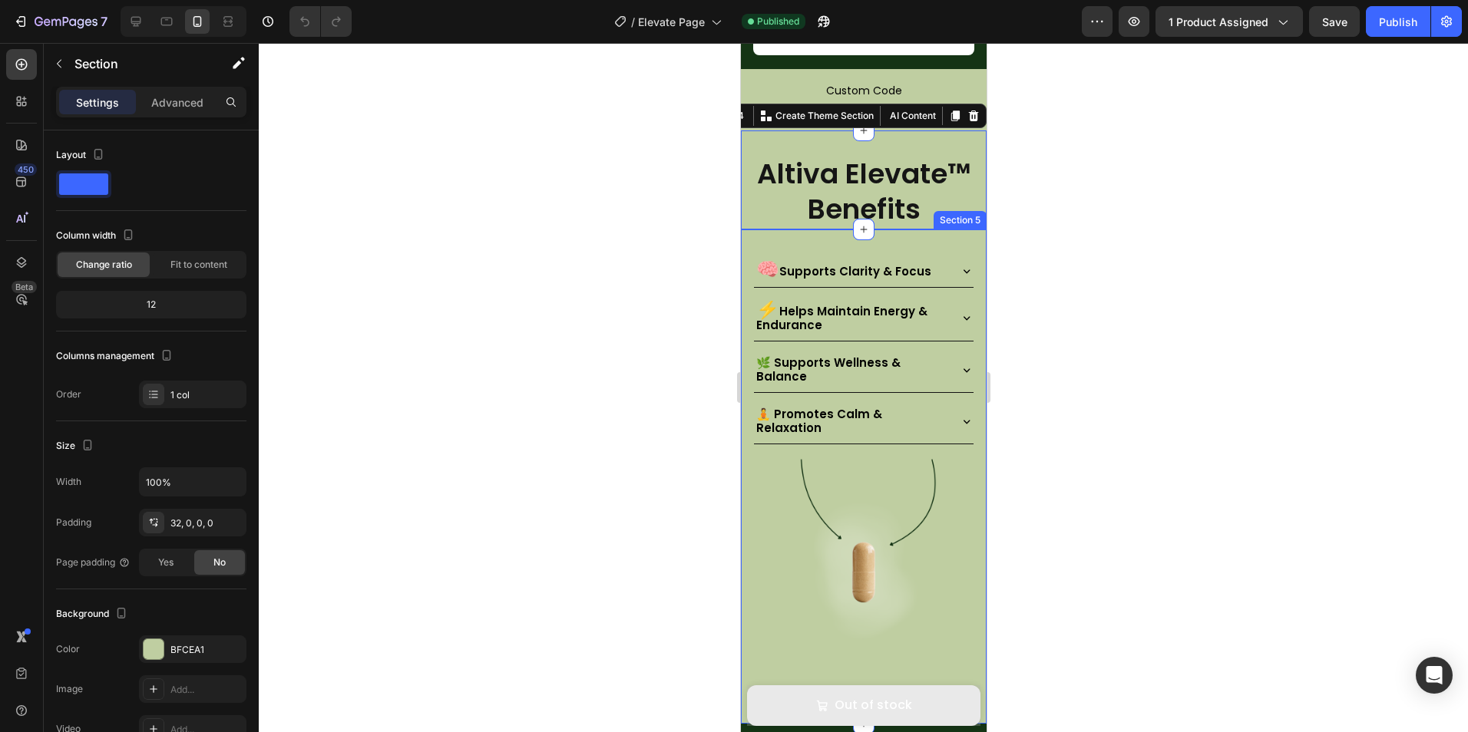
click at [803, 389] on div "🧠 Supports Clarity & Focus ⚡ Helps Maintain Energy & Endurance 🌿 Supports Welln…" at bounding box center [863, 476] width 246 height 494
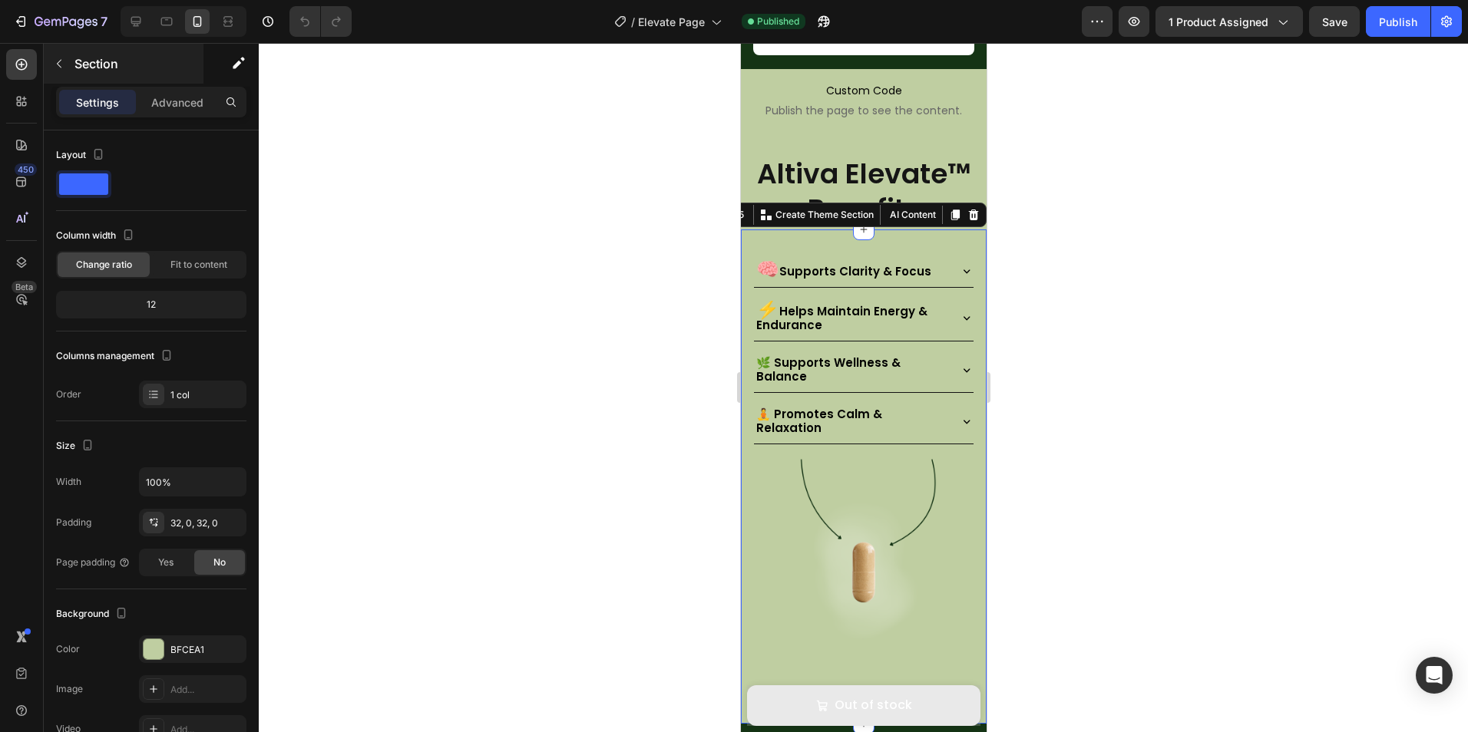
click at [163, 83] on div "Section" at bounding box center [124, 64] width 160 height 40
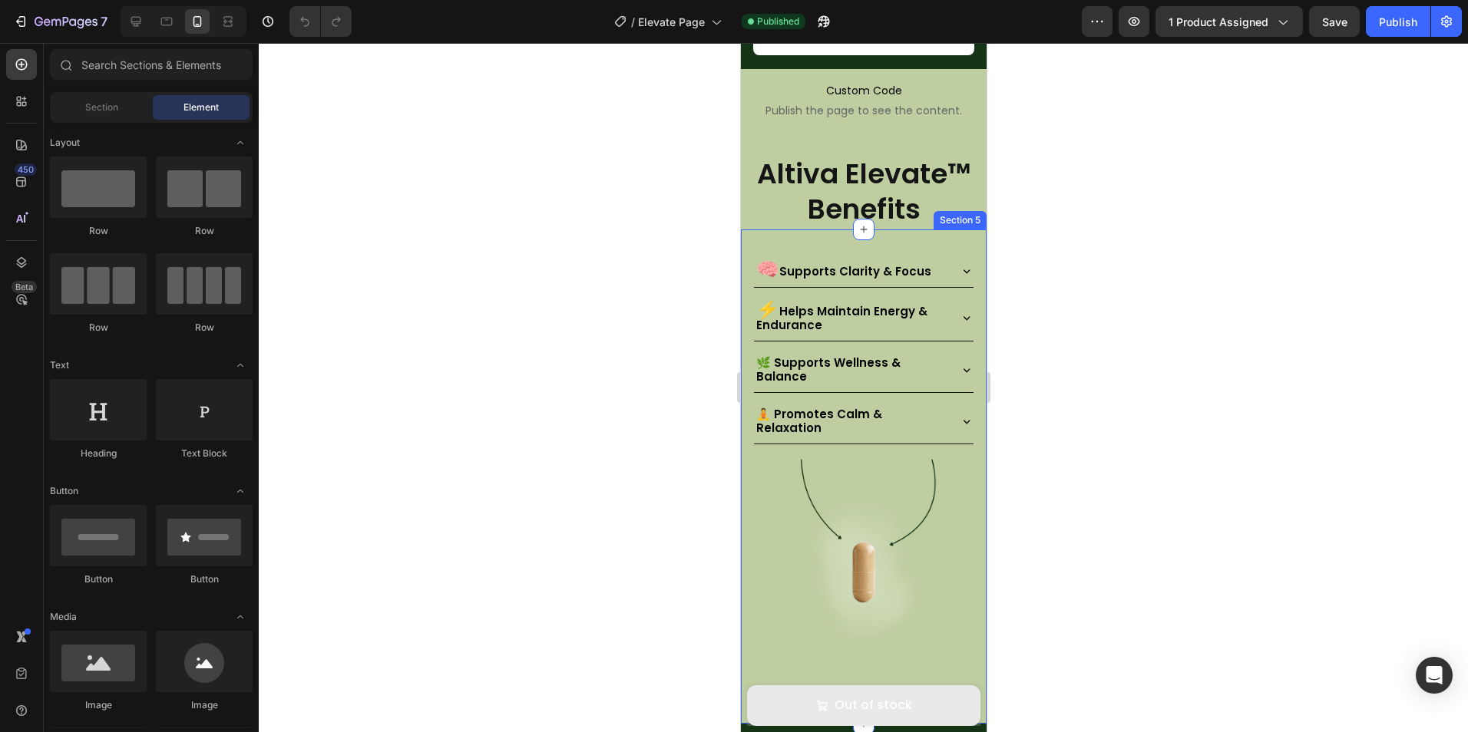
click at [820, 390] on div "🧠 Supports Clarity & Focus ⚡ Helps Maintain Energy & Endurance 🌿 Supports Welln…" at bounding box center [863, 476] width 246 height 494
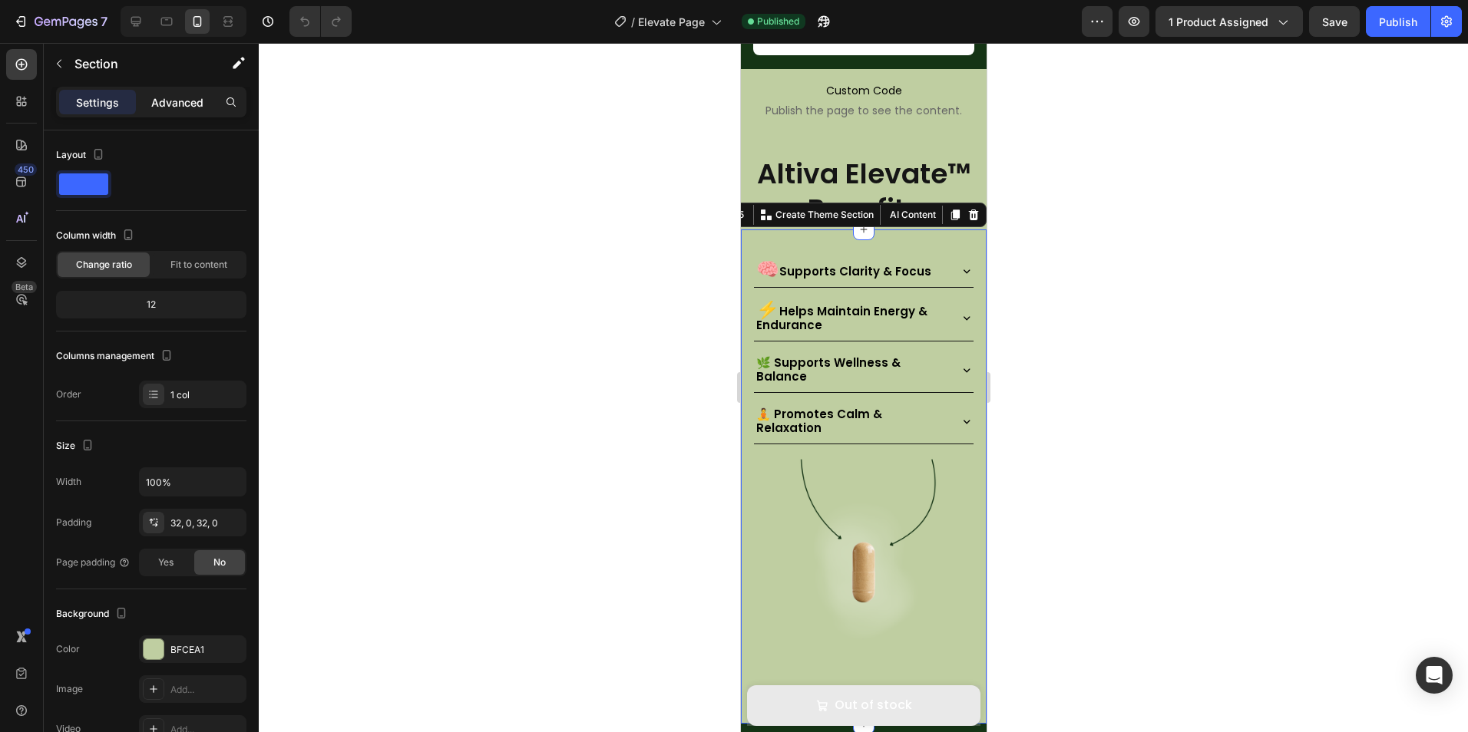
click at [177, 105] on p "Advanced" at bounding box center [177, 102] width 52 height 16
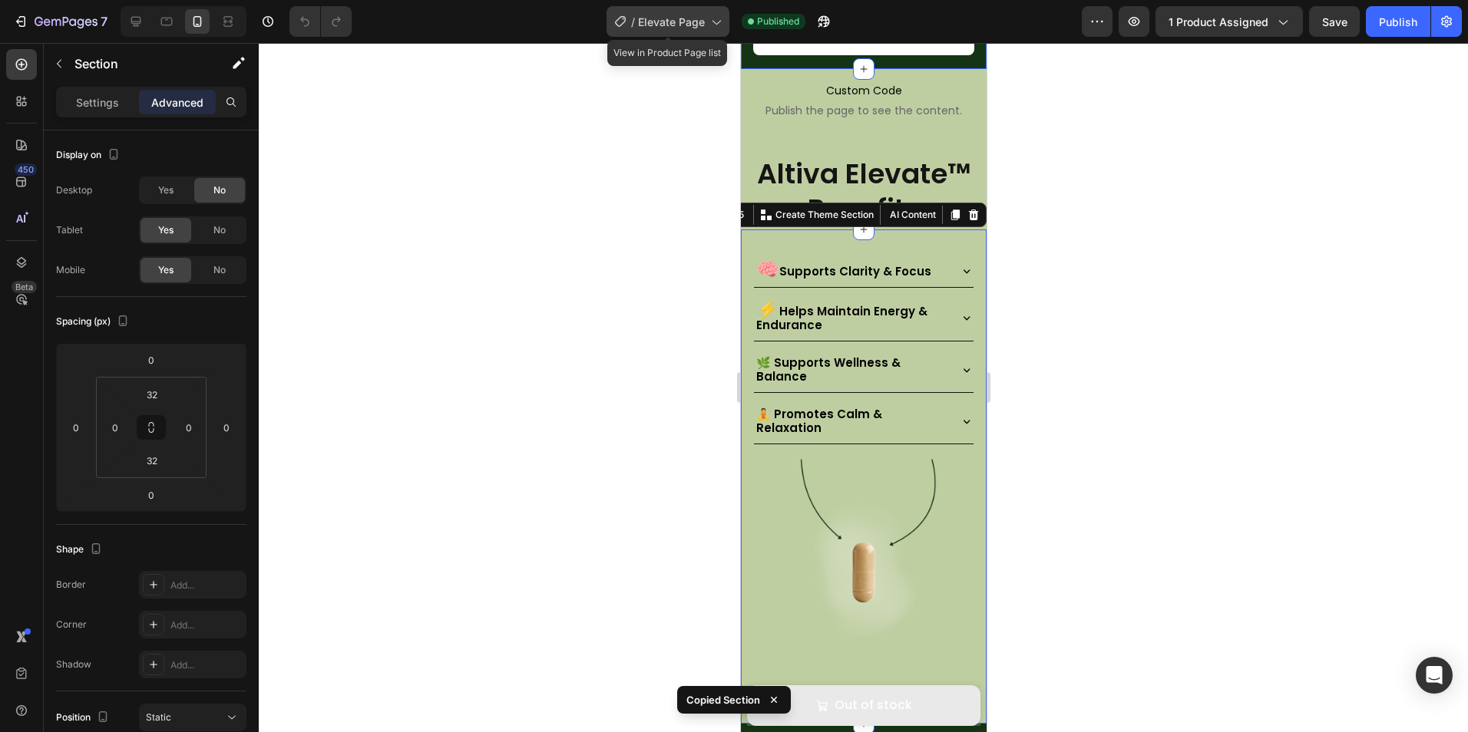
click at [690, 28] on span "Elevate Page" at bounding box center [671, 22] width 67 height 16
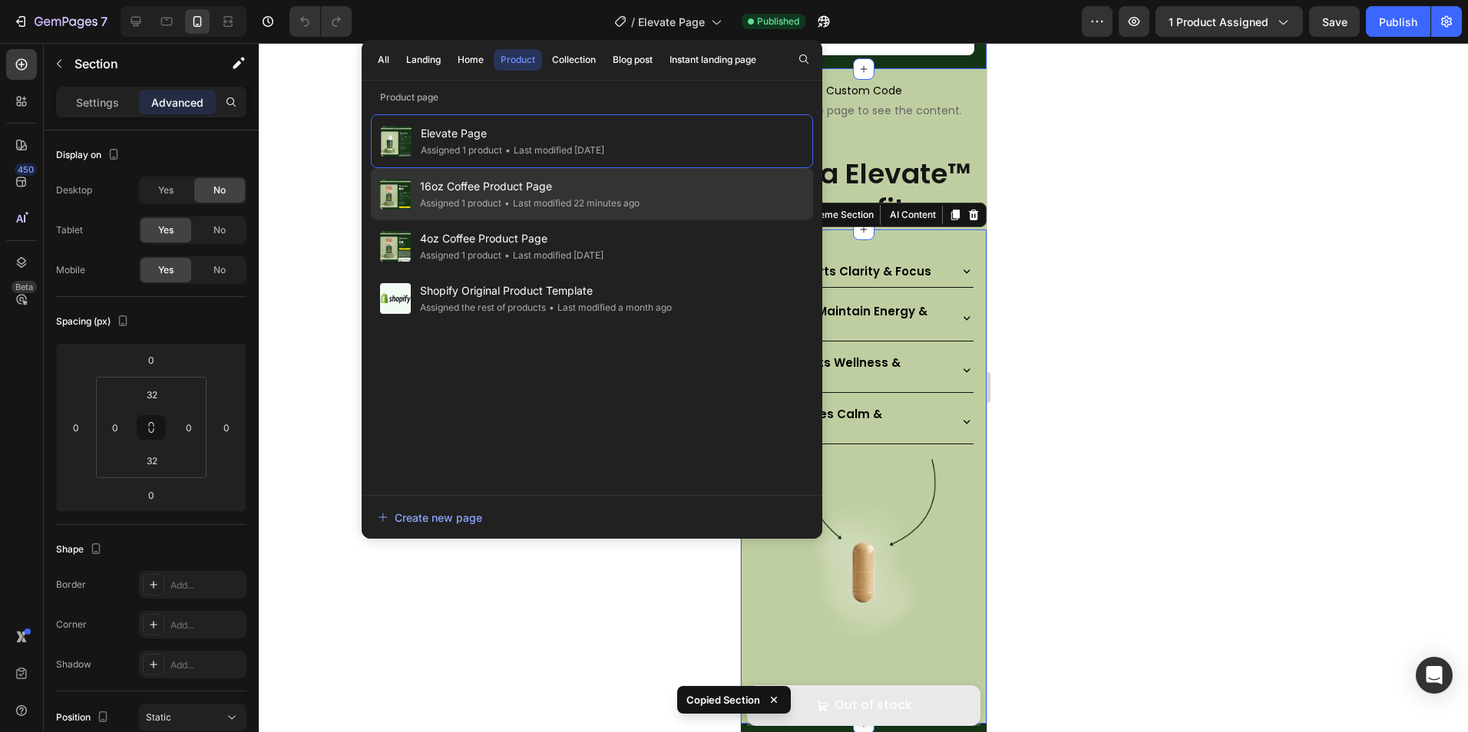
click at [555, 193] on span "16oz Coffee Product Page" at bounding box center [530, 186] width 220 height 18
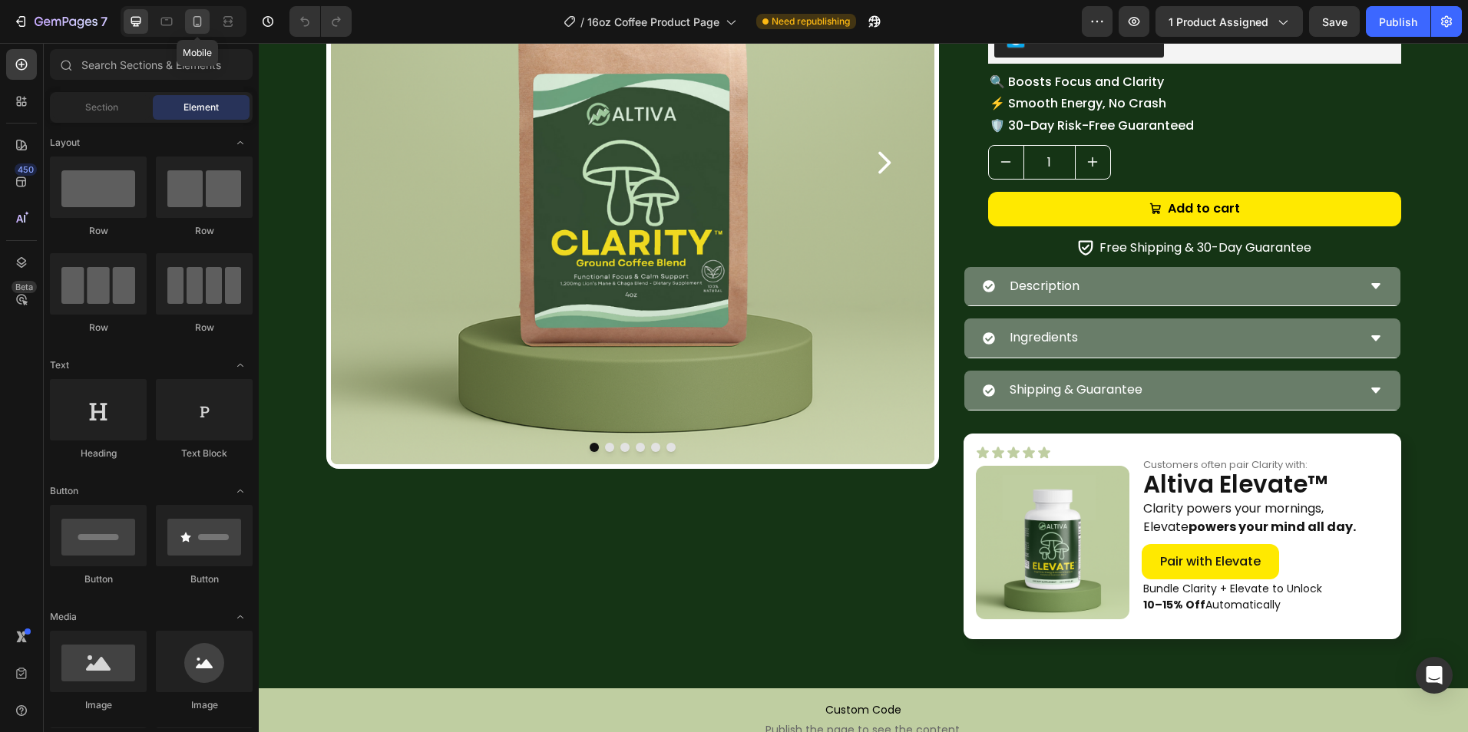
click at [196, 15] on icon at bounding box center [197, 21] width 15 height 15
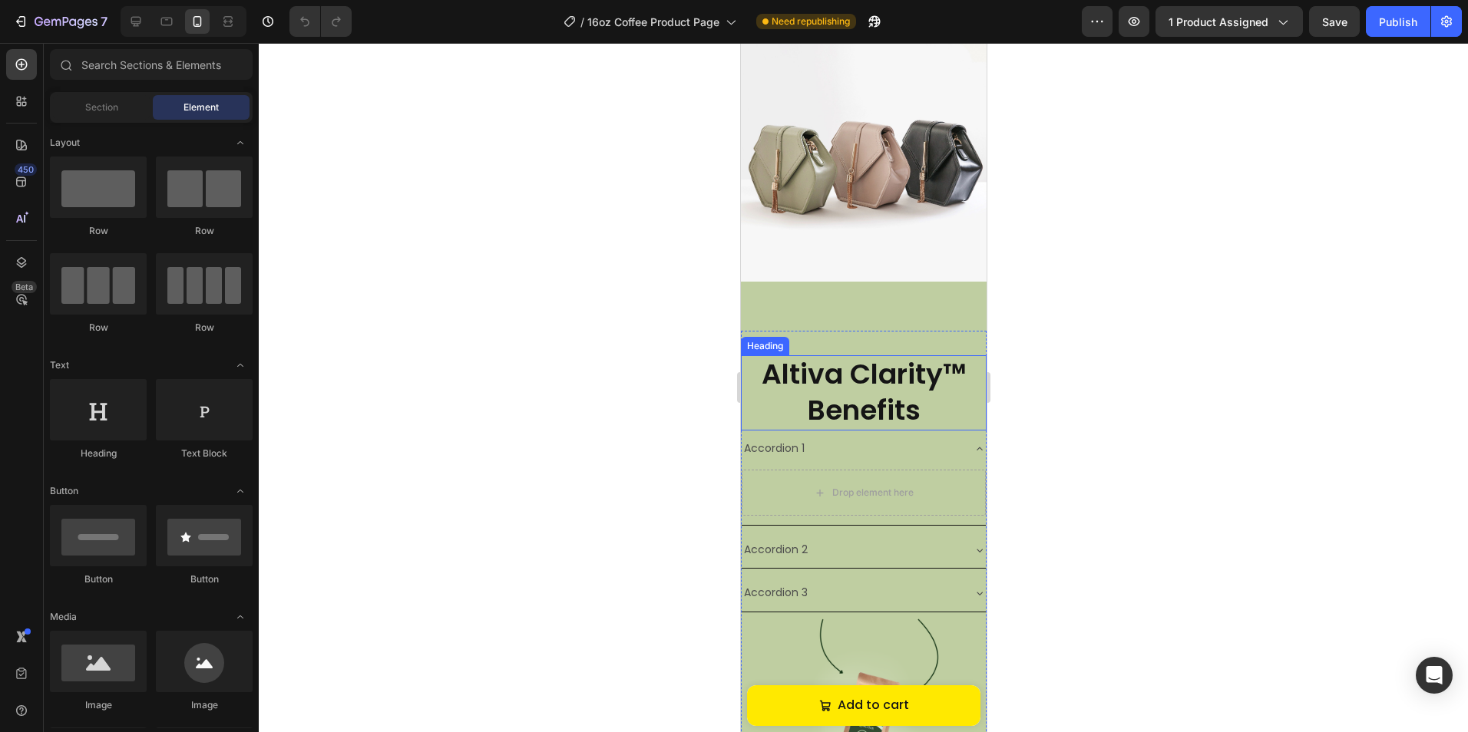
scroll to position [1411, 0]
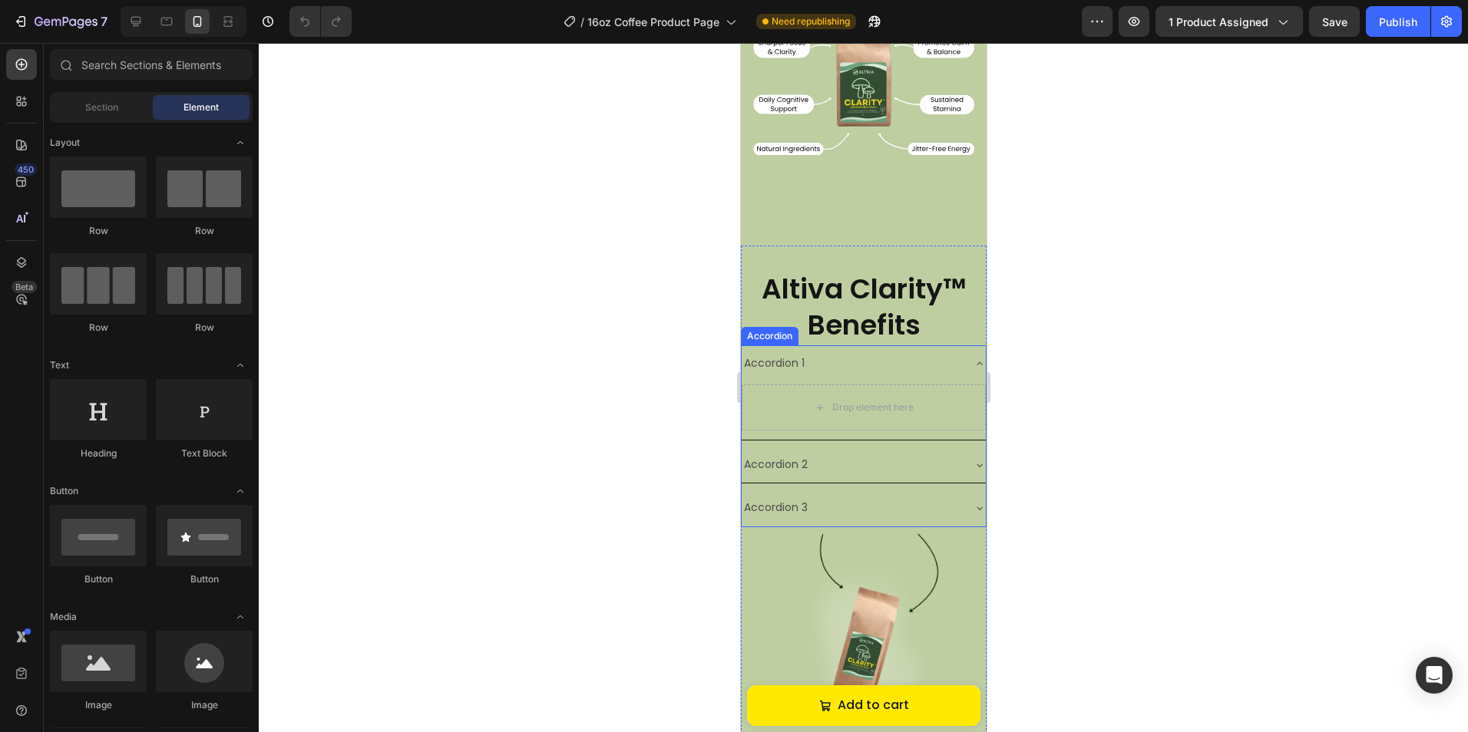
click at [837, 345] on div "Accordion 1" at bounding box center [863, 363] width 244 height 36
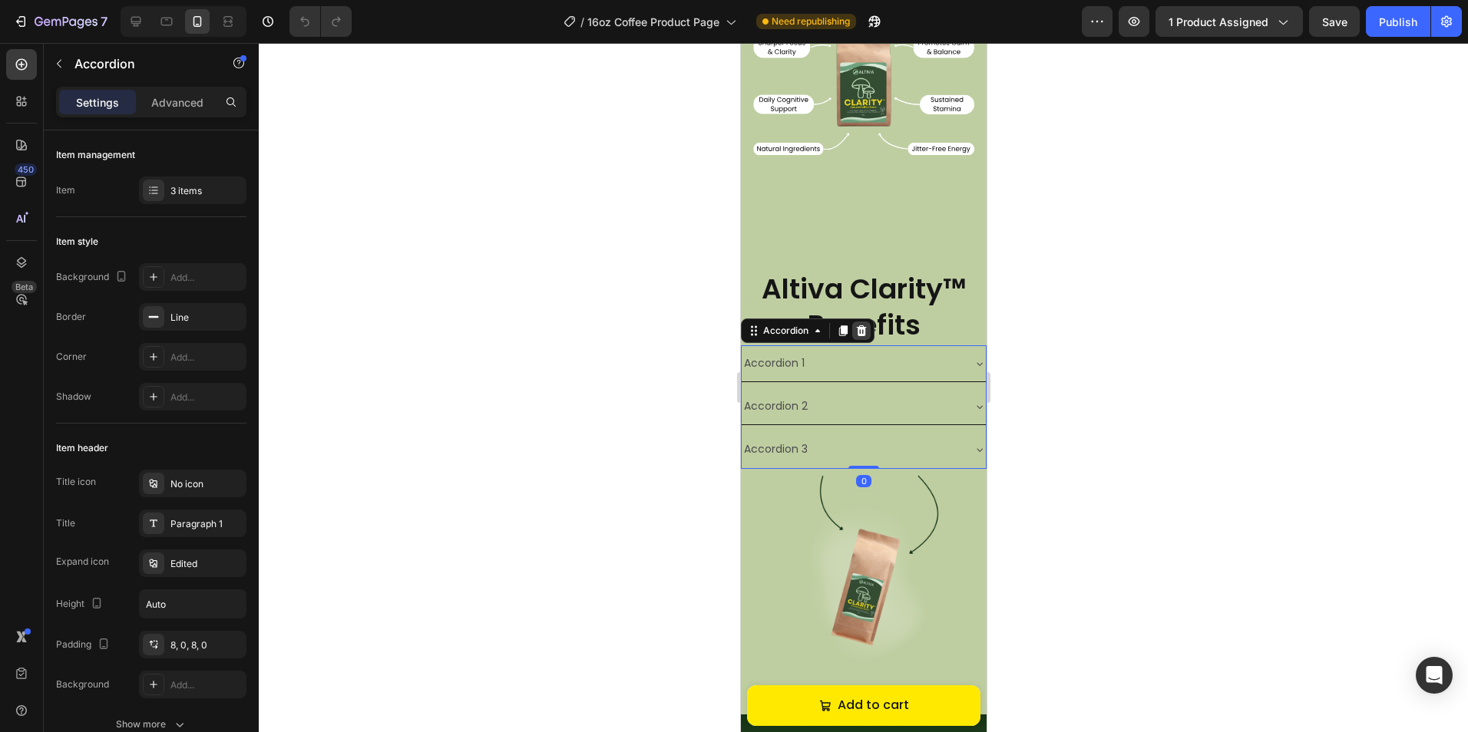
click at [868, 322] on div at bounding box center [860, 331] width 18 height 18
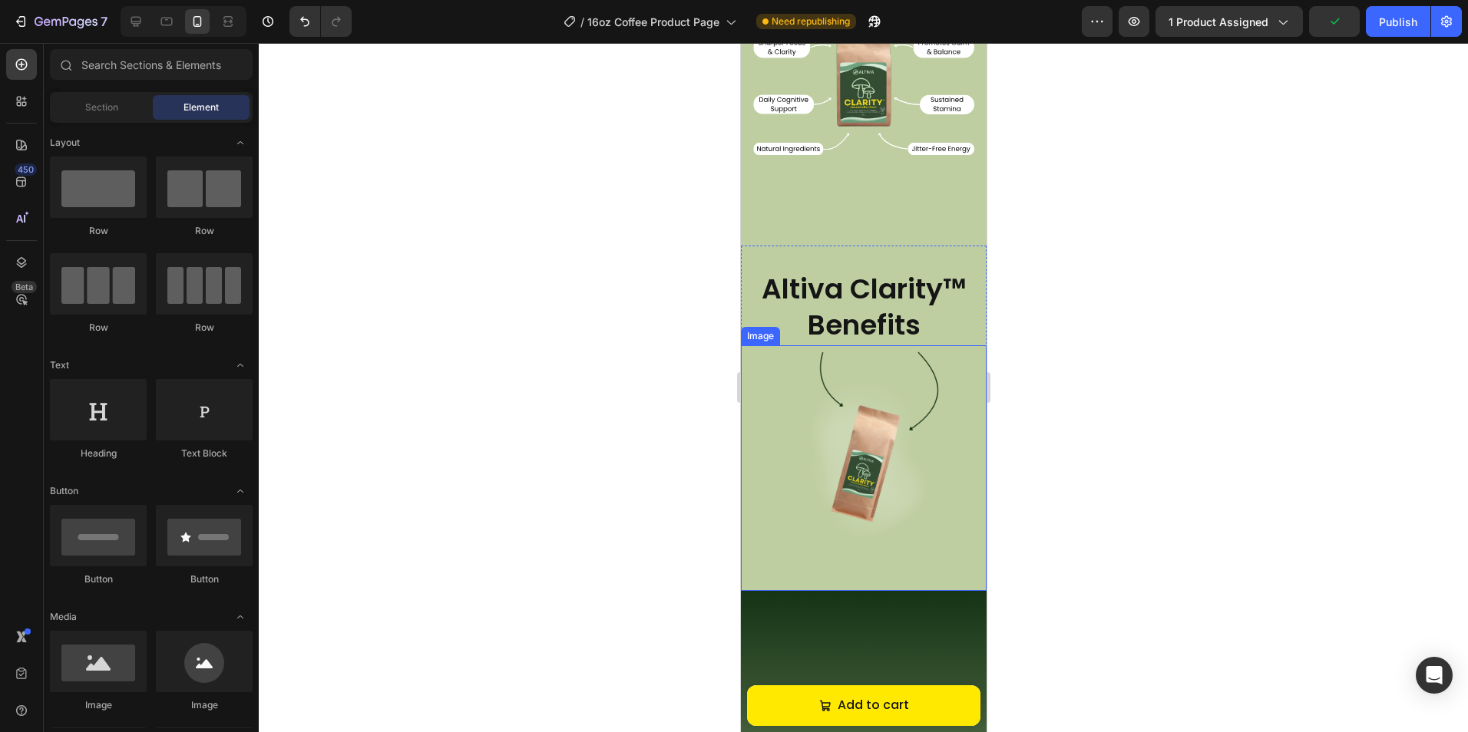
click at [865, 348] on img at bounding box center [863, 468] width 246 height 246
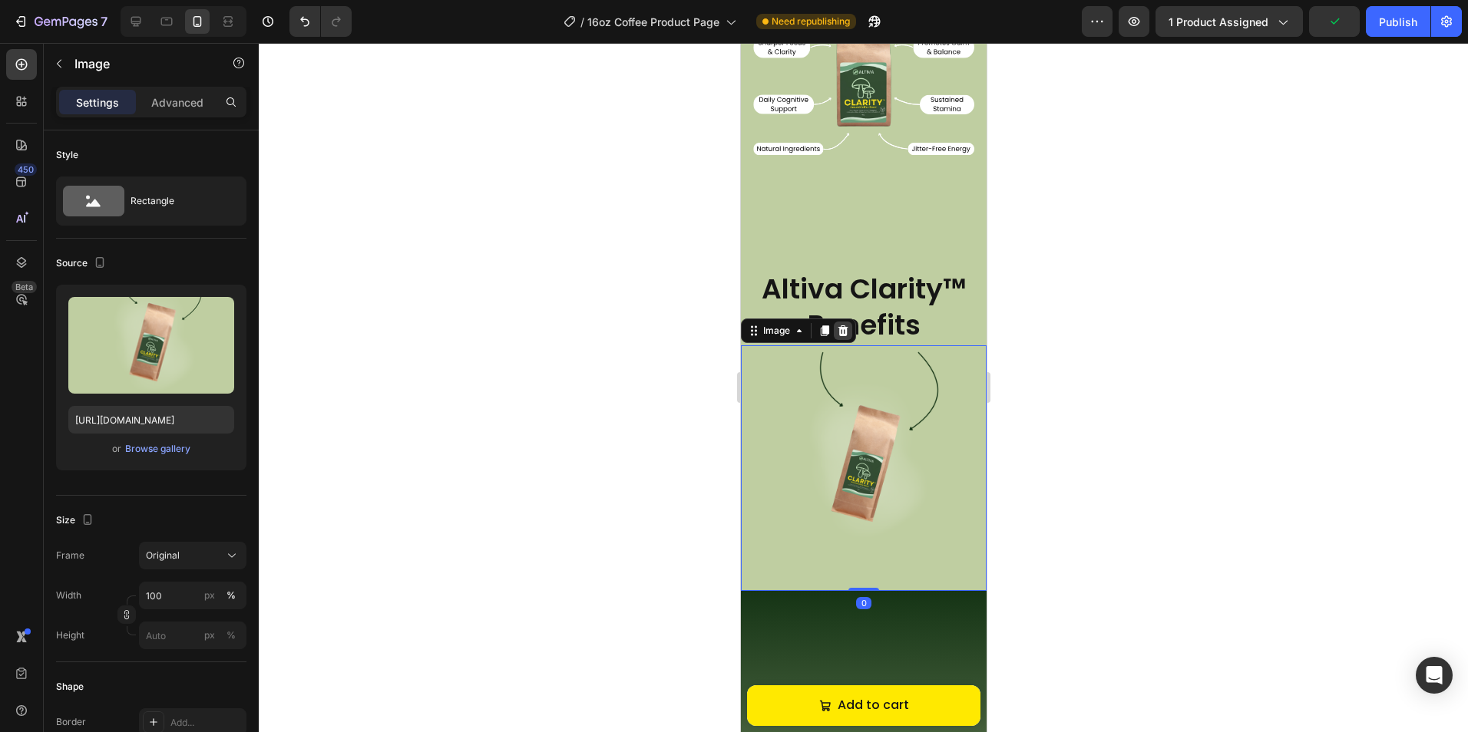
click at [847, 325] on icon at bounding box center [842, 331] width 12 height 12
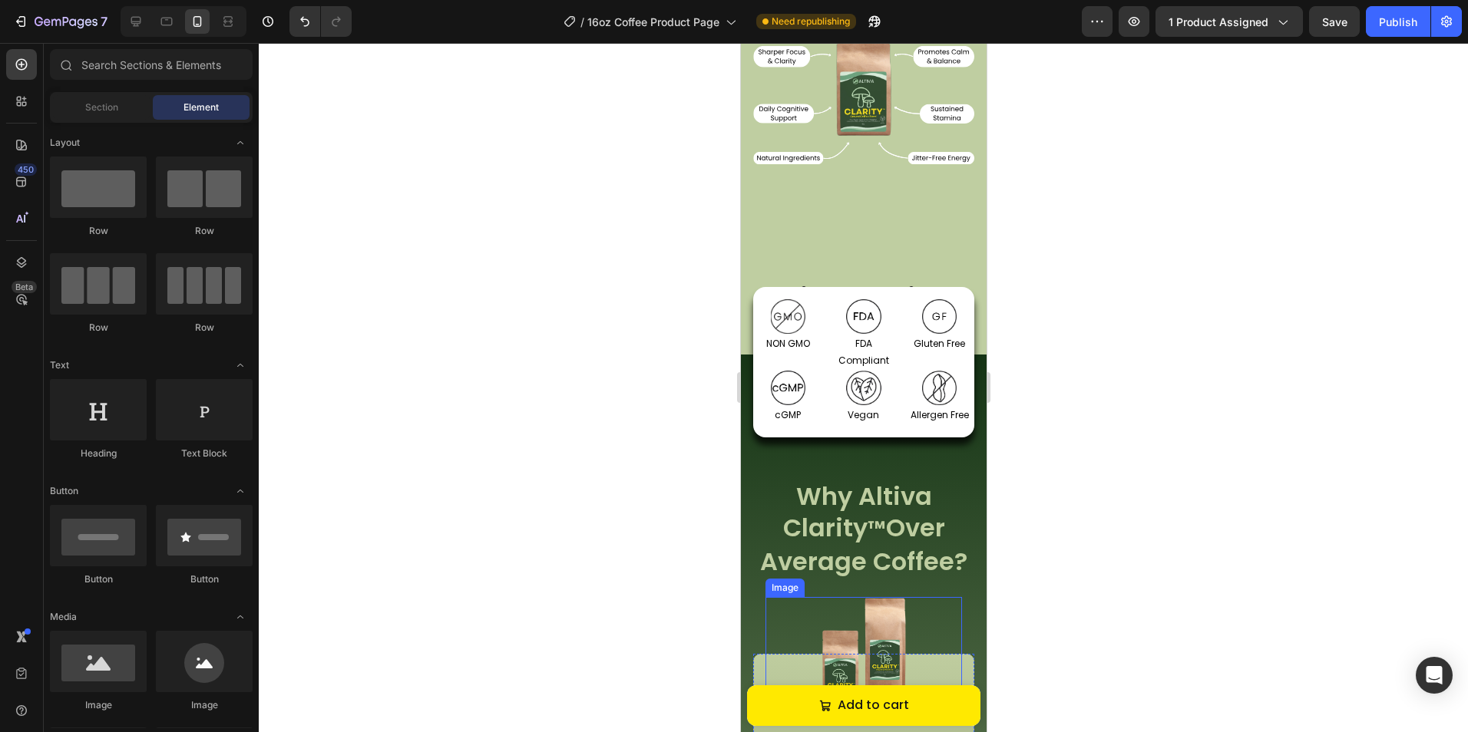
scroll to position [1334, 0]
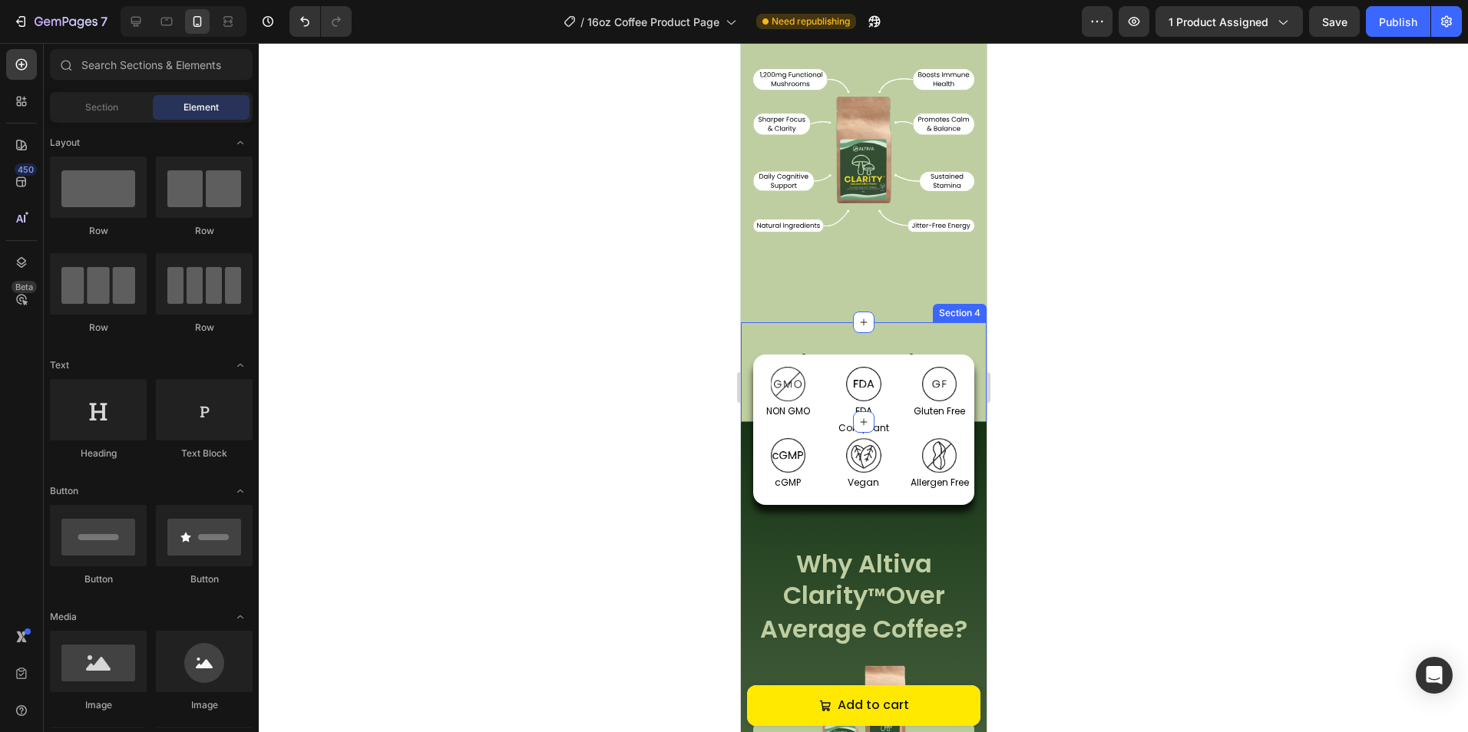
click at [893, 324] on div "Altiva Clarity™ Benefits Heading Section 4" at bounding box center [863, 372] width 246 height 100
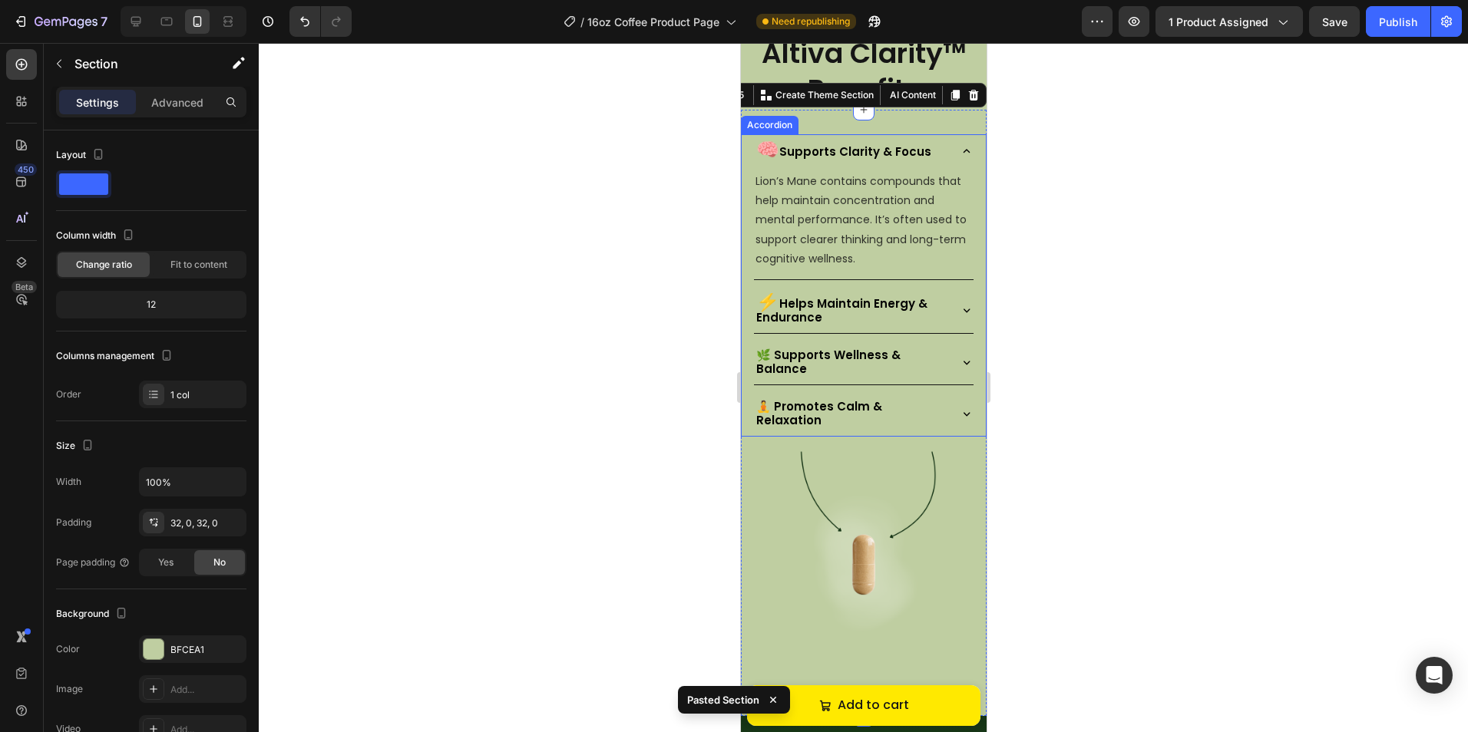
scroll to position [1648, 0]
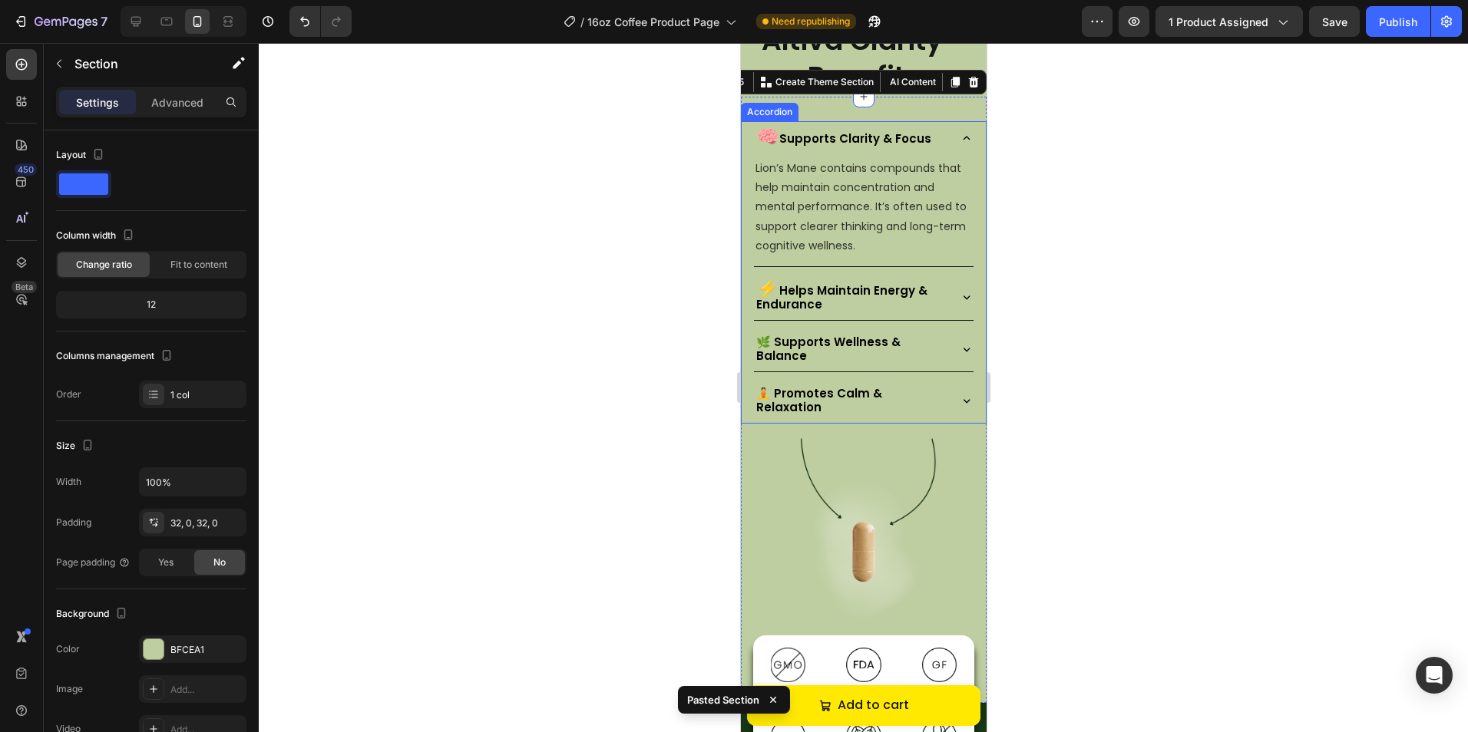
click at [944, 150] on div "🧠 Supports Clarity & Focus" at bounding box center [863, 137] width 220 height 33
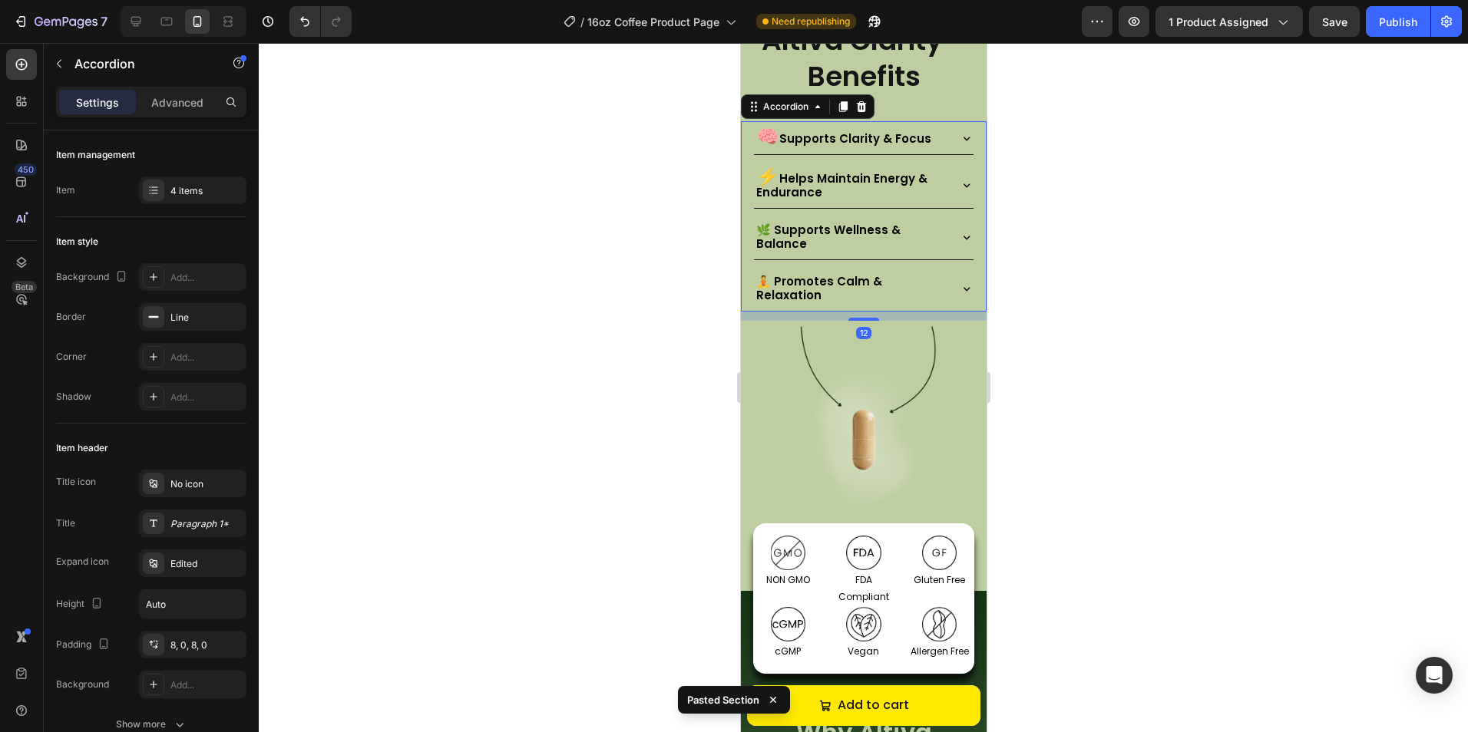
click at [1041, 384] on div at bounding box center [863, 387] width 1209 height 689
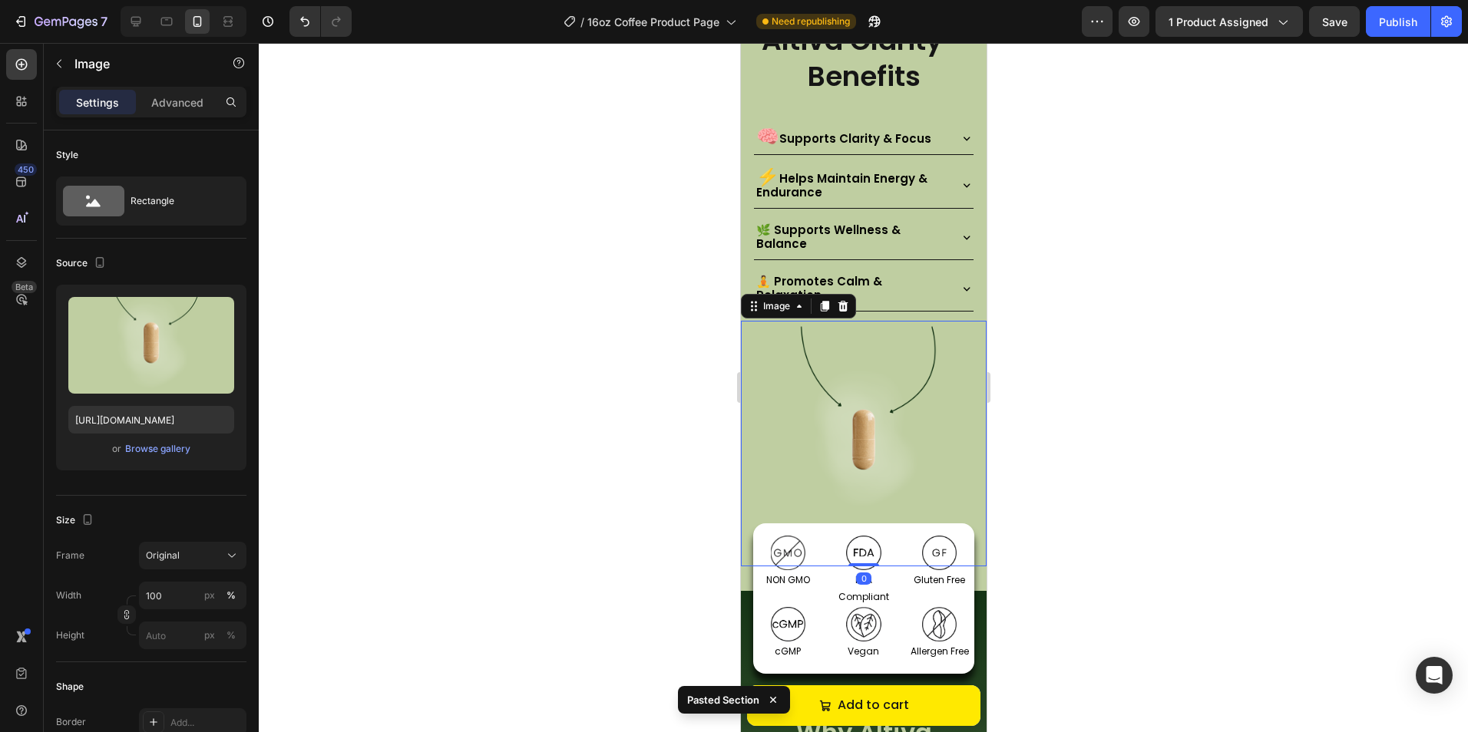
click at [846, 420] on img at bounding box center [863, 444] width 246 height 246
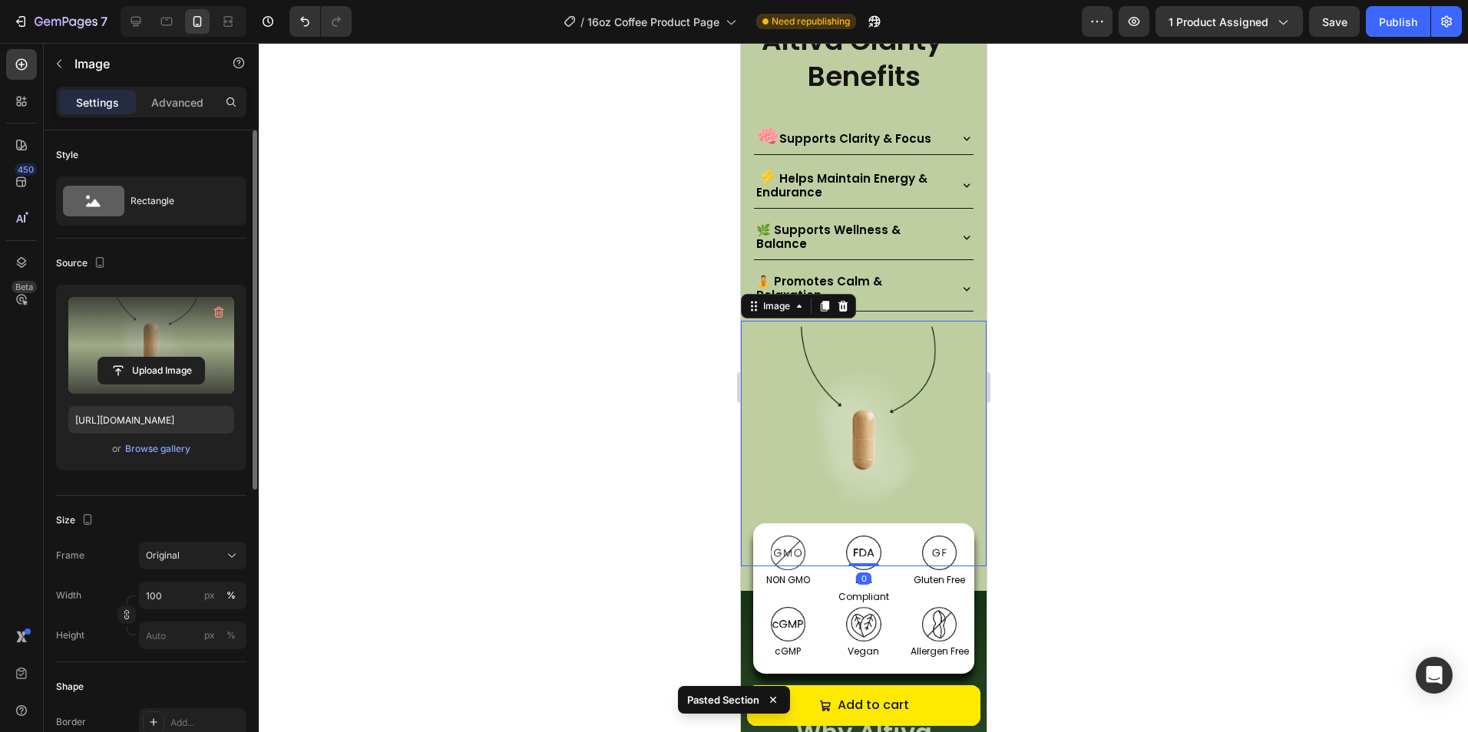
click at [182, 330] on label at bounding box center [151, 345] width 166 height 97
click at [182, 358] on input "file" at bounding box center [151, 371] width 106 height 26
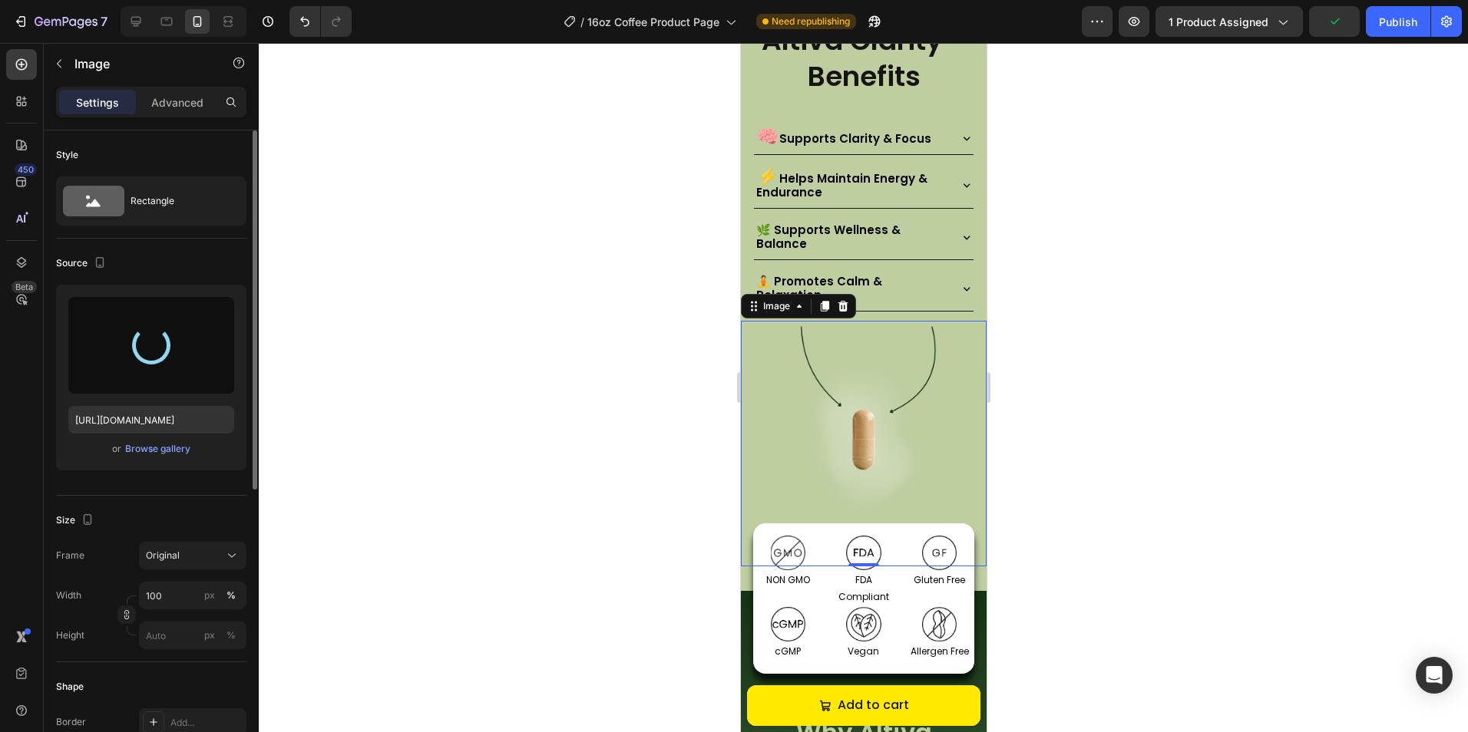
type input "[URL][DOMAIN_NAME]"
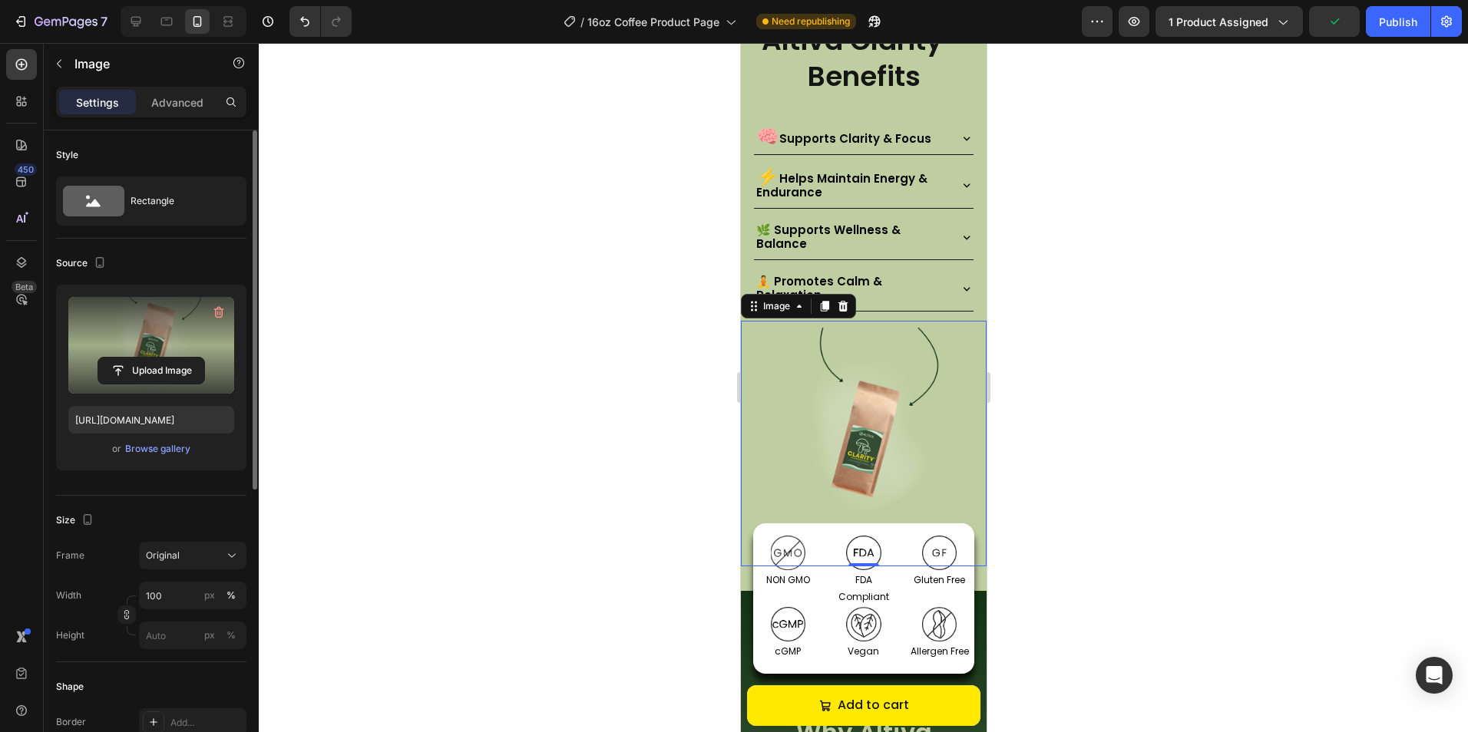
click at [1157, 434] on div at bounding box center [863, 387] width 1209 height 689
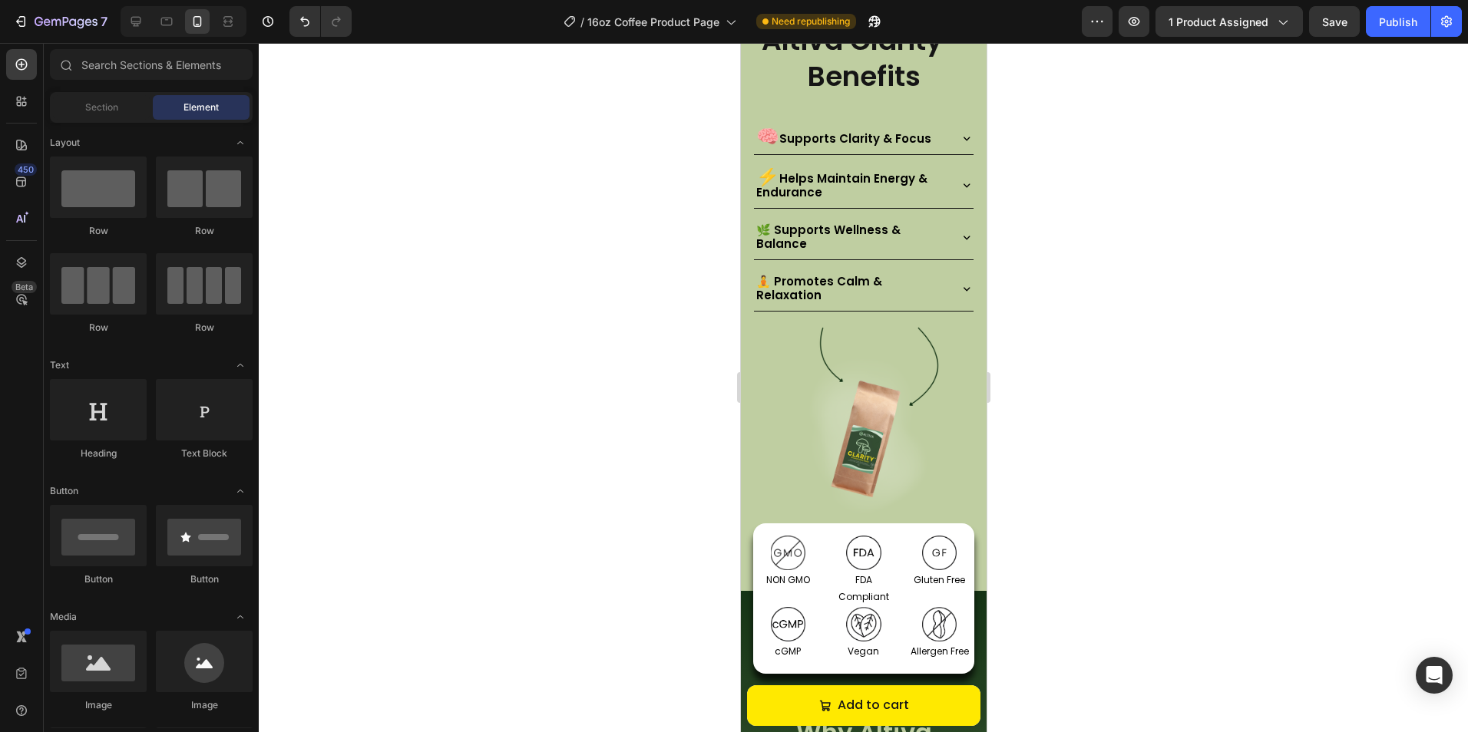
click at [841, 417] on img at bounding box center [863, 444] width 246 height 246
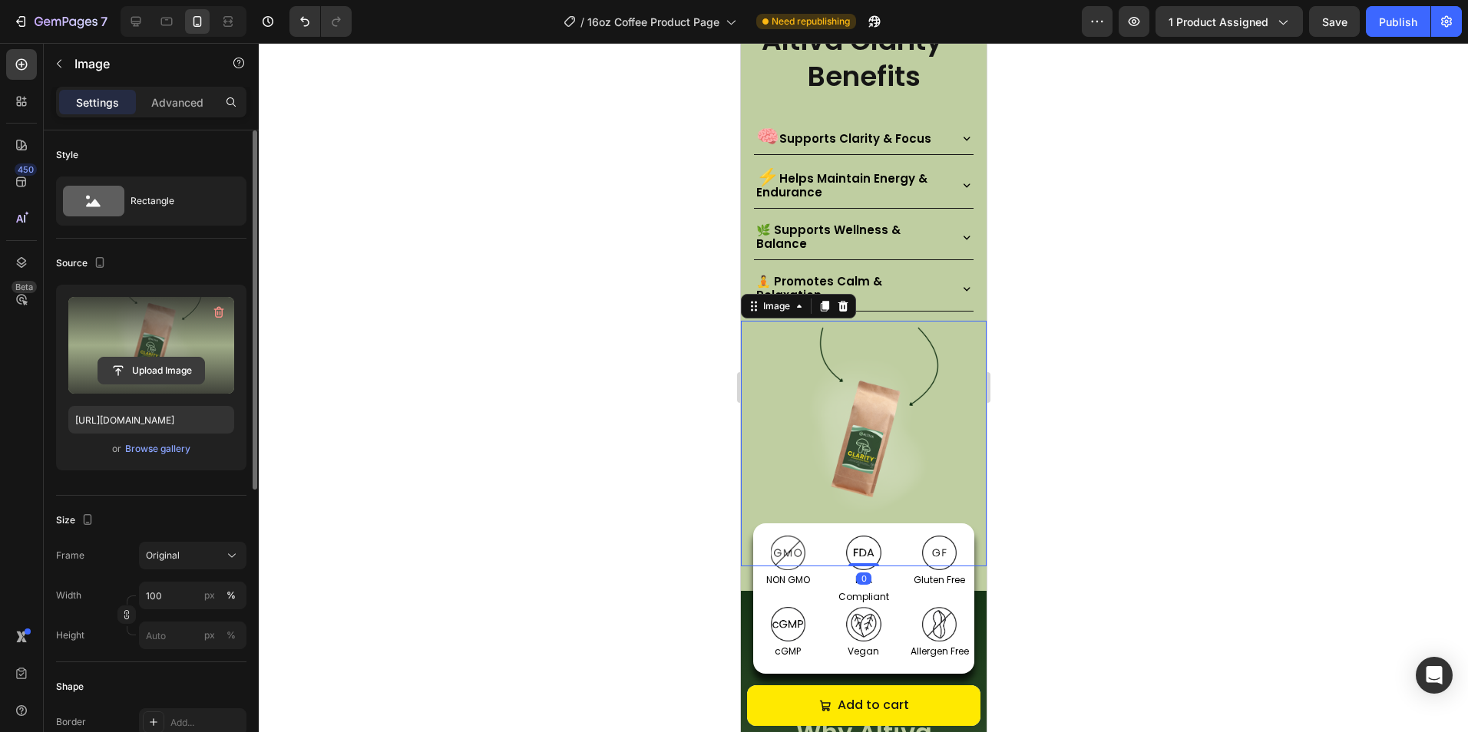
click at [130, 362] on input "file" at bounding box center [151, 371] width 106 height 26
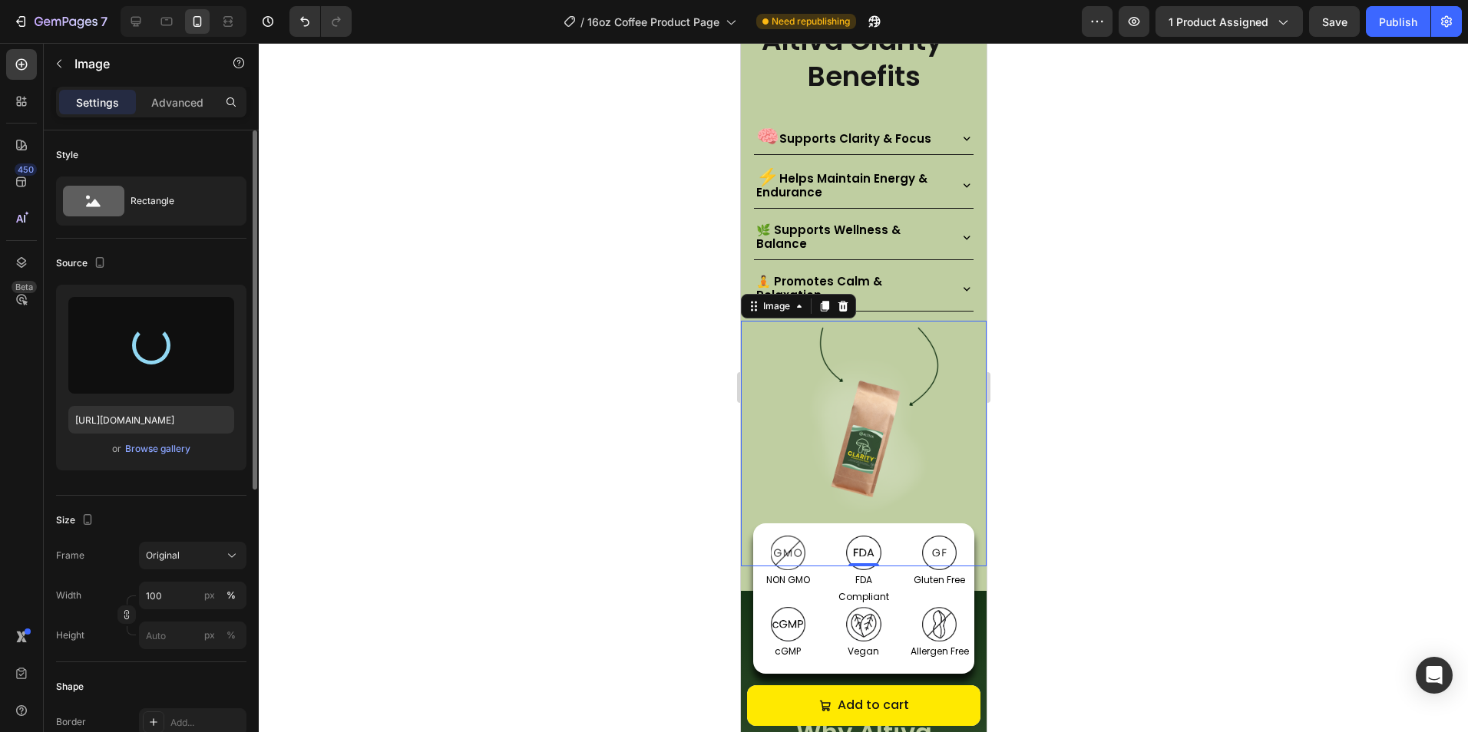
type input "[URL][DOMAIN_NAME]"
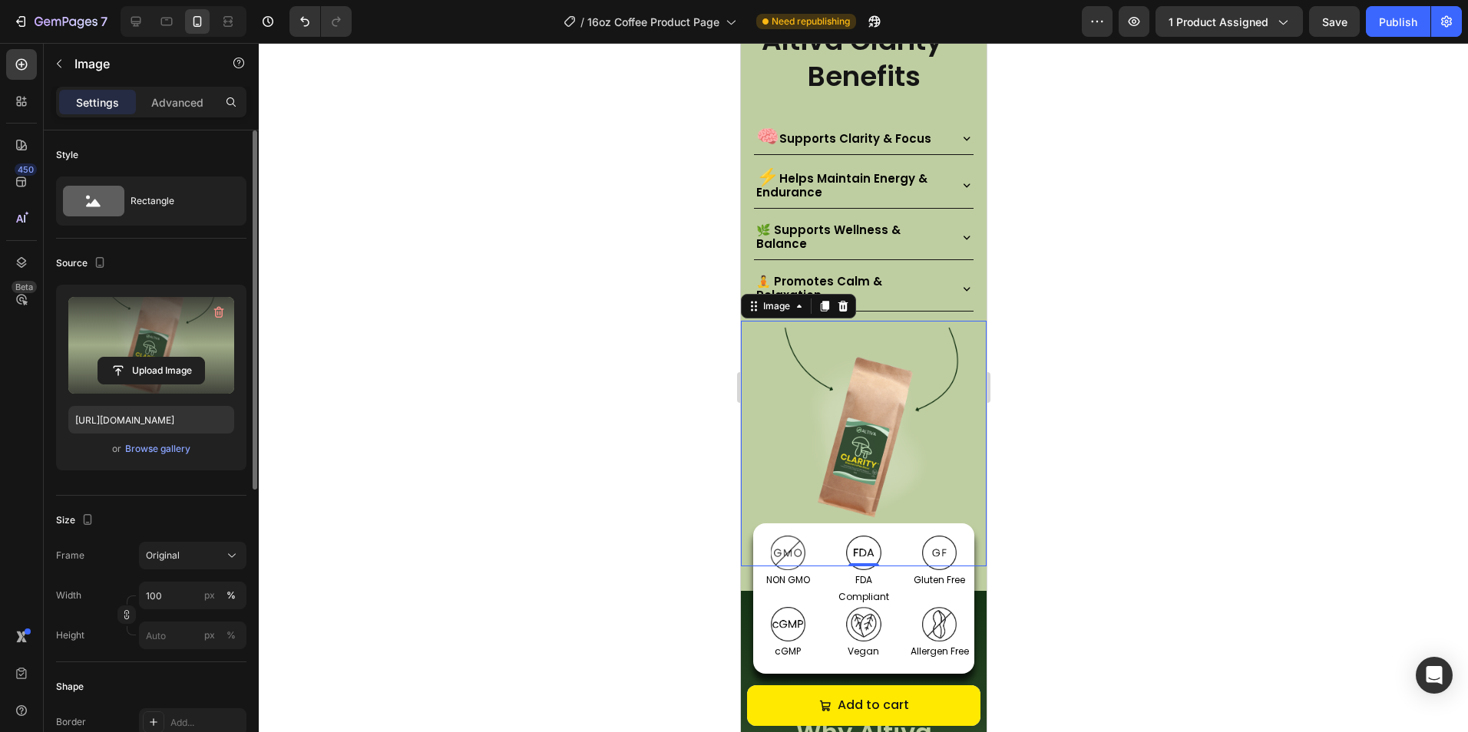
click at [1100, 479] on div at bounding box center [863, 387] width 1209 height 689
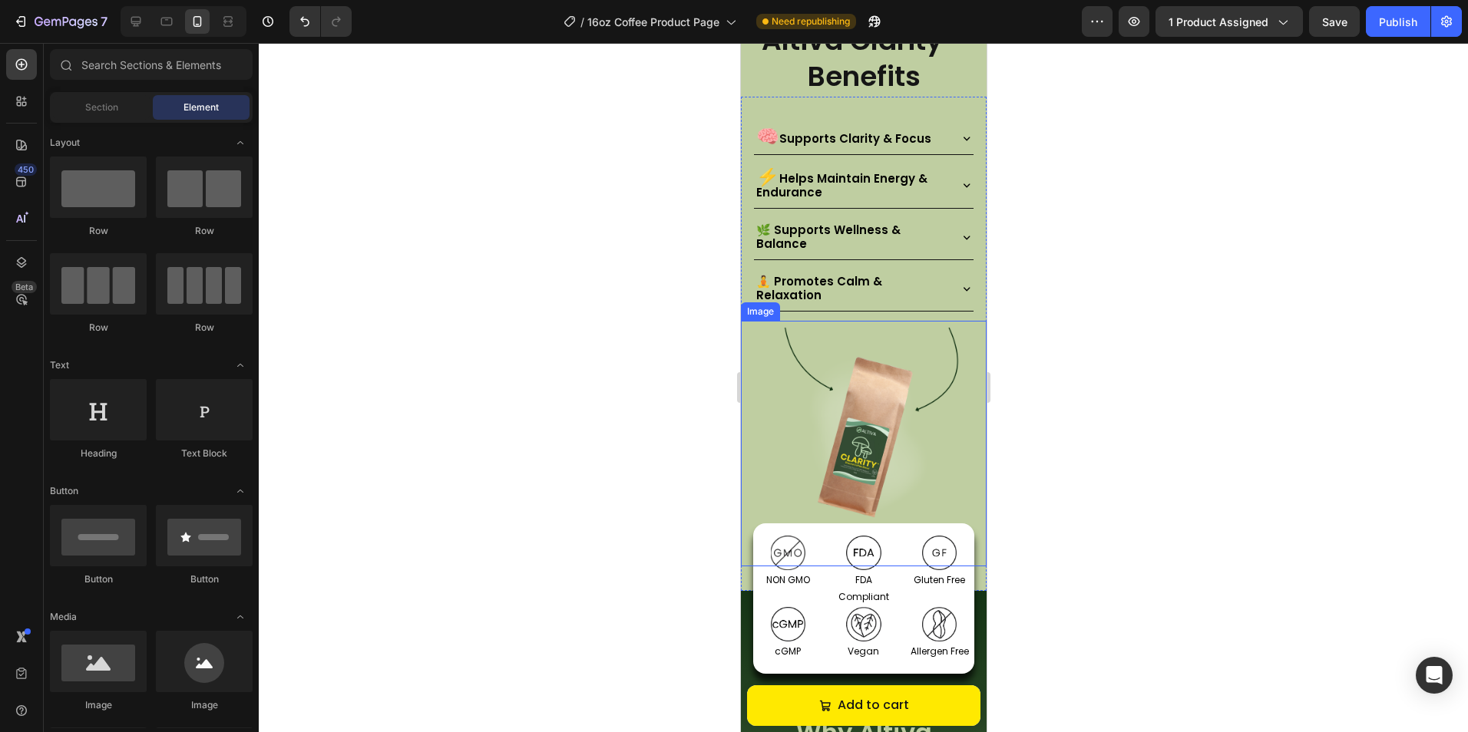
click at [953, 486] on img at bounding box center [863, 444] width 246 height 246
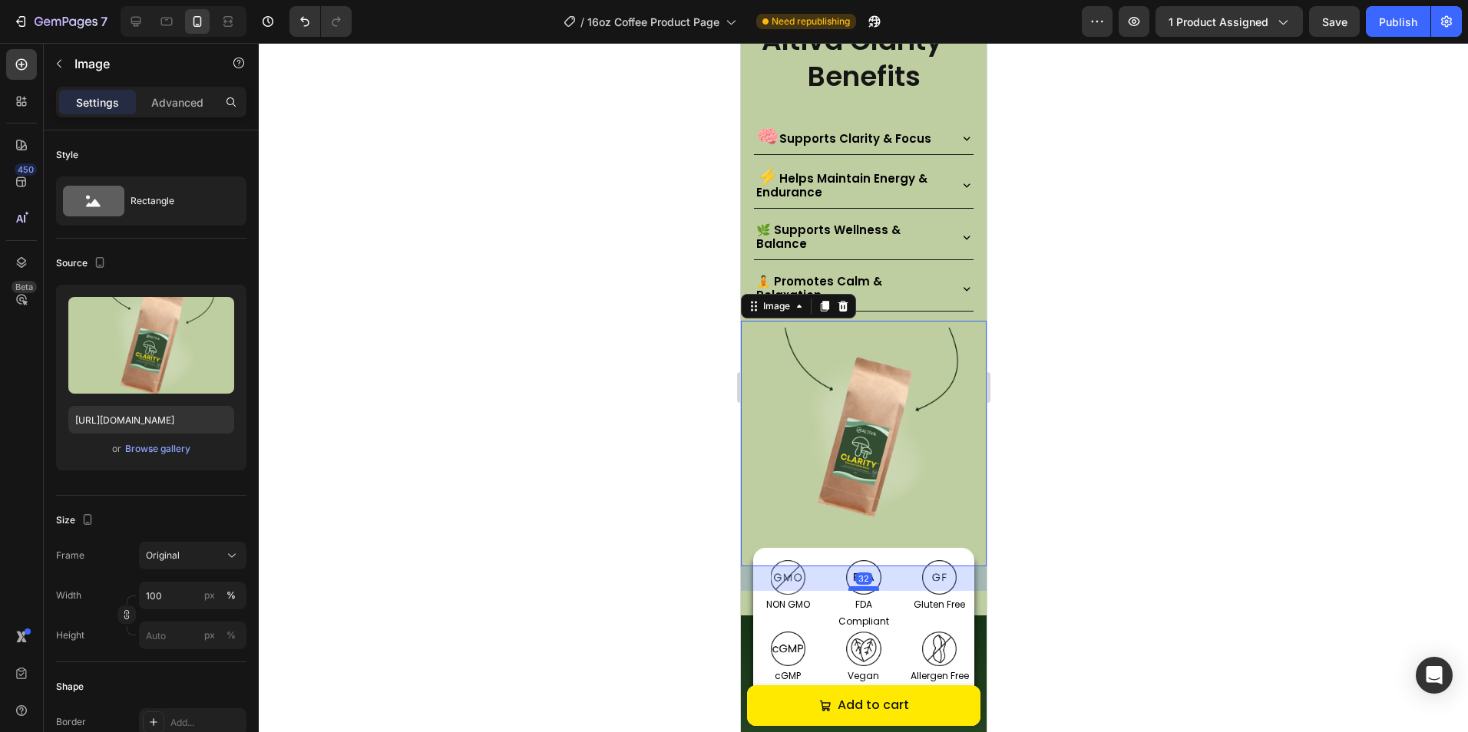
drag, startPoint x: 863, startPoint y: 553, endPoint x: 1765, endPoint y: 604, distance: 903.3
click at [863, 586] on div at bounding box center [862, 588] width 31 height 5
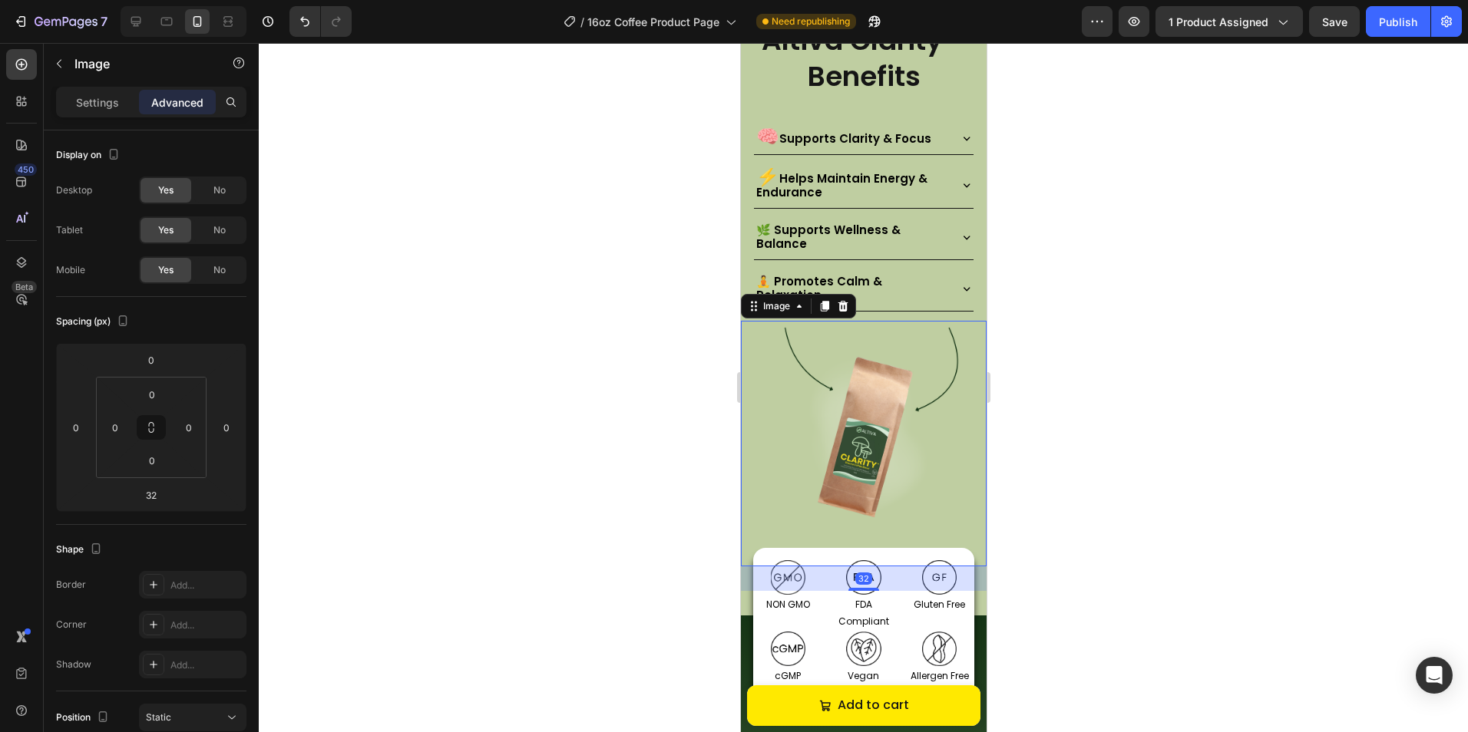
click at [1044, 556] on div at bounding box center [863, 387] width 1209 height 689
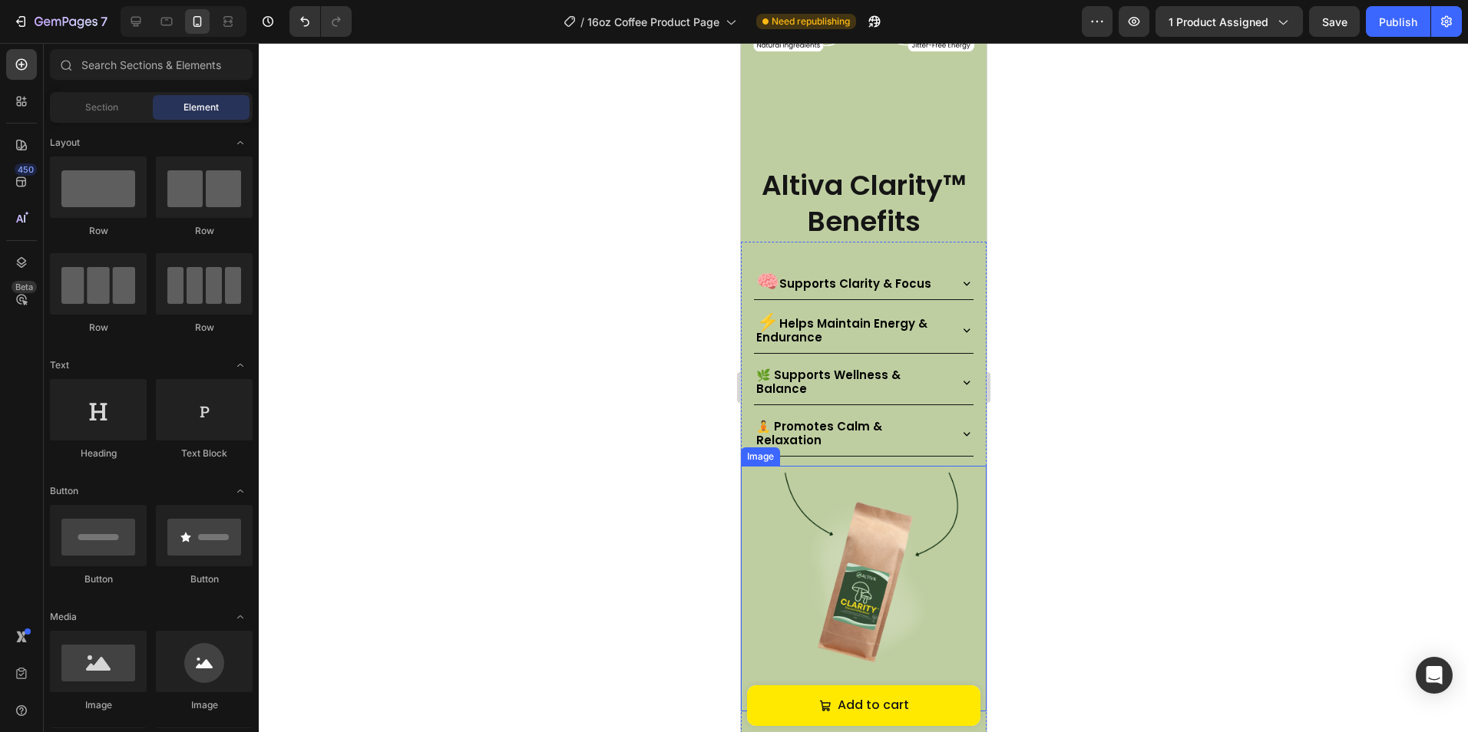
scroll to position [1494, 0]
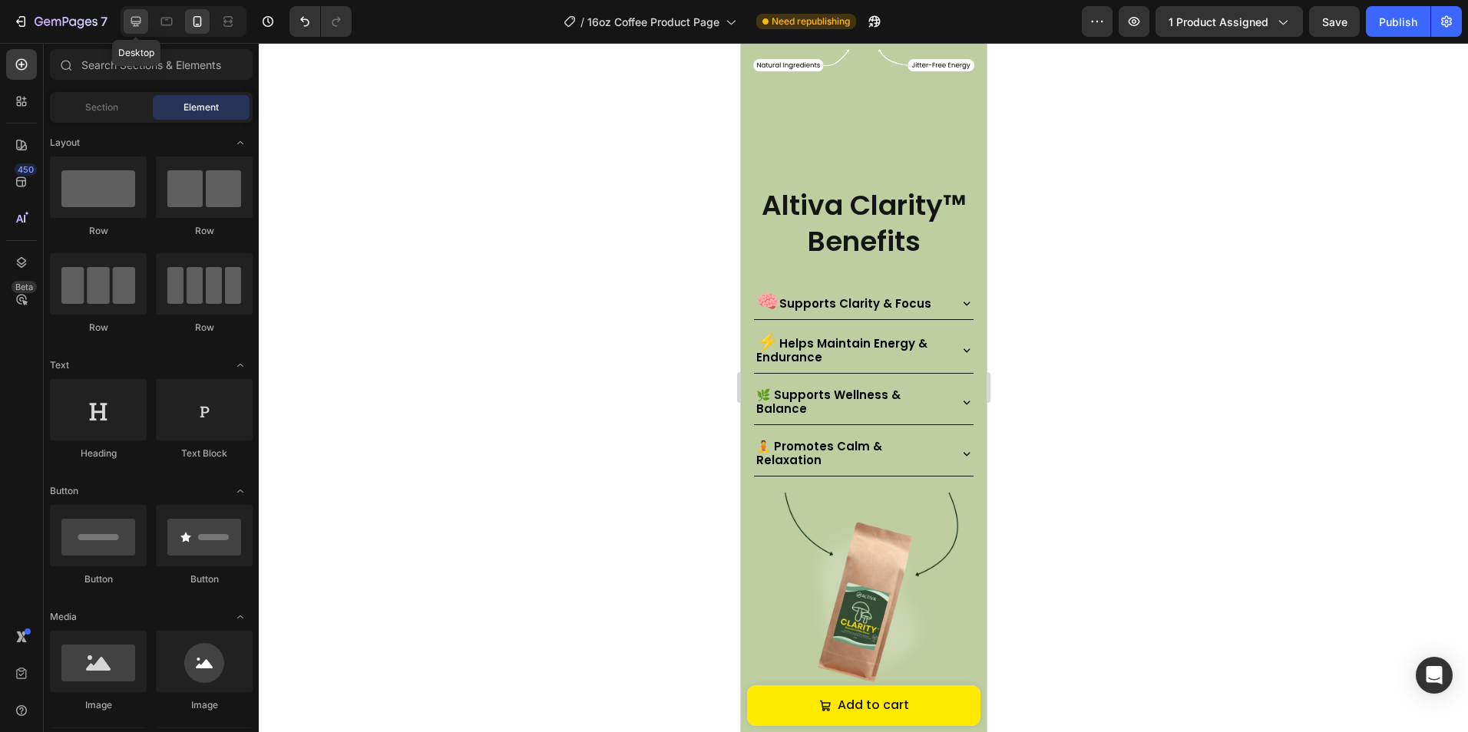
click at [142, 27] on icon at bounding box center [135, 21] width 15 height 15
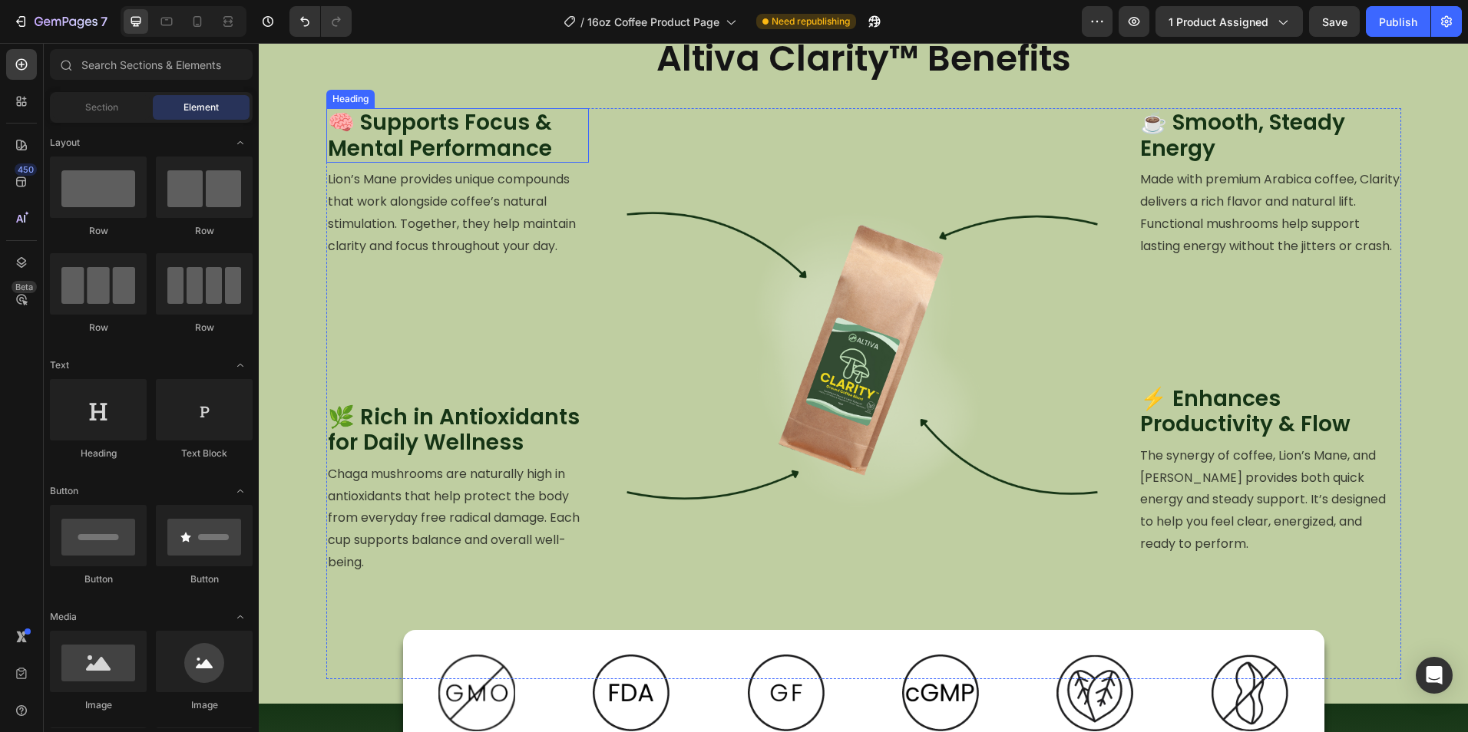
scroll to position [1418, 0]
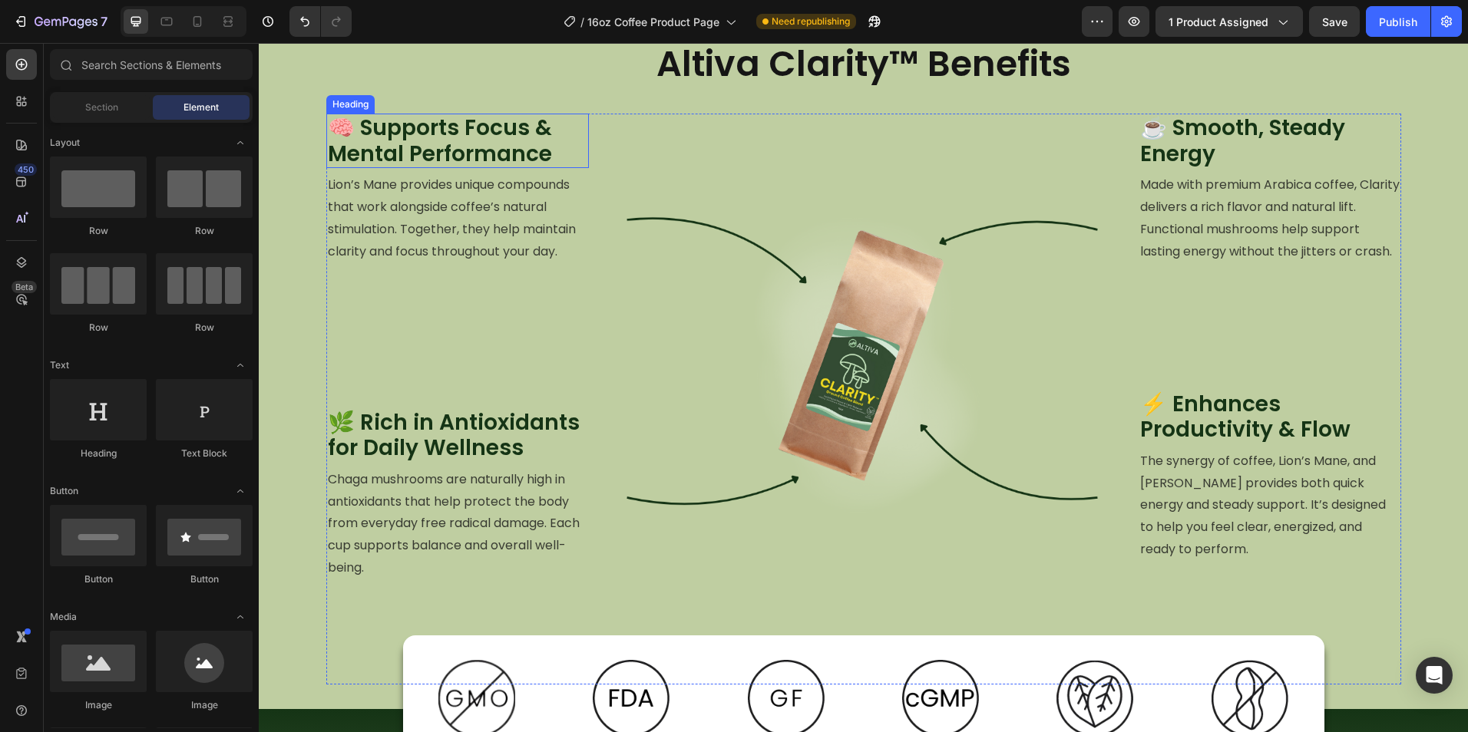
click at [470, 151] on h2 "🧠 Supports Focus & Mental Performance" at bounding box center [457, 141] width 262 height 54
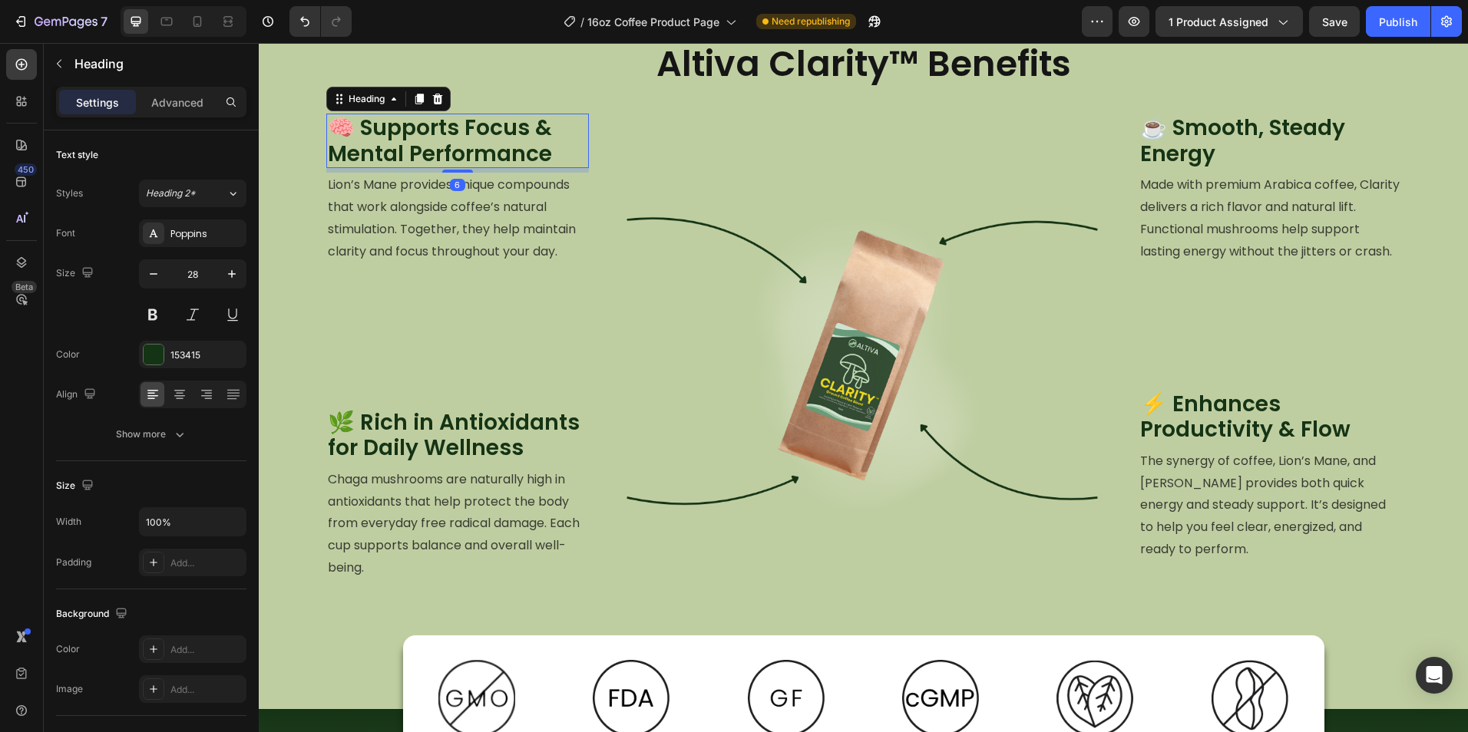
click at [470, 151] on h2 "🧠 Supports Focus & Mental Performance" at bounding box center [457, 141] width 262 height 54
click at [470, 151] on p "🧠 Supports Focus & Mental Performance" at bounding box center [457, 140] width 259 height 51
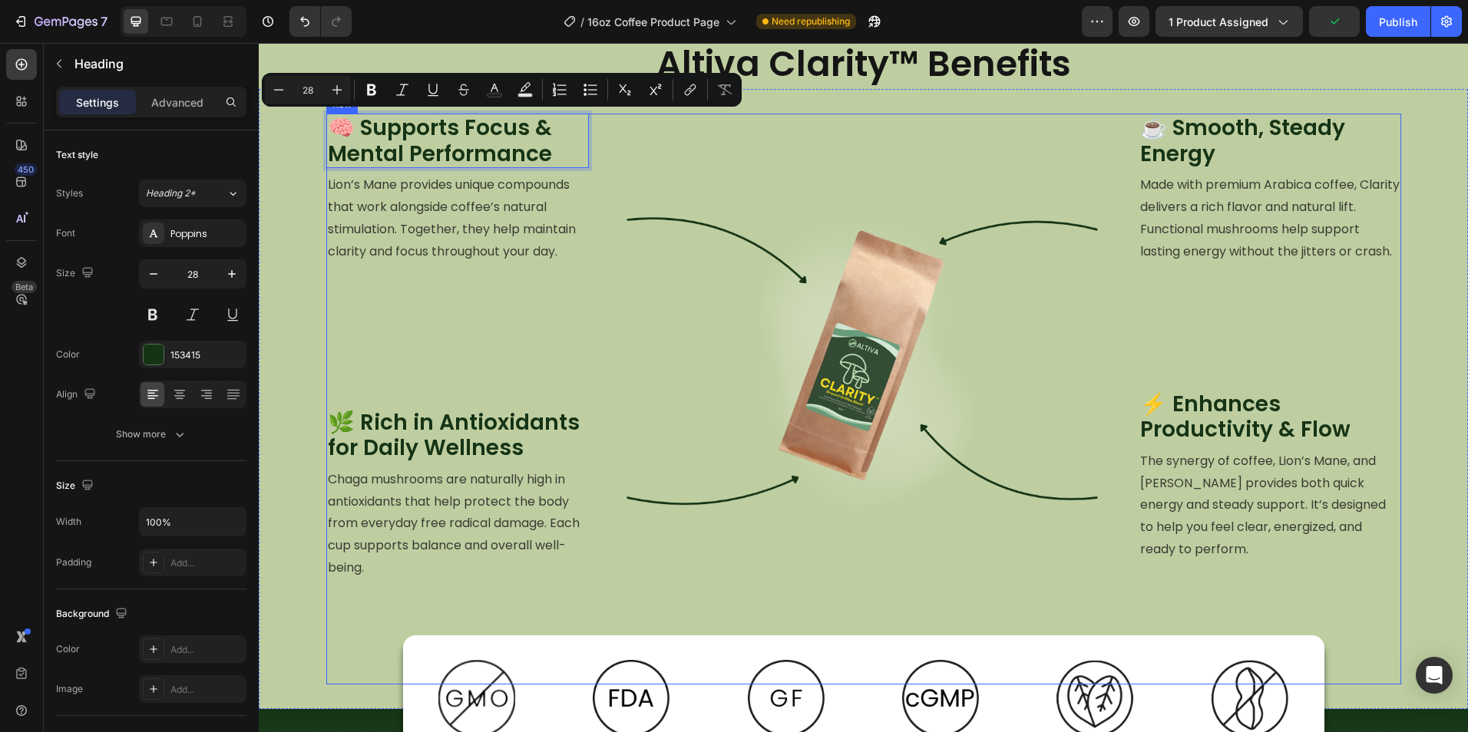
click at [534, 326] on div "🧠 Supports Focus & Mental Performance Heading 6 Lion’s Mane provides unique com…" at bounding box center [457, 399] width 262 height 571
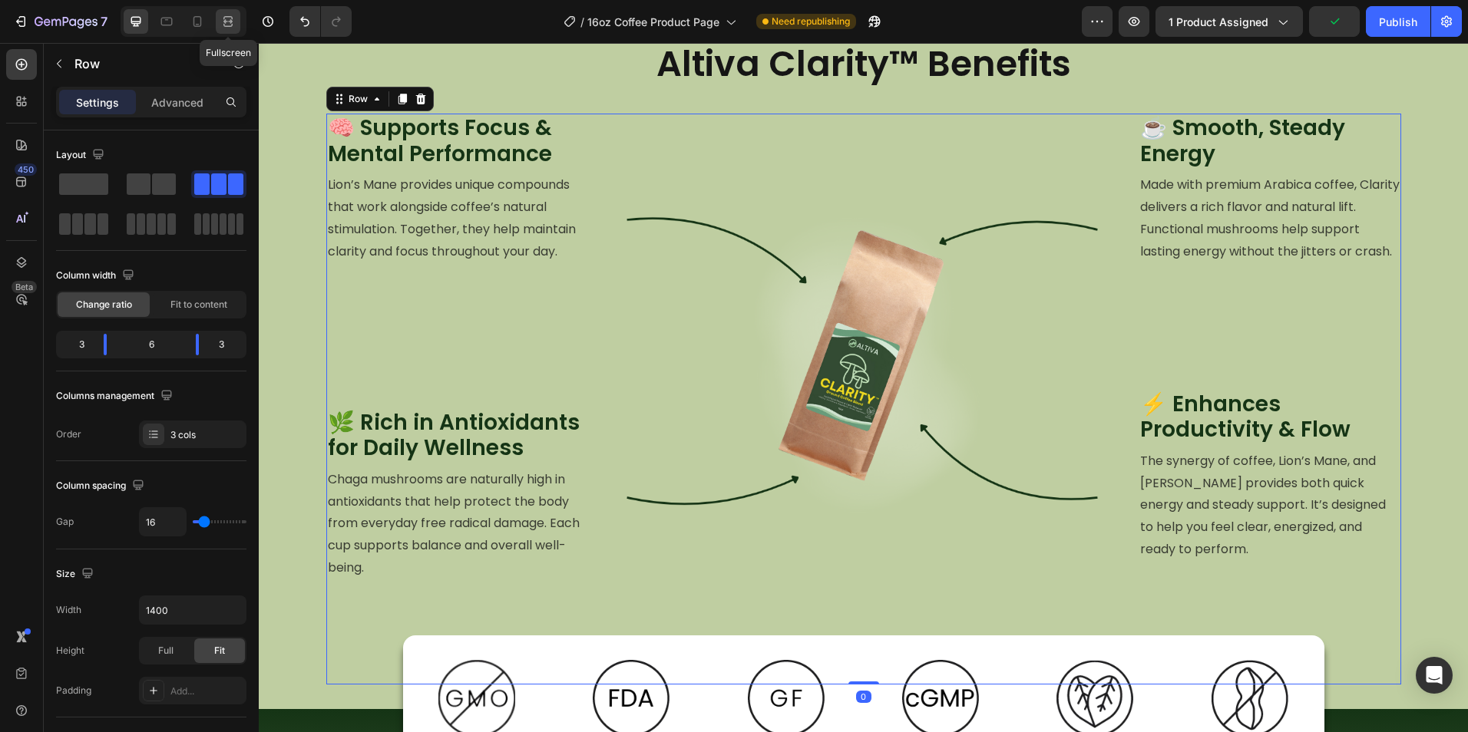
click at [219, 31] on div at bounding box center [228, 21] width 25 height 25
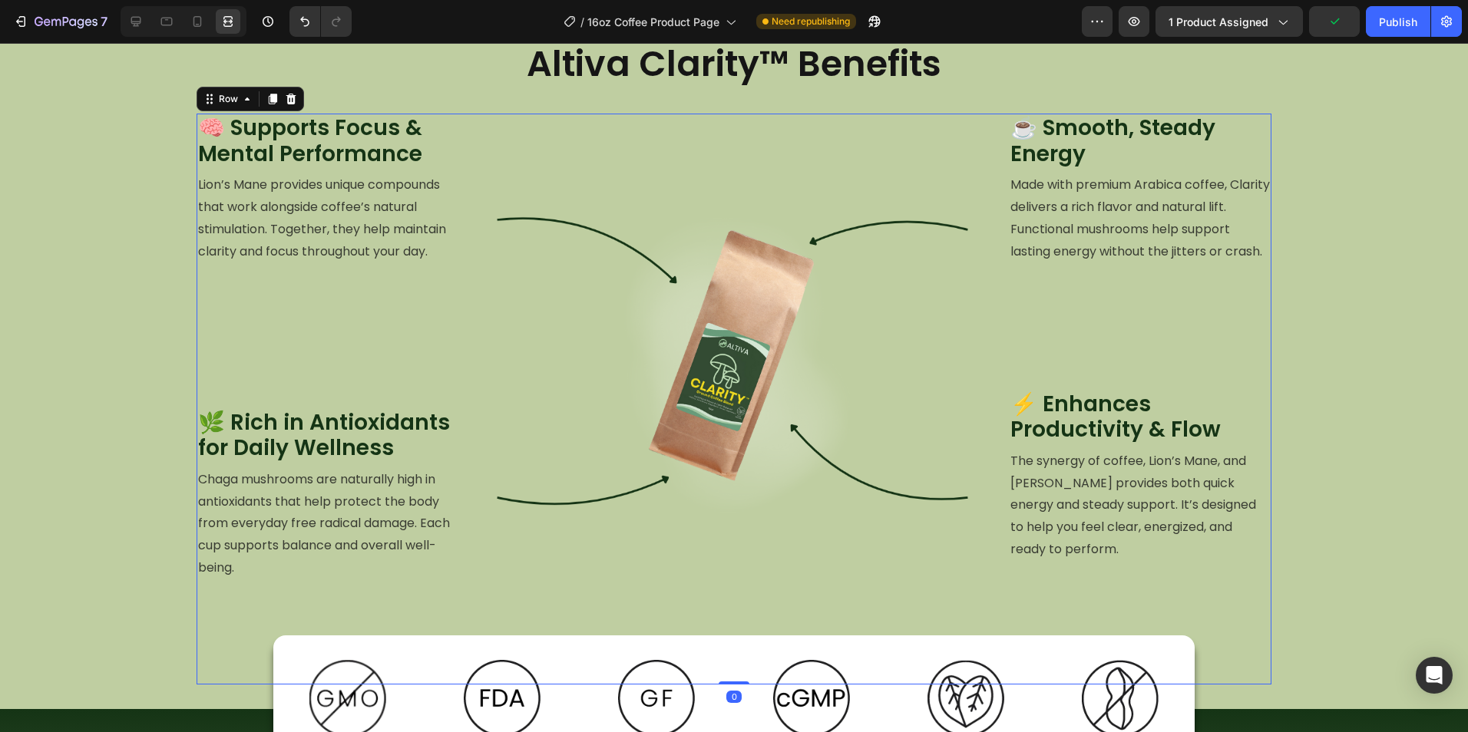
click at [212, 31] on div at bounding box center [184, 21] width 126 height 31
click at [200, 18] on icon at bounding box center [197, 21] width 15 height 15
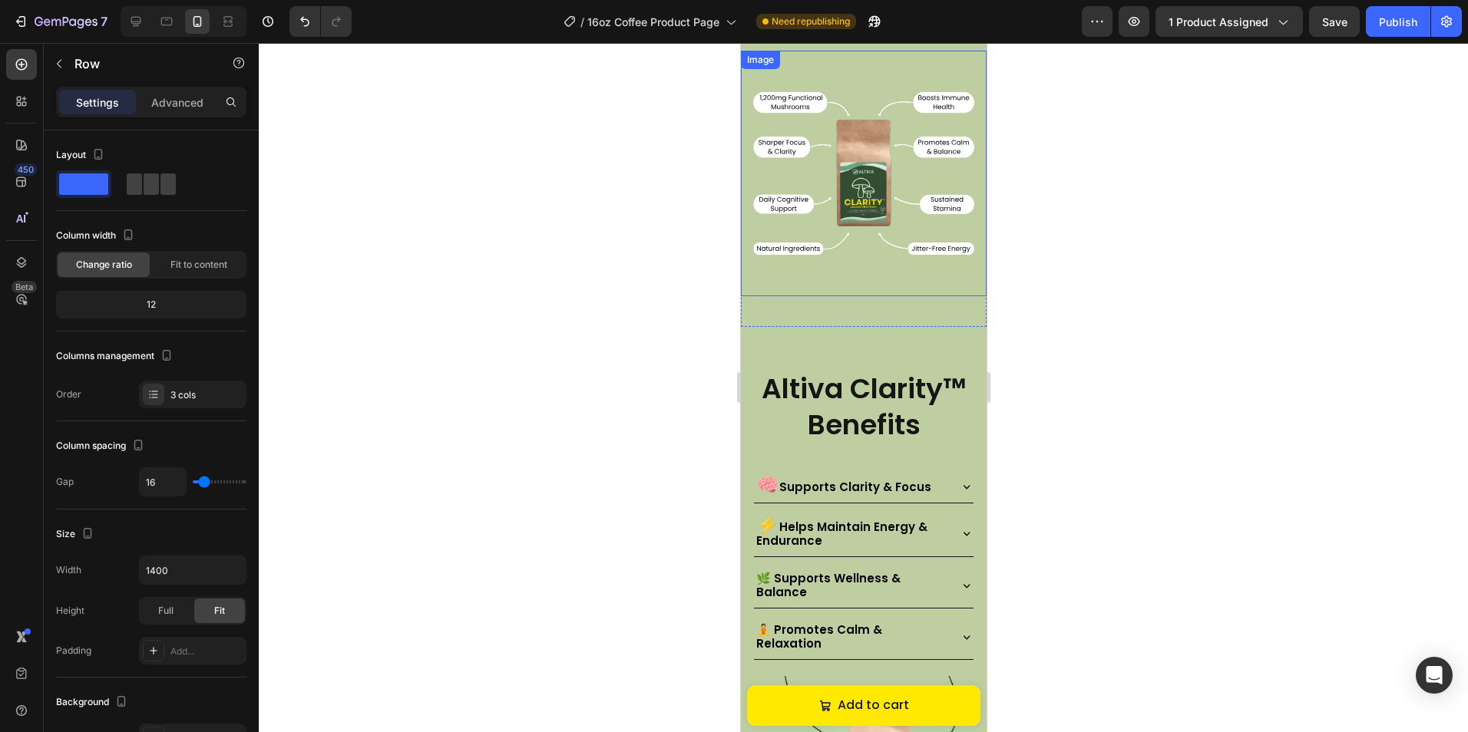
scroll to position [1293, 0]
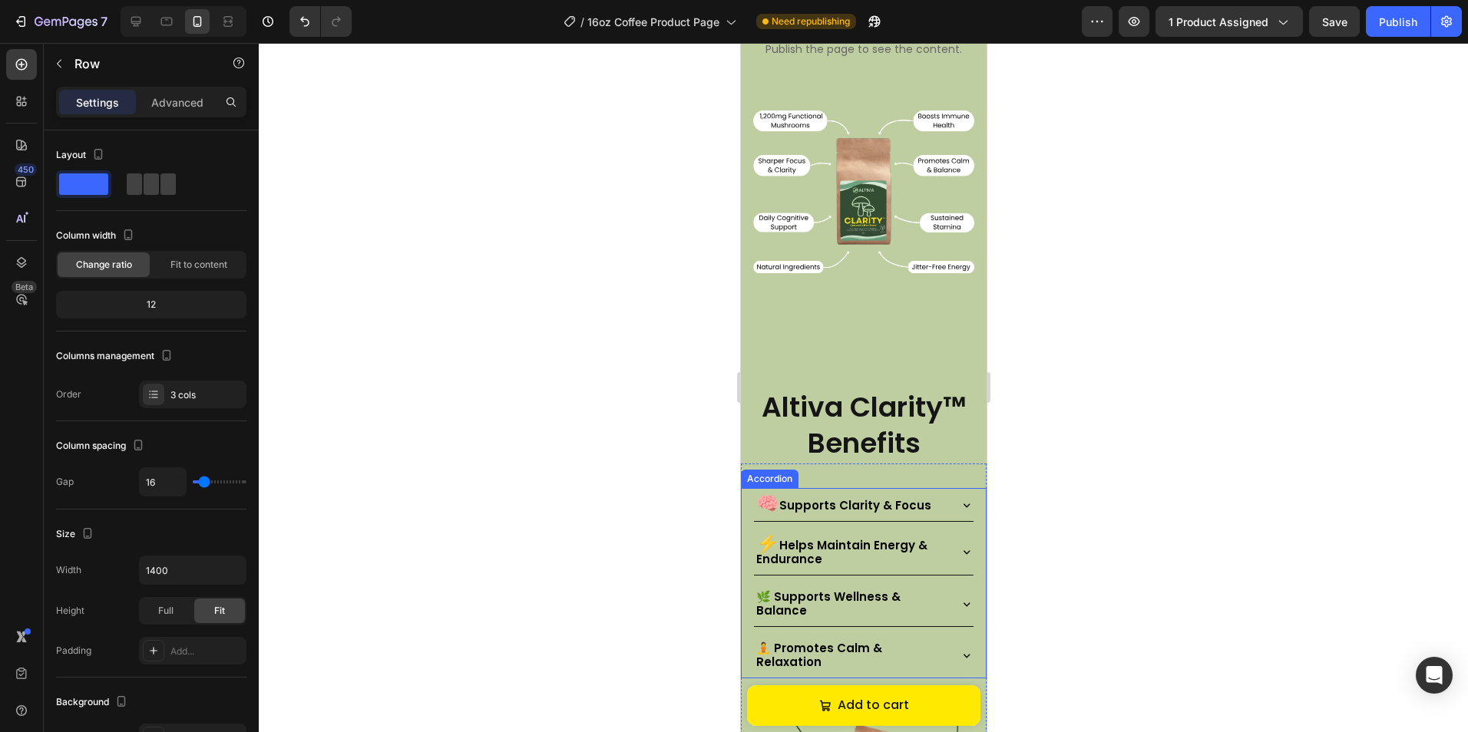
click at [881, 497] on p "🧠 Supports Clarity & Focus" at bounding box center [842, 505] width 175 height 16
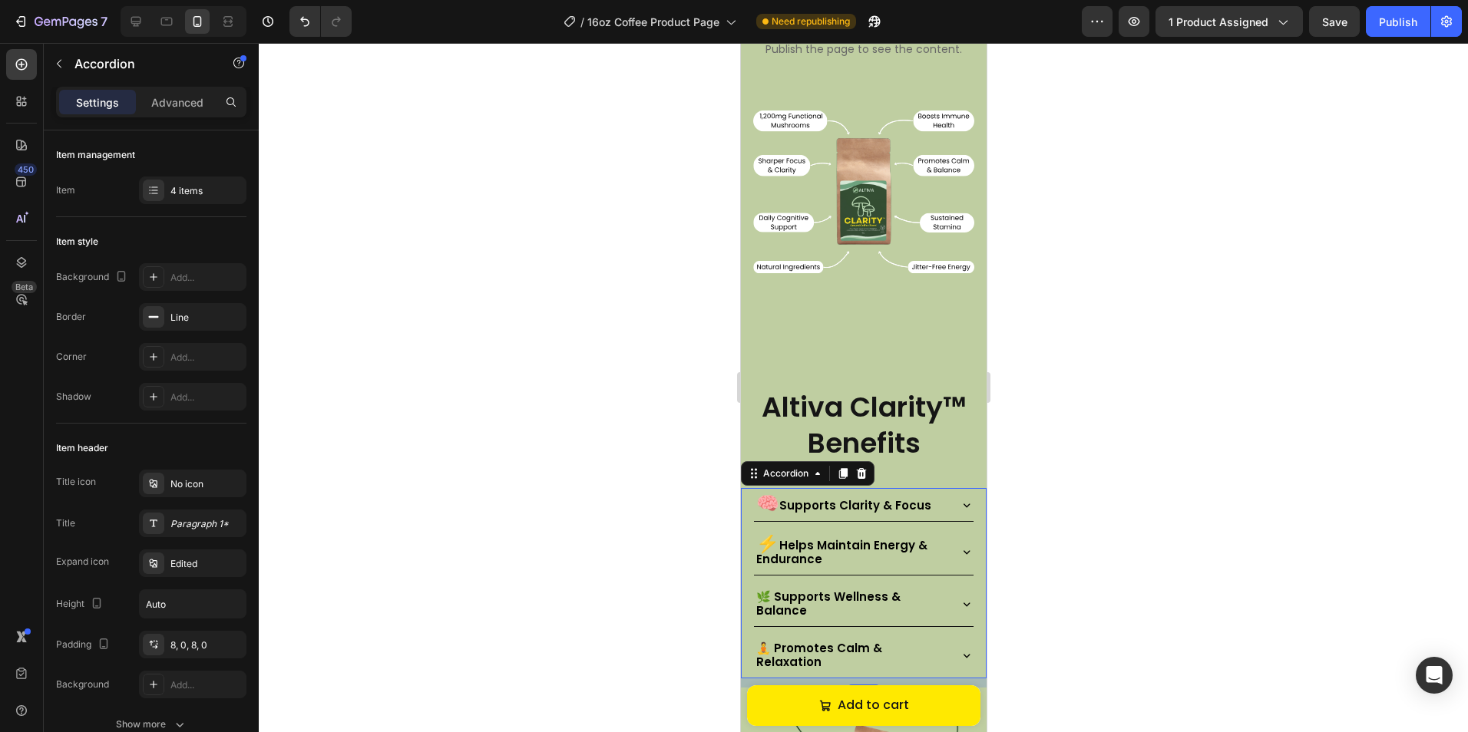
click at [881, 497] on p "🧠 Supports Clarity & Focus" at bounding box center [842, 505] width 175 height 16
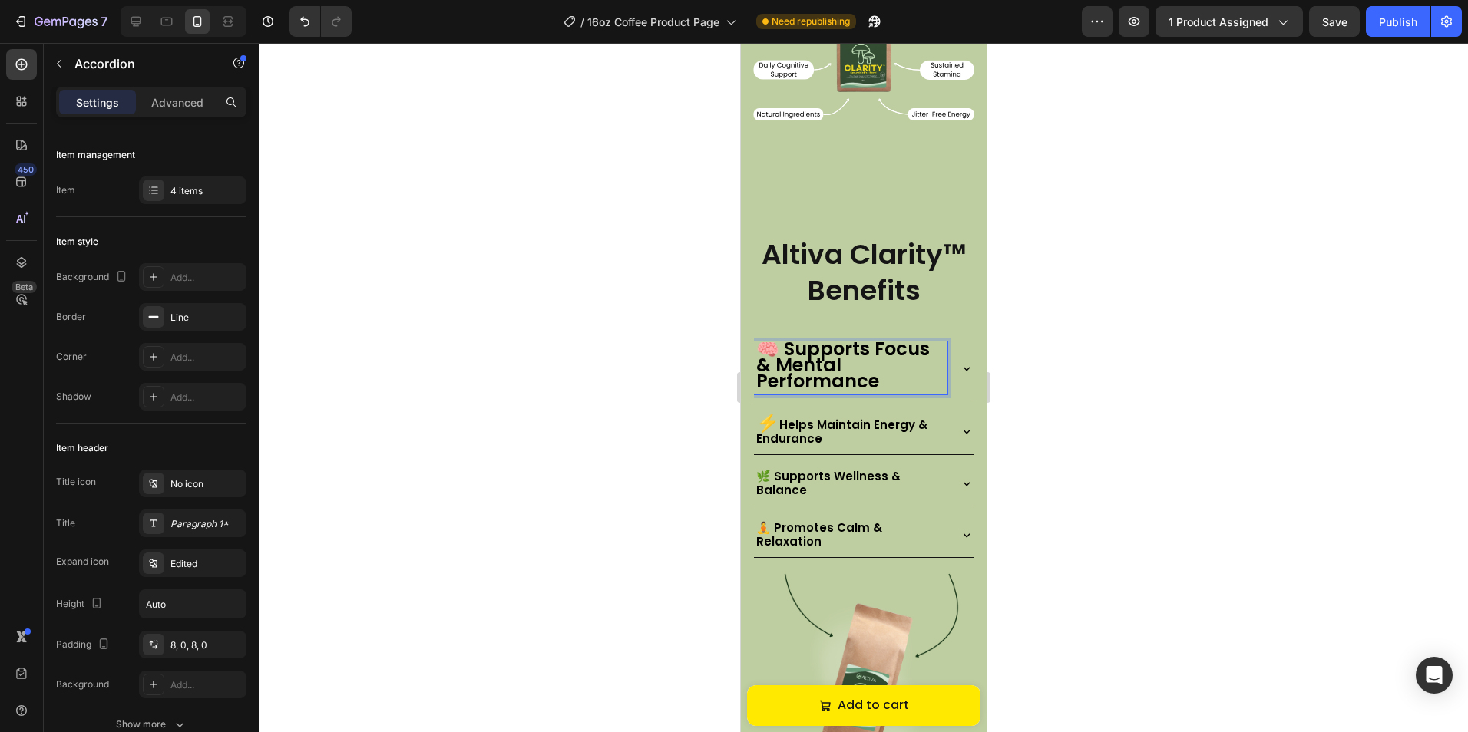
scroll to position [1446, 0]
click at [124, 20] on div at bounding box center [136, 21] width 25 height 25
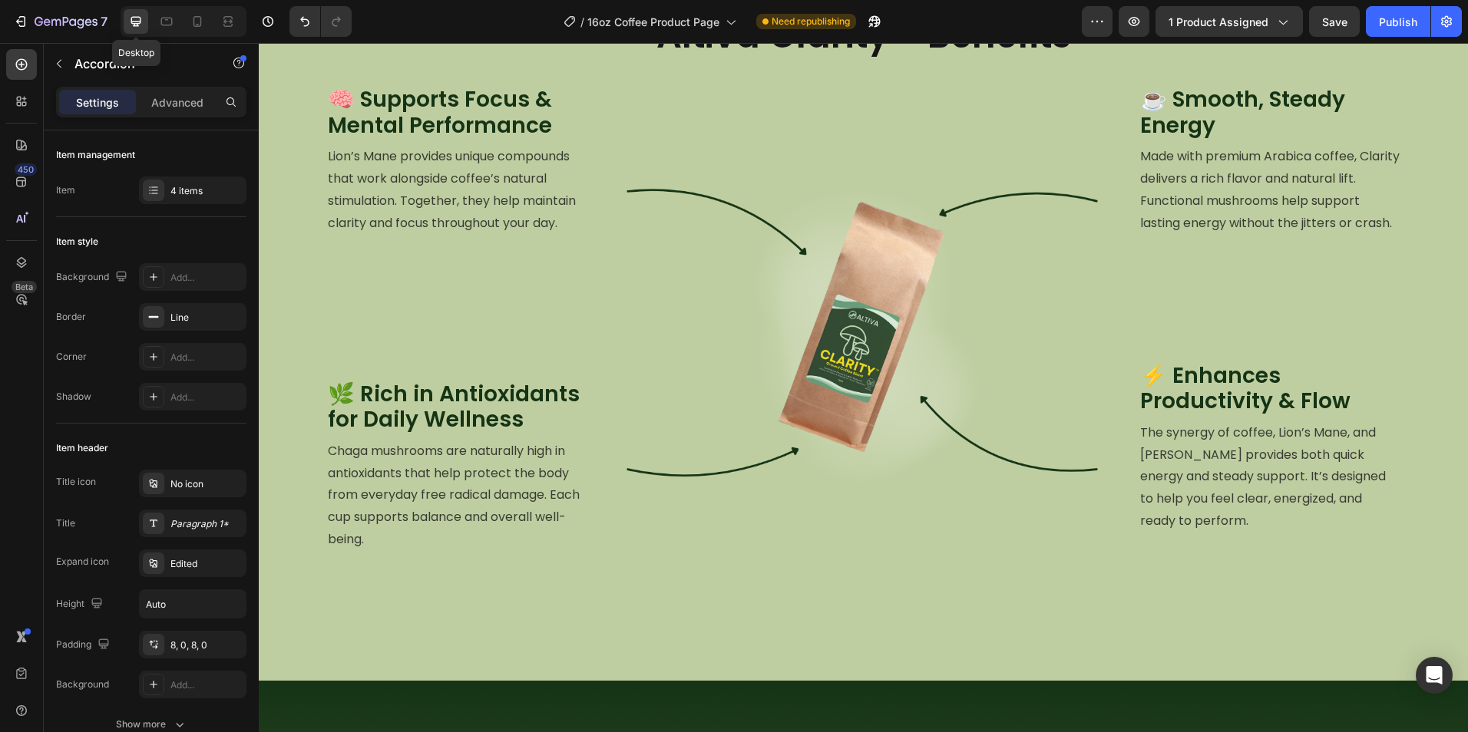
type input "100%"
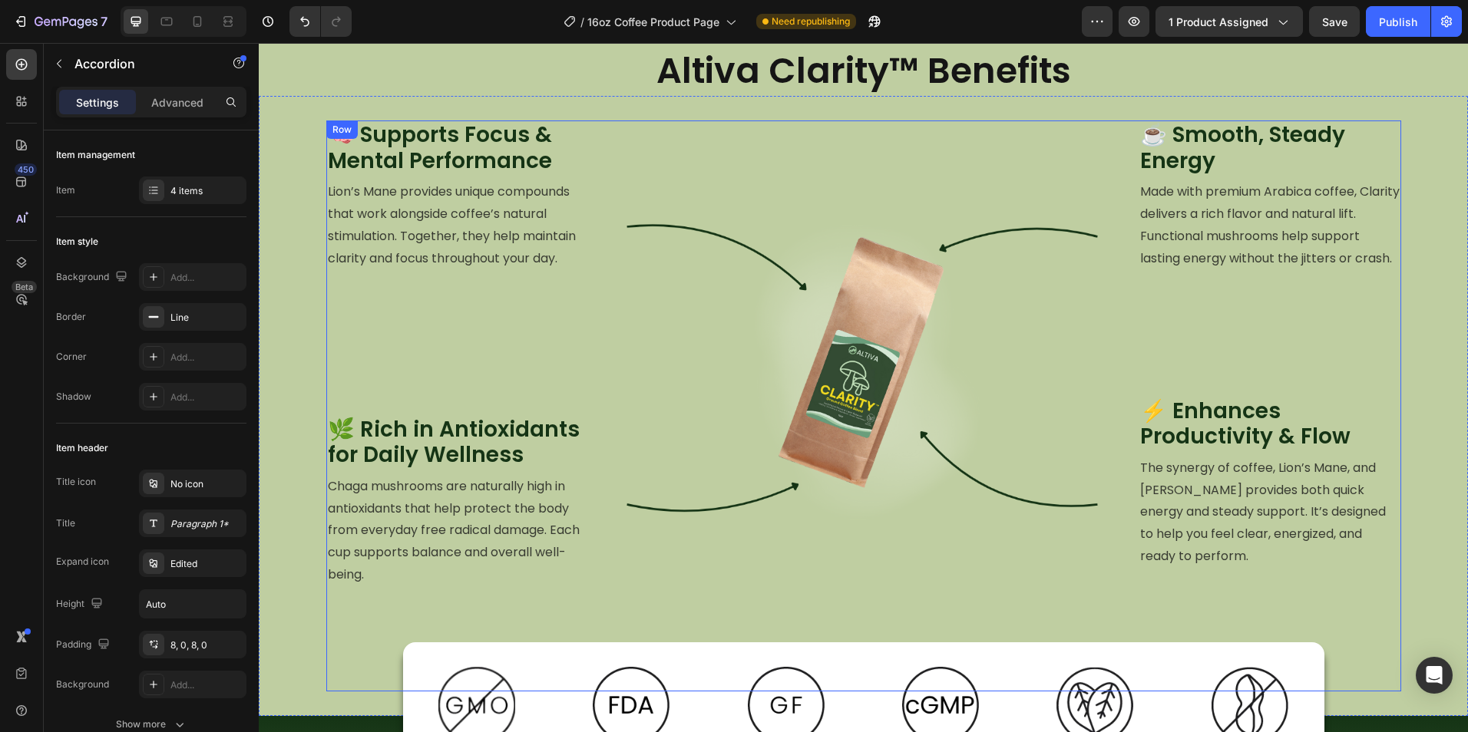
scroll to position [1392, 0]
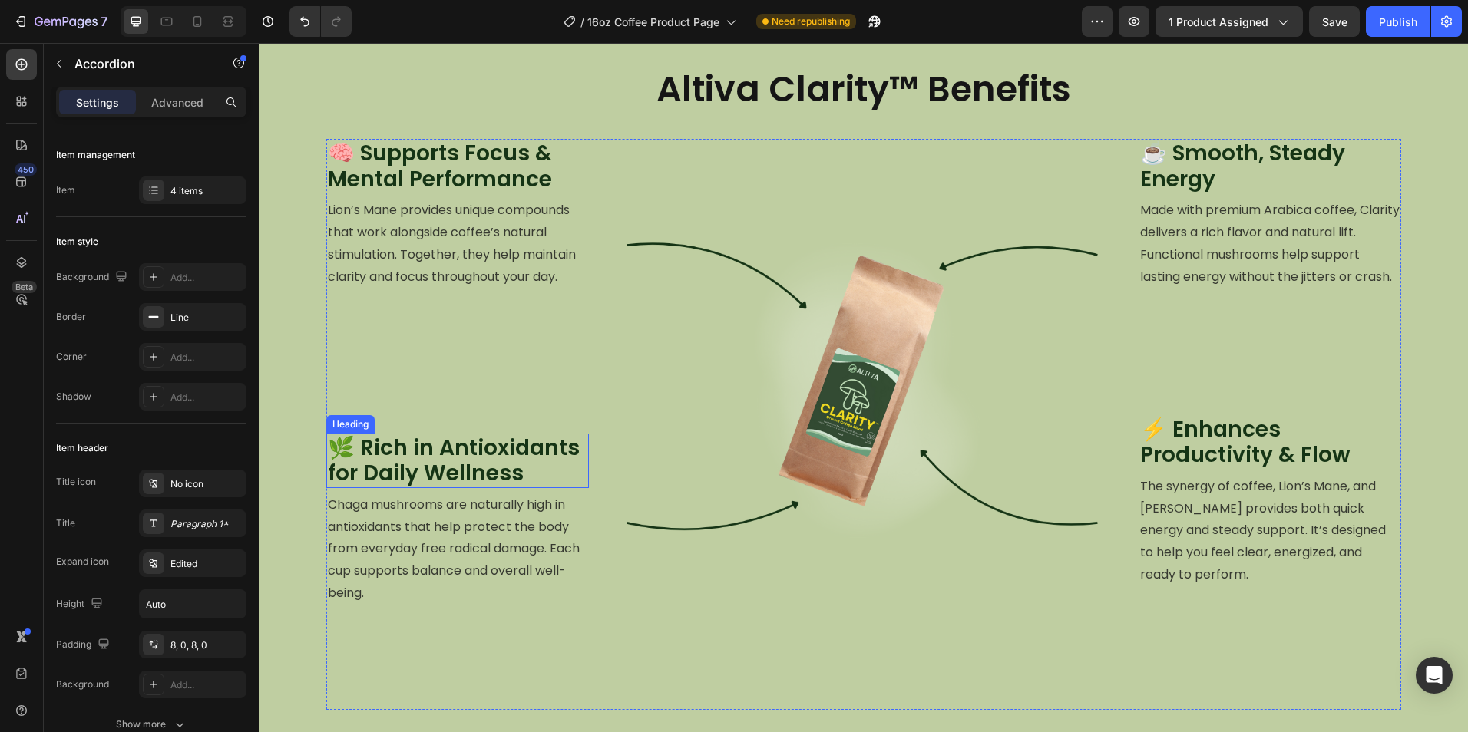
click at [437, 464] on h2 "🌿 Rich in Antioxidants for Daily Wellness" at bounding box center [457, 461] width 262 height 54
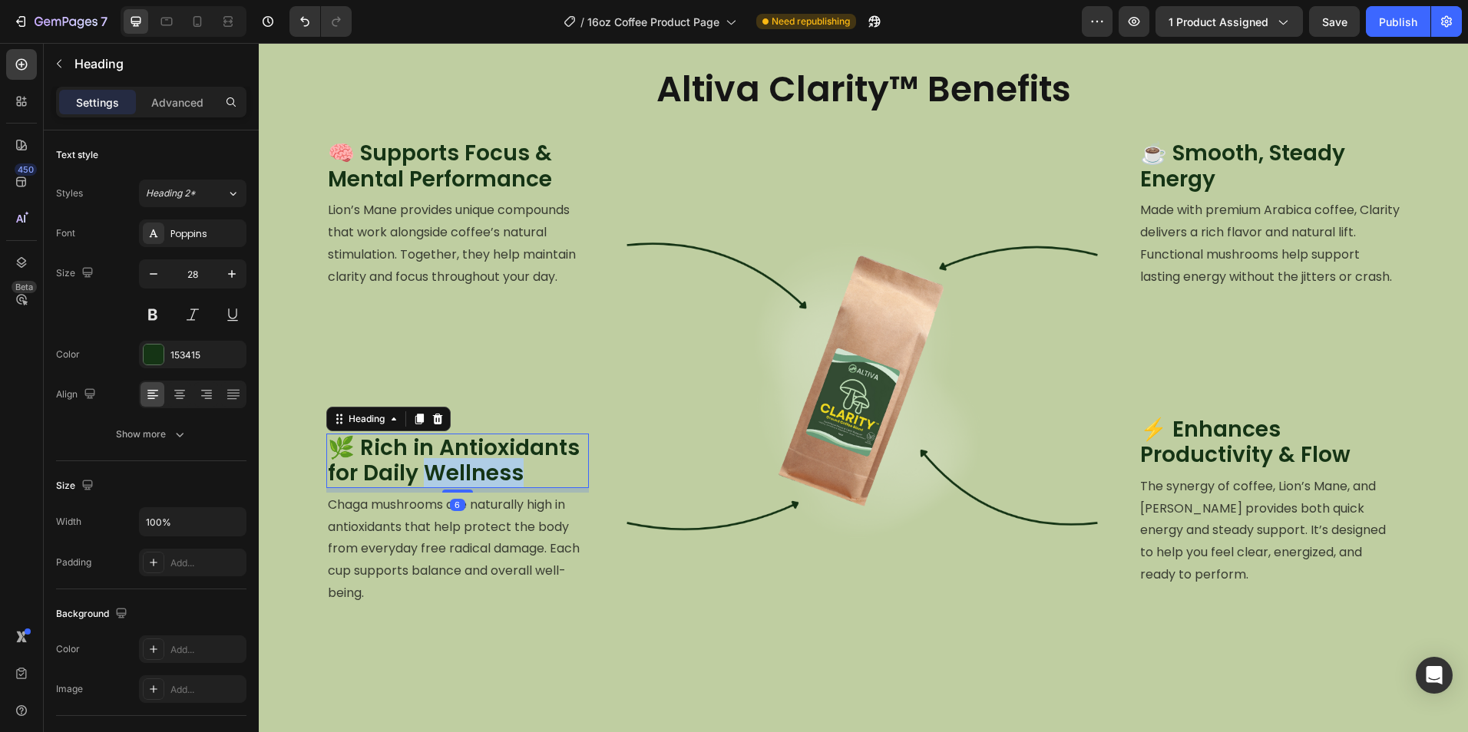
click at [437, 464] on h2 "🌿 Rich in Antioxidants for Daily Wellness" at bounding box center [457, 461] width 262 height 54
click at [437, 464] on p "🌿 Rich in Antioxidants for Daily Wellness" at bounding box center [457, 460] width 259 height 51
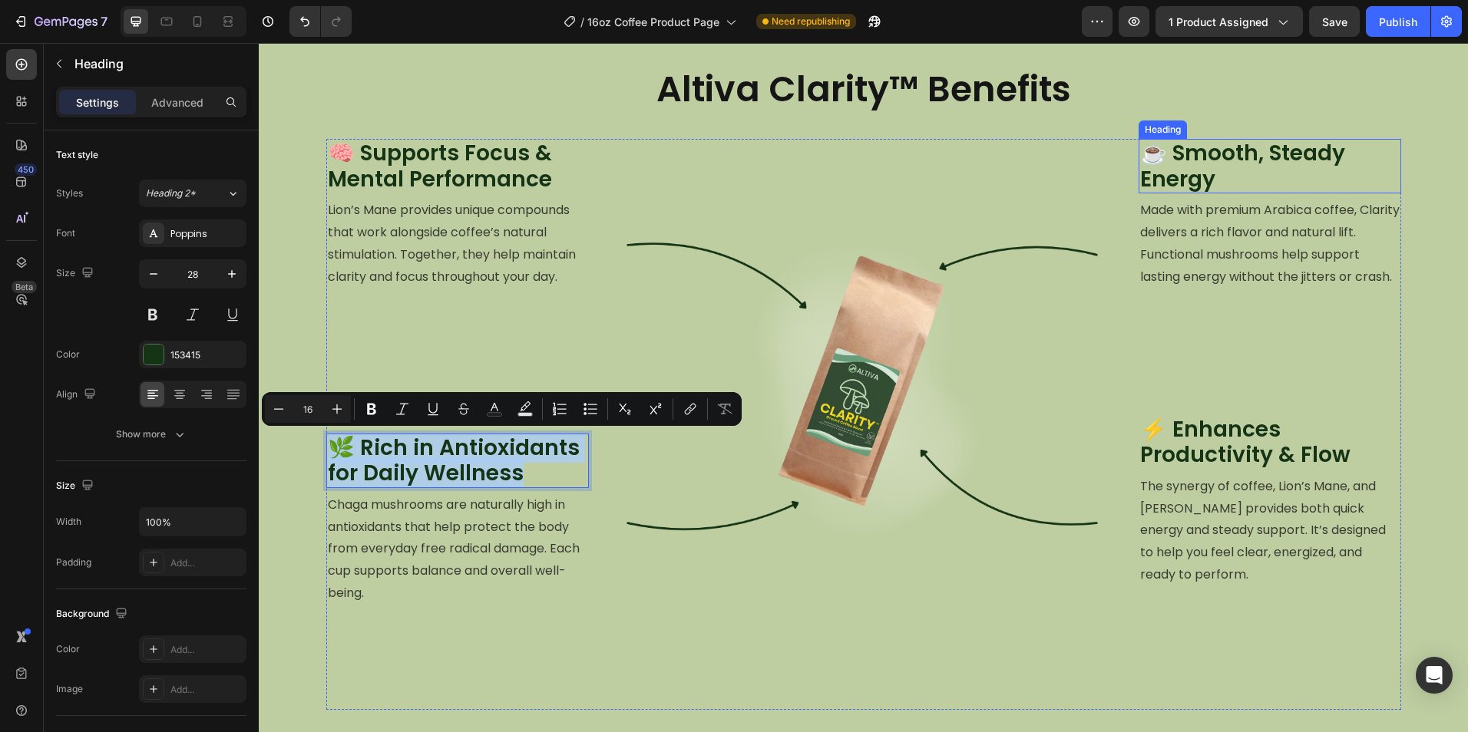
click at [1293, 169] on h2 "☕ Smooth, Steady Energy" at bounding box center [1269, 166] width 262 height 54
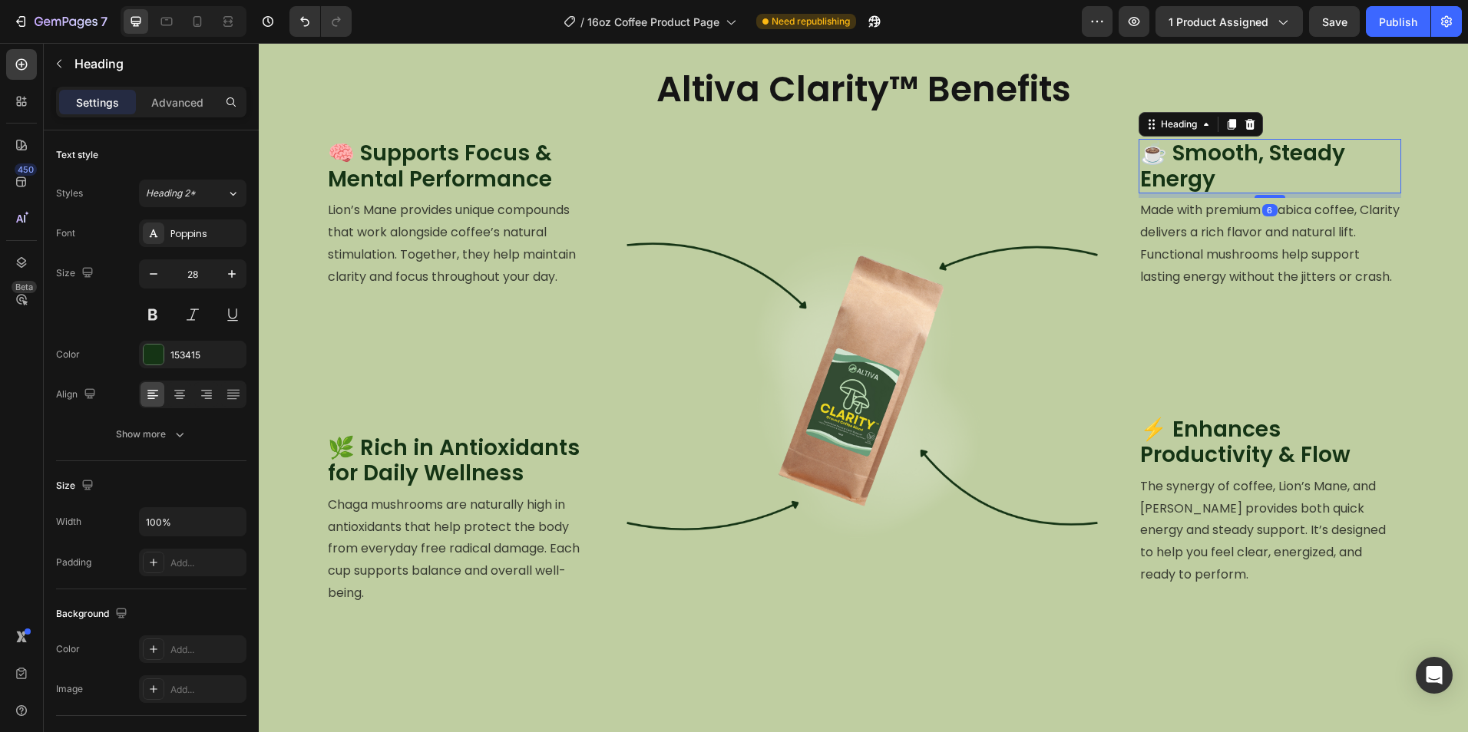
click at [1293, 168] on h2 "☕ Smooth, Steady Energy" at bounding box center [1269, 166] width 262 height 54
click at [1293, 168] on p "☕ Smooth, Steady Energy" at bounding box center [1269, 165] width 259 height 51
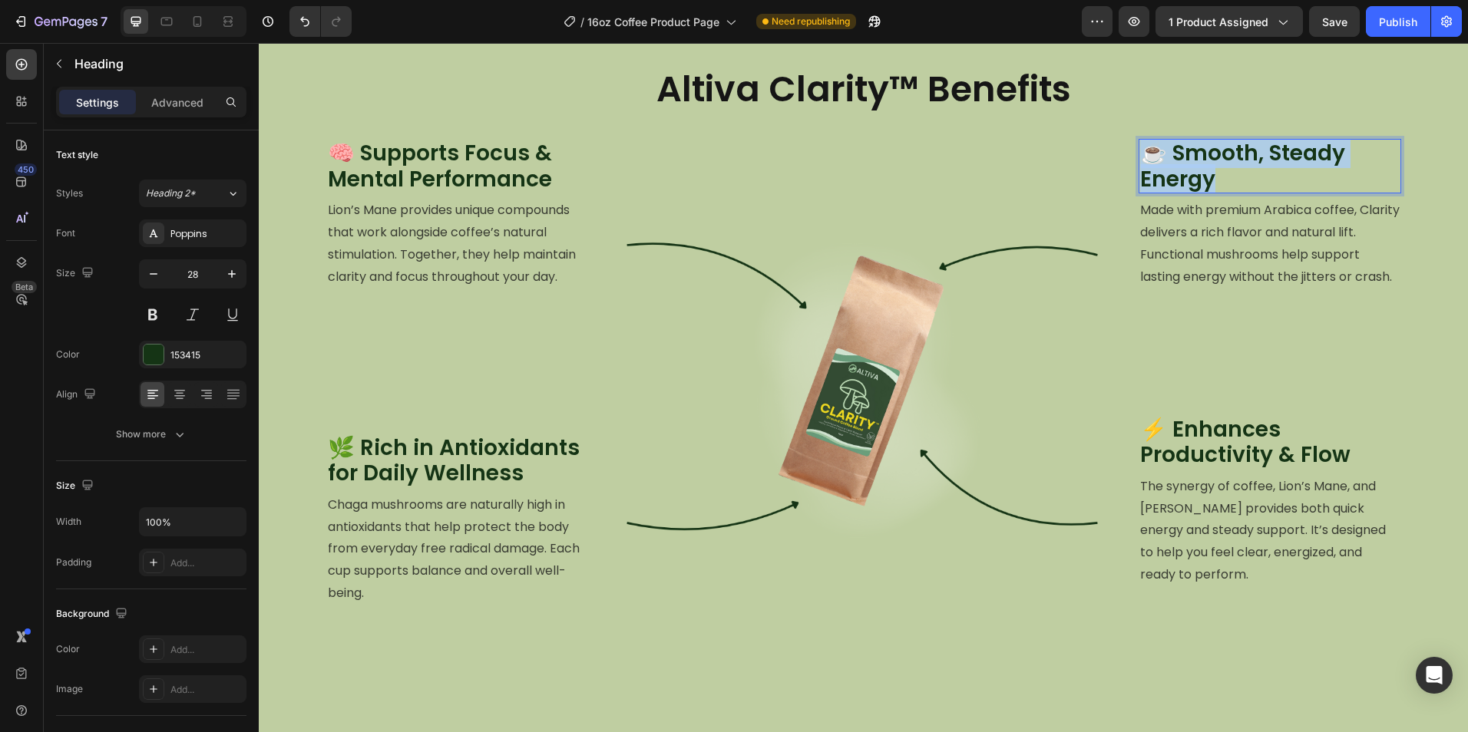
click at [1293, 168] on p "☕ Smooth, Steady Energy" at bounding box center [1269, 165] width 259 height 51
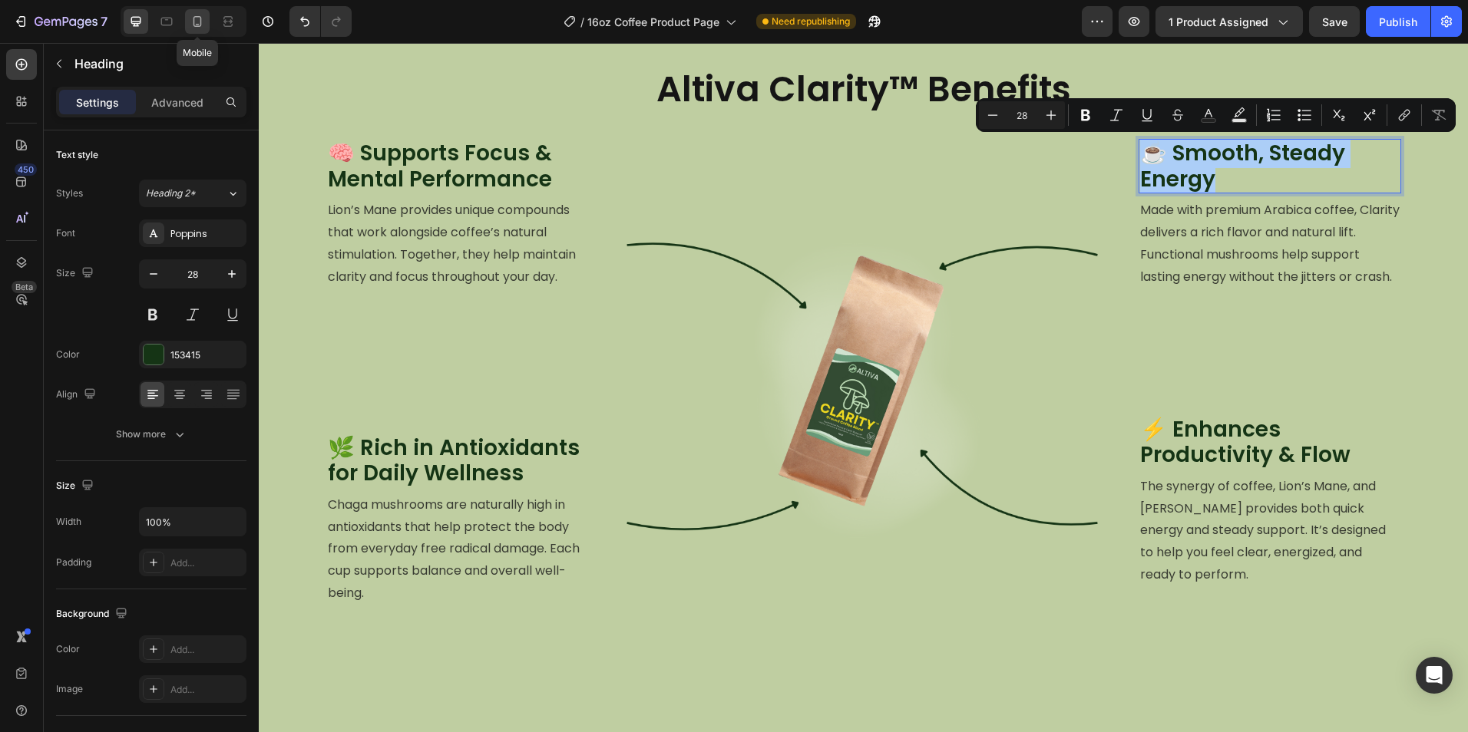
click at [194, 21] on icon at bounding box center [197, 21] width 8 height 11
type input "41"
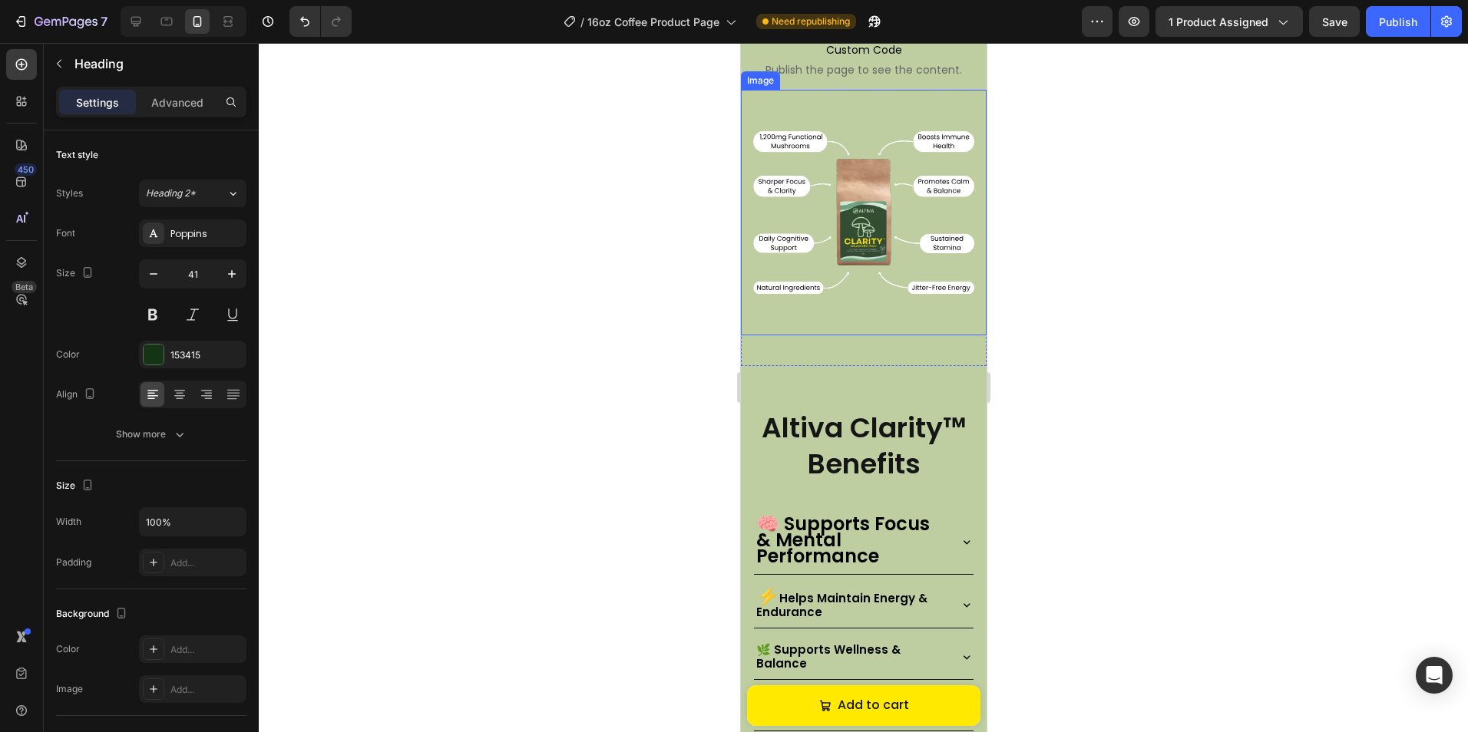
scroll to position [1267, 0]
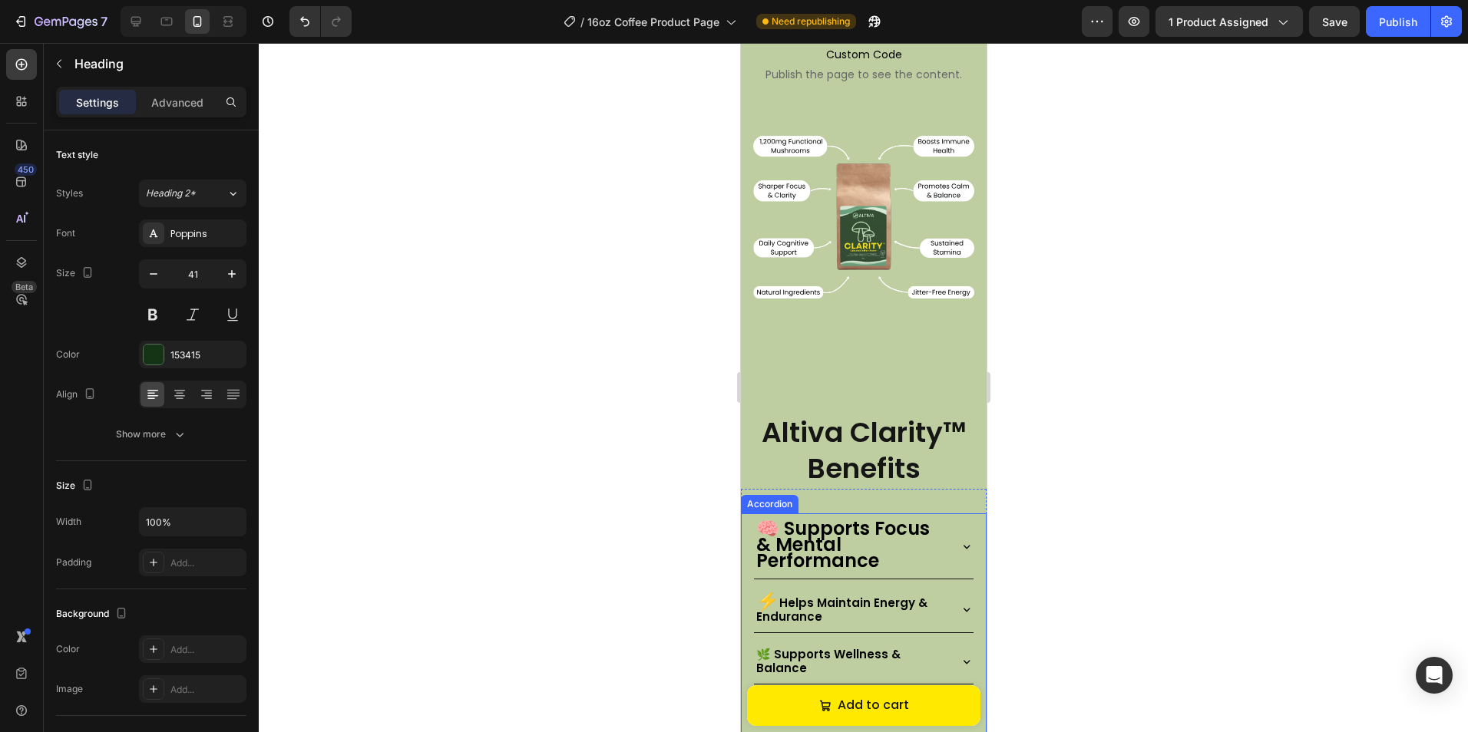
click at [840, 594] on p "⚡ Helps Maintain Energy & Endurance" at bounding box center [849, 609] width 189 height 30
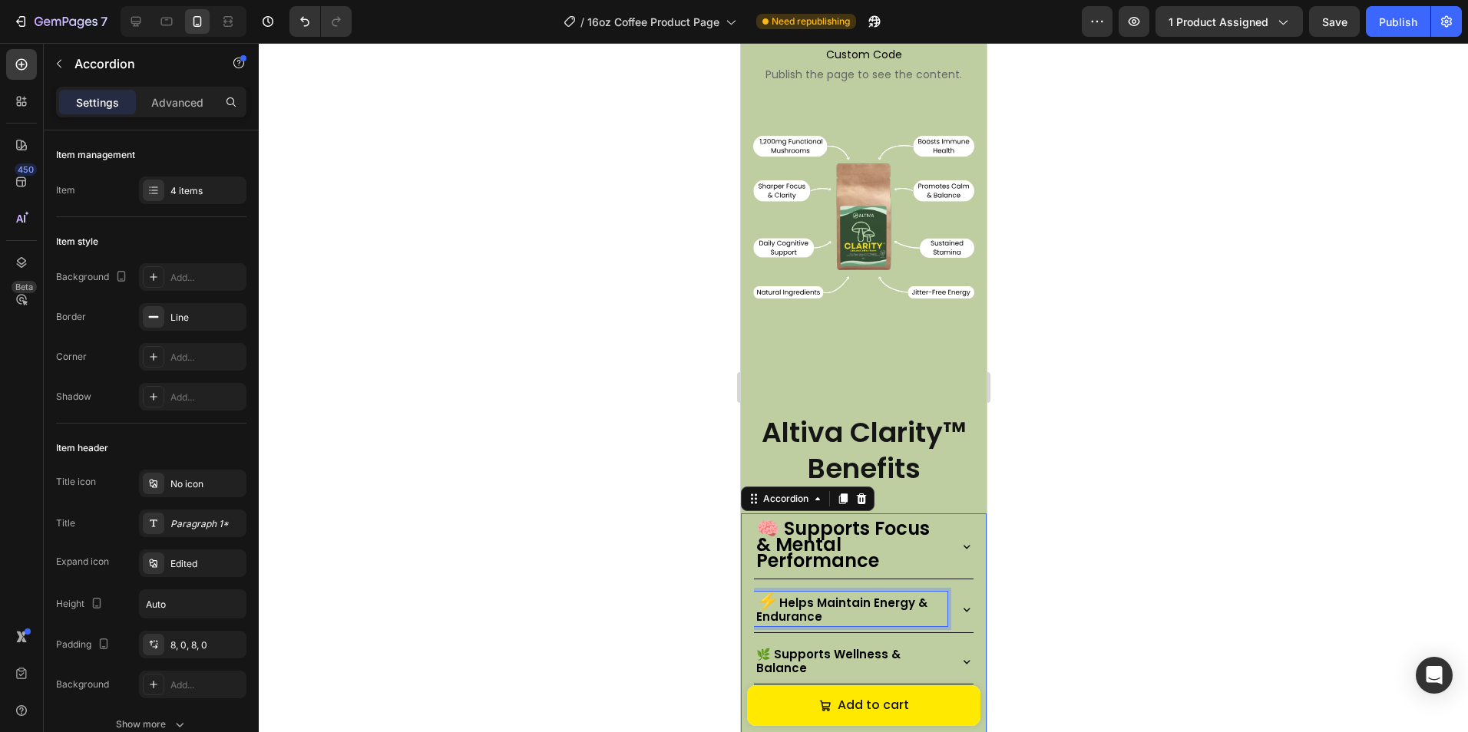
click at [840, 594] on p "⚡ Helps Maintain Energy & Endurance" at bounding box center [849, 609] width 189 height 30
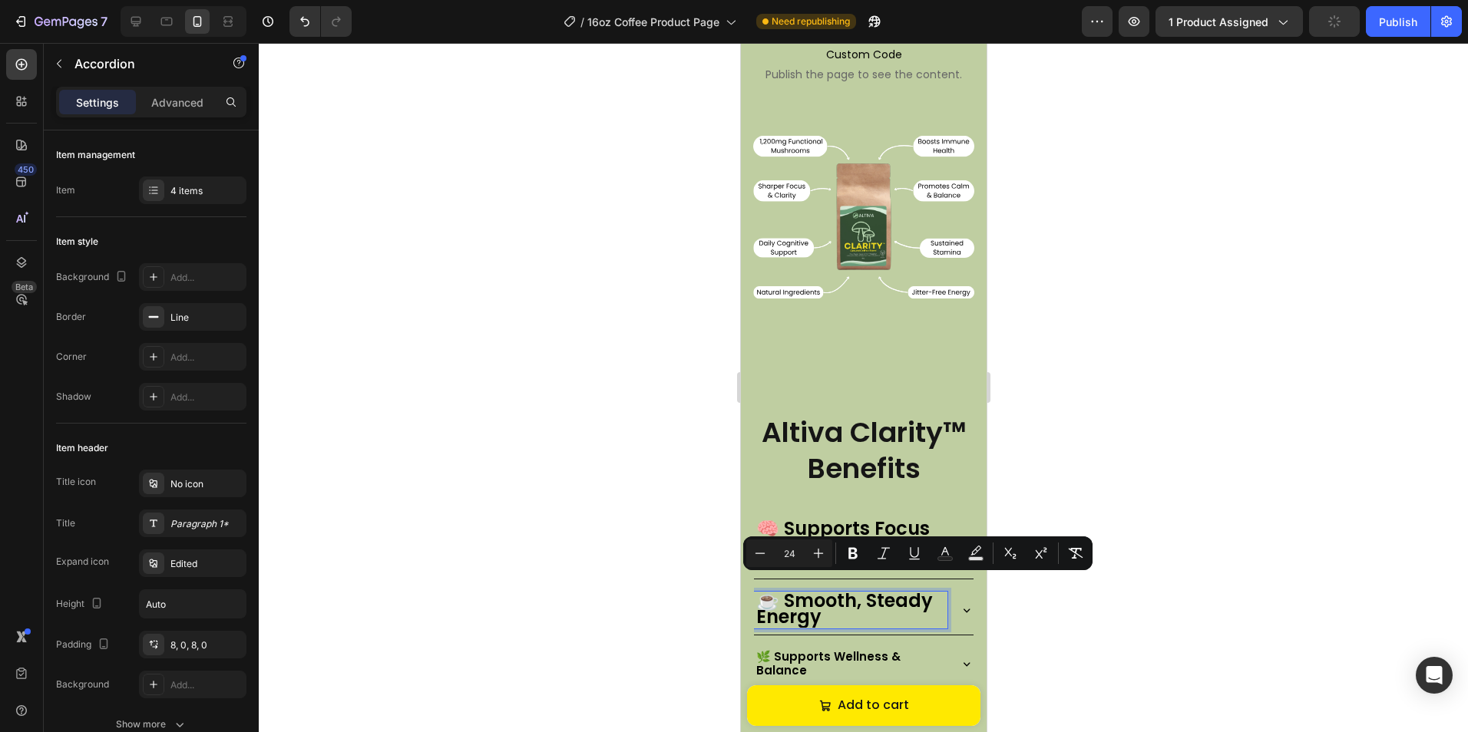
scroll to position [2, 0]
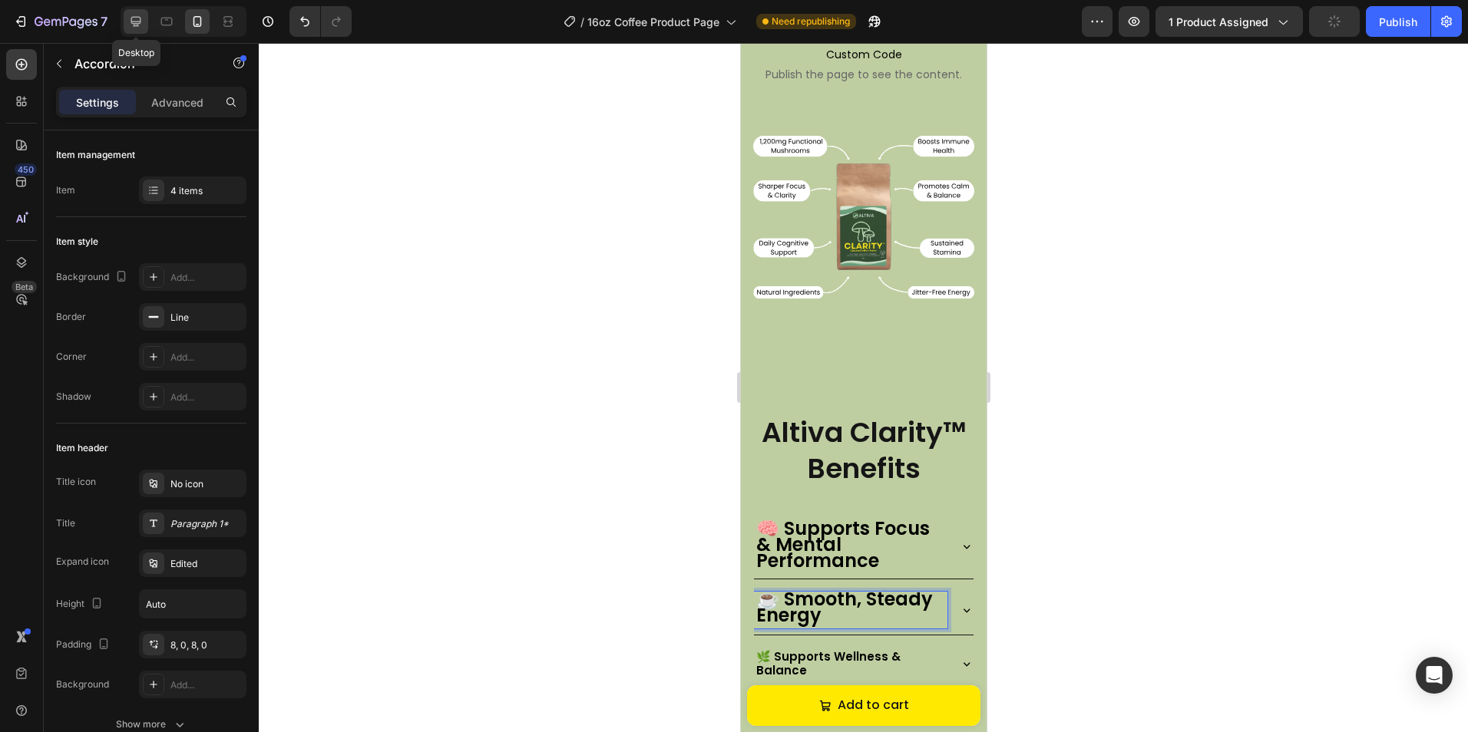
click at [136, 20] on icon at bounding box center [135, 21] width 15 height 15
type input "100%"
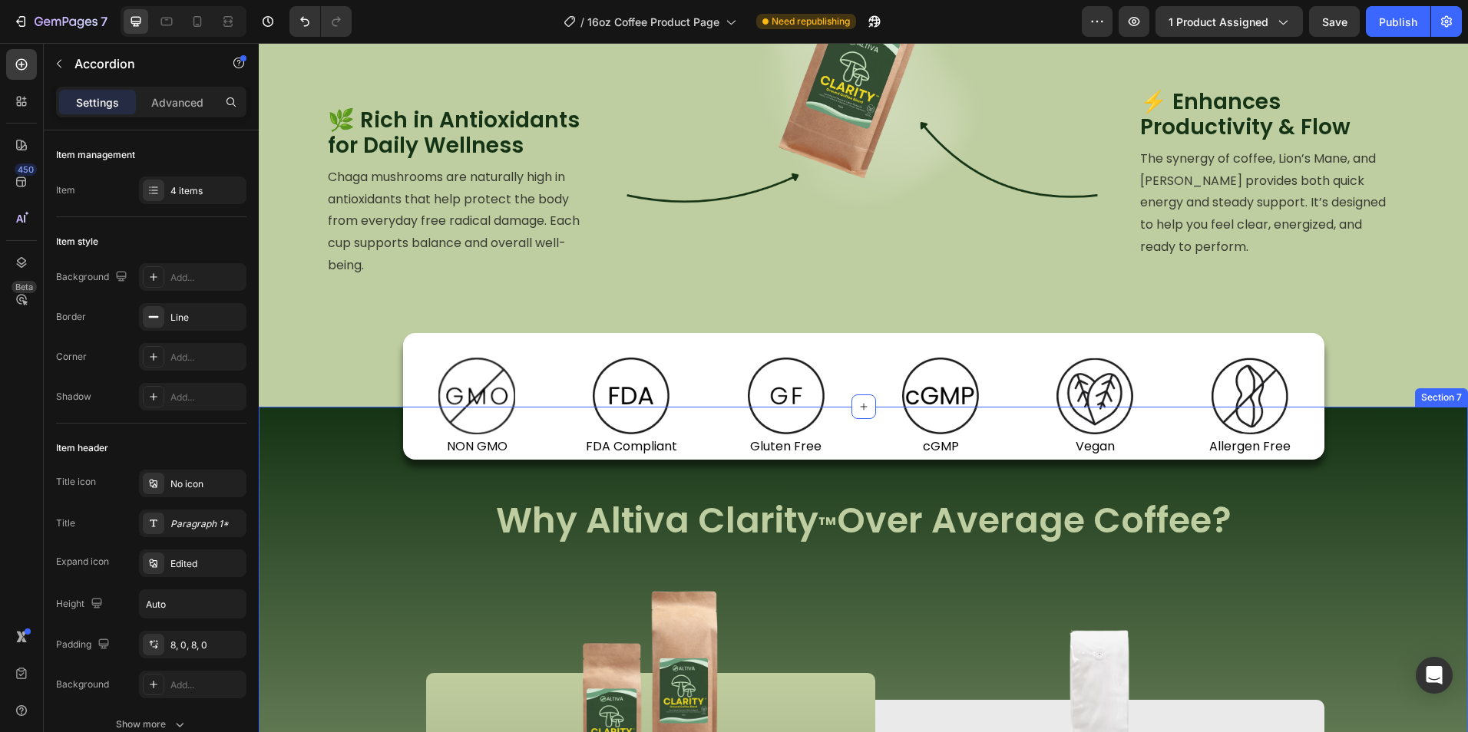
scroll to position [1285, 0]
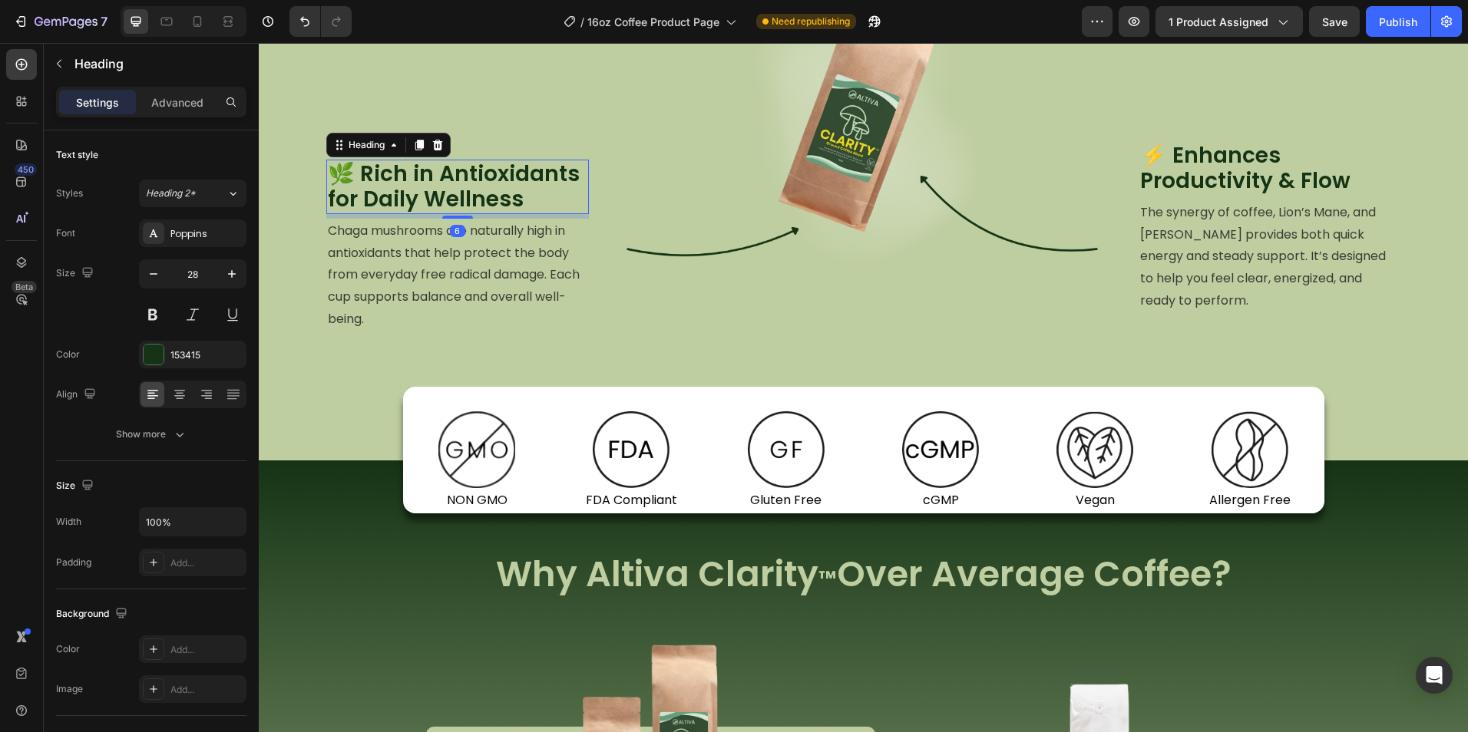
click at [432, 198] on p "🌿 Rich in Antioxidants for Daily Wellness" at bounding box center [457, 186] width 259 height 51
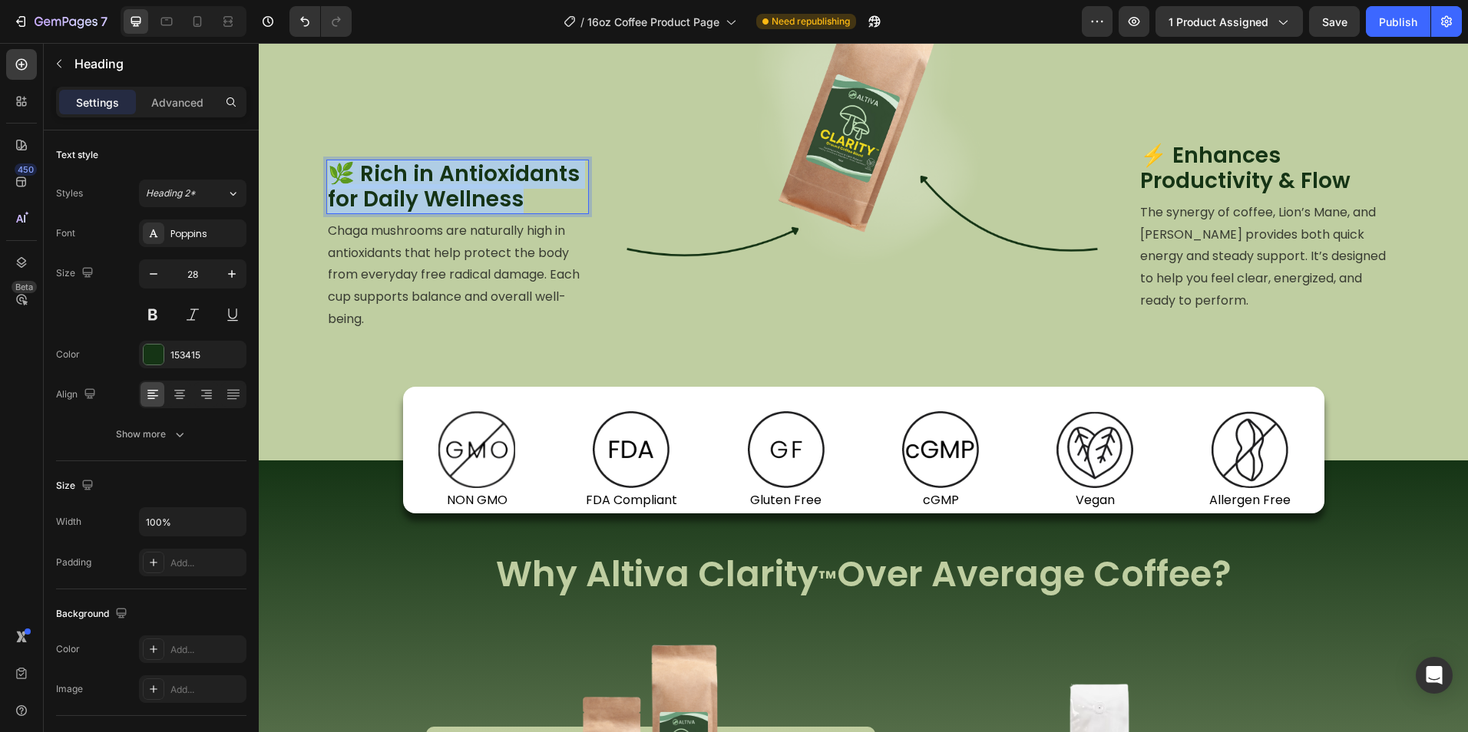
click at [432, 198] on p "🌿 Rich in Antioxidants for Daily Wellness" at bounding box center [457, 186] width 259 height 51
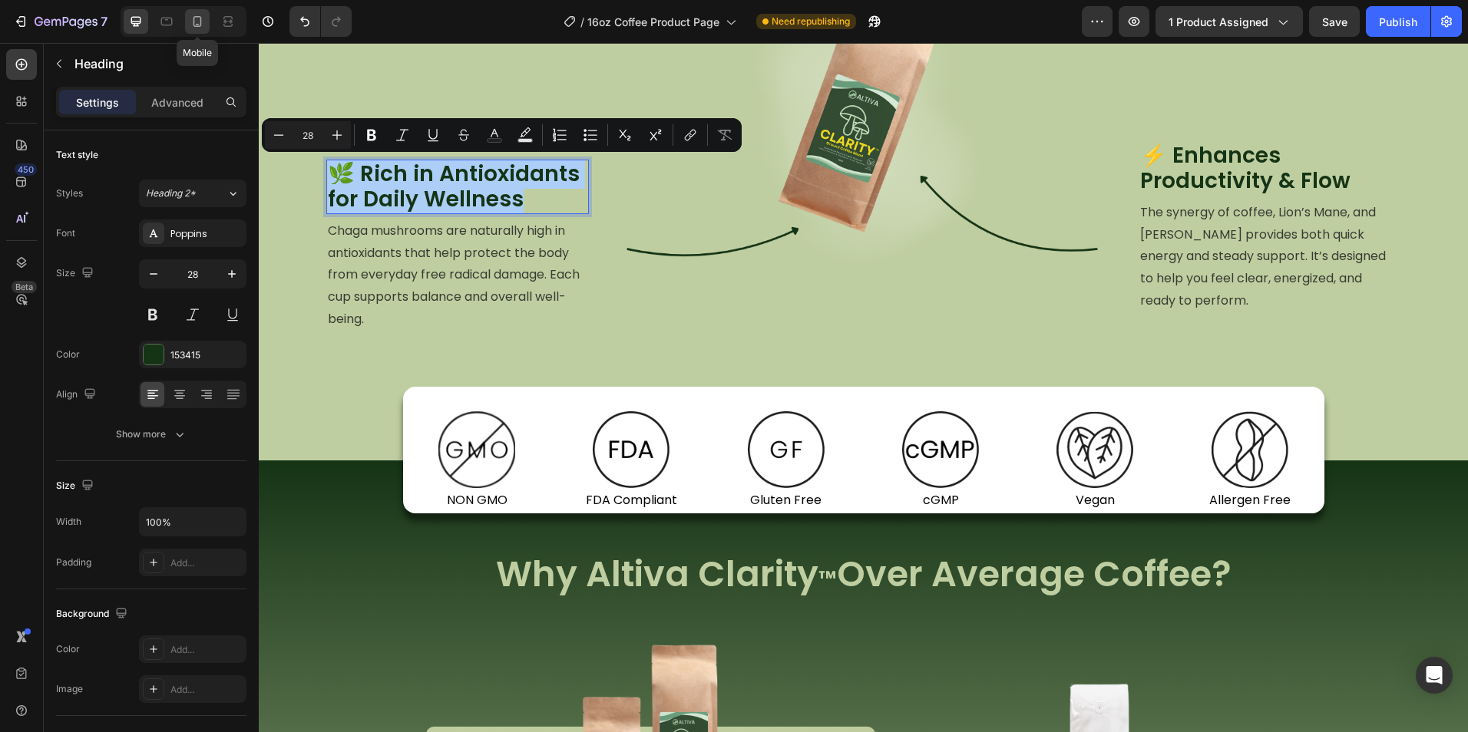
click at [196, 22] on icon at bounding box center [197, 21] width 15 height 15
type input "41"
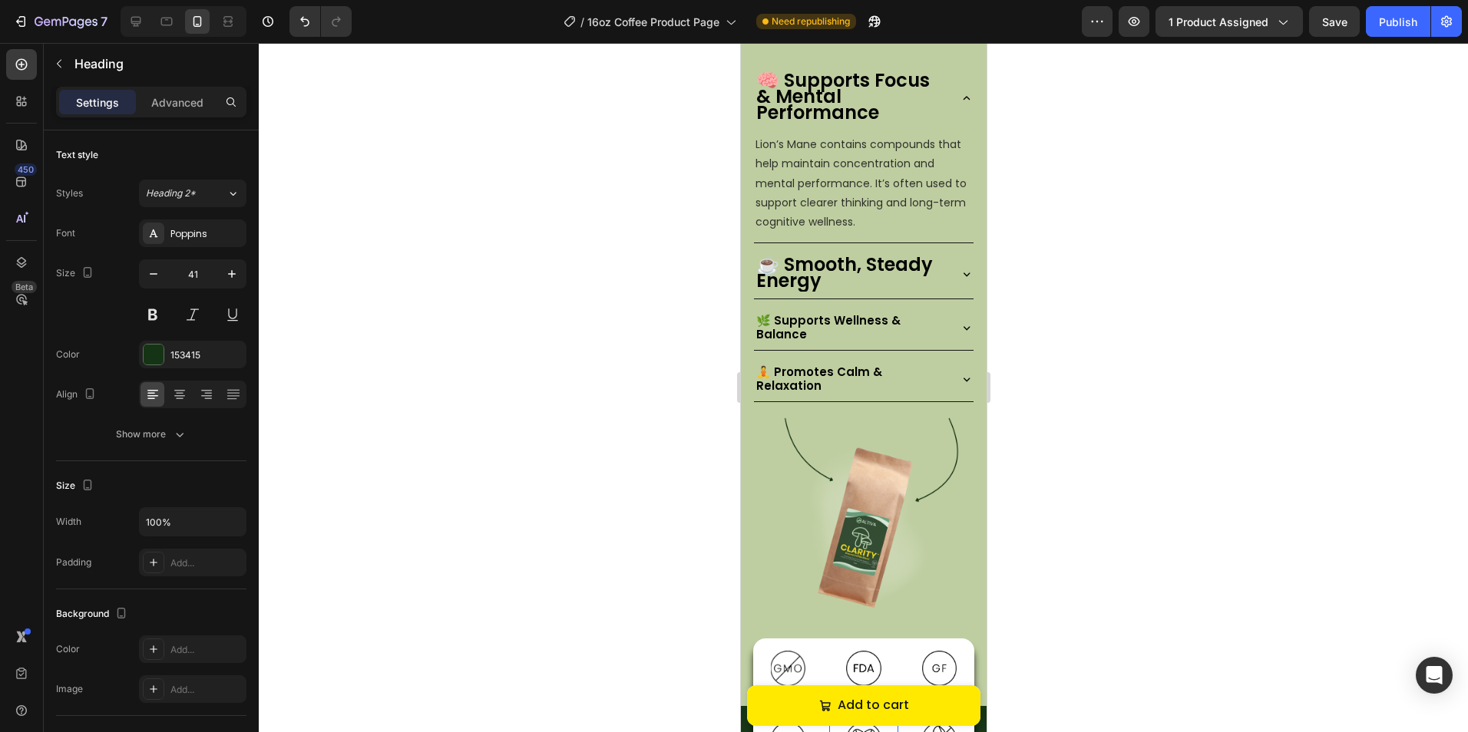
scroll to position [978, 0]
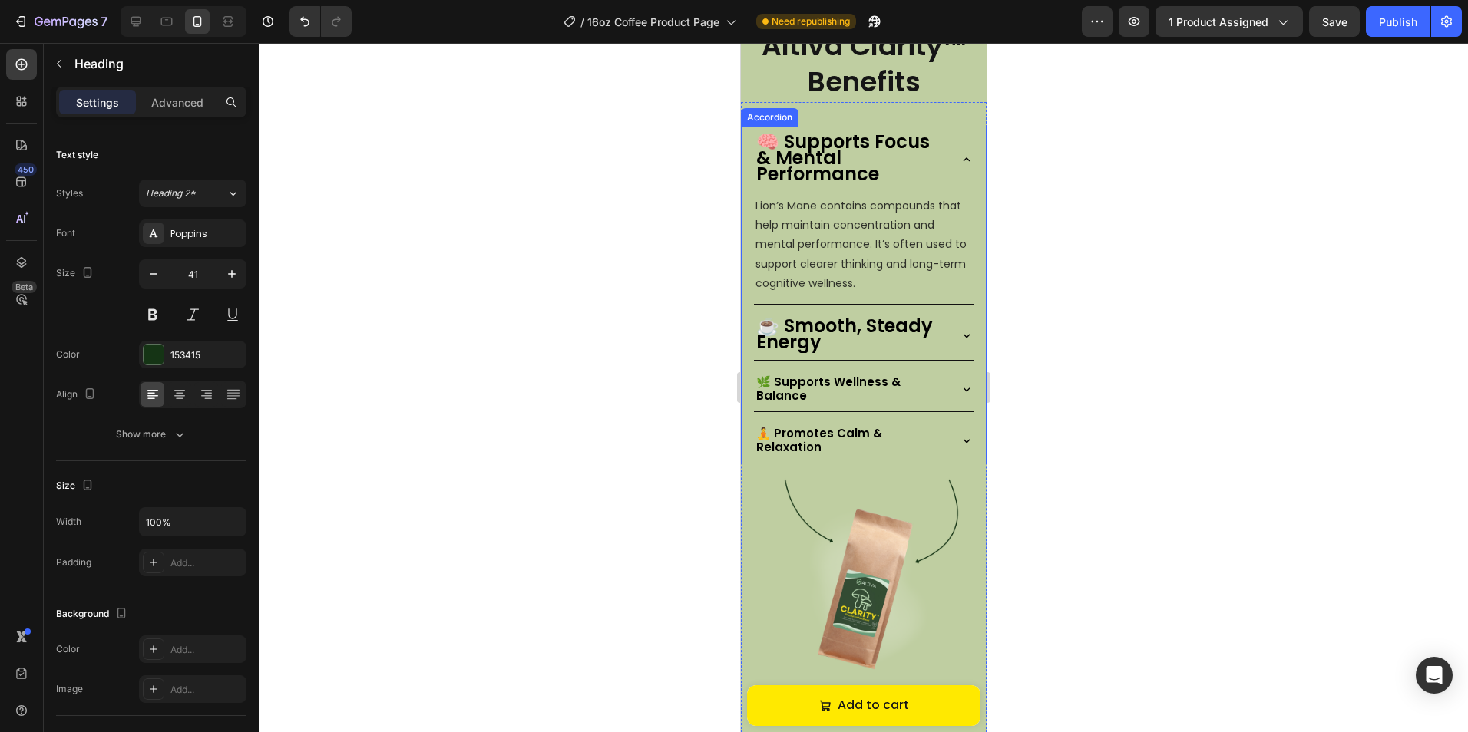
click at [835, 389] on p "🌿 Supports Wellness & Balance" at bounding box center [849, 389] width 189 height 28
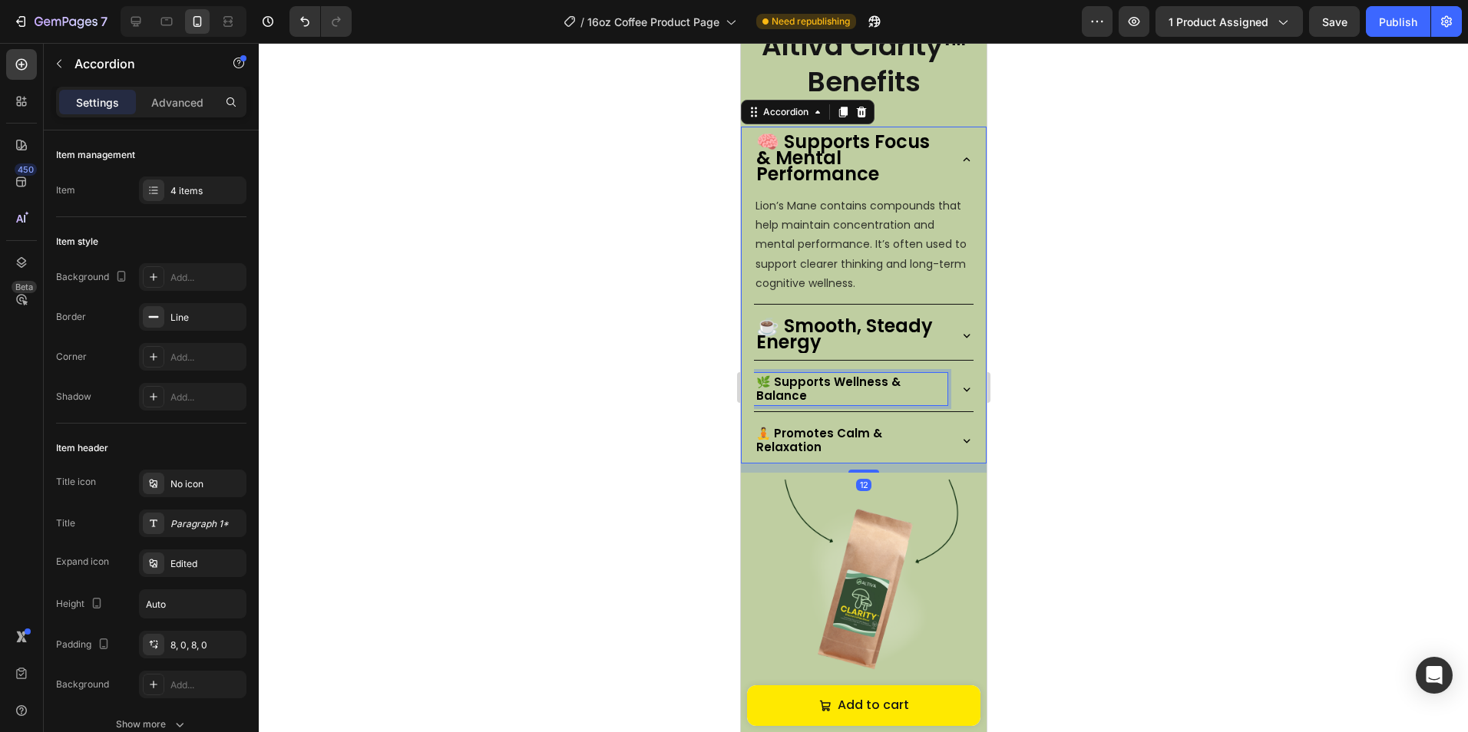
click at [835, 389] on p "🌿 Supports Wellness & Balance" at bounding box center [849, 389] width 189 height 28
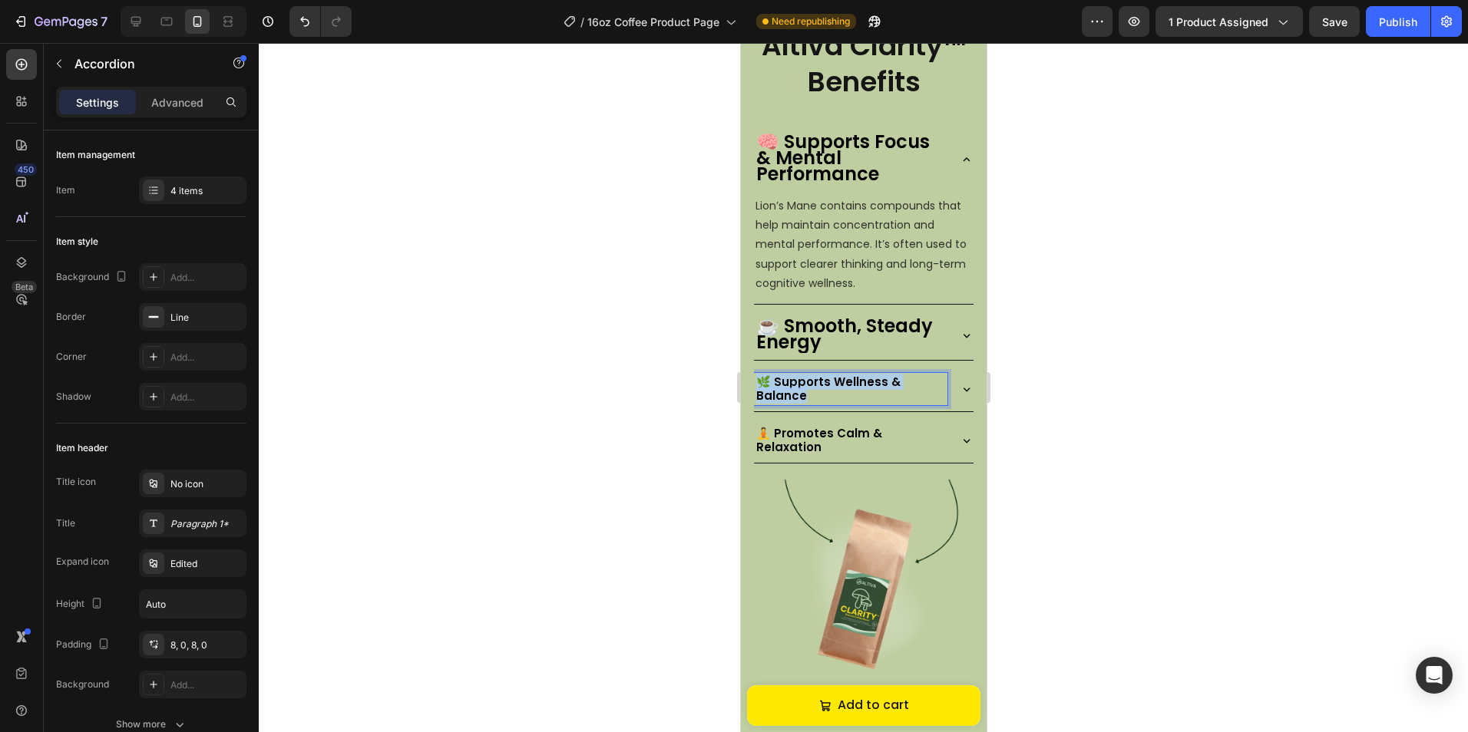
click at [835, 389] on p "🌿 Supports Wellness & Balance" at bounding box center [849, 389] width 189 height 28
click at [134, 19] on icon at bounding box center [135, 21] width 15 height 15
type input "100%"
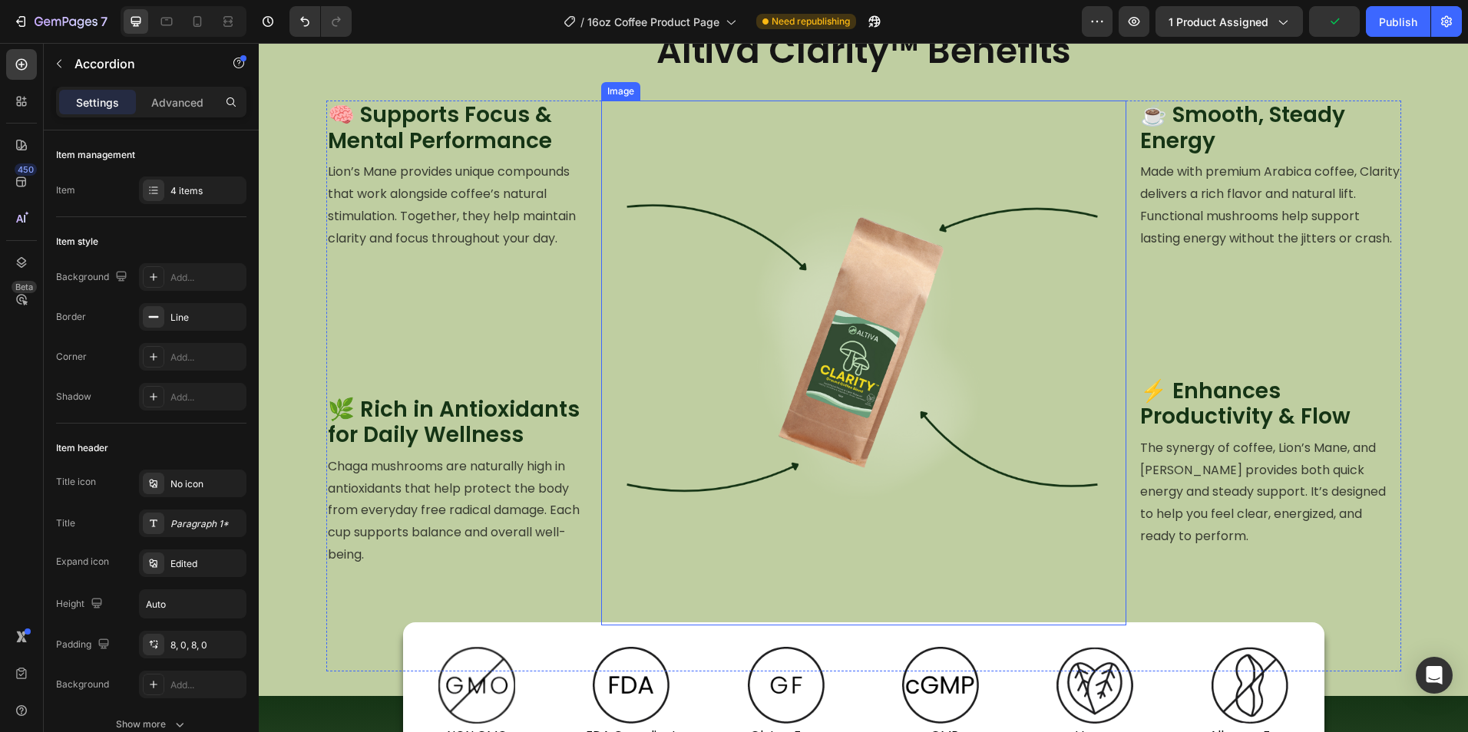
scroll to position [995, 0]
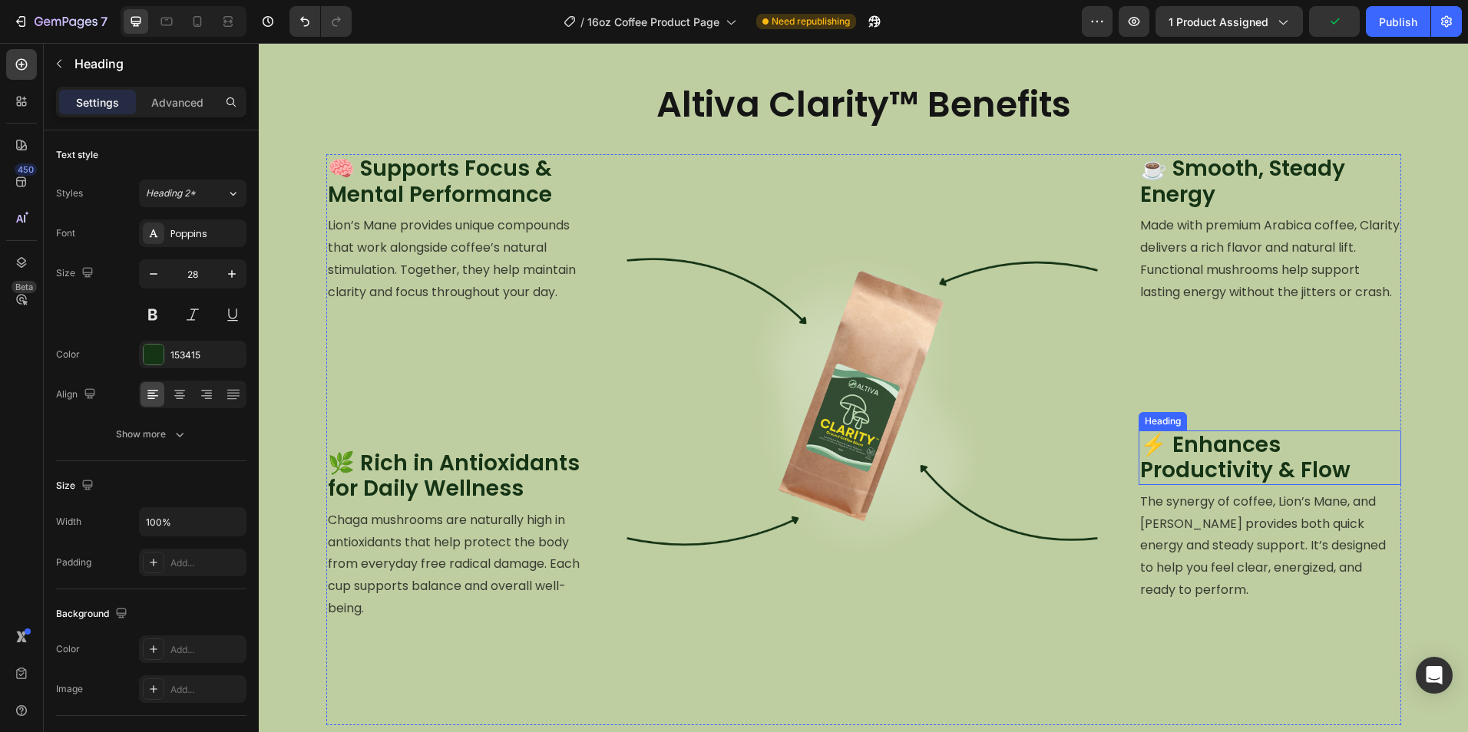
click at [1196, 449] on h2 "⚡ Enhances Productivity & Flow" at bounding box center [1269, 458] width 262 height 54
click at [1196, 449] on p "⚡ Enhances Productivity & Flow" at bounding box center [1269, 457] width 259 height 51
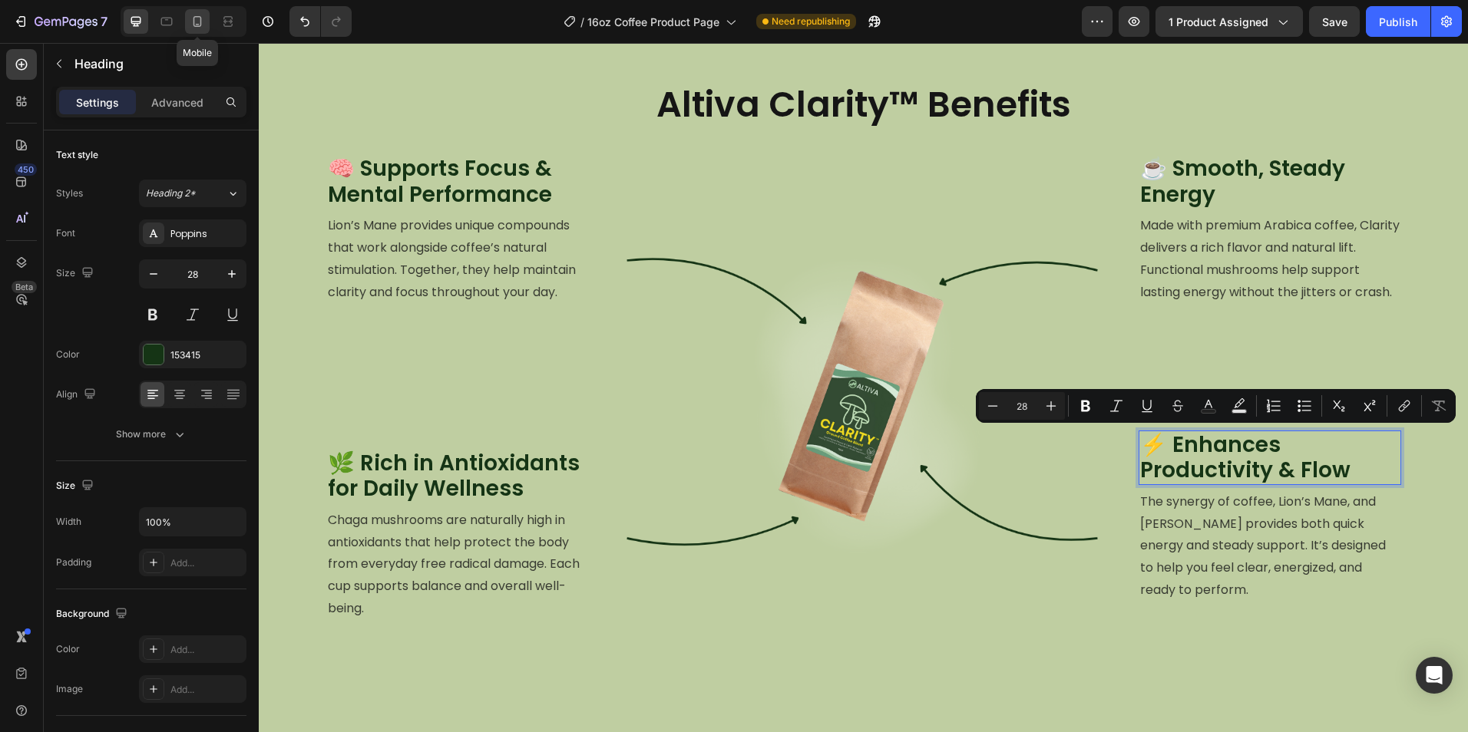
click at [203, 21] on icon at bounding box center [197, 21] width 15 height 15
type input "41"
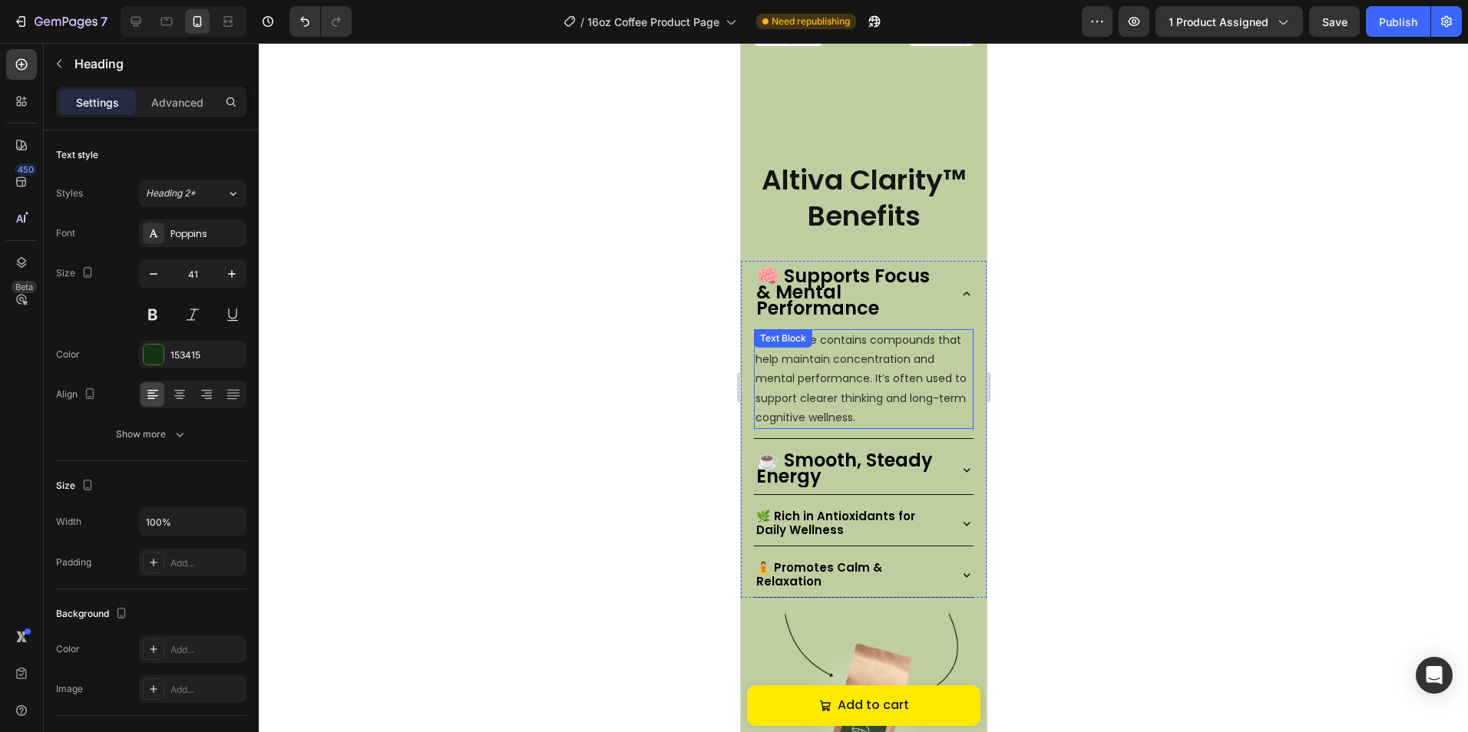
scroll to position [1715, 0]
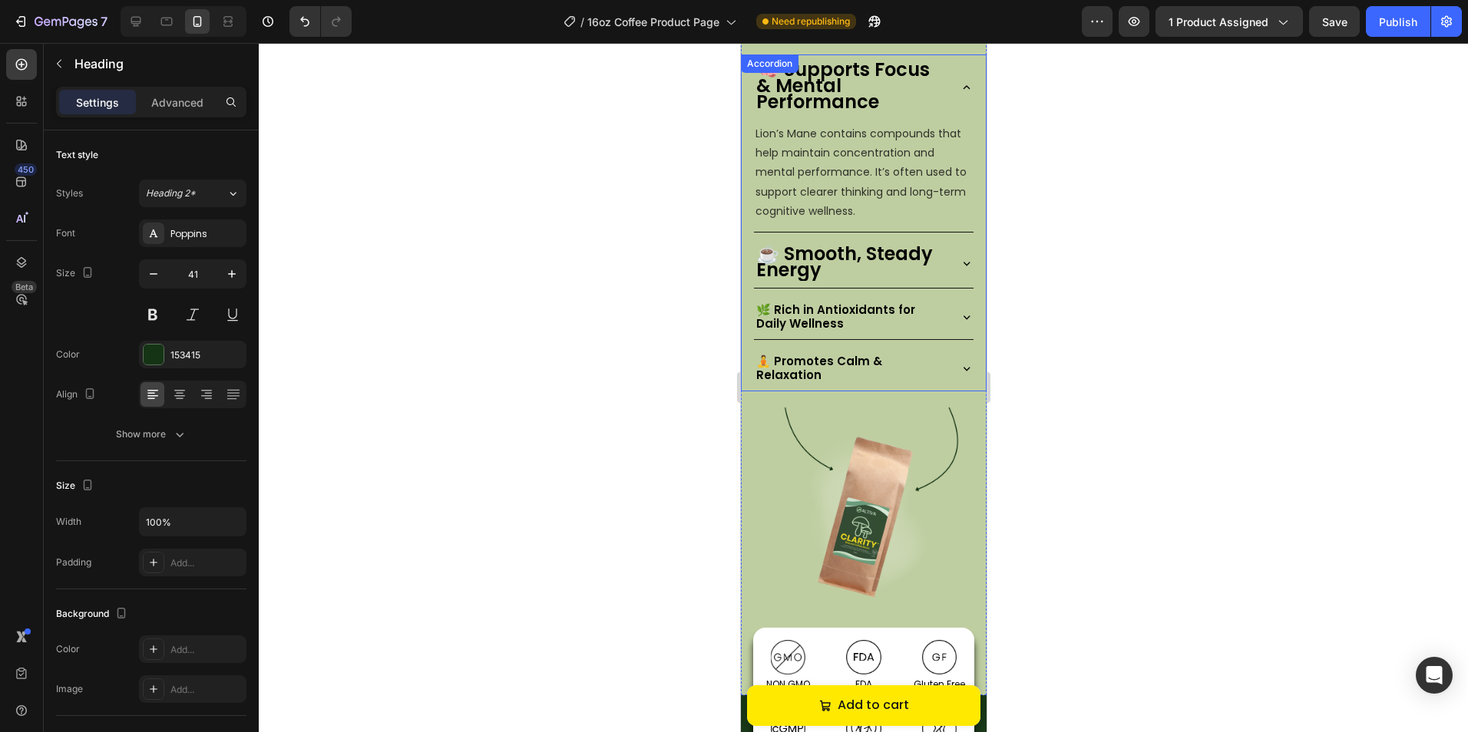
click at [833, 367] on p "🧘 Promotes Calm & Relaxation" at bounding box center [849, 369] width 189 height 28
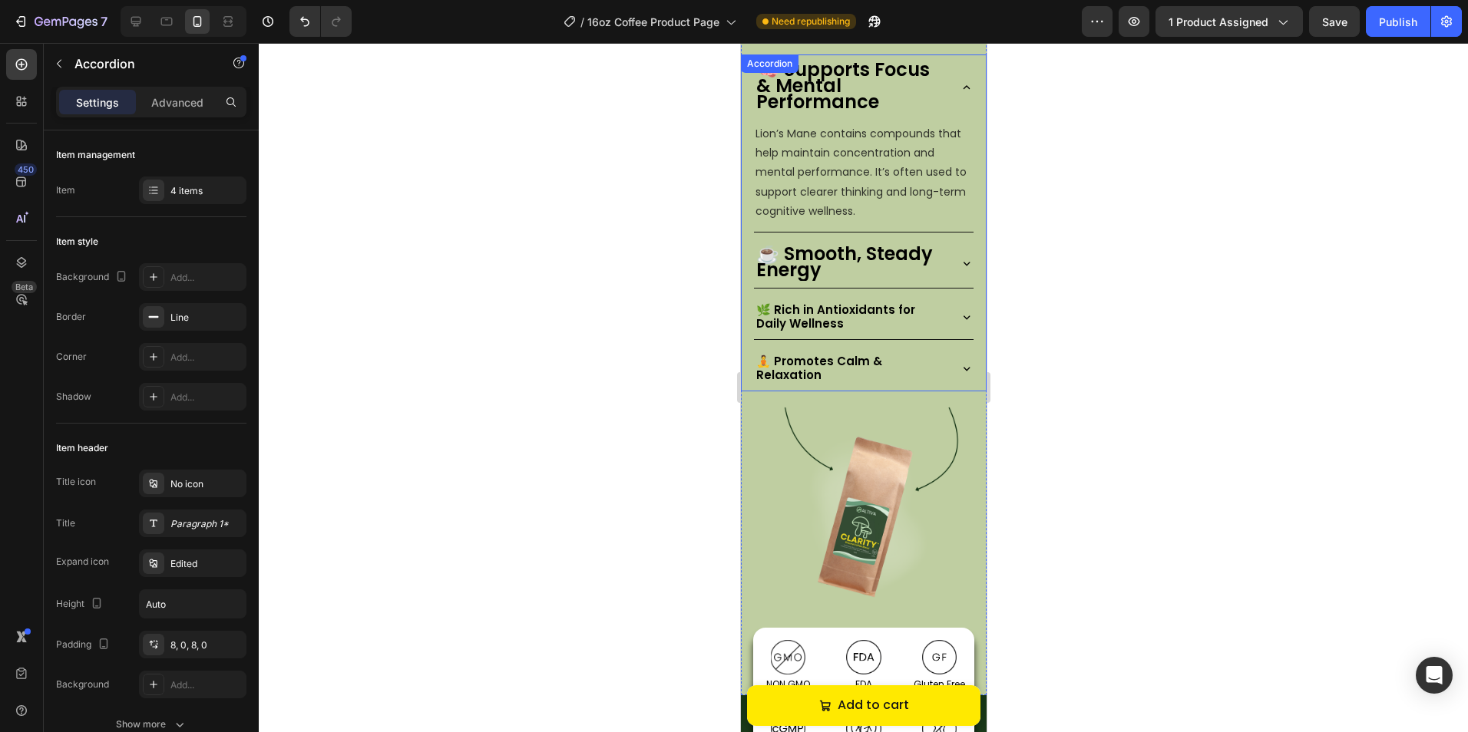
click at [833, 367] on p "🧘 Promotes Calm & Relaxation" at bounding box center [849, 369] width 189 height 28
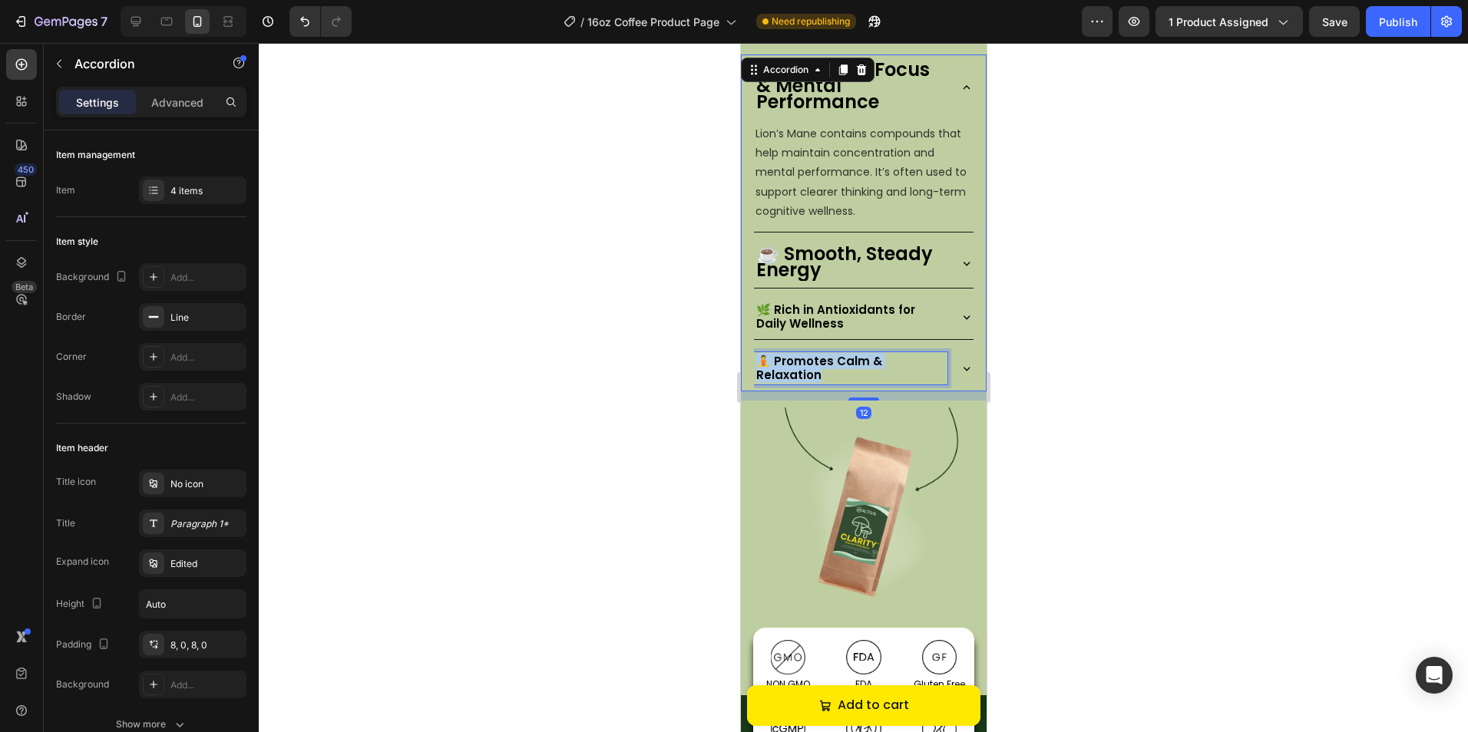
click at [833, 367] on p "🧘 Promotes Calm & Relaxation" at bounding box center [849, 369] width 189 height 28
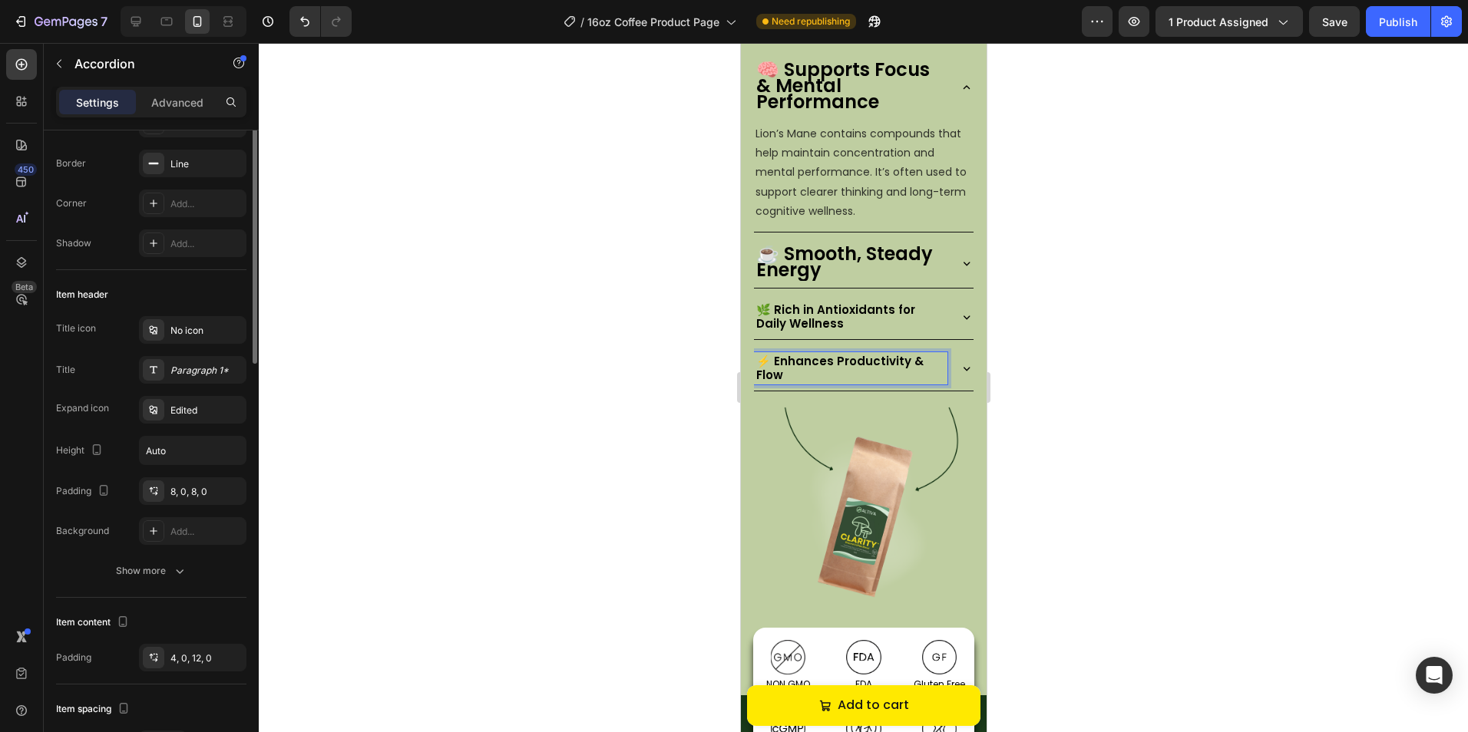
scroll to position [77, 0]
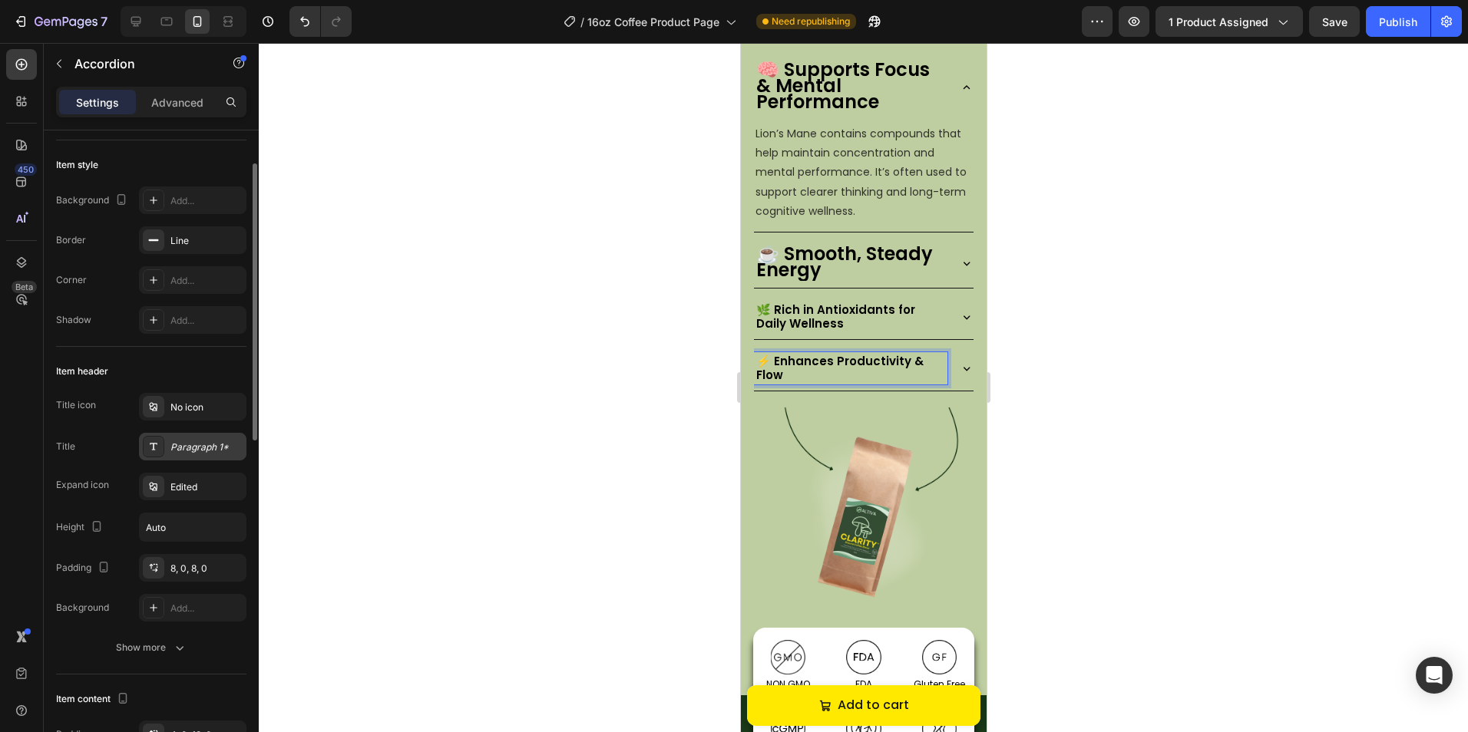
click at [203, 450] on div "Paragraph 1*" at bounding box center [206, 448] width 72 height 14
click at [858, 266] on span "☕ Smooth, Steady Energy" at bounding box center [843, 261] width 177 height 41
click at [205, 449] on div "Paragraph 1*" at bounding box center [206, 448] width 72 height 14
click at [479, 416] on div at bounding box center [863, 387] width 1209 height 689
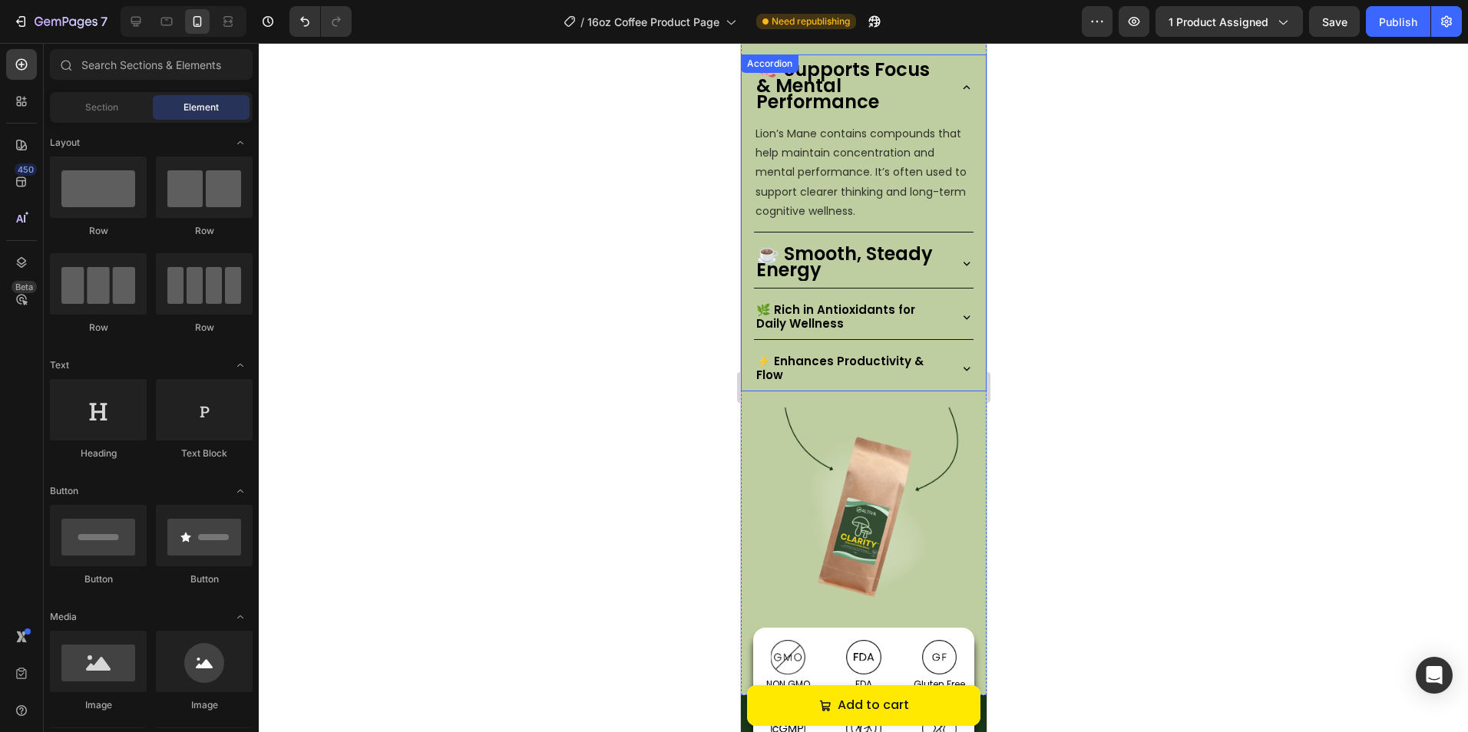
click at [847, 266] on span "☕ Smooth, Steady Energy" at bounding box center [843, 261] width 177 height 41
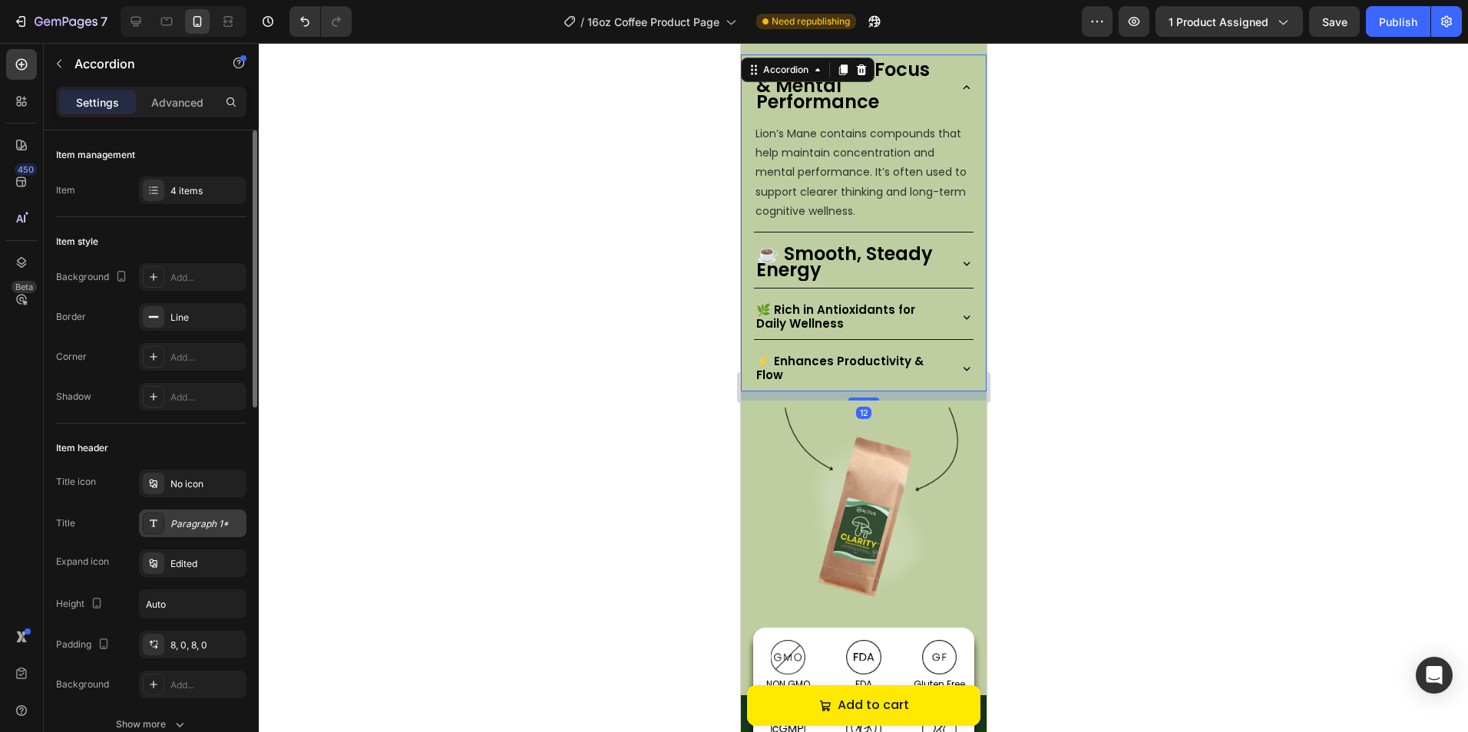
click at [171, 525] on div "Paragraph 1*" at bounding box center [206, 524] width 72 height 14
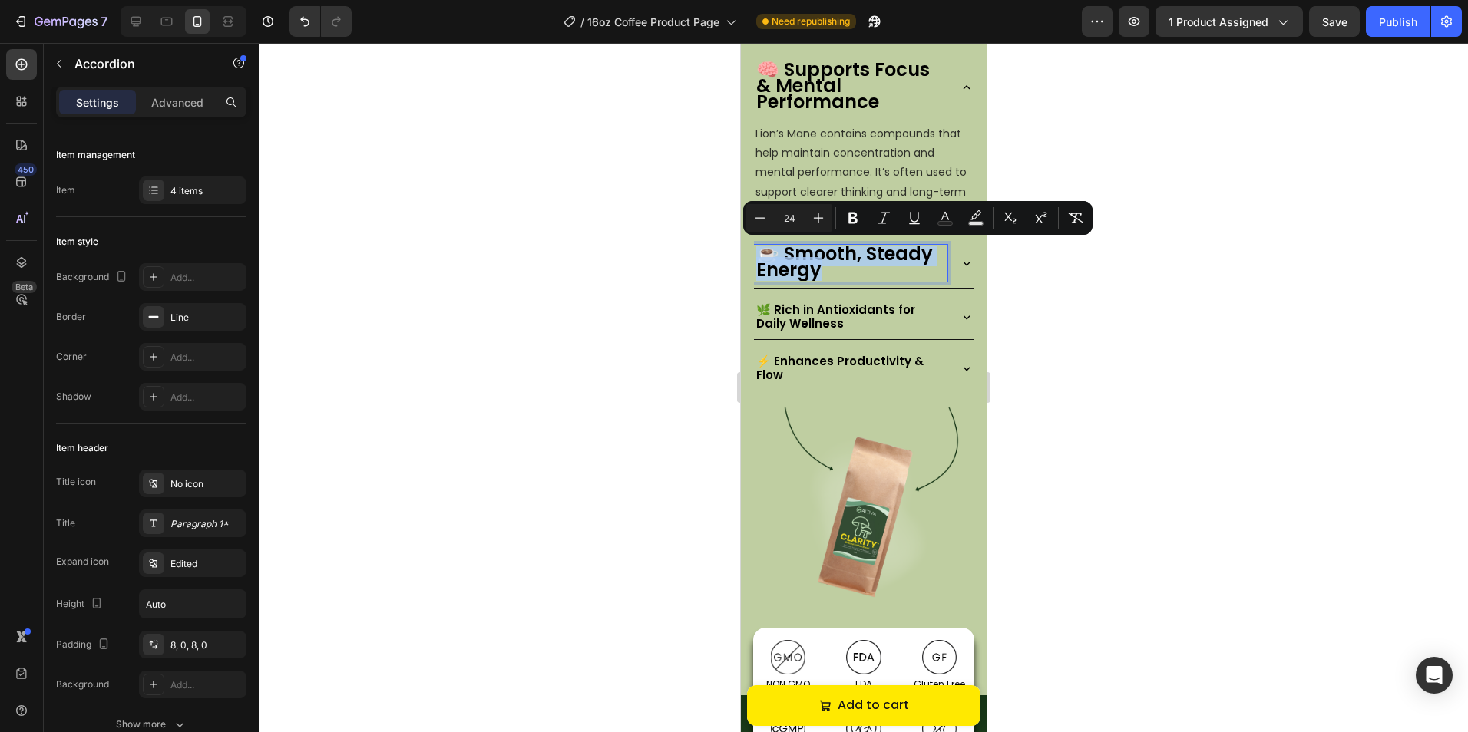
drag, startPoint x: 847, startPoint y: 273, endPoint x: 741, endPoint y: 249, distance: 107.8
click at [741, 249] on div "☕ Smooth, Steady Energy" at bounding box center [863, 264] width 244 height 50
click at [755, 223] on icon "Editor contextual toolbar" at bounding box center [759, 217] width 15 height 15
click at [754, 223] on icon "Editor contextual toolbar" at bounding box center [759, 217] width 15 height 15
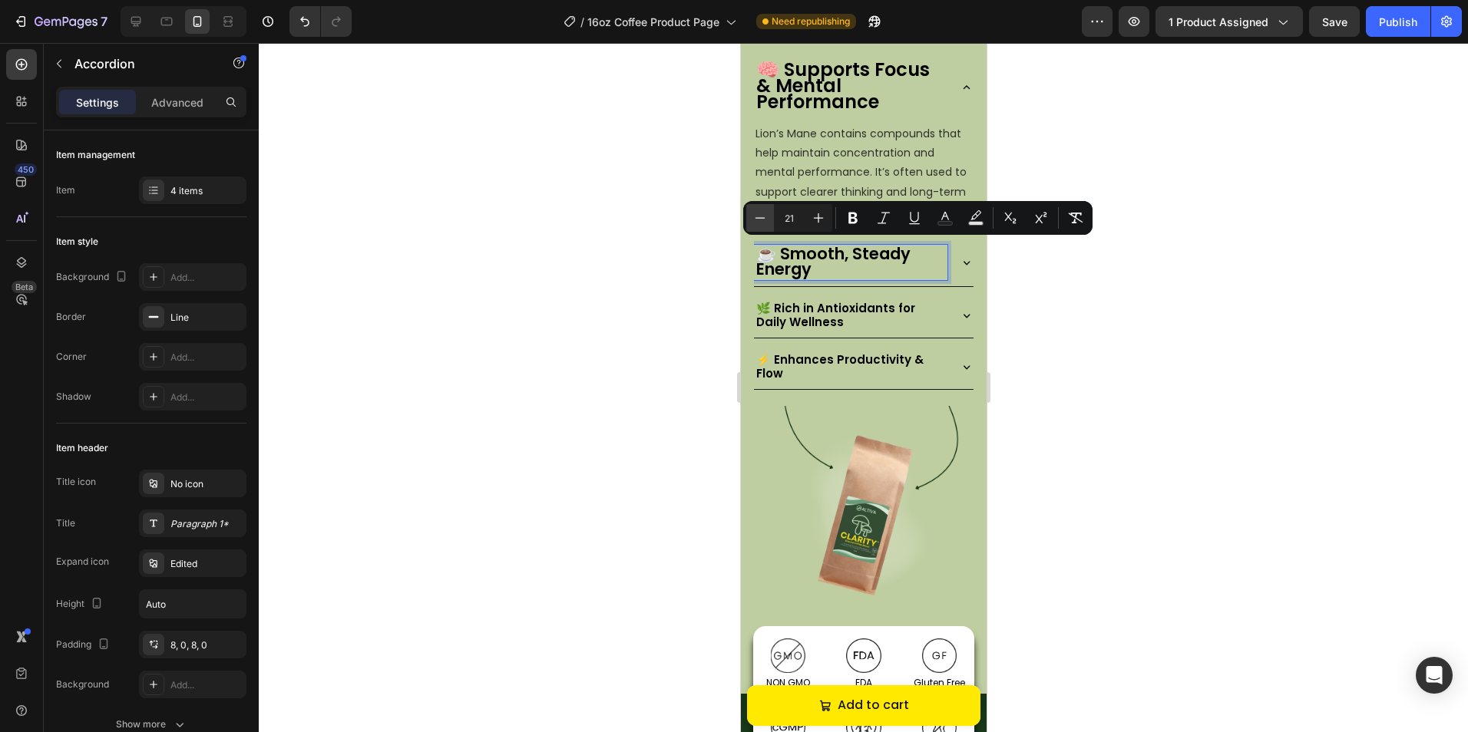
click at [754, 223] on icon "Editor contextual toolbar" at bounding box center [759, 217] width 15 height 15
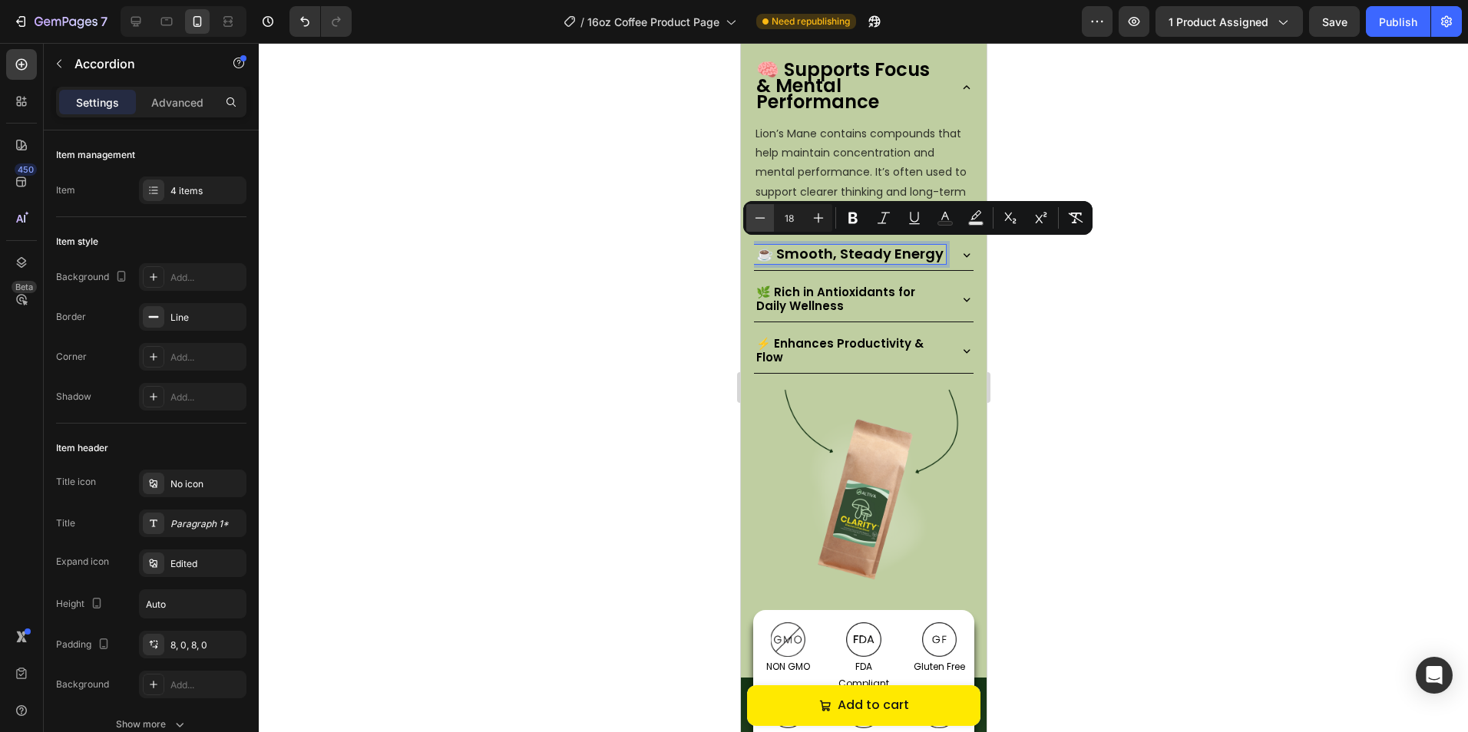
click at [754, 223] on icon "Editor contextual toolbar" at bounding box center [759, 217] width 15 height 15
type input "15"
click at [844, 75] on span "🧠 Supports Focus & Mental Performance" at bounding box center [841, 86] width 173 height 58
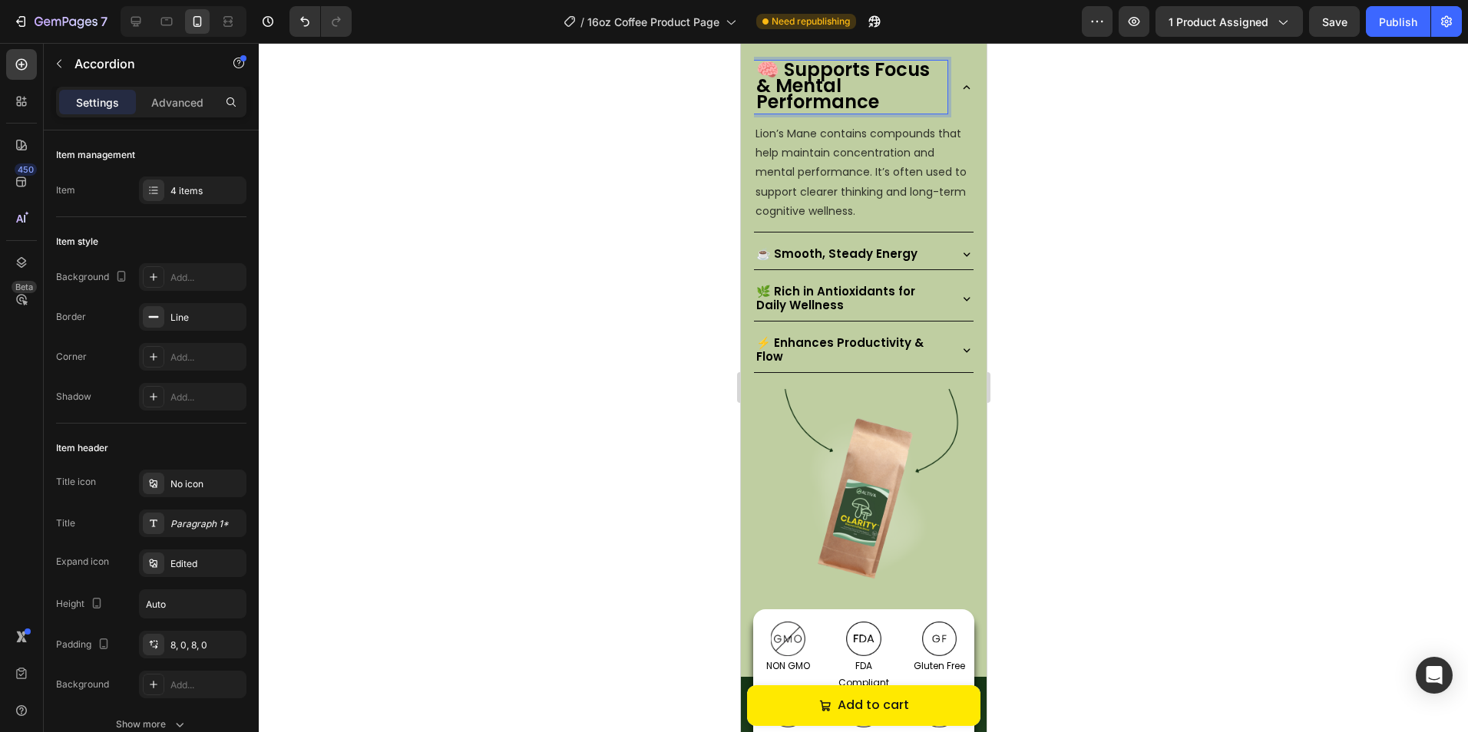
click at [892, 98] on p "🧠 Supports Focus & Mental Performance" at bounding box center [849, 87] width 189 height 48
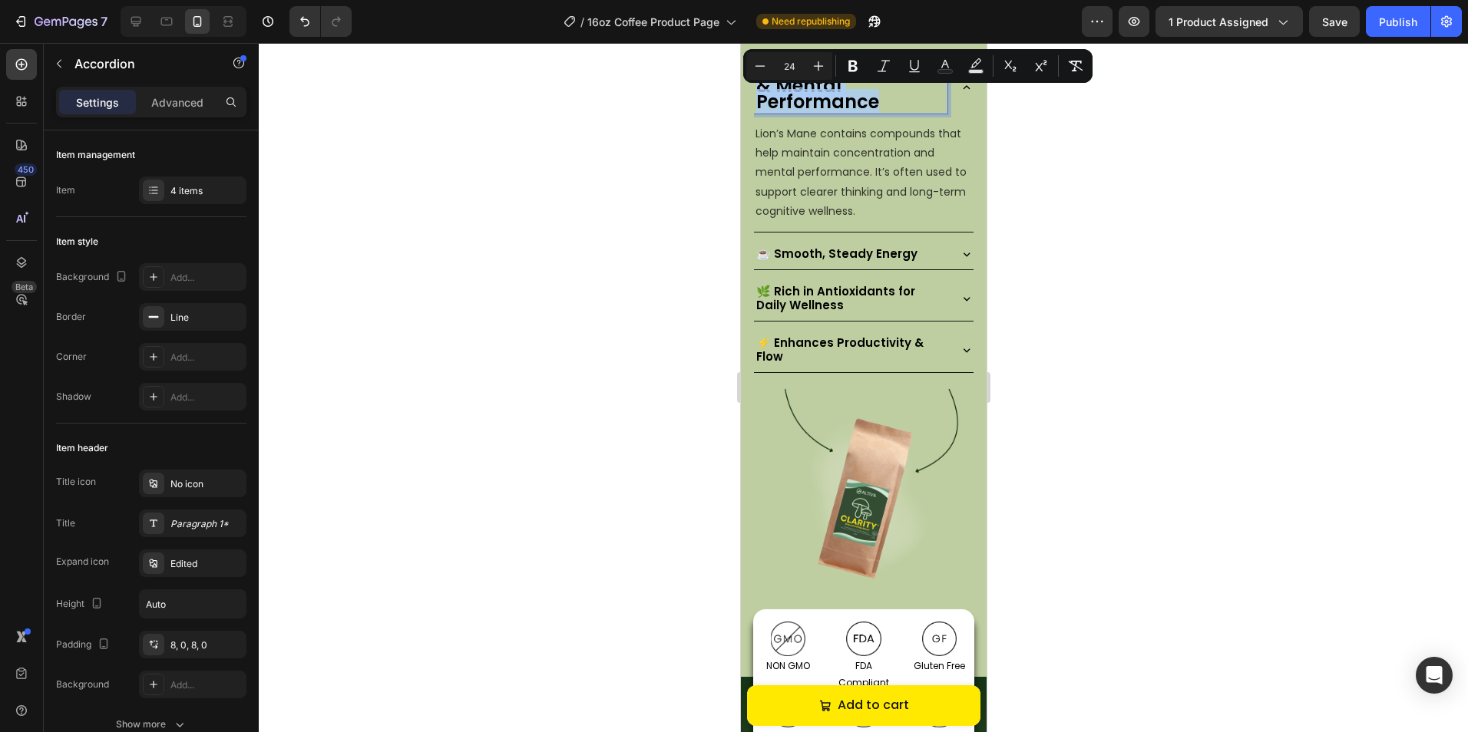
drag, startPoint x: 892, startPoint y: 98, endPoint x: 1491, endPoint y: 113, distance: 599.6
click at [751, 70] on div "🧠 Supports Focus & Mental Performance Lion’s Mane contains compounds that help …" at bounding box center [863, 143] width 244 height 178
click at [754, 68] on icon "Editor contextual toolbar" at bounding box center [759, 65] width 15 height 15
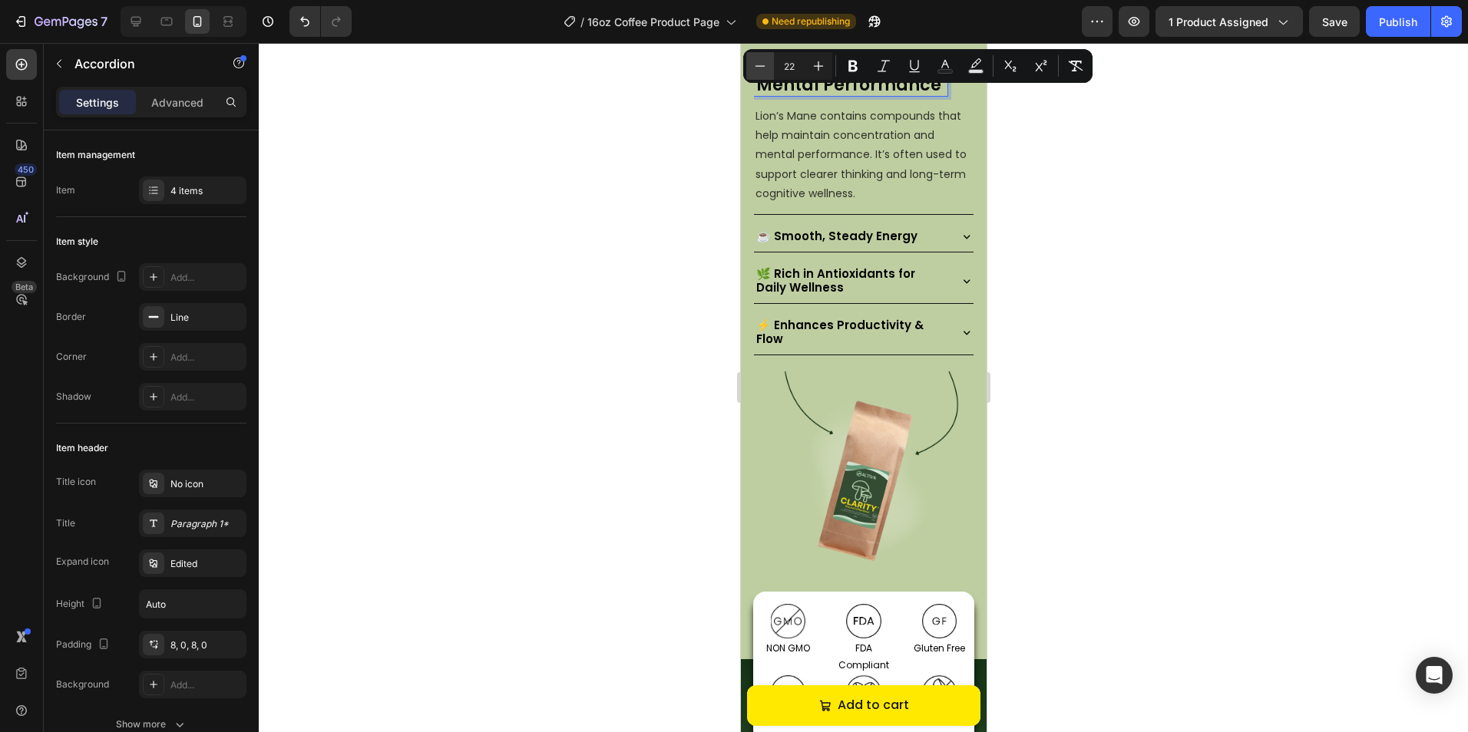
click at [754, 68] on icon "Editor contextual toolbar" at bounding box center [759, 65] width 15 height 15
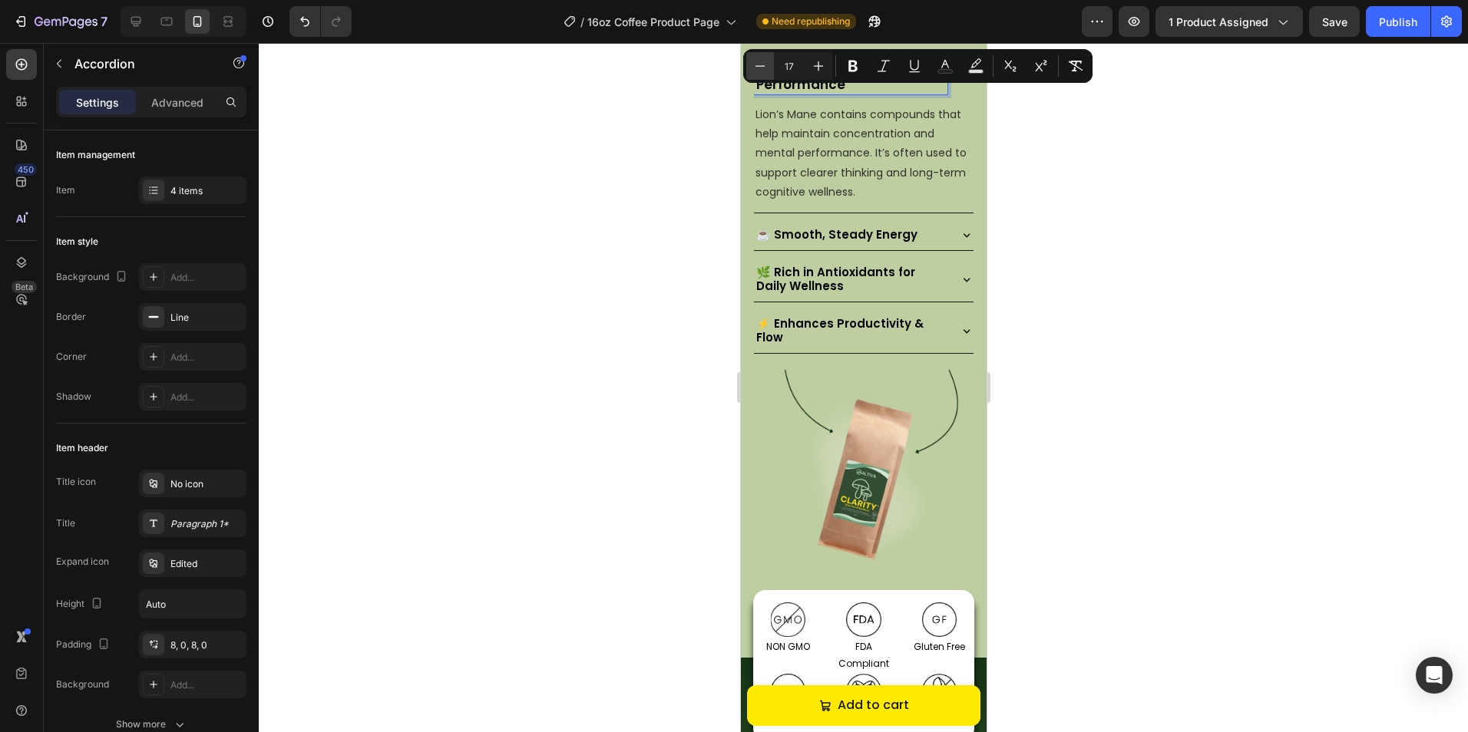
click at [754, 68] on icon "Editor contextual toolbar" at bounding box center [759, 65] width 15 height 15
type input "15"
drag, startPoint x: 672, startPoint y: 172, endPoint x: 0, endPoint y: 45, distance: 683.6
click at [672, 172] on div at bounding box center [863, 387] width 1209 height 689
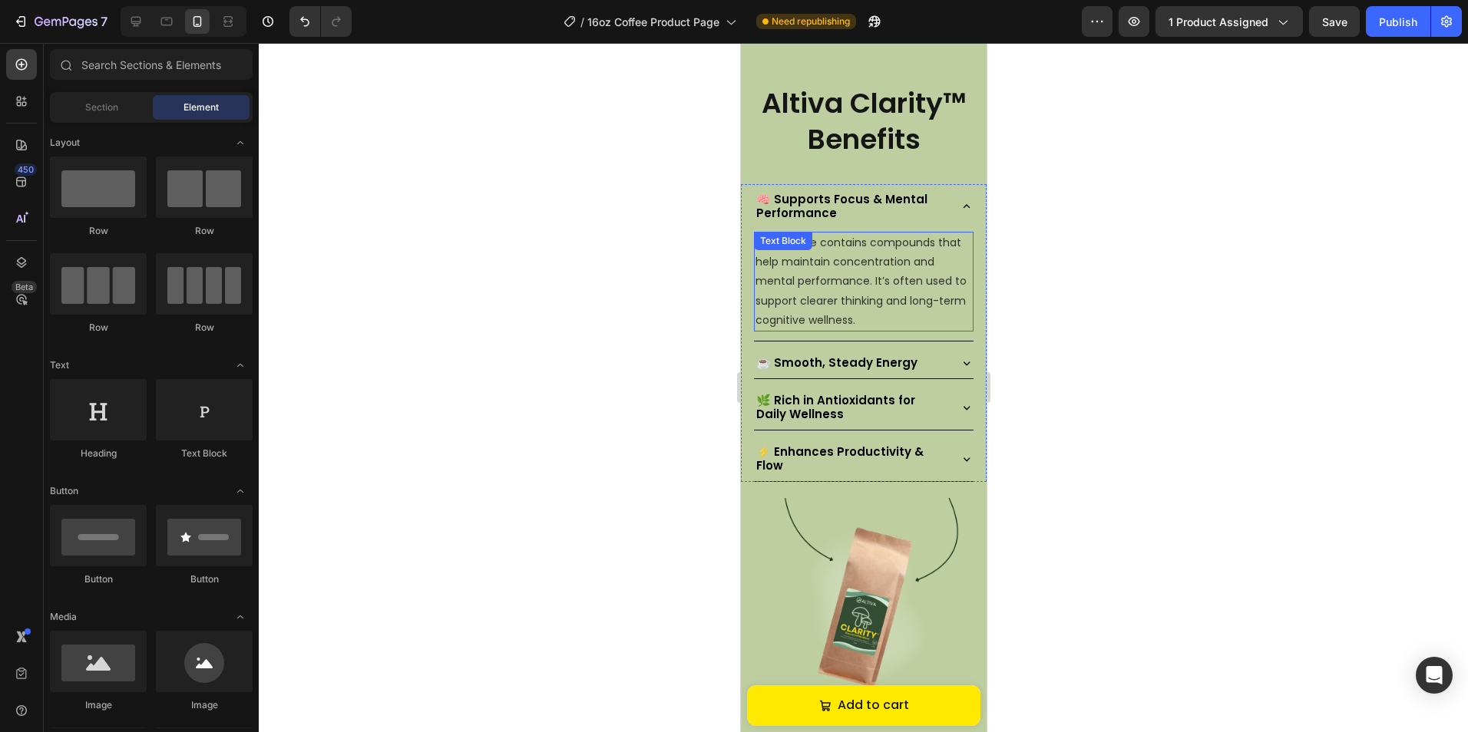
scroll to position [1561, 0]
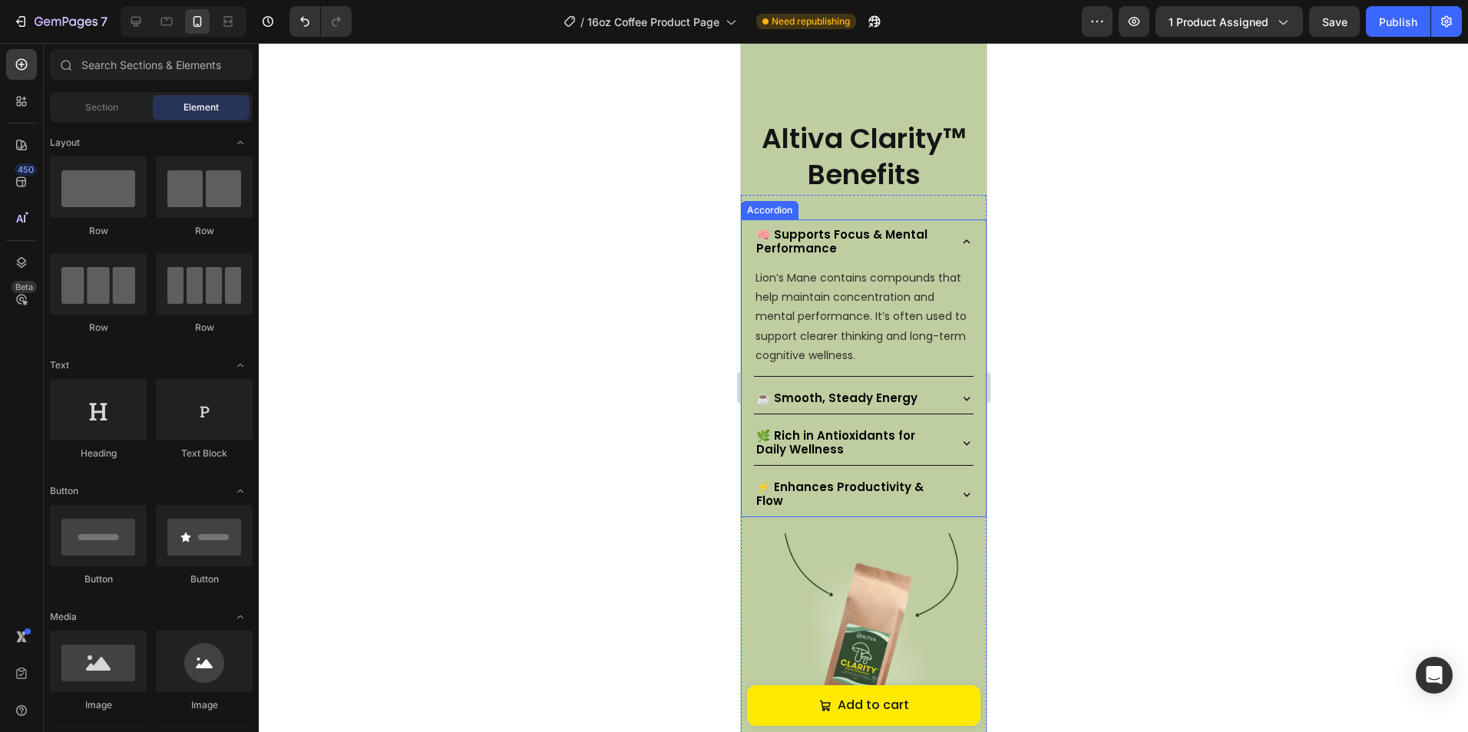
click at [926, 228] on p "🧠 Supports Focus & Mental Performance" at bounding box center [849, 242] width 189 height 28
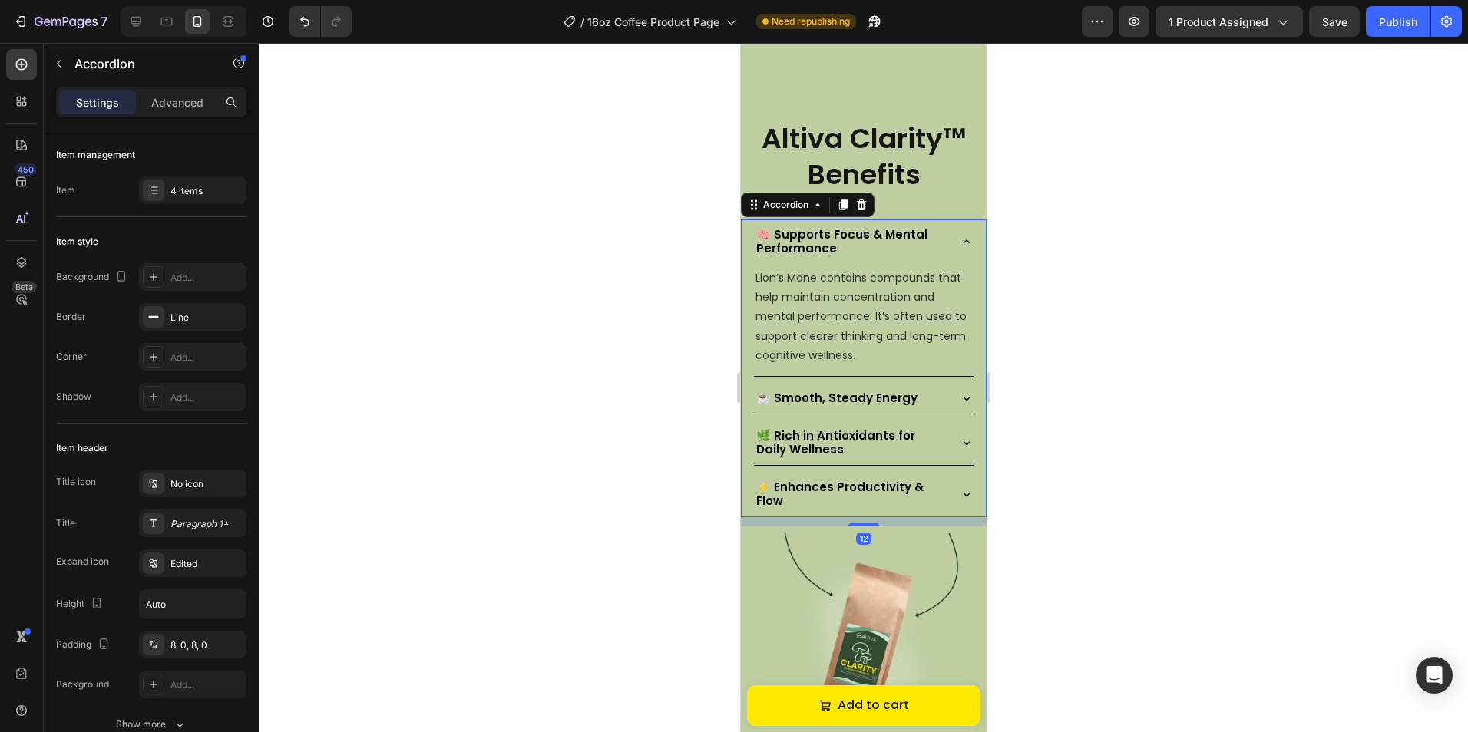
click at [937, 225] on div "🧠 Supports Focus & Mental Performance" at bounding box center [863, 242] width 220 height 45
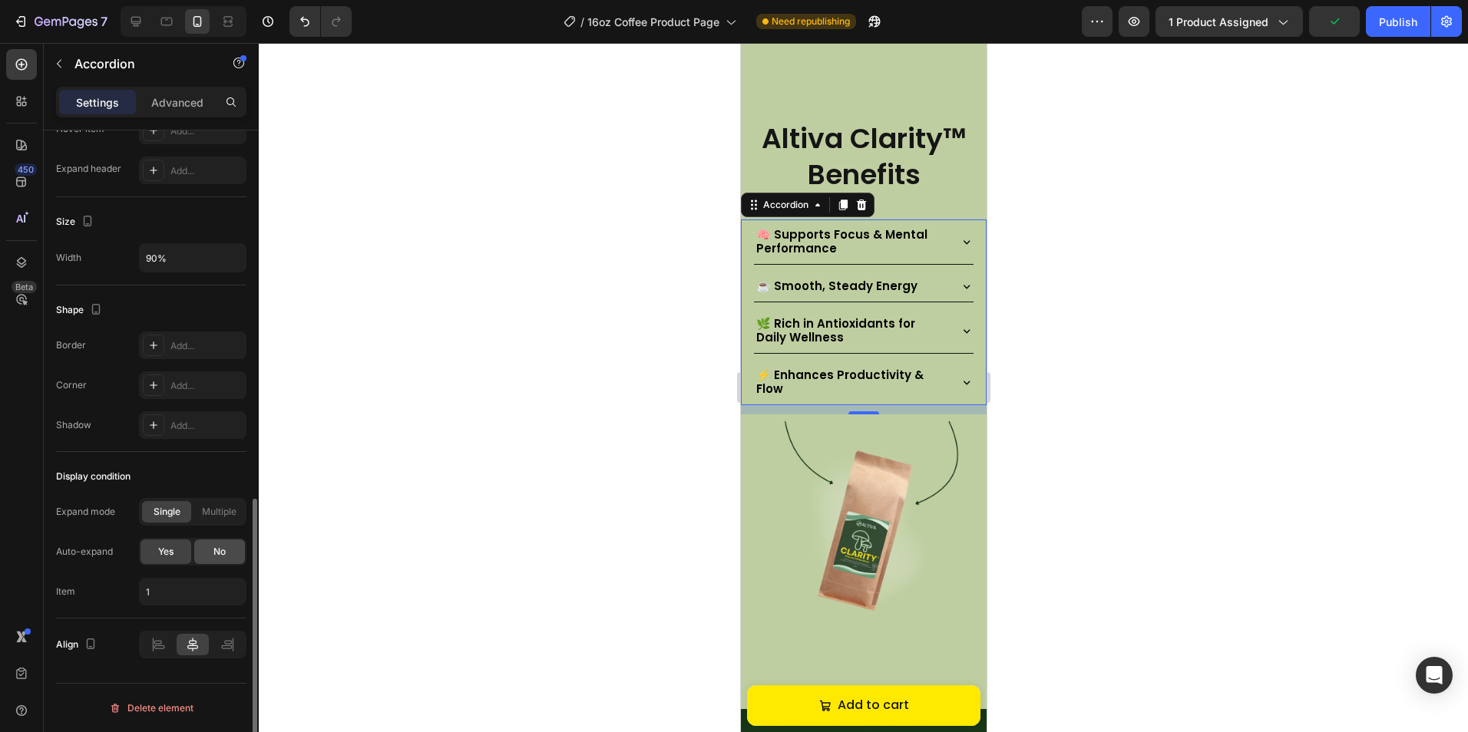
click at [220, 551] on span "No" at bounding box center [219, 552] width 12 height 14
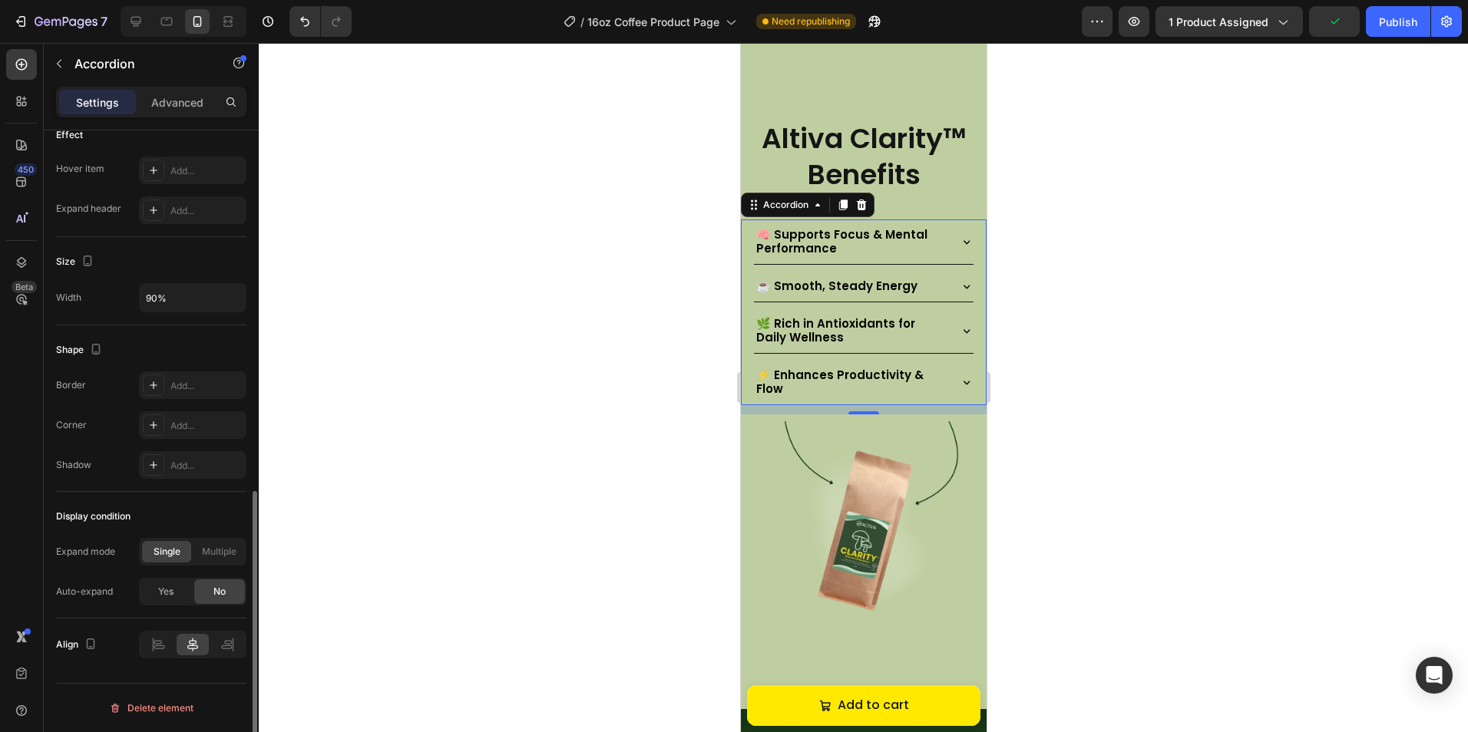
click at [568, 454] on div at bounding box center [863, 387] width 1209 height 689
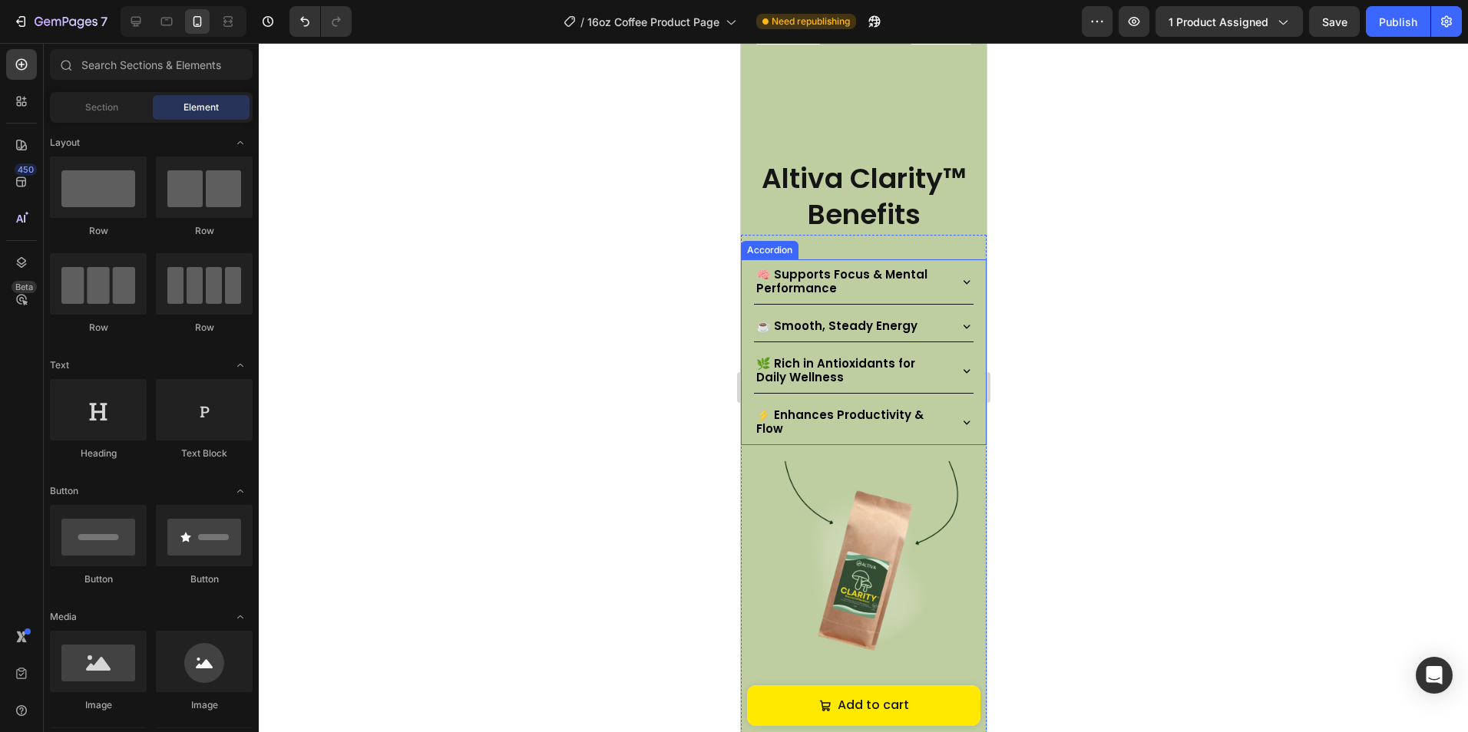
scroll to position [1561, 0]
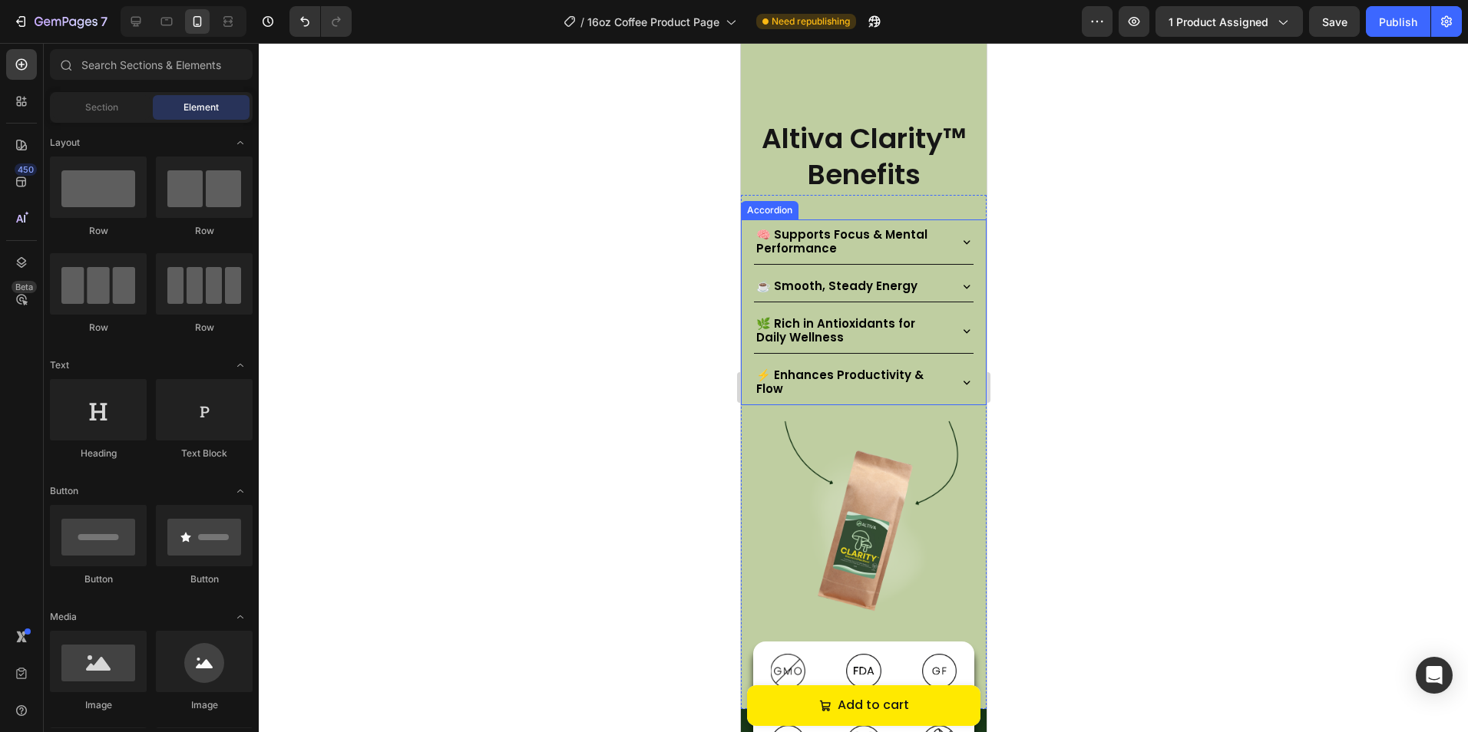
click at [758, 226] on span "🧠 Supports Focus & Mental Performance" at bounding box center [840, 241] width 171 height 30
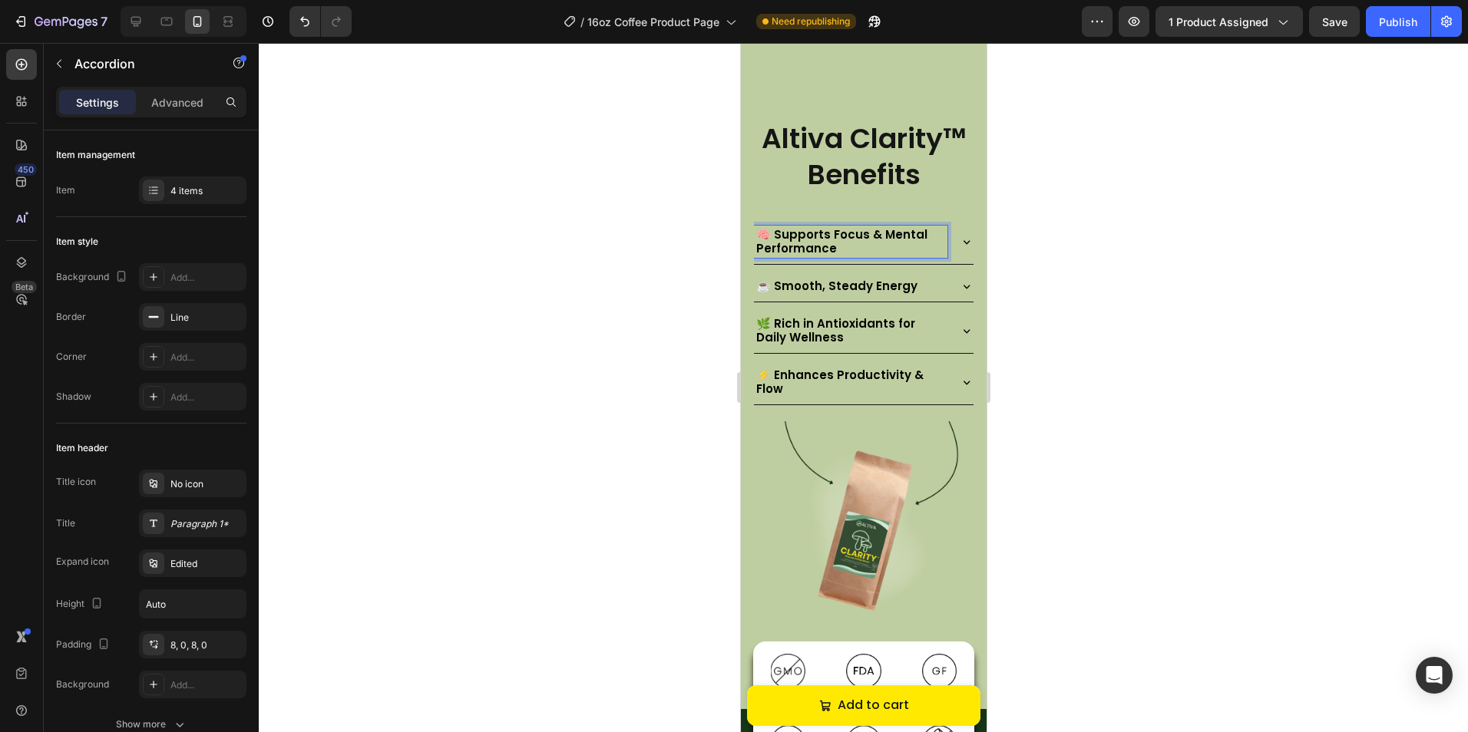
click at [770, 226] on span "🧠 Supports Focus & Mental Performance" at bounding box center [840, 241] width 171 height 30
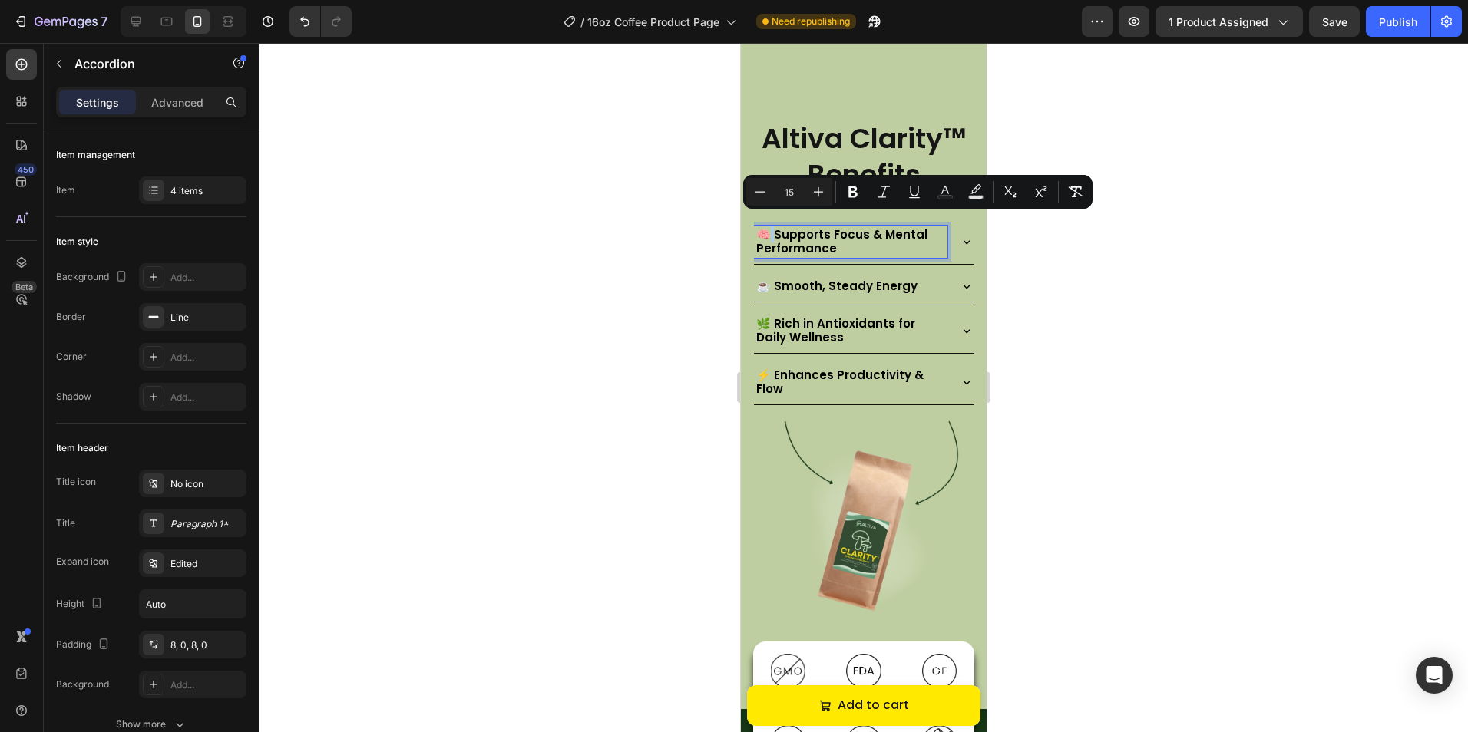
drag, startPoint x: 768, startPoint y: 223, endPoint x: 758, endPoint y: 223, distance: 10.0
click at [758, 226] on span "🧠 Supports Focus & Mental Performance" at bounding box center [840, 241] width 171 height 30
click at [813, 193] on icon "Editor contextual toolbar" at bounding box center [818, 191] width 15 height 15
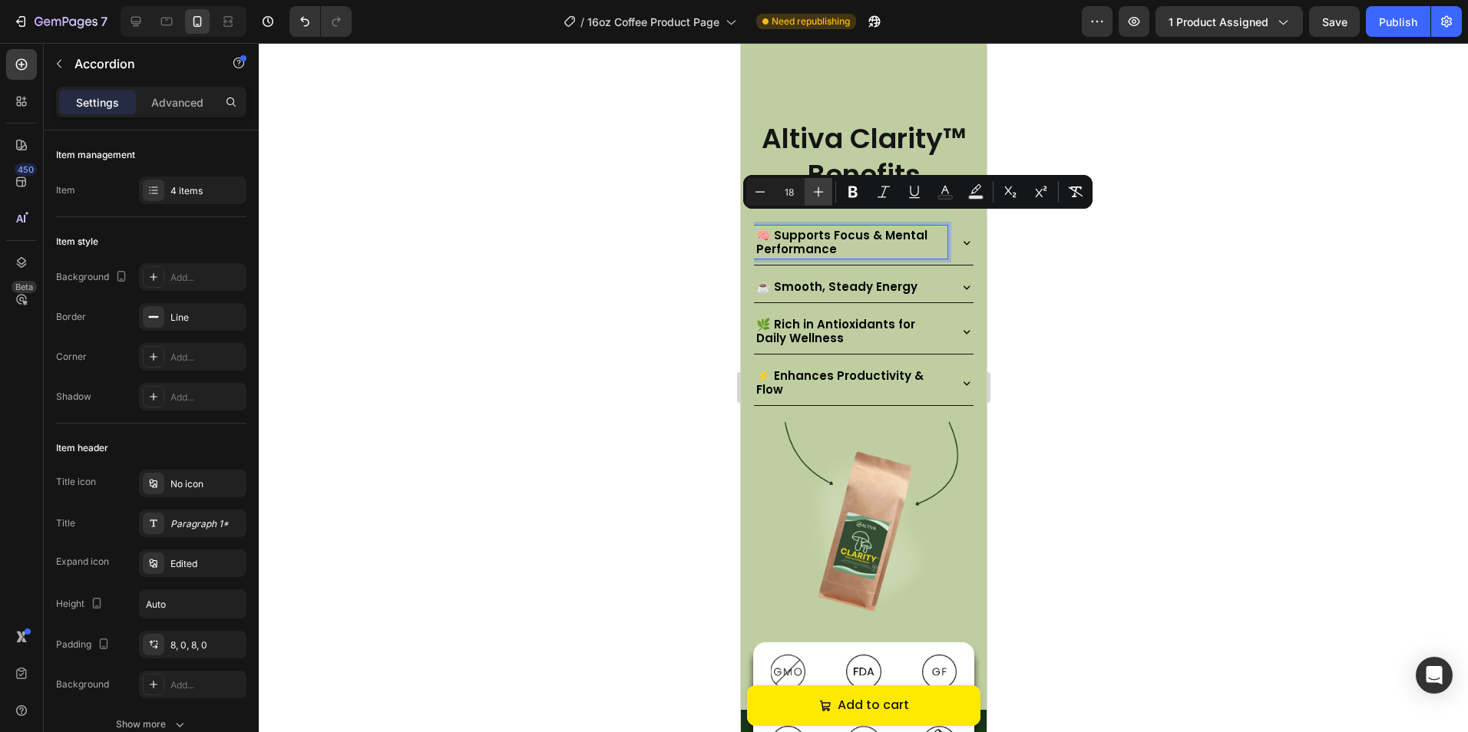
click at [813, 193] on icon "Editor contextual toolbar" at bounding box center [818, 191] width 15 height 15
click at [814, 193] on icon "Editor contextual toolbar" at bounding box center [818, 191] width 15 height 15
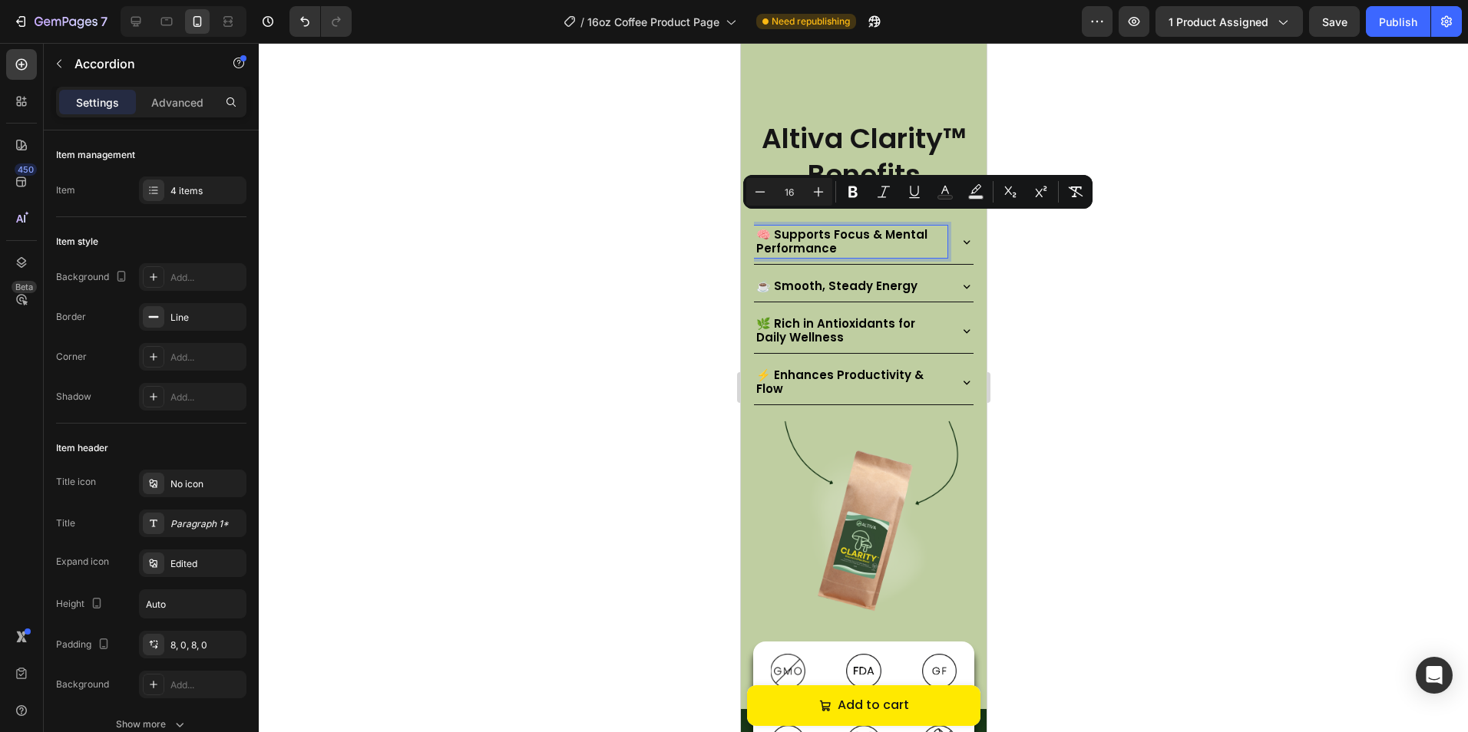
type input "15"
click at [768, 226] on span "🧠 Supports Focus & Mental Performance" at bounding box center [840, 241] width 171 height 30
drag, startPoint x: 767, startPoint y: 224, endPoint x: 754, endPoint y: 227, distance: 13.4
click at [755, 227] on span "🧠 Supports Focus & Mental Performance" at bounding box center [840, 241] width 171 height 30
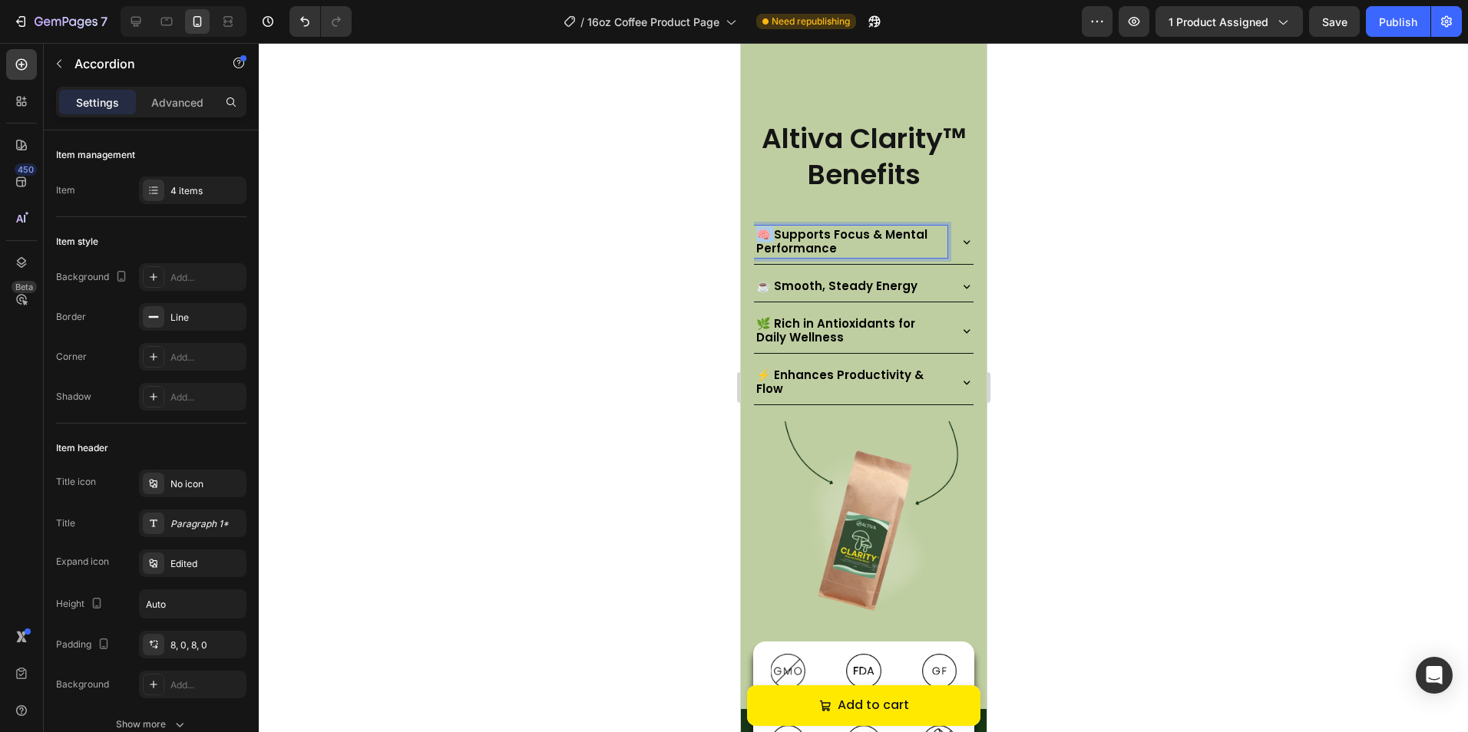
click at [762, 226] on span "🧠 Supports Focus & Mental Performance" at bounding box center [840, 241] width 171 height 30
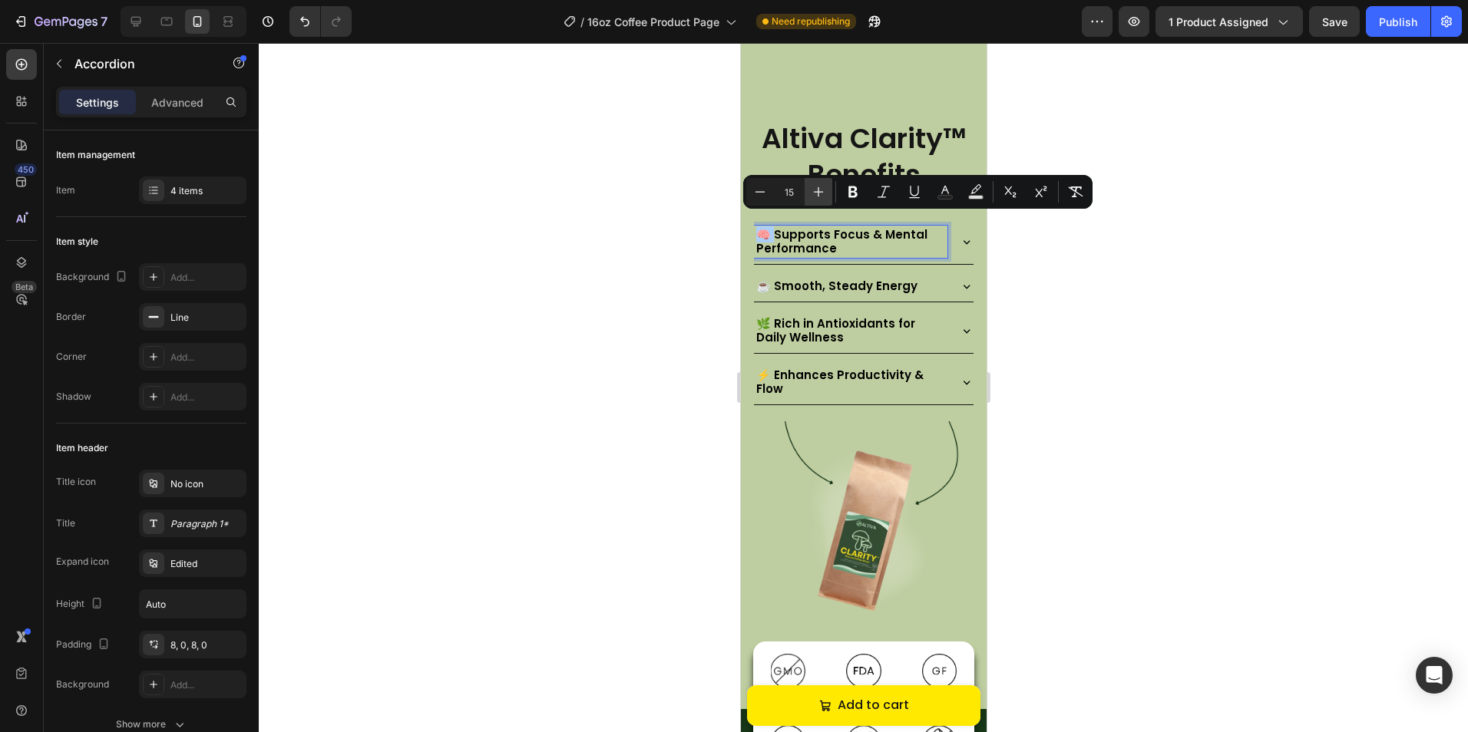
click at [820, 190] on icon "Editor contextual toolbar" at bounding box center [818, 191] width 15 height 15
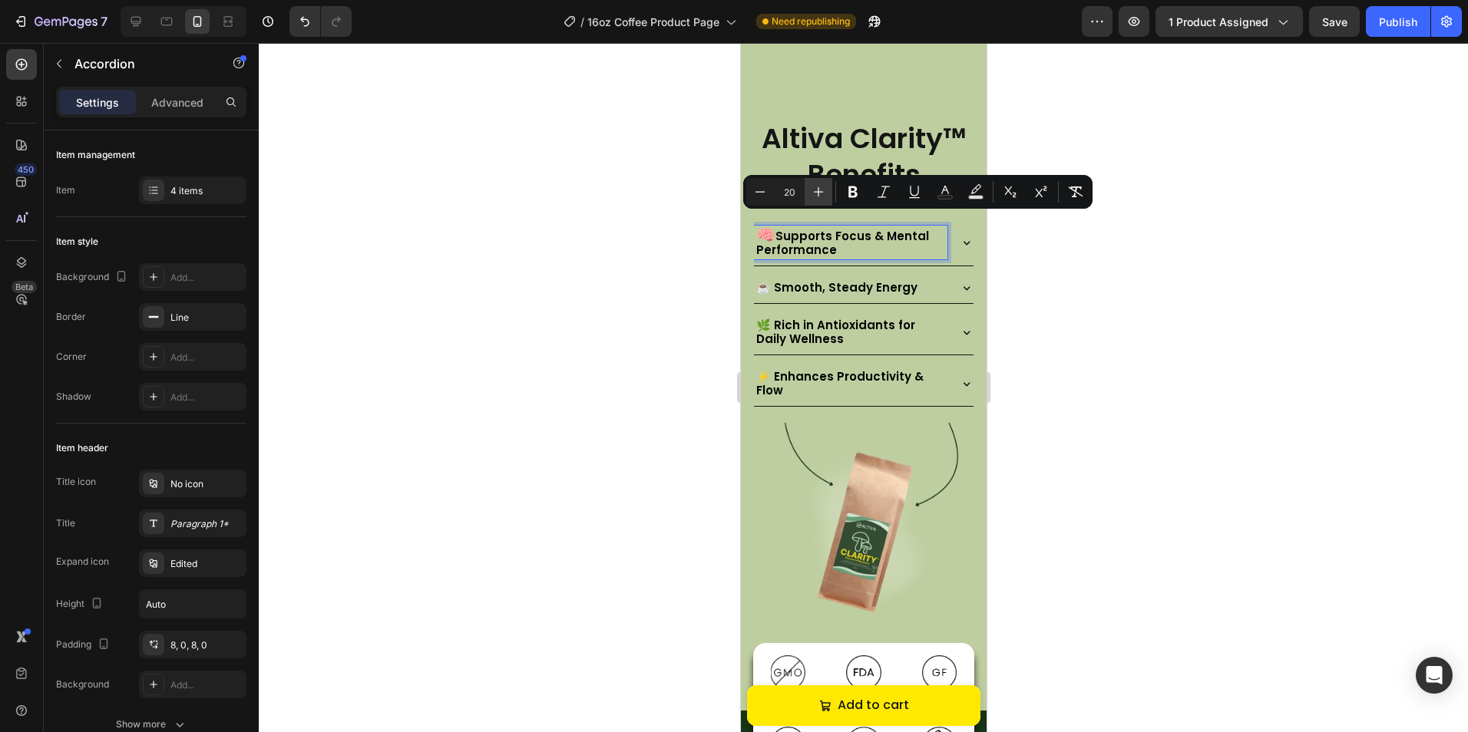
click at [820, 190] on icon "Editor contextual toolbar" at bounding box center [818, 191] width 15 height 15
type input "24"
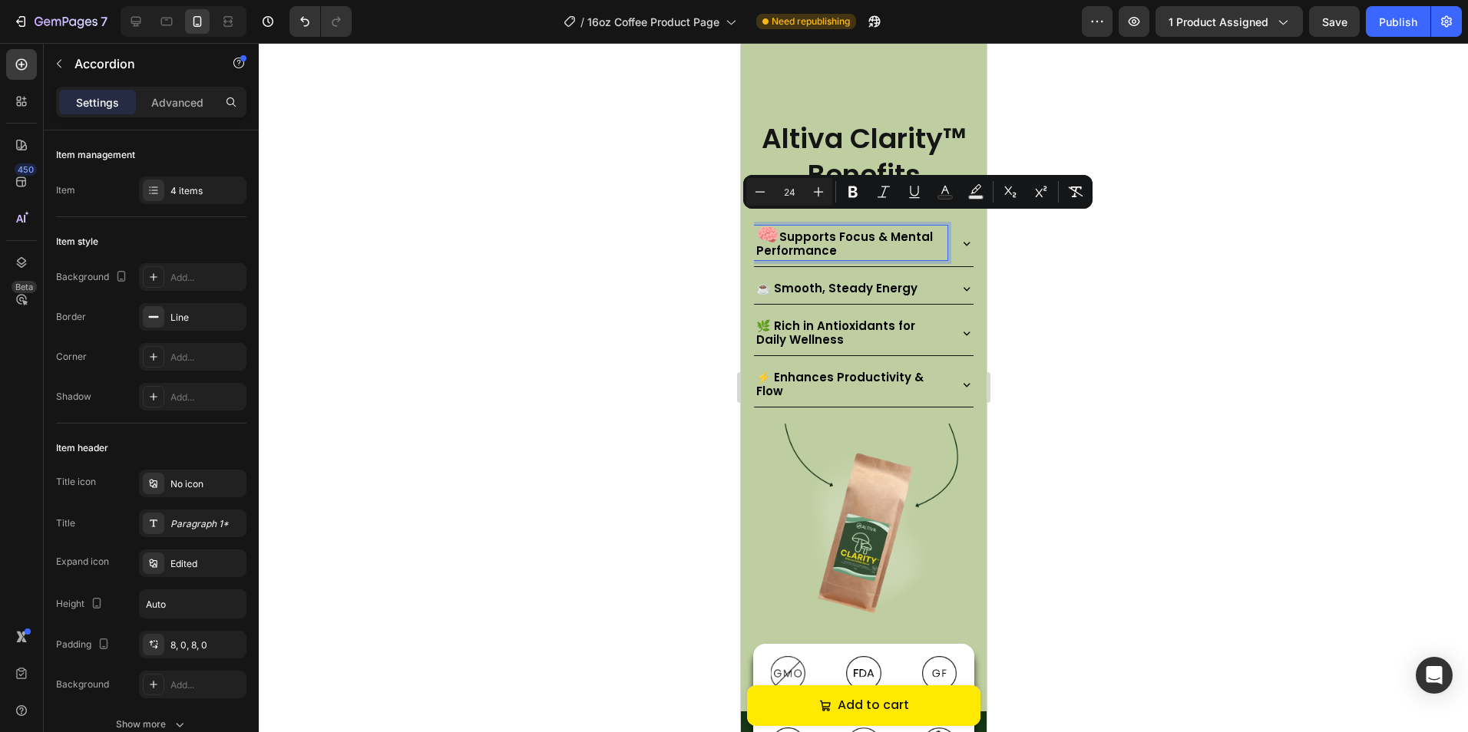
click at [761, 280] on span "☕ Smooth, Steady Energy" at bounding box center [835, 288] width 161 height 16
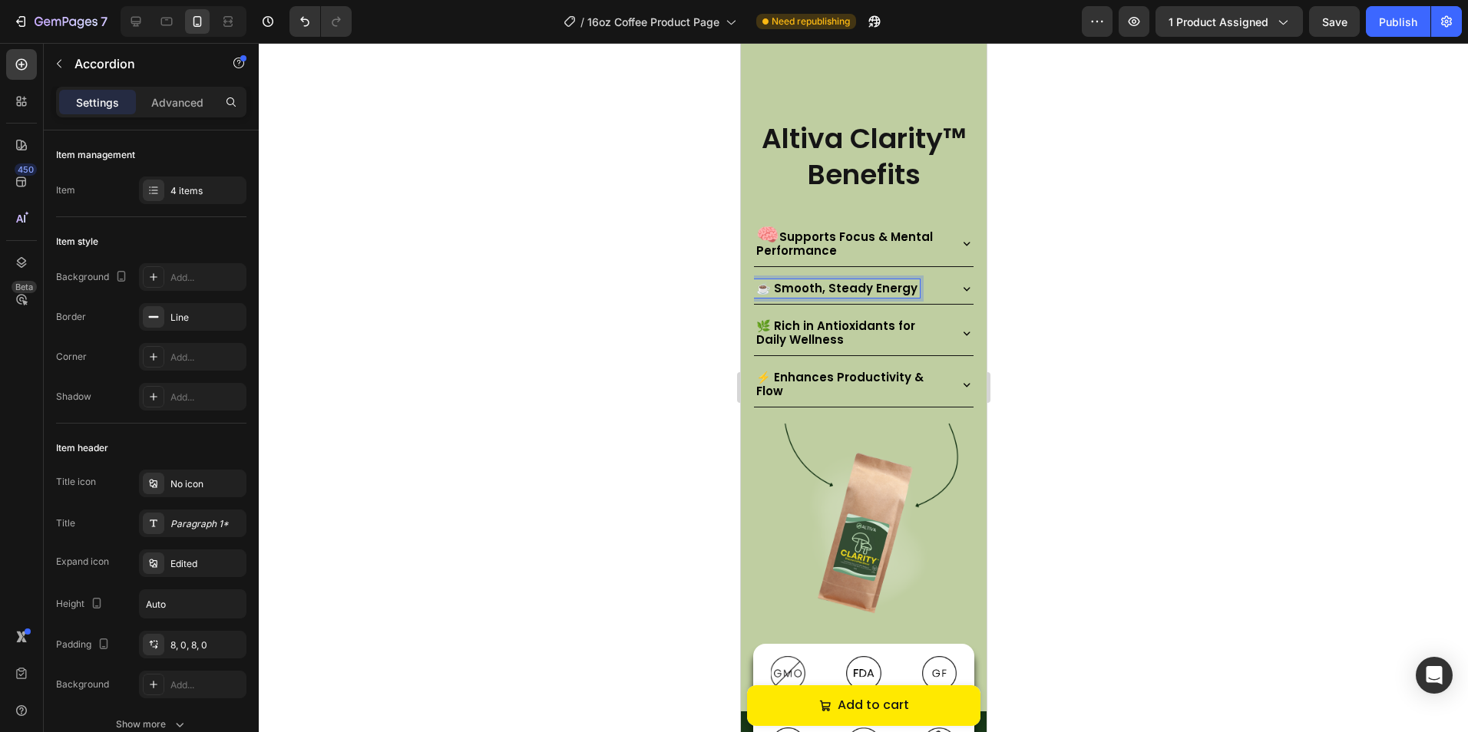
click at [758, 280] on span "☕ Smooth, Steady Energy" at bounding box center [835, 288] width 161 height 16
click at [760, 280] on span "☕ Smooth, Steady Energy" at bounding box center [835, 288] width 161 height 16
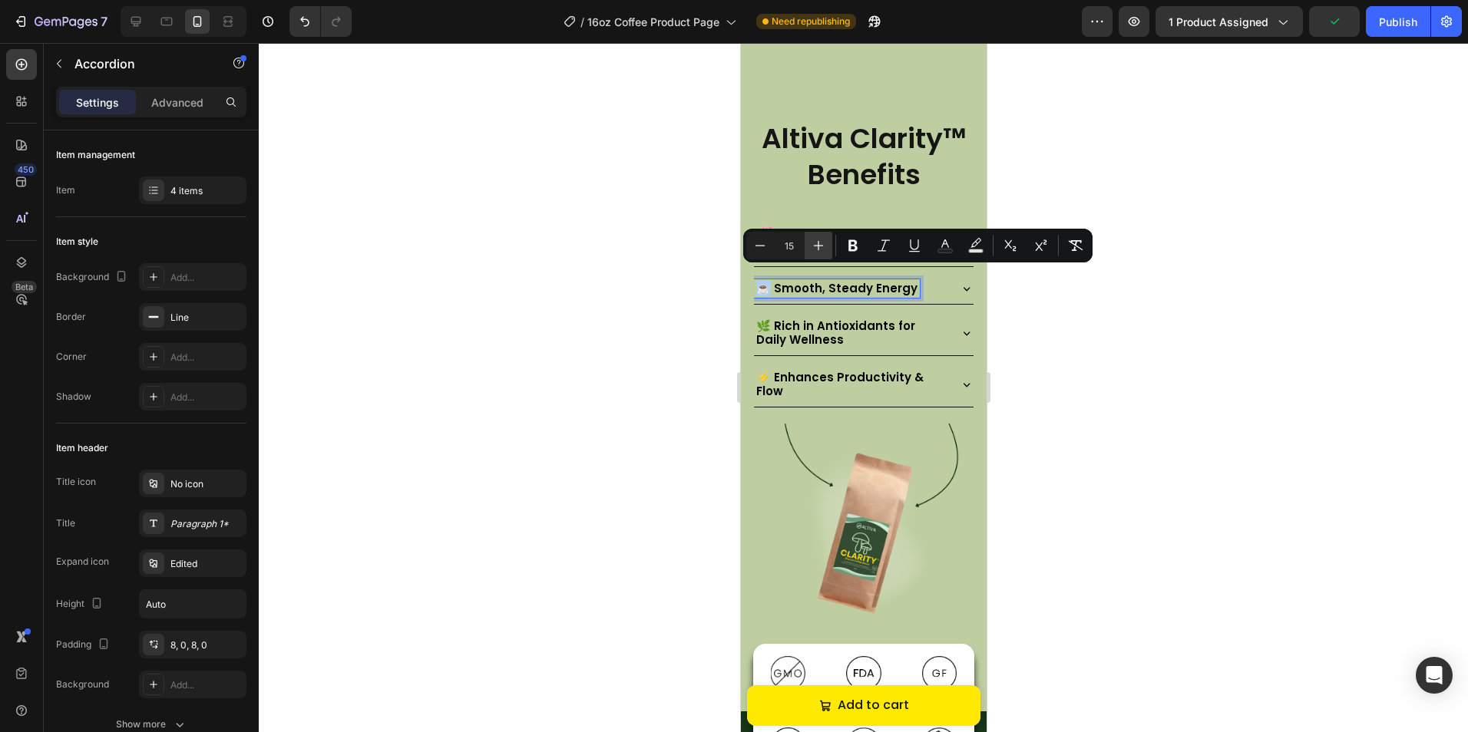
click at [811, 246] on icon "Editor contextual toolbar" at bounding box center [818, 245] width 15 height 15
click at [811, 245] on icon "Editor contextual toolbar" at bounding box center [818, 245] width 15 height 15
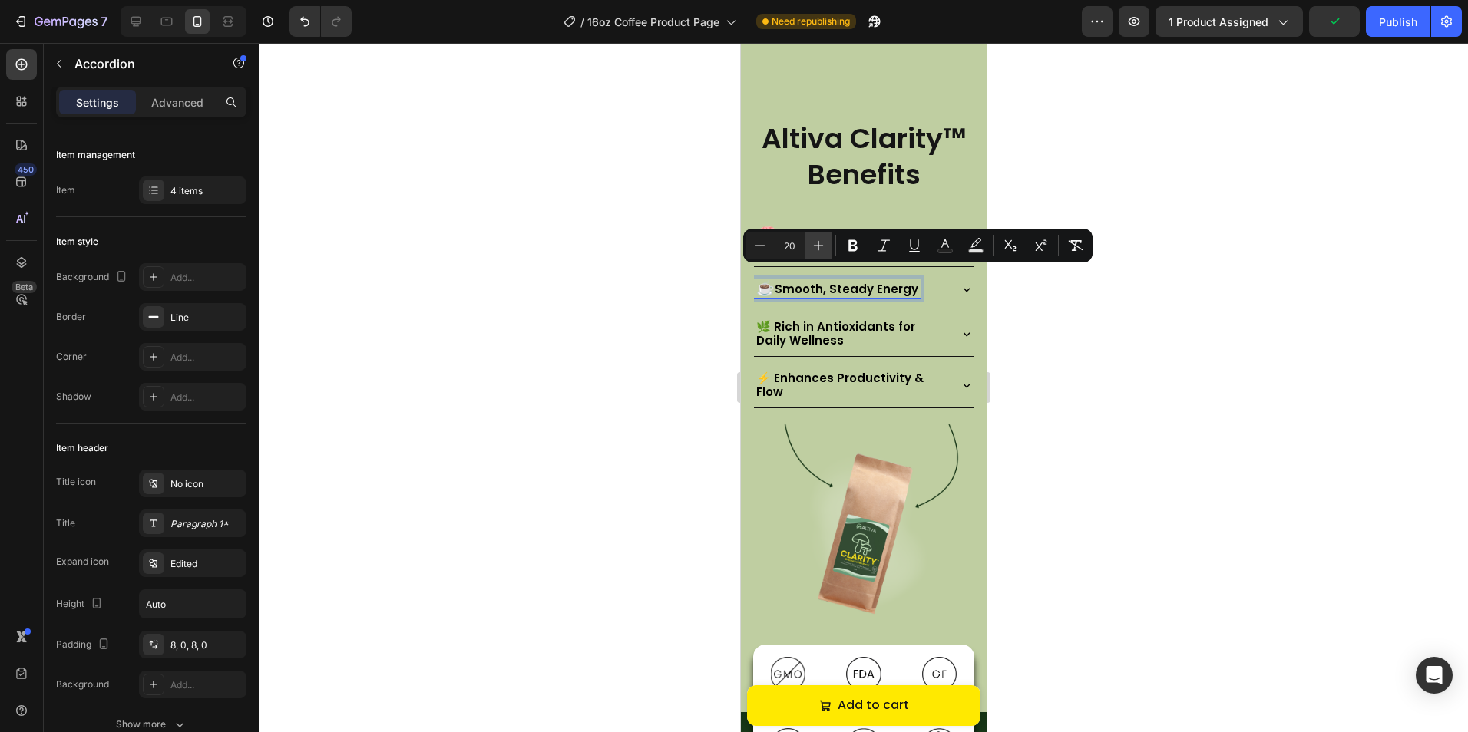
click at [811, 245] on icon "Editor contextual toolbar" at bounding box center [818, 245] width 15 height 15
click at [812, 243] on icon "Editor contextual toolbar" at bounding box center [818, 245] width 15 height 15
click at [813, 243] on icon "Editor contextual toolbar" at bounding box center [818, 245] width 15 height 15
type input "24"
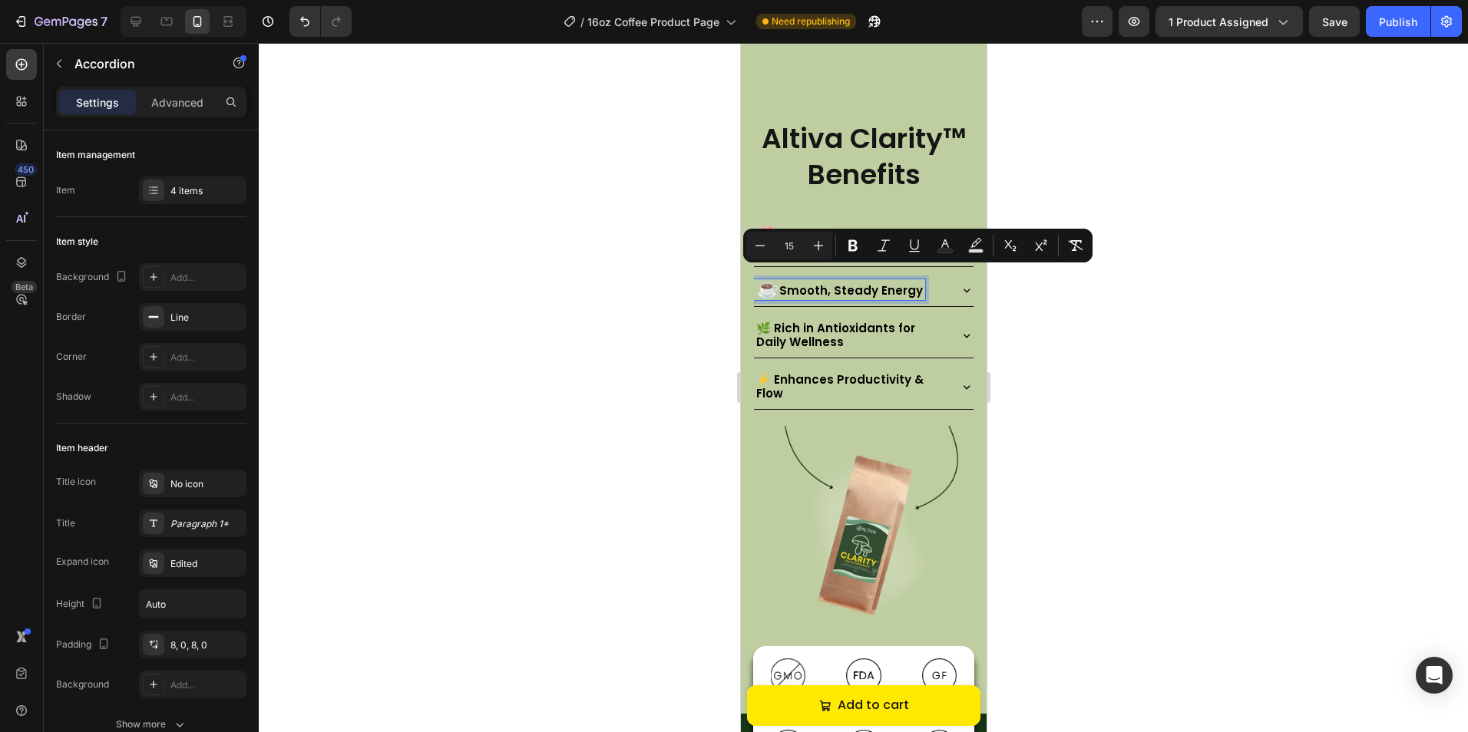
click at [784, 282] on span "Smooth, Steady Energy" at bounding box center [850, 290] width 144 height 16
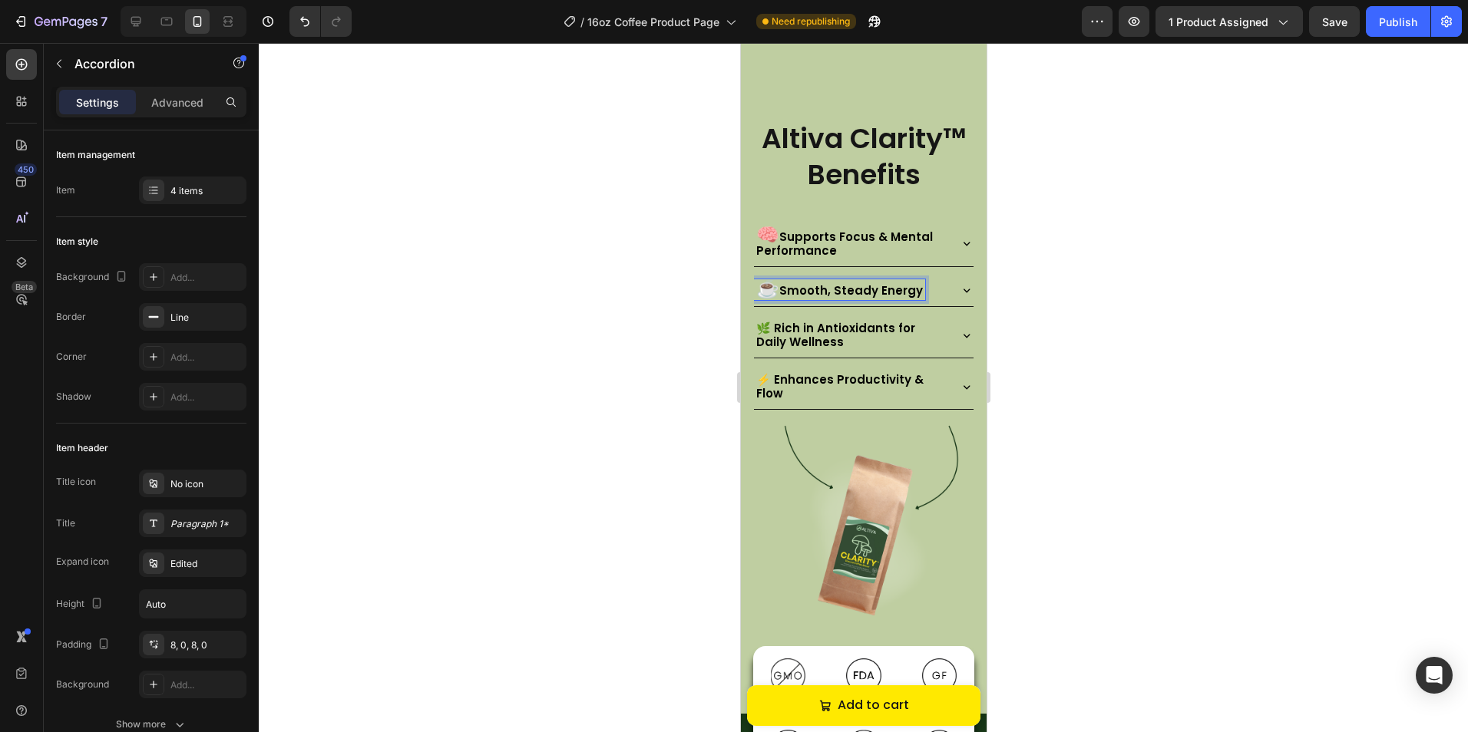
click at [784, 229] on span "Supports Focus & Mental Performance" at bounding box center [843, 244] width 177 height 30
click at [1063, 298] on div at bounding box center [863, 387] width 1209 height 689
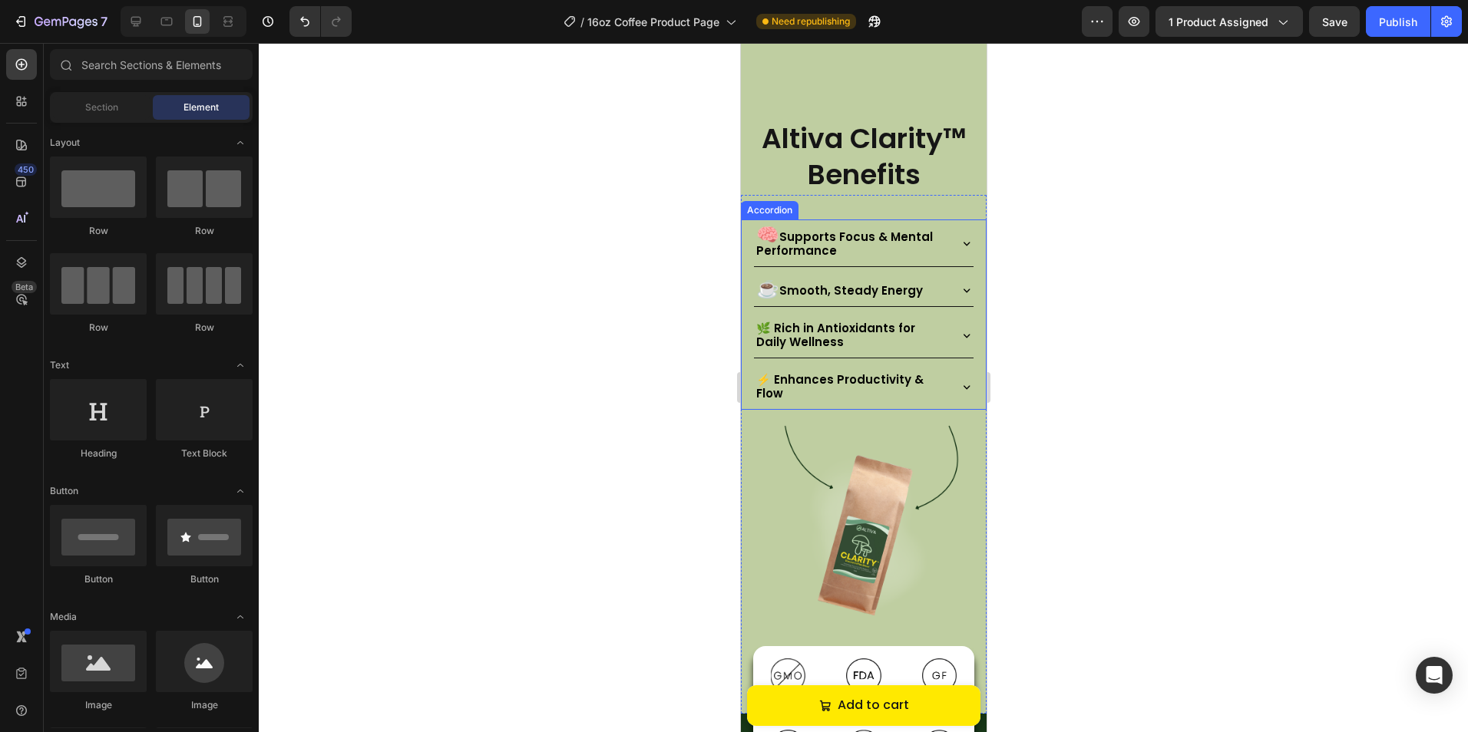
click at [792, 322] on p "🌿 Rich in Antioxidants for Daily Wellness" at bounding box center [849, 336] width 189 height 28
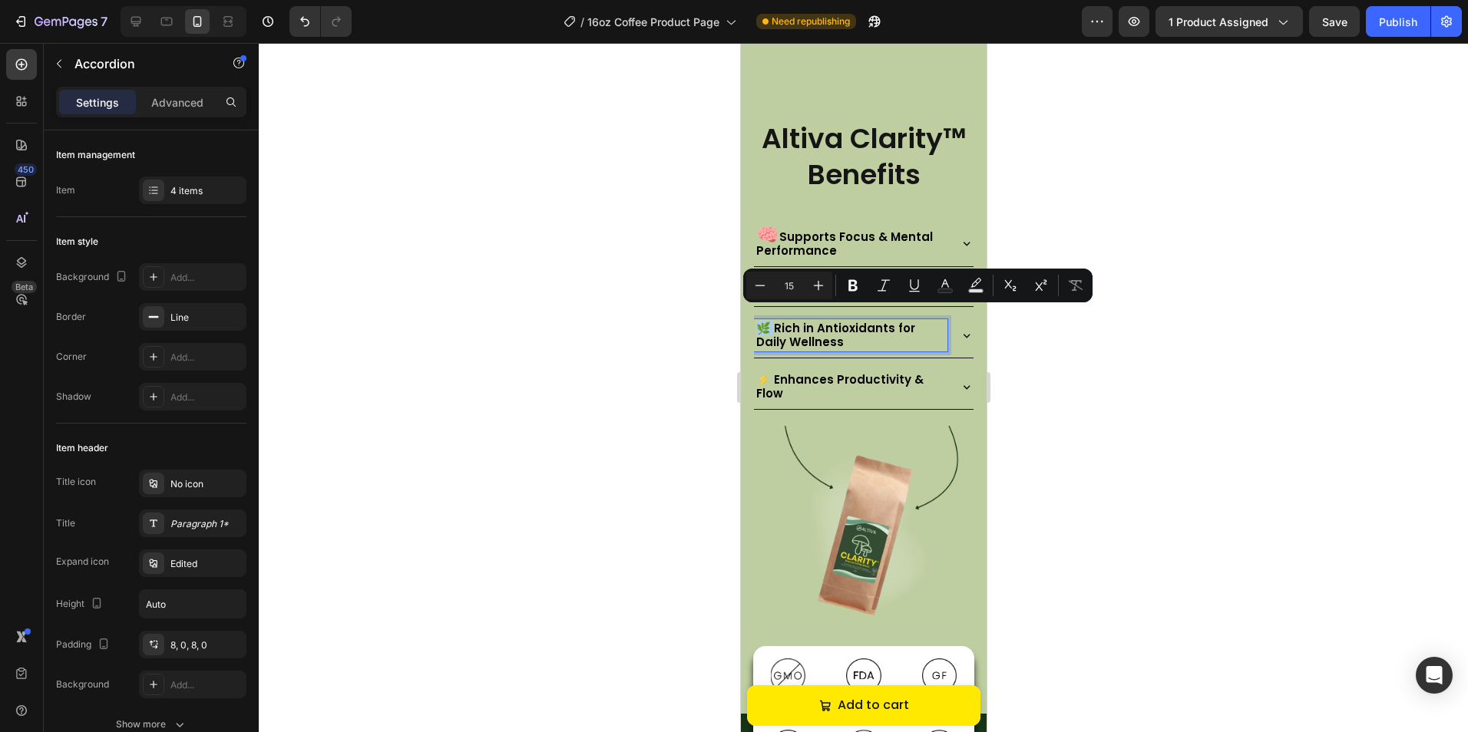
click at [761, 322] on p "🌿 Rich in Antioxidants for Daily Wellness" at bounding box center [849, 336] width 189 height 28
click at [812, 289] on icon "Editor contextual toolbar" at bounding box center [818, 285] width 15 height 15
click at [814, 289] on icon "Editor contextual toolbar" at bounding box center [818, 285] width 15 height 15
click at [815, 289] on icon "Editor contextual toolbar" at bounding box center [818, 285] width 15 height 15
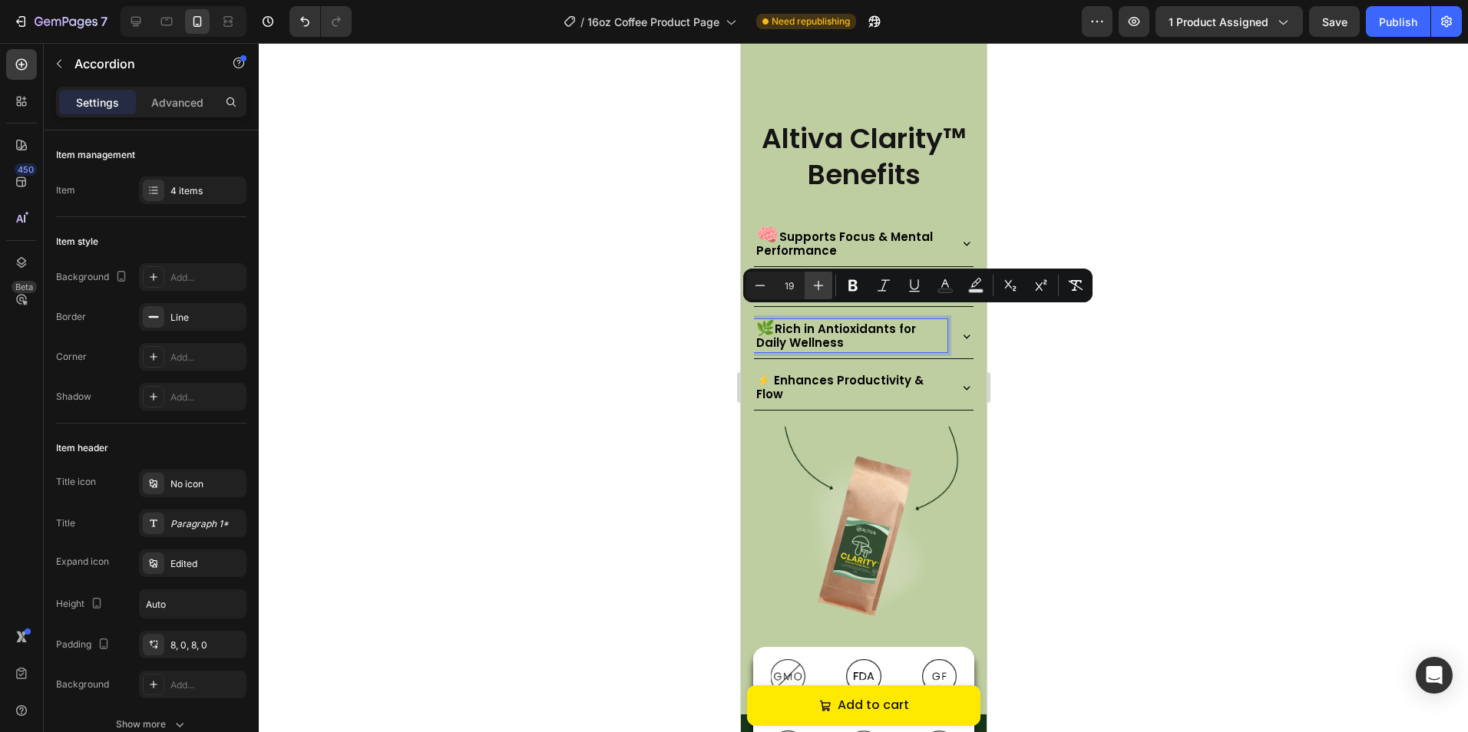
click at [817, 285] on icon "Editor contextual toolbar" at bounding box center [818, 285] width 15 height 15
click at [817, 284] on icon "Editor contextual toolbar" at bounding box center [818, 285] width 15 height 15
click at [815, 285] on icon "Editor contextual toolbar" at bounding box center [818, 285] width 15 height 15
click at [815, 289] on icon "Editor contextual toolbar" at bounding box center [818, 285] width 15 height 15
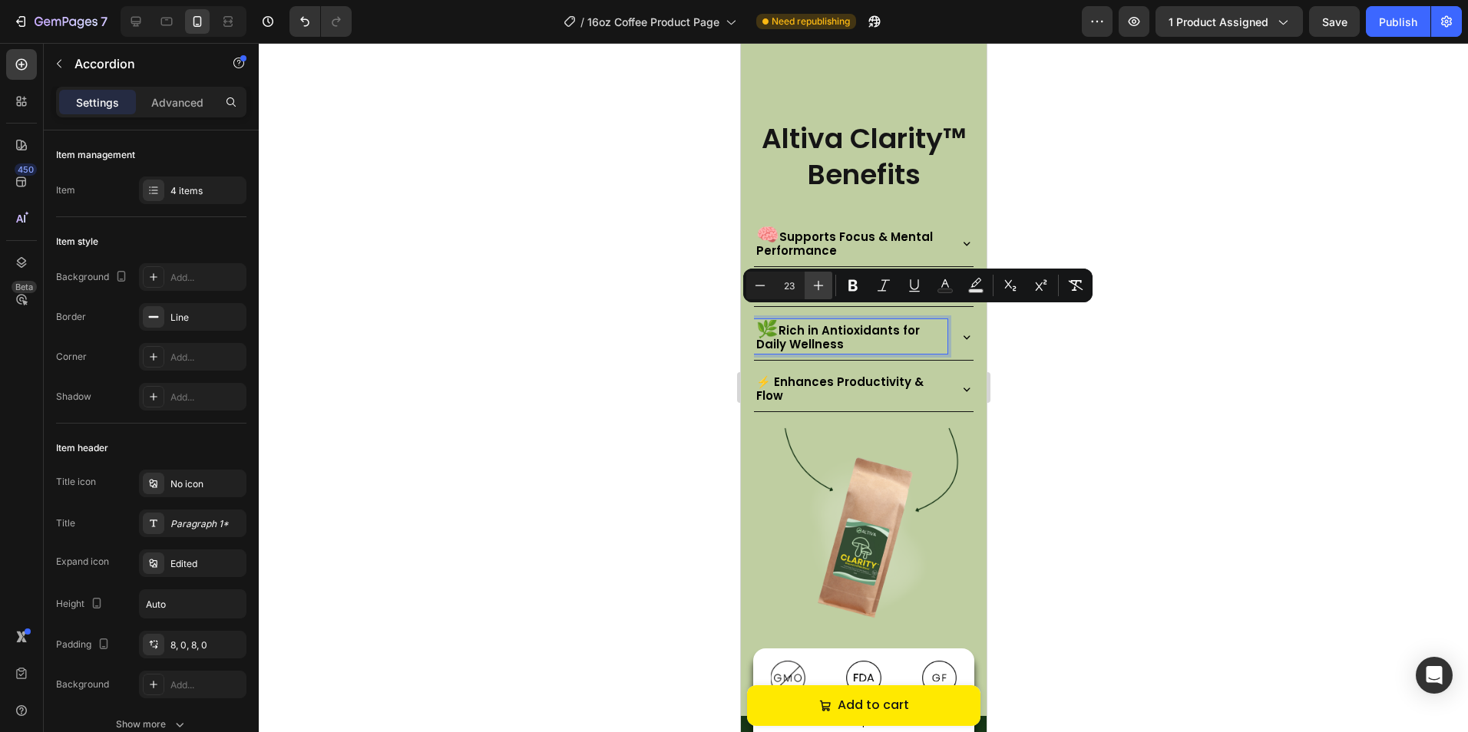
type input "24"
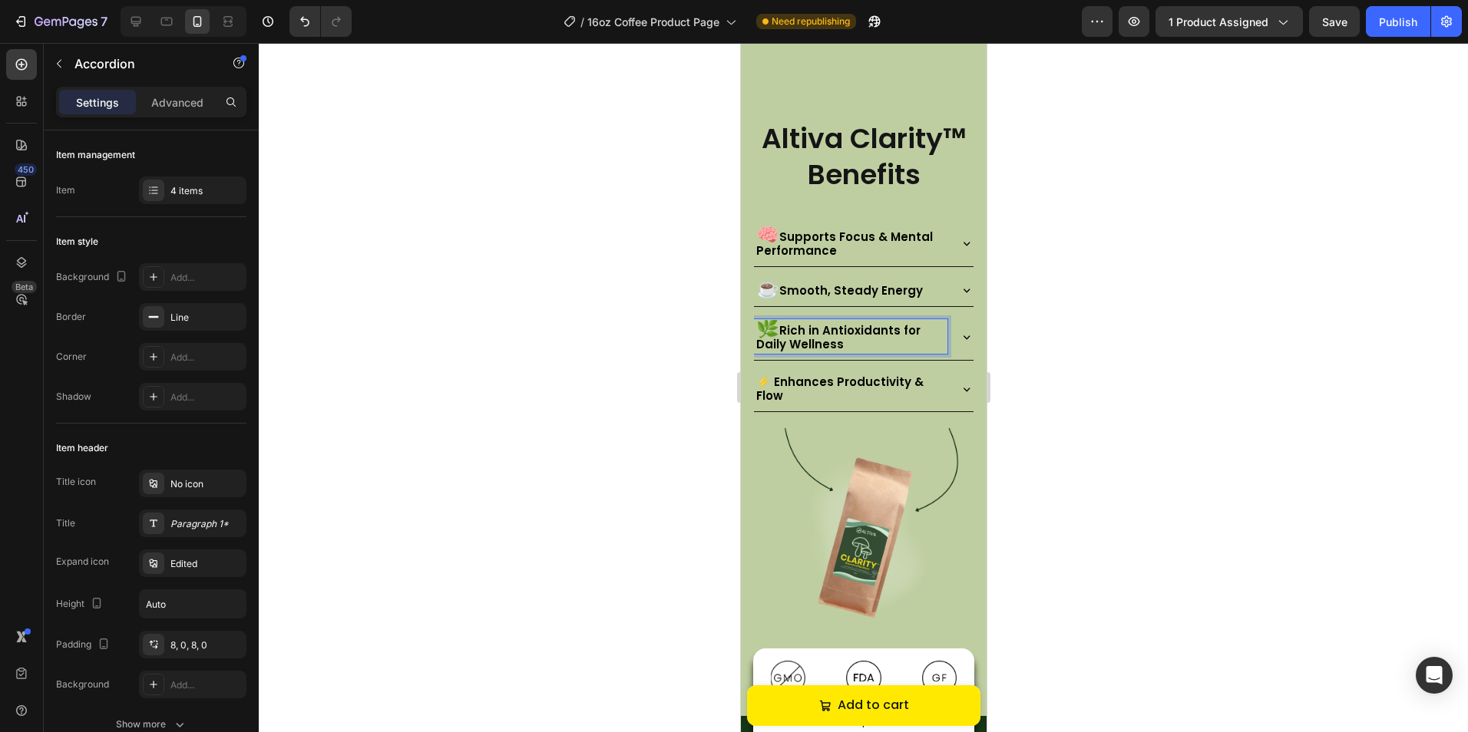
click at [786, 322] on p "🌿 Rich in Antioxidants for Daily Wellness" at bounding box center [849, 337] width 189 height 30
click at [768, 375] on p "⚡ Enhances Productivity & Flow" at bounding box center [849, 389] width 189 height 28
click at [758, 375] on p "⚡ Enhances Productivity & Flow" at bounding box center [849, 389] width 189 height 28
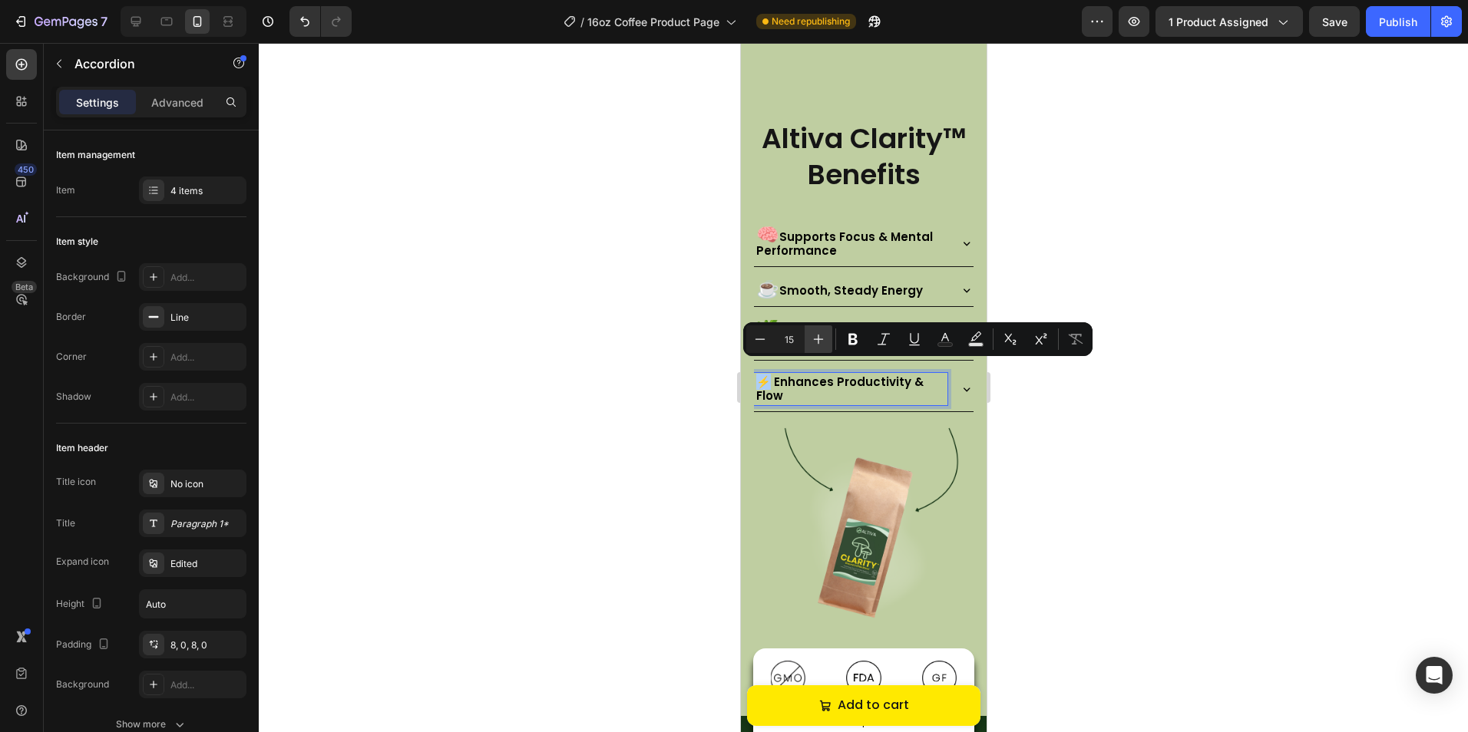
click at [822, 338] on icon "Editor contextual toolbar" at bounding box center [818, 339] width 15 height 15
click at [821, 338] on icon "Editor contextual toolbar" at bounding box center [818, 339] width 15 height 15
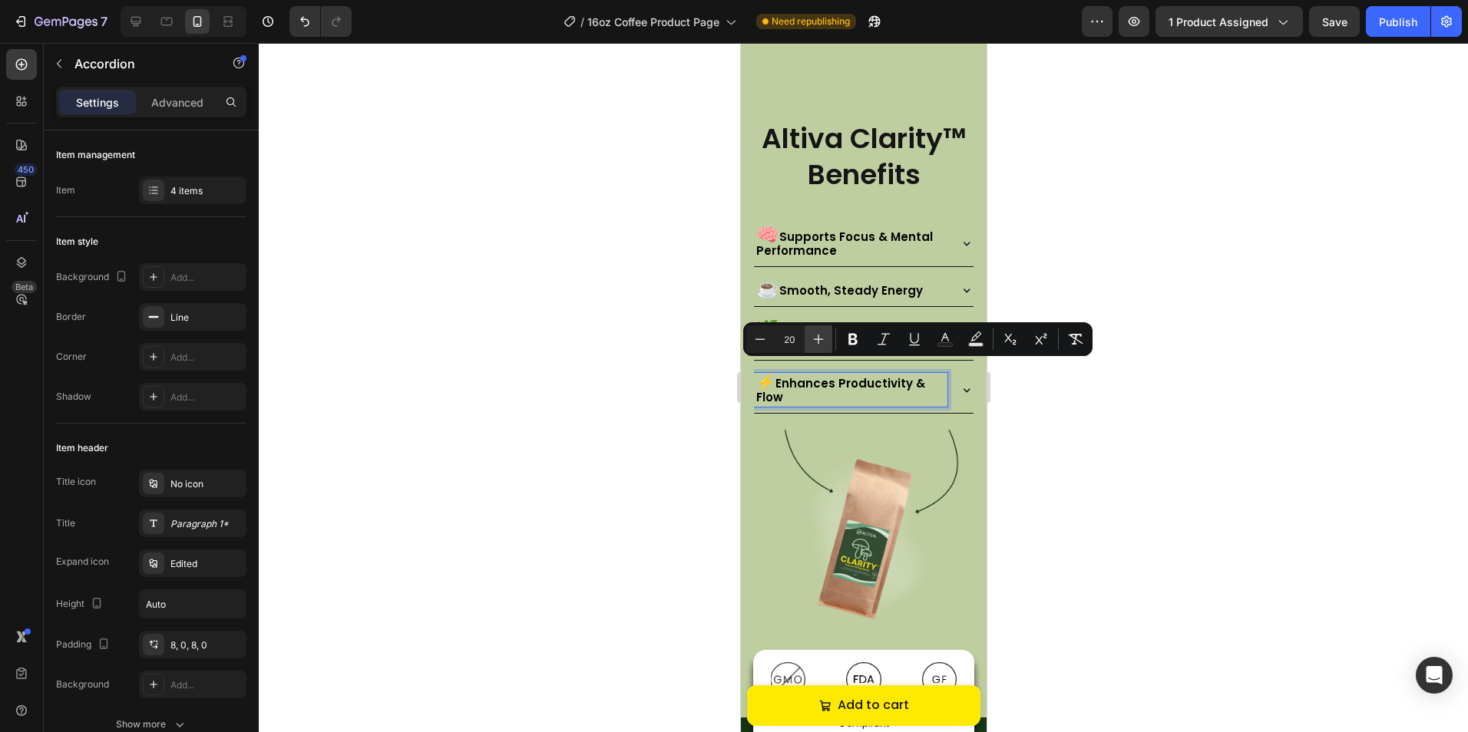
click at [821, 338] on icon "Editor contextual toolbar" at bounding box center [818, 339] width 15 height 15
type input "24"
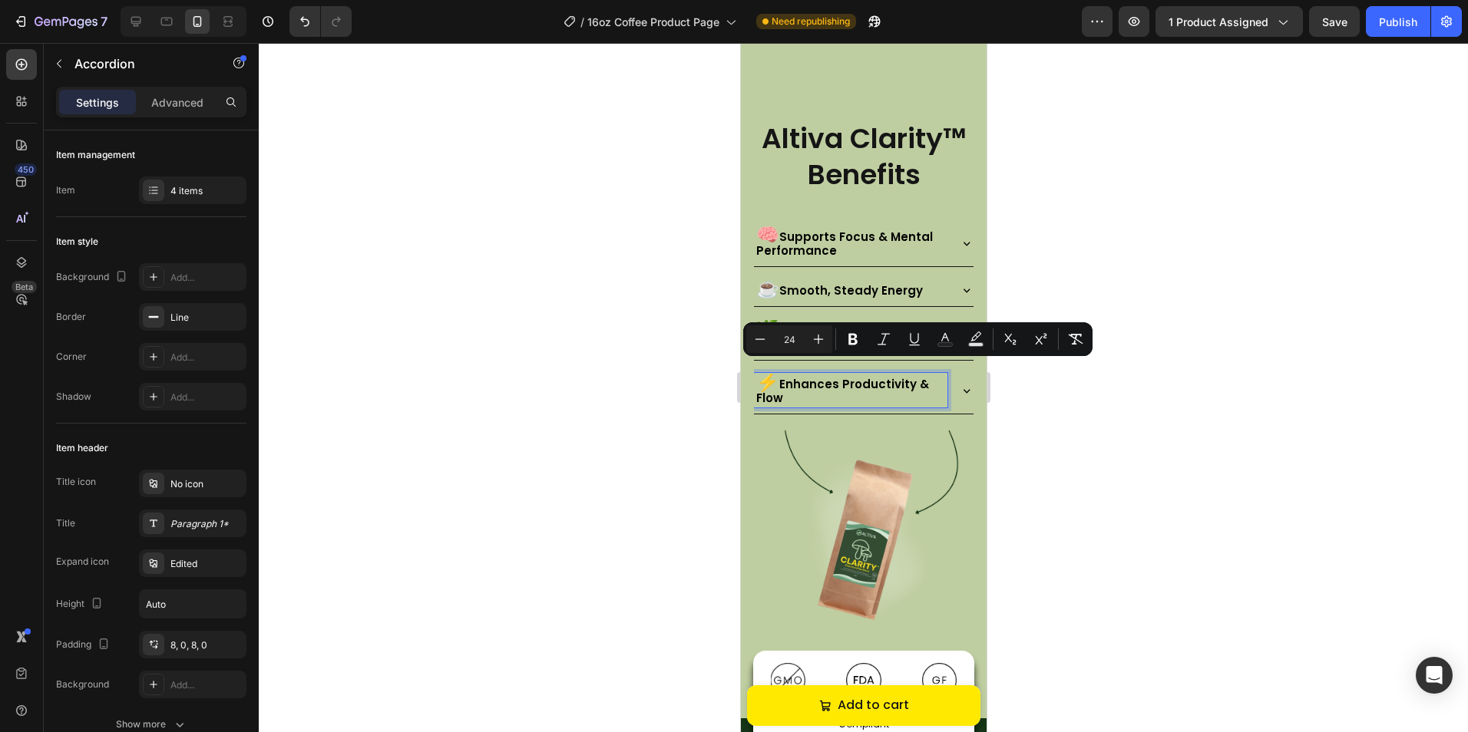
click at [787, 375] on p "⚡ Enhances Productivity & Flow" at bounding box center [849, 390] width 189 height 30
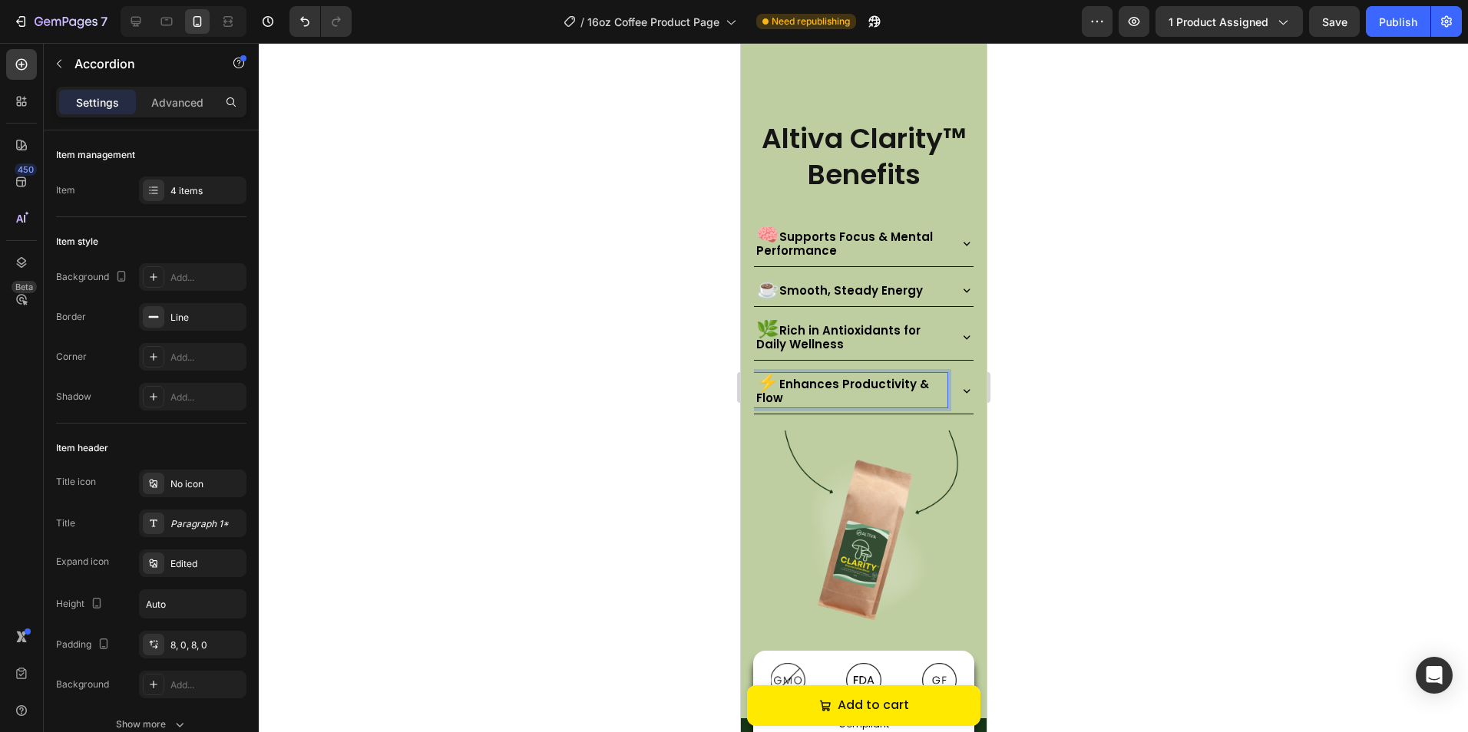
click at [780, 375] on p "⚡ Enhances Productivity & Flow" at bounding box center [849, 390] width 189 height 30
click at [1087, 345] on div at bounding box center [863, 387] width 1209 height 689
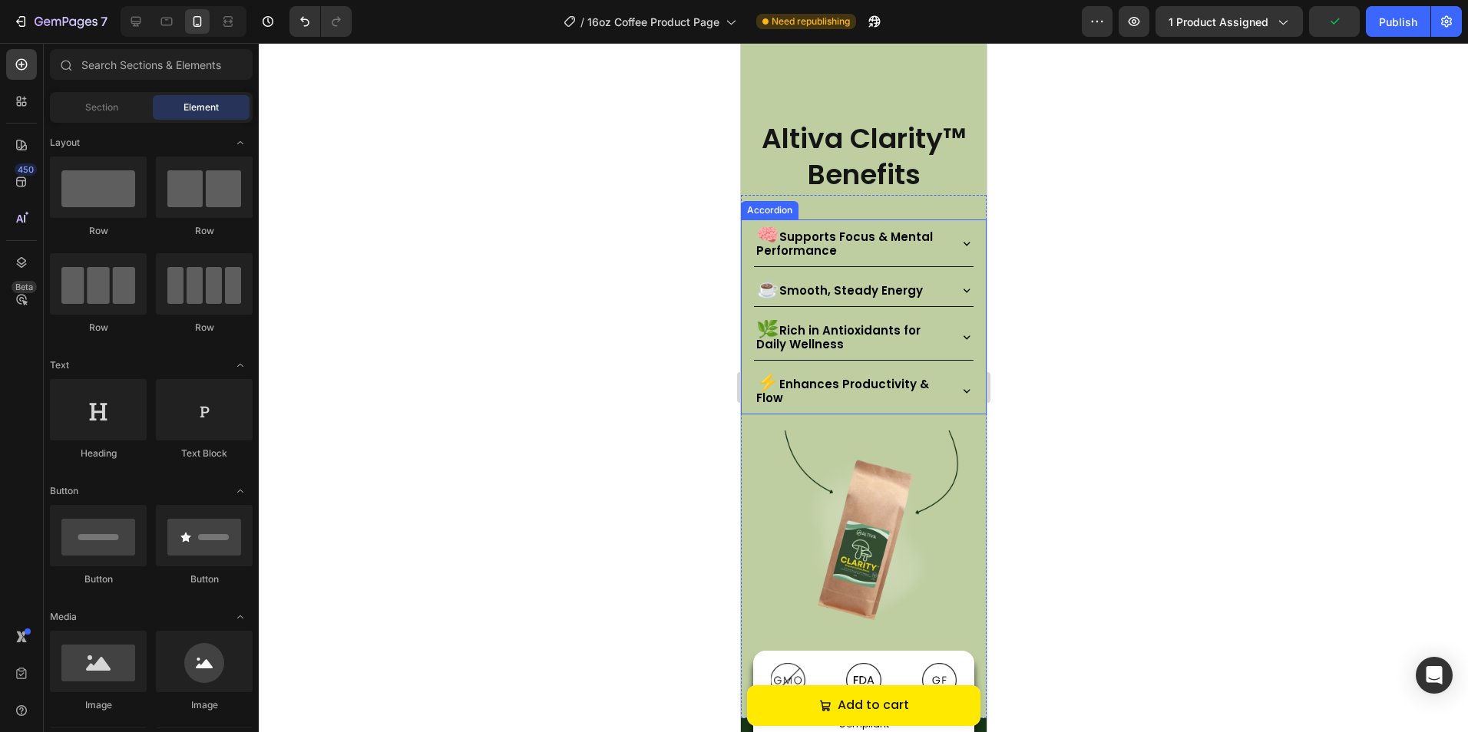
click at [778, 375] on span "⚡" at bounding box center [766, 381] width 23 height 25
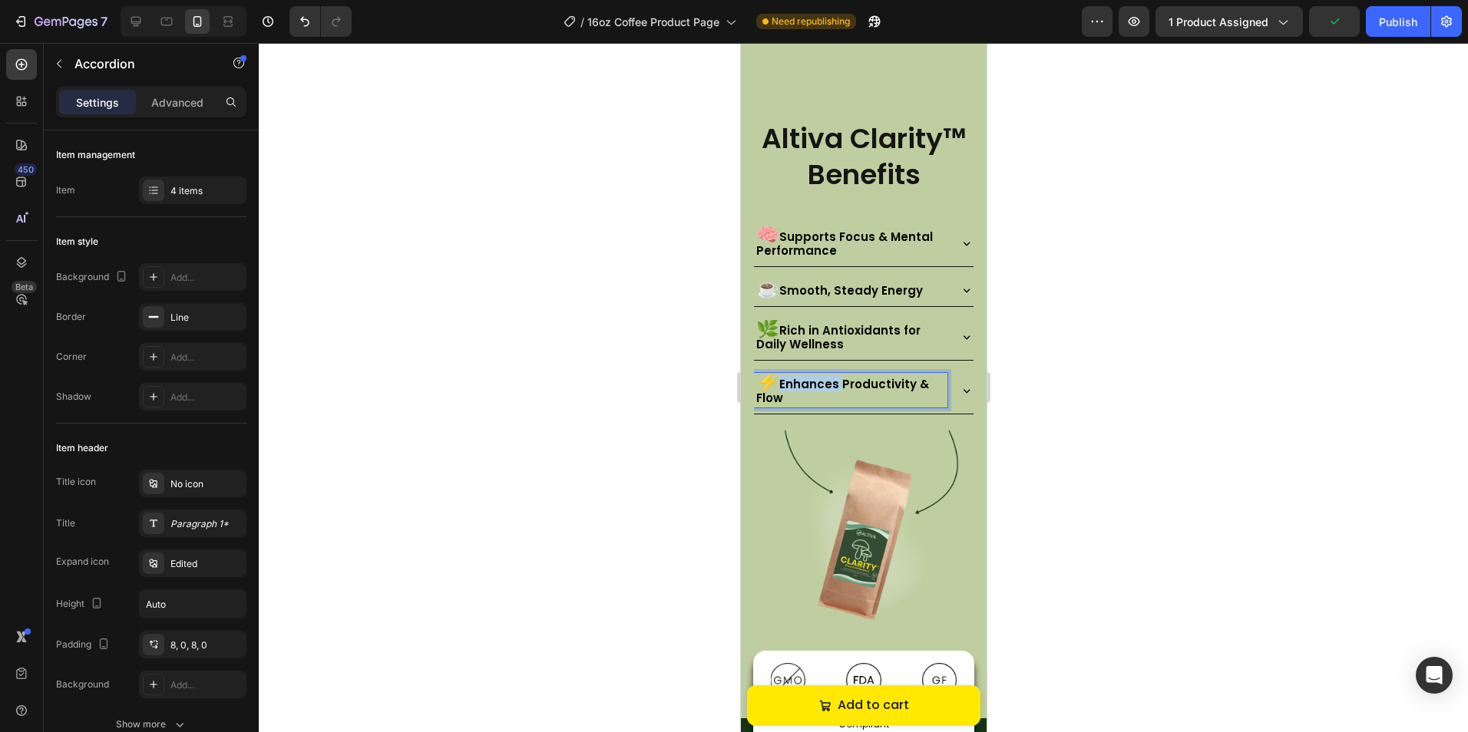
click at [781, 375] on p "⚡ Enhances Productivity & Flow" at bounding box center [849, 390] width 189 height 30
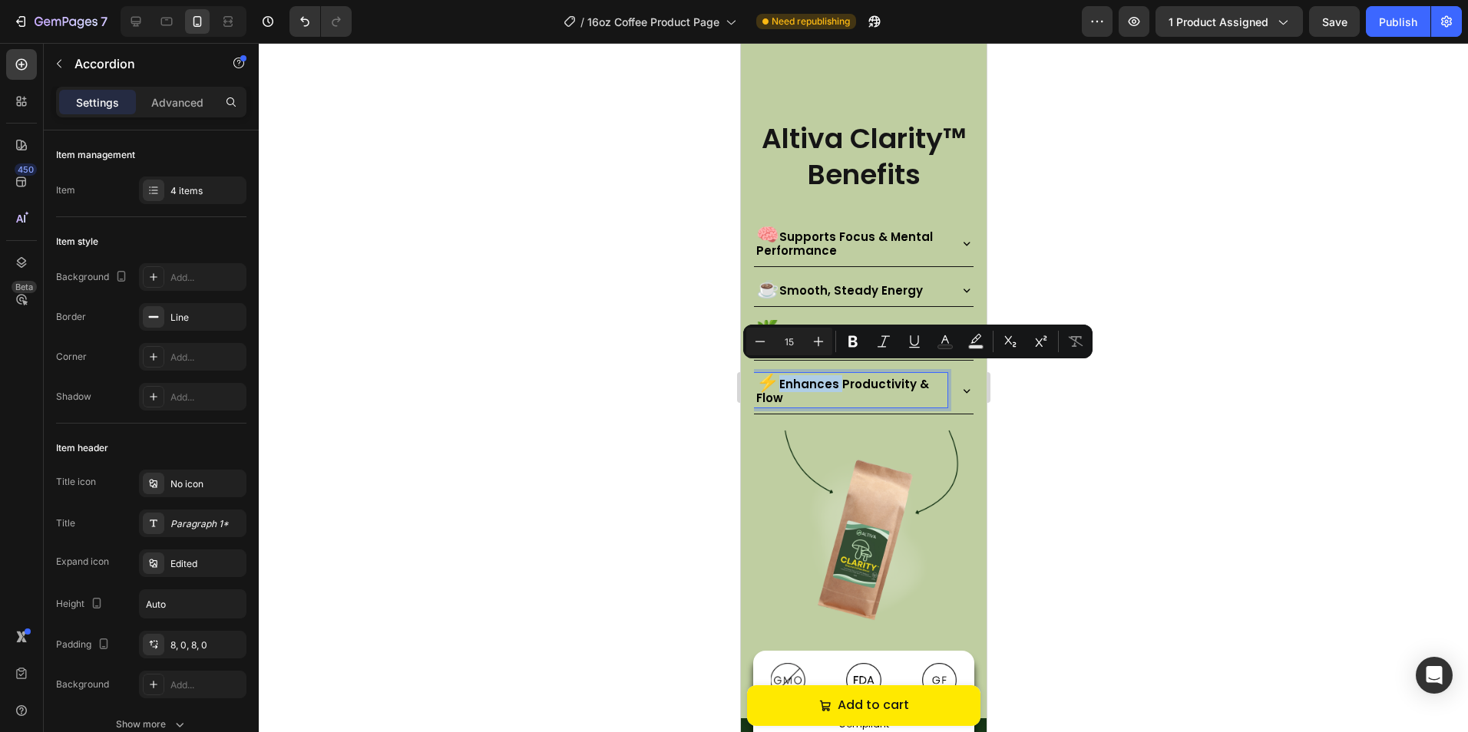
click at [779, 375] on p "⚡ Enhances Productivity & Flow" at bounding box center [849, 390] width 189 height 30
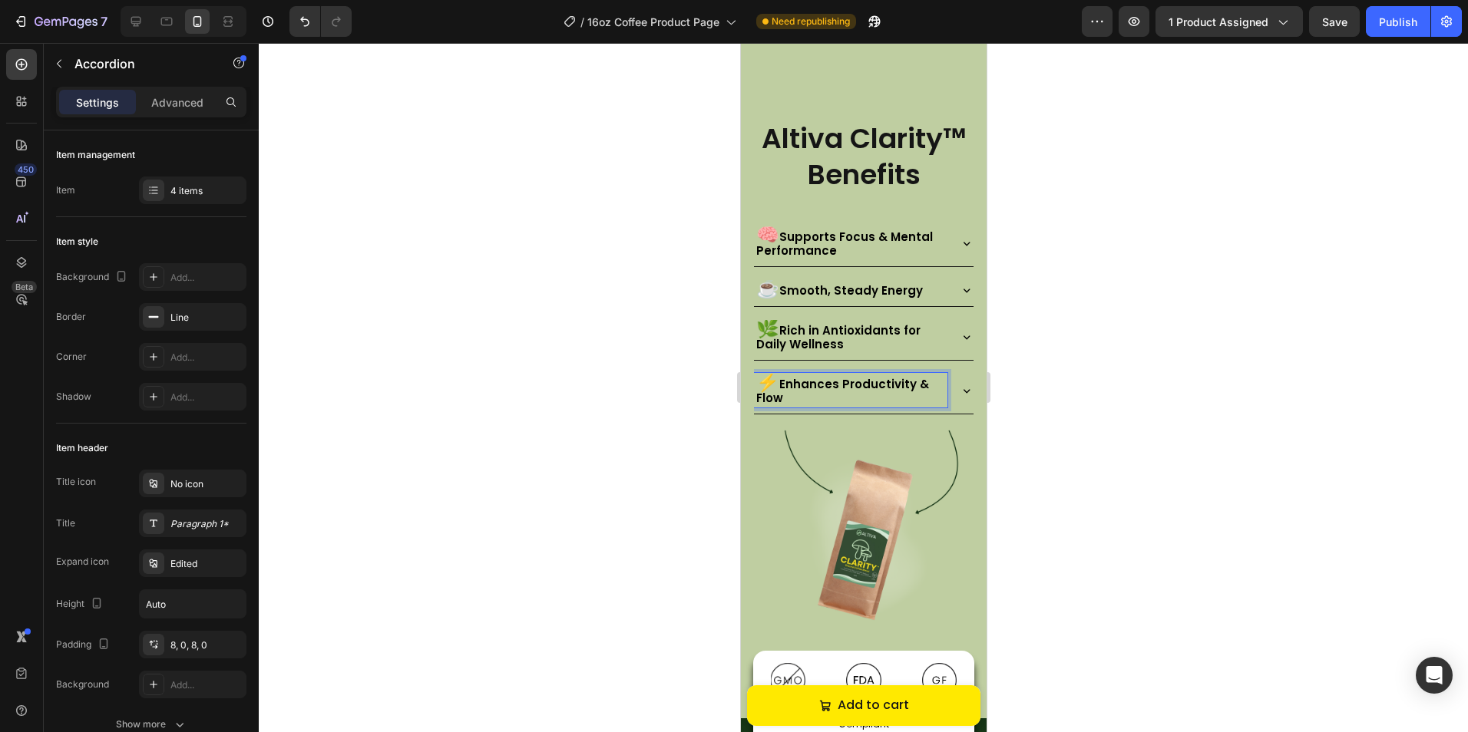
click at [776, 235] on span "Supports Focus & Mental Performance" at bounding box center [843, 244] width 177 height 30
click at [780, 229] on span "Supports Focus & Mental Performance" at bounding box center [843, 244] width 177 height 30
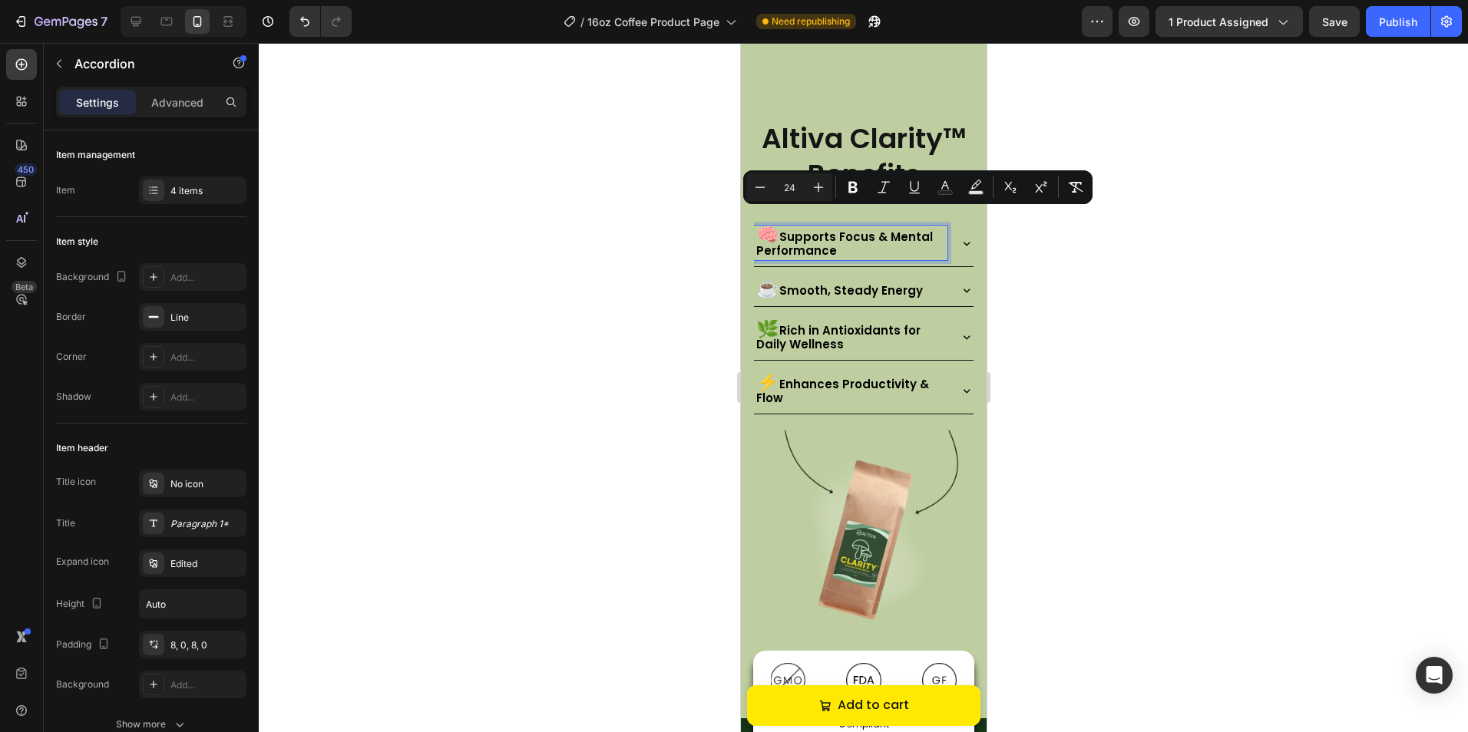
click at [781, 228] on p "🧠 Supports Focus & Mental Performance" at bounding box center [849, 243] width 189 height 30
click at [754, 197] on button "Minus" at bounding box center [760, 187] width 28 height 28
click at [754, 196] on button "Minus" at bounding box center [760, 187] width 28 height 28
click at [755, 195] on button "Minus" at bounding box center [760, 187] width 28 height 28
click at [755, 194] on icon "Editor contextual toolbar" at bounding box center [759, 187] width 15 height 15
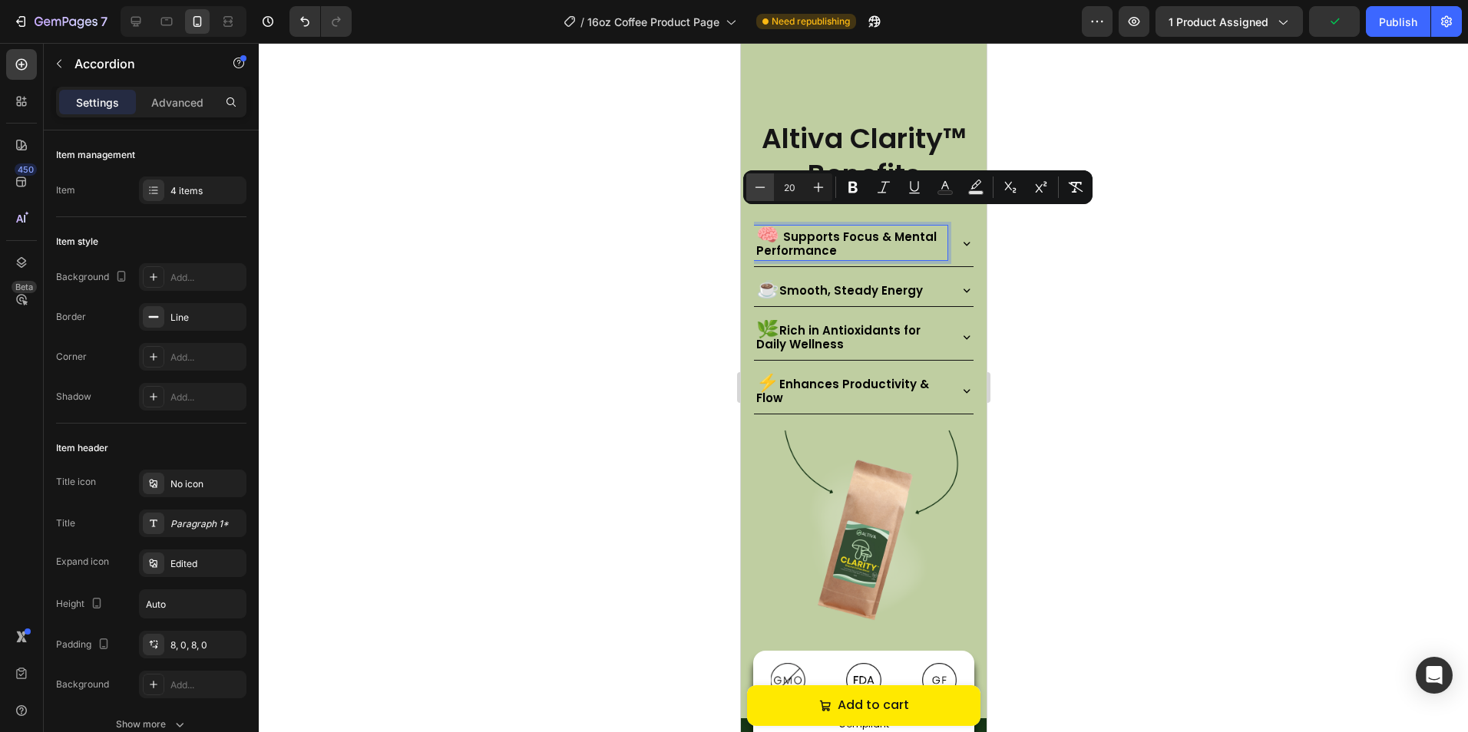
click at [755, 194] on icon "Editor contextual toolbar" at bounding box center [759, 187] width 15 height 15
click at [754, 193] on icon "Editor contextual toolbar" at bounding box center [759, 187] width 15 height 15
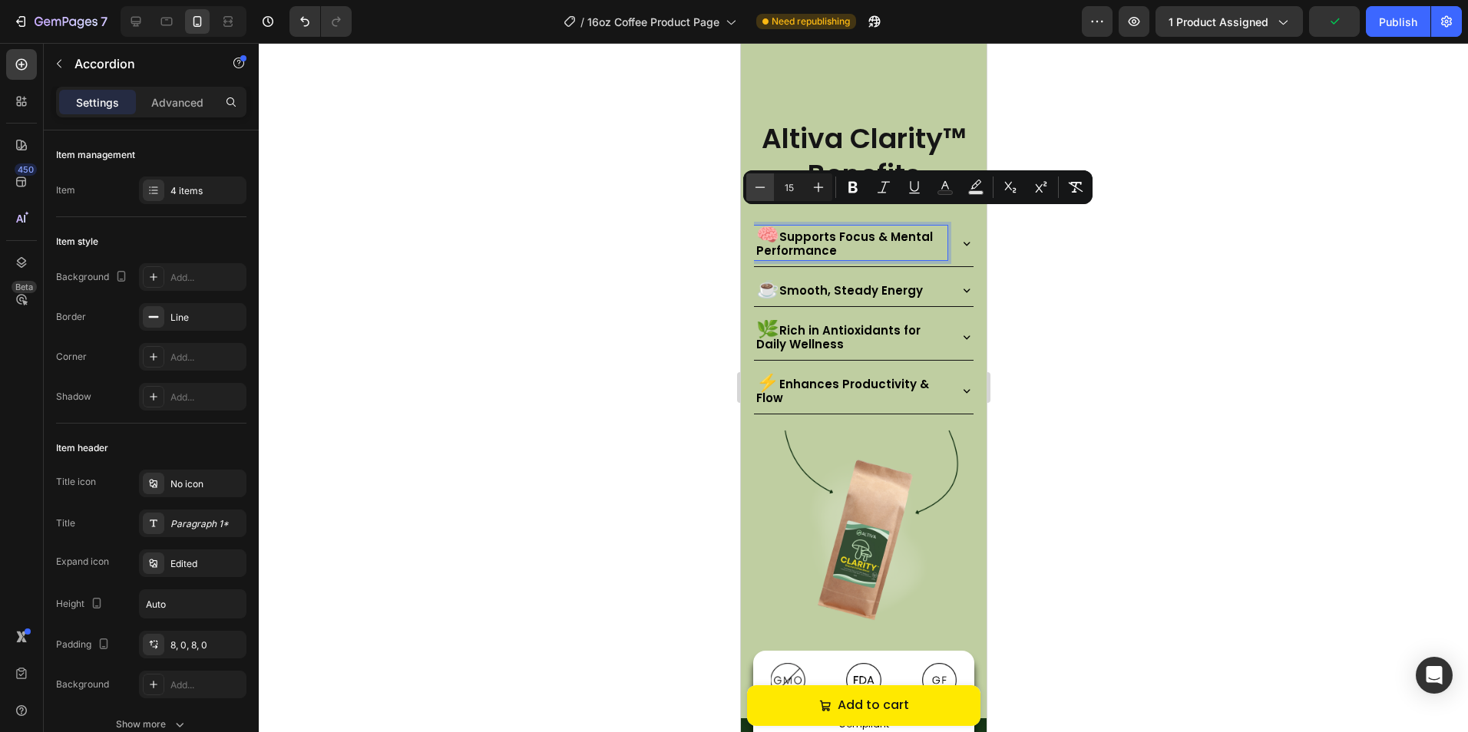
click at [754, 193] on icon "Editor contextual toolbar" at bounding box center [759, 187] width 15 height 15
click at [755, 193] on icon "Editor contextual toolbar" at bounding box center [759, 187] width 15 height 15
click at [755, 192] on icon "Editor contextual toolbar" at bounding box center [759, 187] width 15 height 15
type input "11"
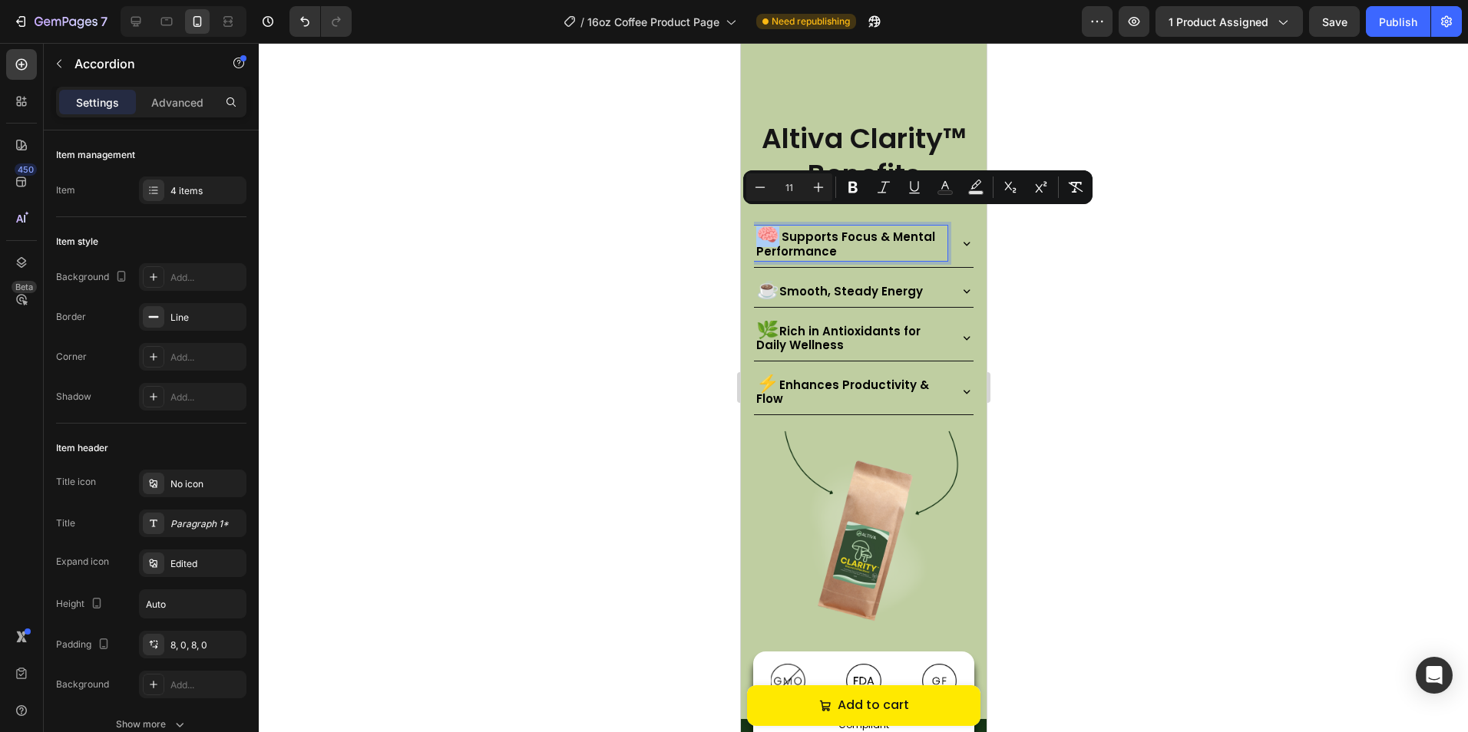
click at [1080, 276] on div at bounding box center [863, 387] width 1209 height 689
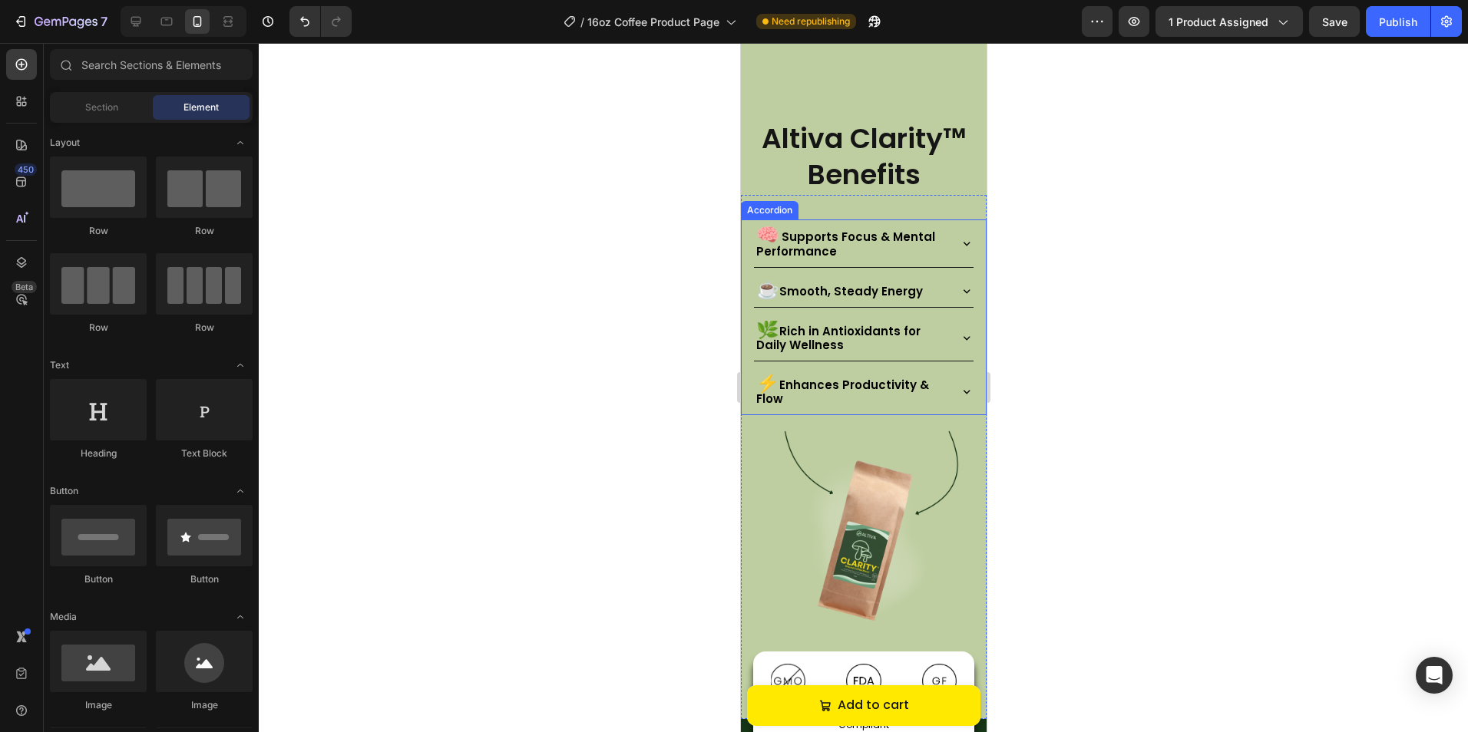
click at [784, 284] on span "Smooth, Steady Energy" at bounding box center [850, 291] width 144 height 16
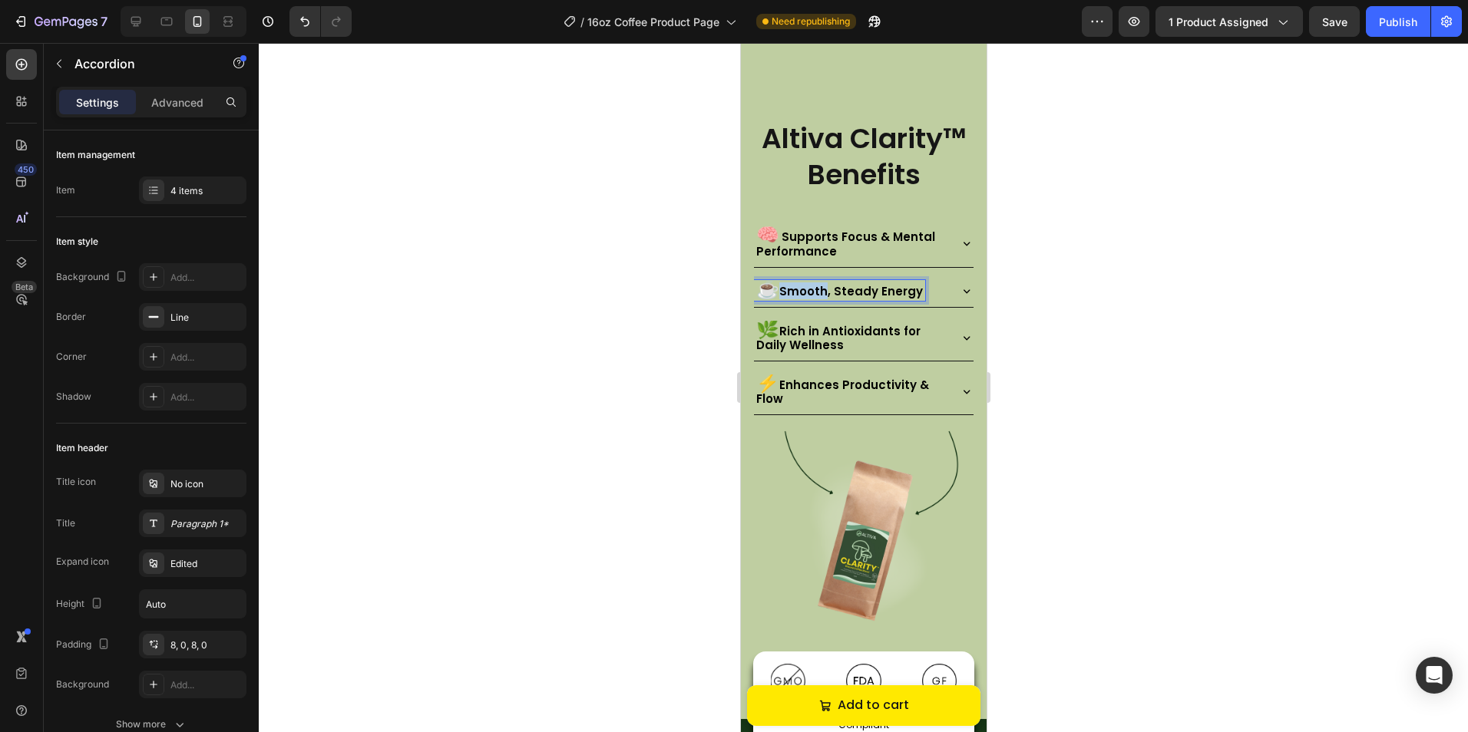
click at [779, 283] on span "Smooth, Steady Energy" at bounding box center [850, 291] width 144 height 16
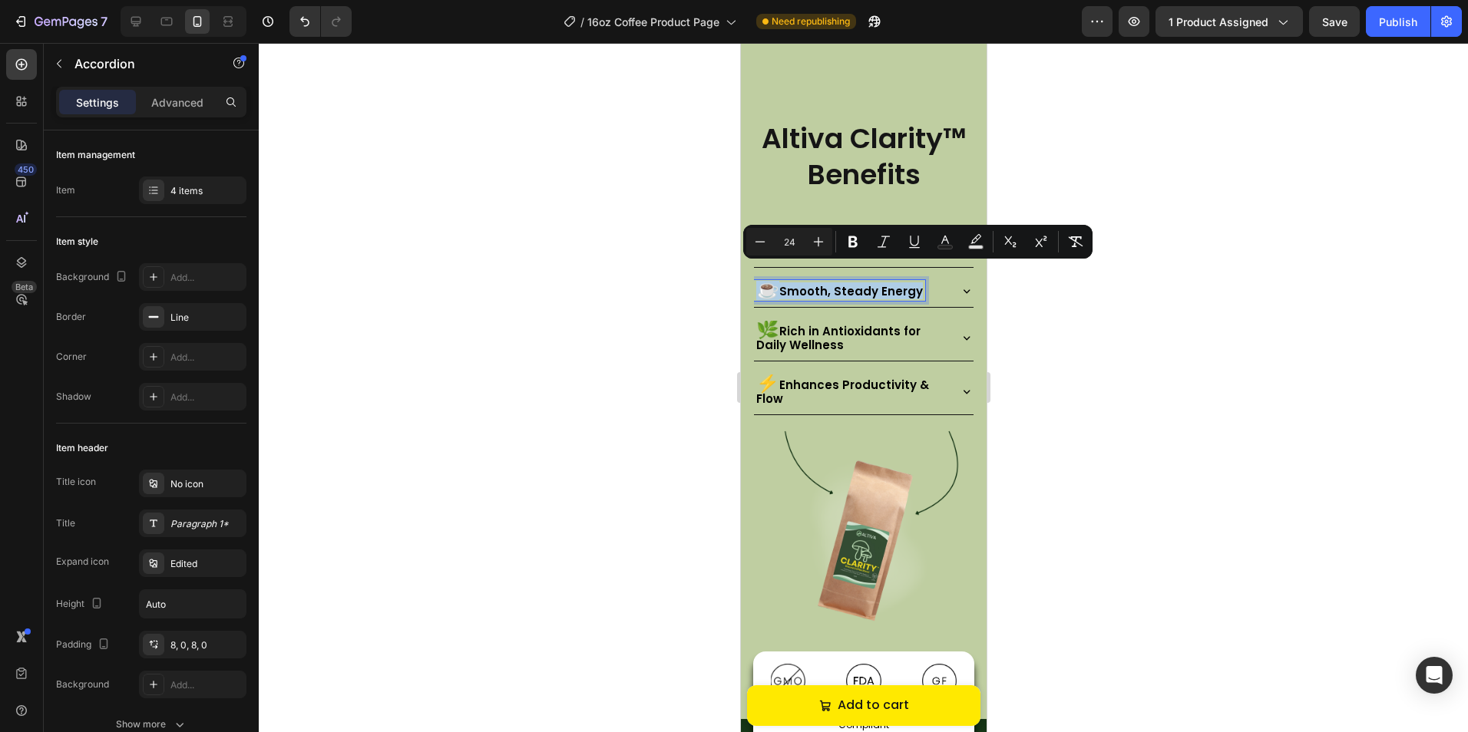
click at [779, 283] on span "Smooth, Steady Energy" at bounding box center [850, 291] width 144 height 16
click at [778, 278] on span "☕" at bounding box center [766, 288] width 23 height 25
click at [781, 282] on p "☕ Smooth, Steady Energy" at bounding box center [838, 290] width 167 height 16
click at [755, 244] on icon "Editor contextual toolbar" at bounding box center [759, 241] width 15 height 15
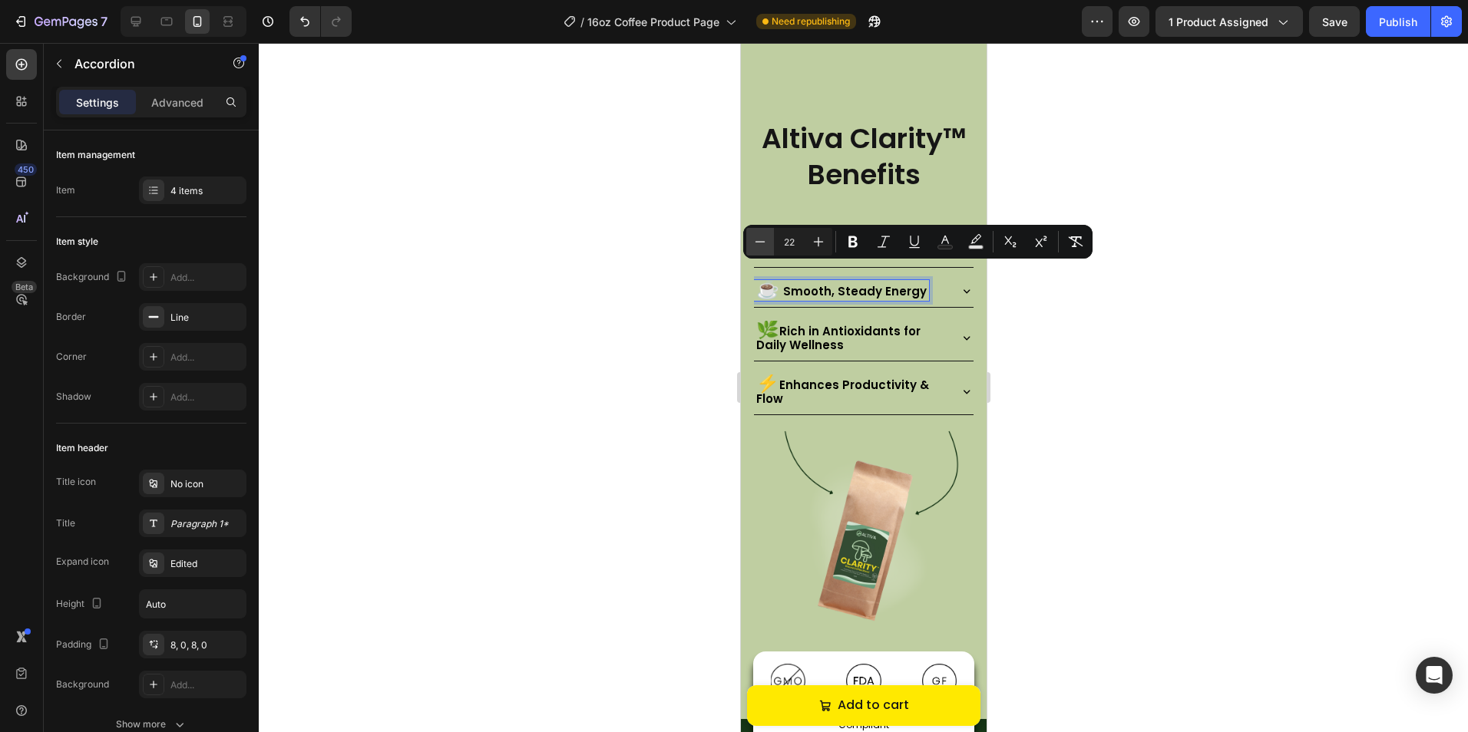
click at [755, 243] on icon "Editor contextual toolbar" at bounding box center [759, 241] width 15 height 15
click at [754, 243] on icon "Editor contextual toolbar" at bounding box center [759, 241] width 15 height 15
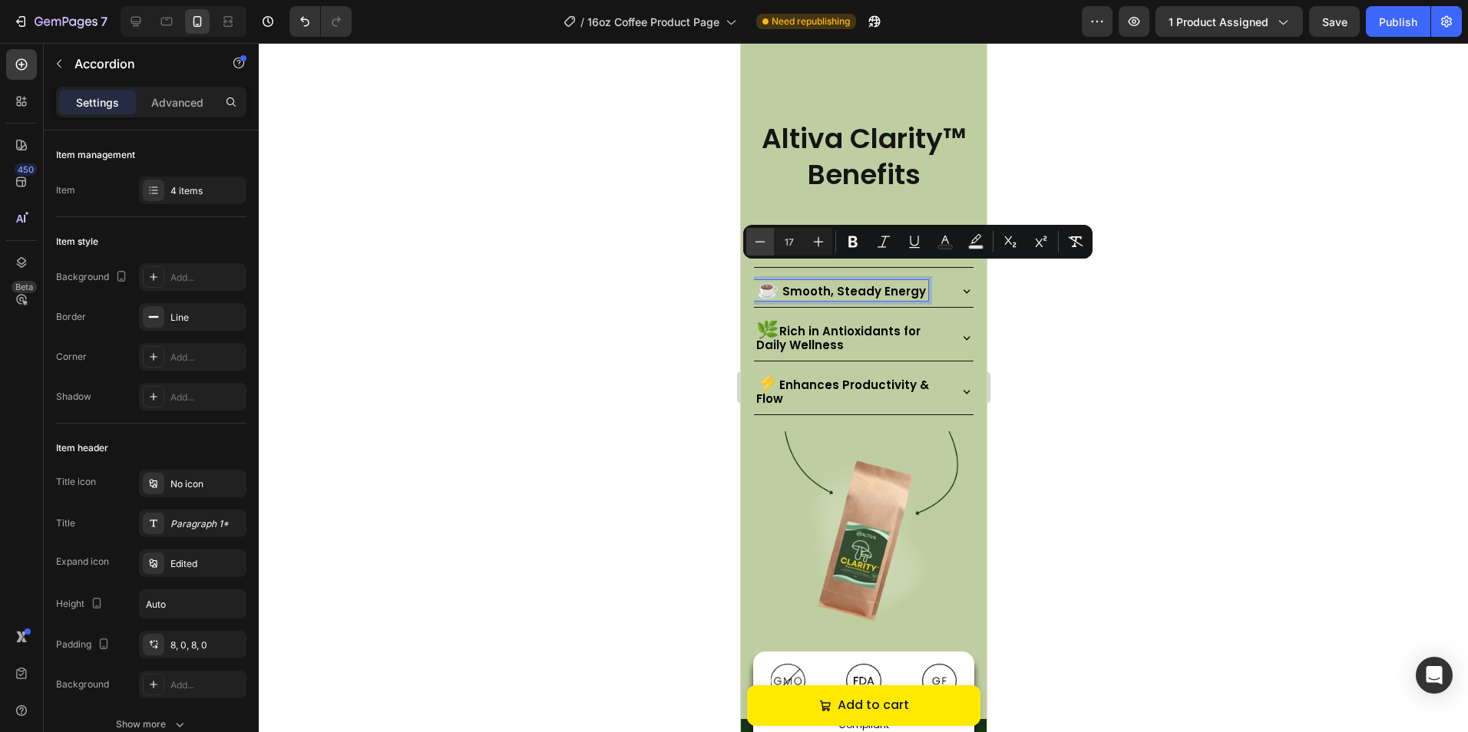
click at [754, 243] on icon "Editor contextual toolbar" at bounding box center [759, 241] width 15 height 15
click at [755, 243] on icon "Editor contextual toolbar" at bounding box center [759, 241] width 15 height 15
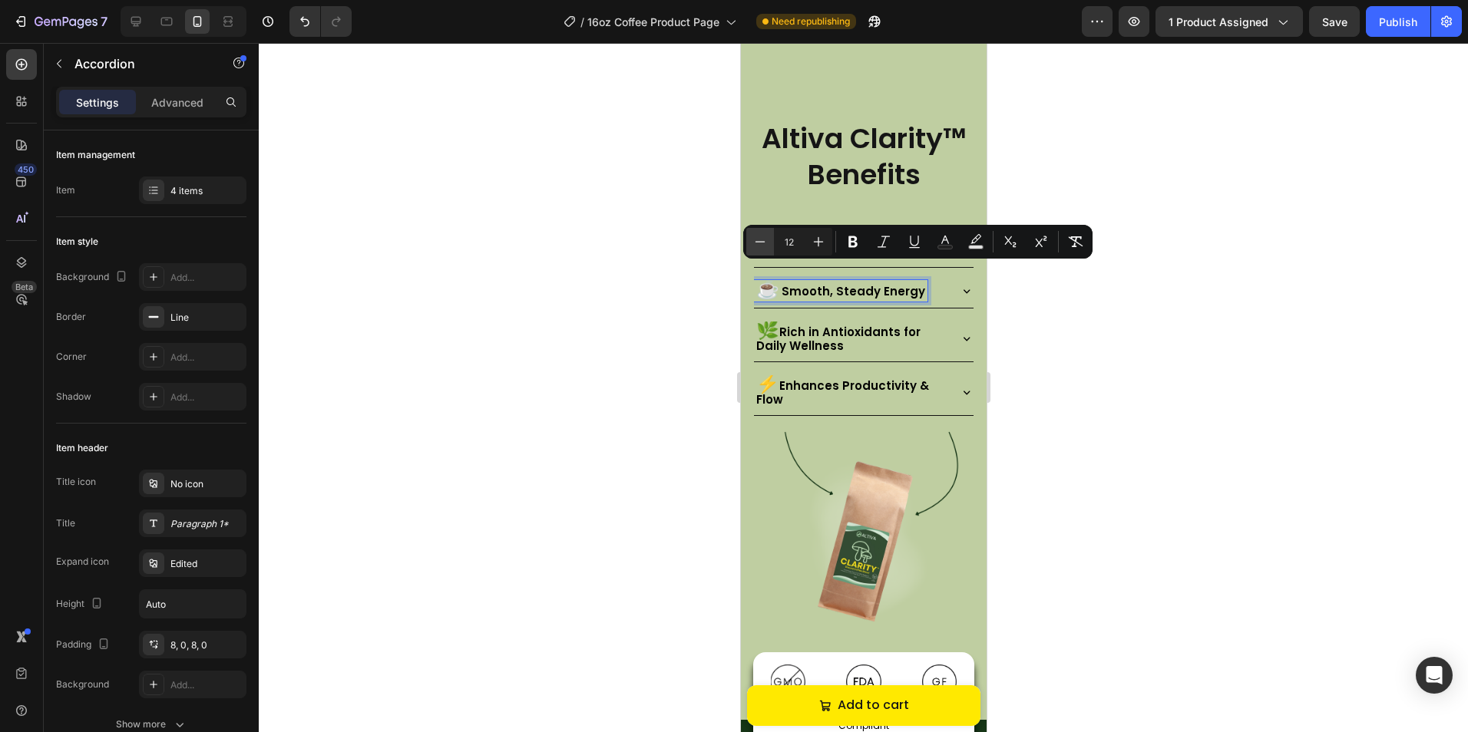
click at [755, 243] on icon "Editor contextual toolbar" at bounding box center [759, 241] width 15 height 15
type input "11"
click at [1125, 359] on div at bounding box center [863, 387] width 1209 height 689
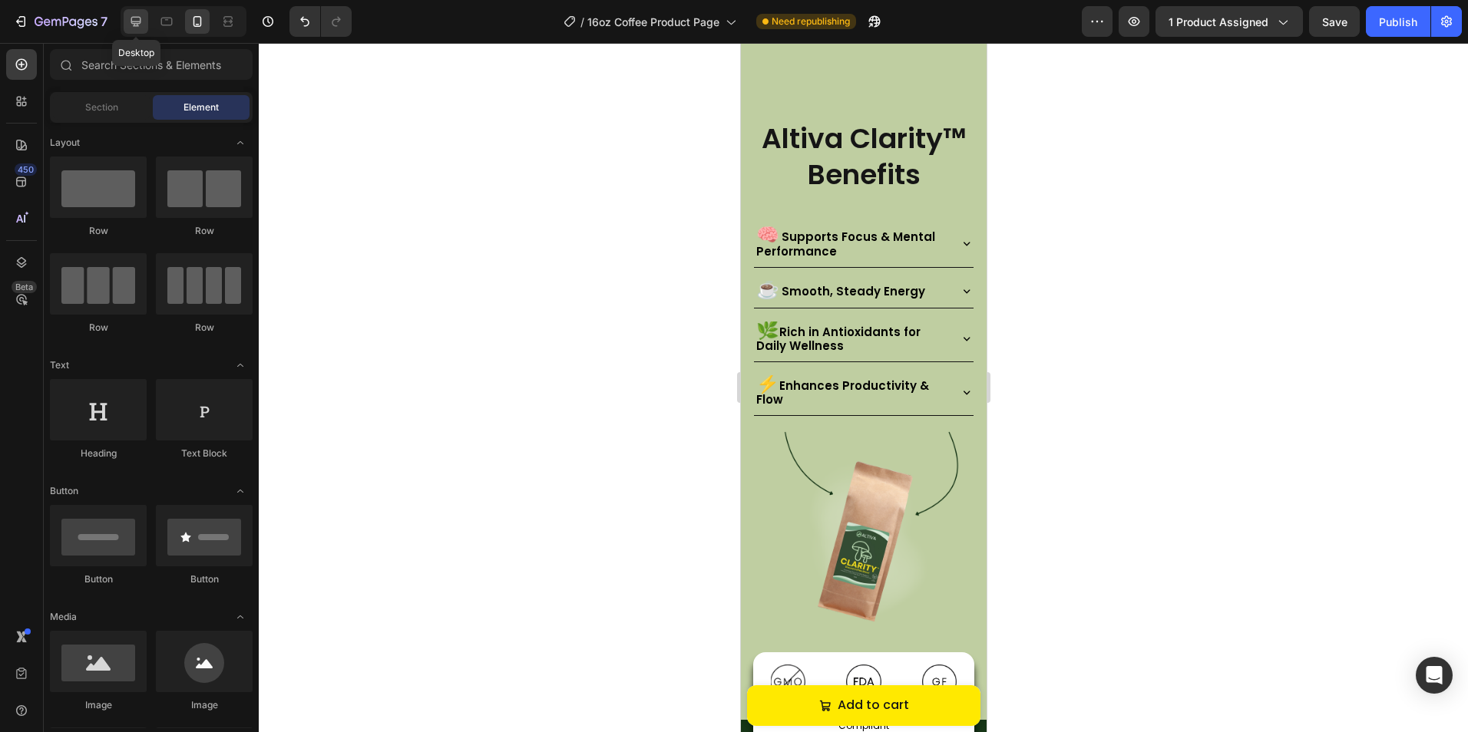
click at [140, 19] on icon at bounding box center [135, 21] width 15 height 15
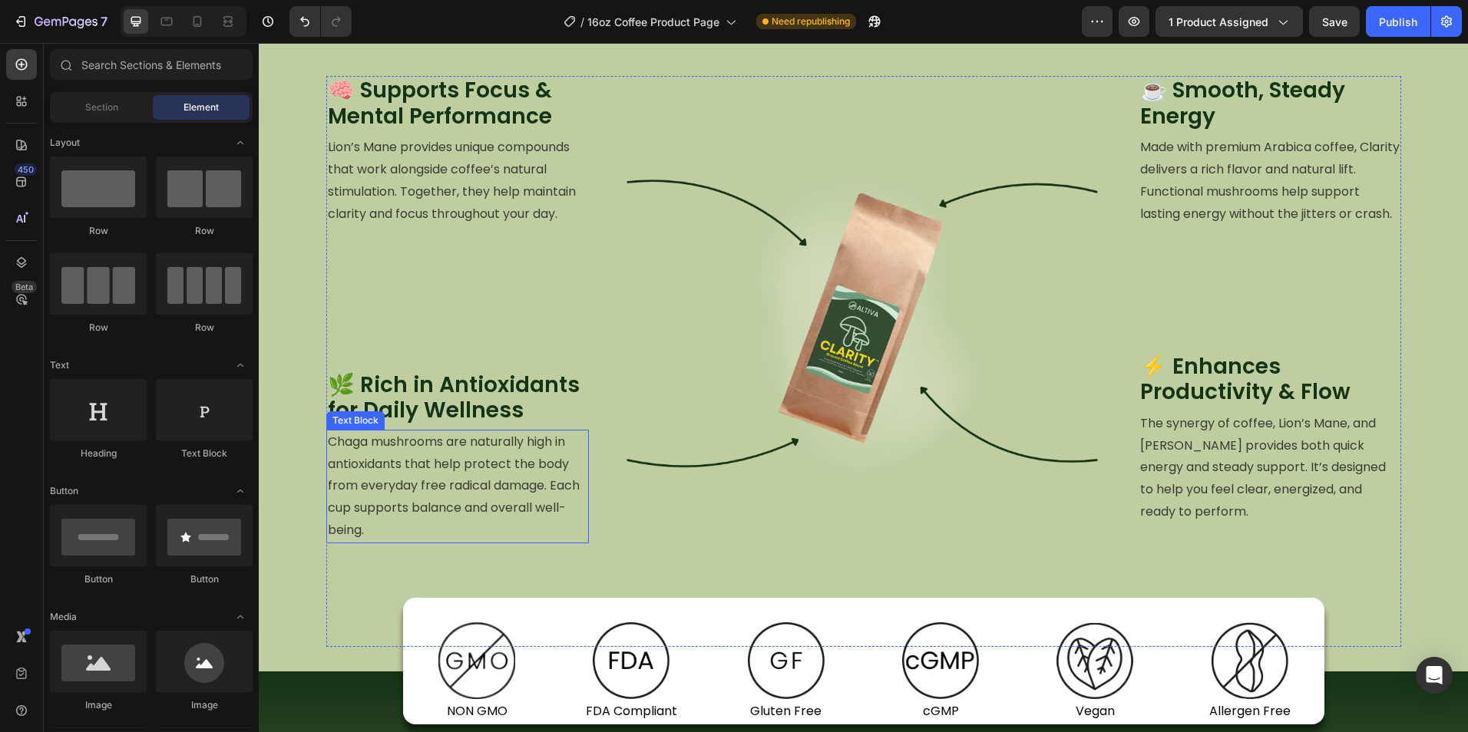
scroll to position [1408, 0]
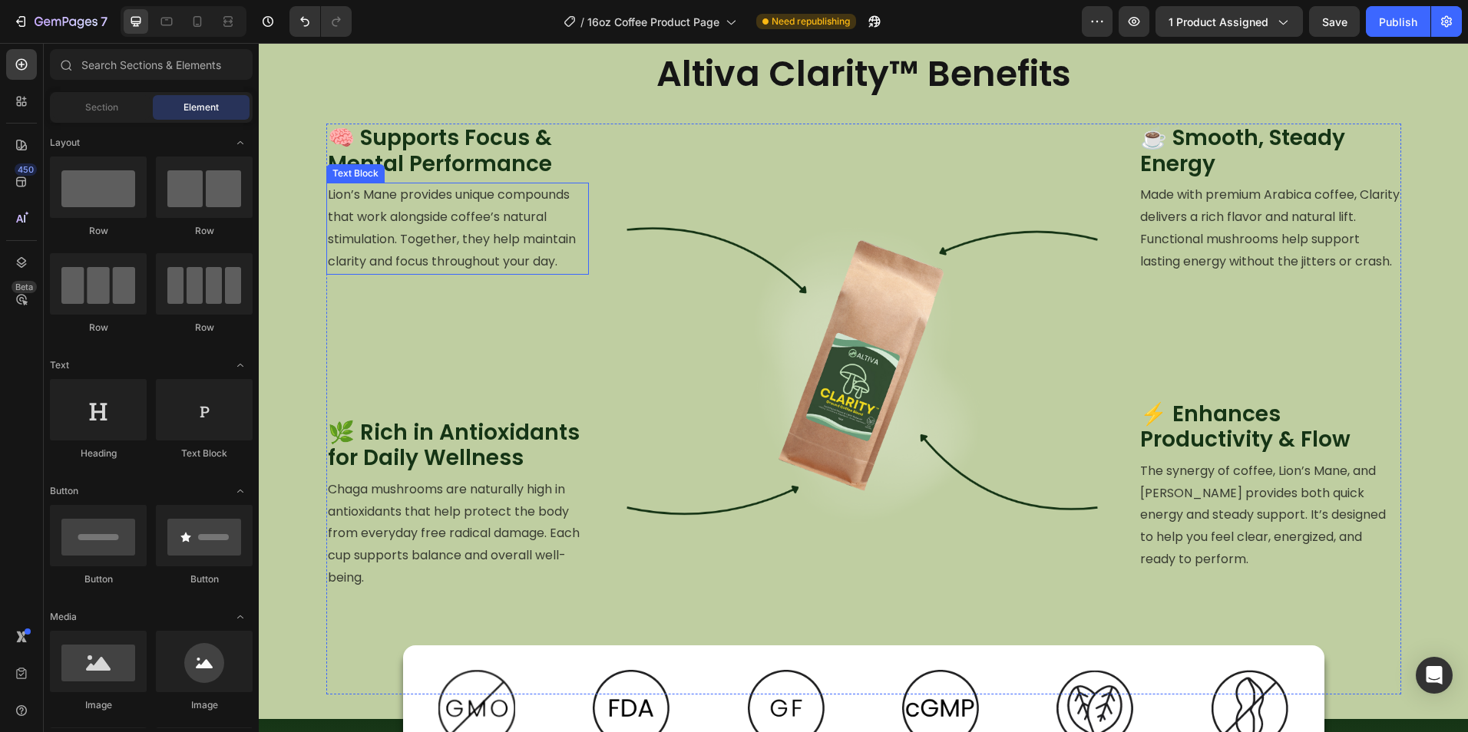
click at [481, 239] on p "Lion’s Mane provides unique compounds that work alongside coffee’s natural stim…" at bounding box center [457, 228] width 259 height 88
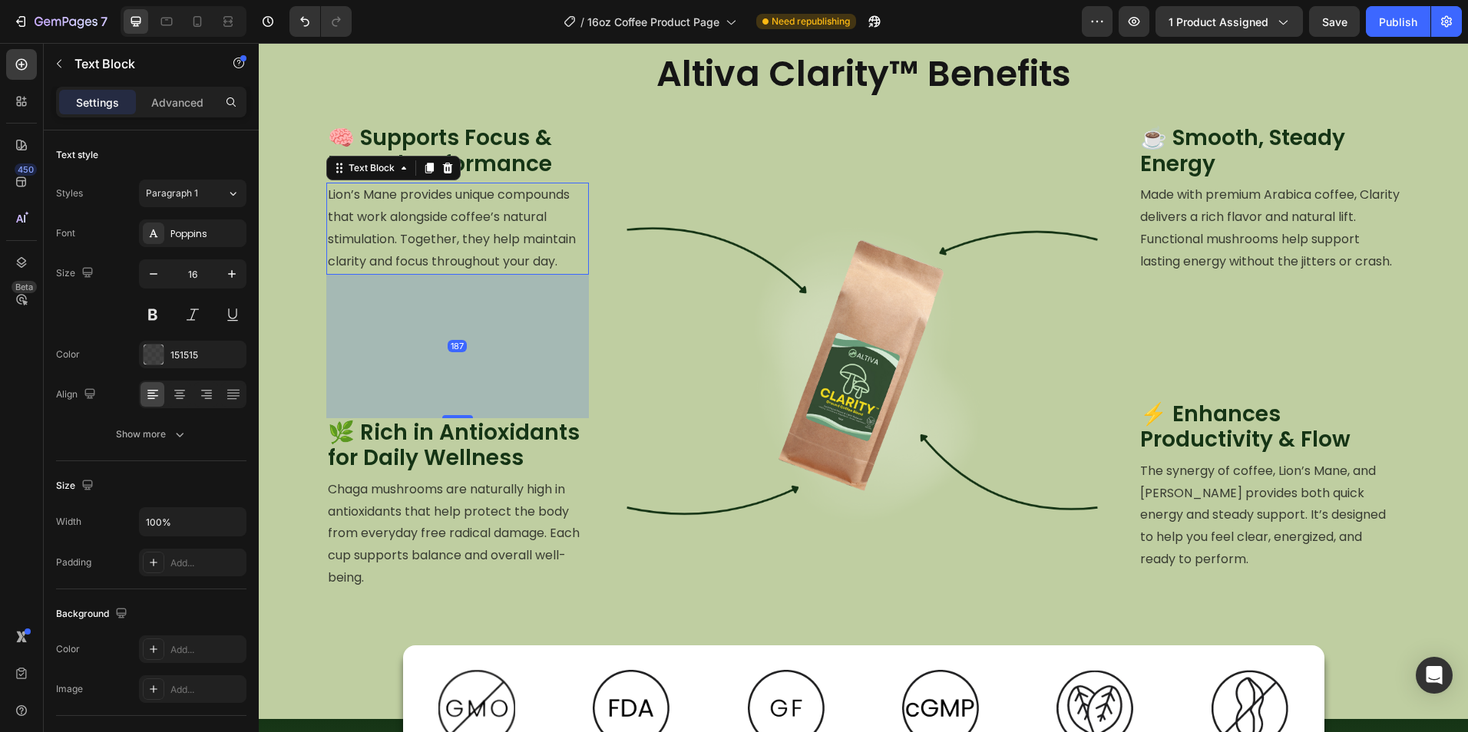
click at [481, 239] on p "Lion’s Mane provides unique compounds that work alongside coffee’s natural stim…" at bounding box center [457, 228] width 259 height 88
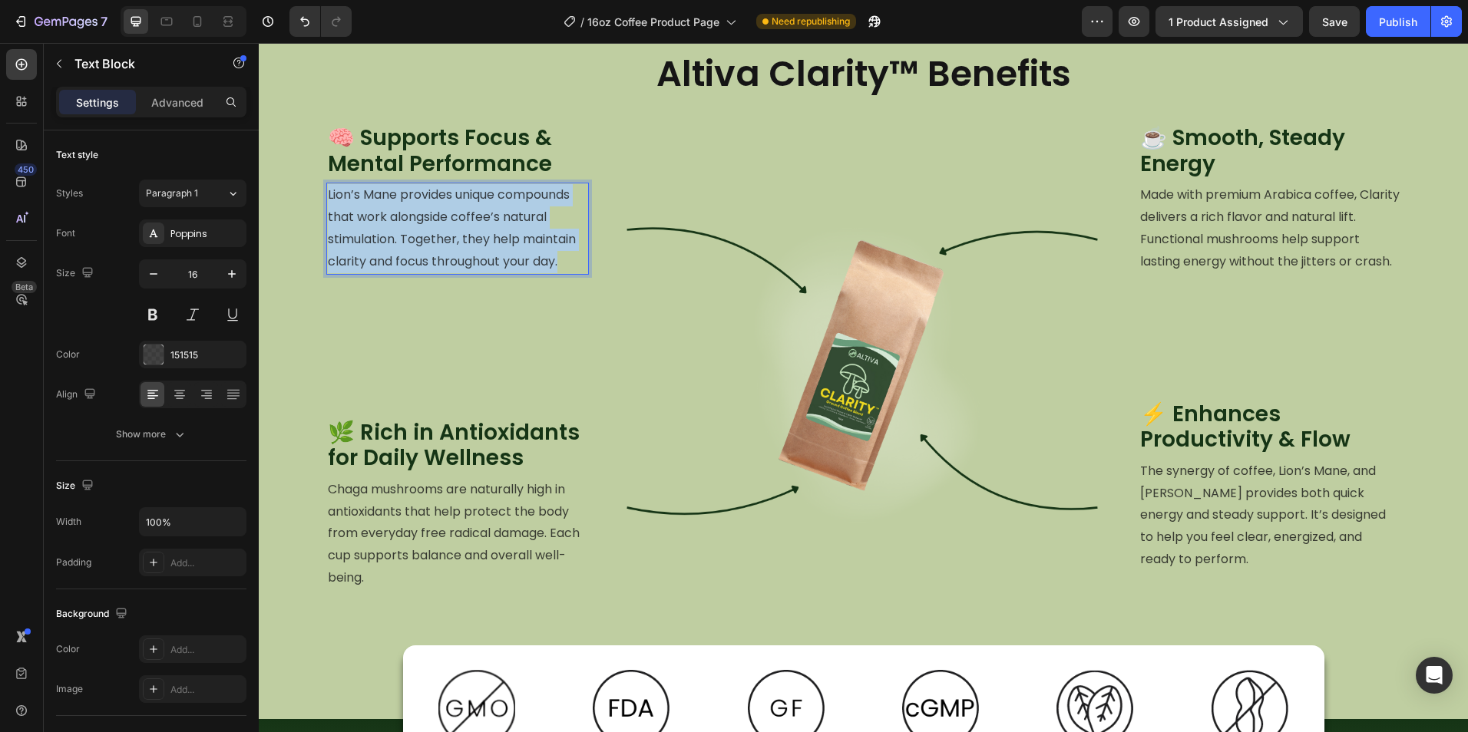
click at [481, 239] on p "Lion’s Mane provides unique compounds that work alongside coffee’s natural stim…" at bounding box center [457, 228] width 259 height 88
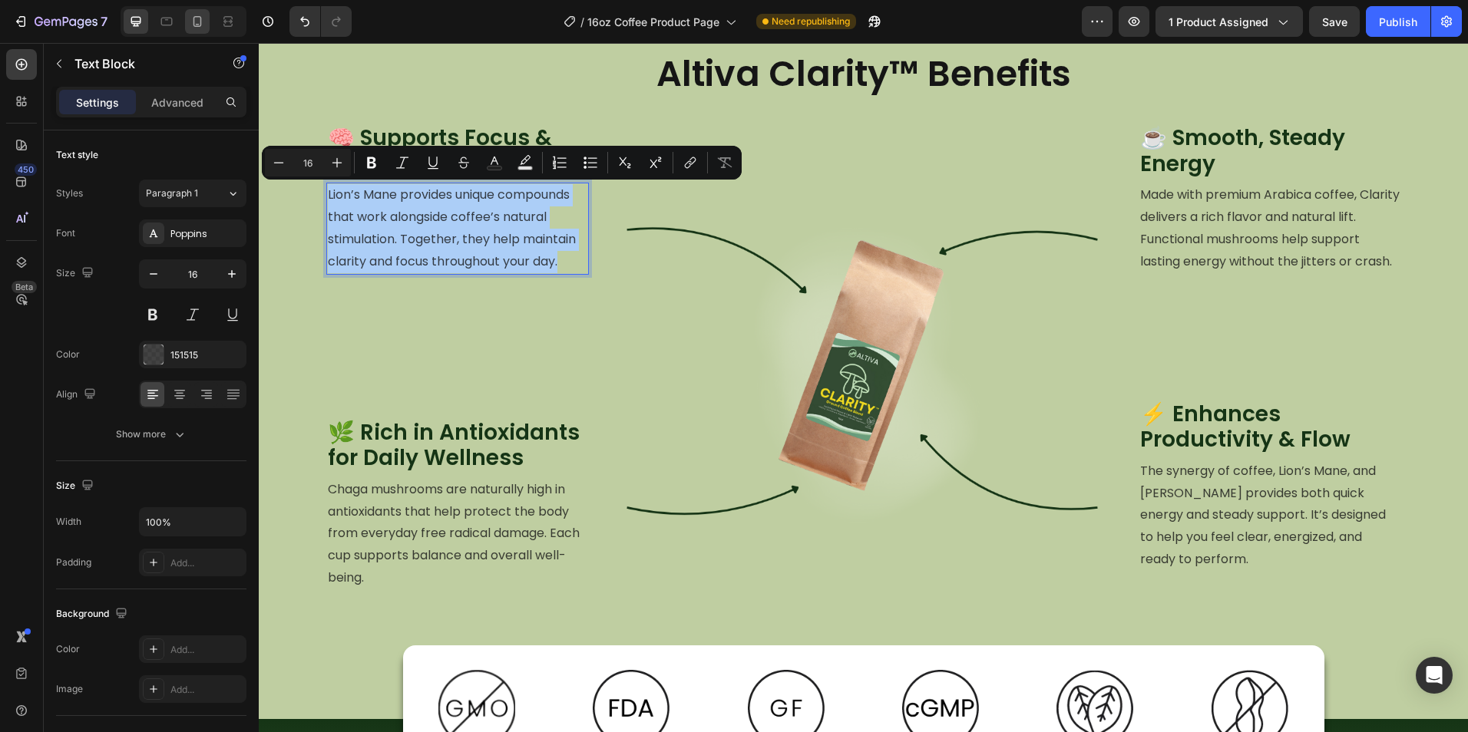
click at [197, 31] on div at bounding box center [197, 21] width 25 height 25
type input "14"
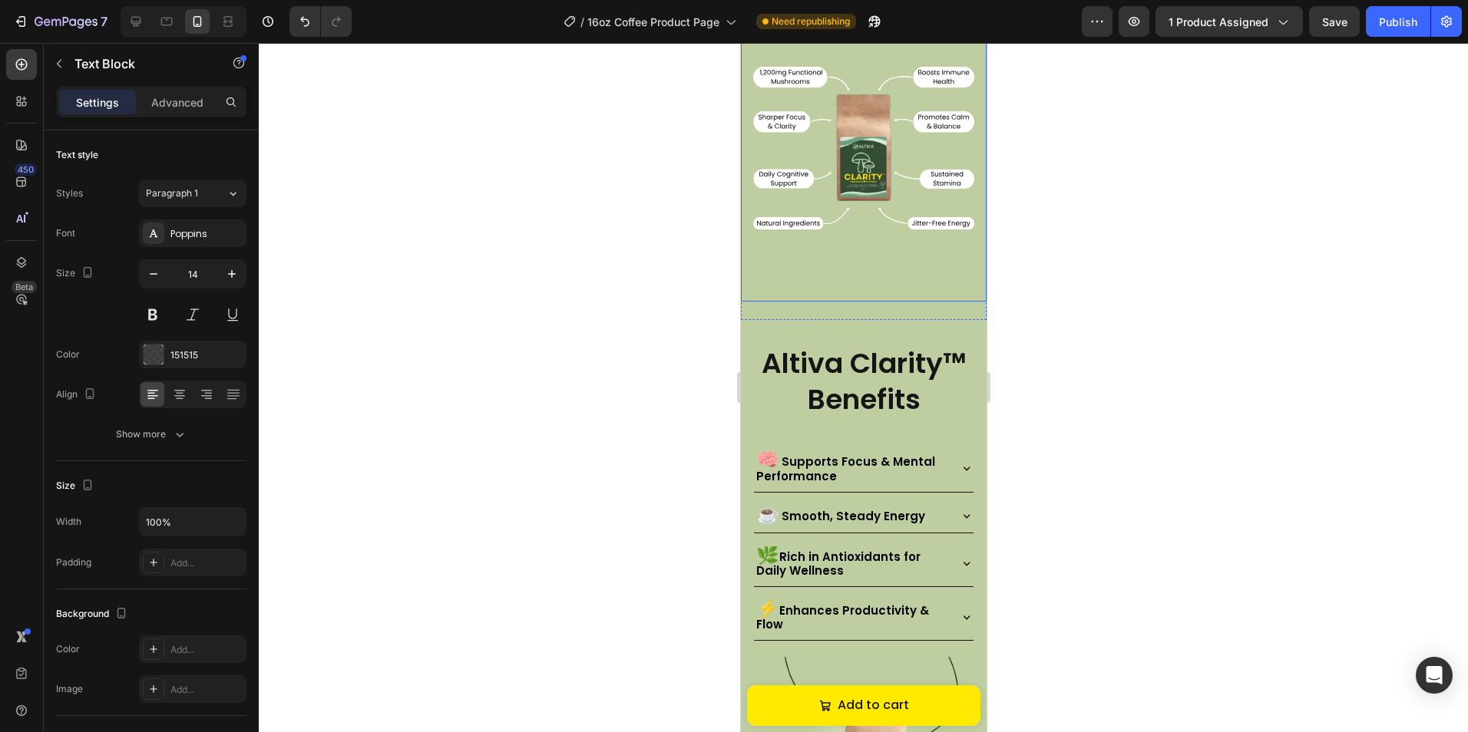
scroll to position [1283, 0]
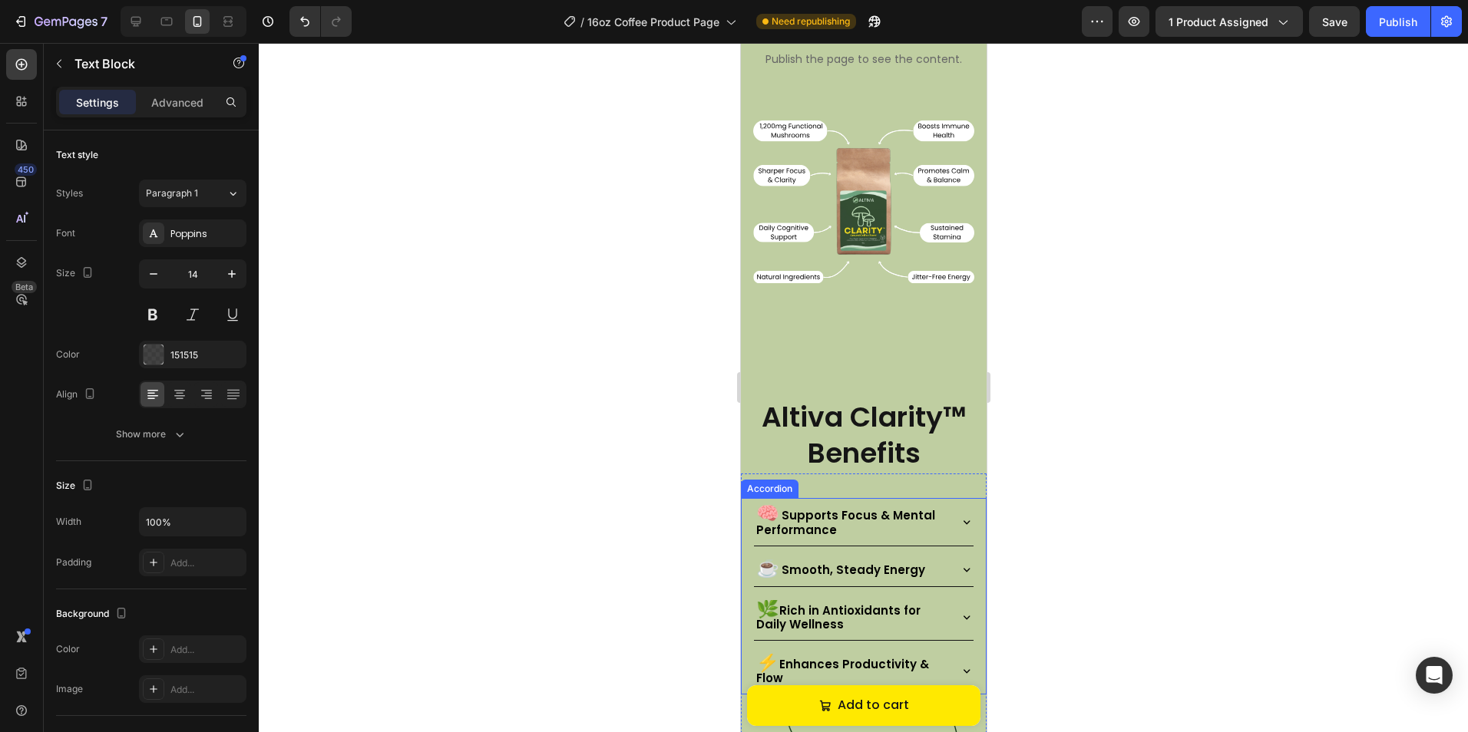
click at [929, 512] on p "🧠 Supports Focus & Mental Performance" at bounding box center [849, 522] width 189 height 31
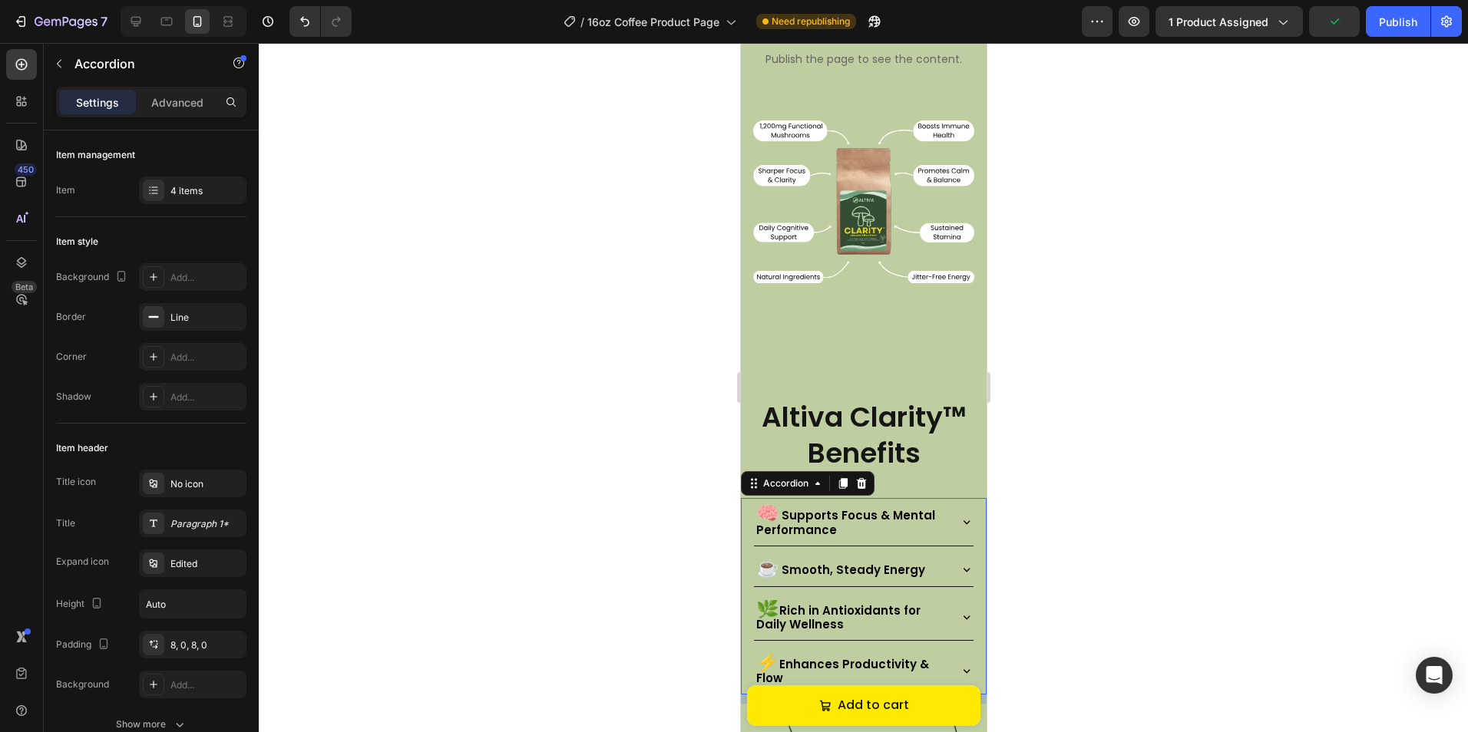
click at [938, 510] on div "🧠 Supports Focus & Mental Performance" at bounding box center [863, 522] width 220 height 48
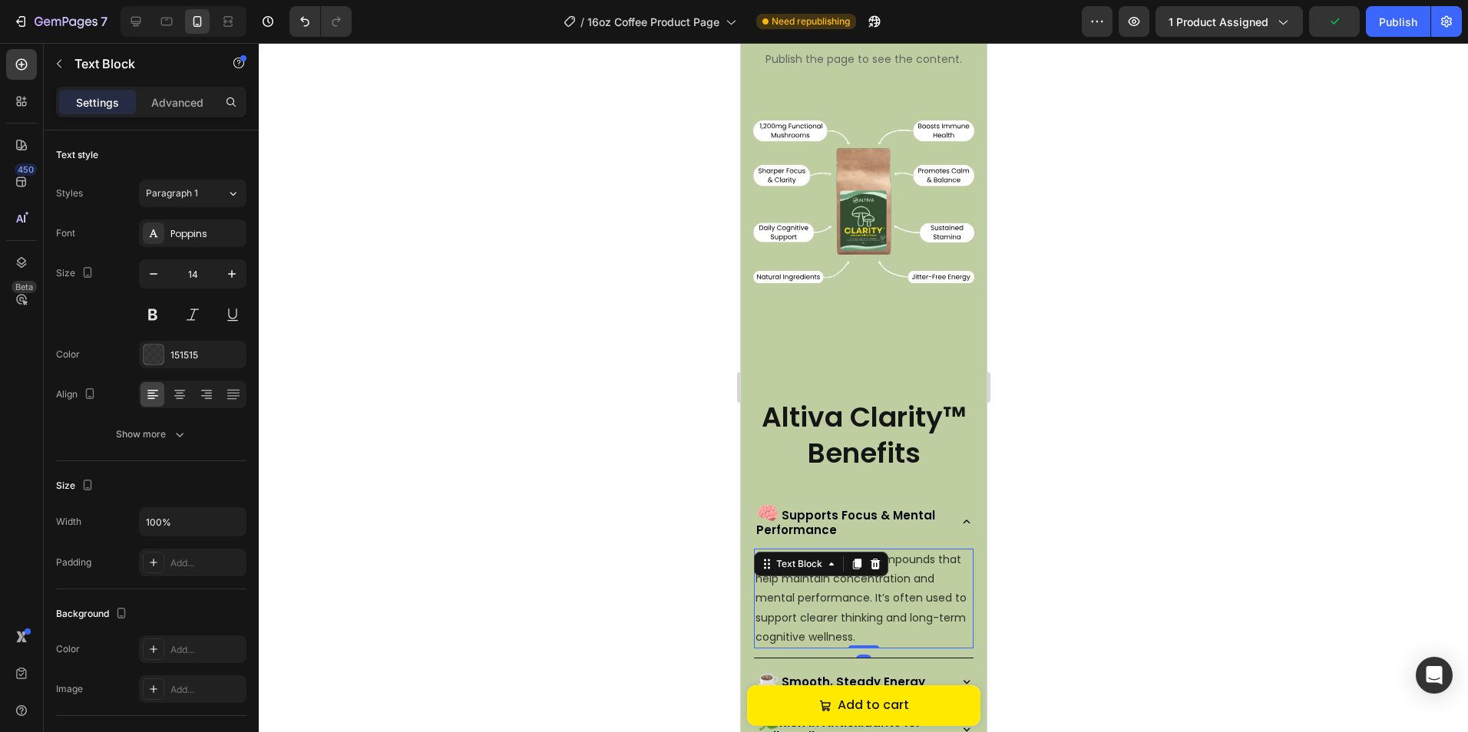
click at [884, 561] on div "Lion’s Mane contains compounds that help maintain concentration and mental perf…" at bounding box center [863, 599] width 220 height 100
click at [884, 561] on div "Text Block" at bounding box center [820, 564] width 134 height 25
click at [908, 583] on p "Lion’s Mane contains compounds that help maintain concentration and mental perf…" at bounding box center [862, 598] width 216 height 97
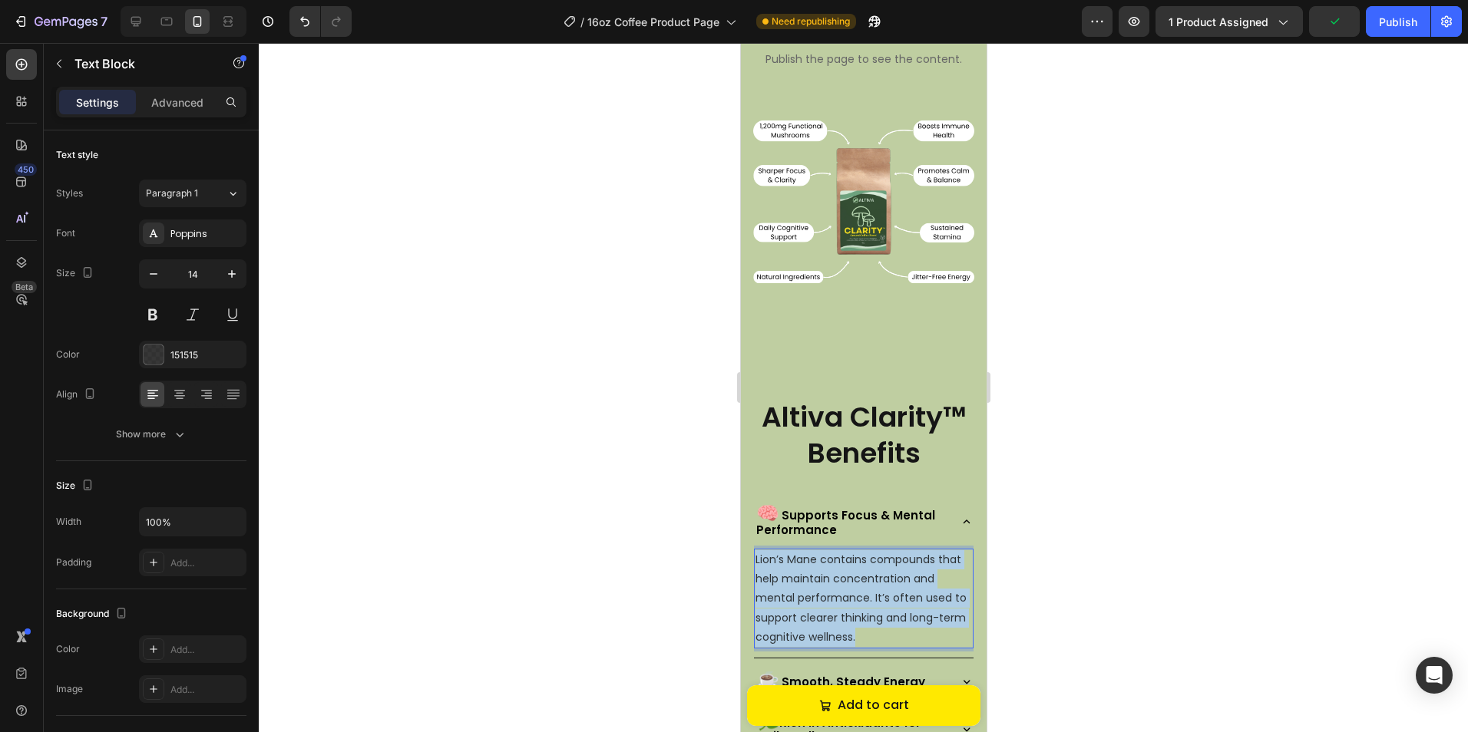
click at [908, 583] on p "Lion’s Mane contains compounds that help maintain concentration and mental perf…" at bounding box center [862, 598] width 216 height 97
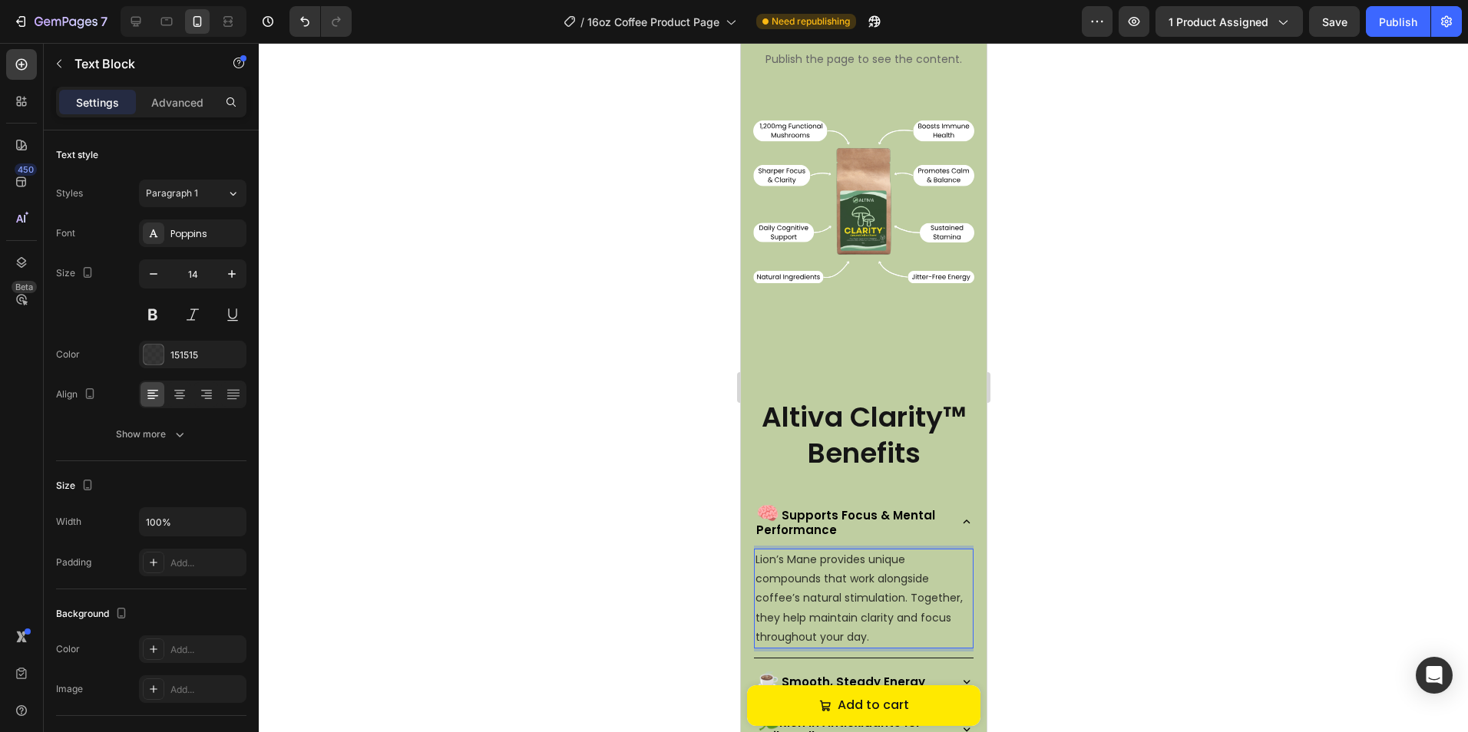
click at [571, 510] on div at bounding box center [863, 387] width 1209 height 689
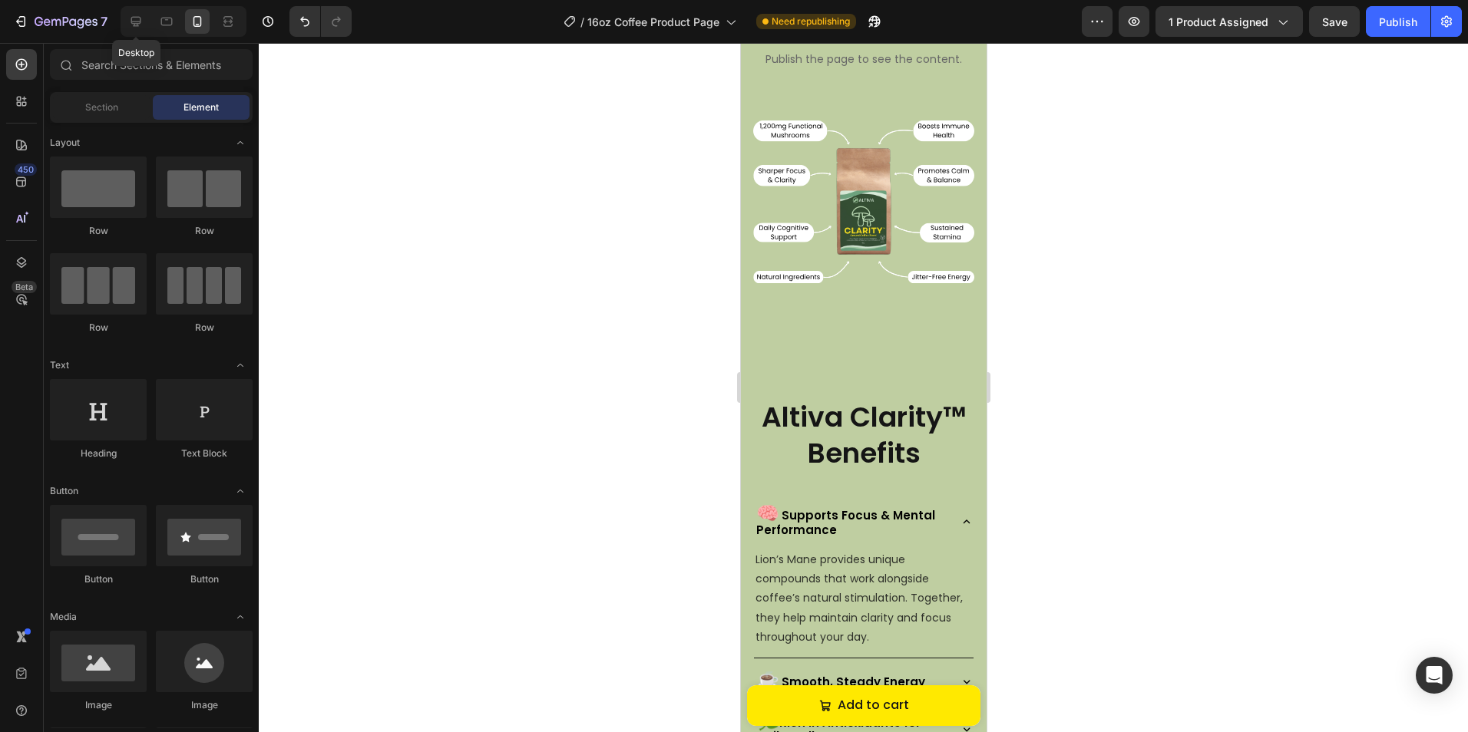
click at [121, 20] on div "Desktop" at bounding box center [184, 21] width 126 height 31
click at [132, 20] on icon at bounding box center [136, 22] width 10 height 10
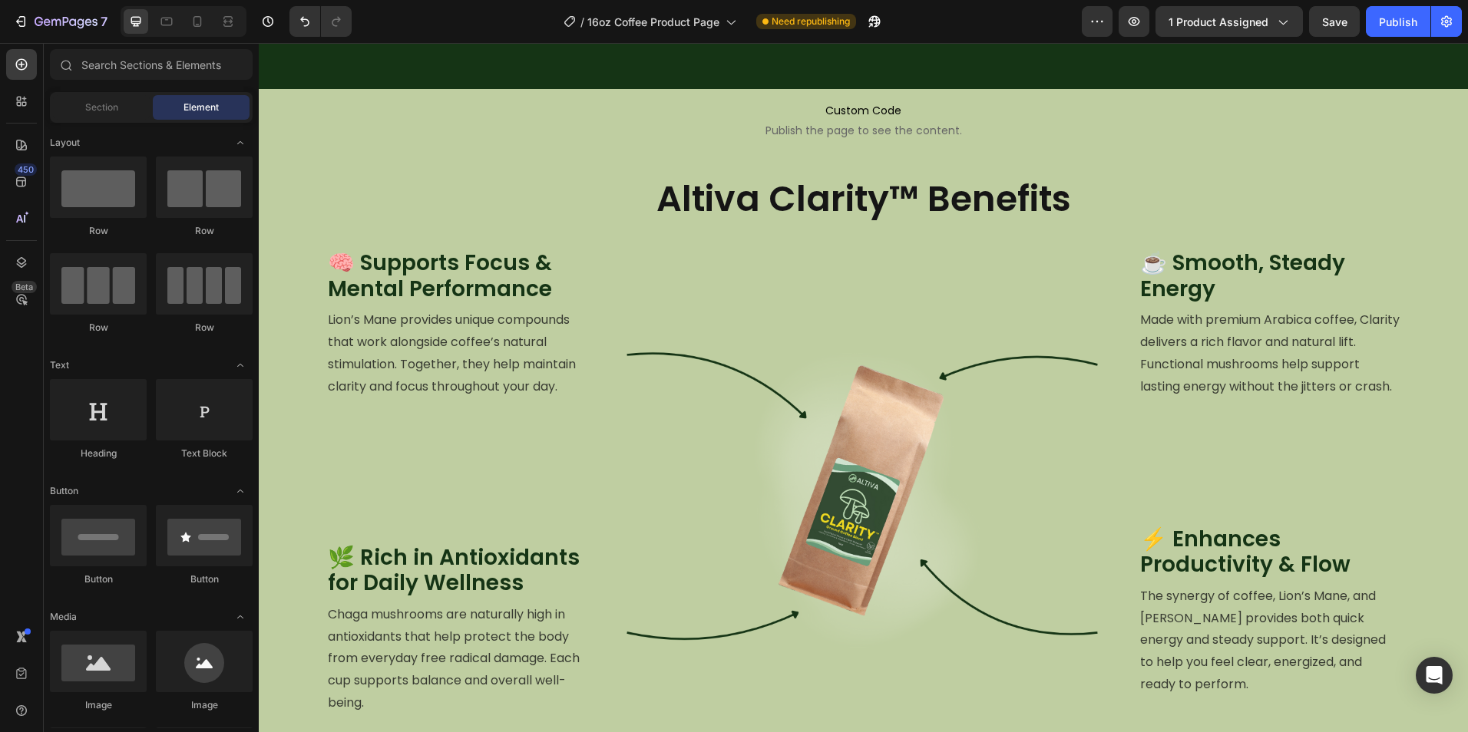
scroll to position [1354, 0]
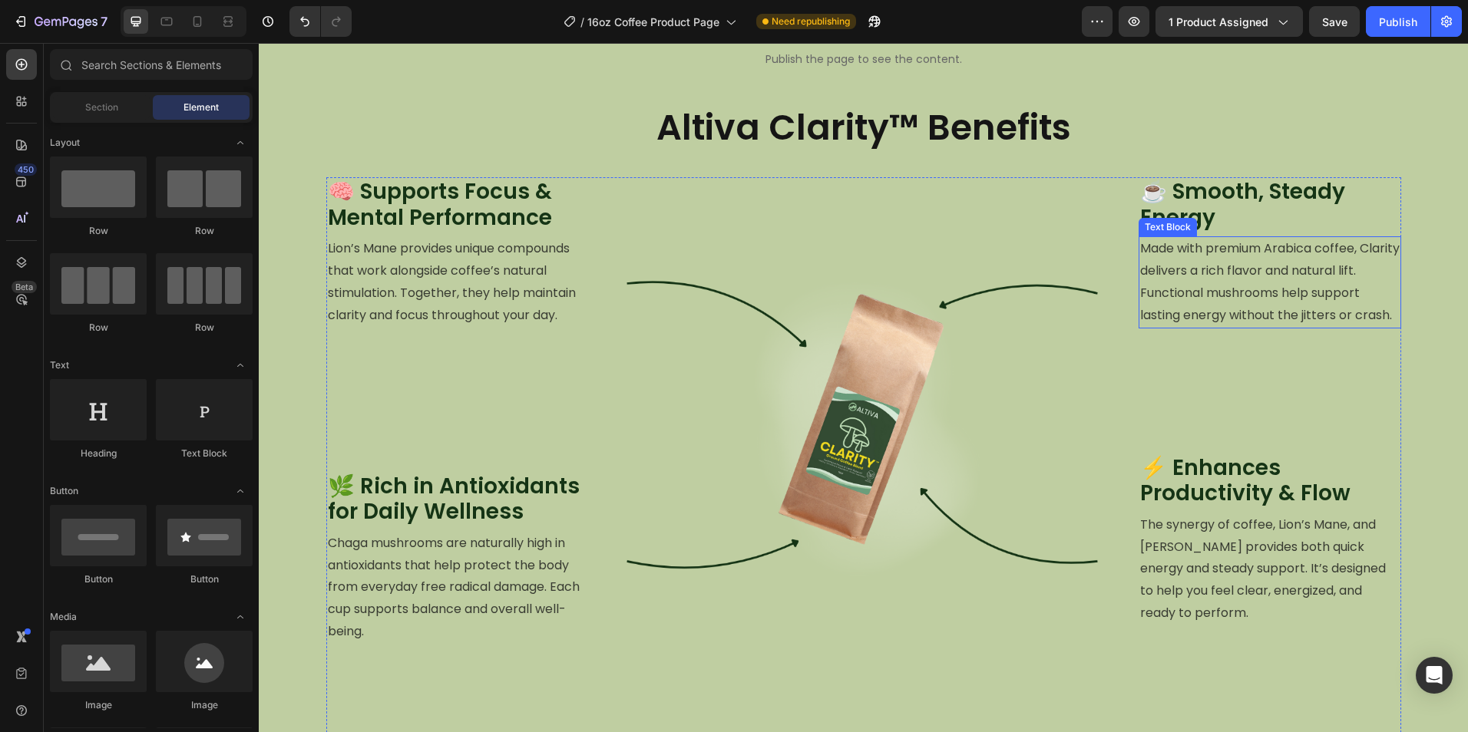
click at [1264, 314] on p "Made with premium Arabica coffee, Clarity delivers a rich flavor and natural li…" at bounding box center [1269, 282] width 259 height 88
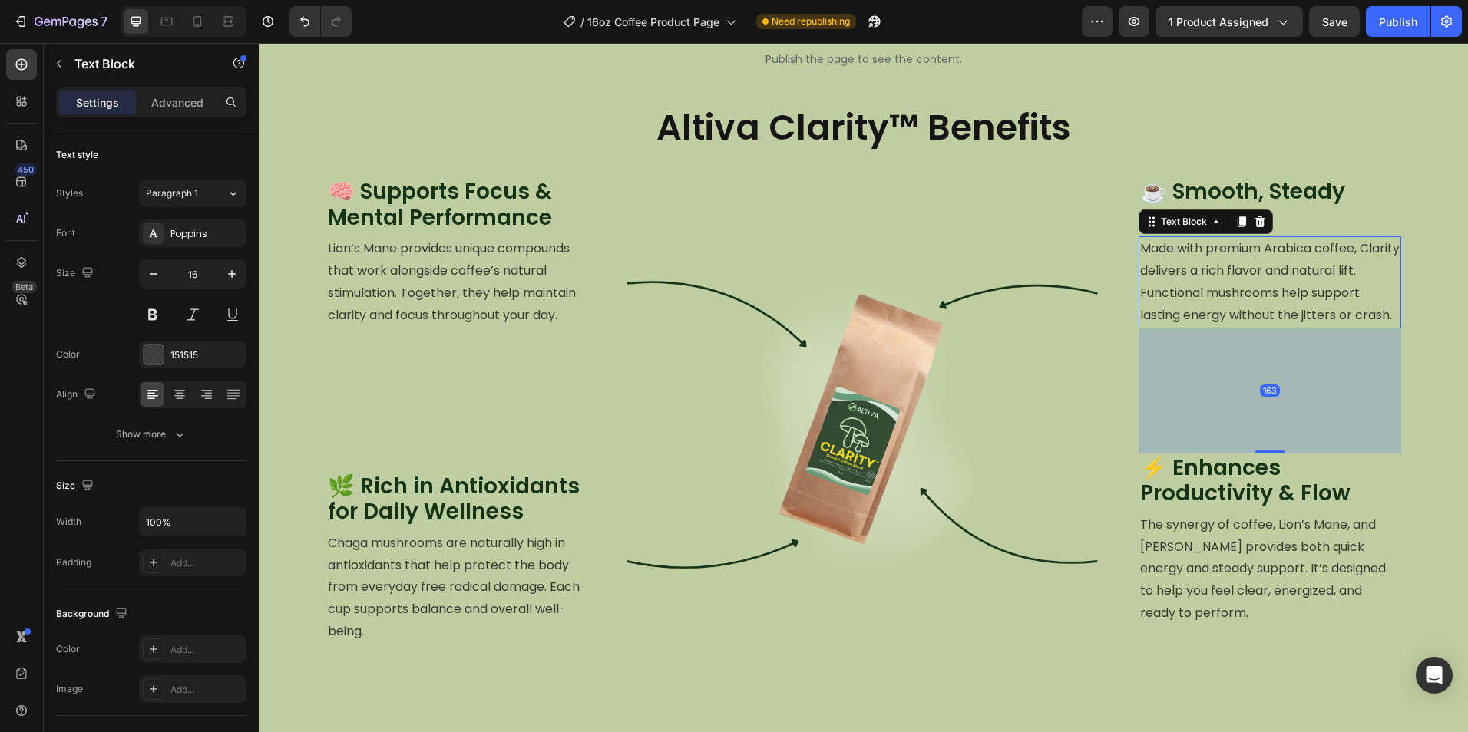
click at [1264, 314] on p "Made with premium Arabica coffee, Clarity delivers a rich flavor and natural li…" at bounding box center [1269, 282] width 259 height 88
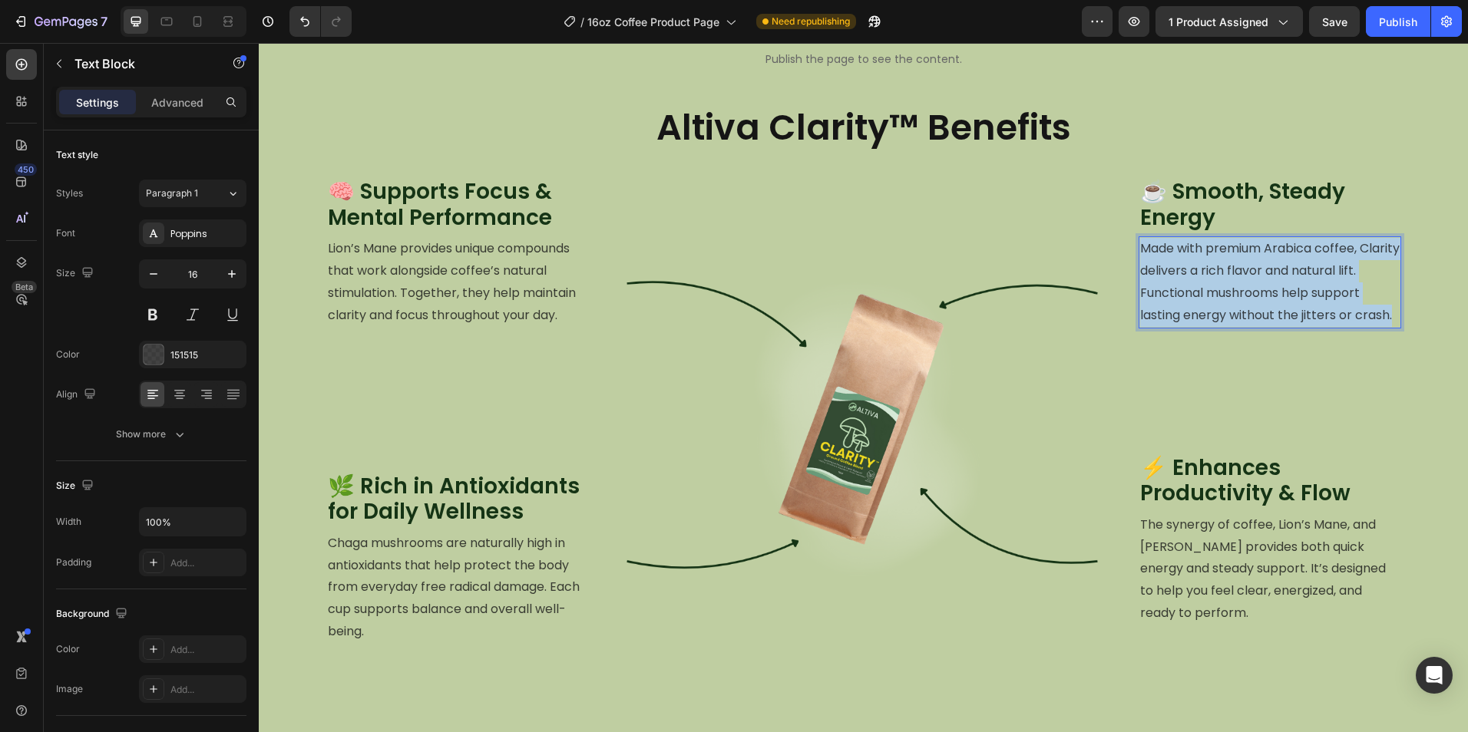
click at [1264, 314] on p "Made with premium Arabica coffee, Clarity delivers a rich flavor and natural li…" at bounding box center [1269, 282] width 259 height 88
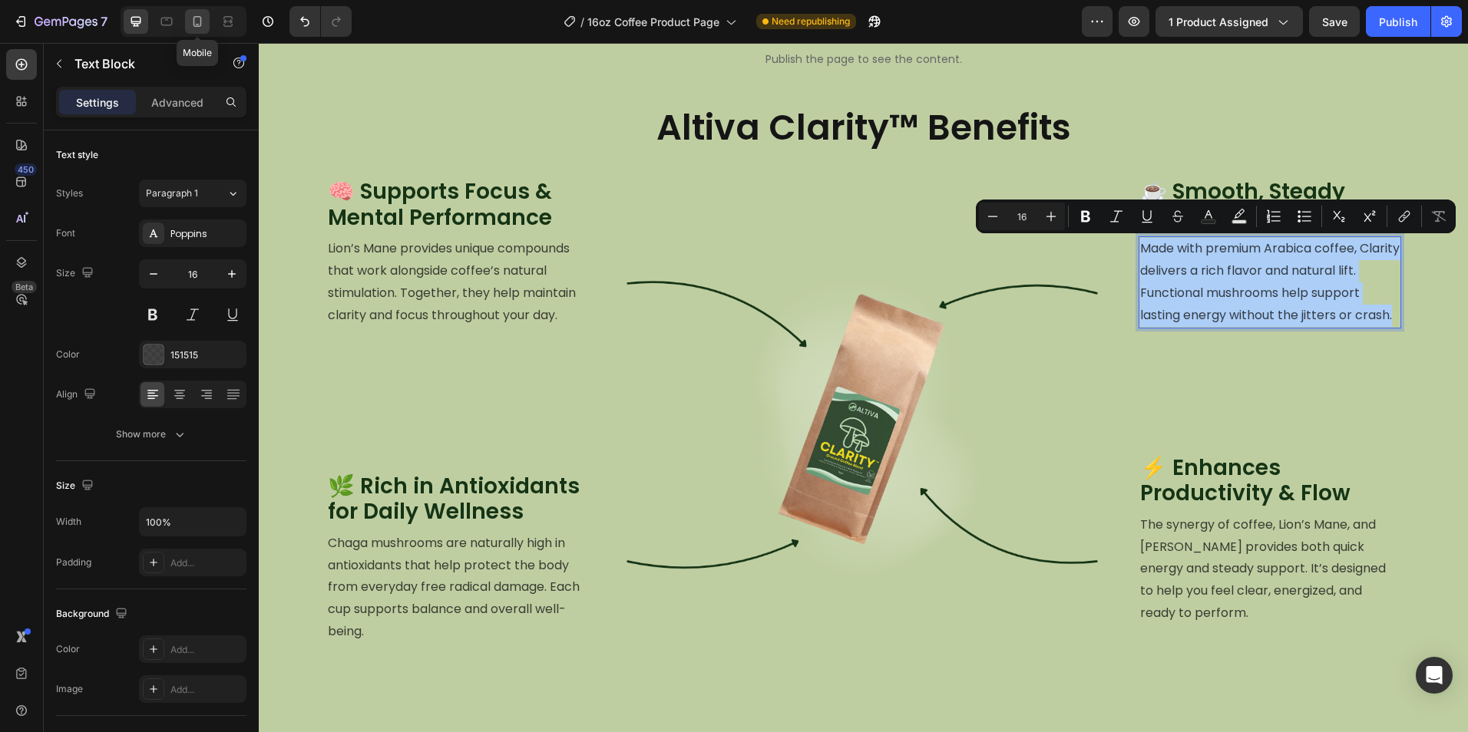
click at [203, 12] on div at bounding box center [197, 21] width 25 height 25
type input "14"
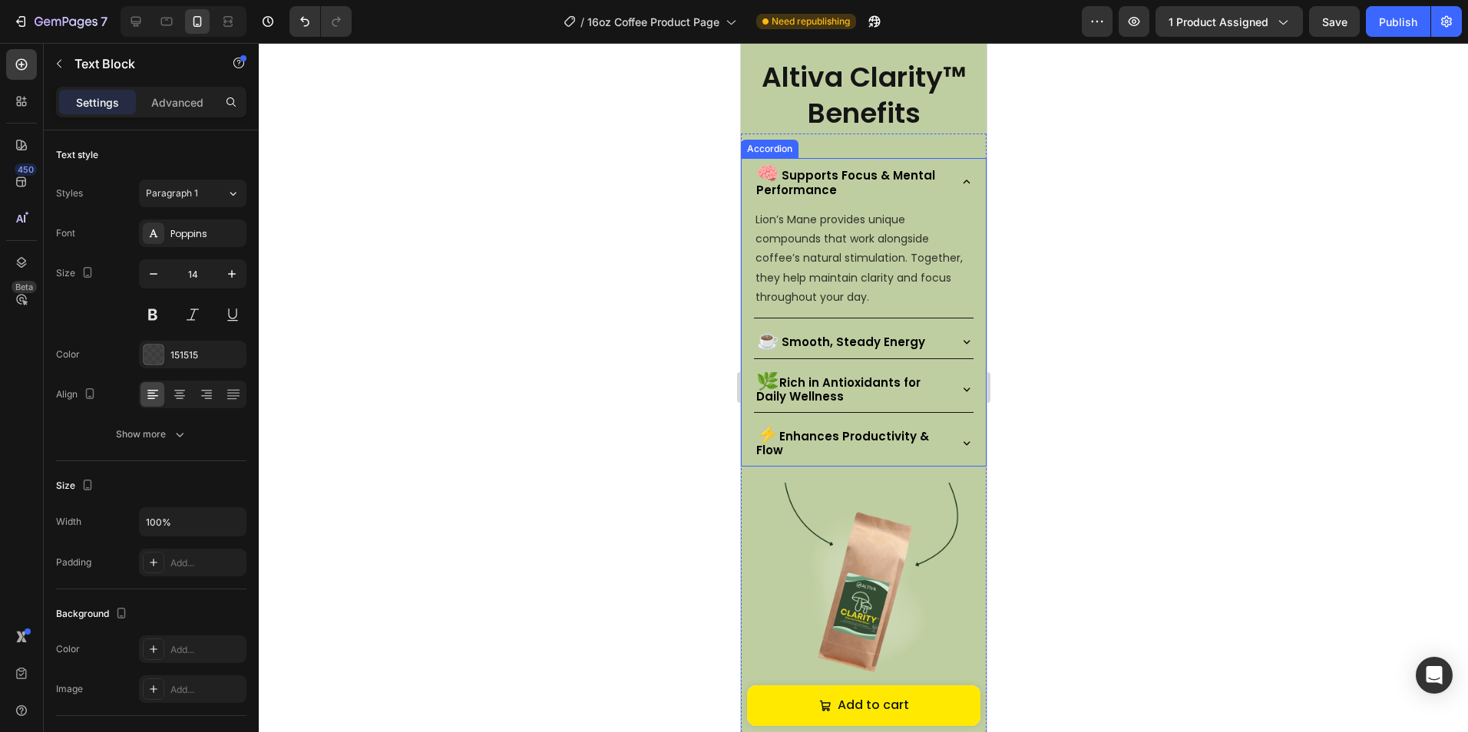
scroll to position [1613, 0]
click at [925, 338] on div "☕ Smooth, Steady Energy" at bounding box center [849, 339] width 193 height 21
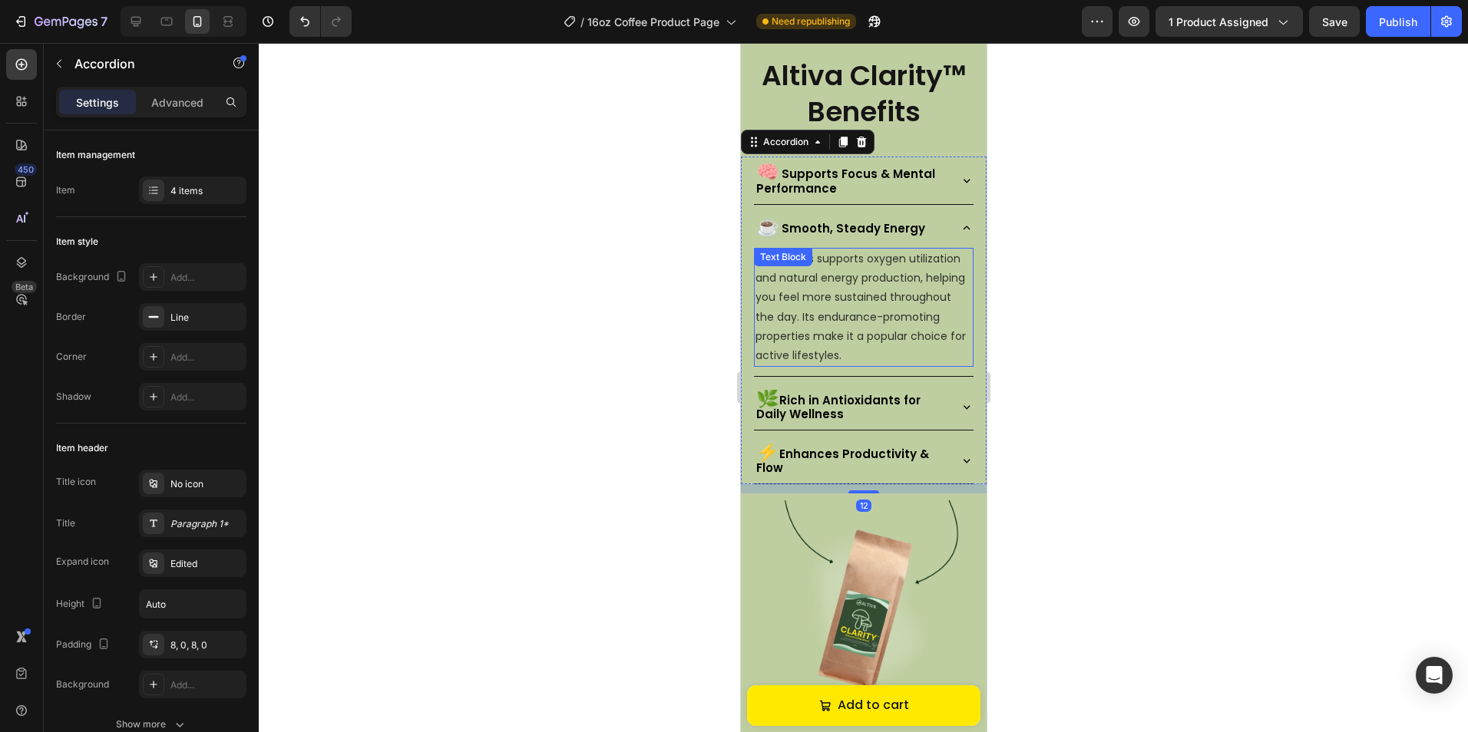
click at [905, 283] on p "Cordyceps supports oxygen utilization and natural energy production, helping yo…" at bounding box center [862, 307] width 216 height 116
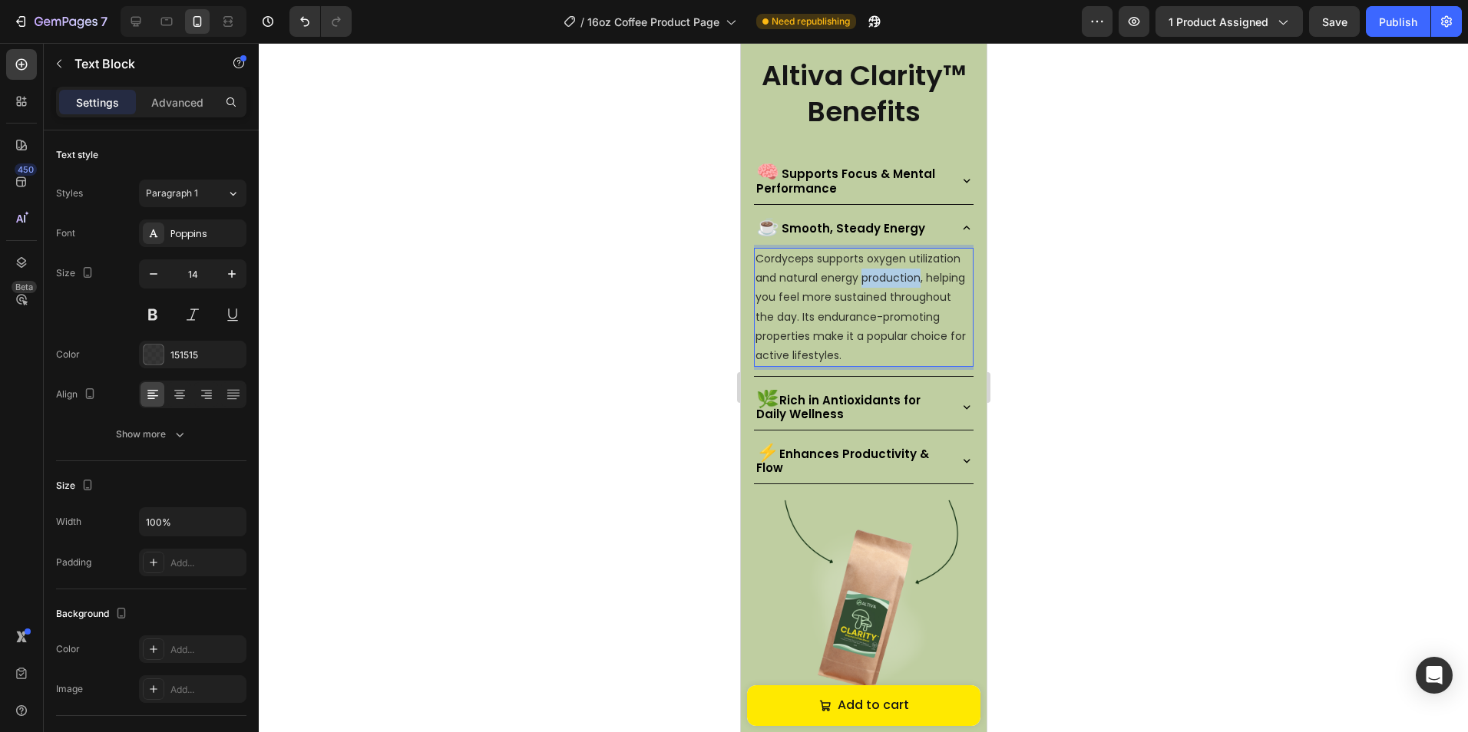
click at [905, 283] on p "Cordyceps supports oxygen utilization and natural energy production, helping yo…" at bounding box center [862, 307] width 216 height 116
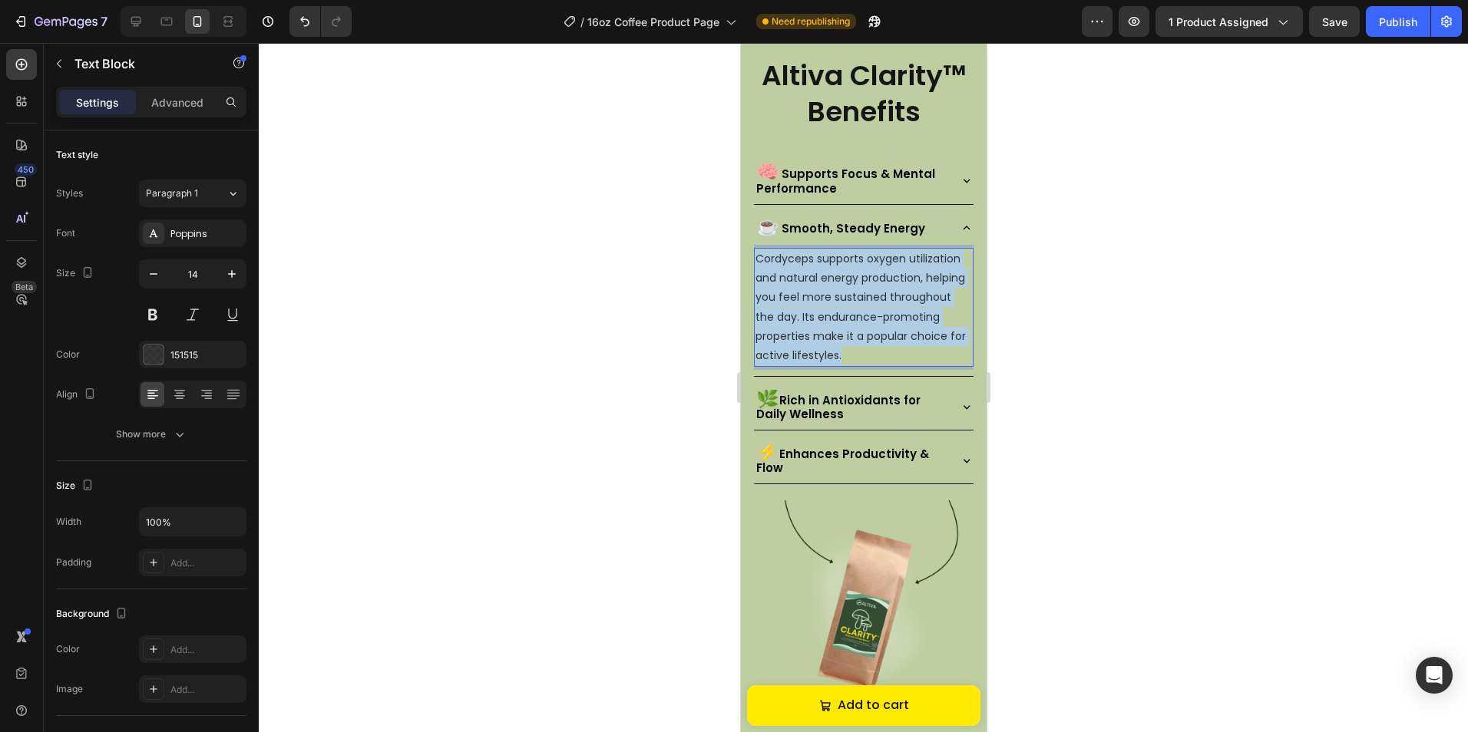
click at [905, 283] on p "Cordyceps supports oxygen utilization and natural energy production, helping yo…" at bounding box center [862, 307] width 216 height 116
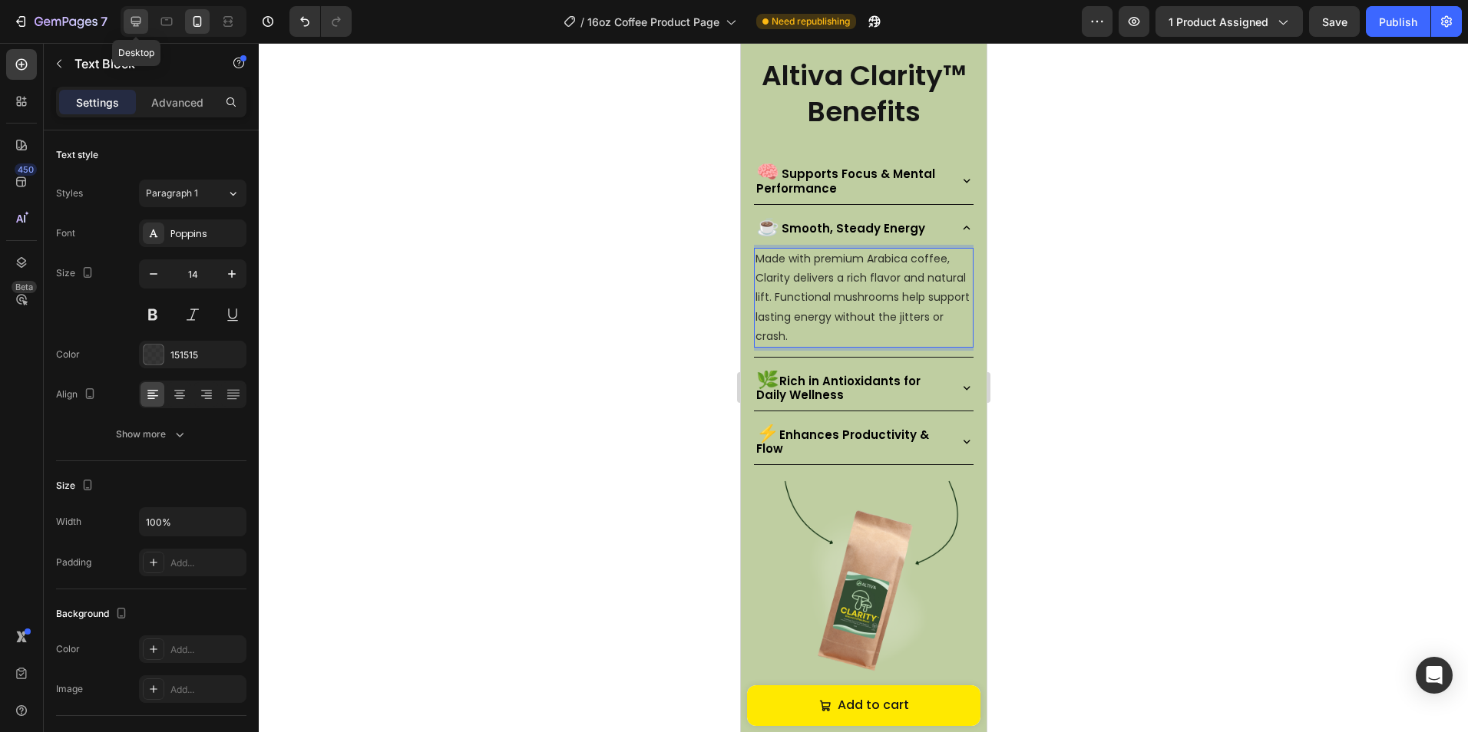
click at [130, 16] on icon at bounding box center [135, 21] width 15 height 15
type input "16"
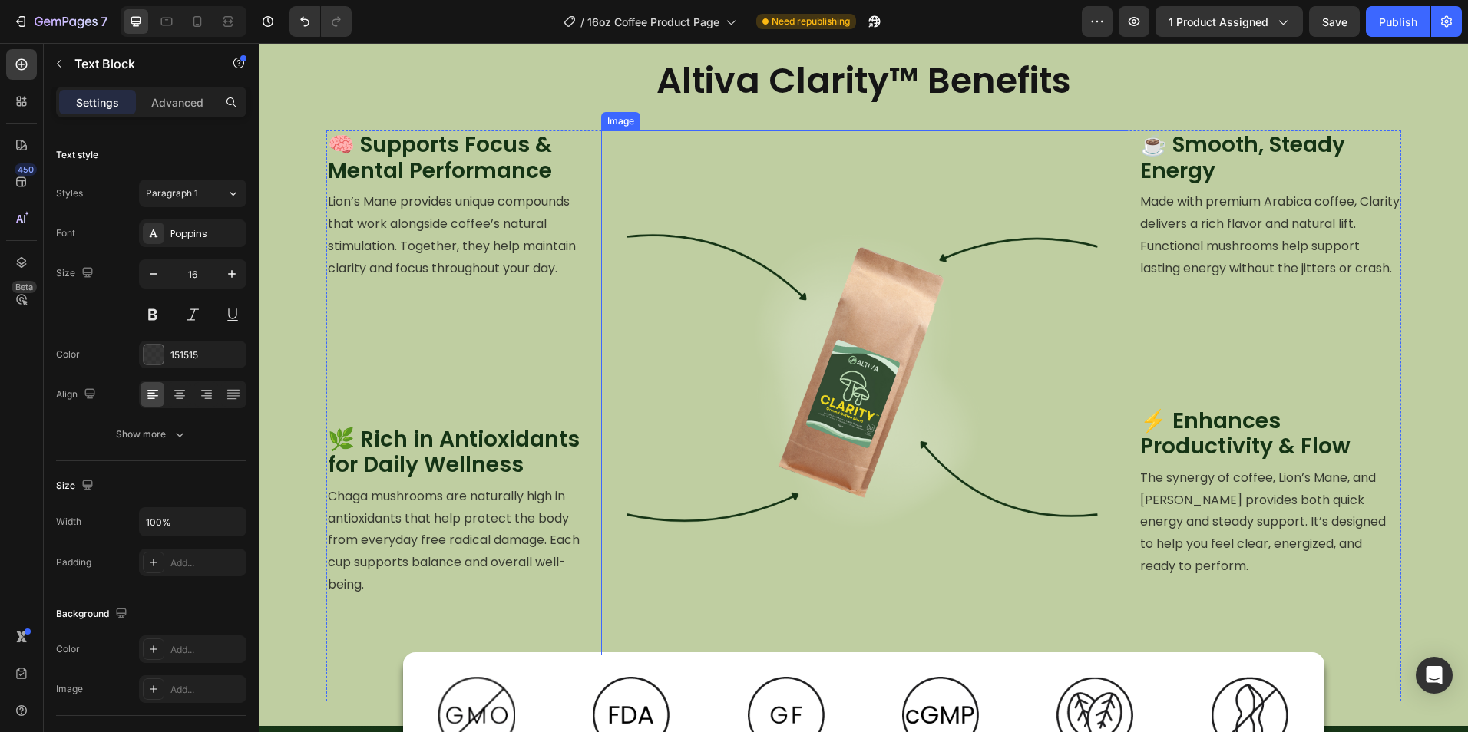
scroll to position [1630, 0]
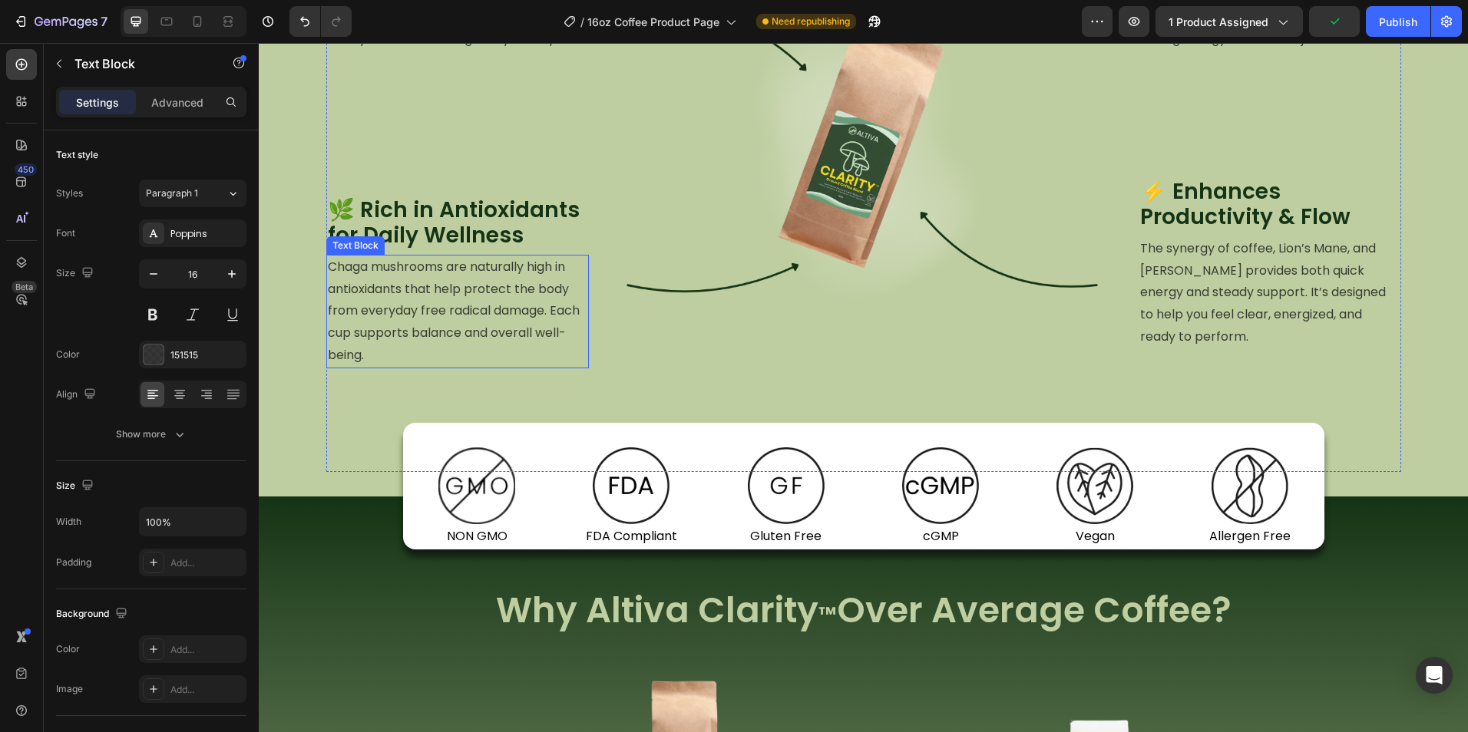
click at [414, 279] on p "Chaga mushrooms are naturally high in antioxidants that help protect the body f…" at bounding box center [457, 311] width 259 height 111
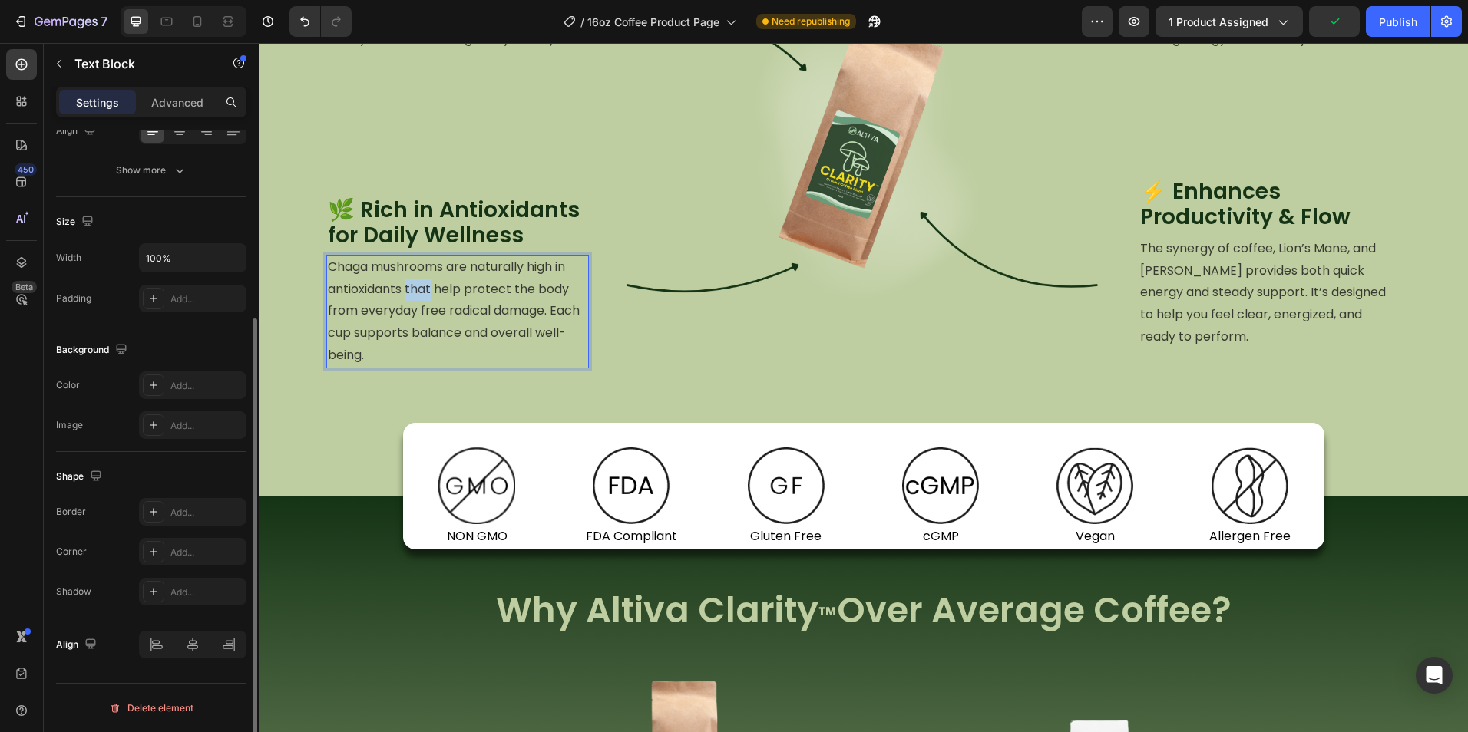
click at [412, 279] on p "Chaga mushrooms are naturally high in antioxidants that help protect the body f…" at bounding box center [457, 311] width 259 height 111
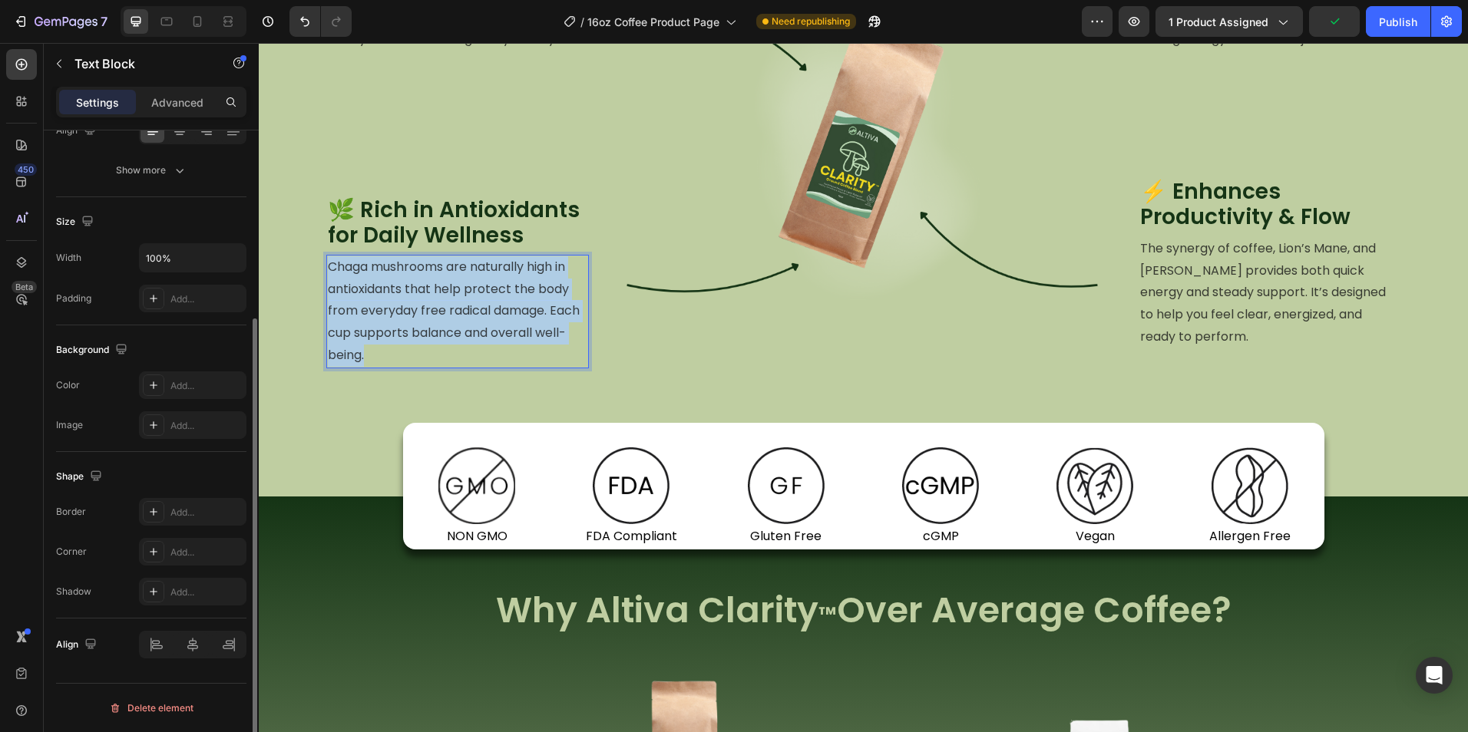
click at [412, 279] on p "Chaga mushrooms are naturally high in antioxidants that help protect the body f…" at bounding box center [457, 311] width 259 height 111
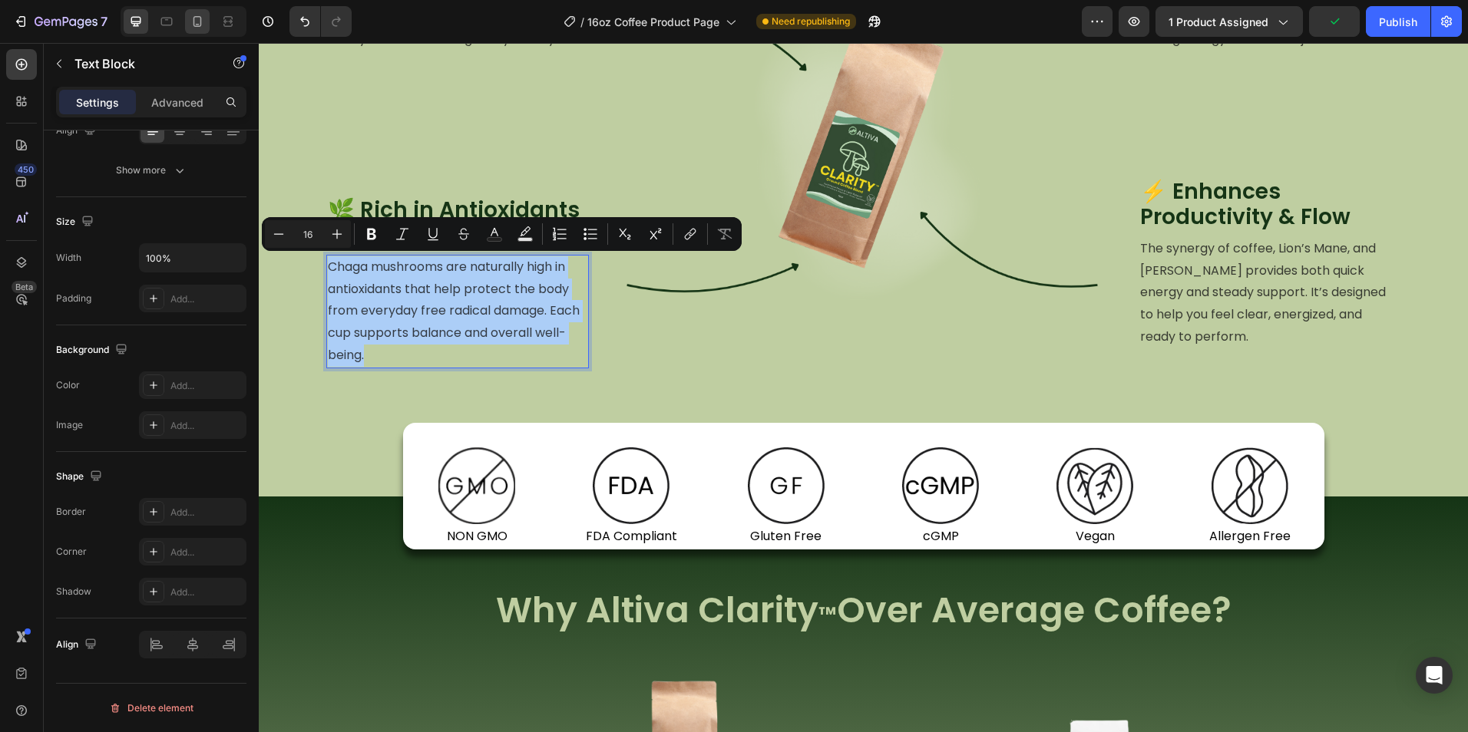
click at [202, 27] on icon at bounding box center [197, 21] width 15 height 15
type input "14"
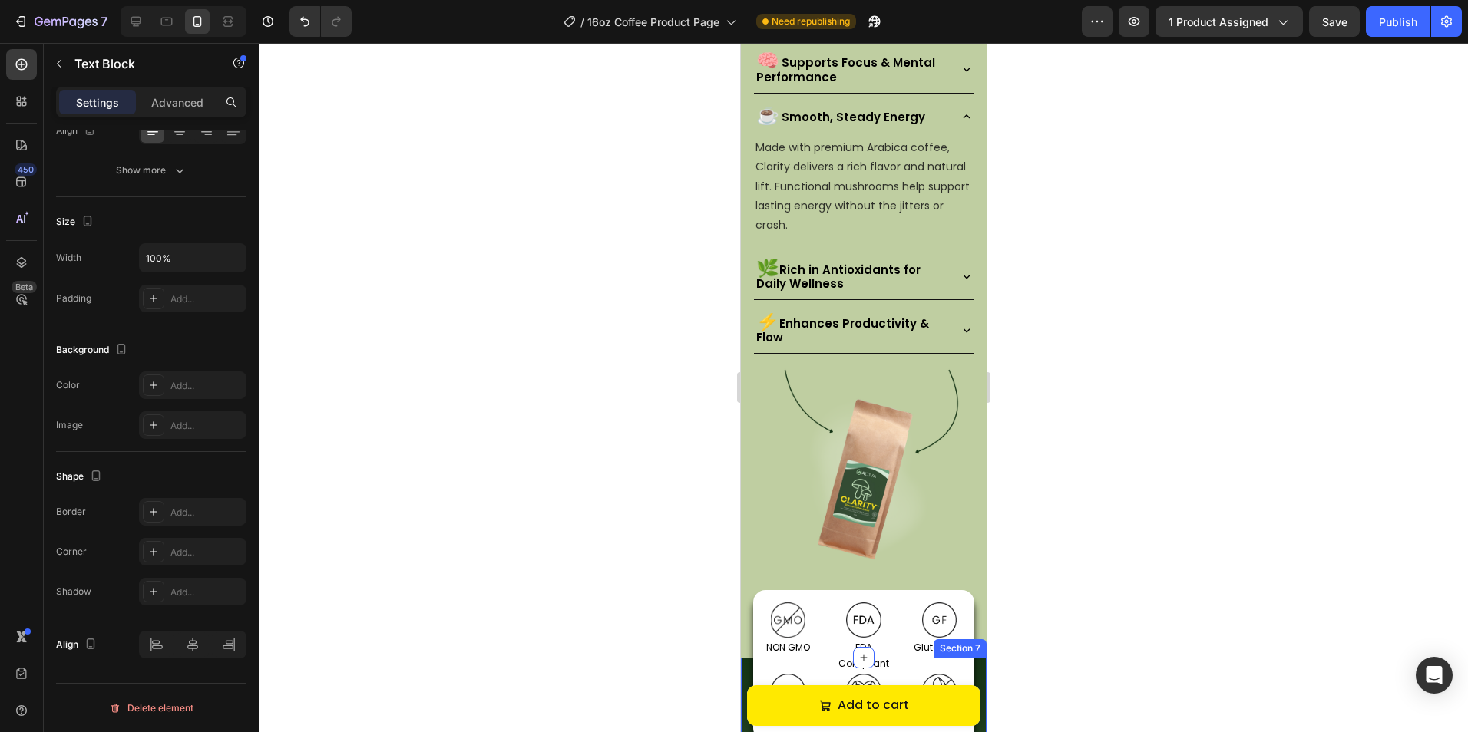
scroll to position [1395, 0]
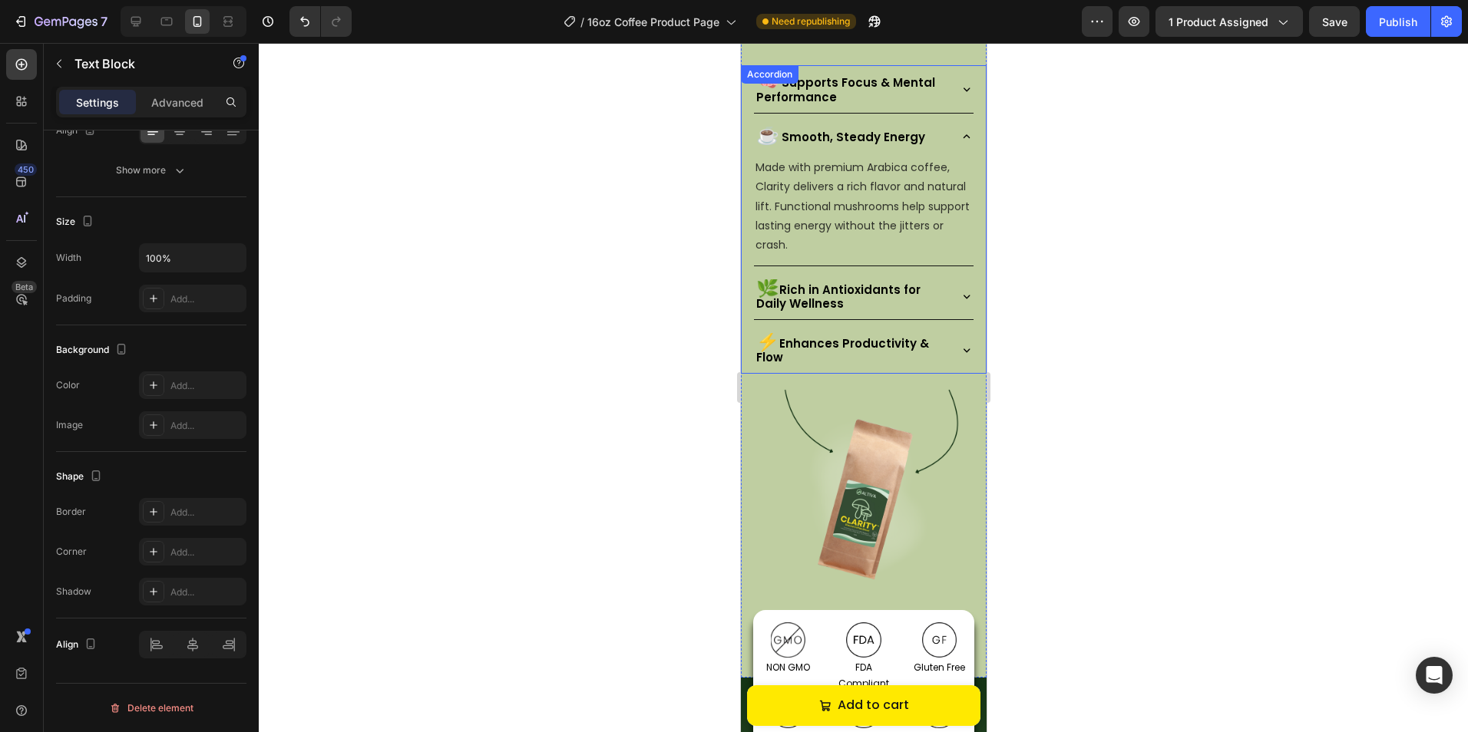
click at [935, 293] on div "🌿 Rich in Antioxidants for Daily Wellness" at bounding box center [849, 296] width 193 height 35
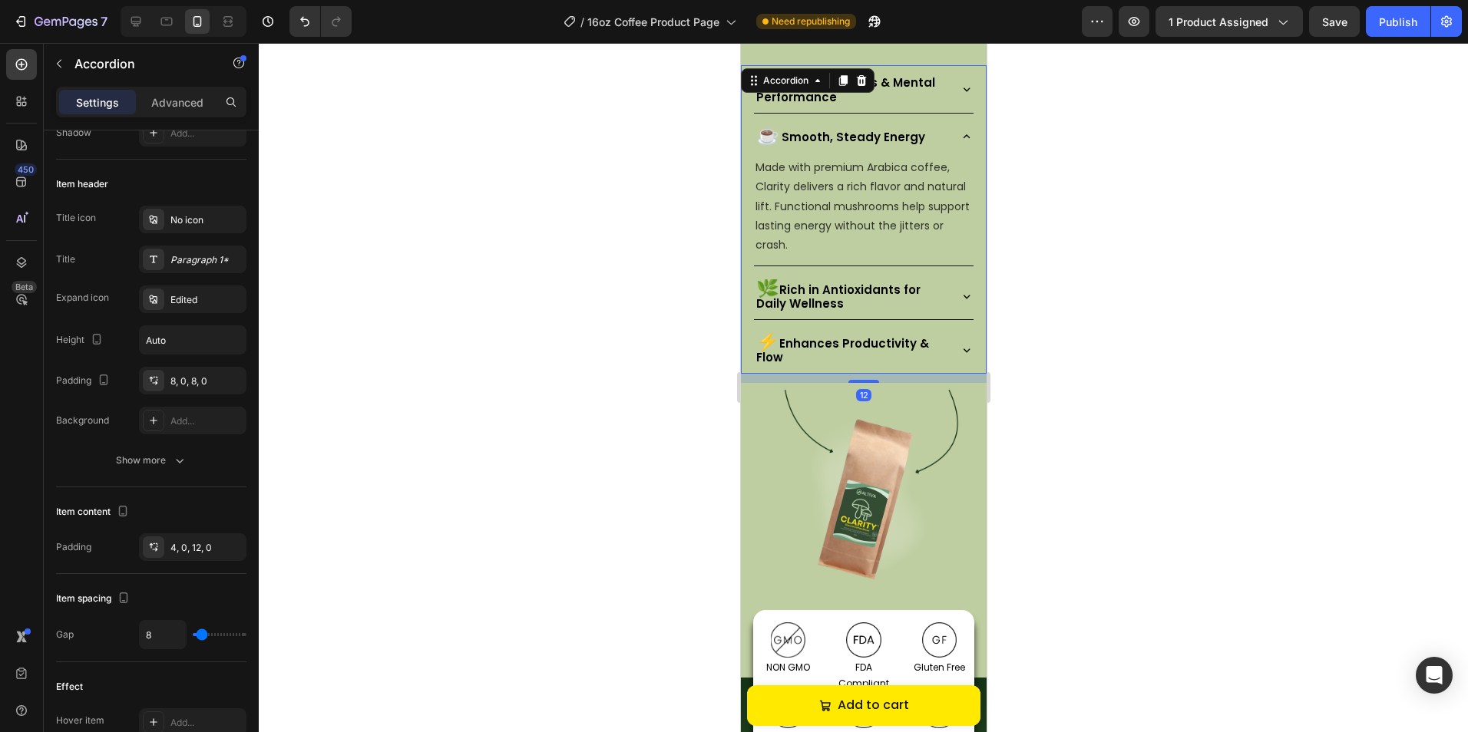
scroll to position [0, 0]
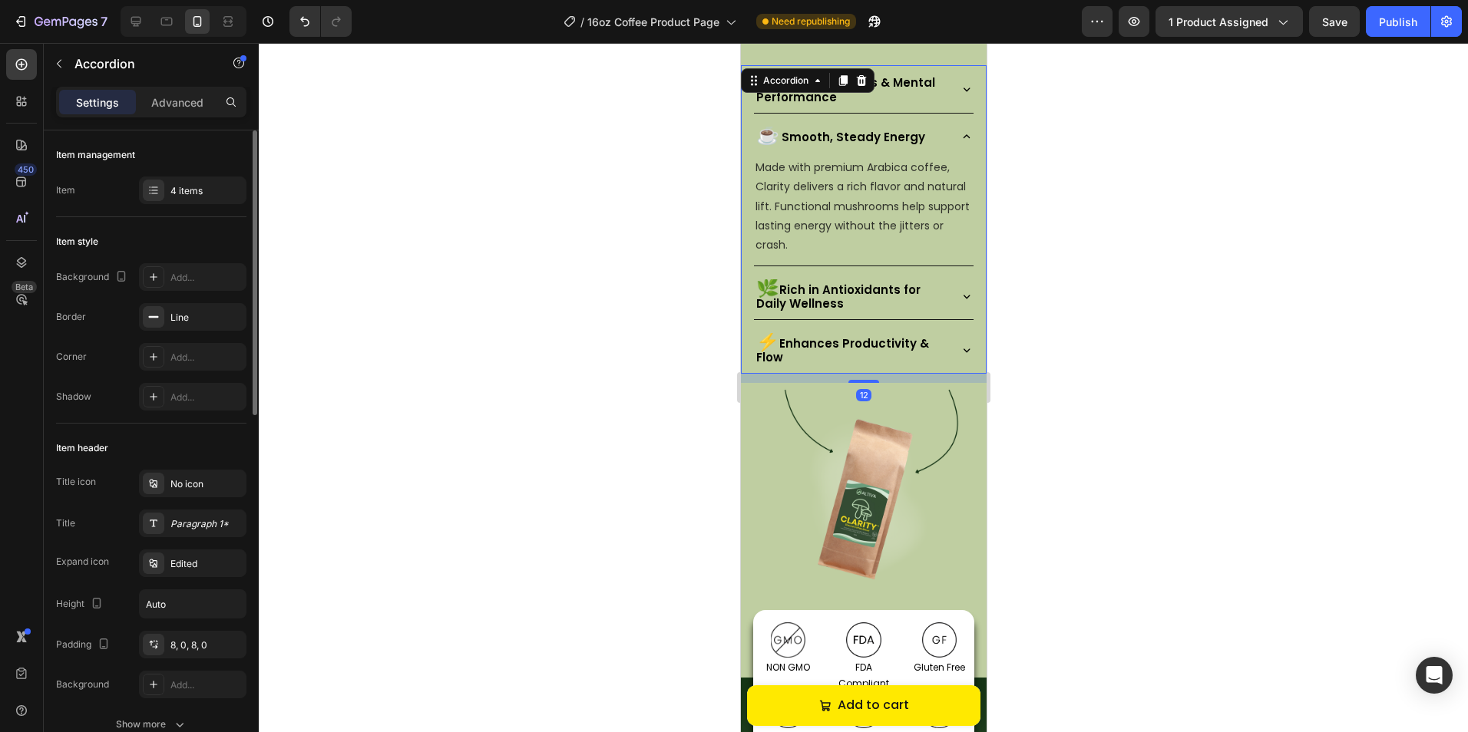
click at [939, 292] on div "🌿 Rich in Antioxidants for Daily Wellness" at bounding box center [863, 295] width 220 height 47
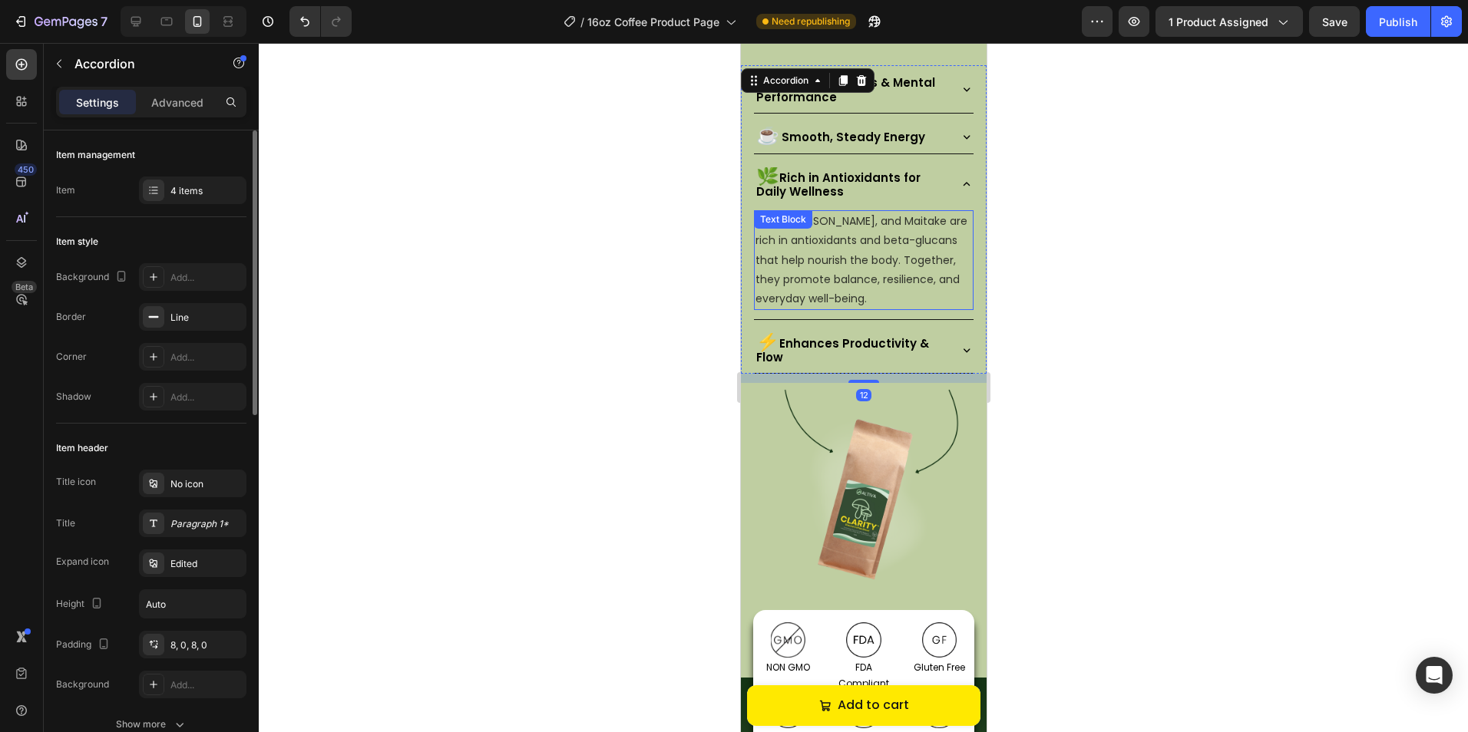
click at [910, 277] on p "Reishi, [PERSON_NAME], and Maitake are rich in antioxidants and beta-glucans th…" at bounding box center [862, 260] width 216 height 97
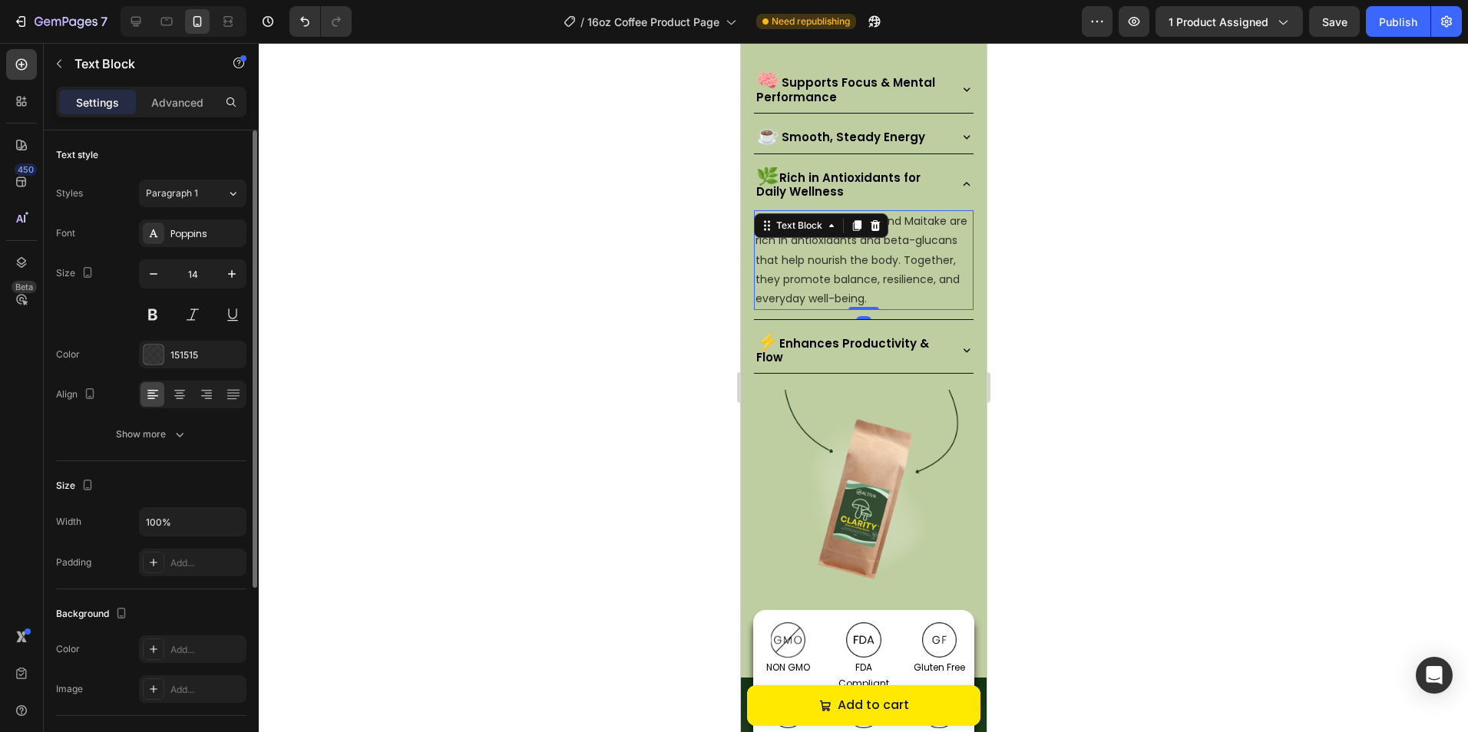
click at [910, 277] on p "Reishi, [PERSON_NAME], and Maitake are rich in antioxidants and beta-glucans th…" at bounding box center [862, 260] width 216 height 97
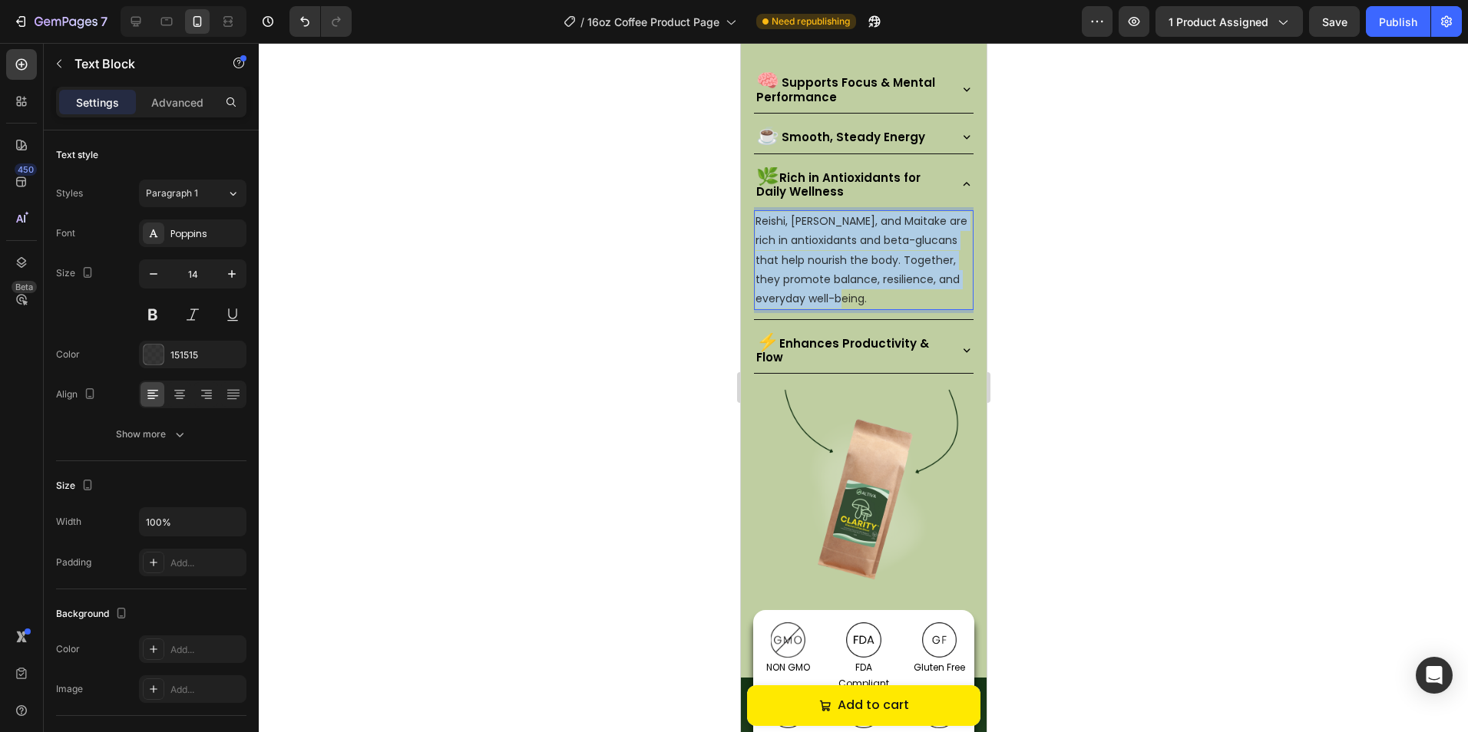
click at [910, 277] on p "Reishi, [PERSON_NAME], and Maitake are rich in antioxidants and beta-glucans th…" at bounding box center [862, 260] width 216 height 97
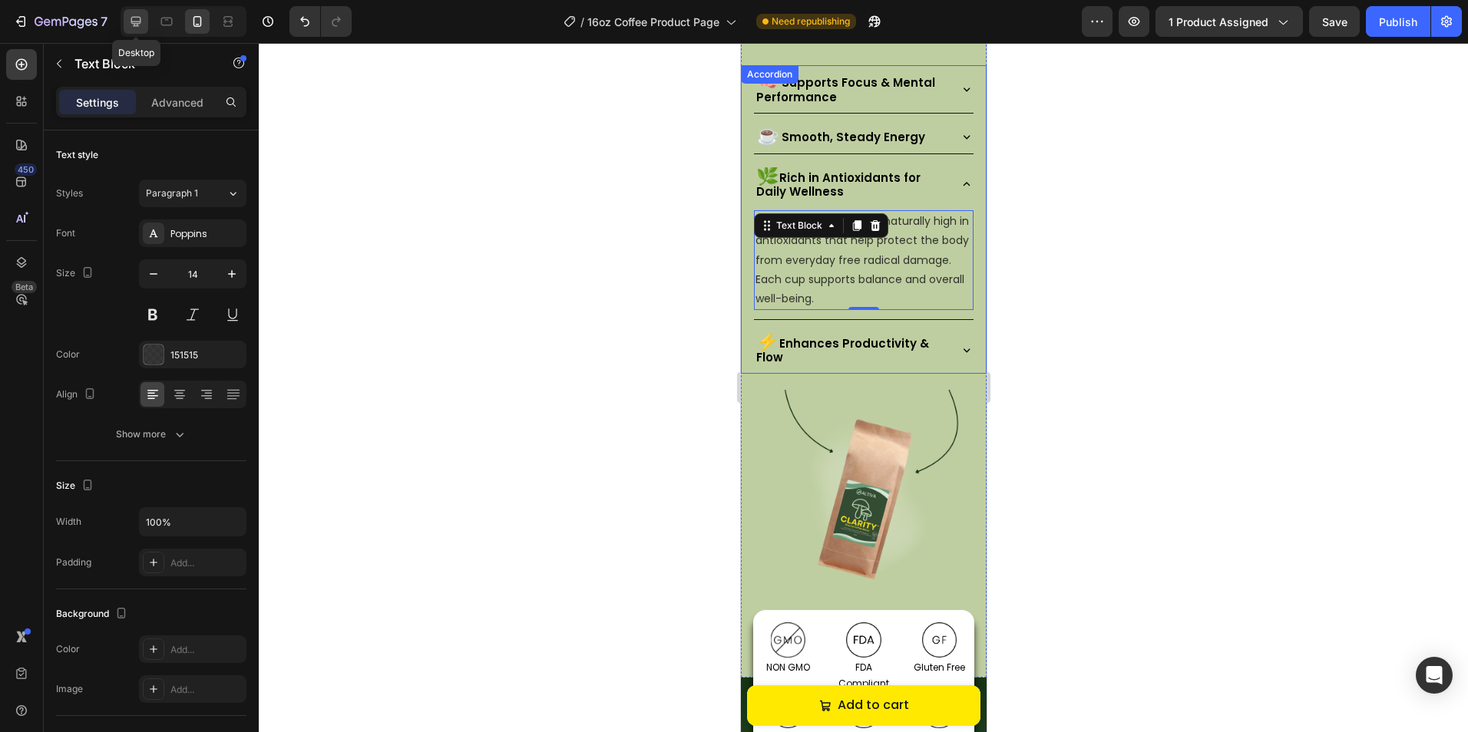
click at [139, 16] on icon at bounding box center [135, 21] width 15 height 15
type input "16"
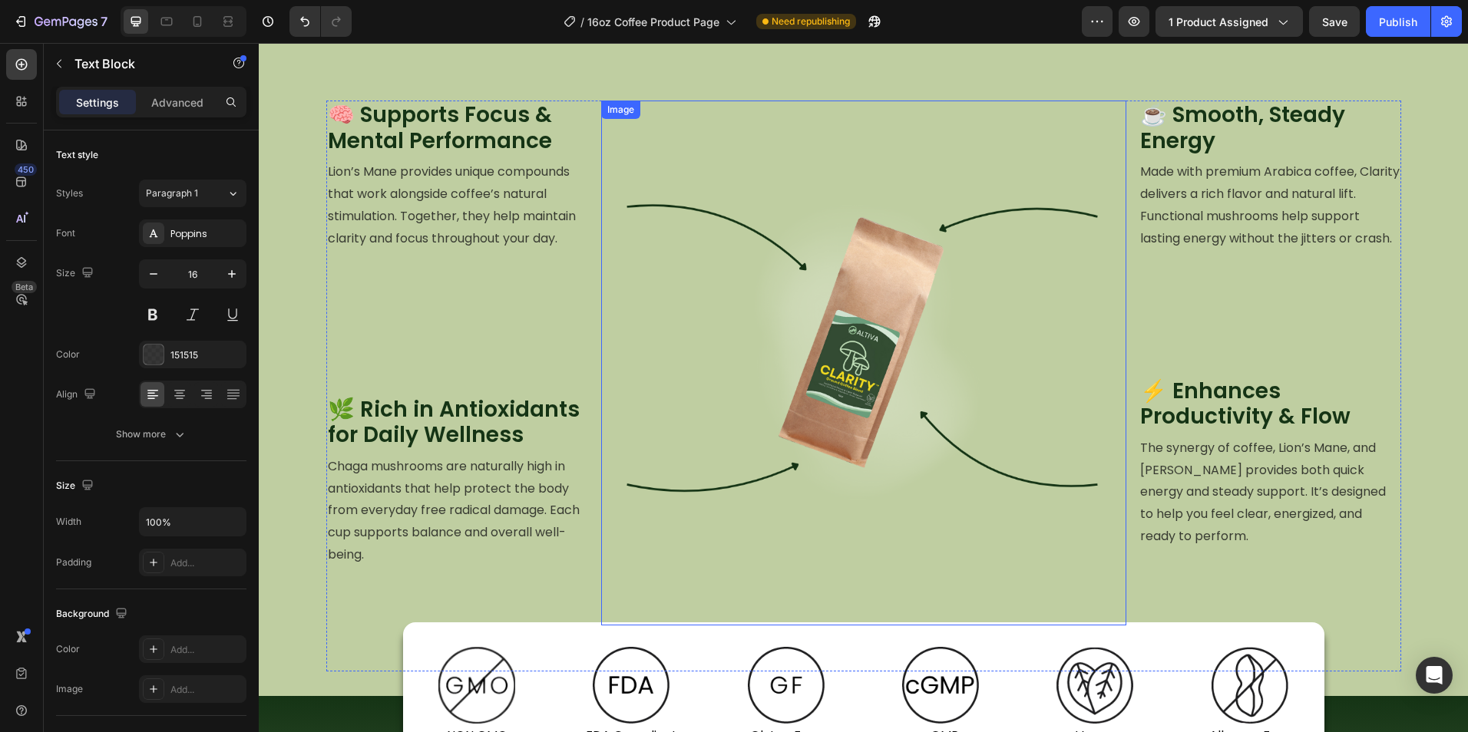
scroll to position [1412, 0]
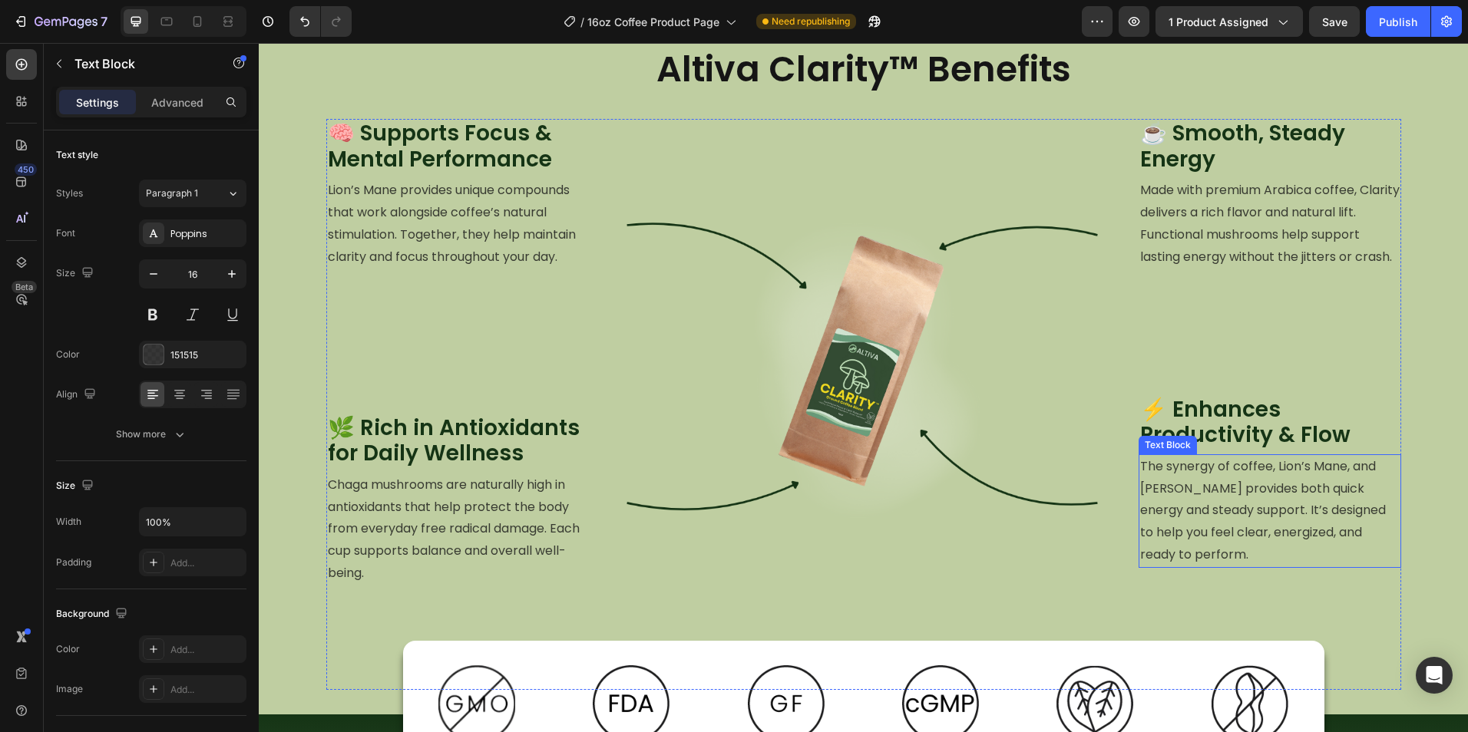
click at [1246, 520] on p "The synergy of coffee, Lion’s Mane, and [PERSON_NAME] provides both quick energ…" at bounding box center [1269, 511] width 259 height 111
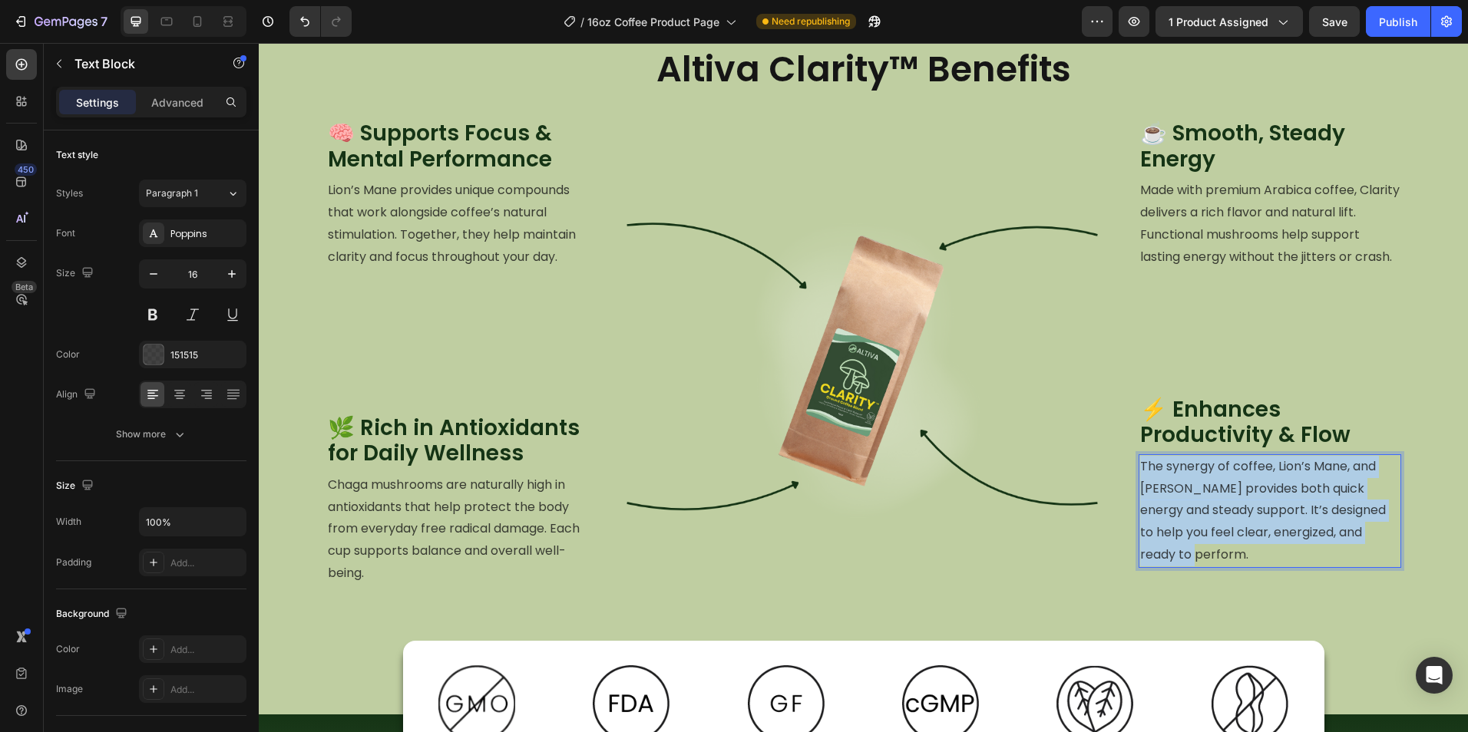
click at [1246, 520] on p "The synergy of coffee, Lion’s Mane, and [PERSON_NAME] provides both quick energ…" at bounding box center [1269, 511] width 259 height 111
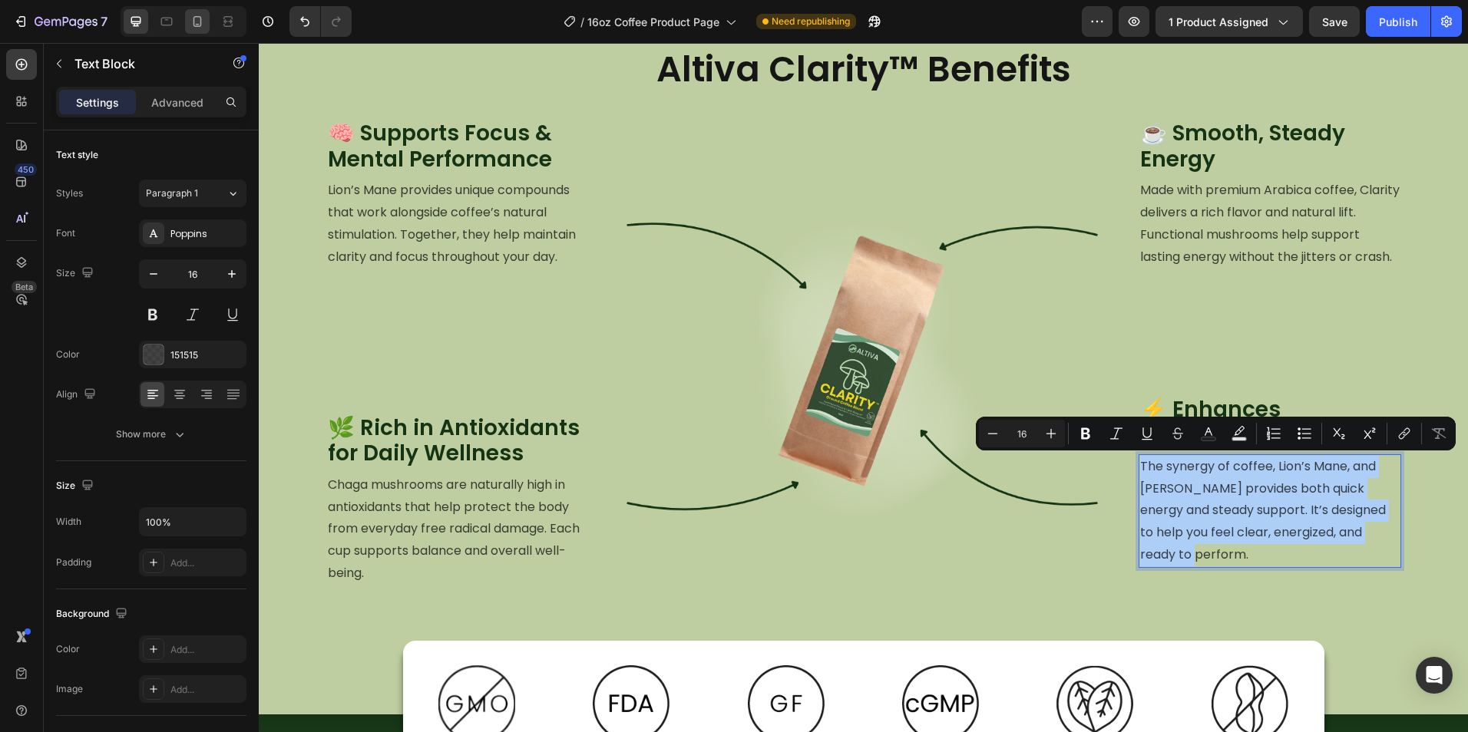
click at [208, 25] on div at bounding box center [197, 21] width 25 height 25
type input "14"
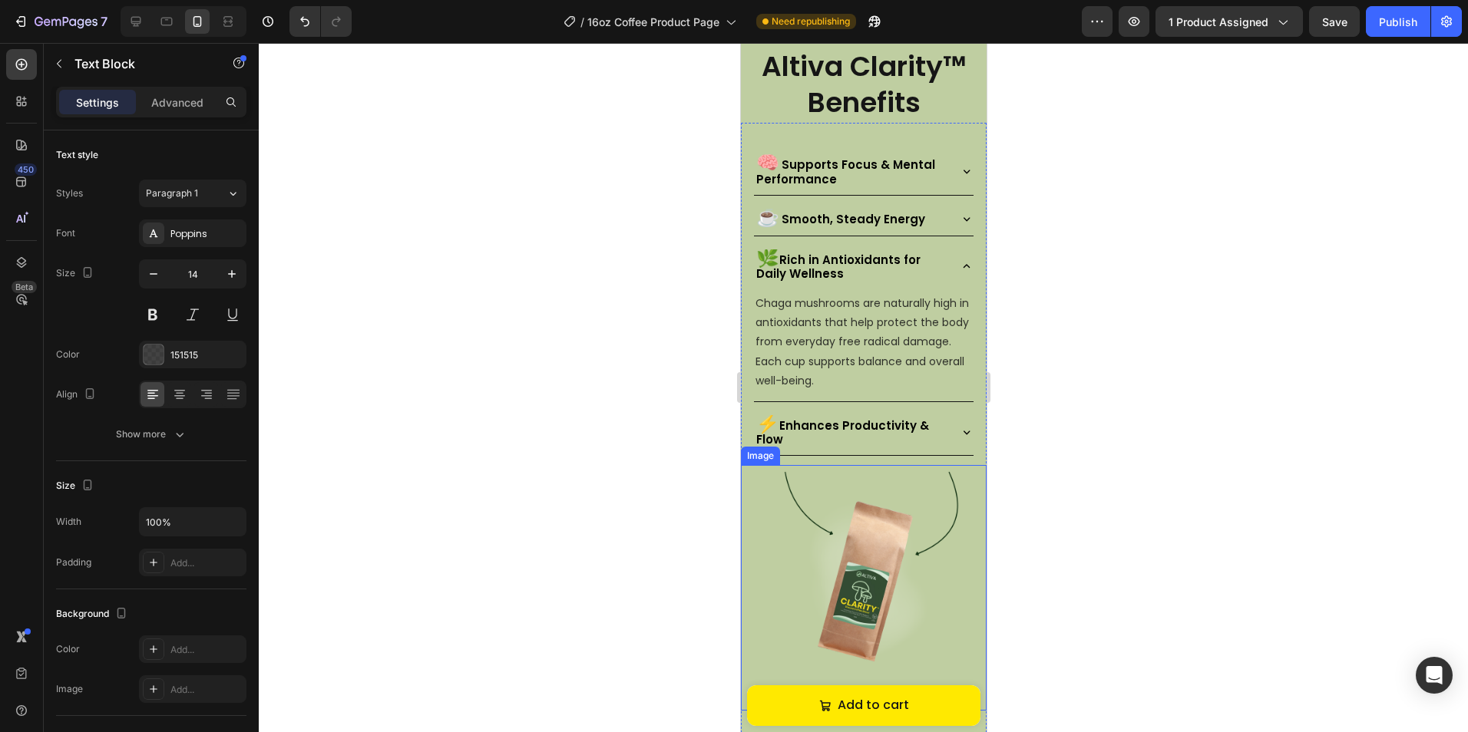
scroll to position [1594, 0]
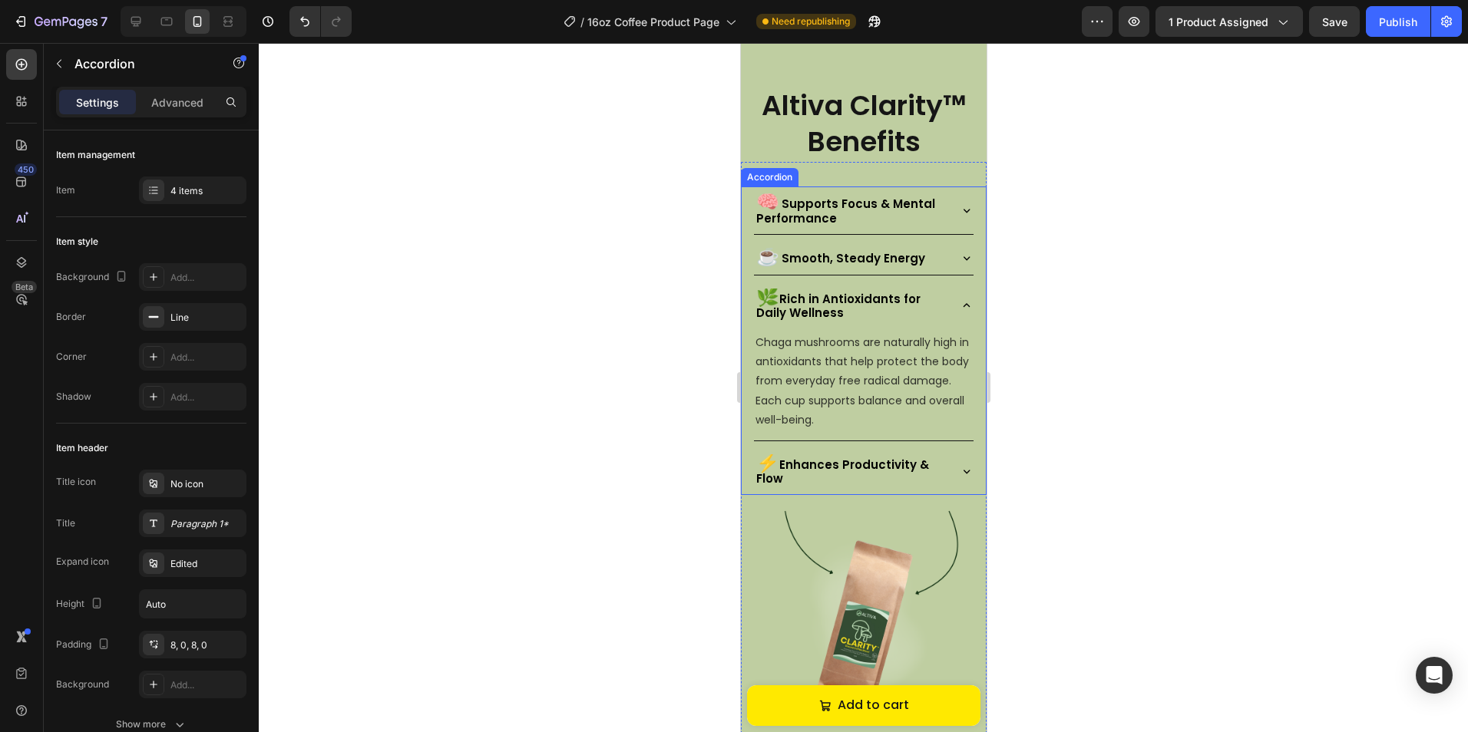
click at [944, 449] on div "⚡ Enhances Productivity & Flow" at bounding box center [863, 470] width 220 height 47
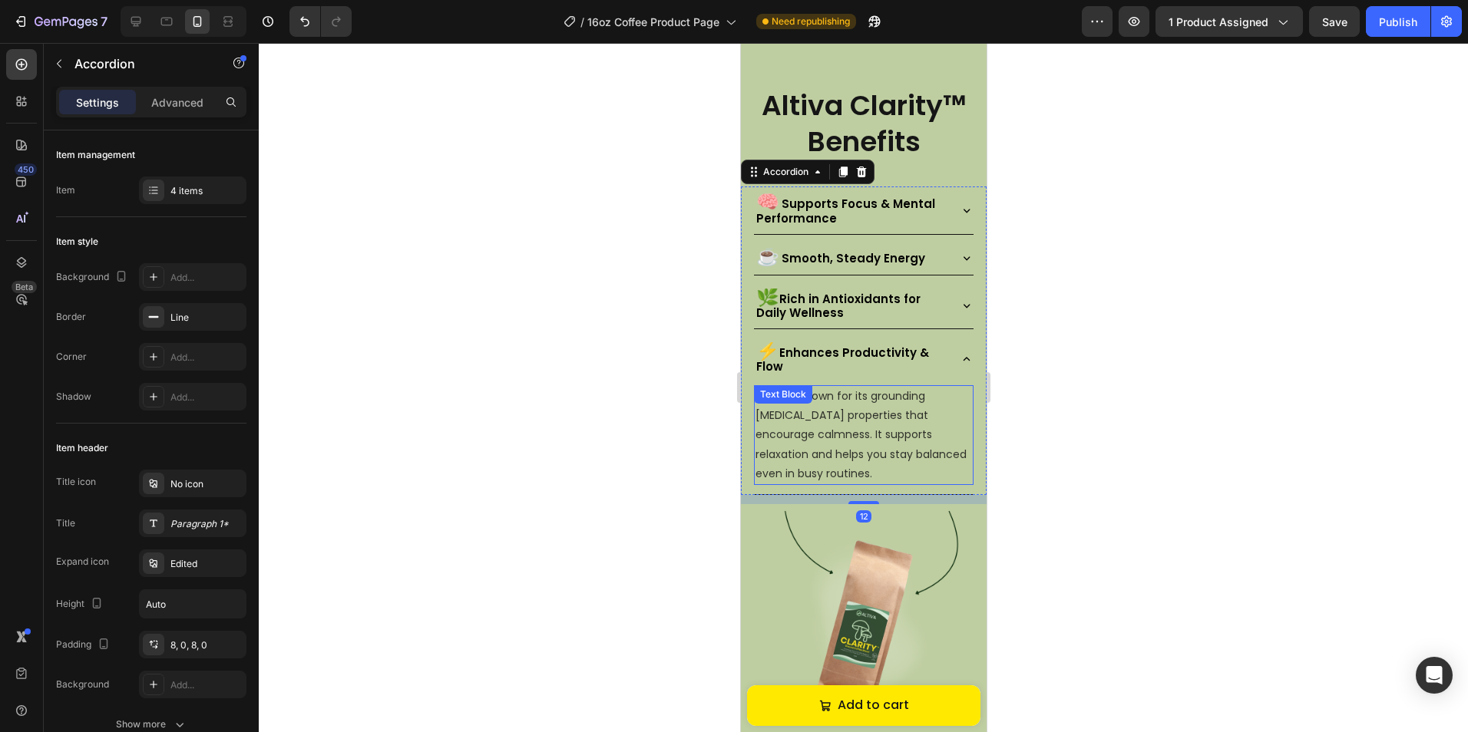
click at [895, 421] on p "Reishi is known for its grounding [MEDICAL_DATA] properties that encourage calm…" at bounding box center [862, 435] width 216 height 97
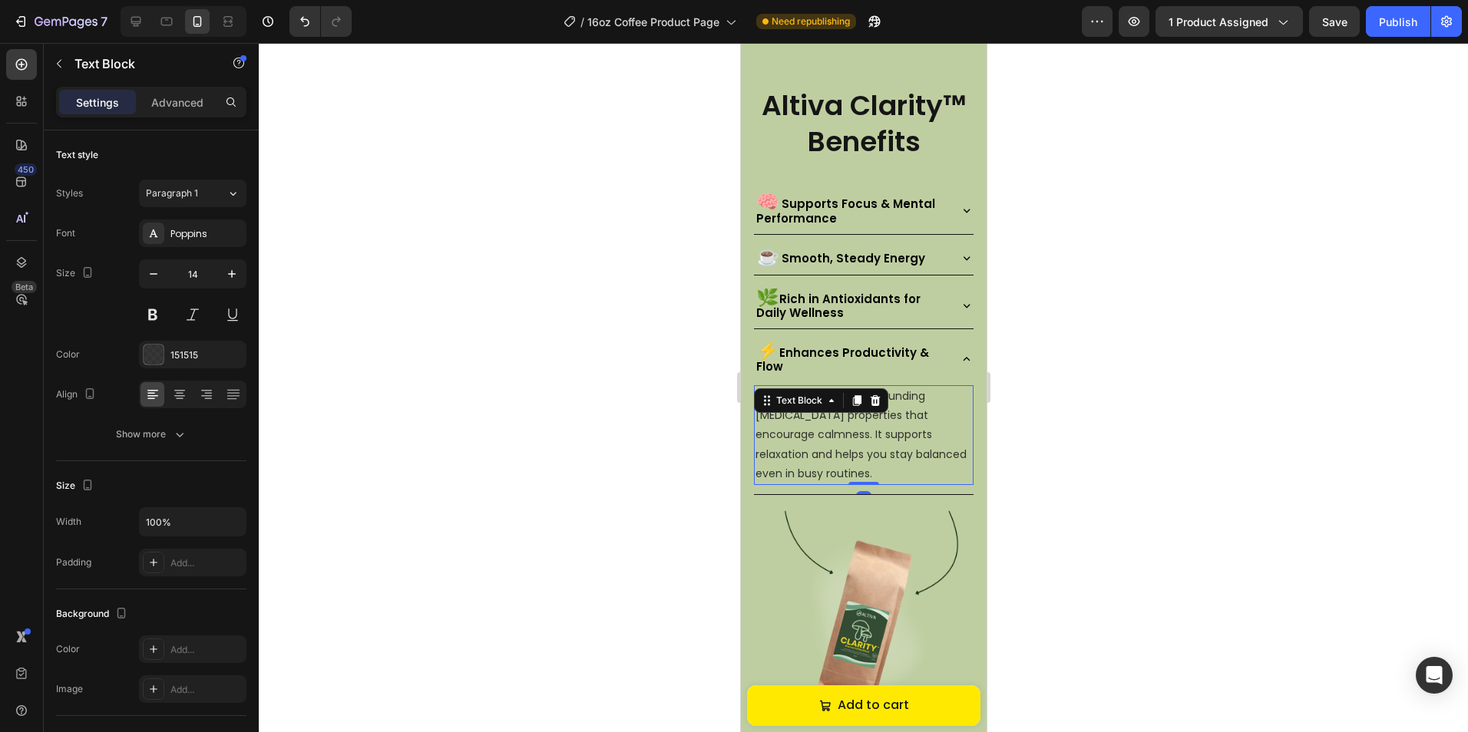
click at [895, 421] on p "Reishi is known for its grounding [MEDICAL_DATA] properties that encourage calm…" at bounding box center [862, 435] width 216 height 97
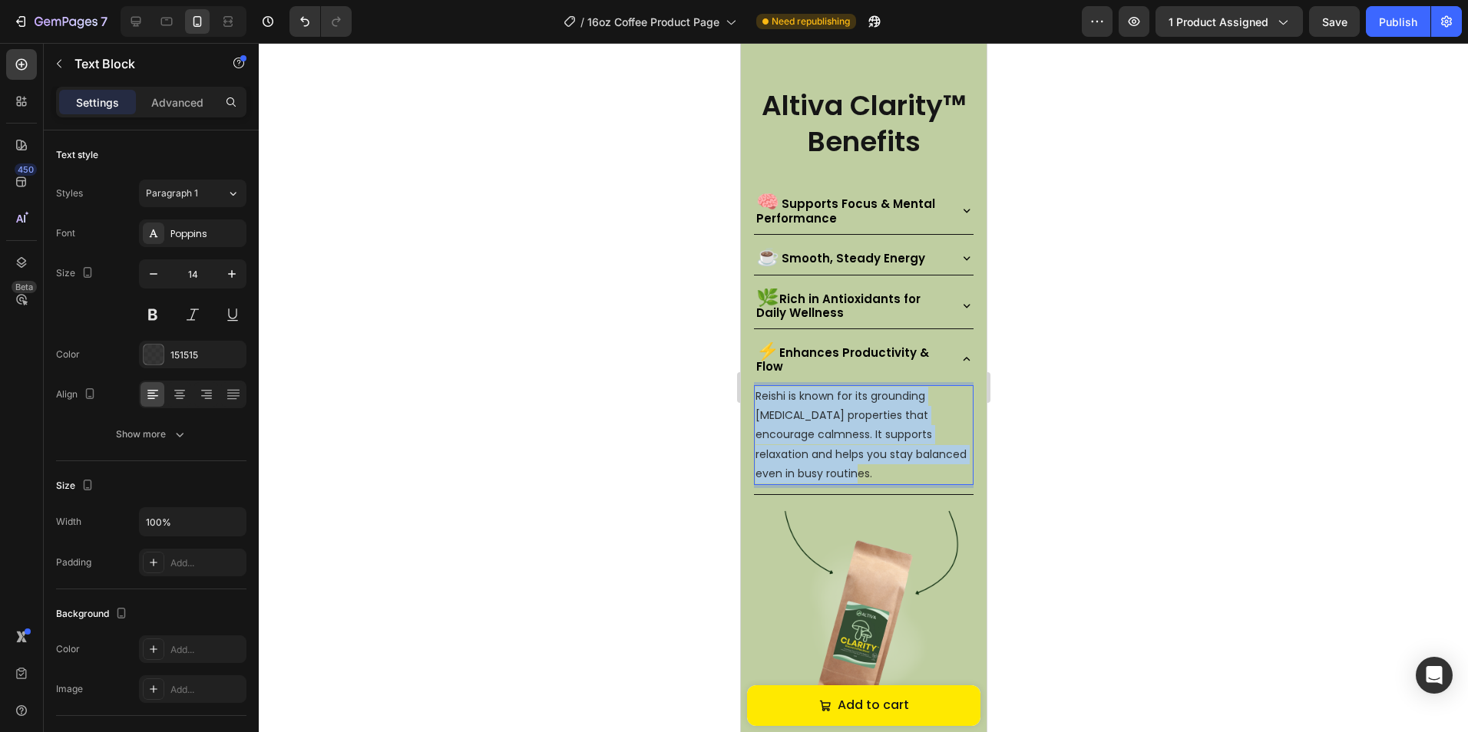
click at [895, 421] on p "Reishi is known for its grounding [MEDICAL_DATA] properties that encourage calm…" at bounding box center [862, 435] width 216 height 97
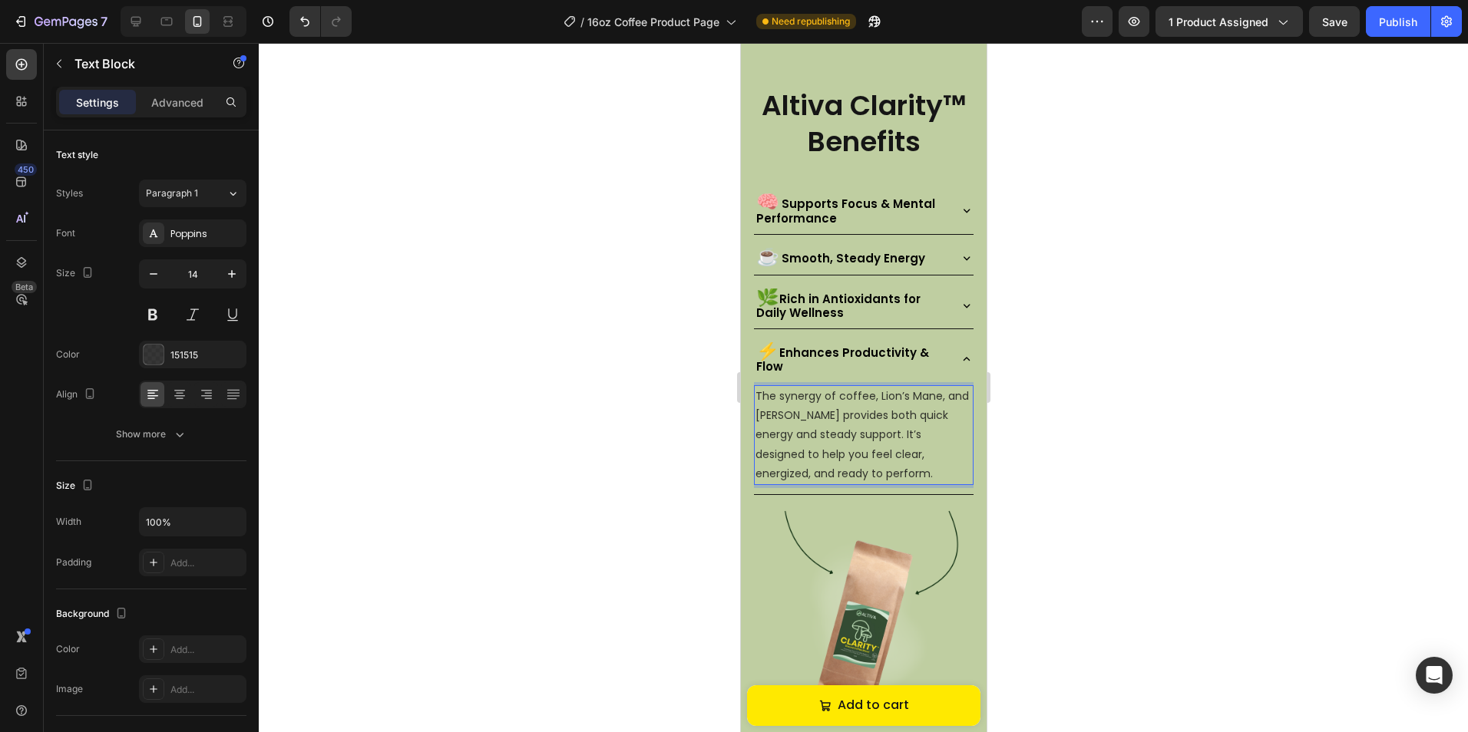
click at [1141, 507] on div at bounding box center [863, 387] width 1209 height 689
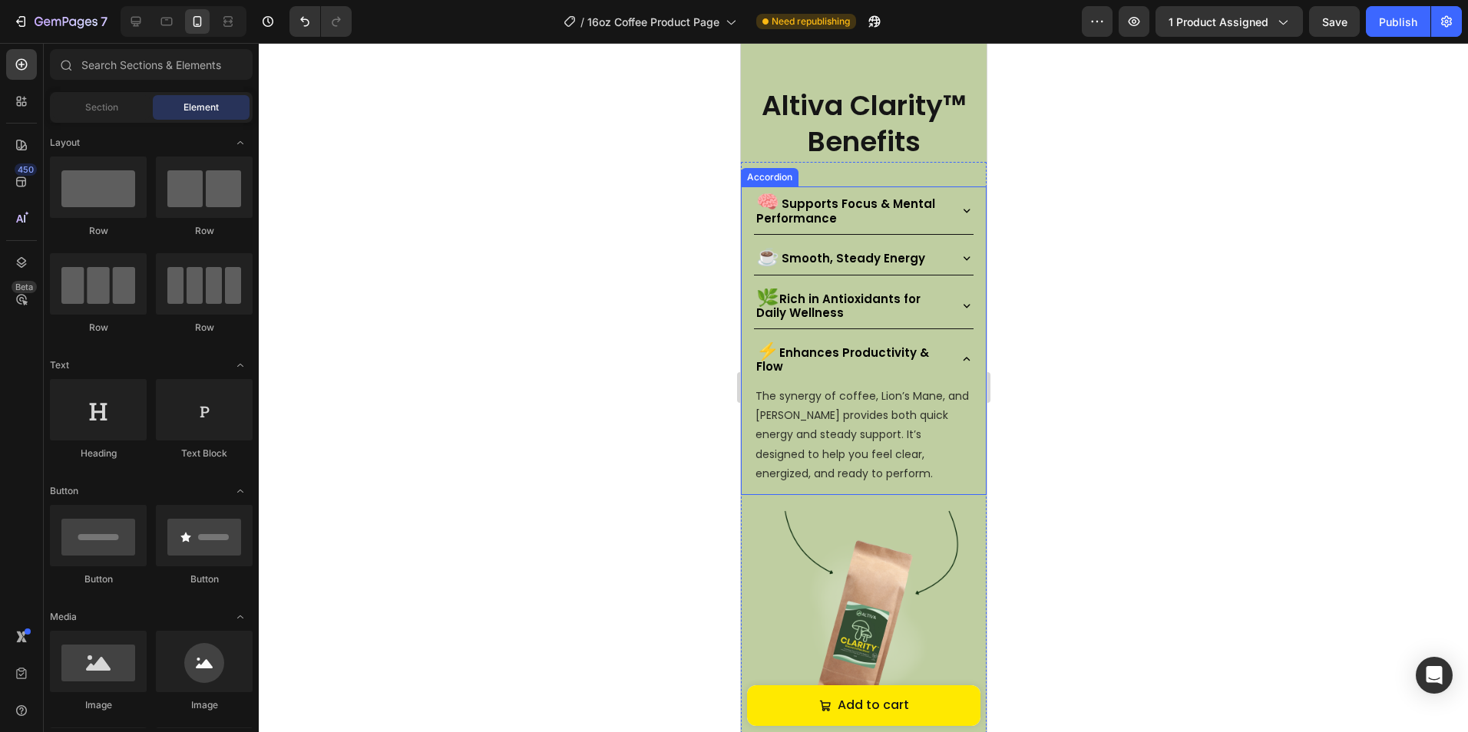
click at [939, 355] on div "⚡ Enhances Productivity & Flow" at bounding box center [863, 358] width 220 height 47
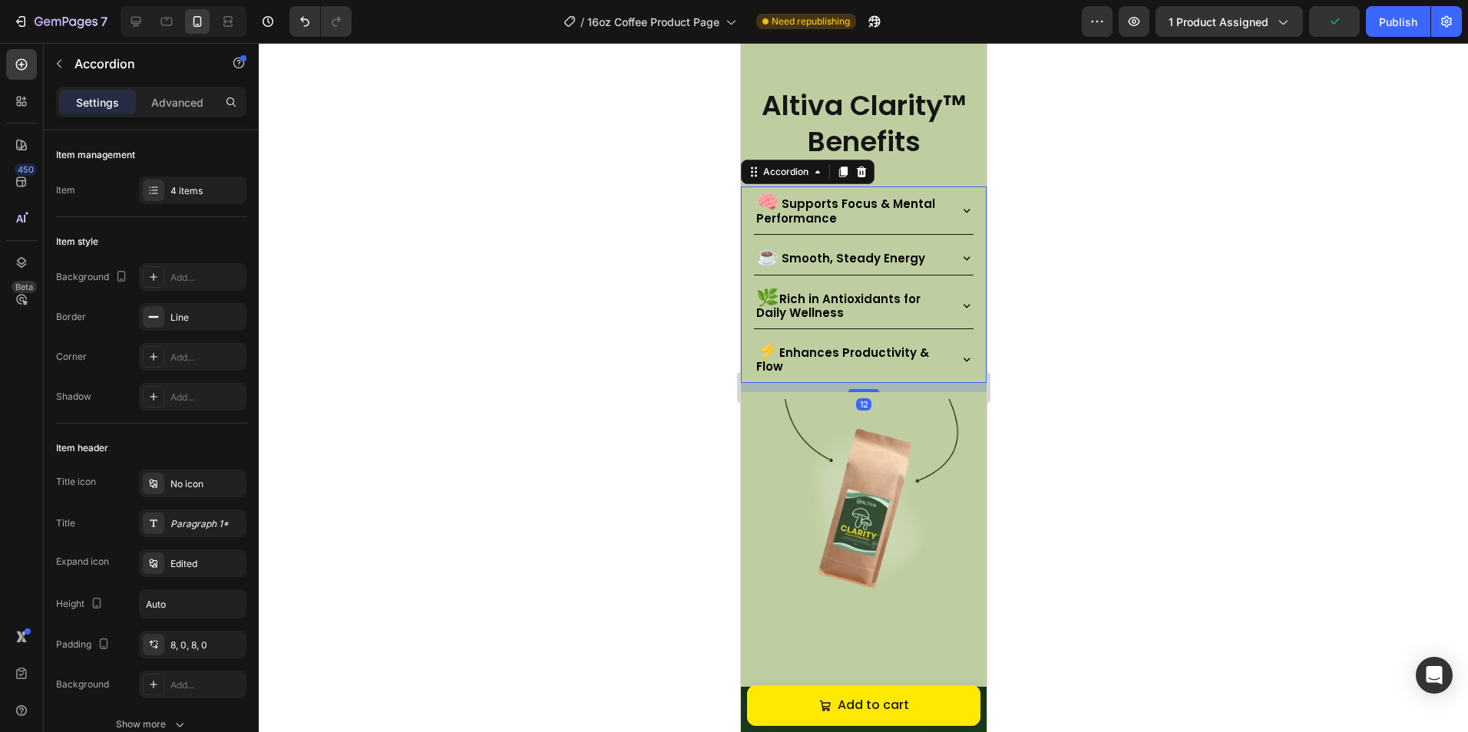
click at [1012, 521] on div at bounding box center [863, 387] width 1209 height 689
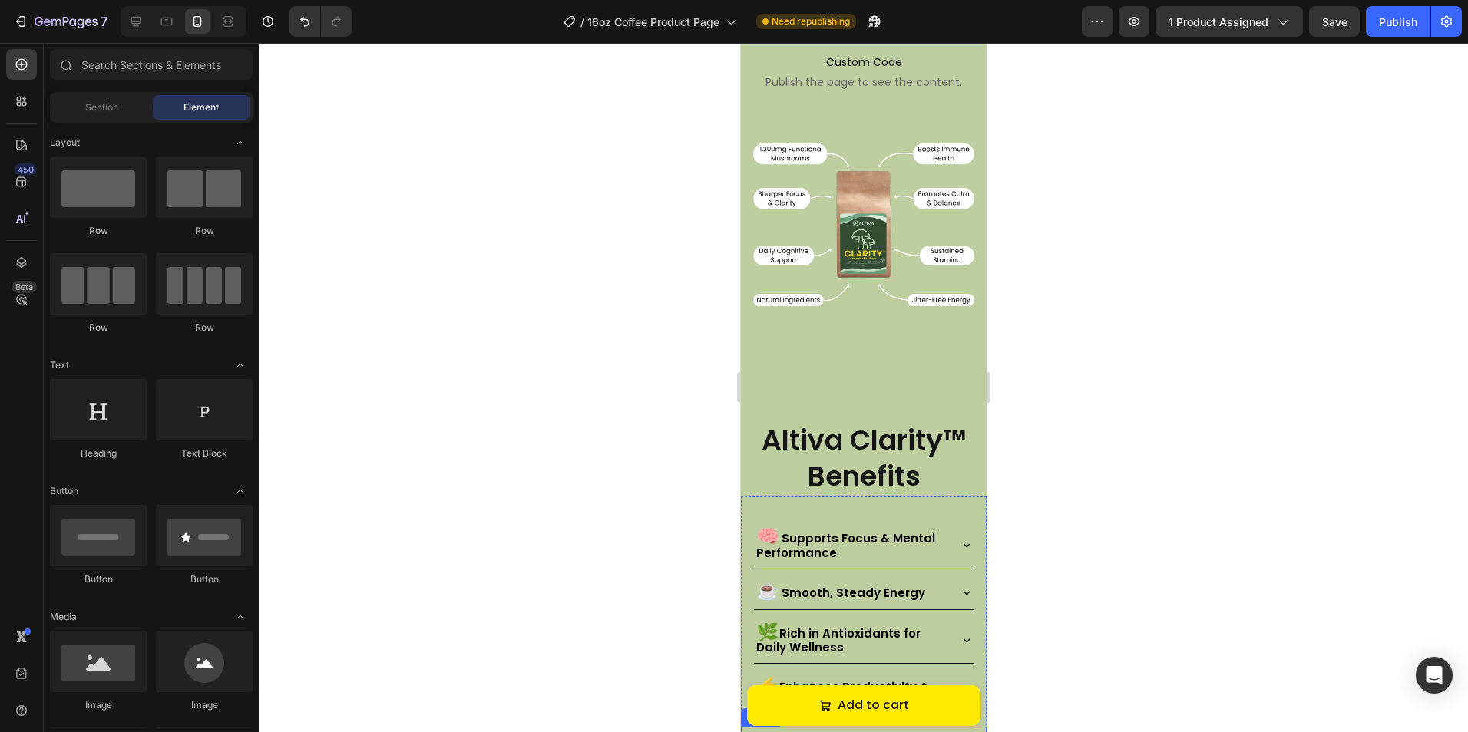
scroll to position [1136, 0]
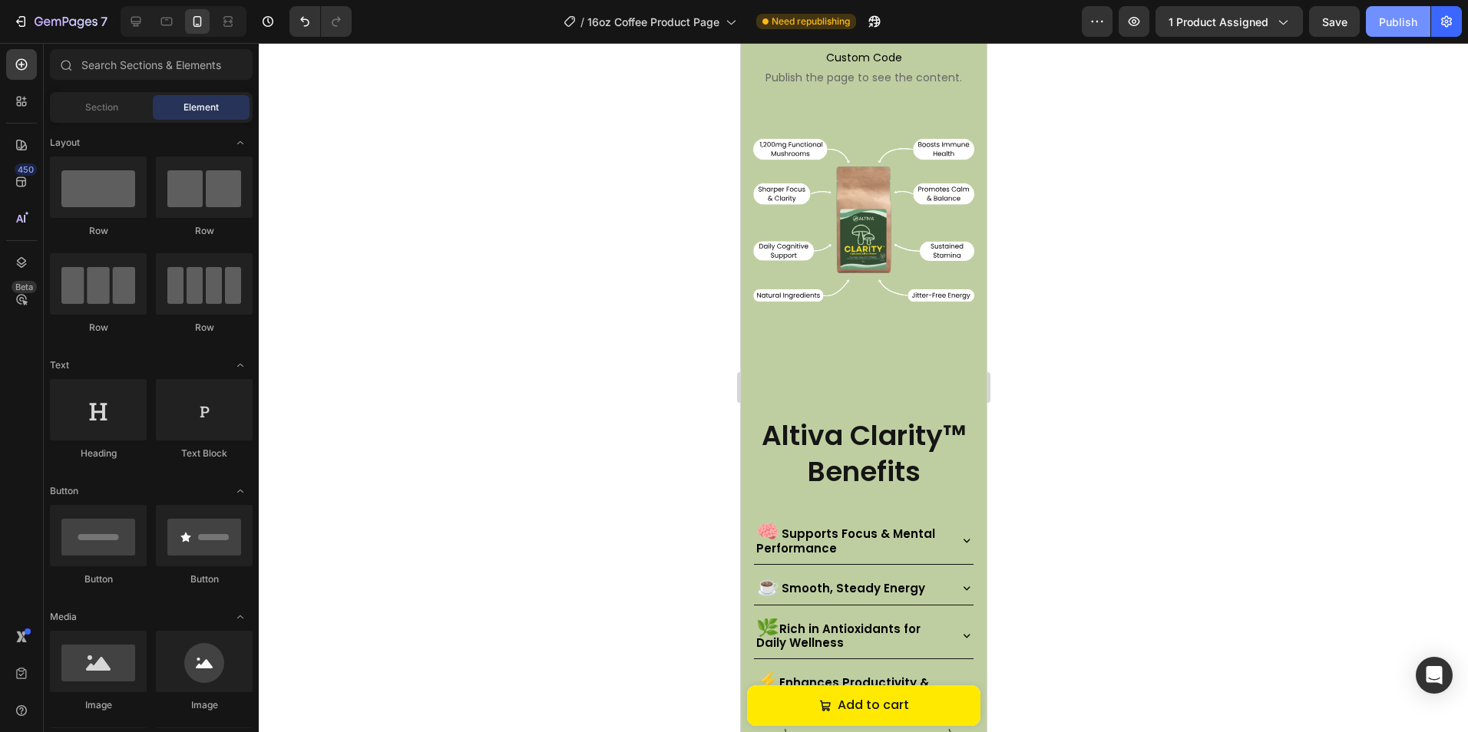
click at [1395, 34] on button "Publish" at bounding box center [1397, 21] width 64 height 31
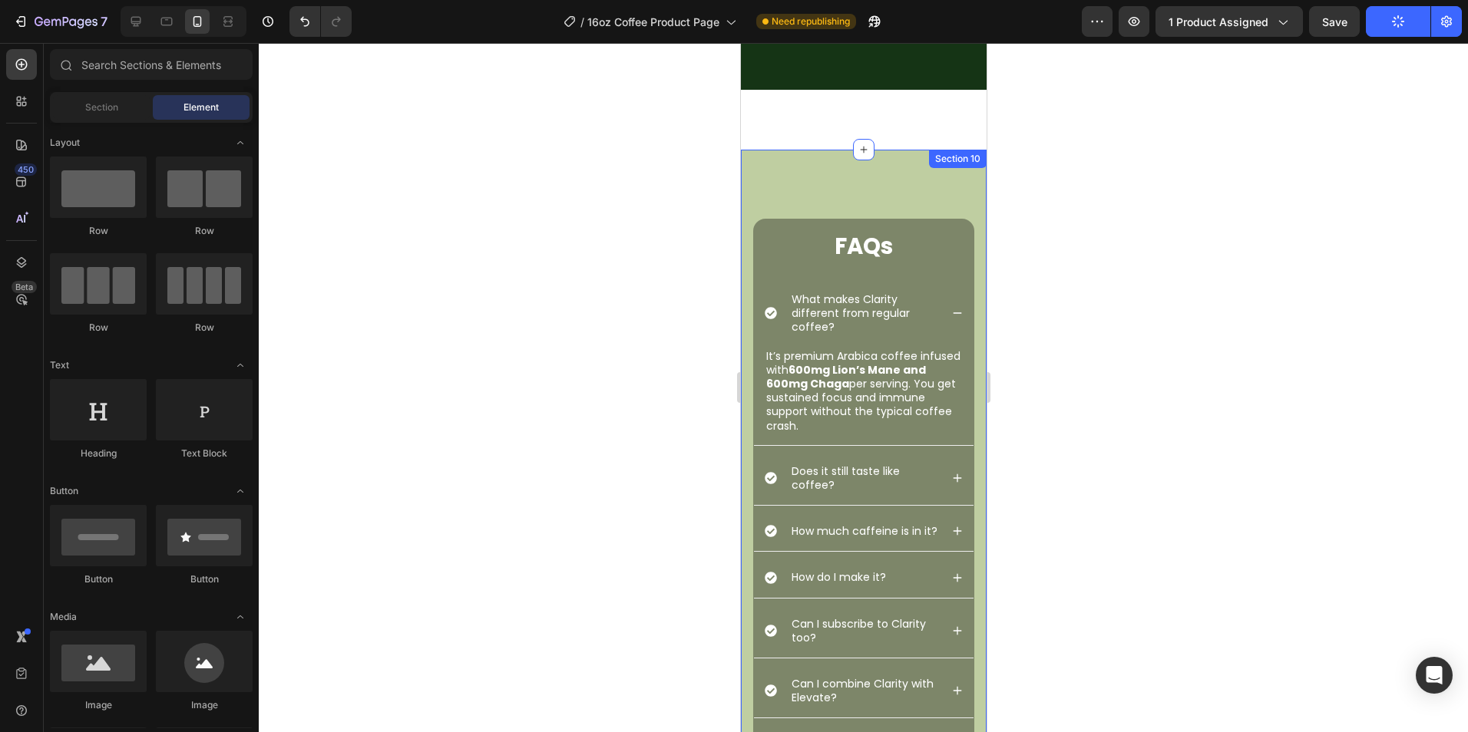
scroll to position [3592, 0]
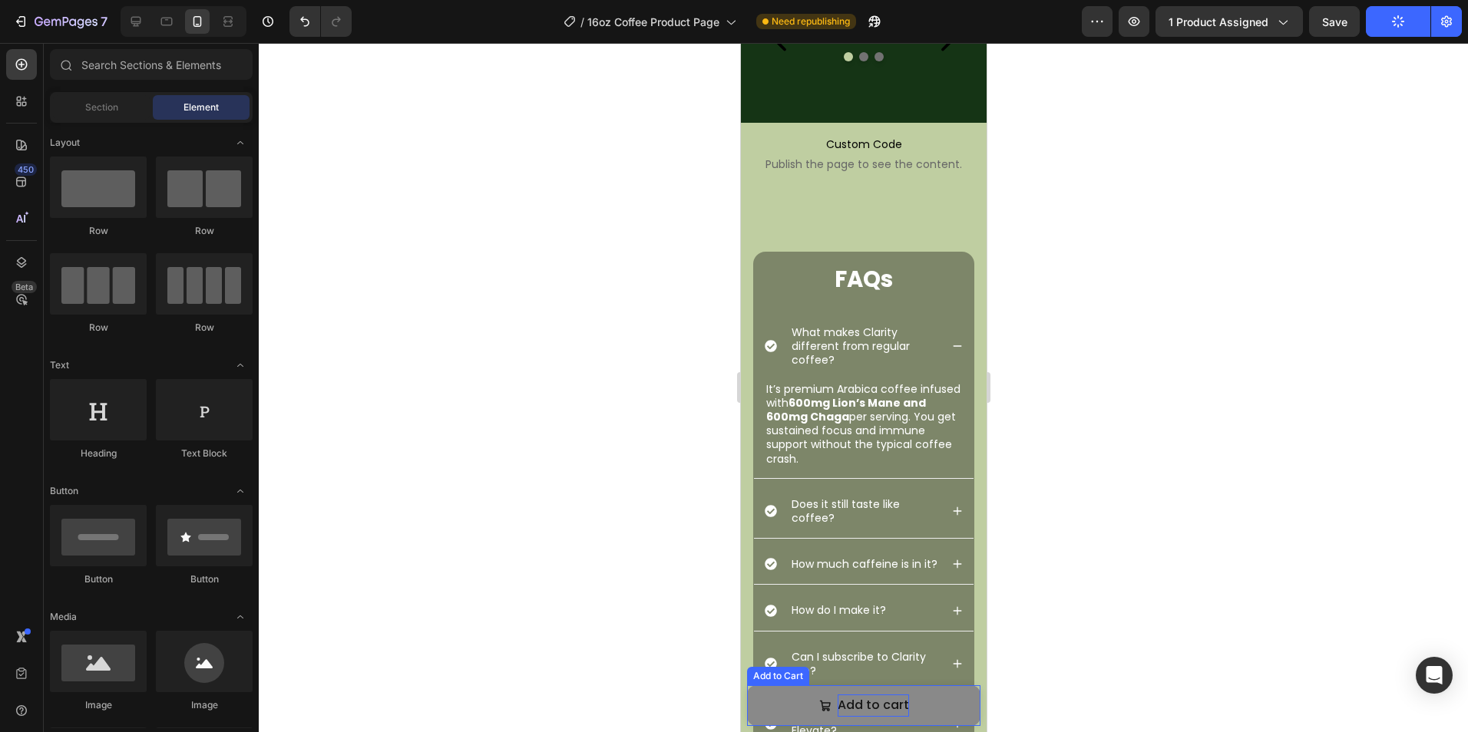
click at [880, 708] on div "Add to cart" at bounding box center [872, 706] width 71 height 22
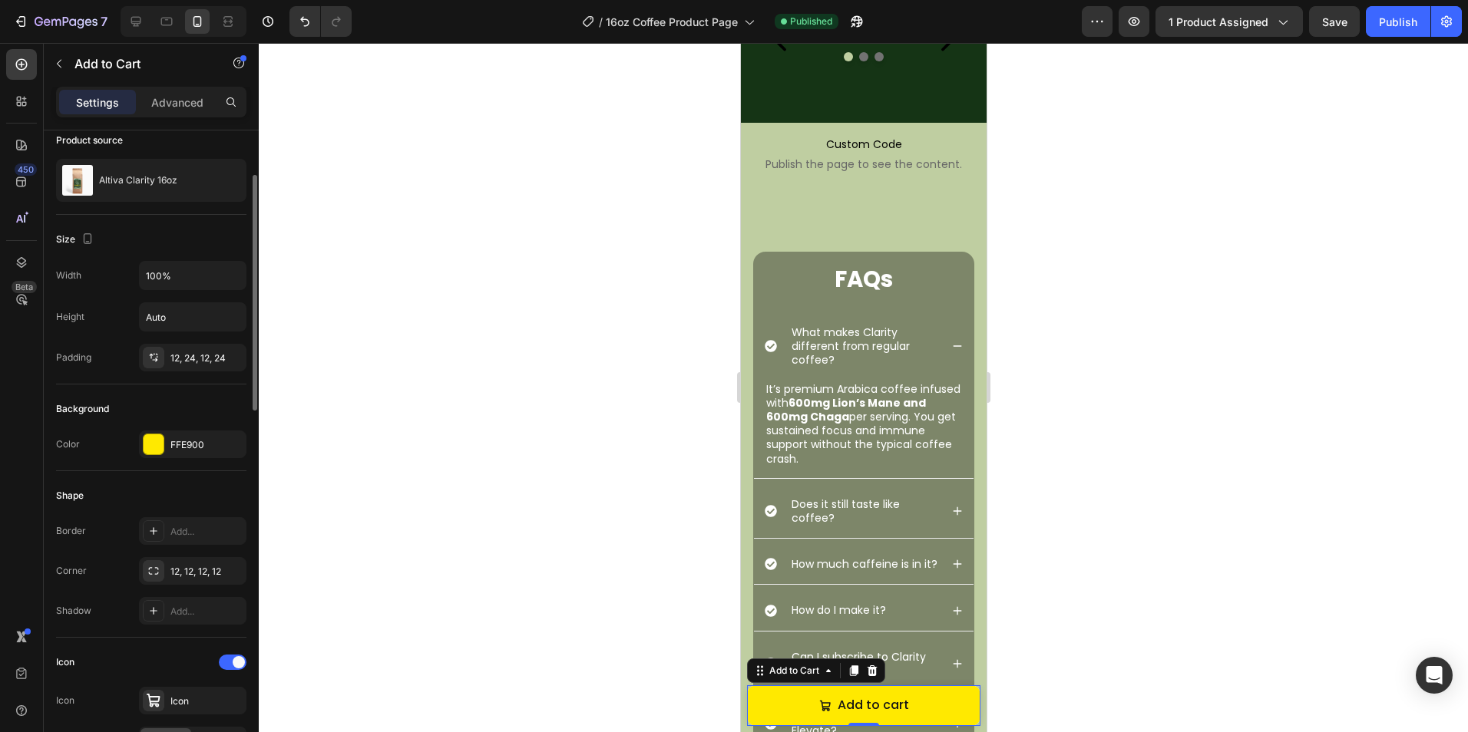
scroll to position [0, 0]
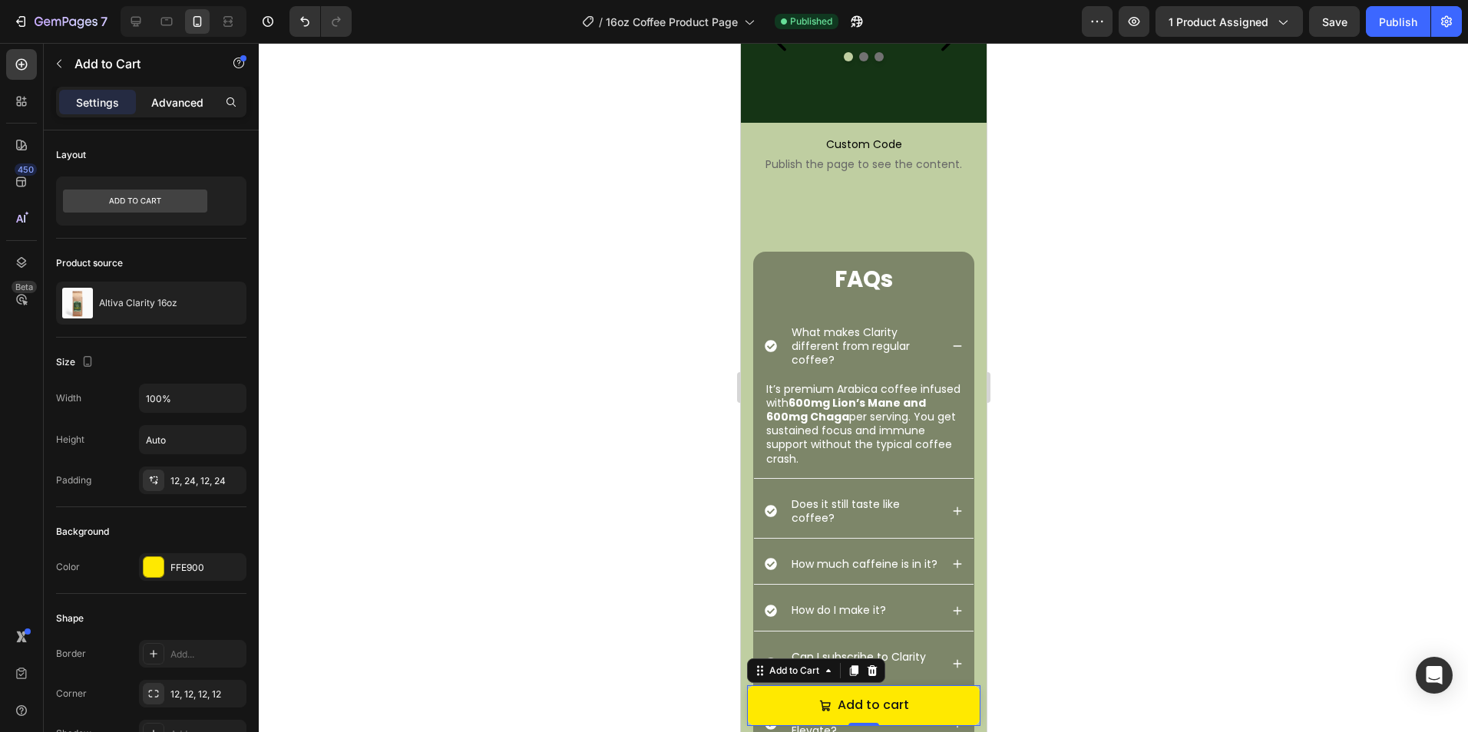
click at [147, 102] on div "Advanced" at bounding box center [177, 102] width 77 height 25
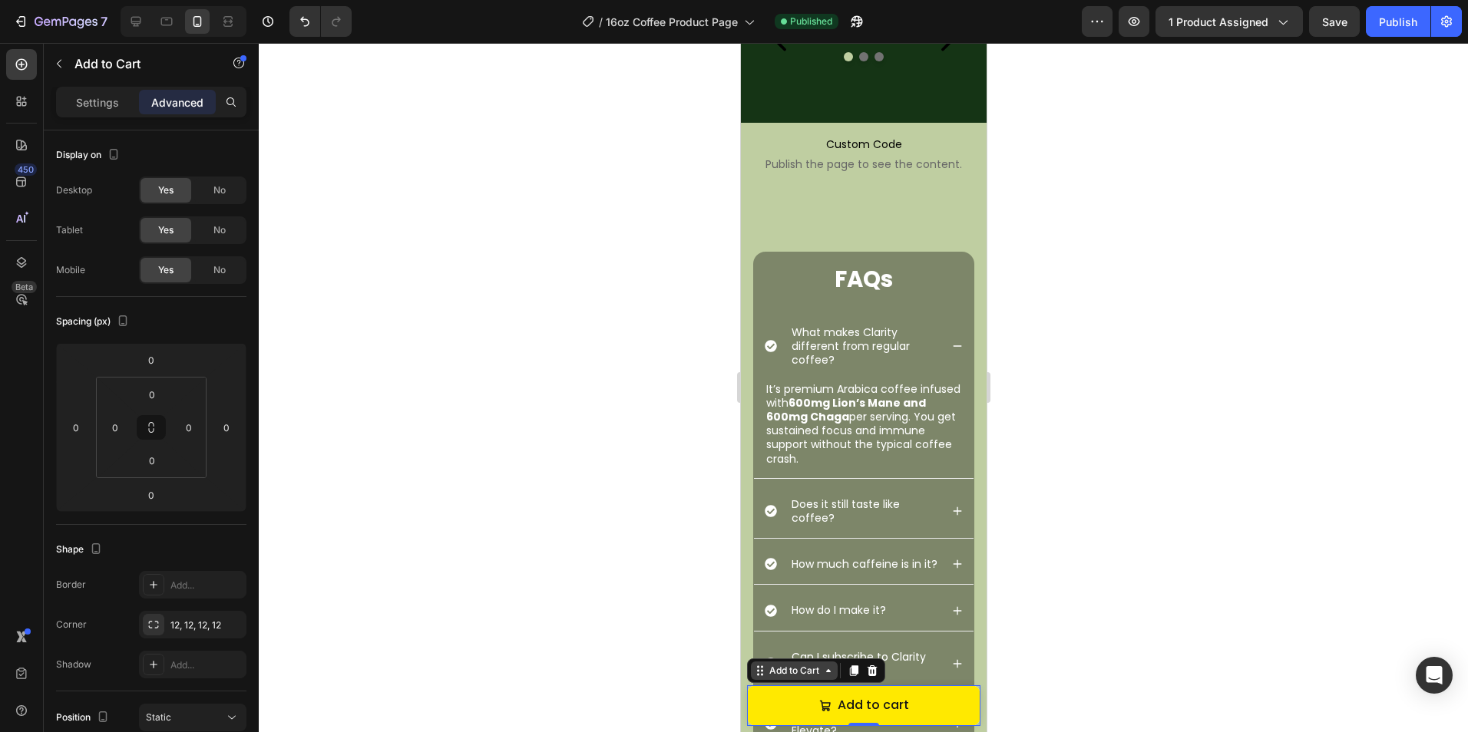
click at [779, 675] on div "Add to Cart" at bounding box center [793, 671] width 56 height 14
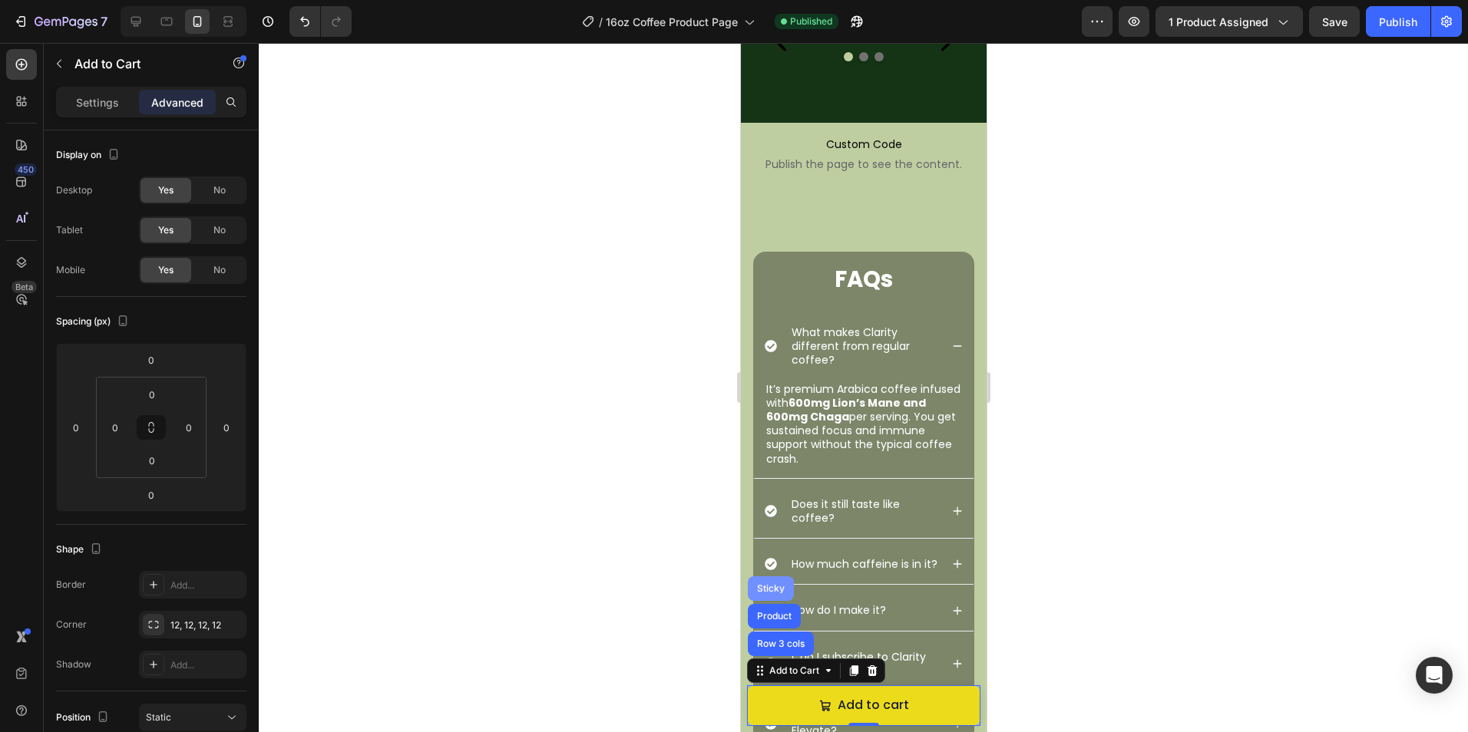
click at [774, 585] on div "Sticky" at bounding box center [770, 588] width 34 height 9
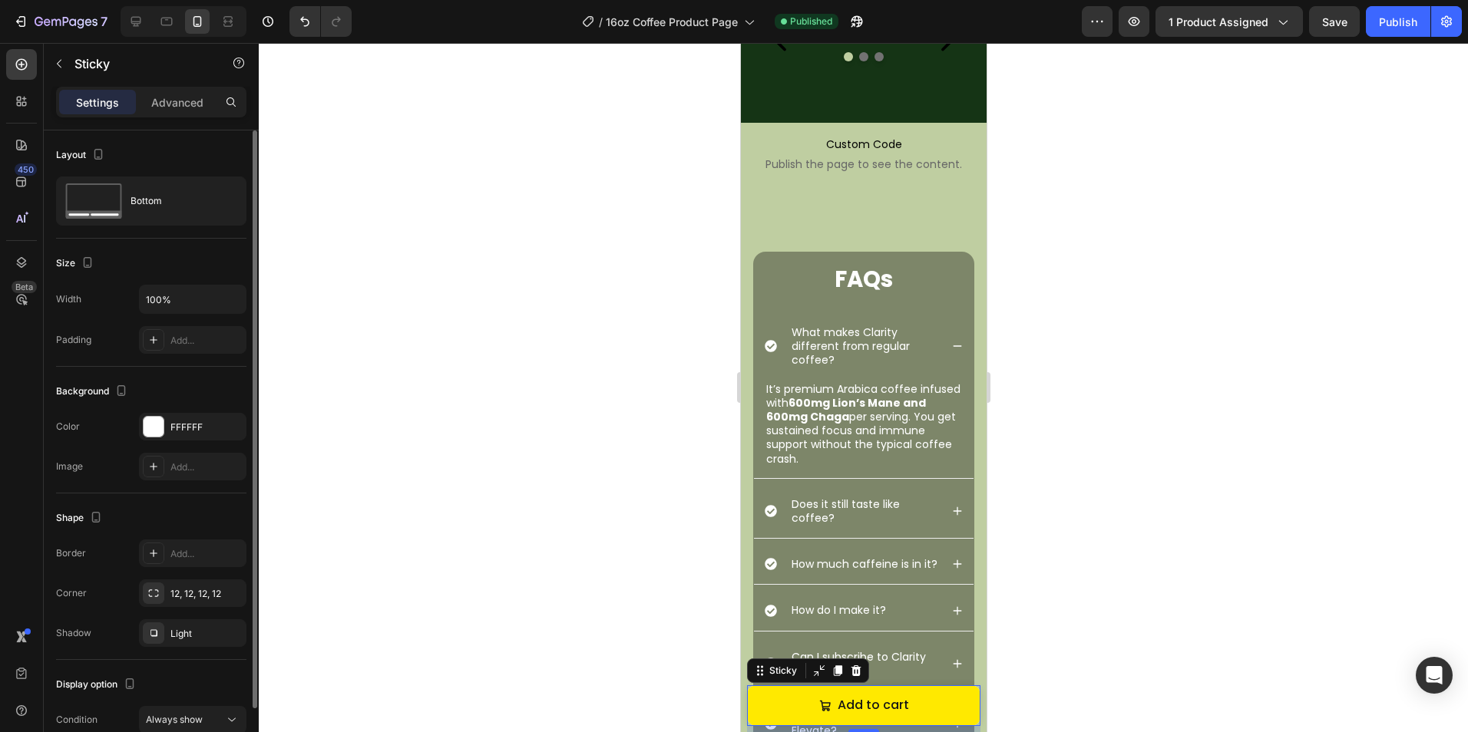
scroll to position [75, 0]
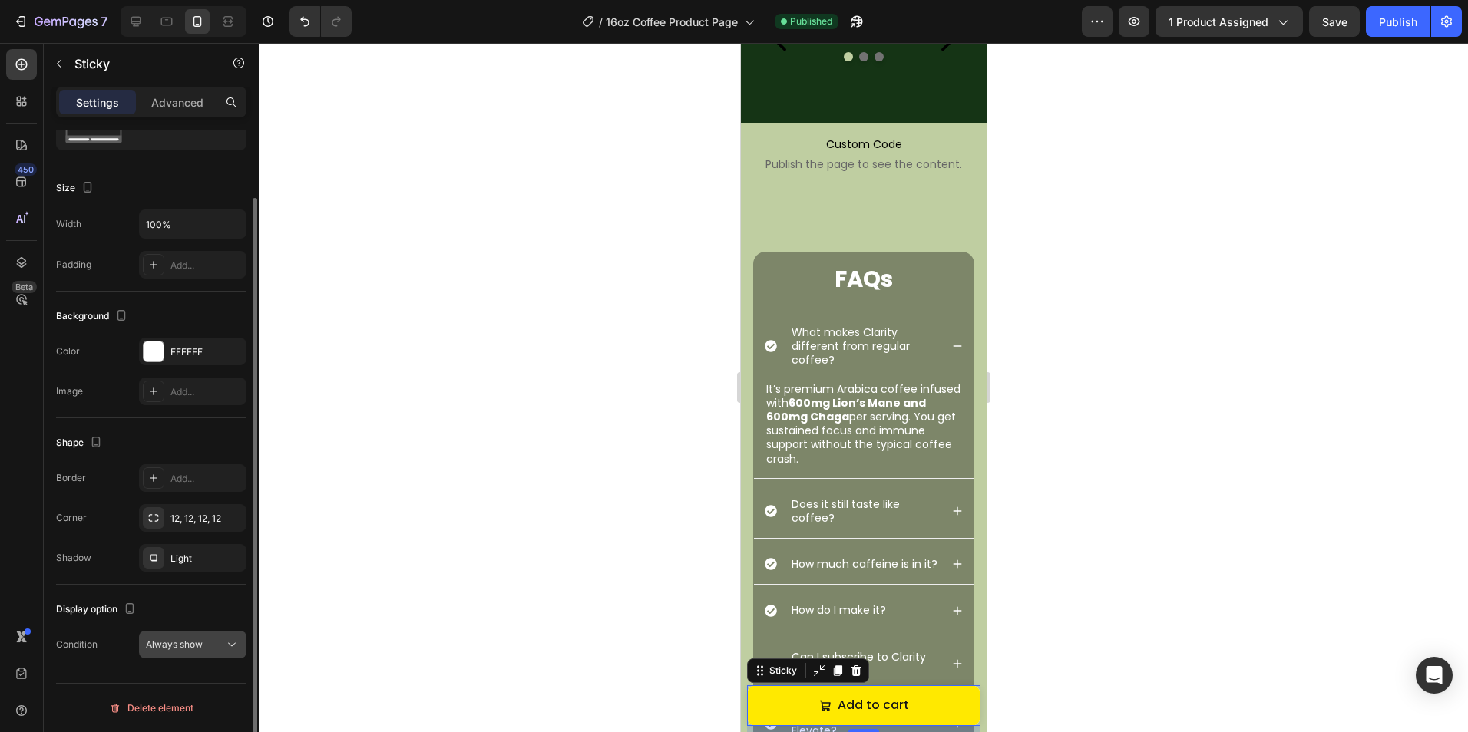
click at [193, 638] on span "Always show" at bounding box center [174, 645] width 57 height 14
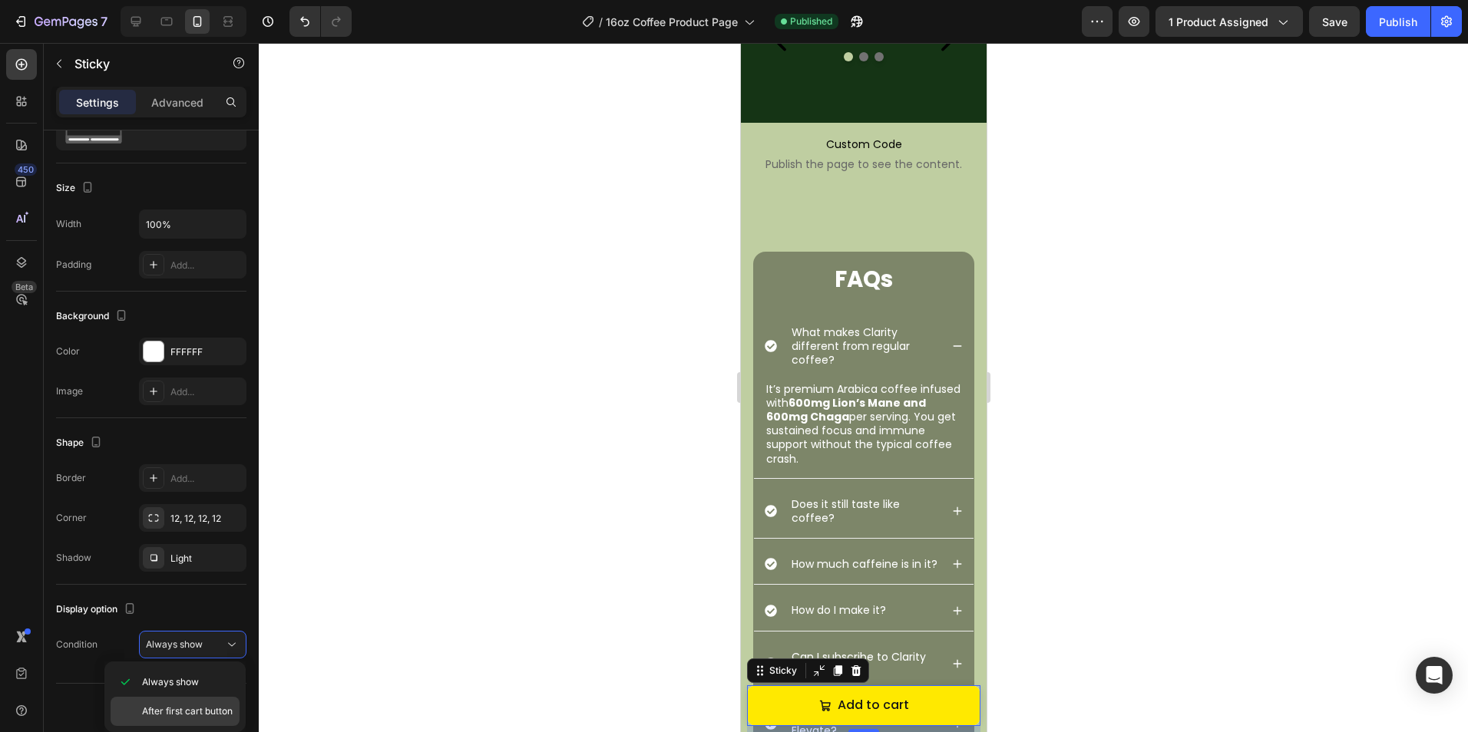
click at [195, 698] on div "After first cart button" at bounding box center [175, 711] width 129 height 29
click at [160, 111] on div "Advanced" at bounding box center [177, 102] width 77 height 25
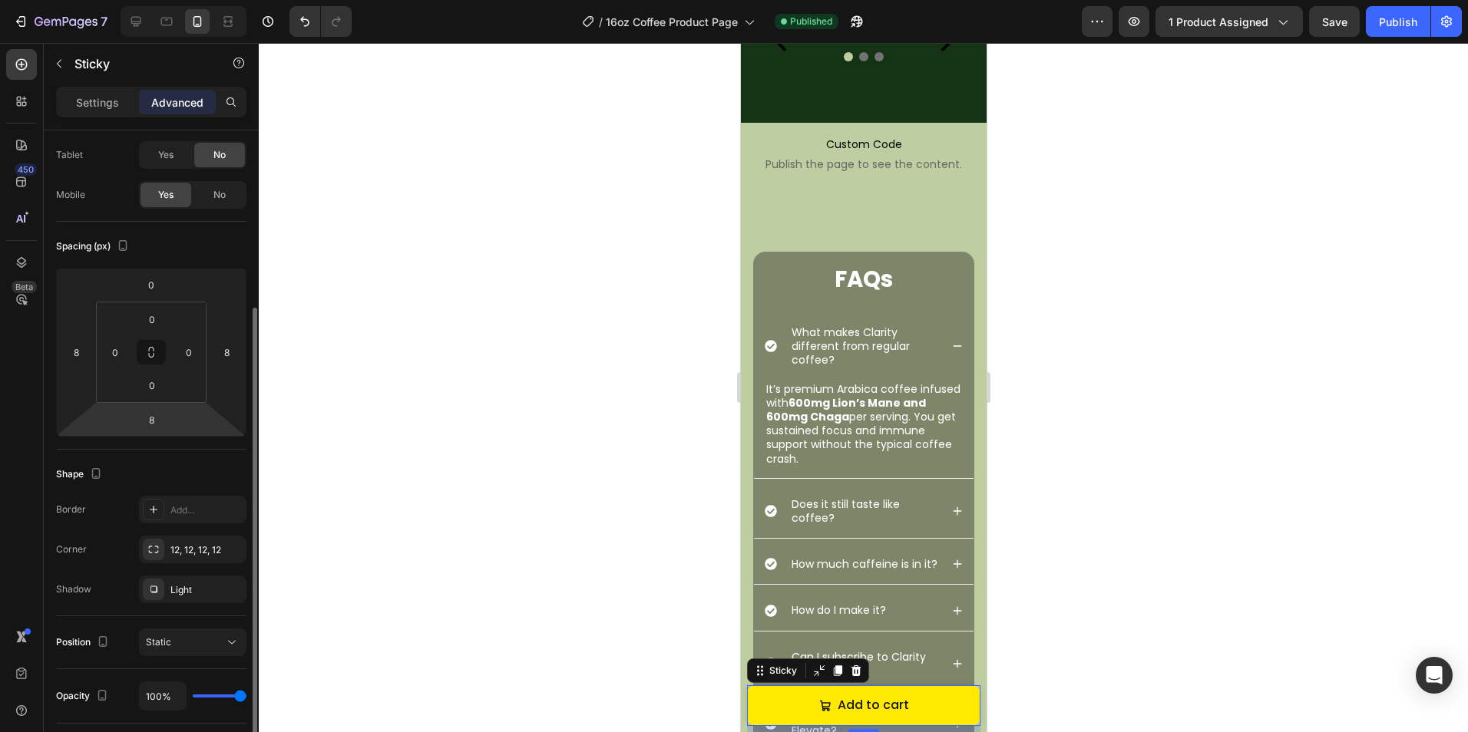
scroll to position [325, 0]
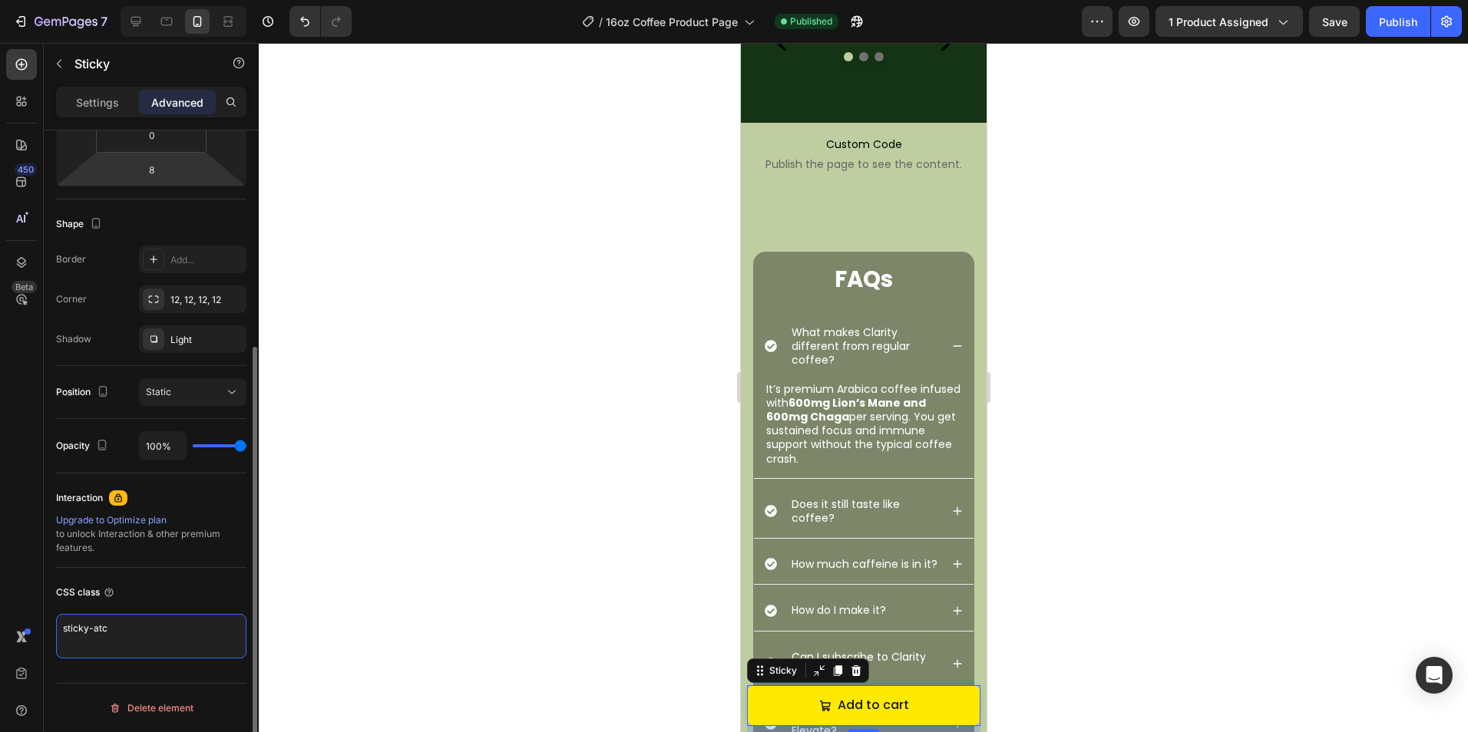
drag, startPoint x: 159, startPoint y: 642, endPoint x: 0, endPoint y: 647, distance: 158.9
click at [0, 0] on html "7 Version history / 16oz Coffee Product Page Published Preview 1 product assign…" at bounding box center [734, 0] width 1468 height 0
click at [412, 548] on div at bounding box center [863, 387] width 1209 height 689
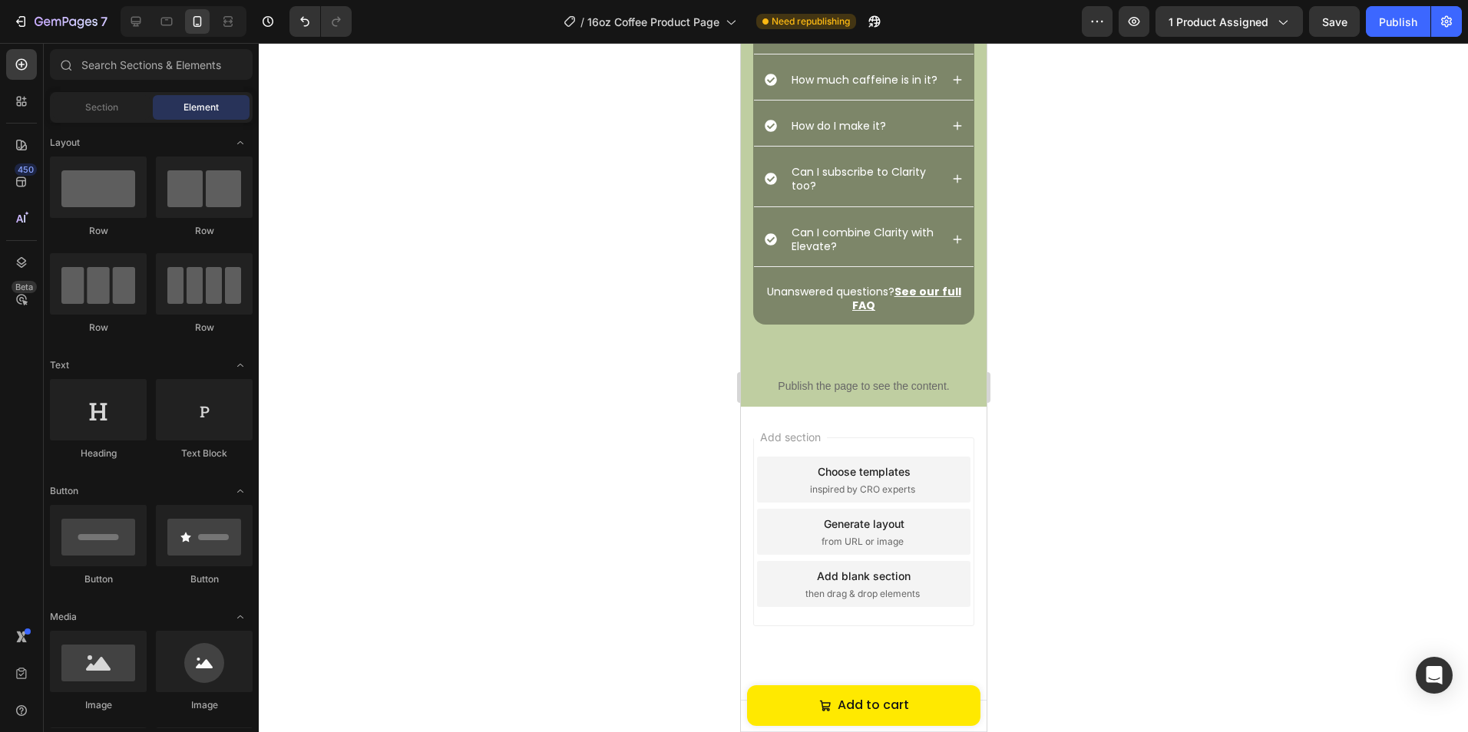
scroll to position [4361, 0]
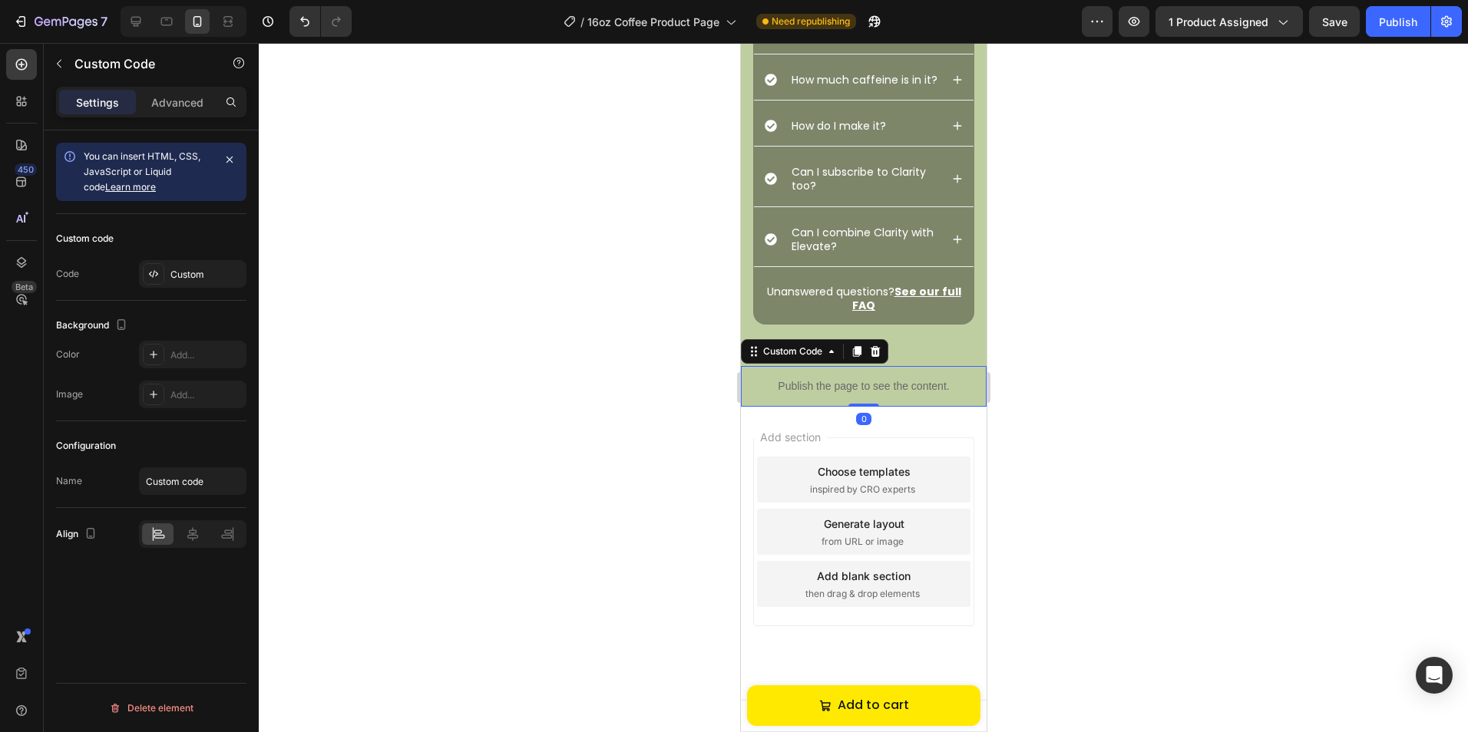
click at [862, 385] on p "Publish the page to see the content." at bounding box center [863, 386] width 246 height 16
click at [880, 345] on icon at bounding box center [874, 351] width 12 height 12
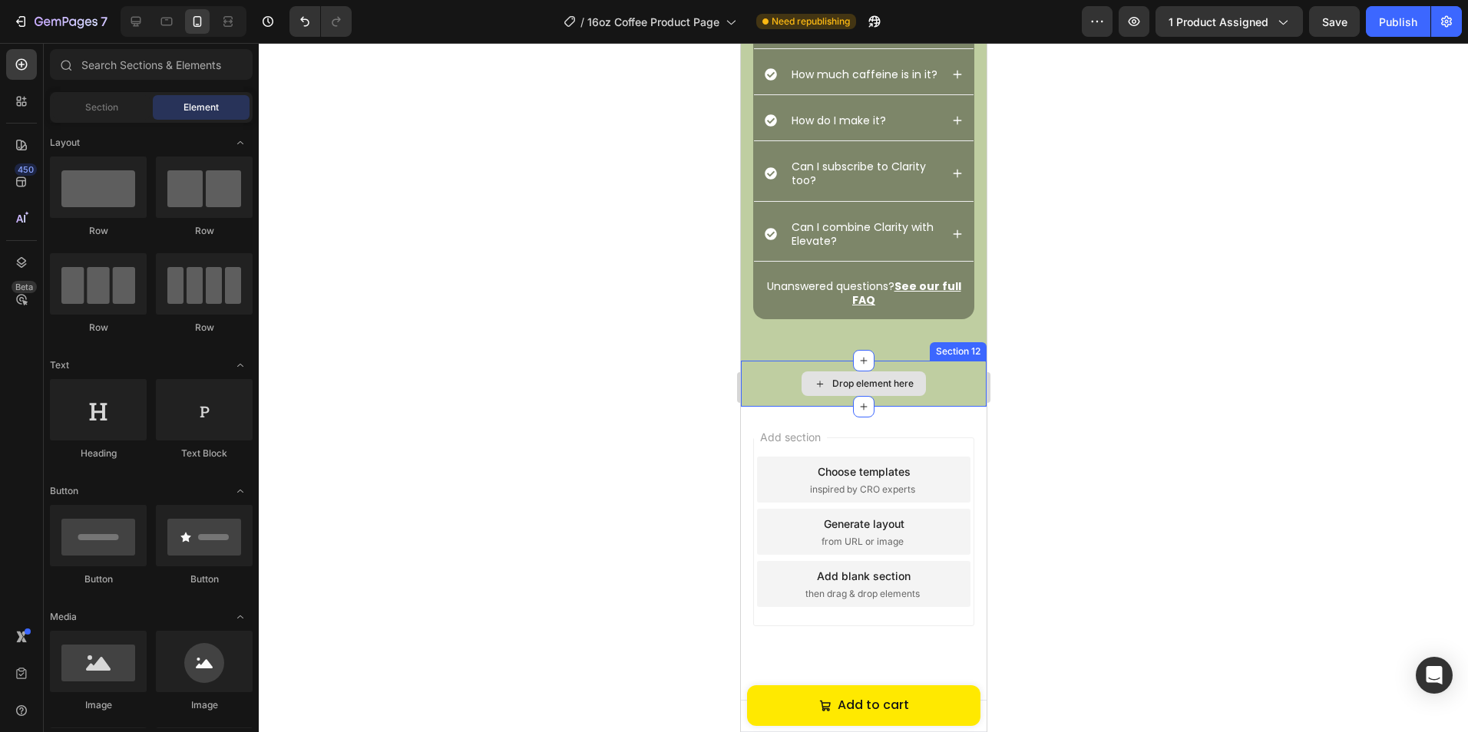
click at [898, 369] on div "Drop element here" at bounding box center [863, 384] width 246 height 46
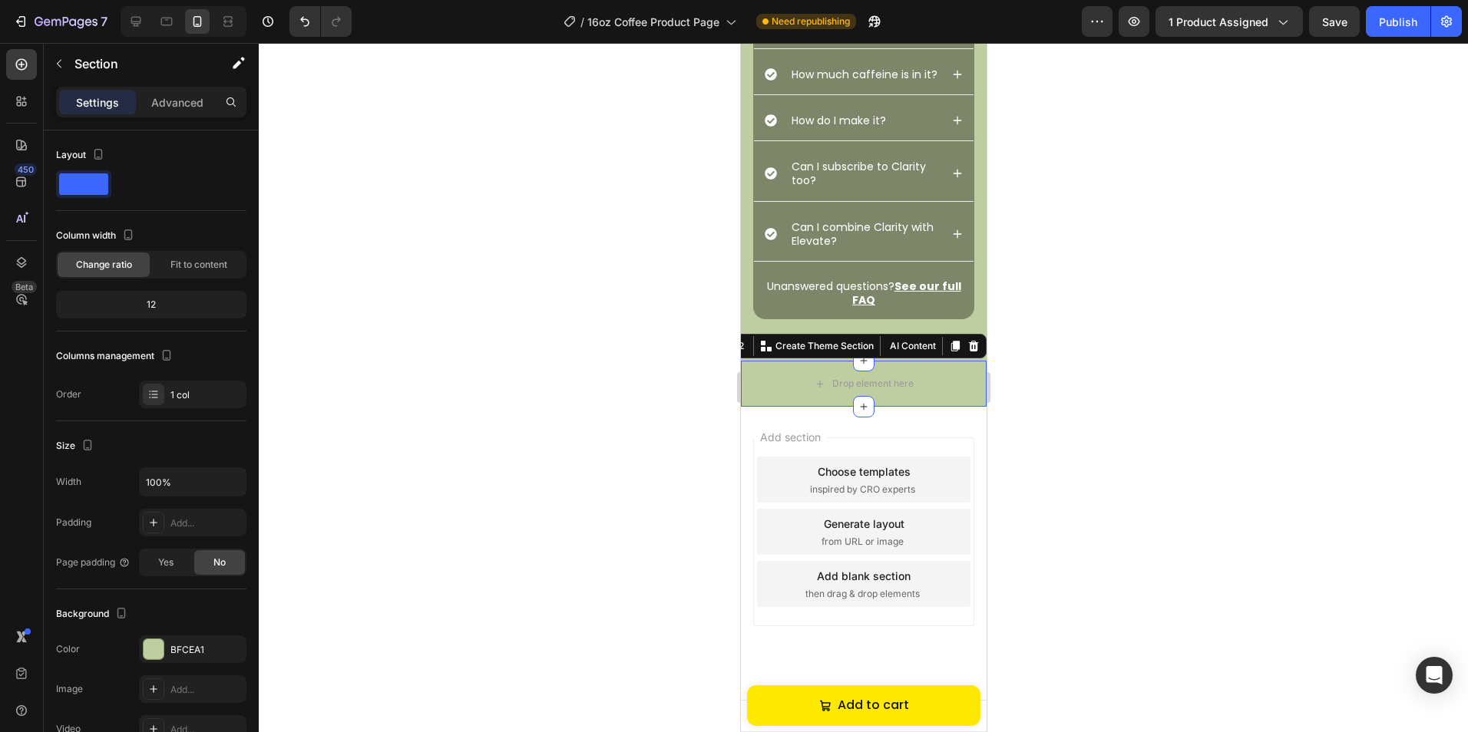
click at [971, 348] on div "Section 12 Create Theme Section AI Content Write with GemAI What would you like…" at bounding box center [830, 346] width 309 height 25
click at [966, 349] on icon at bounding box center [972, 346] width 12 height 12
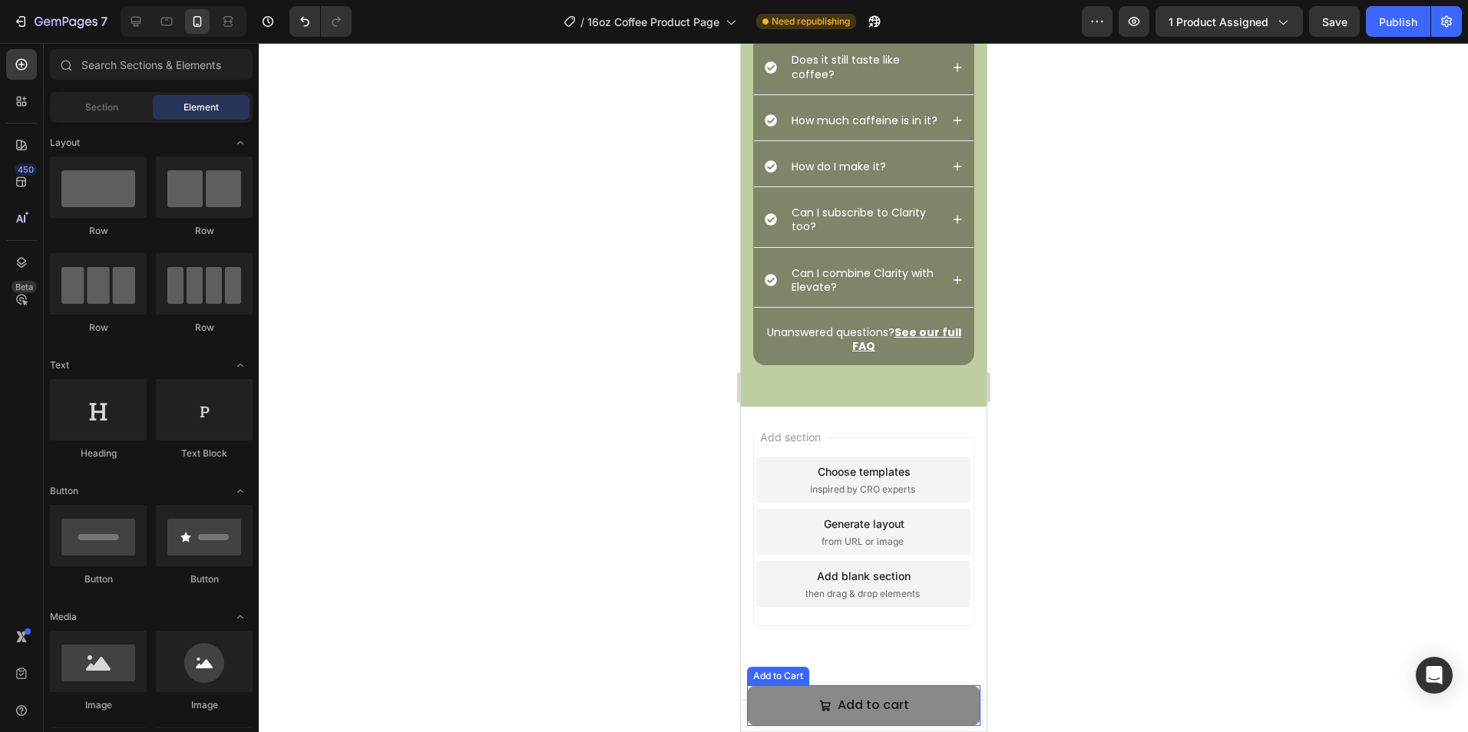
click at [811, 695] on button "Add to cart" at bounding box center [862, 705] width 233 height 41
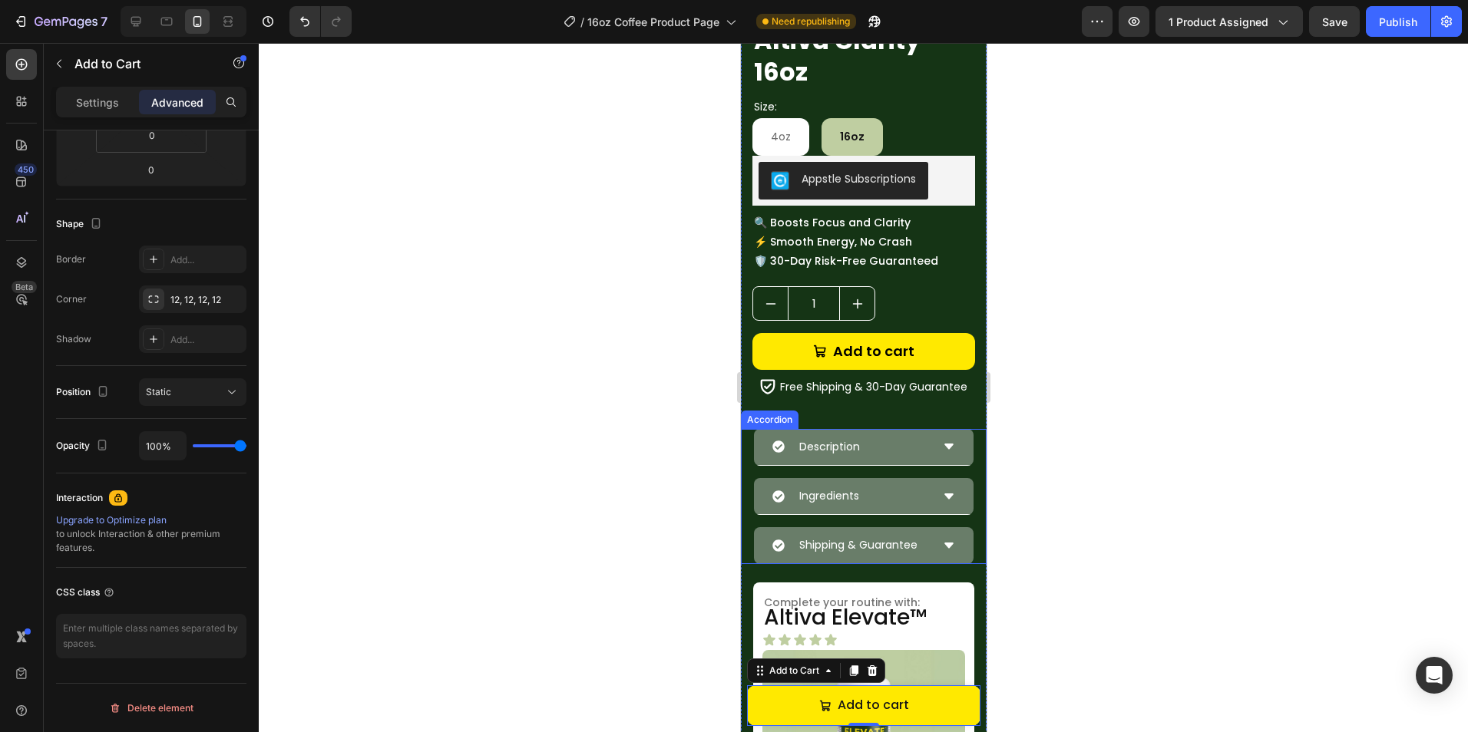
scroll to position [408, 0]
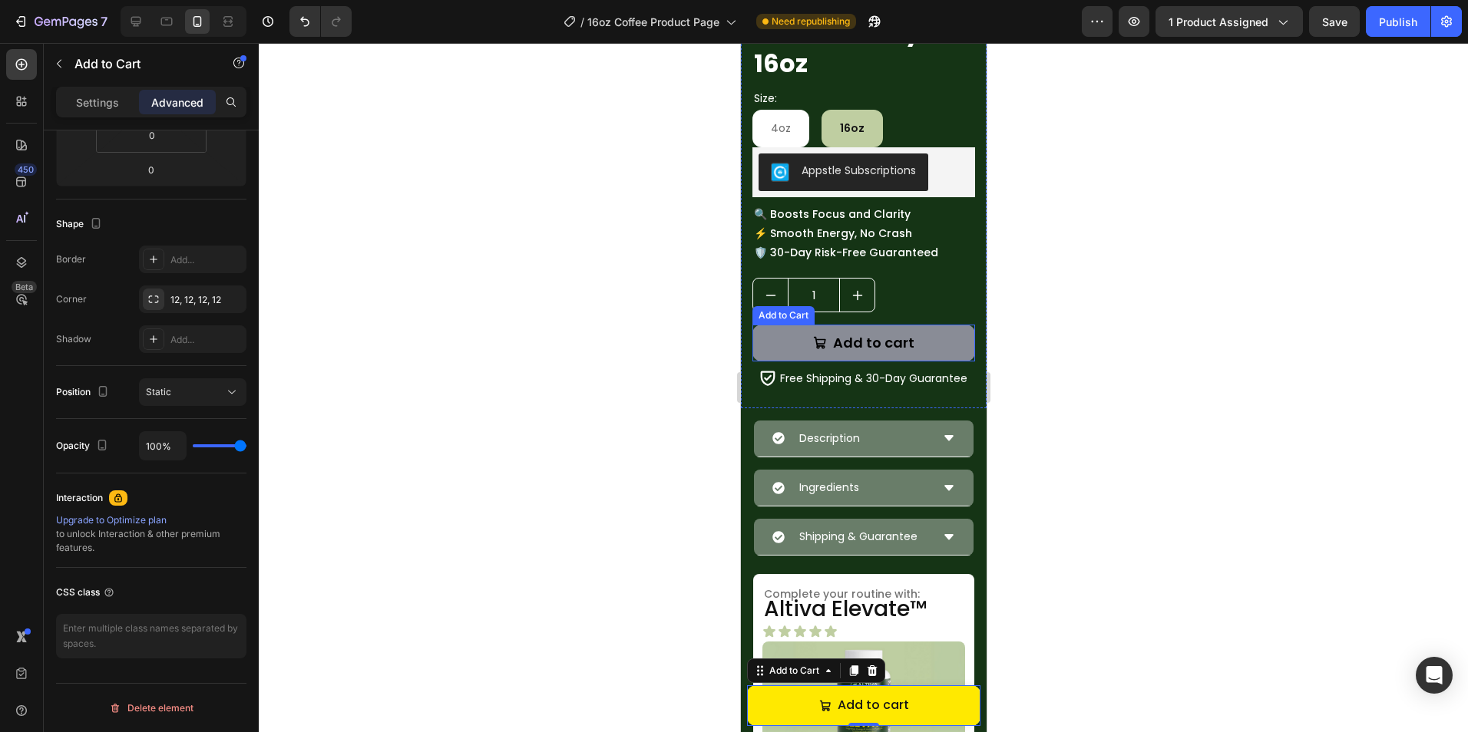
click at [924, 335] on button "Add to cart" at bounding box center [862, 343] width 223 height 36
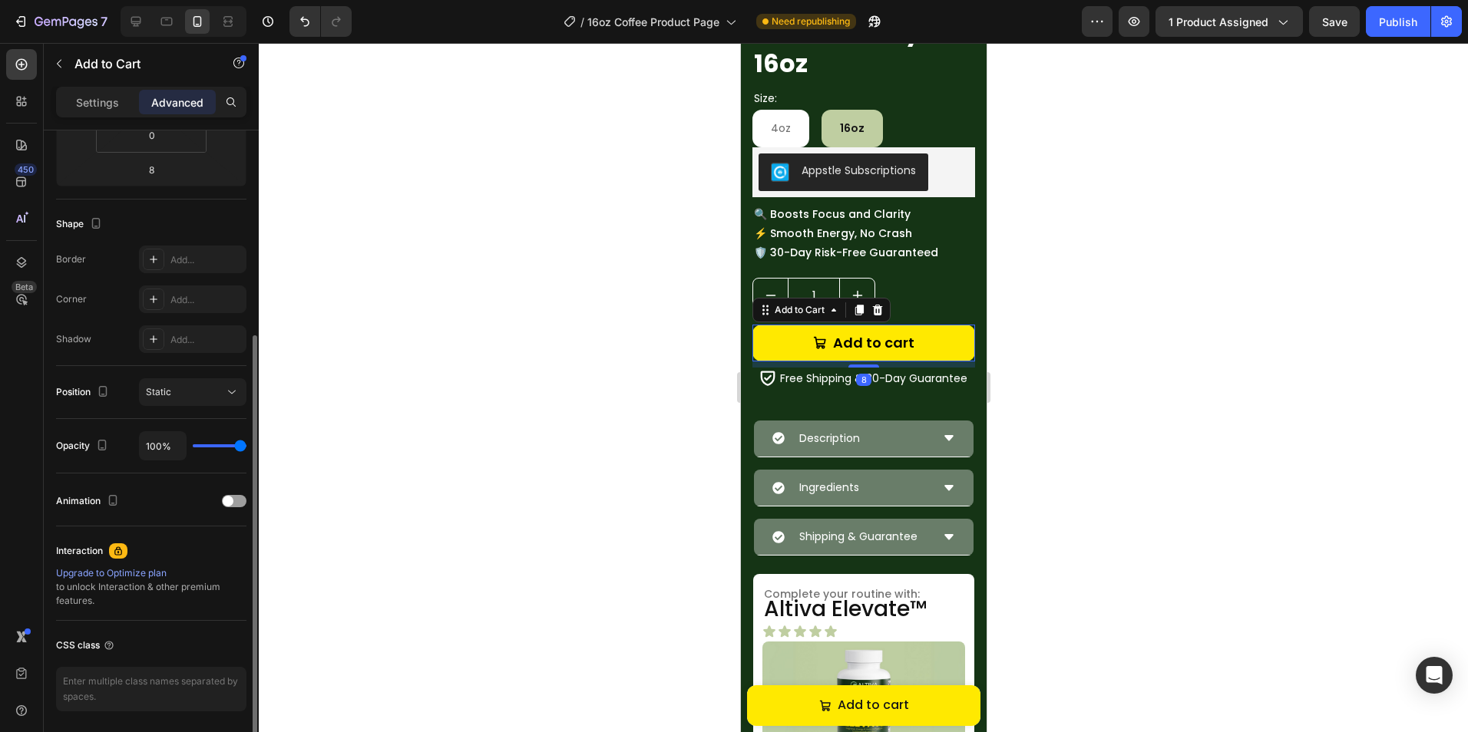
scroll to position [378, 0]
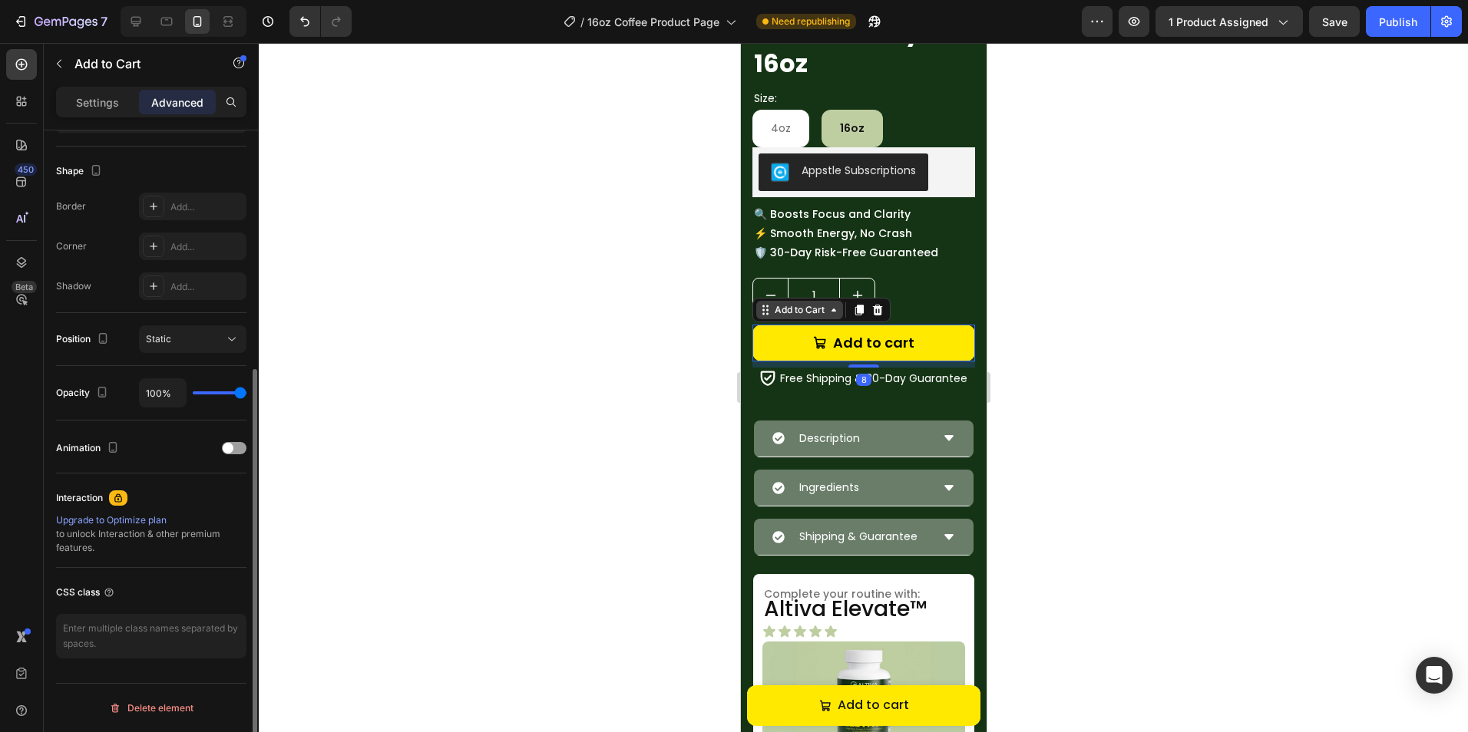
drag, startPoint x: 814, startPoint y: 315, endPoint x: 811, endPoint y: 306, distance: 9.7
click at [814, 315] on div "Add to Cart" at bounding box center [799, 310] width 56 height 14
click at [1226, 392] on div at bounding box center [863, 387] width 1209 height 689
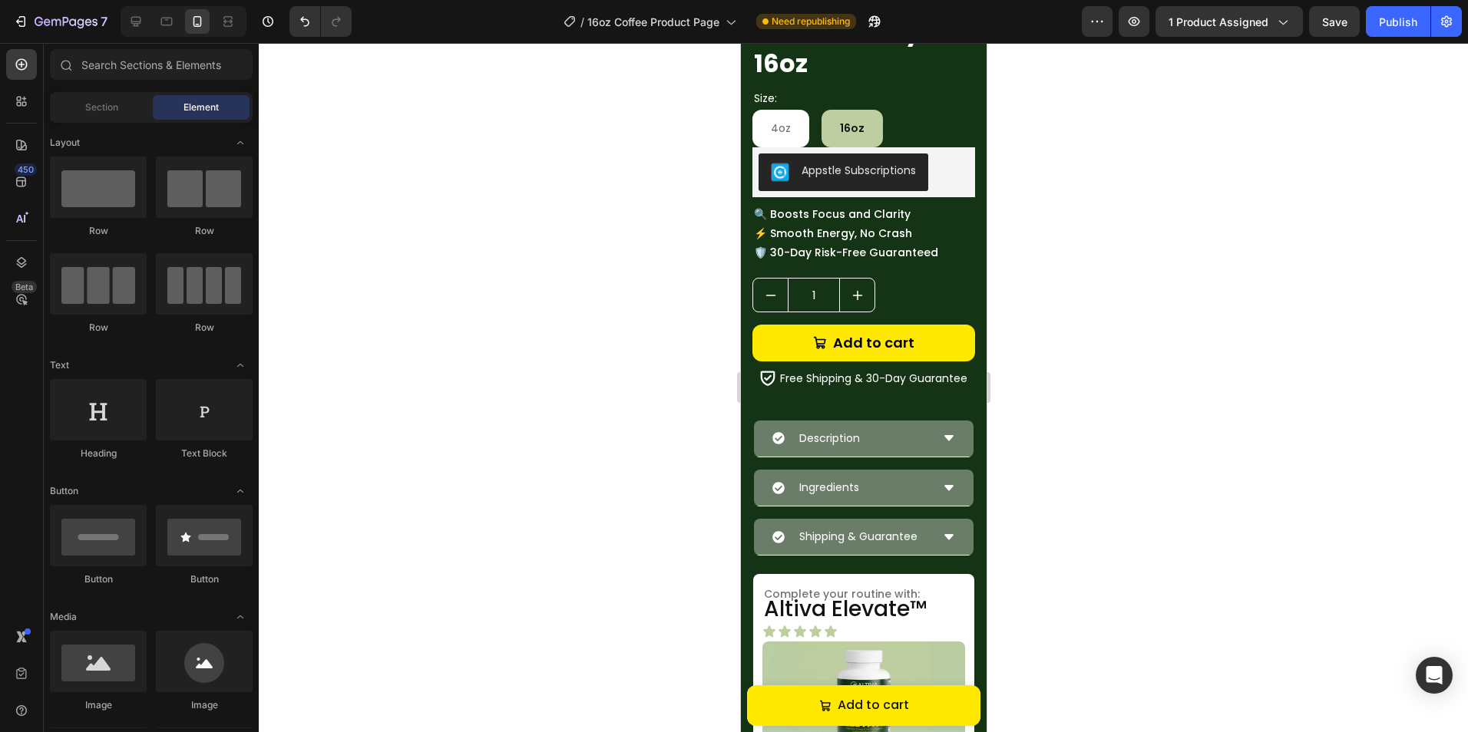
click at [523, 447] on div at bounding box center [863, 387] width 1209 height 689
click at [1393, 31] on button "Publish" at bounding box center [1397, 21] width 64 height 31
